Goal: Task Accomplishment & Management: Manage account settings

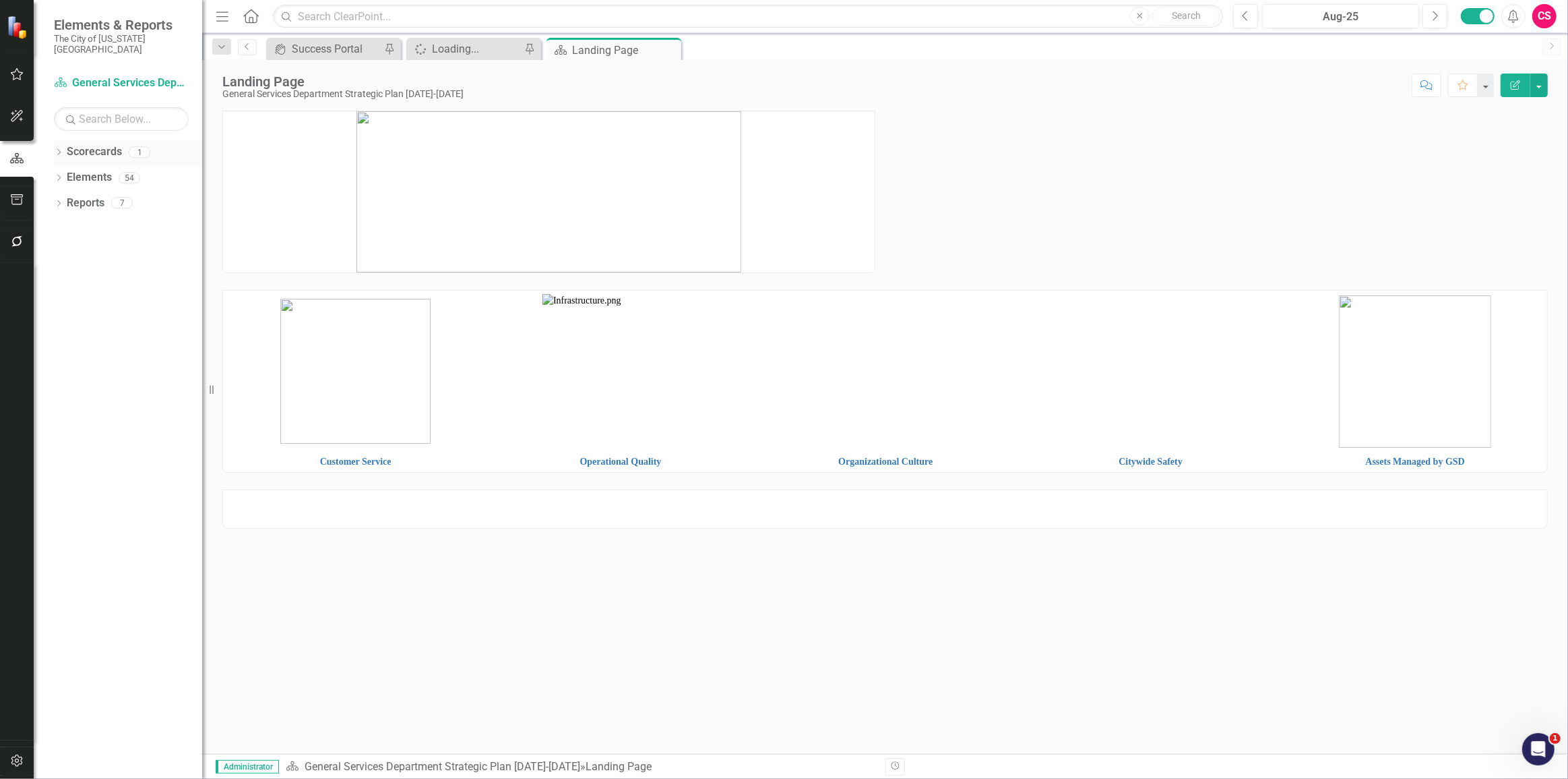
click at [97, 144] on link "Scorecards" at bounding box center [94, 151] width 55 height 16
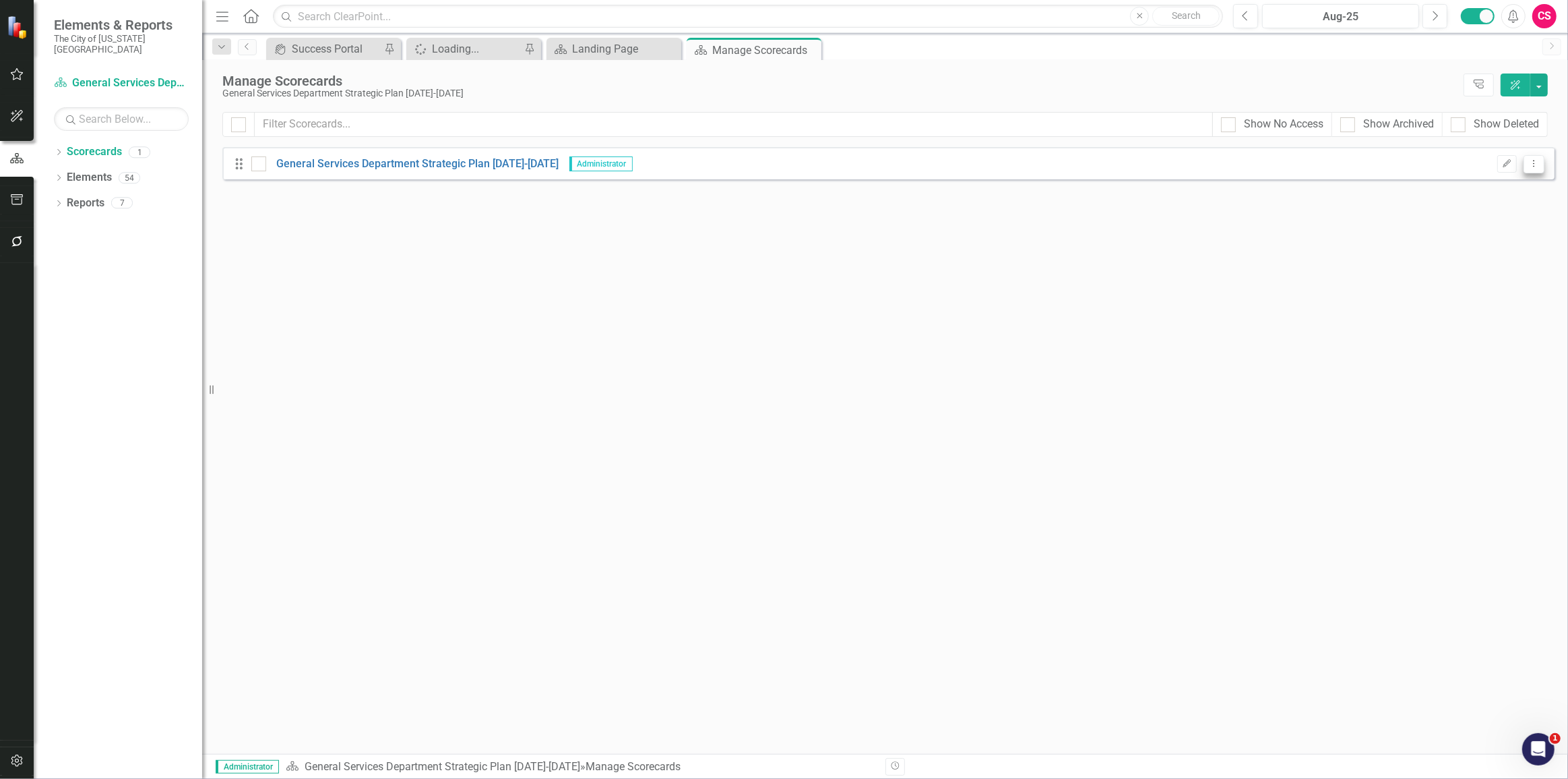
click at [1530, 161] on icon "Dropdown Menu" at bounding box center [1534, 163] width 11 height 9
click at [1490, 205] on link "Copy Duplicate Scorecard" at bounding box center [1469, 210] width 149 height 25
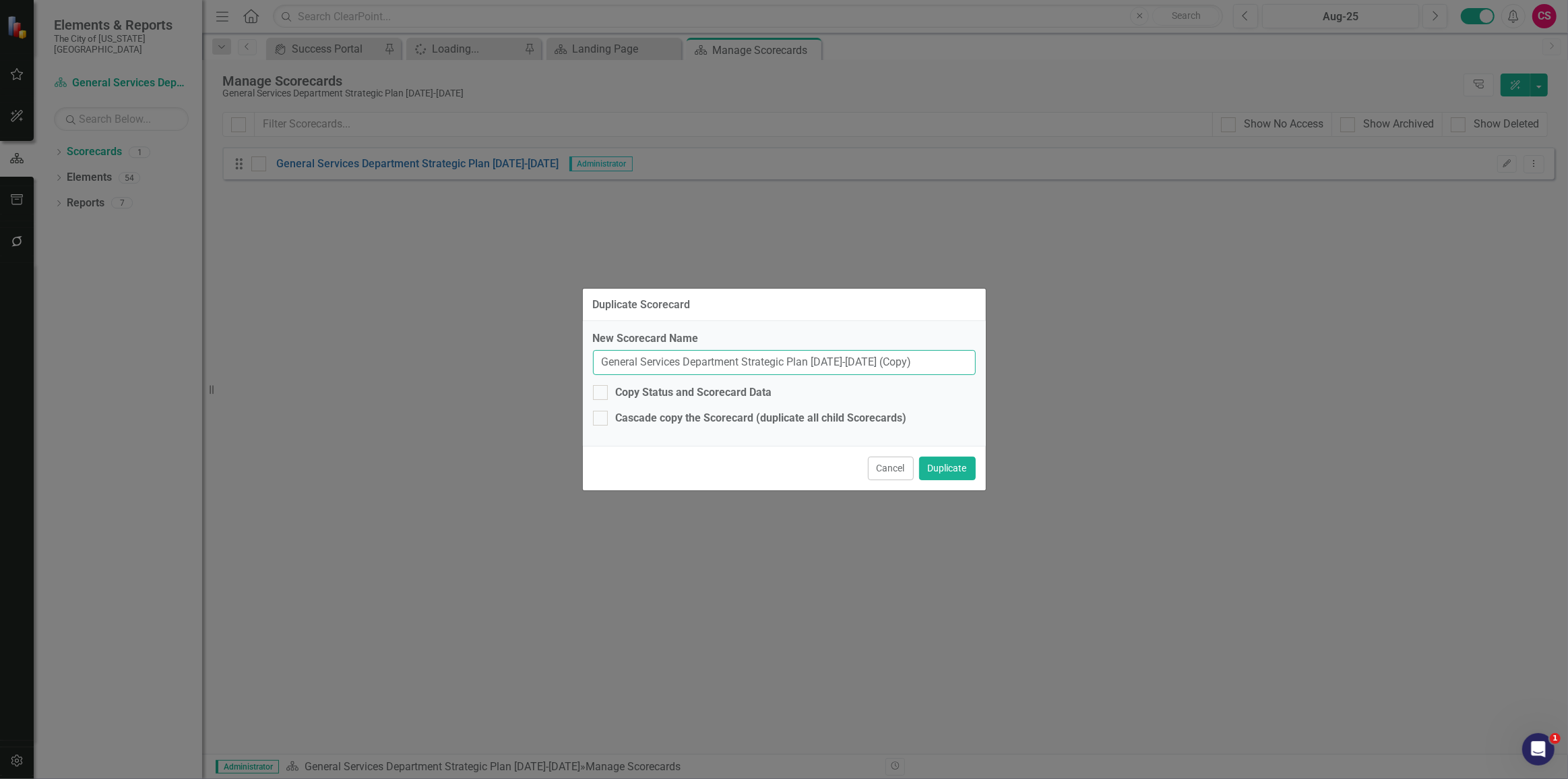
drag, startPoint x: 920, startPoint y: 373, endPoint x: 496, endPoint y: 367, distance: 424.0
click at [496, 367] on div "Duplicate Scorecard New Scorecard Name General Services Department Strategic Pl…" at bounding box center [784, 389] width 1568 height 779
type input "Information Technology"
click at [957, 458] on button "Duplicate" at bounding box center [948, 468] width 57 height 23
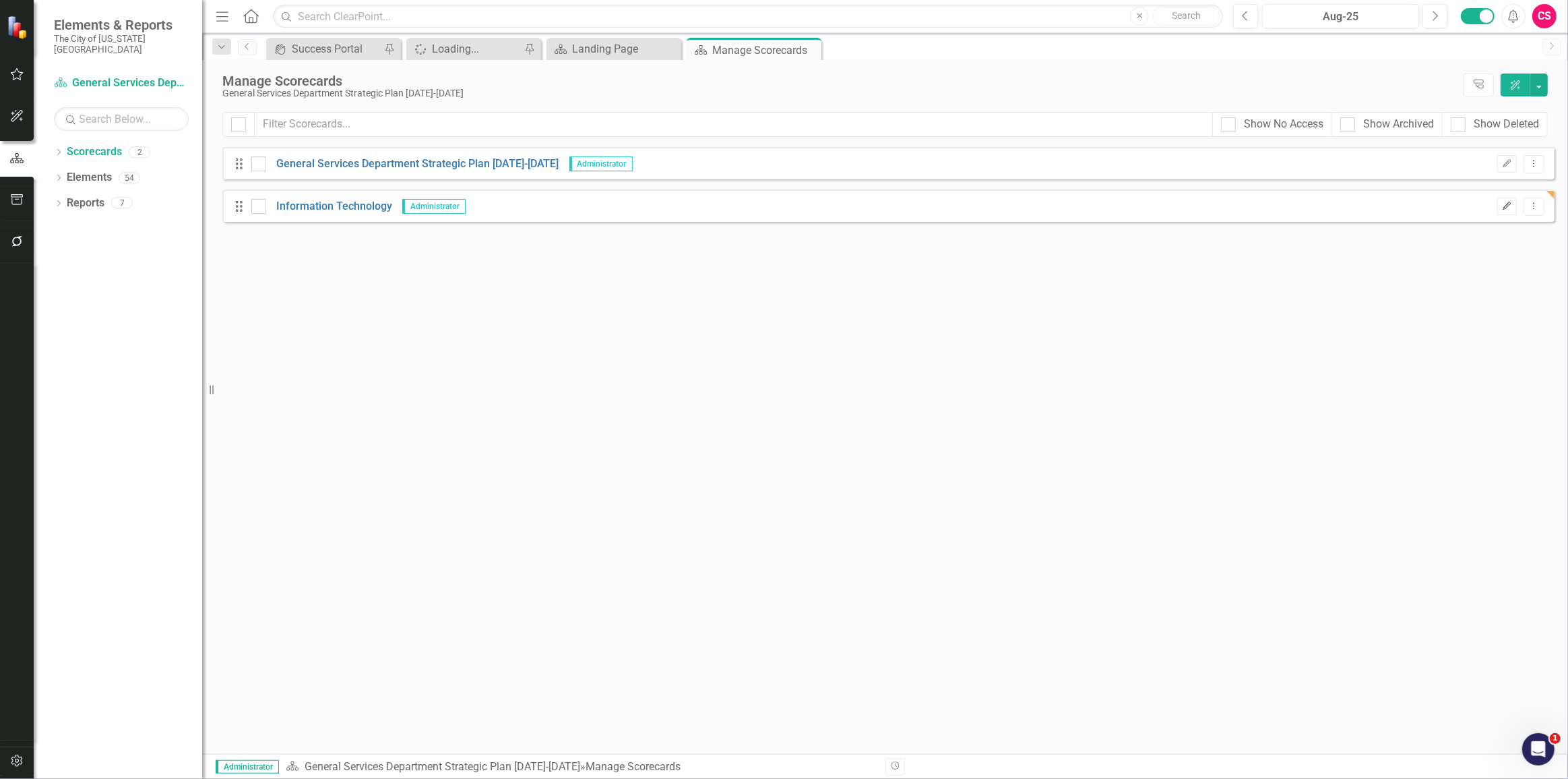
click at [1513, 204] on button "Edit" at bounding box center [1507, 205] width 19 height 17
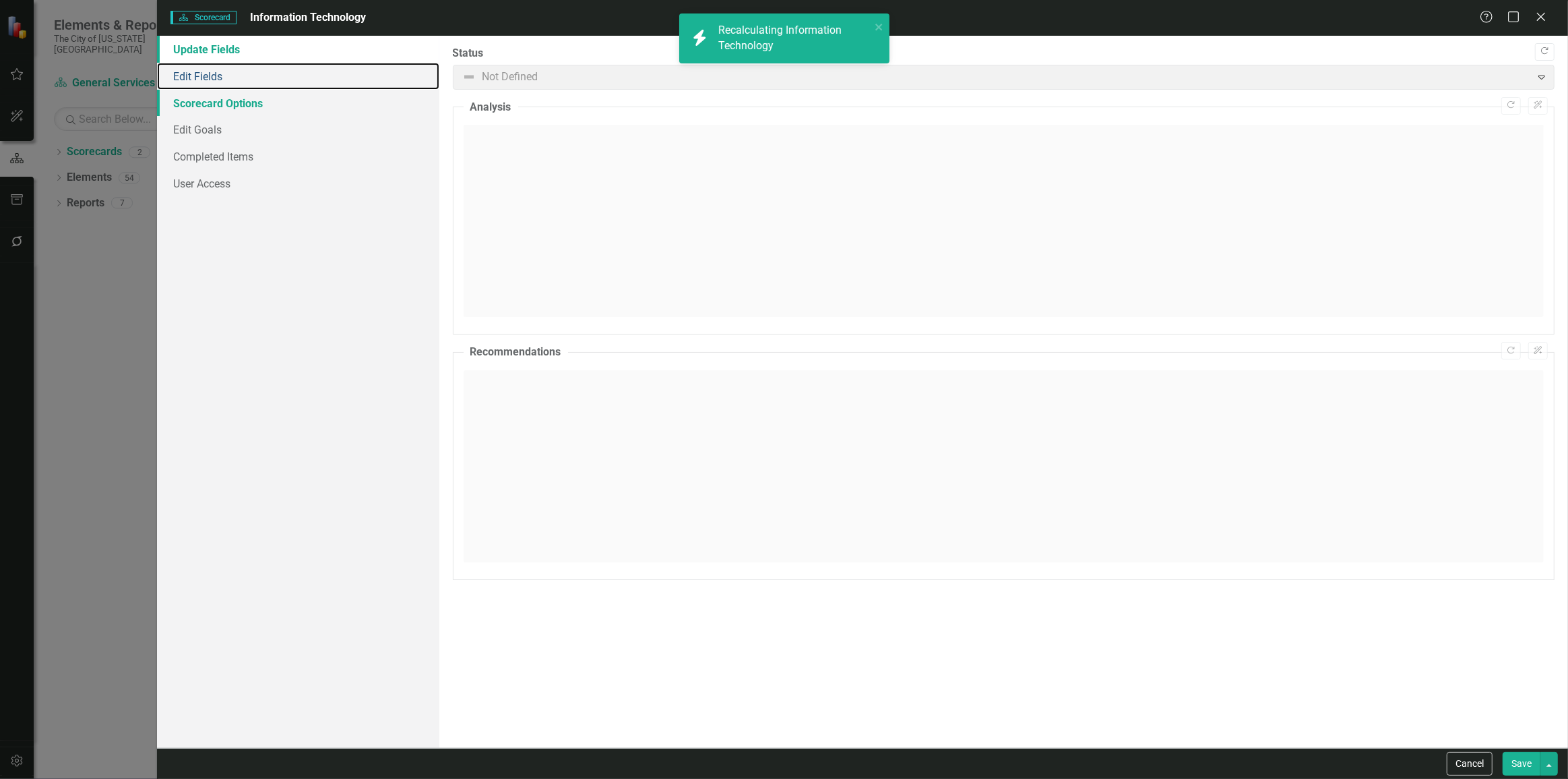
drag, startPoint x: 268, startPoint y: 76, endPoint x: 354, endPoint y: 106, distance: 91.1
click at [268, 76] on link "Edit Fields" at bounding box center [298, 76] width 283 height 27
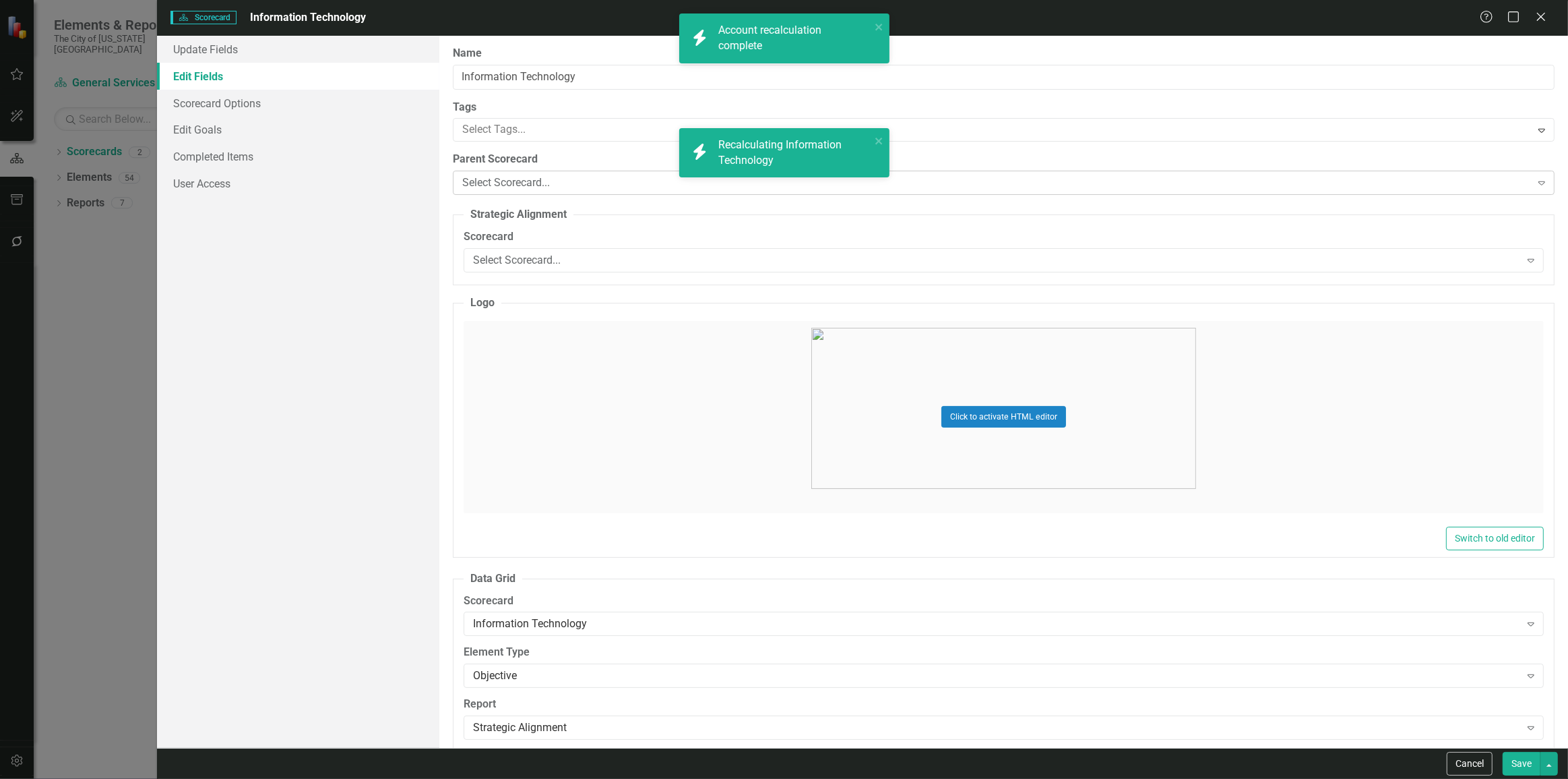
click at [494, 181] on div "Select Scorecard..." at bounding box center [997, 183] width 1069 height 16
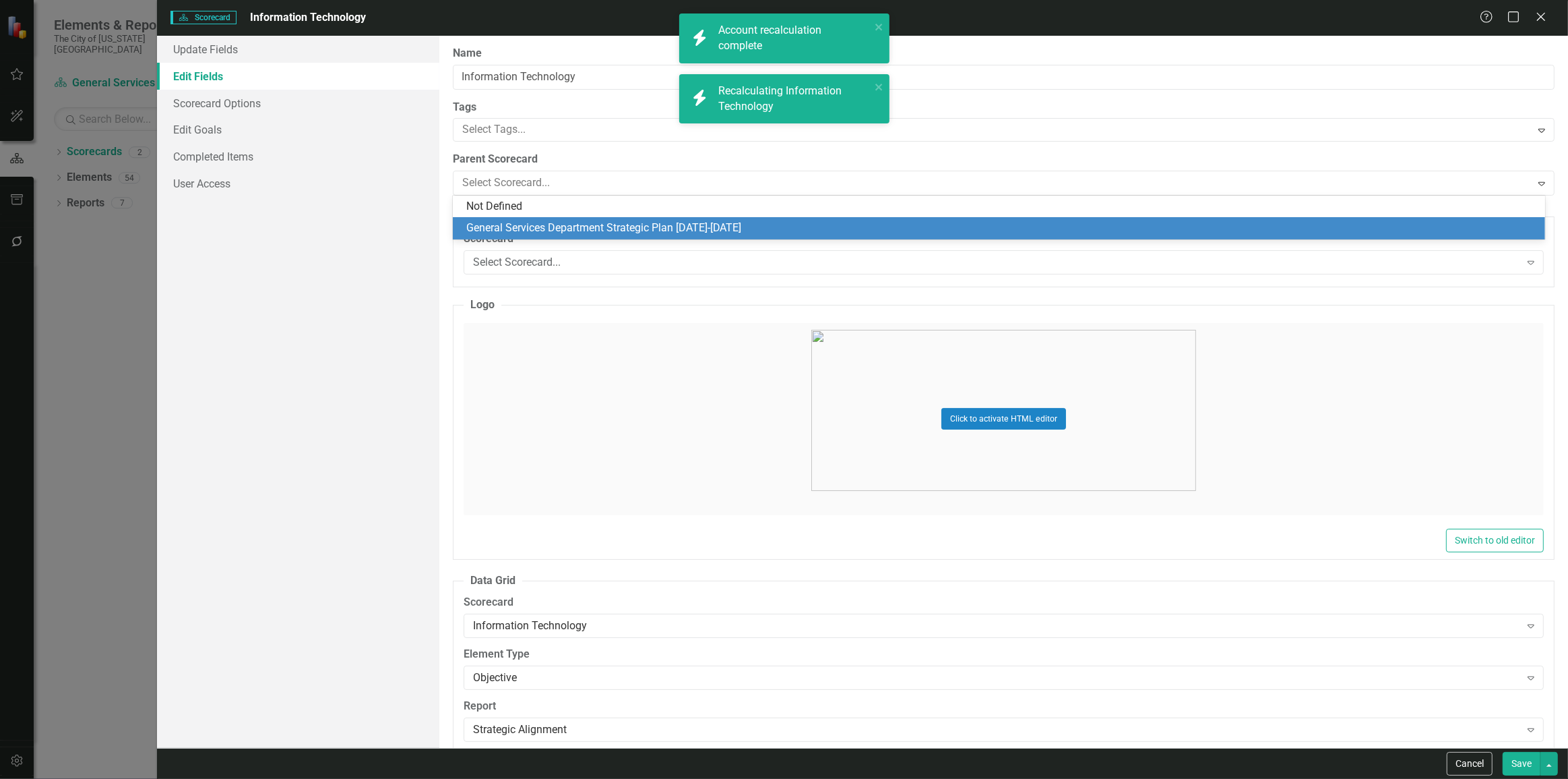
click at [492, 220] on div "General Services Department Strategic Plan [DATE]-[DATE]" at bounding box center [999, 229] width 1093 height 22
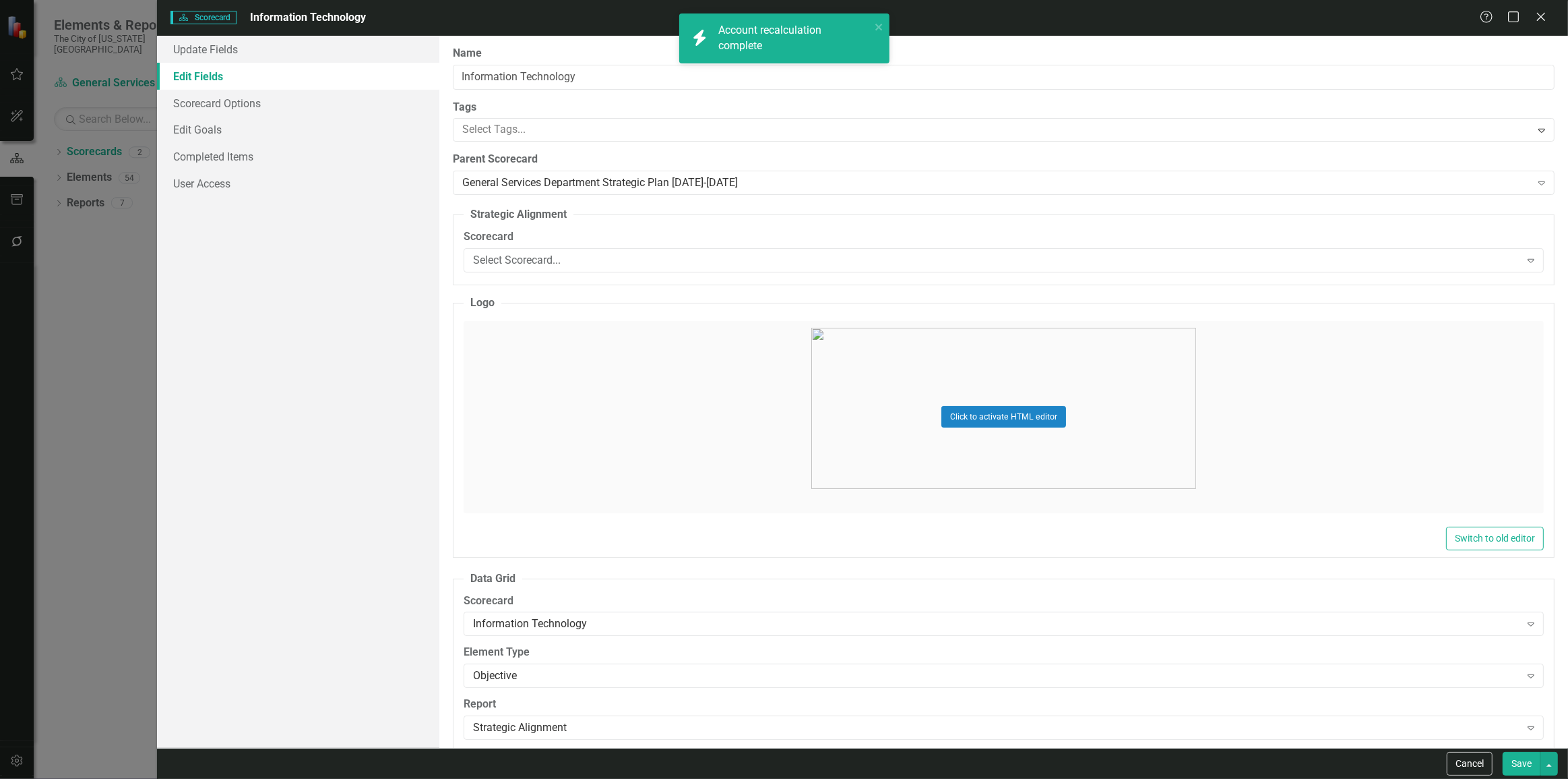
click at [1528, 760] on button "Save" at bounding box center [1522, 763] width 37 height 23
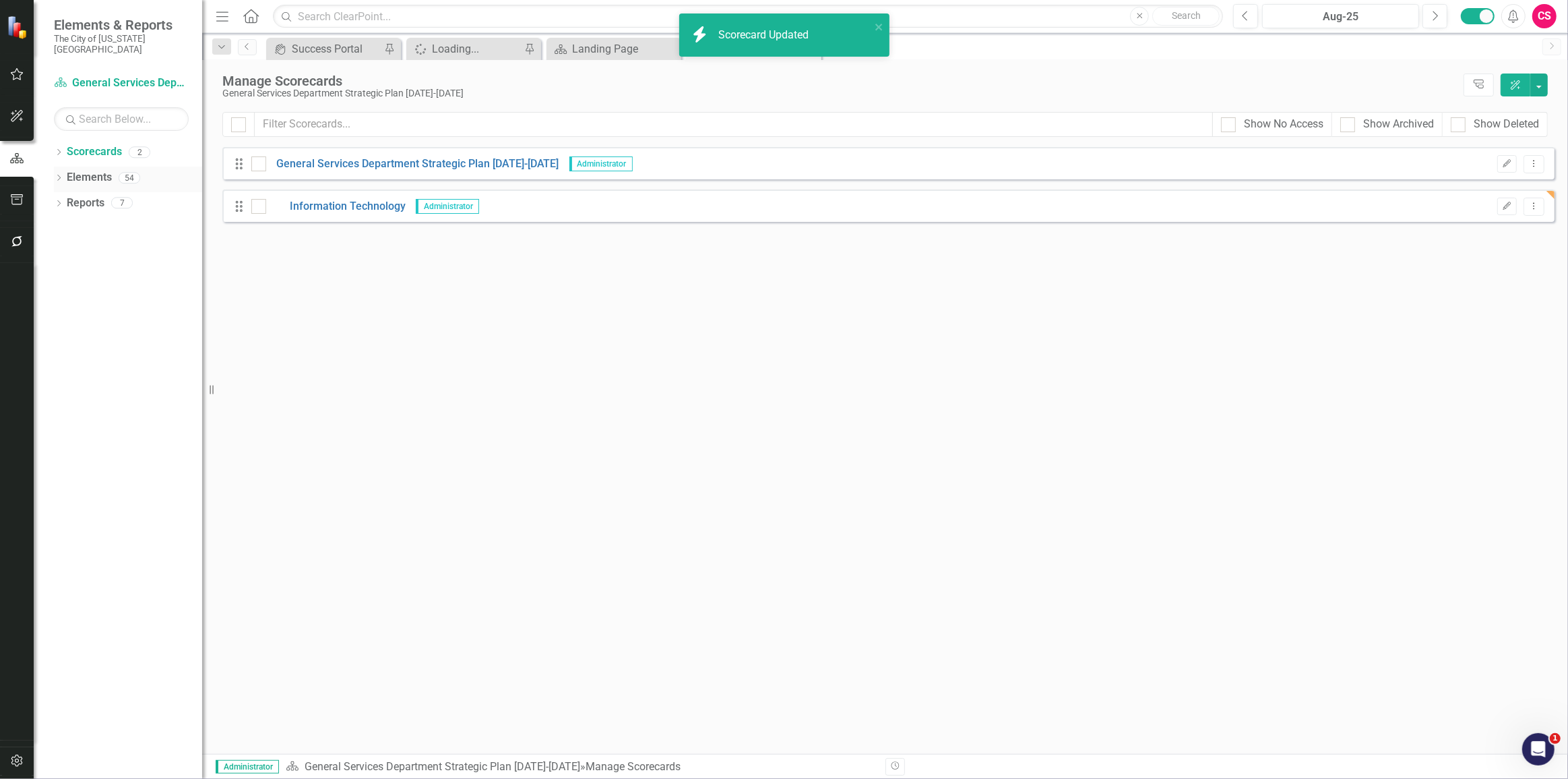
click at [94, 170] on link "Elements" at bounding box center [89, 178] width 45 height 16
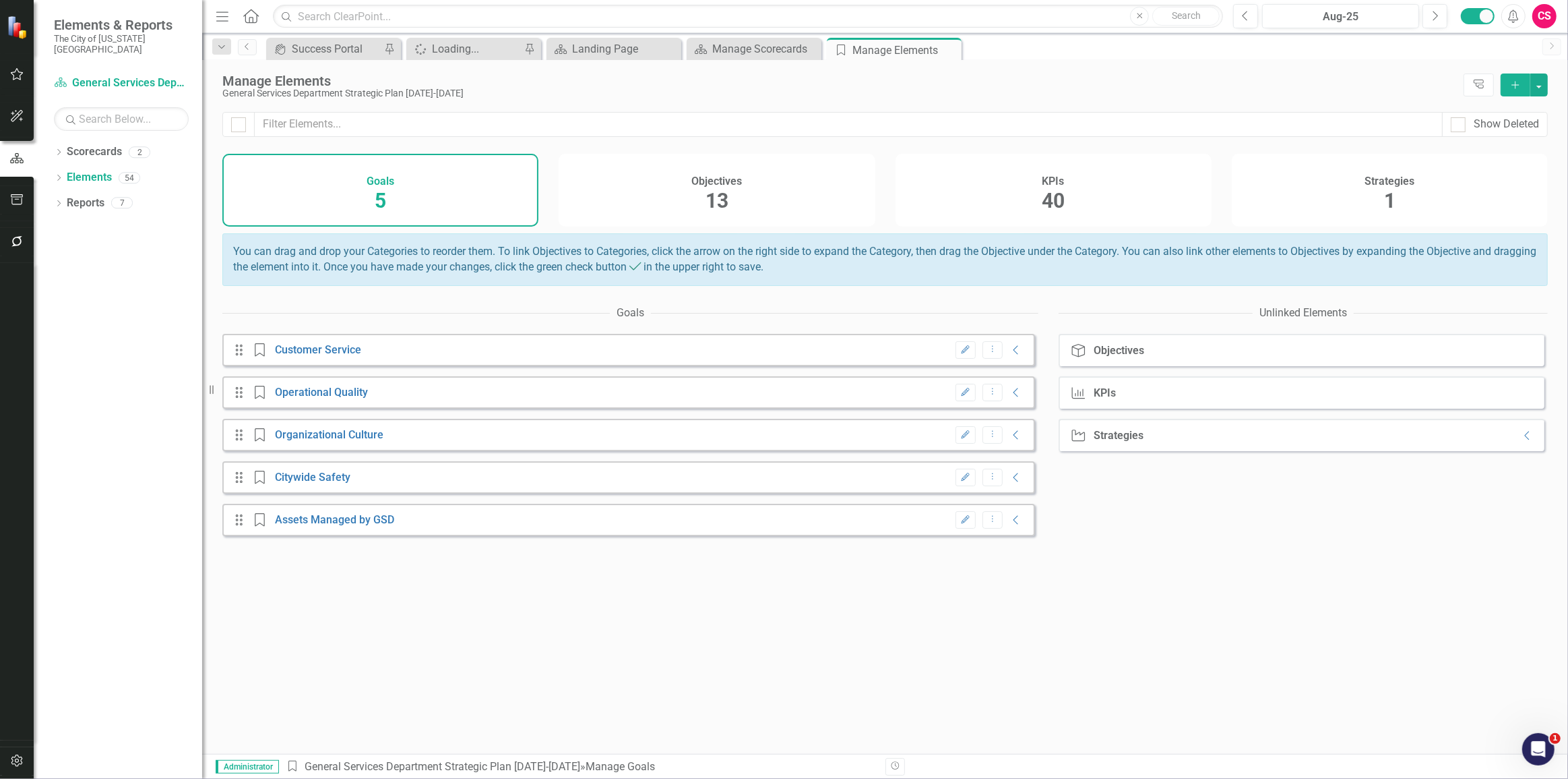
drag, startPoint x: 979, startPoint y: 364, endPoint x: 959, endPoint y: 385, distance: 29.0
click at [983, 359] on button "Dropdown Menu" at bounding box center [993, 350] width 21 height 18
click at [1013, 409] on link "Trash Delete Goal" at bounding box center [1027, 406] width 106 height 25
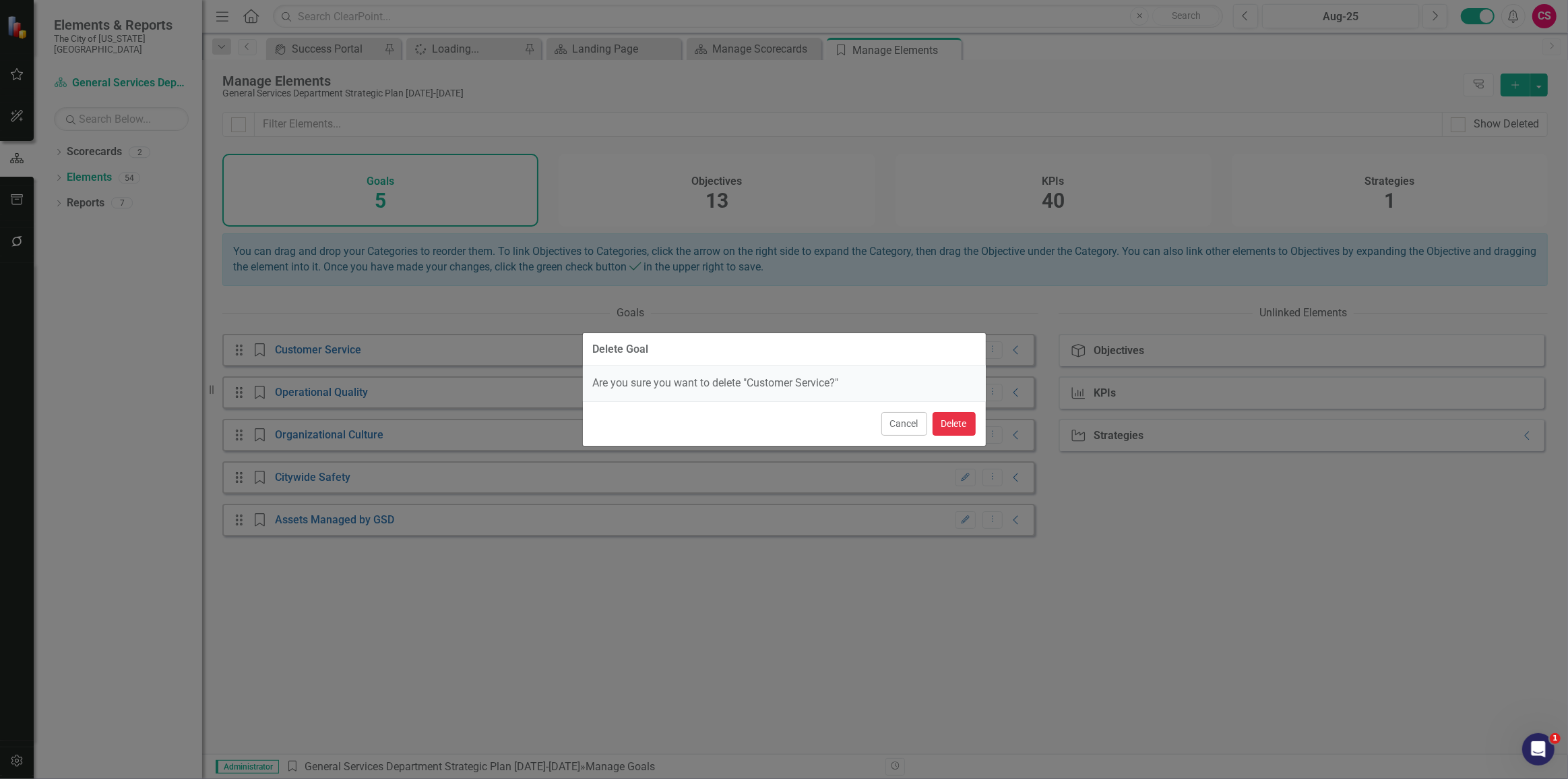
click at [954, 429] on button "Delete" at bounding box center [954, 423] width 43 height 23
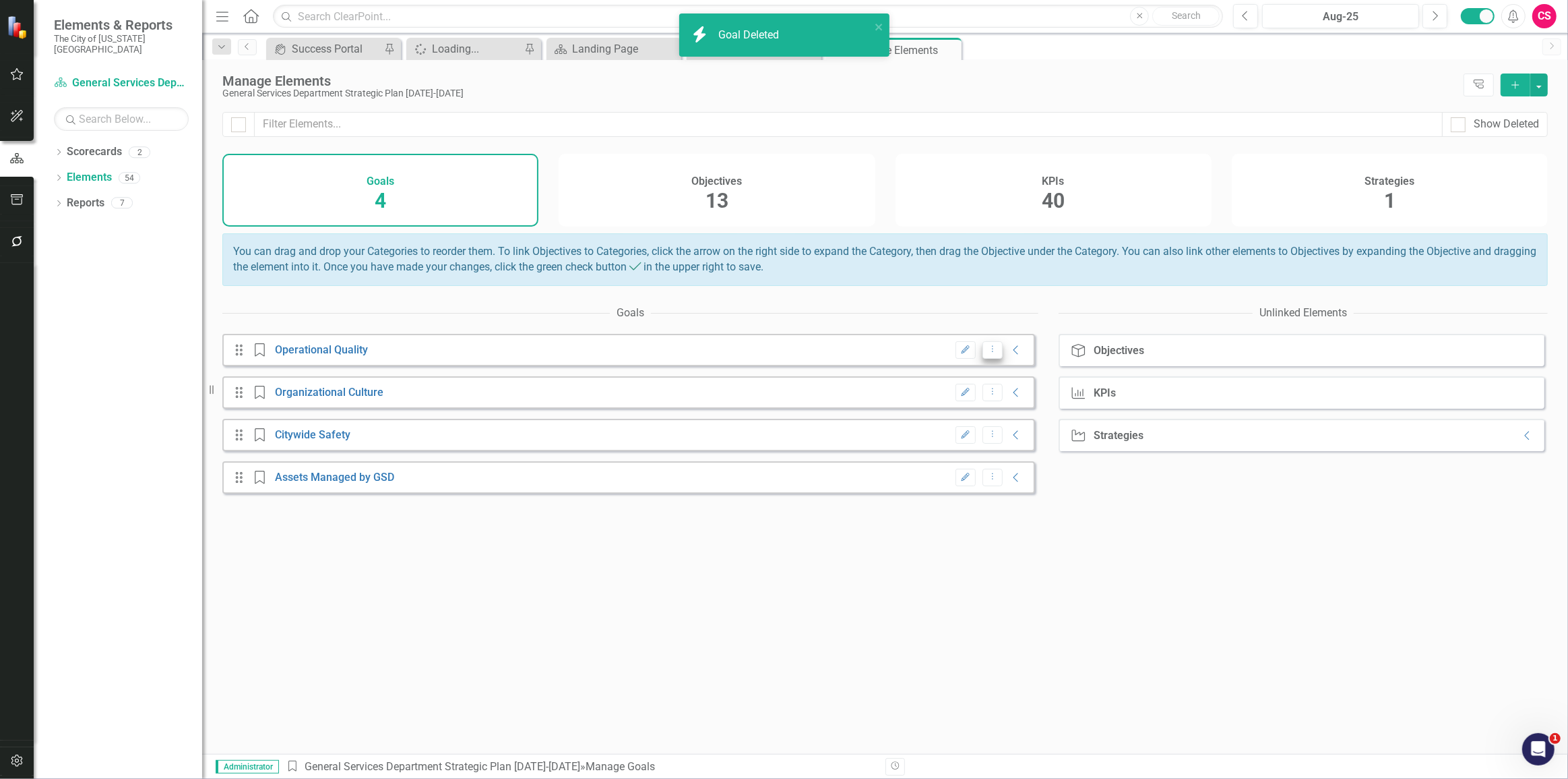
click at [987, 353] on icon "Dropdown Menu" at bounding box center [992, 349] width 11 height 9
click at [990, 408] on icon "Trash" at bounding box center [987, 406] width 13 height 10
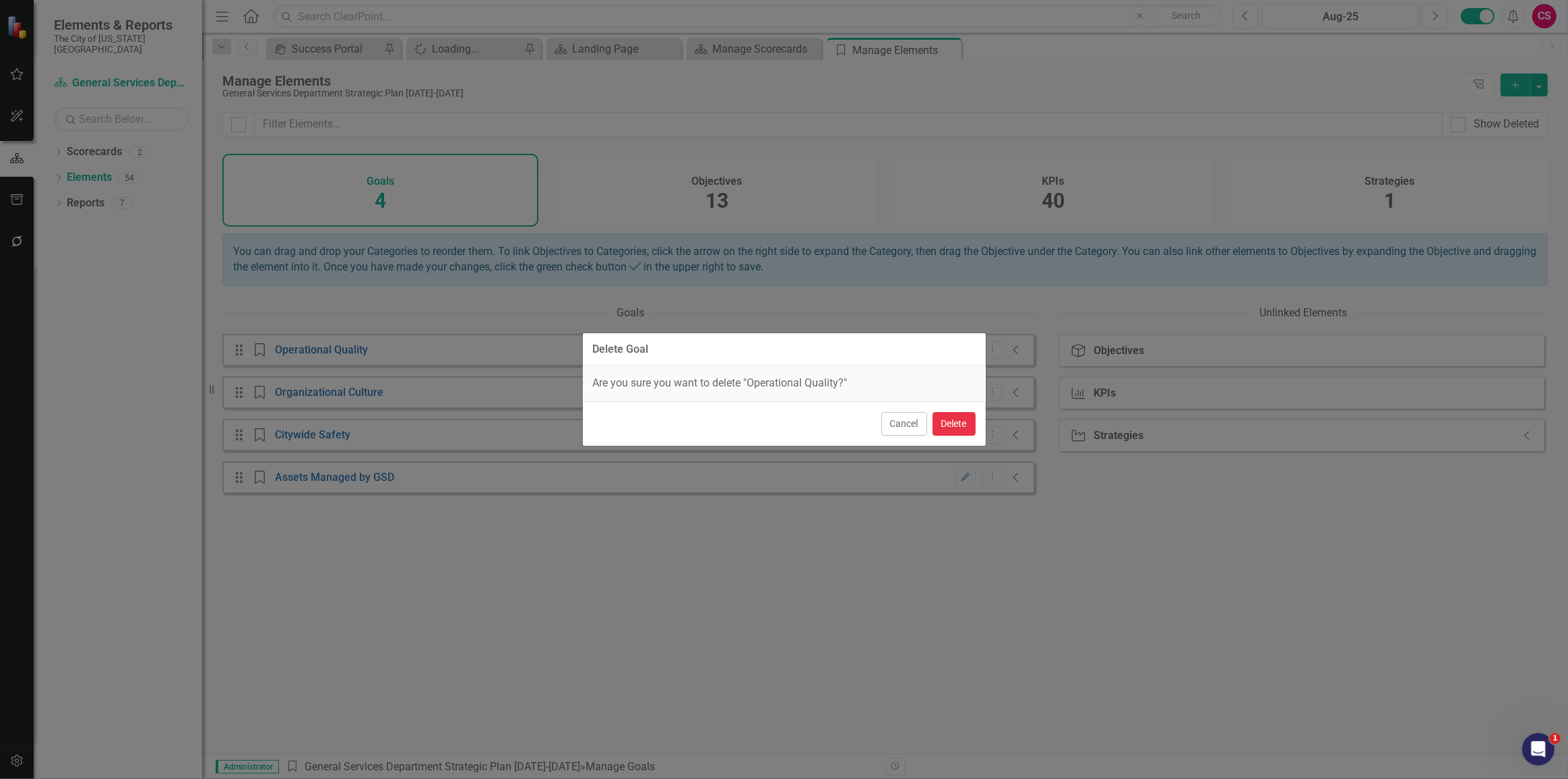
click at [956, 423] on button "Delete" at bounding box center [954, 423] width 43 height 23
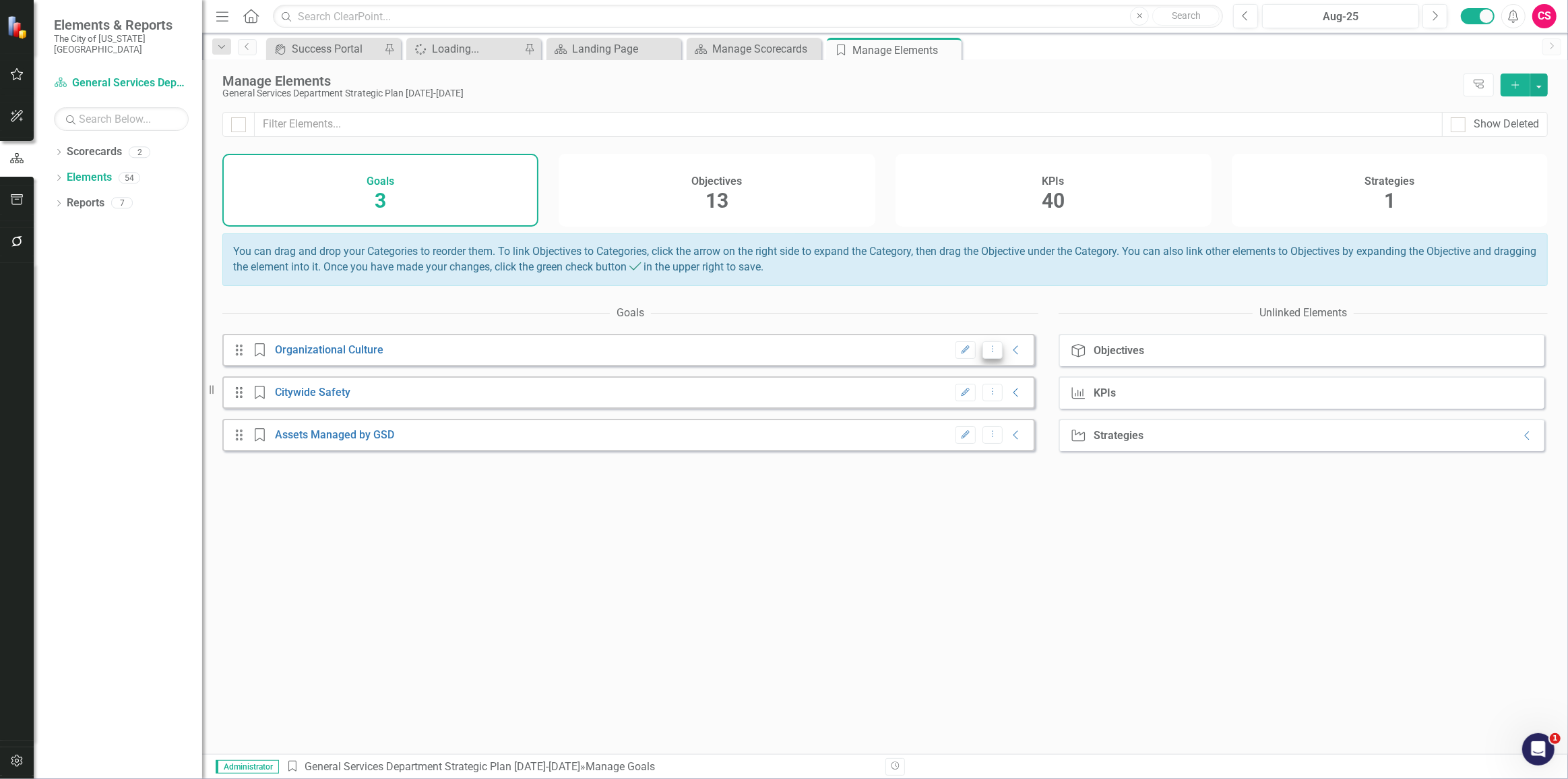
click at [987, 353] on icon "Dropdown Menu" at bounding box center [992, 349] width 11 height 9
click at [1006, 406] on link "Trash Delete Goal" at bounding box center [1027, 406] width 106 height 25
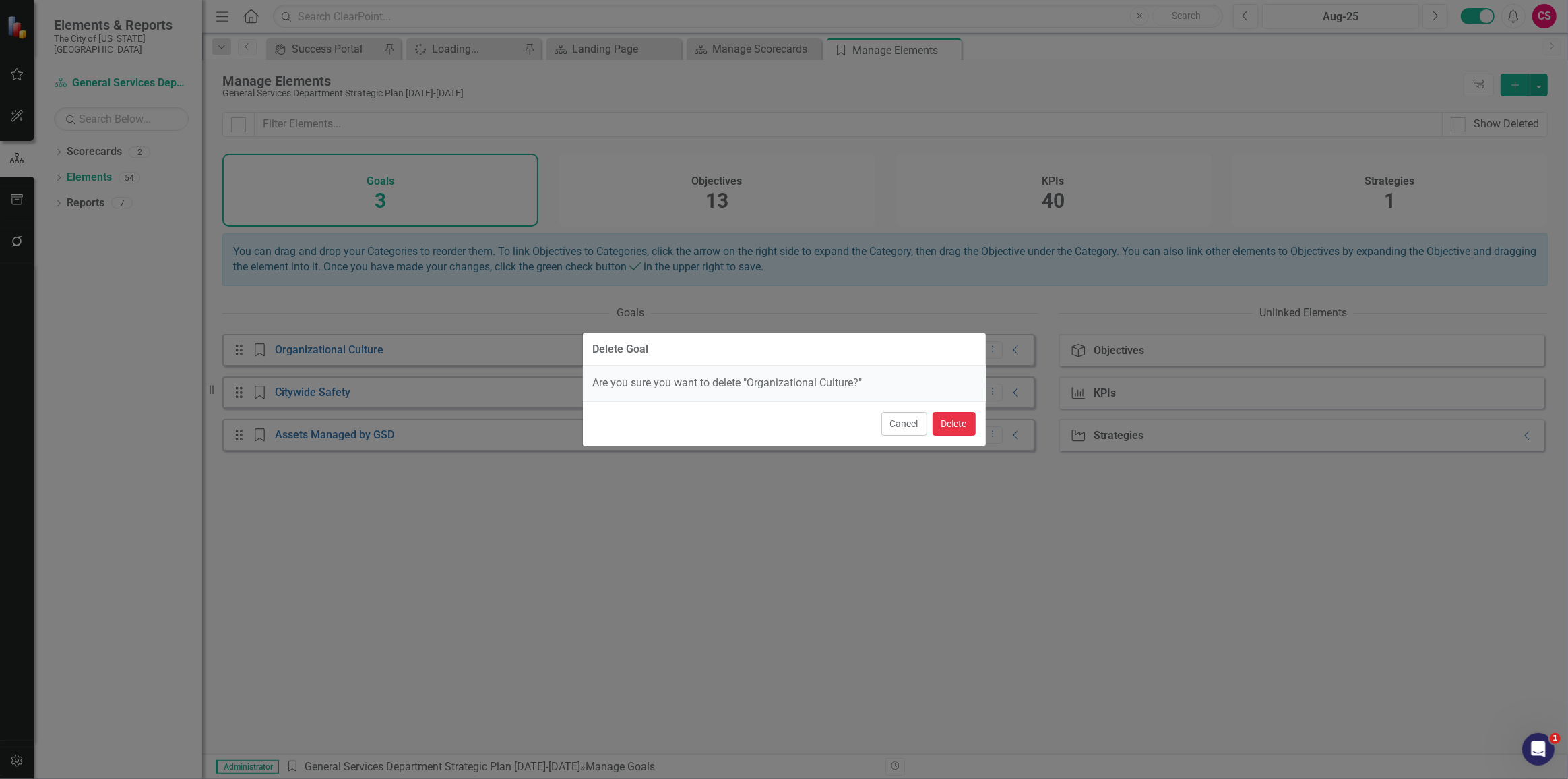
drag, startPoint x: 1006, startPoint y: 406, endPoint x: 964, endPoint y: 413, distance: 42.6
click at [964, 413] on button "Delete" at bounding box center [954, 423] width 43 height 23
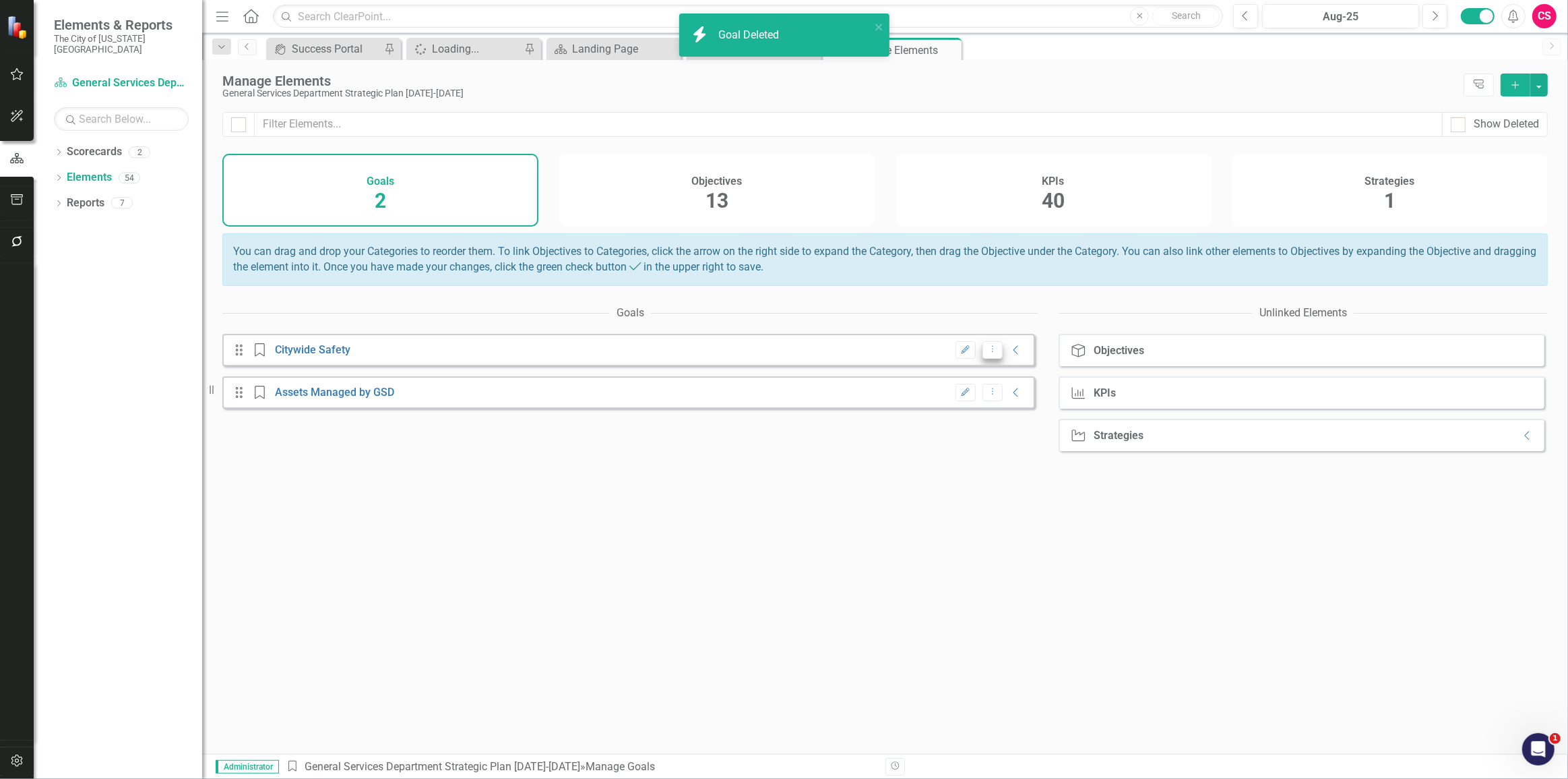
click at [987, 353] on icon "Dropdown Menu" at bounding box center [992, 349] width 11 height 9
click at [1007, 411] on link "Trash Delete Goal" at bounding box center [1027, 406] width 106 height 25
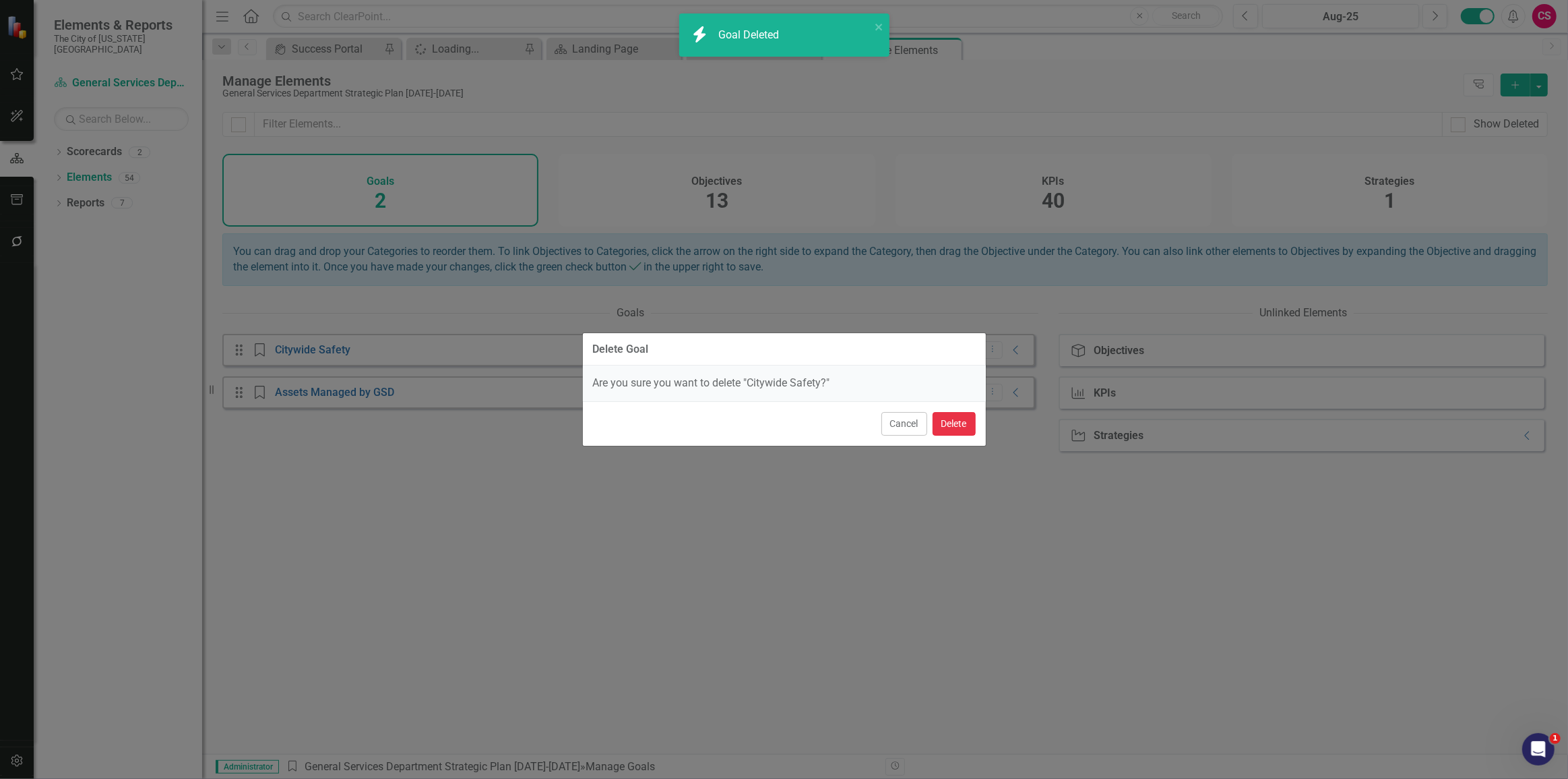
click at [961, 421] on button "Delete" at bounding box center [954, 423] width 43 height 23
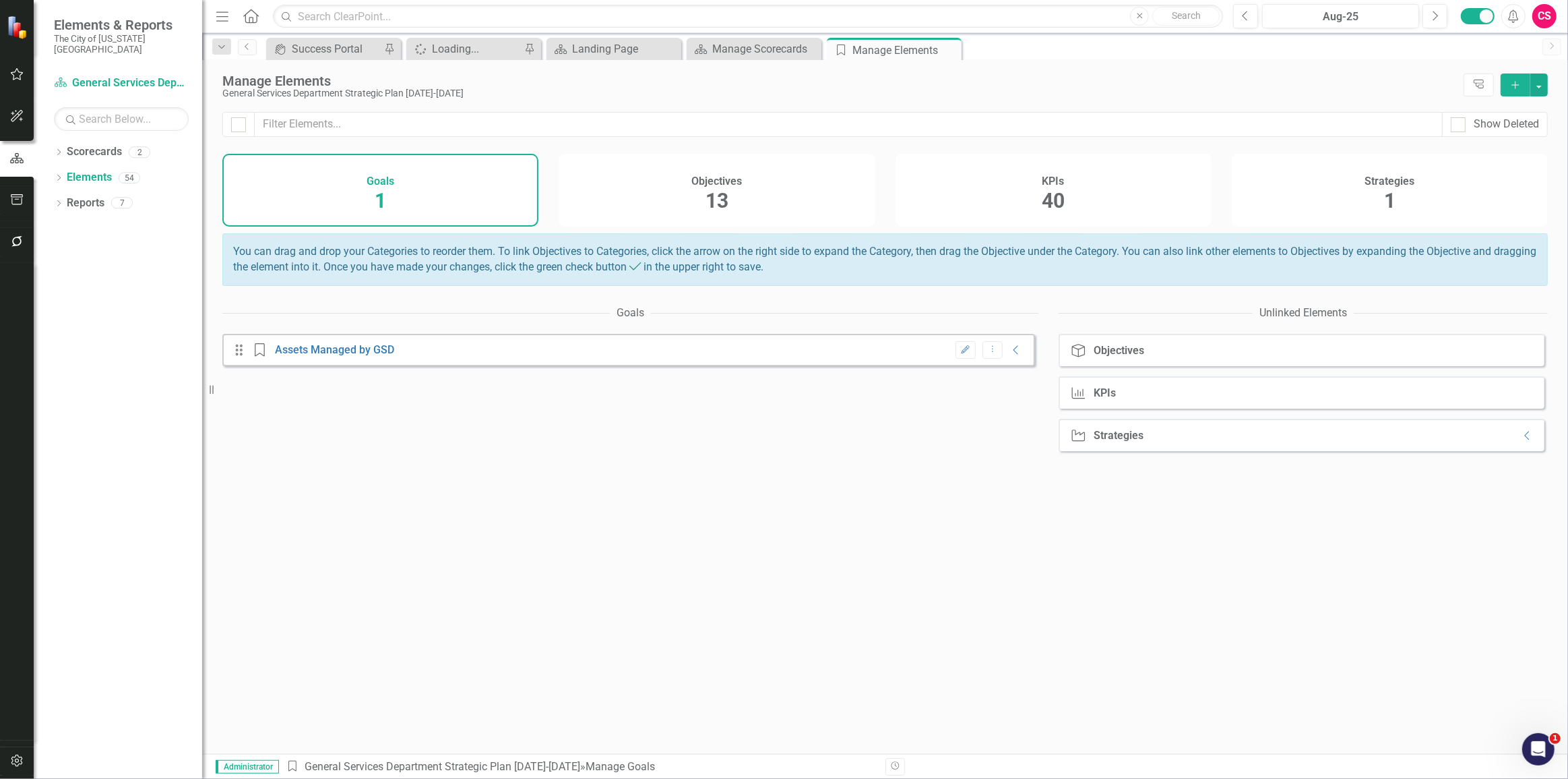
click at [987, 353] on icon "Dropdown Menu" at bounding box center [992, 349] width 11 height 9
click at [1007, 408] on link "Trash Delete Goal" at bounding box center [1027, 406] width 106 height 25
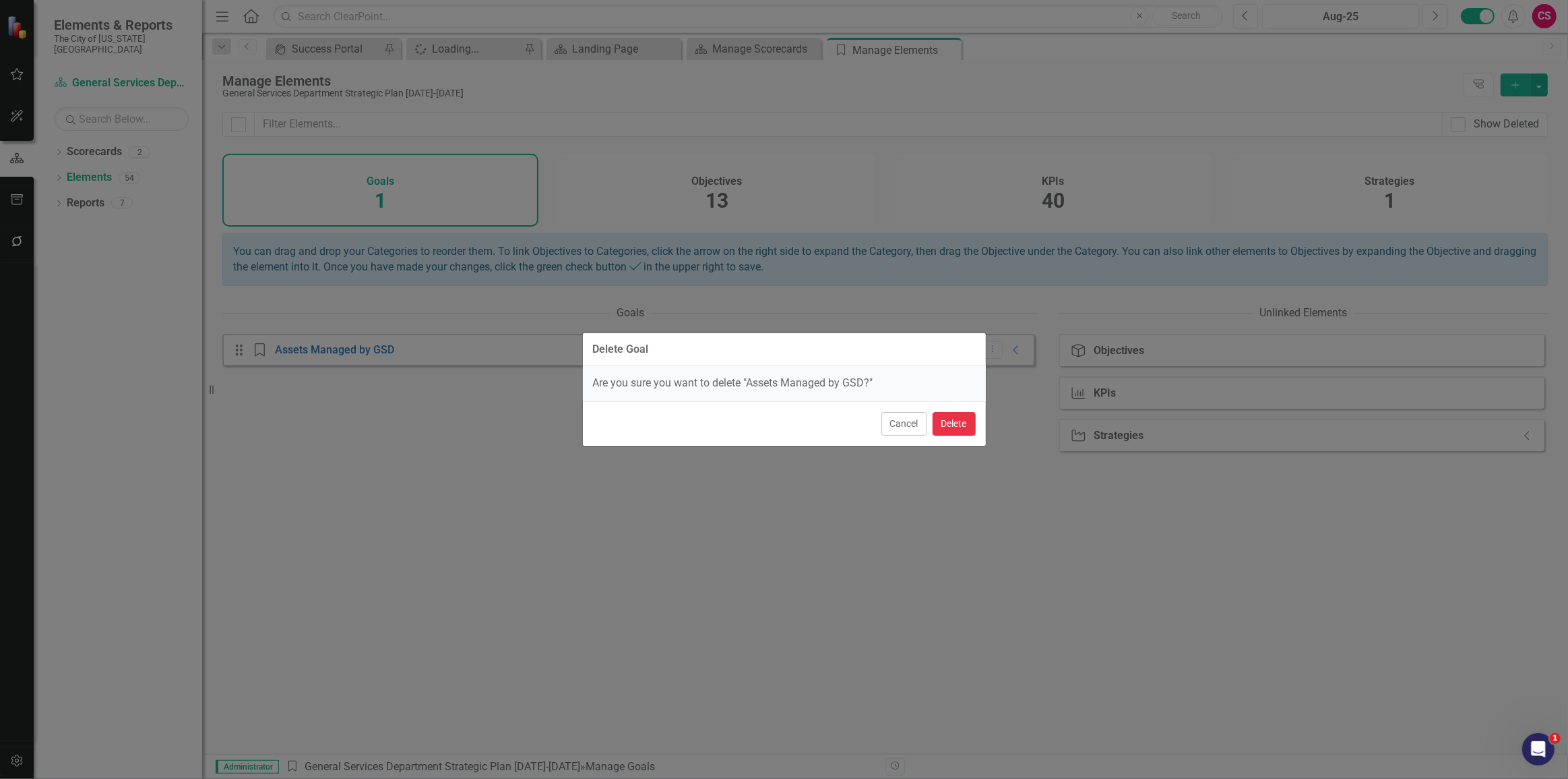
click at [971, 421] on button "Delete" at bounding box center [954, 423] width 43 height 23
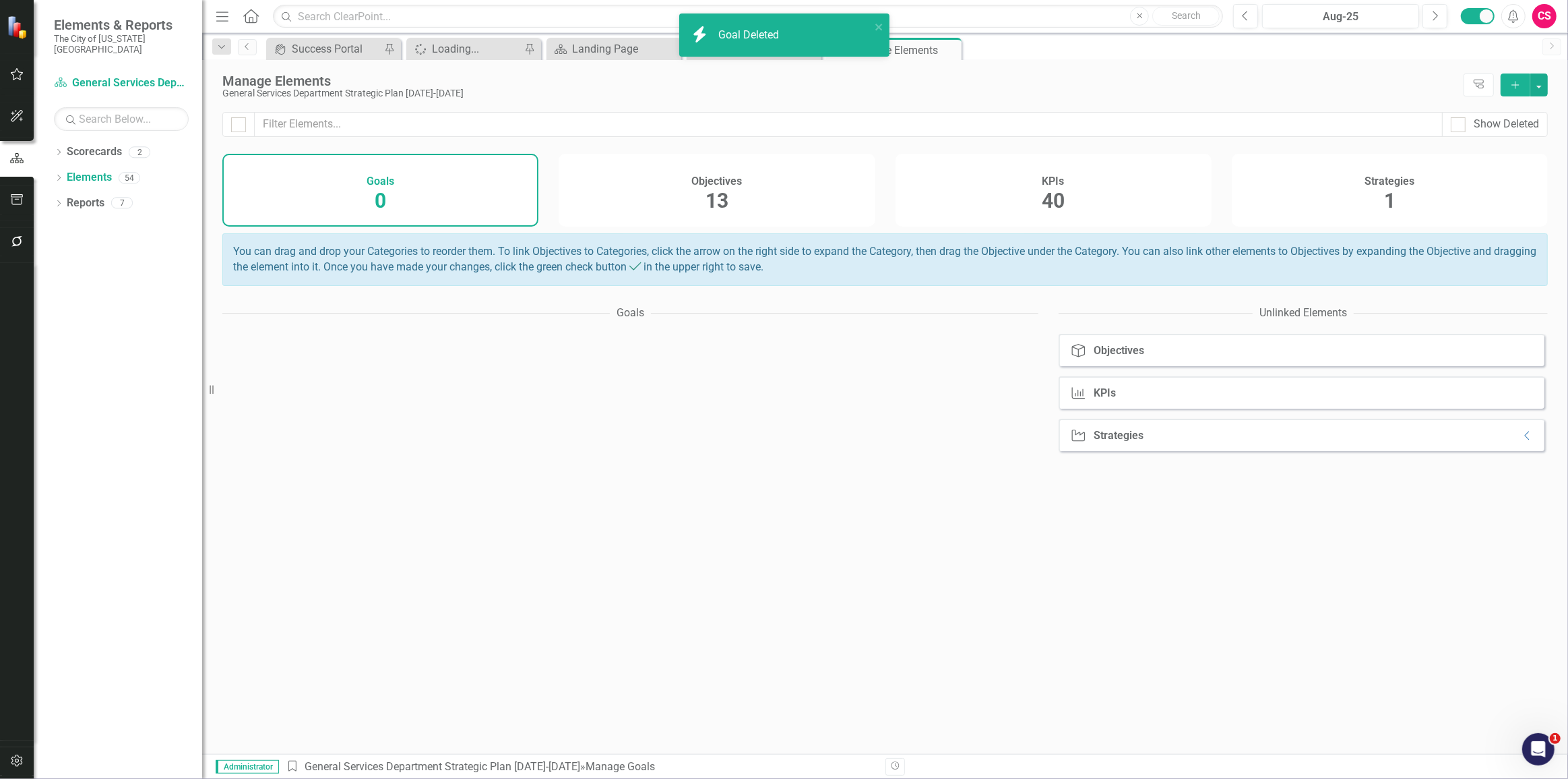
click at [761, 207] on div "Objectives 13" at bounding box center [717, 190] width 316 height 73
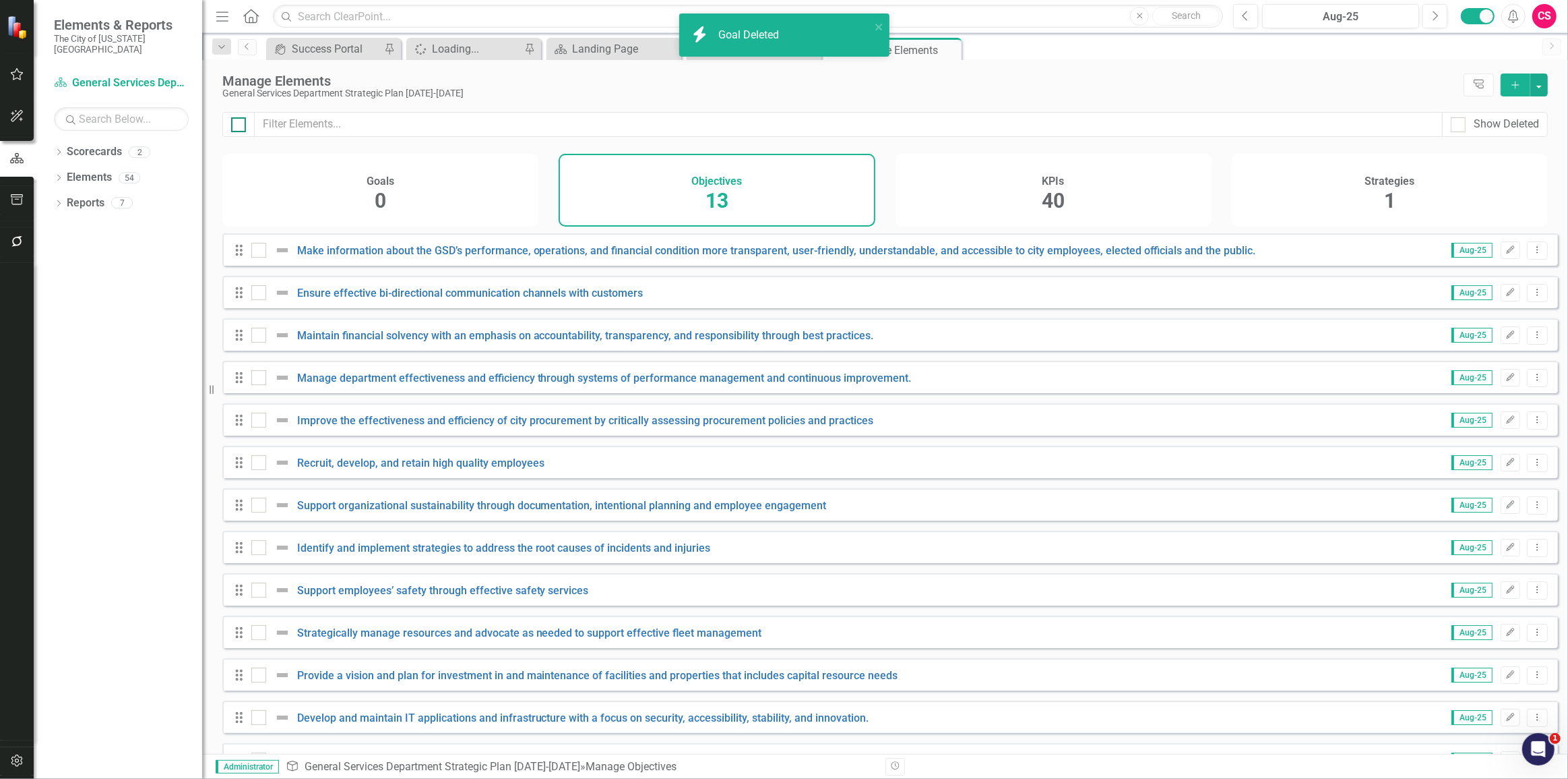
click at [243, 121] on div at bounding box center [238, 124] width 15 height 15
click at [240, 121] on input "checkbox" at bounding box center [235, 121] width 9 height 9
checkbox input "true"
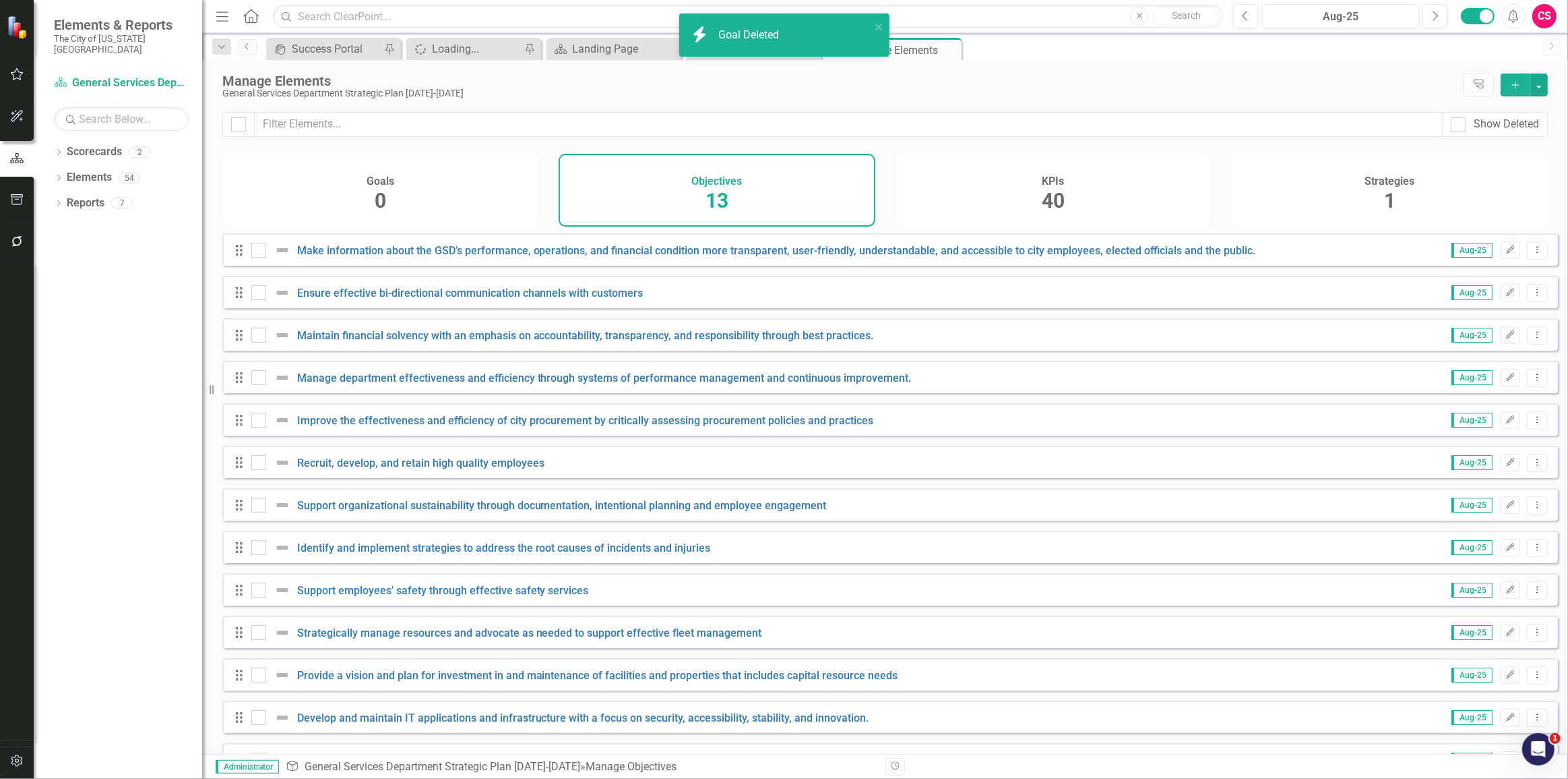
checkbox input "true"
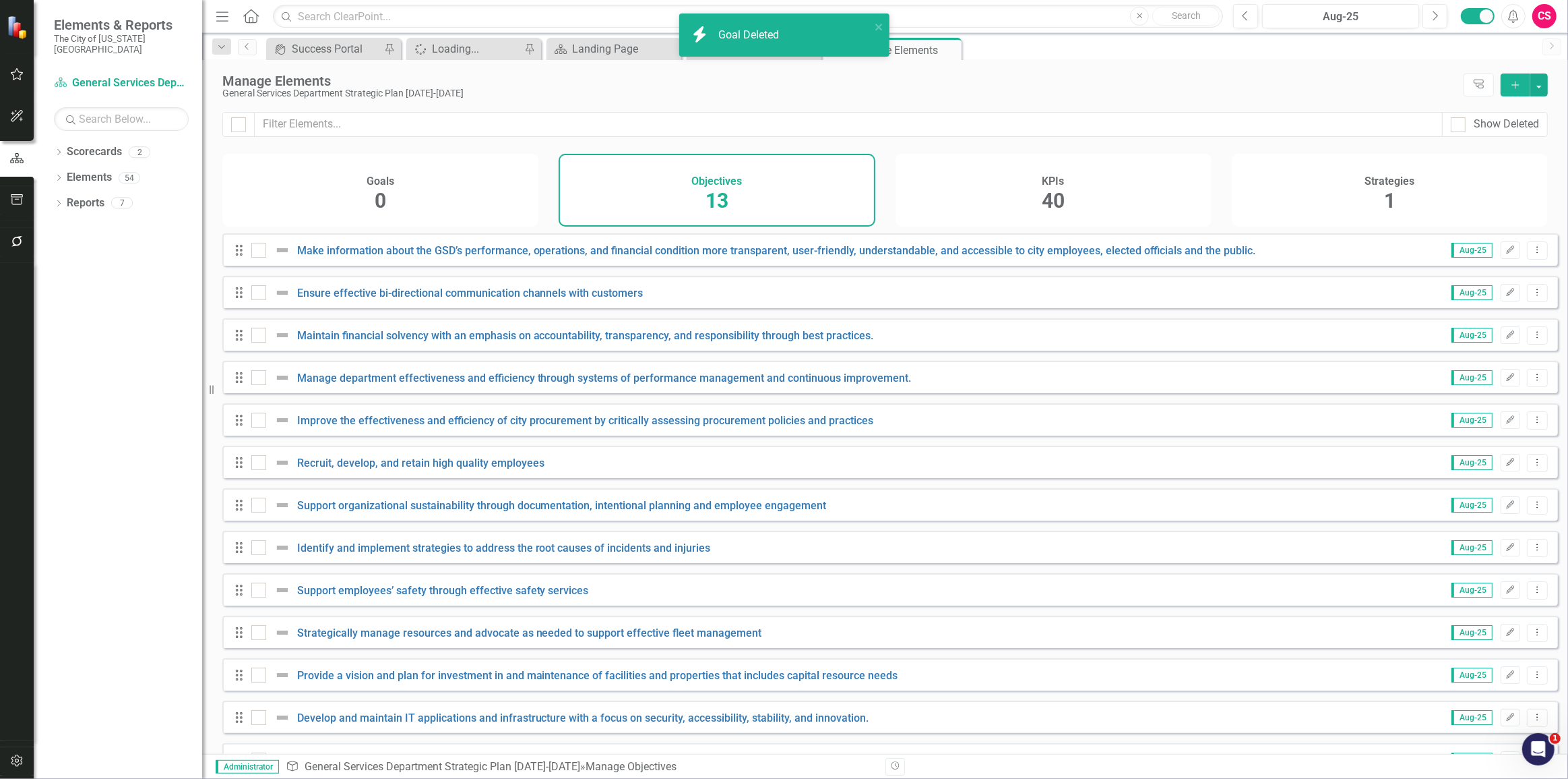
checkbox input "true"
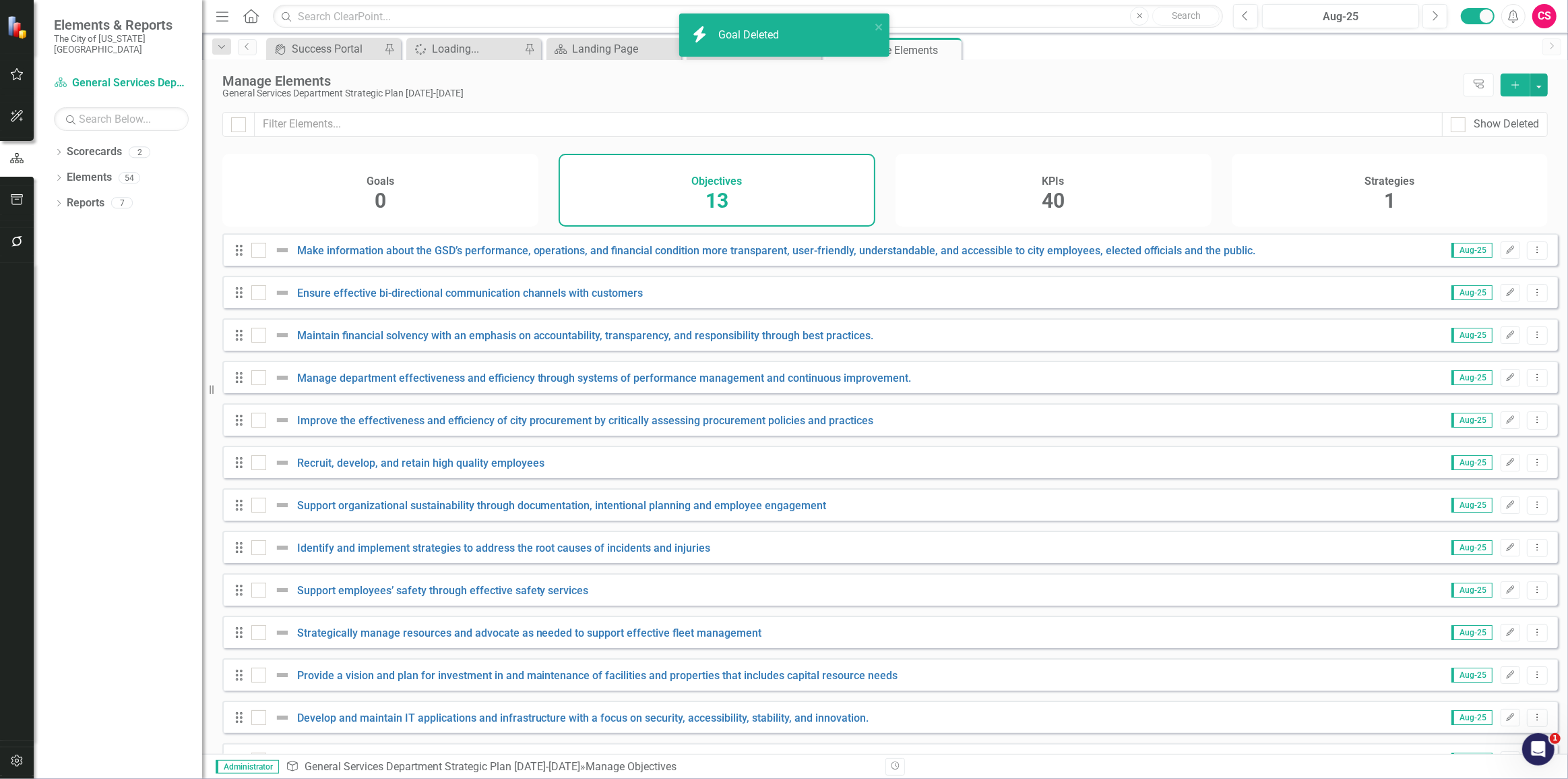
checkbox input "true"
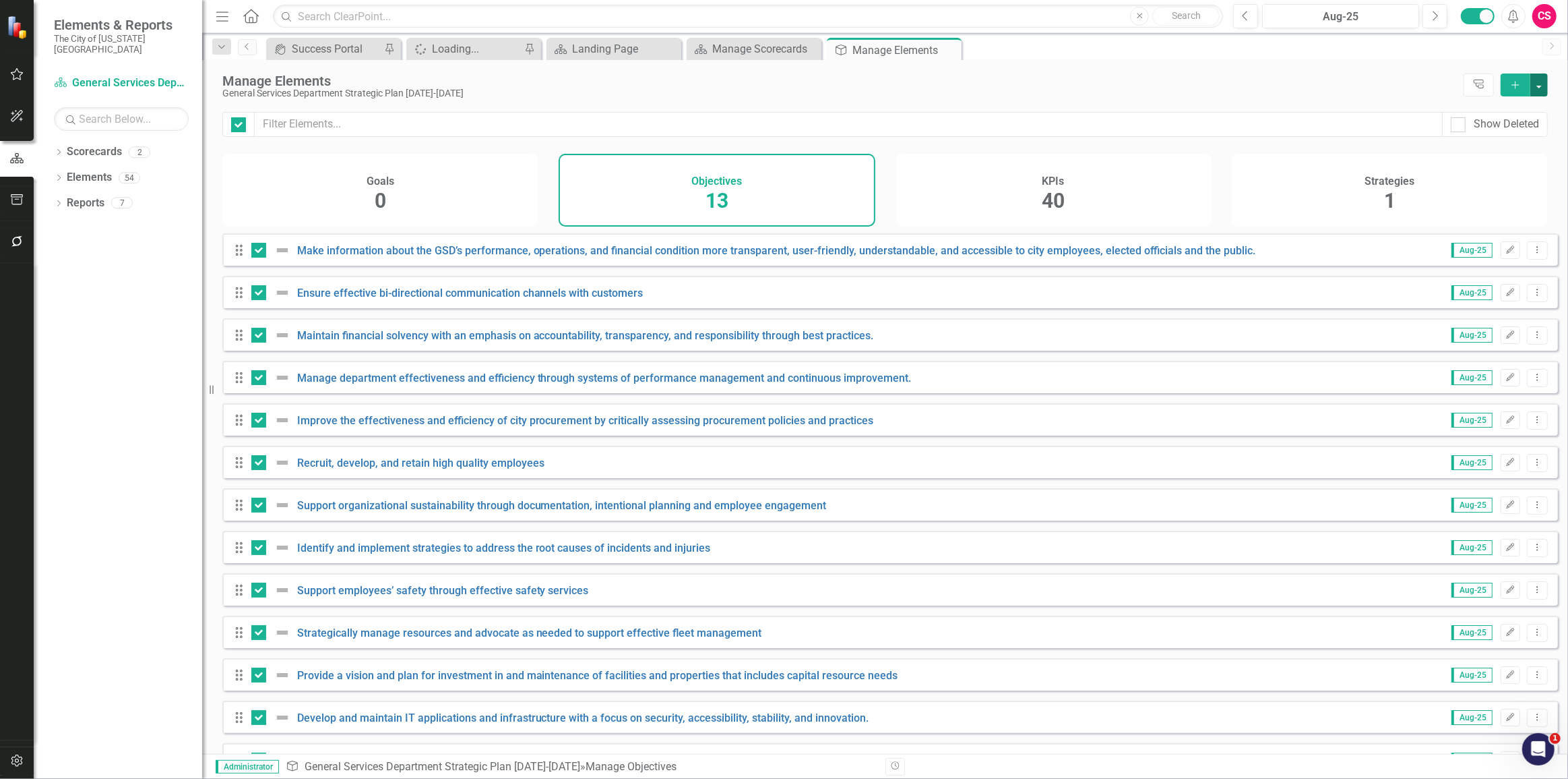
drag, startPoint x: 1539, startPoint y: 82, endPoint x: 1540, endPoint y: 90, distance: 8.1
click at [1539, 83] on button "button" at bounding box center [1539, 85] width 17 height 23
click at [1499, 173] on link "Trash Delete Multiple" at bounding box center [1494, 184] width 106 height 25
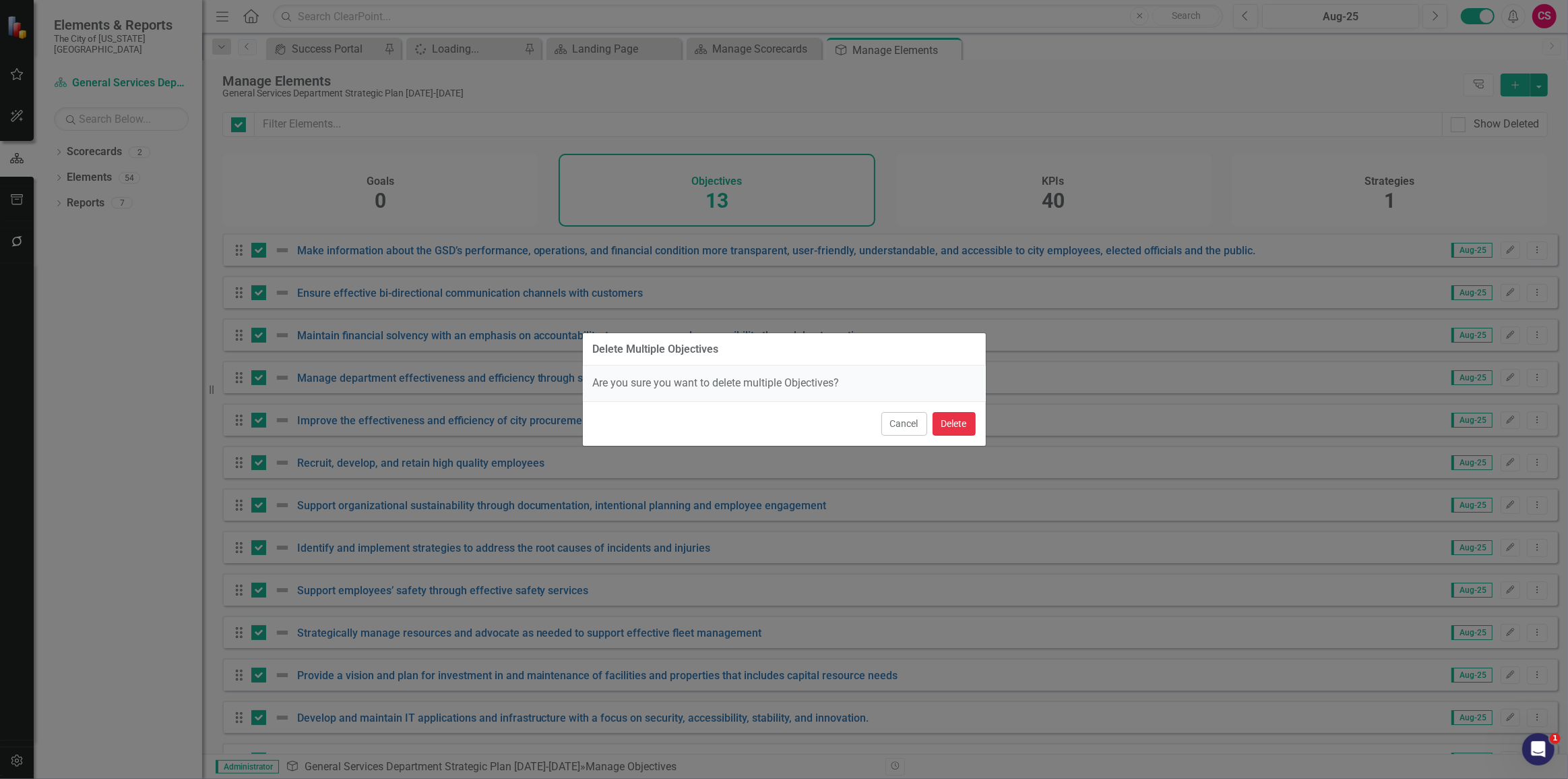
click at [958, 424] on button "Delete" at bounding box center [954, 423] width 43 height 23
checkbox input "false"
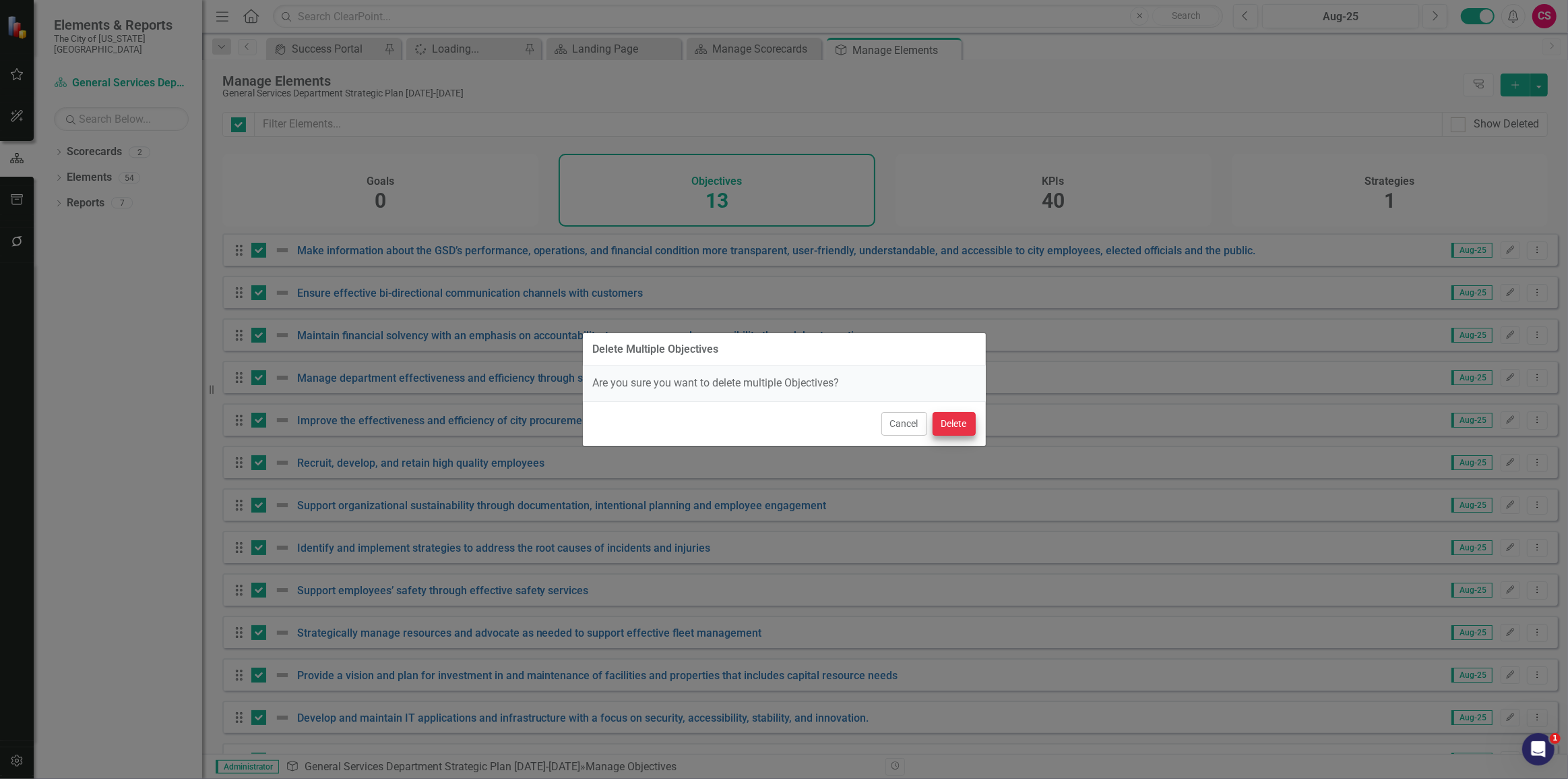
checkbox input "false"
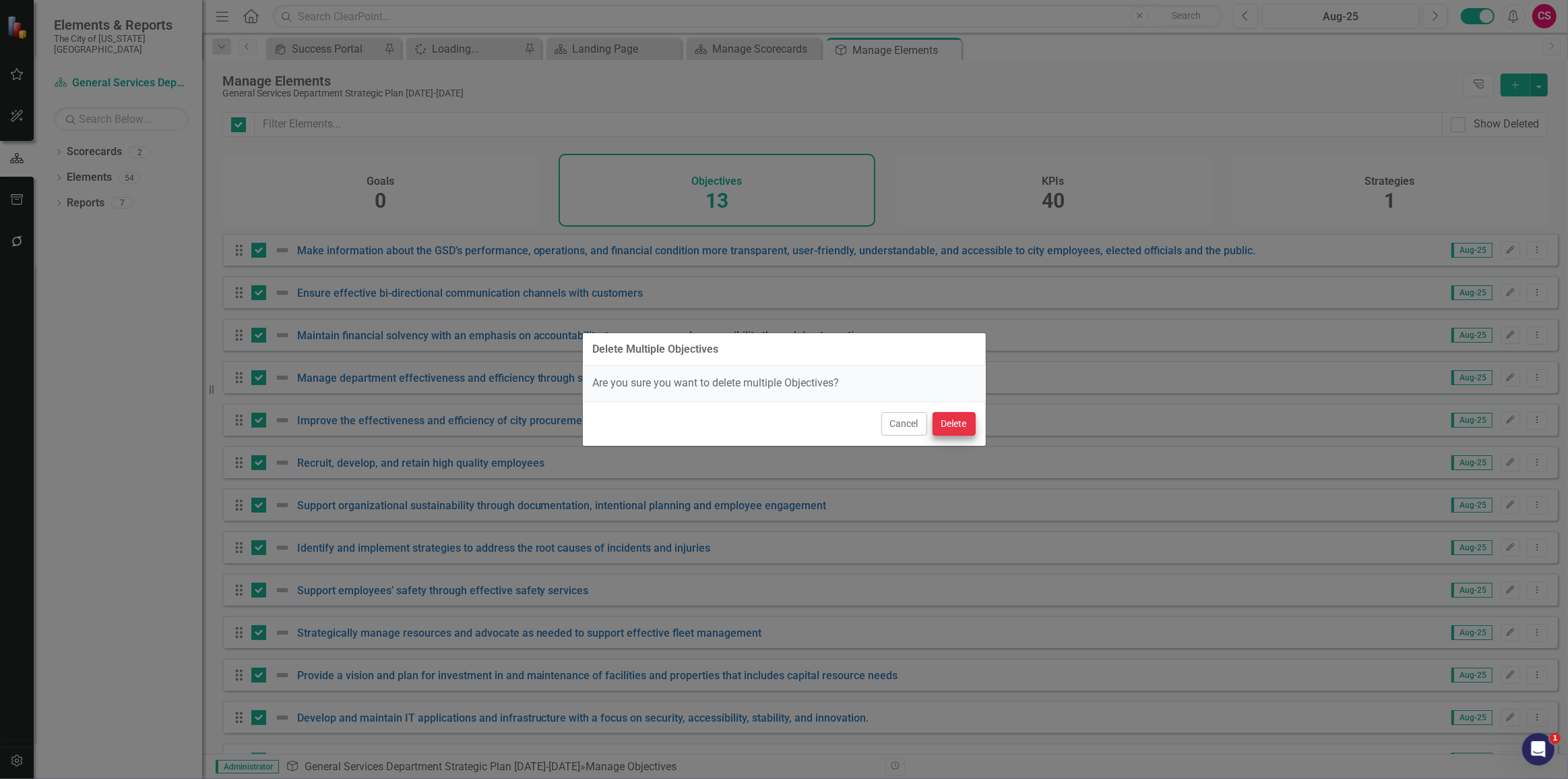
checkbox input "false"
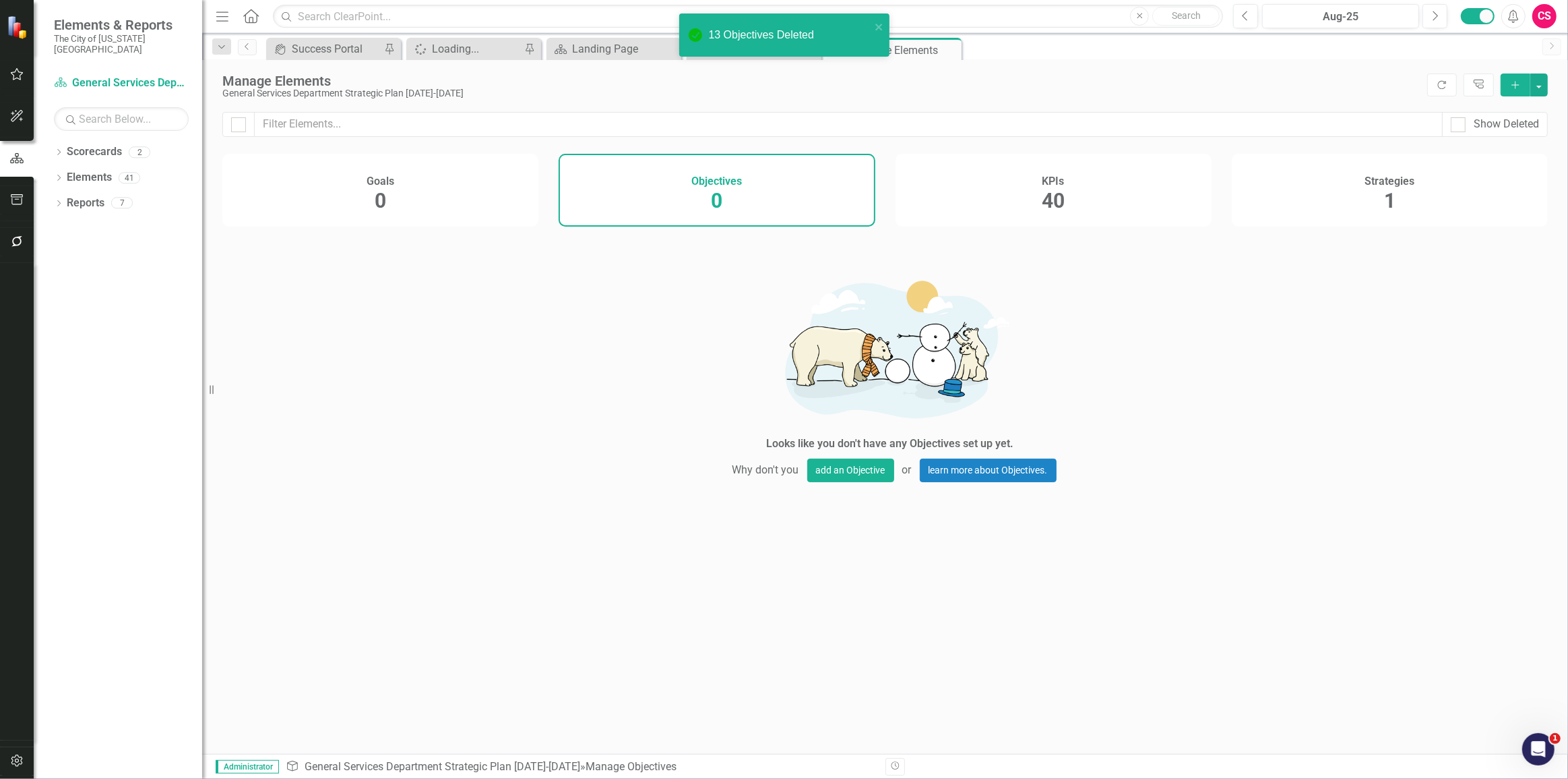
click at [998, 187] on div "KPIs 40" at bounding box center [1054, 190] width 316 height 73
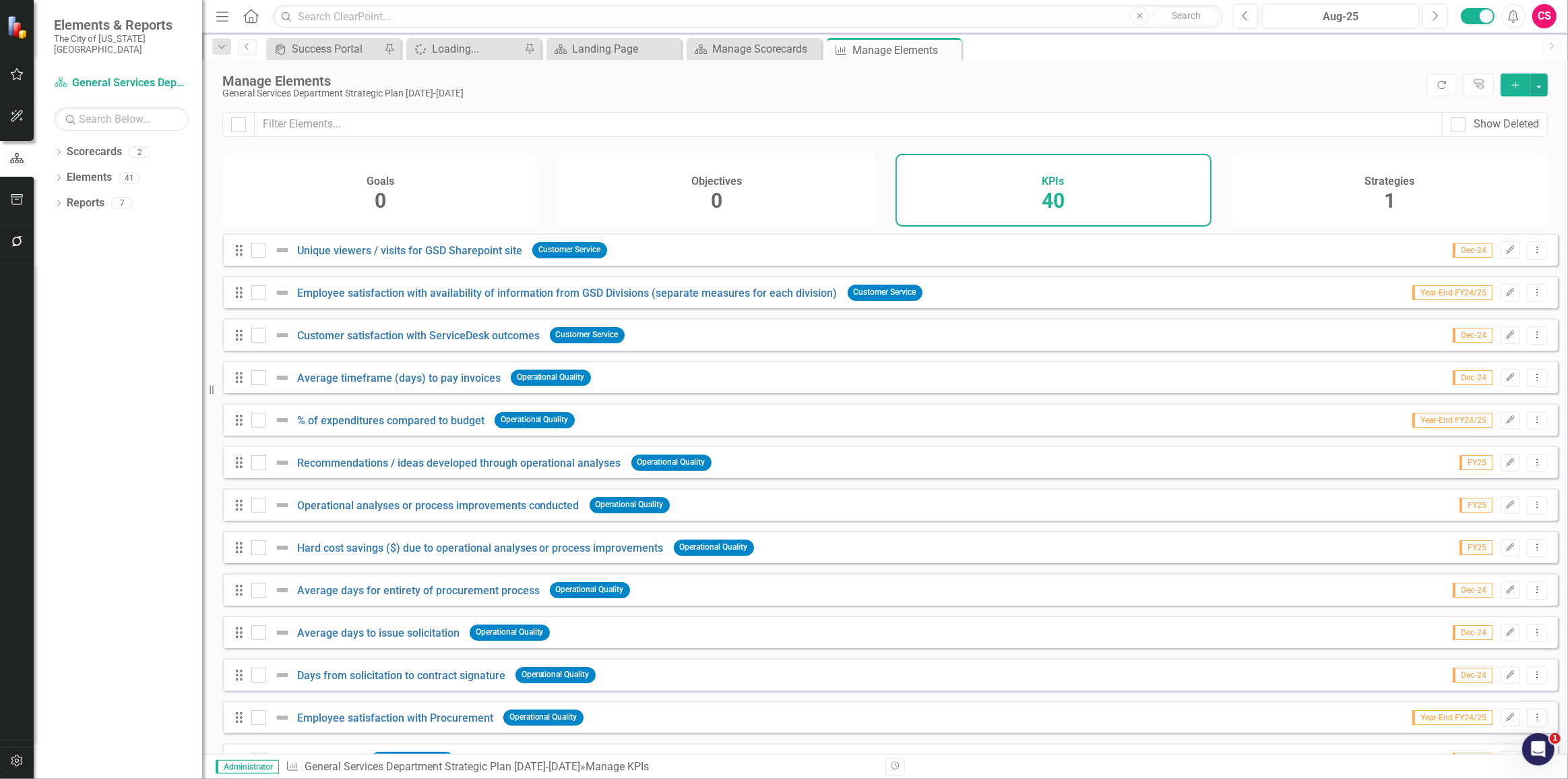
click at [247, 127] on div at bounding box center [238, 124] width 32 height 25
click at [238, 126] on div at bounding box center [238, 124] width 15 height 15
click at [238, 126] on input "checkbox" at bounding box center [235, 121] width 9 height 9
checkbox input "true"
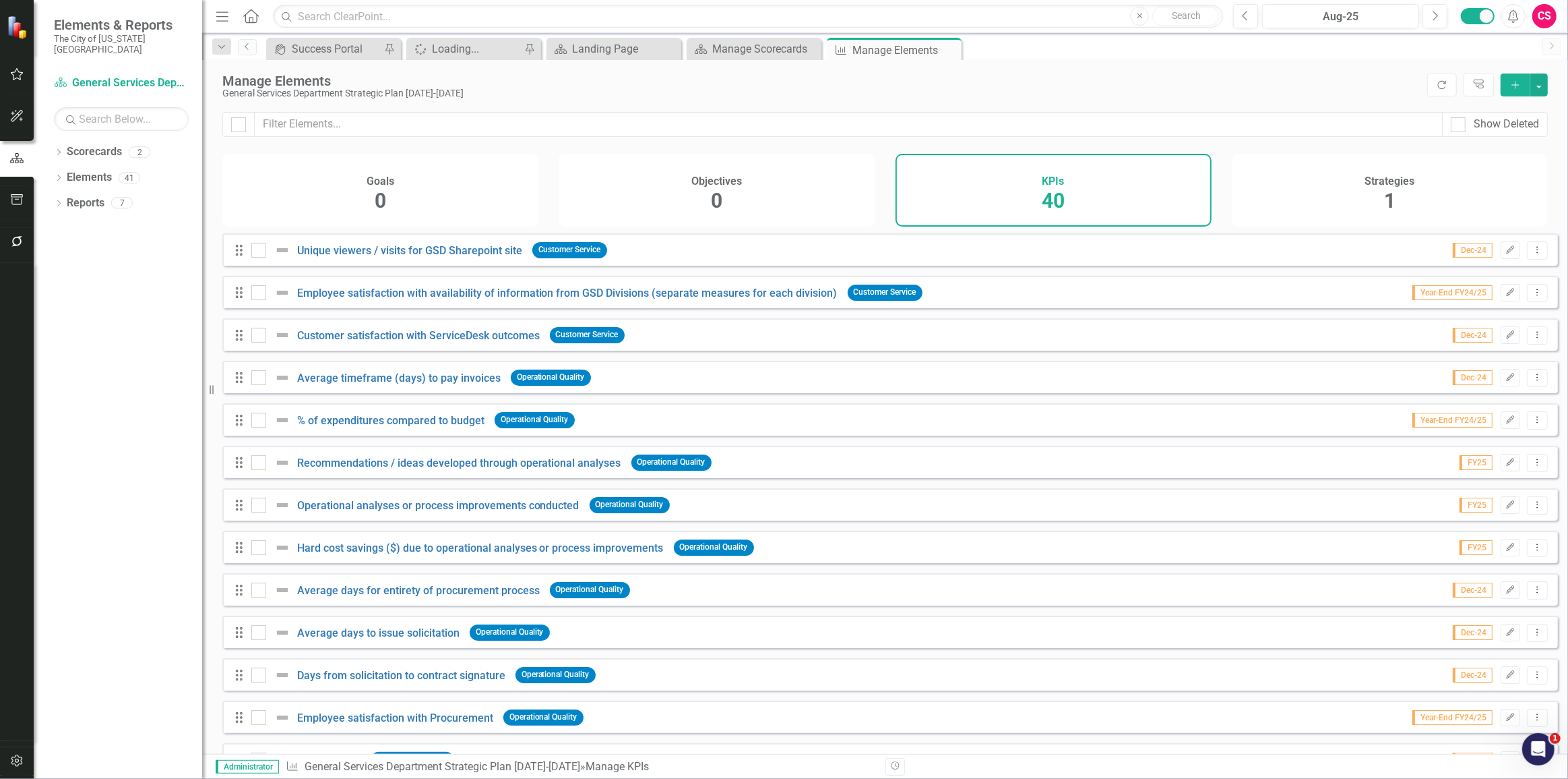
checkbox input "true"
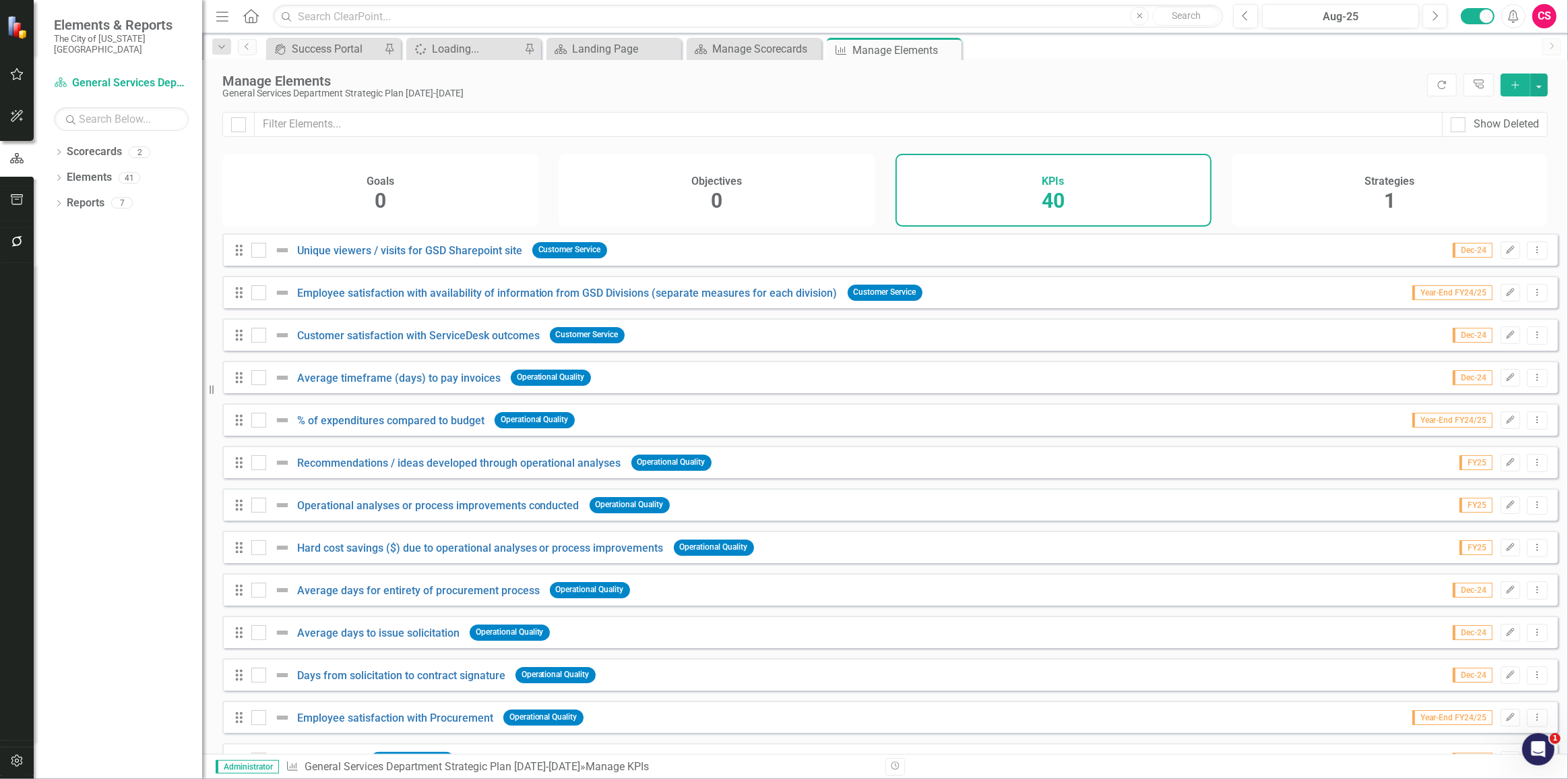
checkbox input "true"
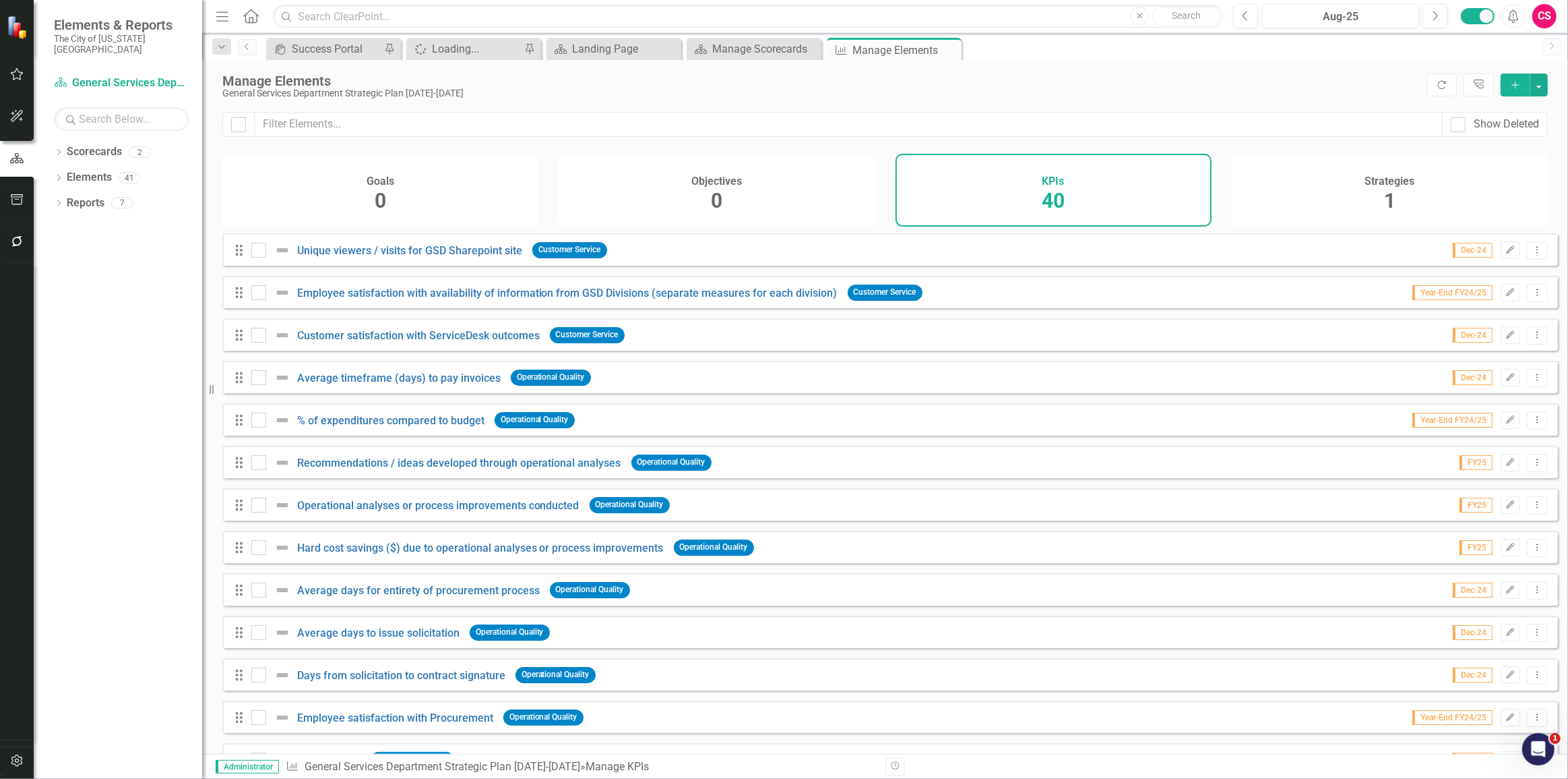
checkbox input "true"
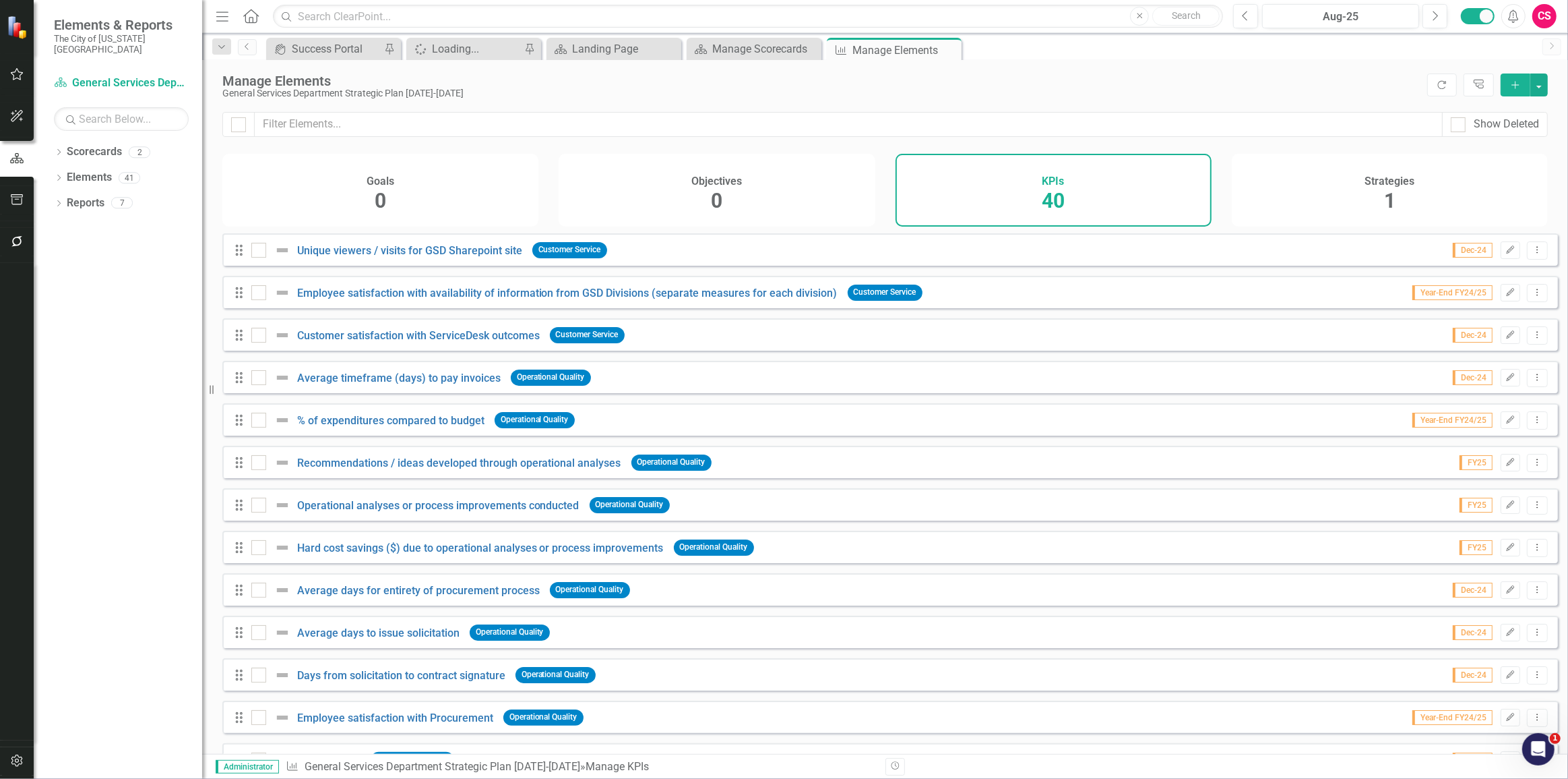
checkbox input "true"
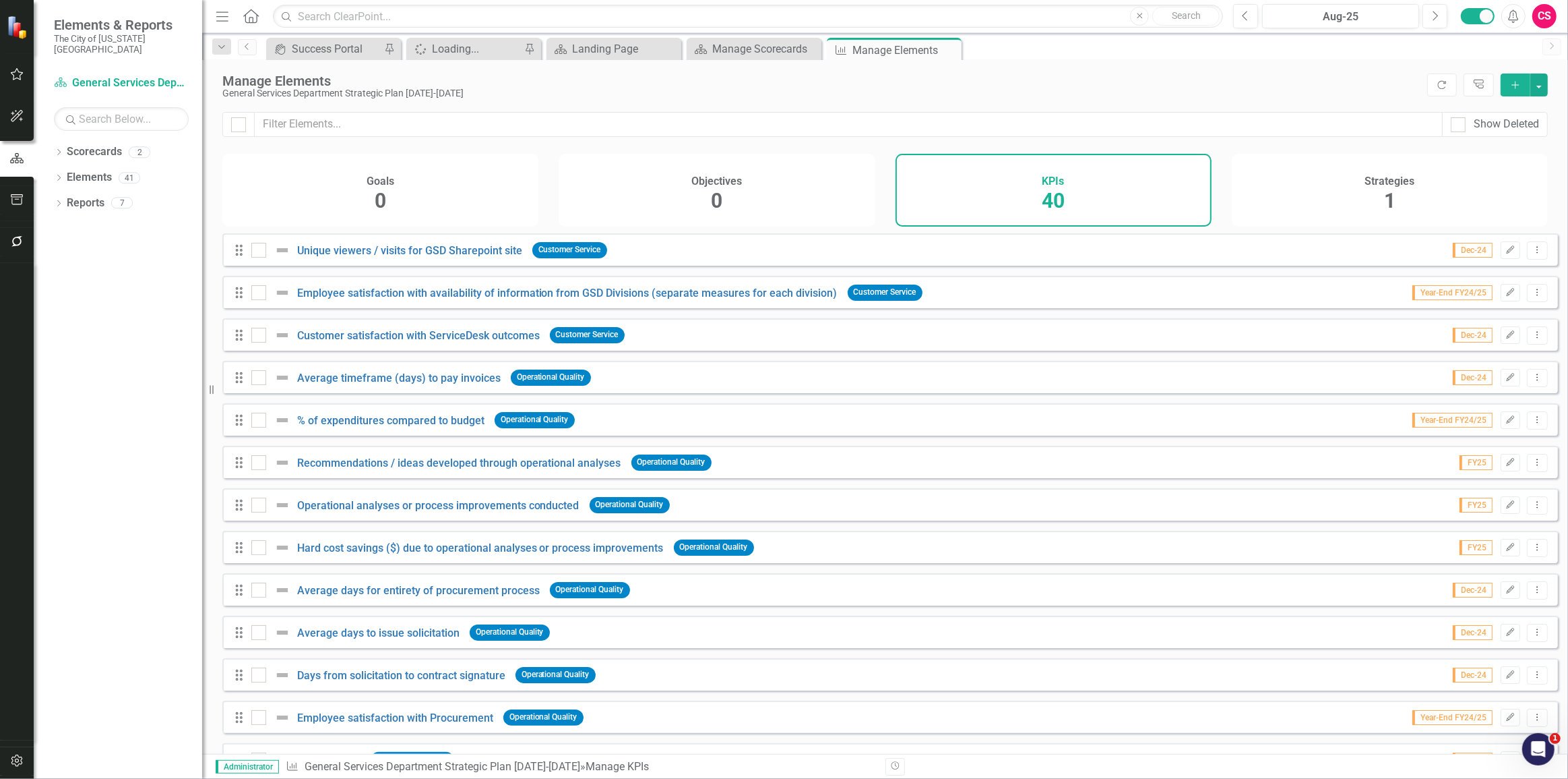
checkbox input "true"
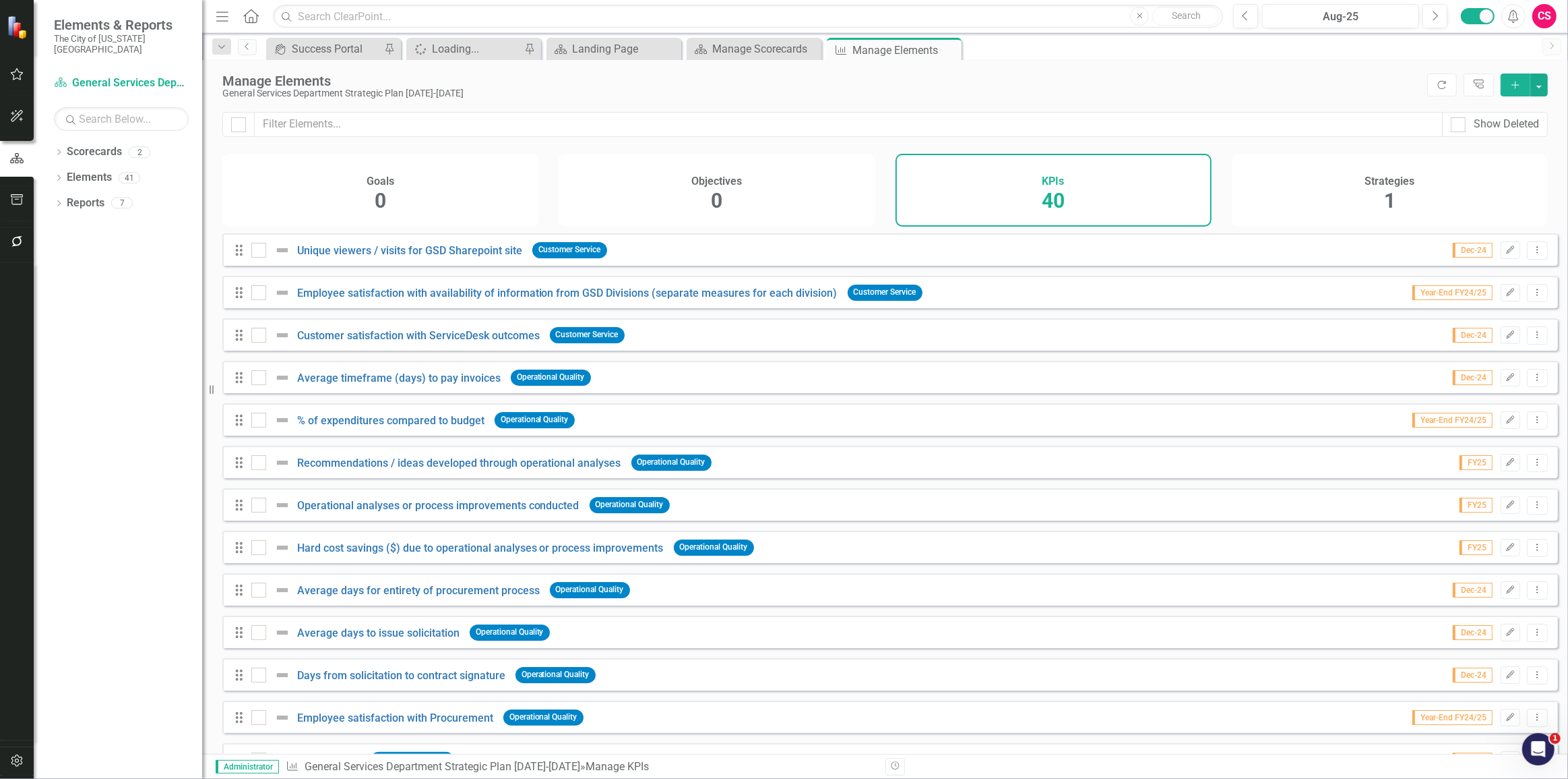
checkbox input "true"
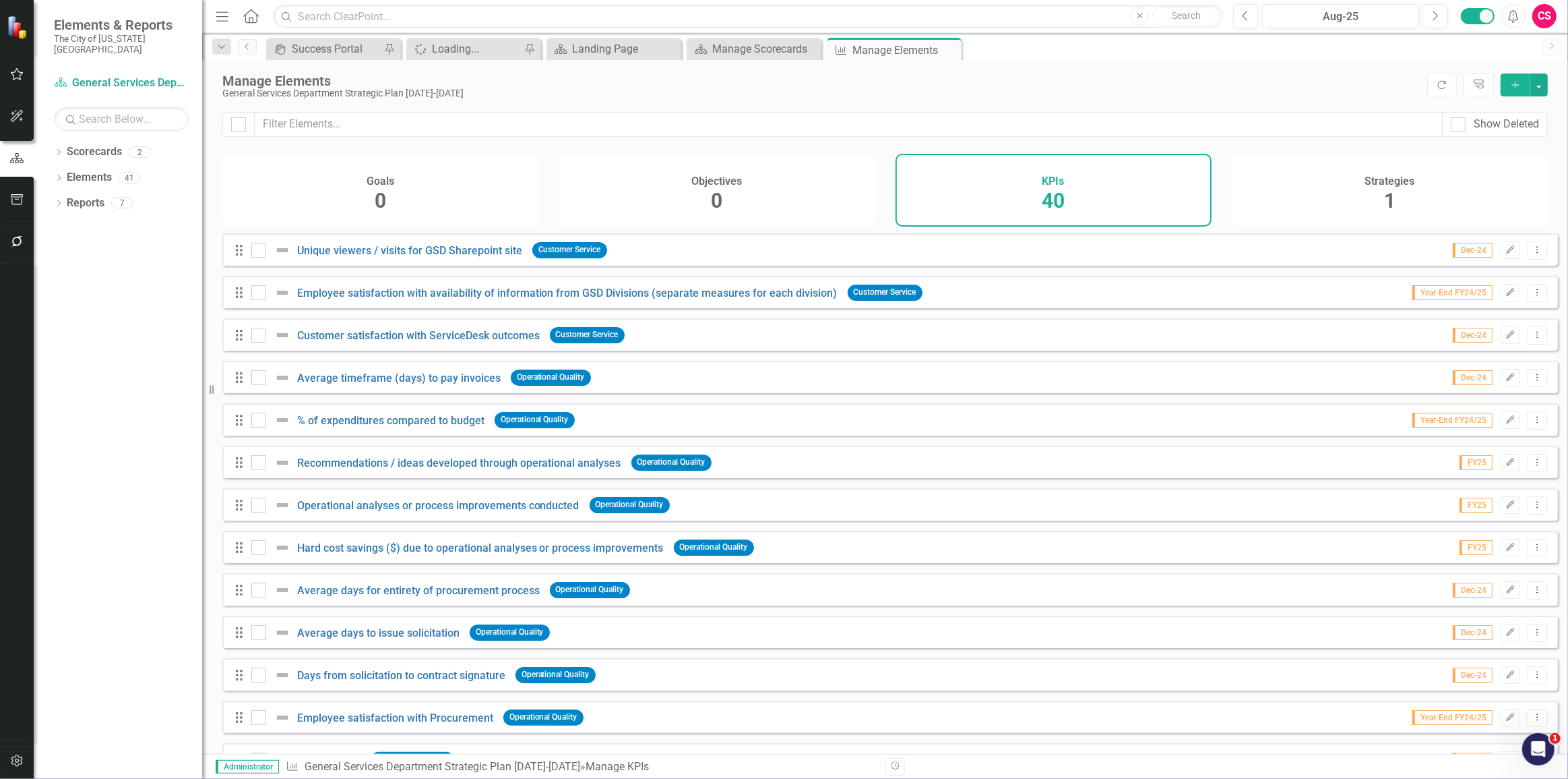
checkbox input "true"
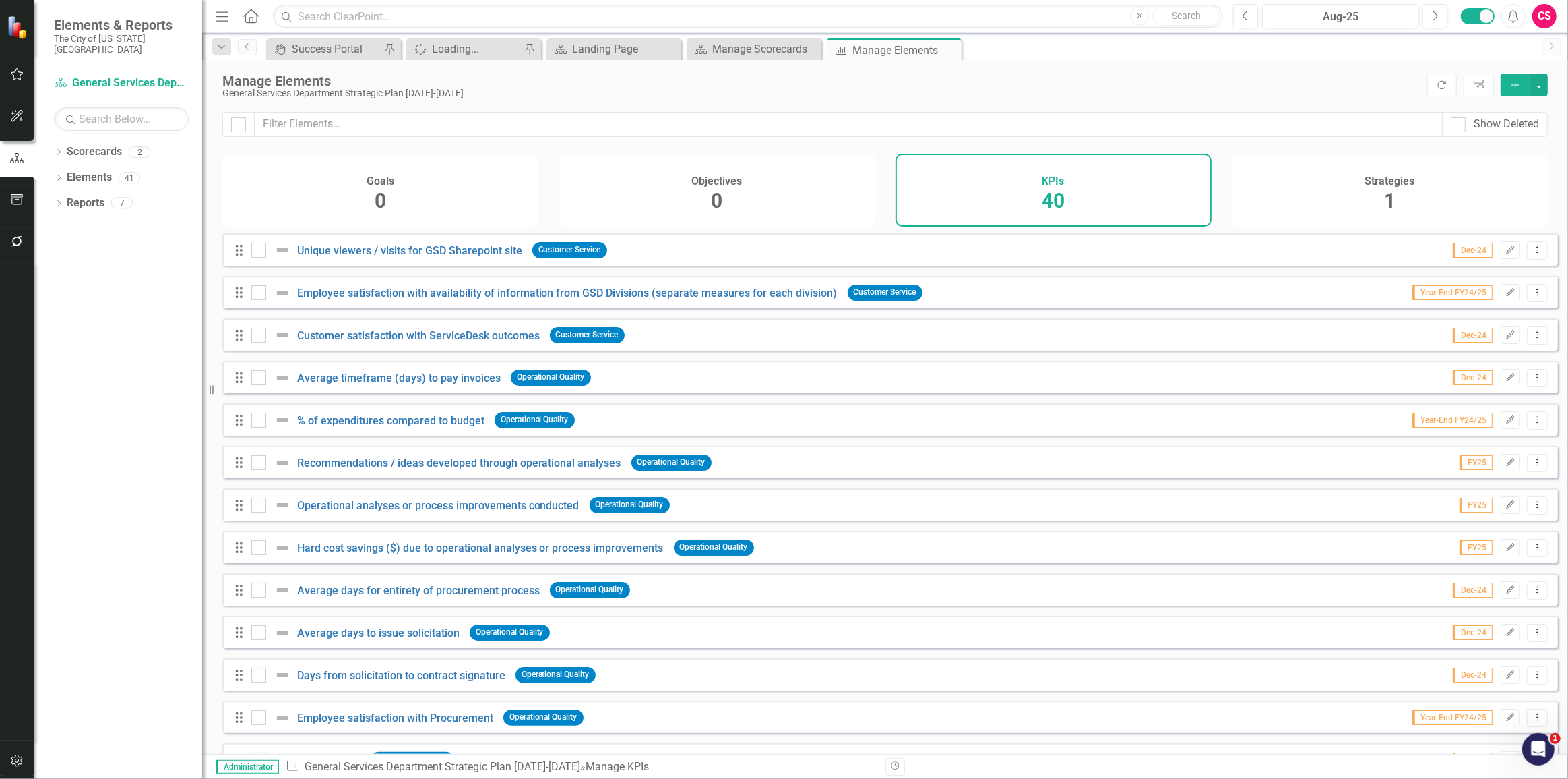
checkbox input "true"
click at [1543, 81] on button "button" at bounding box center [1539, 85] width 17 height 23
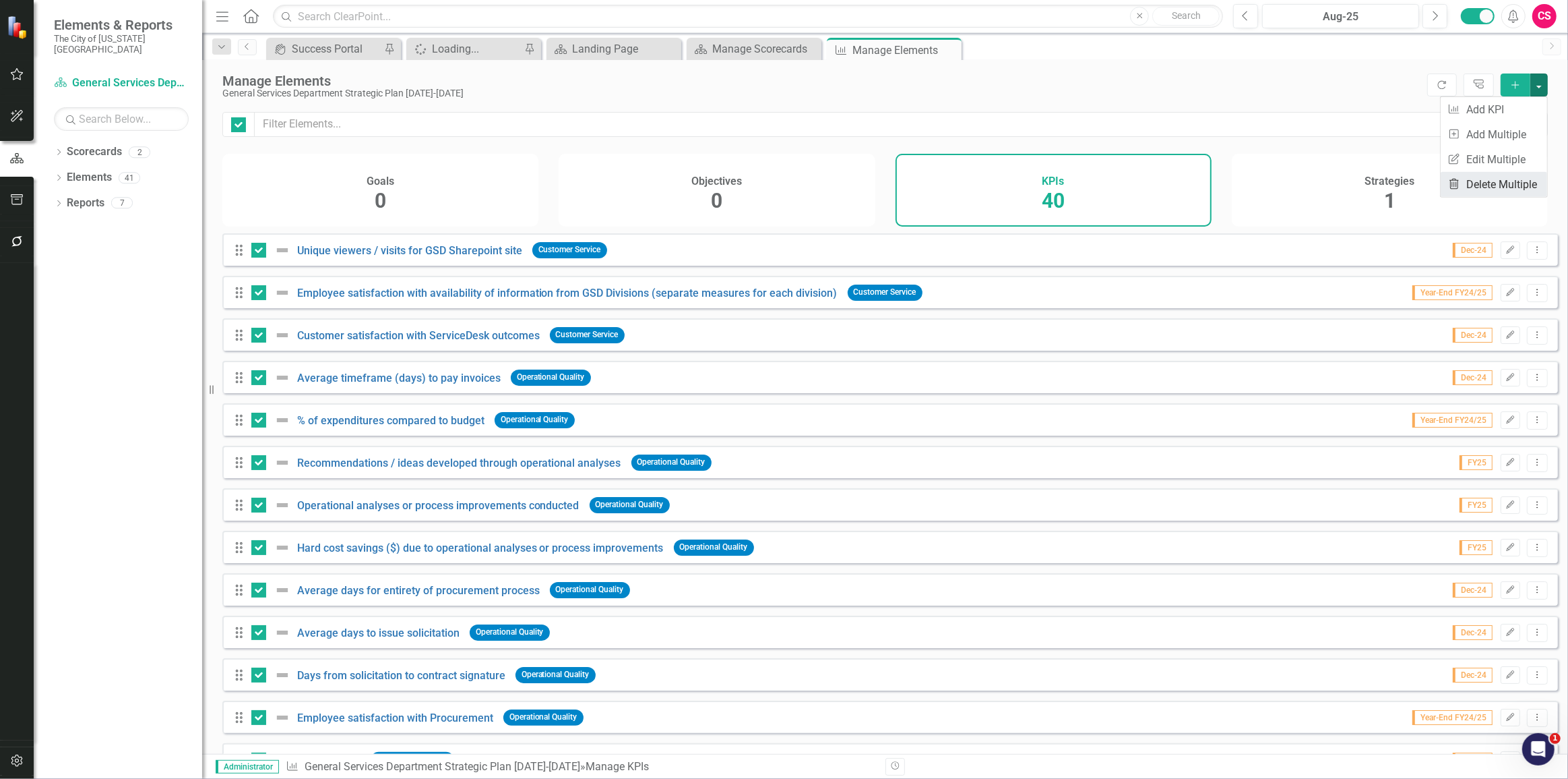
click at [1489, 189] on link "Trash Delete Multiple" at bounding box center [1494, 184] width 106 height 25
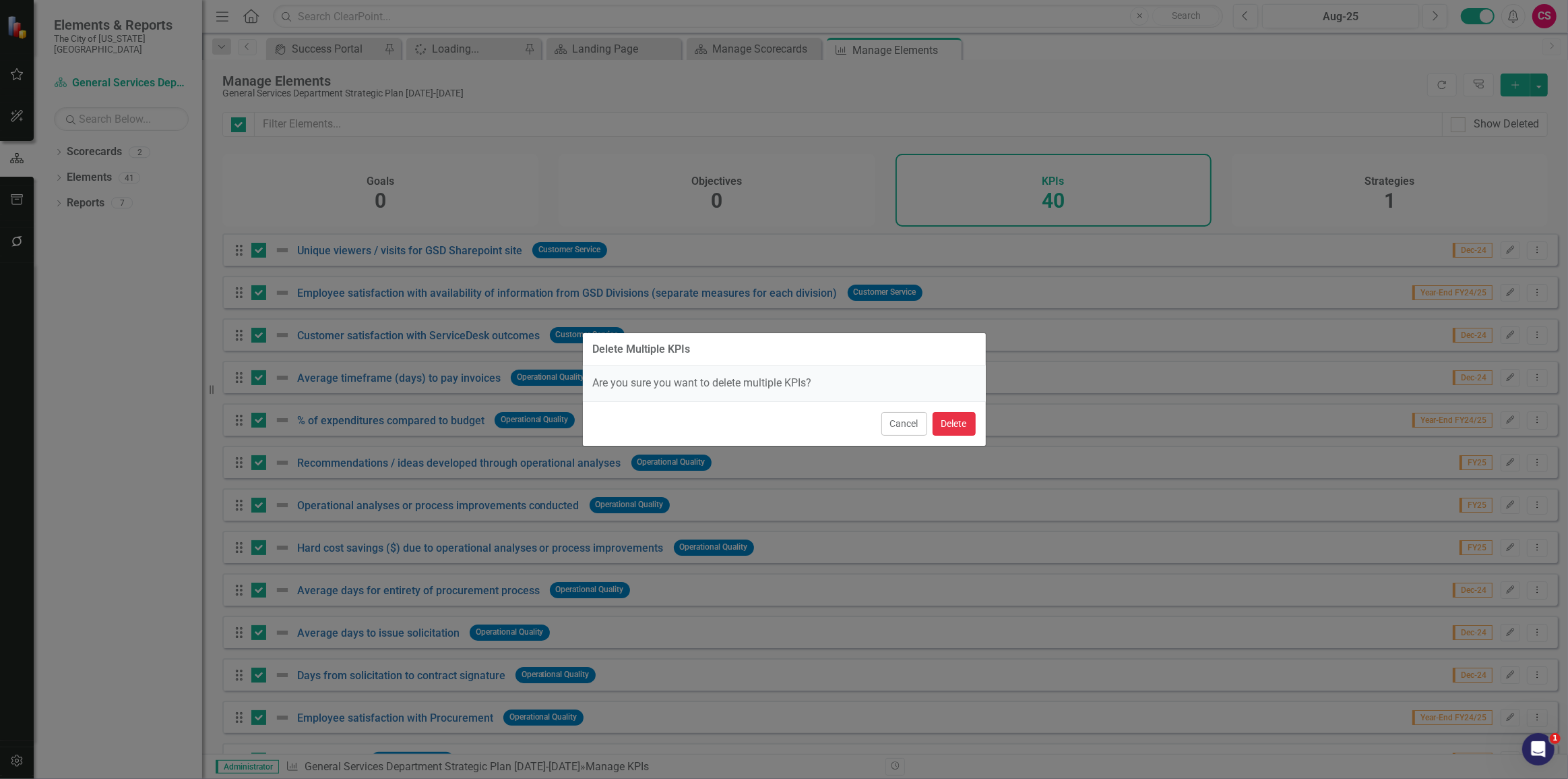
click at [949, 424] on button "Delete" at bounding box center [954, 423] width 43 height 23
checkbox input "false"
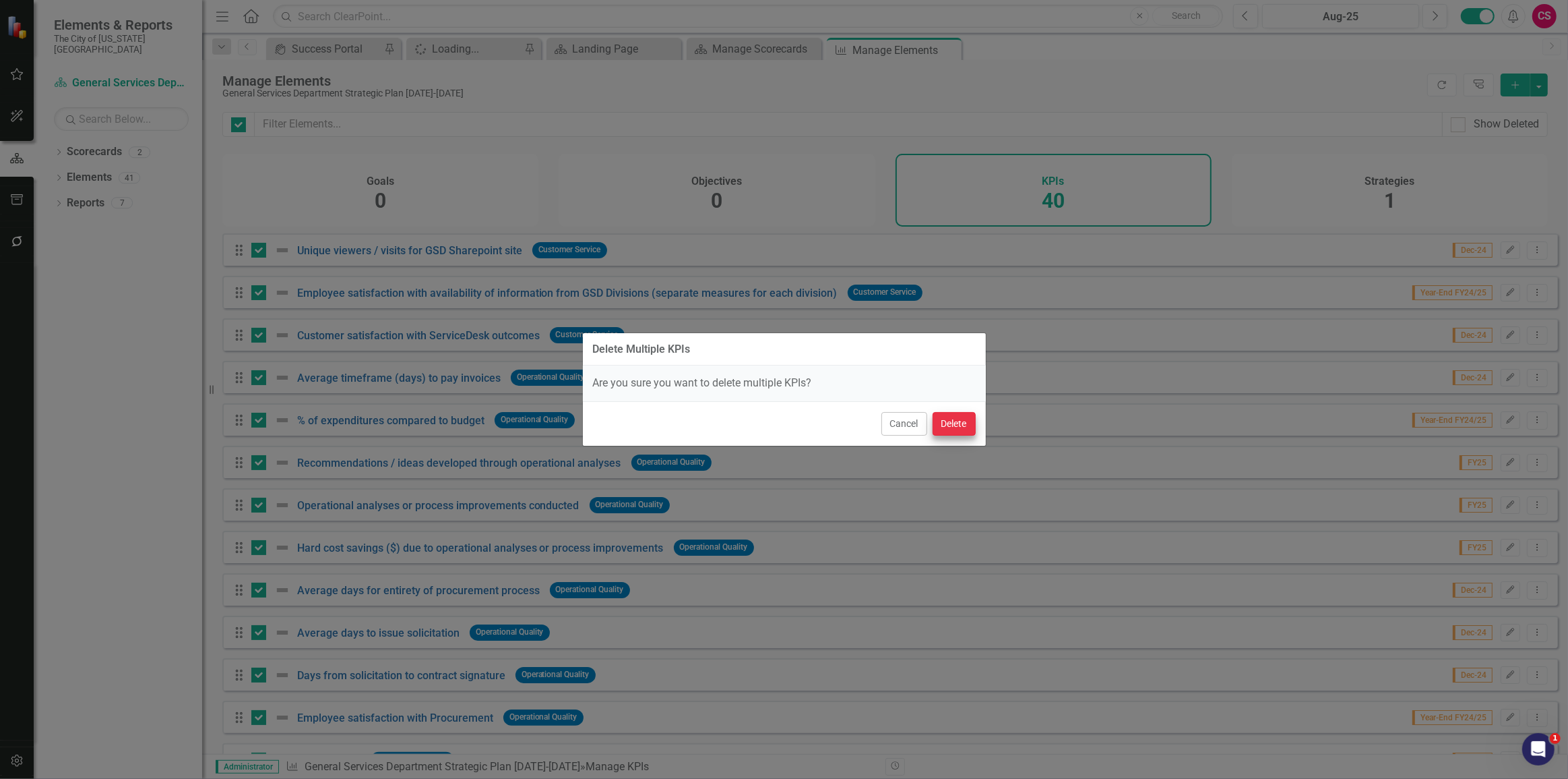
checkbox input "false"
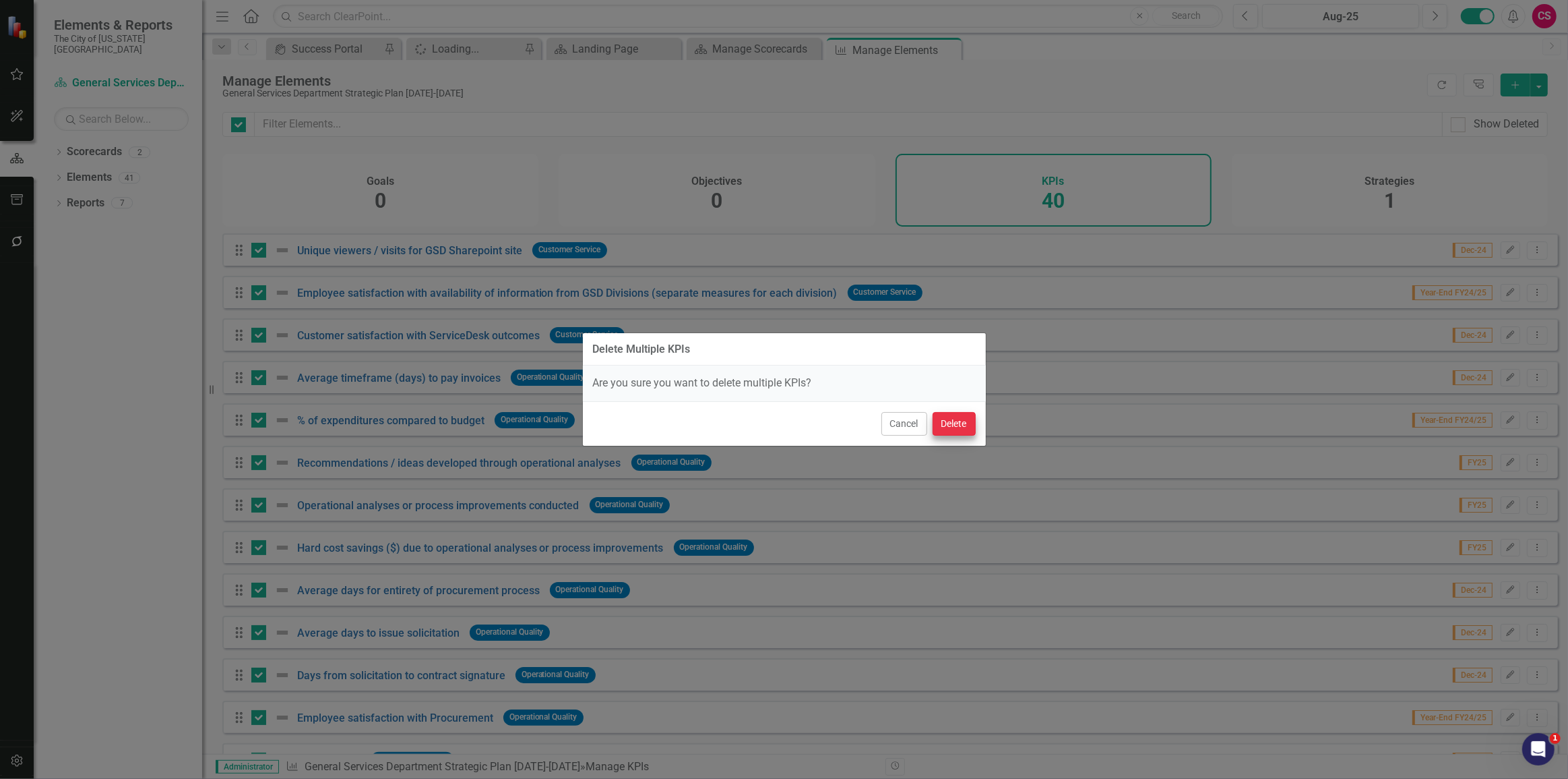
checkbox input "false"
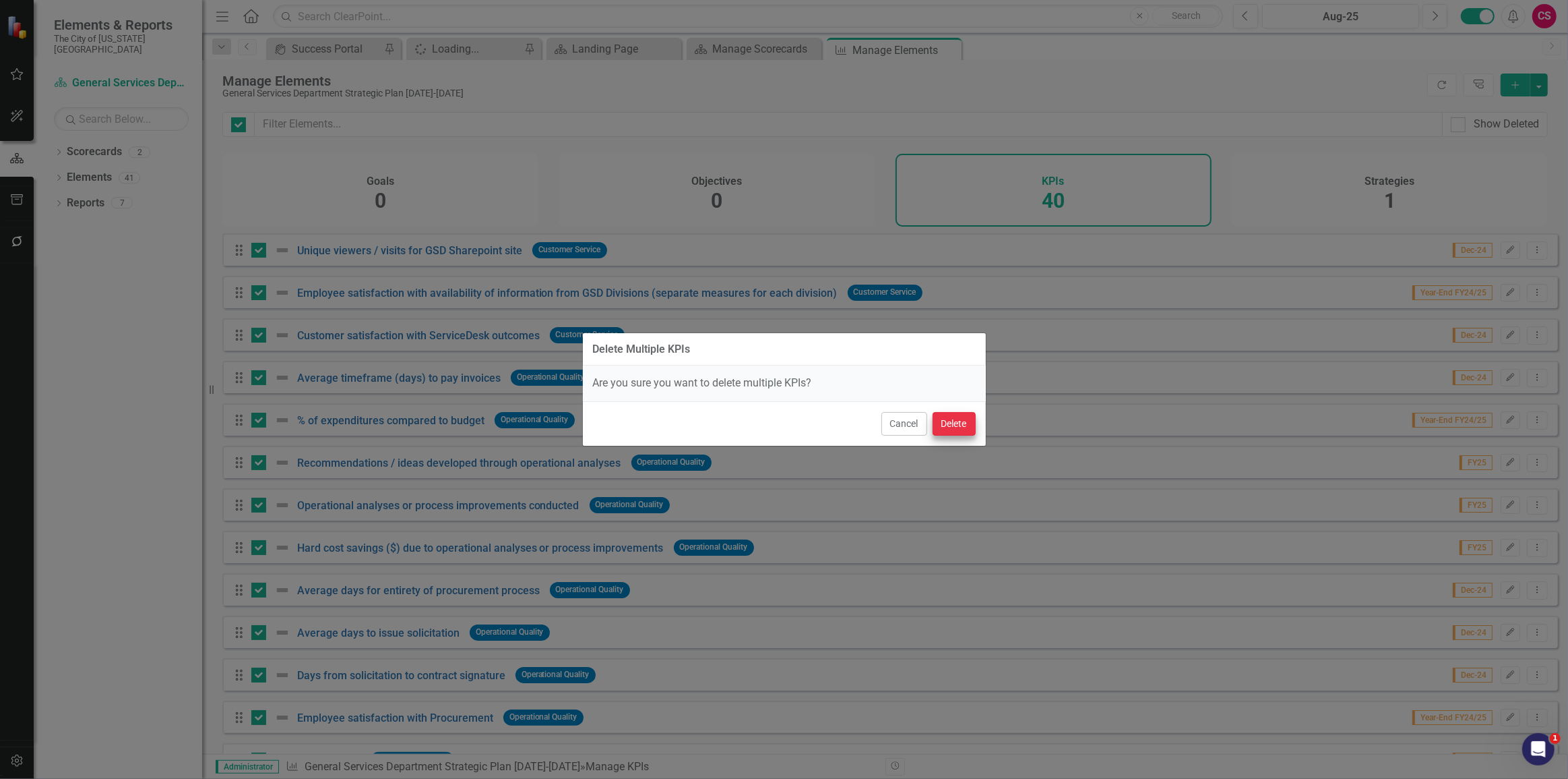
checkbox input "false"
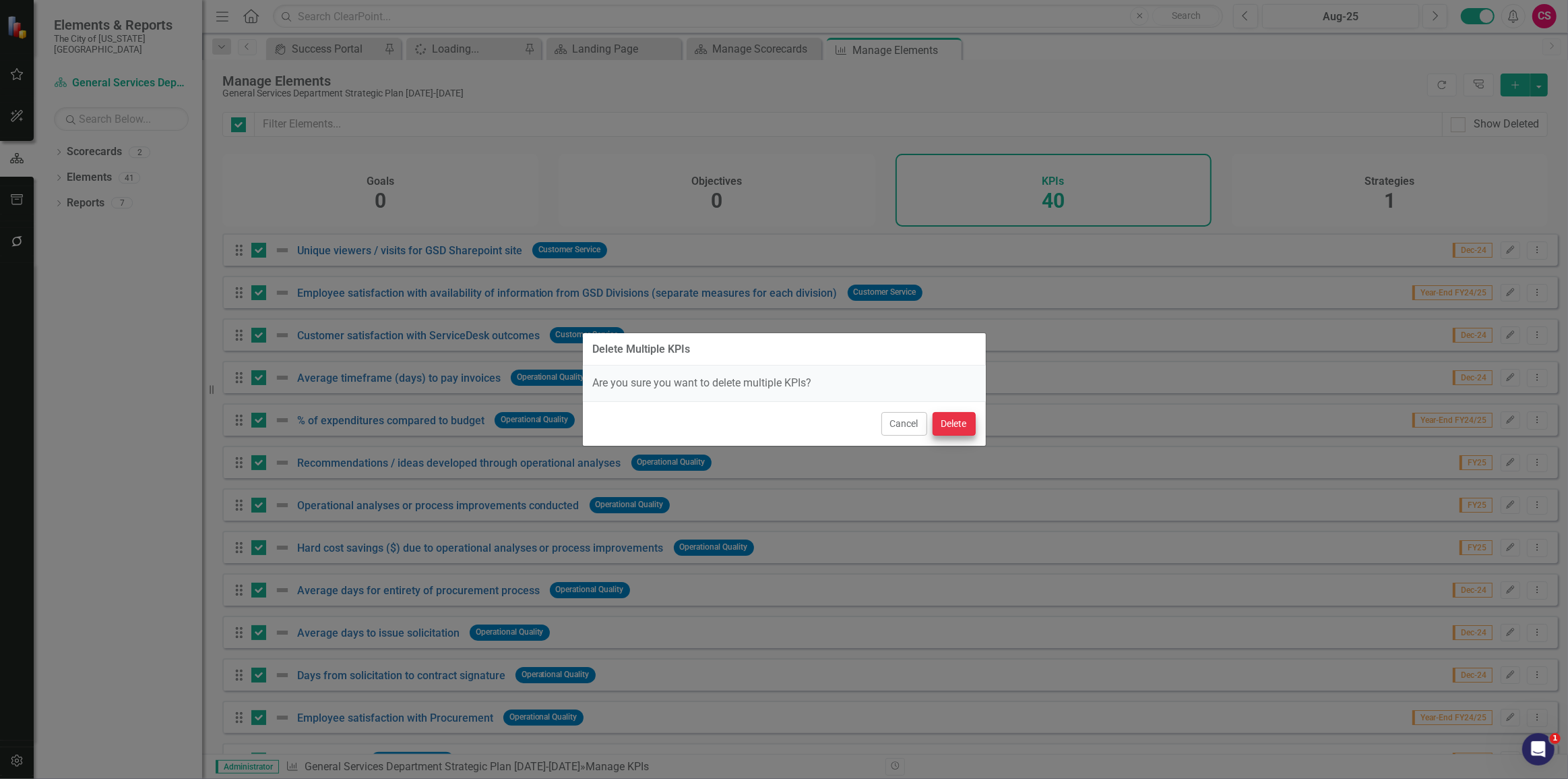
checkbox input "false"
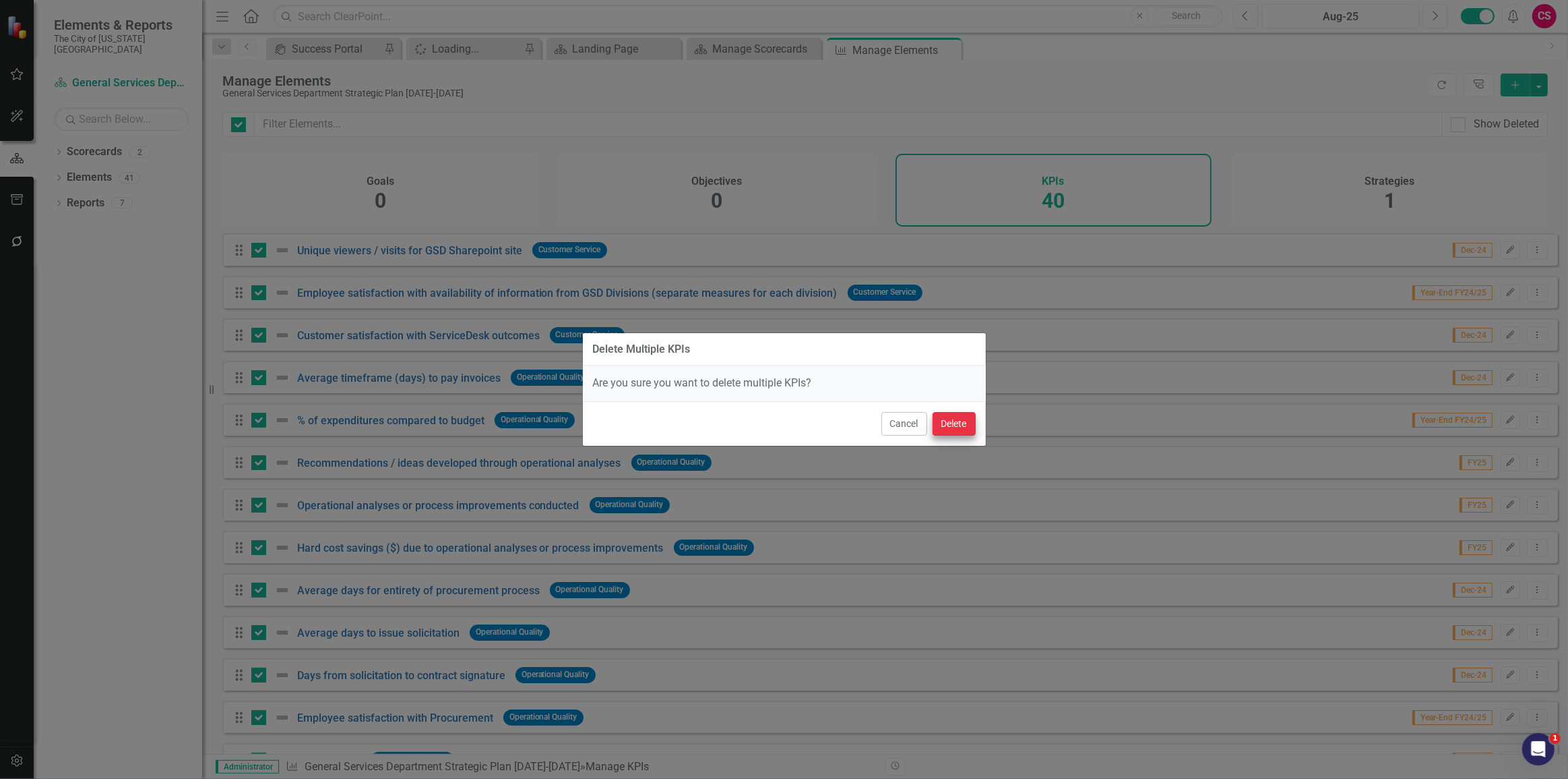
checkbox input "false"
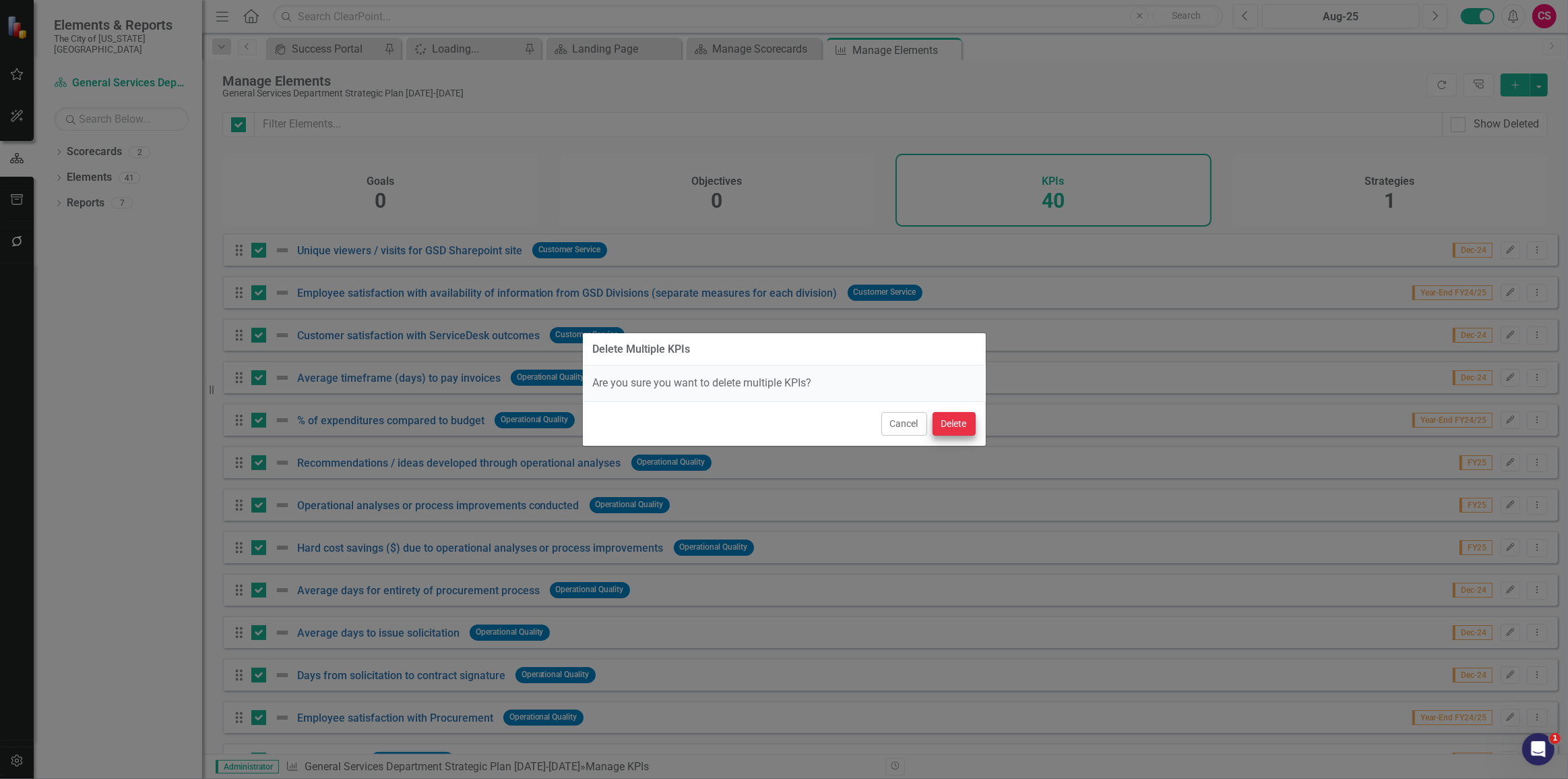
checkbox input "false"
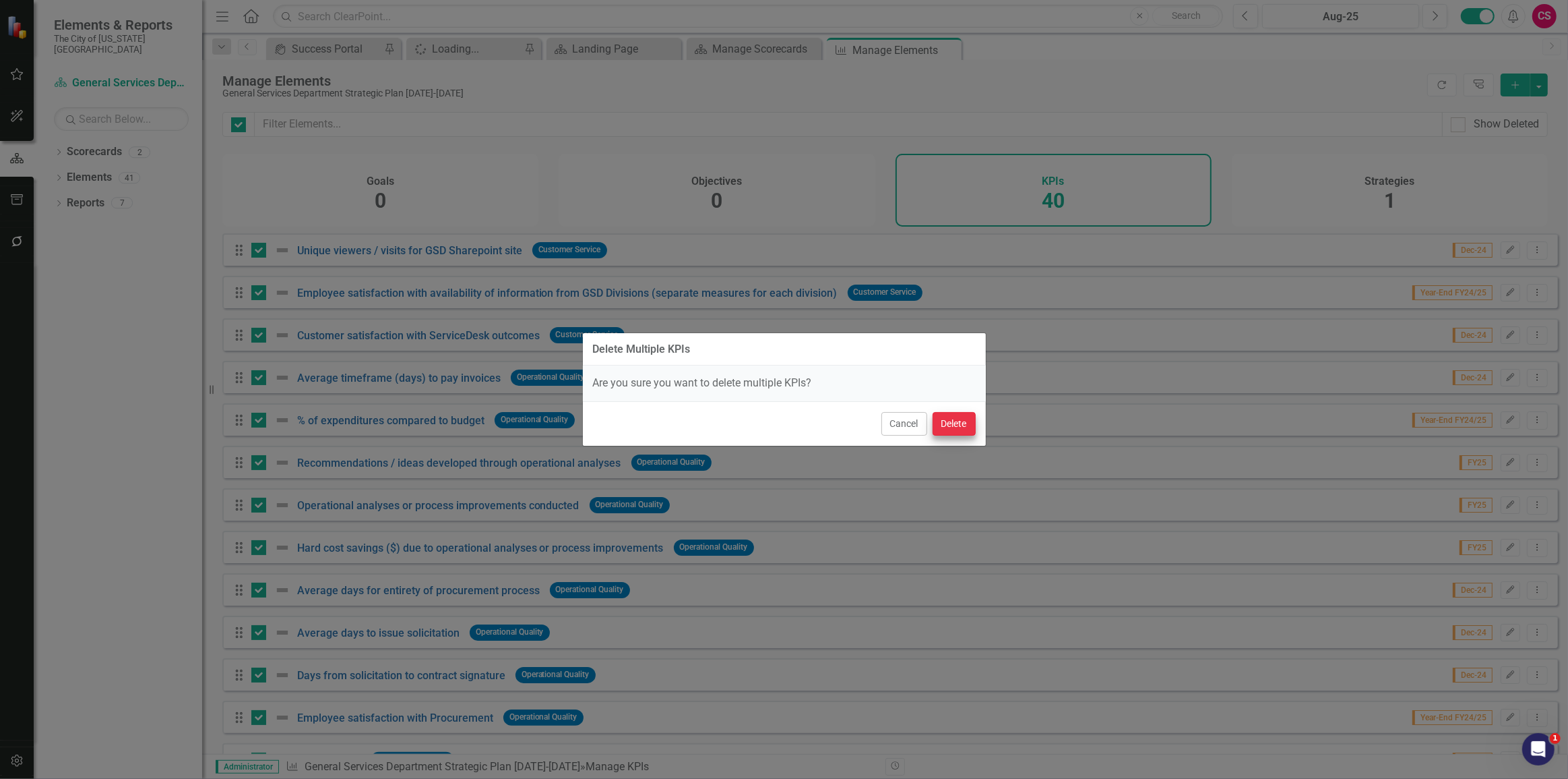
checkbox input "false"
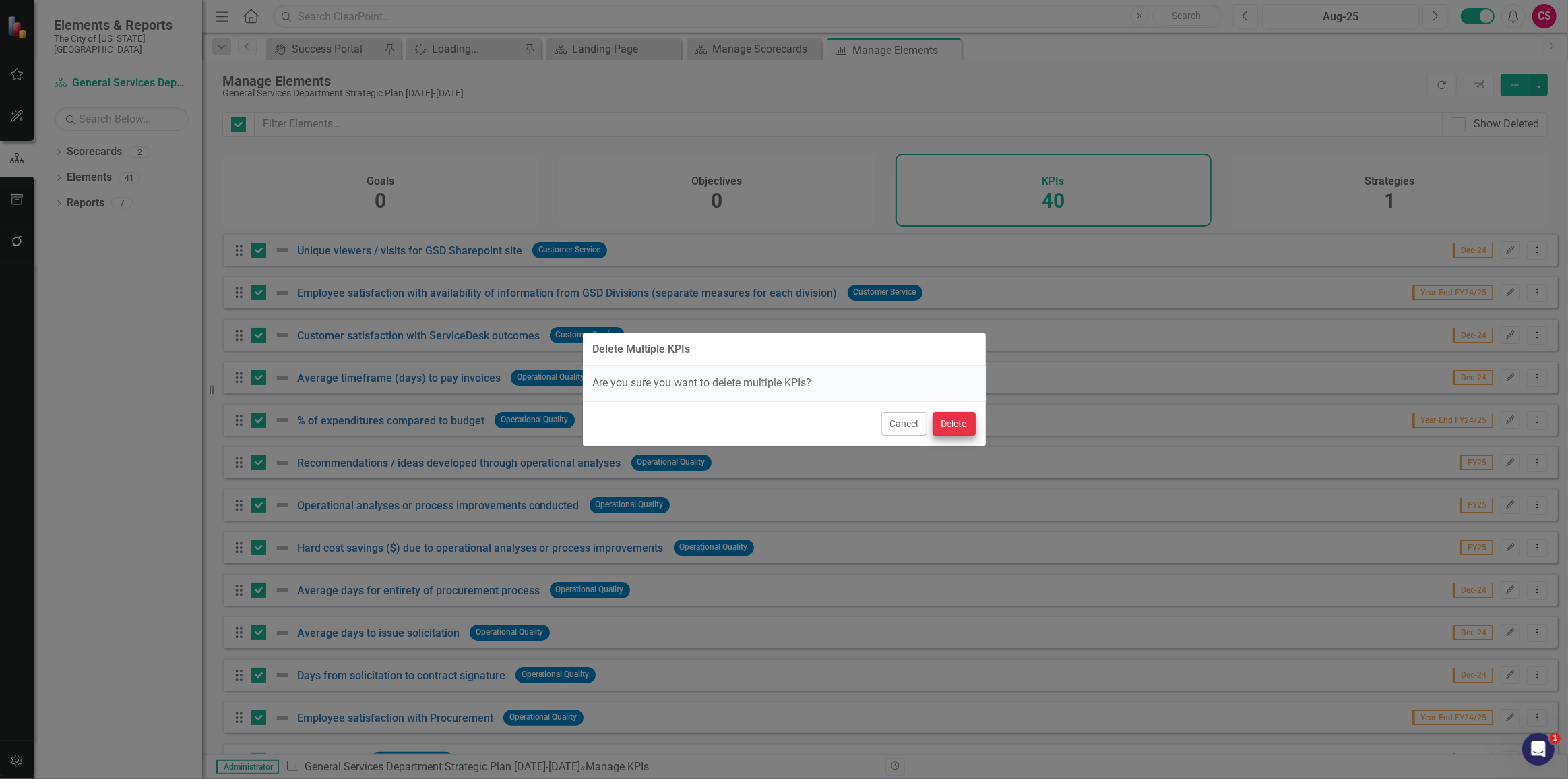
checkbox input "false"
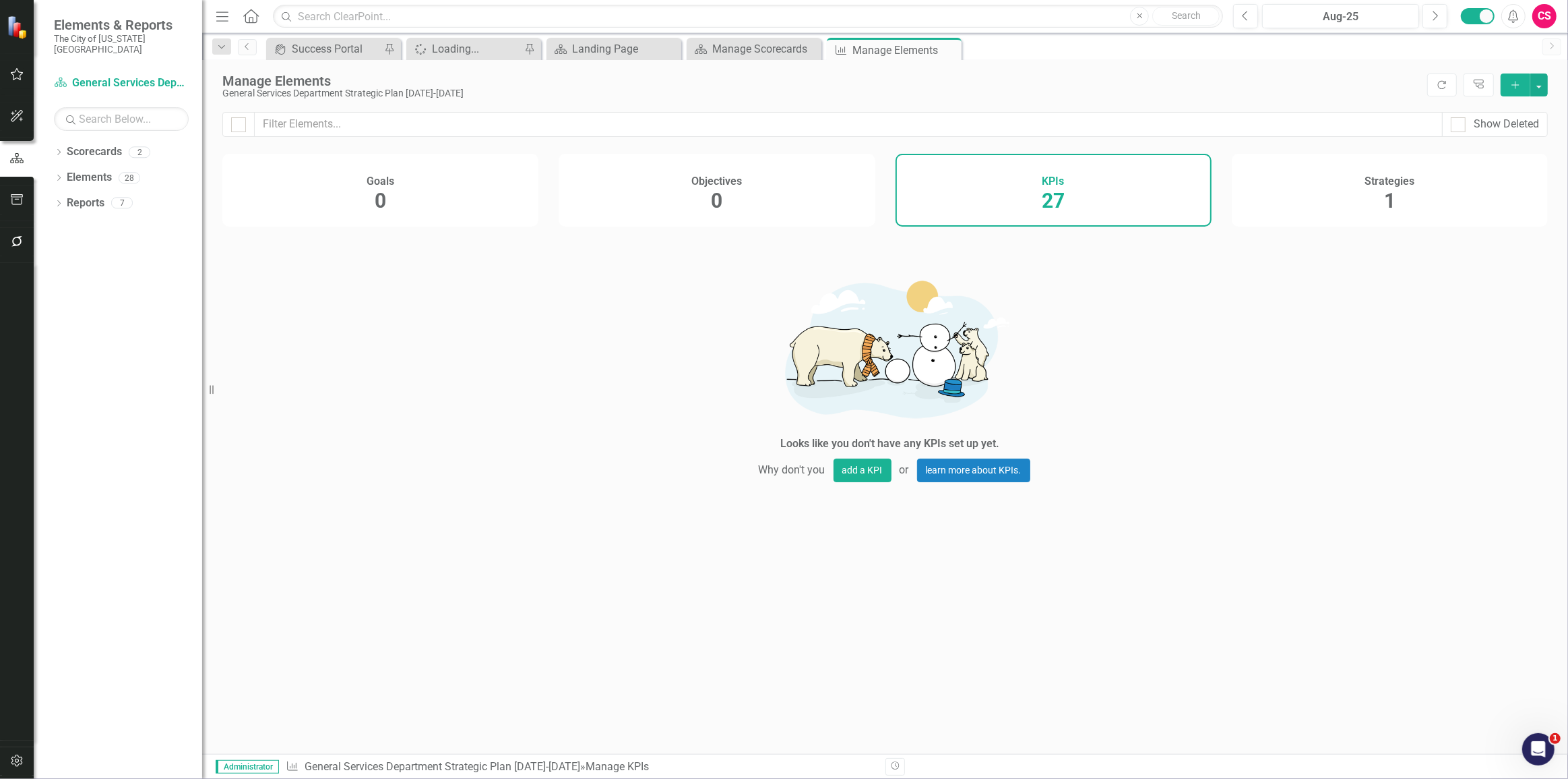
click at [1339, 196] on div "Strategies 1" at bounding box center [1390, 190] width 316 height 73
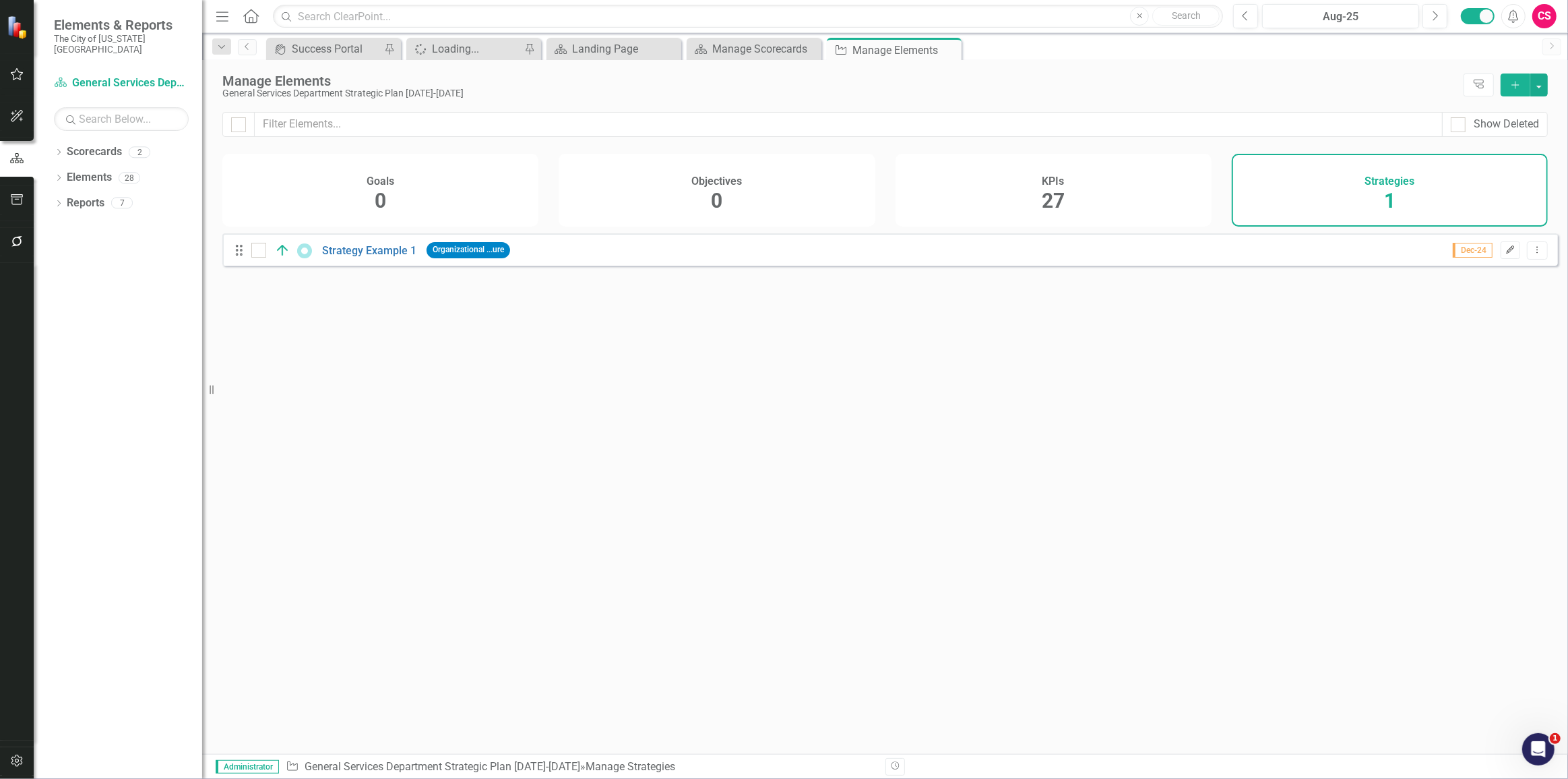
click at [1501, 259] on button "Edit" at bounding box center [1511, 250] width 19 height 17
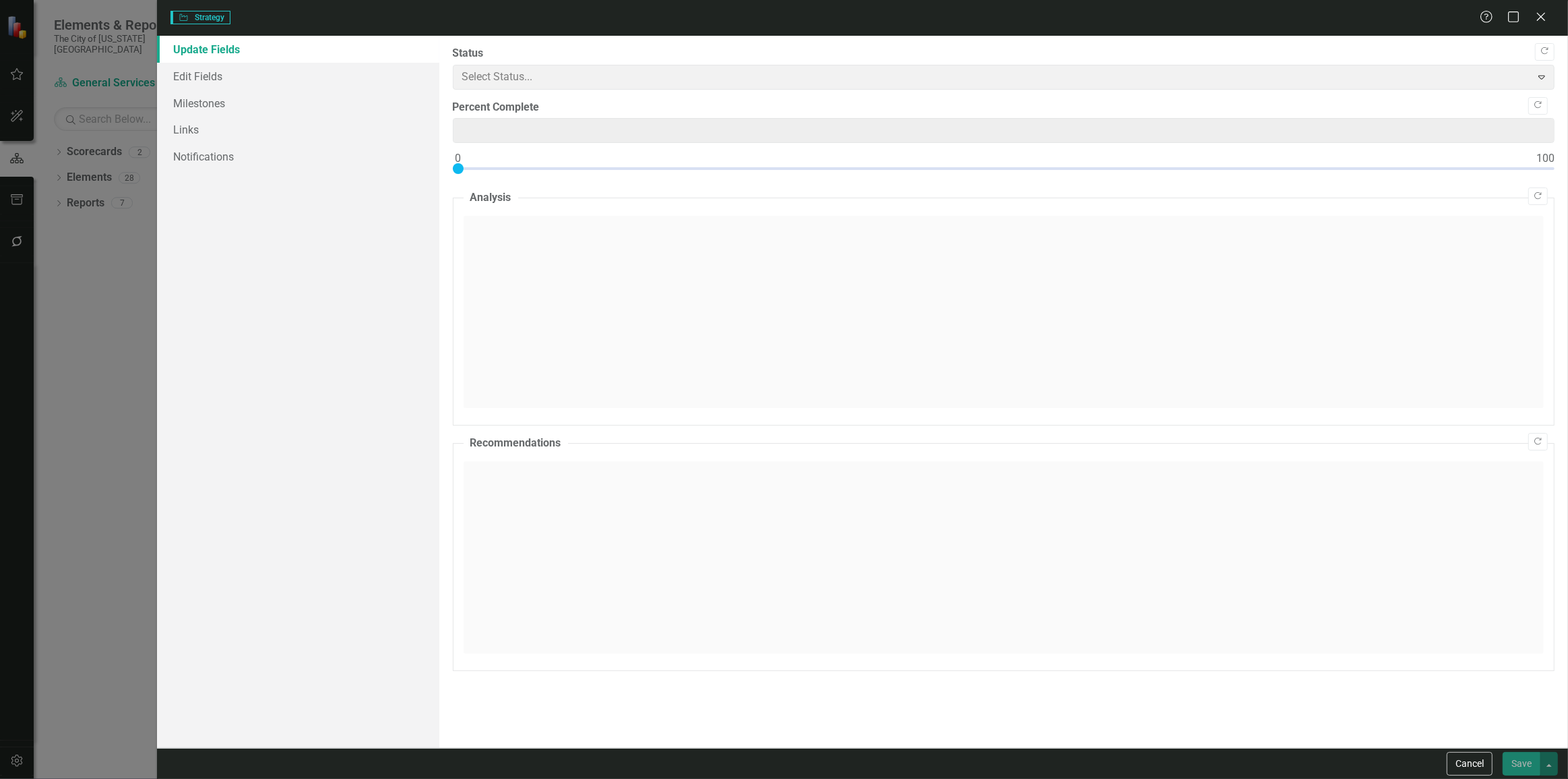
type input "0"
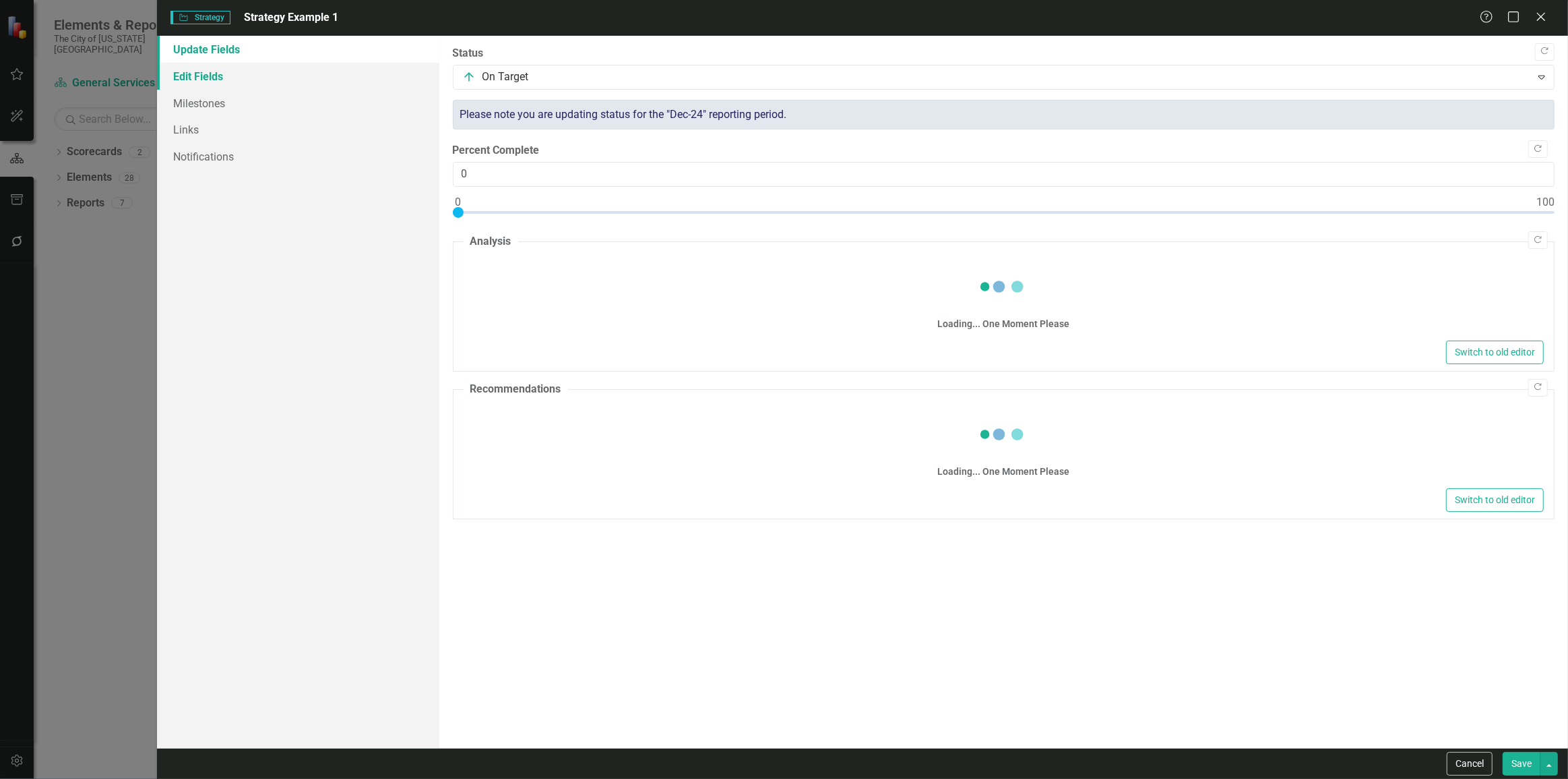
click at [226, 70] on link "Edit Fields" at bounding box center [298, 76] width 283 height 27
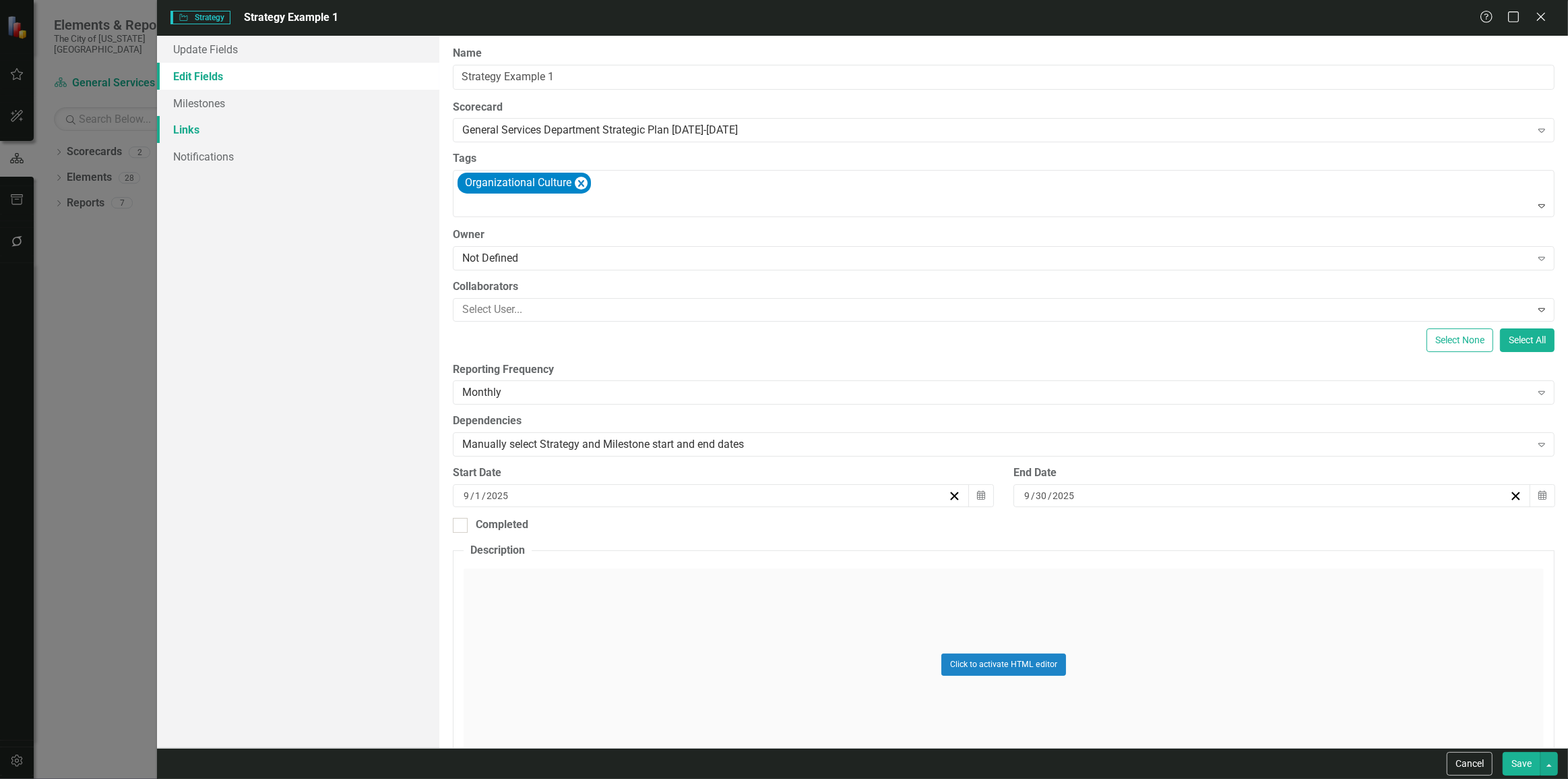
click at [220, 127] on link "Links" at bounding box center [298, 130] width 283 height 27
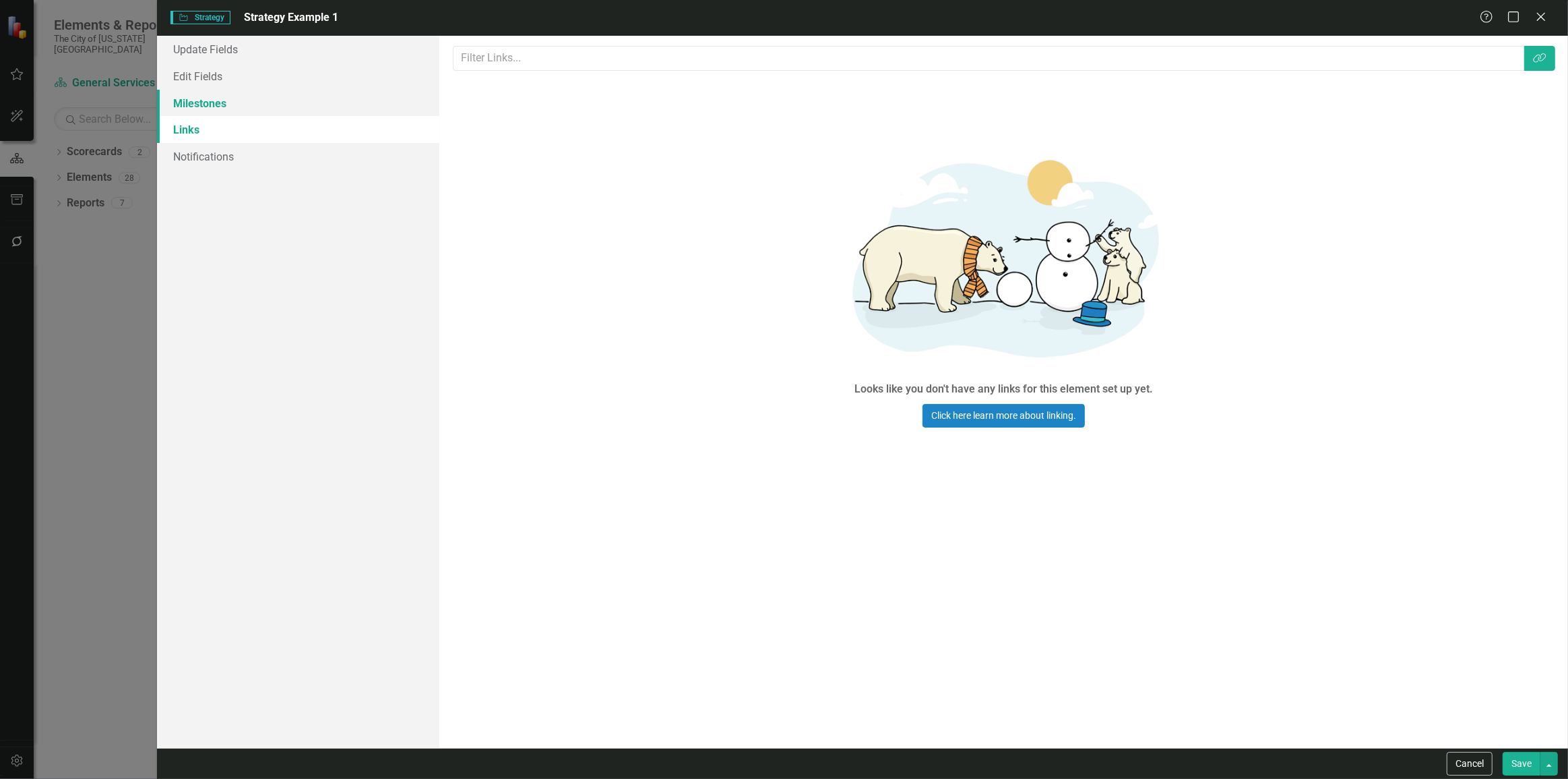
click at [326, 101] on link "Milestones" at bounding box center [298, 103] width 283 height 27
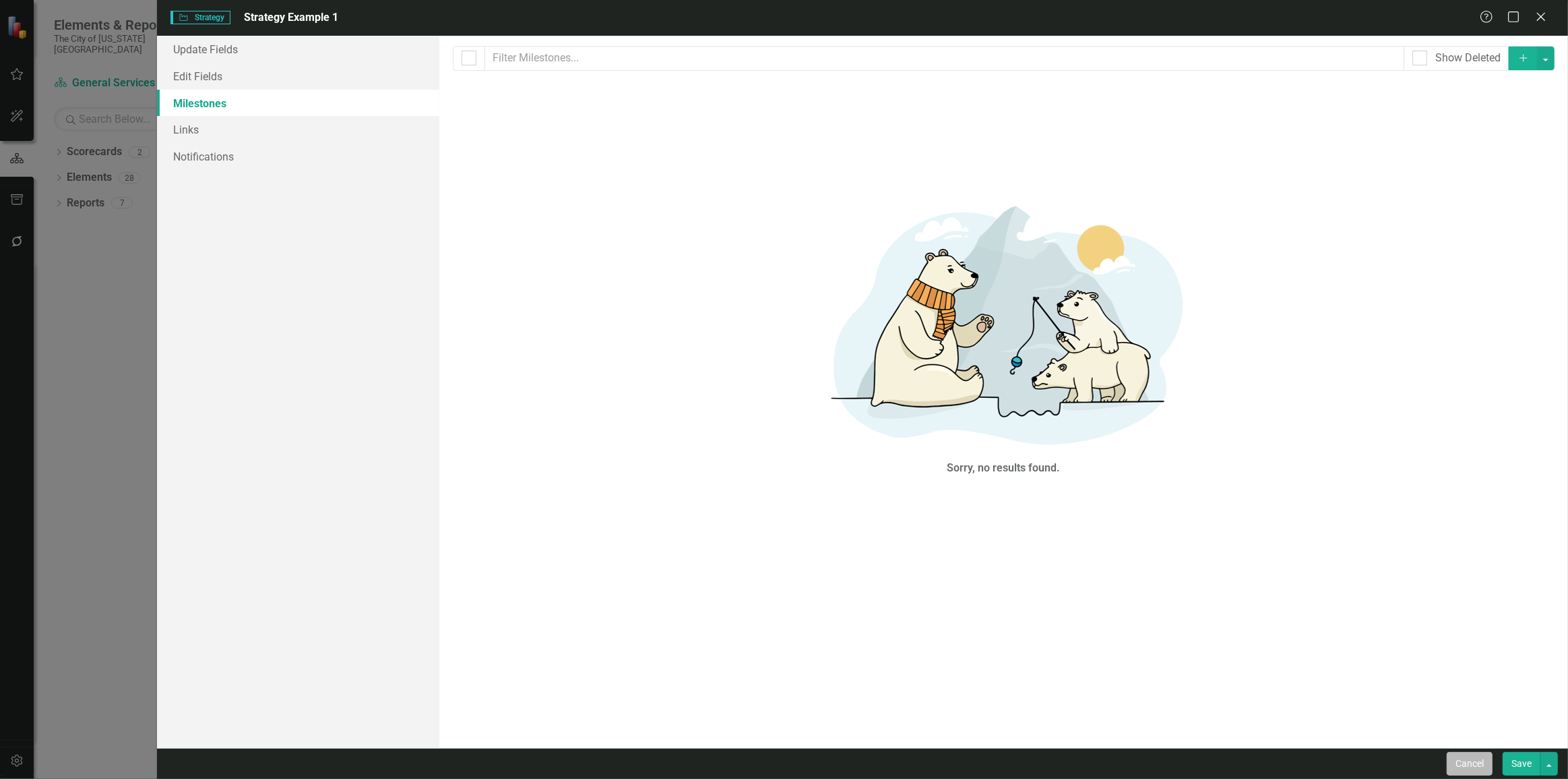
click at [1486, 769] on button "Cancel" at bounding box center [1470, 763] width 46 height 23
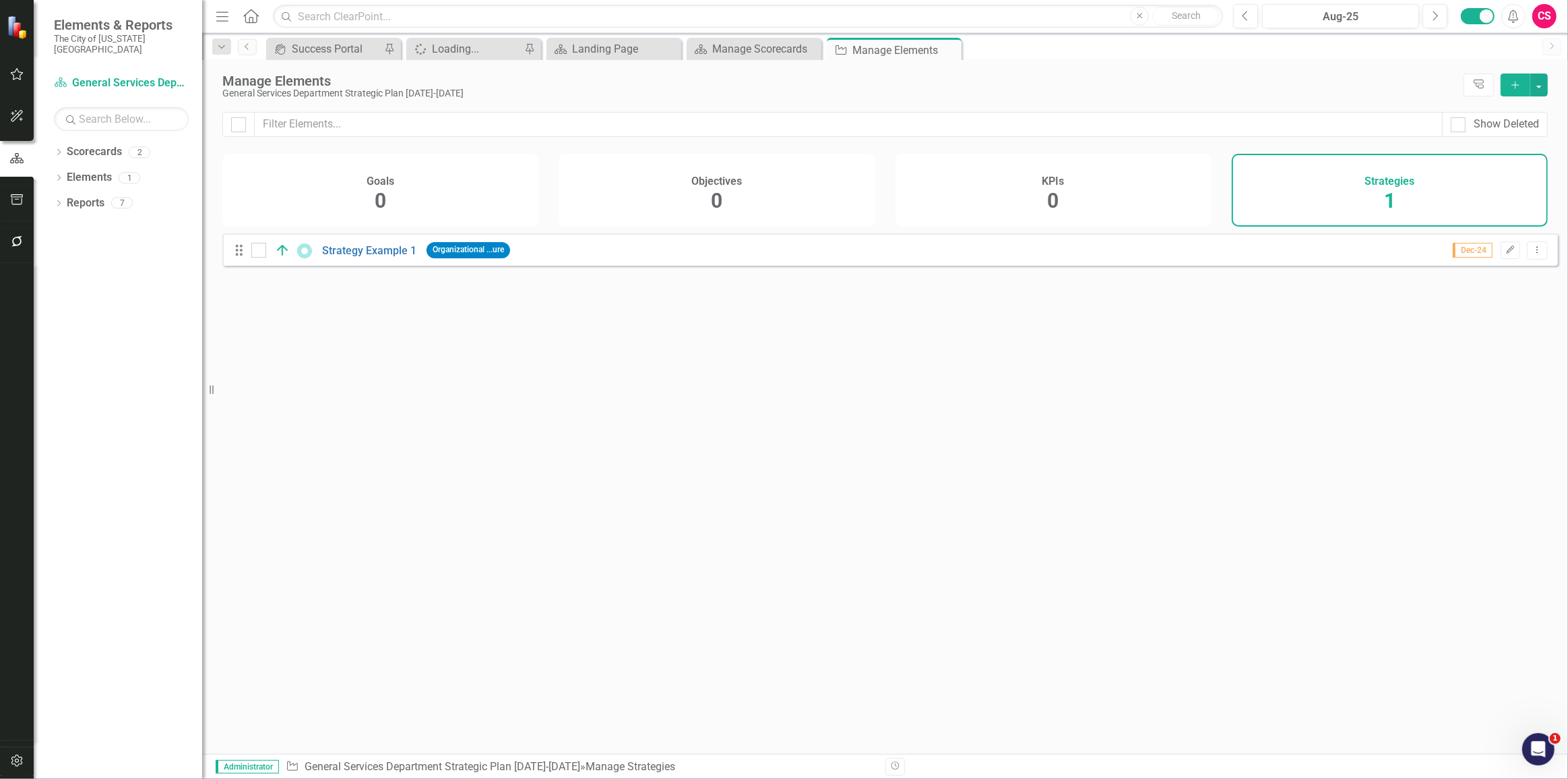
click at [1066, 211] on div "KPIs 0" at bounding box center [1054, 190] width 316 height 73
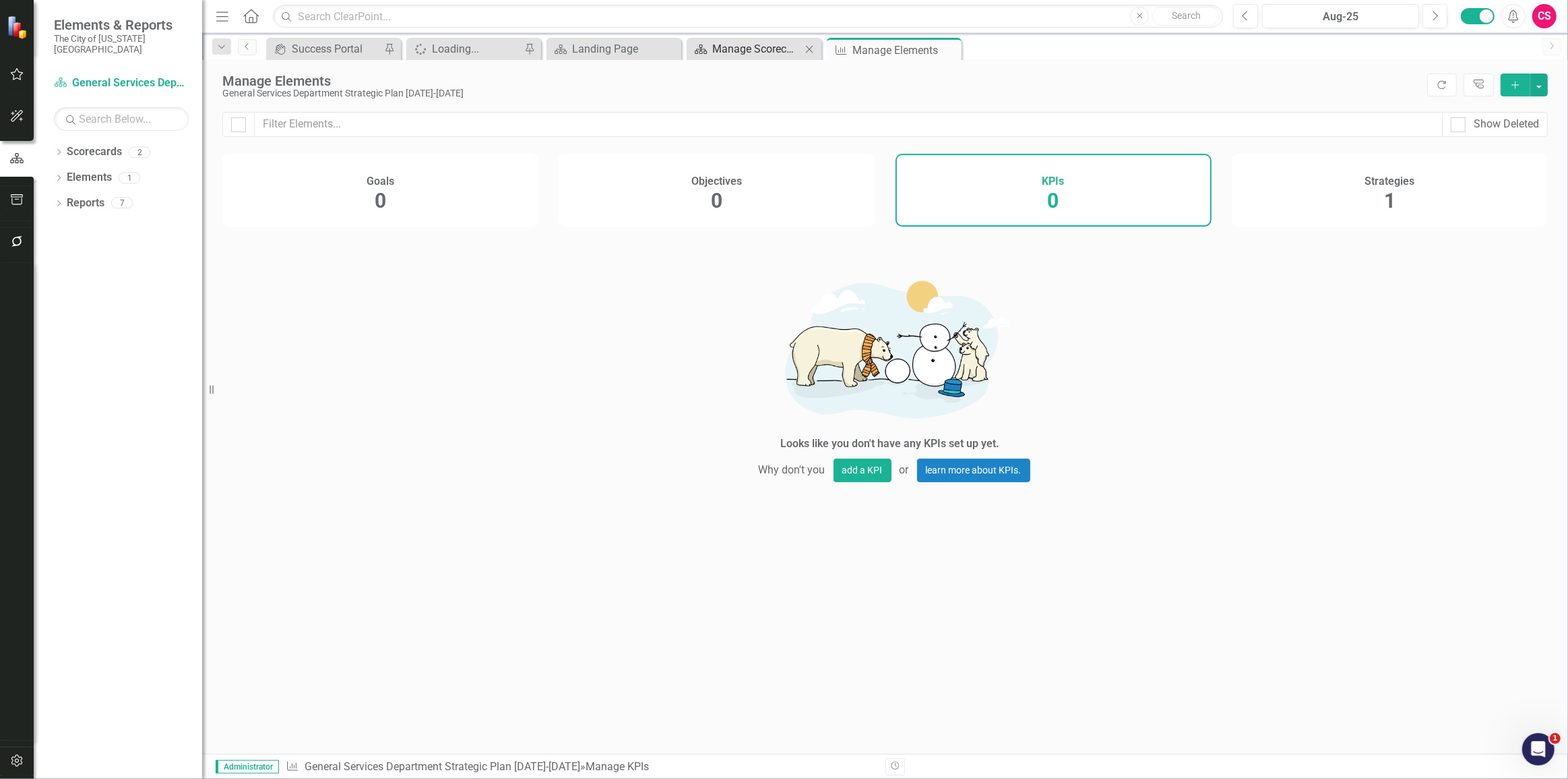
click at [738, 46] on div "Manage Scorecards" at bounding box center [756, 49] width 89 height 16
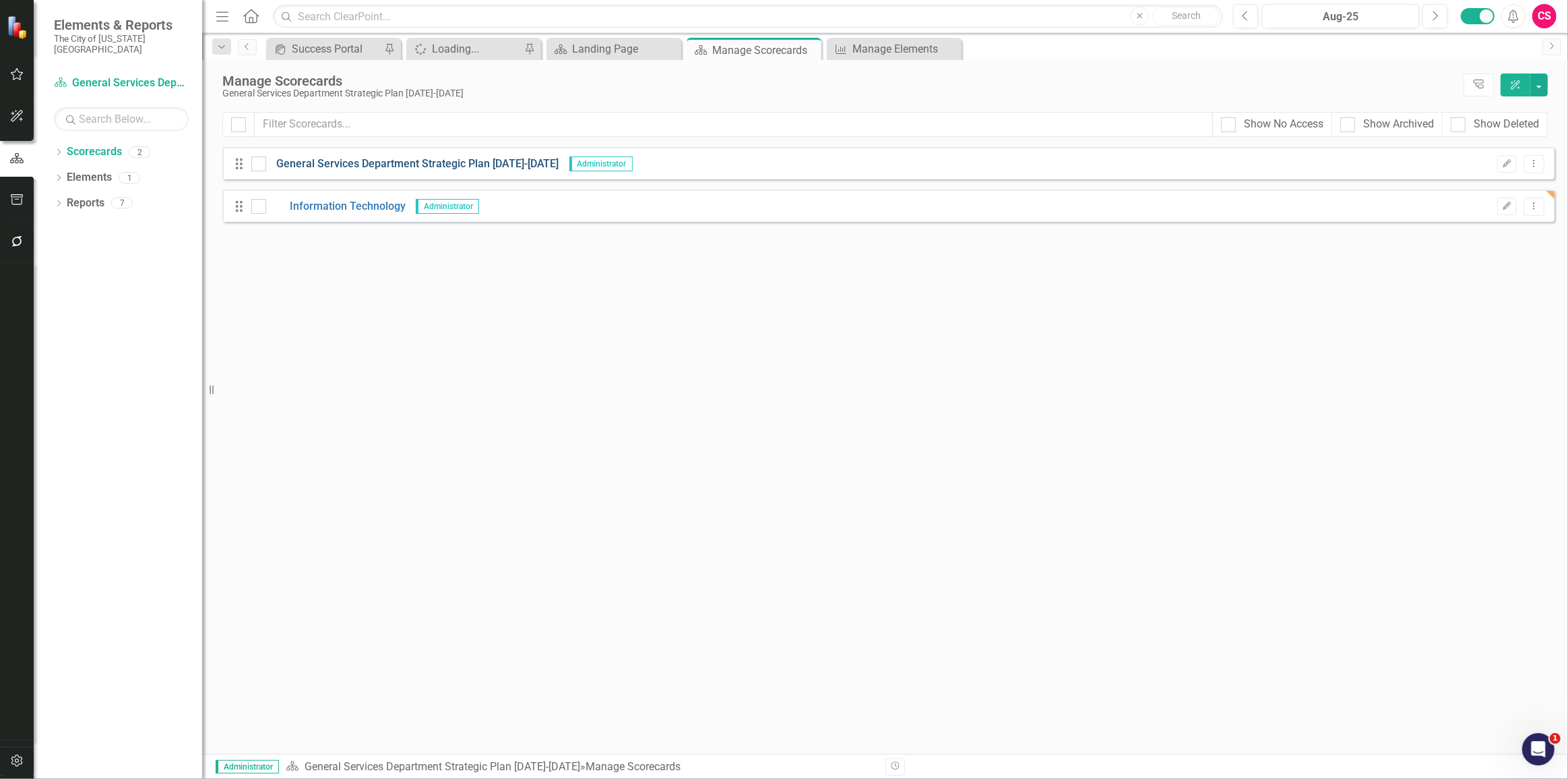
click at [344, 165] on link "General Services Department Strategic Plan [DATE]-[DATE]" at bounding box center [412, 164] width 293 height 16
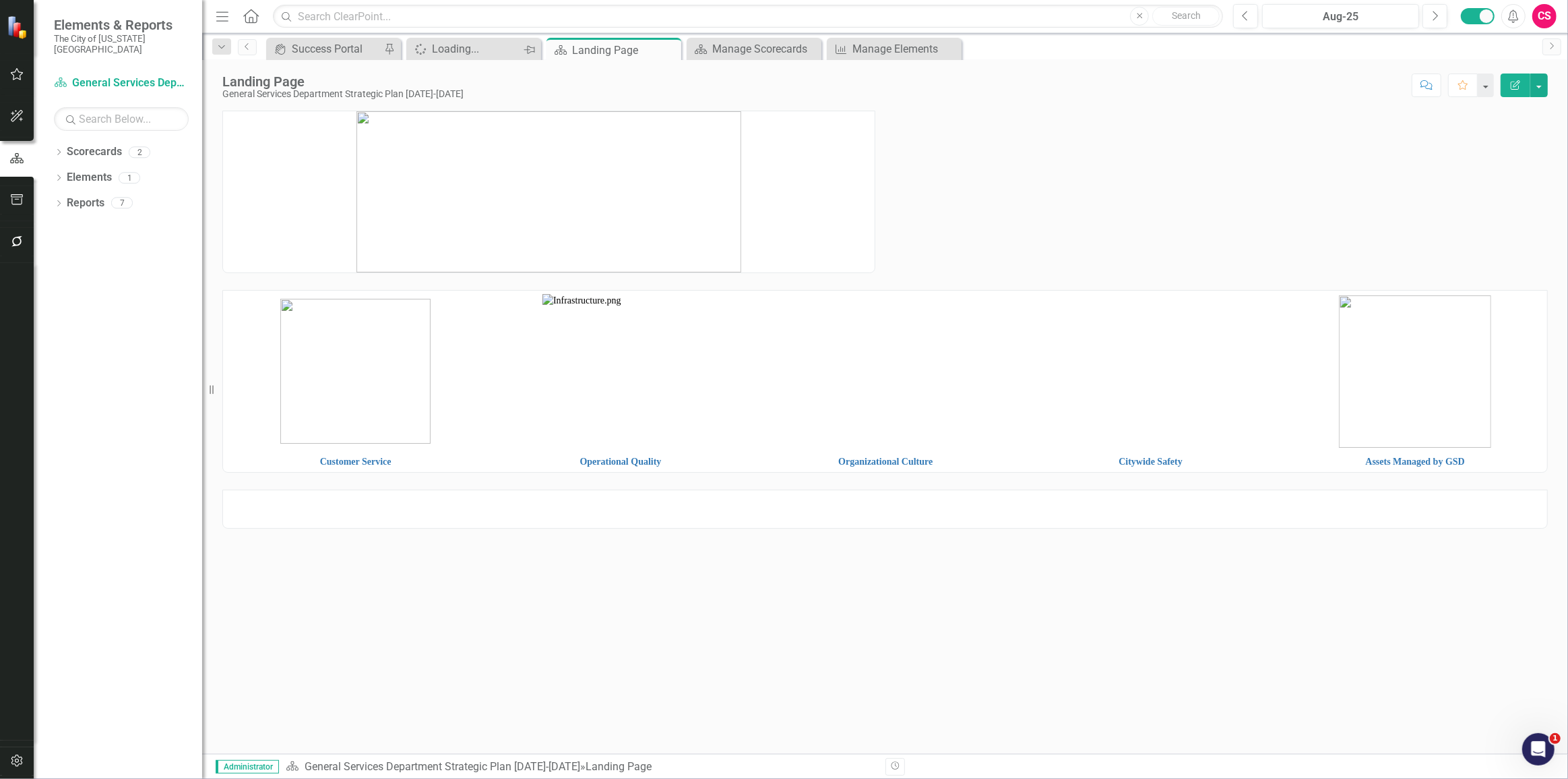
click at [527, 51] on icon "Pin" at bounding box center [529, 50] width 10 height 13
click at [527, 51] on icon "Close" at bounding box center [529, 49] width 13 height 10
click at [61, 175] on icon "Dropdown" at bounding box center [58, 179] width 10 height 7
click at [88, 175] on div "Elements" at bounding box center [89, 178] width 45 height 22
click at [103, 170] on link "Elements" at bounding box center [89, 178] width 45 height 16
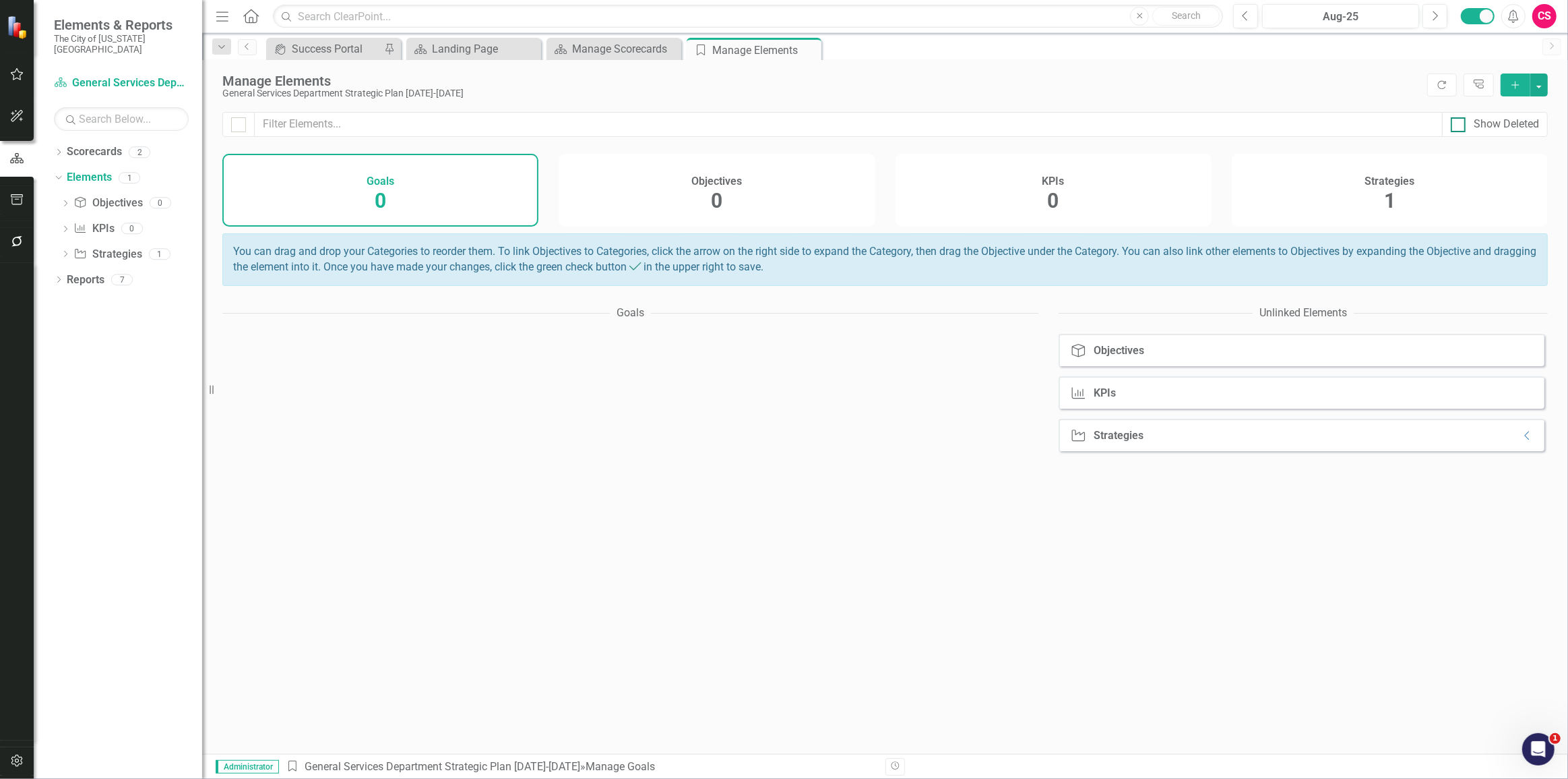
click at [1477, 118] on div "Show Deleted" at bounding box center [1507, 124] width 65 height 16
click at [1460, 118] on input "Show Deleted" at bounding box center [1456, 121] width 9 height 9
checkbox input "true"
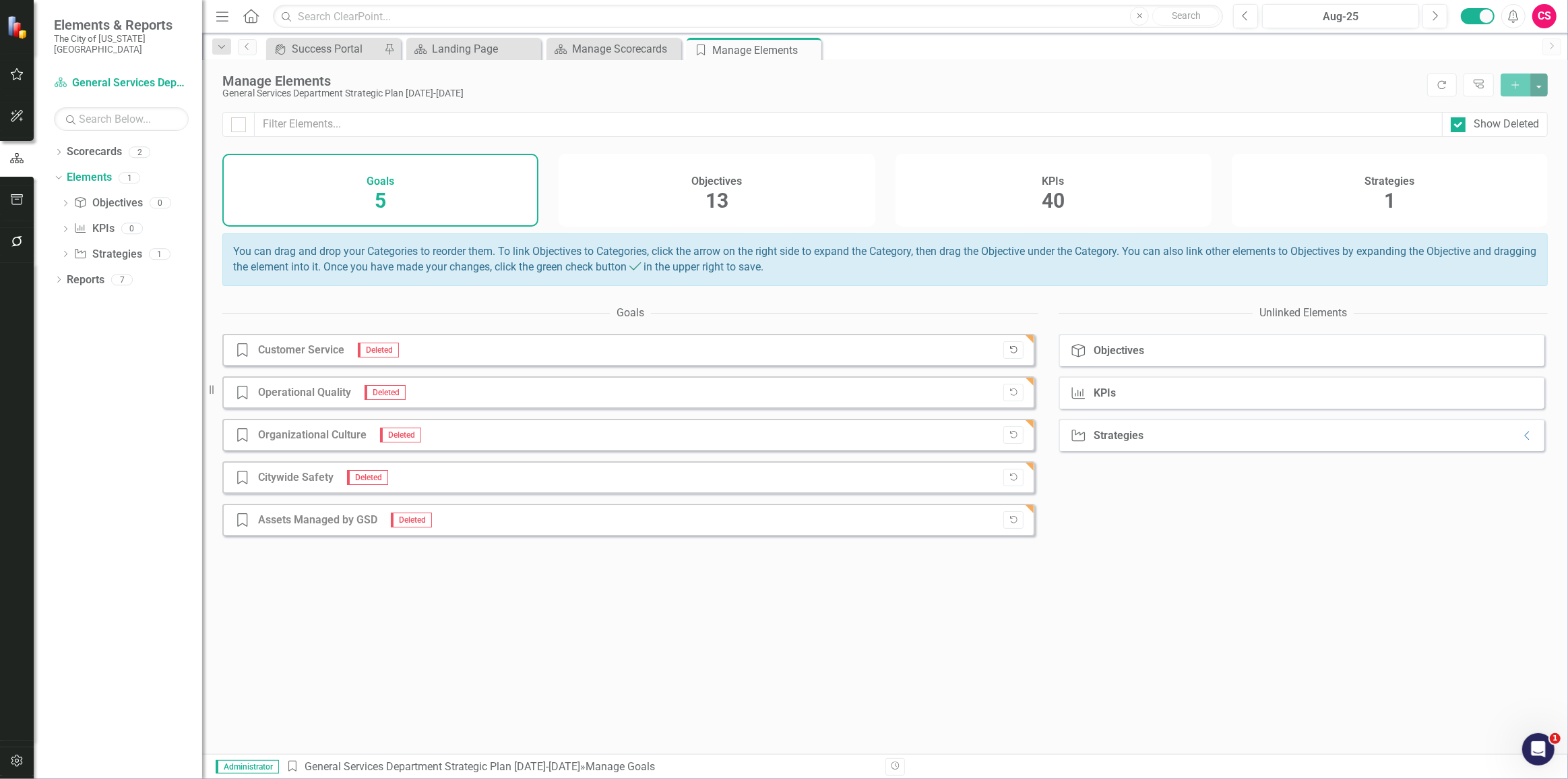
click at [1004, 358] on button "Undelete" at bounding box center [1013, 349] width 19 height 17
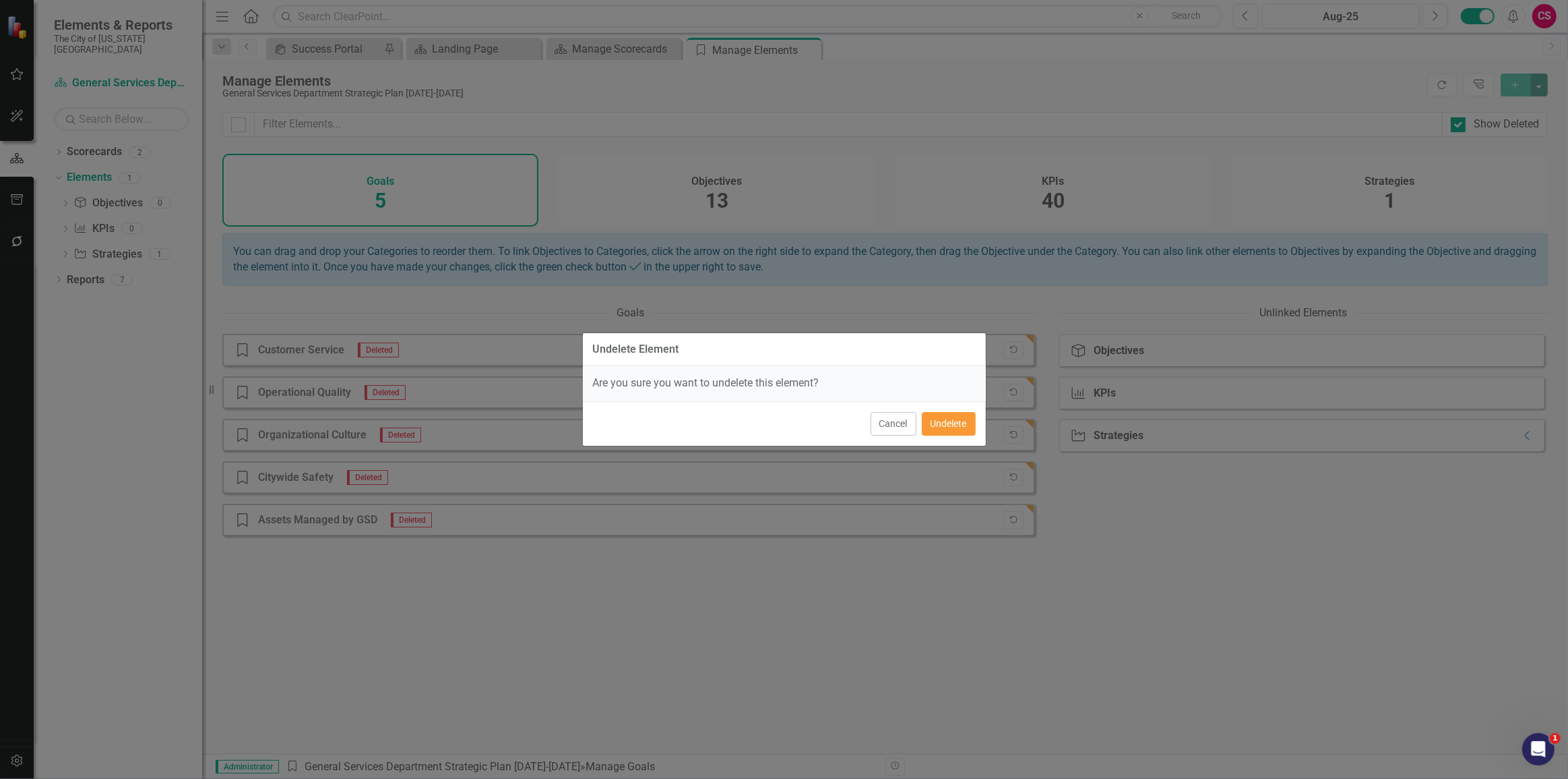
click at [959, 433] on button "Undelete" at bounding box center [949, 423] width 54 height 23
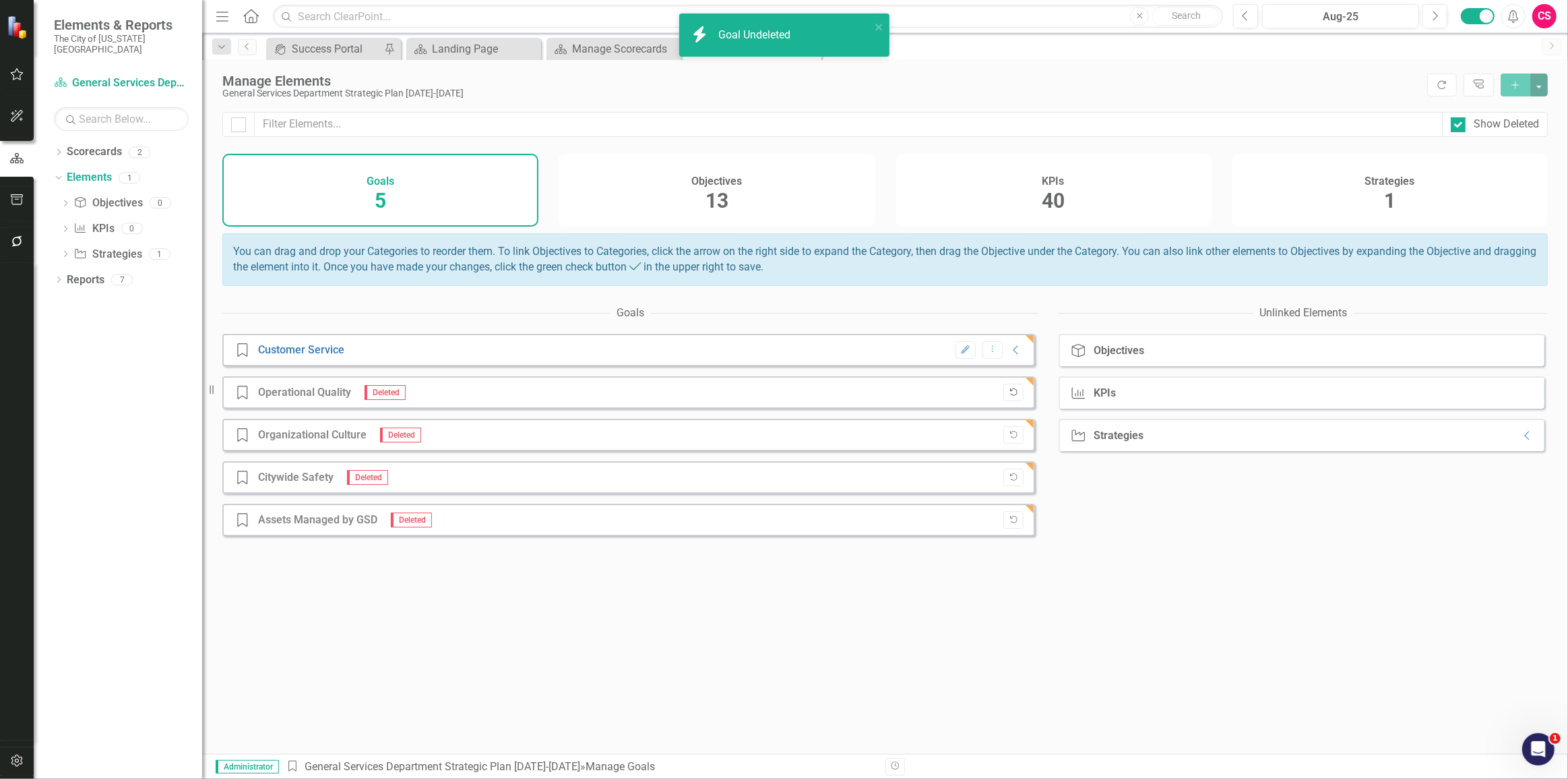
click at [1004, 396] on button "Undelete" at bounding box center [1013, 392] width 19 height 17
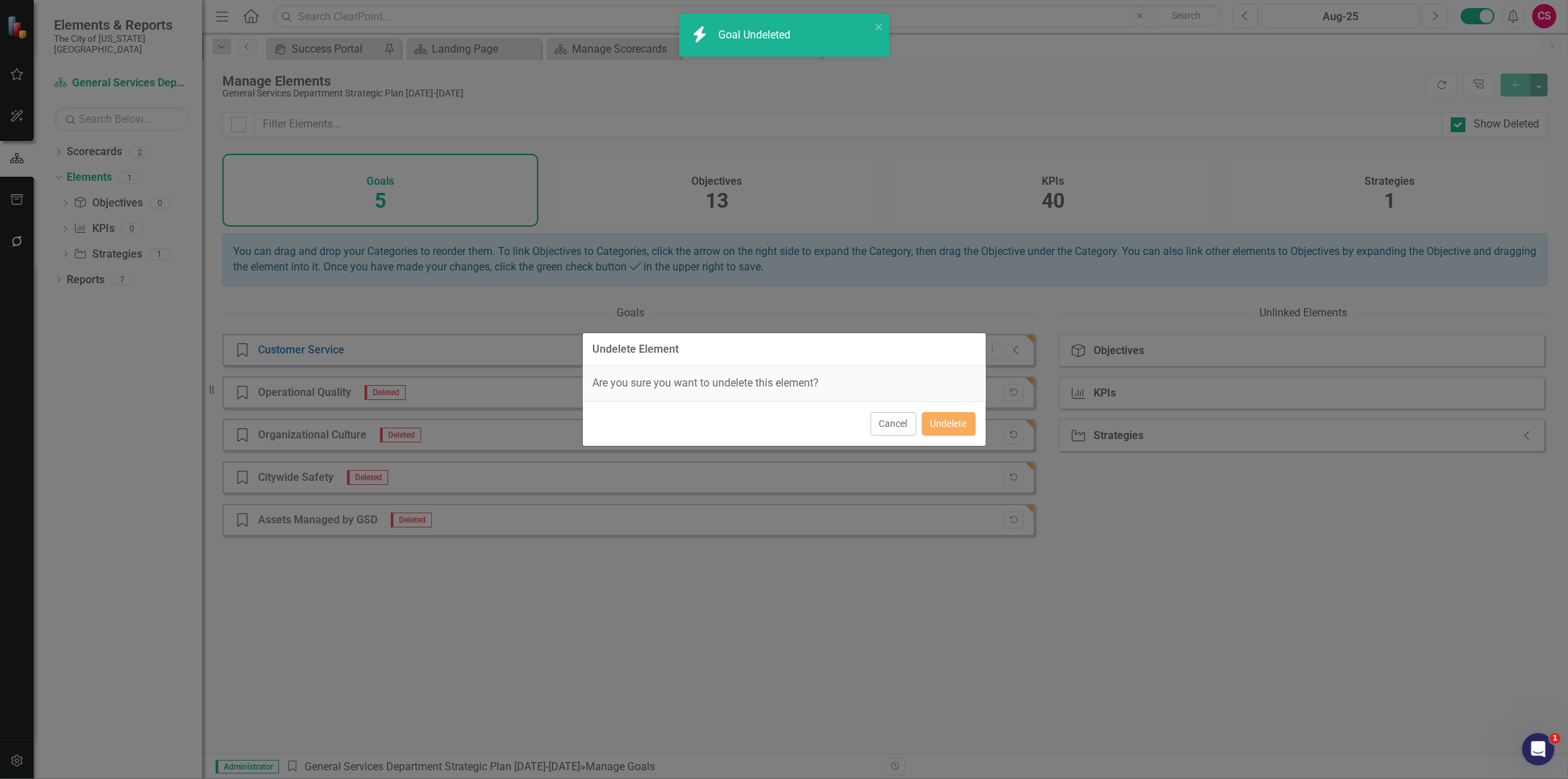
click at [953, 438] on div "Cancel Undelete" at bounding box center [785, 423] width 403 height 44
click at [953, 431] on button "Undelete" at bounding box center [949, 423] width 54 height 23
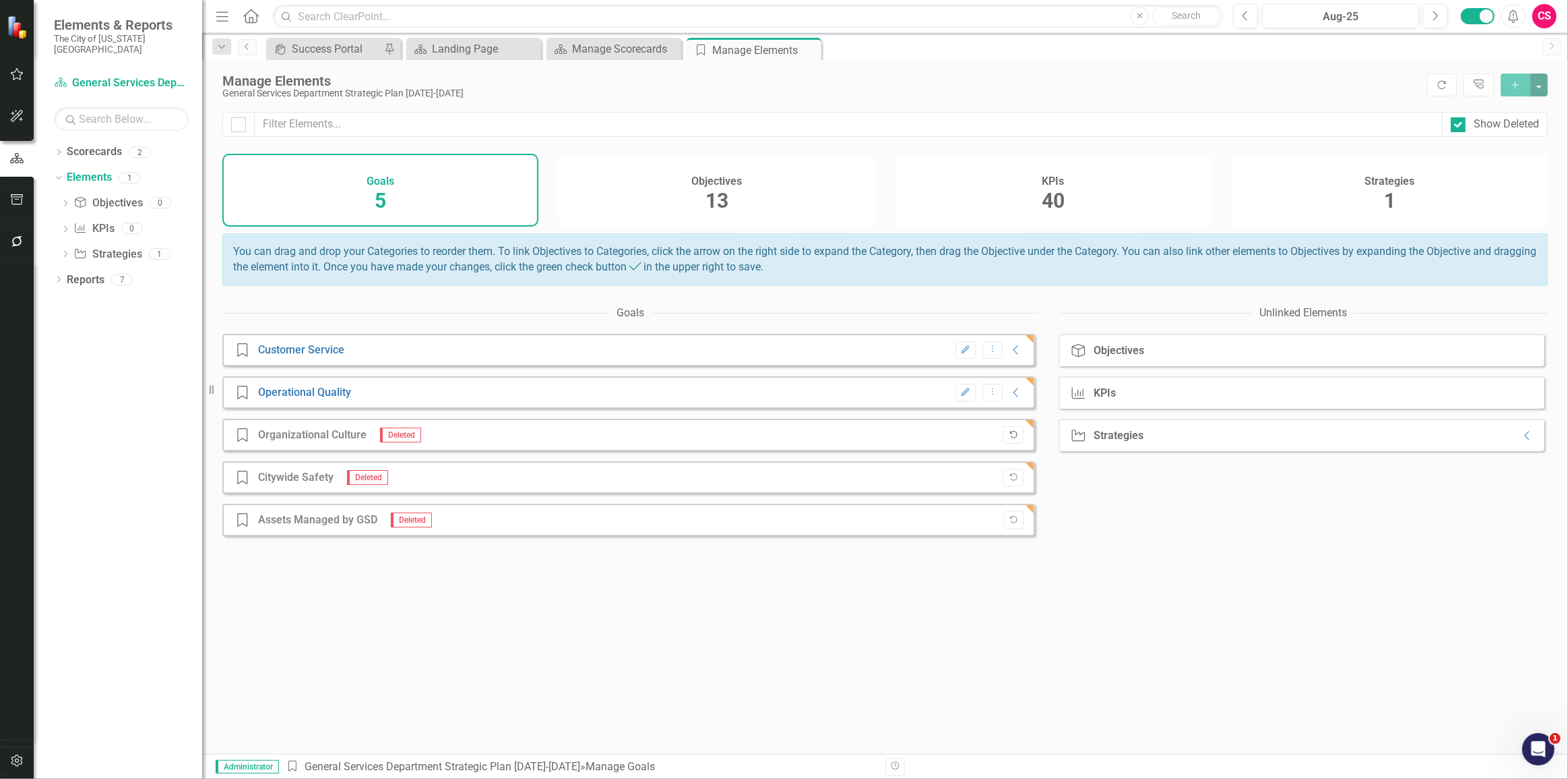
click at [1008, 439] on icon "Undelete" at bounding box center [1013, 435] width 10 height 8
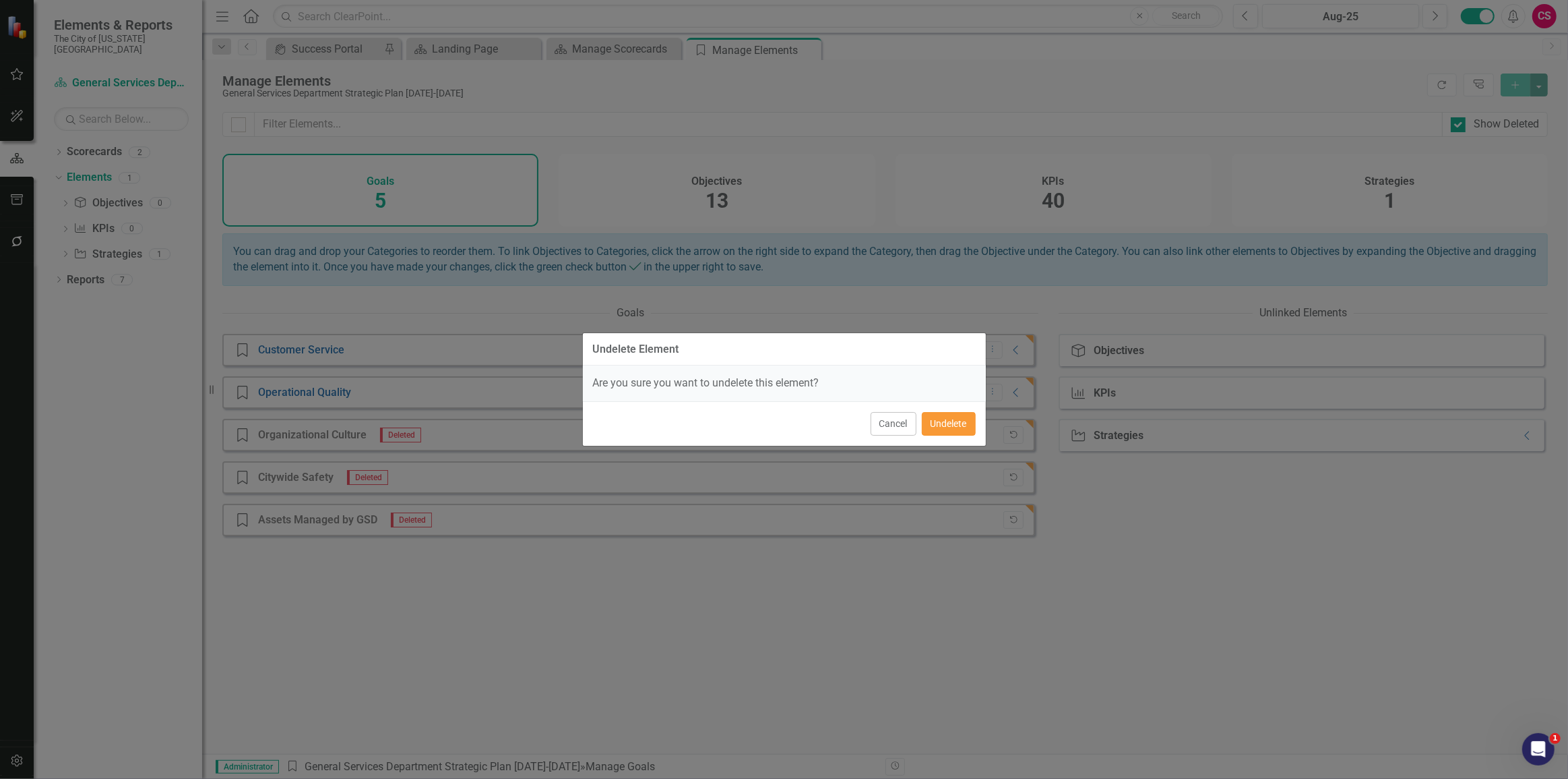
click at [953, 427] on button "Undelete" at bounding box center [949, 423] width 54 height 23
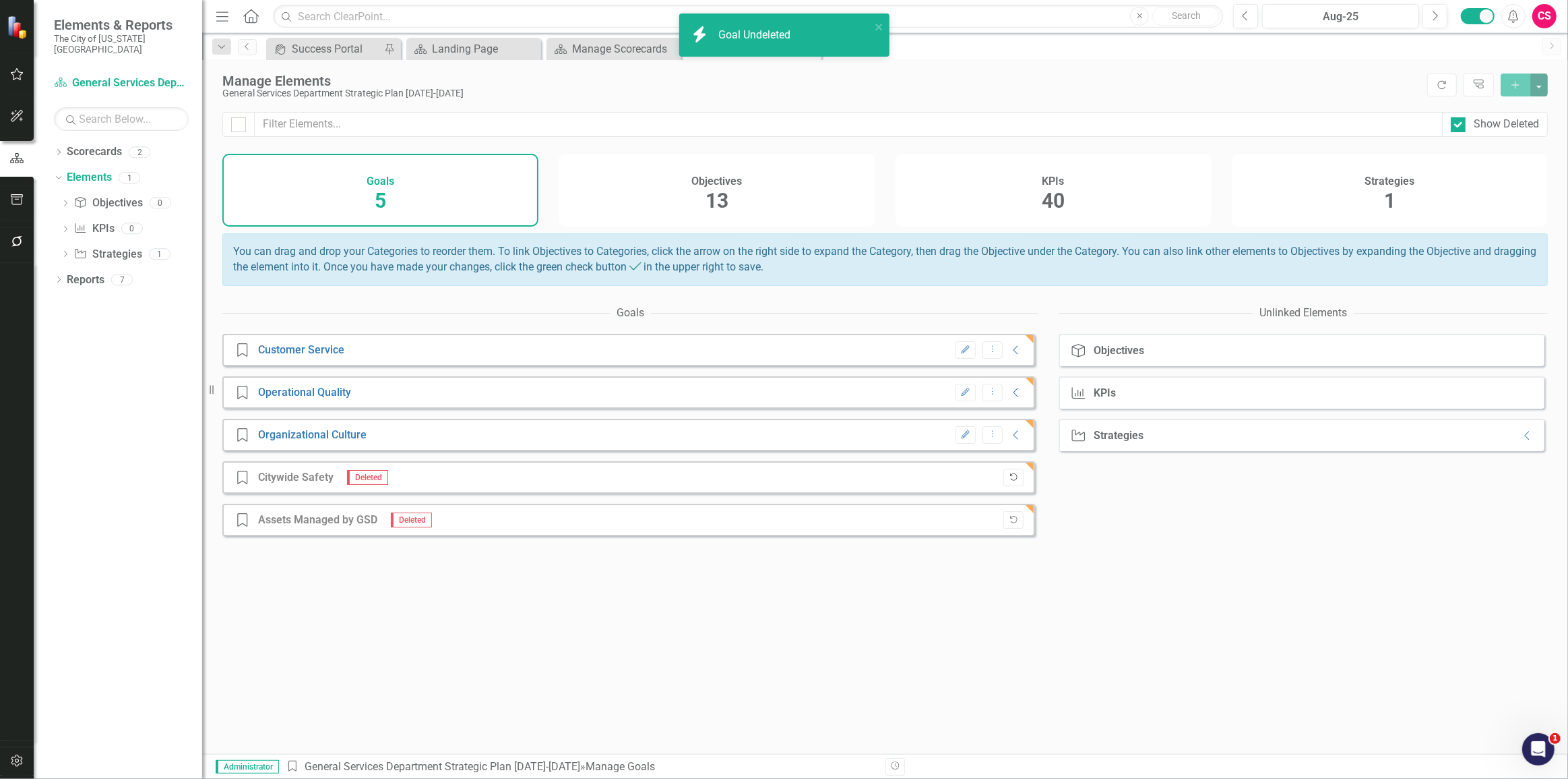
click at [1011, 486] on button "Undelete" at bounding box center [1013, 477] width 19 height 17
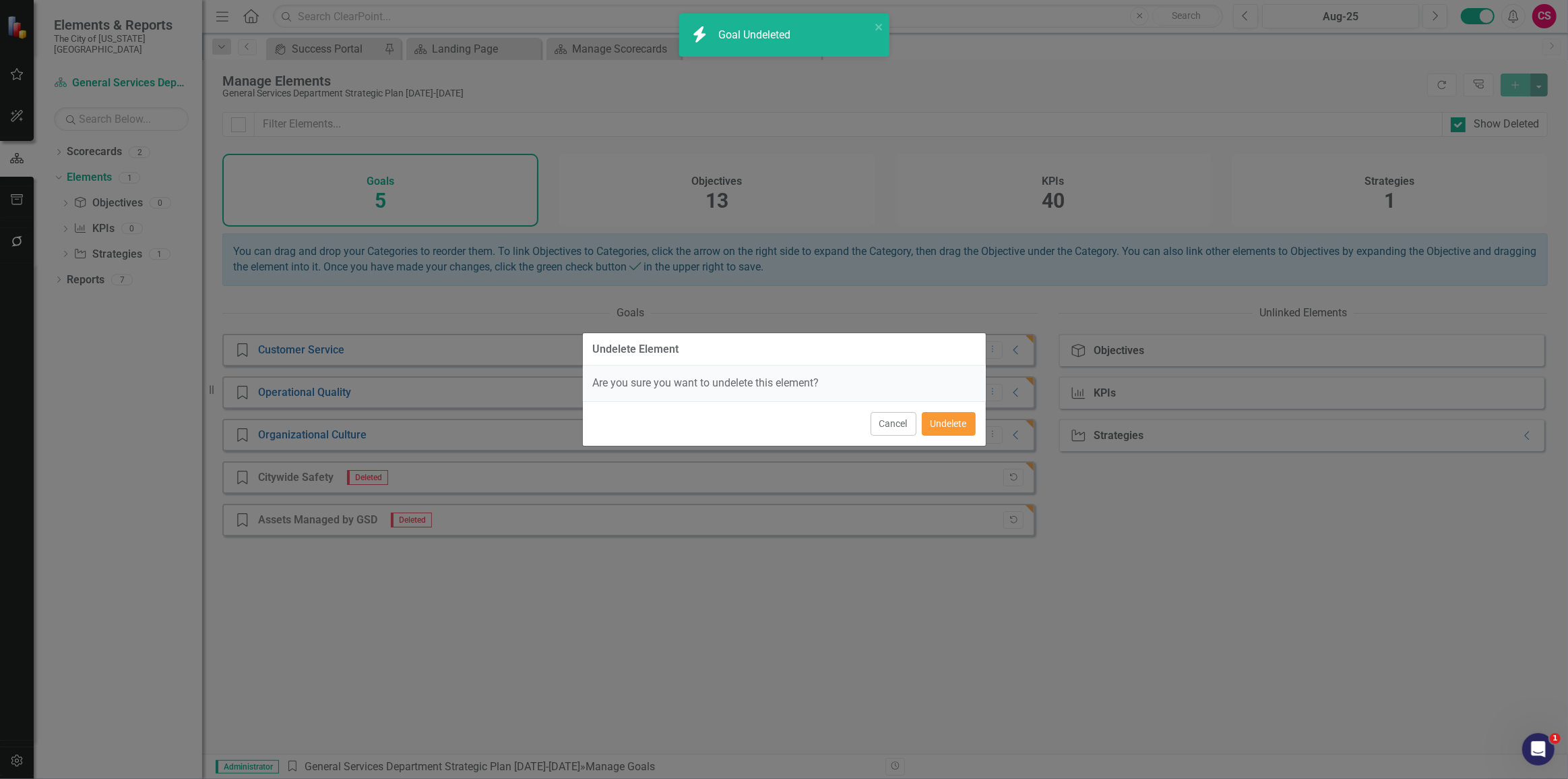
click at [937, 422] on button "Undelete" at bounding box center [949, 423] width 54 height 23
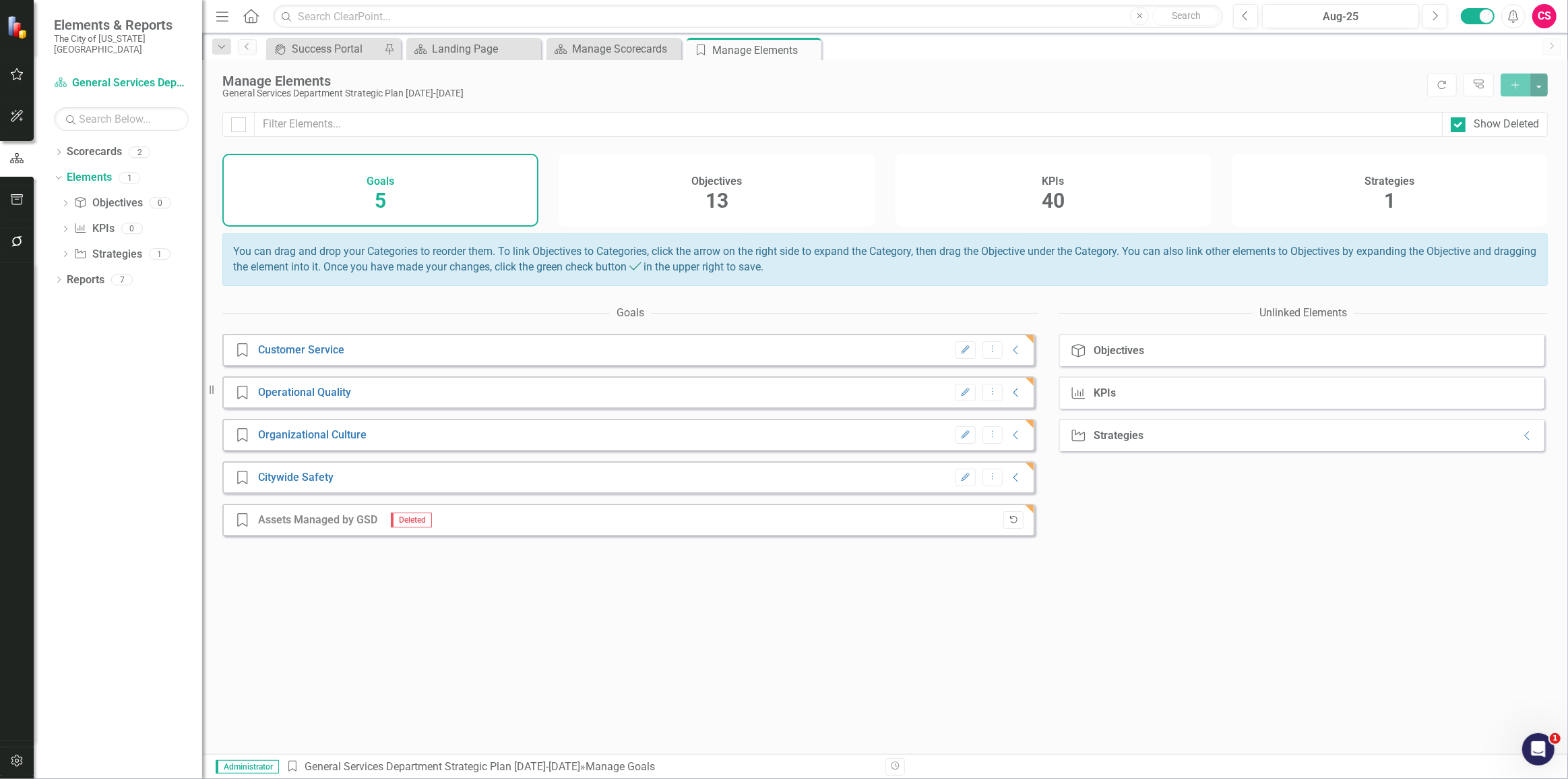
click at [1004, 524] on button "Undelete" at bounding box center [1013, 520] width 19 height 17
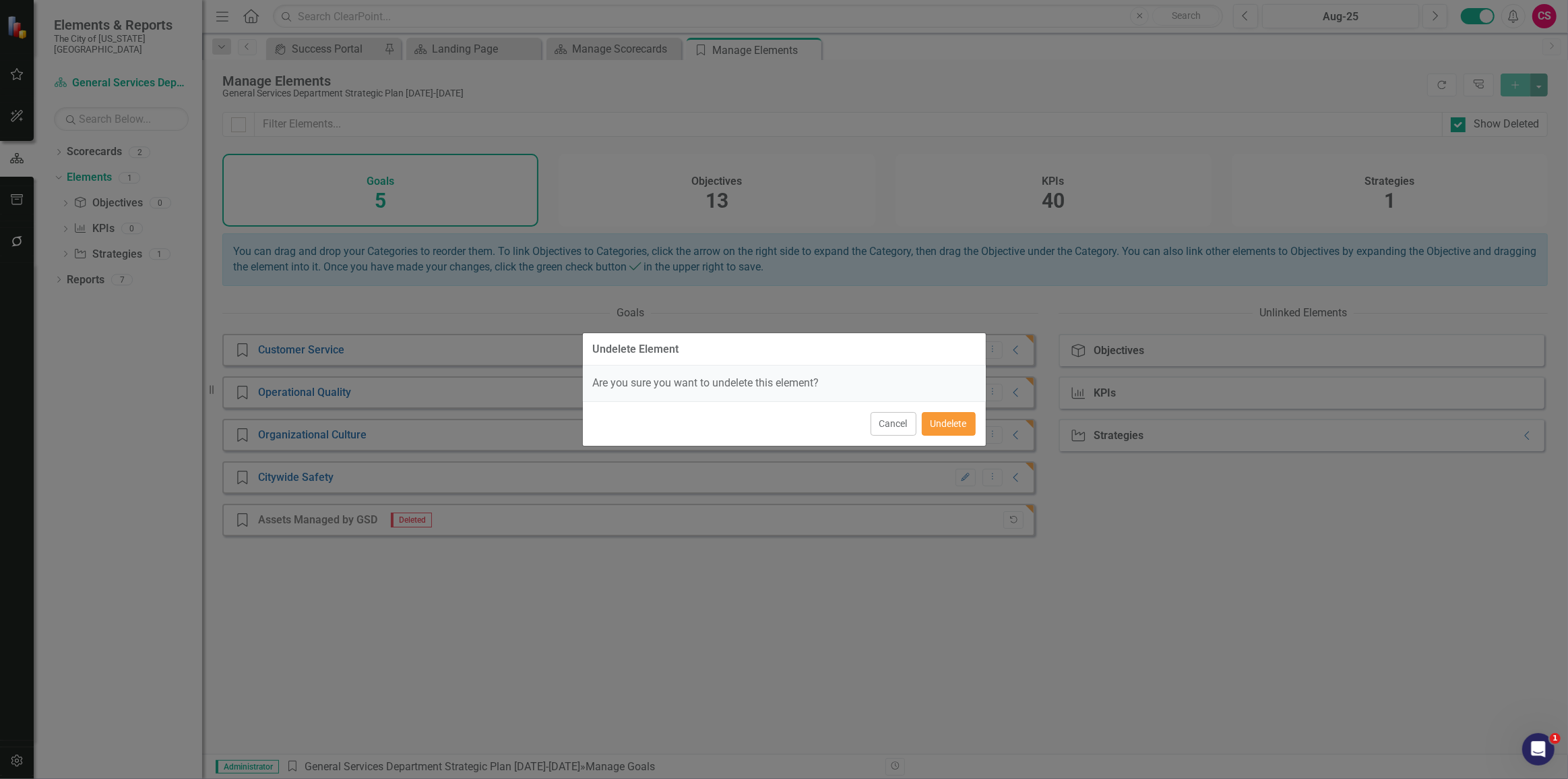
click at [939, 424] on button "Undelete" at bounding box center [949, 423] width 54 height 23
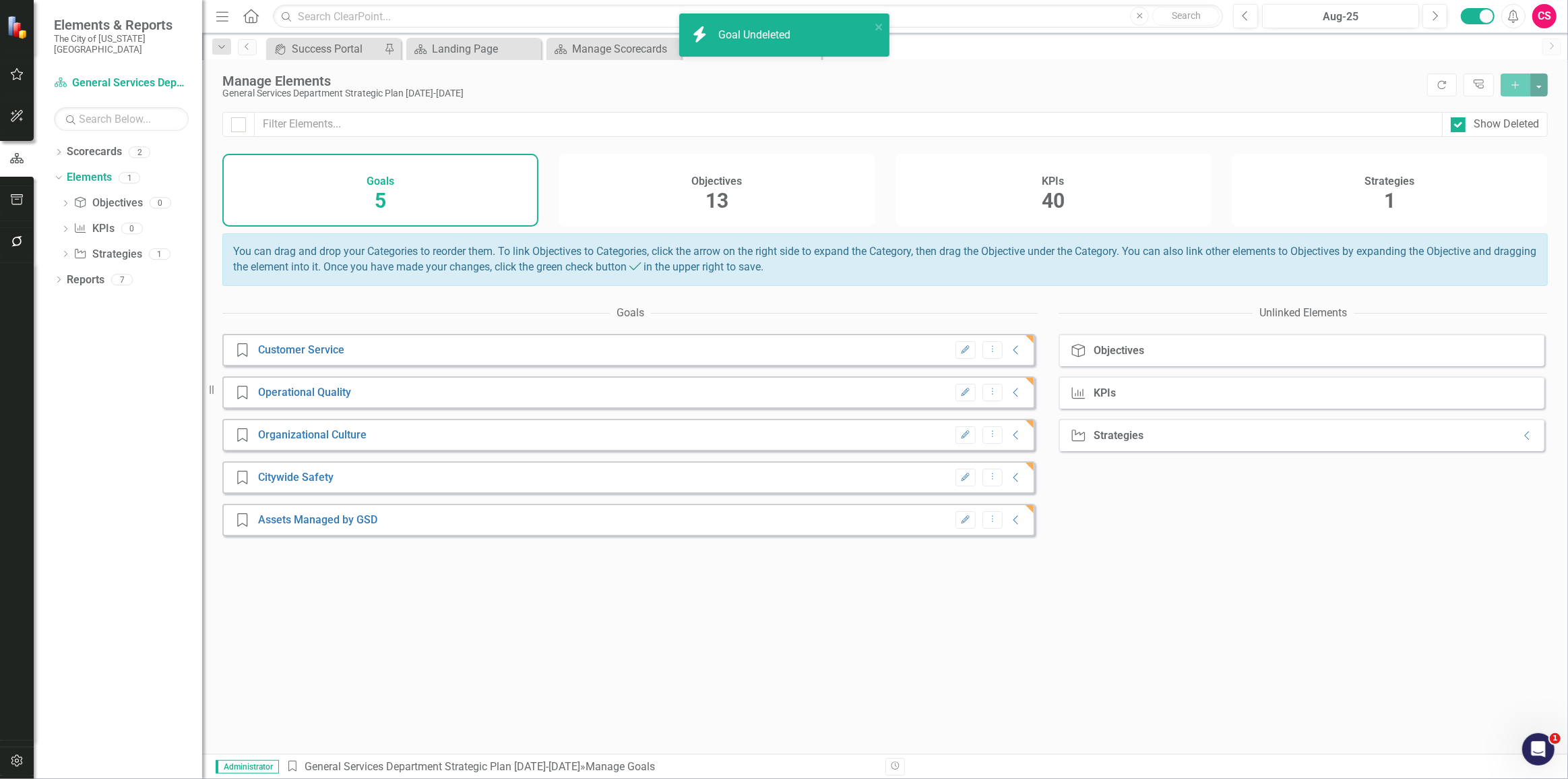
click at [741, 199] on div "Objectives 13" at bounding box center [717, 190] width 316 height 73
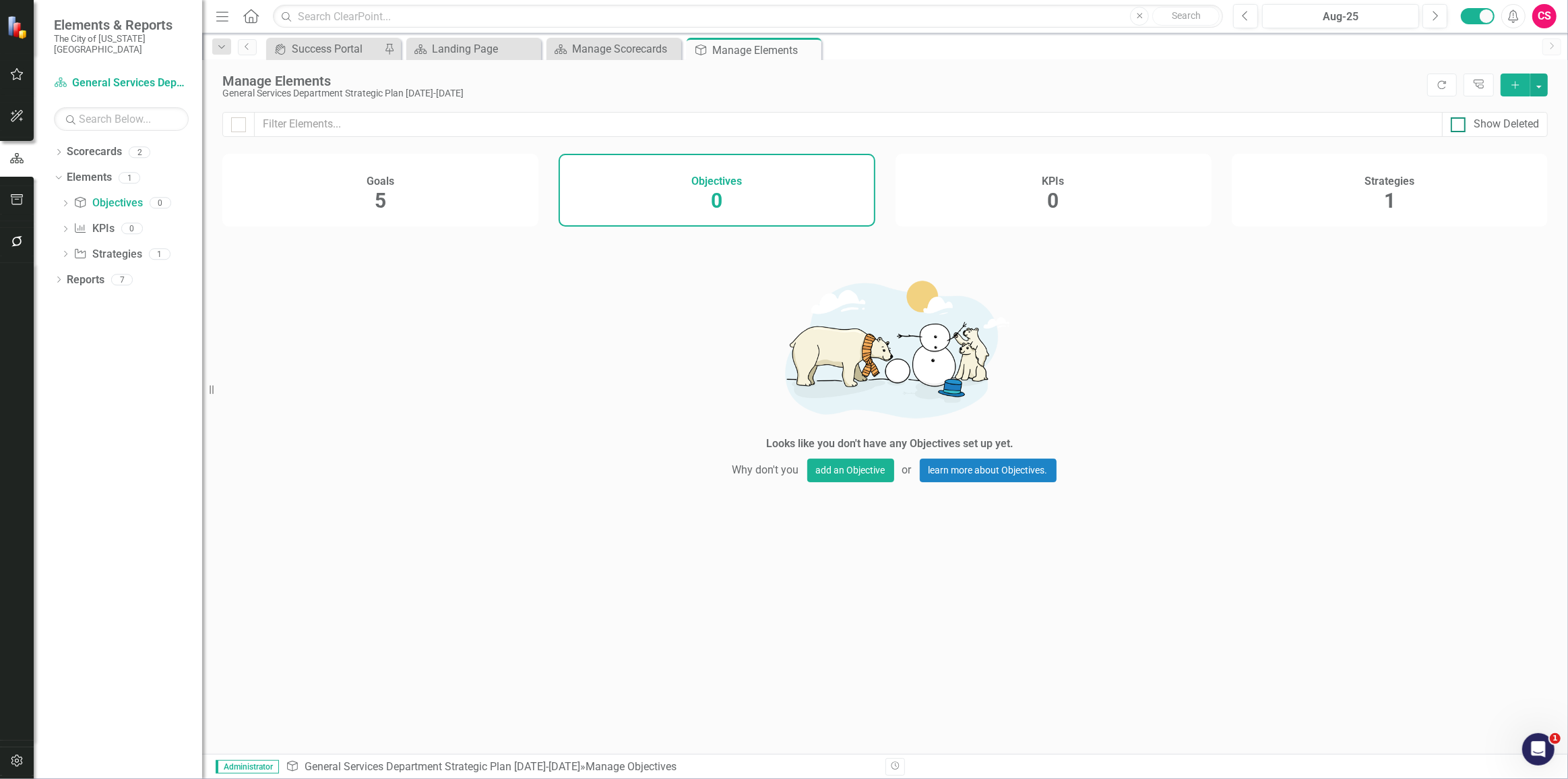
click at [1480, 131] on div "Show Deleted" at bounding box center [1507, 124] width 65 height 16
click at [1460, 126] on input "Show Deleted" at bounding box center [1456, 121] width 9 height 9
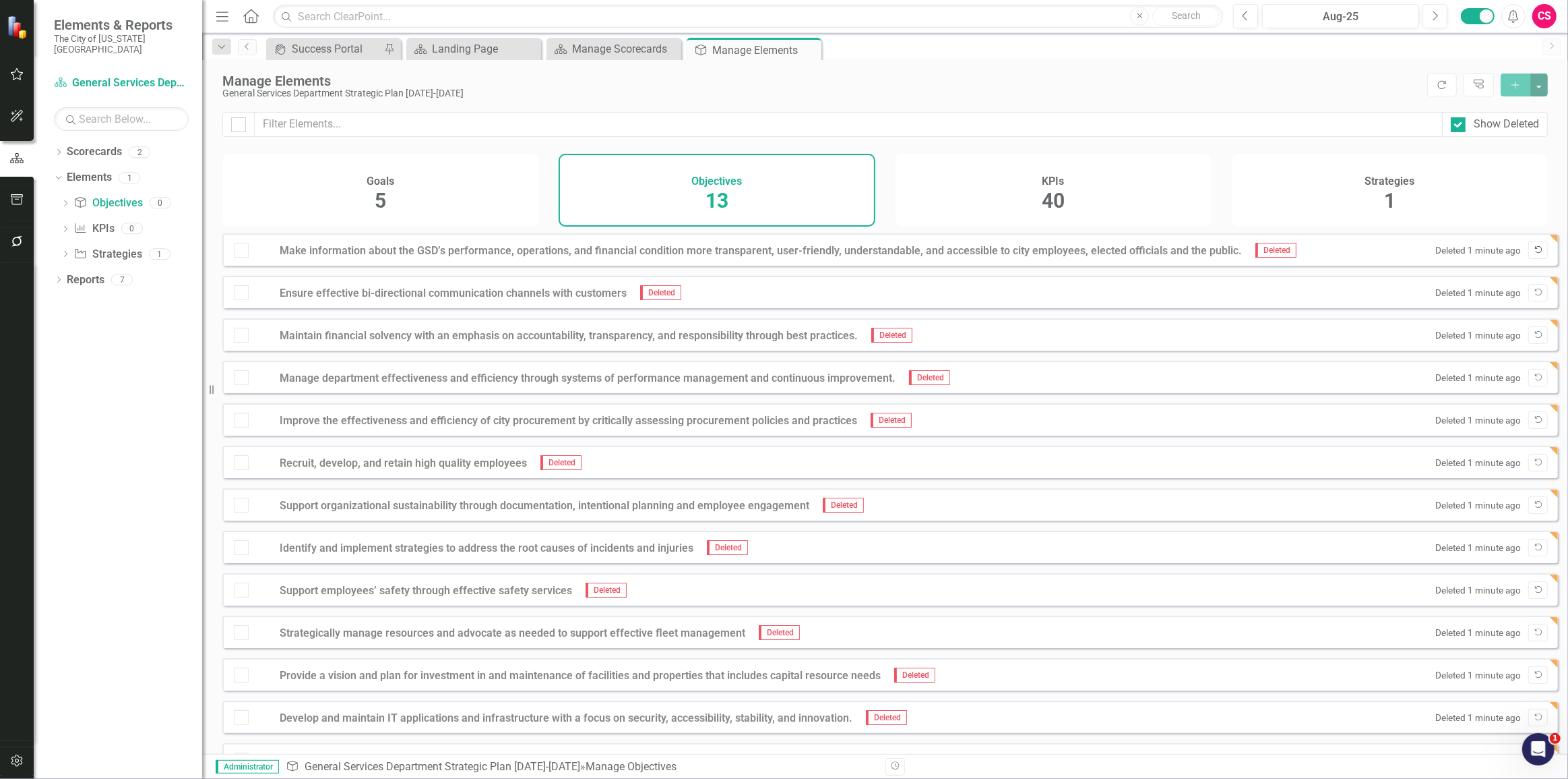
click at [1534, 254] on icon "Undelete" at bounding box center [1538, 250] width 10 height 8
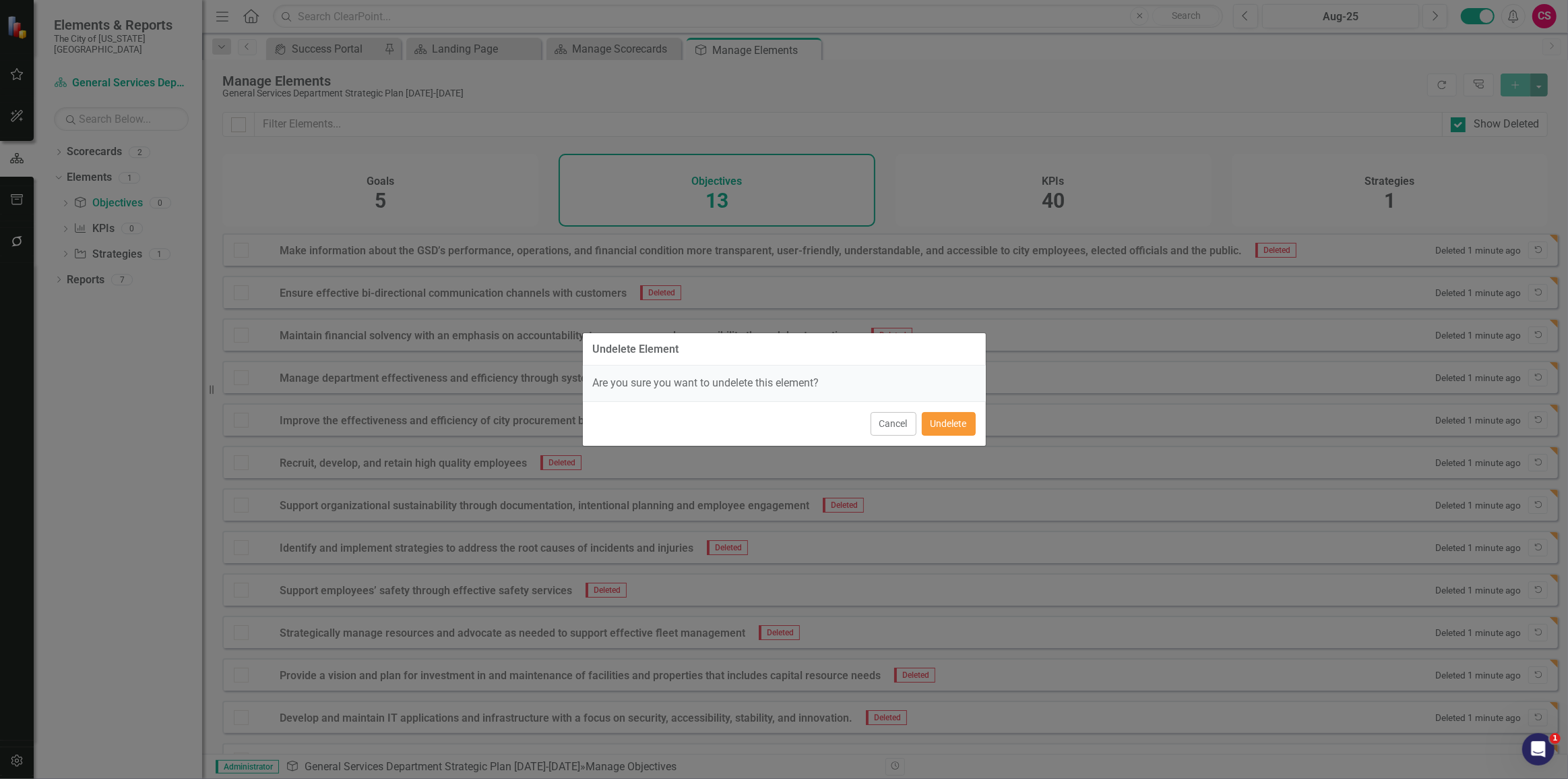
drag, startPoint x: 956, startPoint y: 418, endPoint x: 1338, endPoint y: 337, distance: 390.5
click at [957, 418] on button "Undelete" at bounding box center [949, 423] width 54 height 23
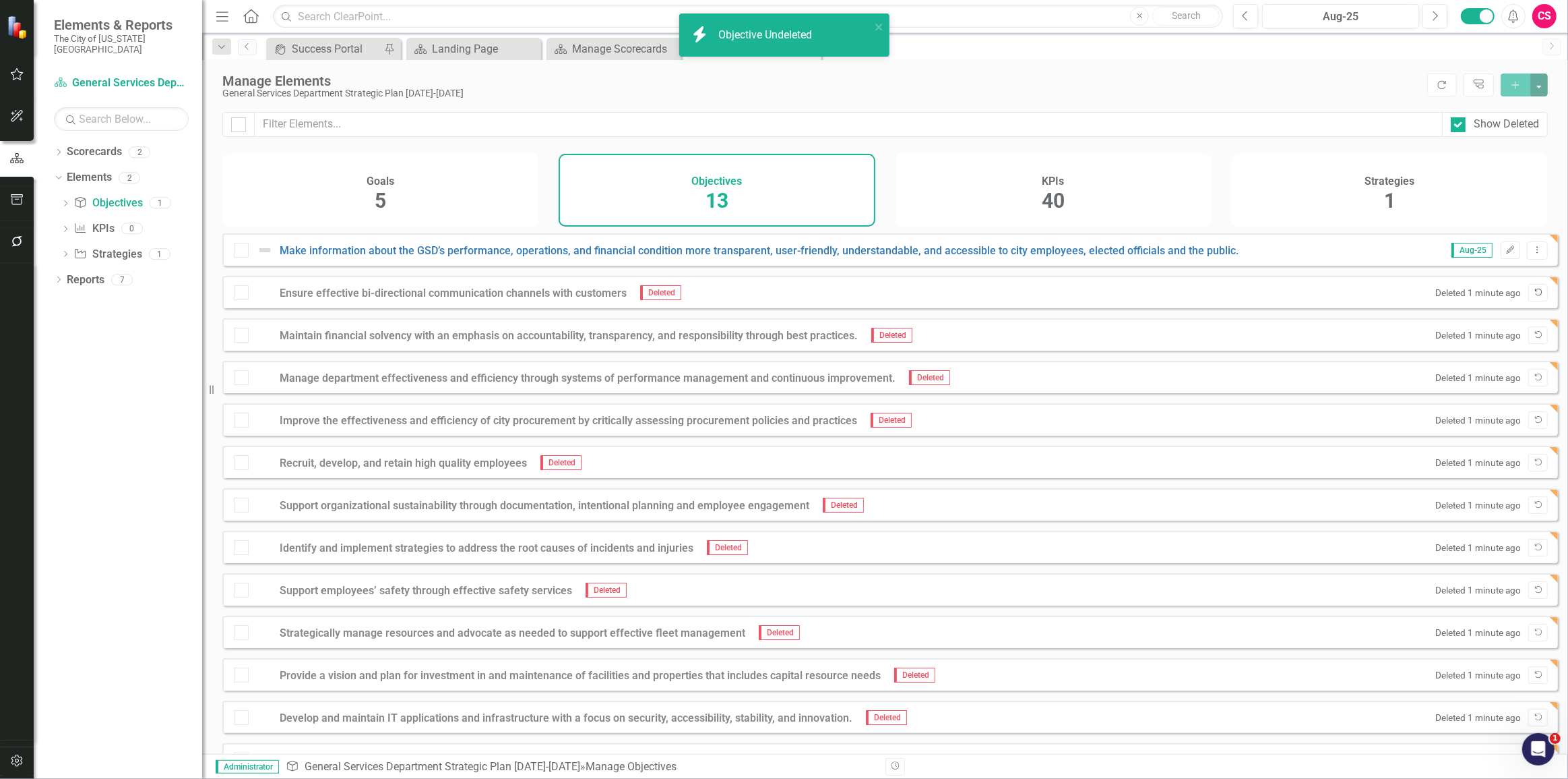
click at [1534, 297] on icon "Undelete" at bounding box center [1538, 292] width 10 height 8
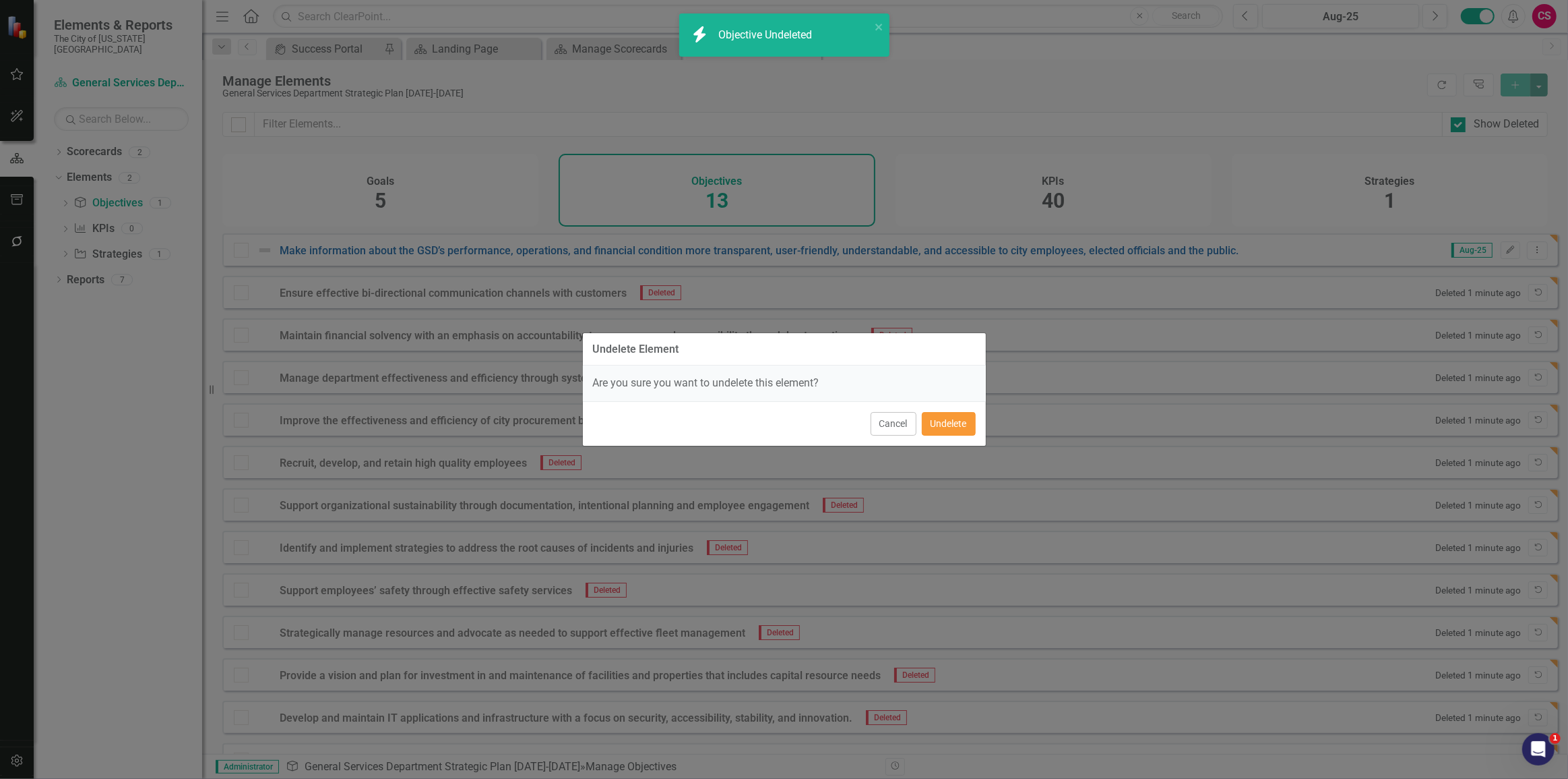
click at [933, 421] on button "Undelete" at bounding box center [949, 423] width 54 height 23
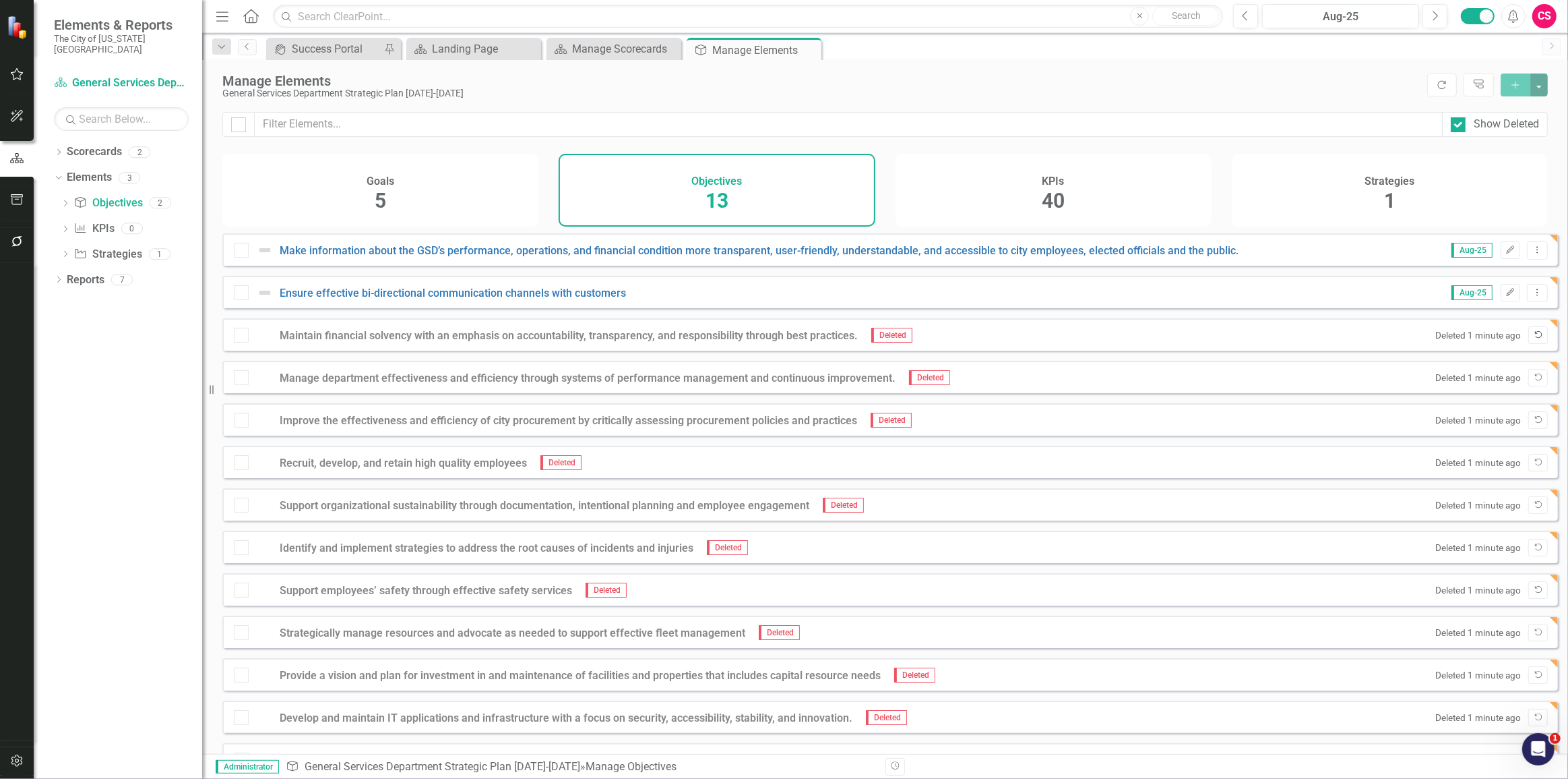
click at [1534, 339] on icon "Undelete" at bounding box center [1538, 335] width 10 height 8
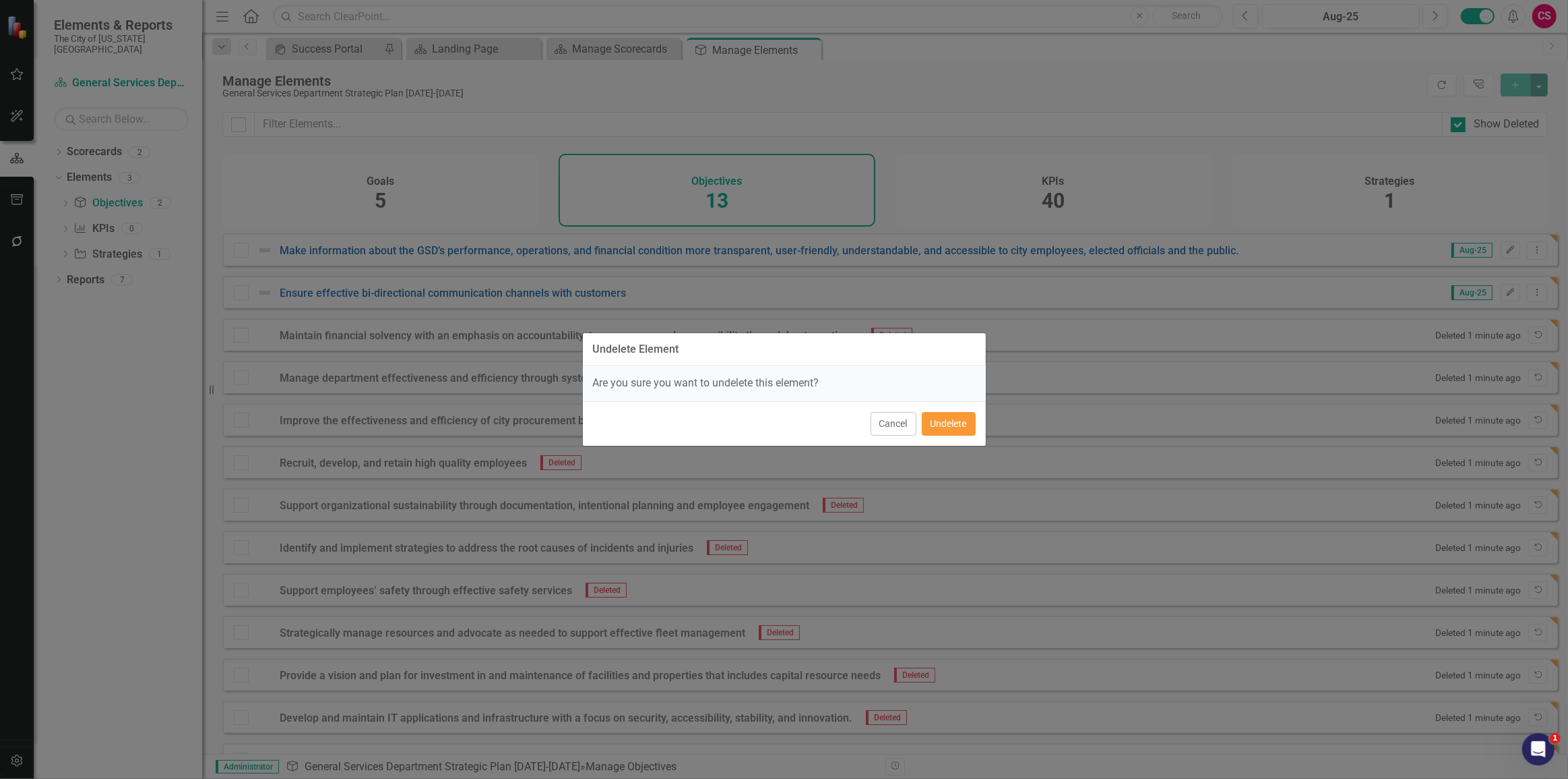
drag, startPoint x: 953, startPoint y: 413, endPoint x: 1002, endPoint y: 421, distance: 49.6
click at [953, 414] on button "Undelete" at bounding box center [949, 423] width 54 height 23
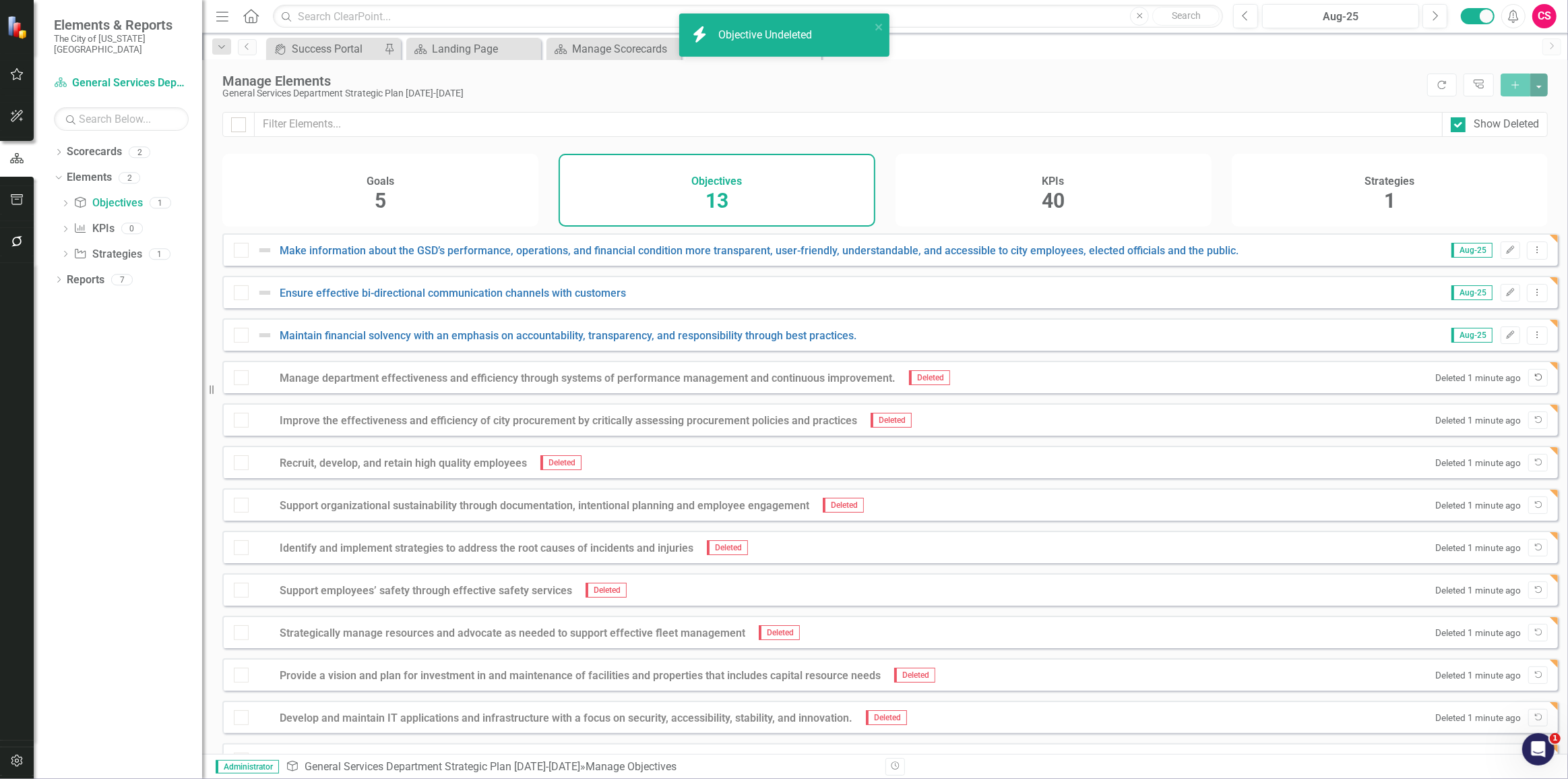
click at [1528, 386] on button "Undelete" at bounding box center [1538, 377] width 19 height 17
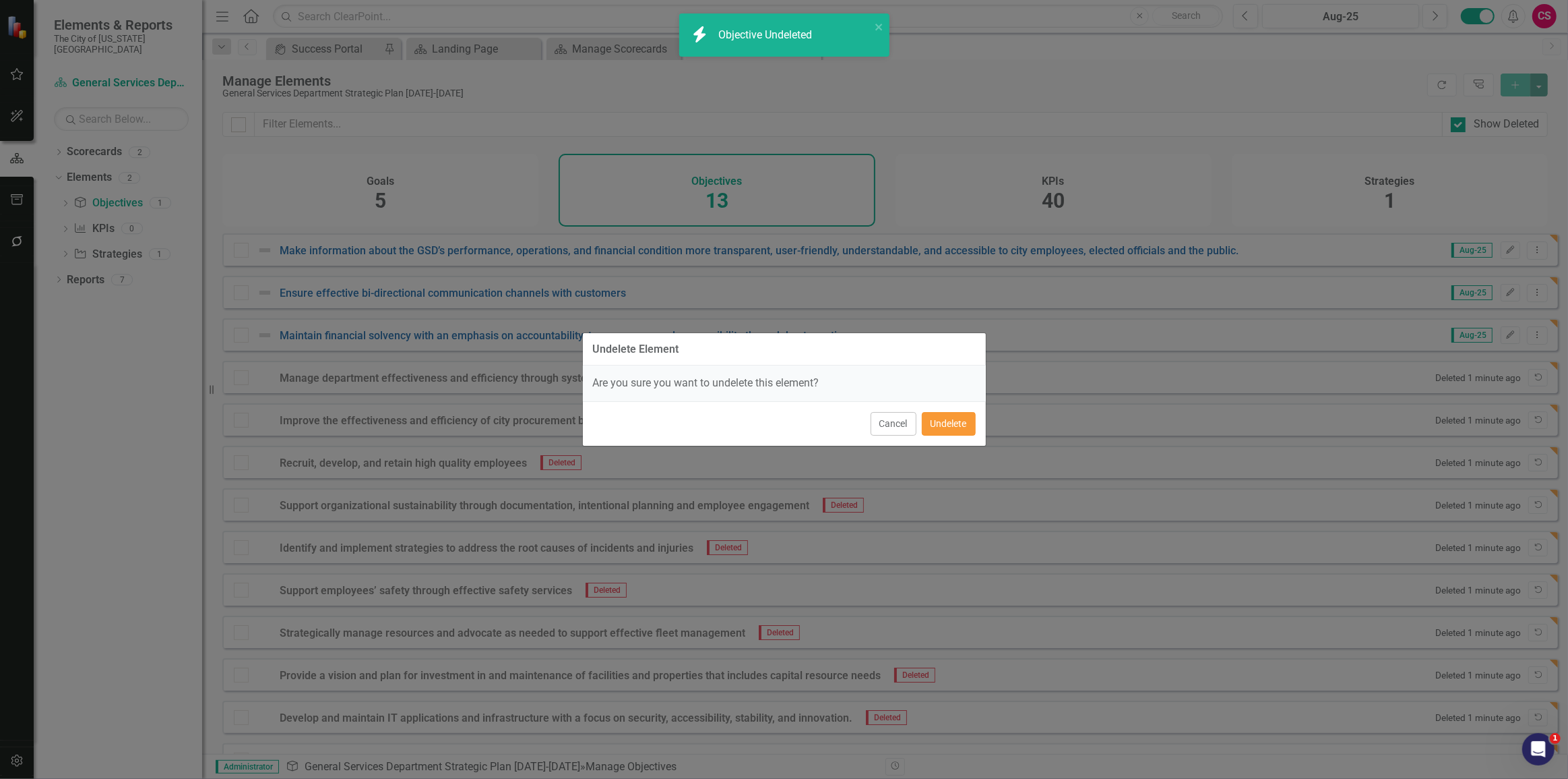
click at [938, 425] on button "Undelete" at bounding box center [949, 423] width 54 height 23
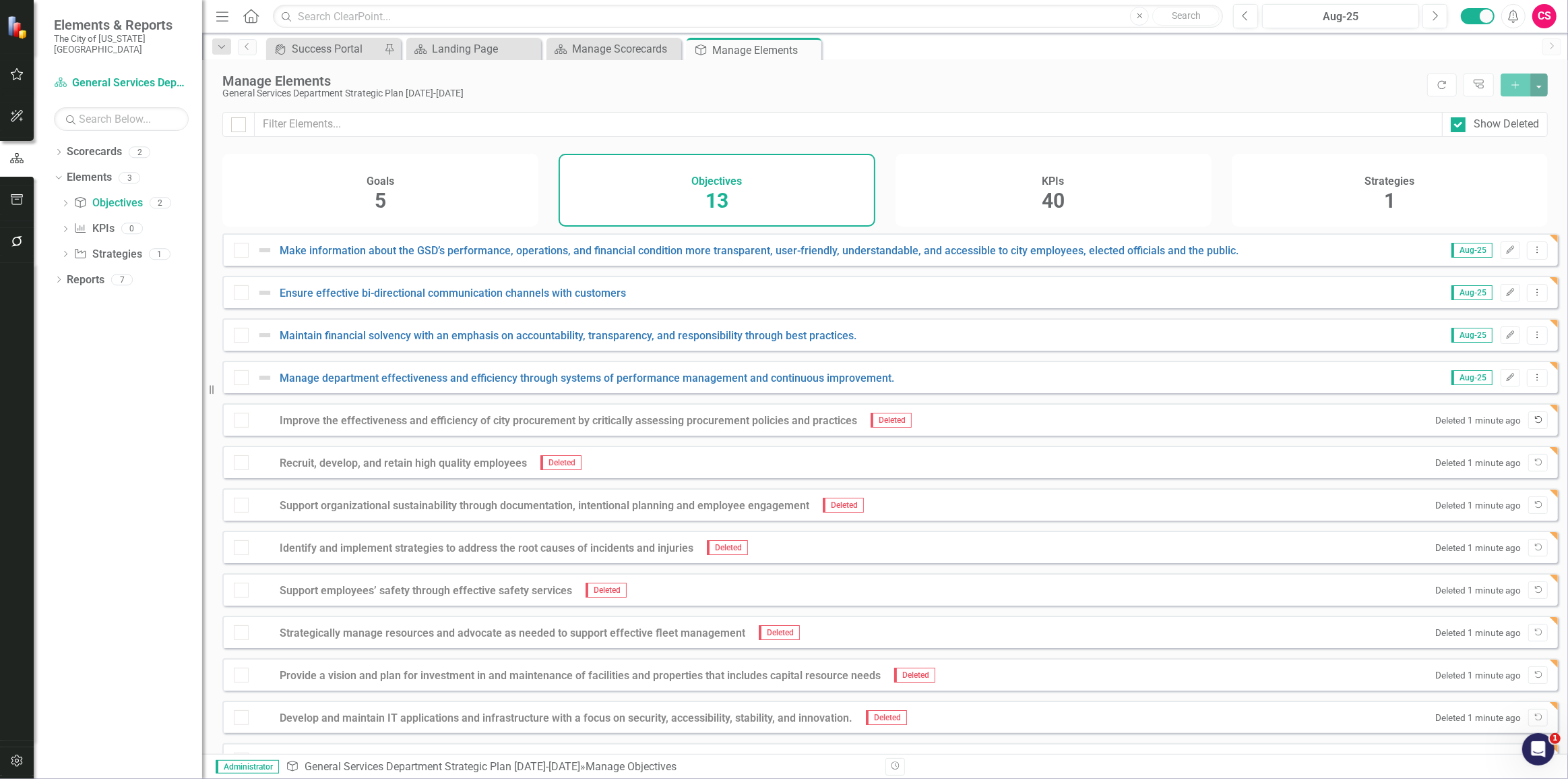
click at [1536, 424] on button "Undelete" at bounding box center [1538, 420] width 19 height 17
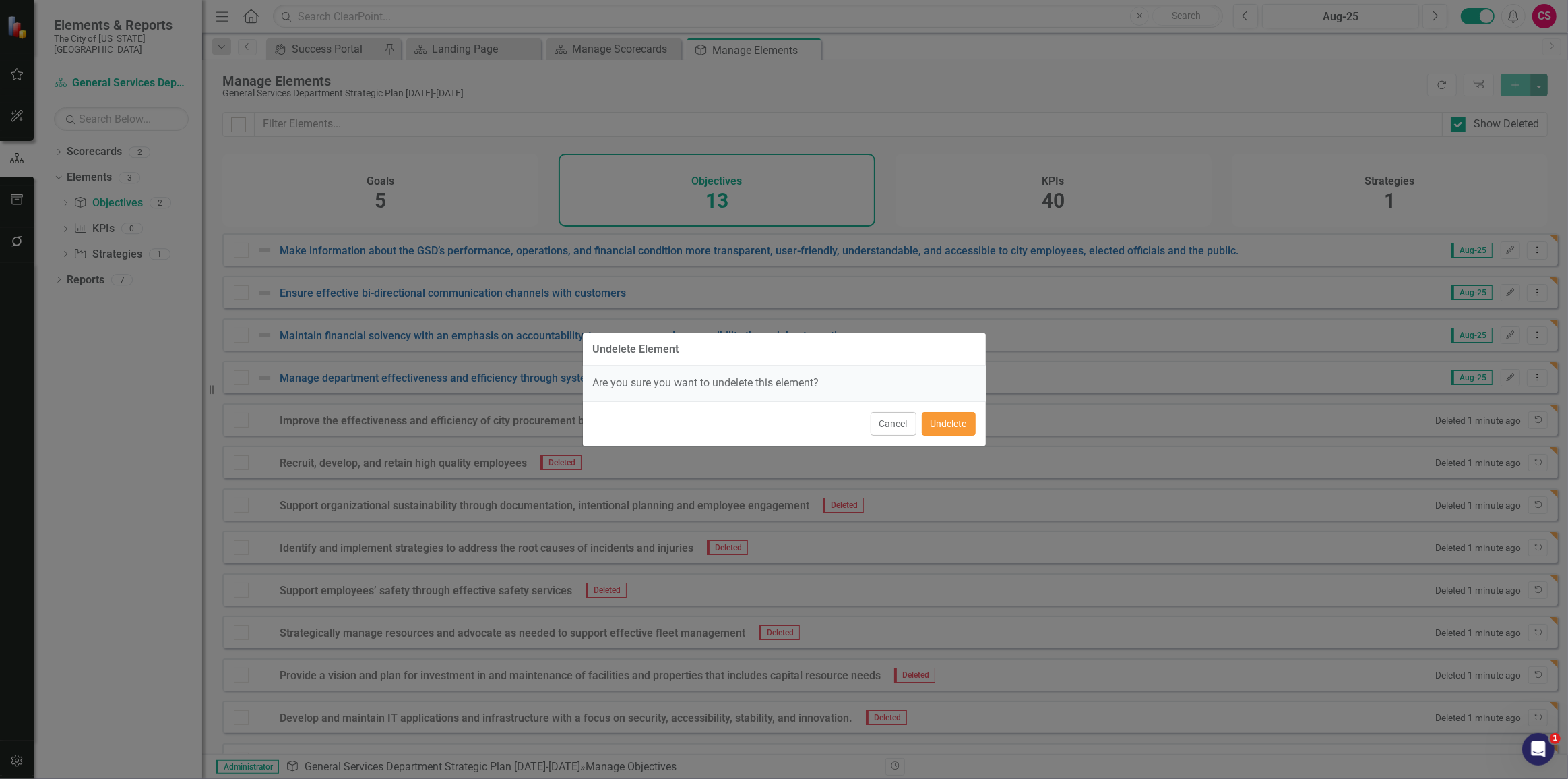
click at [948, 418] on button "Undelete" at bounding box center [949, 423] width 54 height 23
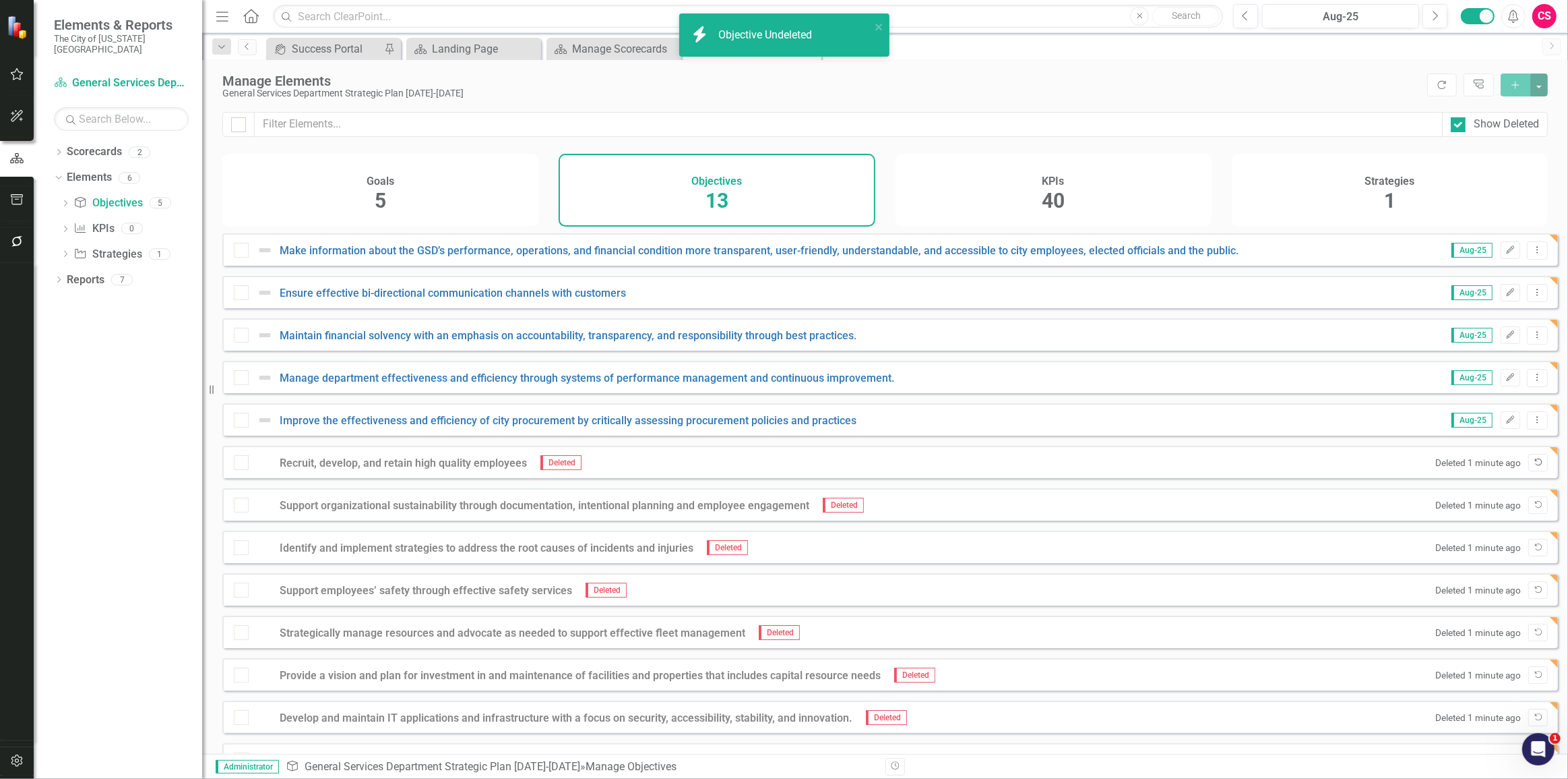
click at [1534, 471] on button "Undelete" at bounding box center [1538, 462] width 19 height 17
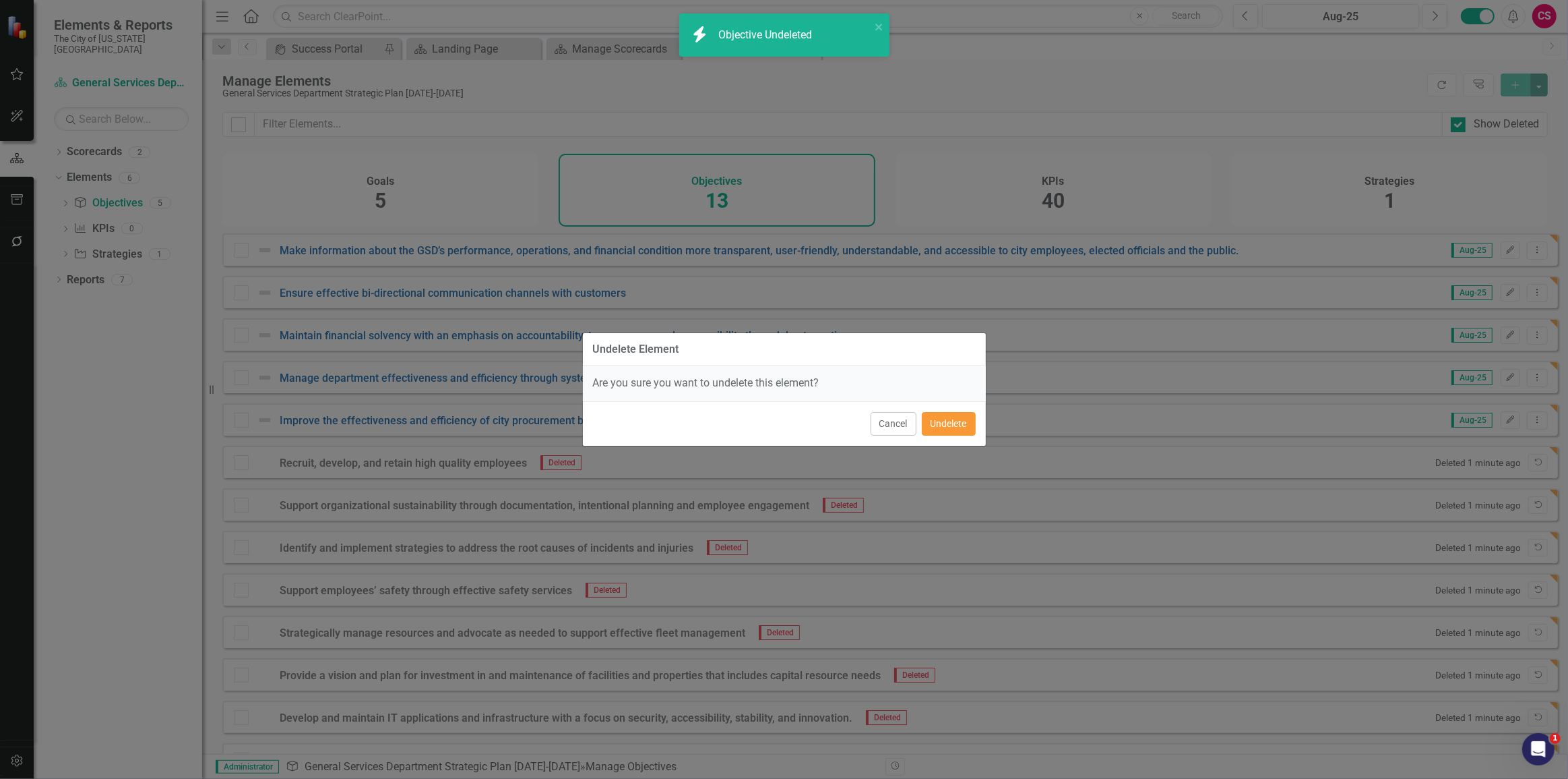
click at [932, 421] on button "Undelete" at bounding box center [949, 423] width 54 height 23
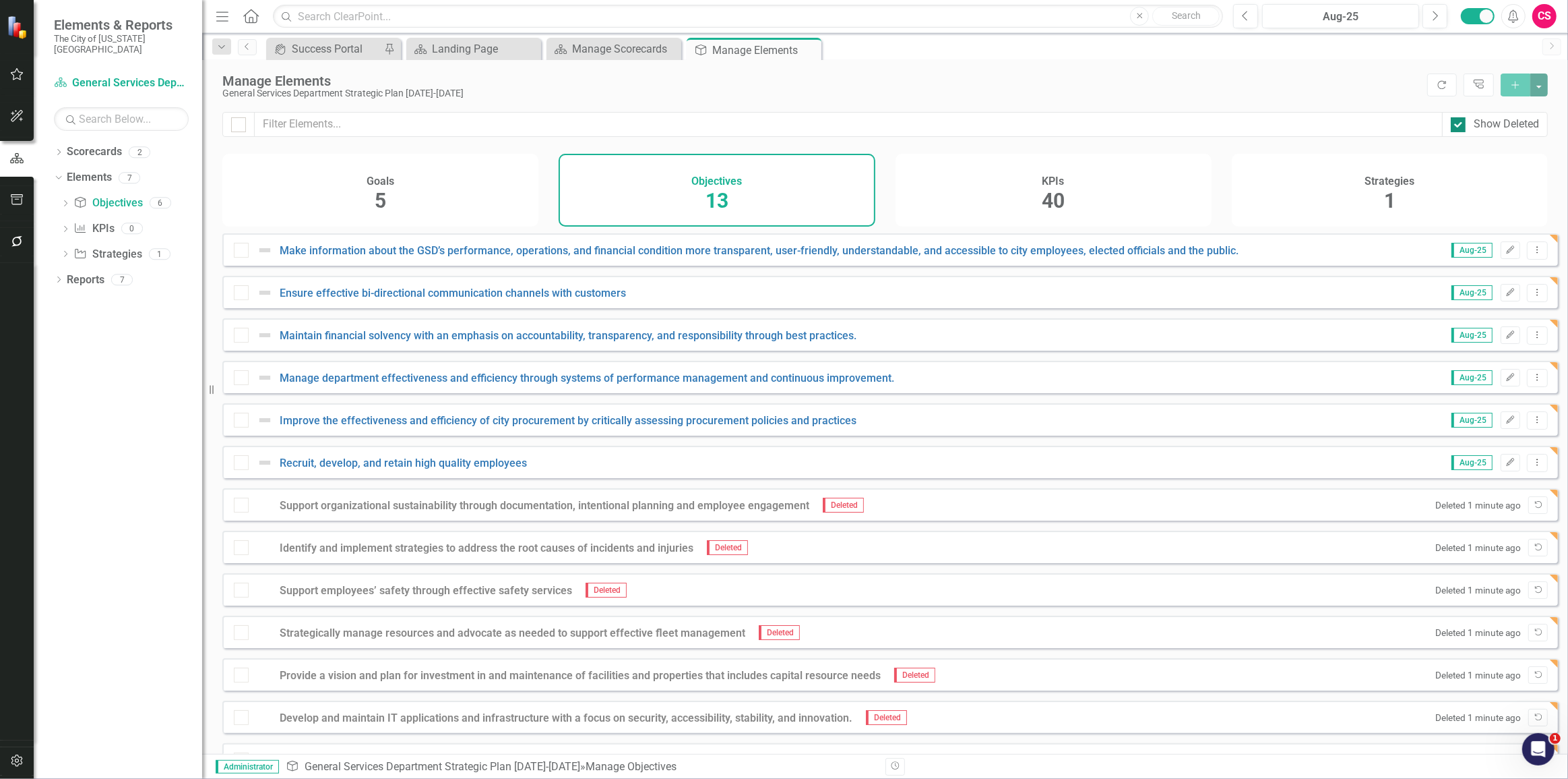
click at [1469, 124] on div "Show Deleted" at bounding box center [1495, 124] width 88 height 16
click at [1460, 124] on input "Show Deleted" at bounding box center [1456, 121] width 9 height 9
checkbox input "false"
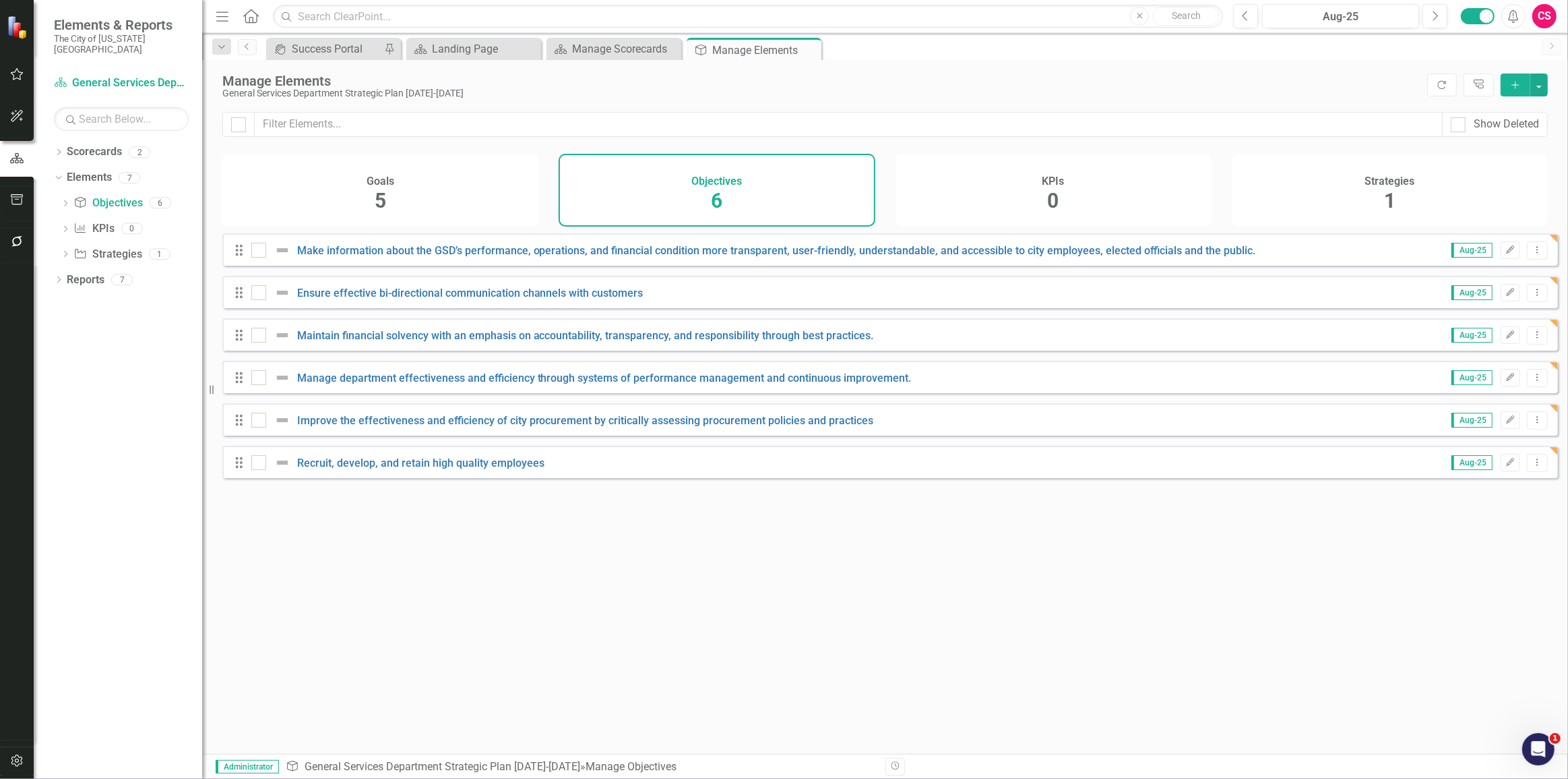
drag, startPoint x: 238, startPoint y: 118, endPoint x: 294, endPoint y: 142, distance: 60.9
click at [238, 117] on input "checkbox" at bounding box center [235, 121] width 9 height 9
checkbox input "true"
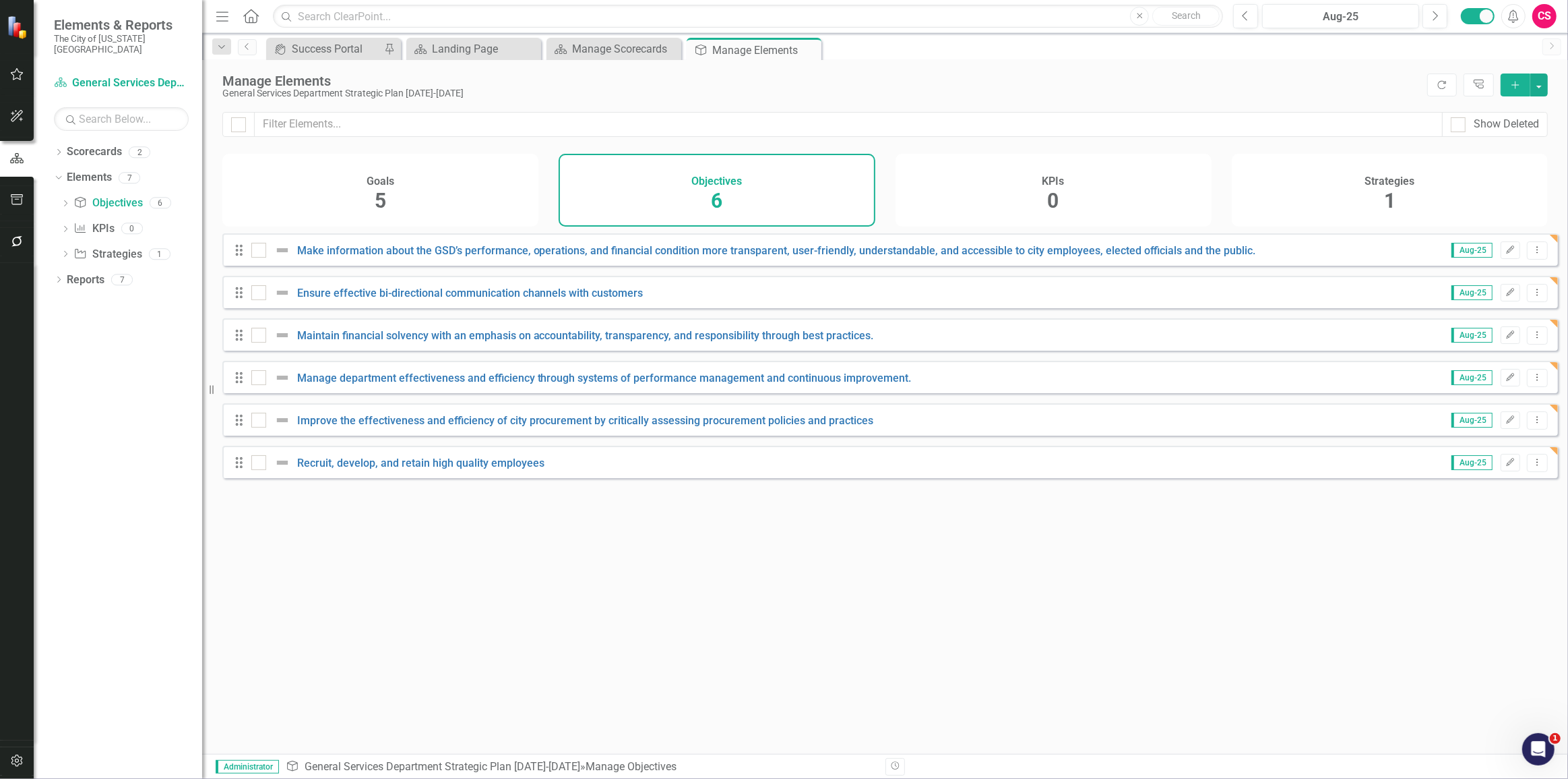
checkbox input "true"
click at [1542, 88] on button "button" at bounding box center [1539, 85] width 17 height 23
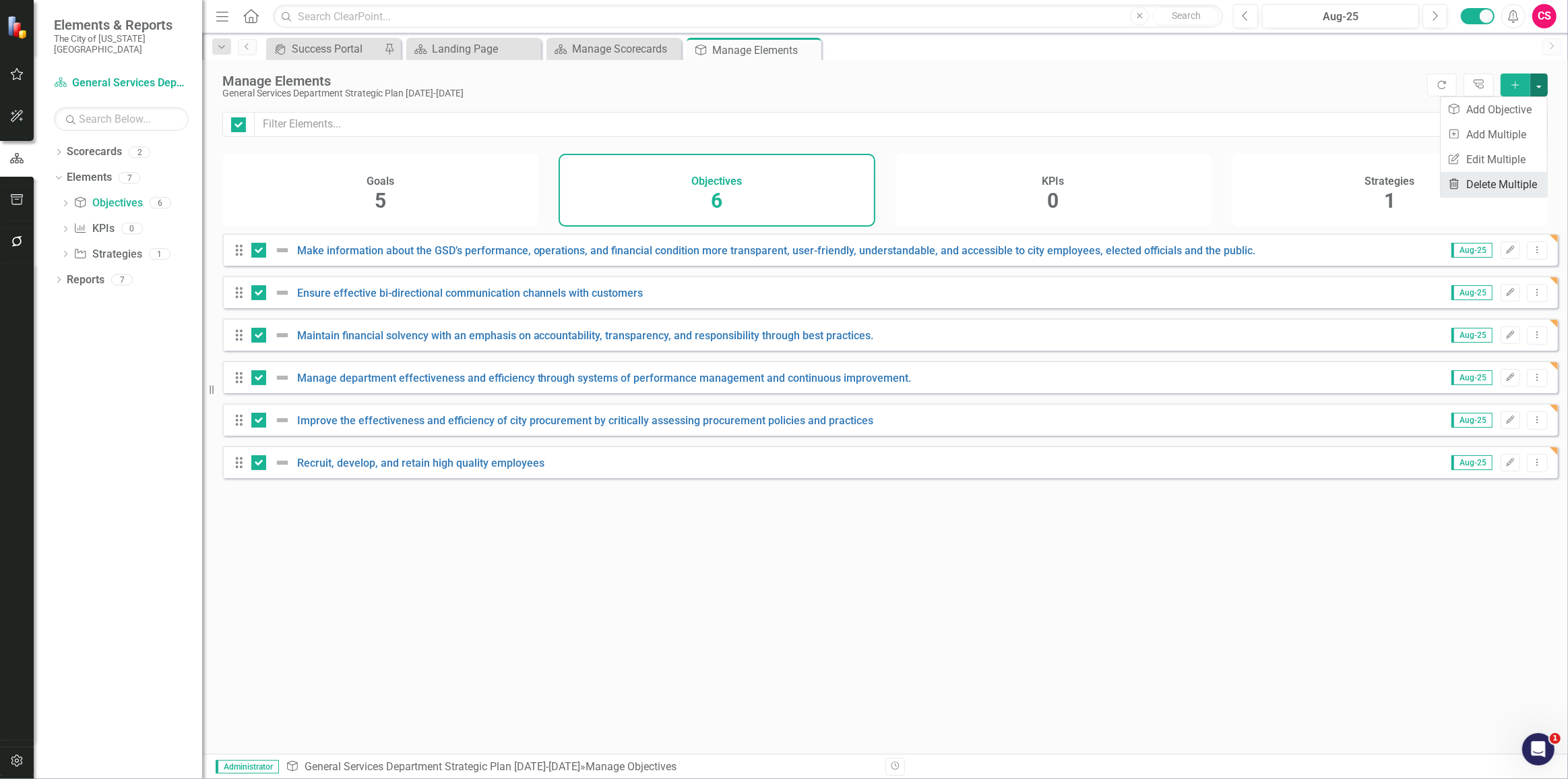
click at [1495, 181] on link "Trash Delete Multiple" at bounding box center [1494, 184] width 106 height 25
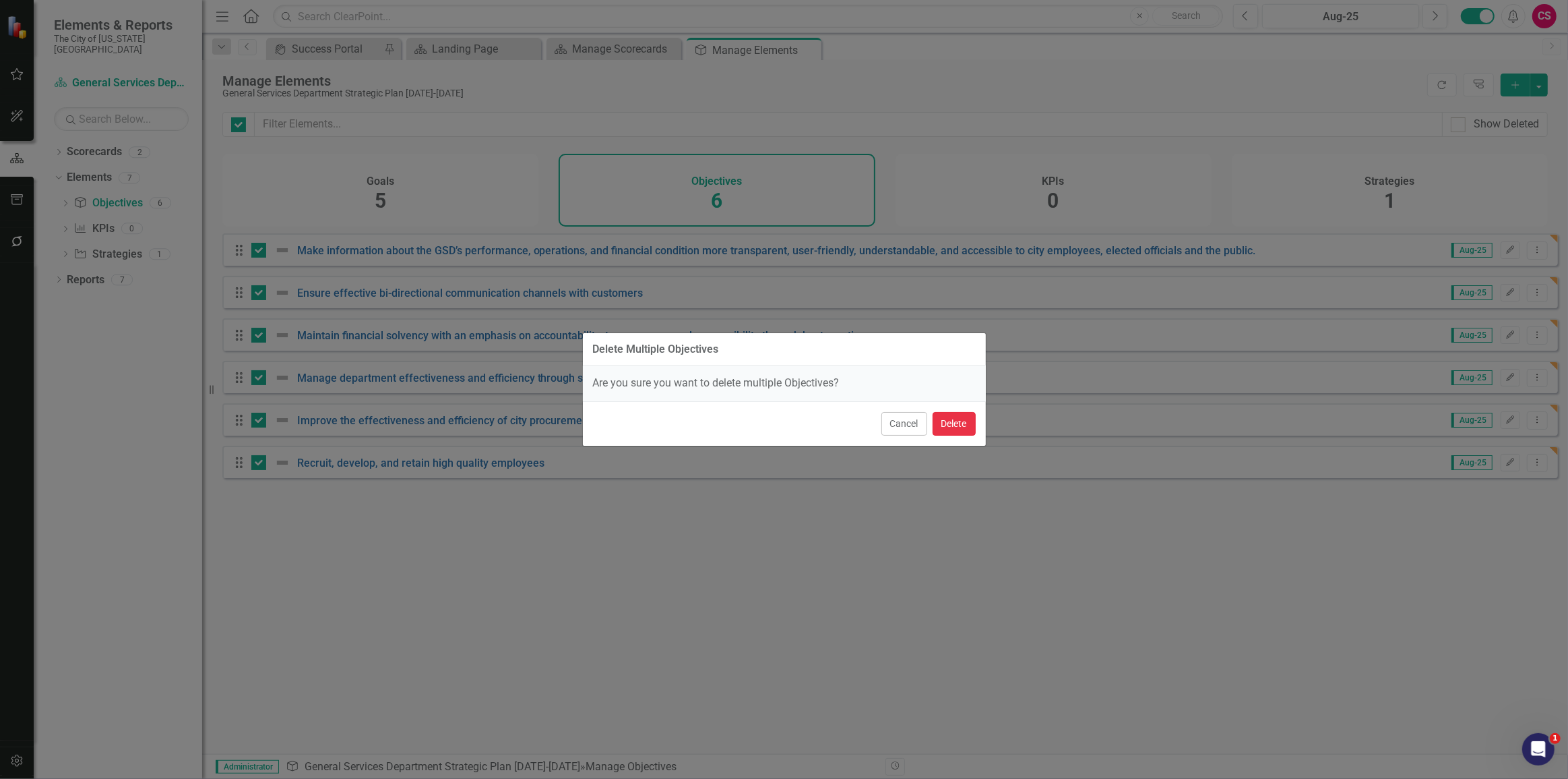
click at [963, 423] on button "Delete" at bounding box center [954, 423] width 43 height 23
checkbox input "false"
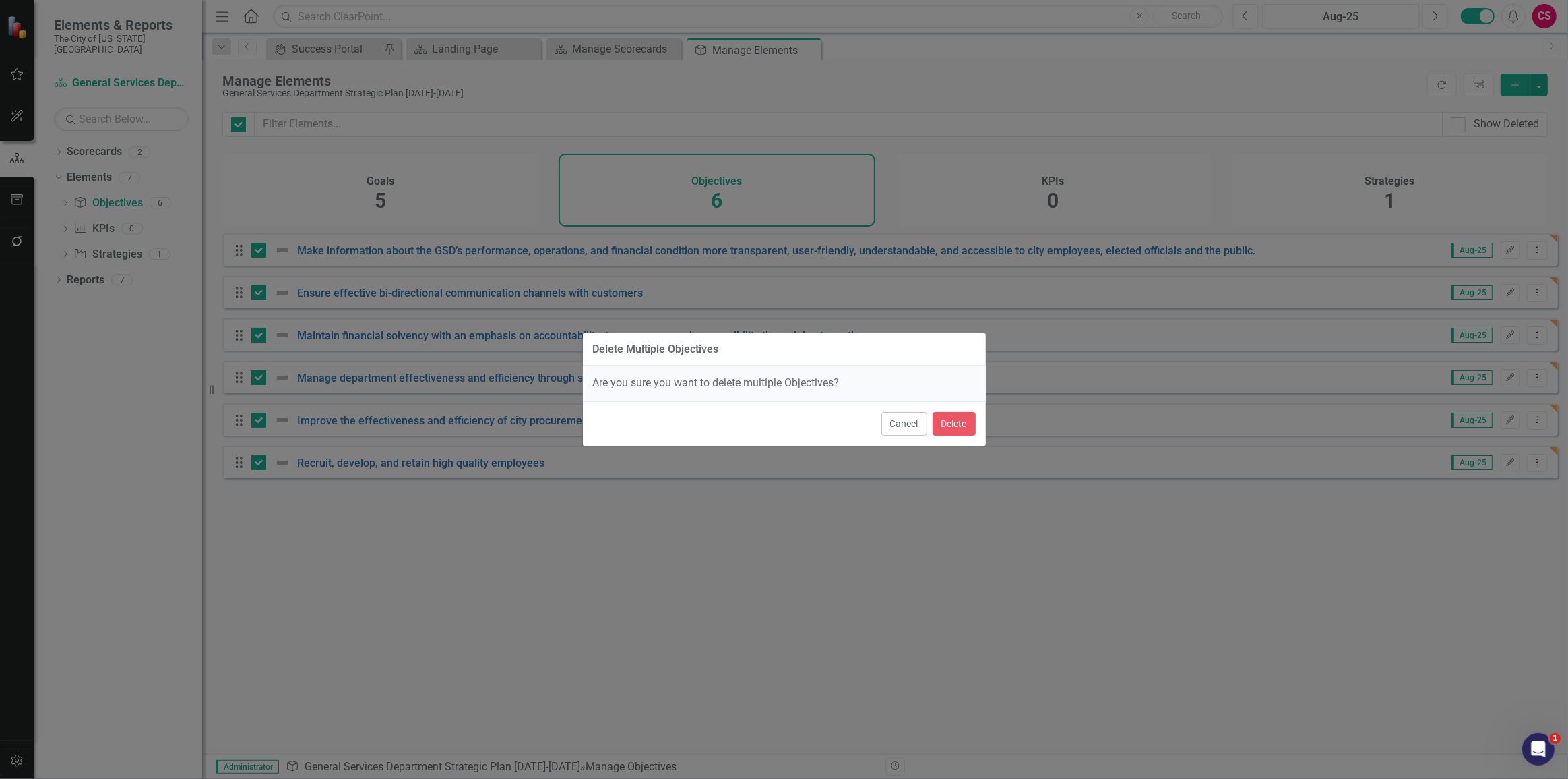
checkbox input "false"
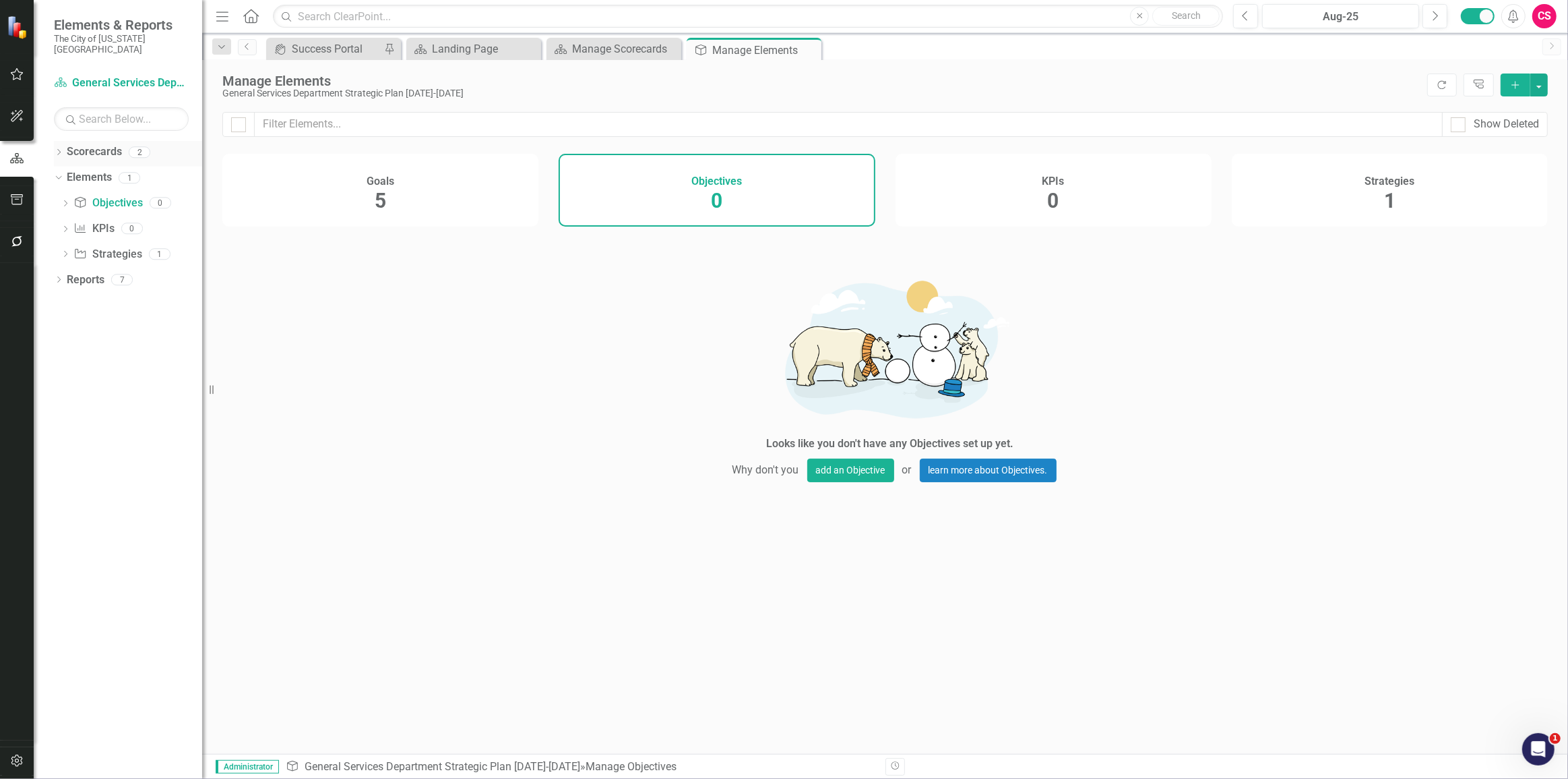
click at [60, 149] on icon at bounding box center [58, 152] width 3 height 6
click at [65, 173] on icon "Dropdown" at bounding box center [65, 177] width 10 height 8
click at [125, 196] on link "Information Technology" at bounding box center [145, 203] width 115 height 16
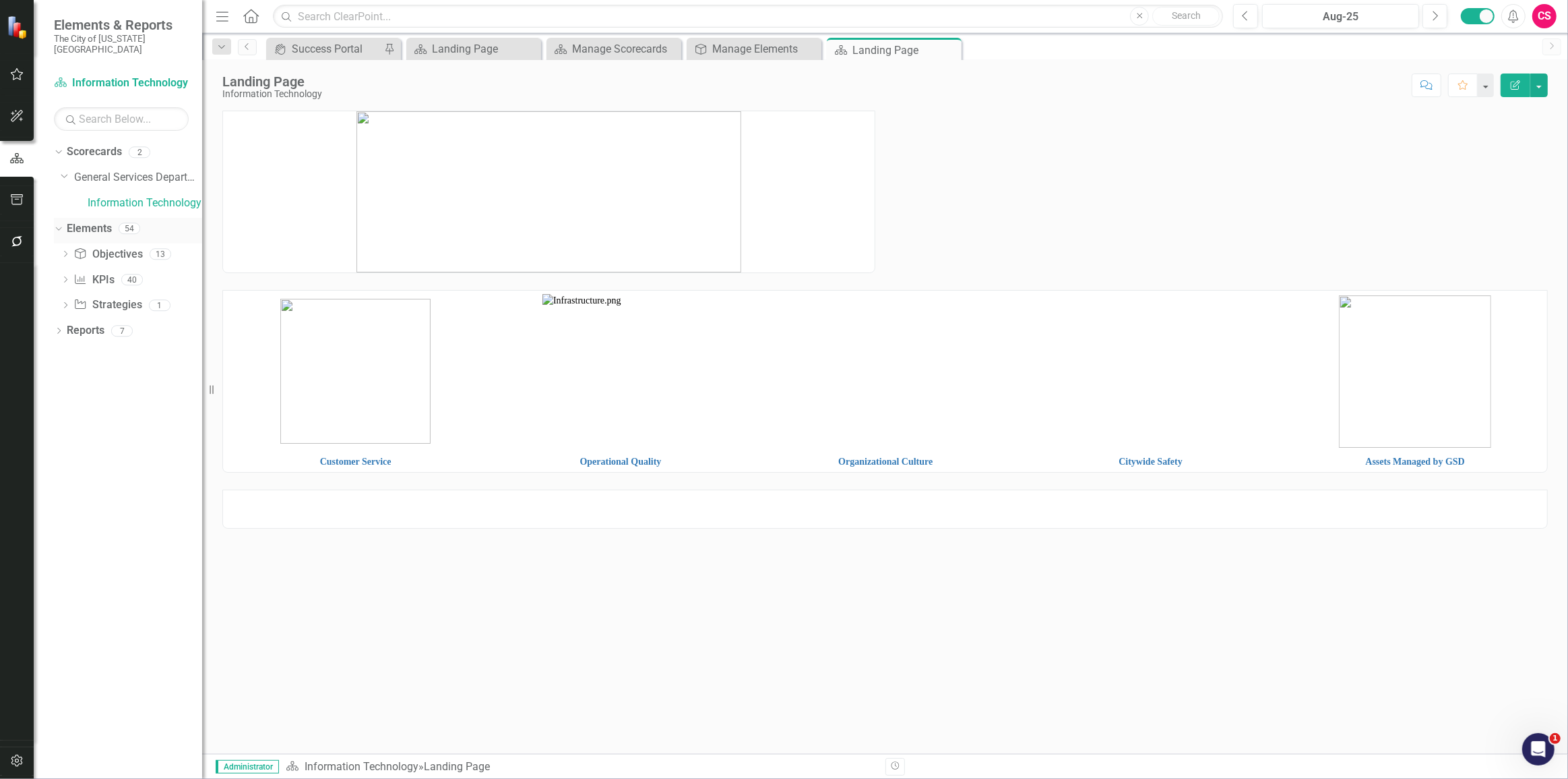
click at [84, 221] on link "Elements" at bounding box center [89, 229] width 45 height 16
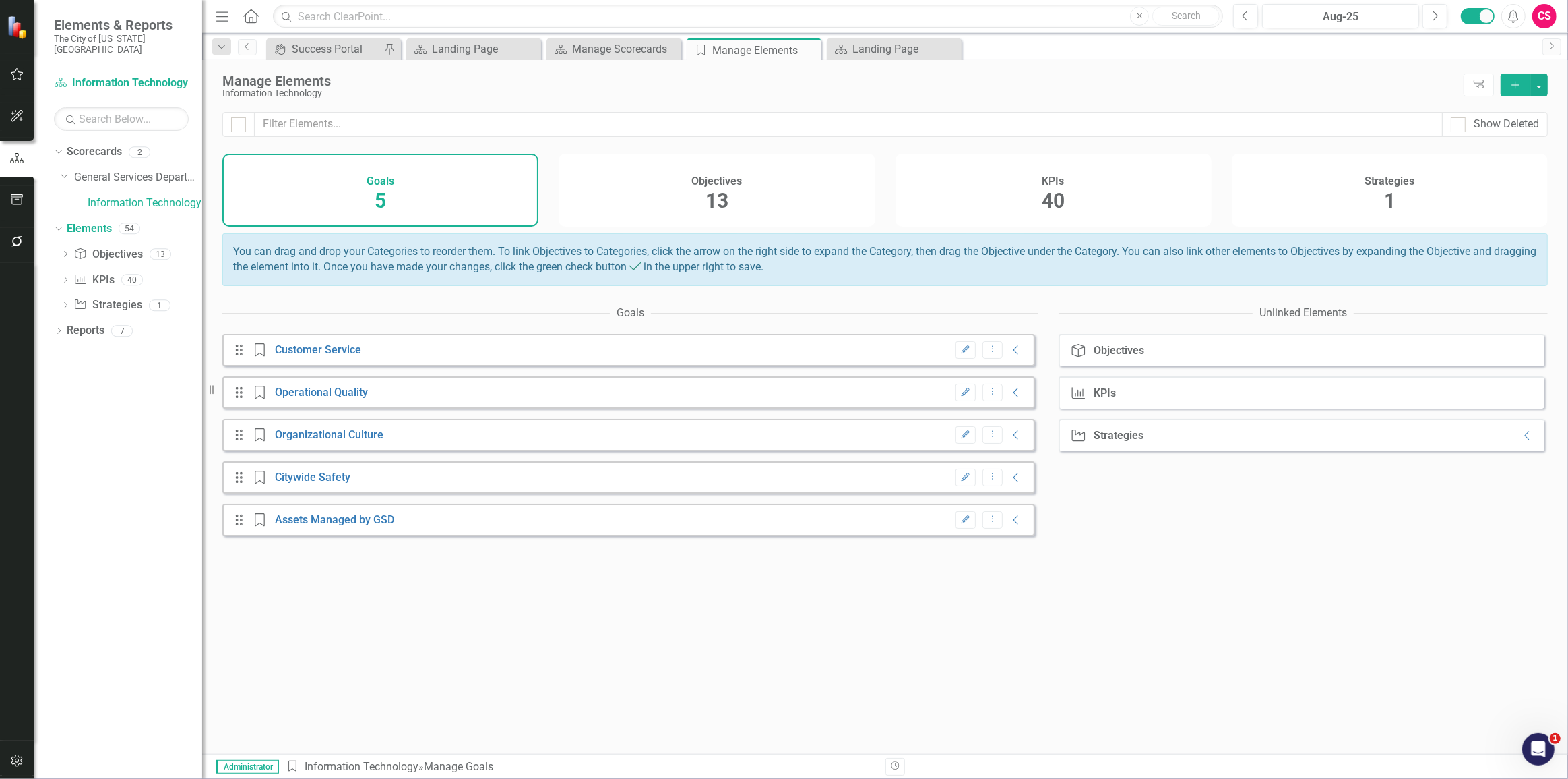
click at [716, 184] on h4 "Objectives" at bounding box center [717, 181] width 50 height 12
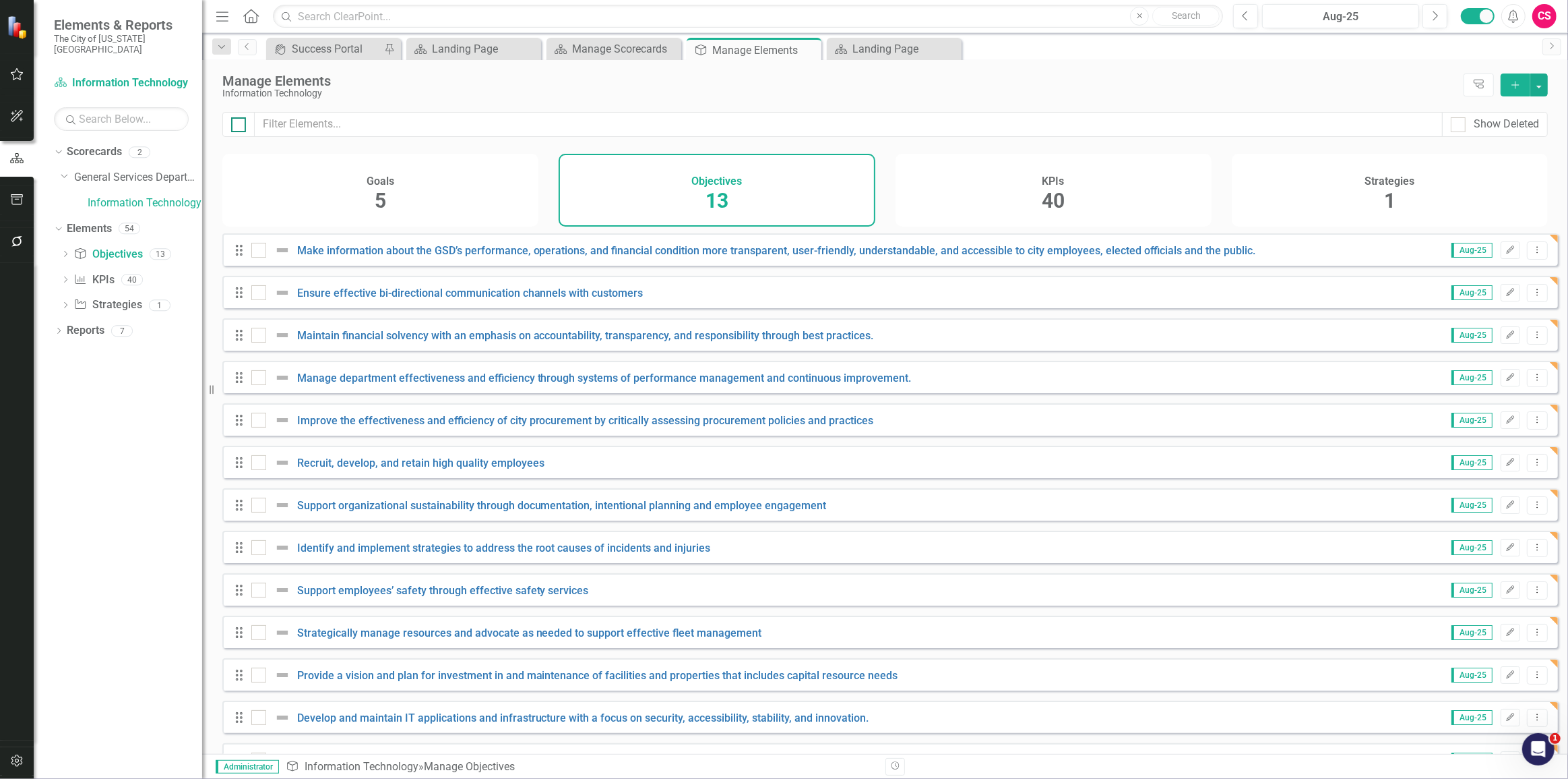
click at [236, 124] on input "checkbox" at bounding box center [235, 121] width 9 height 9
checkbox input "true"
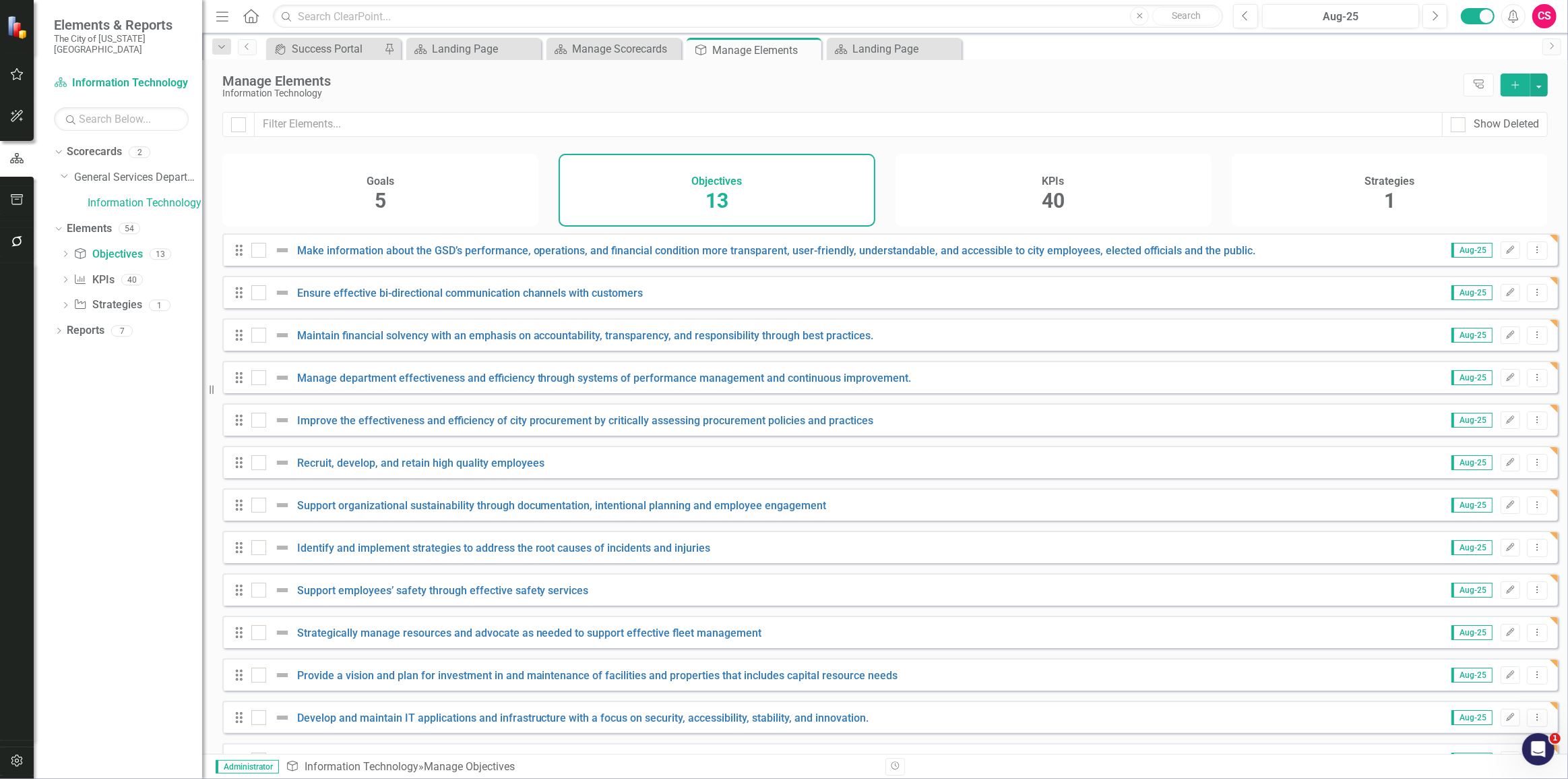
checkbox input "true"
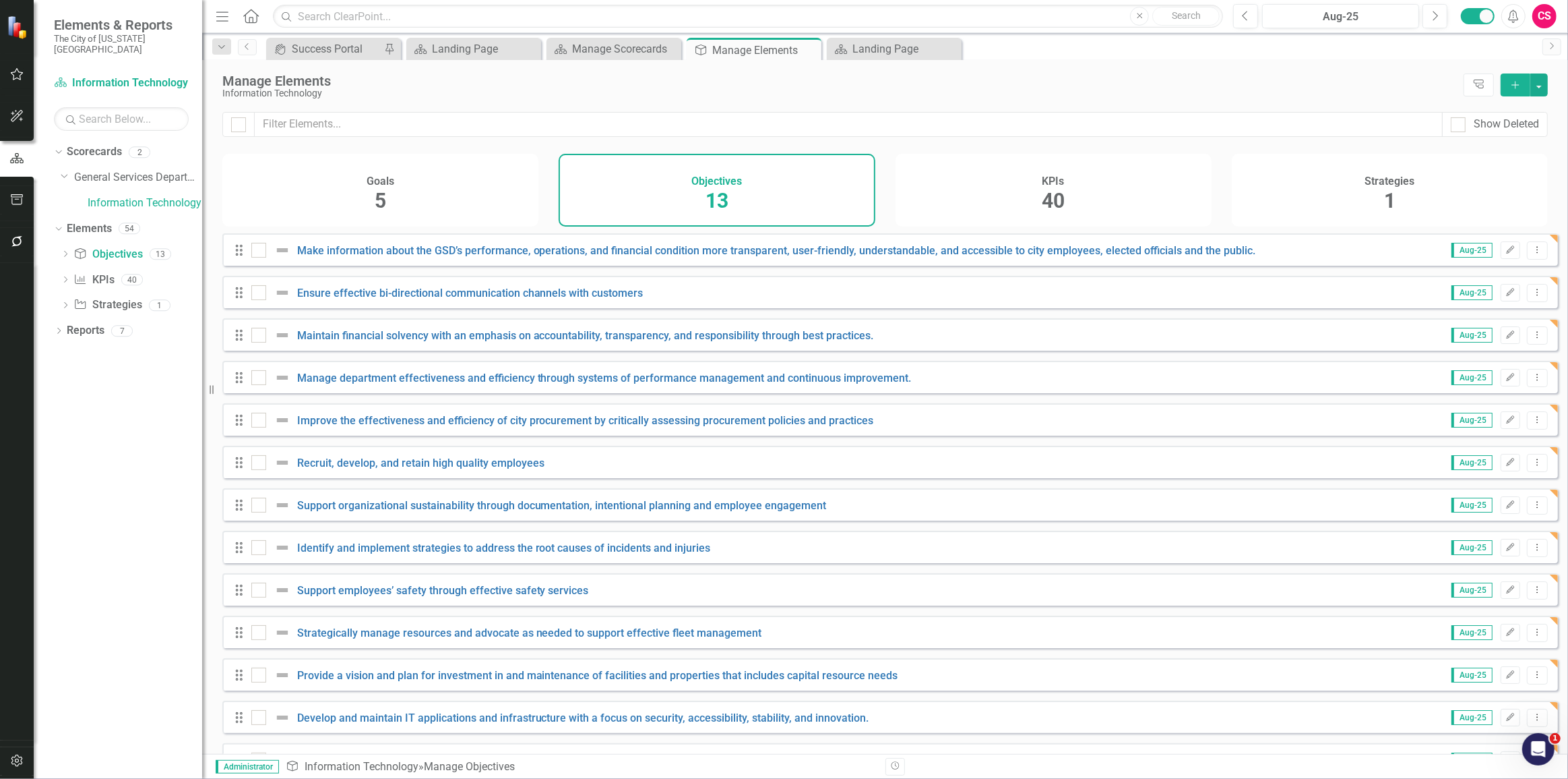
checkbox input "true"
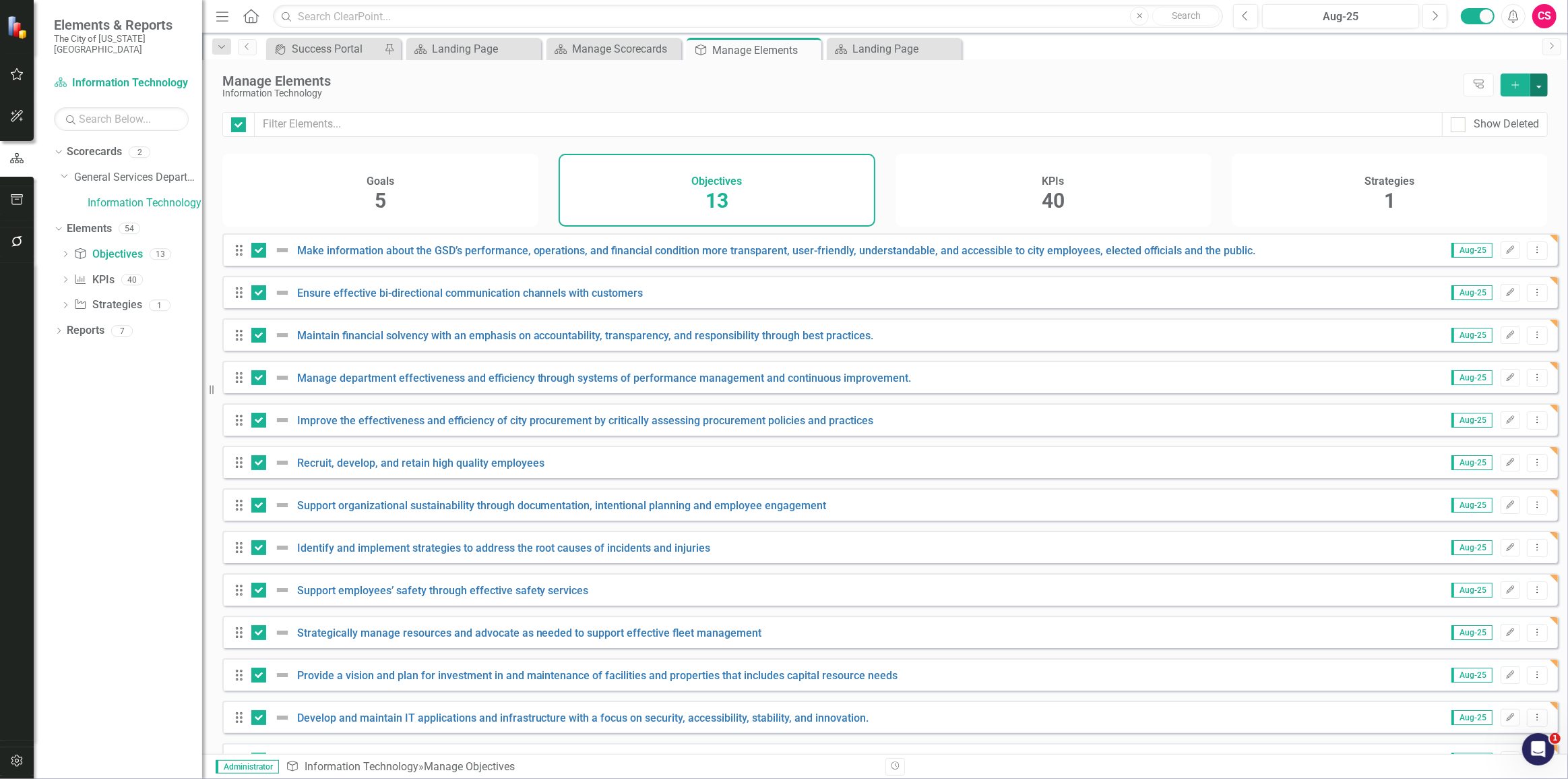
click at [1541, 90] on button "button" at bounding box center [1539, 85] width 17 height 23
click at [1495, 157] on link "Edit Multiple Edit Multiple" at bounding box center [1494, 159] width 106 height 25
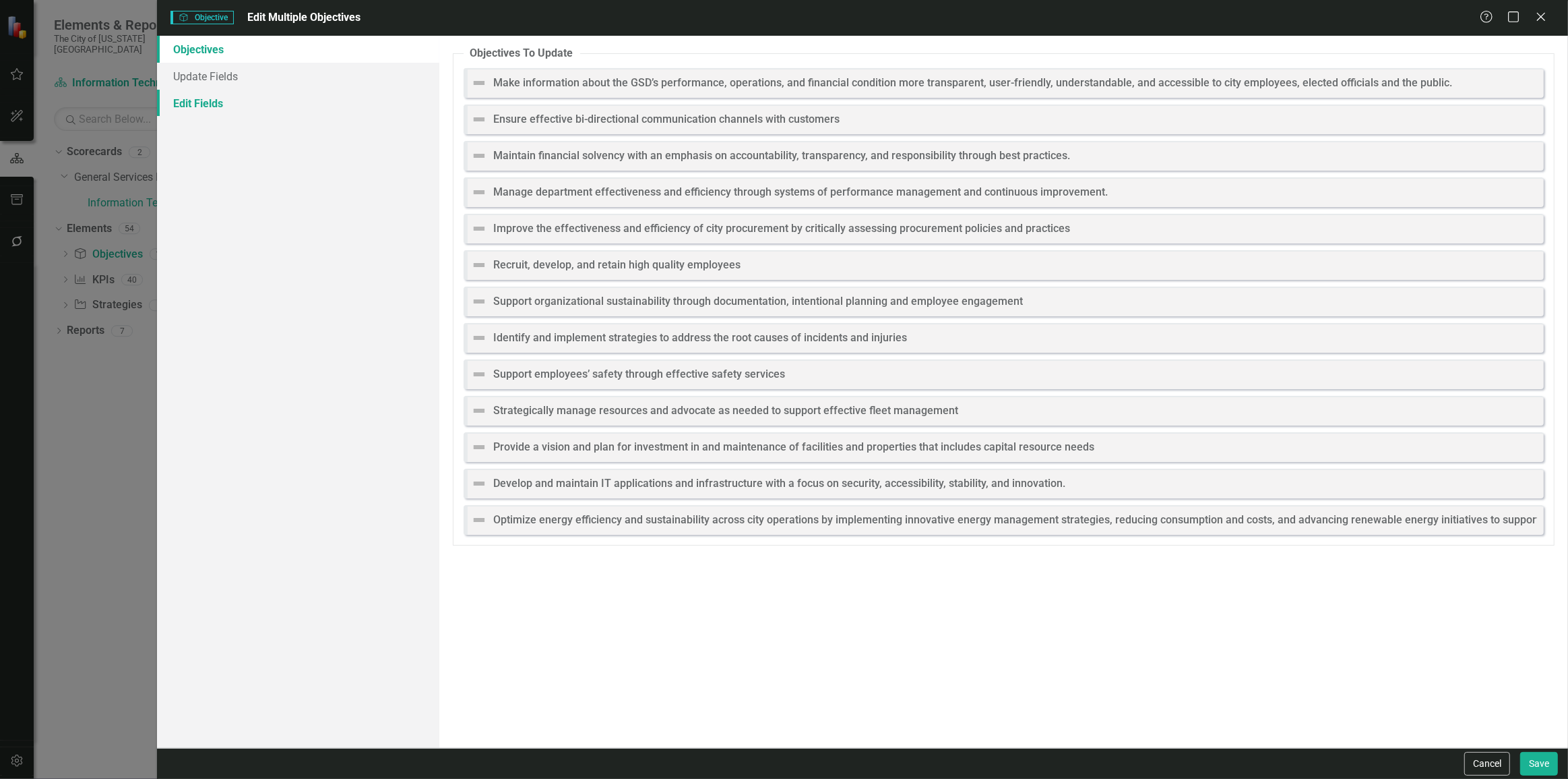
click at [262, 102] on link "Edit Fields" at bounding box center [298, 103] width 283 height 27
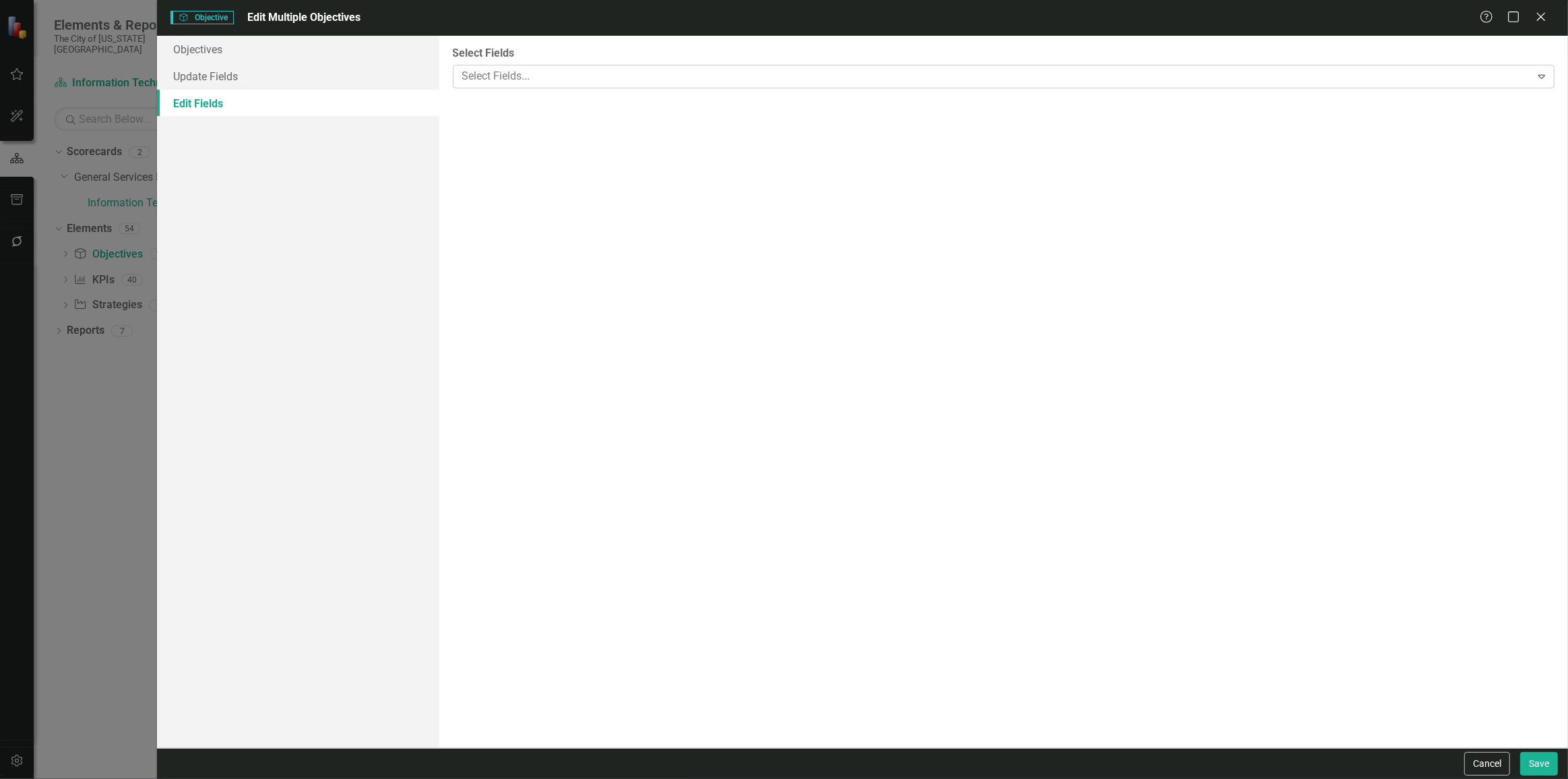
click at [530, 79] on div at bounding box center [994, 76] width 1074 height 18
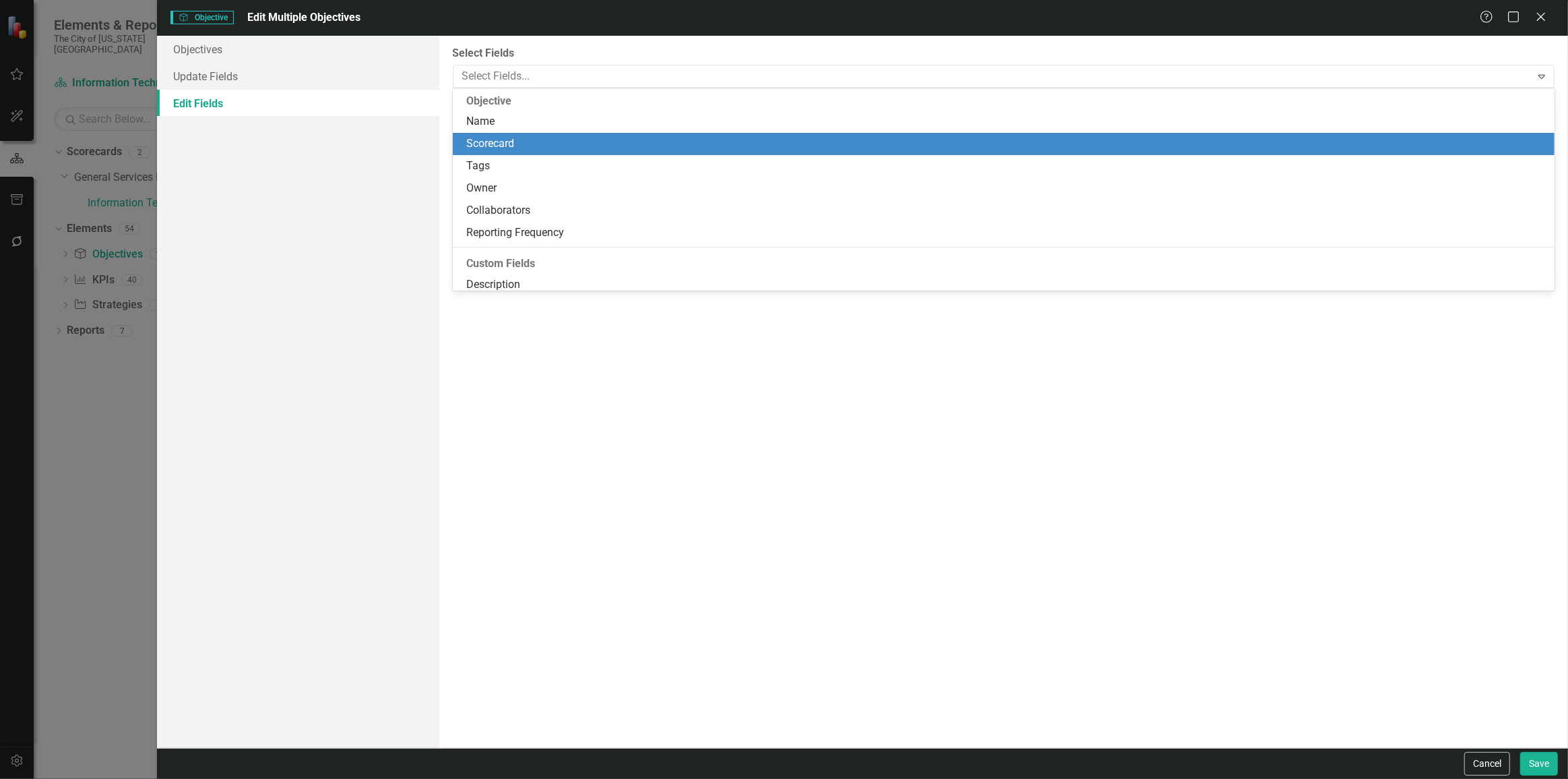
click at [501, 142] on div "Scorecard" at bounding box center [1007, 144] width 1081 height 16
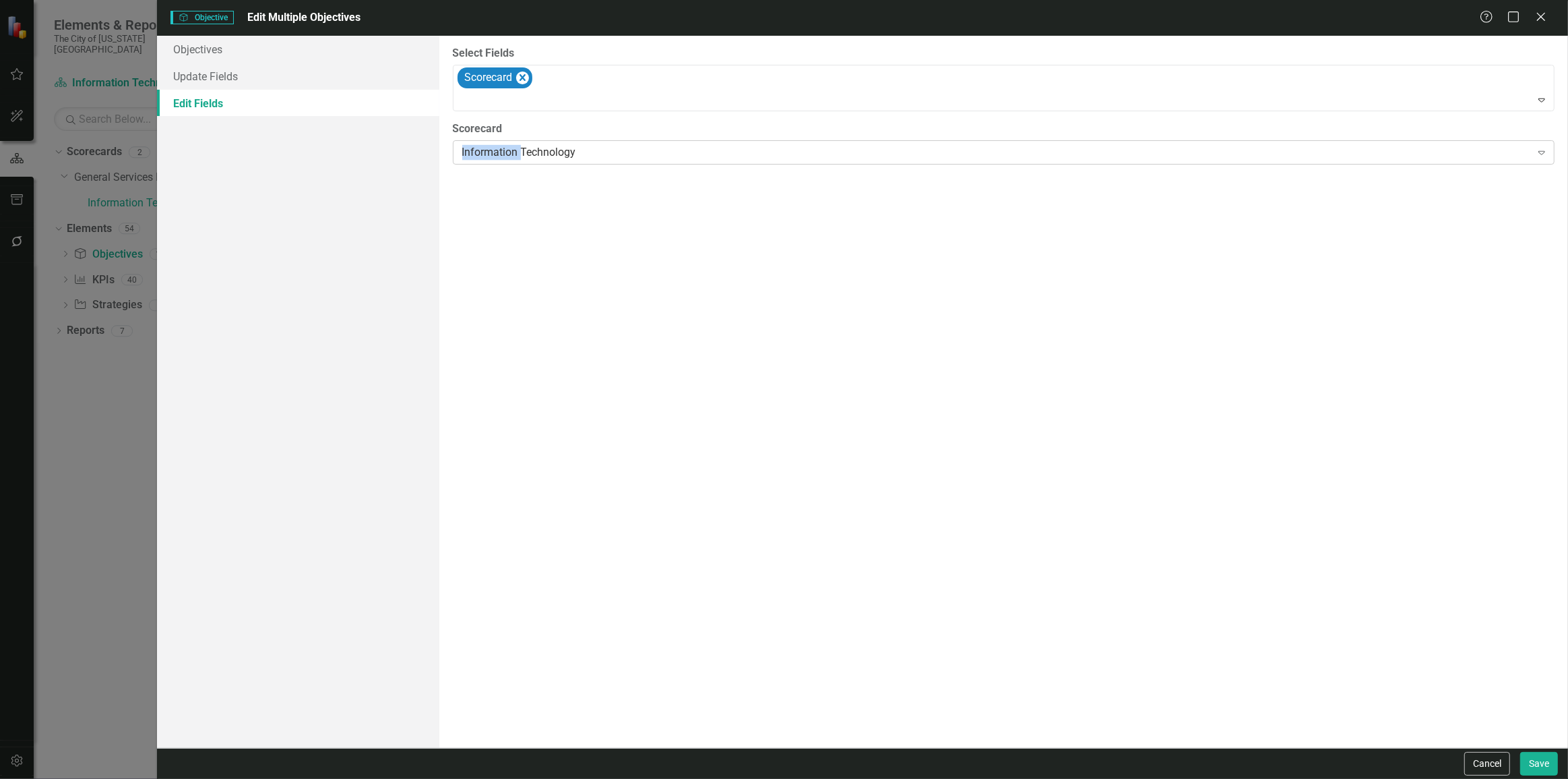
click at [502, 145] on div "Information Technology Expand" at bounding box center [1004, 152] width 1102 height 24
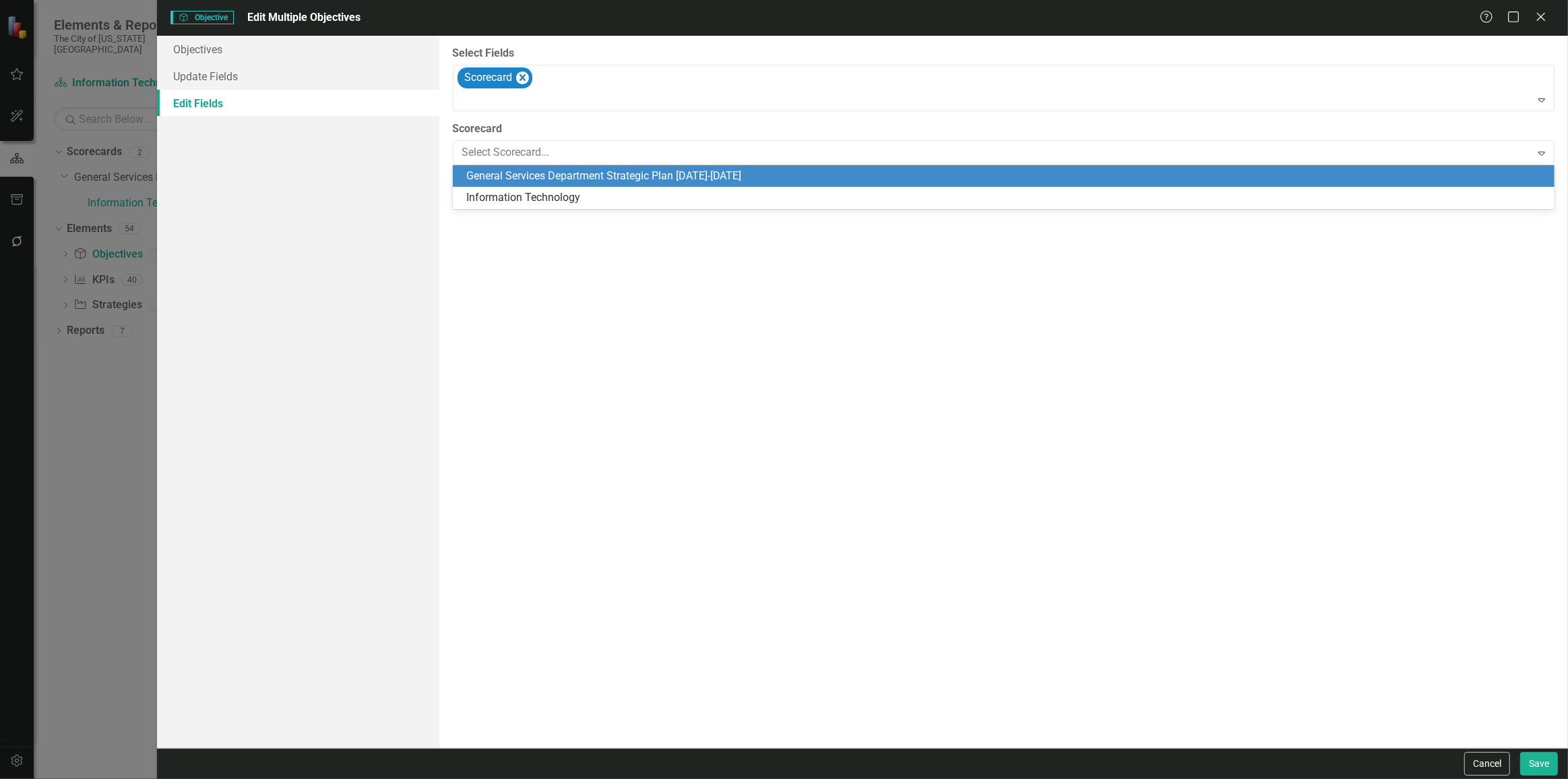
click at [505, 172] on div "General Services Department Strategic Plan [DATE]-[DATE]" at bounding box center [1007, 176] width 1081 height 16
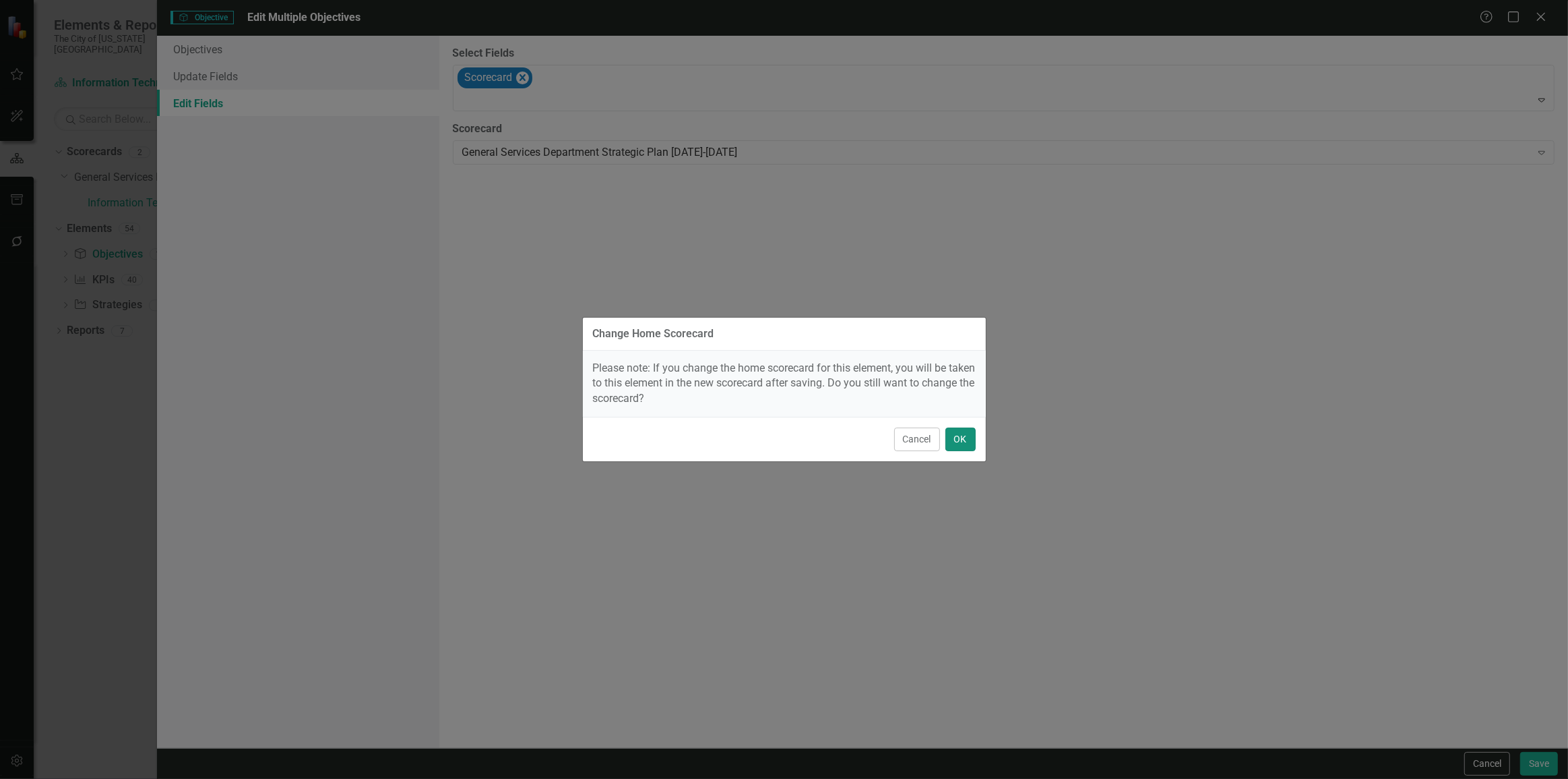
click at [950, 438] on button "OK" at bounding box center [961, 439] width 30 height 23
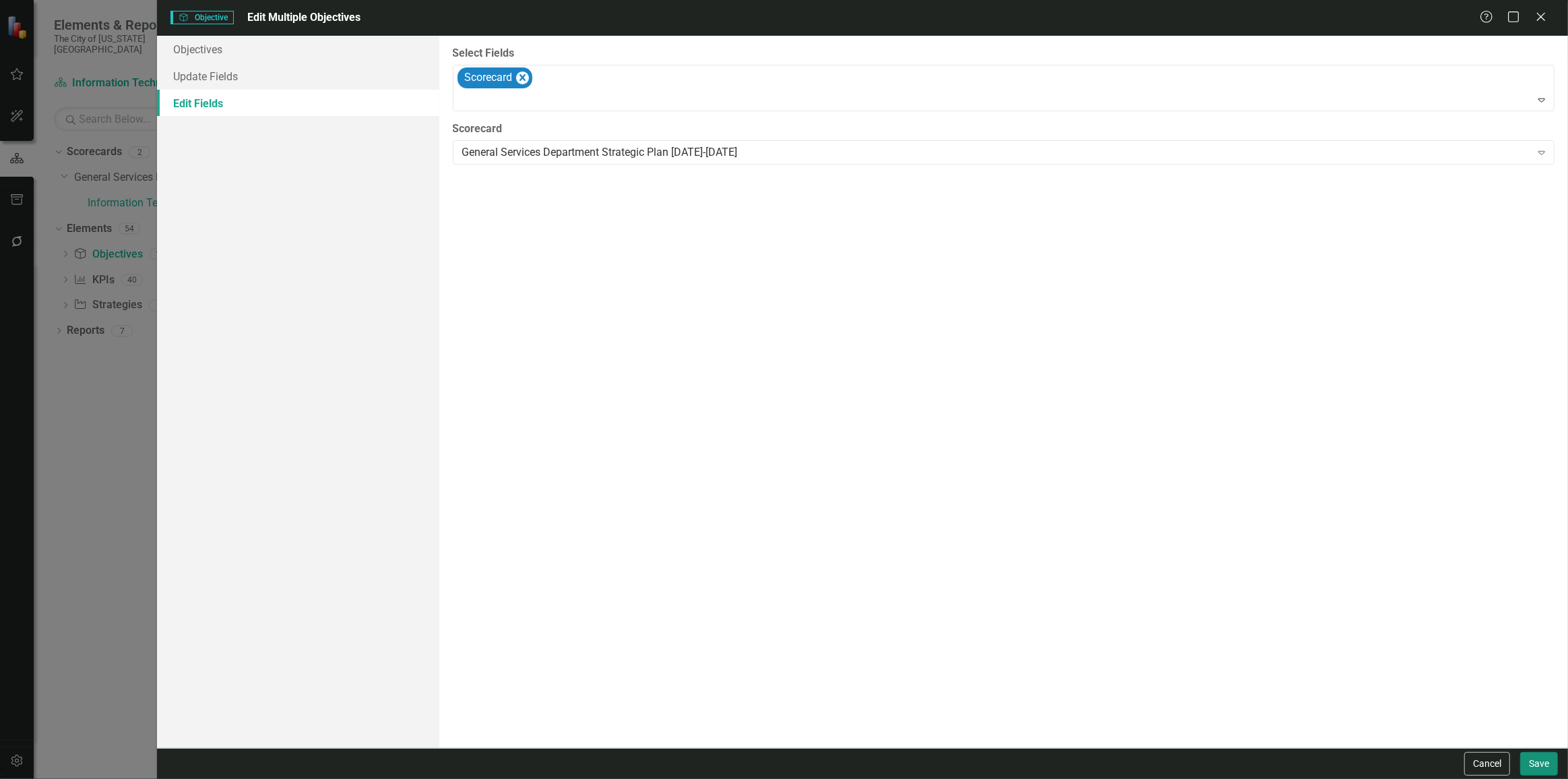
click at [1533, 755] on button "Save" at bounding box center [1540, 763] width 37 height 23
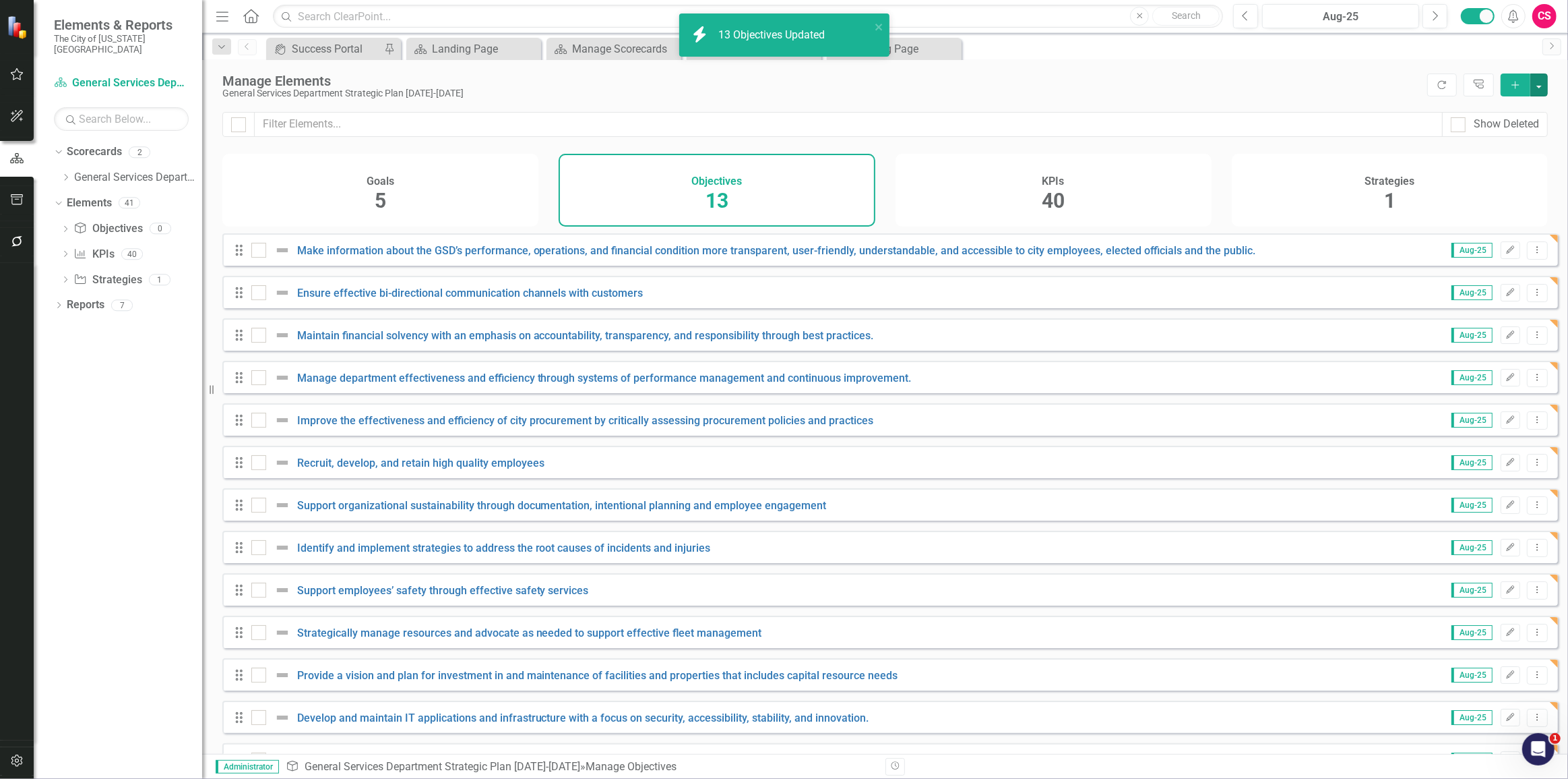
checkbox input "false"
click at [438, 193] on div "Goals 5" at bounding box center [381, 190] width 316 height 73
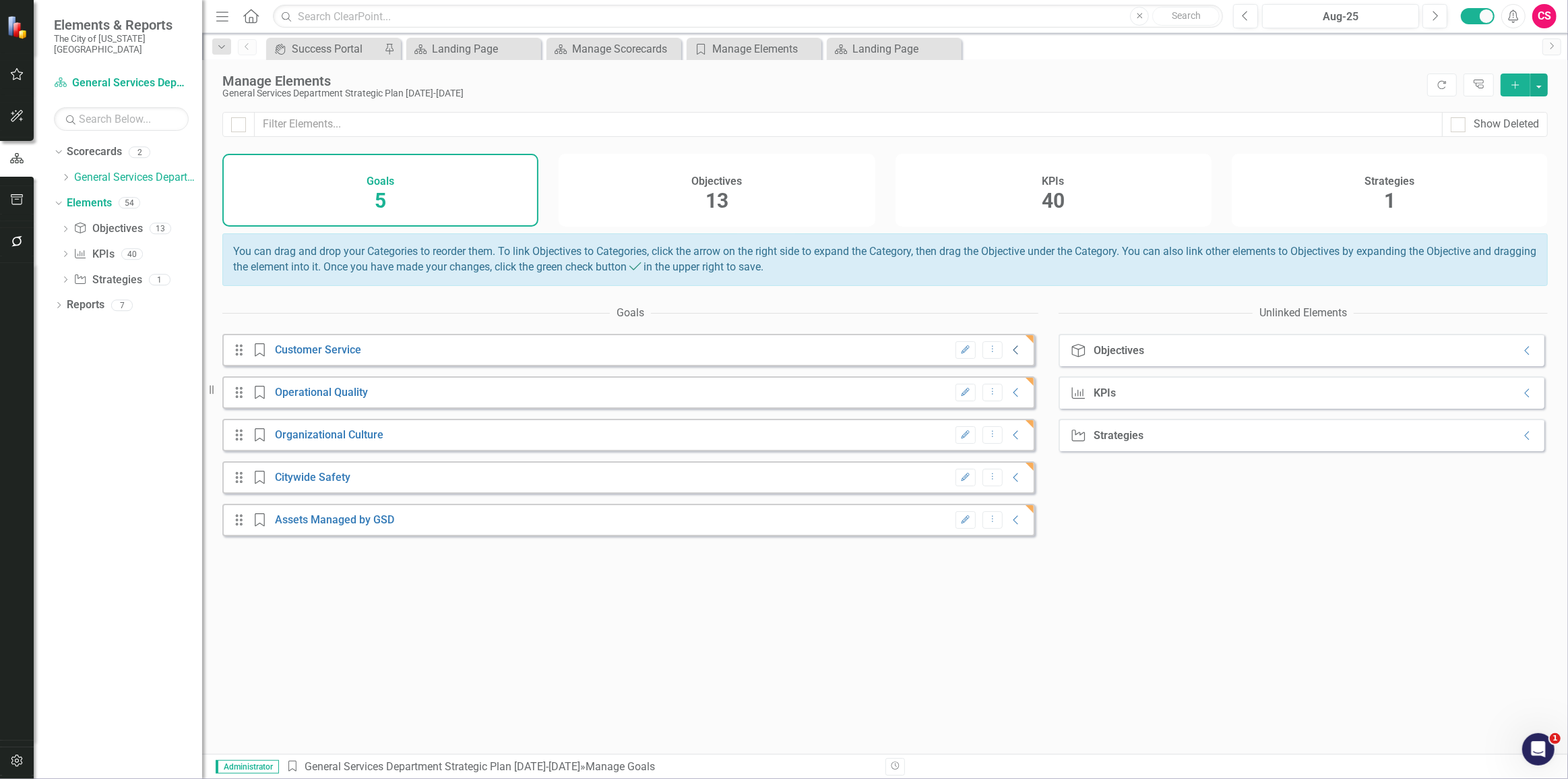
click at [1010, 355] on icon "Collapse" at bounding box center [1016, 349] width 13 height 10
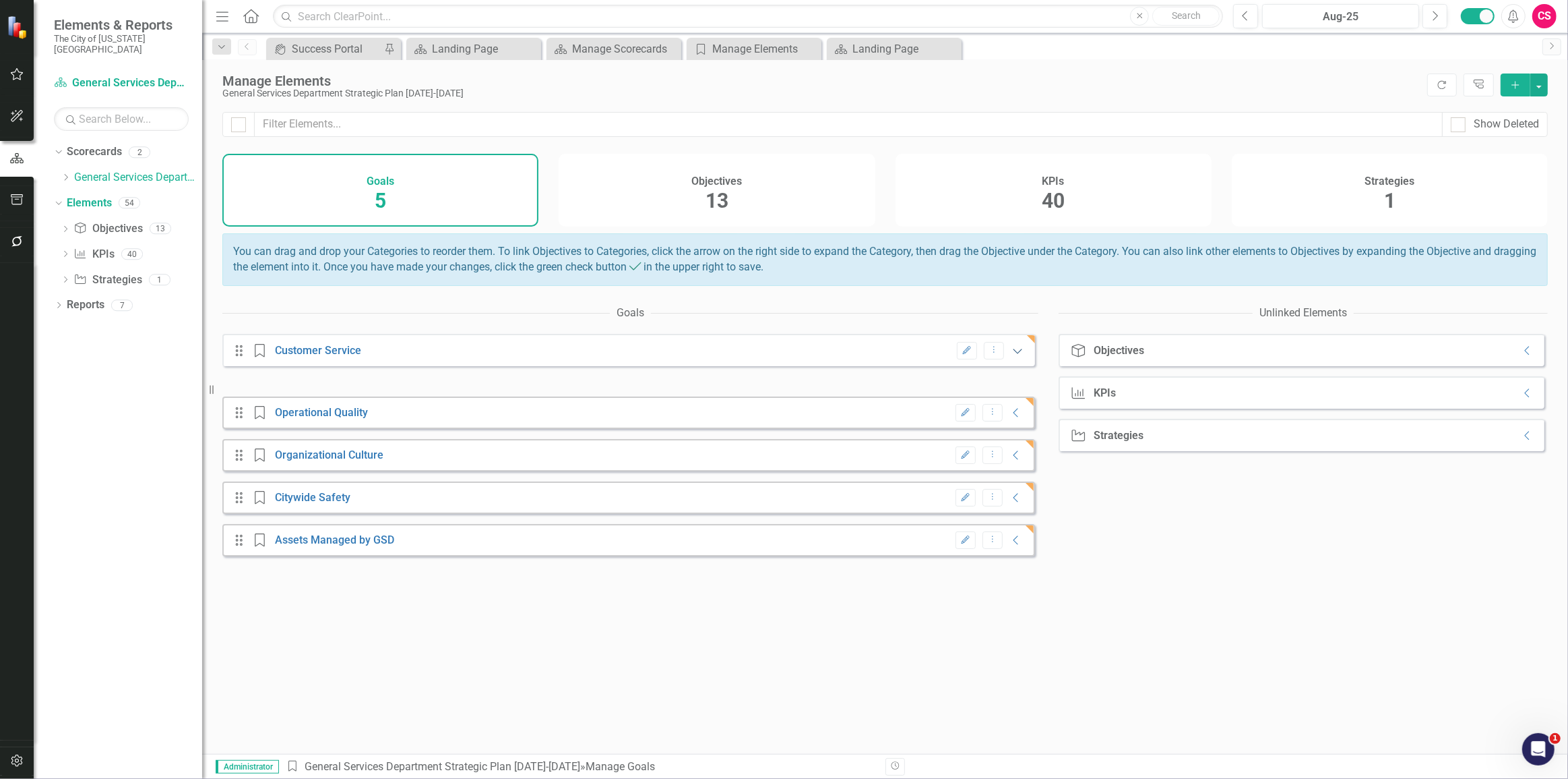
click at [1013, 354] on icon at bounding box center [1018, 352] width 9 height 4
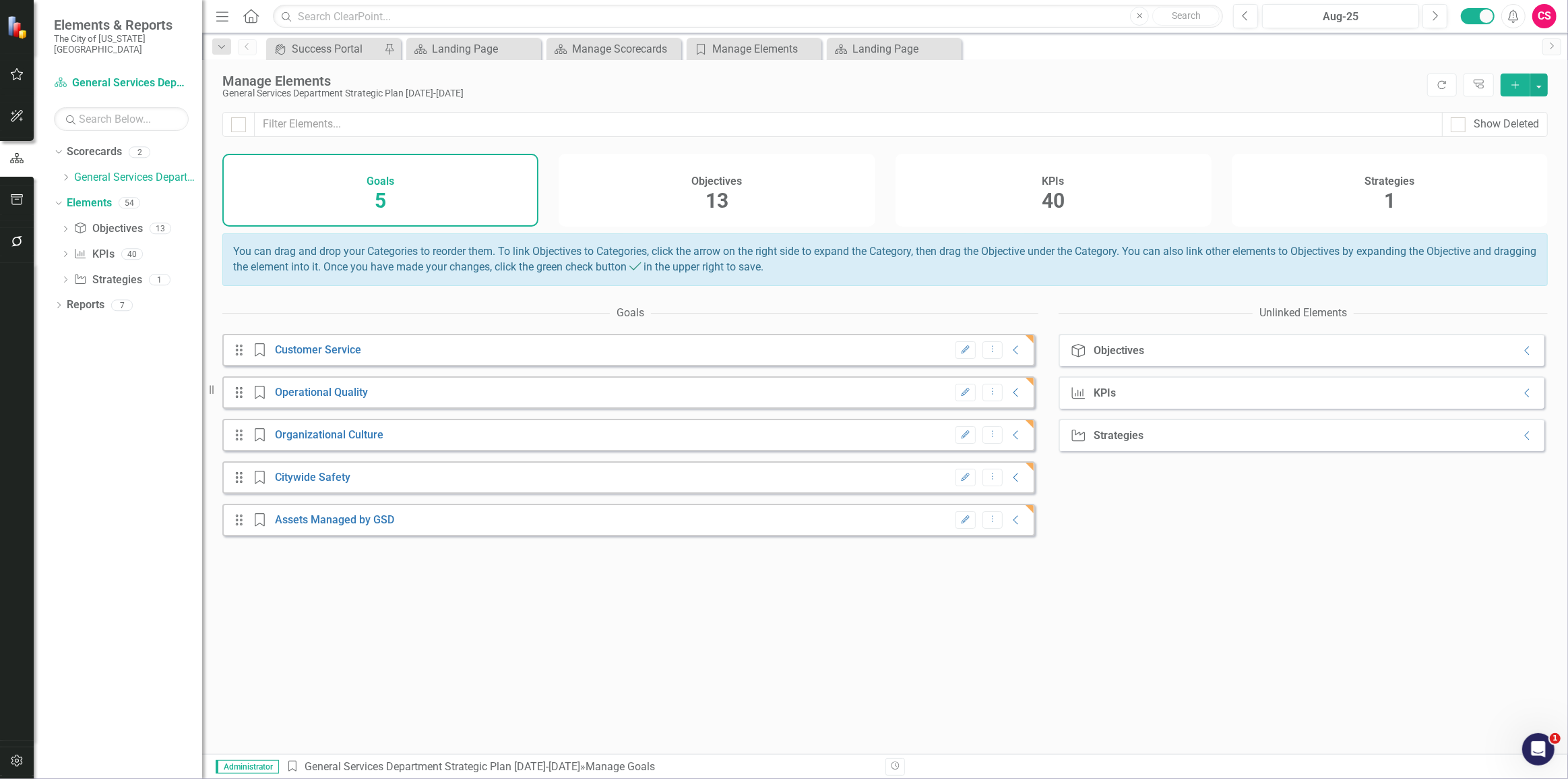
click at [1523, 352] on div "Objective Objectives Collapse" at bounding box center [1302, 349] width 486 height 32
click at [1525, 355] on icon at bounding box center [1527, 351] width 4 height 9
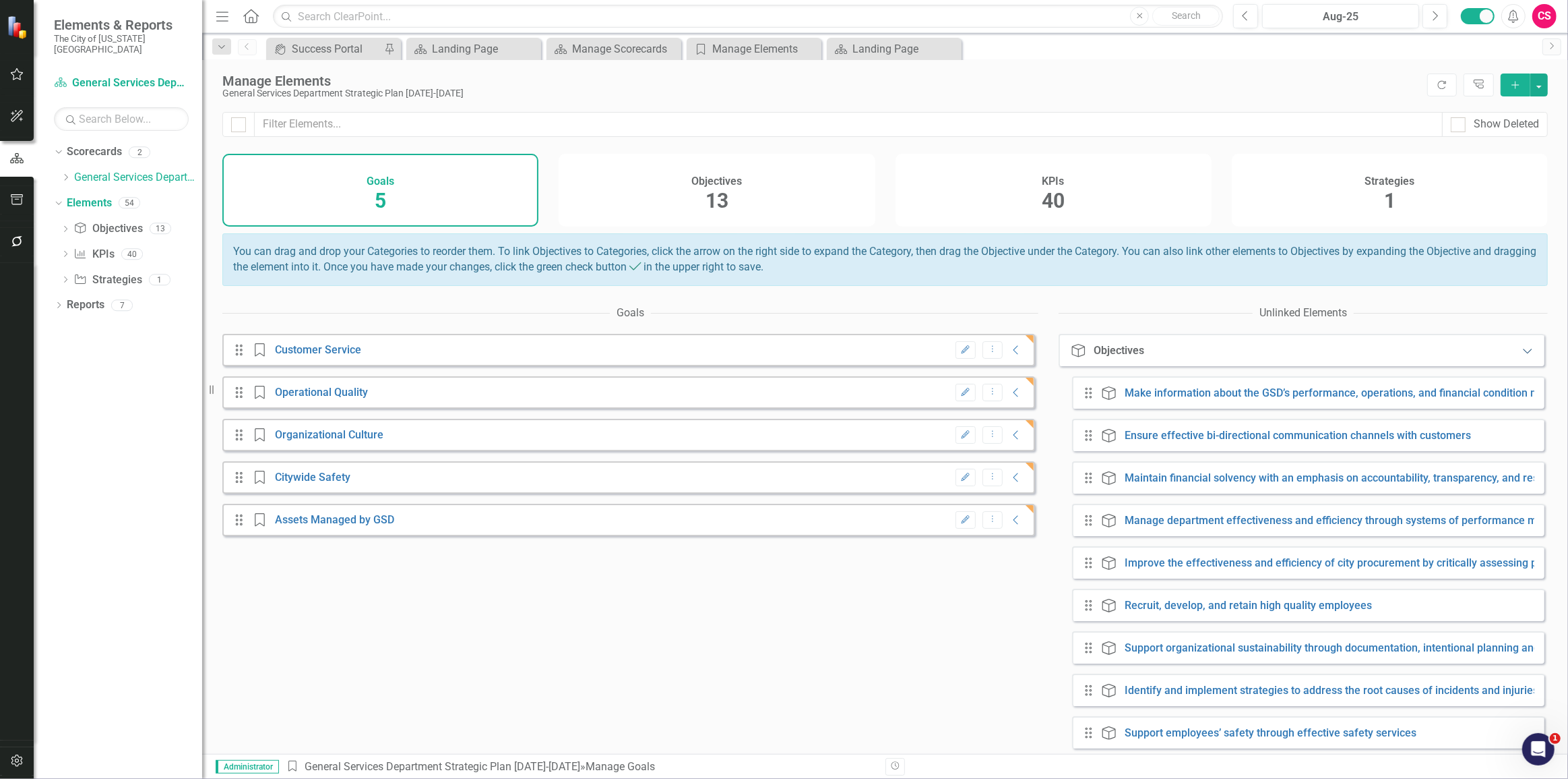
click at [1521, 356] on icon "Expanded" at bounding box center [1528, 350] width 13 height 10
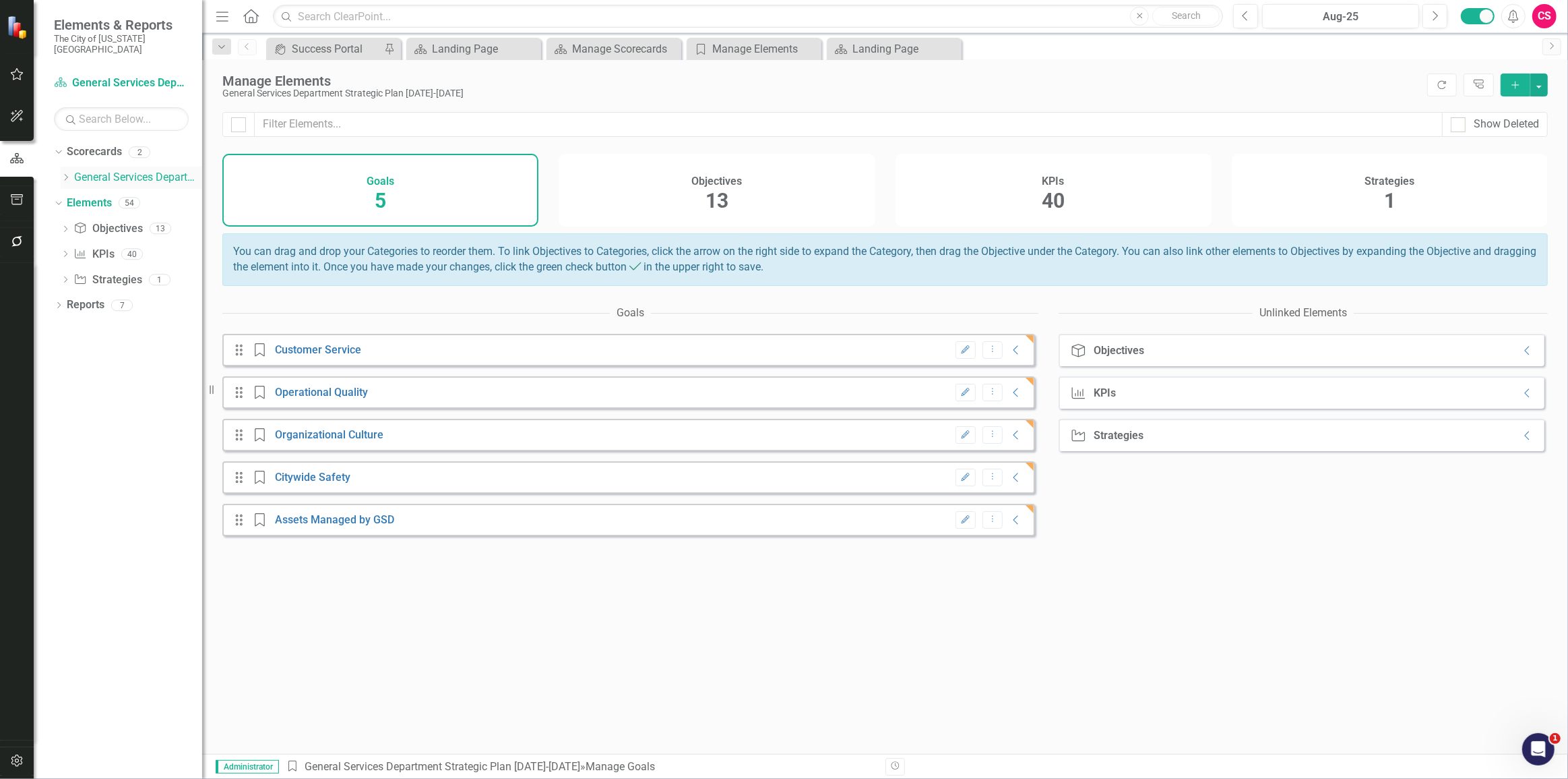
click at [67, 172] on div "Dropdown" at bounding box center [65, 177] width 10 height 11
click at [134, 196] on link "Information Technology" at bounding box center [145, 203] width 115 height 16
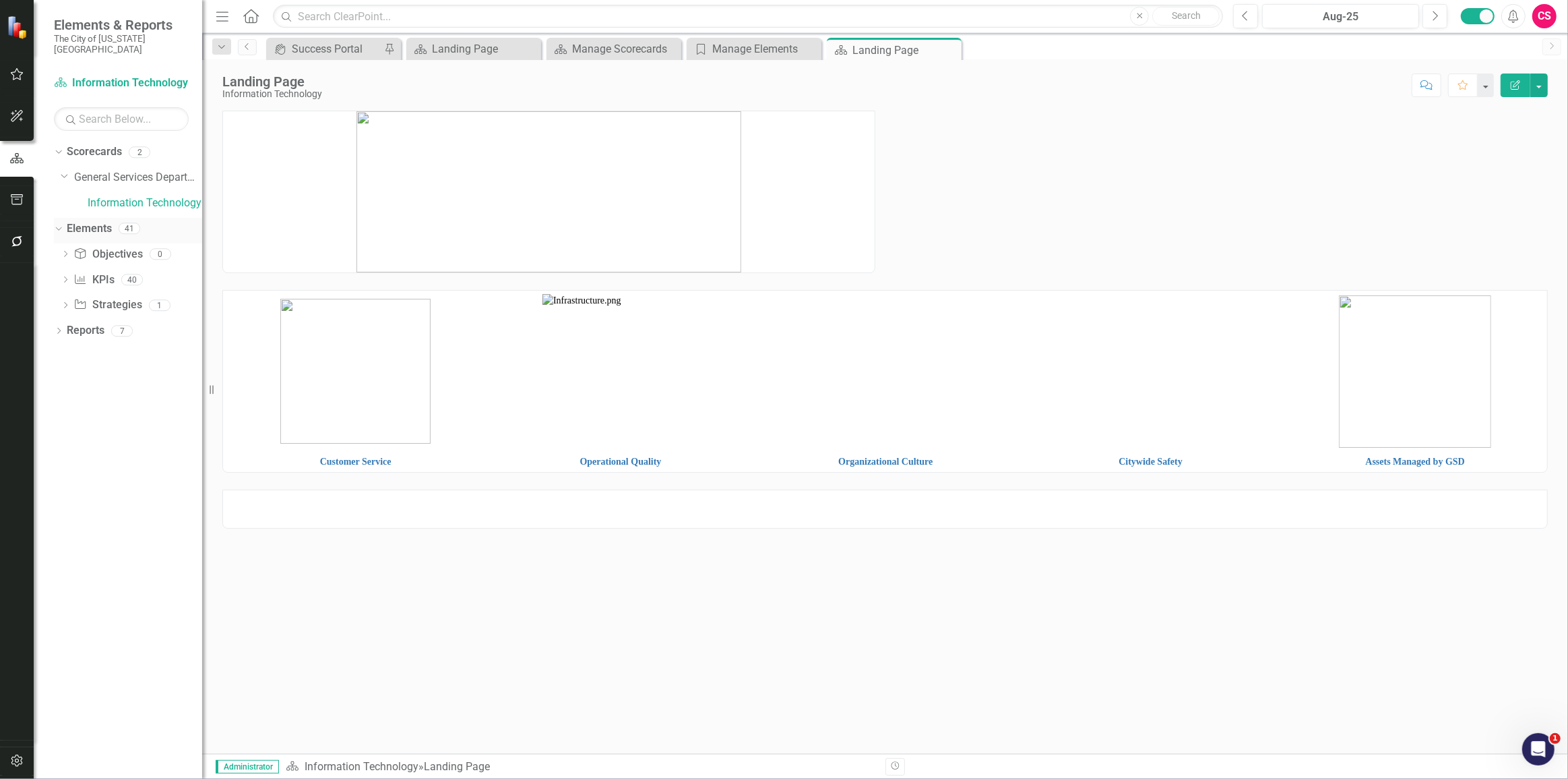
click at [88, 221] on link "Elements" at bounding box center [89, 229] width 45 height 16
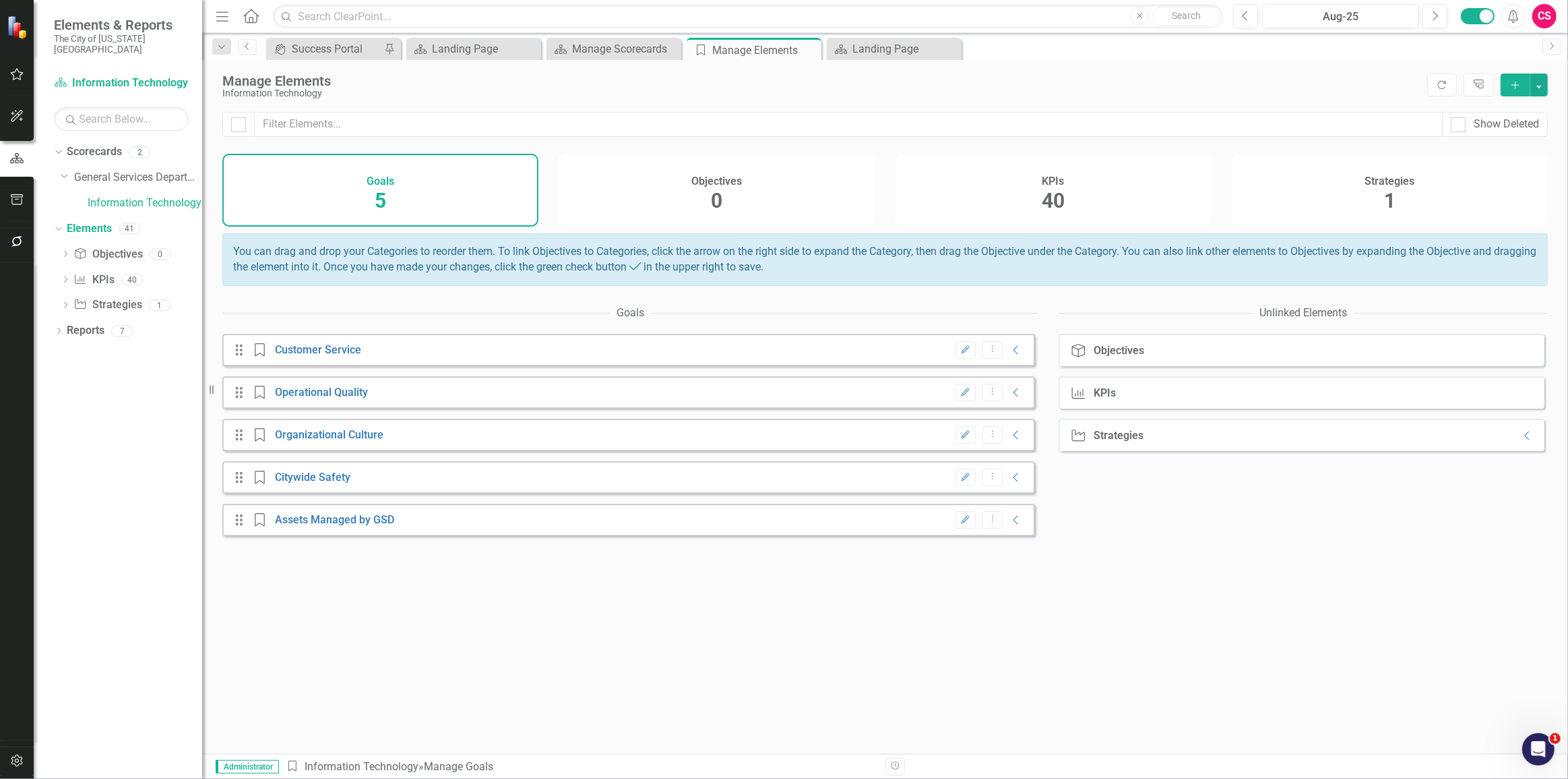
click at [989, 358] on button "Dropdown Menu" at bounding box center [993, 350] width 21 height 18
click at [1021, 410] on link "Trash Delete Goal" at bounding box center [1027, 406] width 106 height 25
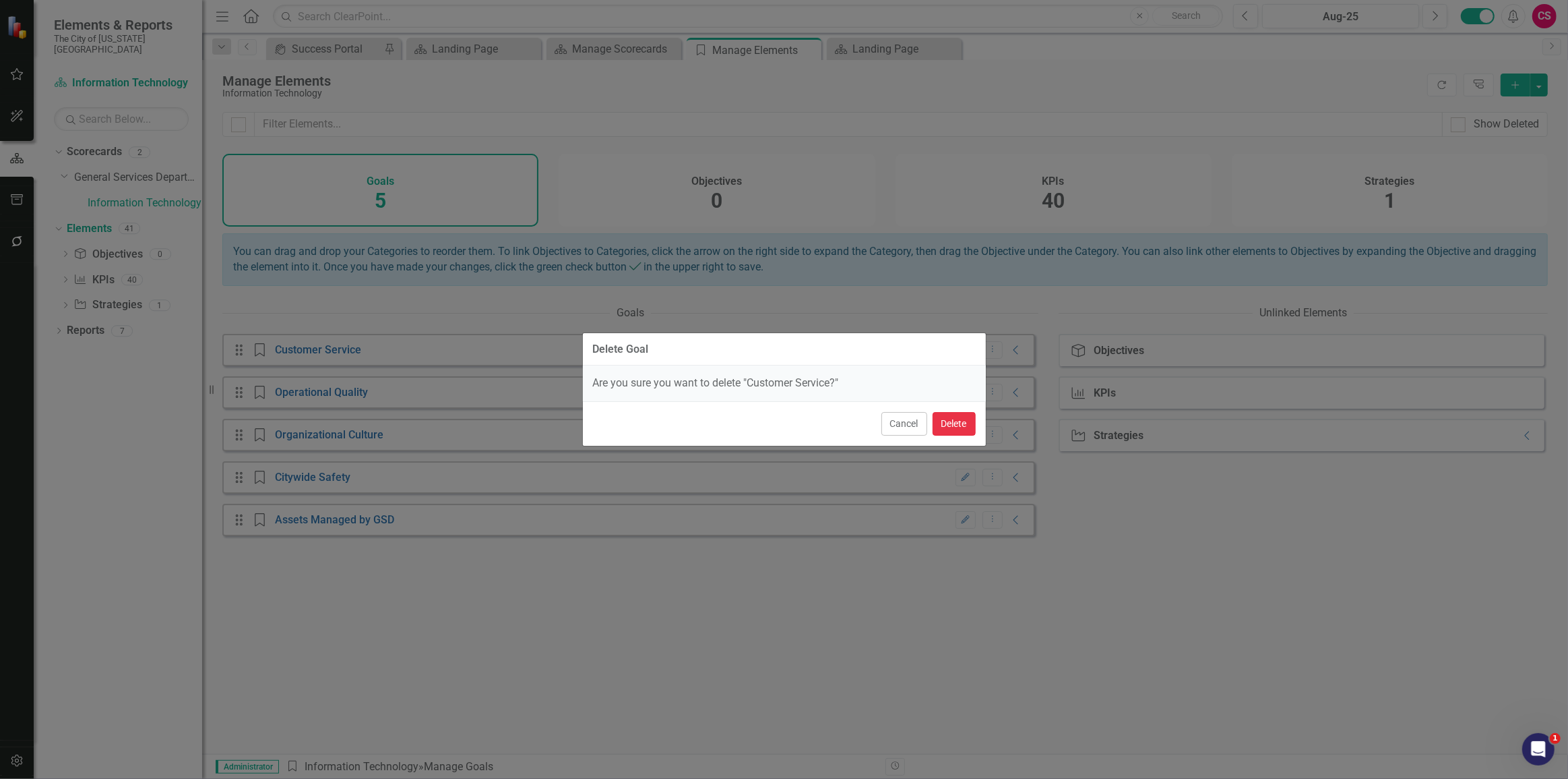
click at [959, 421] on button "Delete" at bounding box center [954, 423] width 43 height 23
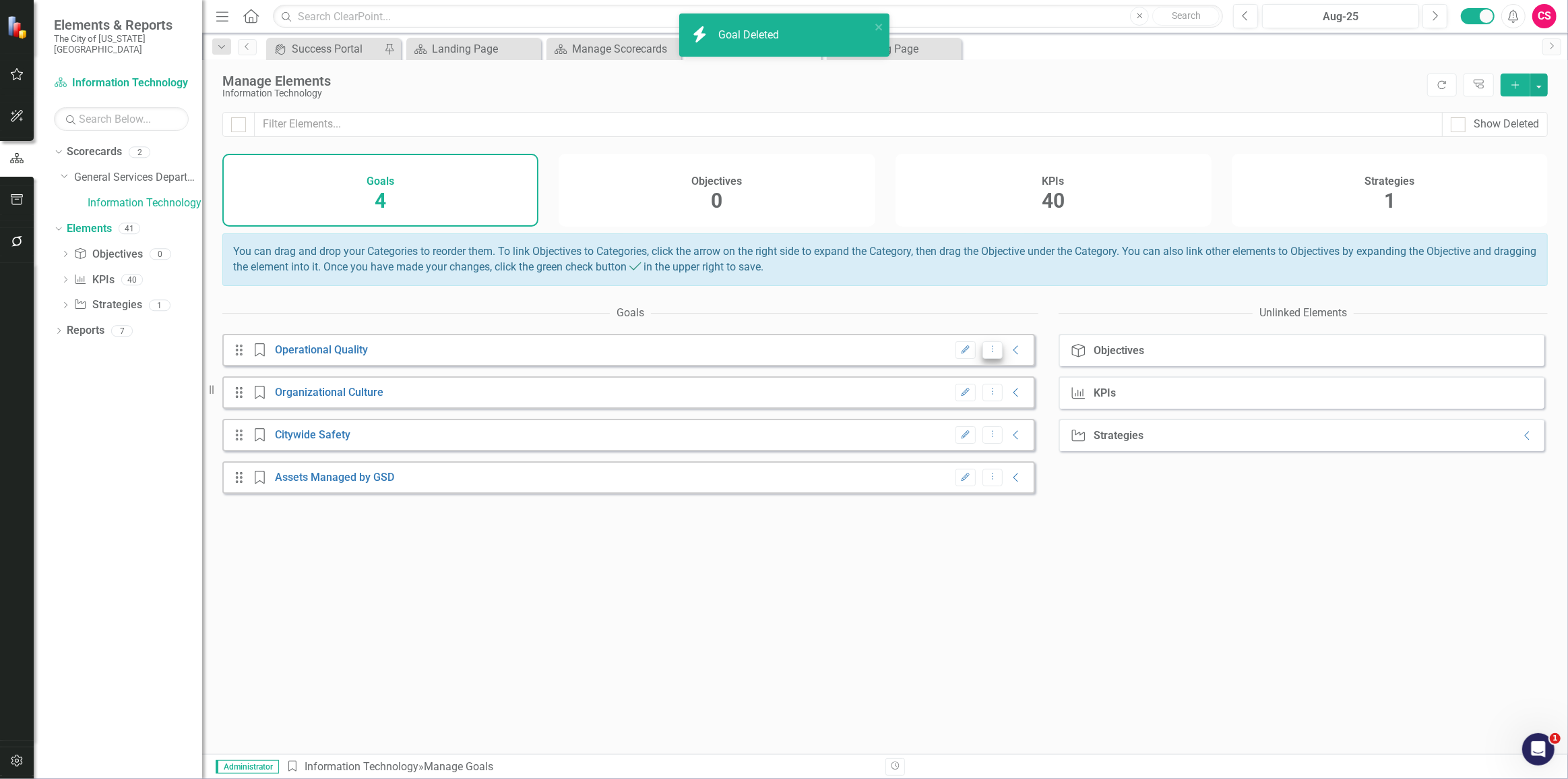
click at [987, 353] on icon "Dropdown Menu" at bounding box center [992, 349] width 11 height 9
click at [1019, 418] on link "Trash Delete Goal" at bounding box center [1027, 406] width 106 height 25
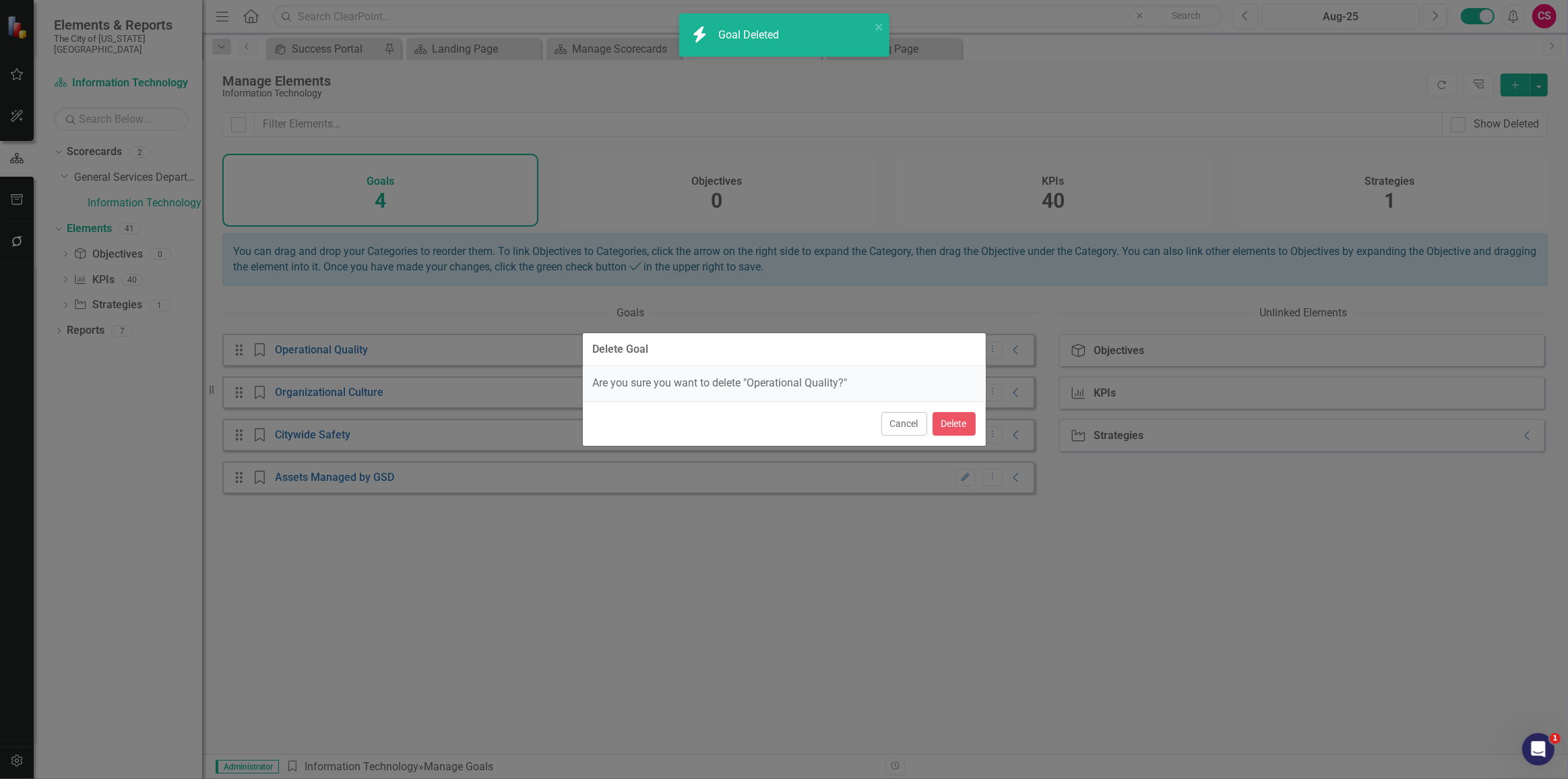
click at [964, 436] on div "Cancel Delete" at bounding box center [785, 423] width 403 height 44
click at [969, 425] on button "Delete" at bounding box center [954, 423] width 43 height 23
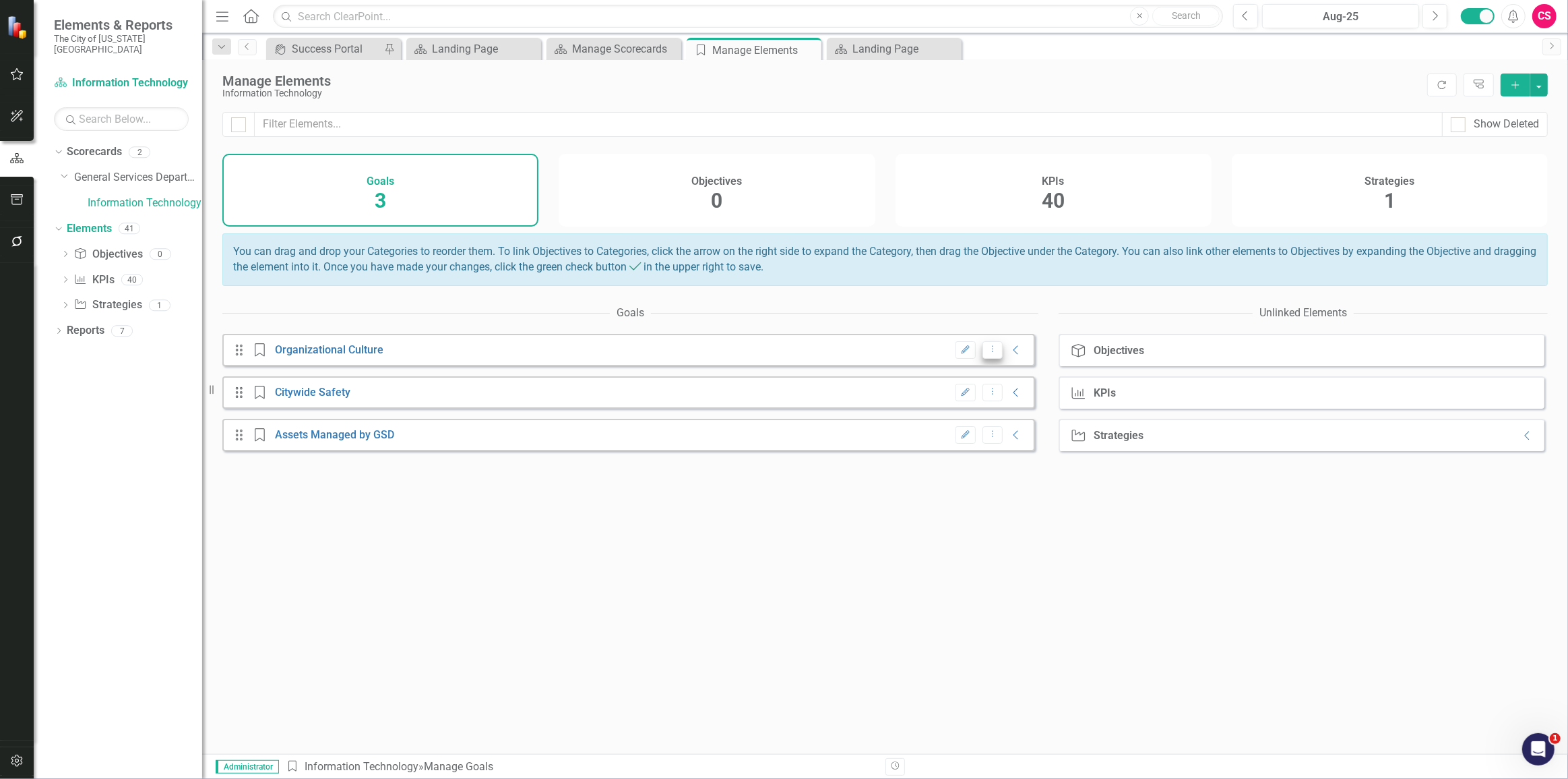
click at [987, 353] on icon "Dropdown Menu" at bounding box center [992, 349] width 11 height 9
click at [996, 408] on link "Trash Delete Goal" at bounding box center [1027, 406] width 106 height 25
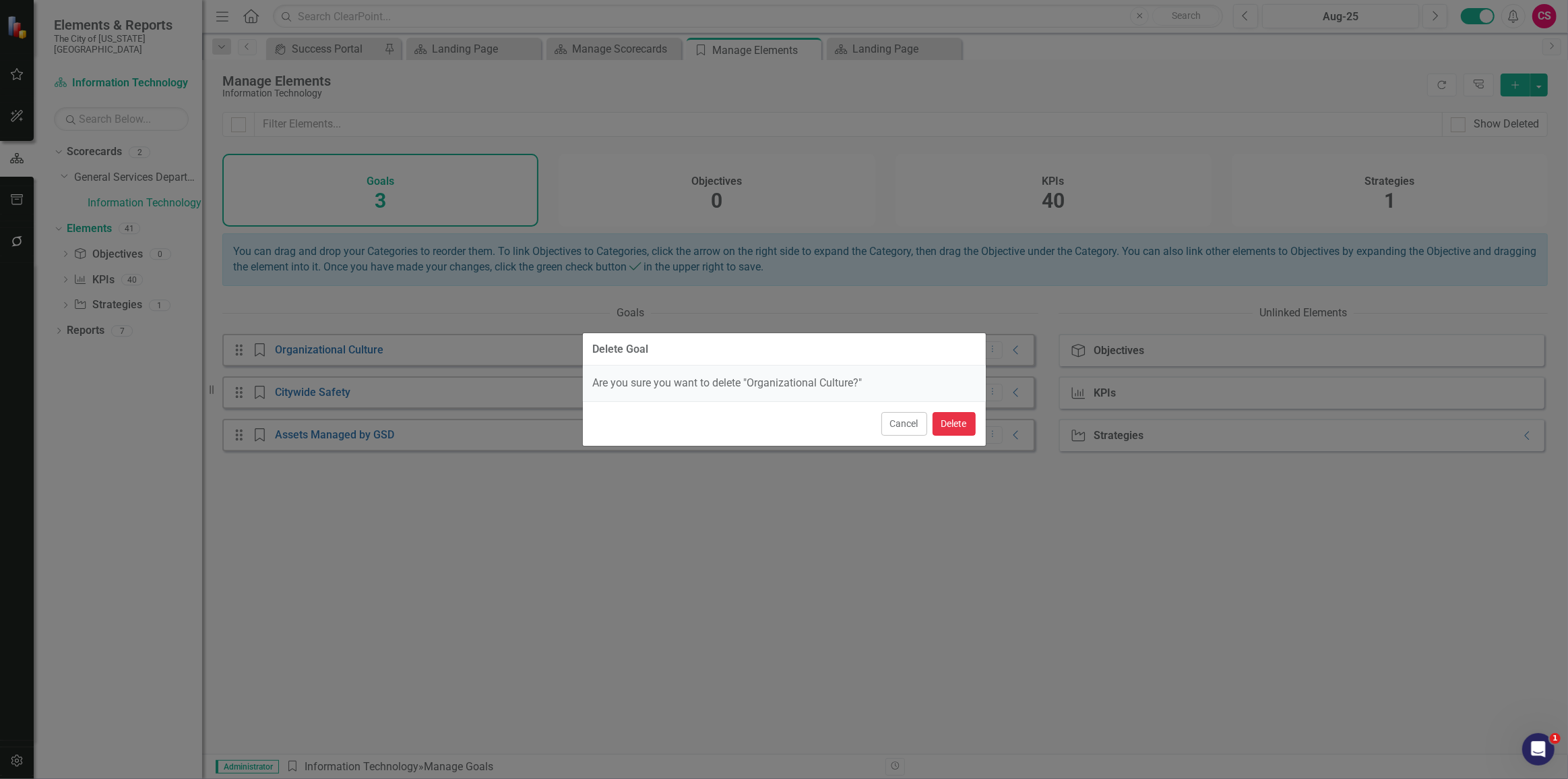
click at [959, 424] on button "Delete" at bounding box center [954, 423] width 43 height 23
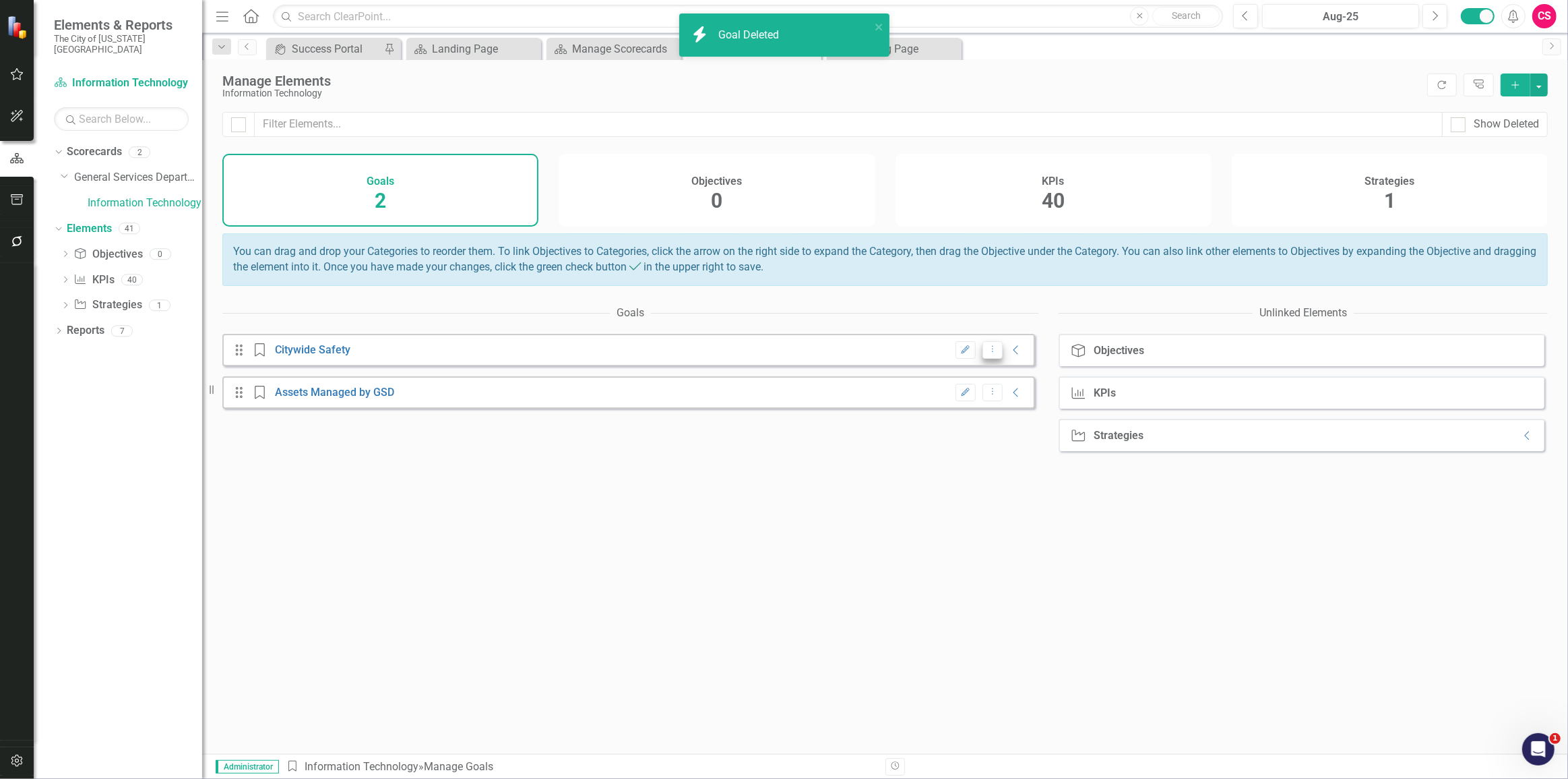
click at [988, 353] on icon "Dropdown Menu" at bounding box center [992, 349] width 11 height 9
click at [994, 406] on link "Trash Delete Goal" at bounding box center [1027, 406] width 106 height 25
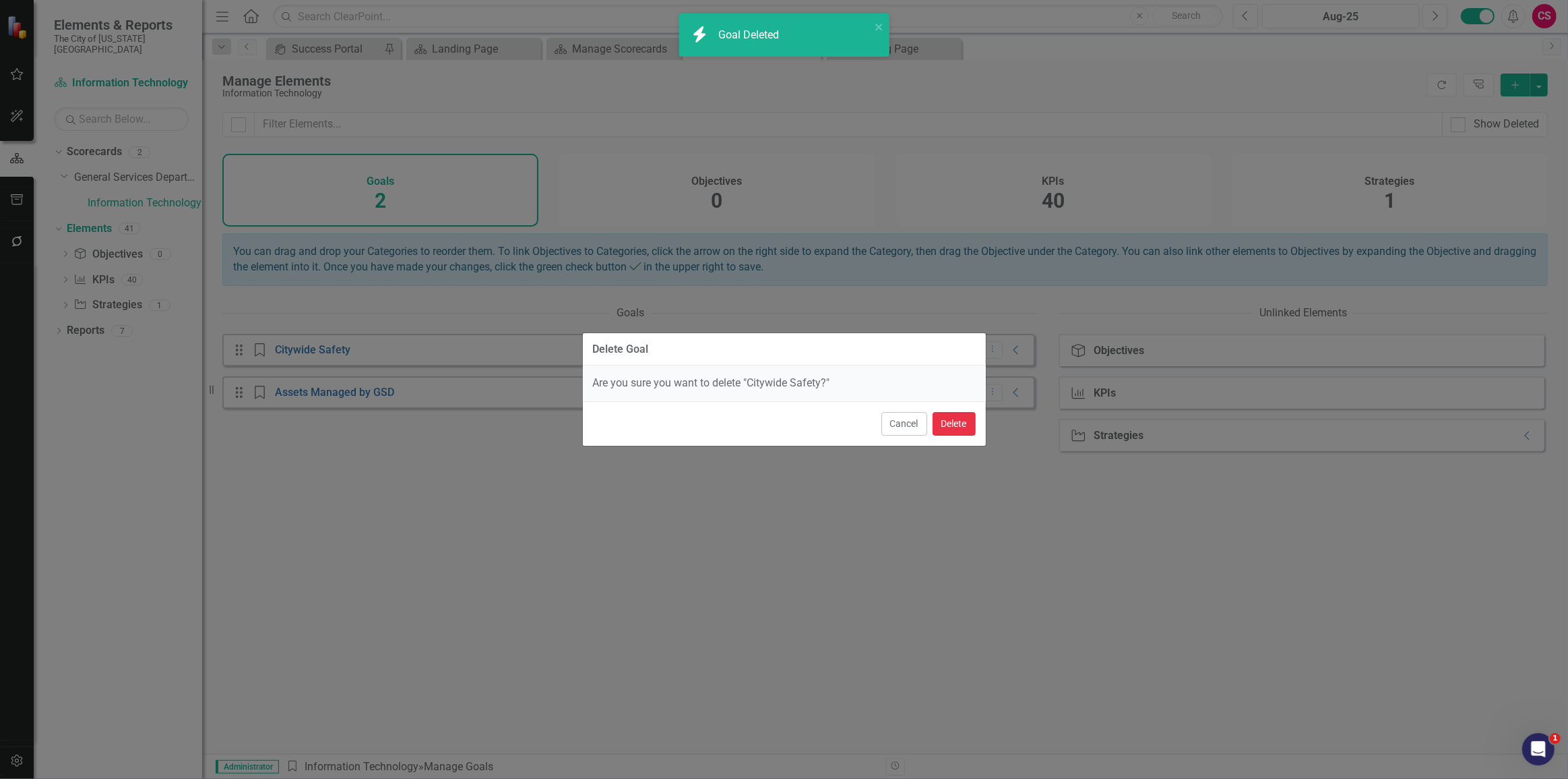
click at [962, 420] on button "Delete" at bounding box center [954, 423] width 43 height 23
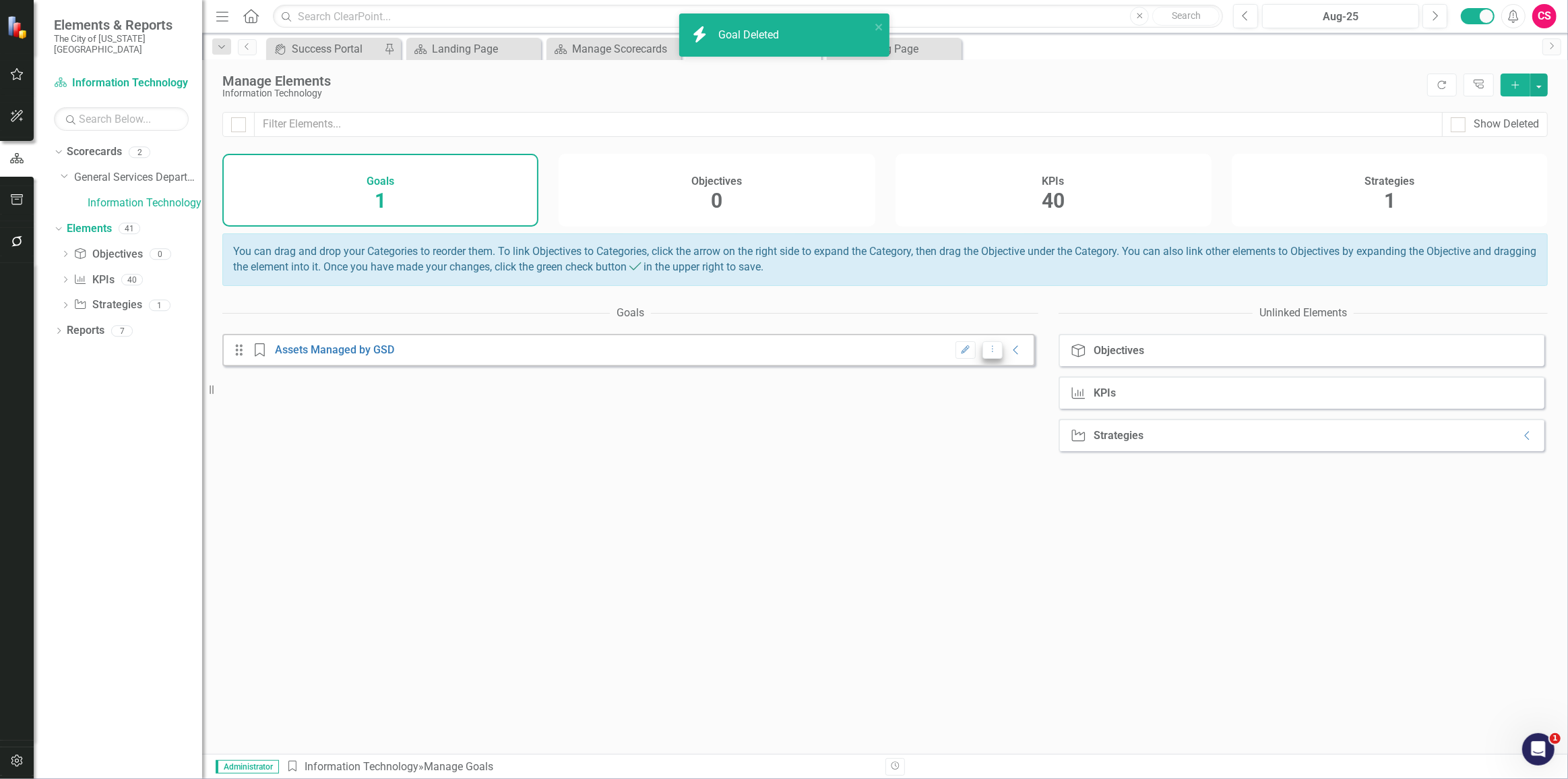
click at [987, 353] on icon "Dropdown Menu" at bounding box center [992, 349] width 11 height 9
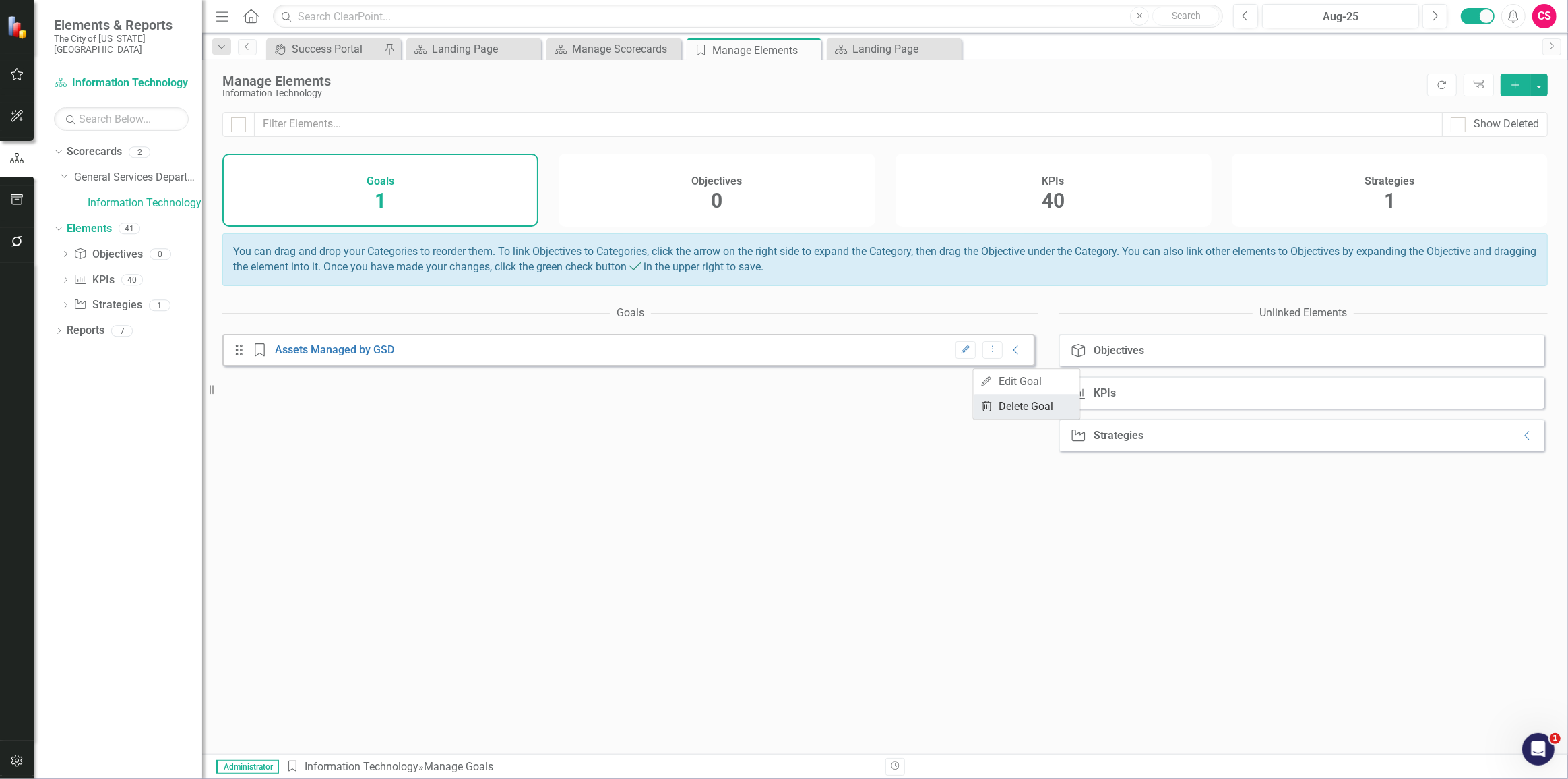
click at [998, 401] on link "Trash Delete Goal" at bounding box center [1027, 406] width 106 height 25
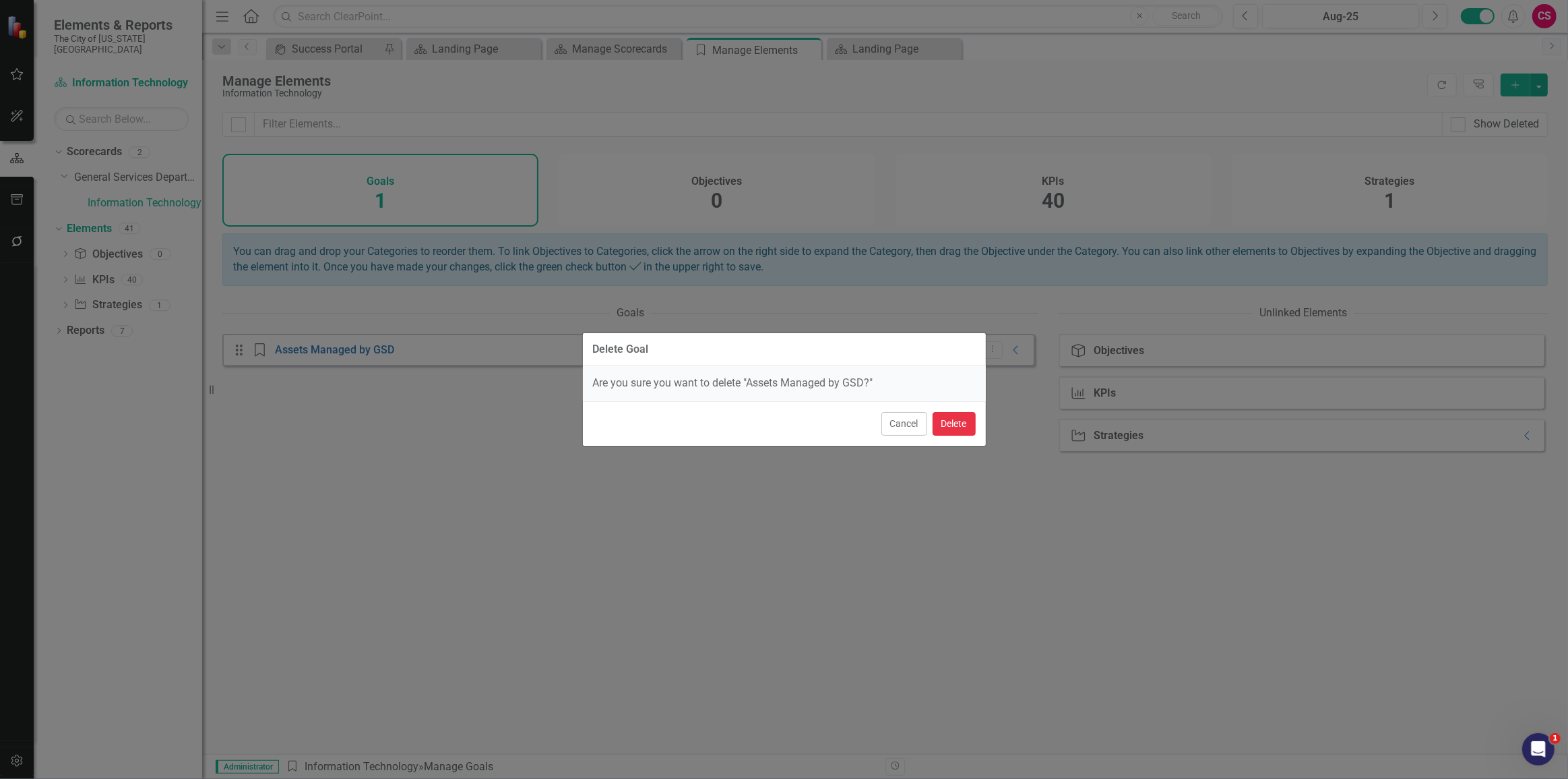
click at [950, 419] on button "Delete" at bounding box center [954, 423] width 43 height 23
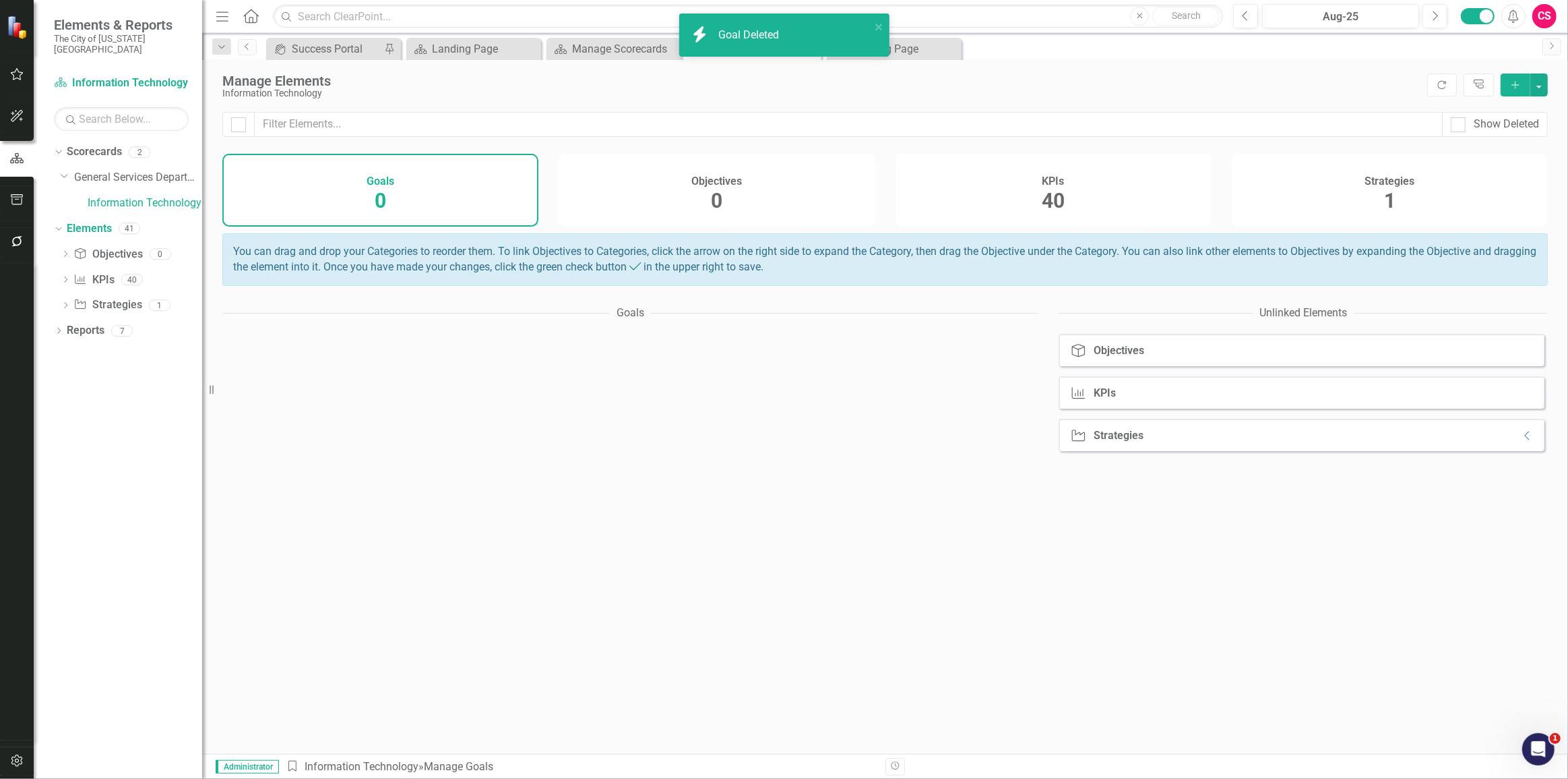
click at [1088, 187] on div "KPIs 40" at bounding box center [1054, 190] width 316 height 73
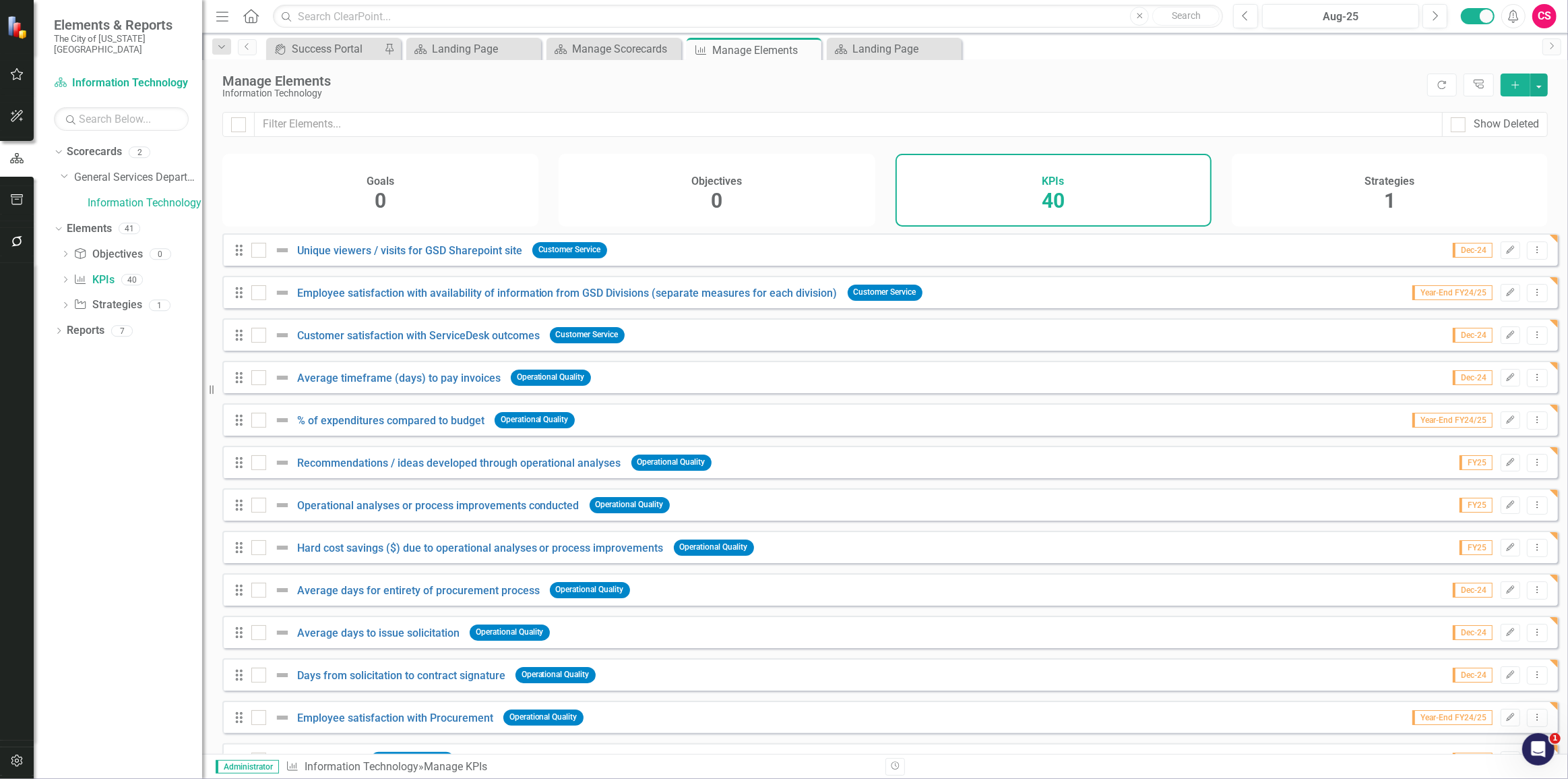
drag, startPoint x: 242, startPoint y: 123, endPoint x: 235, endPoint y: 132, distance: 11.4
click at [242, 123] on div at bounding box center [238, 124] width 15 height 15
click at [240, 123] on input "checkbox" at bounding box center [235, 121] width 9 height 9
checkbox input "true"
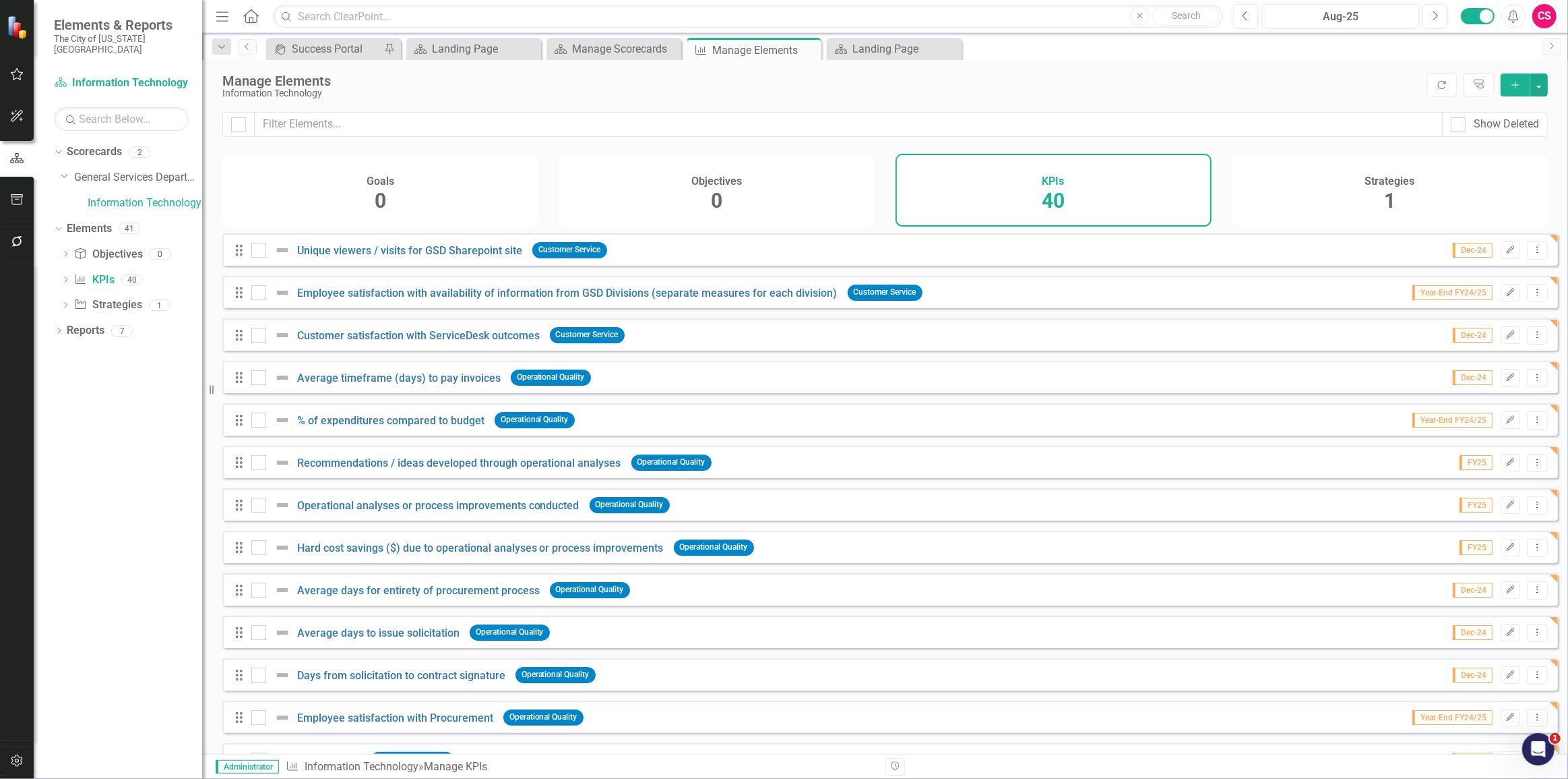
checkbox input "true"
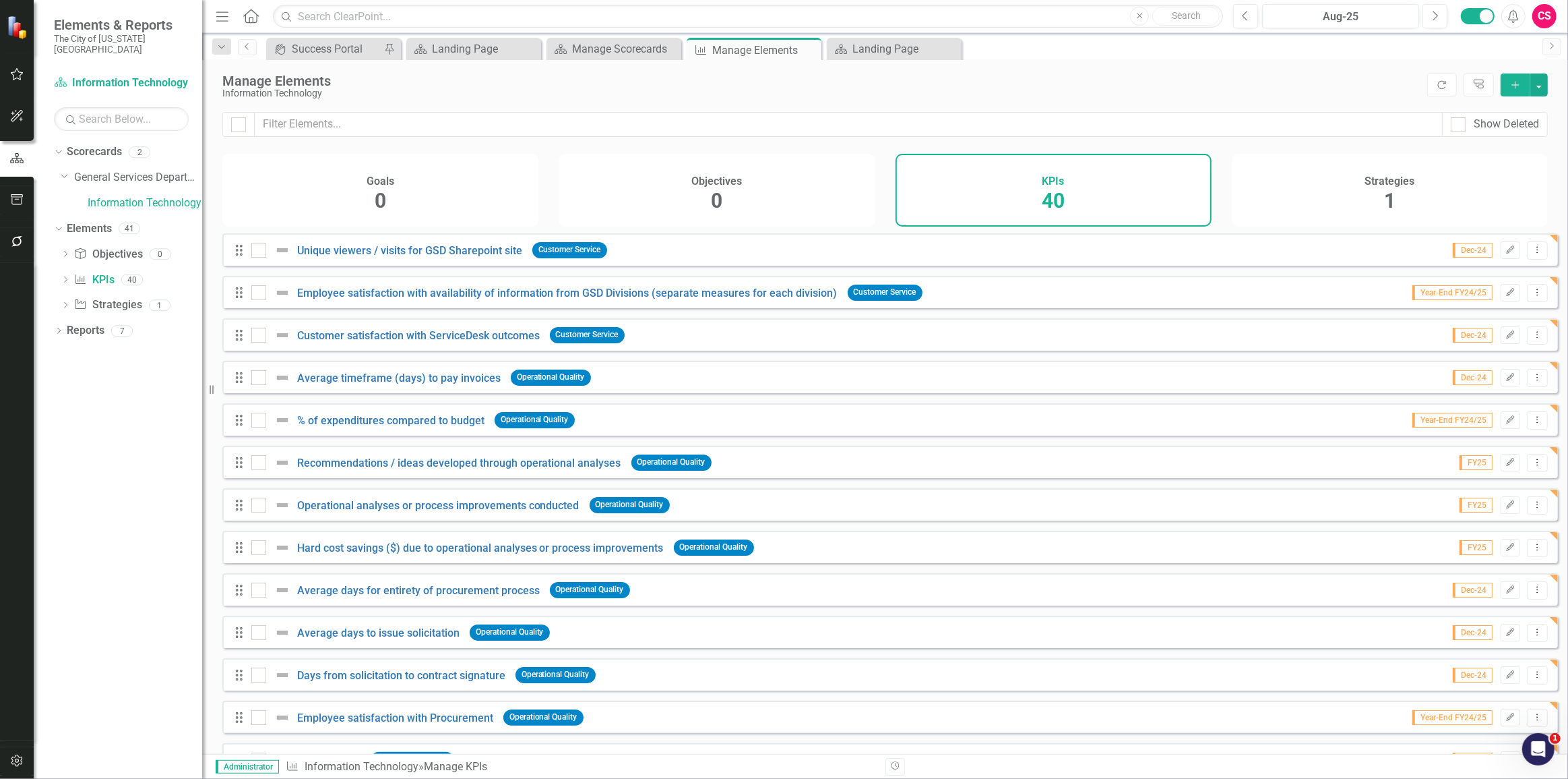
checkbox input "true"
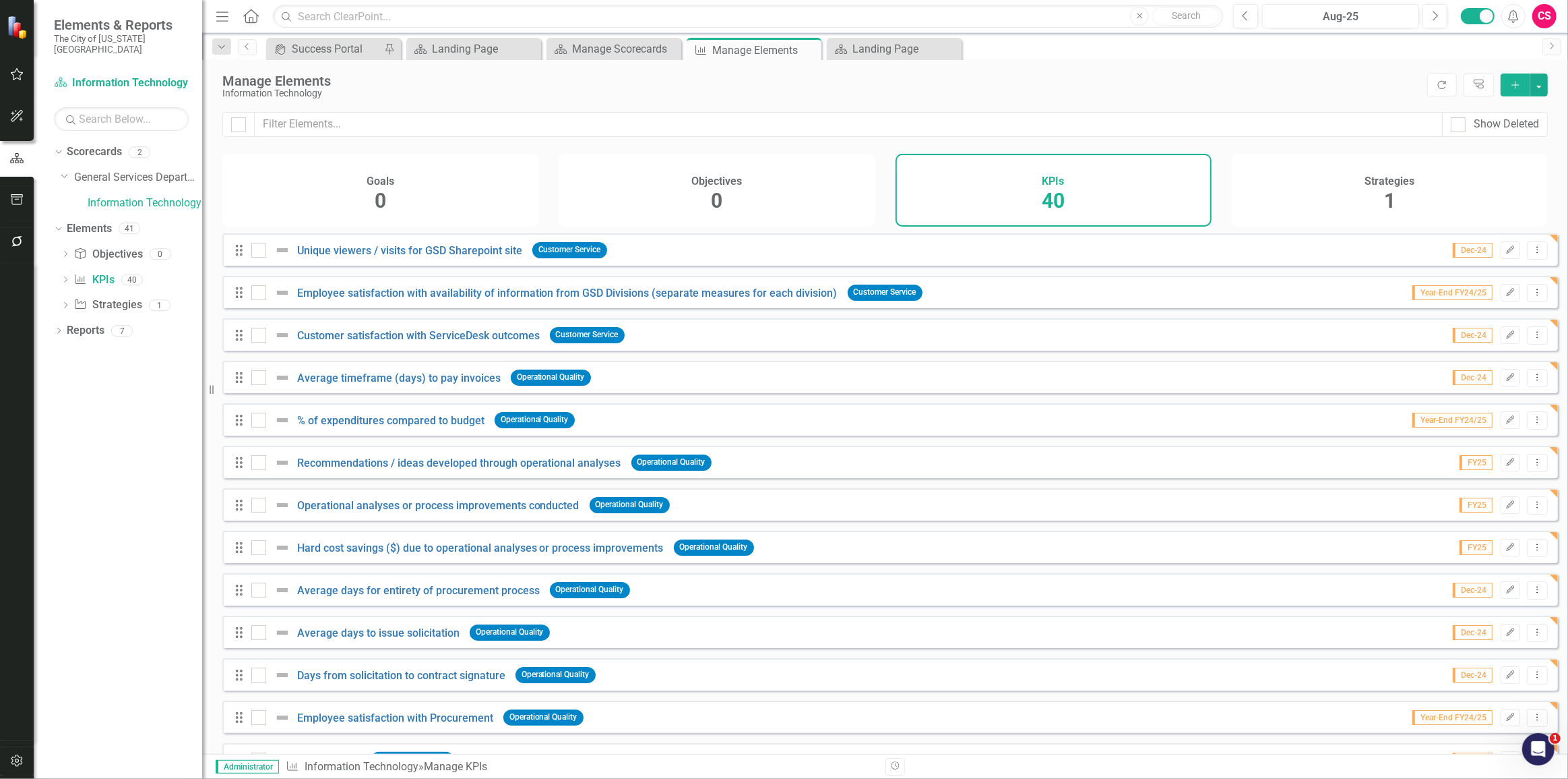
checkbox input "true"
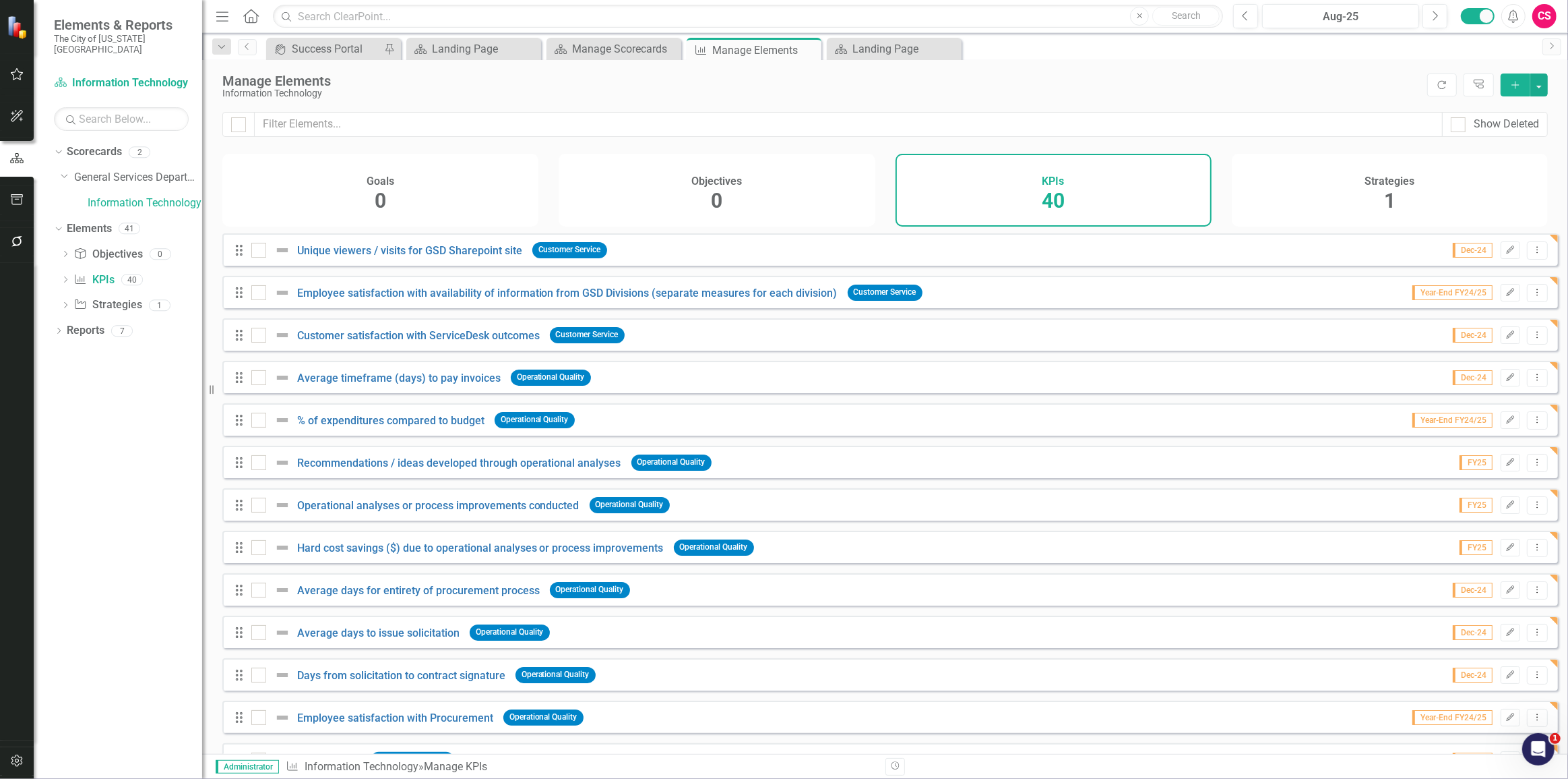
checkbox input "true"
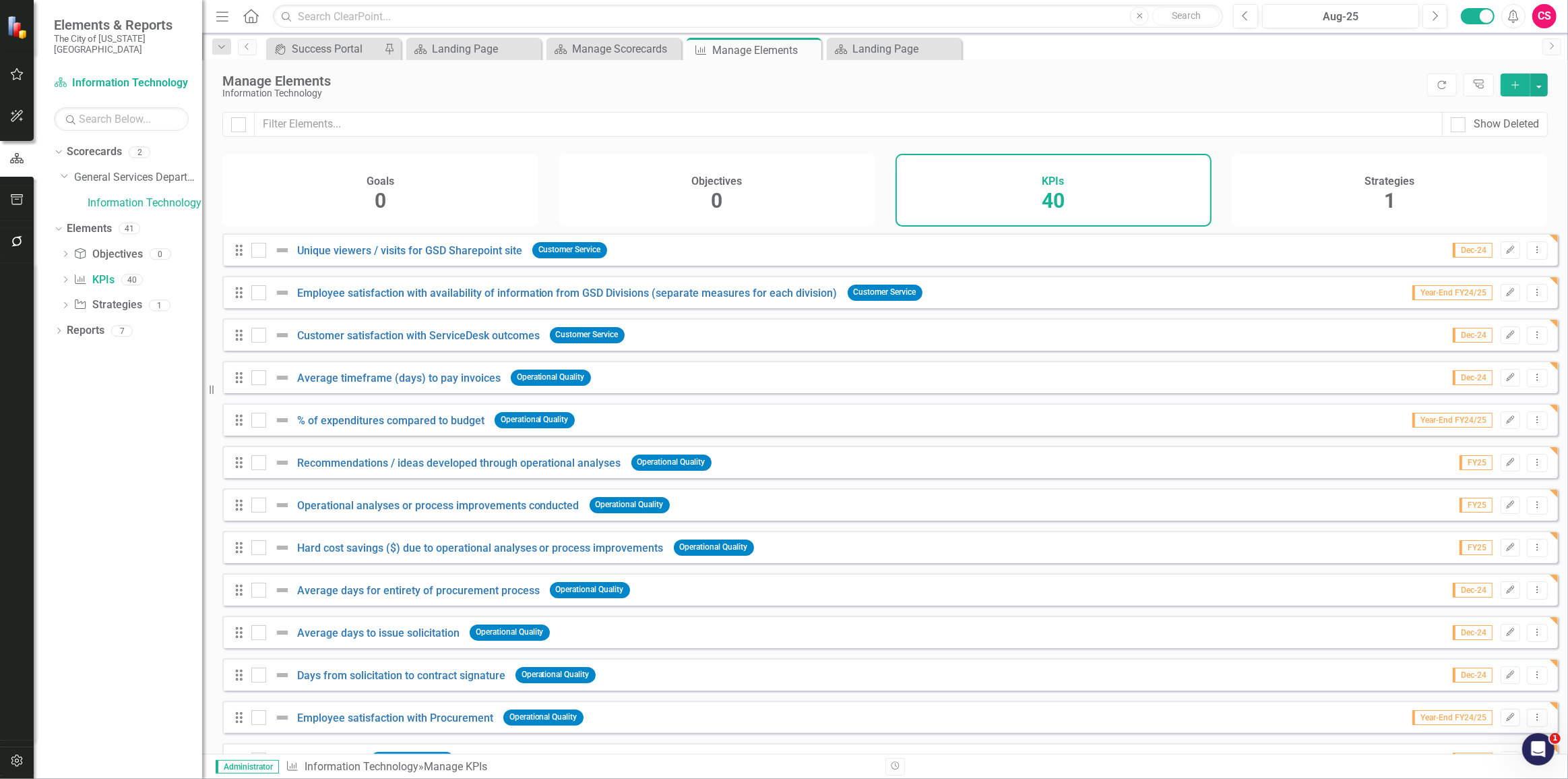
checkbox input "true"
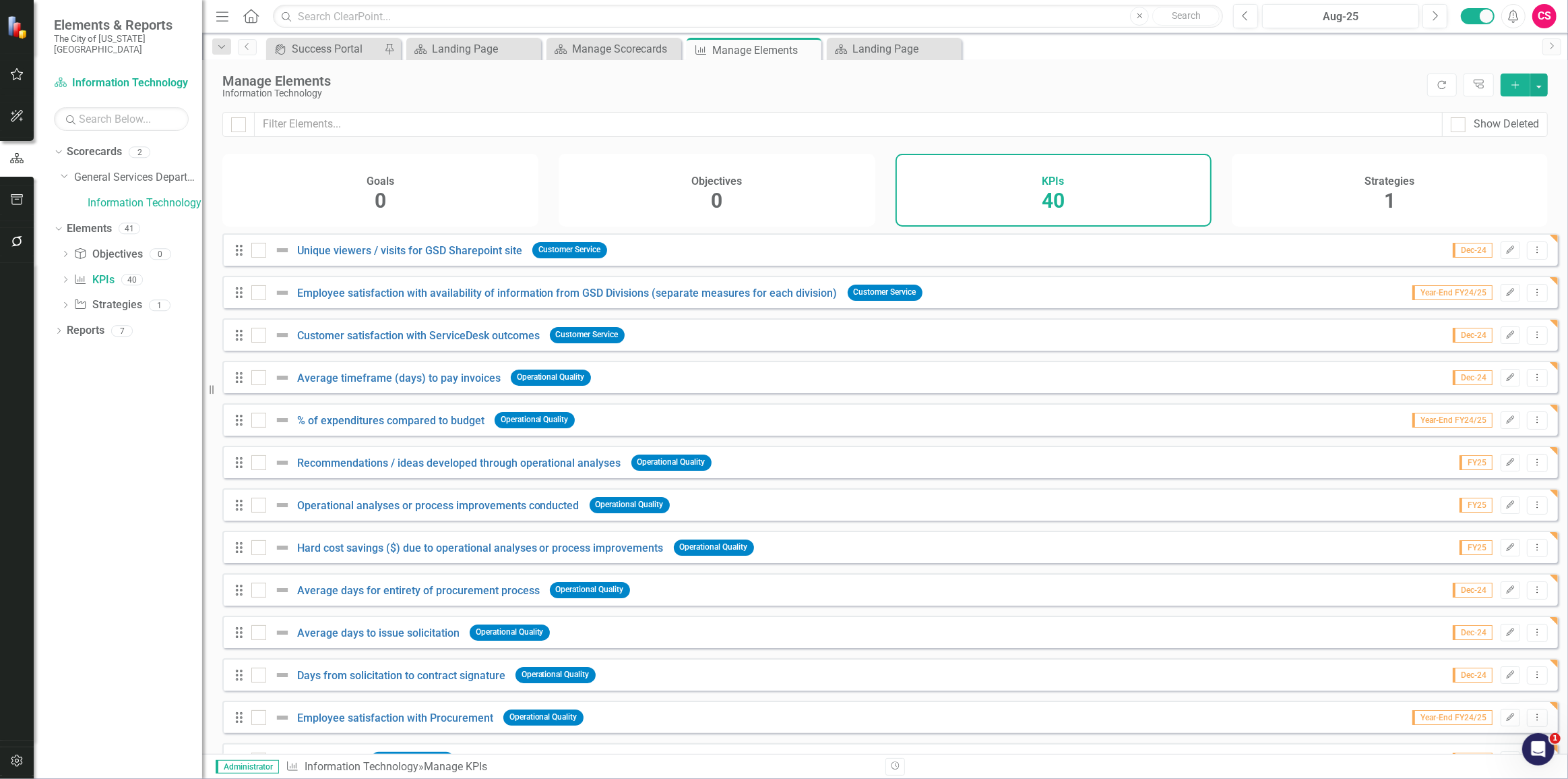
checkbox input "true"
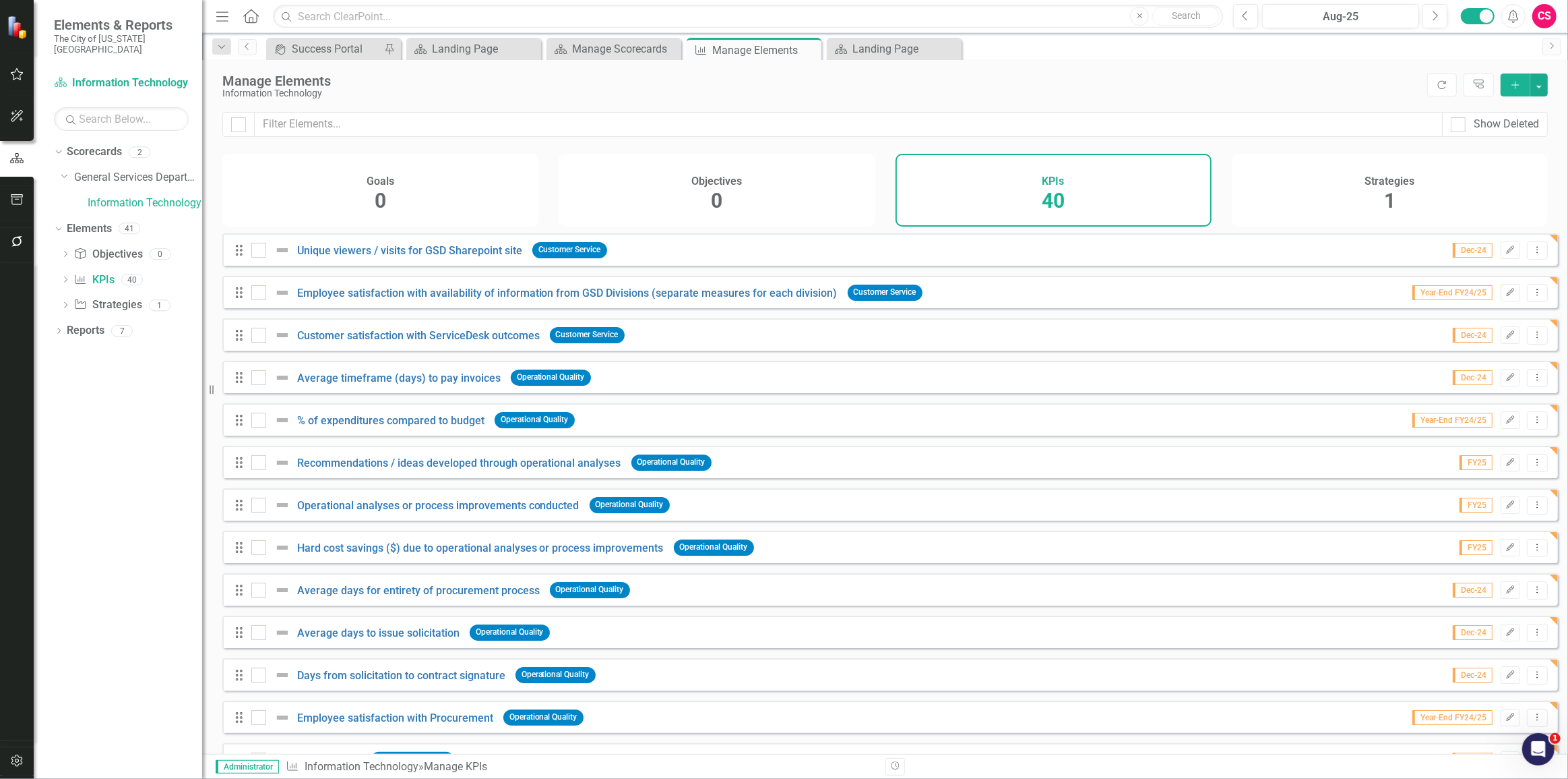
checkbox input "true"
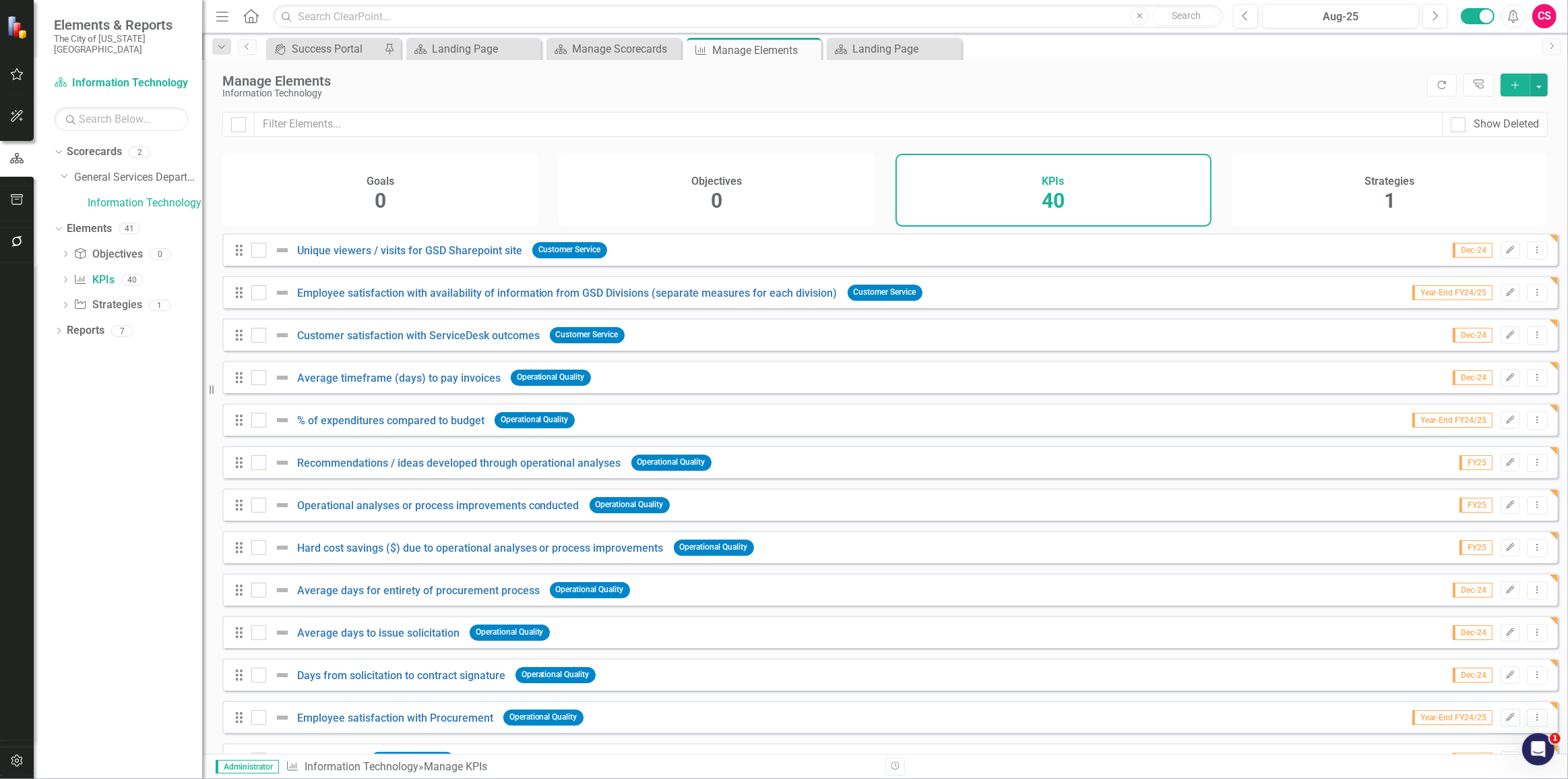
checkbox input "true"
click at [257, 251] on input "checkbox" at bounding box center [256, 247] width 9 height 9
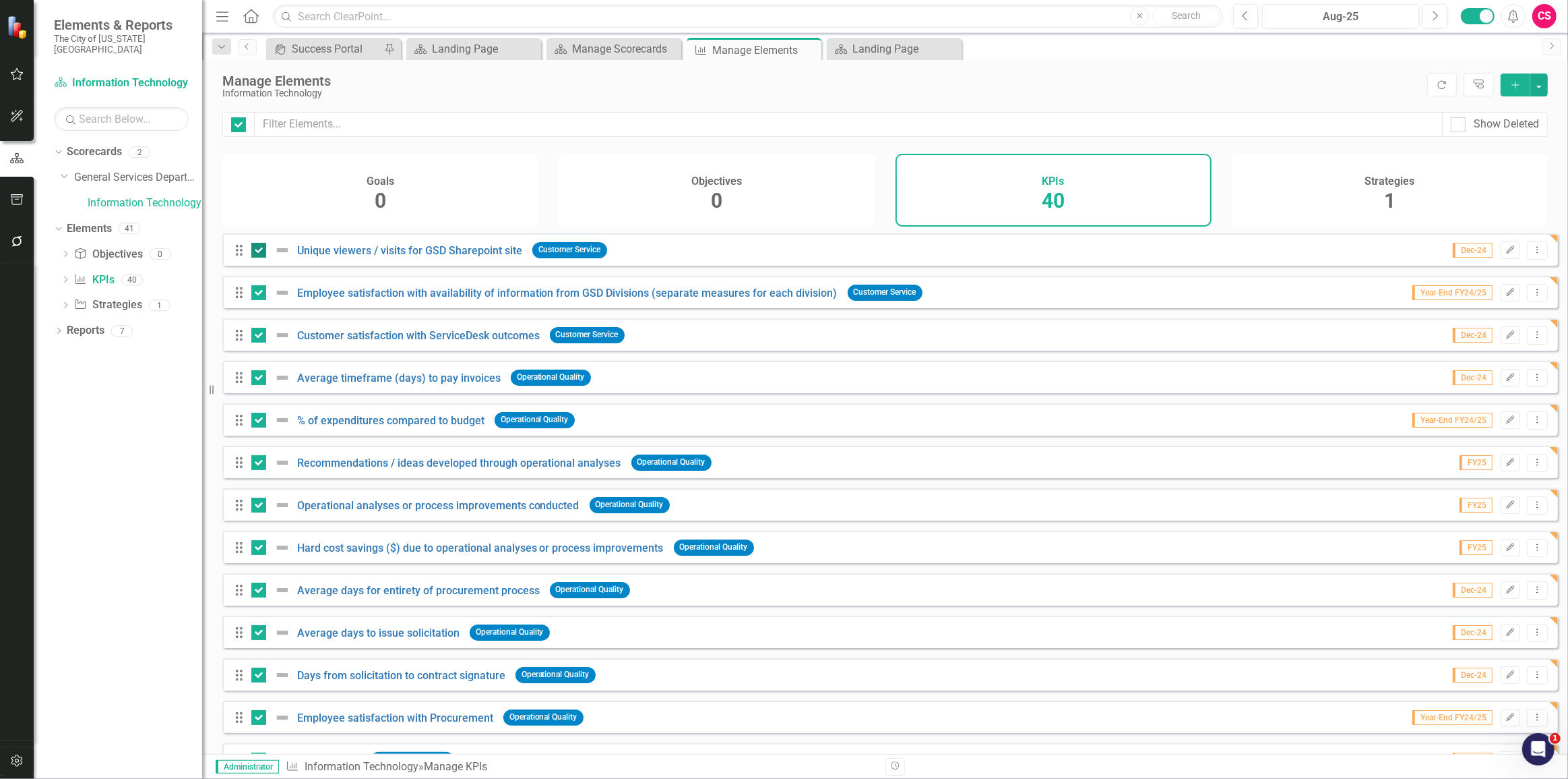
checkbox input "false"
click at [256, 337] on input "checkbox" at bounding box center [256, 332] width 9 height 9
checkbox input "false"
click at [256, 385] on div at bounding box center [259, 378] width 15 height 15
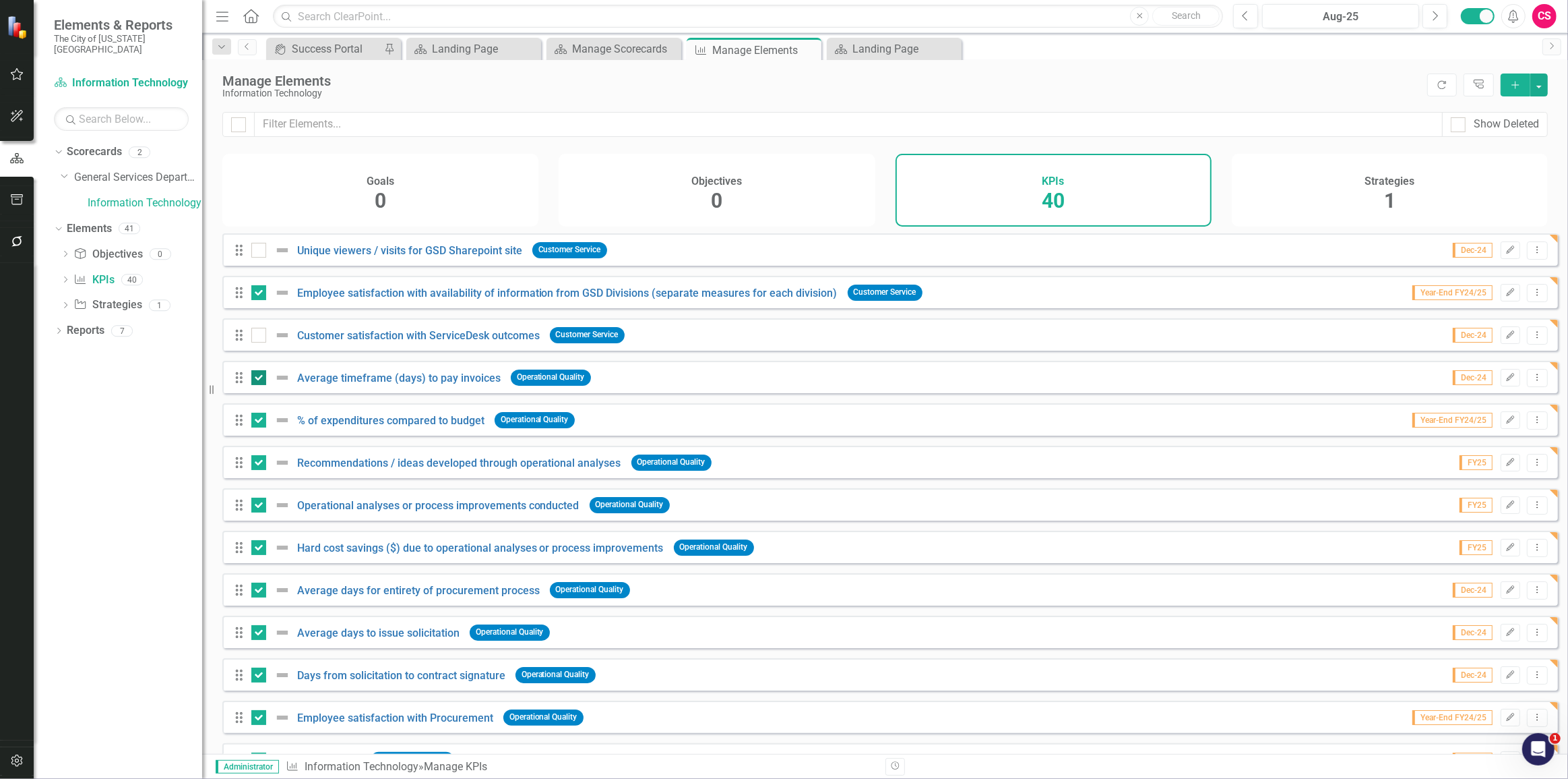
click at [256, 379] on input "checkbox" at bounding box center [256, 375] width 9 height 9
checkbox input "false"
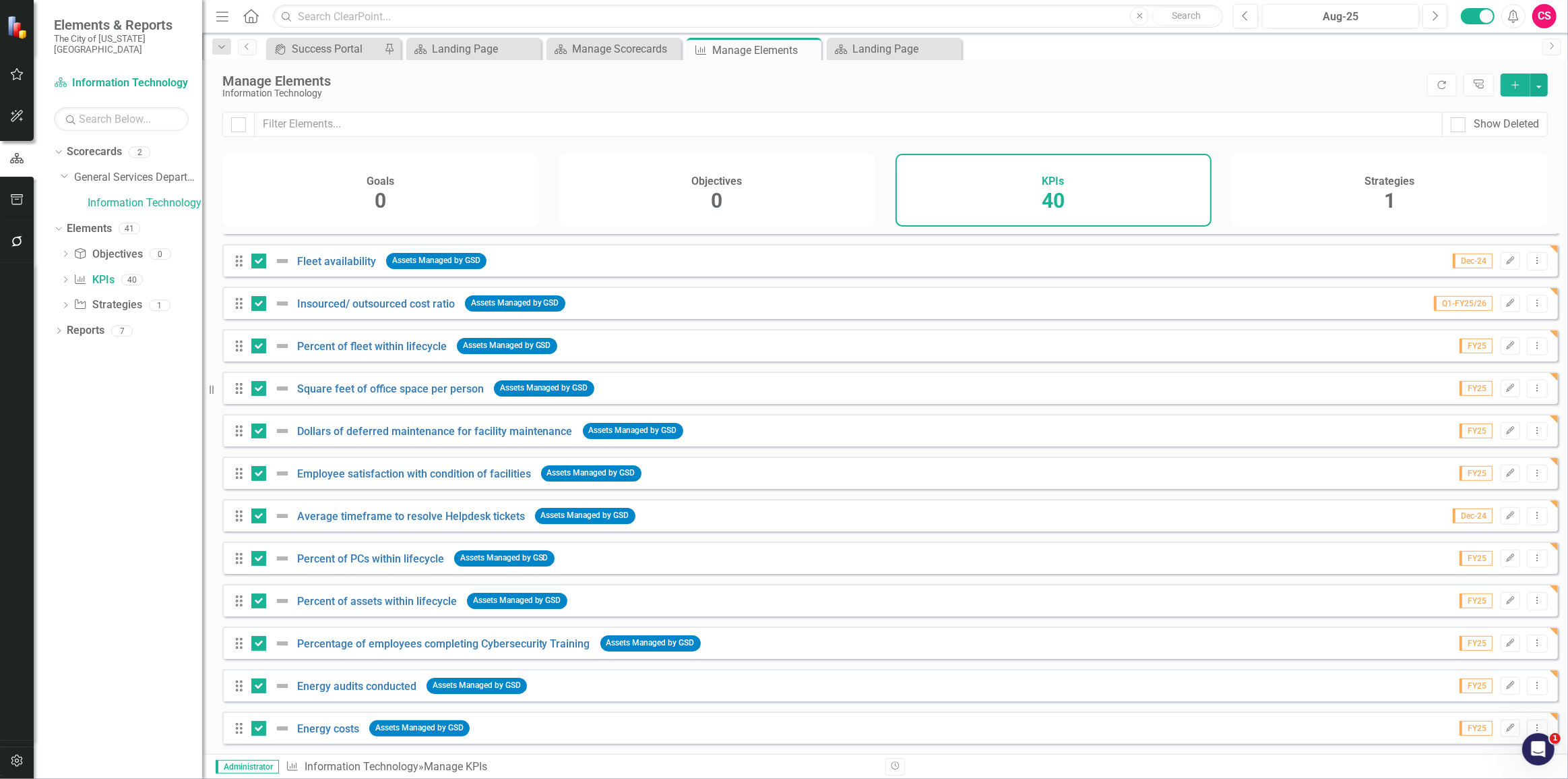
scroll to position [1187, 0]
click at [257, 553] on input "checkbox" at bounding box center [256, 556] width 9 height 9
checkbox input "false"
click at [253, 603] on div at bounding box center [259, 601] width 15 height 15
click at [253, 602] on input "checkbox" at bounding box center [256, 598] width 9 height 9
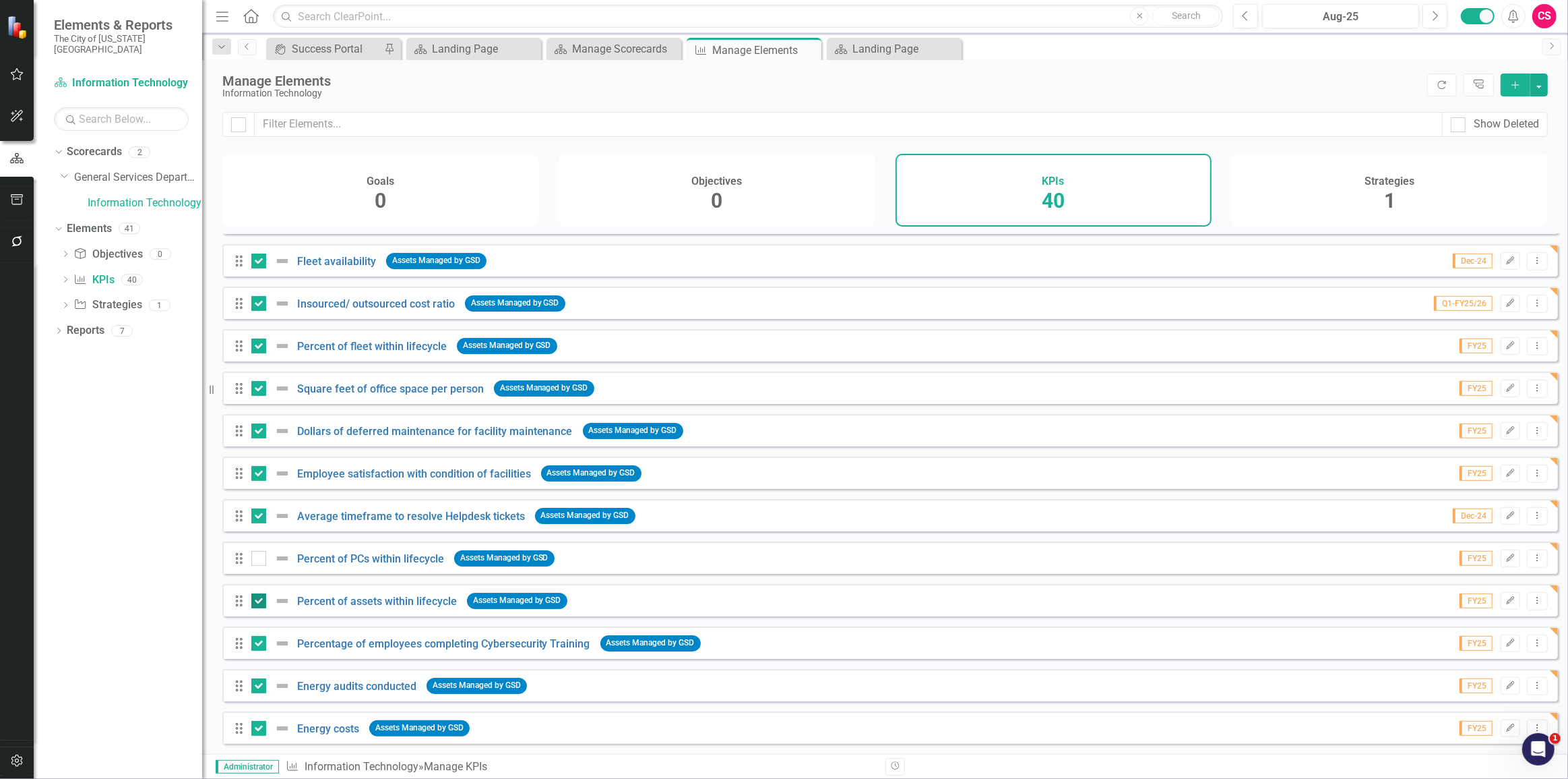
checkbox input "false"
click at [256, 640] on input "checkbox" at bounding box center [256, 640] width 9 height 9
checkbox input "false"
click at [1540, 82] on button "button" at bounding box center [1539, 85] width 17 height 23
click at [1492, 160] on link "Edit Multiple Edit Multiple" at bounding box center [1494, 159] width 106 height 25
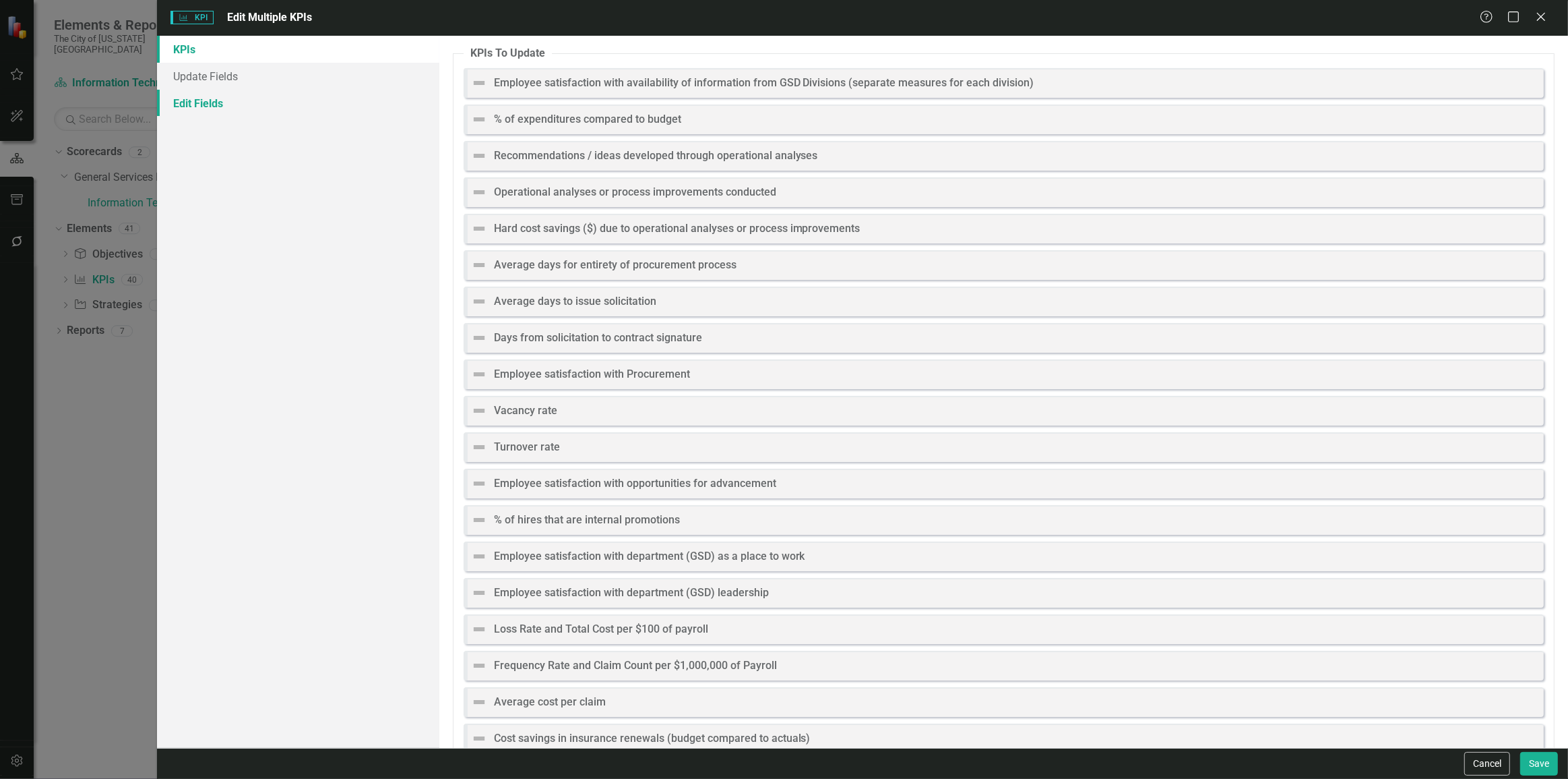
drag, startPoint x: 223, startPoint y: 100, endPoint x: 250, endPoint y: 96, distance: 27.3
click at [223, 100] on link "Edit Fields" at bounding box center [298, 103] width 283 height 27
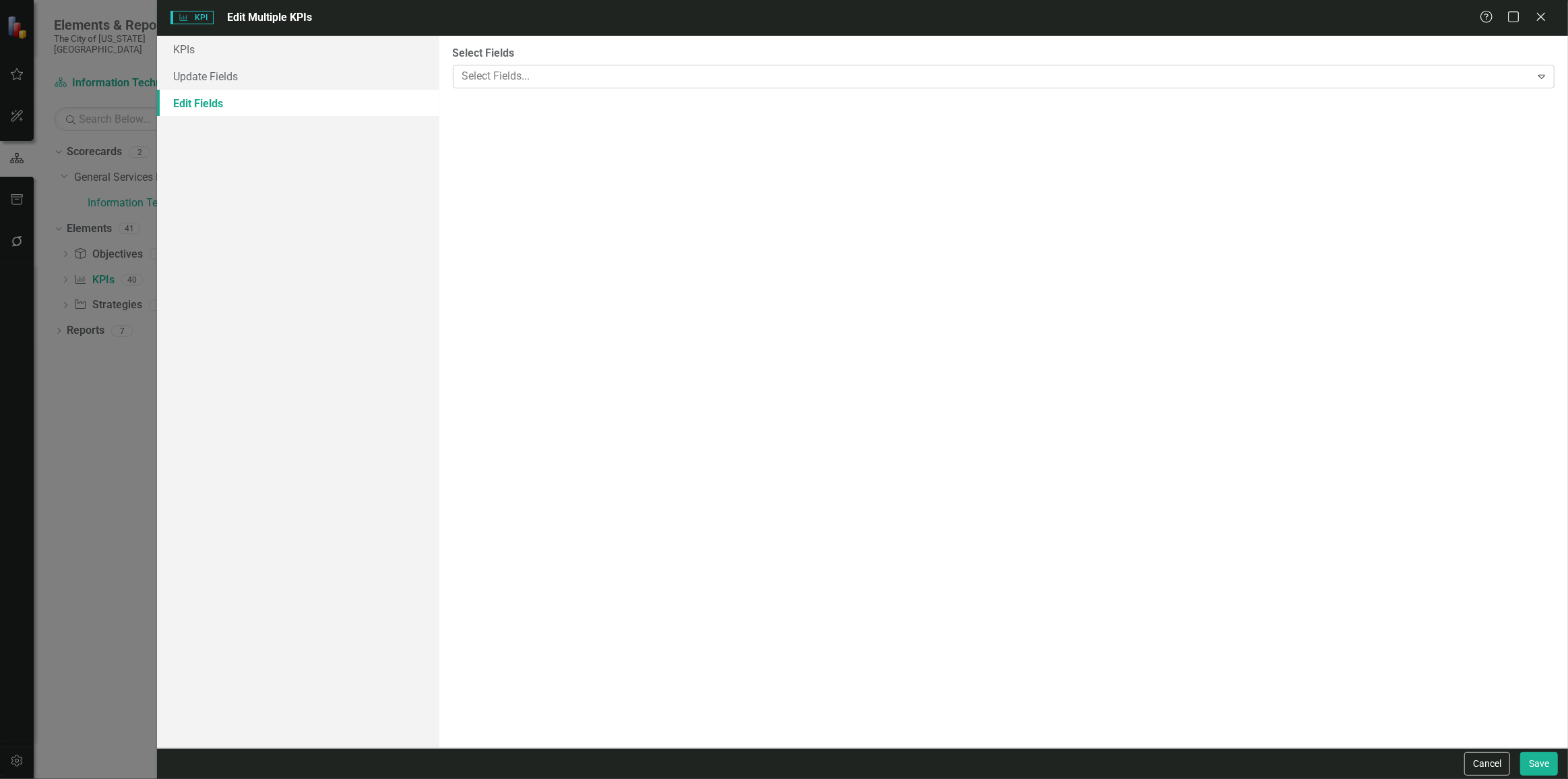
click at [522, 68] on div at bounding box center [994, 76] width 1074 height 18
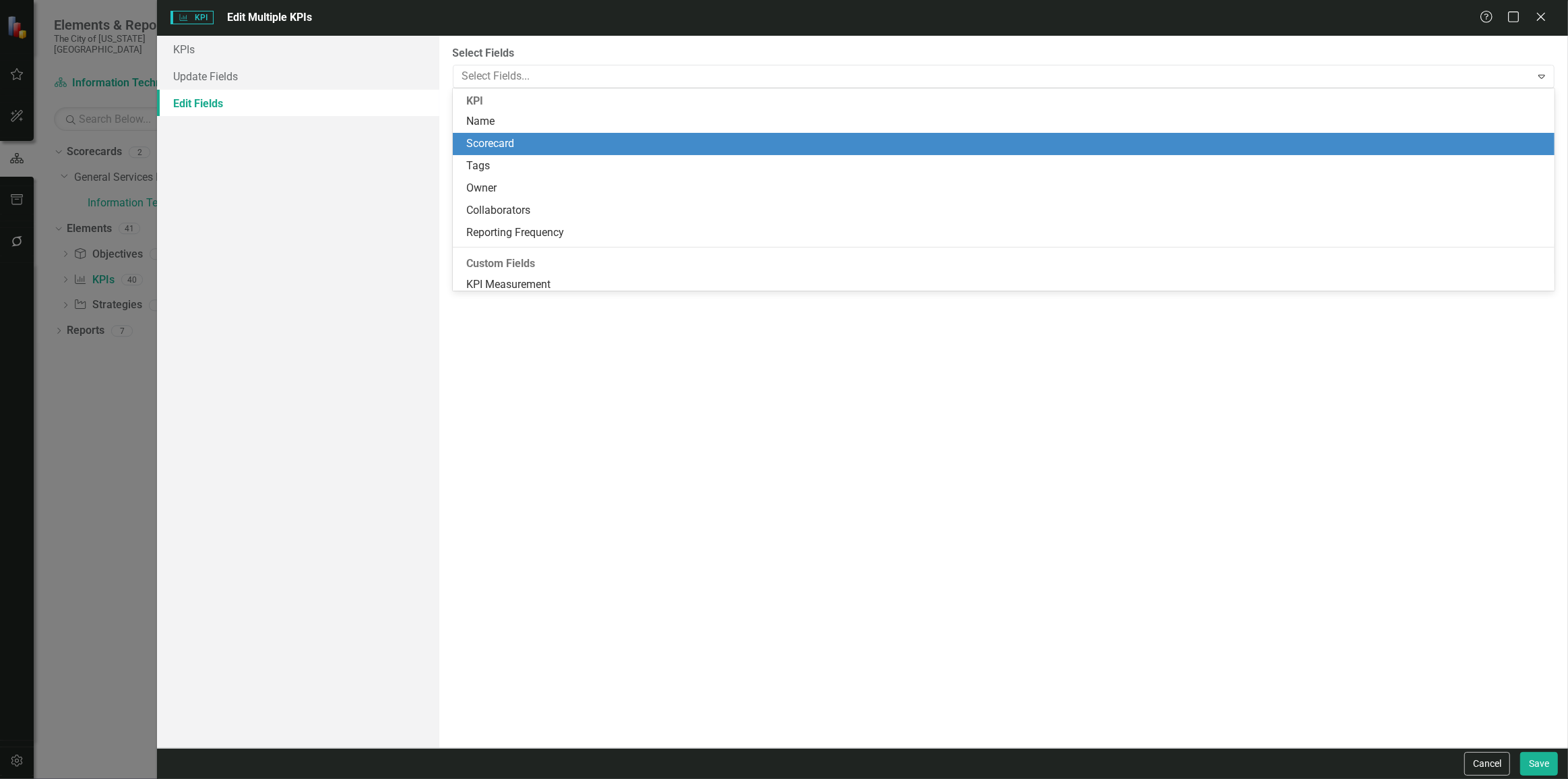
click at [518, 138] on div "Scorecard" at bounding box center [1007, 144] width 1081 height 16
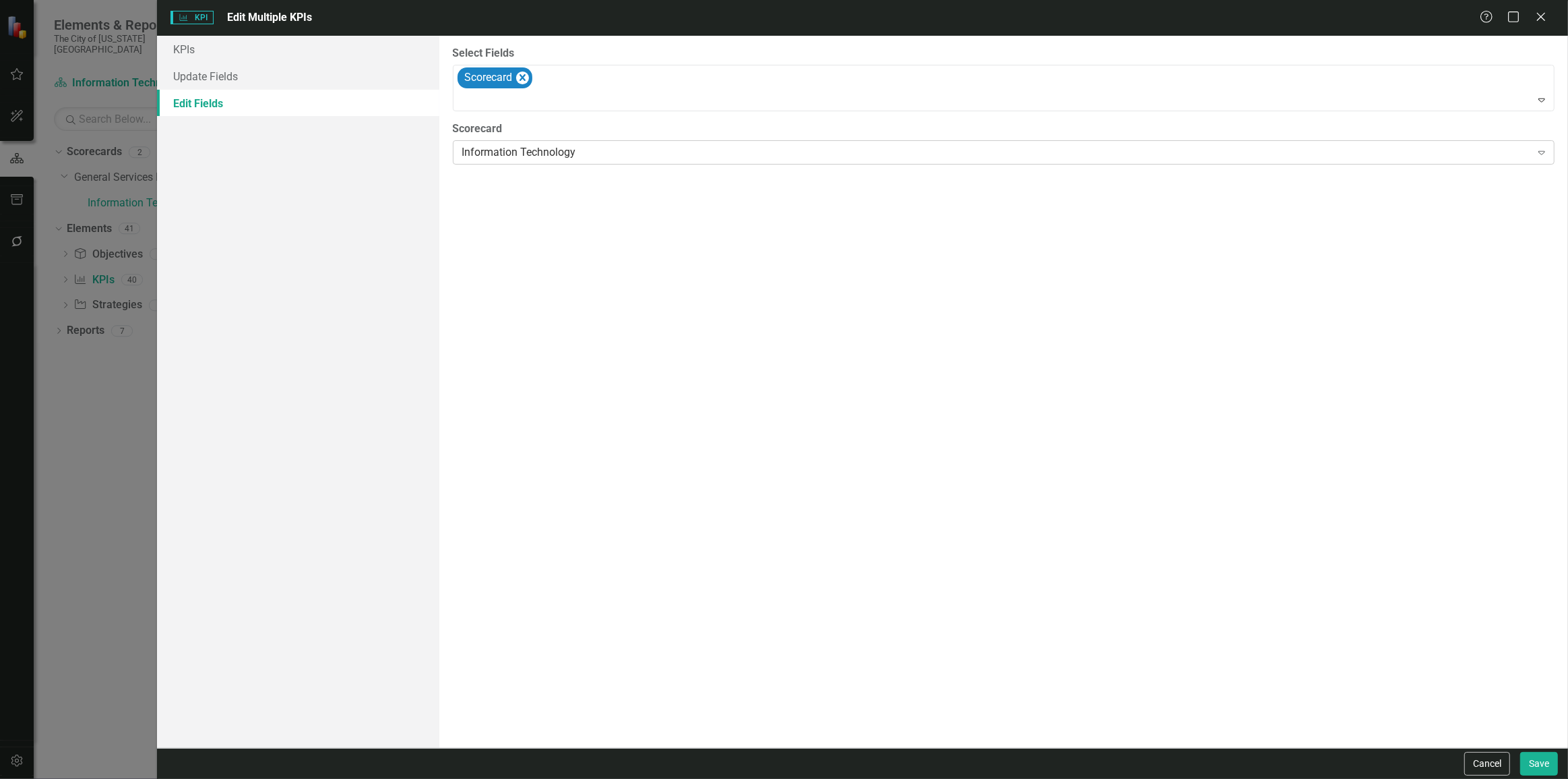
click at [513, 150] on div "Information Technology" at bounding box center [997, 152] width 1069 height 16
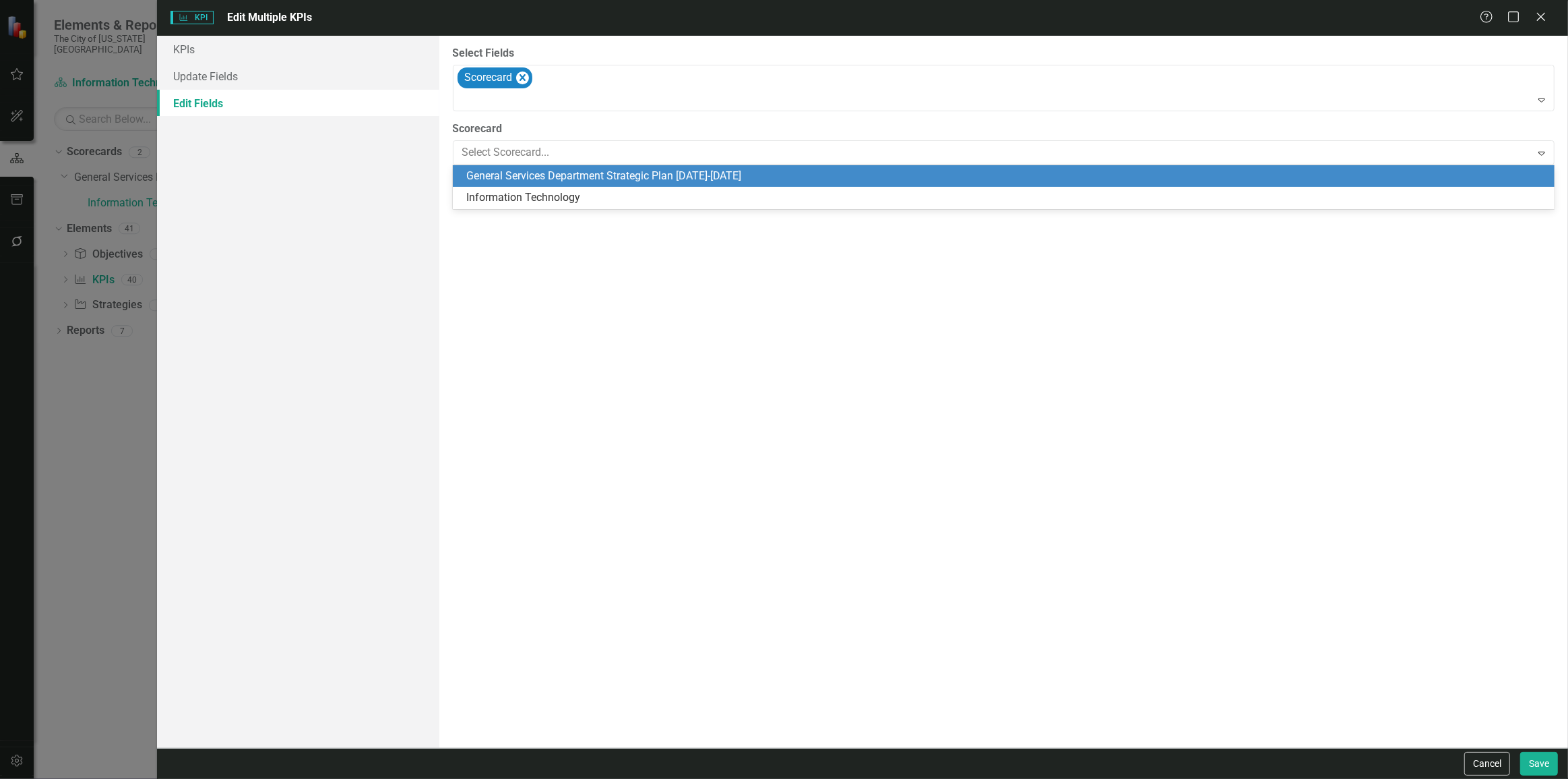
click at [511, 172] on div "General Services Department Strategic Plan [DATE]-[DATE]" at bounding box center [1007, 176] width 1081 height 16
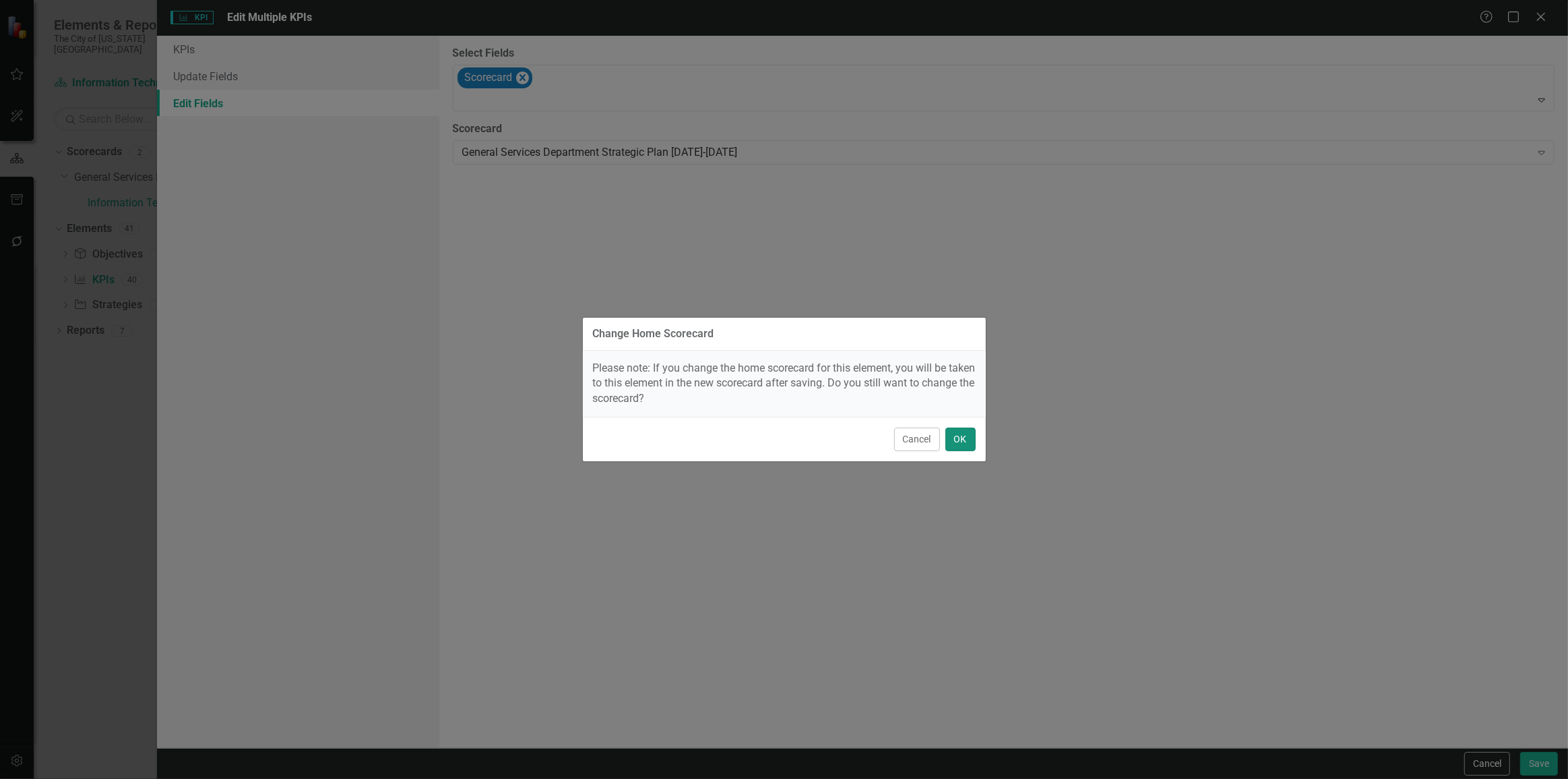
click at [952, 431] on button "OK" at bounding box center [961, 439] width 30 height 23
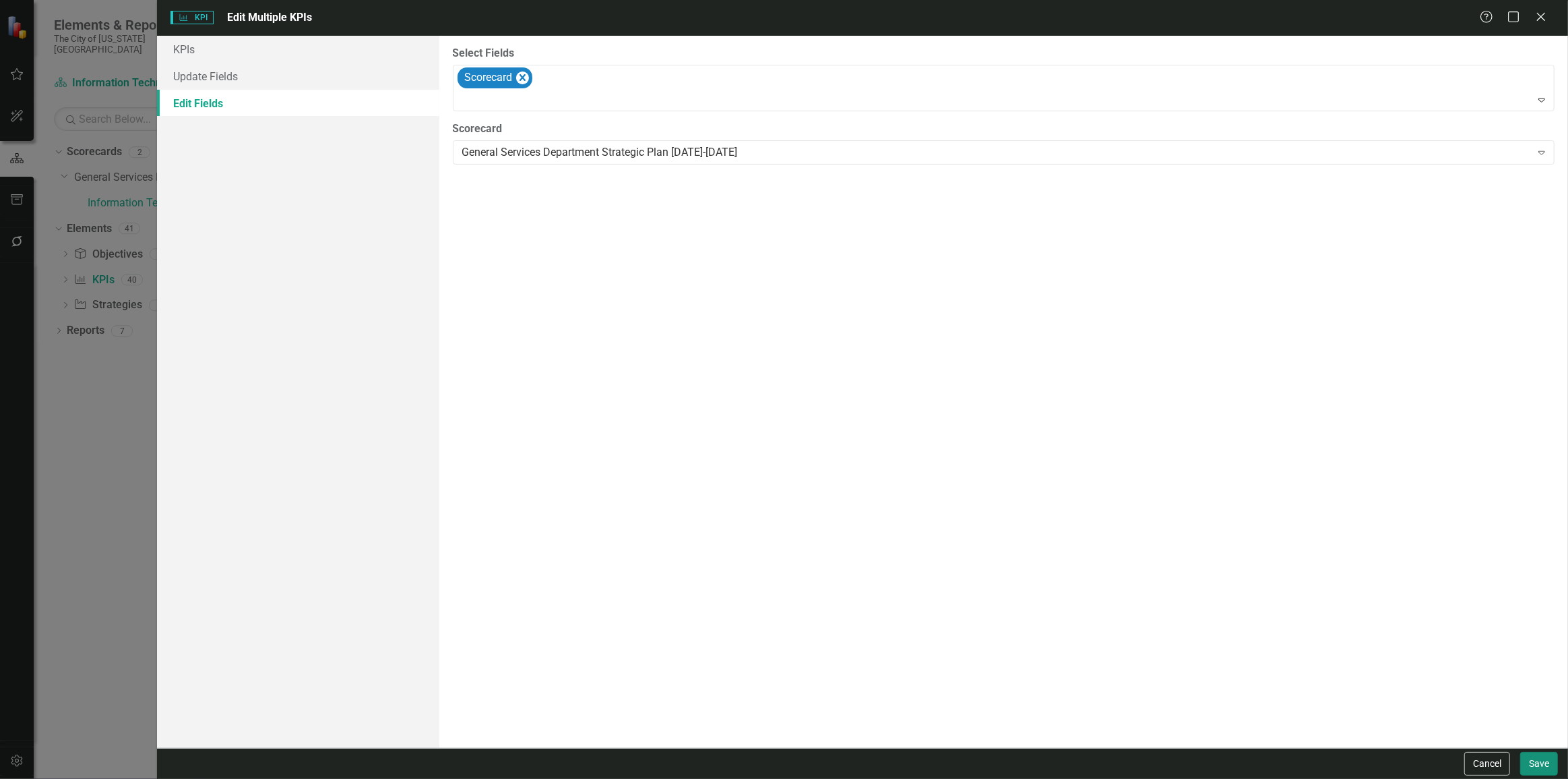
click at [1534, 775] on button "Save" at bounding box center [1540, 763] width 37 height 23
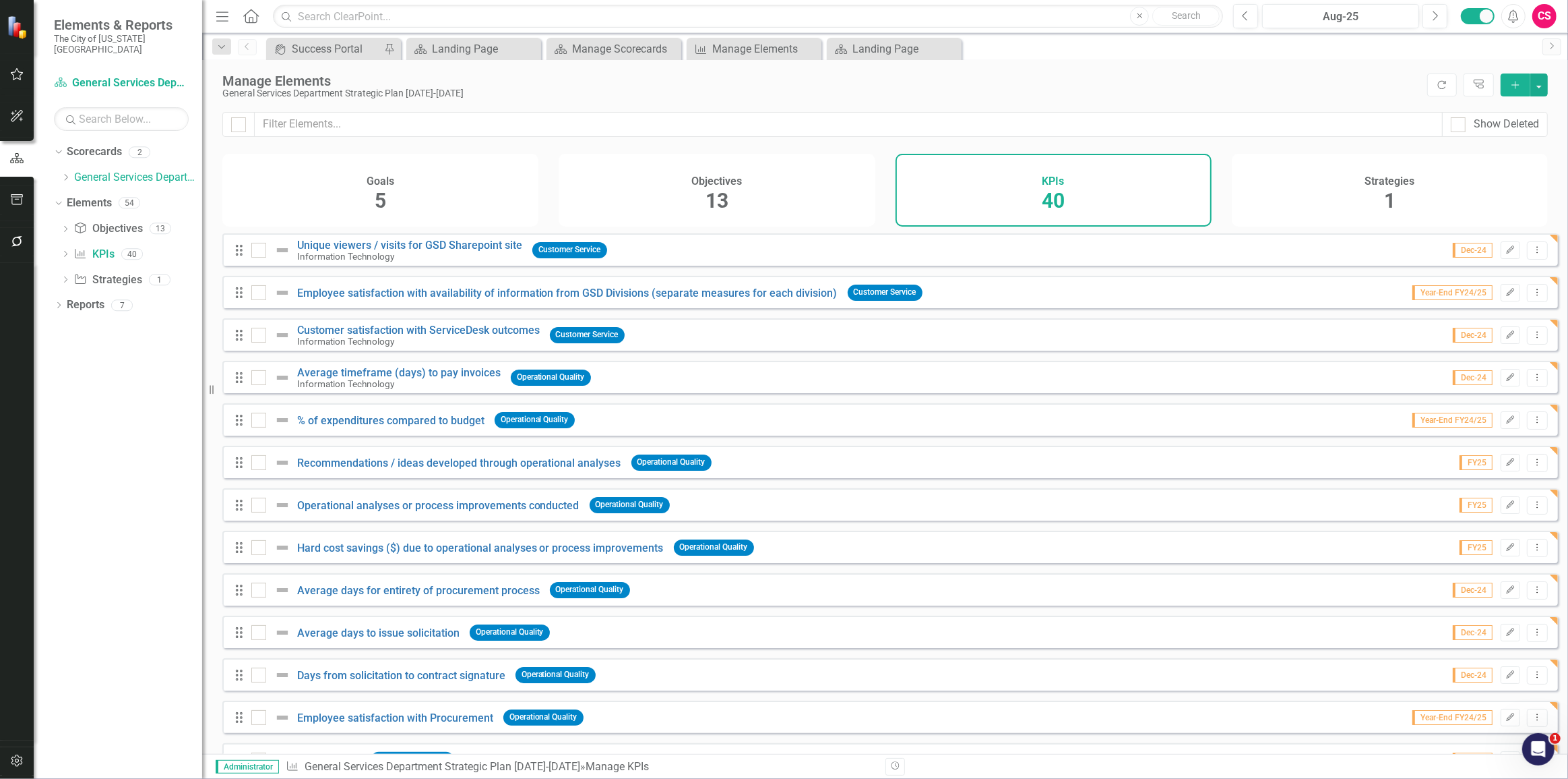
click at [420, 197] on div "Goals 5" at bounding box center [381, 190] width 316 height 73
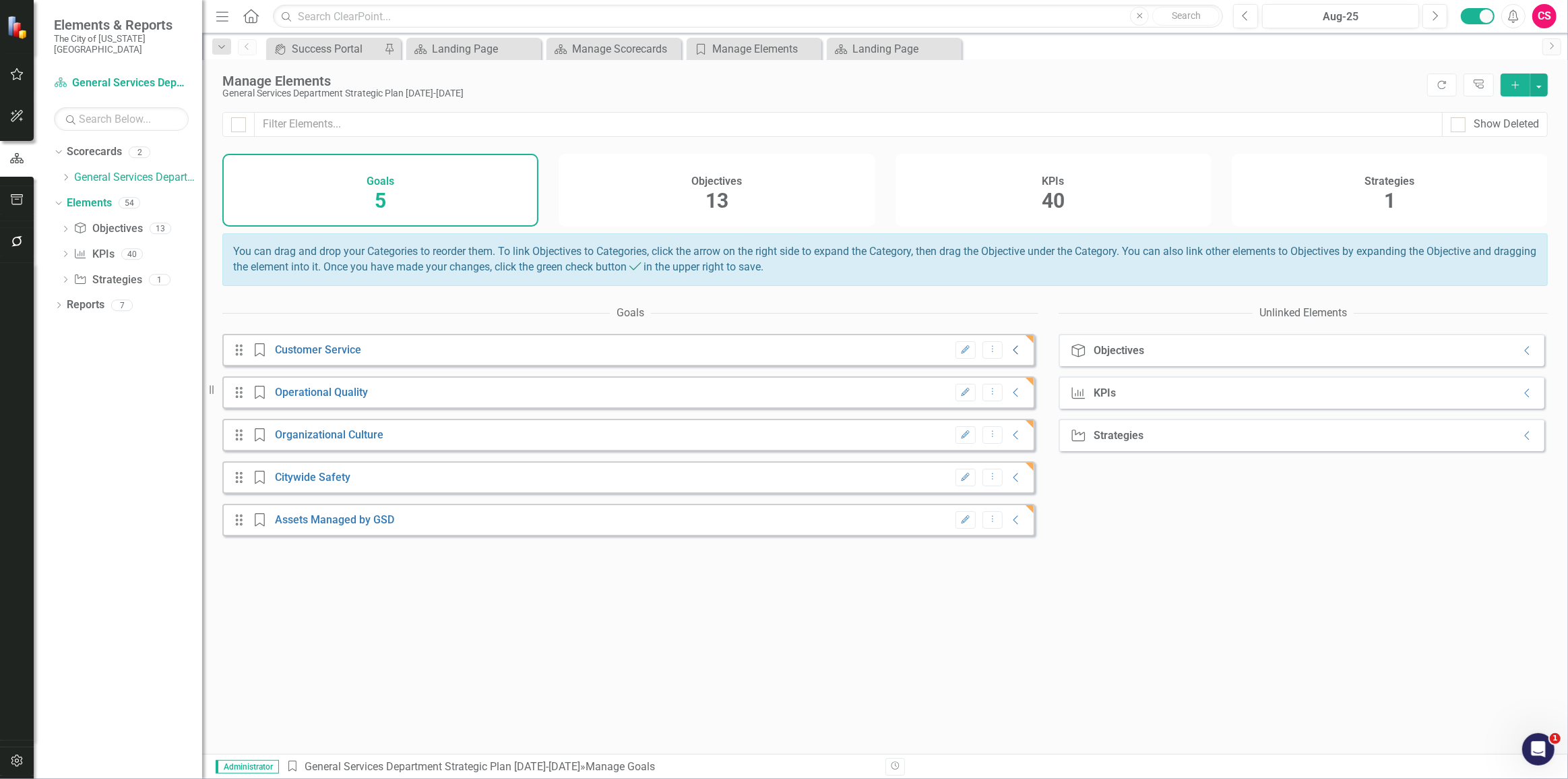
click at [1013, 355] on icon at bounding box center [1016, 350] width 4 height 9
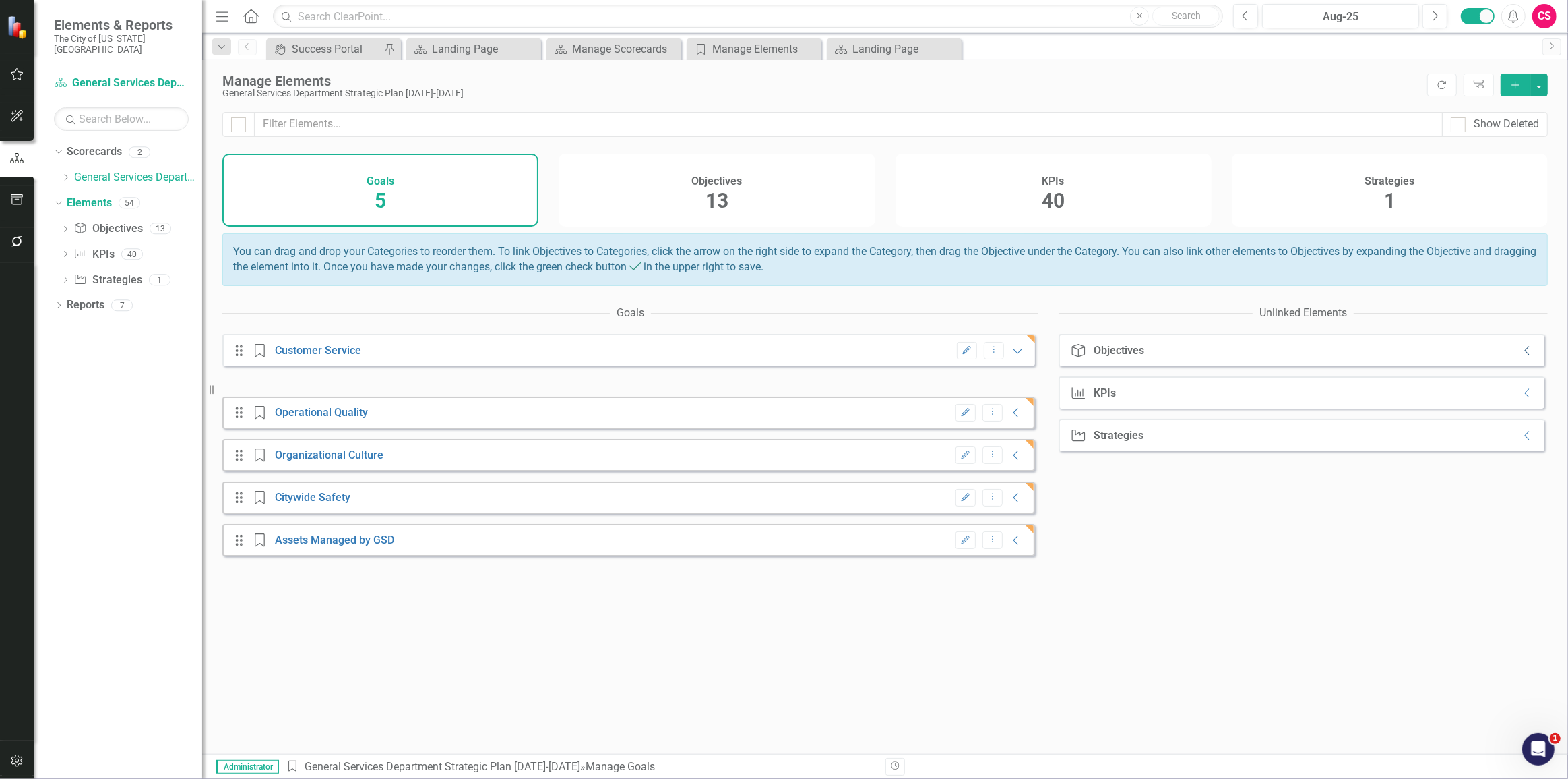
click at [1525, 355] on icon at bounding box center [1527, 351] width 4 height 9
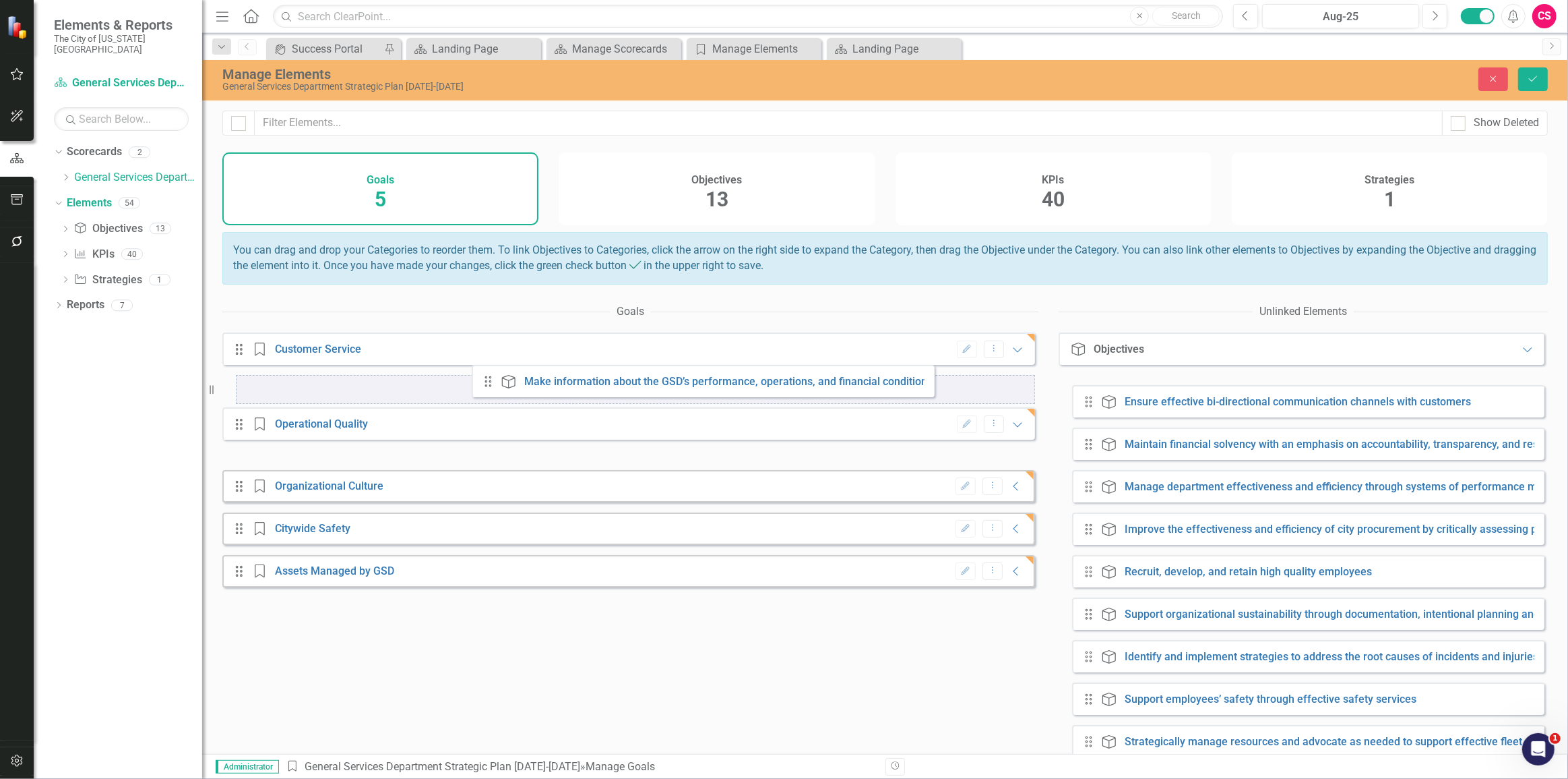
drag, startPoint x: 1092, startPoint y: 407, endPoint x: 492, endPoint y: 386, distance: 600.4
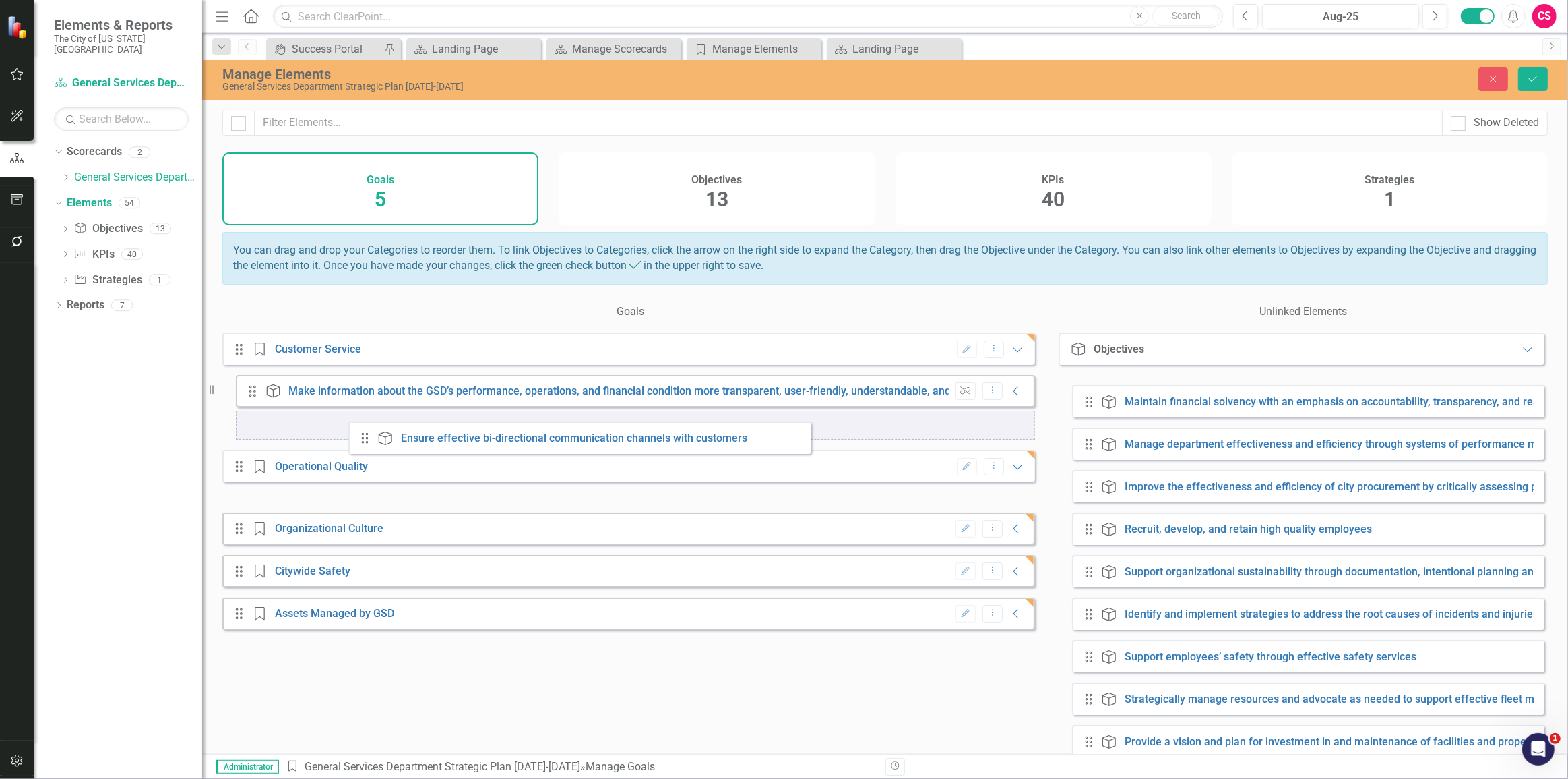
drag, startPoint x: 1087, startPoint y: 401, endPoint x: 363, endPoint y: 438, distance: 724.9
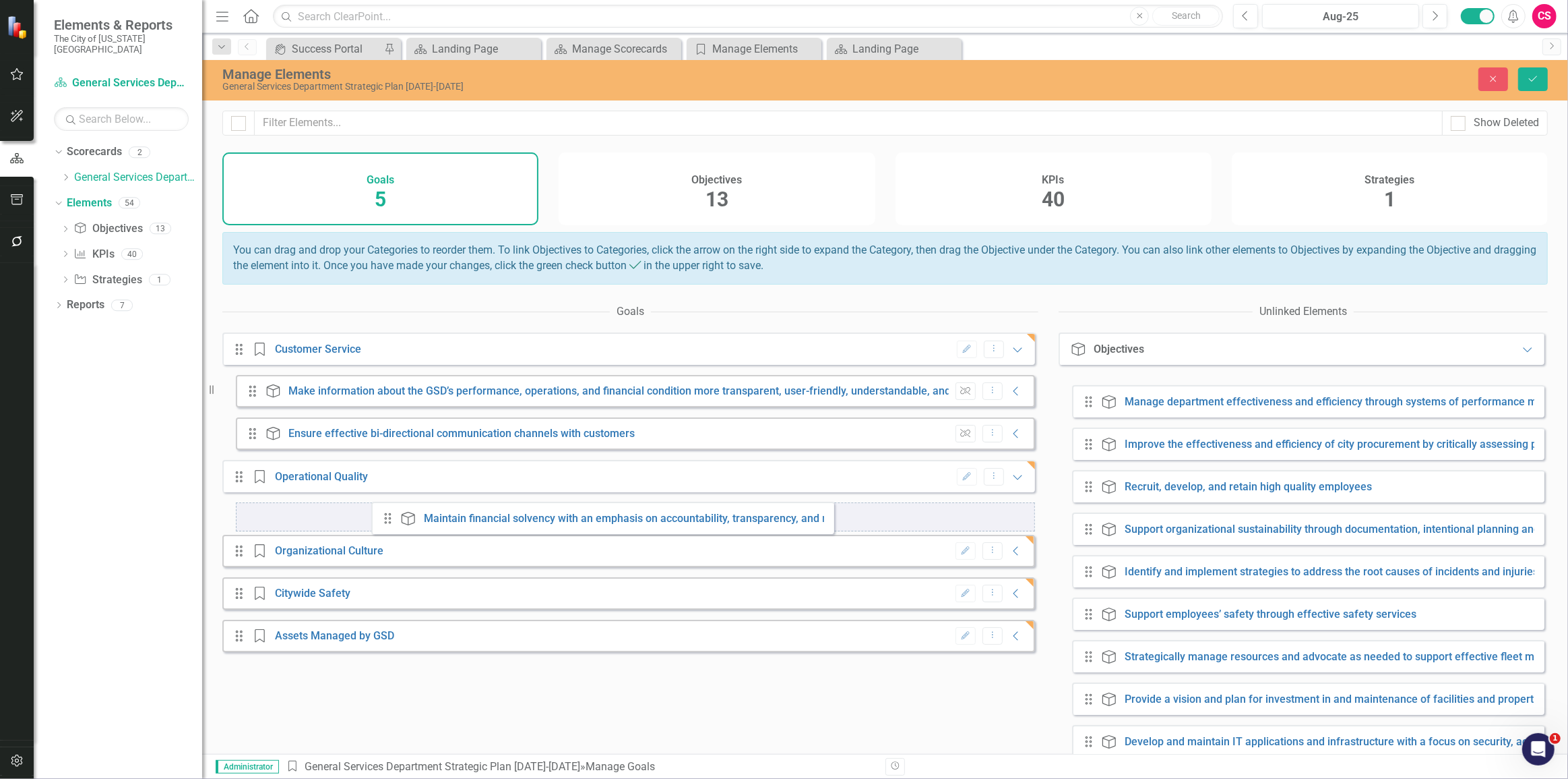
drag, startPoint x: 1086, startPoint y: 405, endPoint x: 385, endPoint y: 522, distance: 710.7
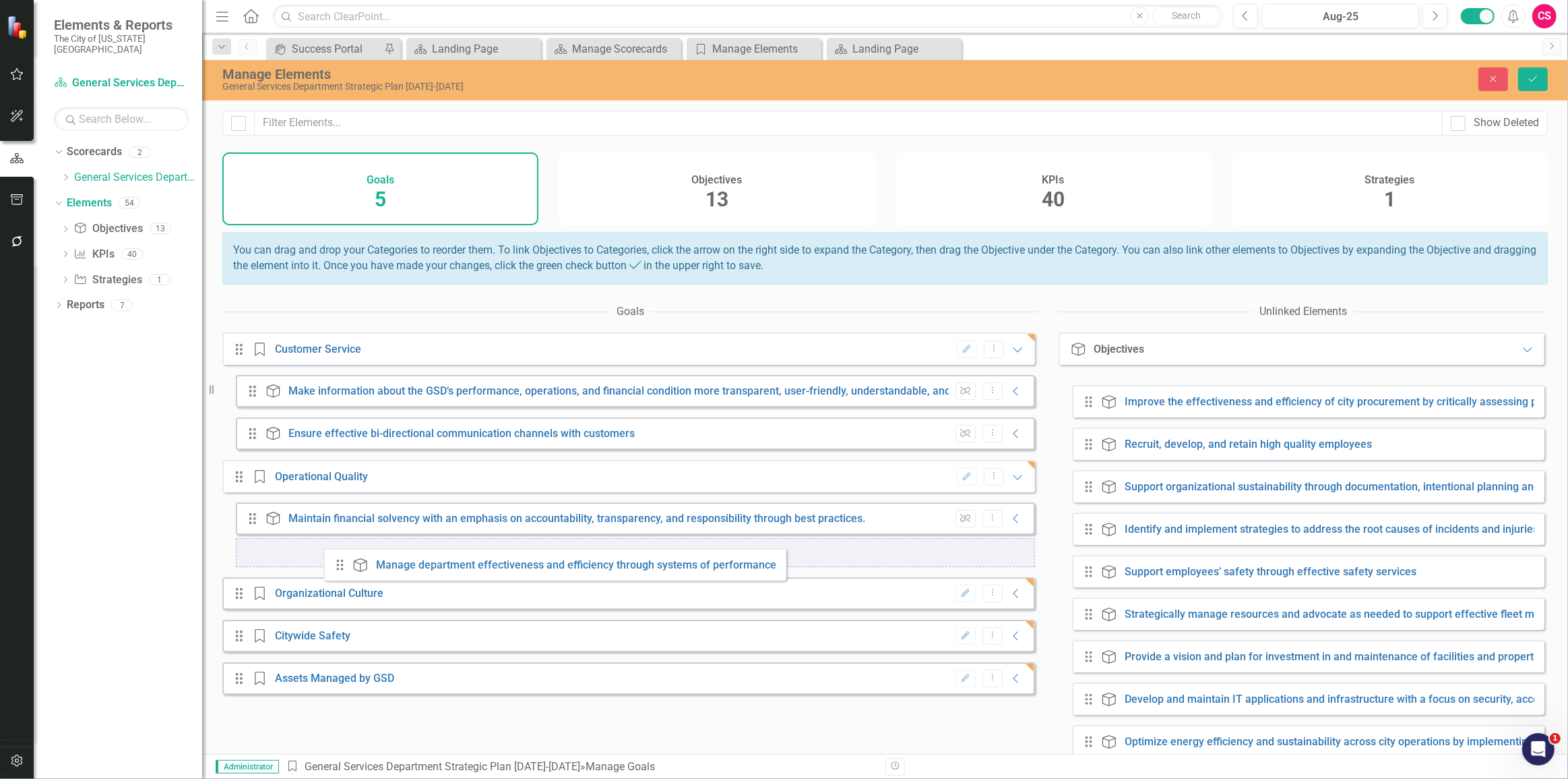
drag, startPoint x: 1088, startPoint y: 405, endPoint x: 340, endPoint y: 568, distance: 765.6
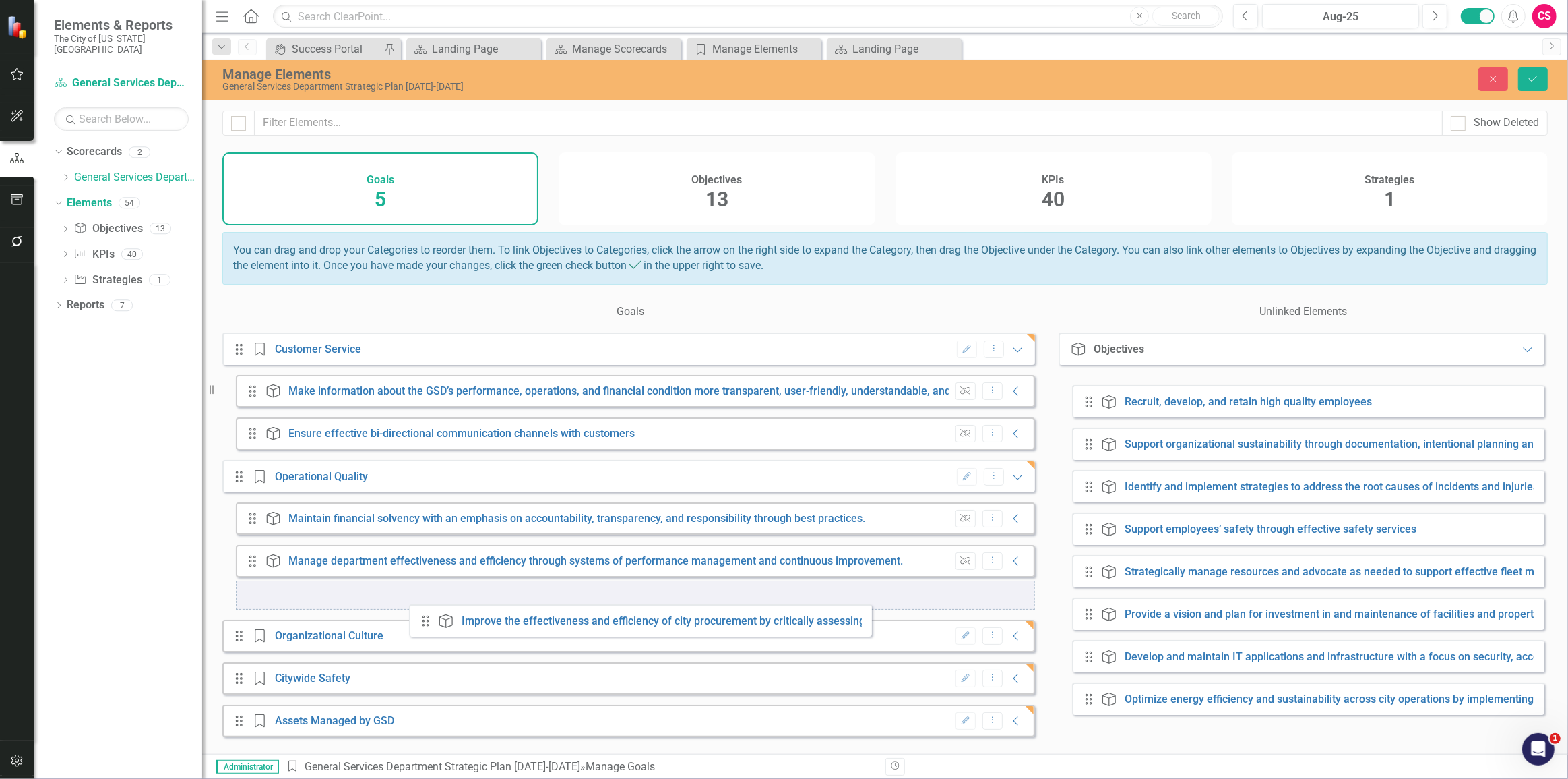
drag, startPoint x: 1091, startPoint y: 402, endPoint x: 427, endPoint y: 622, distance: 699.5
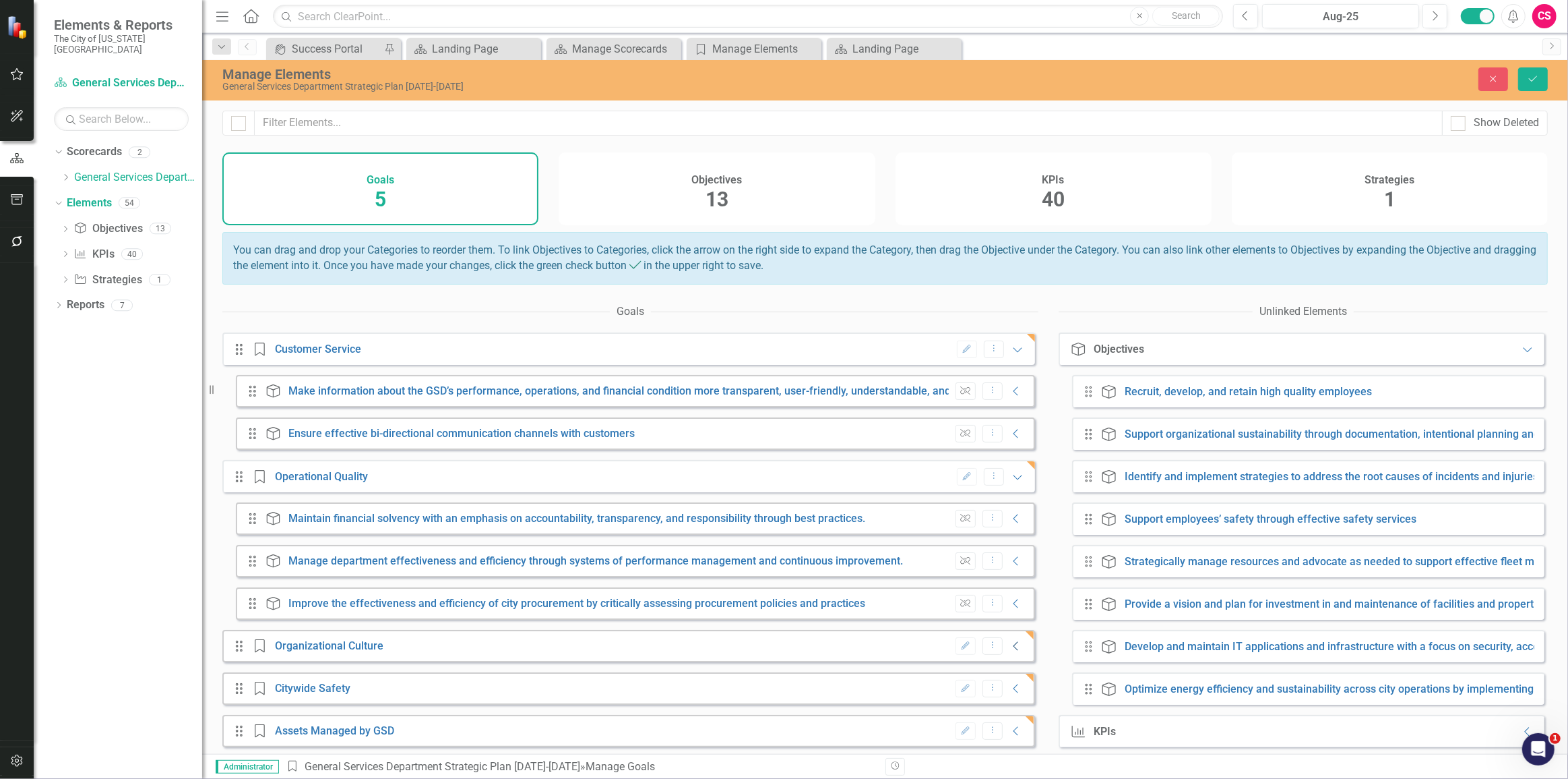
click at [1010, 652] on icon "Collapse" at bounding box center [1016, 646] width 13 height 10
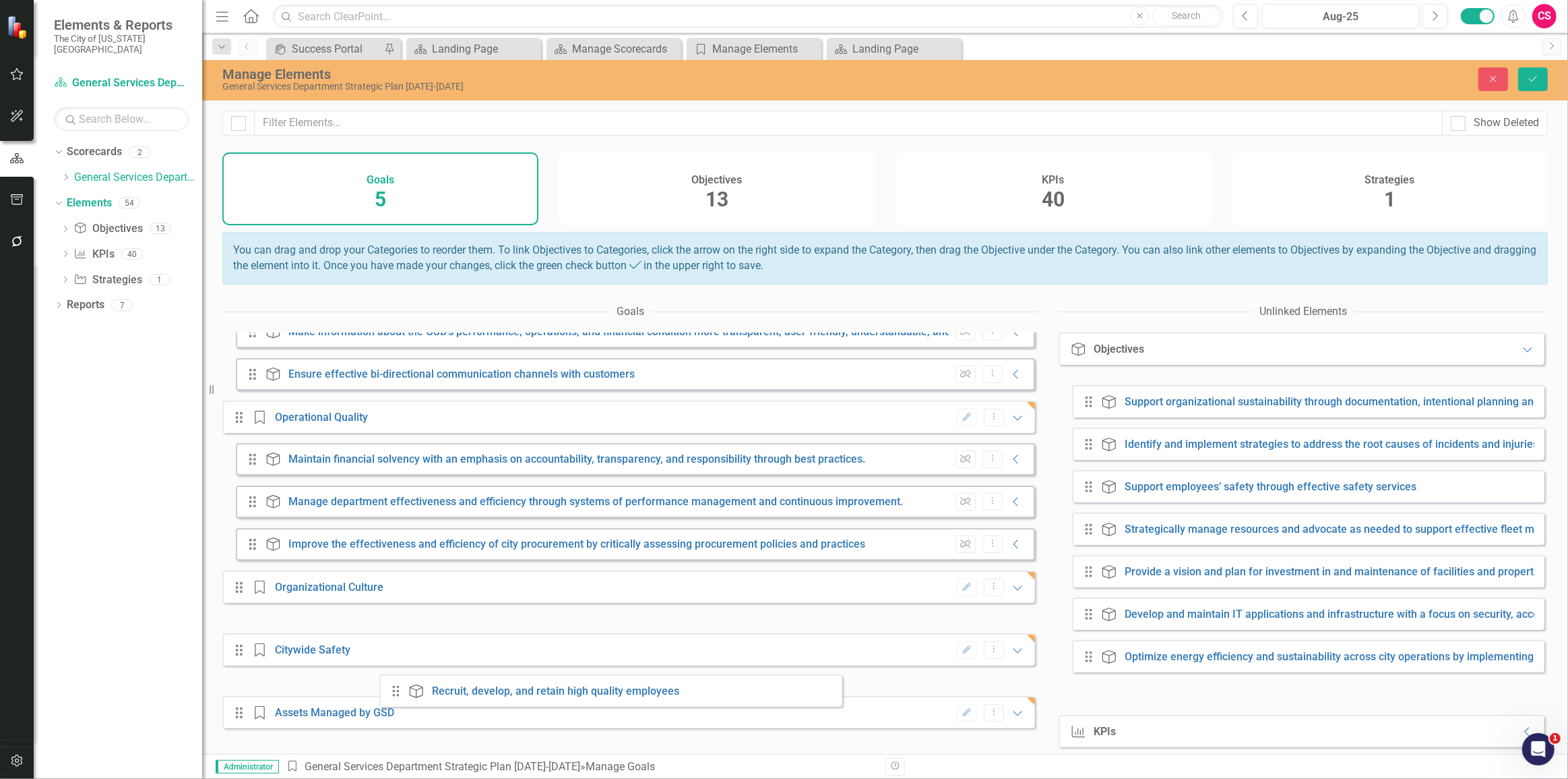
scroll to position [73, 0]
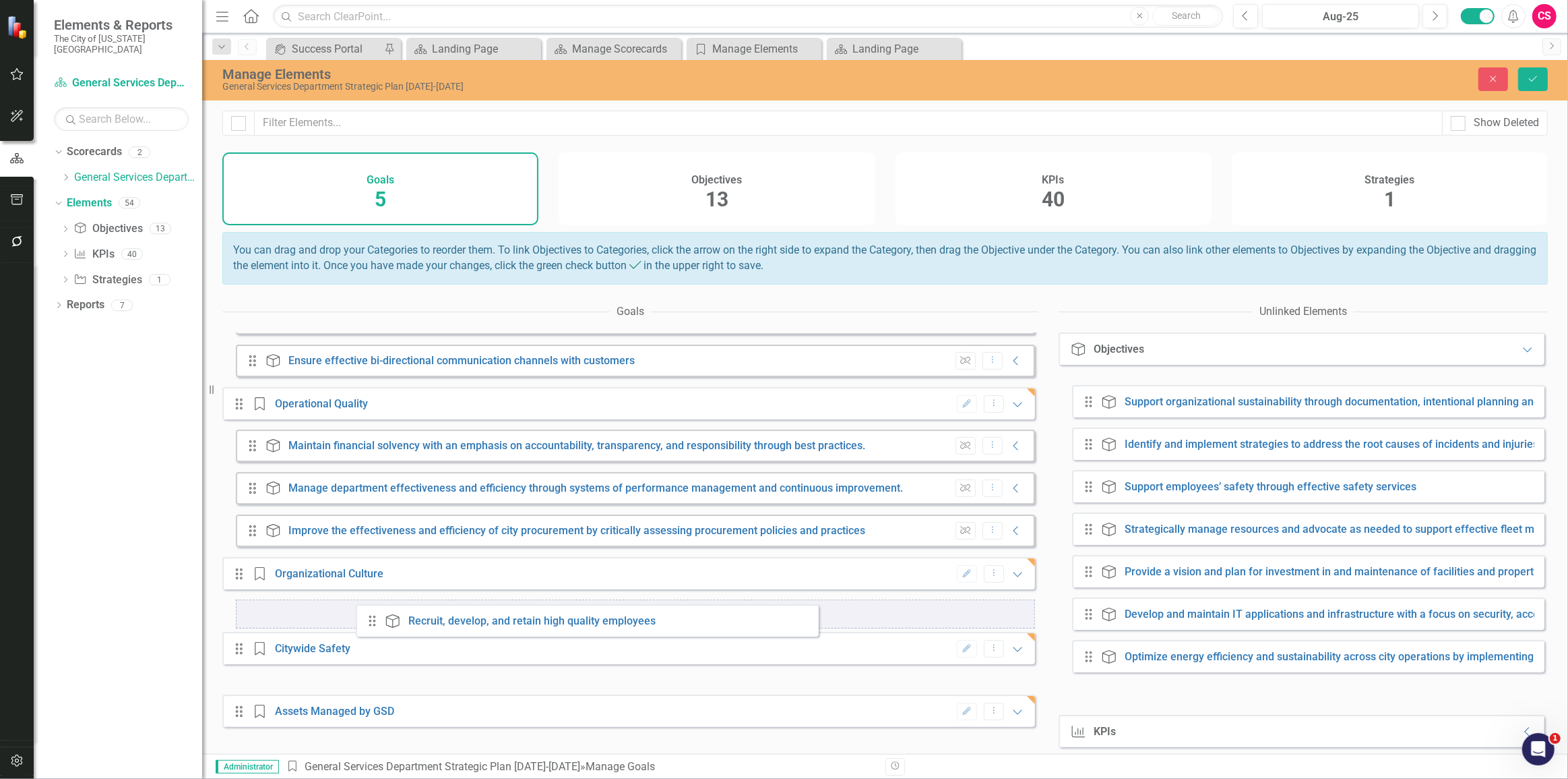
drag, startPoint x: 1091, startPoint y: 405, endPoint x: 374, endPoint y: 625, distance: 750.0
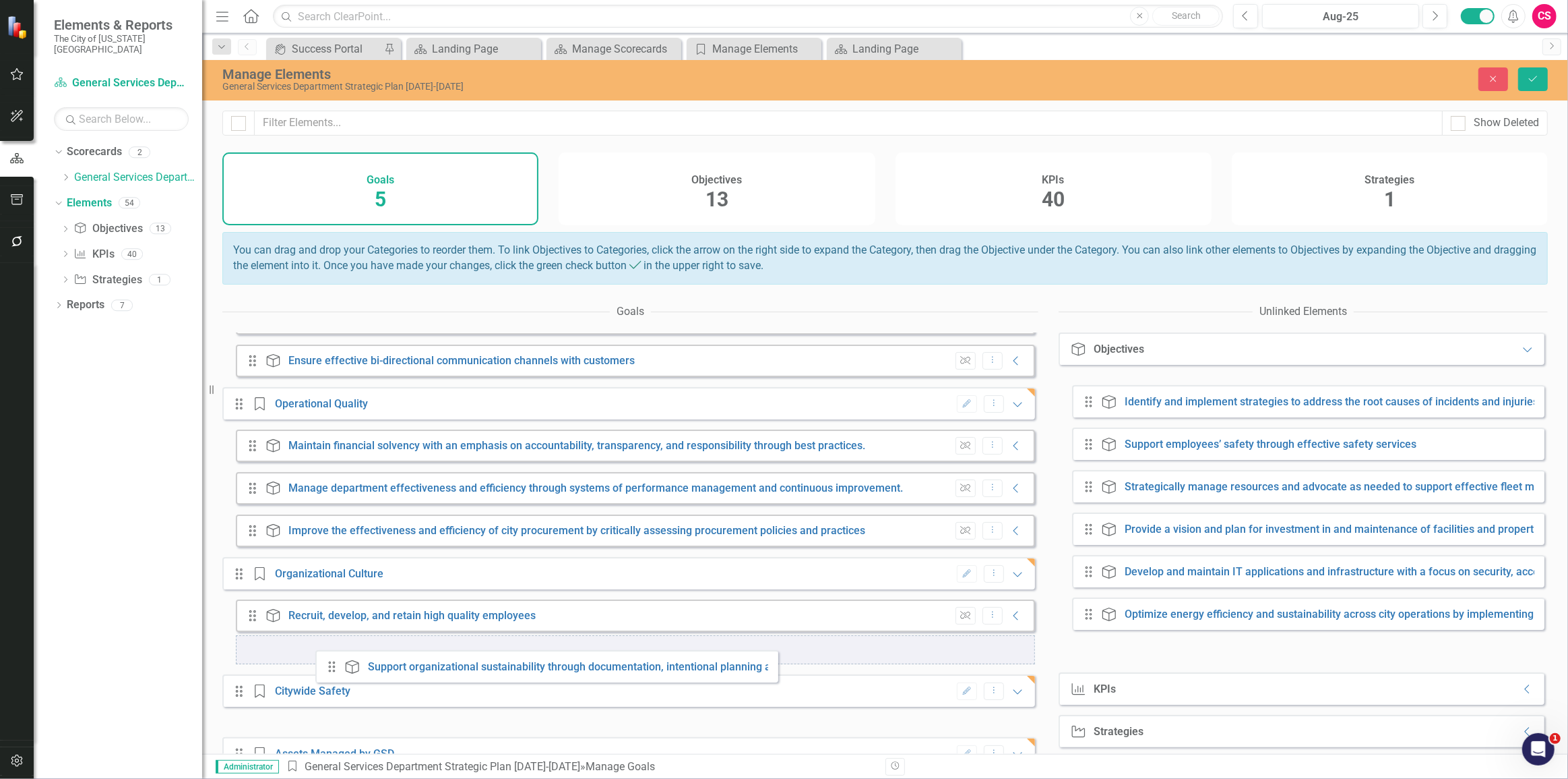
drag, startPoint x: 1094, startPoint y: 405, endPoint x: 337, endPoint y: 670, distance: 802.0
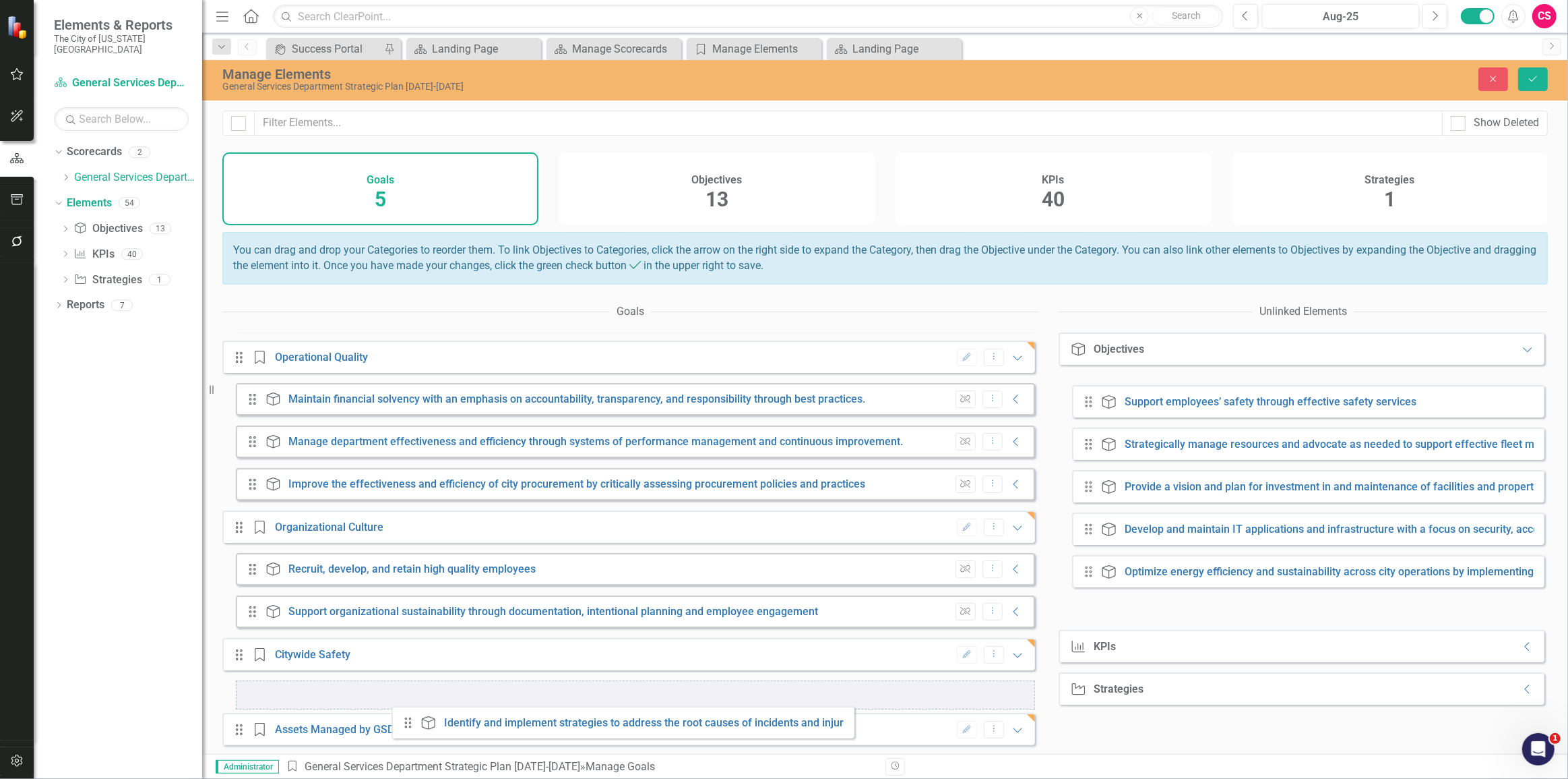
scroll to position [137, 0]
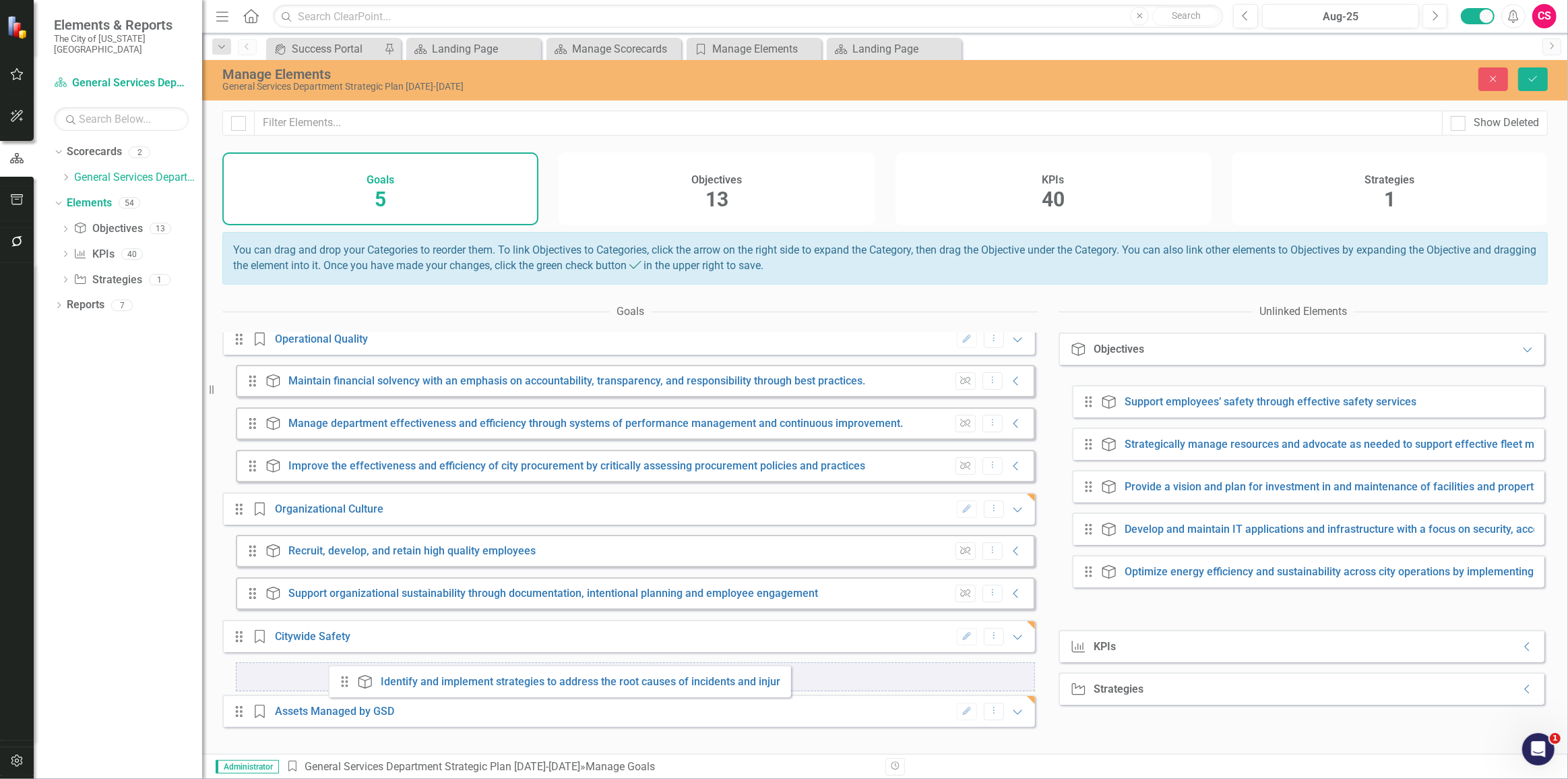
drag, startPoint x: 1087, startPoint y: 398, endPoint x: 343, endPoint y: 679, distance: 795.3
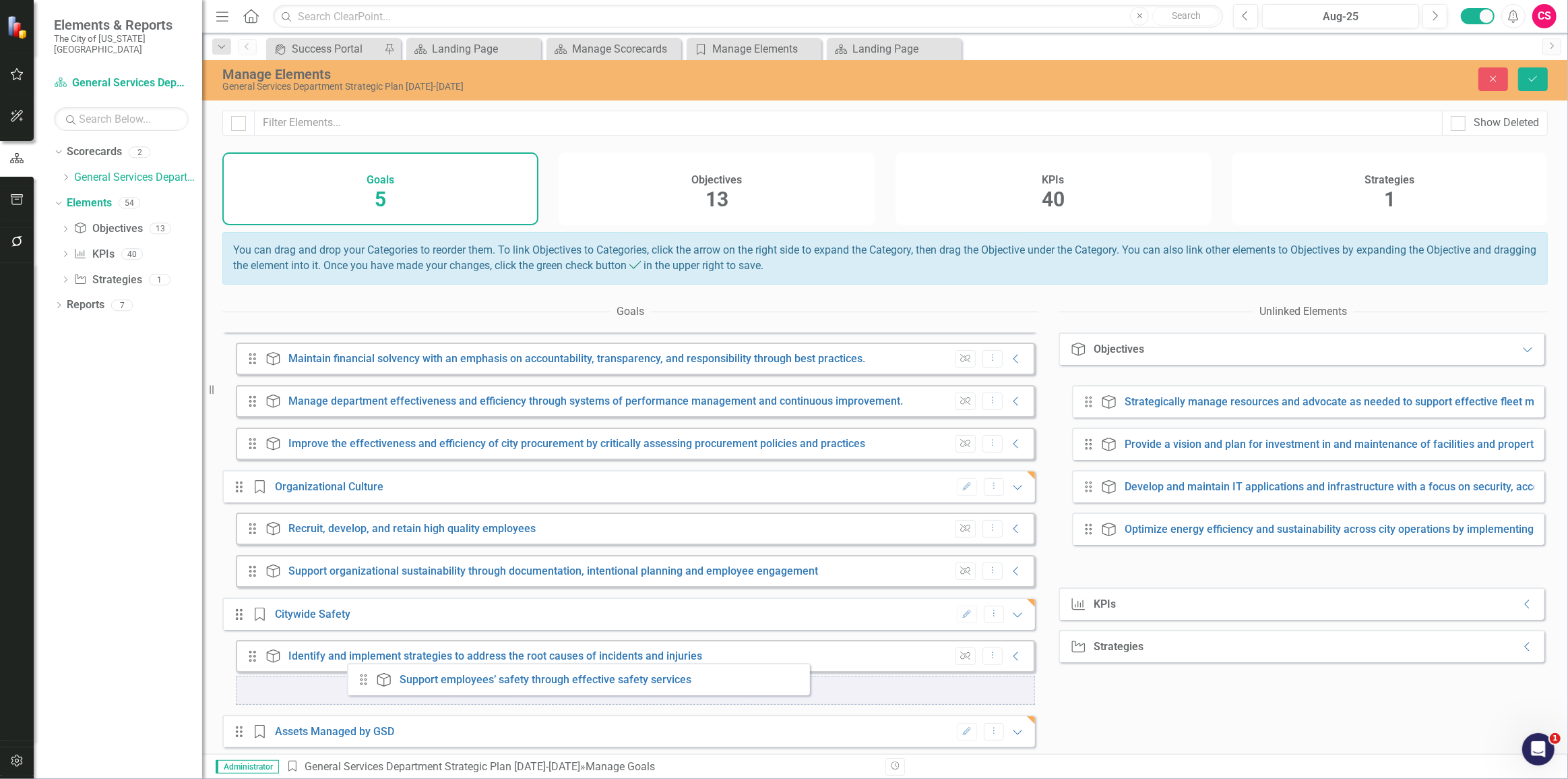
scroll to position [170, 0]
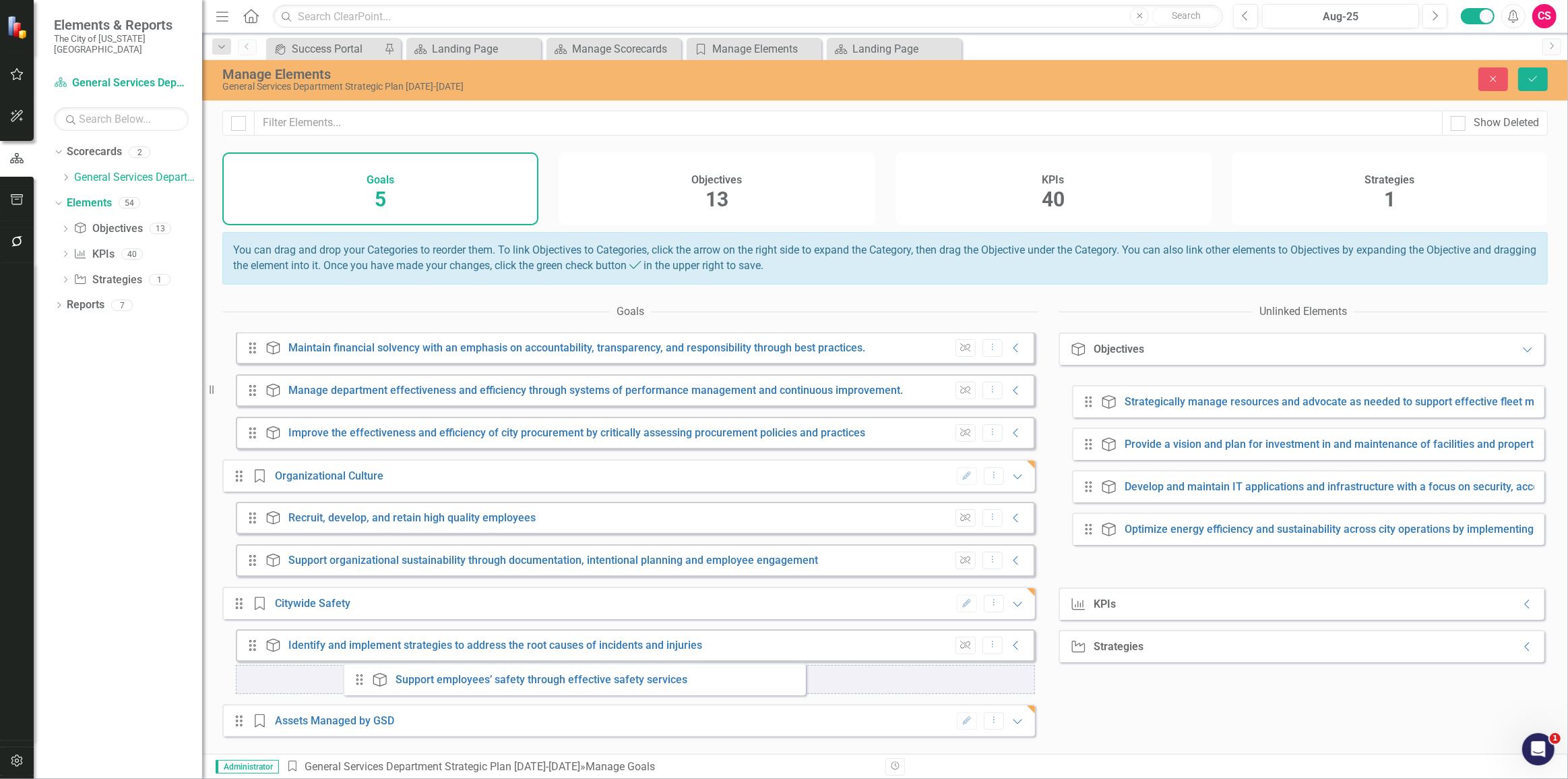
drag, startPoint x: 1084, startPoint y: 398, endPoint x: 354, endPoint y: 678, distance: 781.9
click at [354, 678] on div "Goals Drag Goal Customer Service Edit Dropdown Menu Expanded Drag Objective Mak…" at bounding box center [885, 526] width 1326 height 456
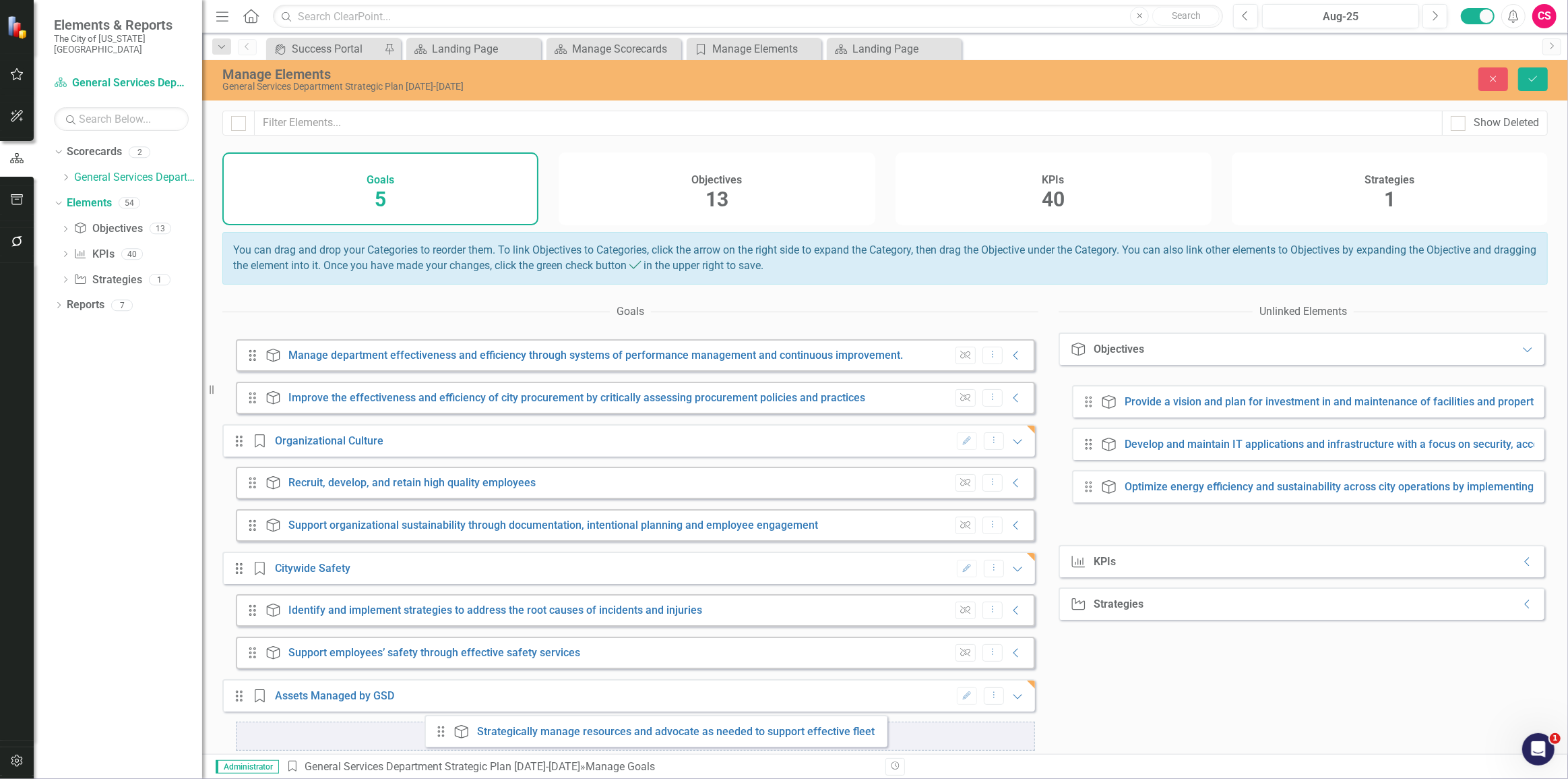
drag, startPoint x: 1096, startPoint y: 405, endPoint x: 448, endPoint y: 735, distance: 727.2
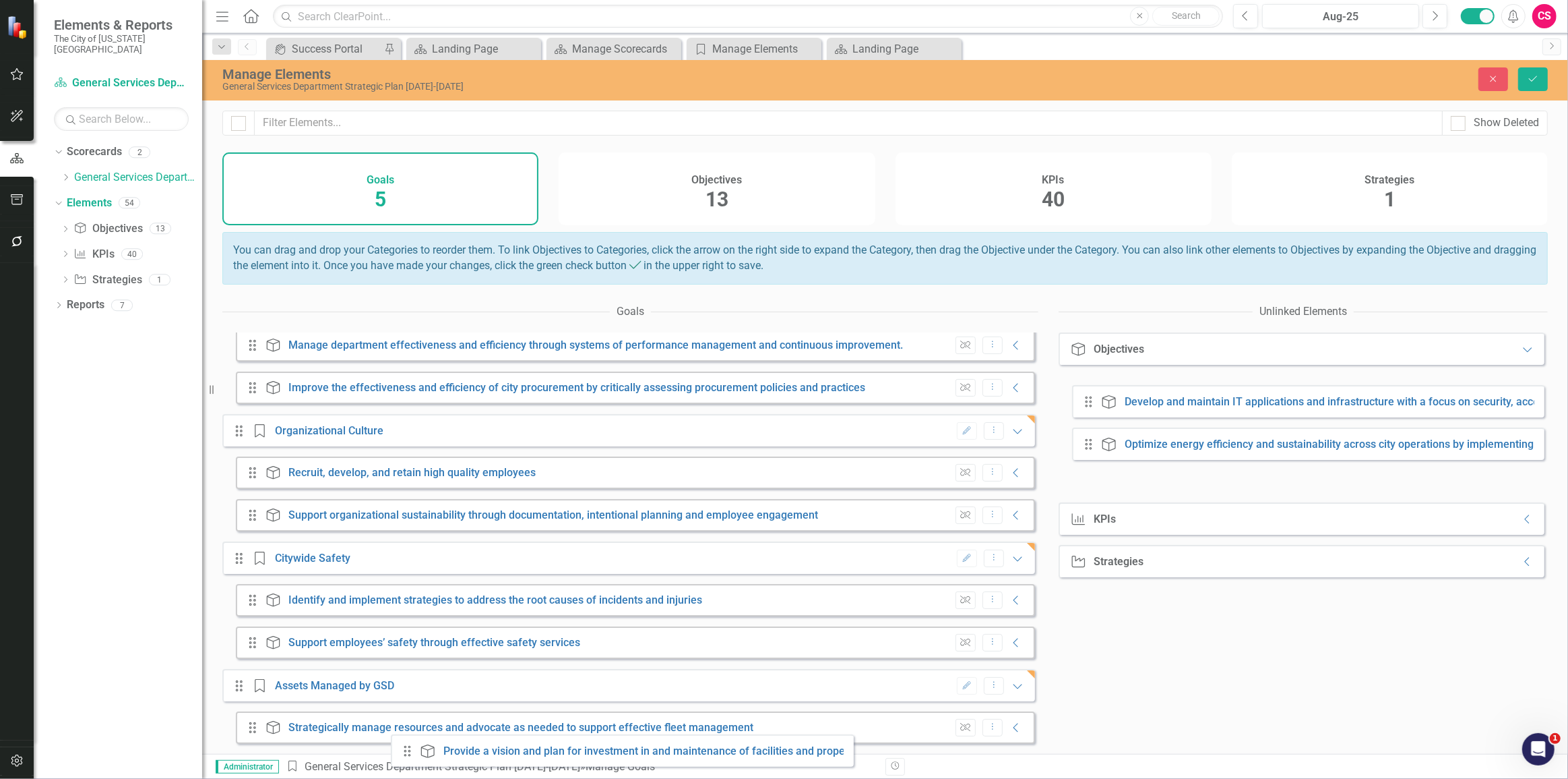
scroll to position [256, 0]
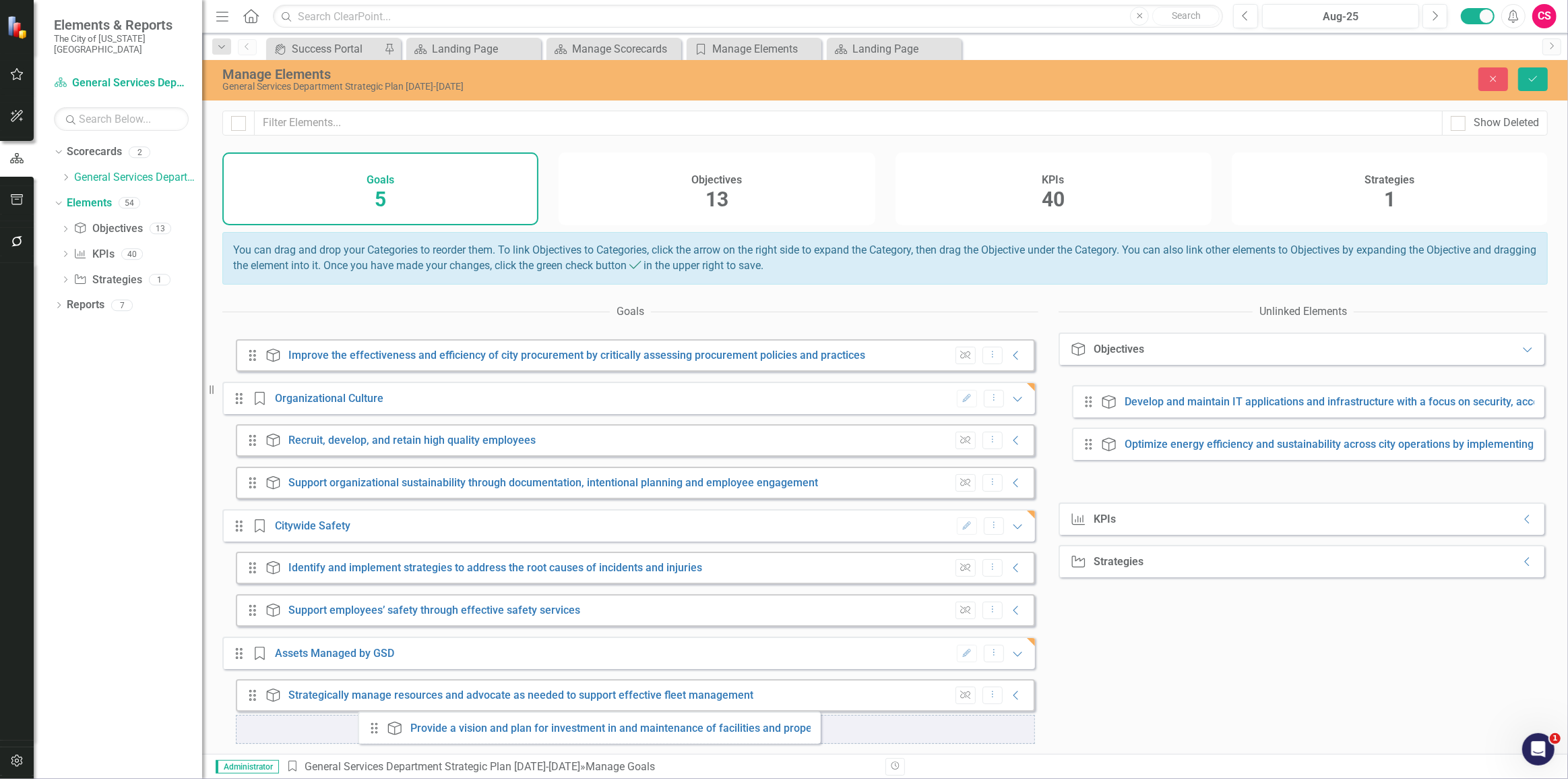
drag, startPoint x: 1088, startPoint y: 400, endPoint x: 374, endPoint y: 727, distance: 785.3
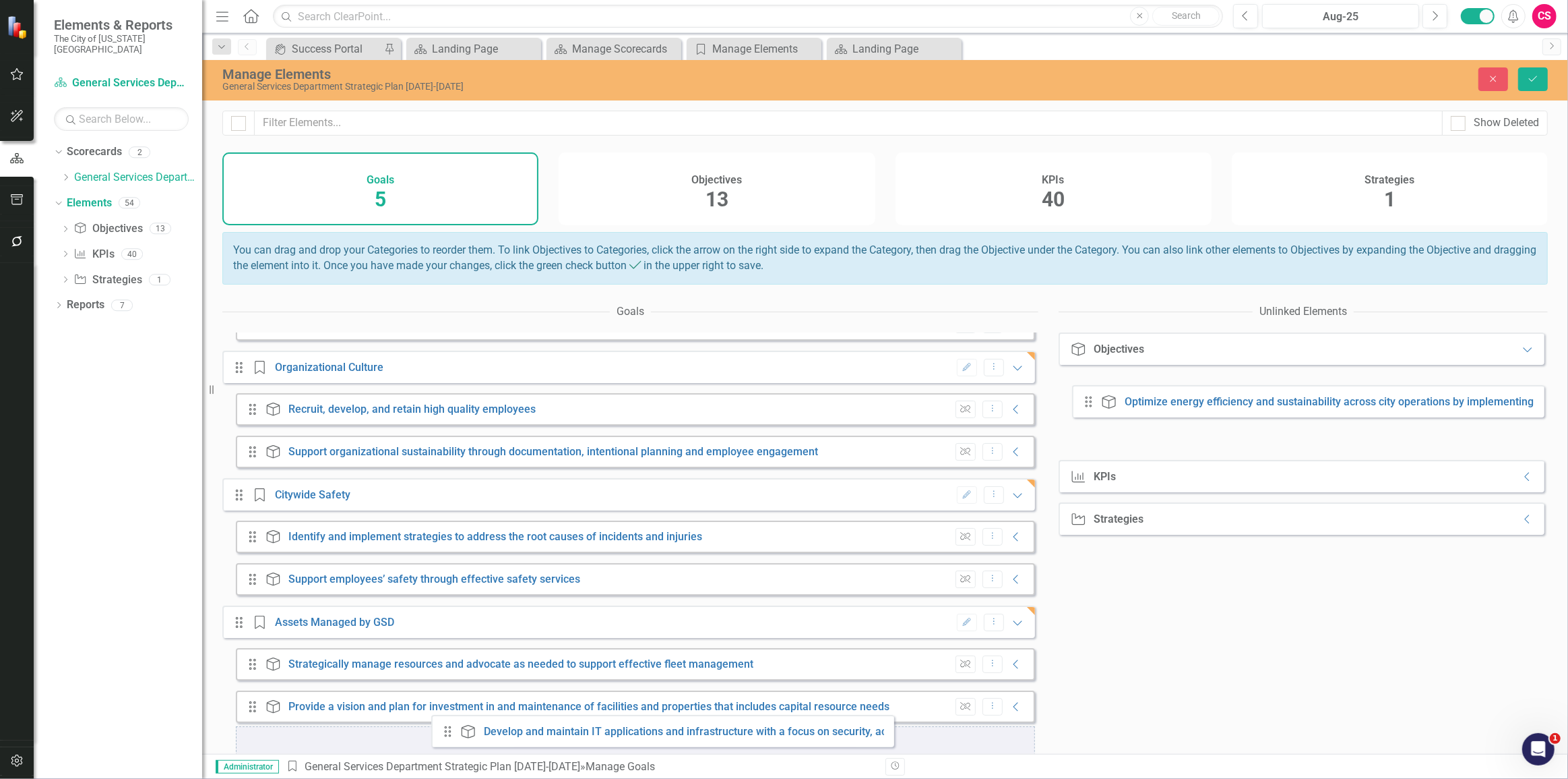
scroll to position [299, 0]
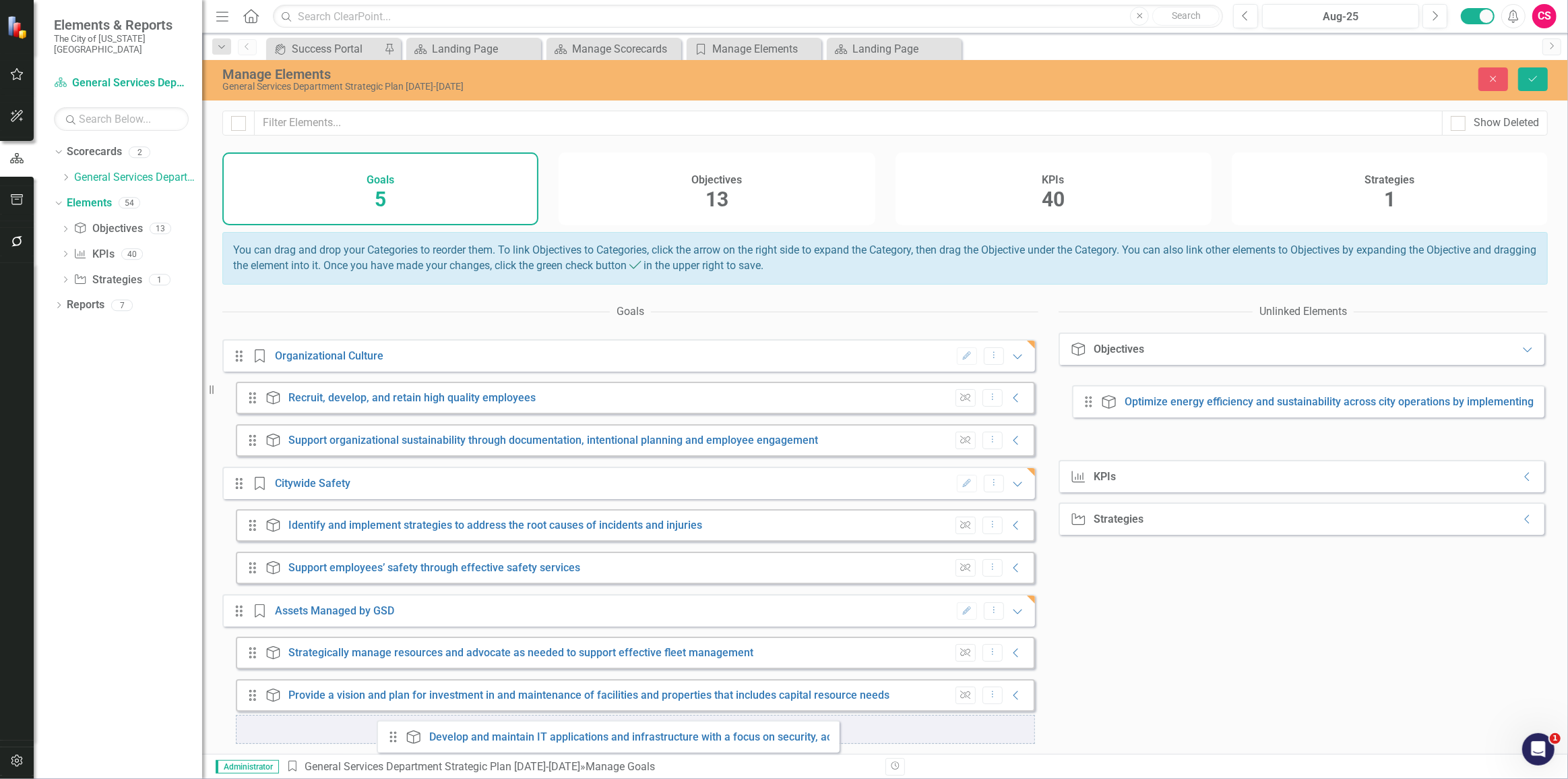
drag, startPoint x: 1093, startPoint y: 400, endPoint x: 398, endPoint y: 736, distance: 772.0
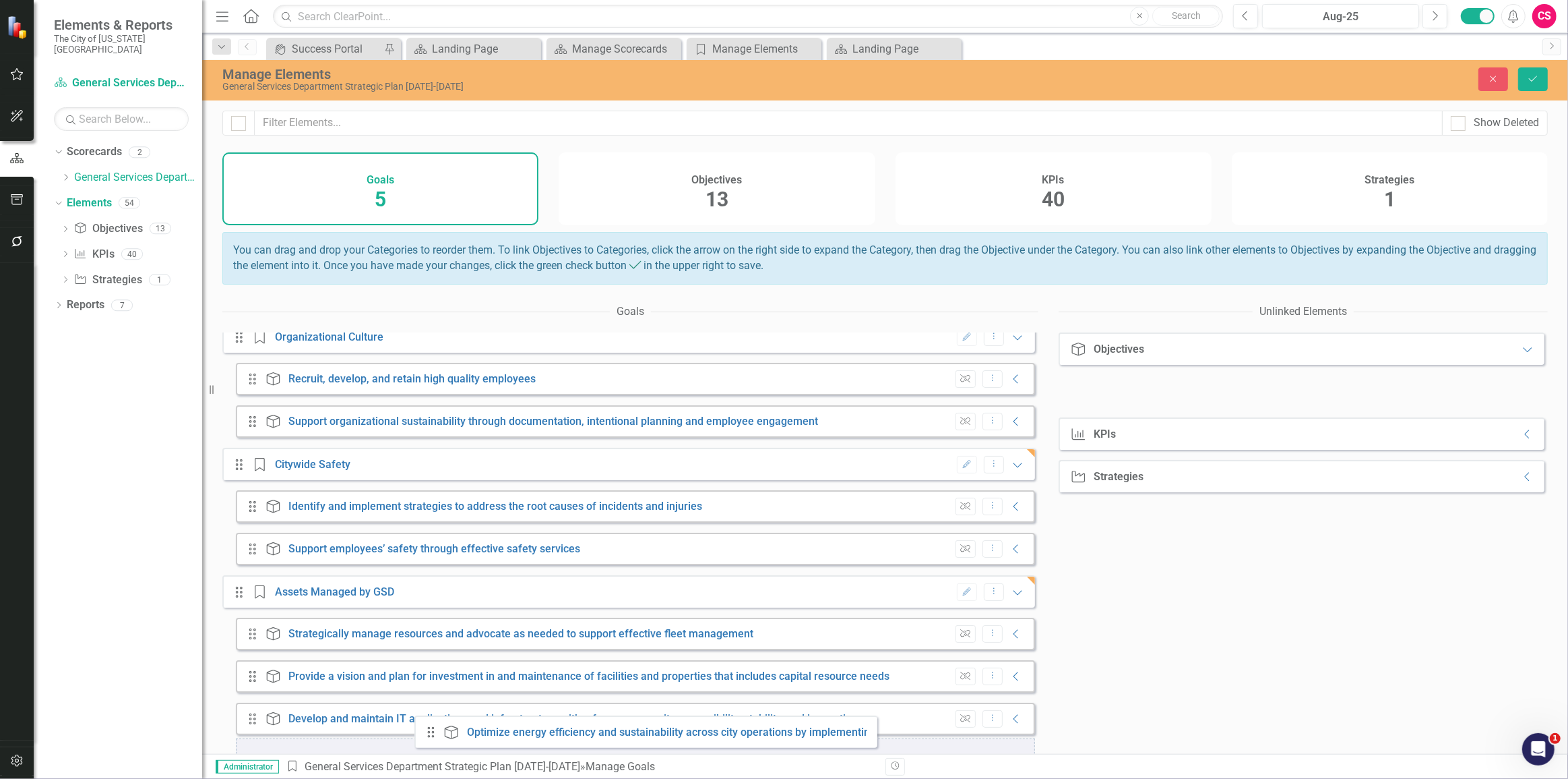
scroll to position [342, 0]
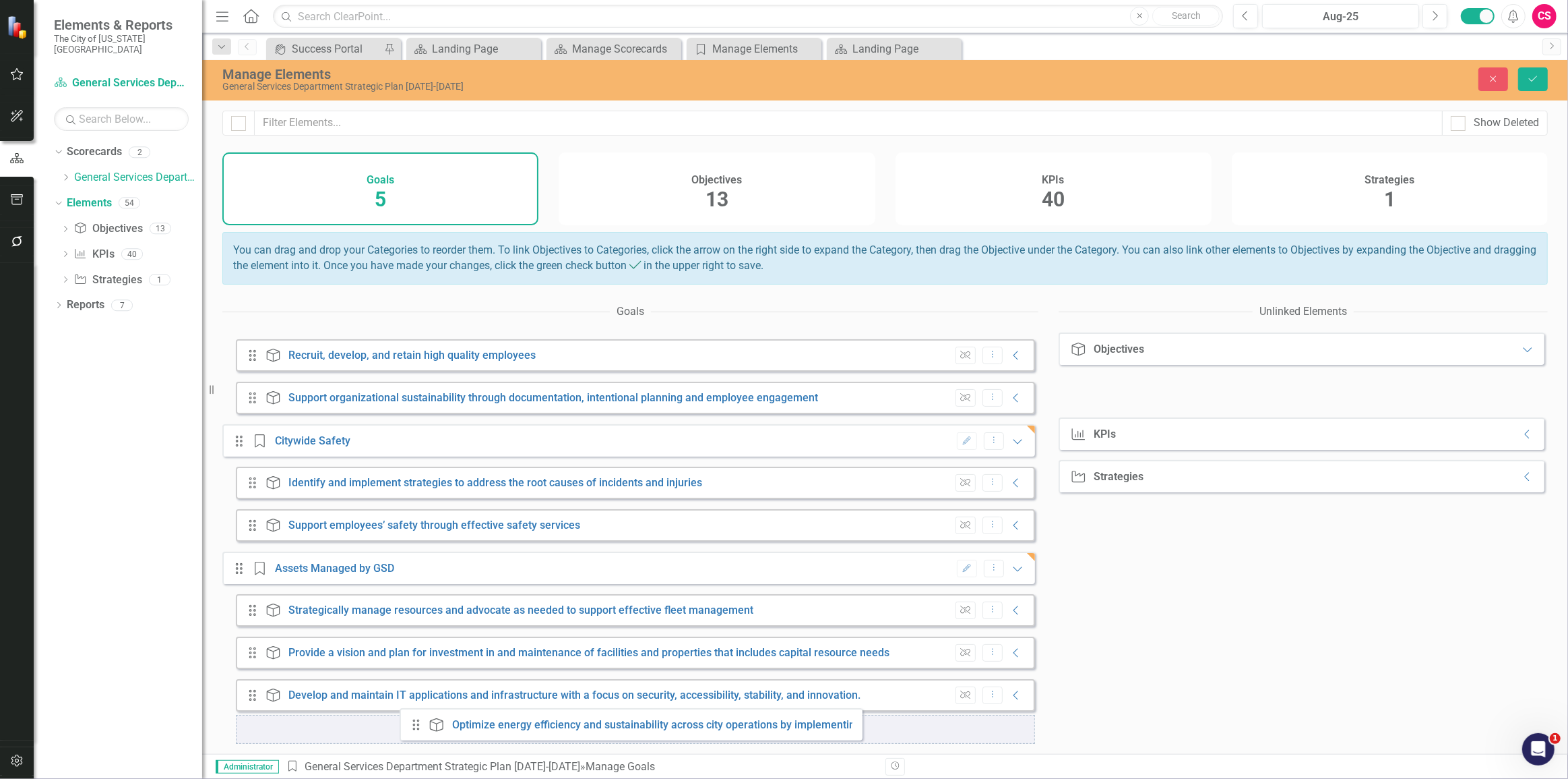
drag, startPoint x: 1095, startPoint y: 405, endPoint x: 423, endPoint y: 729, distance: 746.0
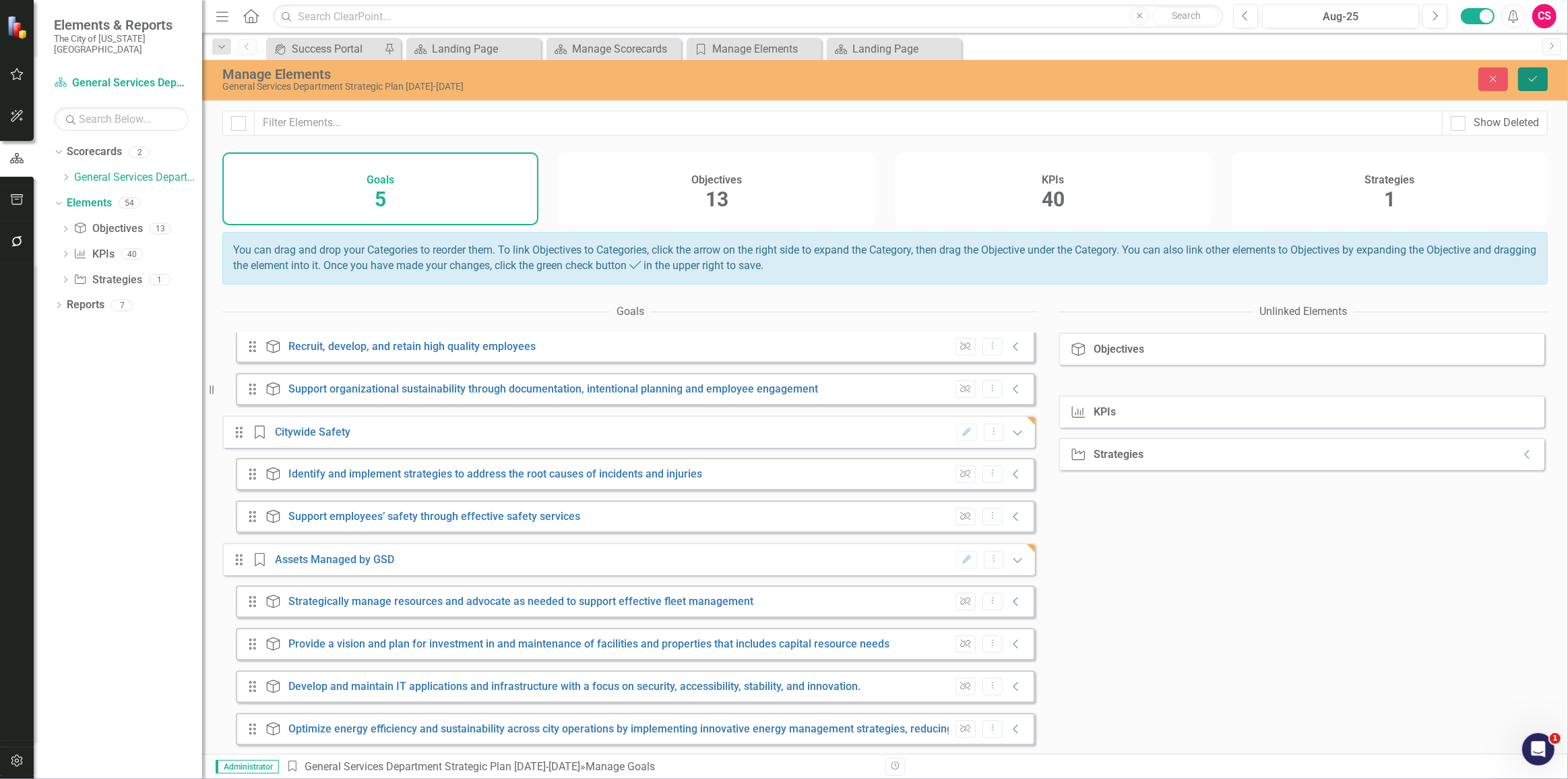
click at [1534, 73] on button "Save" at bounding box center [1534, 79] width 30 height 23
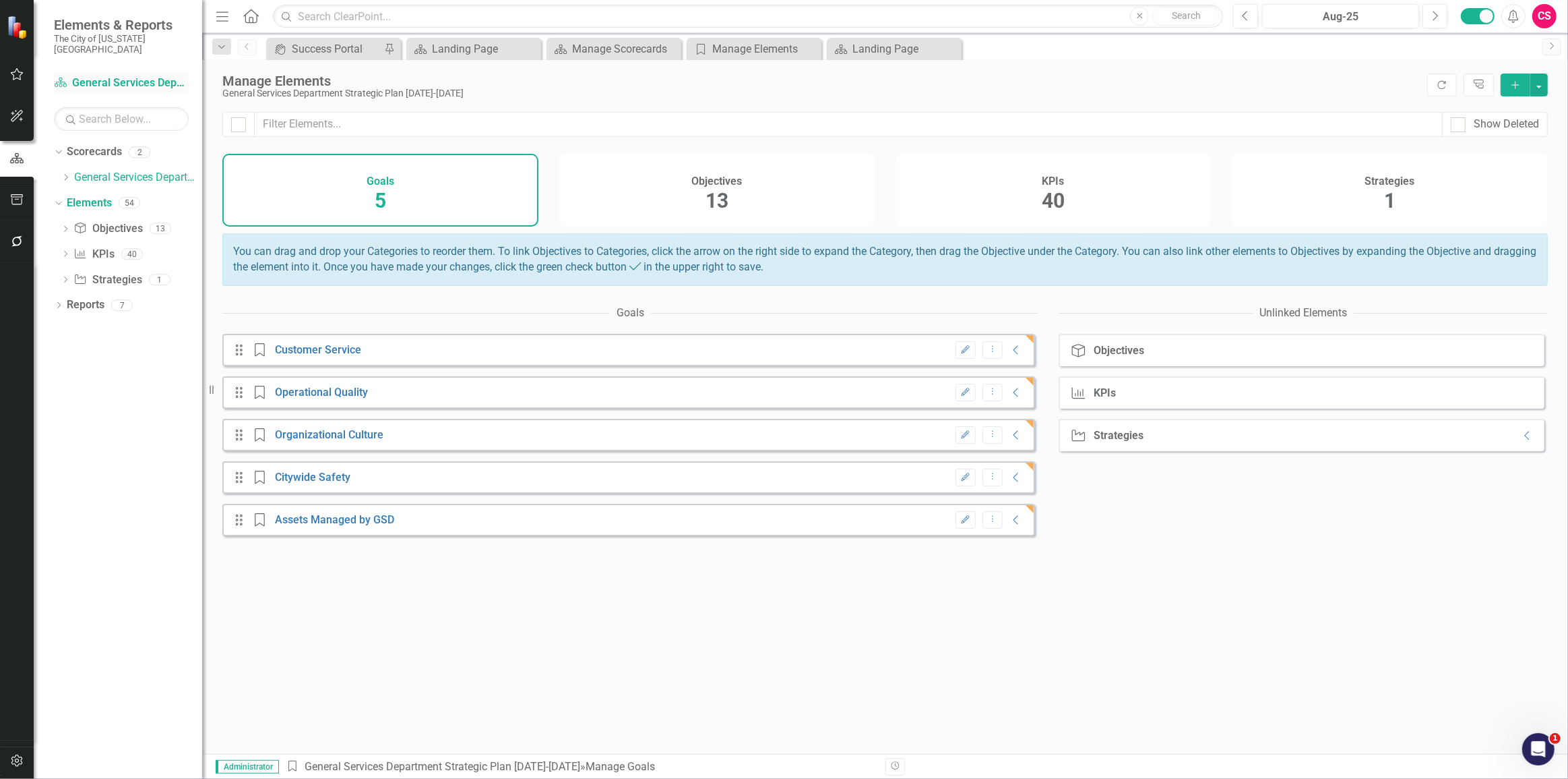
click at [114, 76] on link "Scorecard General Services Department Strategic Plan 2025-2029" at bounding box center [121, 83] width 135 height 16
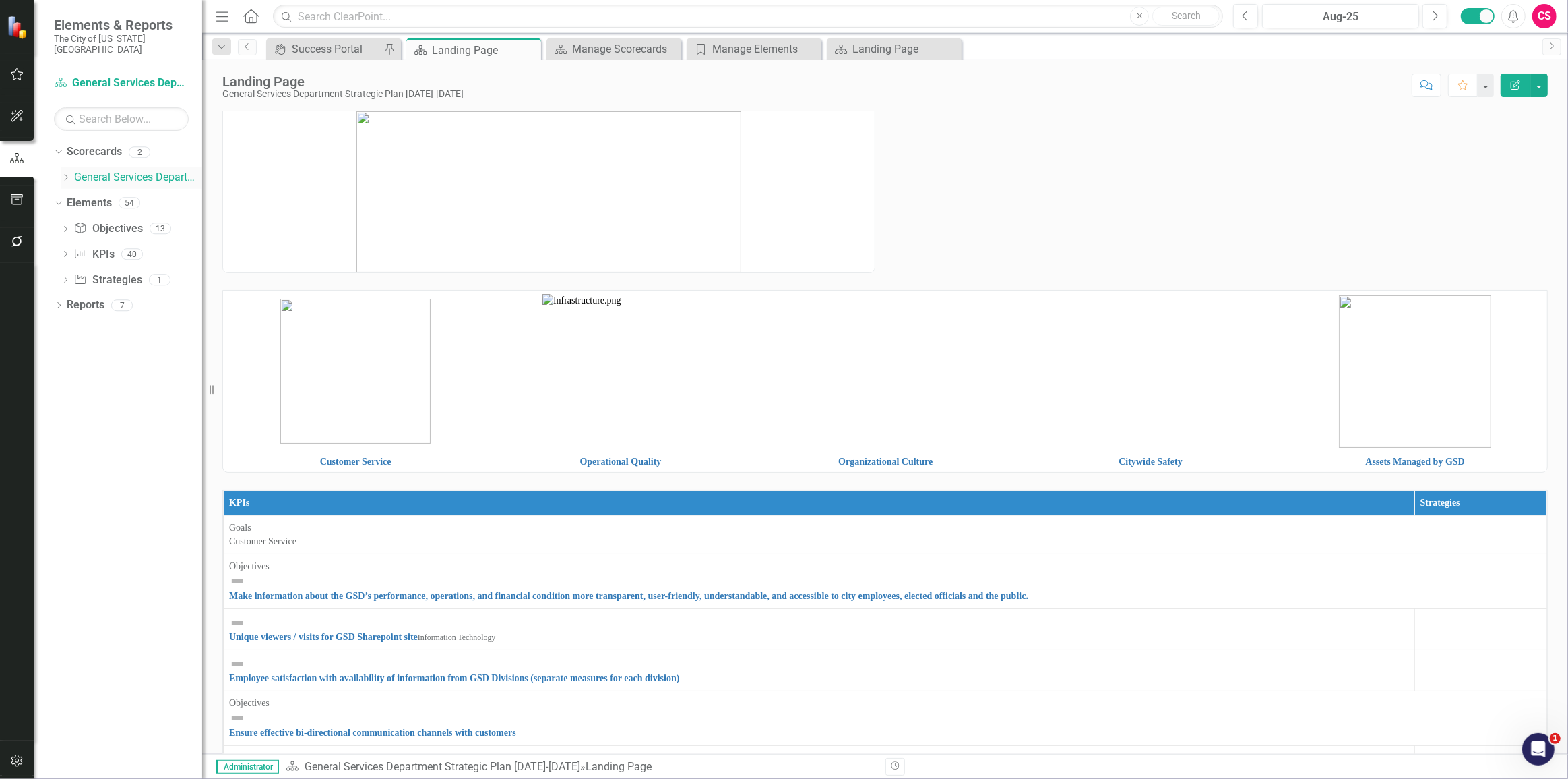
click at [61, 173] on icon "Dropdown" at bounding box center [65, 177] width 10 height 8
click at [100, 196] on link "Information Technology" at bounding box center [145, 203] width 115 height 16
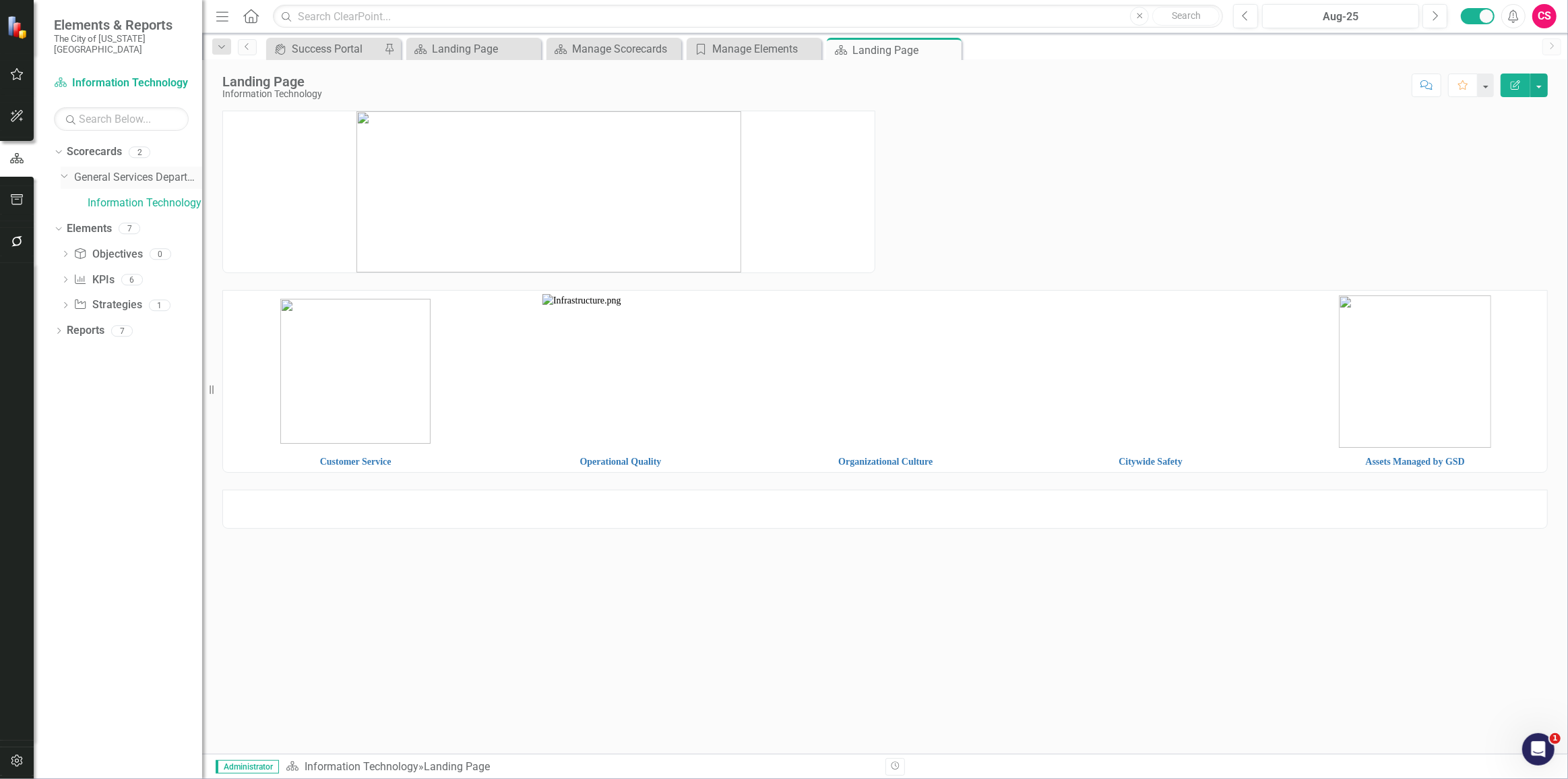
click at [124, 170] on link "General Services Department Strategic Plan [DATE]-[DATE]" at bounding box center [138, 178] width 128 height 16
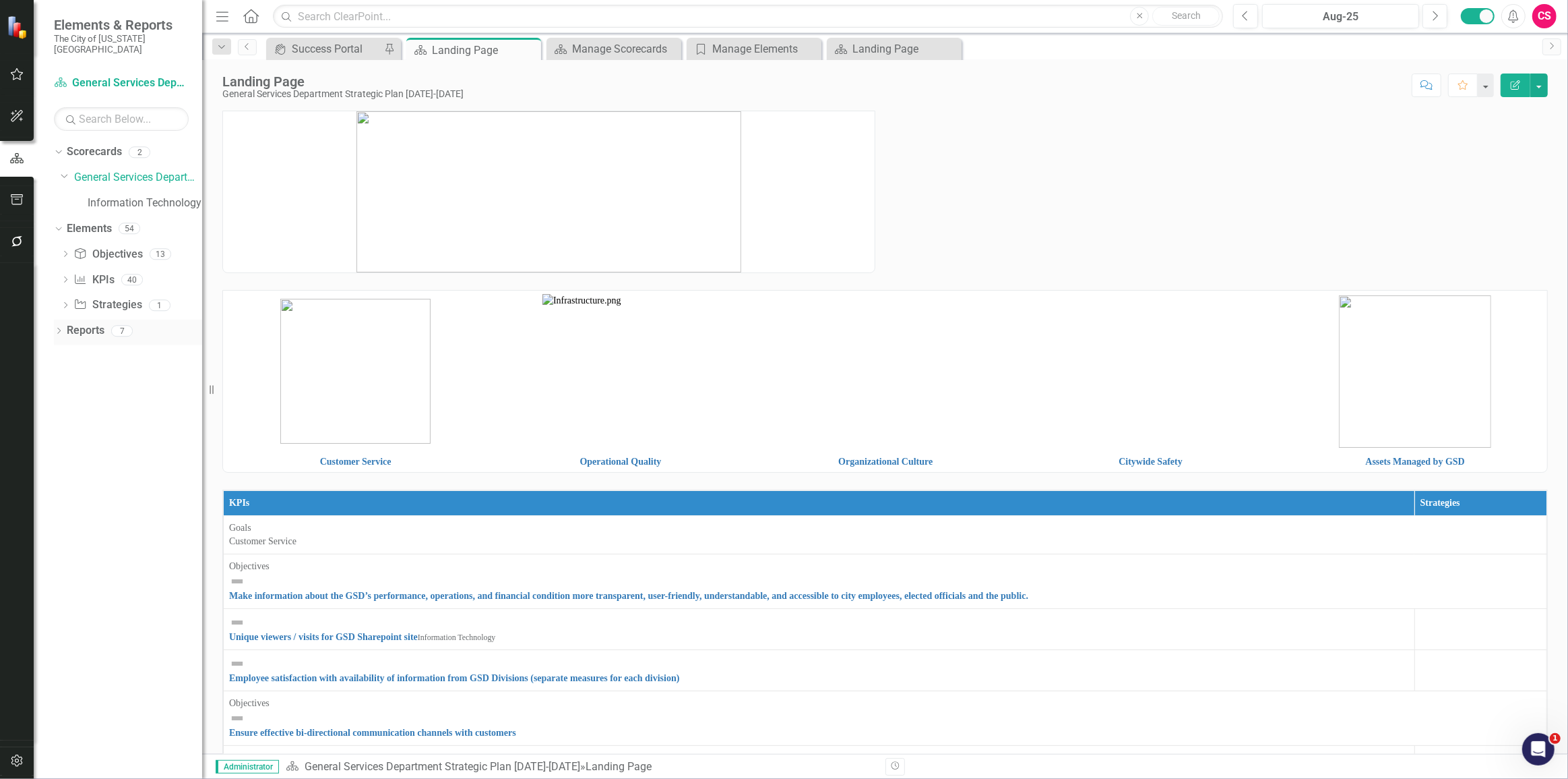
click at [77, 323] on link "Reports" at bounding box center [85, 331] width 37 height 16
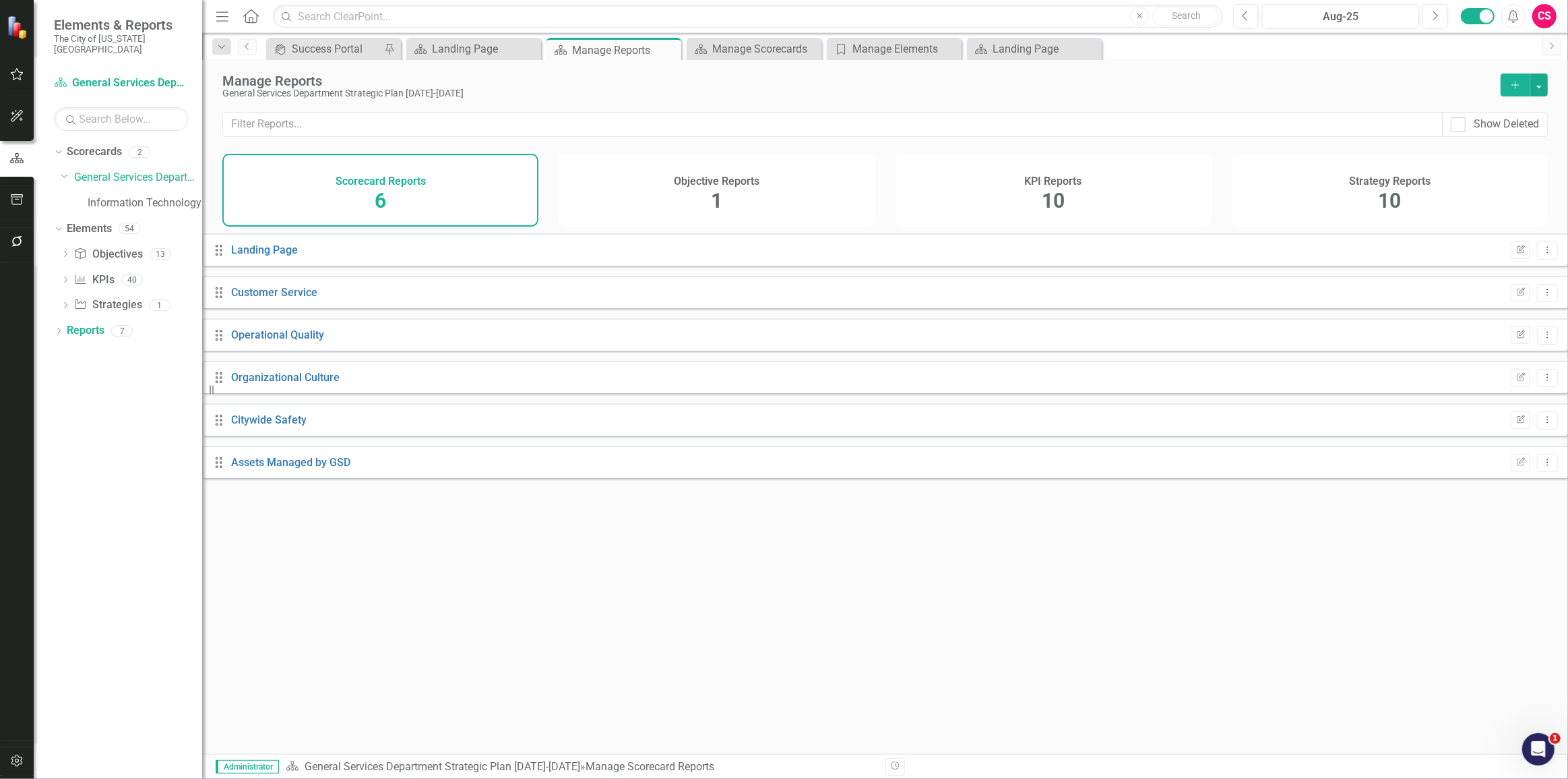
click at [818, 199] on div "Objective Reports 1" at bounding box center [717, 190] width 316 height 73
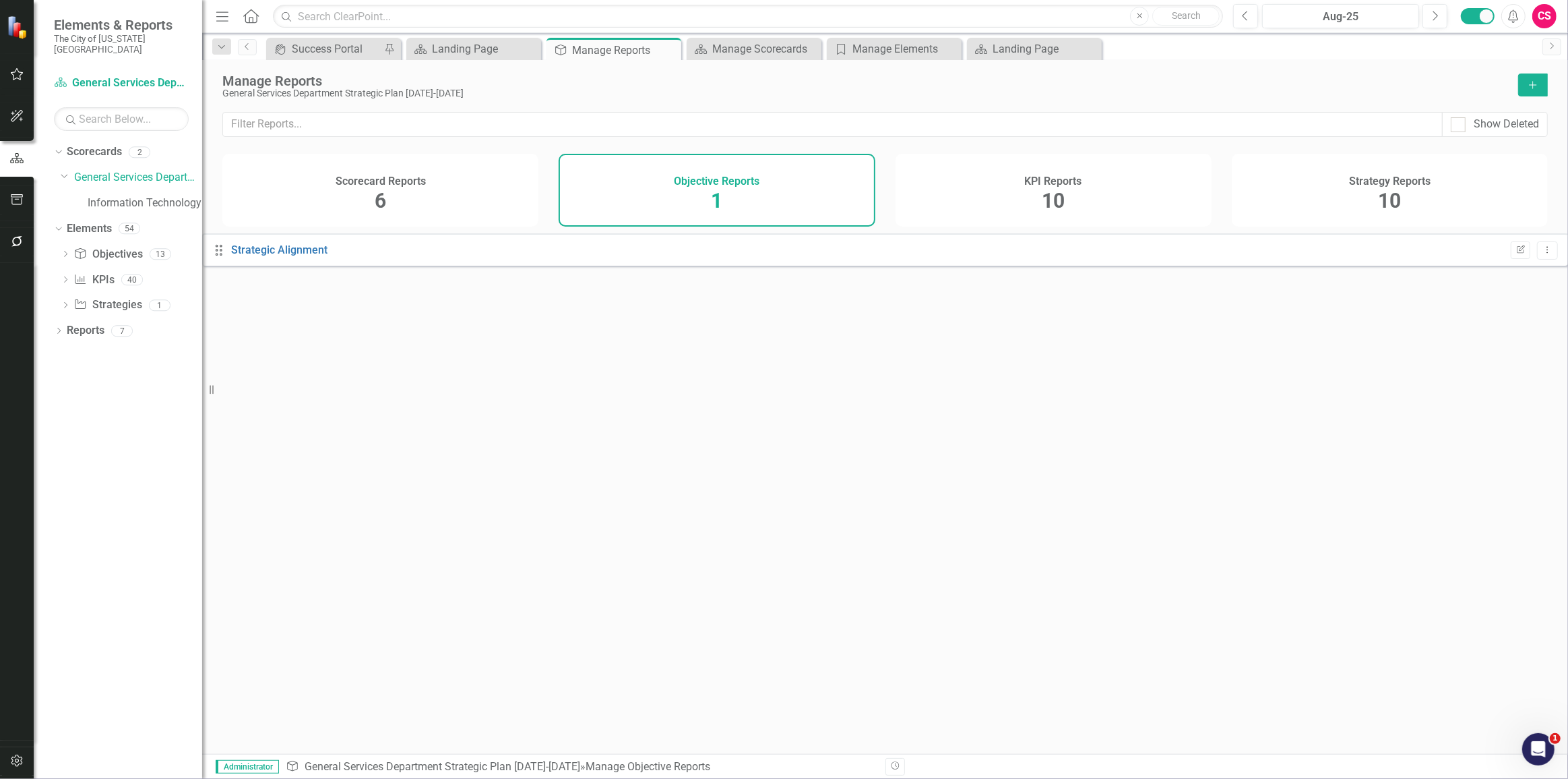
click at [1082, 158] on div "KPI Reports 10" at bounding box center [1054, 190] width 316 height 73
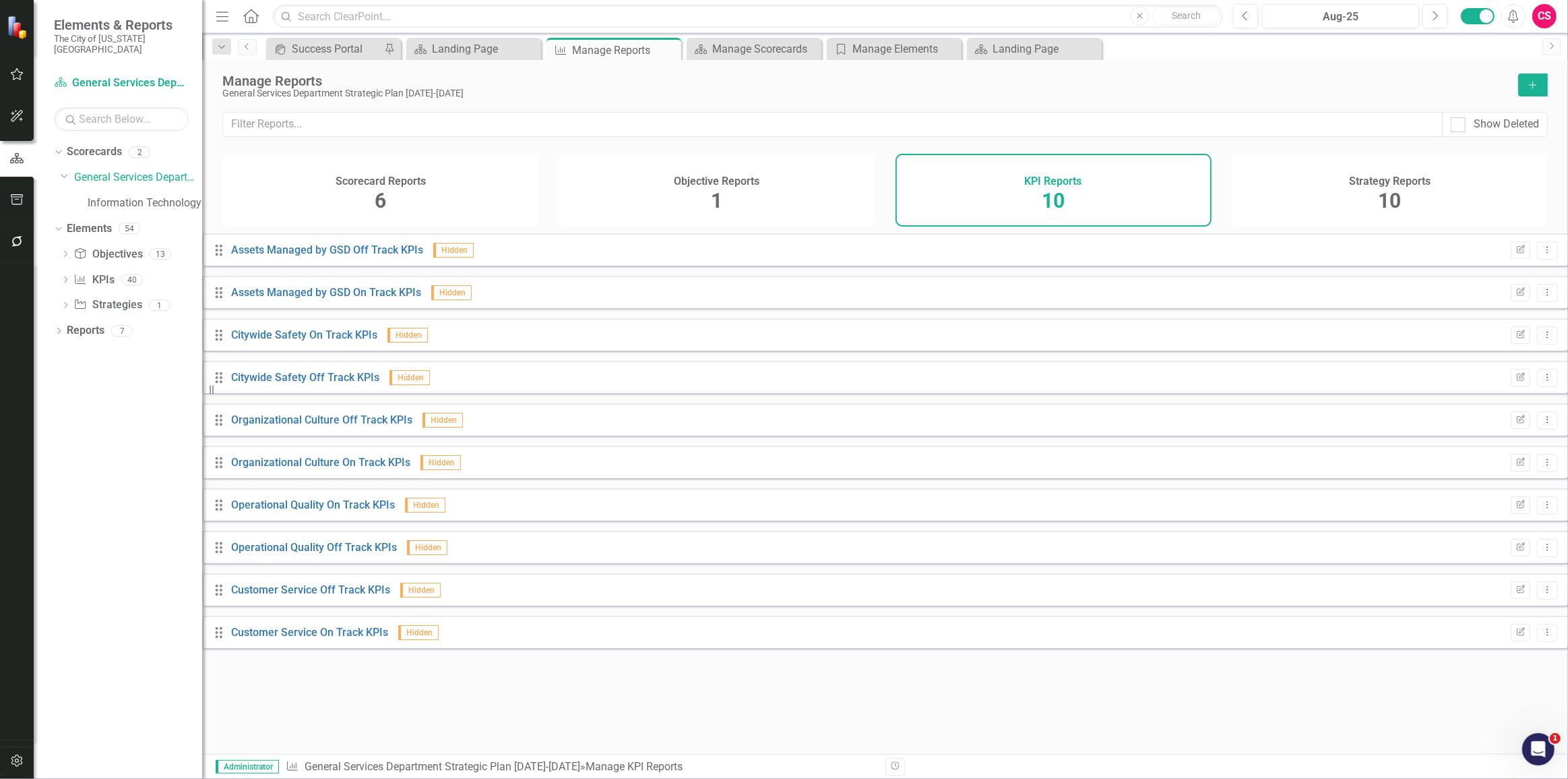
click at [702, 179] on h4 "Objective Reports" at bounding box center [717, 181] width 85 height 12
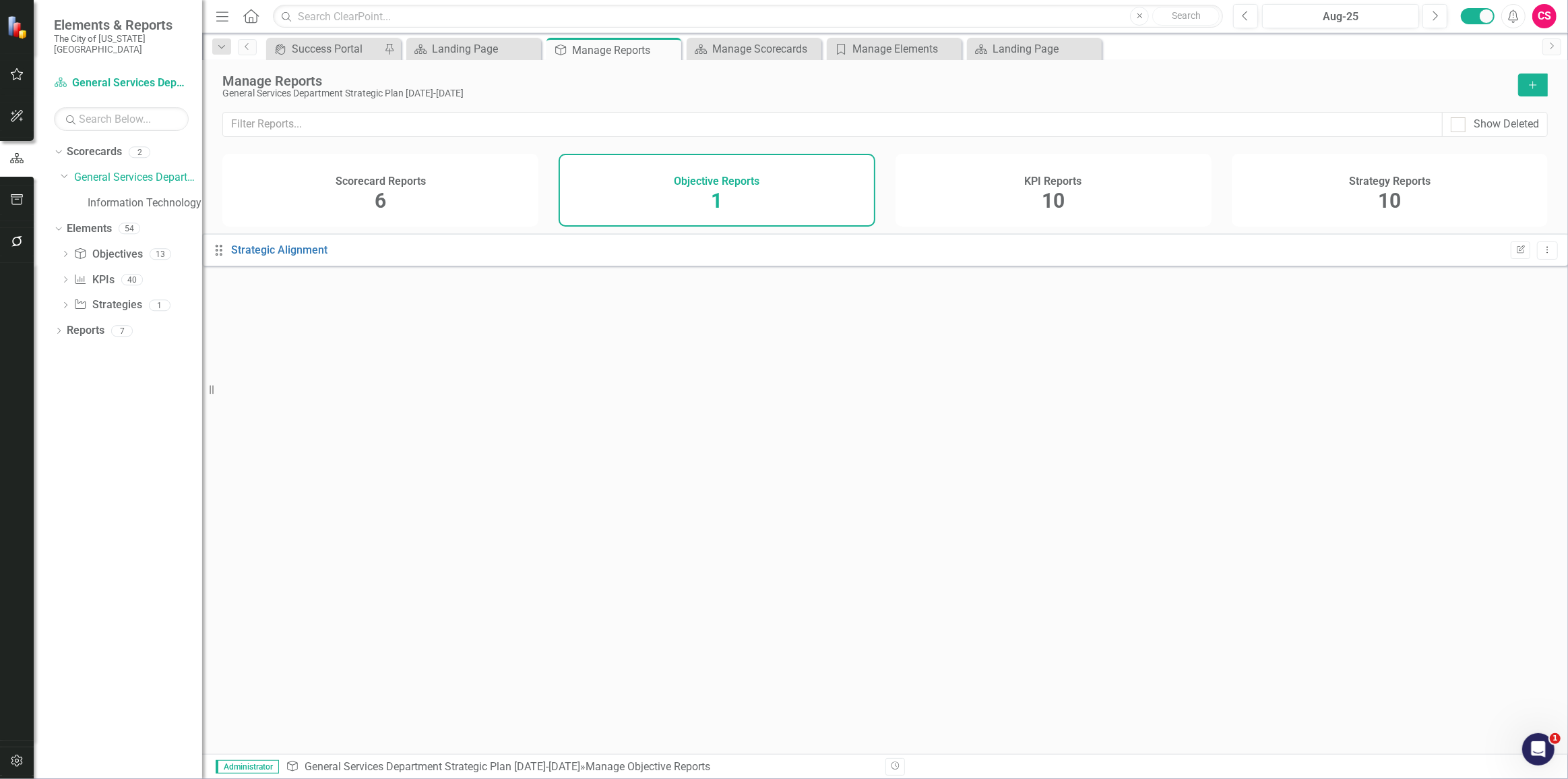
click at [985, 184] on div "KPI Reports 10" at bounding box center [1054, 190] width 316 height 73
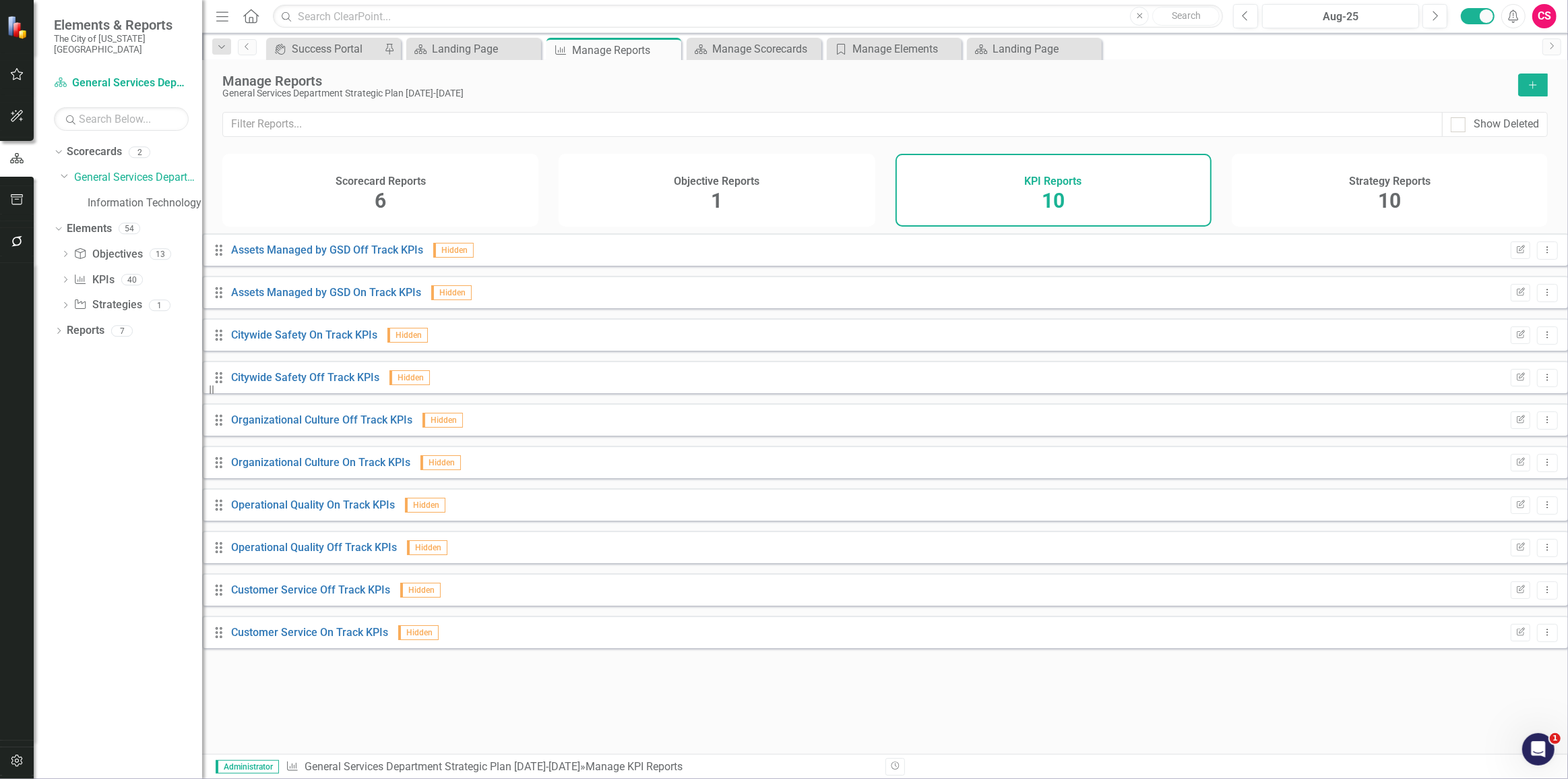
click at [1538, 90] on button "Add" at bounding box center [1534, 85] width 30 height 23
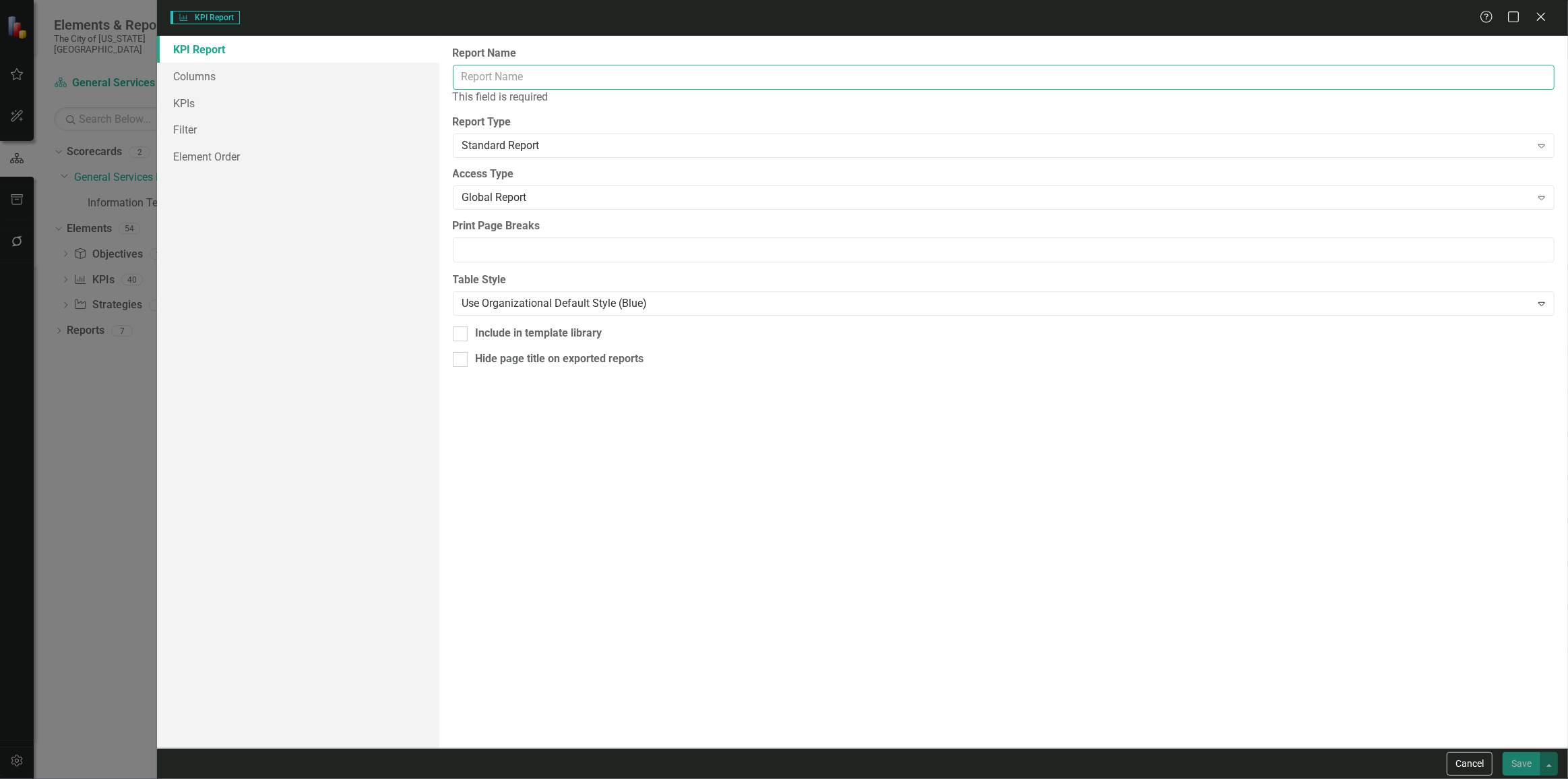
click at [522, 67] on input "Report Name" at bounding box center [1004, 76] width 1102 height 25
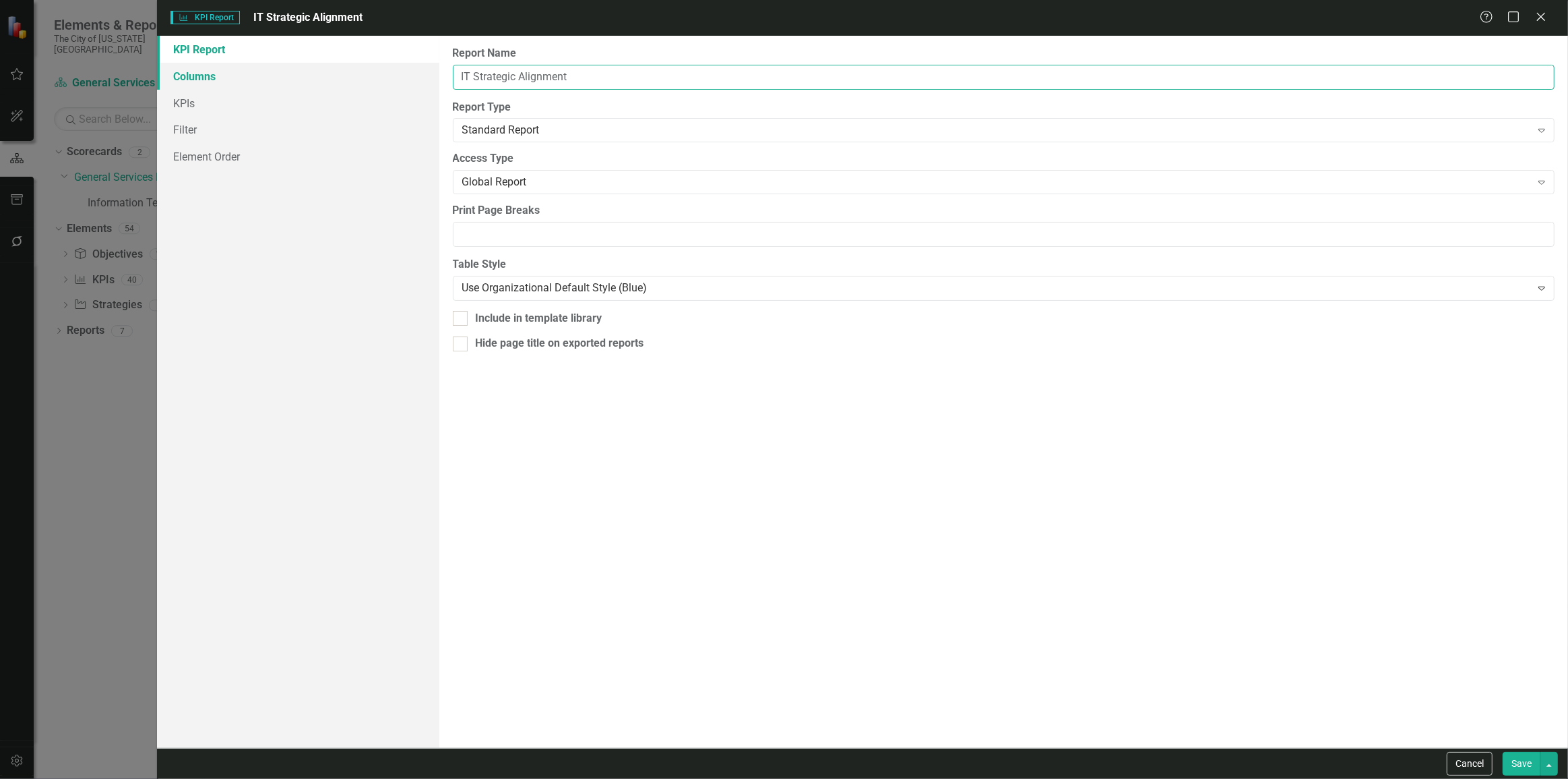
type input "IT Strategic Alignment"
drag, startPoint x: 325, startPoint y: 73, endPoint x: 325, endPoint y: 80, distance: 7.0
click at [325, 73] on link "Columns" at bounding box center [298, 76] width 283 height 27
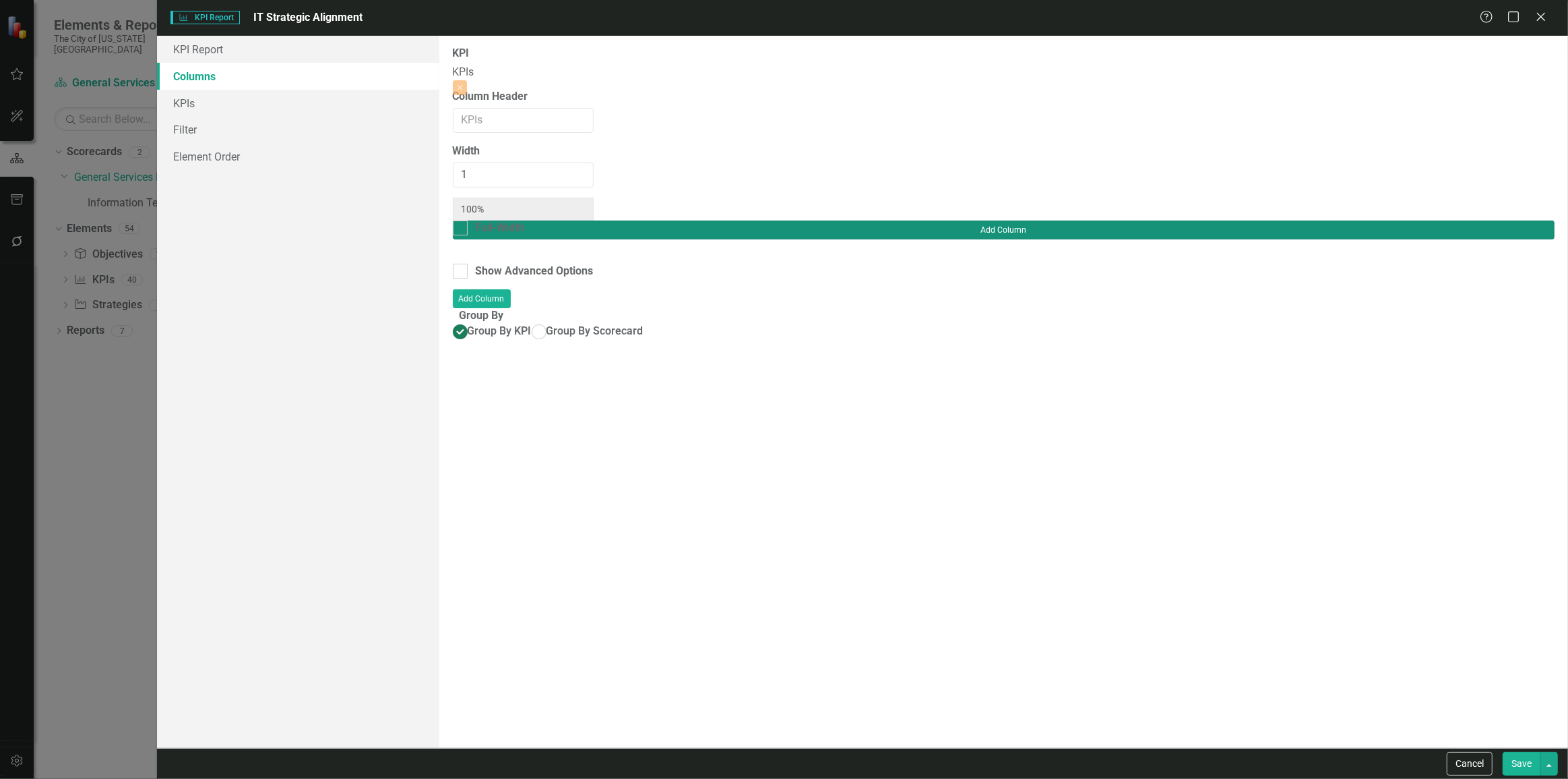
drag, startPoint x: 1495, startPoint y: 56, endPoint x: 1492, endPoint y: 65, distance: 9.5
click at [1495, 220] on div "Add Column" at bounding box center [1004, 242] width 1102 height 43
click at [1492, 220] on button "Add Column" at bounding box center [1004, 229] width 1102 height 19
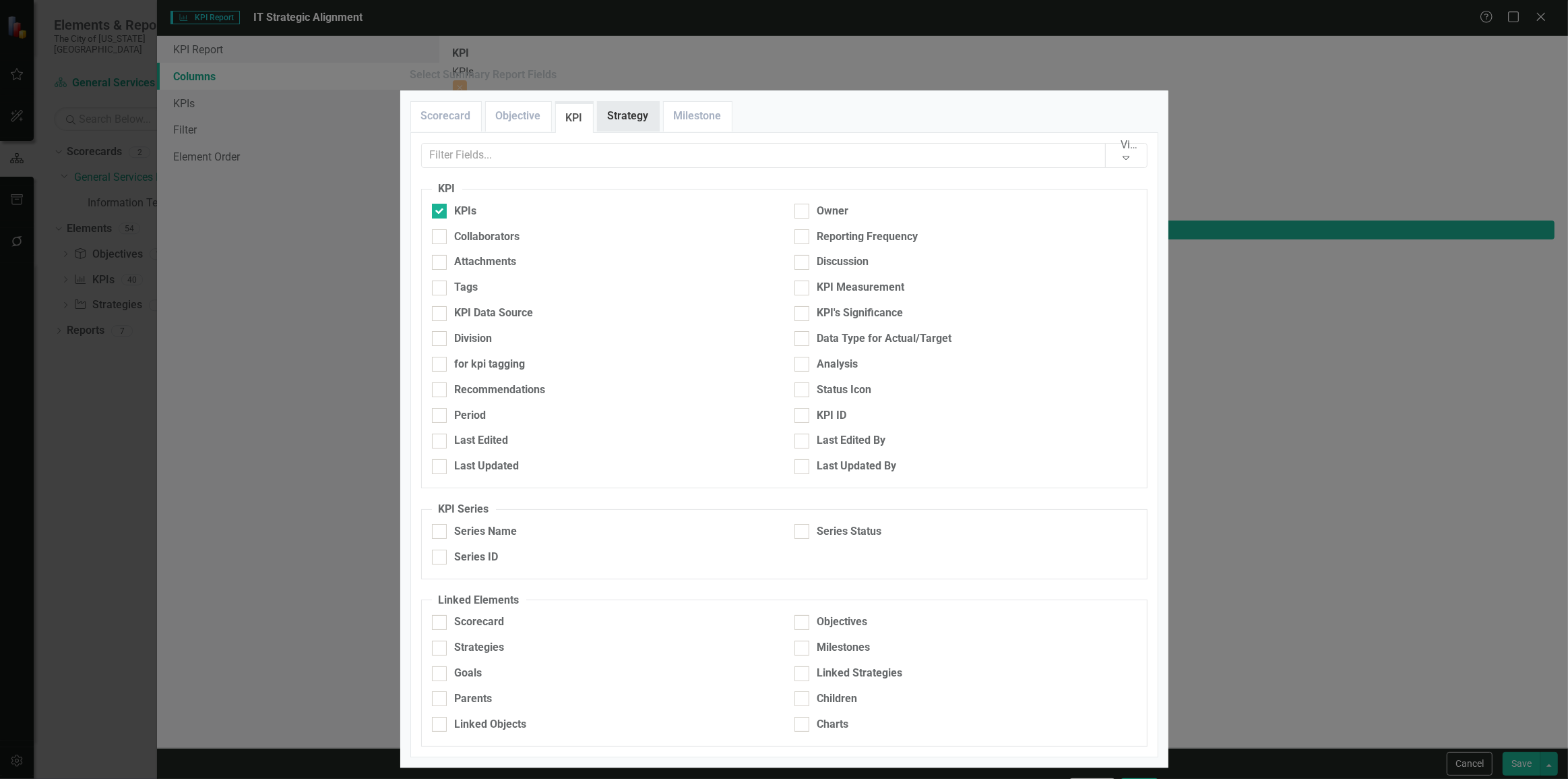
click at [604, 130] on link "Strategy" at bounding box center [629, 116] width 61 height 29
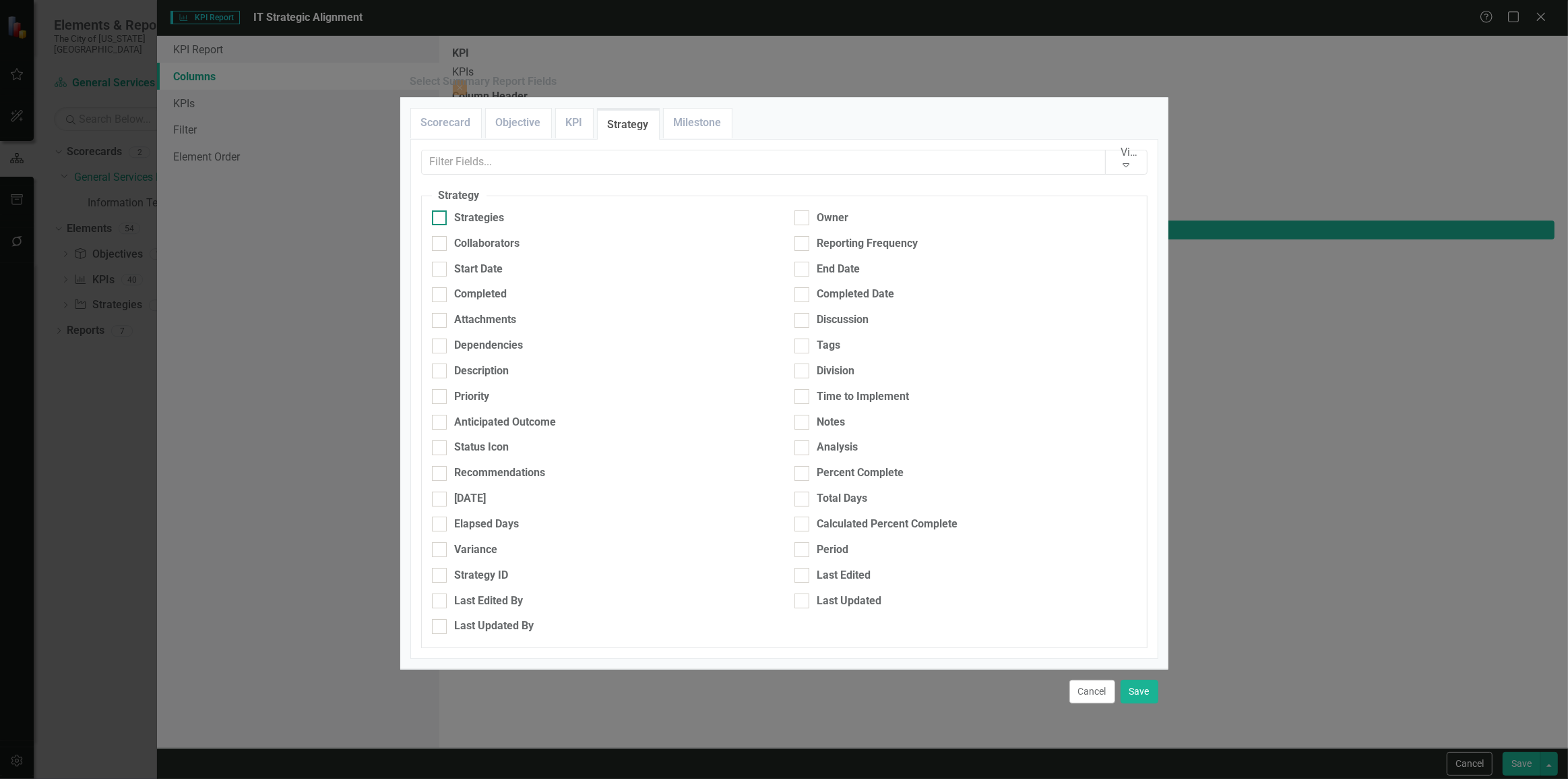
click at [468, 241] on fieldset "Strategy Strategies Owner Collaborators Reporting Frequency Start Date End Date…" at bounding box center [784, 418] width 726 height 460
click at [467, 226] on div "Strategies" at bounding box center [480, 218] width 50 height 16
click at [441, 219] on input "Strategies" at bounding box center [436, 215] width 9 height 9
checkbox input "true"
click at [524, 137] on link "Objective" at bounding box center [518, 123] width 65 height 29
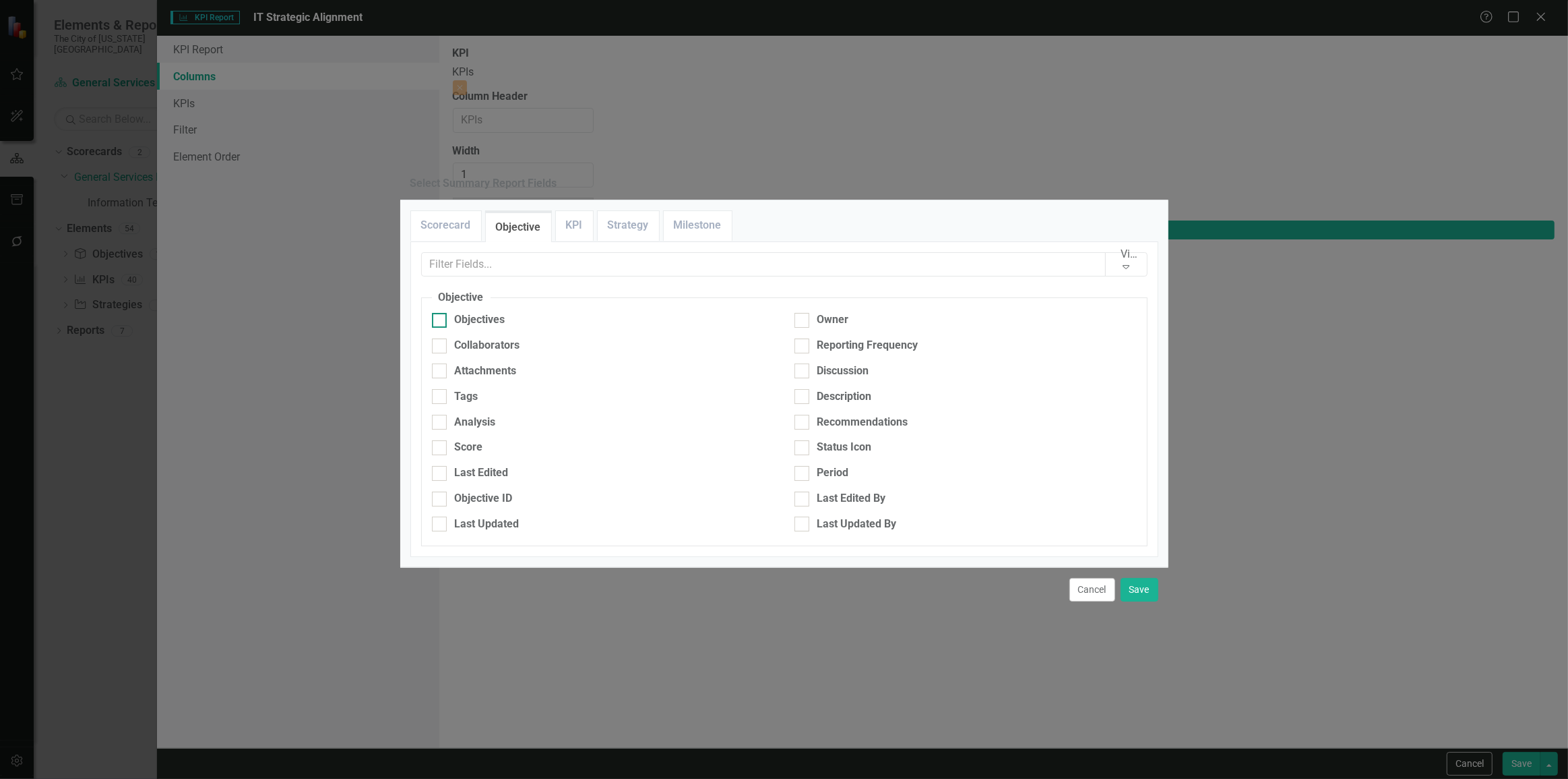
click at [466, 312] on div "Objectives" at bounding box center [480, 319] width 50 height 16
click at [441, 313] on input "Objectives" at bounding box center [436, 317] width 9 height 9
checkbox input "true"
drag, startPoint x: 441, startPoint y: 160, endPoint x: 446, endPoint y: 178, distance: 18.7
click at [441, 211] on link "Scorecard" at bounding box center [447, 225] width 70 height 29
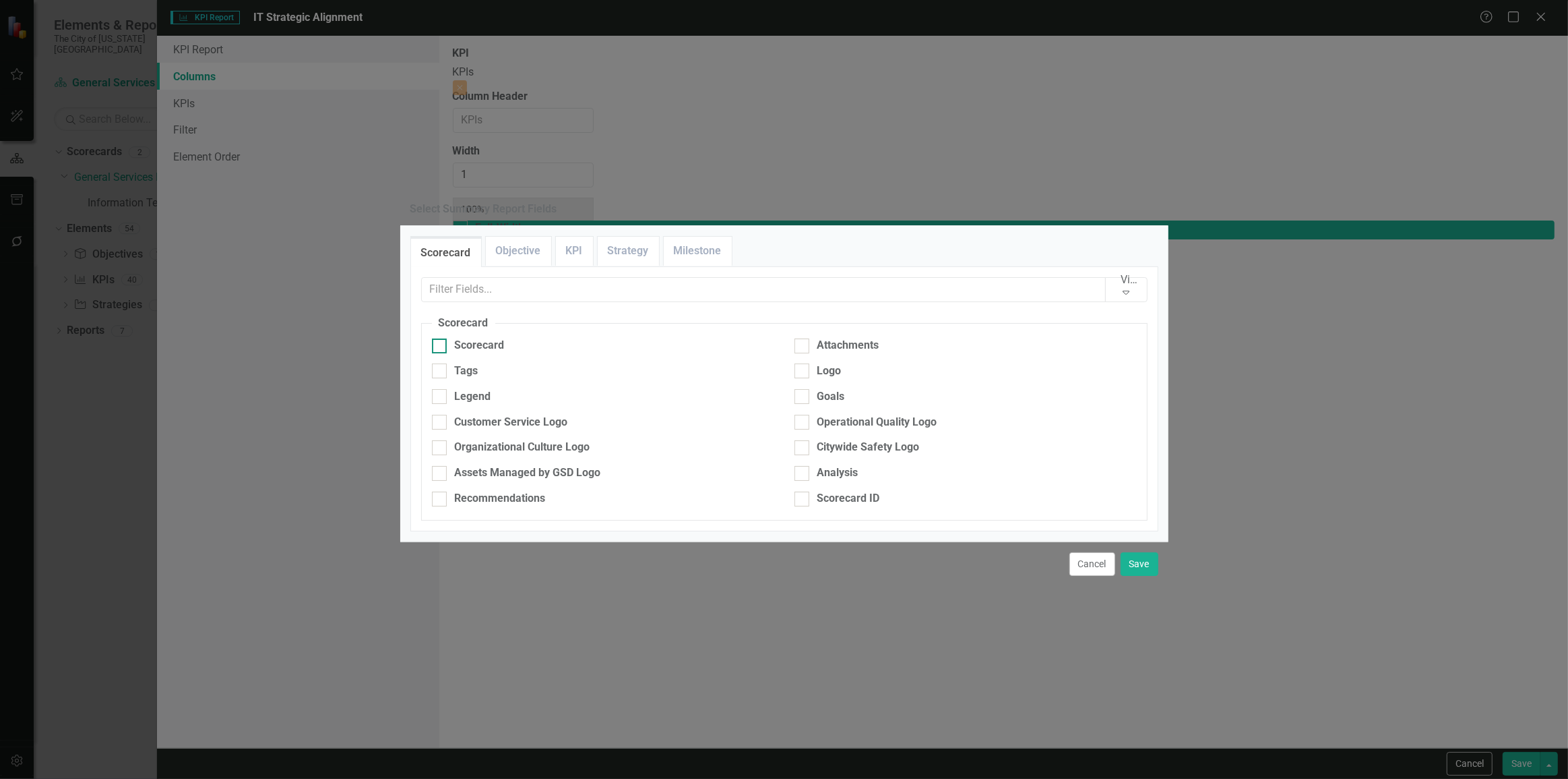
click at [456, 337] on div "Scorecard" at bounding box center [480, 345] width 50 height 16
click at [441, 338] on input "Scorecard" at bounding box center [436, 343] width 9 height 9
drag, startPoint x: 474, startPoint y: 251, endPoint x: 474, endPoint y: 244, distance: 7.0
click at [474, 337] on div "Scorecard" at bounding box center [480, 345] width 50 height 16
click at [441, 338] on input "Scorecard" at bounding box center [436, 343] width 9 height 9
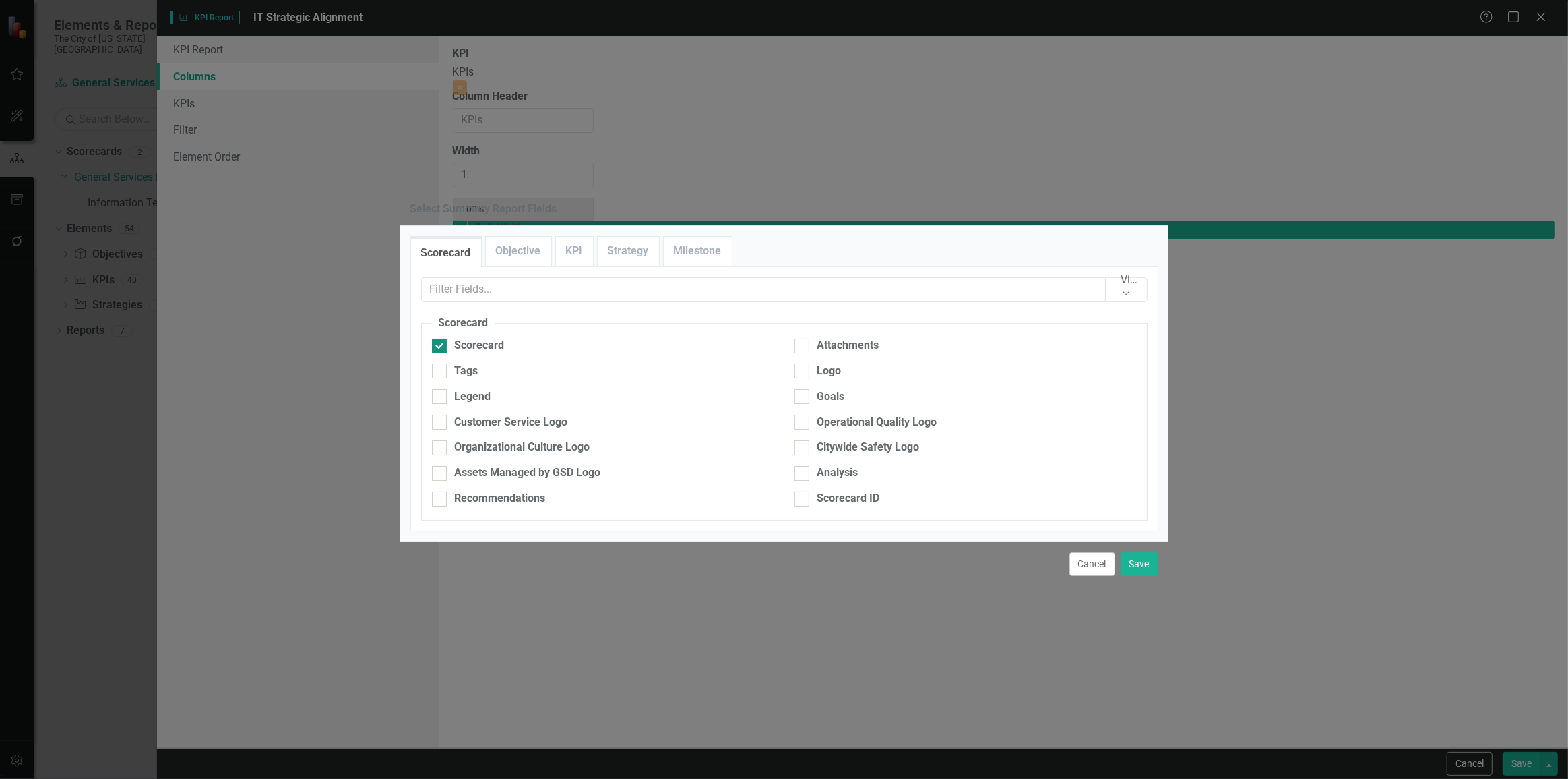
checkbox input "false"
click at [523, 237] on link "Objective" at bounding box center [518, 251] width 65 height 29
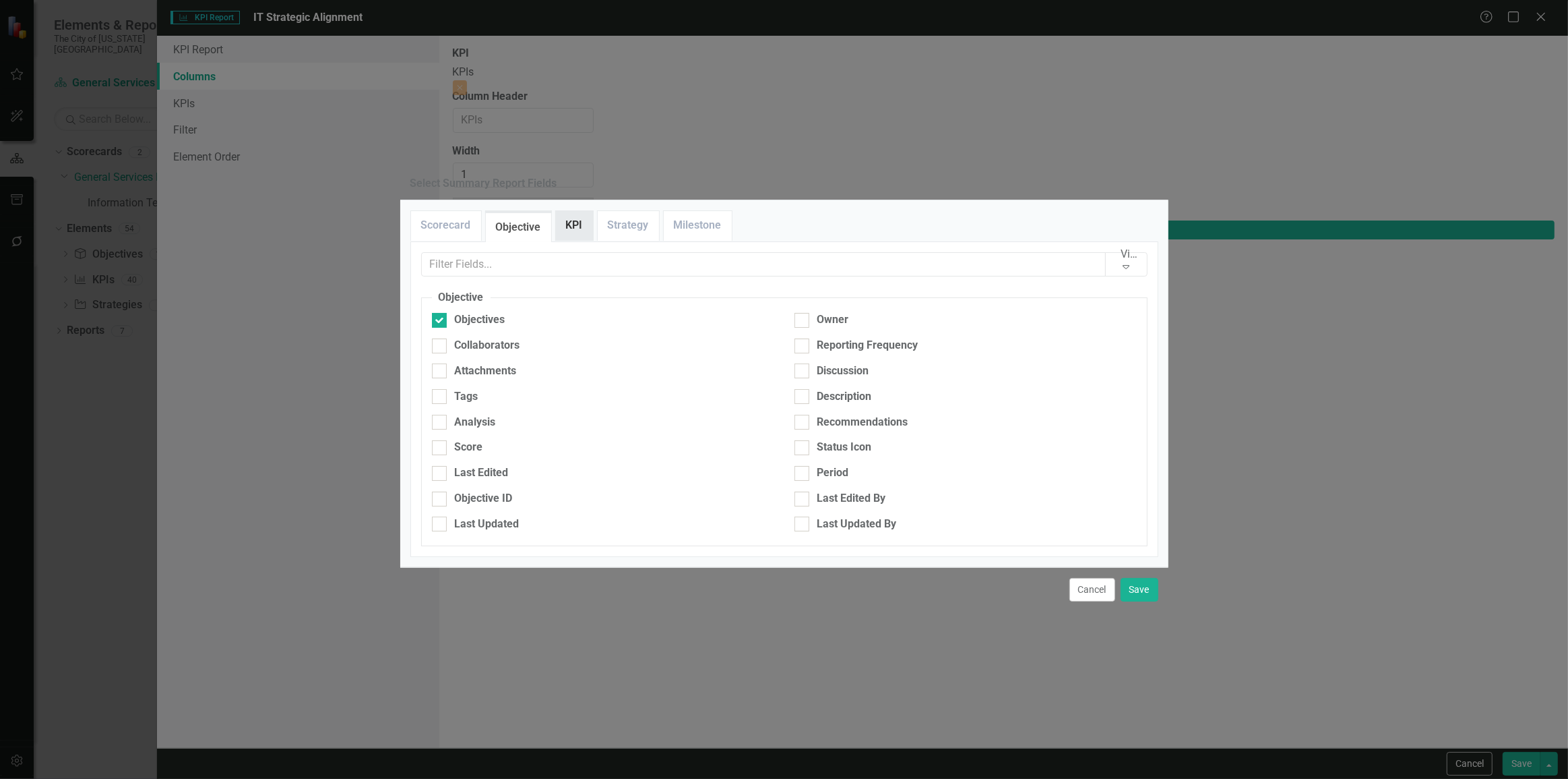
click at [568, 211] on link "KPI" at bounding box center [574, 225] width 37 height 29
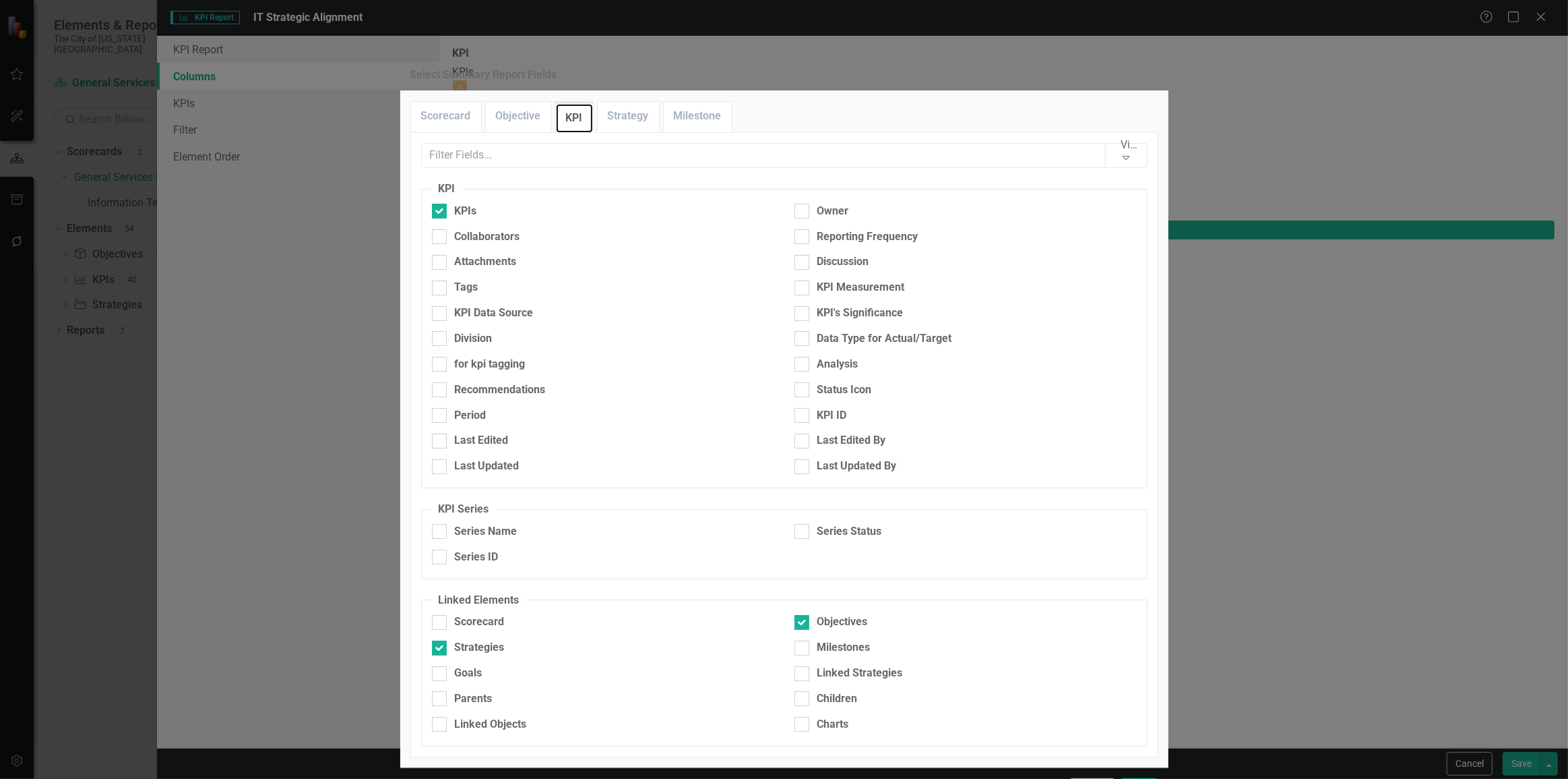
scroll to position [108, 0]
click at [464, 666] on div "Goals" at bounding box center [468, 673] width 28 height 16
click at [441, 666] on input "Goals" at bounding box center [436, 670] width 9 height 9
checkbox input "true"
click at [1145, 778] on button "Save" at bounding box center [1139, 789] width 37 height 23
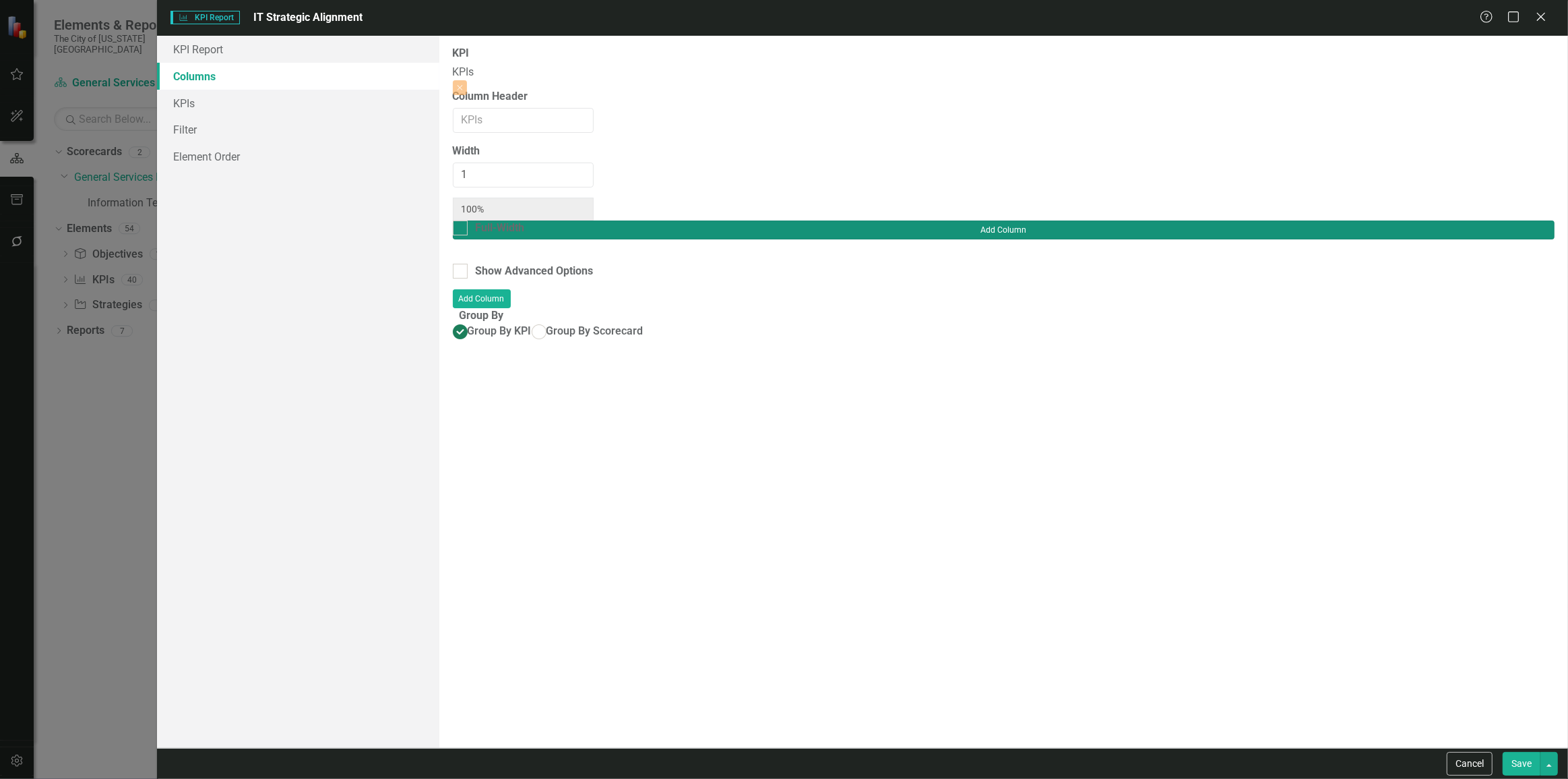
type input "25%"
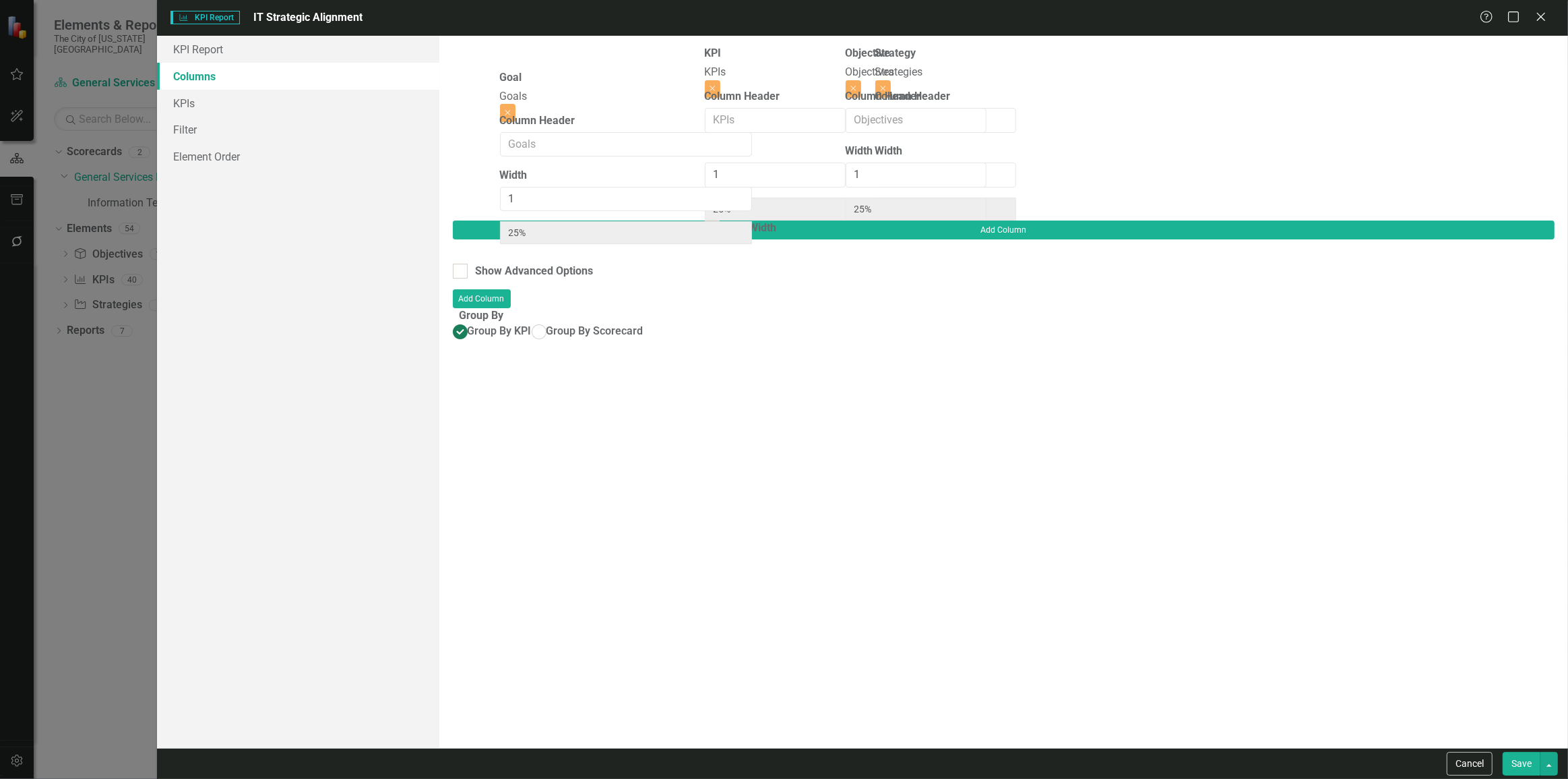
drag, startPoint x: 1046, startPoint y: 84, endPoint x: 859, endPoint y: 67, distance: 187.8
click at [598, 109] on div "KPI KPIs Close Column Header Width 1 25% Full-Width Objective Objectives Close …" at bounding box center [735, 133] width 564 height 175
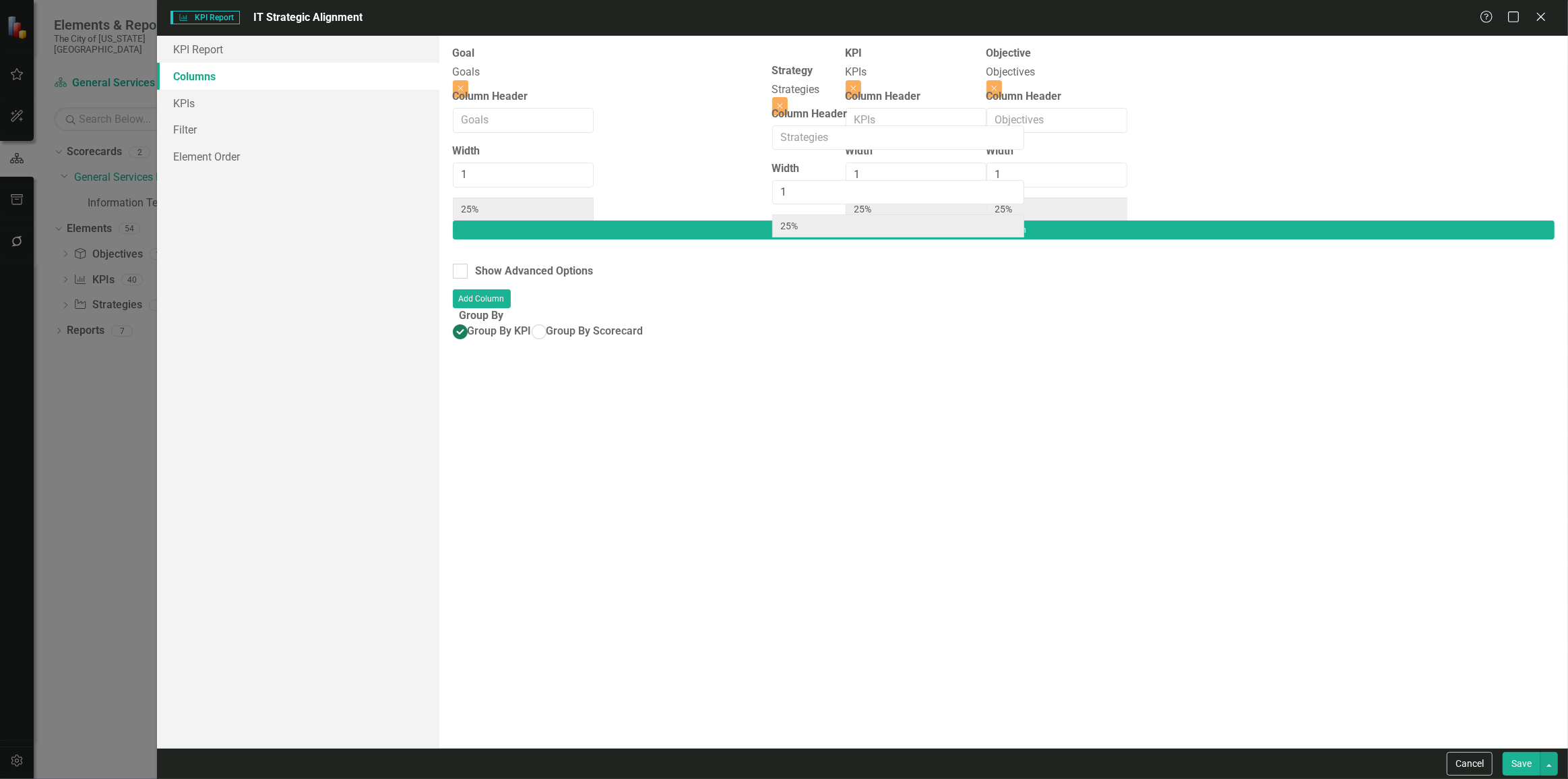
drag, startPoint x: 1292, startPoint y: 85, endPoint x: 803, endPoint y: 106, distance: 489.5
click at [807, 103] on div "Goal Goals Close Column Header Width 1 25% KPI KPIs Close Column Header Width 1…" at bounding box center [735, 133] width 564 height 175
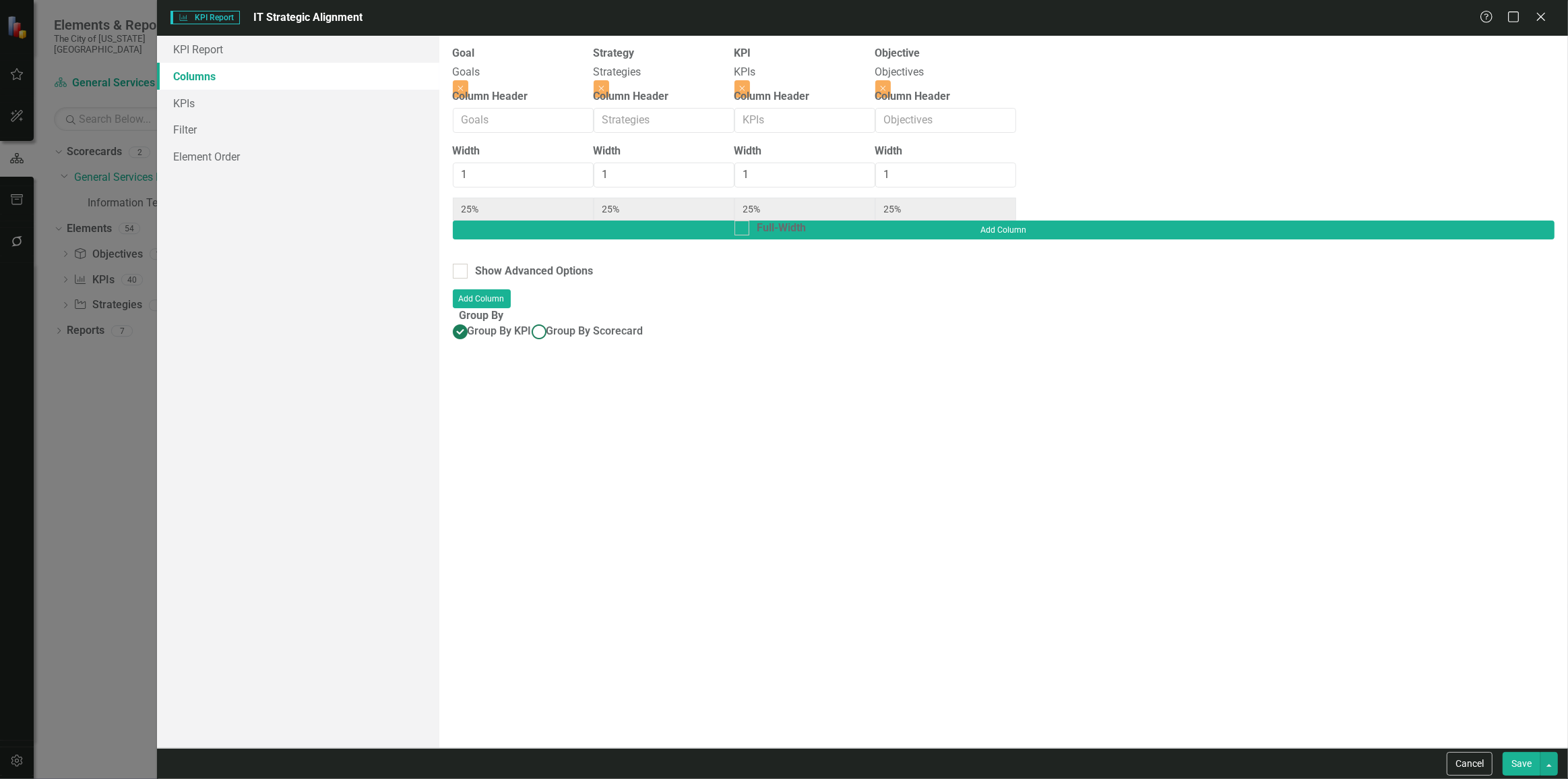
click at [546, 325] on span "Group By Scorecard" at bounding box center [594, 331] width 97 height 13
click at [538, 321] on input "Group By Scorecard" at bounding box center [539, 331] width 21 height 21
radio input "true"
click at [528, 371] on div "Group By Goal" at bounding box center [510, 379] width 70 height 16
click at [462, 371] on input "Group By Goal" at bounding box center [457, 376] width 9 height 9
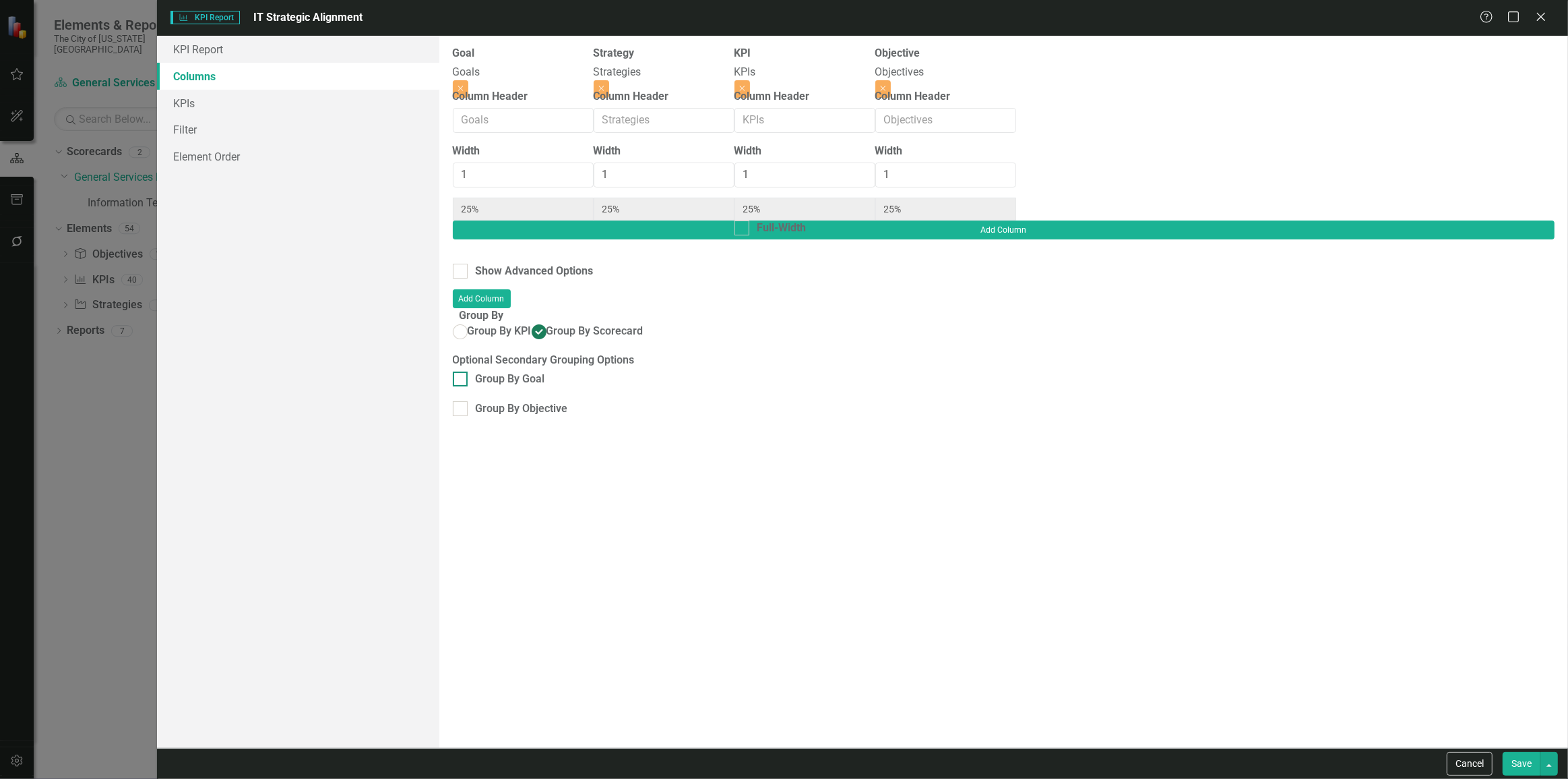
checkbox input "true"
click at [528, 401] on div "Group By Objective" at bounding box center [522, 409] width 92 height 16
click at [462, 401] on input "Group By Objective" at bounding box center [457, 406] width 9 height 9
checkbox input "true"
click at [485, 220] on div "Full-Width" at bounding box center [501, 228] width 49 height 16
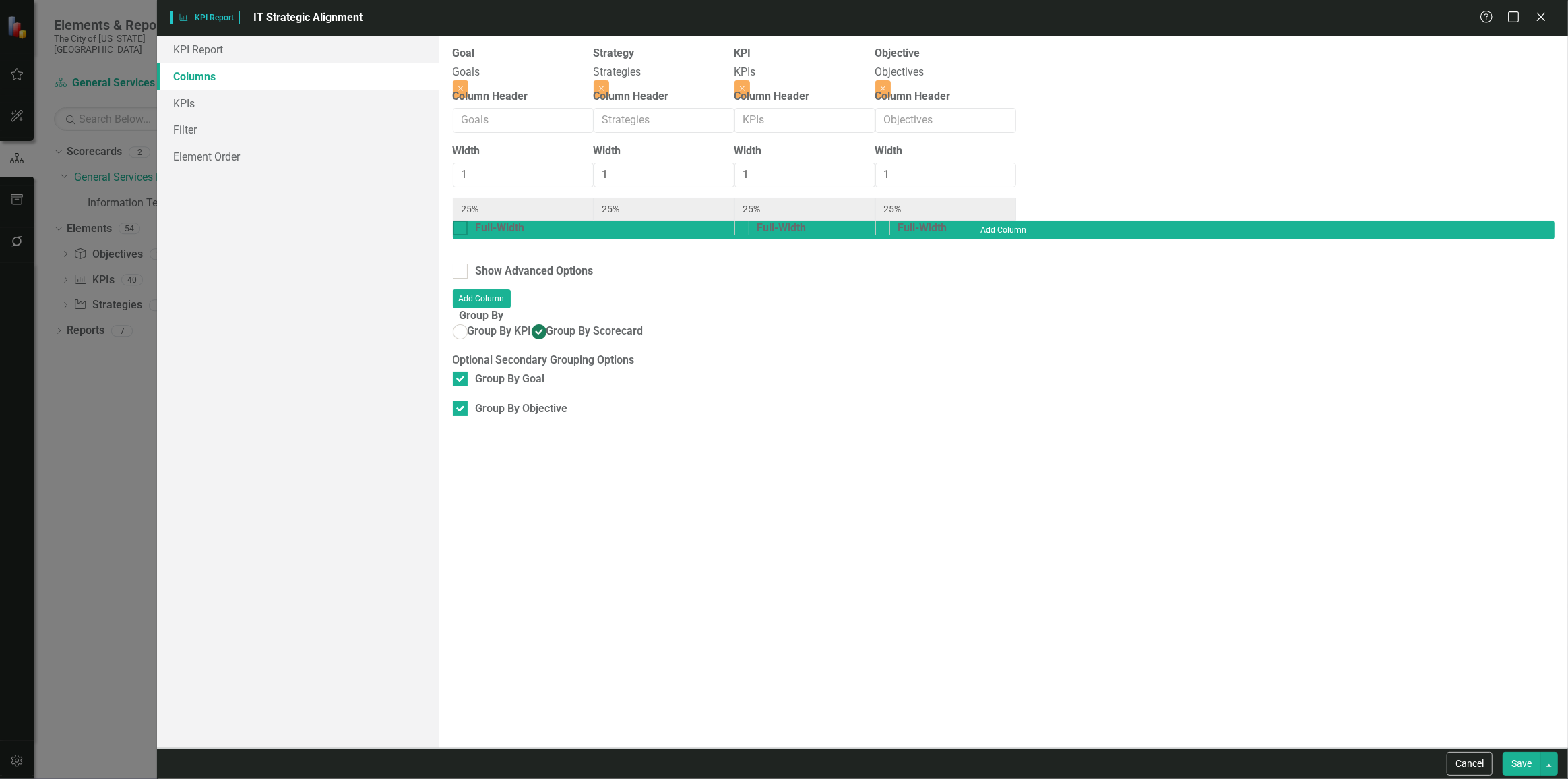
click at [462, 220] on input "Full-Width" at bounding box center [457, 225] width 9 height 9
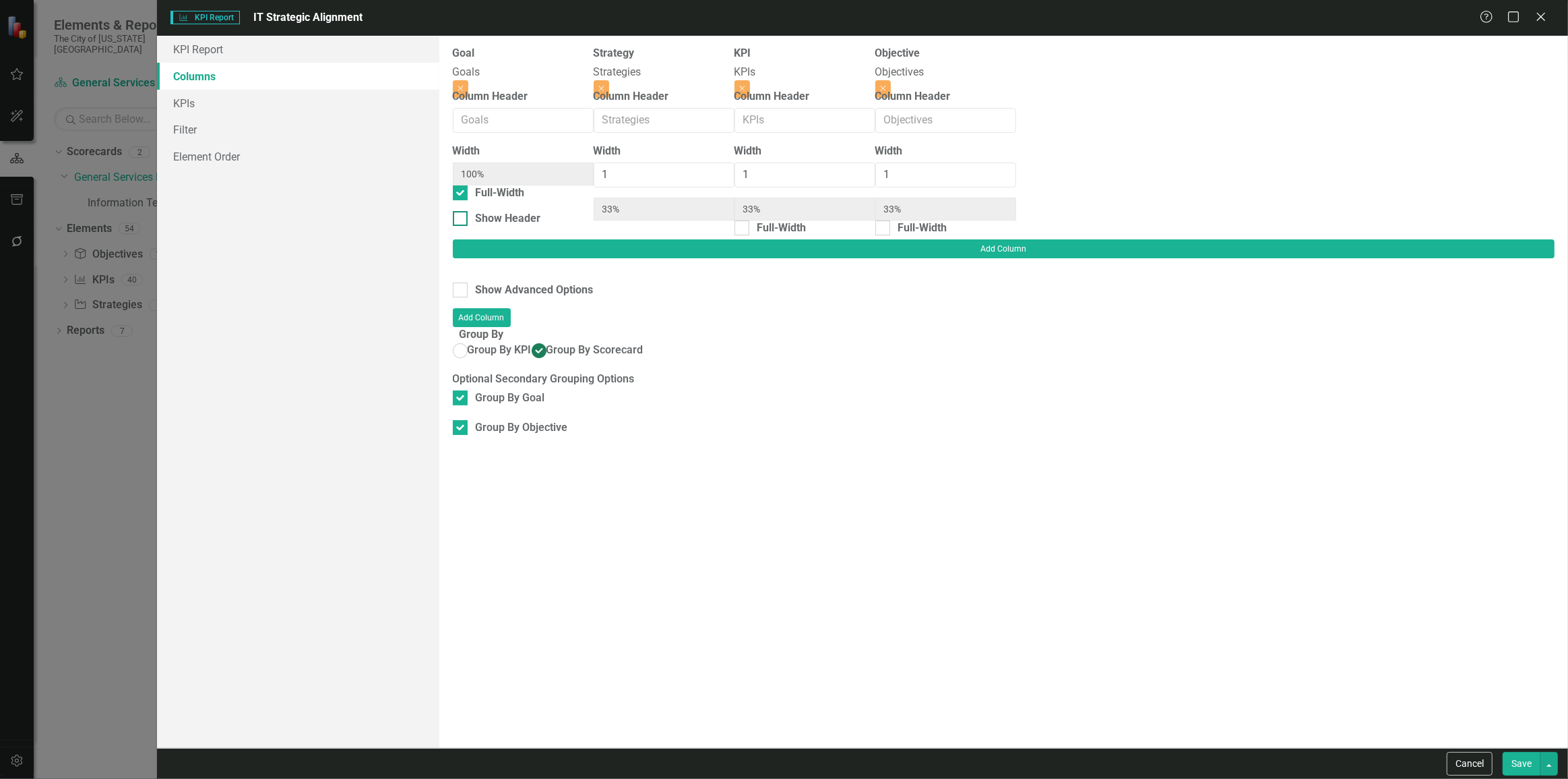
click at [531, 225] on div "Show Header" at bounding box center [508, 218] width 65 height 16
click at [462, 220] on input "Show Header" at bounding box center [457, 215] width 9 height 9
drag, startPoint x: 820, startPoint y: 80, endPoint x: 897, endPoint y: 76, distance: 77.1
click at [826, 79] on div "Goal Goals Close Column Header Width 100% Full-Width Show Header Strategy Strat…" at bounding box center [735, 142] width 564 height 193
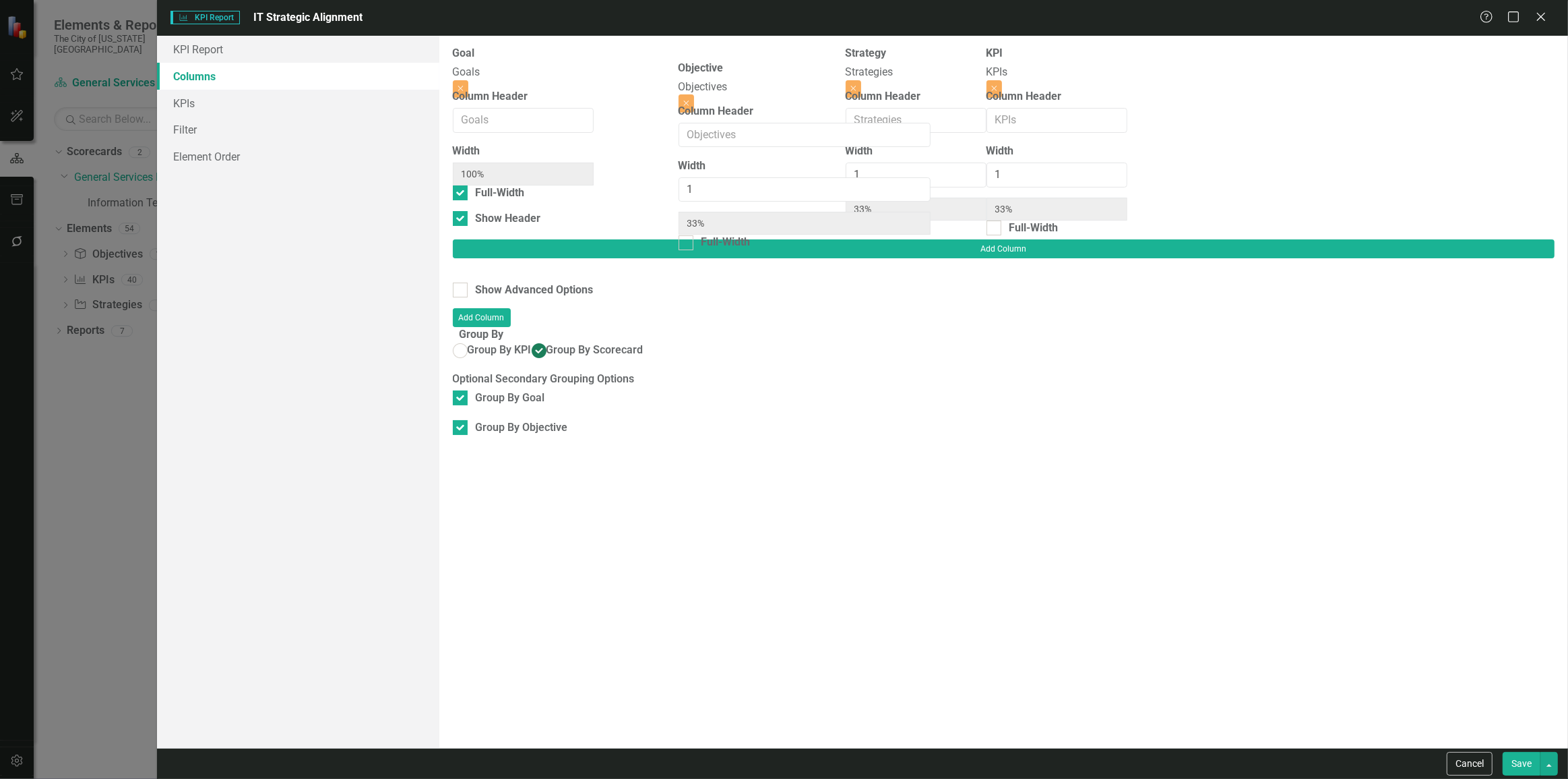
drag, startPoint x: 1273, startPoint y: 73, endPoint x: 990, endPoint y: 73, distance: 283.0
click at [747, 85] on div "Goal Goals Close Column Header Width 100% Full-Width Show Header Strategy Strat…" at bounding box center [735, 142] width 564 height 193
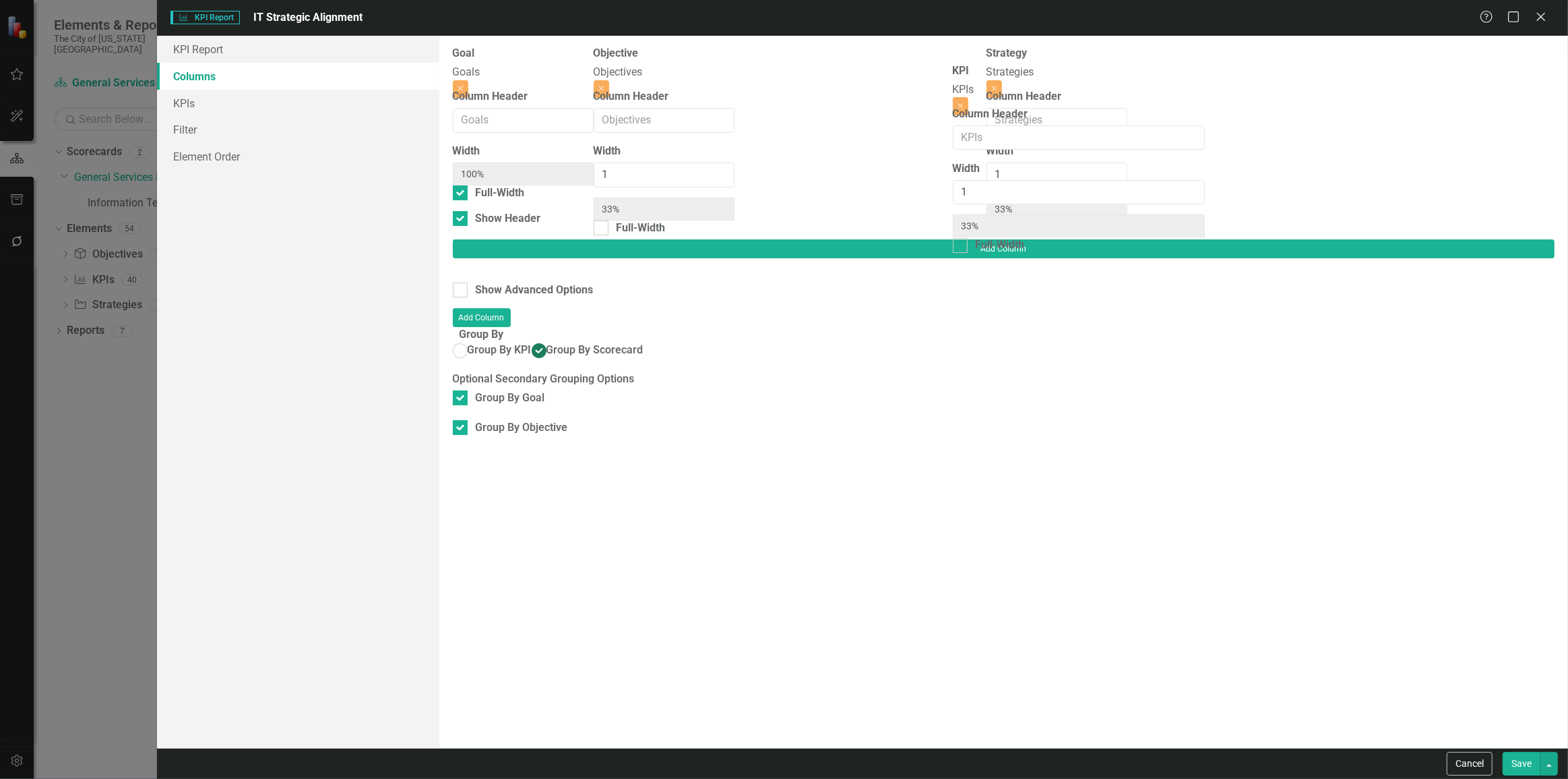
drag, startPoint x: 1281, startPoint y: 67, endPoint x: 1025, endPoint y: 84, distance: 256.6
click at [1016, 84] on div "Goal Goals Close Column Header Width 100% Full-Width Show Header Objective Obje…" at bounding box center [735, 142] width 564 height 193
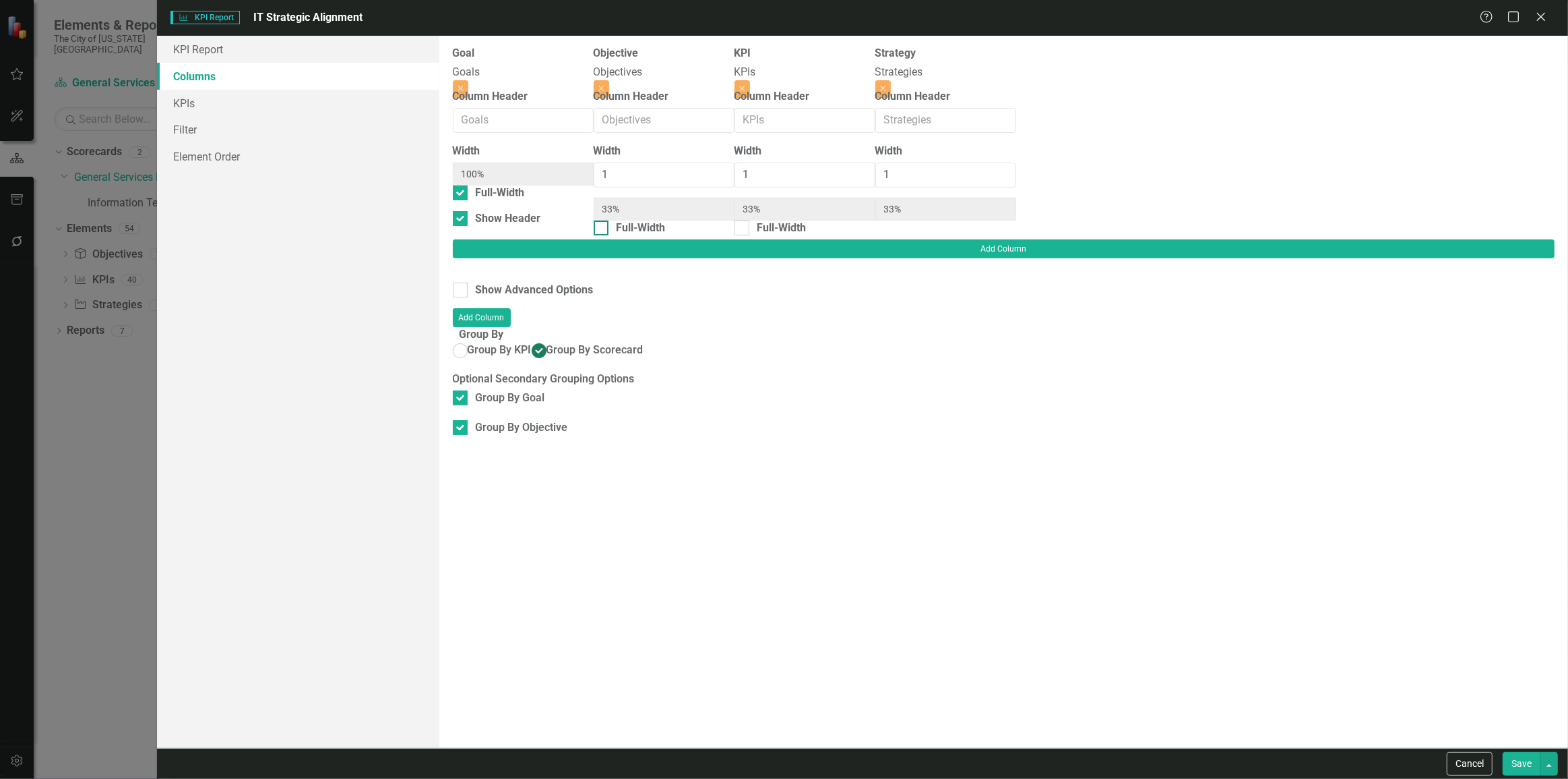
click at [732, 214] on div "Width 1 33% Full-Width" at bounding box center [664, 192] width 141 height 96
click at [727, 220] on div "Full-Width" at bounding box center [664, 228] width 141 height 16
click at [603, 220] on input "Full-Width" at bounding box center [598, 225] width 9 height 9
drag, startPoint x: 717, startPoint y: 231, endPoint x: 518, endPoint y: 267, distance: 202.2
click at [609, 226] on div at bounding box center [601, 218] width 15 height 15
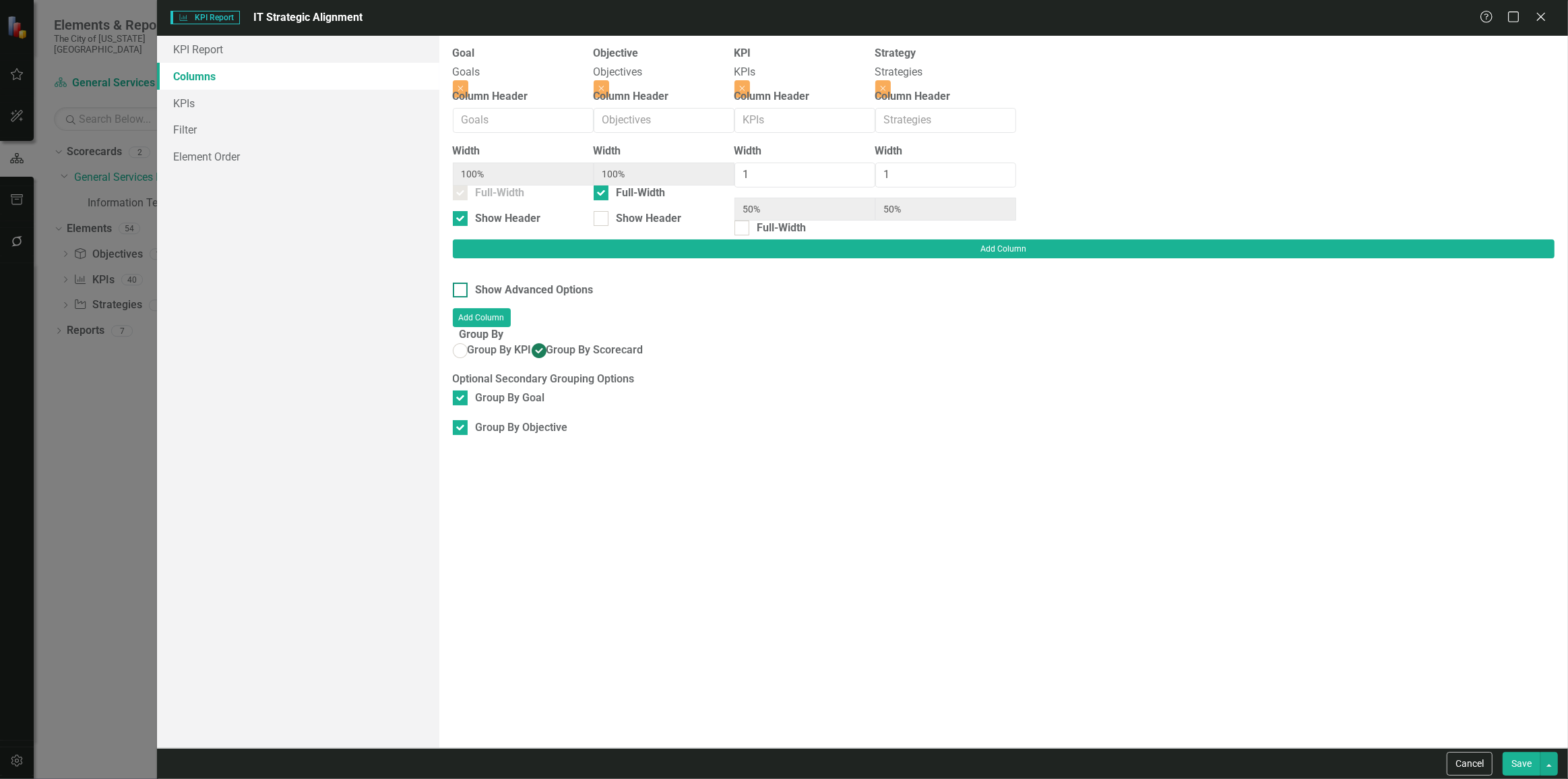
click at [603, 220] on input "Show Header" at bounding box center [598, 215] width 9 height 9
click at [485, 283] on div "Show Advanced Options" at bounding box center [534, 290] width 118 height 16
click at [462, 283] on input "Show Advanced Options" at bounding box center [457, 287] width 9 height 9
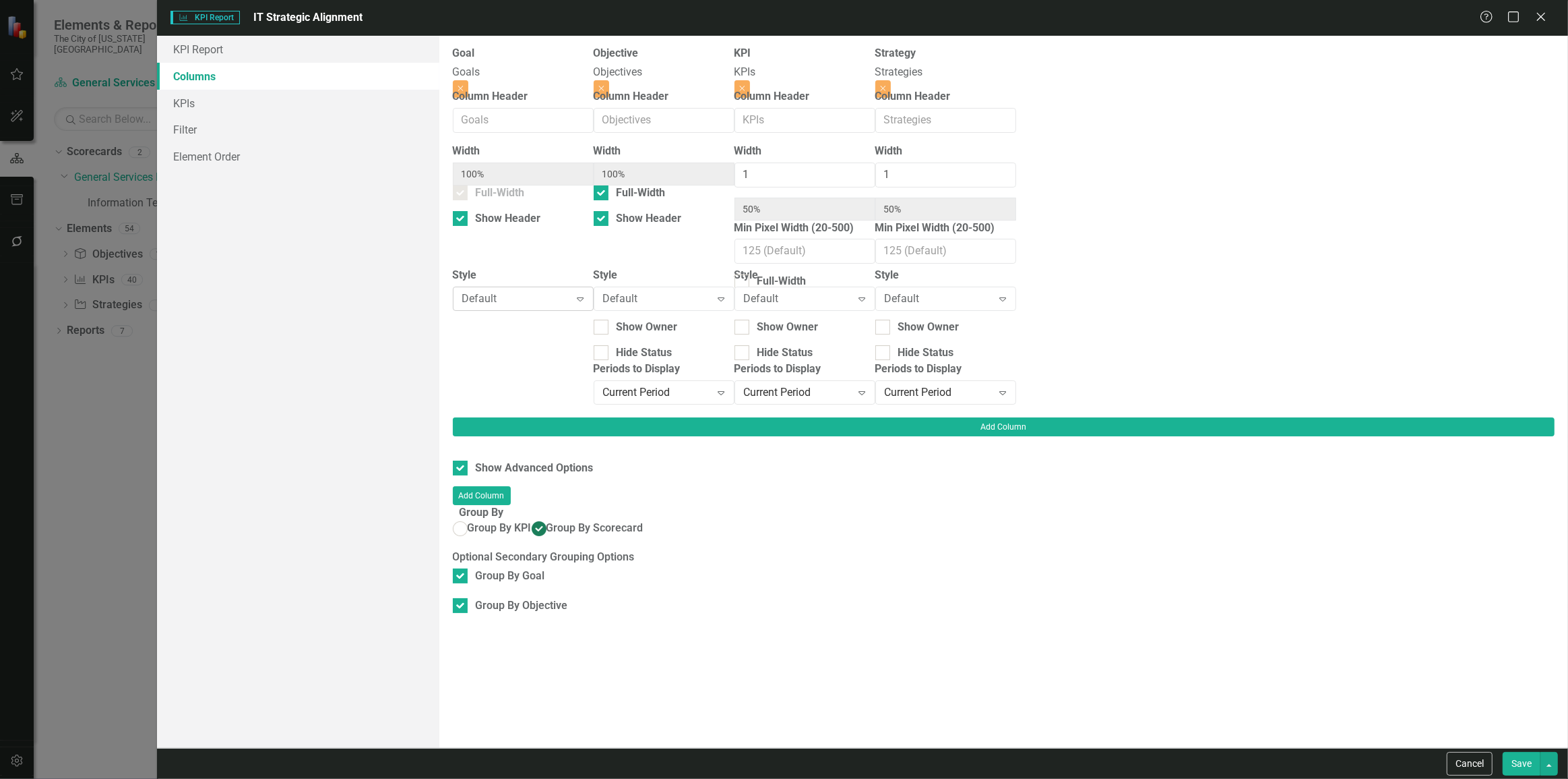
click at [500, 304] on div "Default" at bounding box center [516, 298] width 108 height 16
click at [711, 298] on div "Default" at bounding box center [657, 298] width 108 height 16
click at [672, 346] on div "Hide Status" at bounding box center [645, 352] width 56 height 16
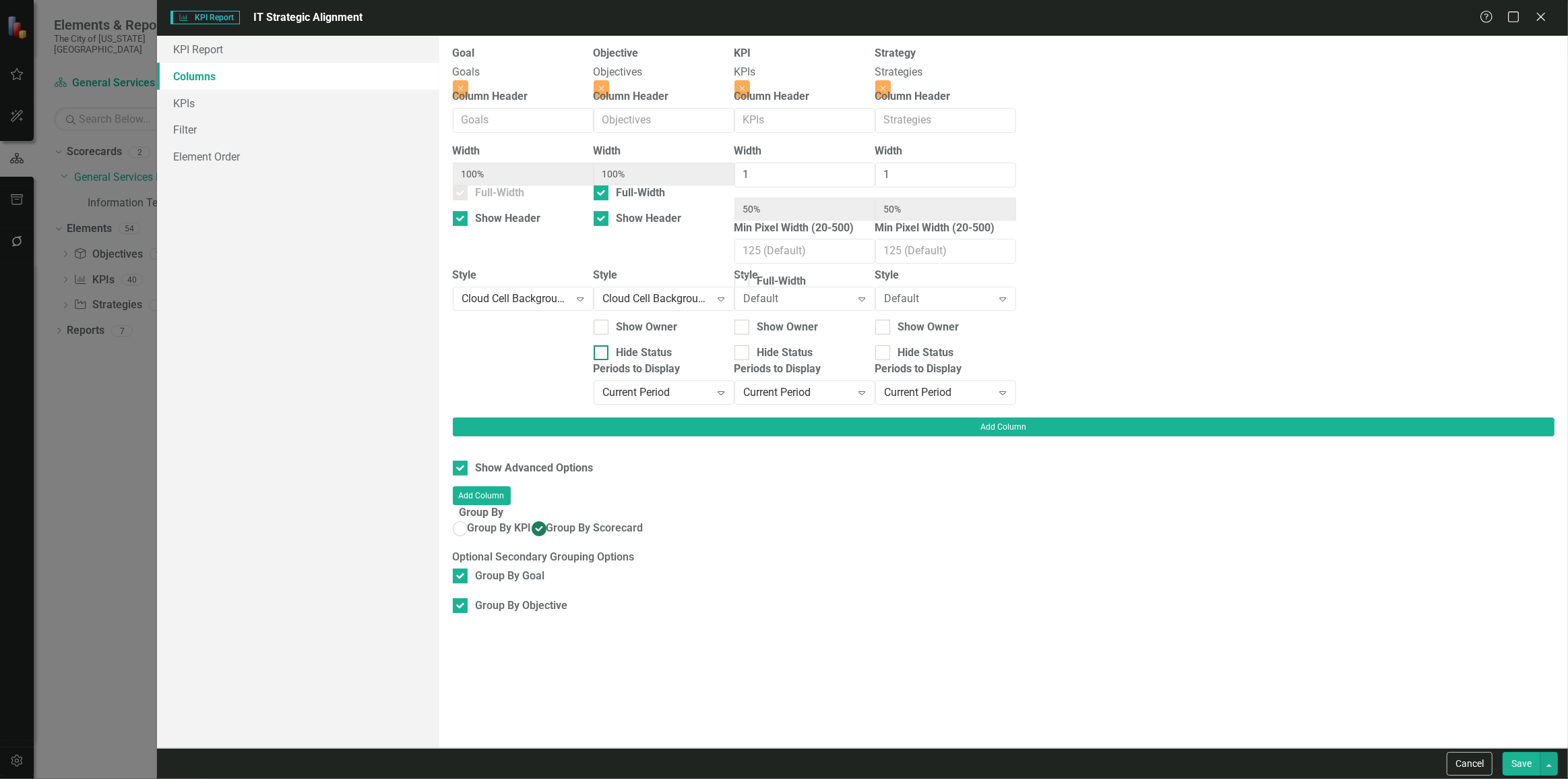
click at [603, 346] on input "Hide Status" at bounding box center [598, 349] width 9 height 9
drag, startPoint x: 233, startPoint y: 122, endPoint x: 271, endPoint y: 133, distance: 39.6
click at [233, 122] on link "Filter" at bounding box center [298, 130] width 283 height 27
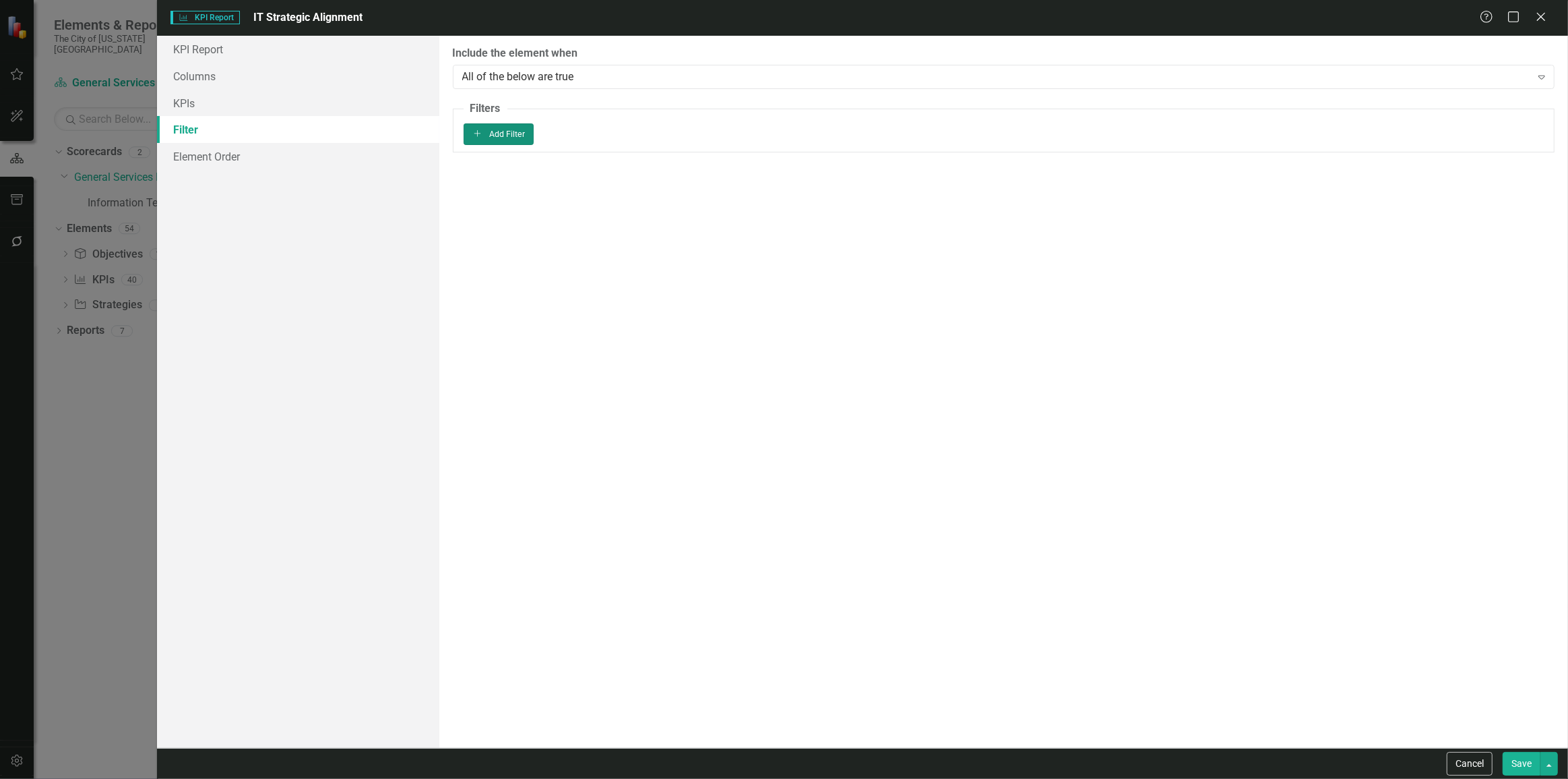
click at [534, 136] on button "Add Add Filter" at bounding box center [499, 134] width 70 height 22
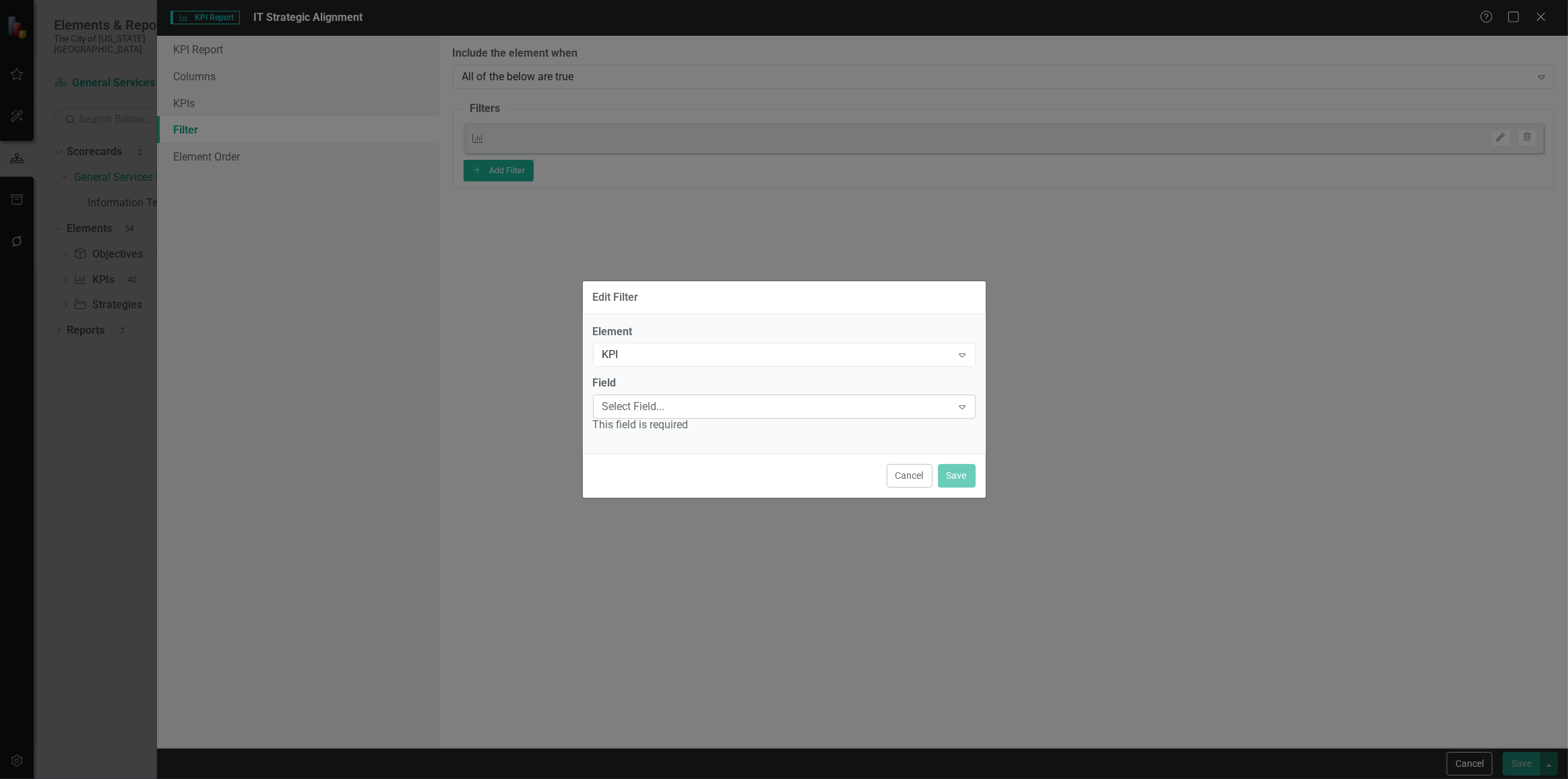
click at [631, 418] on div "Select Field... Expand" at bounding box center [784, 406] width 383 height 24
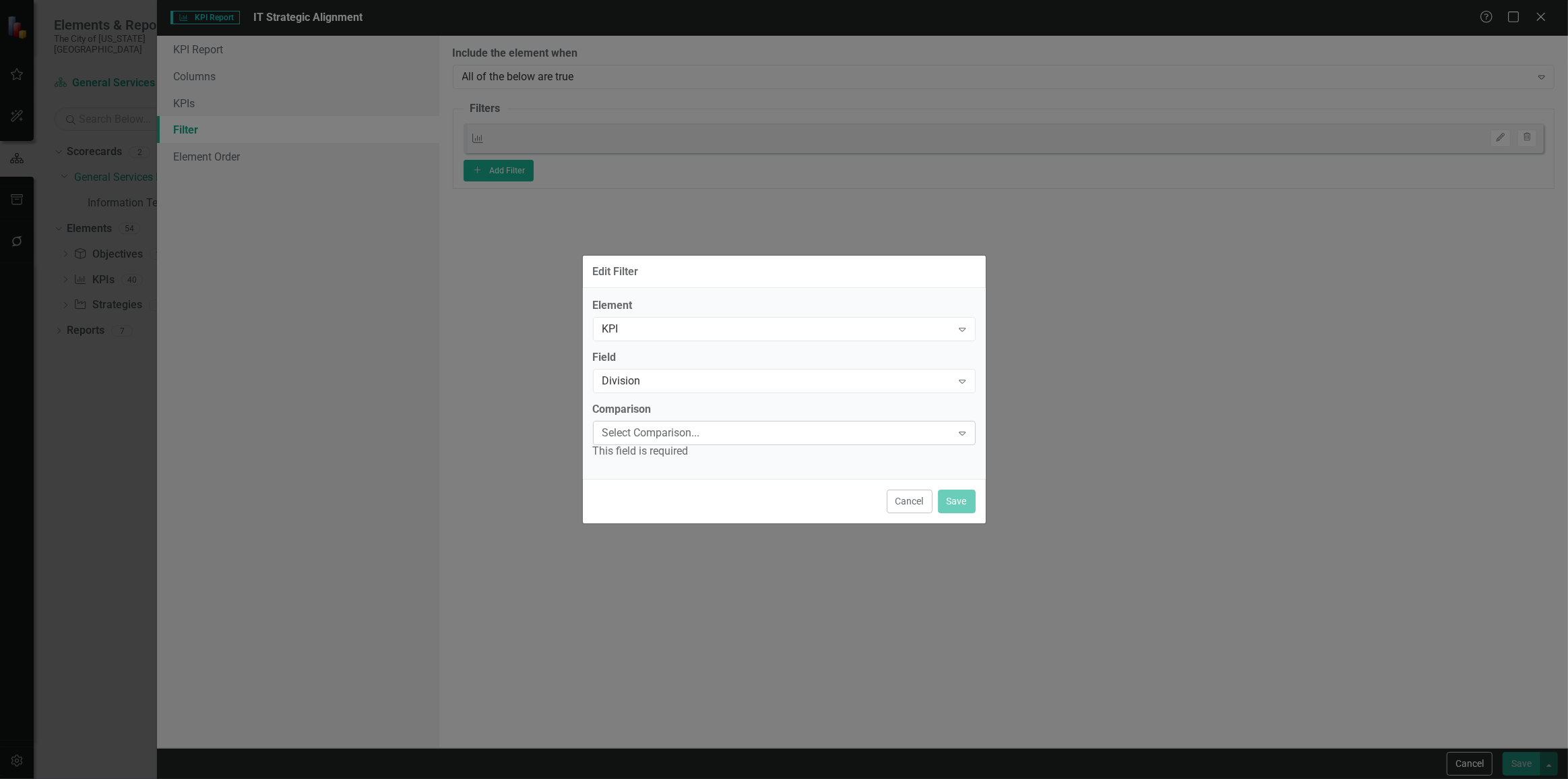
click at [659, 438] on div "Select Comparison..." at bounding box center [777, 432] width 350 height 16
click at [653, 778] on div "Equals" at bounding box center [787, 789] width 1547 height 16
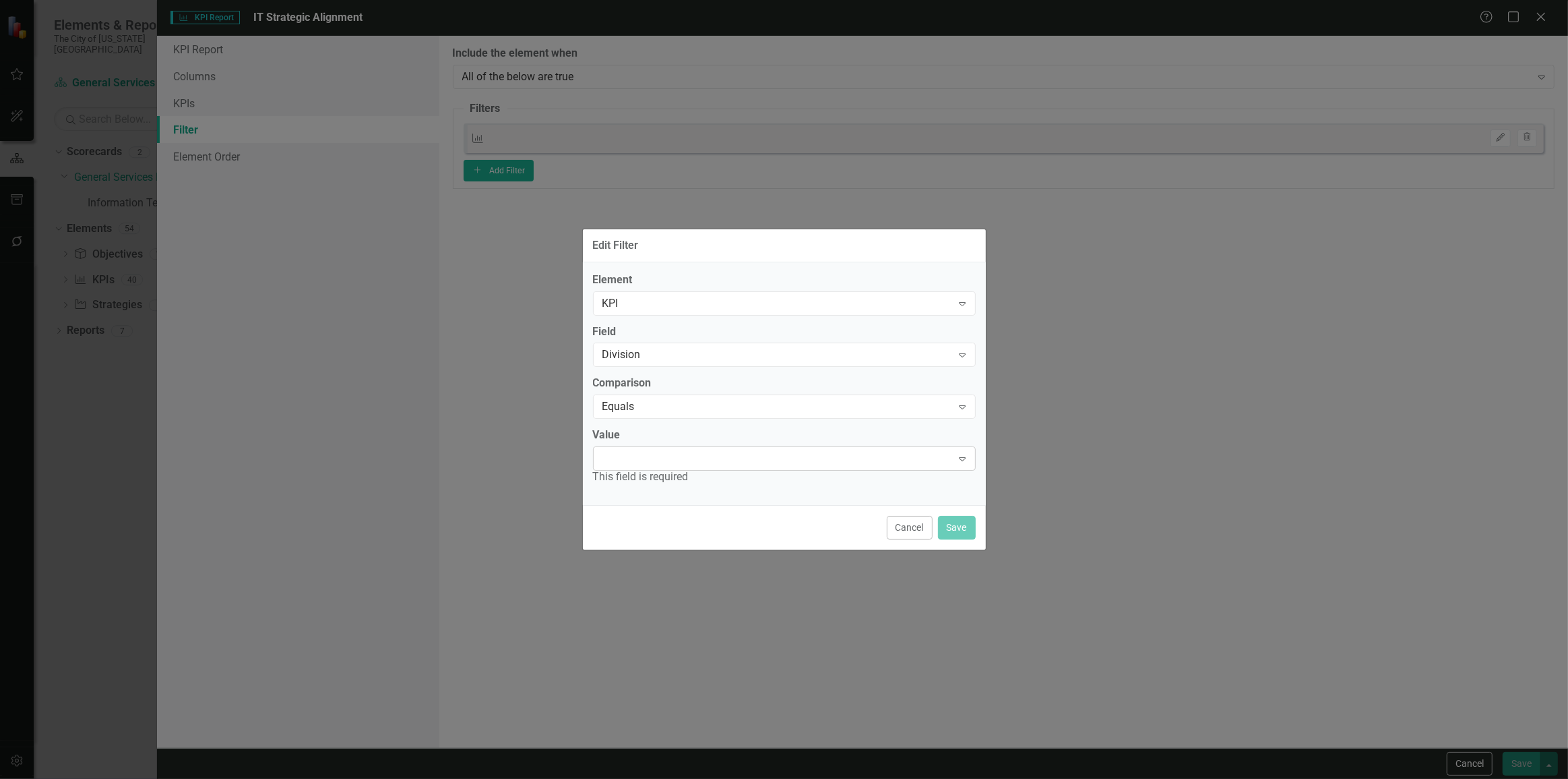
click at [651, 452] on div "Expand" at bounding box center [784, 458] width 383 height 24
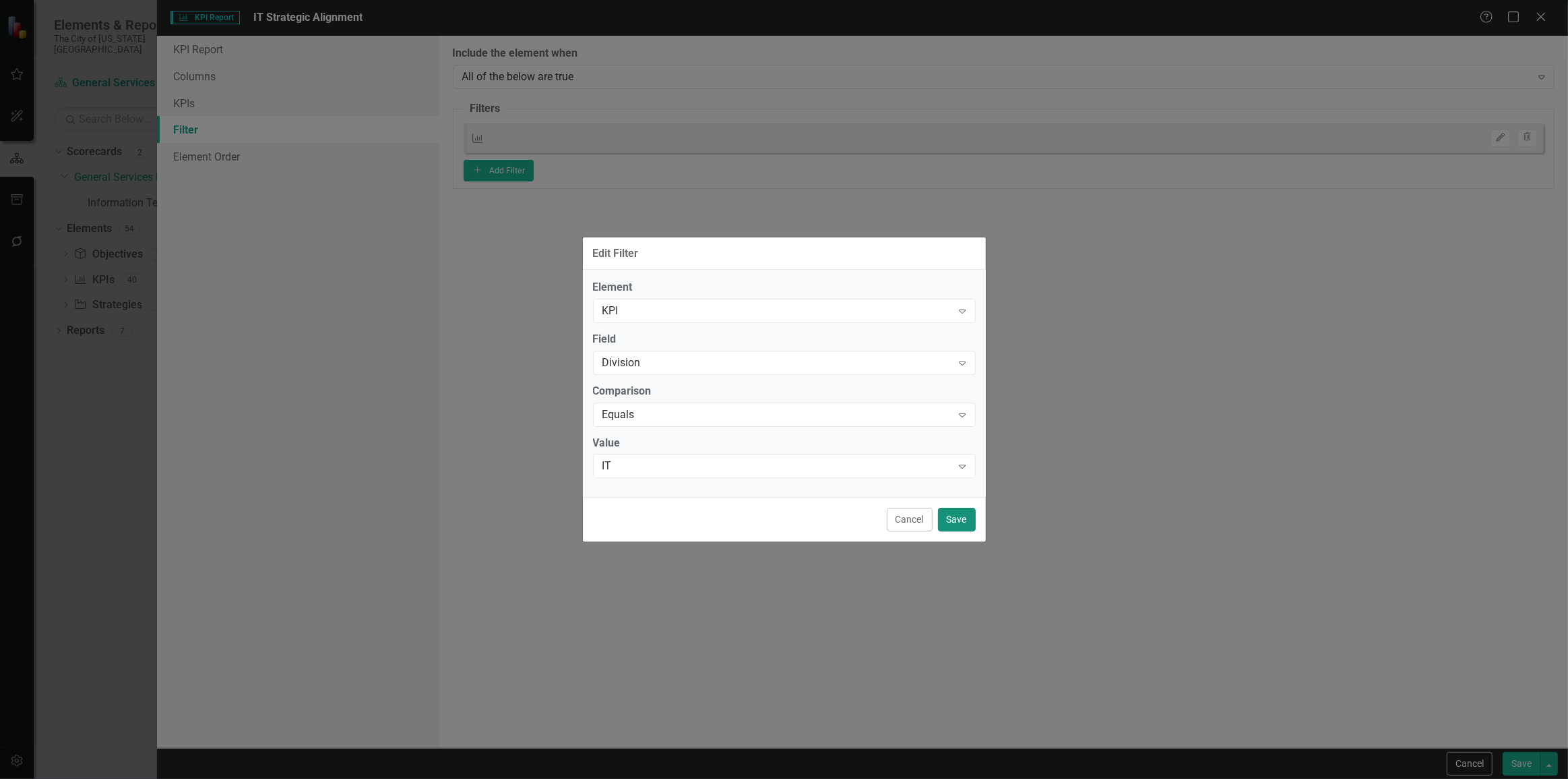
click at [950, 514] on button "Save" at bounding box center [957, 519] width 37 height 23
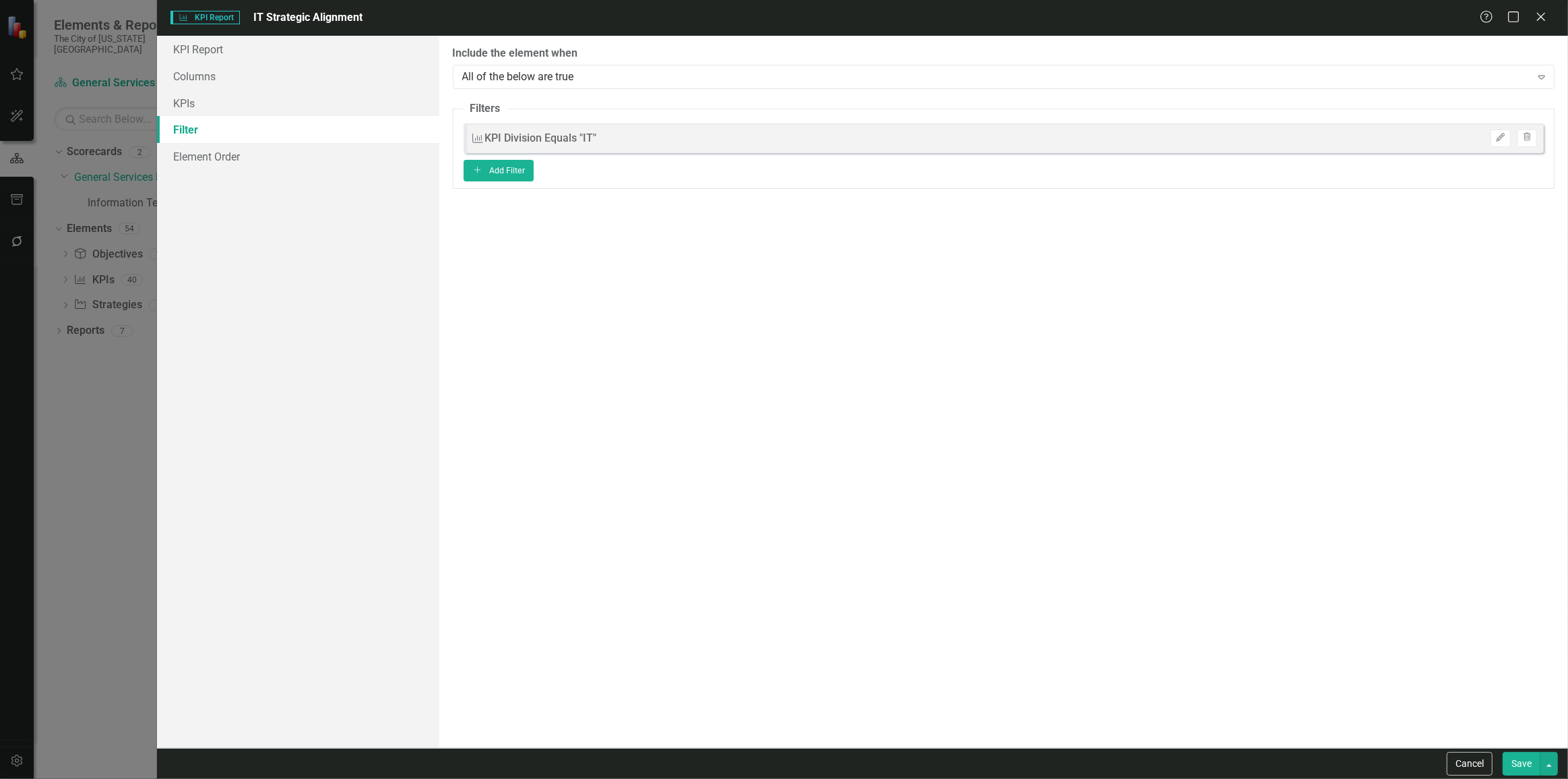
click at [1518, 752] on button "Save" at bounding box center [1522, 763] width 37 height 23
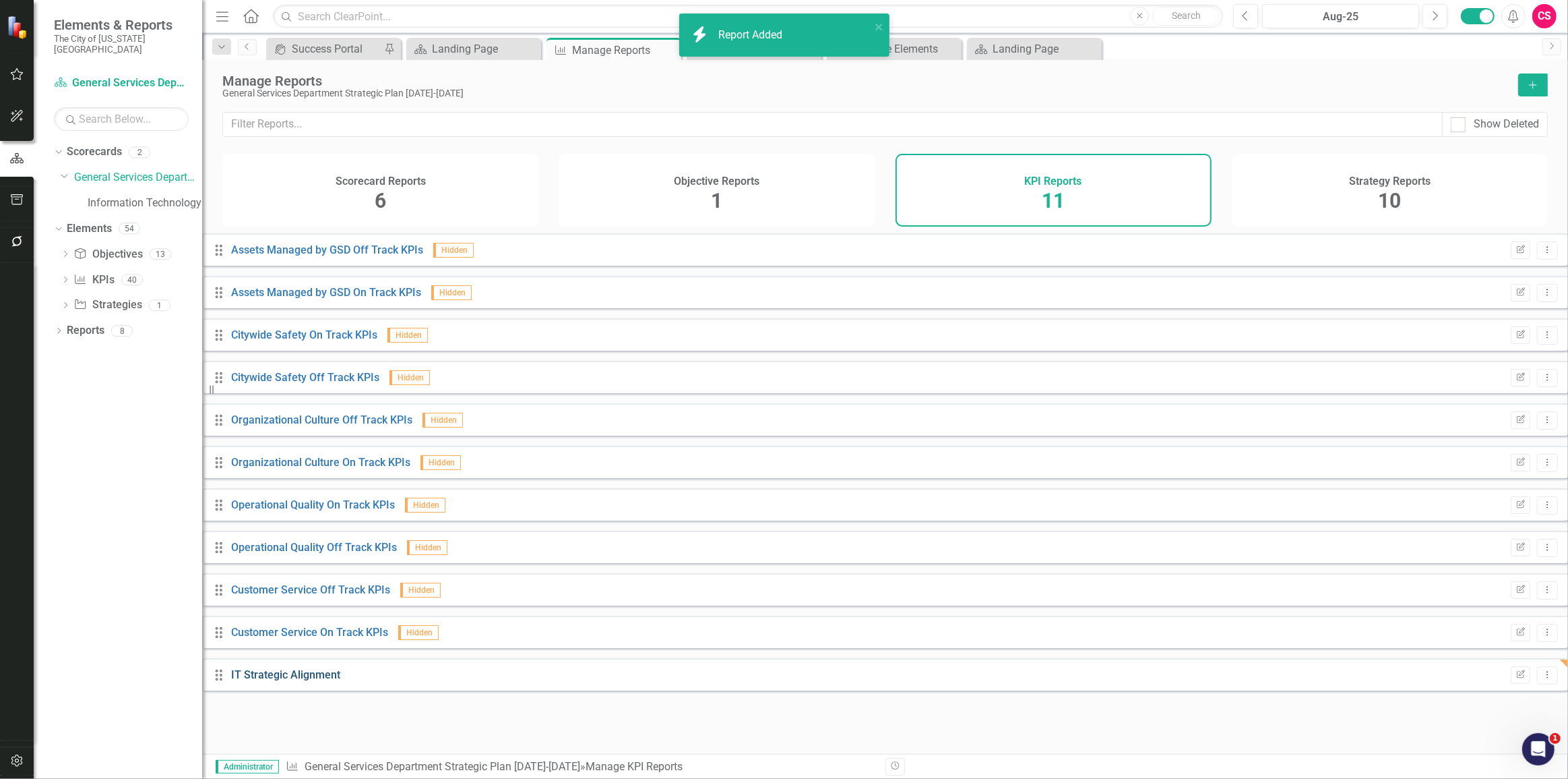
click at [304, 681] on link "IT Strategic Alignment" at bounding box center [286, 674] width 109 height 13
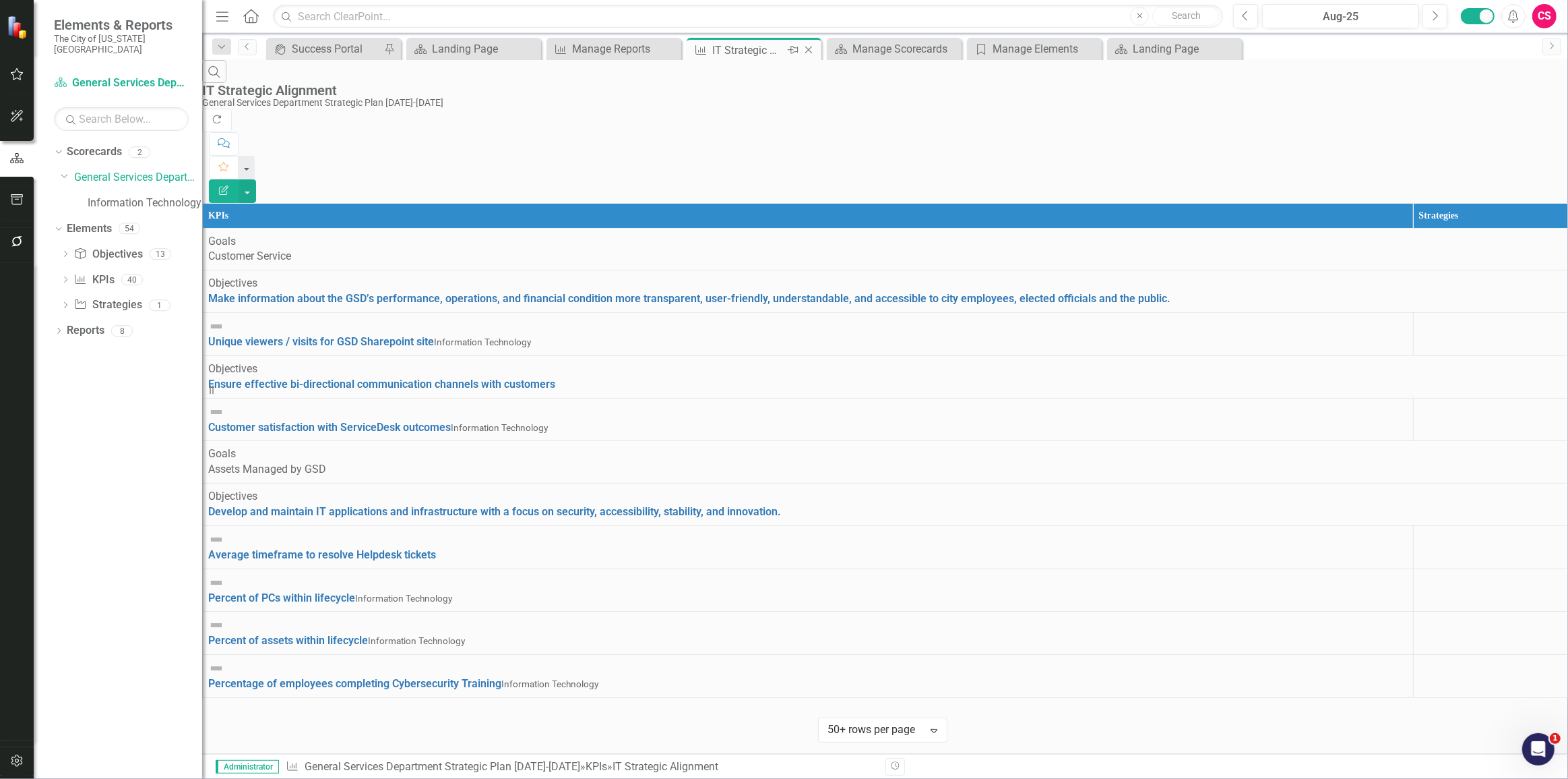
click at [812, 50] on icon "Close" at bounding box center [809, 49] width 13 height 10
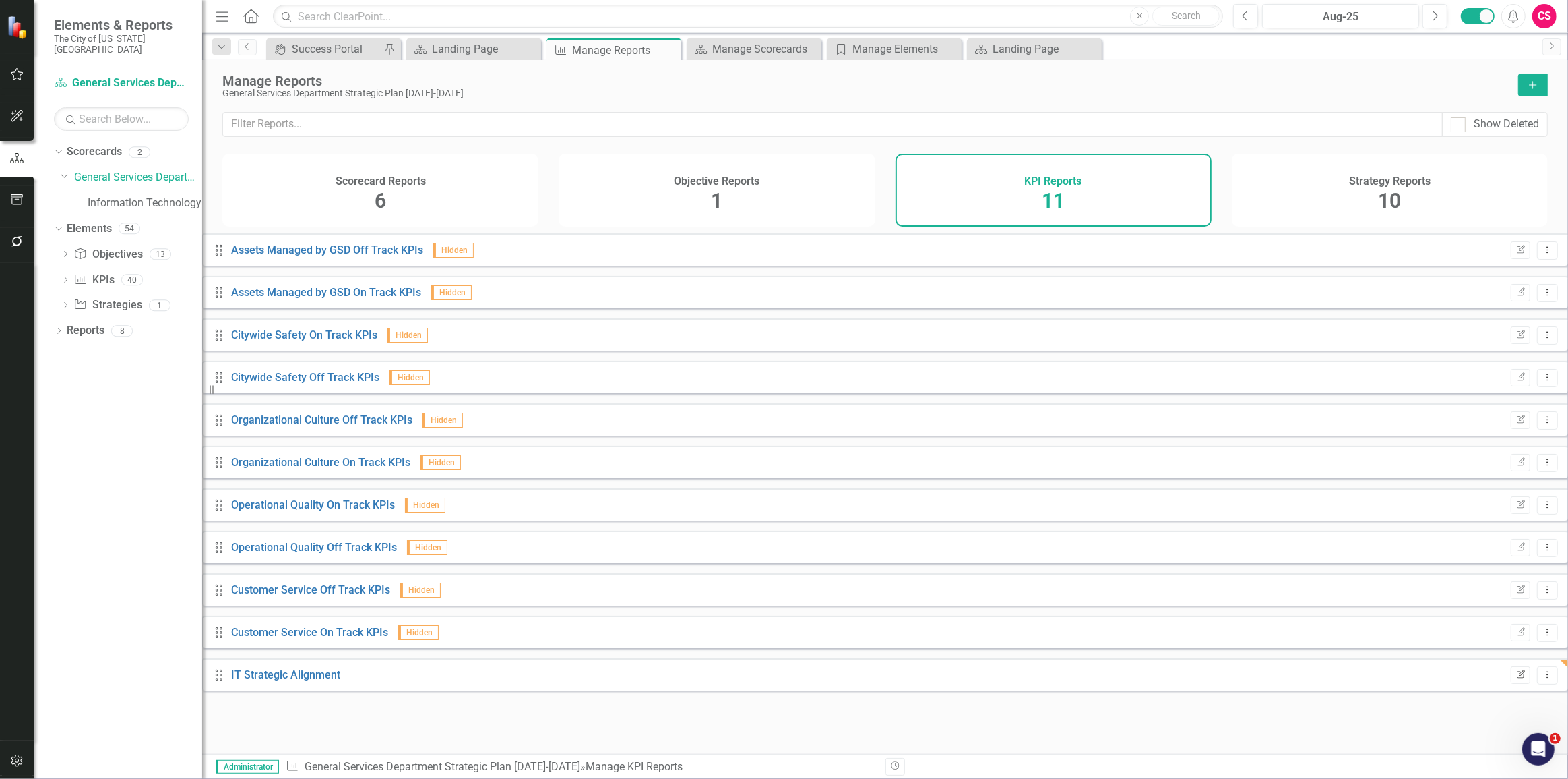
click at [1511, 684] on button "Edit Report" at bounding box center [1521, 674] width 19 height 17
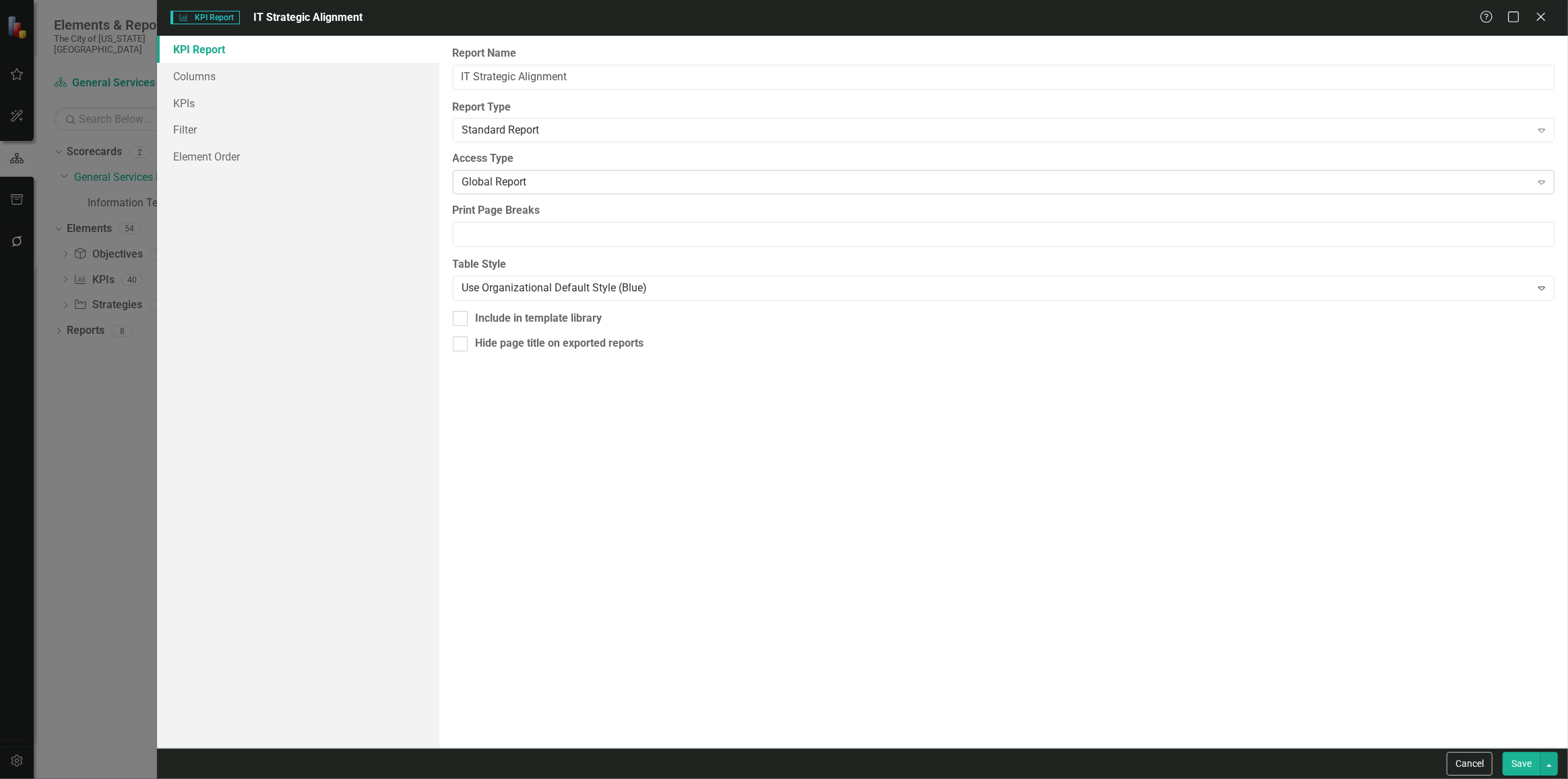
click at [525, 184] on div "Global Report" at bounding box center [997, 182] width 1069 height 16
click at [1528, 766] on button "Save" at bounding box center [1522, 763] width 37 height 23
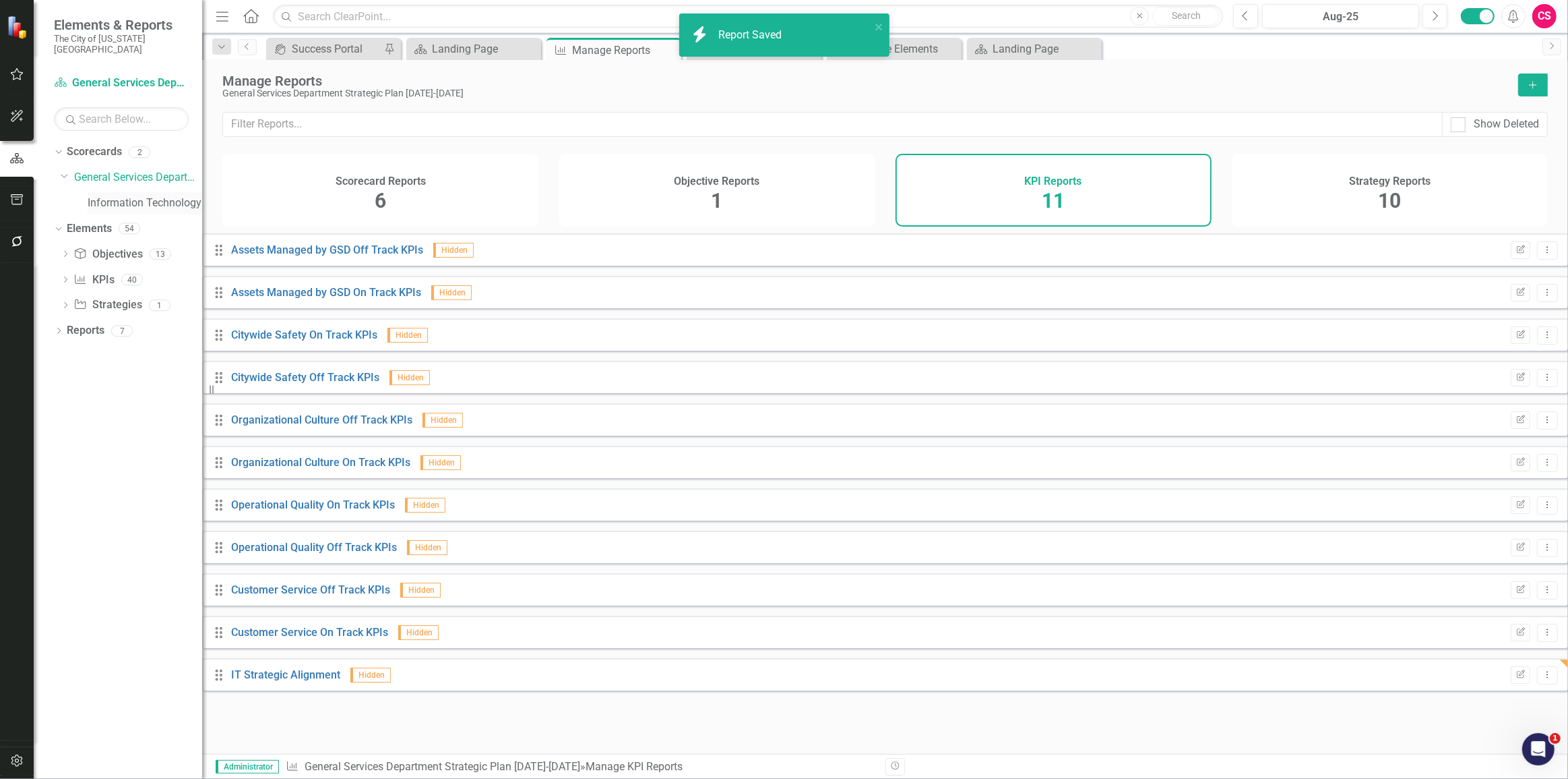
click at [117, 196] on link "Information Technology" at bounding box center [145, 203] width 115 height 16
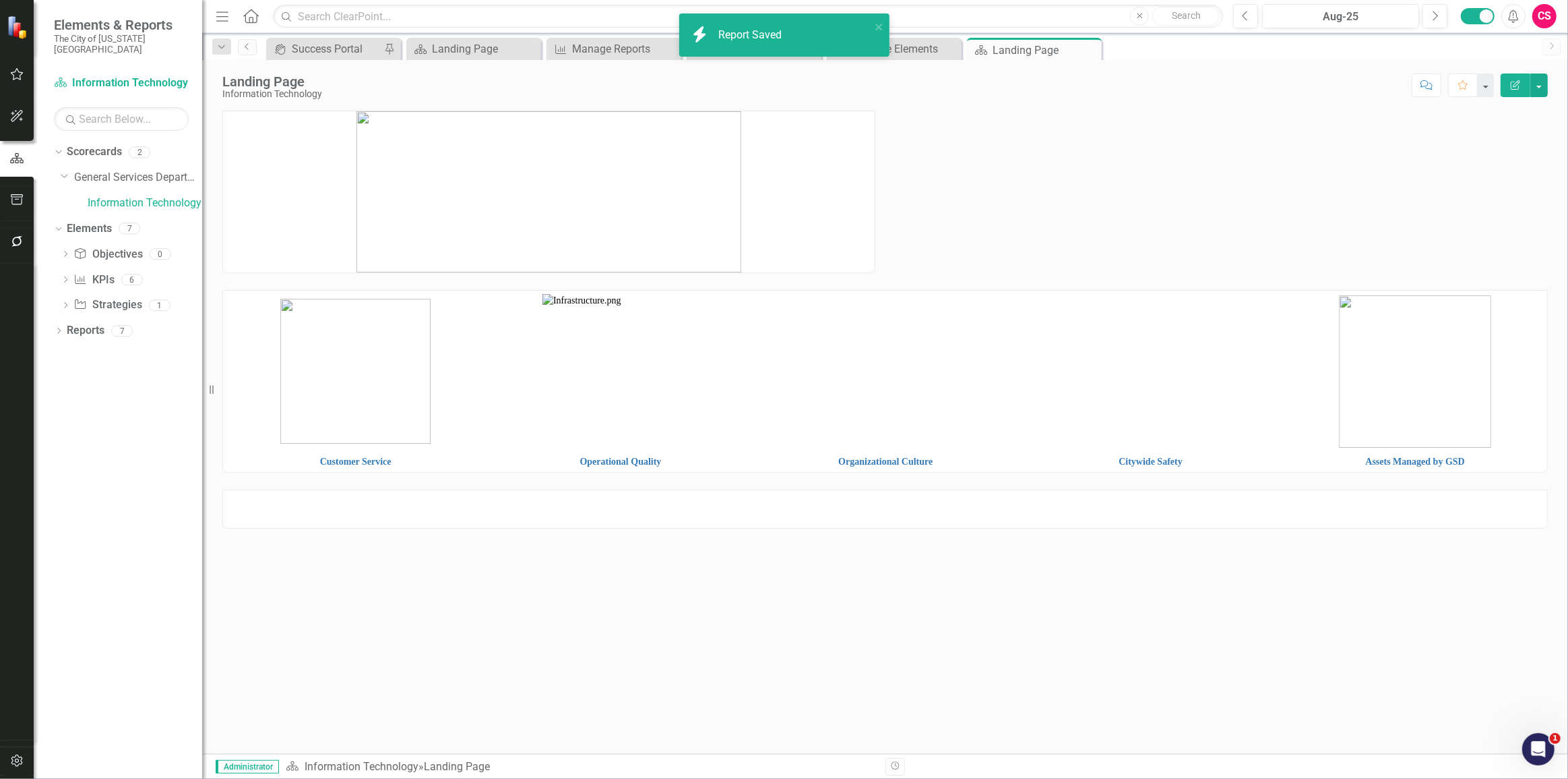
click at [771, 516] on div at bounding box center [885, 509] width 1326 height 39
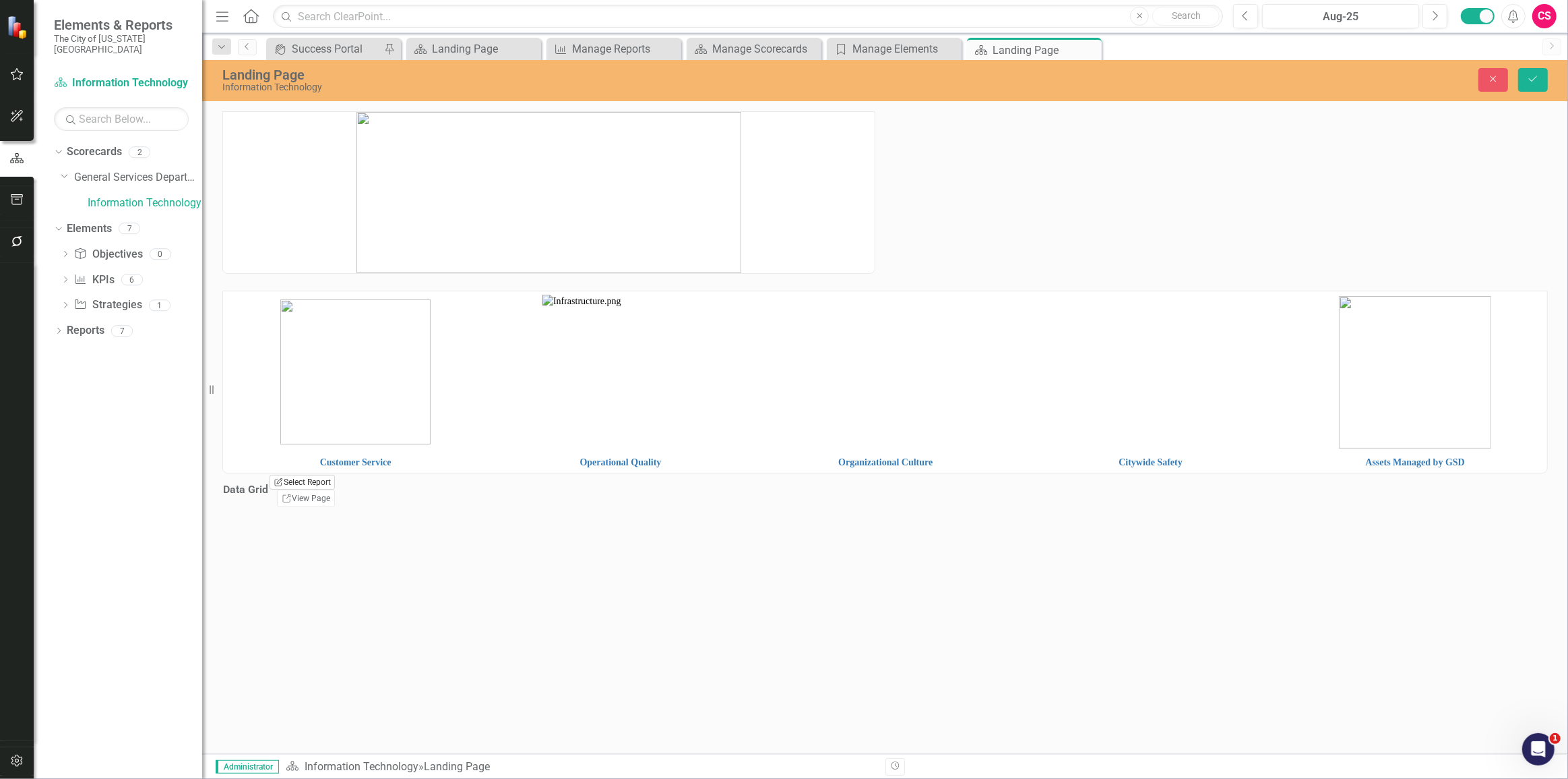
click at [335, 490] on button "Edit Report Select Report" at bounding box center [302, 482] width 65 height 15
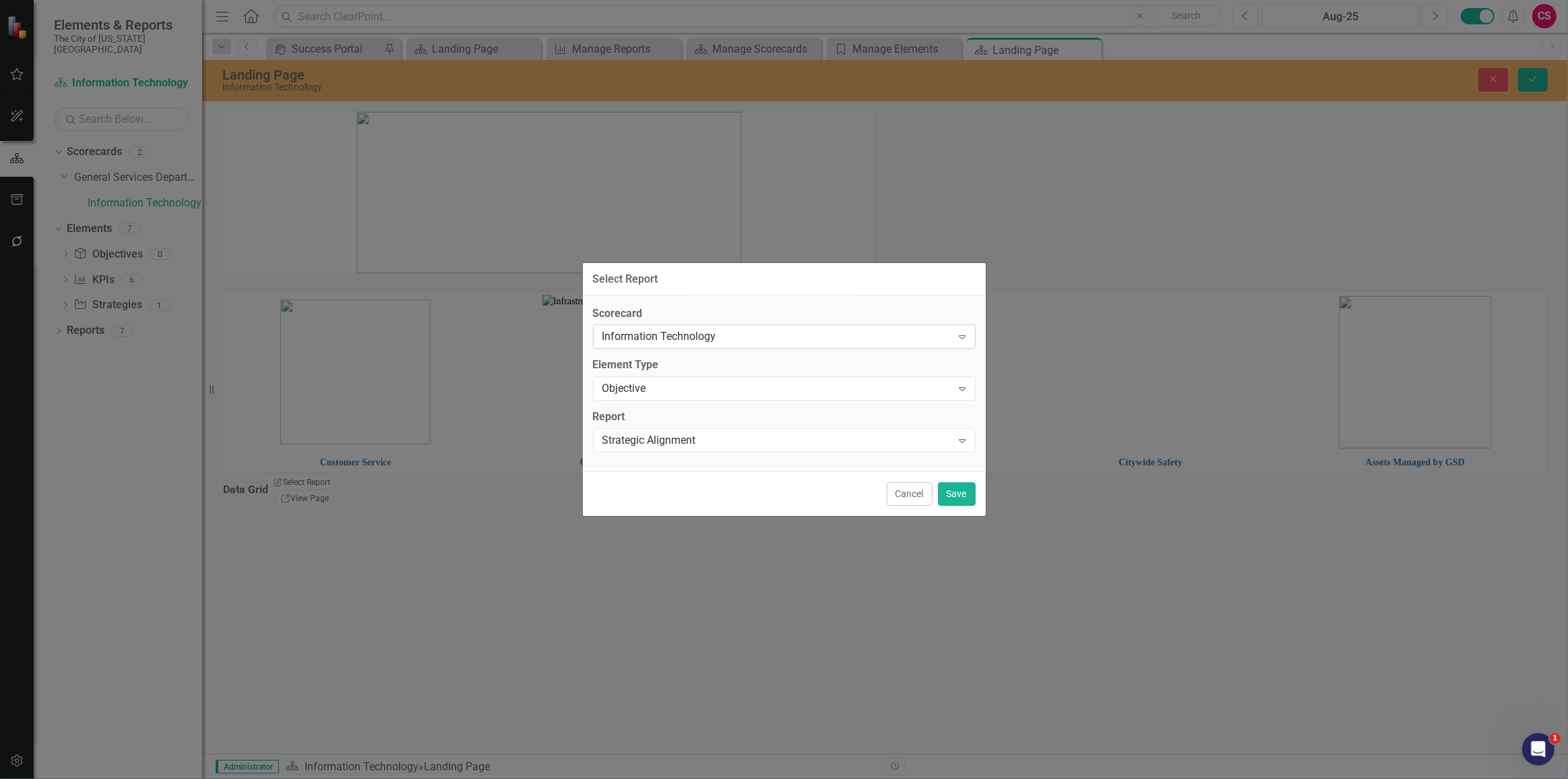
click at [696, 343] on div "Information Technology" at bounding box center [777, 337] width 350 height 16
click at [678, 778] on div "General Services Department Strategic Plan [DATE]-[DATE]" at bounding box center [787, 789] width 1547 height 16
click at [645, 381] on div "Objective" at bounding box center [777, 388] width 350 height 16
click at [645, 438] on div "Select Report..." at bounding box center [777, 440] width 350 height 16
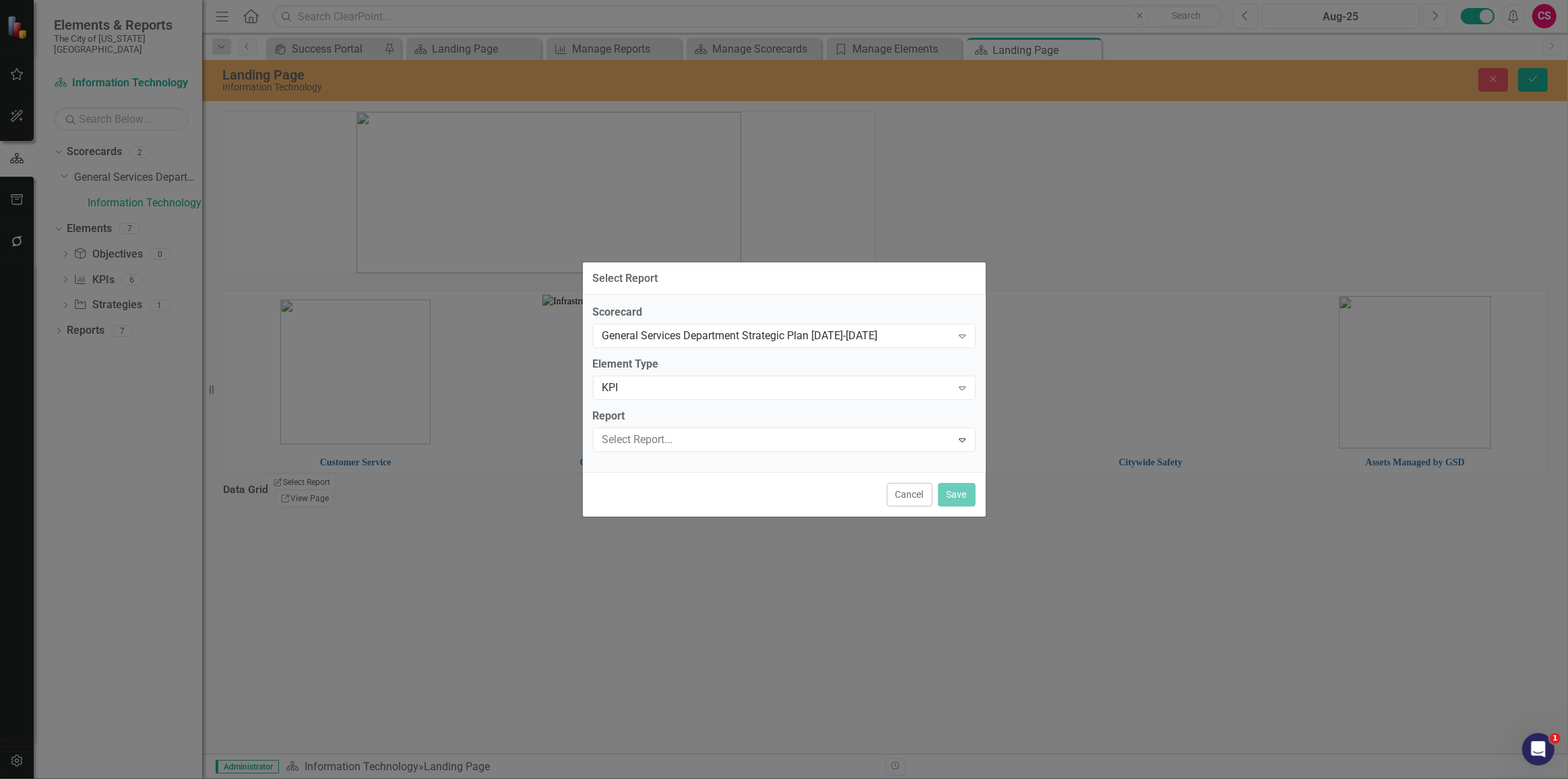
scroll to position [40, 0]
drag, startPoint x: 639, startPoint y: 642, endPoint x: 855, endPoint y: 599, distance: 220.2
click at [964, 490] on button "Save" at bounding box center [957, 493] width 37 height 23
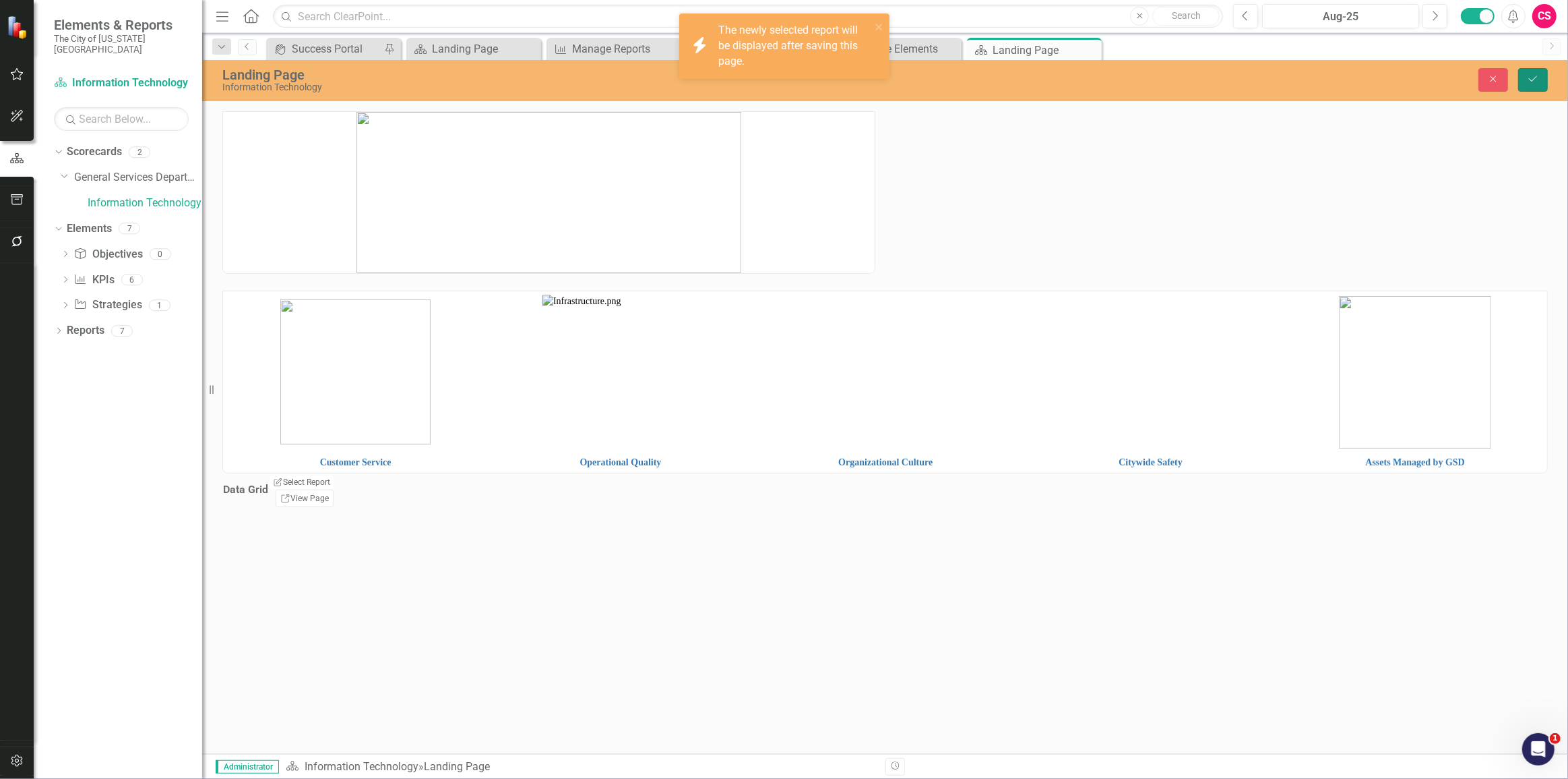
click at [1538, 76] on icon "Save" at bounding box center [1534, 79] width 12 height 10
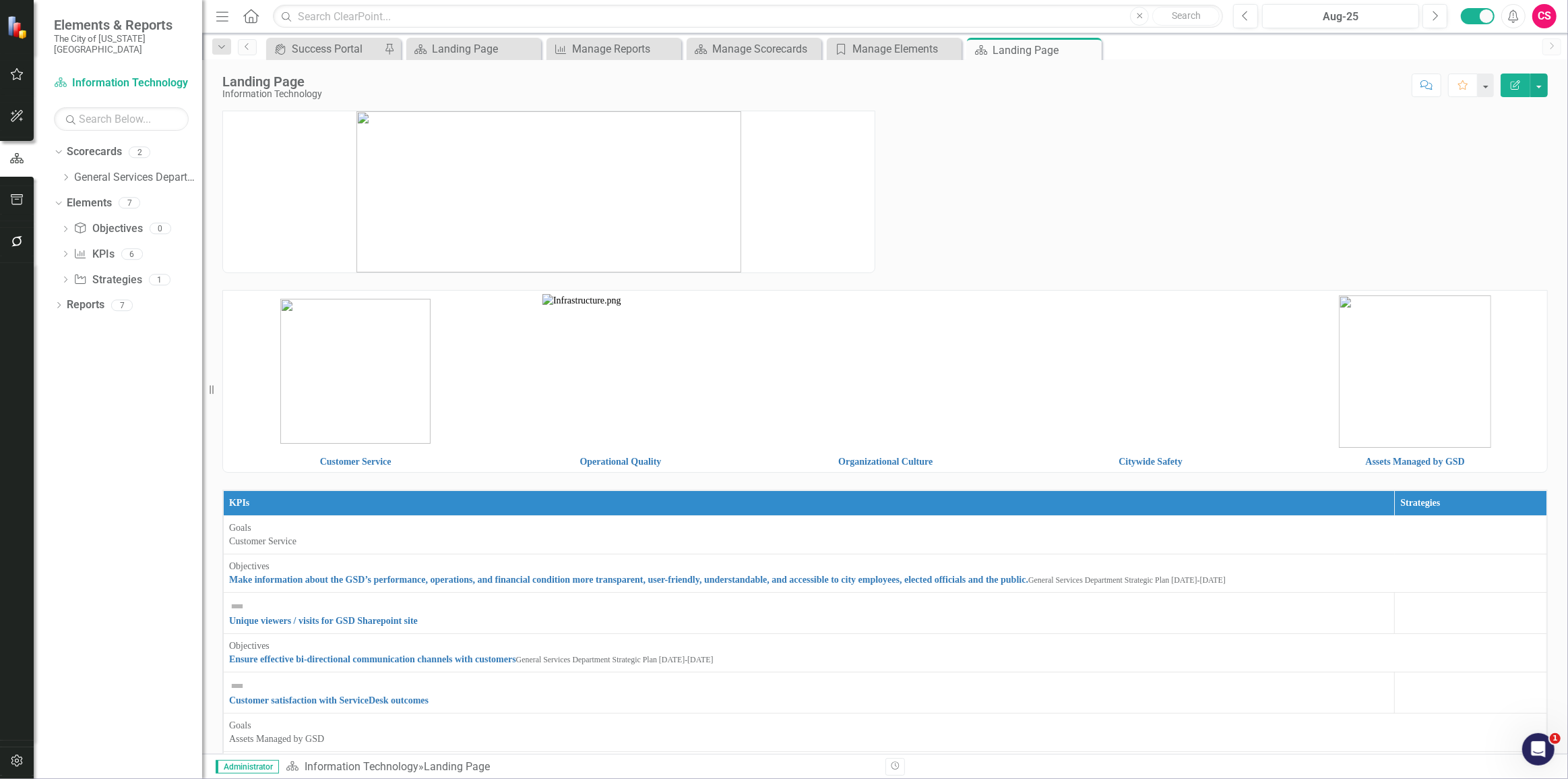
click at [1528, 80] on button "Edit Report" at bounding box center [1516, 85] width 30 height 23
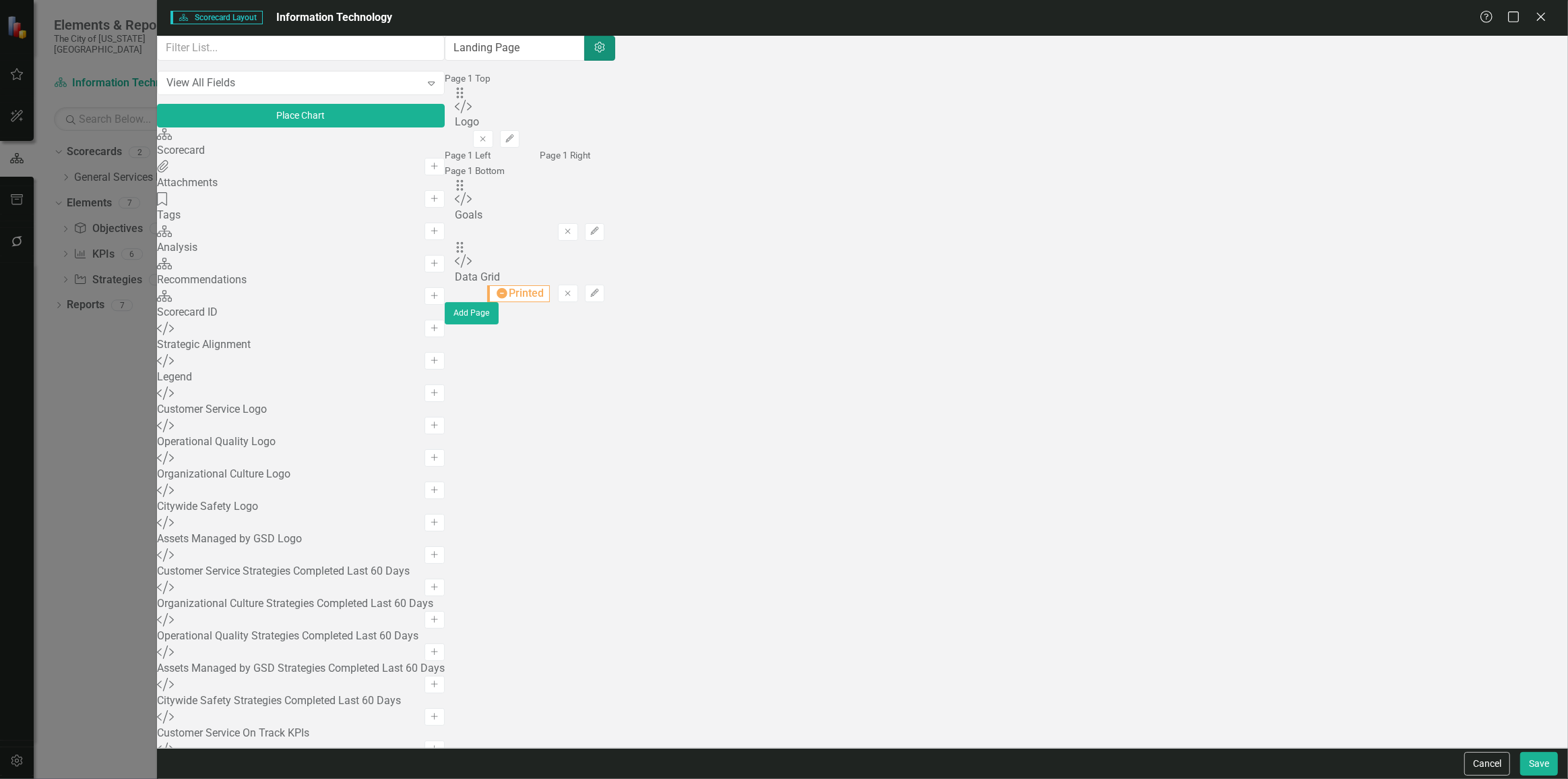
click at [606, 53] on icon "Settings" at bounding box center [600, 48] width 13 height 10
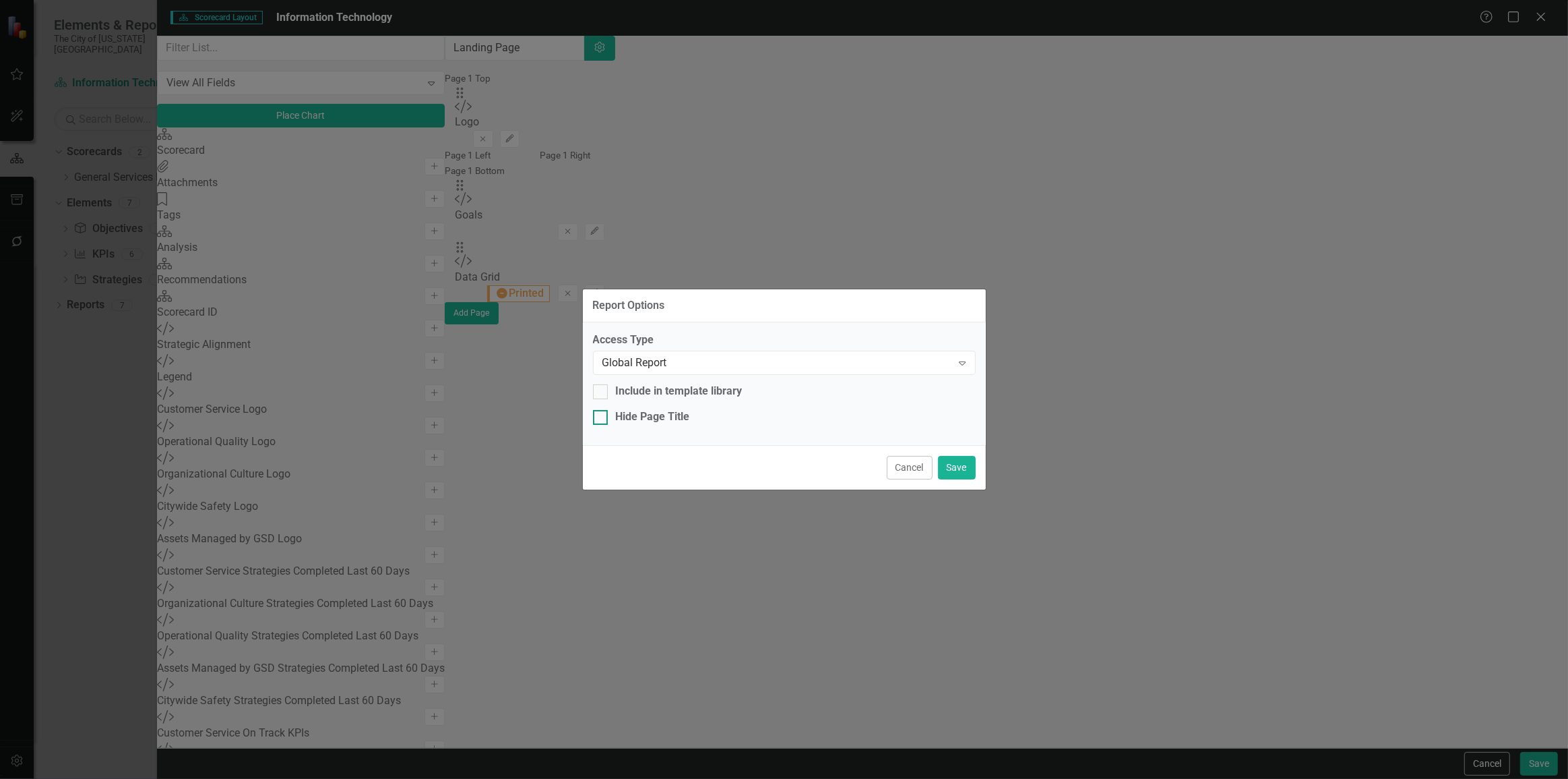
drag, startPoint x: 659, startPoint y: 418, endPoint x: 863, endPoint y: 428, distance: 204.2
click at [660, 418] on div "Hide Page Title" at bounding box center [653, 417] width 74 height 16
click at [602, 418] on input "Hide Page Title" at bounding box center [597, 415] width 9 height 9
drag, startPoint x: 966, startPoint y: 469, endPoint x: 974, endPoint y: 469, distance: 8.0
click at [968, 469] on button "Save" at bounding box center [957, 467] width 37 height 23
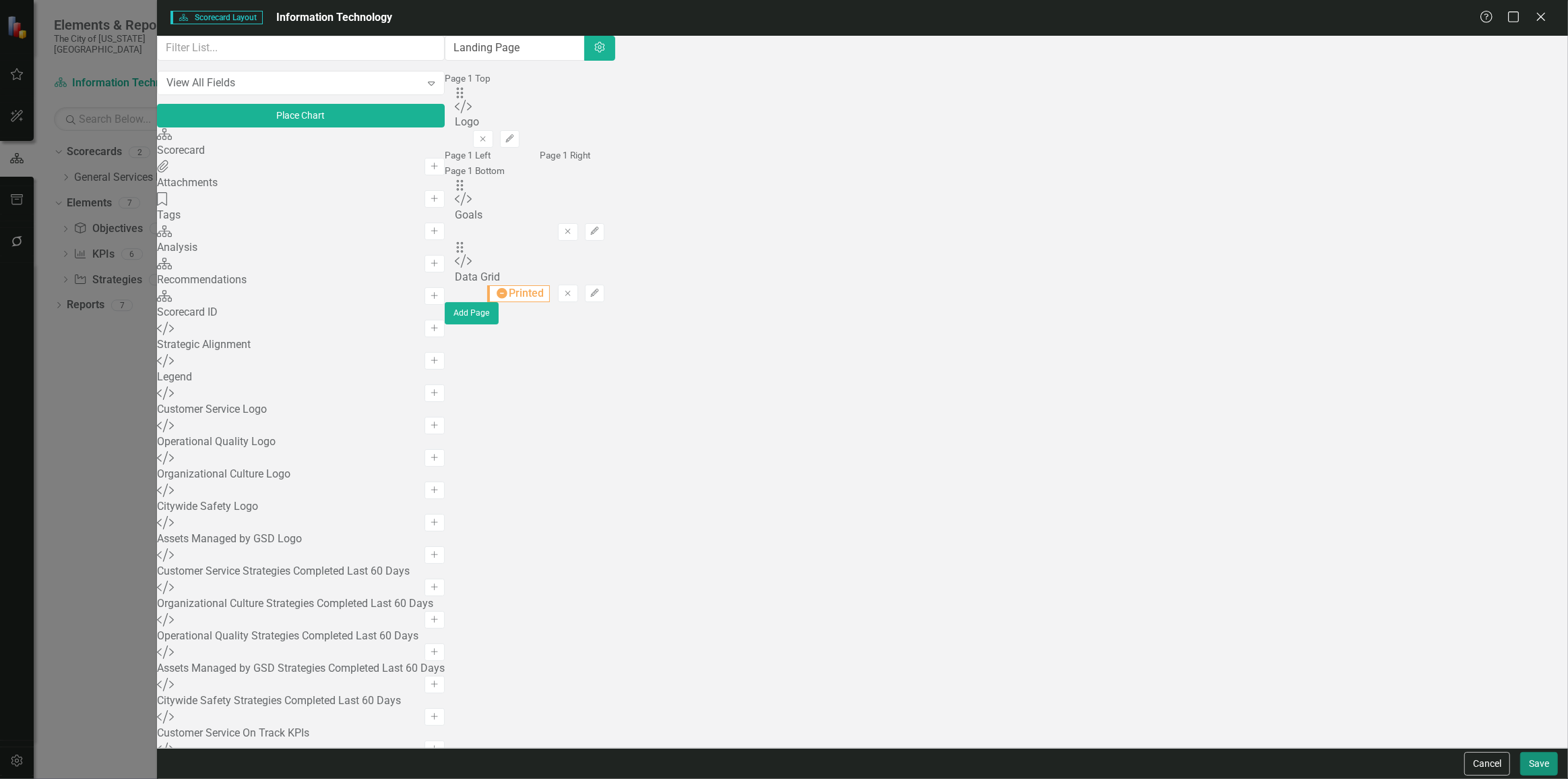
click at [1550, 764] on button "Save" at bounding box center [1540, 763] width 37 height 23
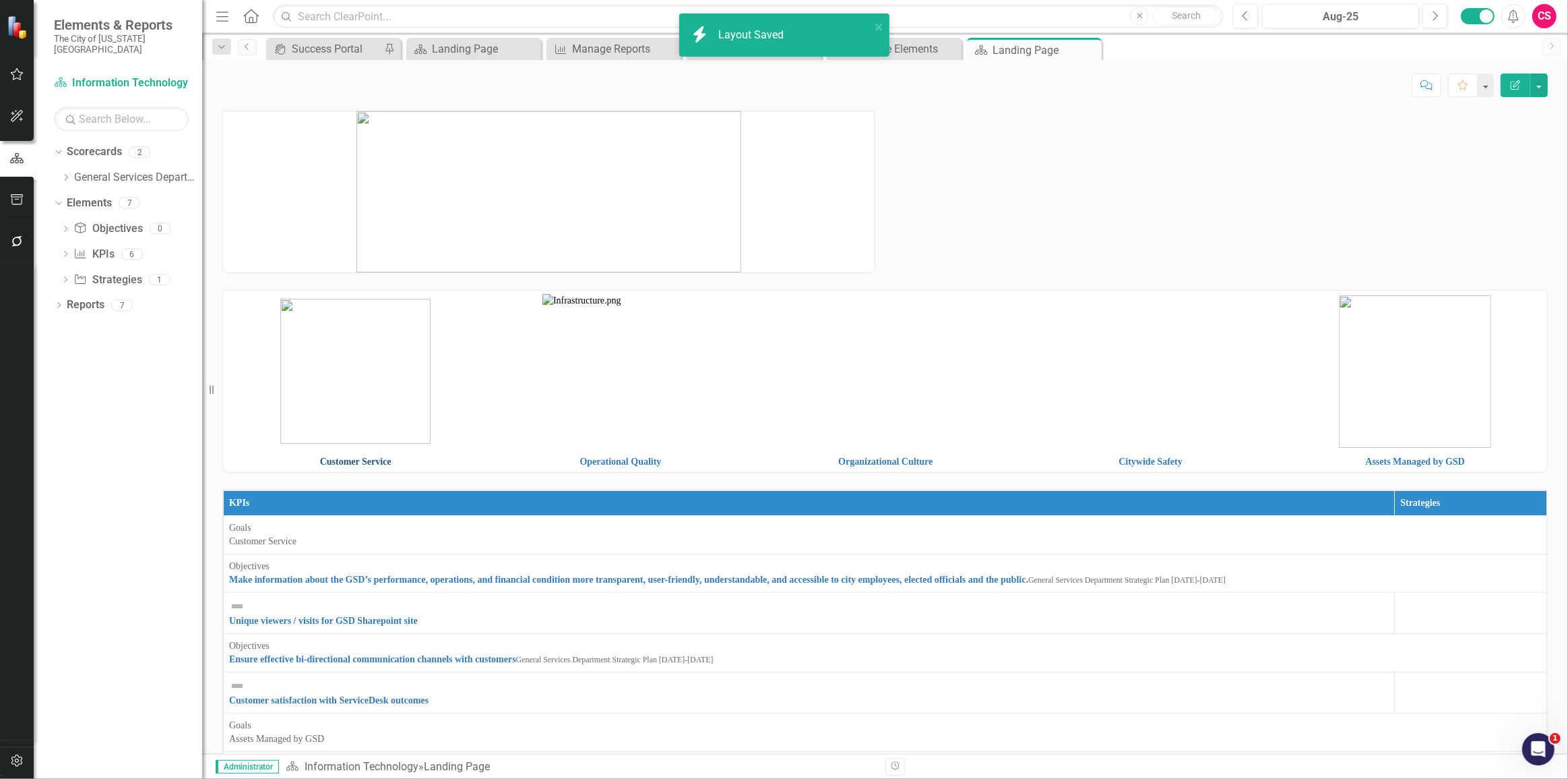
click at [337, 463] on link "Customer Service" at bounding box center [355, 461] width 71 height 10
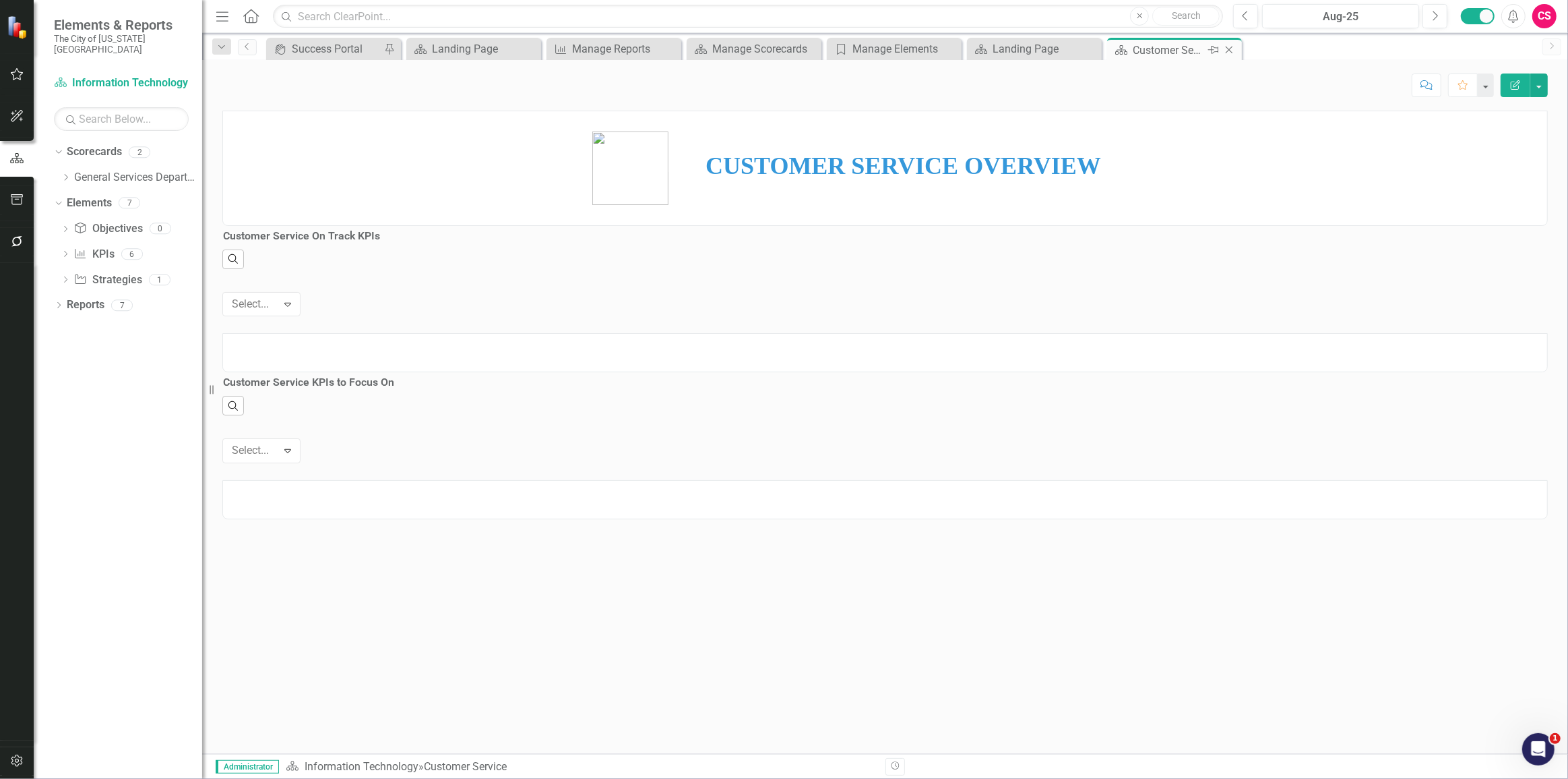
click at [1228, 46] on icon "Close" at bounding box center [1229, 49] width 13 height 10
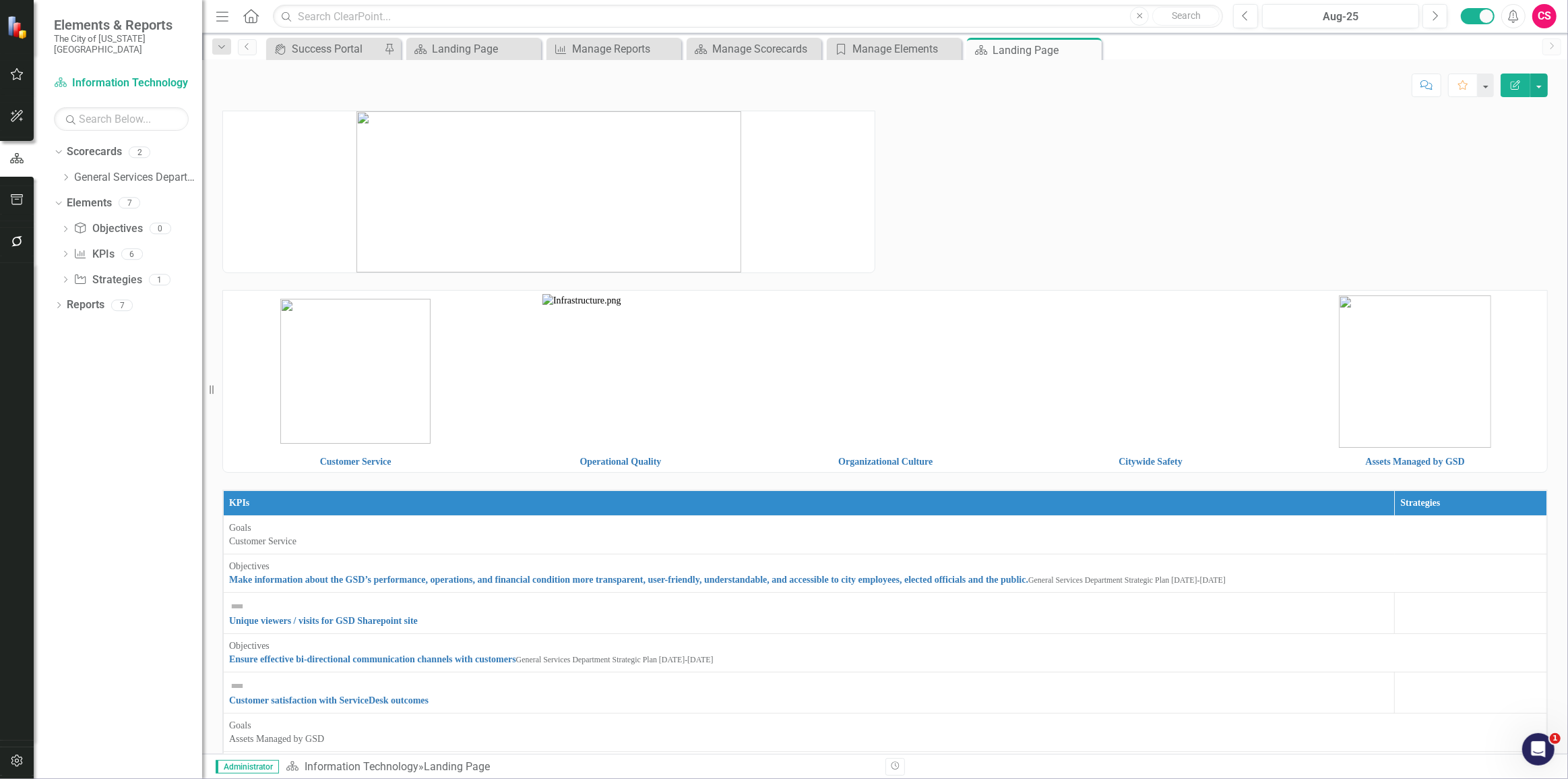
click at [1515, 82] on icon "Edit Report" at bounding box center [1516, 85] width 12 height 10
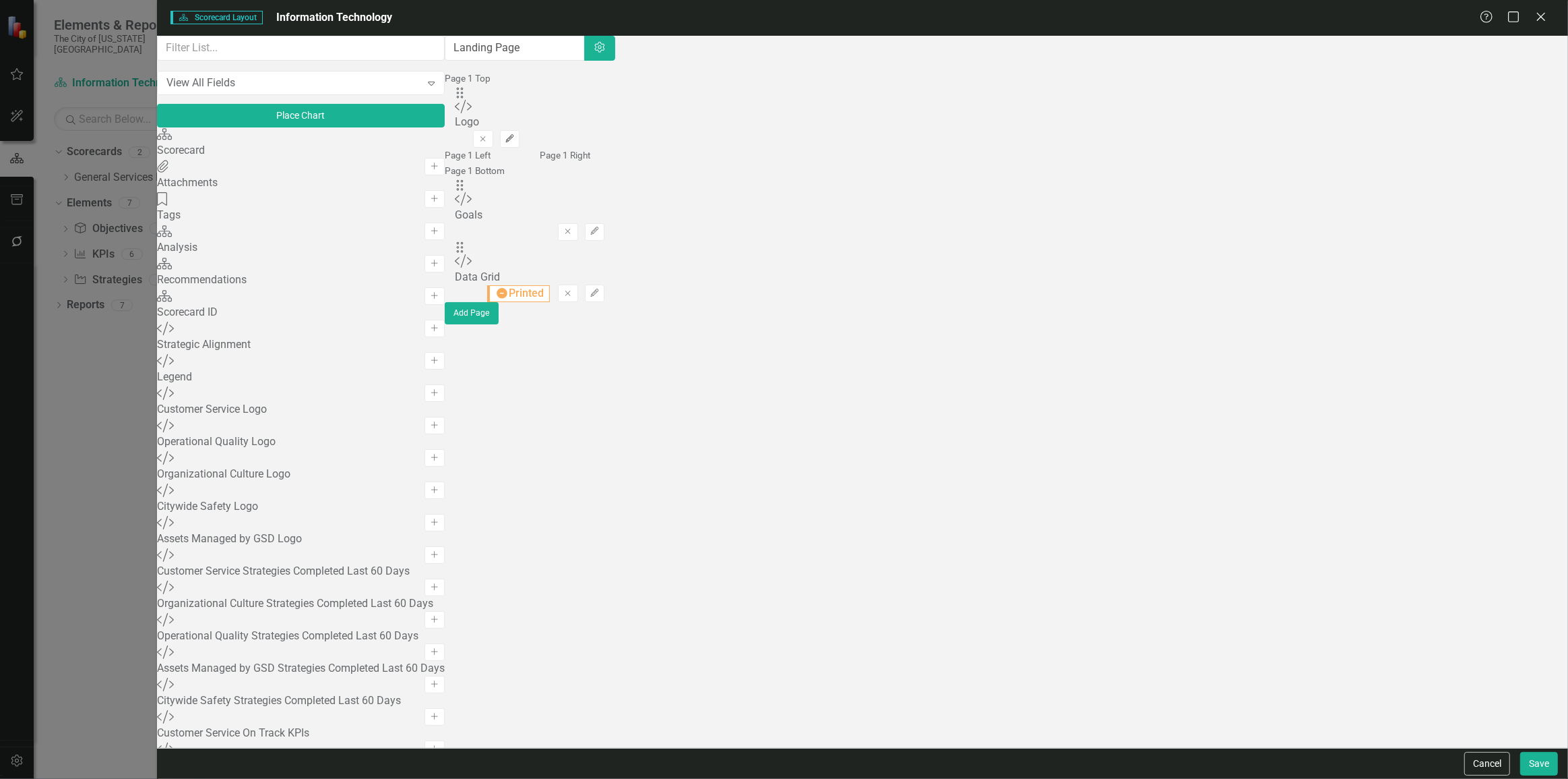
click at [515, 135] on icon "Edit" at bounding box center [509, 139] width 10 height 8
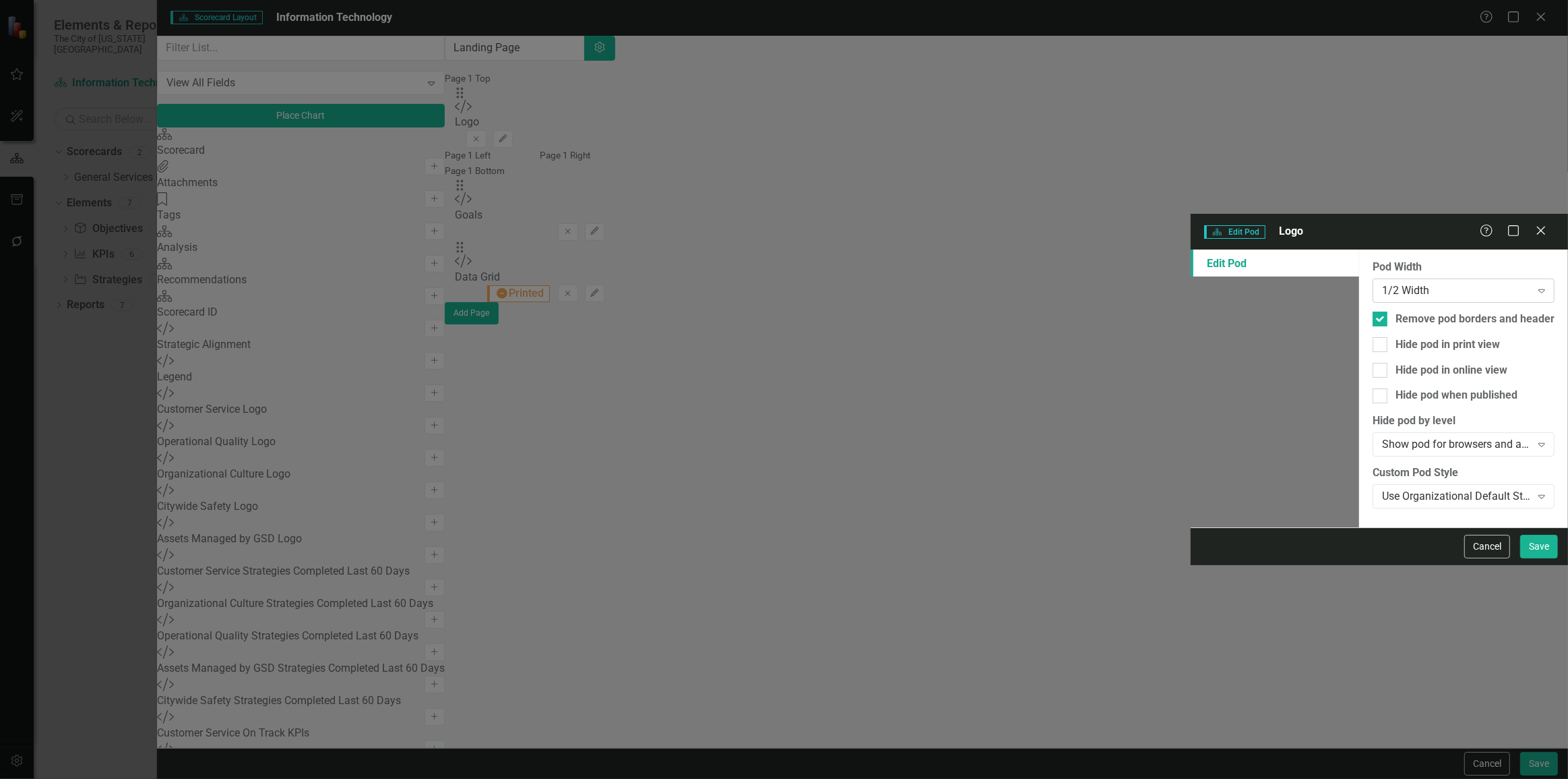
click at [1382, 283] on div "1/2 Width" at bounding box center [1456, 290] width 149 height 16
click at [612, 778] on div "Full Width" at bounding box center [787, 789] width 1547 height 16
click at [1522, 559] on button "Save" at bounding box center [1540, 546] width 37 height 23
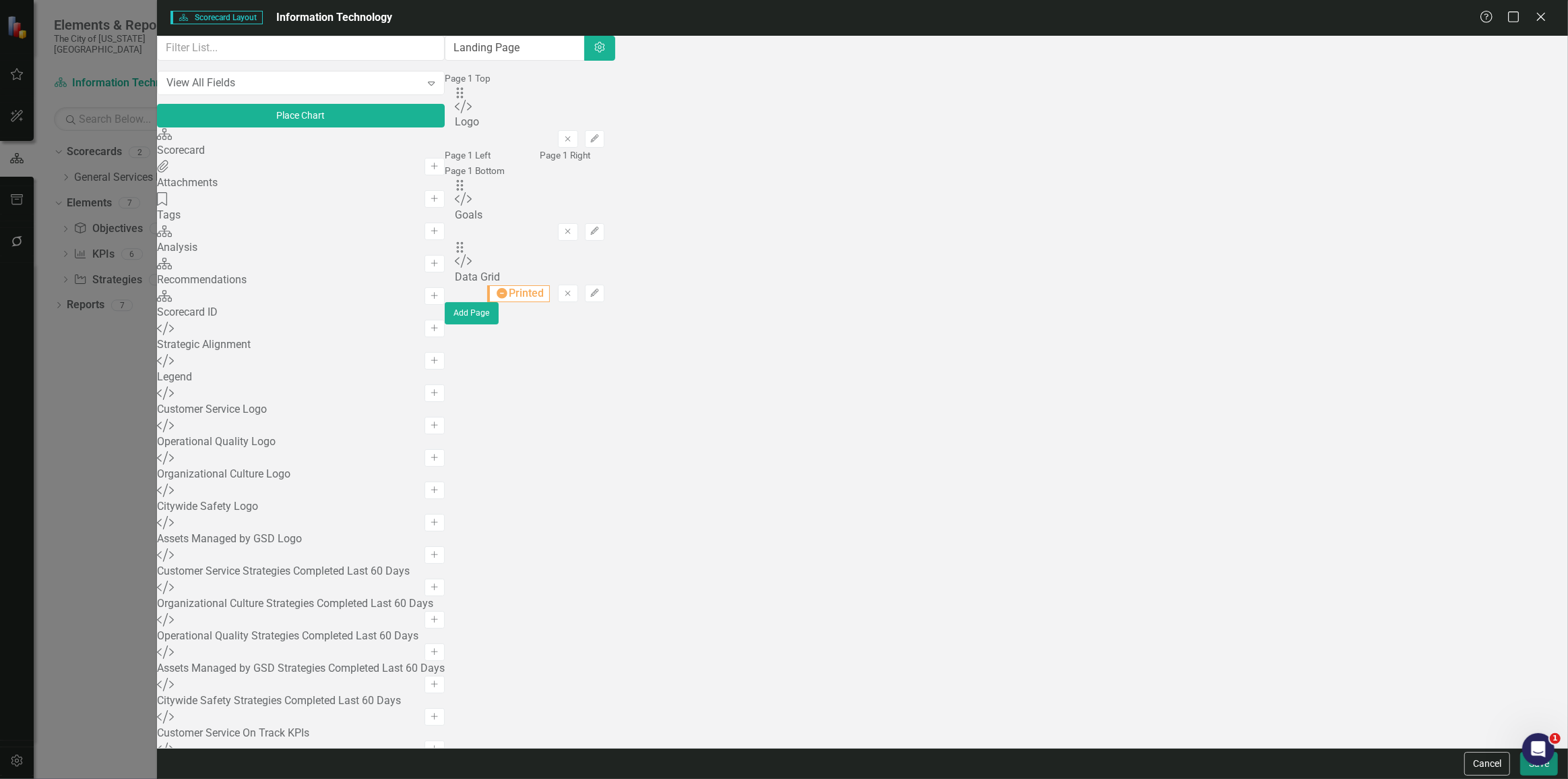
click at [1536, 774] on button "Save" at bounding box center [1540, 763] width 37 height 23
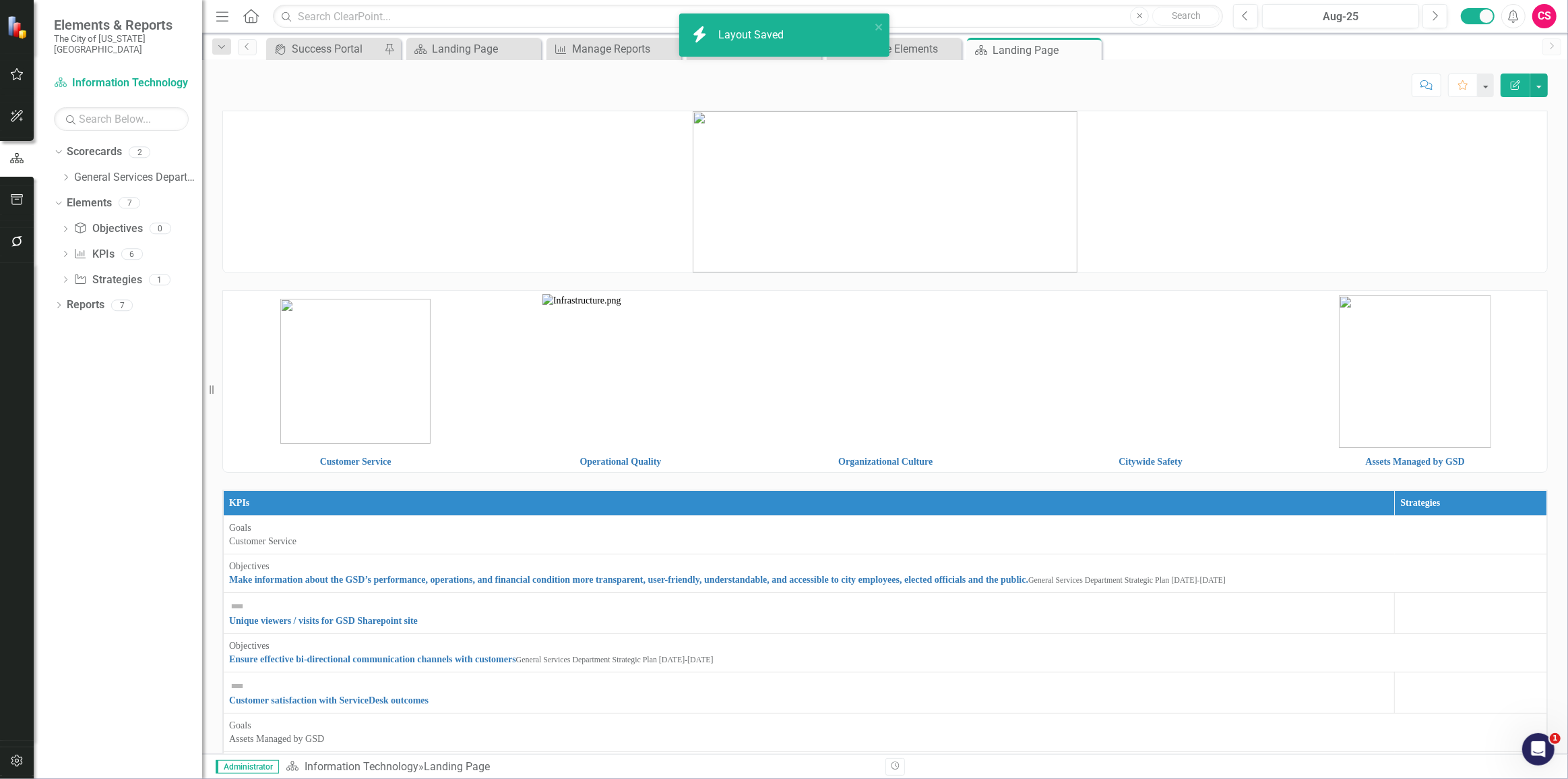
click at [953, 202] on img at bounding box center [884, 191] width 385 height 161
click at [953, 202] on img at bounding box center [884, 191] width 385 height 161
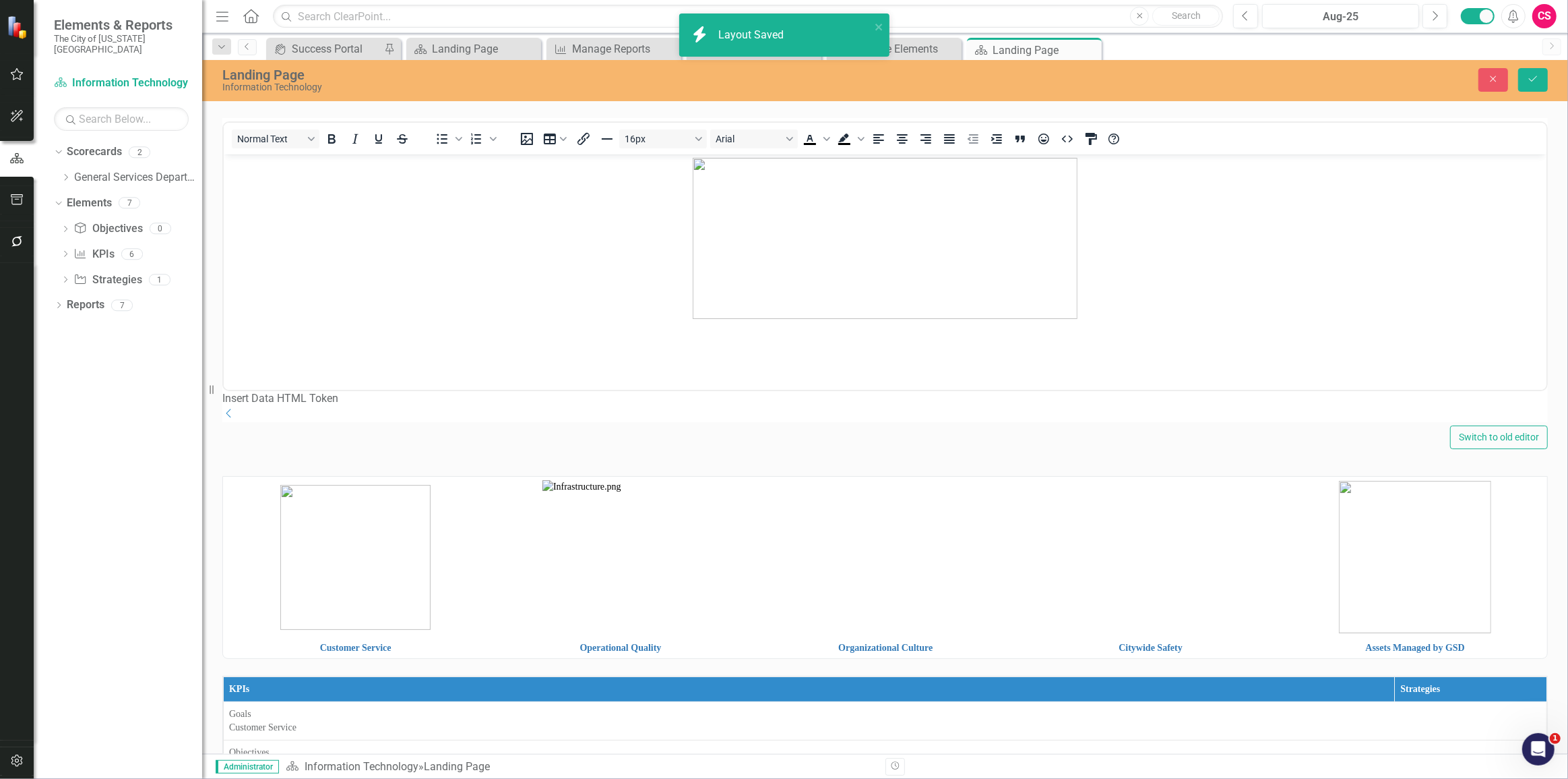
click at [913, 241] on img "Rich Text Area. Press ALT-0 for help." at bounding box center [884, 238] width 385 height 161
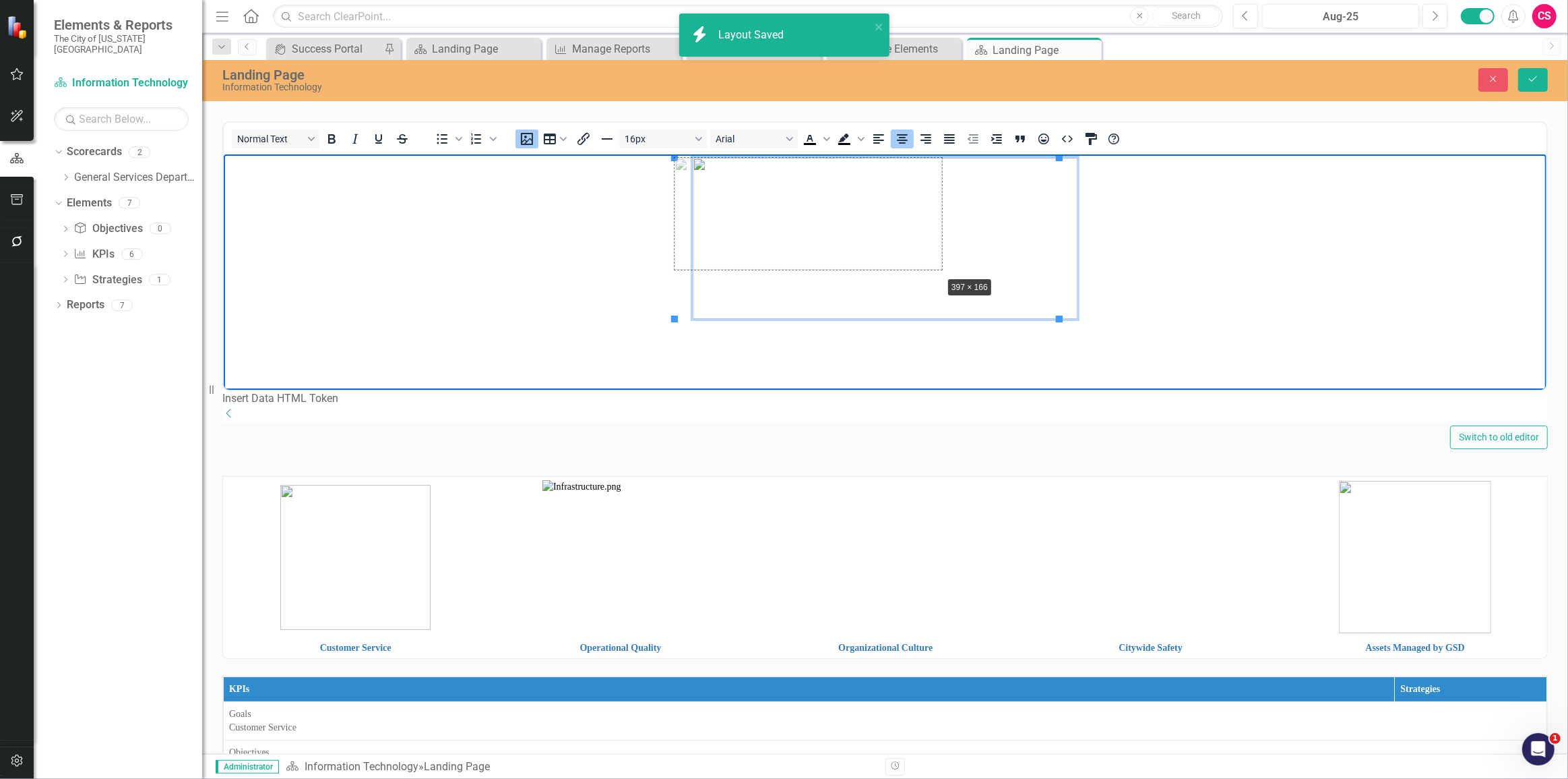
drag, startPoint x: 1056, startPoint y: 318, endPoint x: 945, endPoint y: 277, distance: 118.3
click at [1541, 77] on button "Save" at bounding box center [1534, 79] width 30 height 23
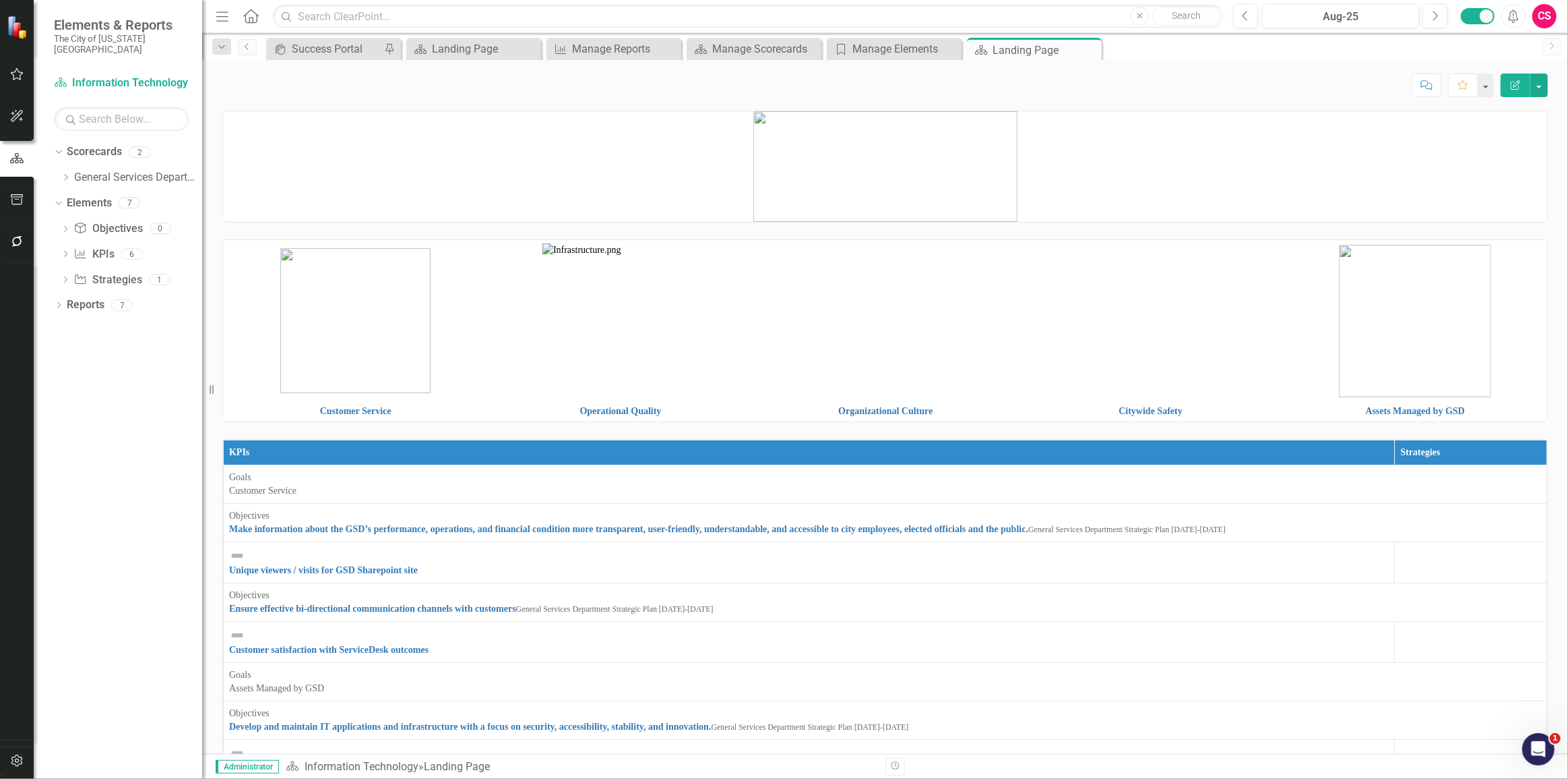
click at [953, 171] on img at bounding box center [885, 166] width 264 height 110
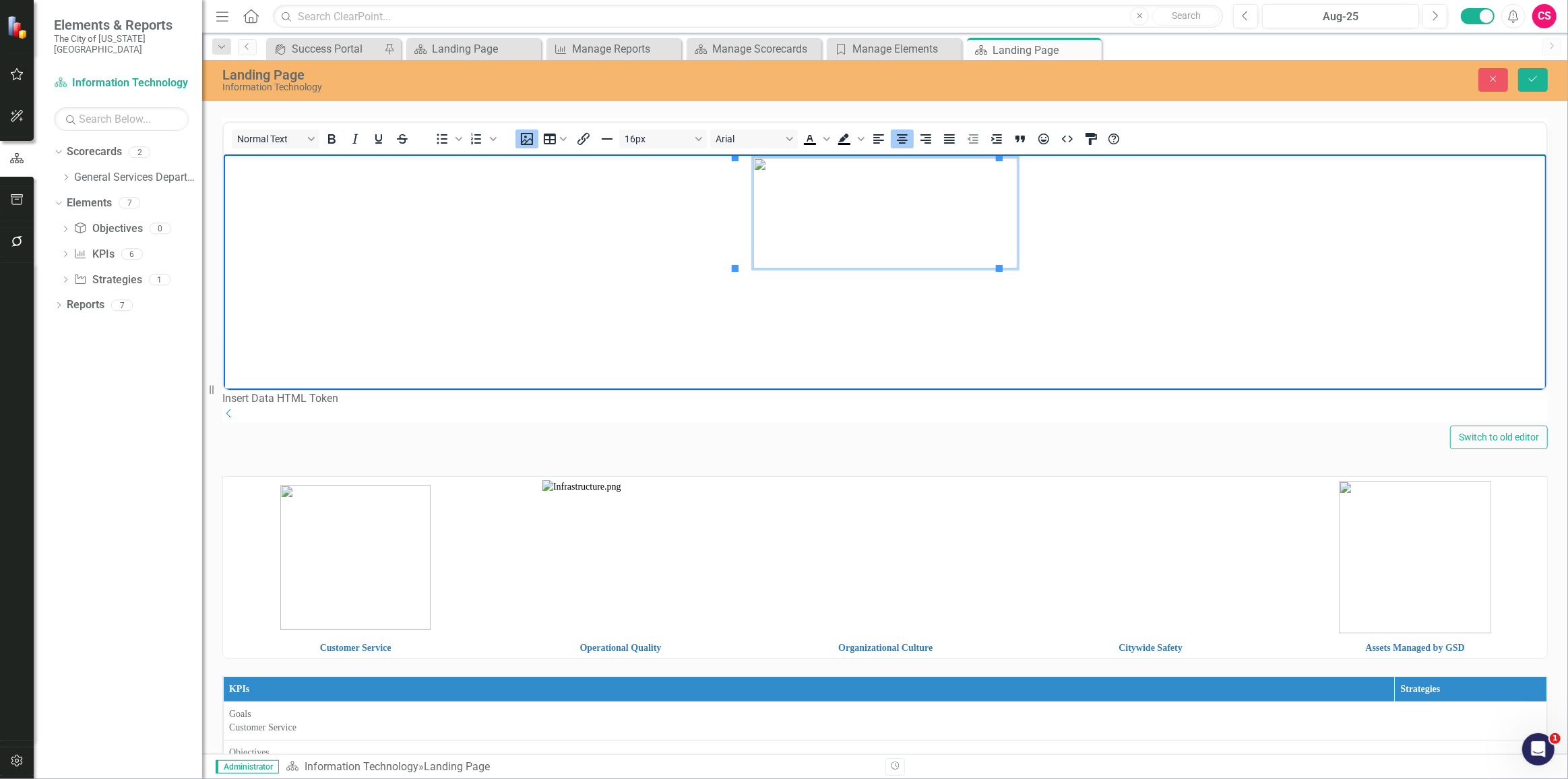
drag, startPoint x: 1028, startPoint y: 227, endPoint x: 684, endPoint y: 237, distance: 344.1
click at [684, 237] on p "Rich Text Area. Press ALT-0 for help." at bounding box center [884, 212] width 1316 height 110
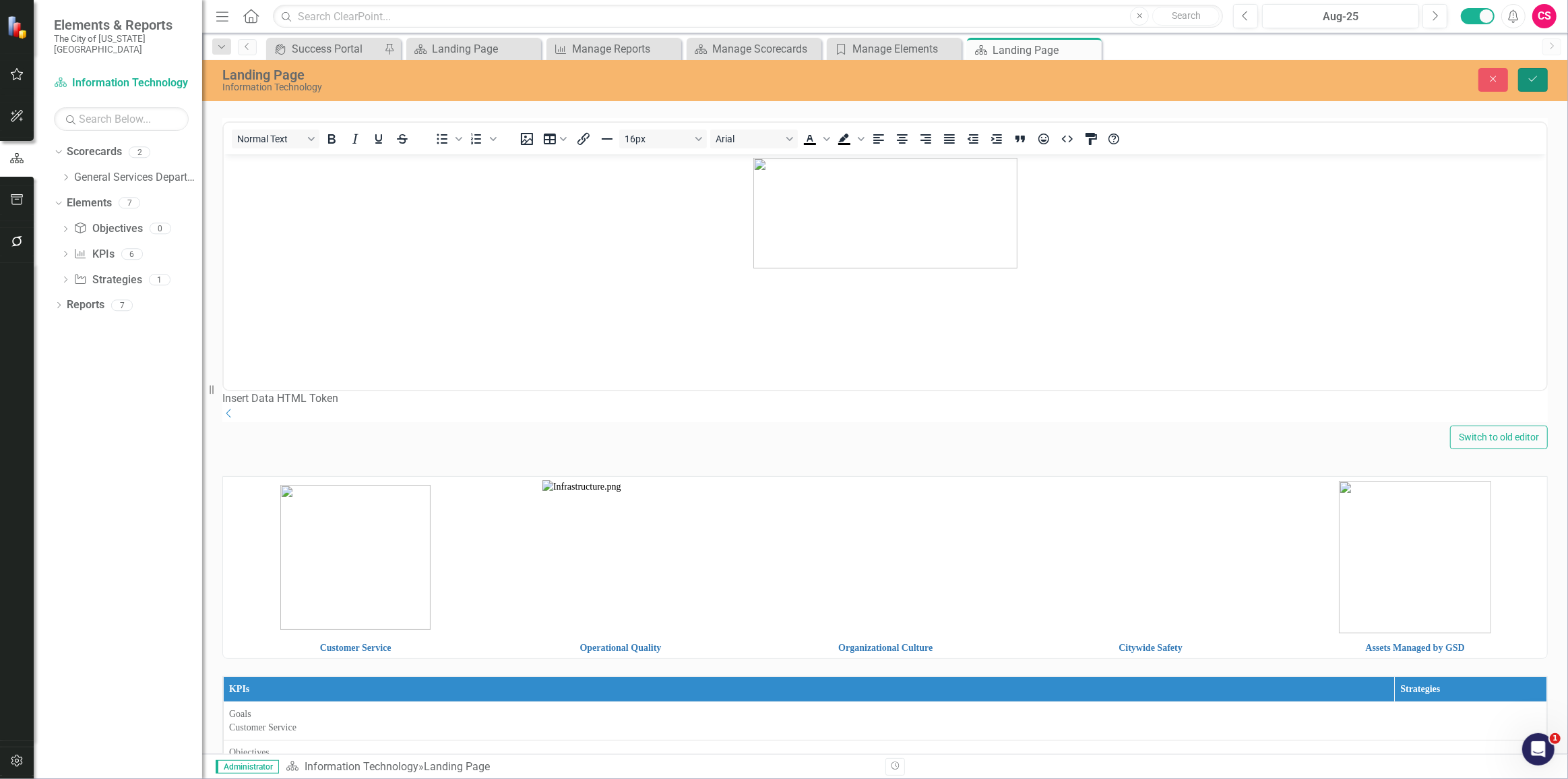
click at [1534, 79] on icon "submit" at bounding box center [1533, 79] width 8 height 5
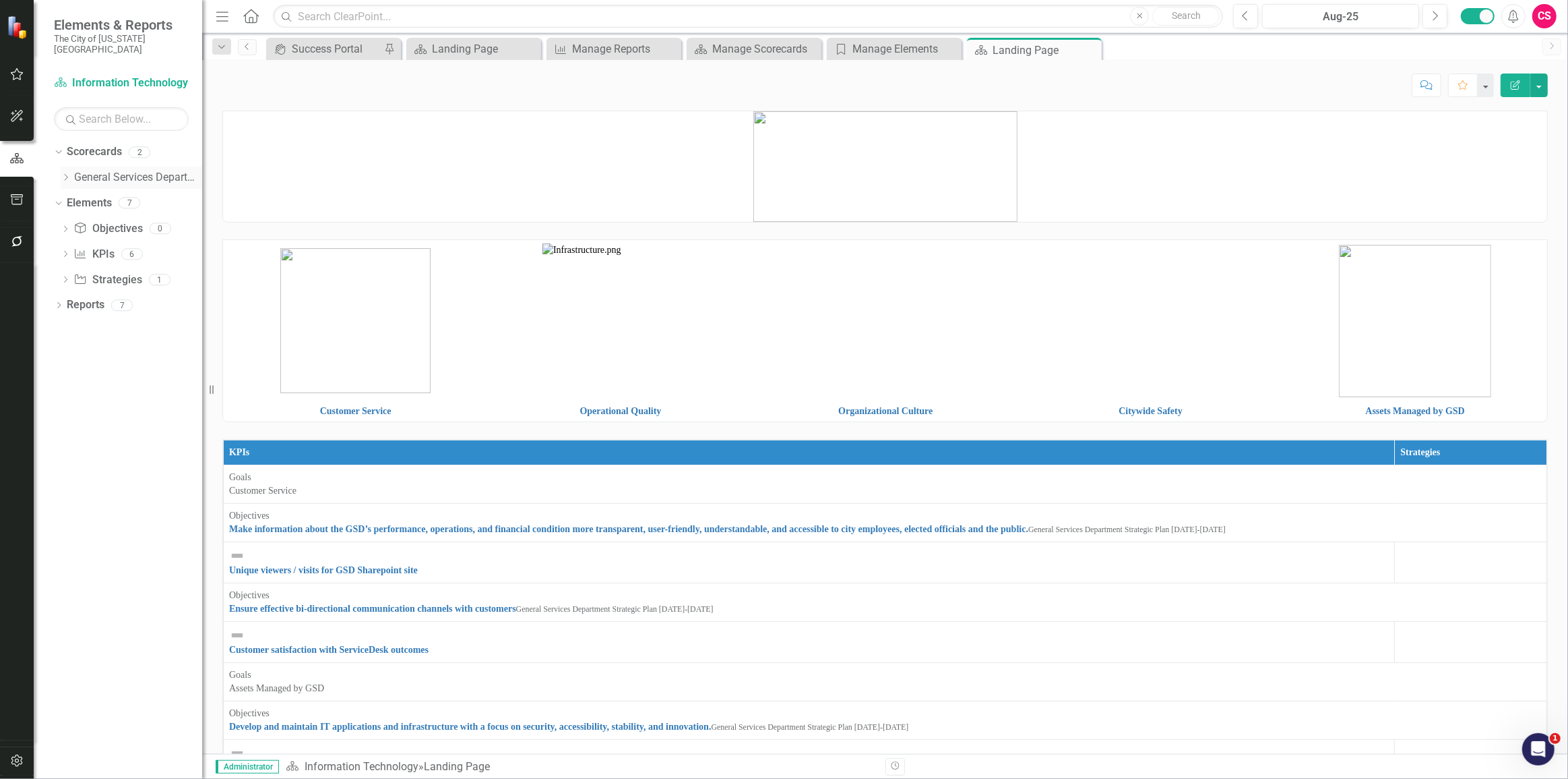
click at [103, 171] on link "General Services Department Strategic Plan [DATE]-[DATE]" at bounding box center [138, 178] width 128 height 16
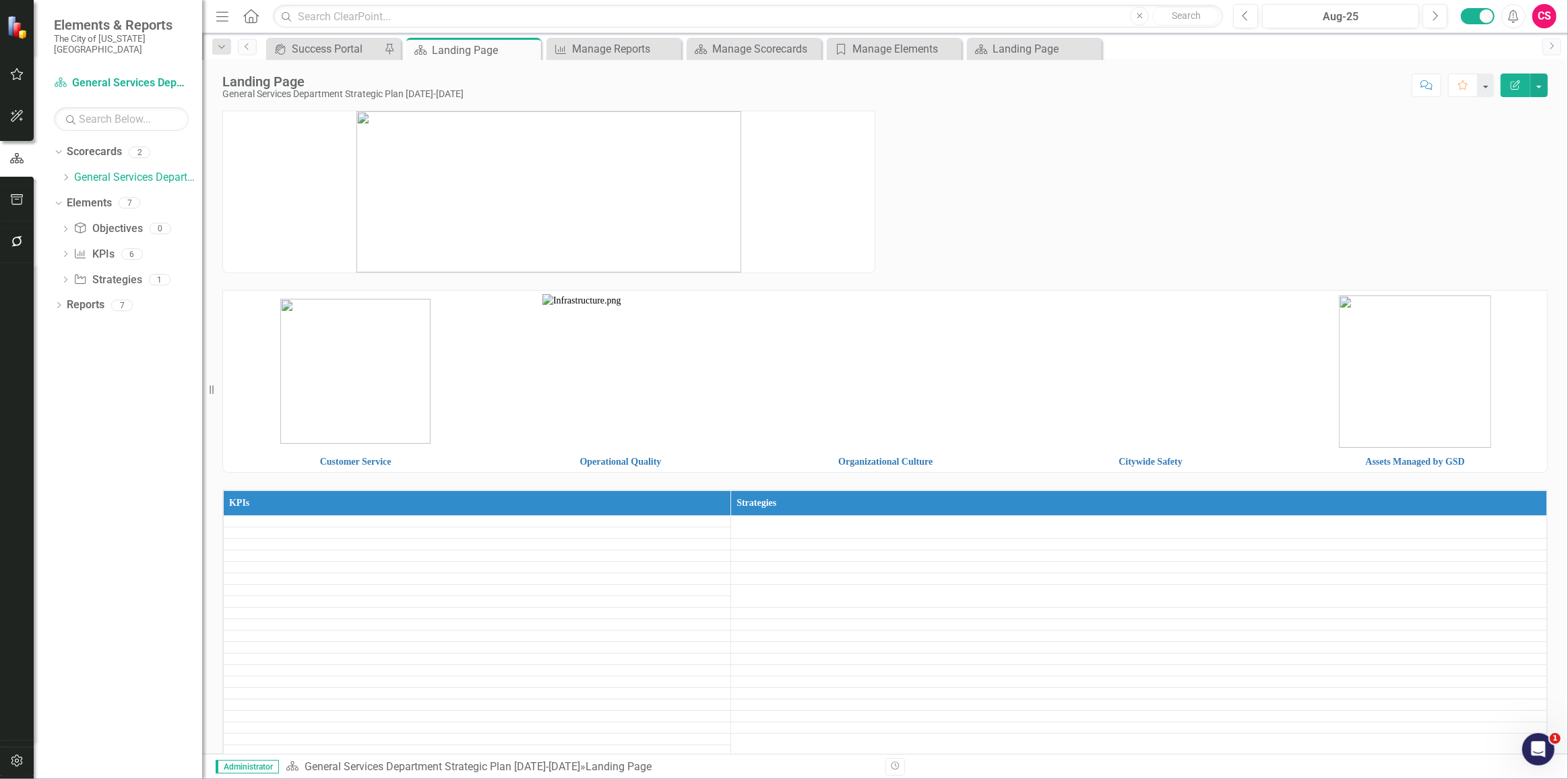
click at [849, 187] on p at bounding box center [549, 191] width 652 height 161
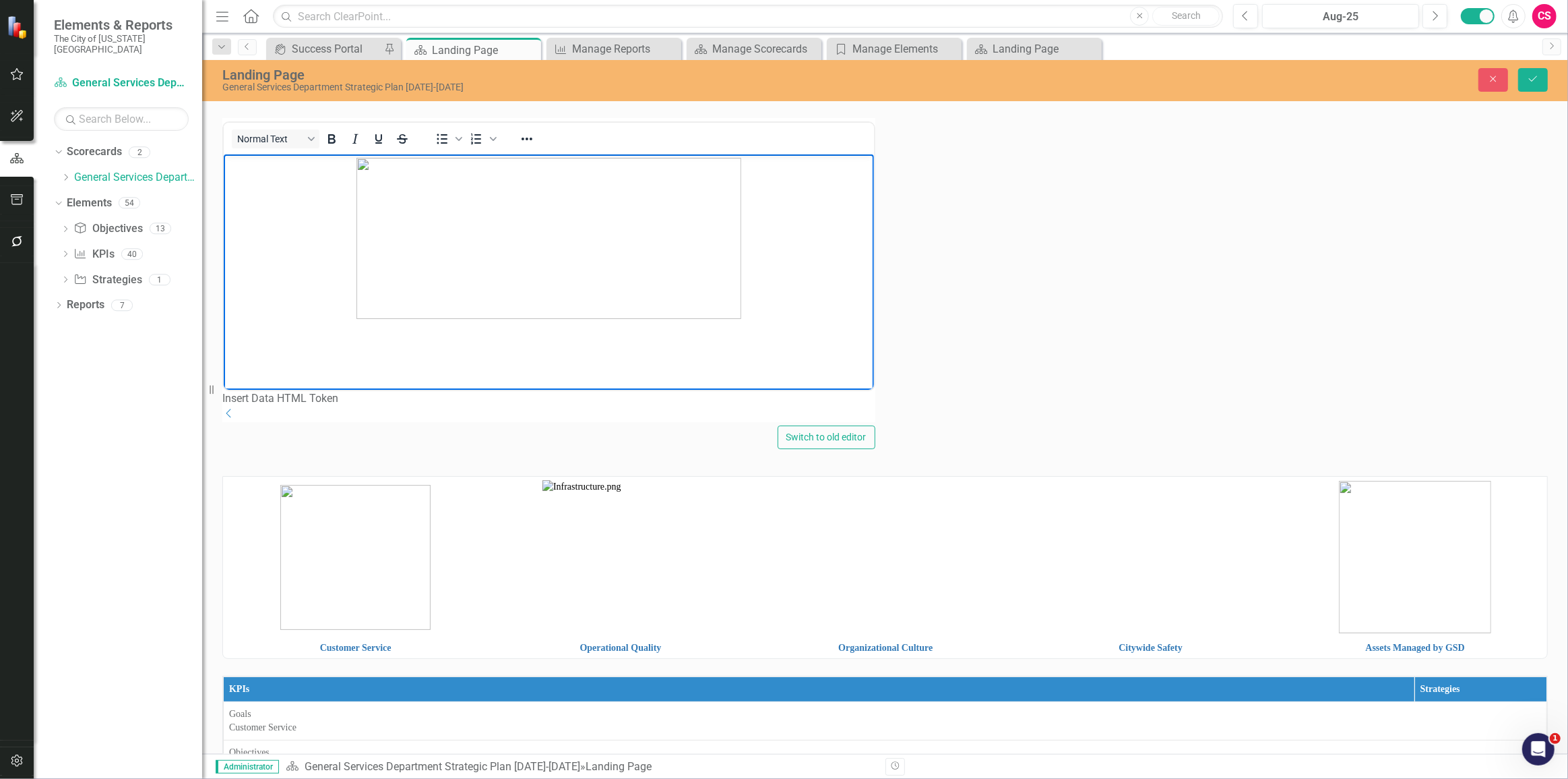
click at [712, 273] on img "Rich Text Area. Press ALT-0 for help." at bounding box center [548, 238] width 385 height 161
paste body "Rich Text Area. Press ALT-0 for help."
click at [316, 238] on img "Rich Text Area. Press ALT-0 for help." at bounding box center [358, 212] width 264 height 110
click at [532, 147] on icon "Reveal or hide additional toolbar items" at bounding box center [527, 139] width 16 height 16
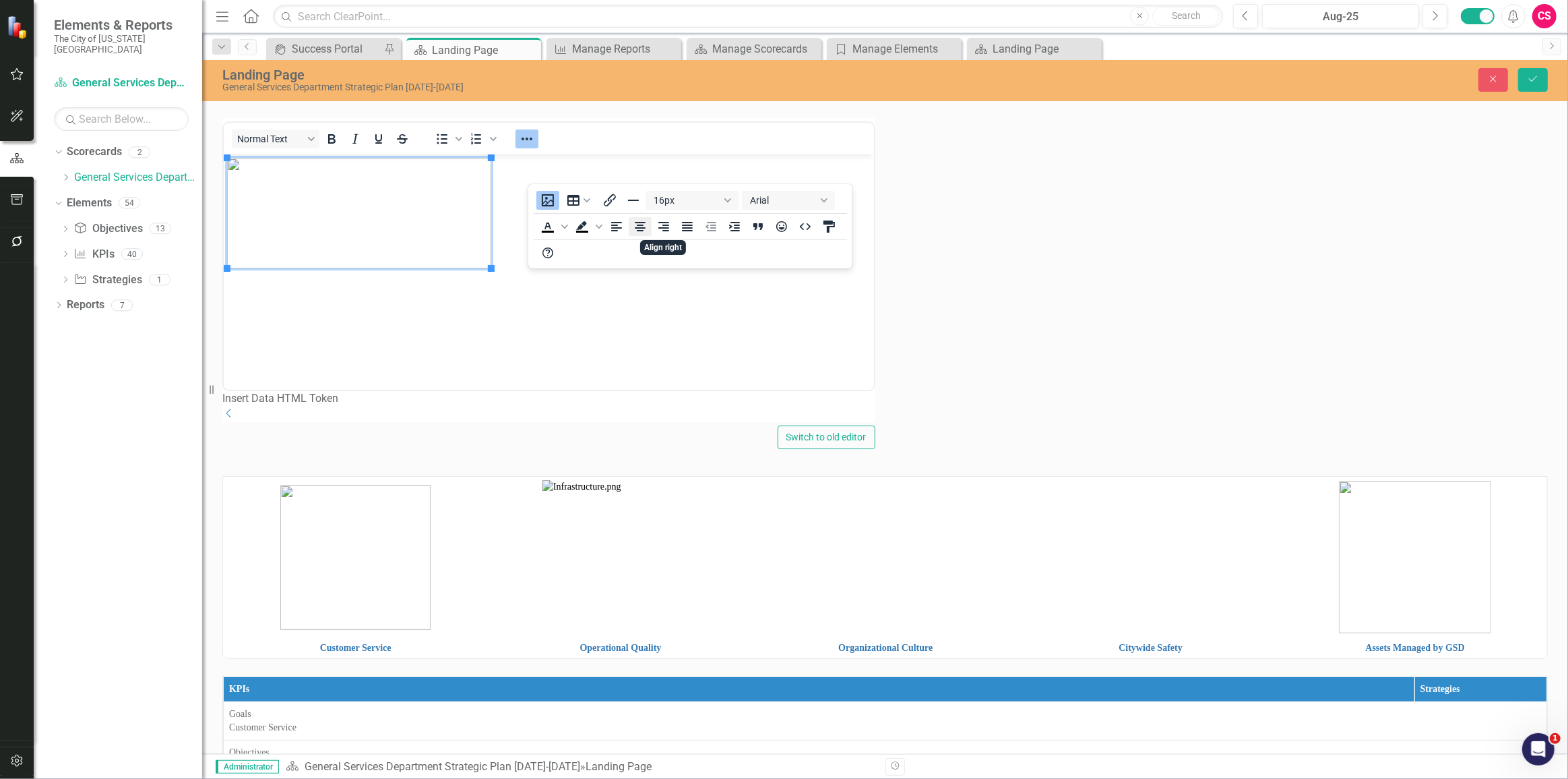
click at [646, 231] on icon "Align center" at bounding box center [640, 226] width 16 height 16
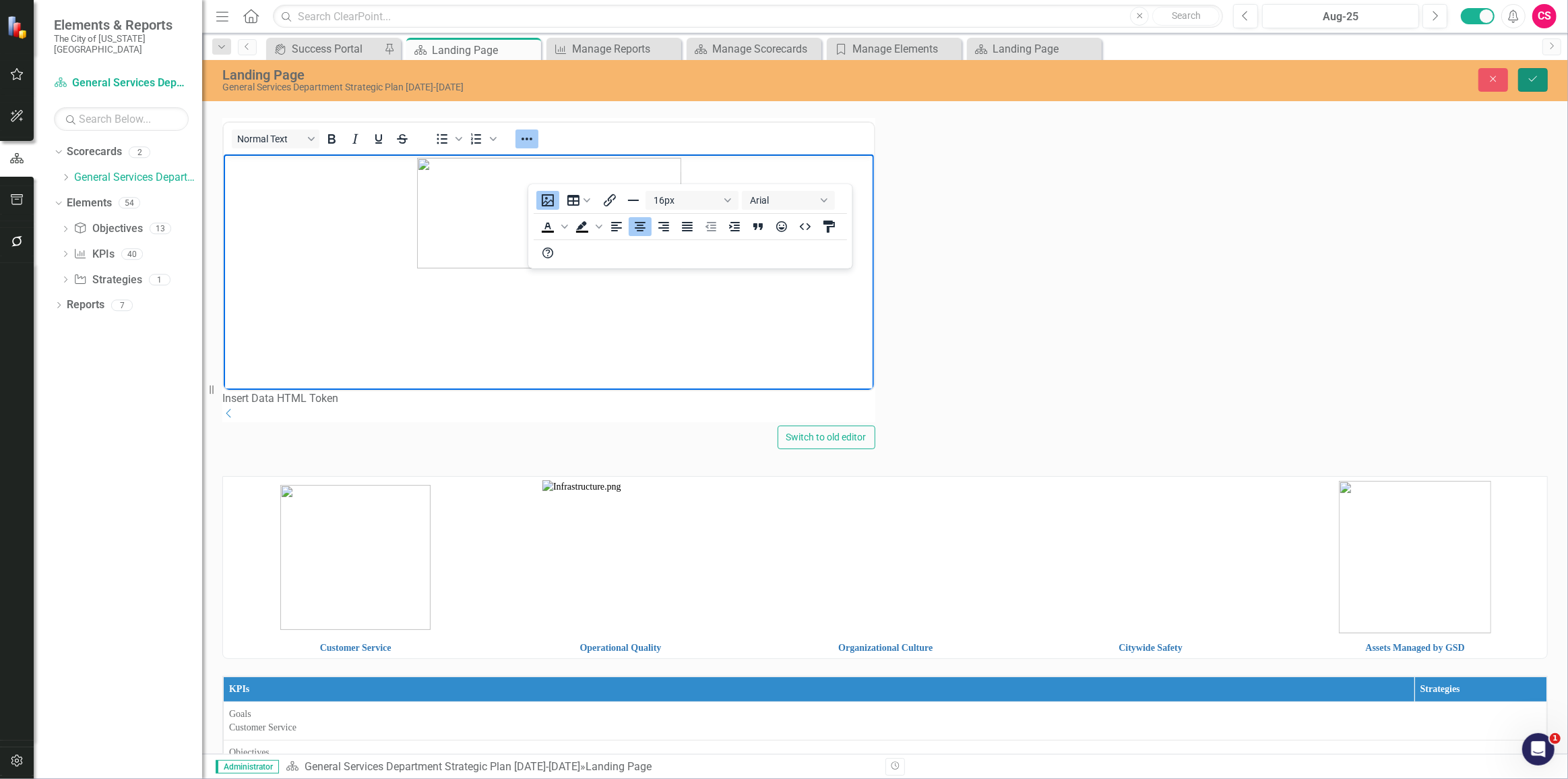
click at [1537, 73] on button "Save" at bounding box center [1534, 79] width 30 height 23
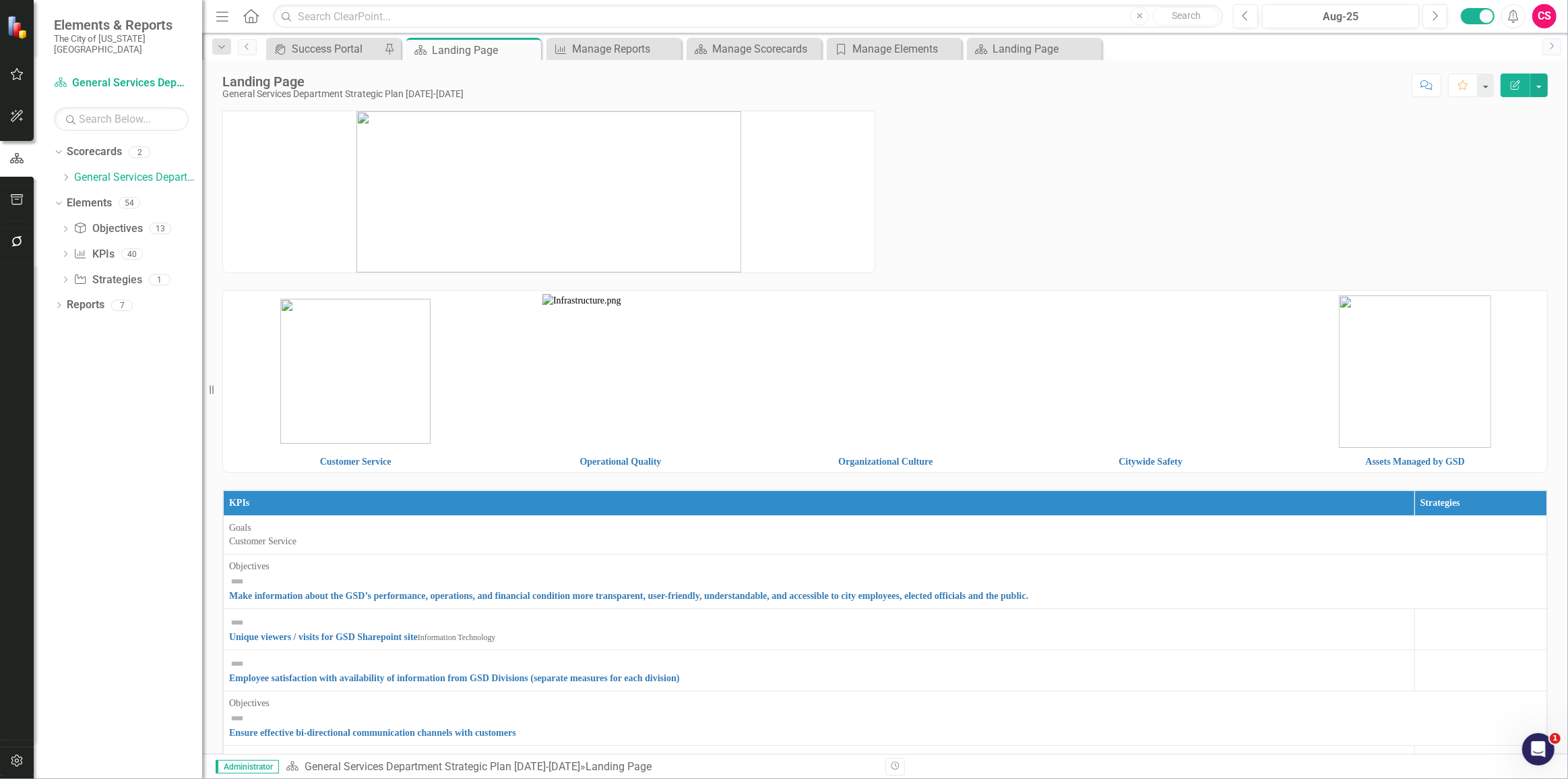
click at [1525, 84] on button "Edit Report" at bounding box center [1516, 85] width 30 height 23
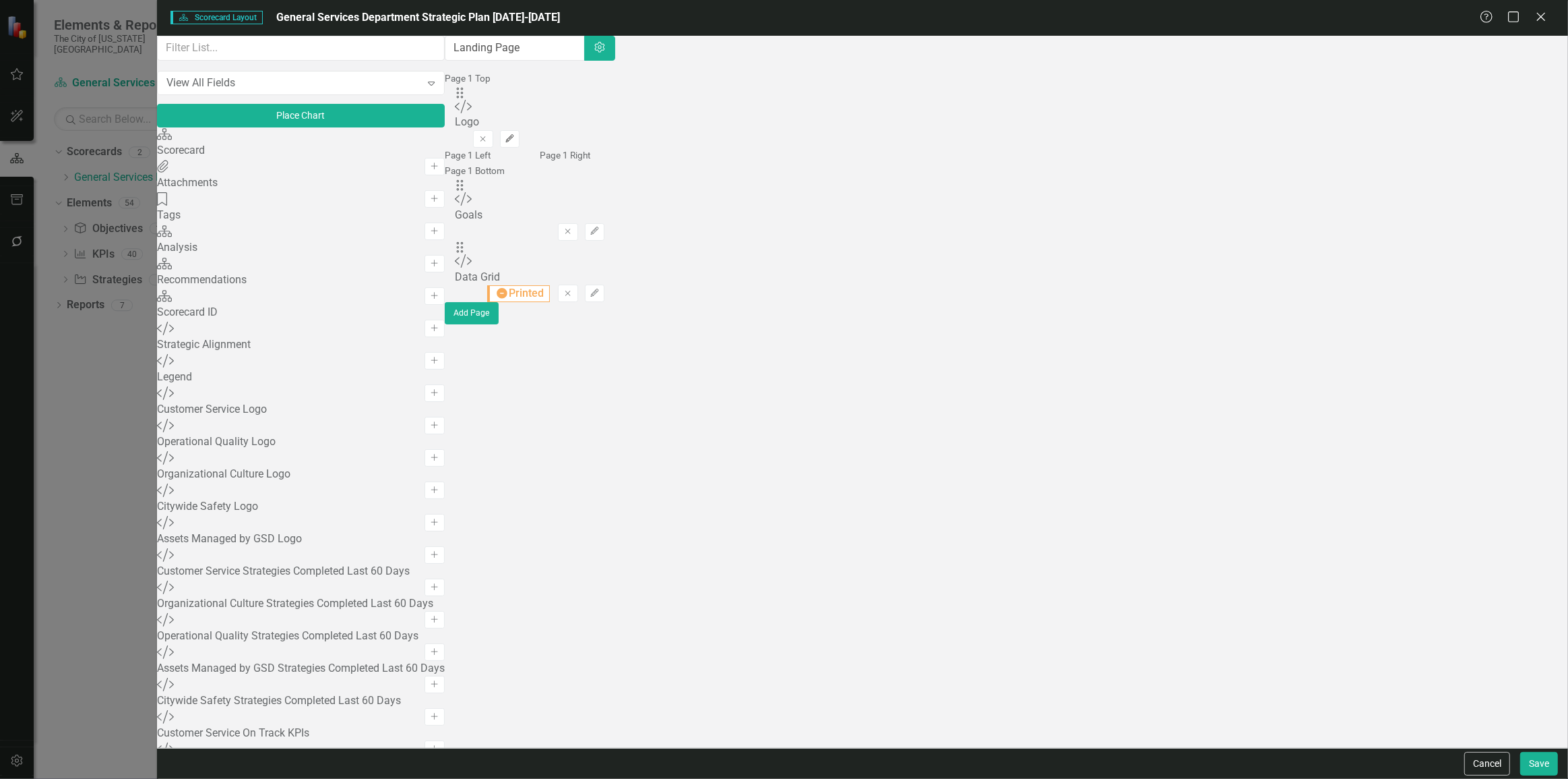
click at [515, 135] on icon "Edit" at bounding box center [509, 139] width 10 height 8
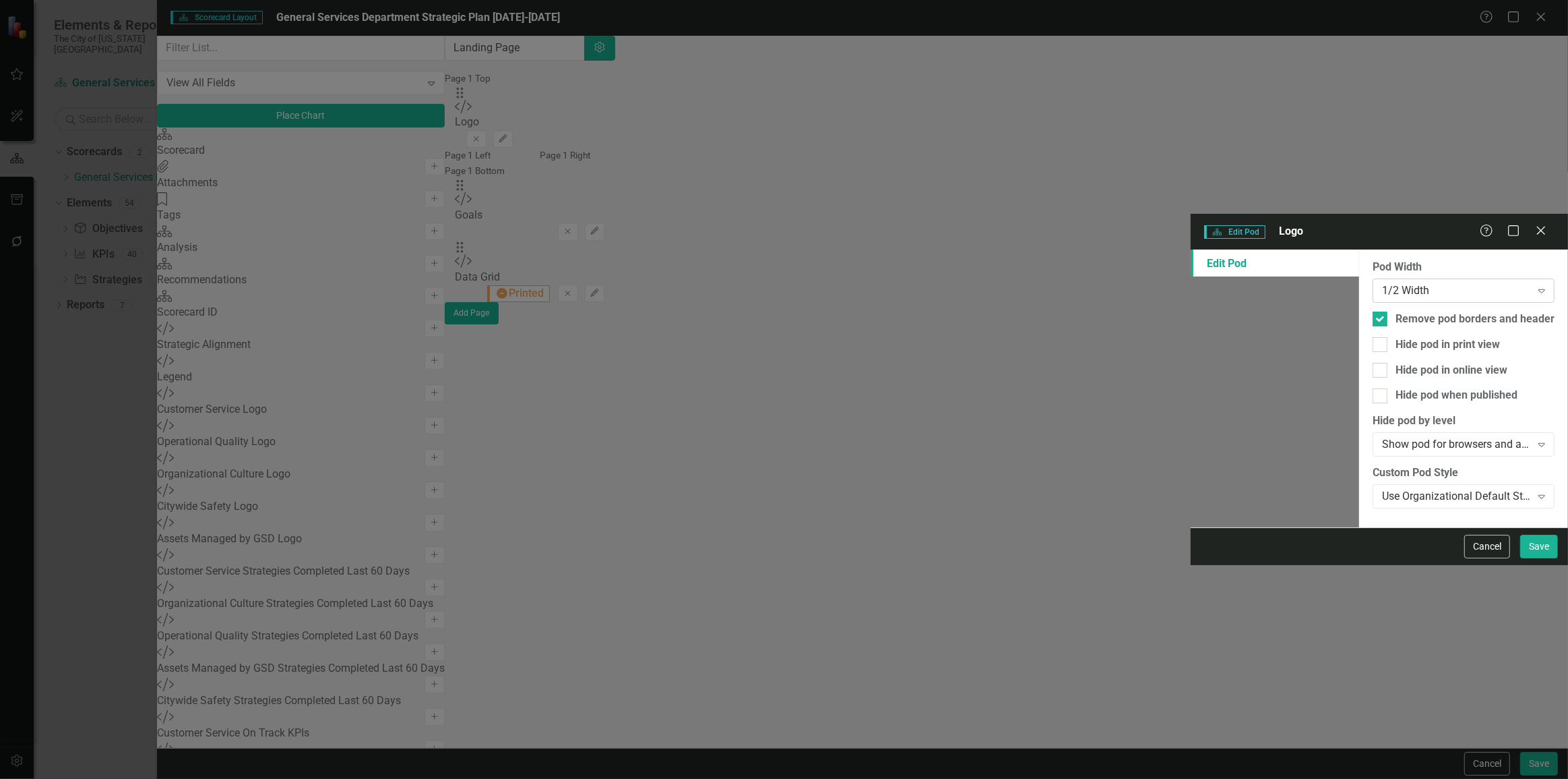
click at [1382, 283] on div "1/2 Width" at bounding box center [1456, 290] width 149 height 16
click at [1382, 283] on div "3/4 Width" at bounding box center [1456, 290] width 149 height 16
click at [616, 778] on div "Full Width" at bounding box center [787, 789] width 1547 height 16
click at [1534, 559] on button "Save" at bounding box center [1540, 546] width 37 height 23
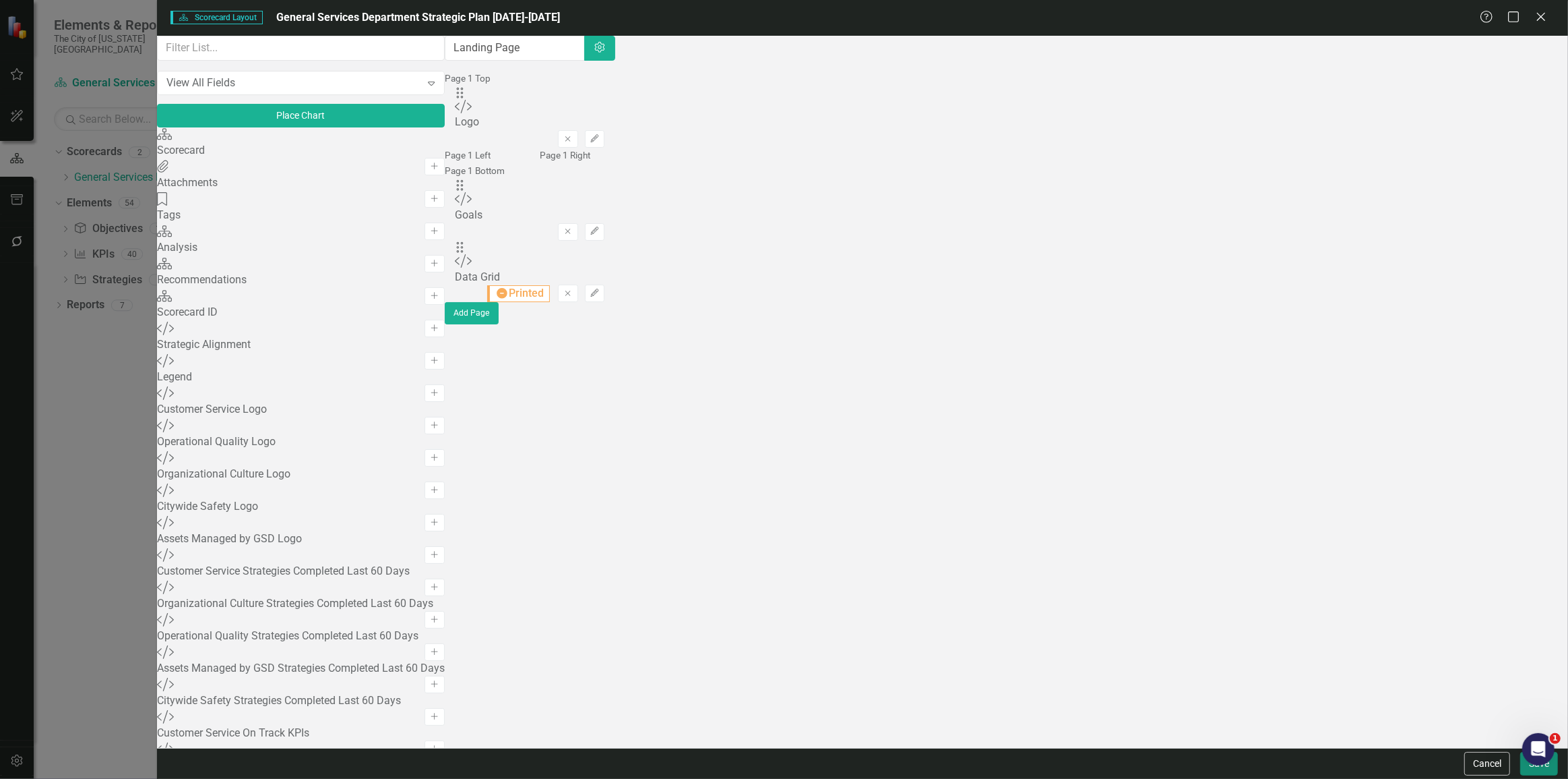
click at [1532, 771] on button "Save" at bounding box center [1540, 763] width 37 height 23
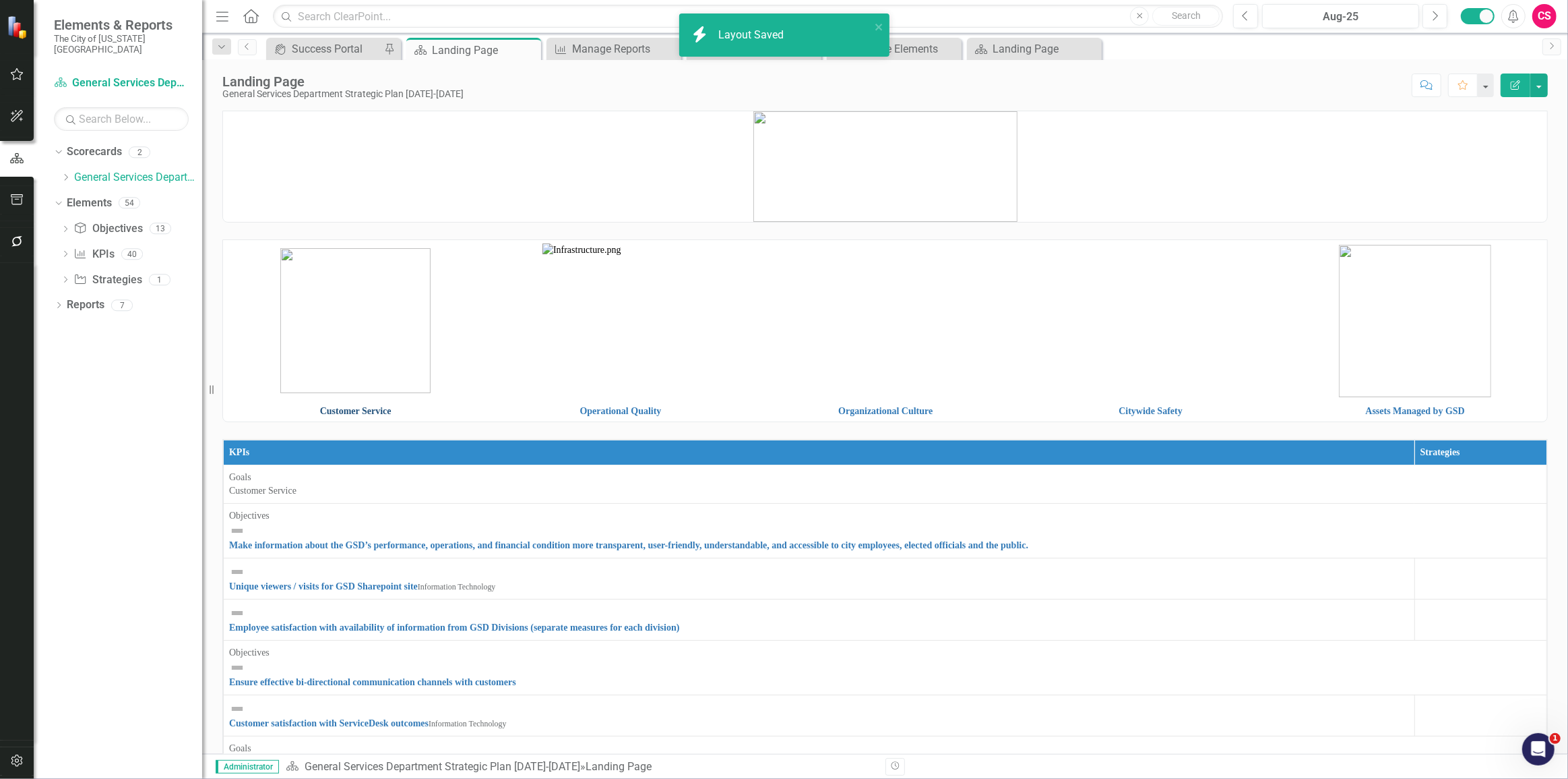
click at [358, 412] on link "Customer Service" at bounding box center [355, 410] width 71 height 10
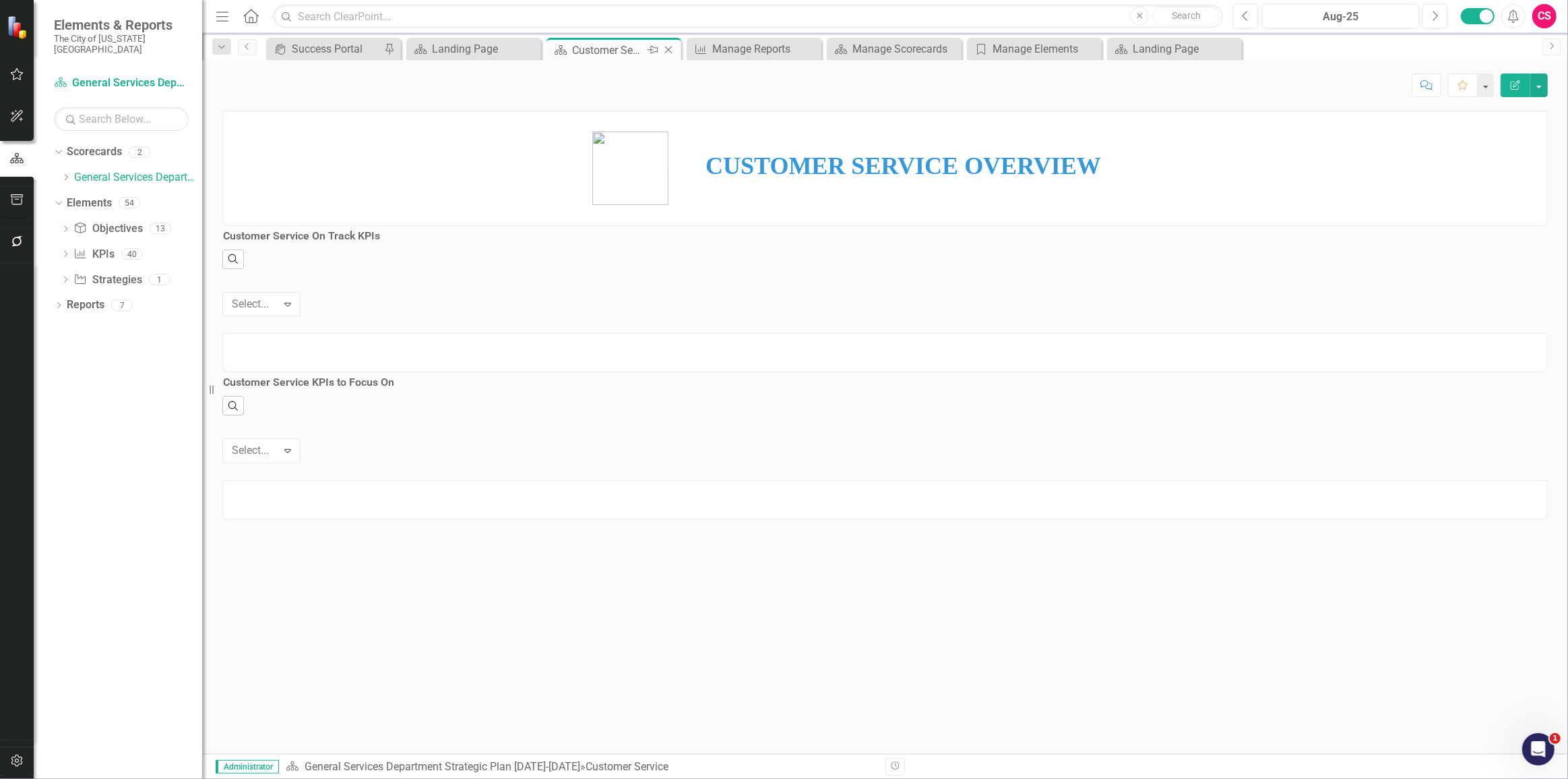
click at [668, 51] on icon "Close" at bounding box center [669, 49] width 13 height 10
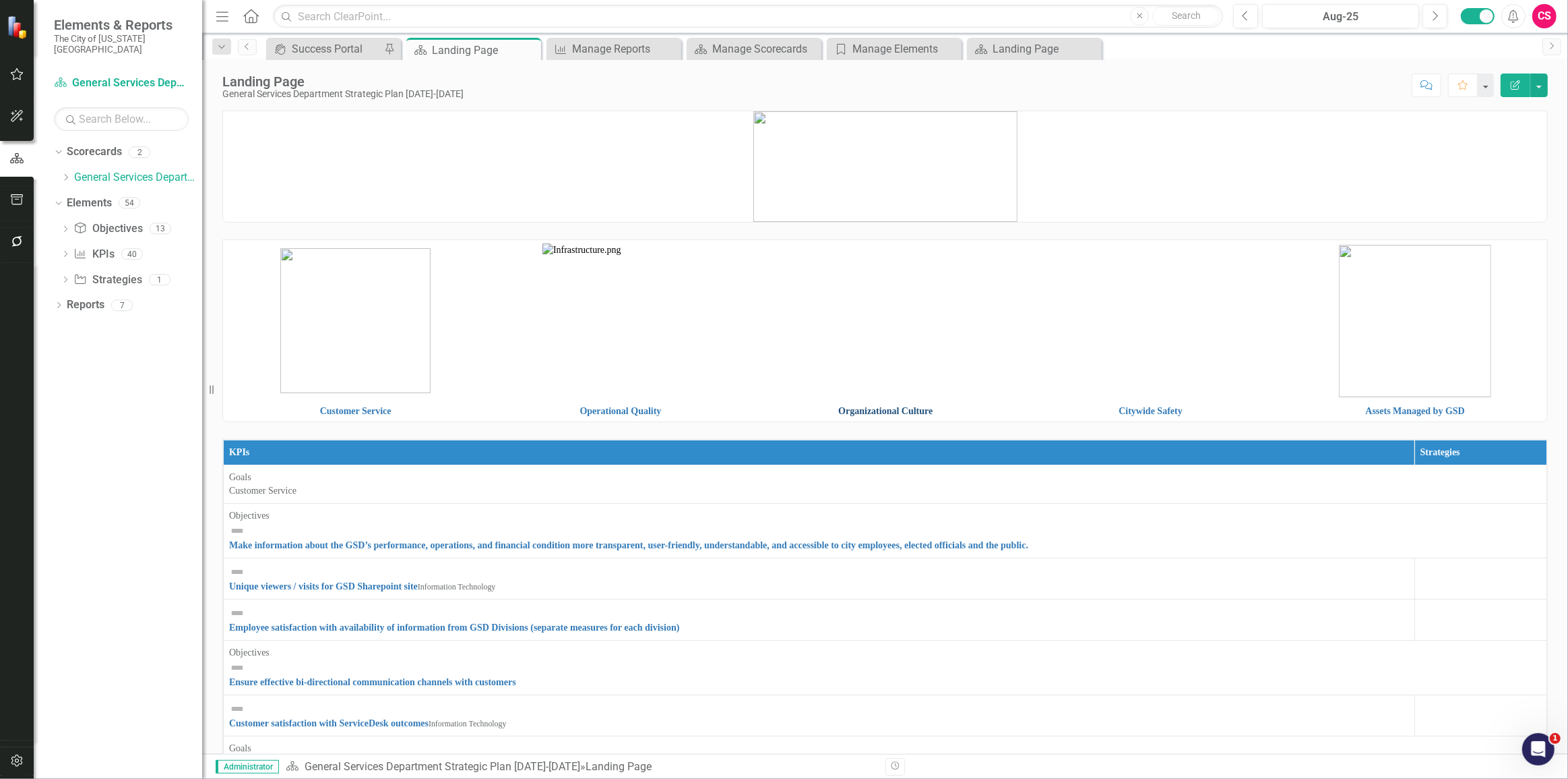
click at [839, 410] on link "Organizational Culture" at bounding box center [886, 410] width 94 height 10
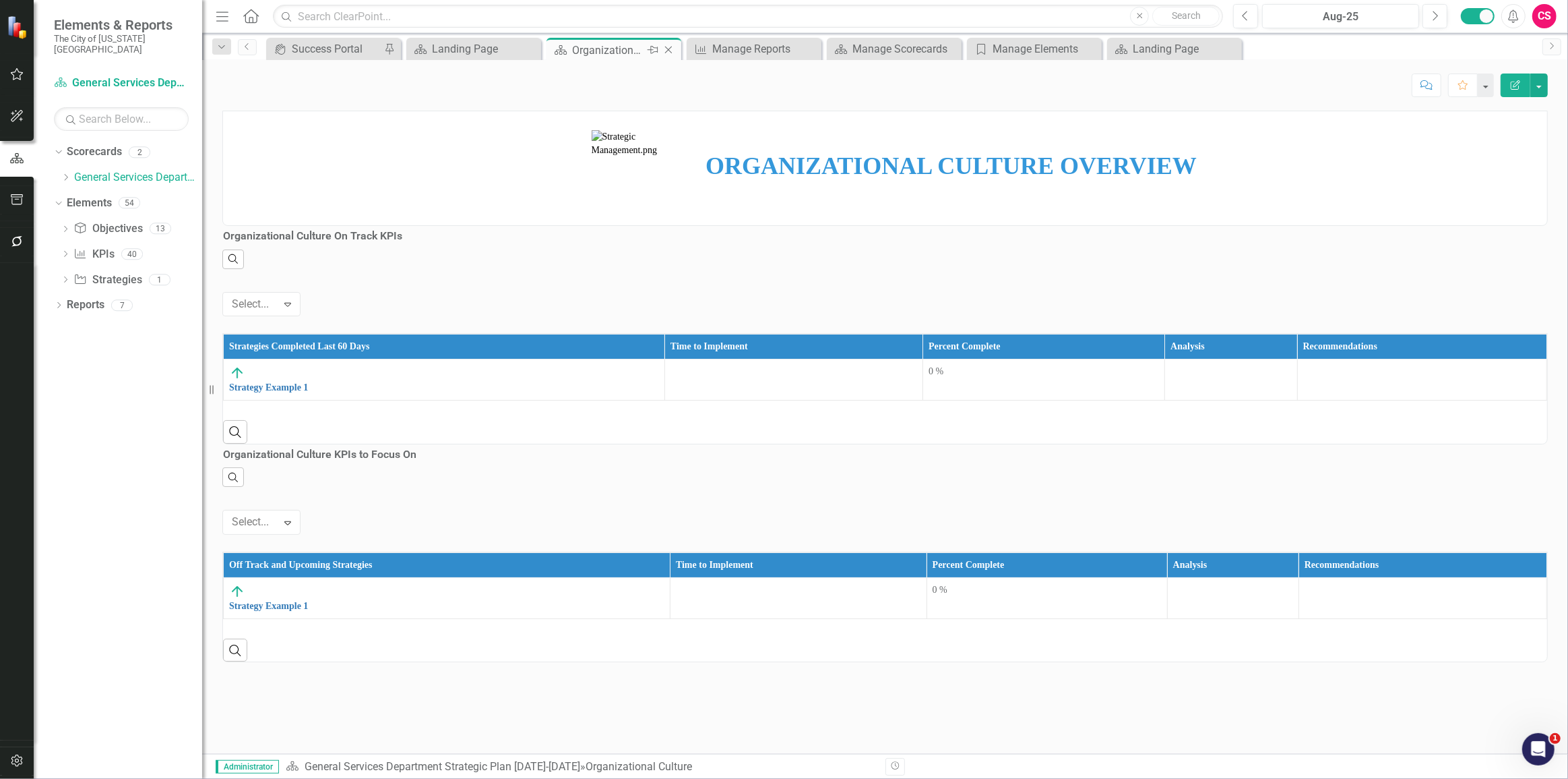
click at [669, 51] on icon "Close" at bounding box center [669, 49] width 13 height 10
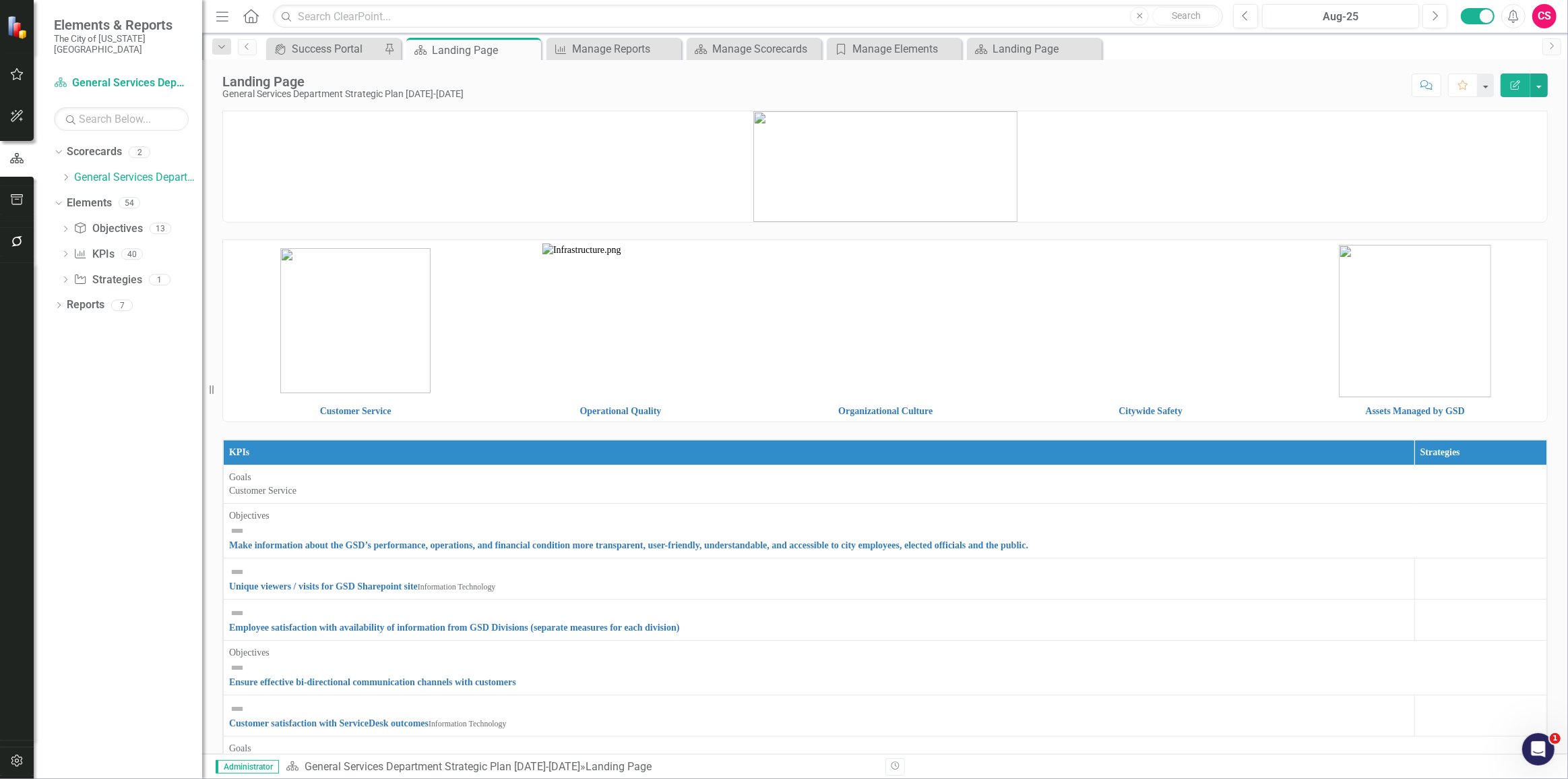
click at [884, 404] on td "Organizational Culture" at bounding box center [885, 411] width 265 height 20
click at [878, 410] on link "Organizational Culture" at bounding box center [886, 410] width 94 height 10
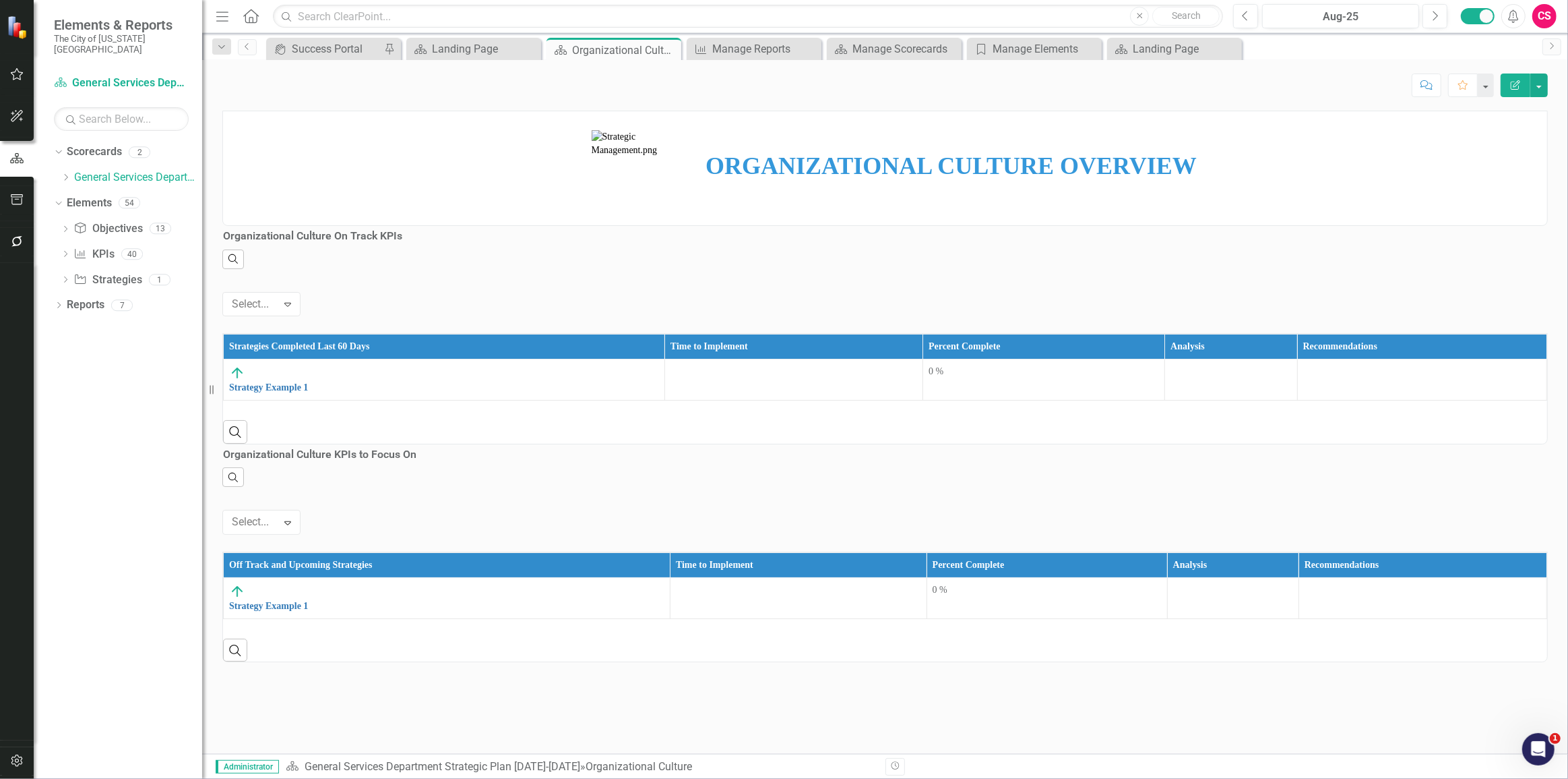
click at [301, 290] on div "‹ Previous 1 (current) › Next Select... Expand" at bounding box center [262, 293] width 78 height 48
drag, startPoint x: 826, startPoint y: 290, endPoint x: 842, endPoint y: 289, distance: 16.0
click at [301, 290] on div "‹ Previous 1 (current) › Next Select... Expand" at bounding box center [262, 293] width 78 height 48
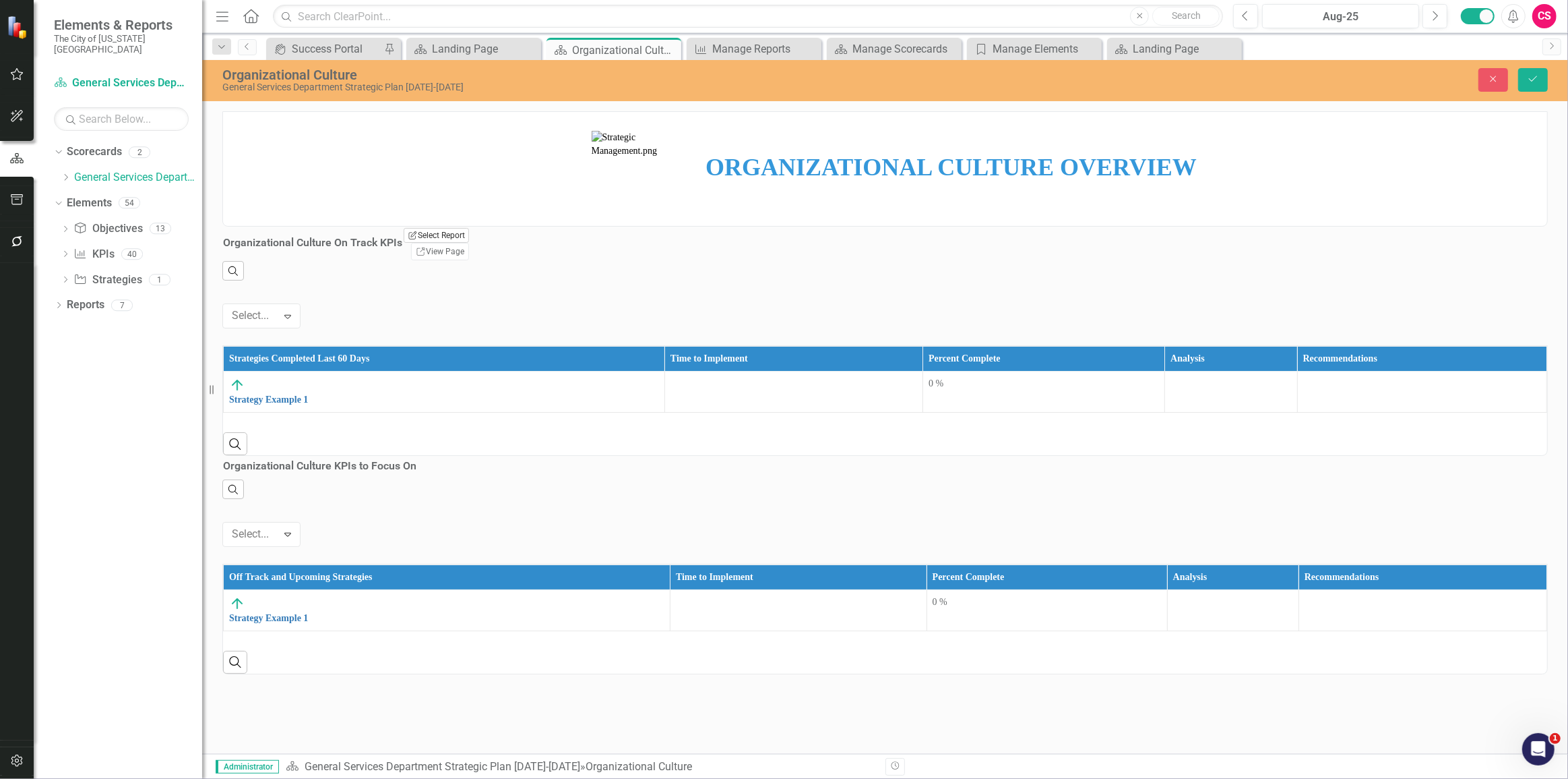
click at [469, 243] on button "Edit Report Select Report" at bounding box center [436, 235] width 65 height 15
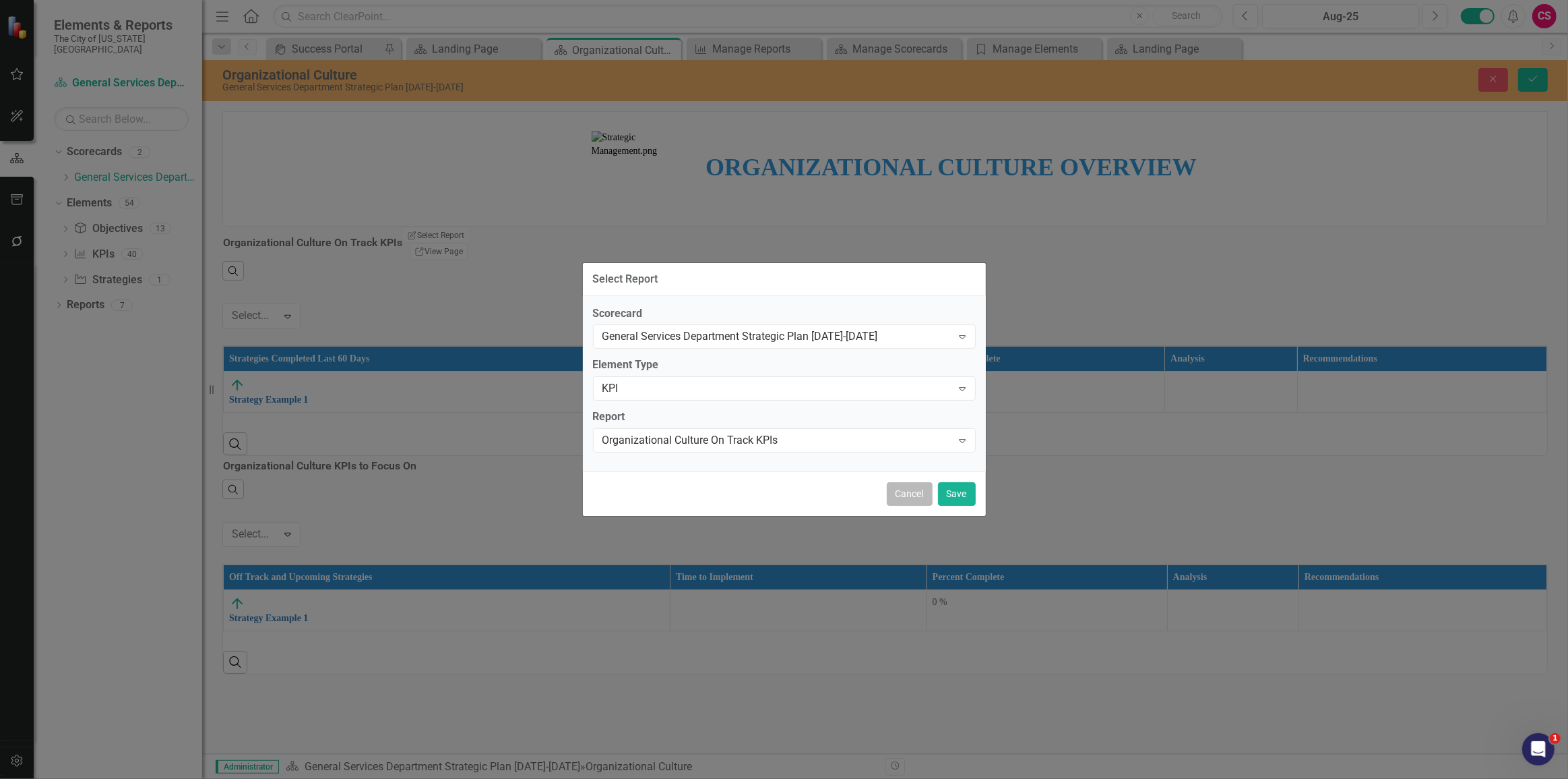
click at [915, 488] on button "Cancel" at bounding box center [909, 493] width 46 height 23
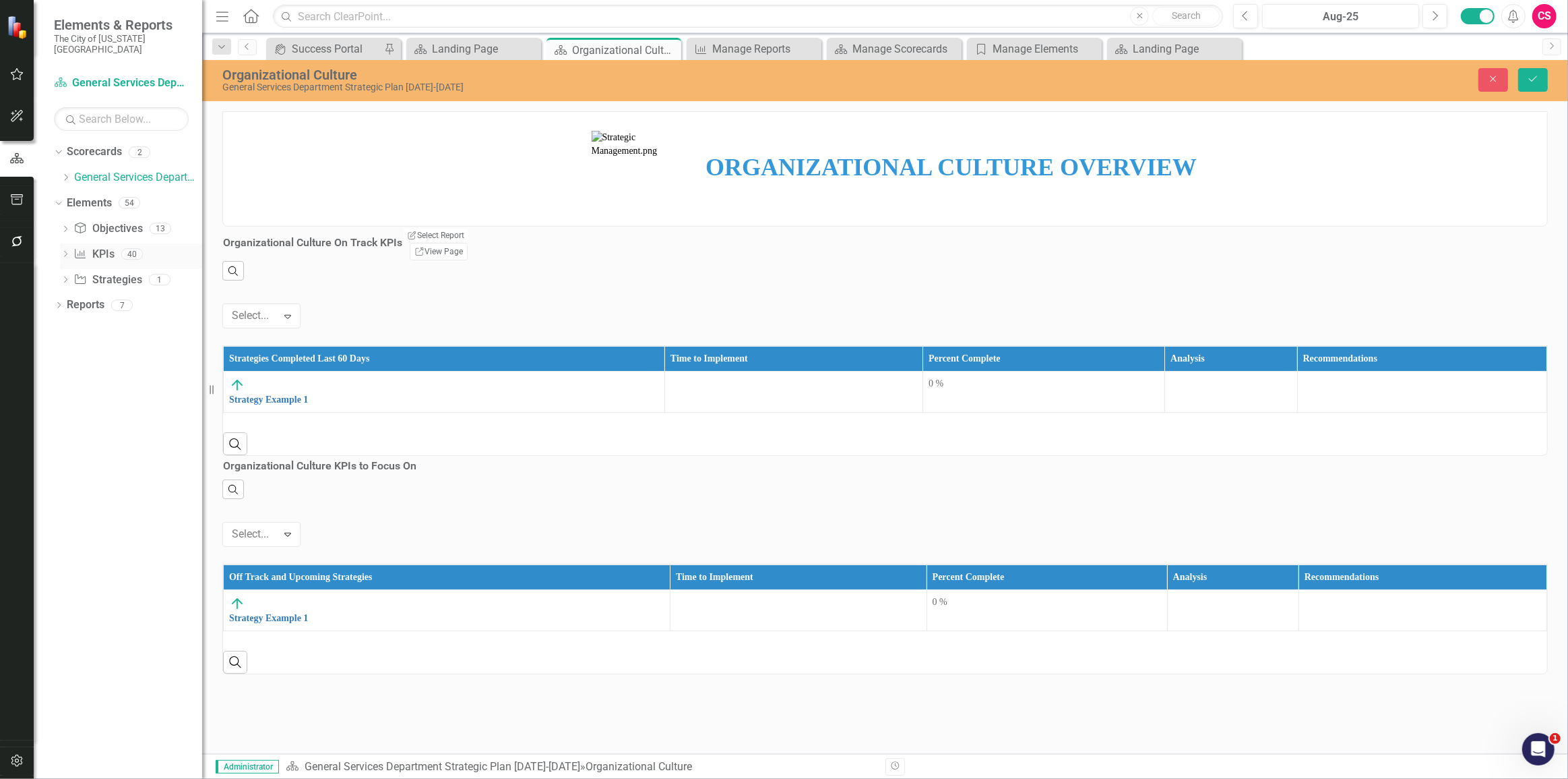
click at [88, 247] on link "KPI KPIs" at bounding box center [94, 254] width 40 height 16
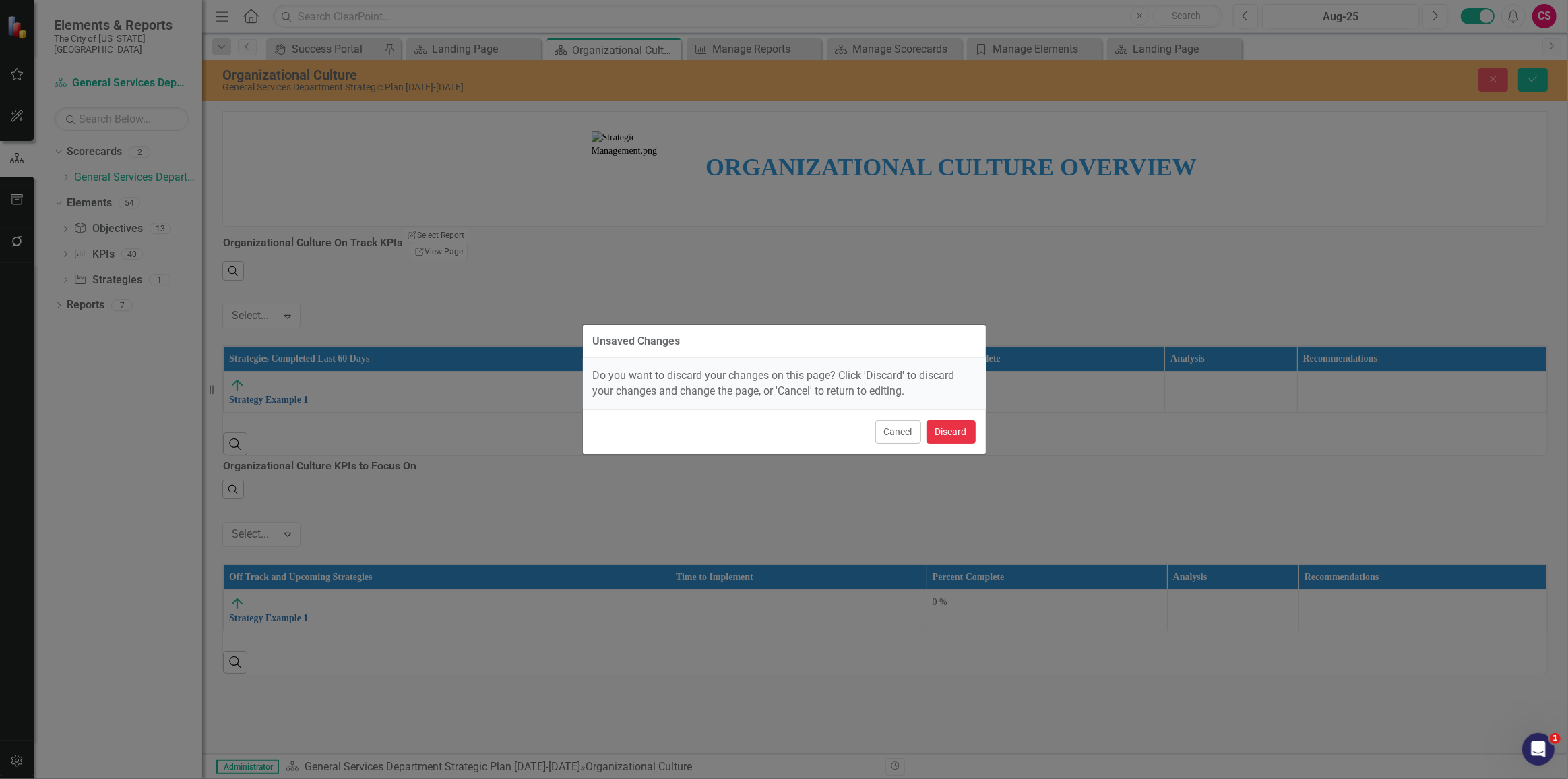
click at [948, 424] on button "Discard" at bounding box center [951, 431] width 49 height 23
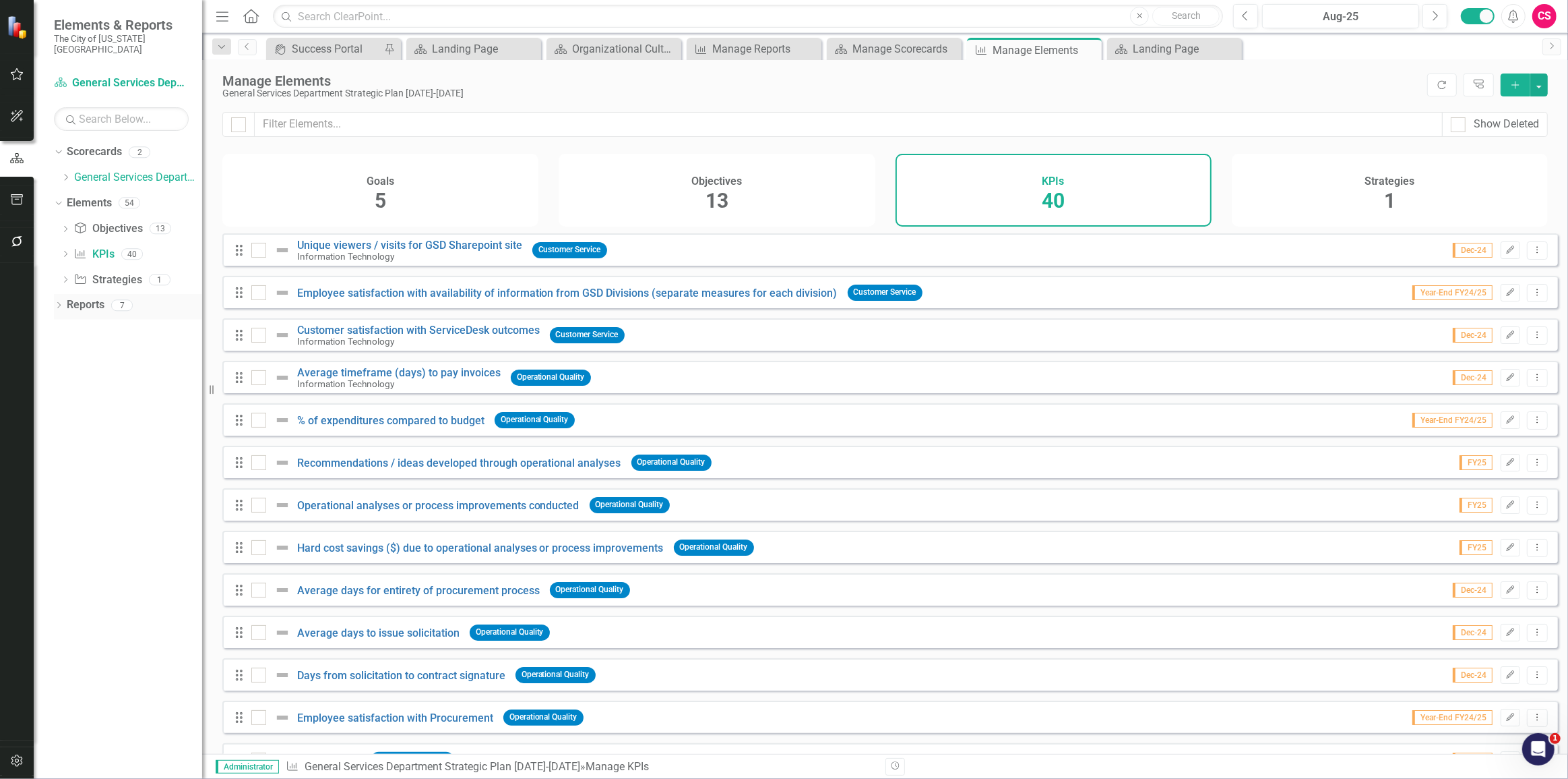
click at [85, 304] on div "Reports" at bounding box center [85, 305] width 37 height 22
click at [85, 301] on link "Reports" at bounding box center [85, 305] width 37 height 16
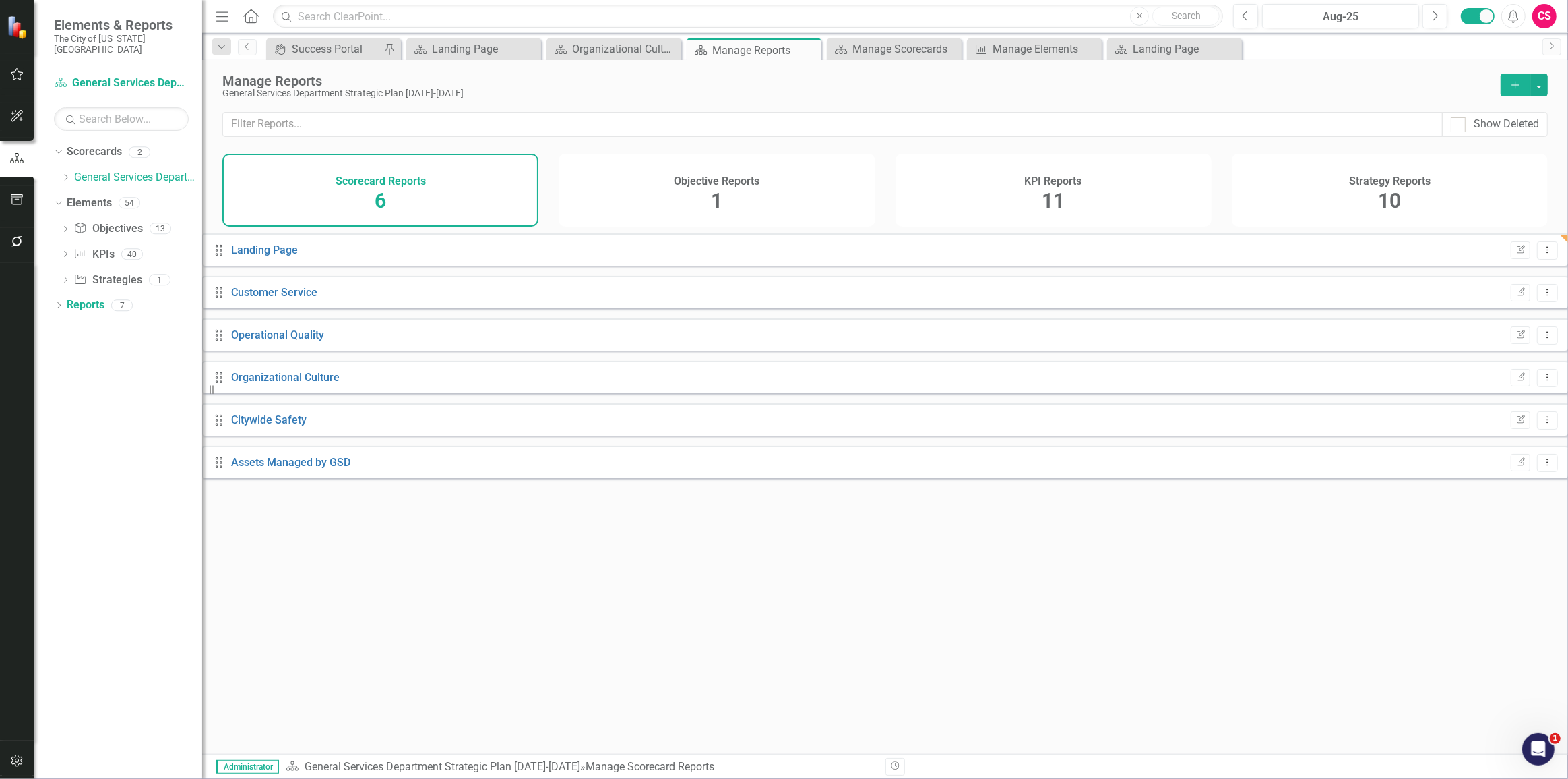
click at [1056, 188] on div "11" at bounding box center [1053, 201] width 23 height 29
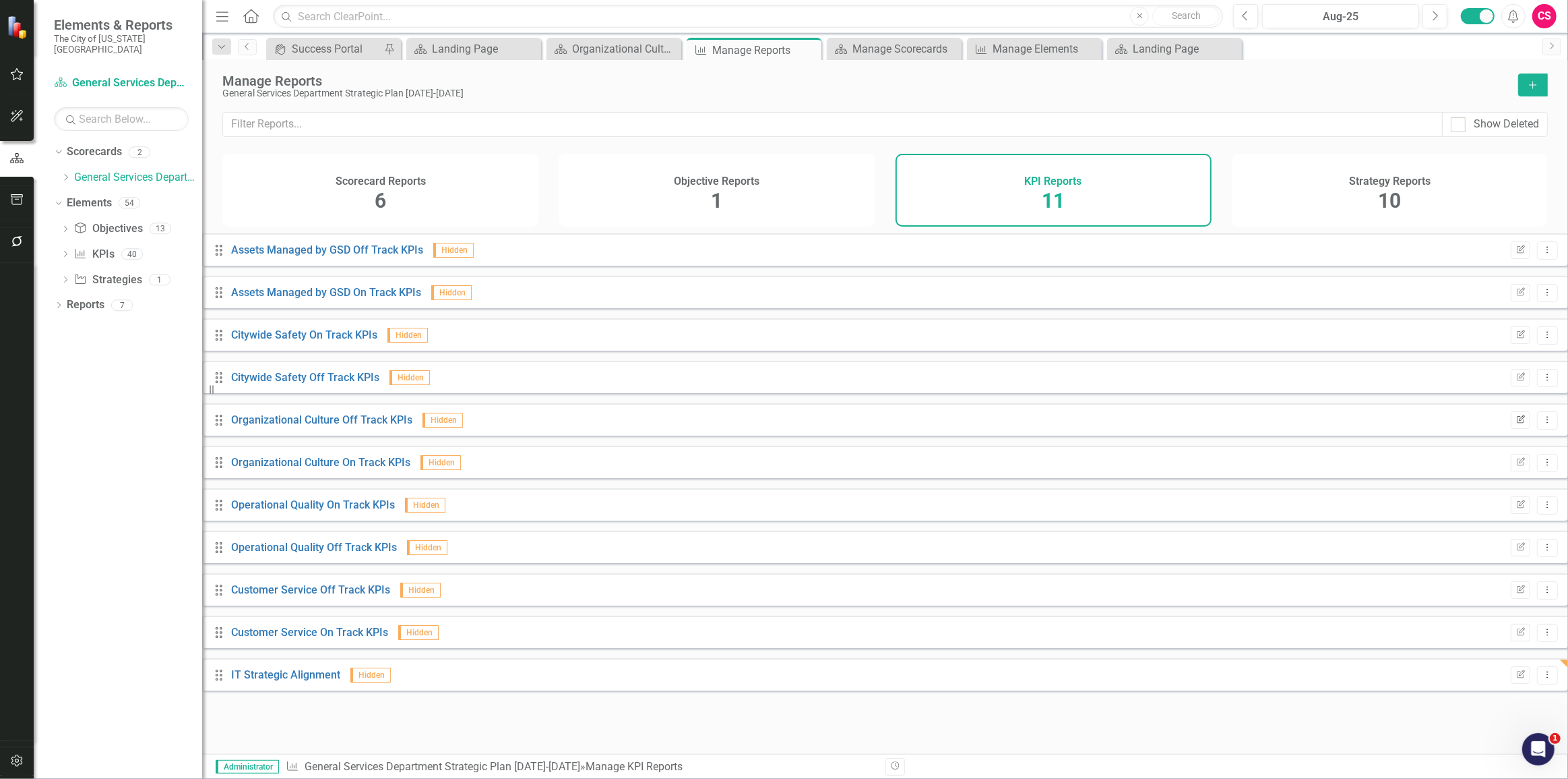
click at [1517, 423] on icon "button" at bounding box center [1521, 418] width 8 height 8
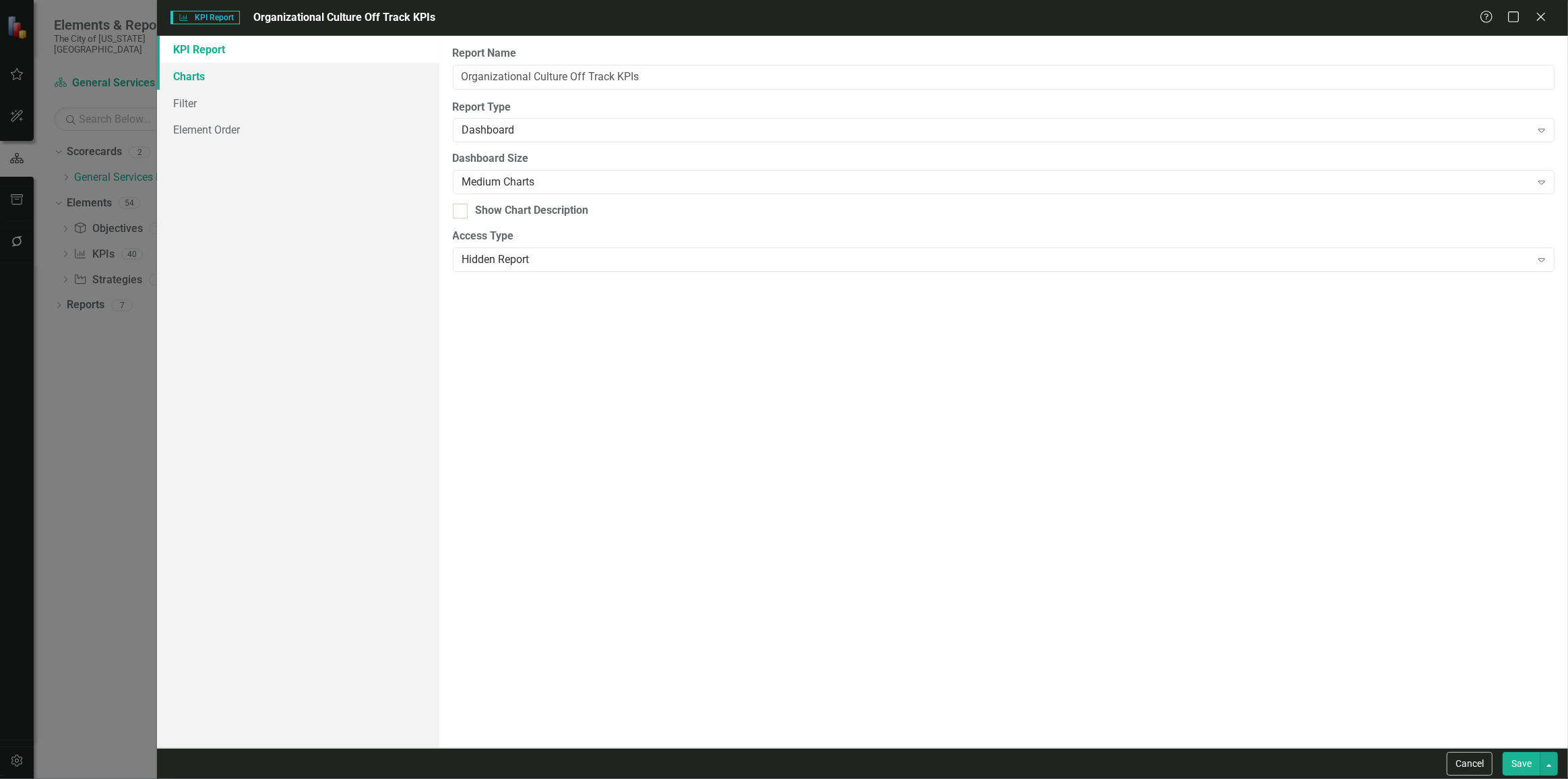
click at [240, 81] on link "Charts" at bounding box center [298, 76] width 283 height 27
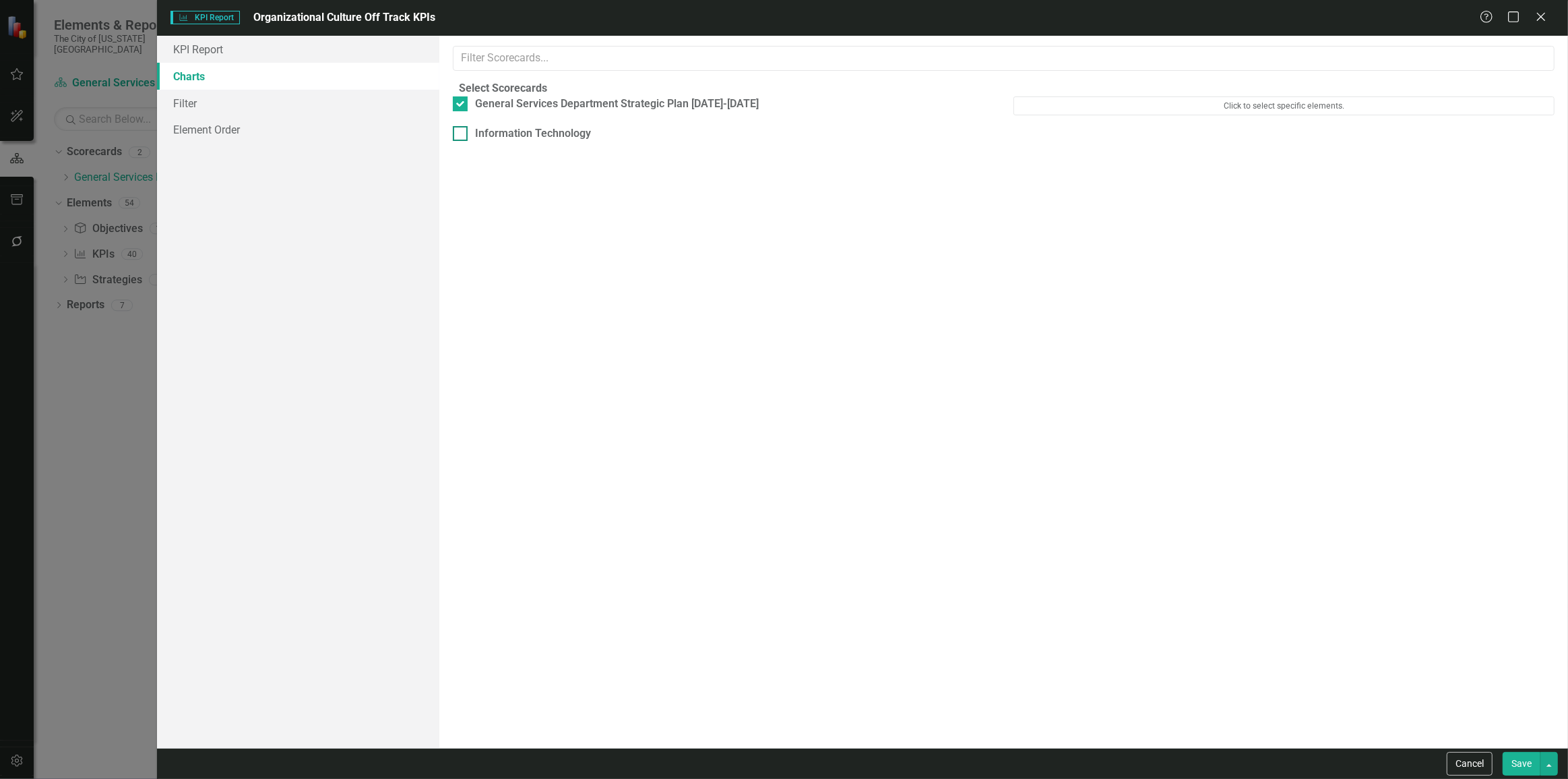
click at [484, 142] on div "Information Technology" at bounding box center [522, 133] width 139 height 16
click at [462, 135] on input "Information Technology" at bounding box center [457, 130] width 9 height 9
click at [1526, 760] on button "Save" at bounding box center [1522, 763] width 37 height 23
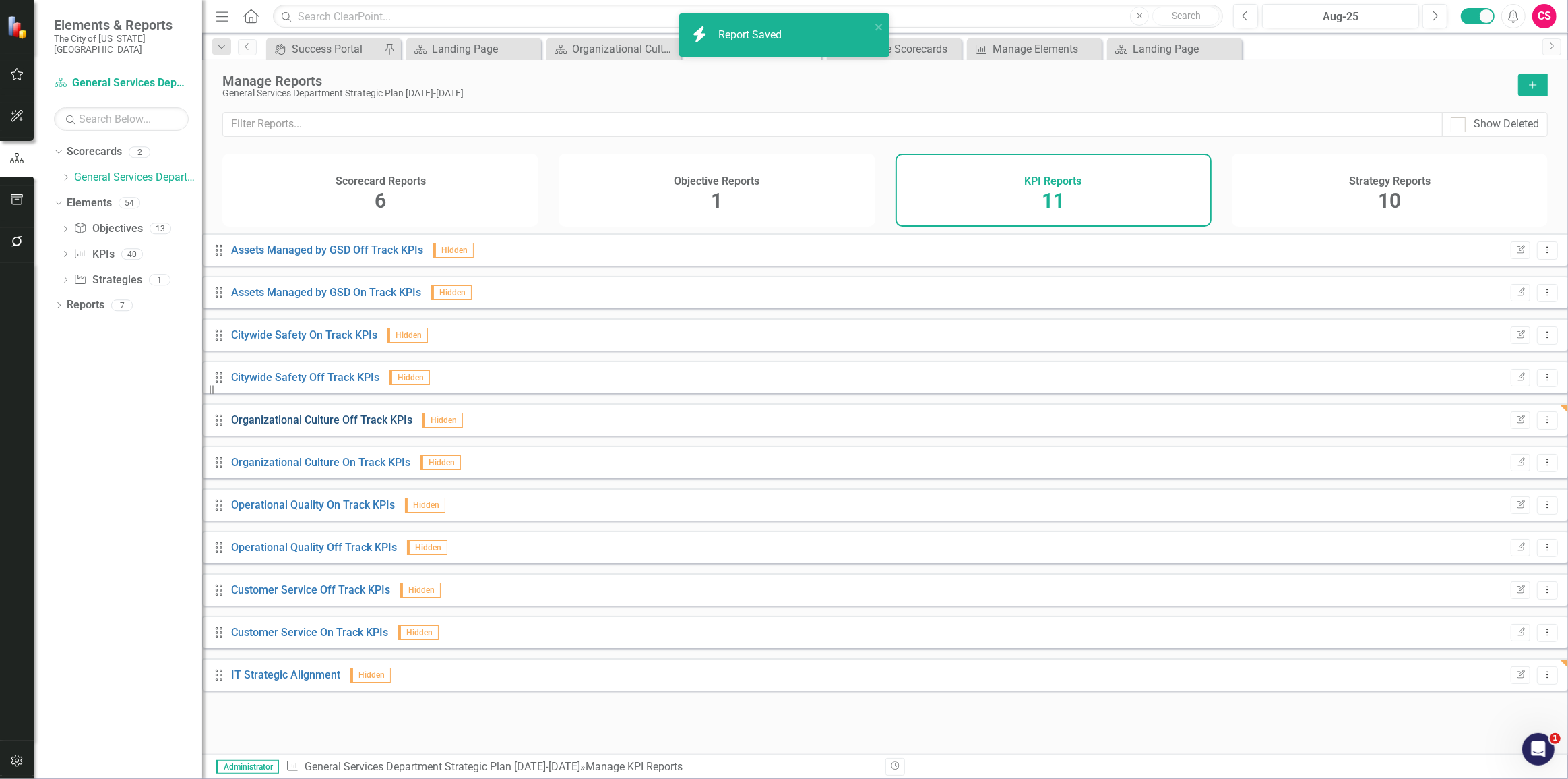
click at [305, 426] on link "Organizational Culture Off Track KPIs" at bounding box center [322, 419] width 181 height 13
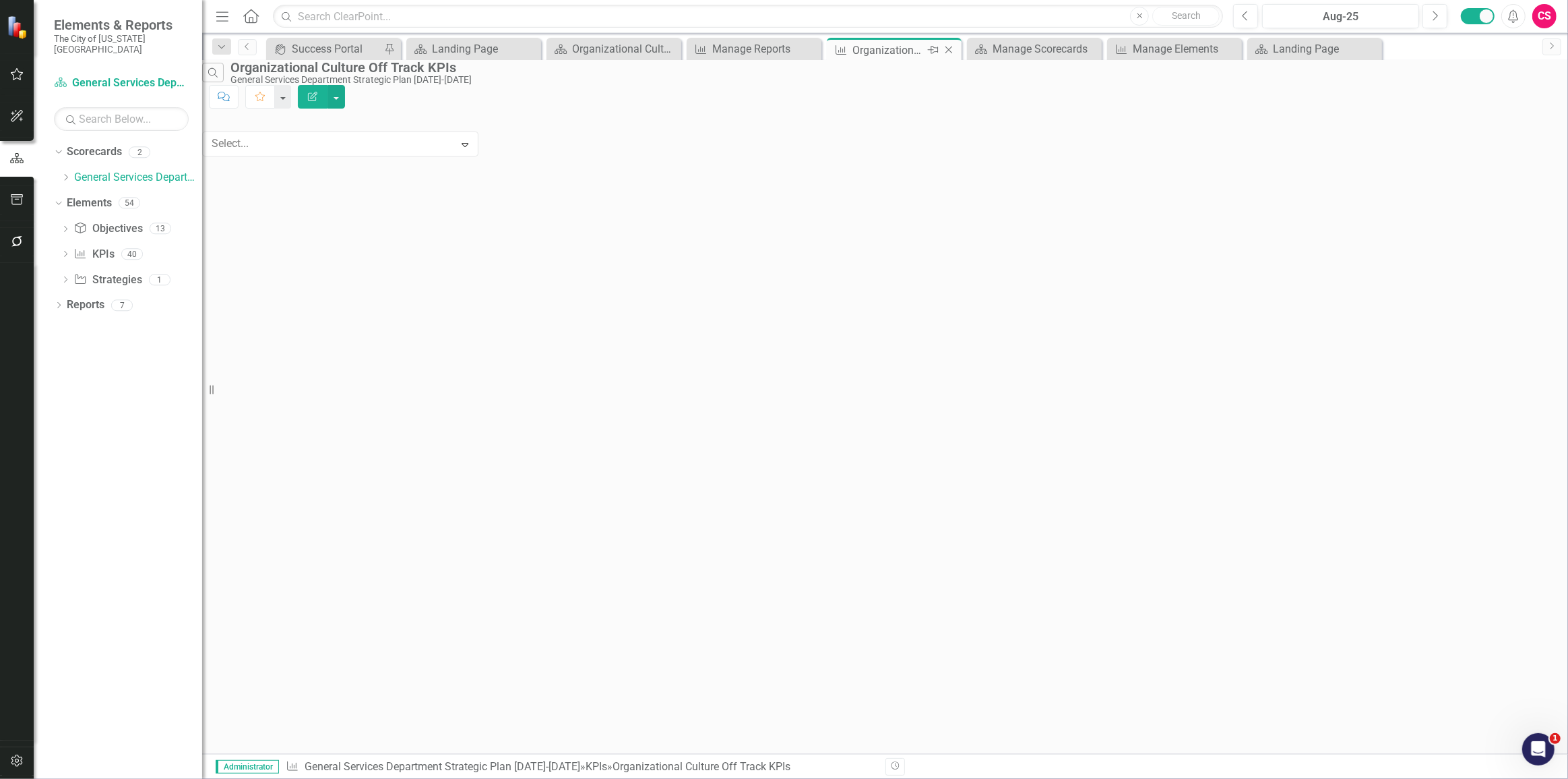
click at [951, 47] on icon at bounding box center [950, 50] width 7 height 7
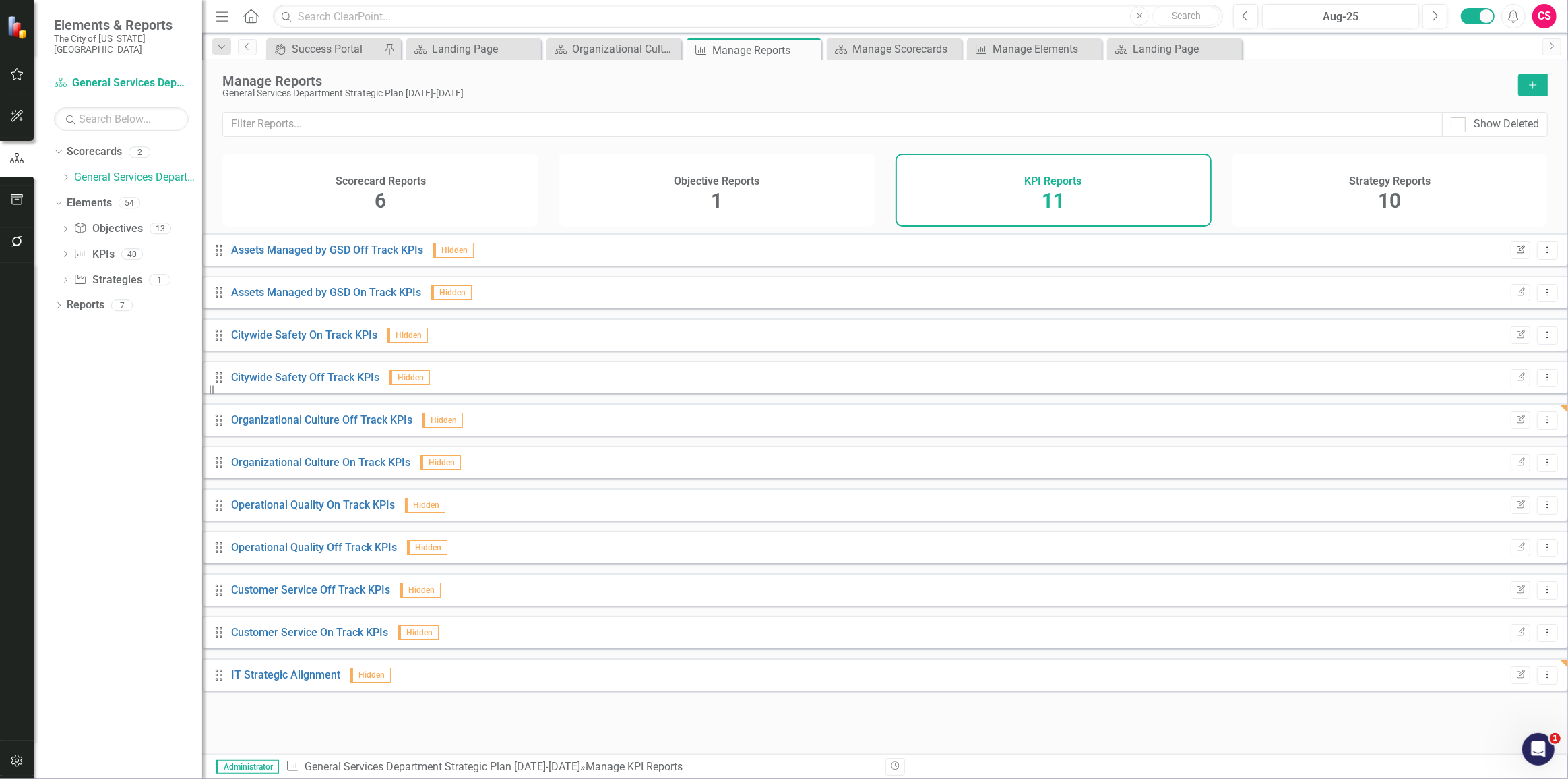
click at [1516, 254] on icon "Edit Report" at bounding box center [1520, 250] width 10 height 8
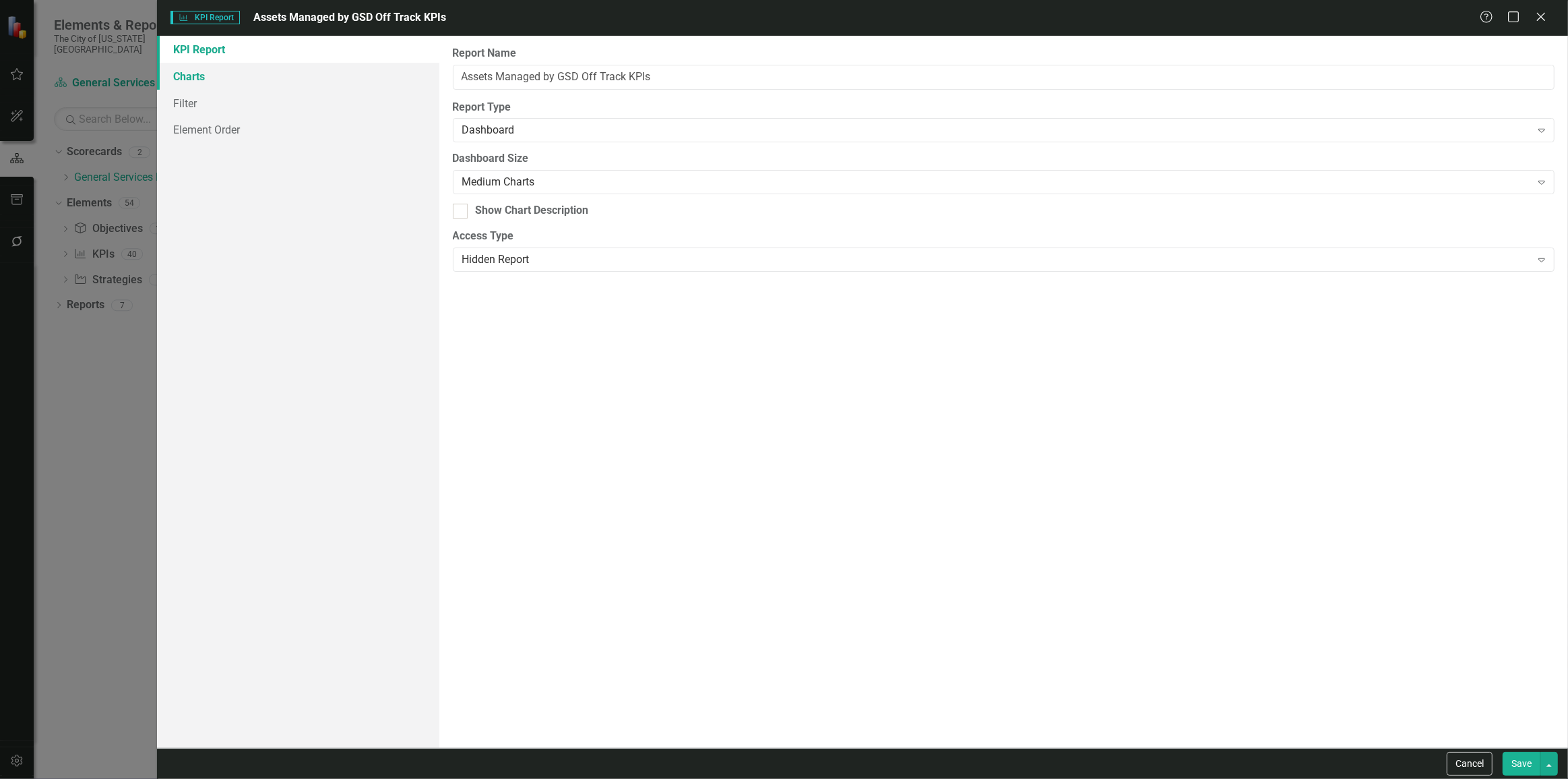
drag, startPoint x: 236, startPoint y: 67, endPoint x: 267, endPoint y: 77, distance: 32.6
click at [236, 67] on link "Charts" at bounding box center [298, 76] width 283 height 27
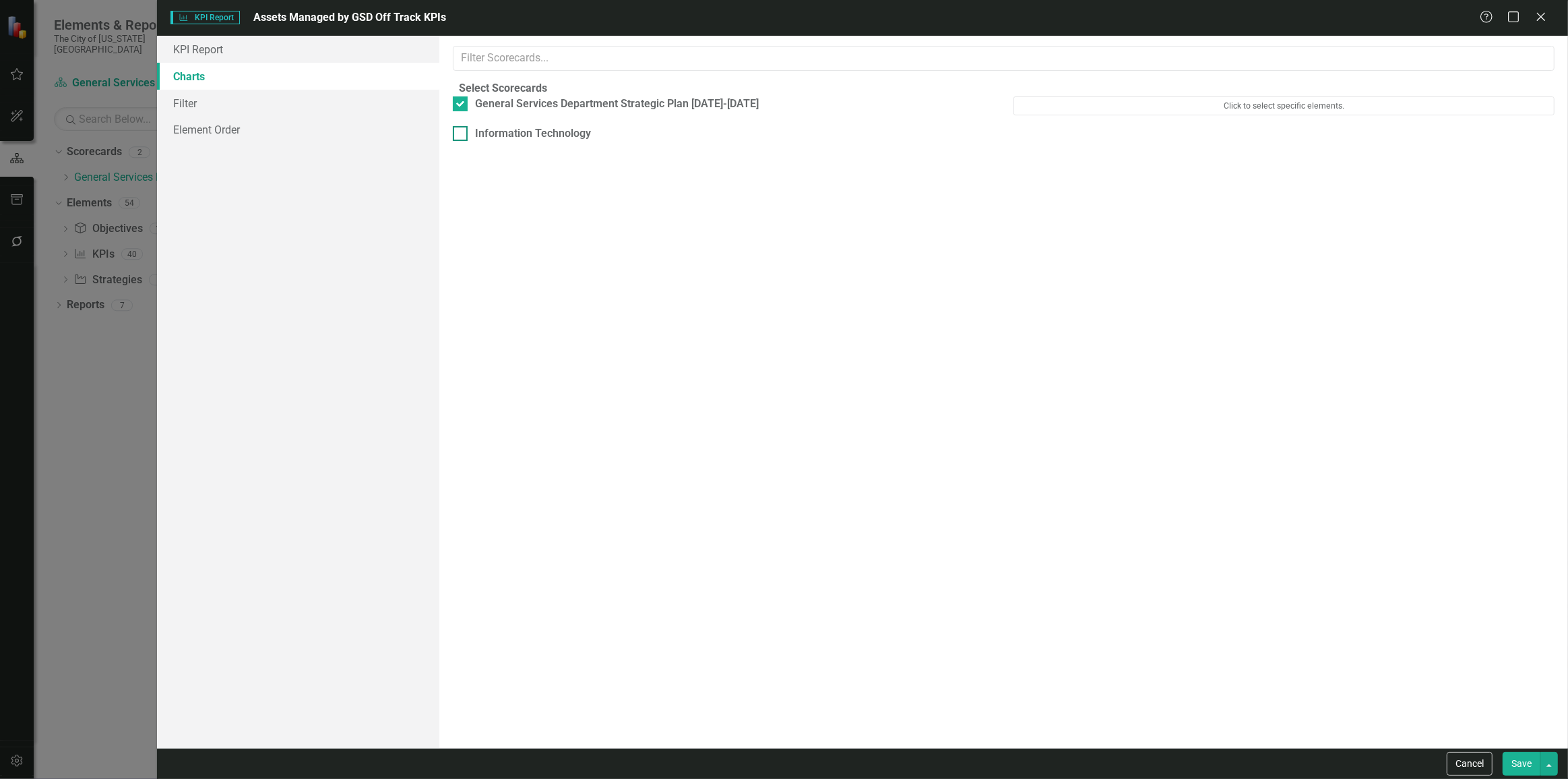
click at [483, 142] on div "Information Technology" at bounding box center [522, 133] width 139 height 16
click at [462, 135] on input "Information Technology" at bounding box center [457, 130] width 9 height 9
click at [1510, 762] on button "Save" at bounding box center [1522, 763] width 37 height 23
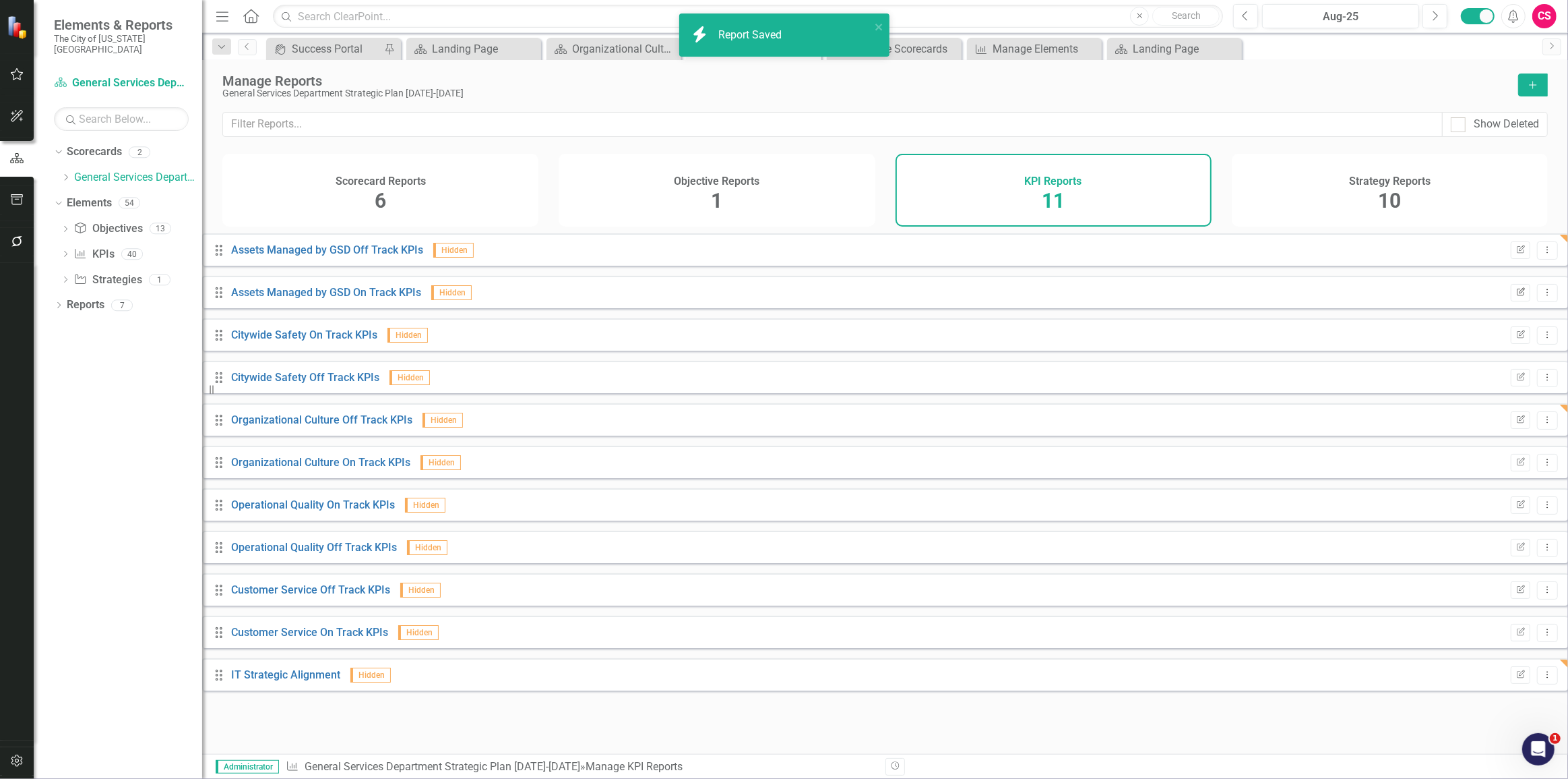
click at [1516, 297] on icon "Edit Report" at bounding box center [1520, 292] width 10 height 8
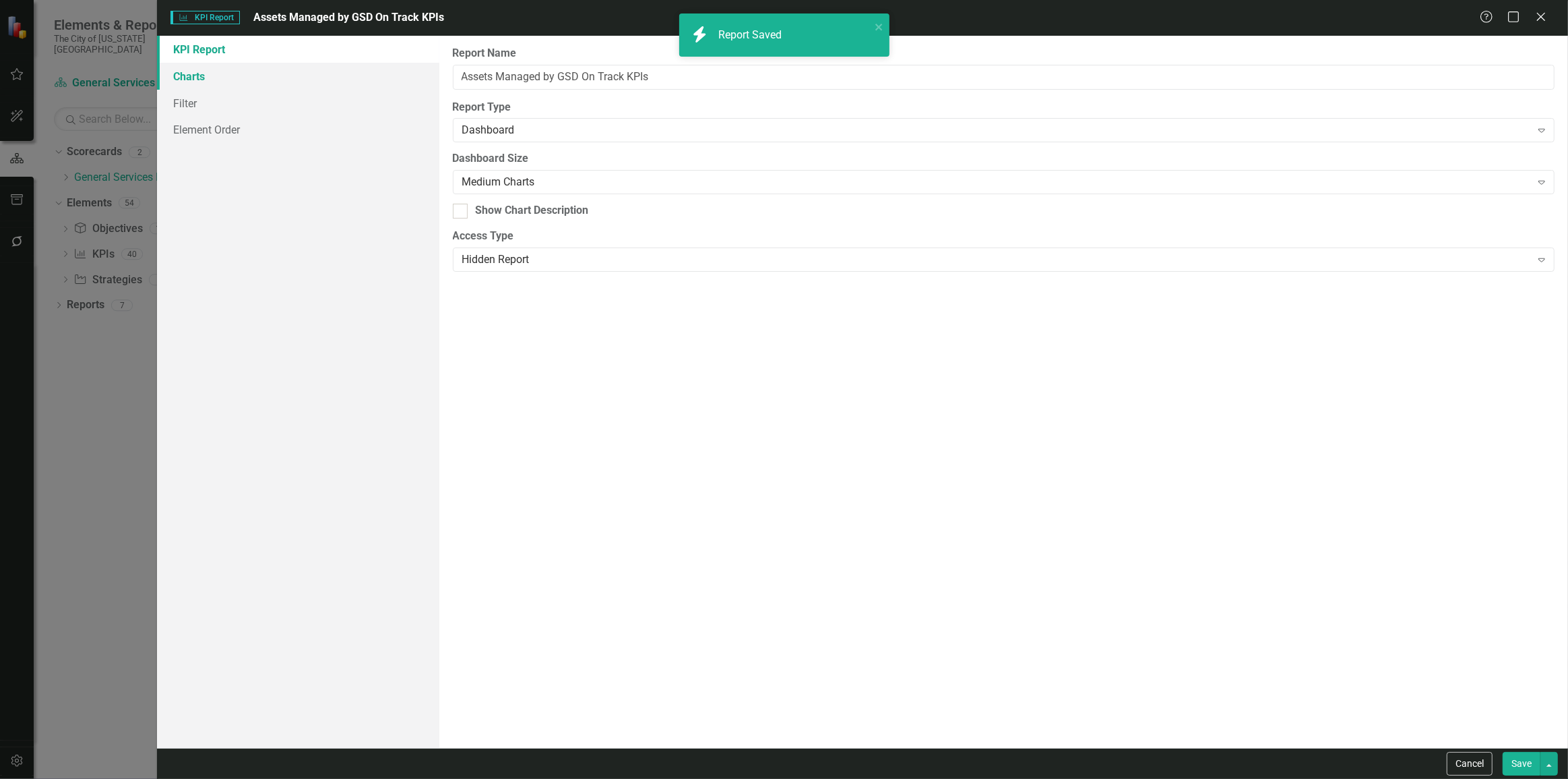
click at [259, 70] on link "Charts" at bounding box center [298, 76] width 283 height 27
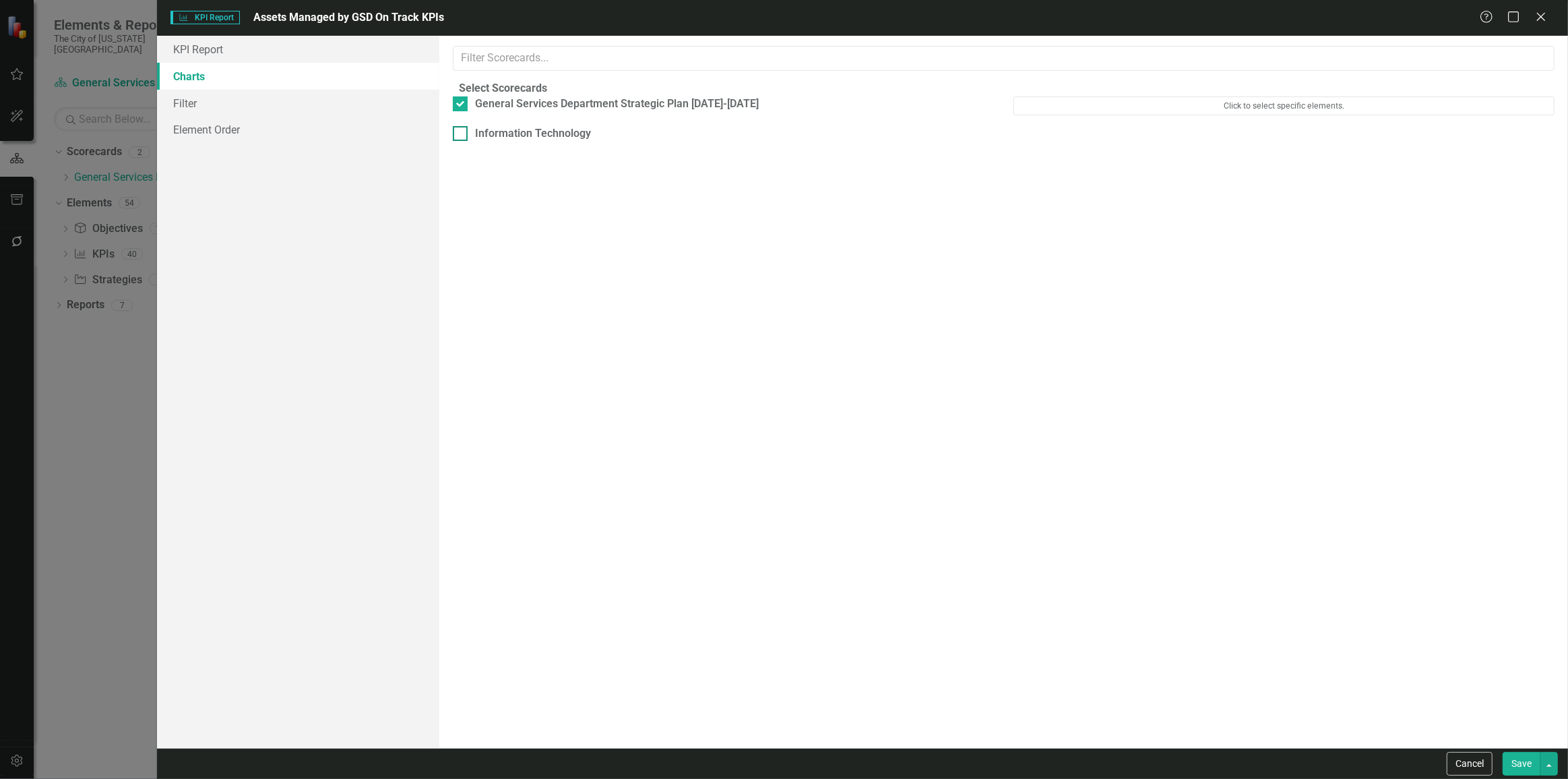
click at [498, 142] on div "Information Technology" at bounding box center [534, 133] width 116 height 16
click at [462, 135] on input "Information Technology" at bounding box center [457, 130] width 9 height 9
click at [1518, 766] on button "Save" at bounding box center [1522, 763] width 37 height 23
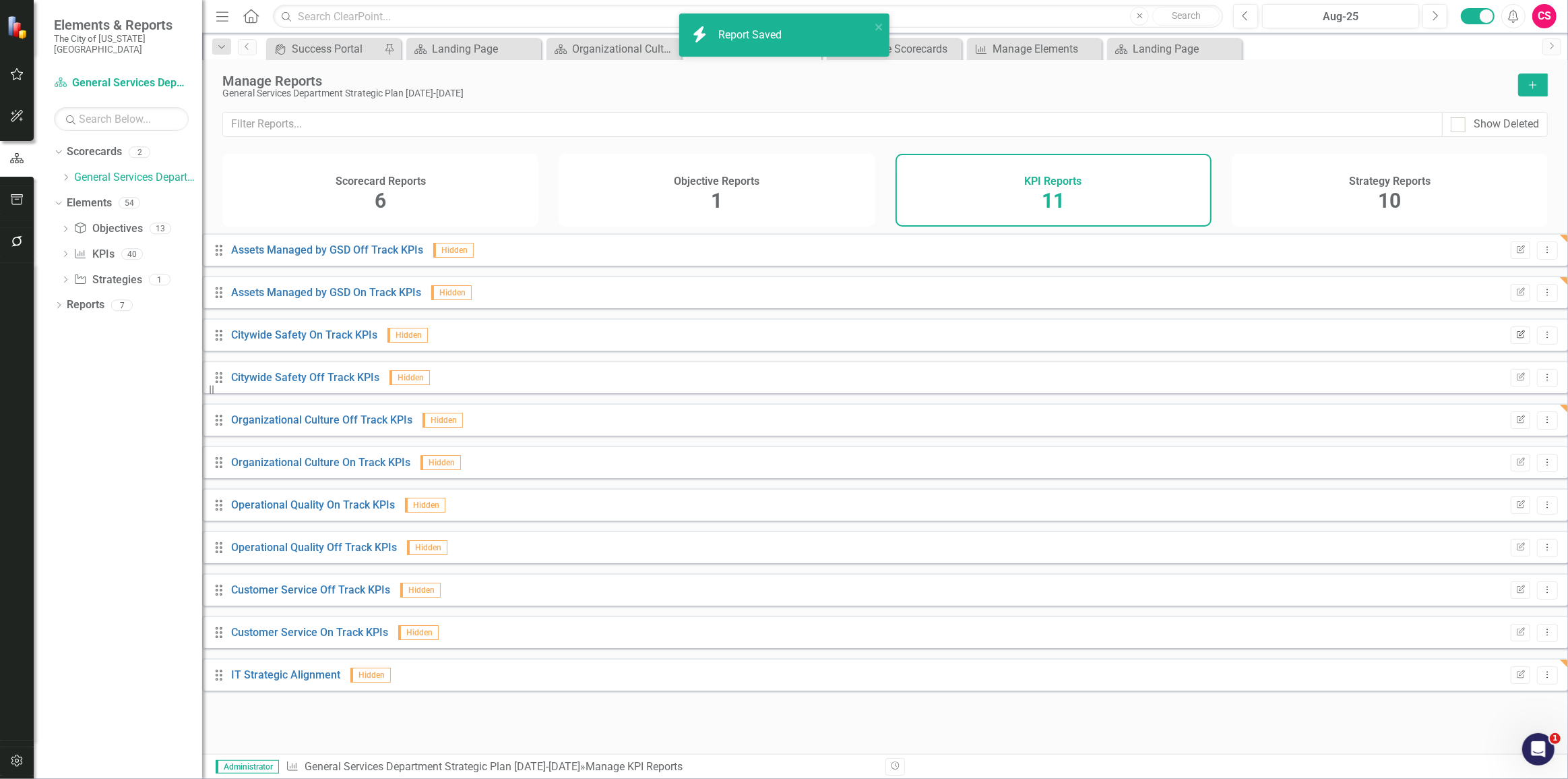
click at [1516, 339] on icon "Edit Report" at bounding box center [1520, 335] width 10 height 8
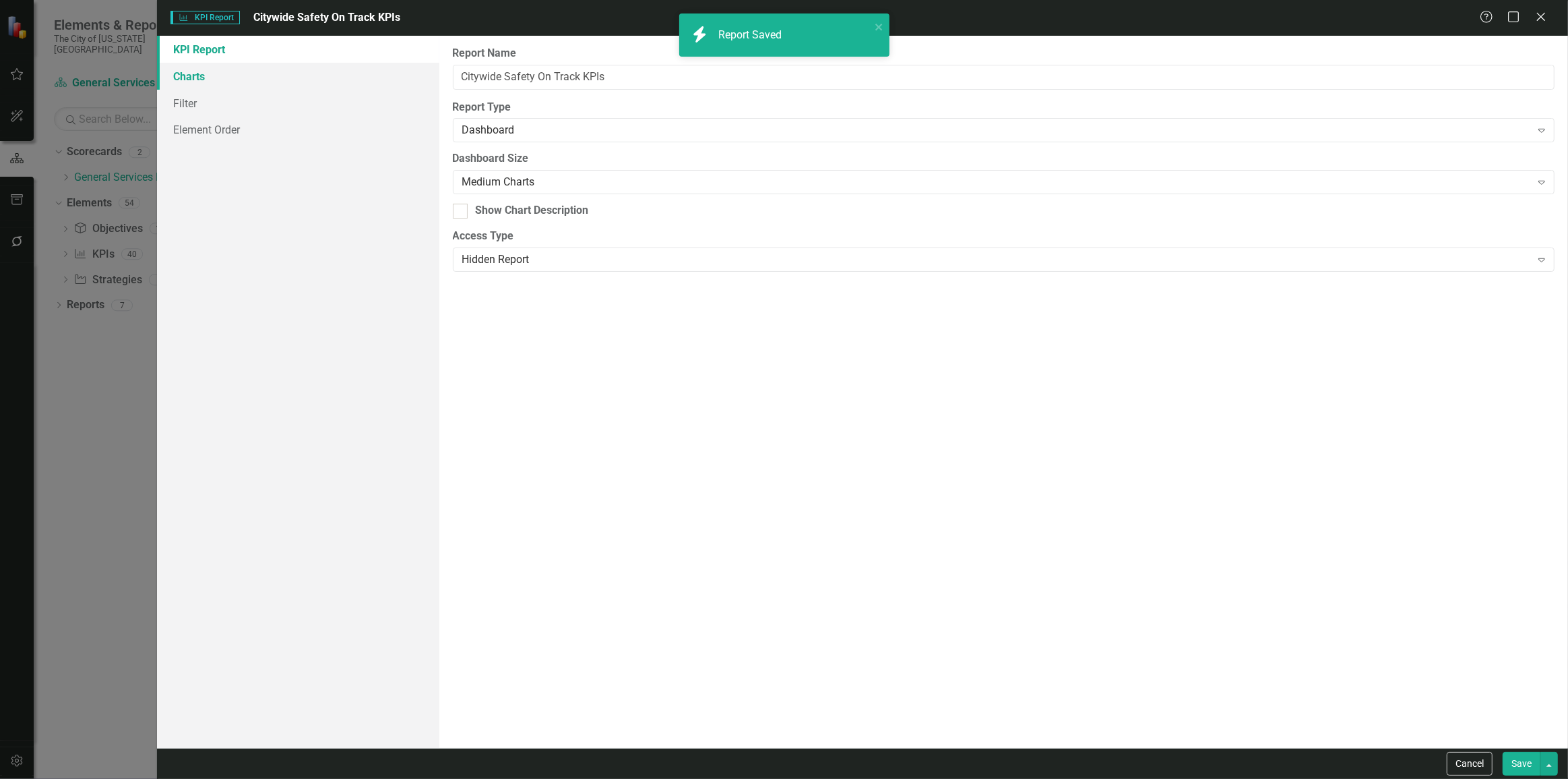
click at [223, 77] on link "Charts" at bounding box center [298, 76] width 283 height 27
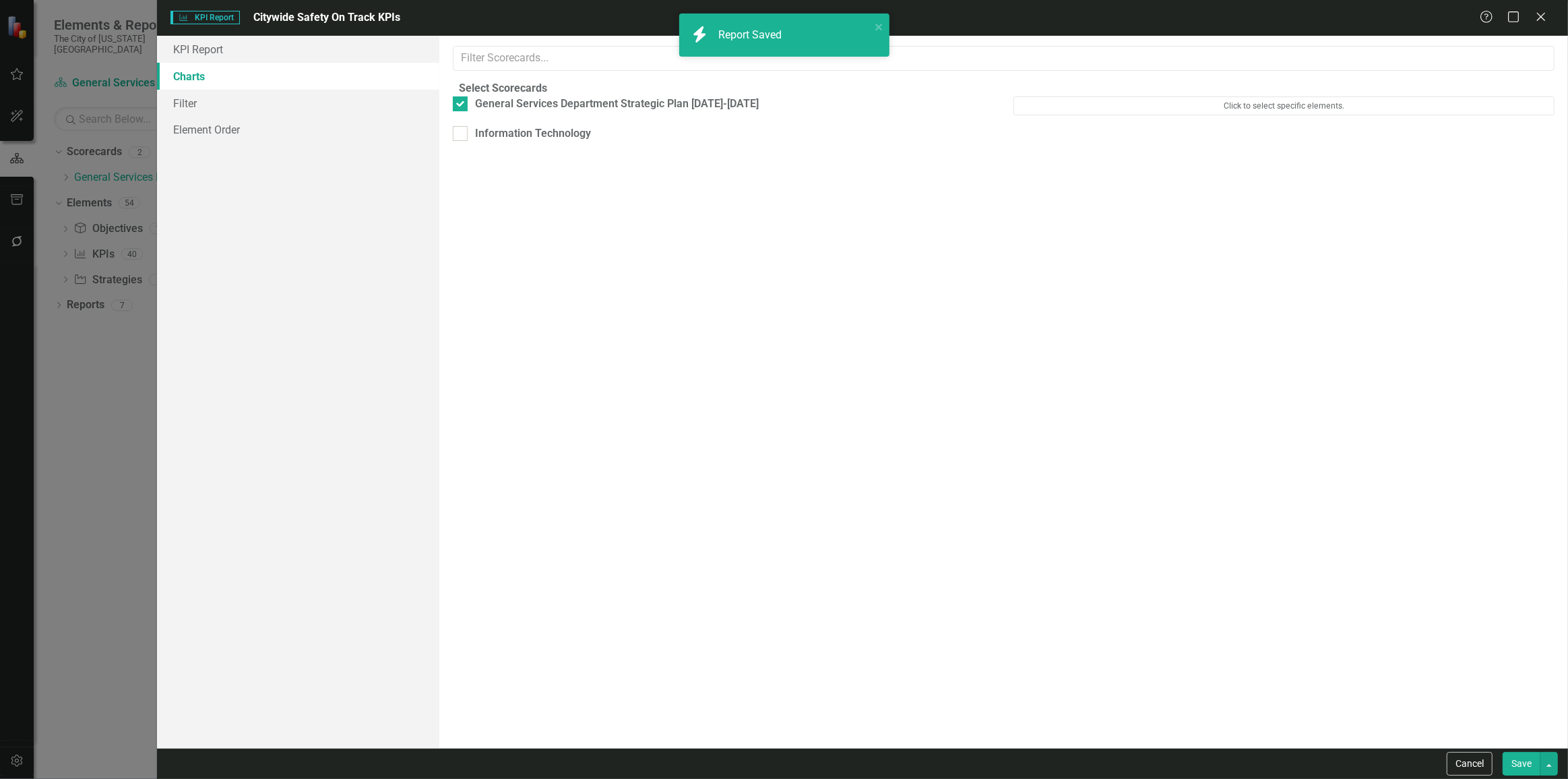
click at [524, 156] on div "Information Technology" at bounding box center [723, 141] width 561 height 30
drag, startPoint x: 519, startPoint y: 154, endPoint x: 576, endPoint y: 171, distance: 59.5
click at [520, 142] on div "Information Technology" at bounding box center [534, 133] width 116 height 16
click at [462, 135] on input "Information Technology" at bounding box center [457, 130] width 9 height 9
click at [1531, 766] on button "Save" at bounding box center [1522, 763] width 37 height 23
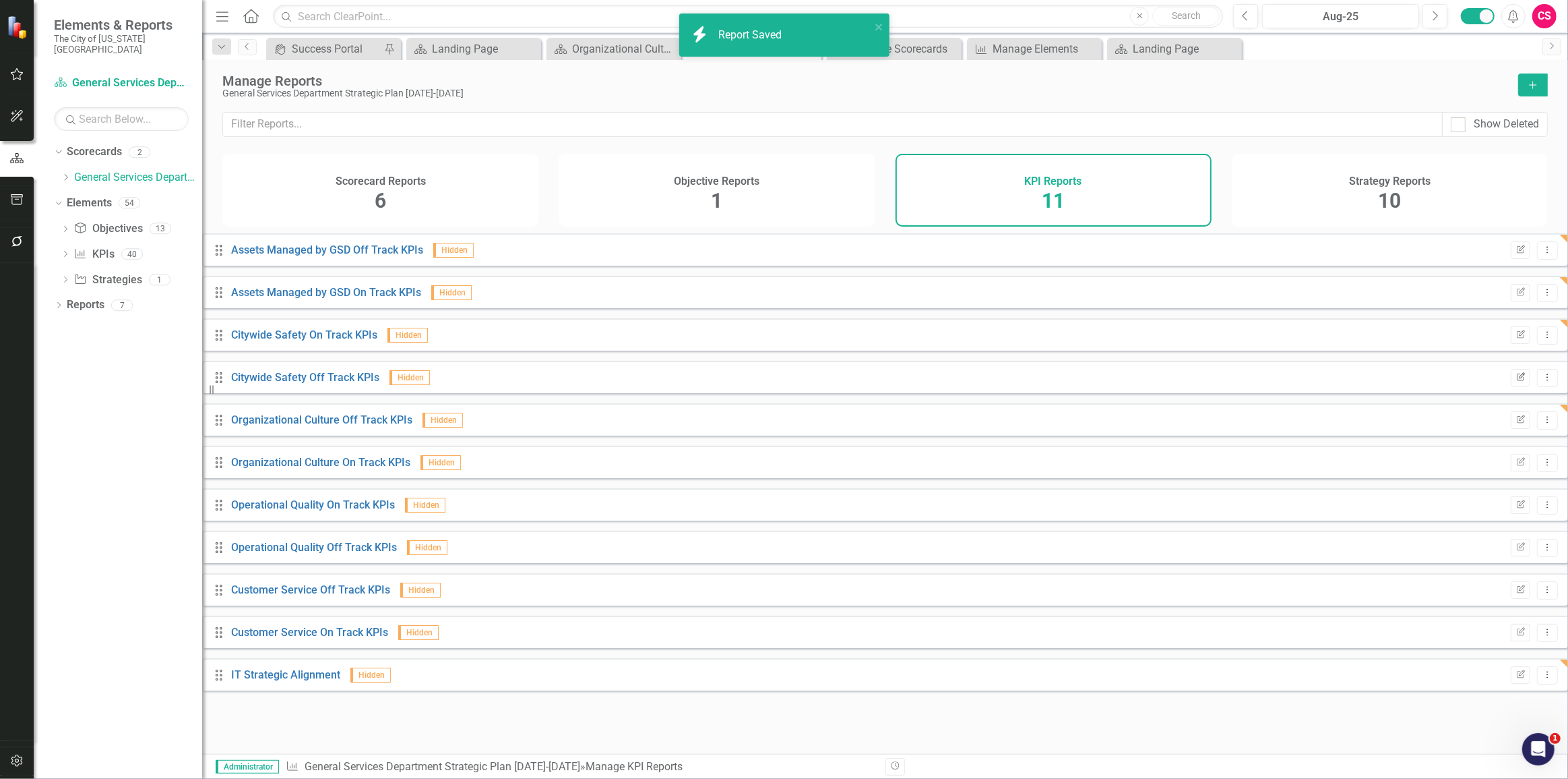
click at [1516, 382] on icon "Edit Report" at bounding box center [1520, 377] width 10 height 8
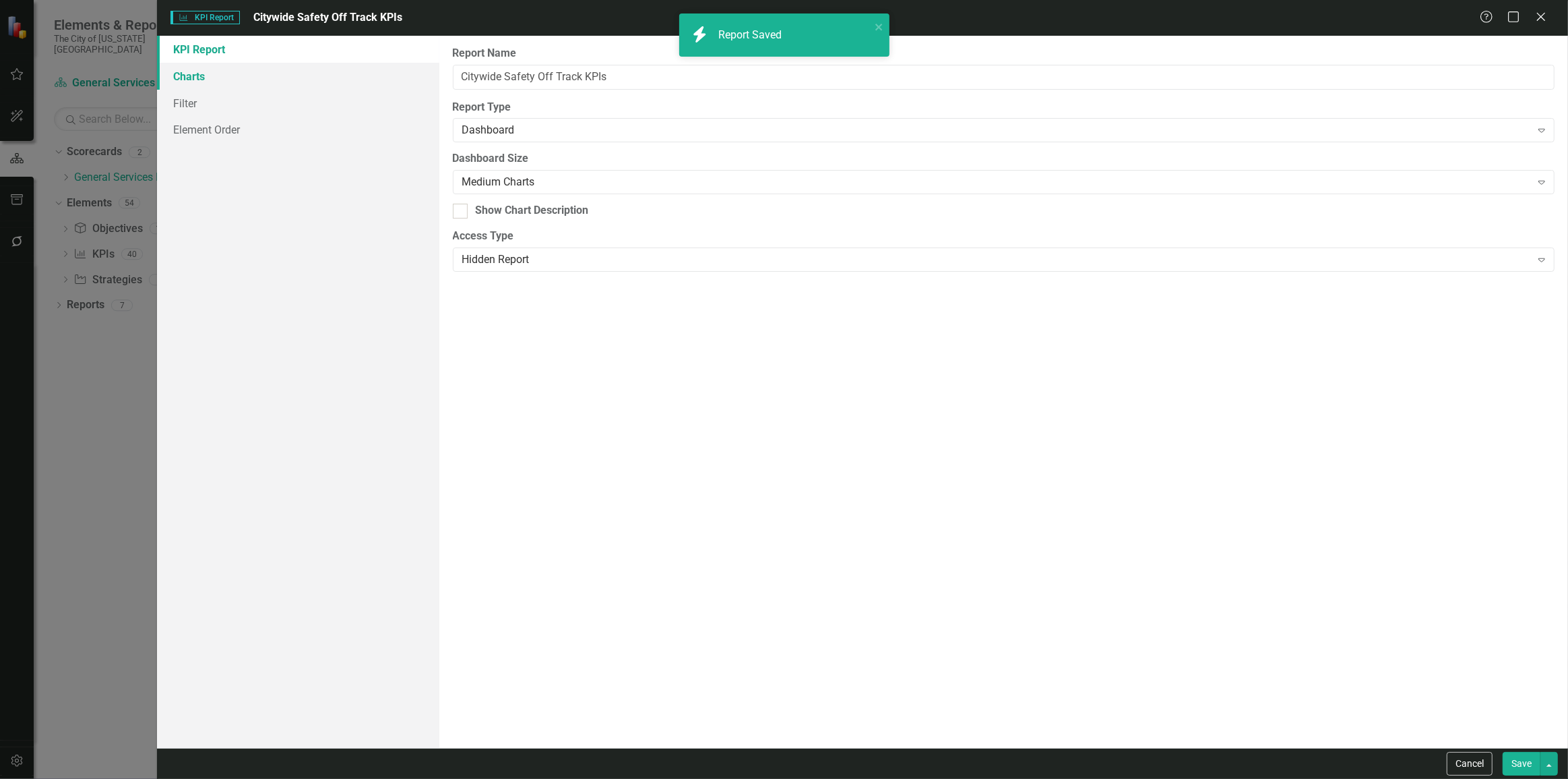
click at [242, 77] on link "Charts" at bounding box center [298, 76] width 283 height 27
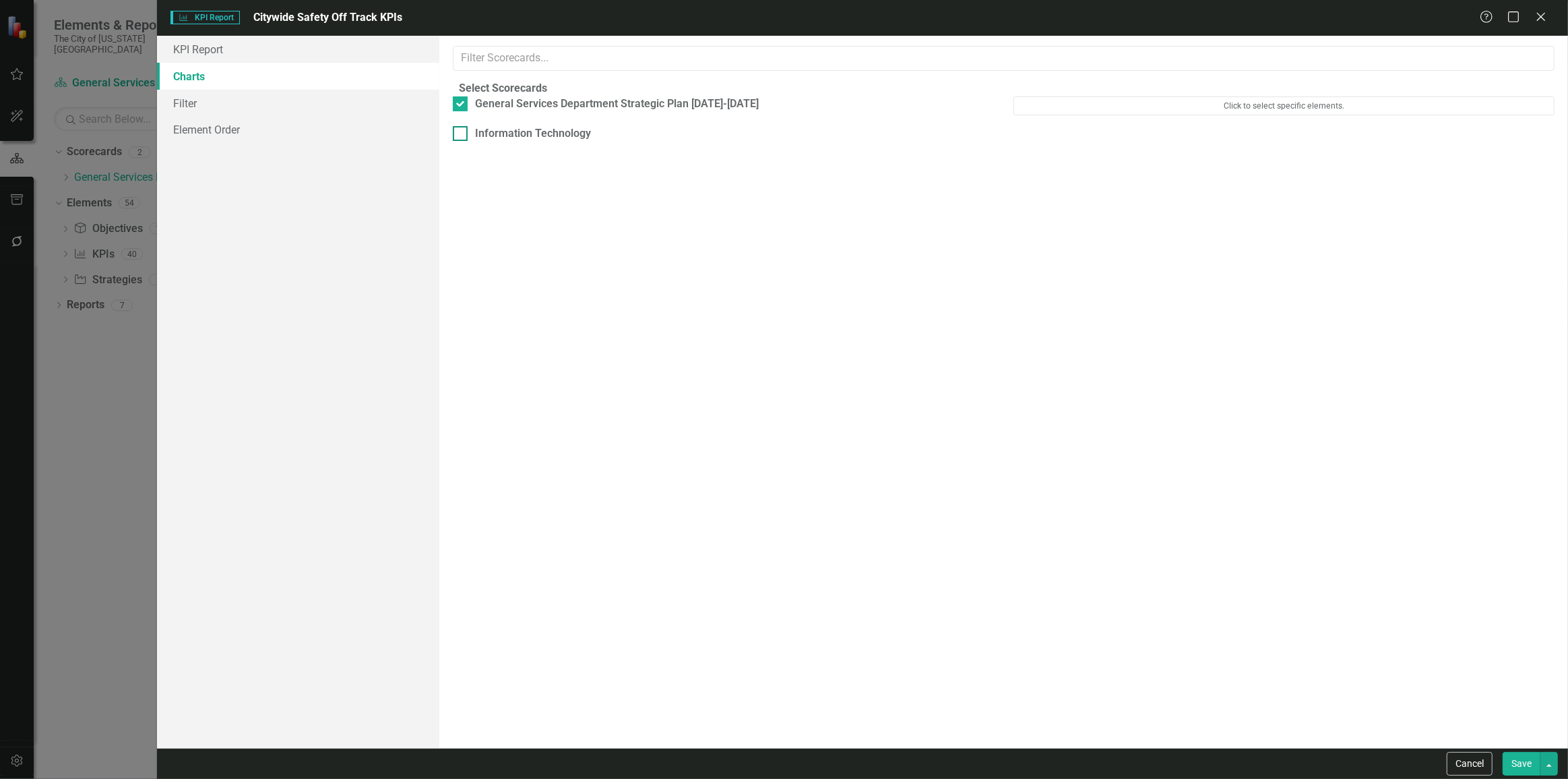
click at [462, 135] on input "Information Technology" at bounding box center [457, 130] width 9 height 9
click at [1507, 760] on button "Save" at bounding box center [1522, 763] width 37 height 23
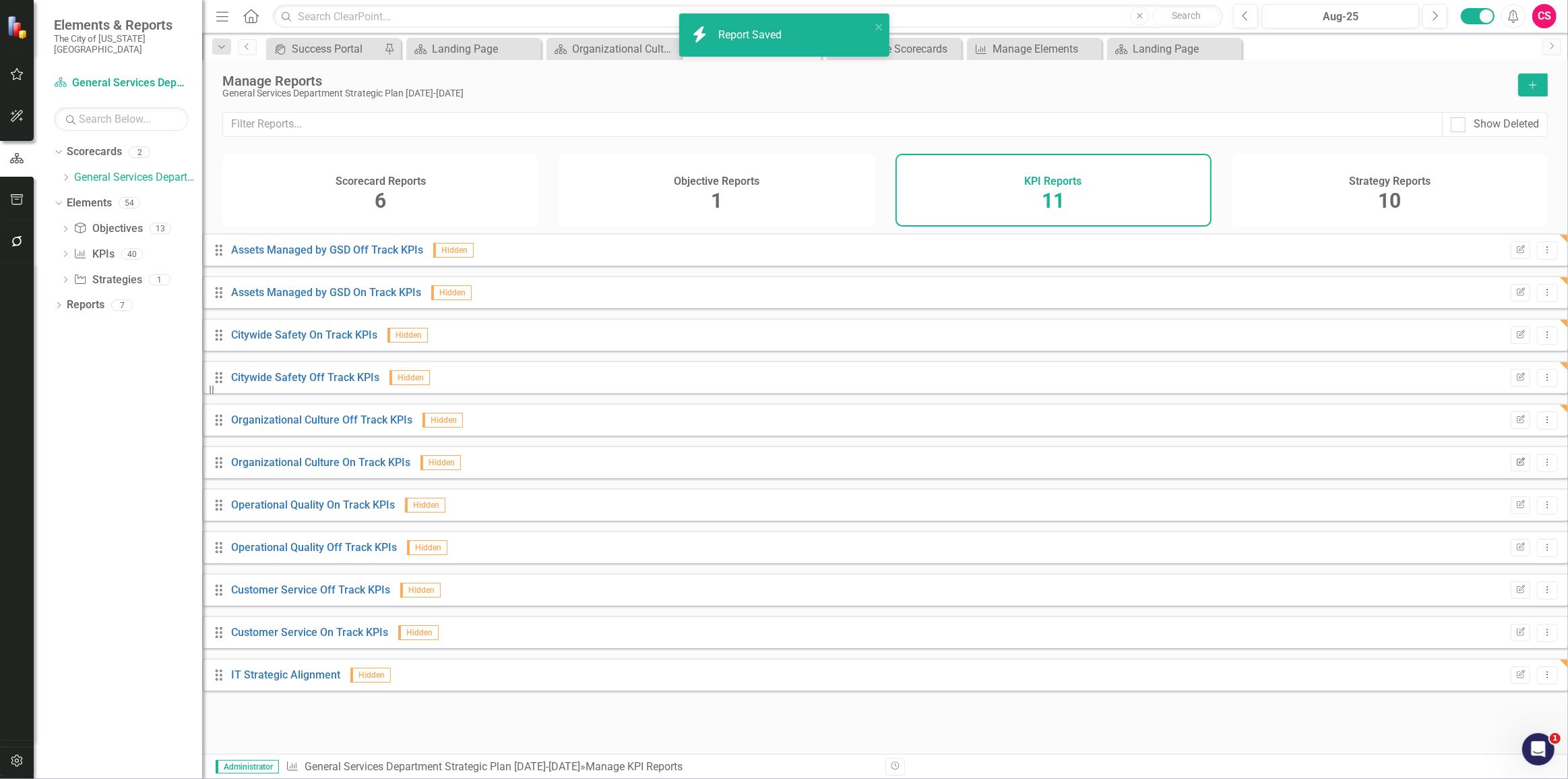
click at [1516, 466] on icon "Edit Report" at bounding box center [1520, 462] width 10 height 8
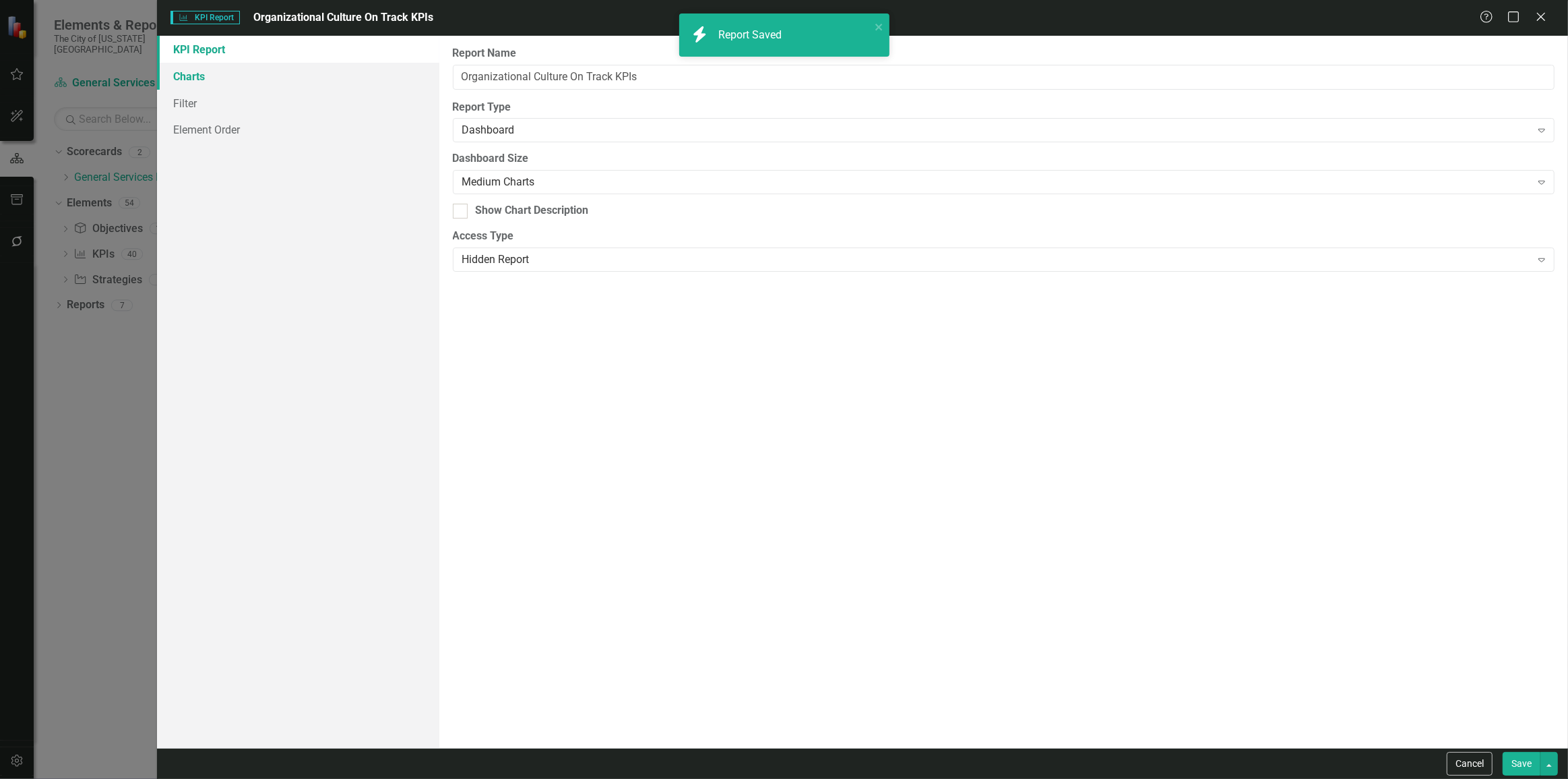
click at [217, 64] on link "Charts" at bounding box center [298, 76] width 283 height 27
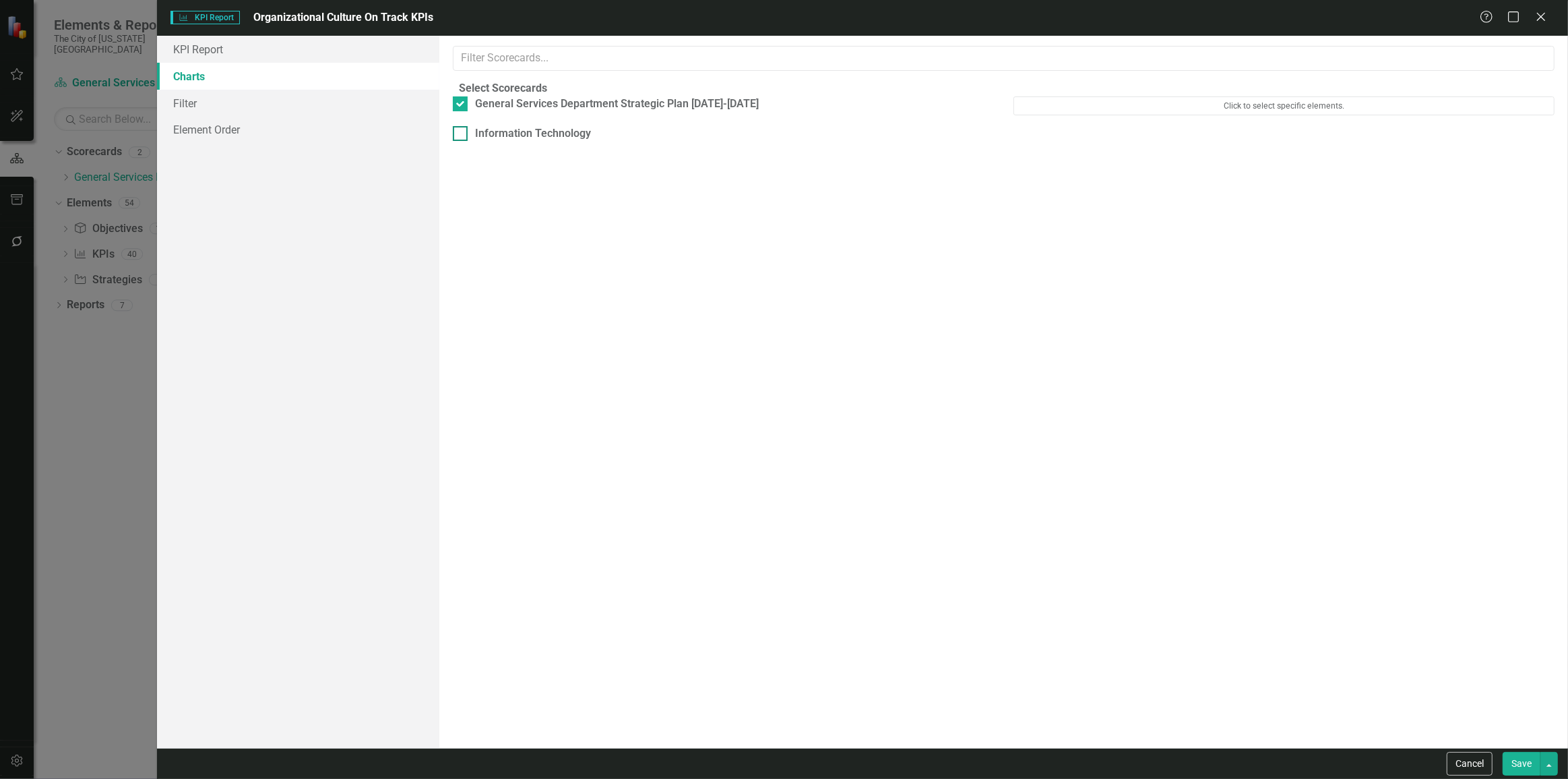
click at [516, 142] on div "Information Technology" at bounding box center [534, 133] width 116 height 16
click at [462, 135] on input "Information Technology" at bounding box center [457, 130] width 9 height 9
click at [1520, 766] on button "Save" at bounding box center [1522, 763] width 37 height 23
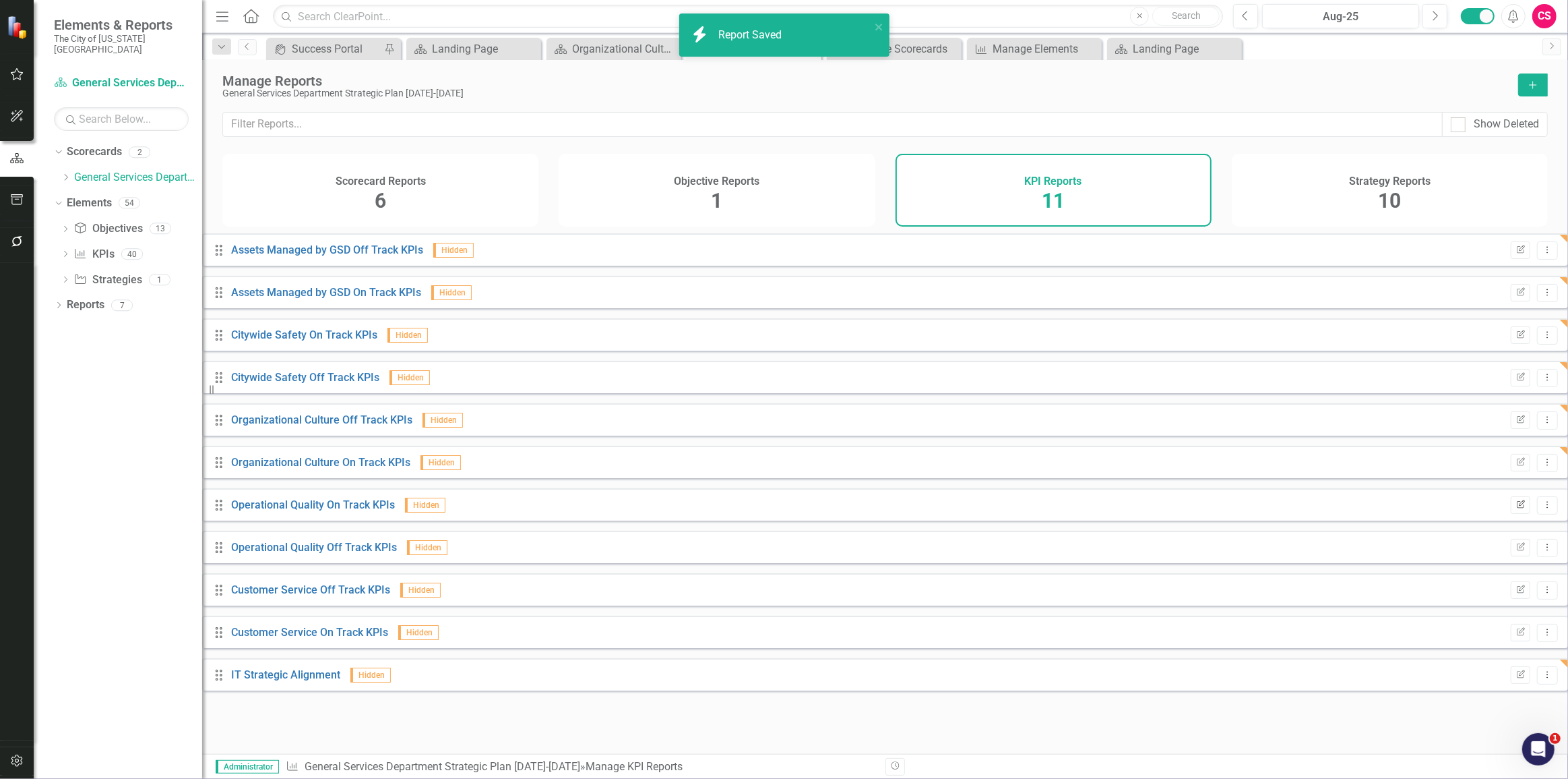
click at [1511, 508] on button "Edit Report" at bounding box center [1521, 505] width 19 height 17
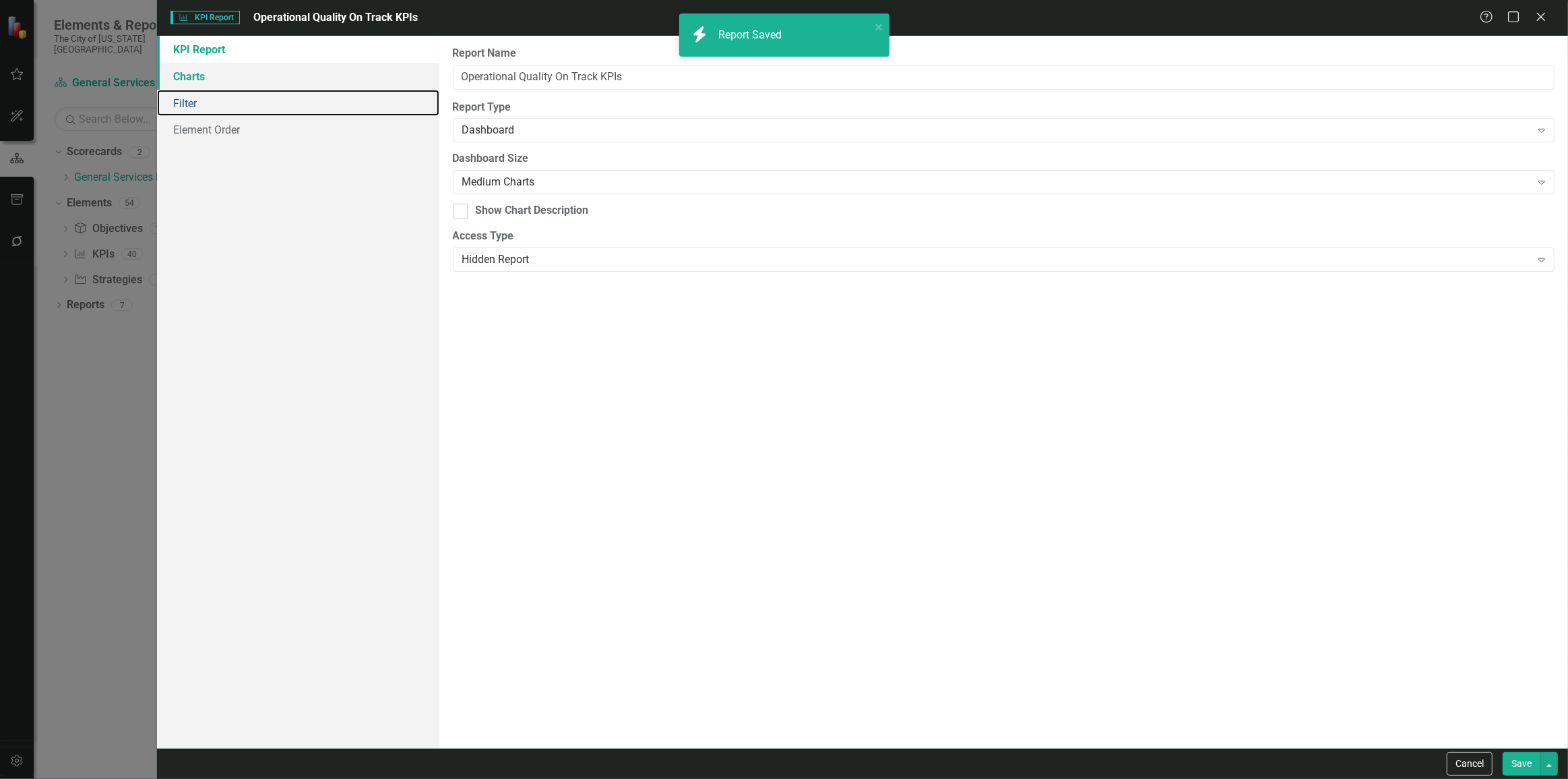
click at [204, 88] on div "KPI Report Charts Filter Element Order" at bounding box center [298, 392] width 283 height 712
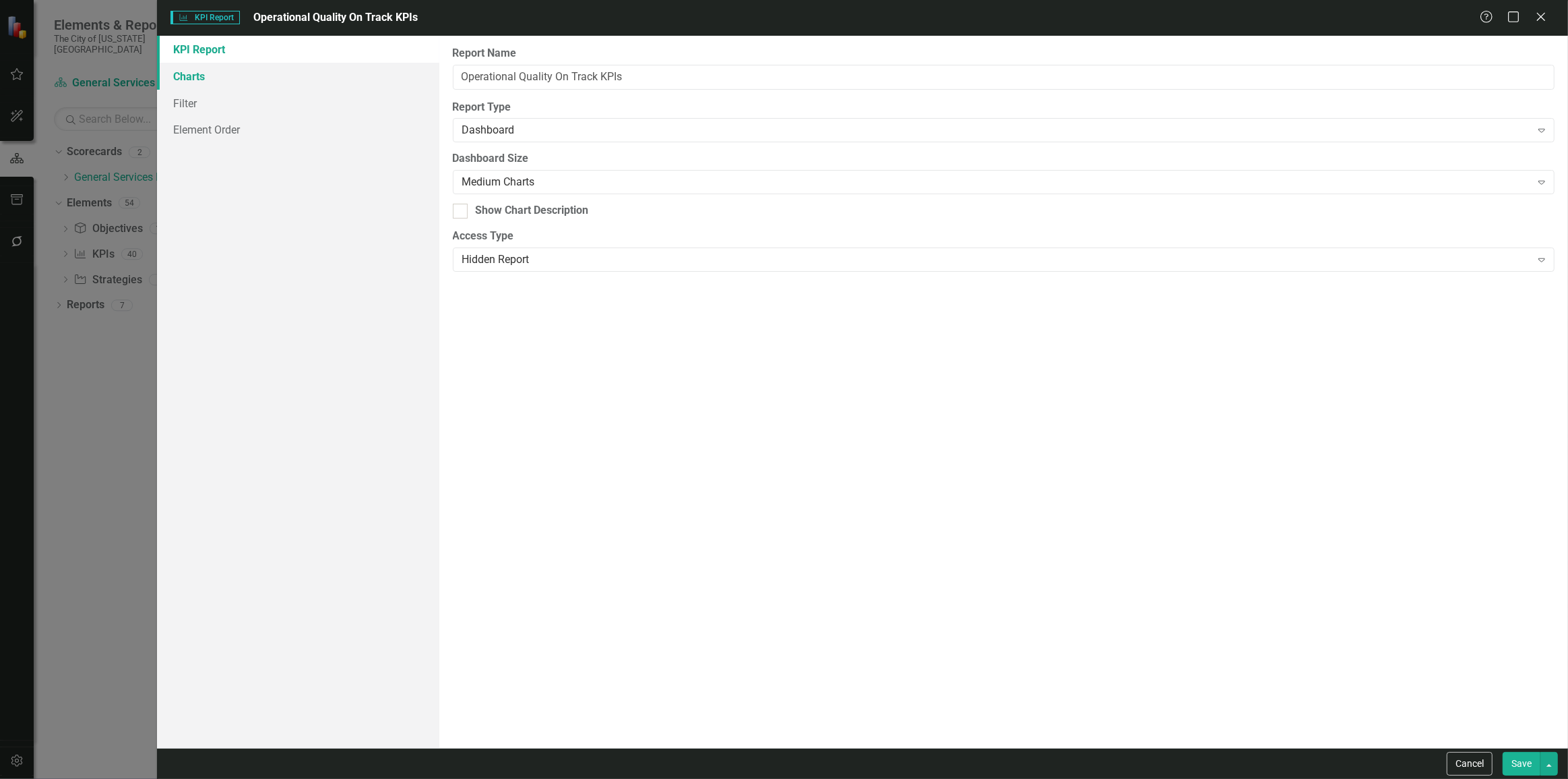
click at [305, 78] on link "Charts" at bounding box center [298, 76] width 283 height 27
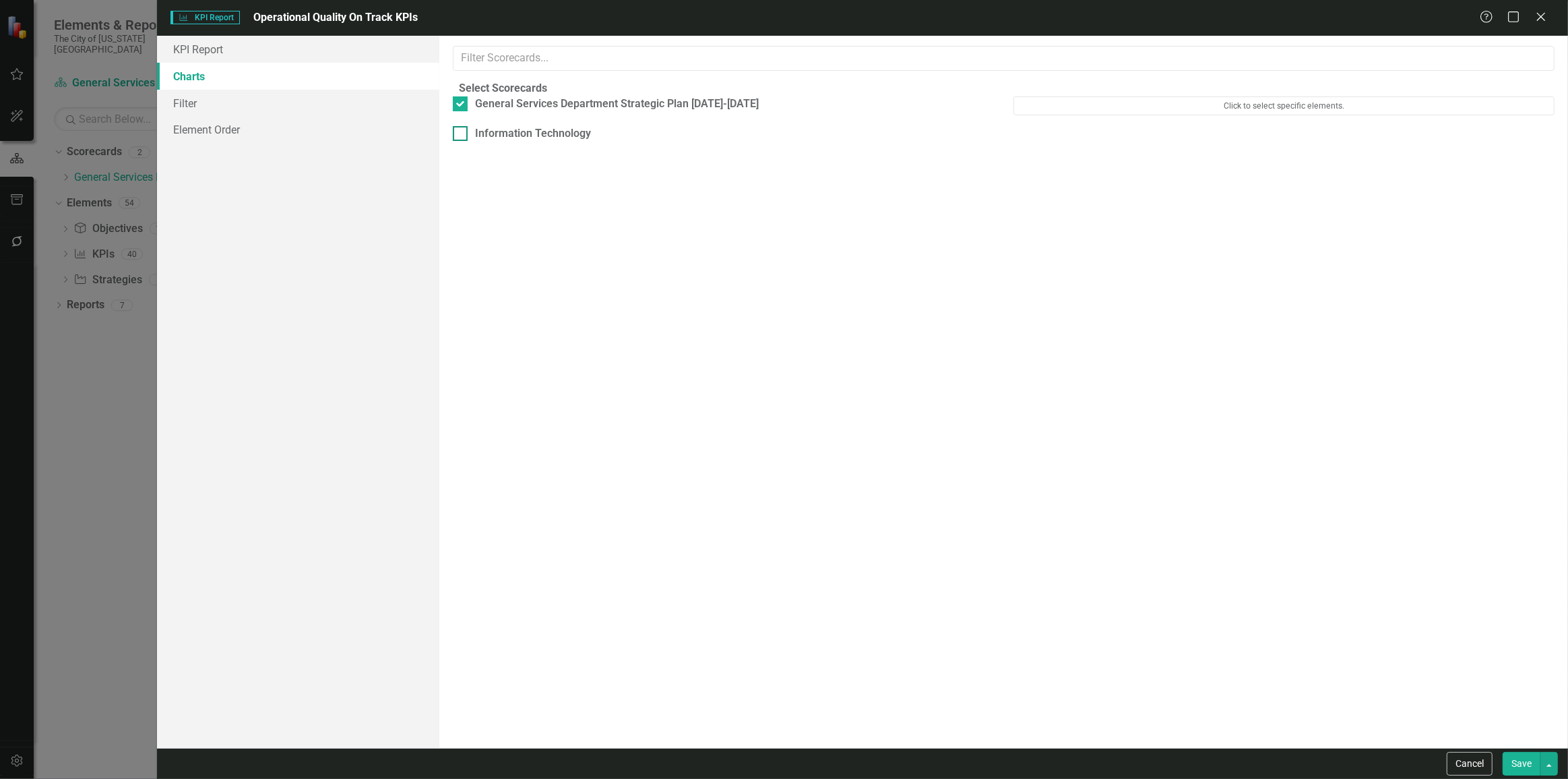
click at [480, 142] on div "Information Technology" at bounding box center [522, 133] width 139 height 16
click at [462, 135] on input "Information Technology" at bounding box center [457, 130] width 9 height 9
click at [1522, 763] on button "Save" at bounding box center [1522, 763] width 37 height 23
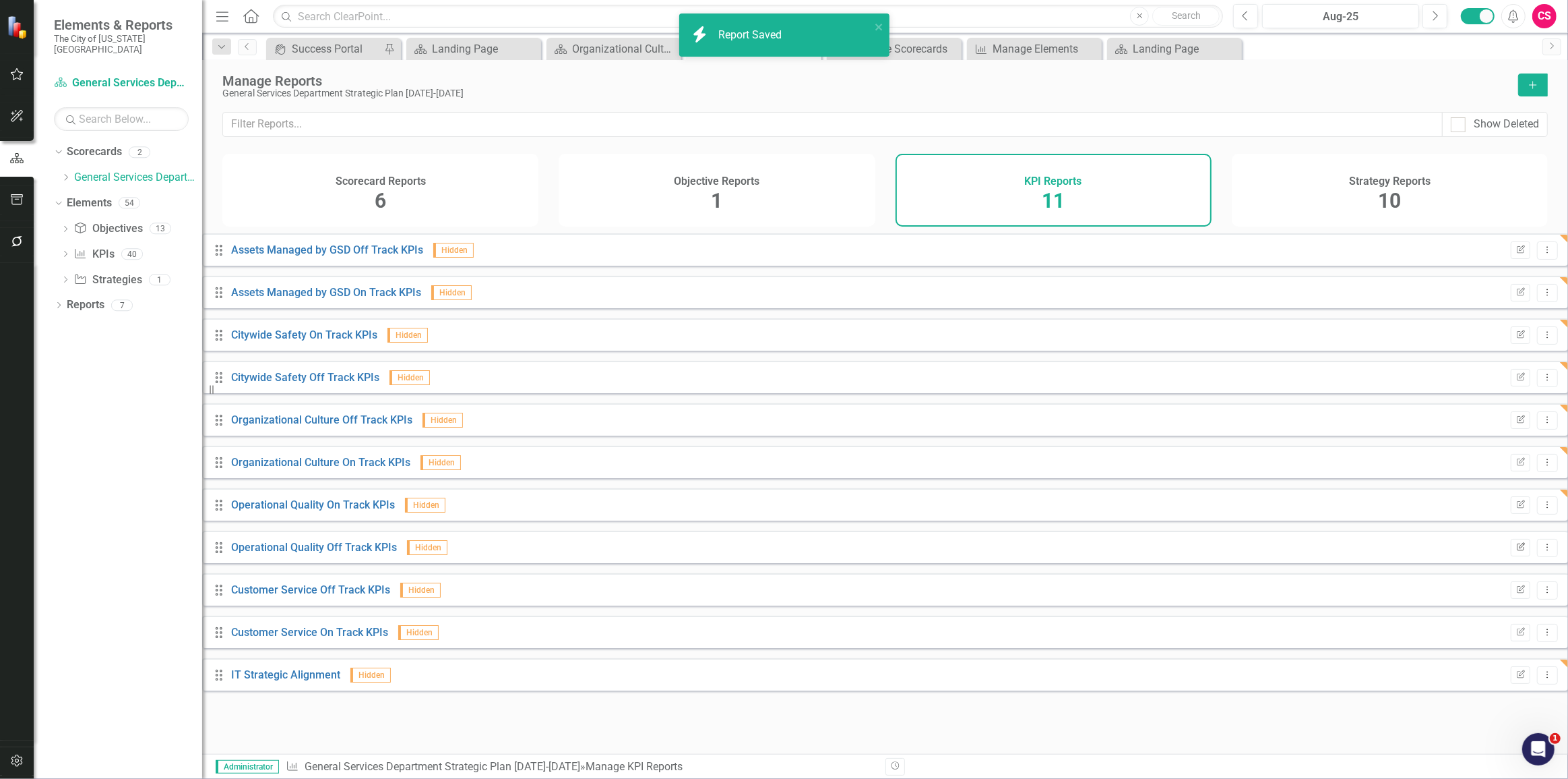
click at [1517, 550] on icon "button" at bounding box center [1521, 546] width 8 height 8
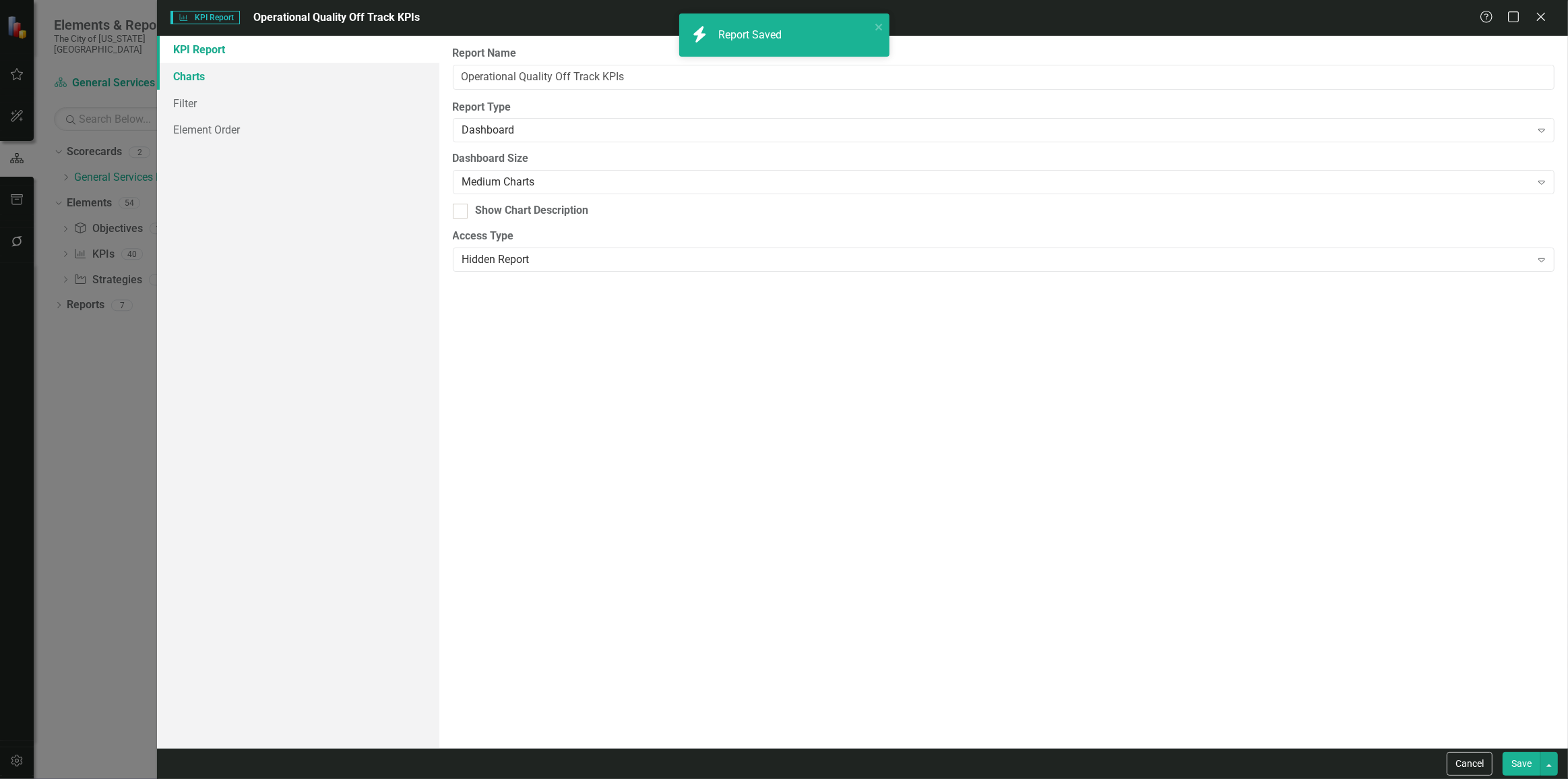
click at [192, 78] on link "Charts" at bounding box center [298, 76] width 283 height 27
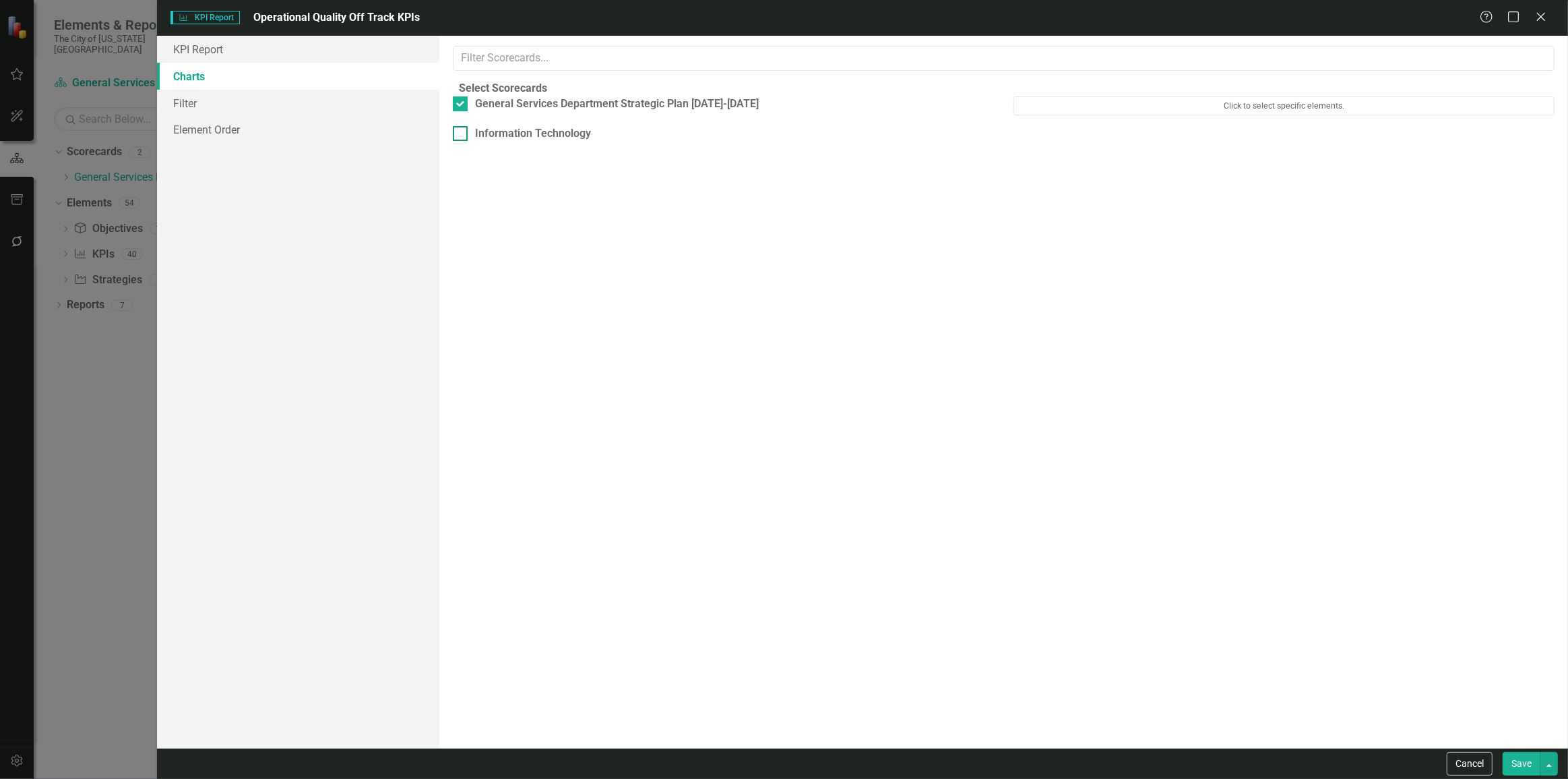
click at [565, 142] on div "Information Technology" at bounding box center [534, 133] width 116 height 16
click at [462, 135] on input "Information Technology" at bounding box center [457, 130] width 9 height 9
click at [1527, 775] on div "Cancel Save" at bounding box center [863, 763] width 1411 height 31
click at [1525, 767] on button "Save" at bounding box center [1522, 763] width 37 height 23
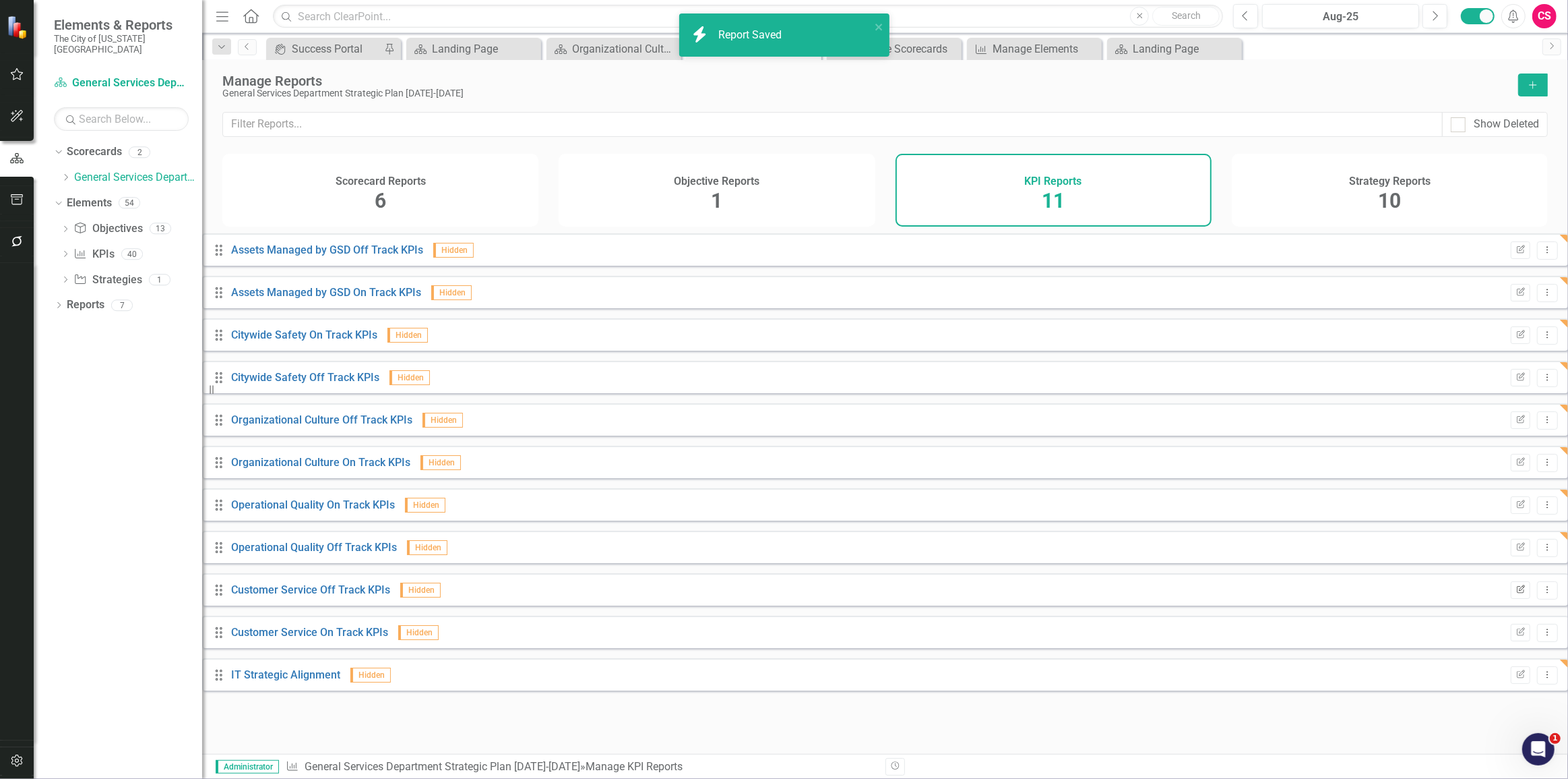
click at [1511, 598] on button "Edit Report" at bounding box center [1521, 589] width 19 height 17
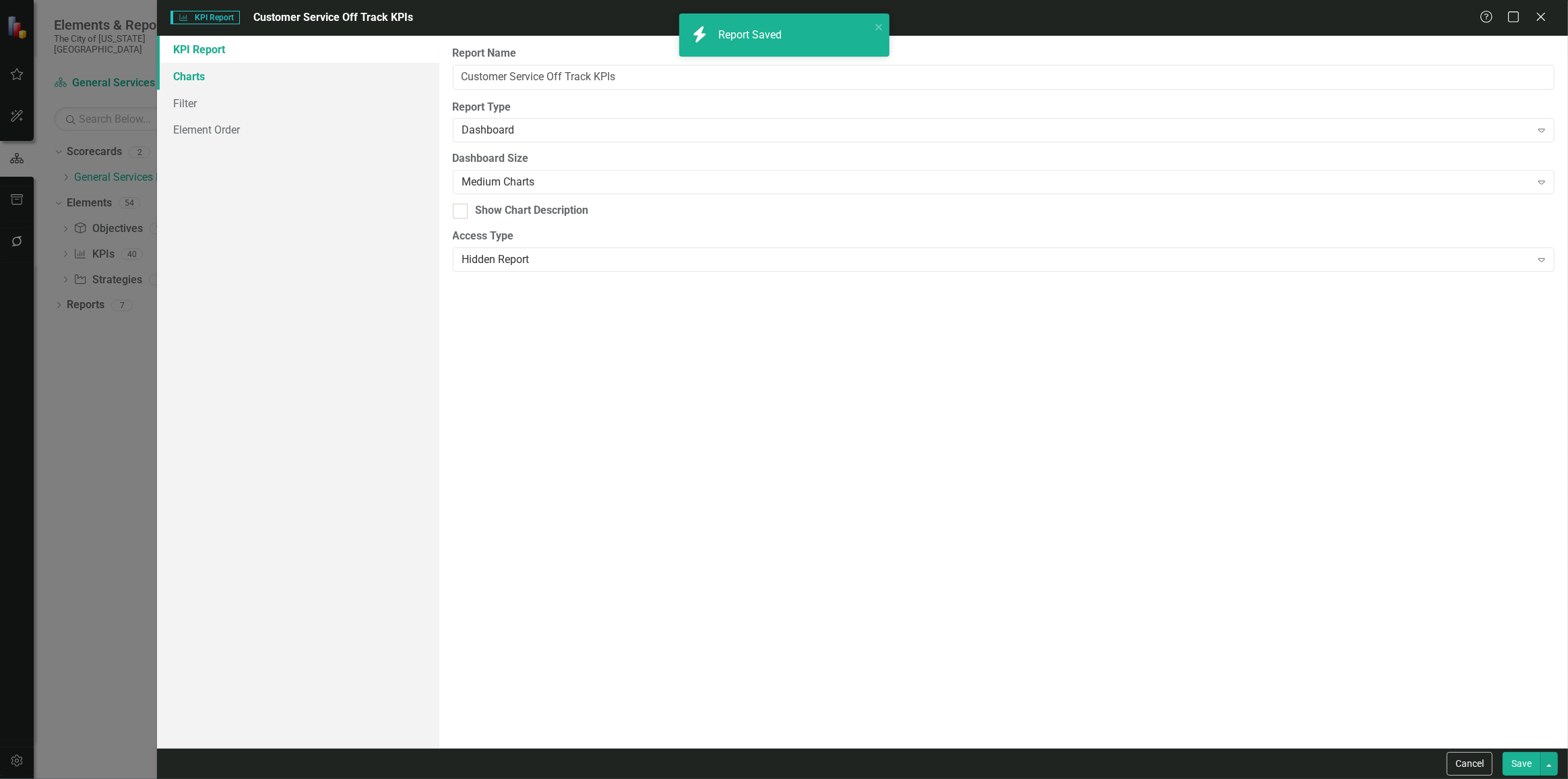
click at [203, 77] on link "Charts" at bounding box center [298, 76] width 283 height 27
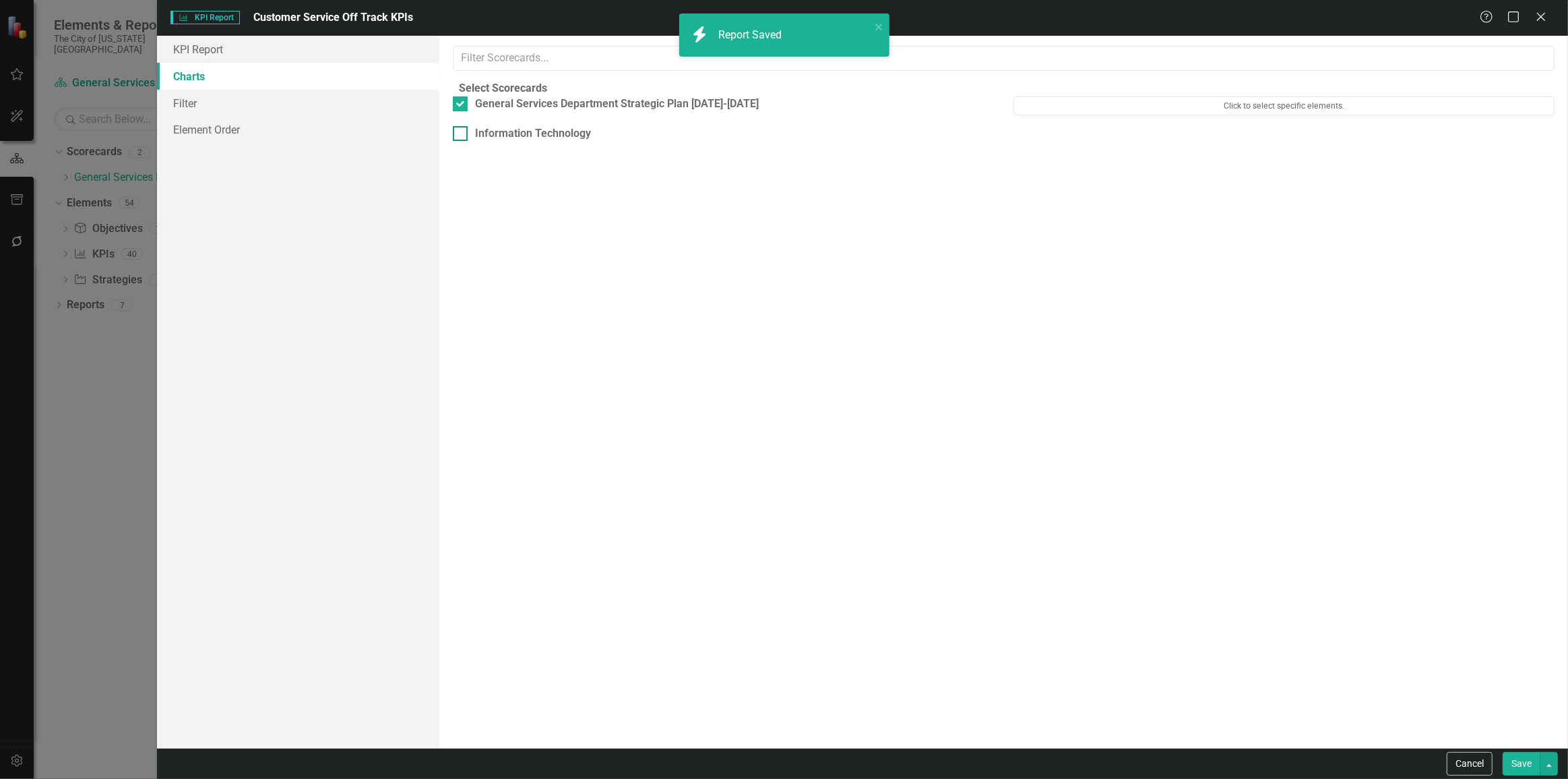
click at [483, 142] on div "Information Technology" at bounding box center [522, 133] width 139 height 16
click at [462, 135] on input "Information Technology" at bounding box center [457, 130] width 9 height 9
click at [1519, 767] on button "Save" at bounding box center [1522, 763] width 37 height 23
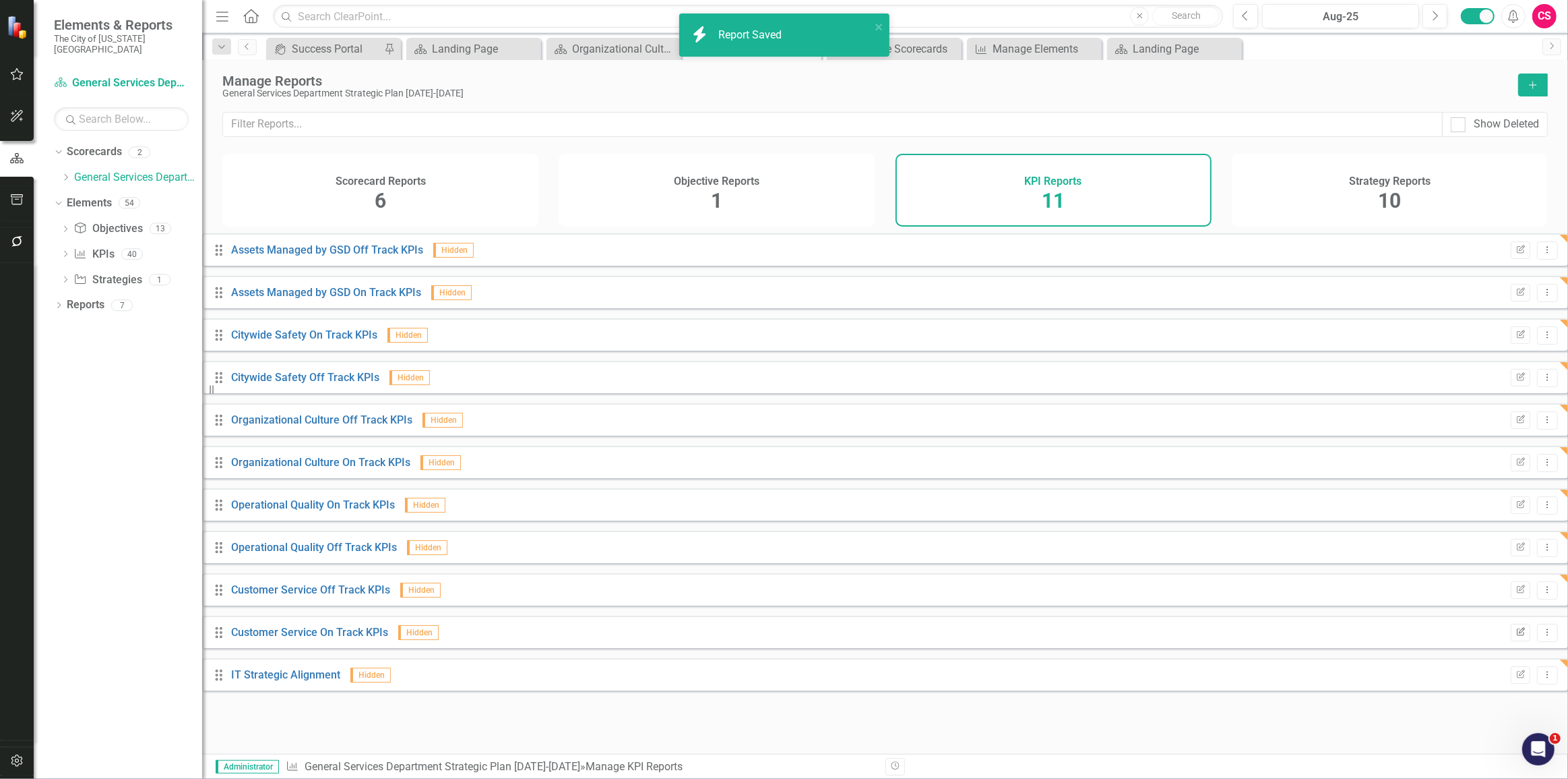
click at [1516, 637] on icon "Edit Report" at bounding box center [1520, 632] width 10 height 8
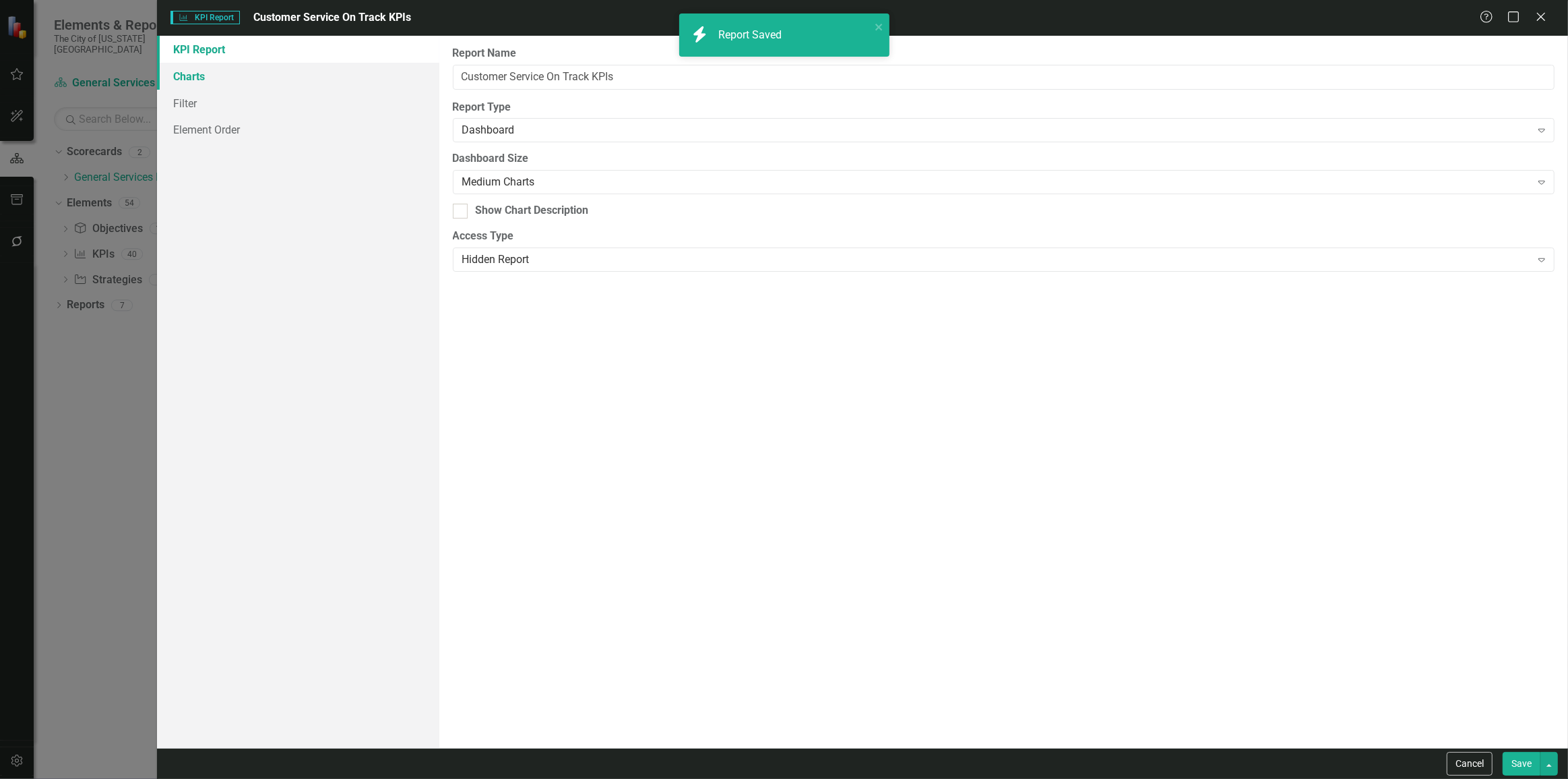
click at [283, 78] on link "Charts" at bounding box center [298, 76] width 283 height 27
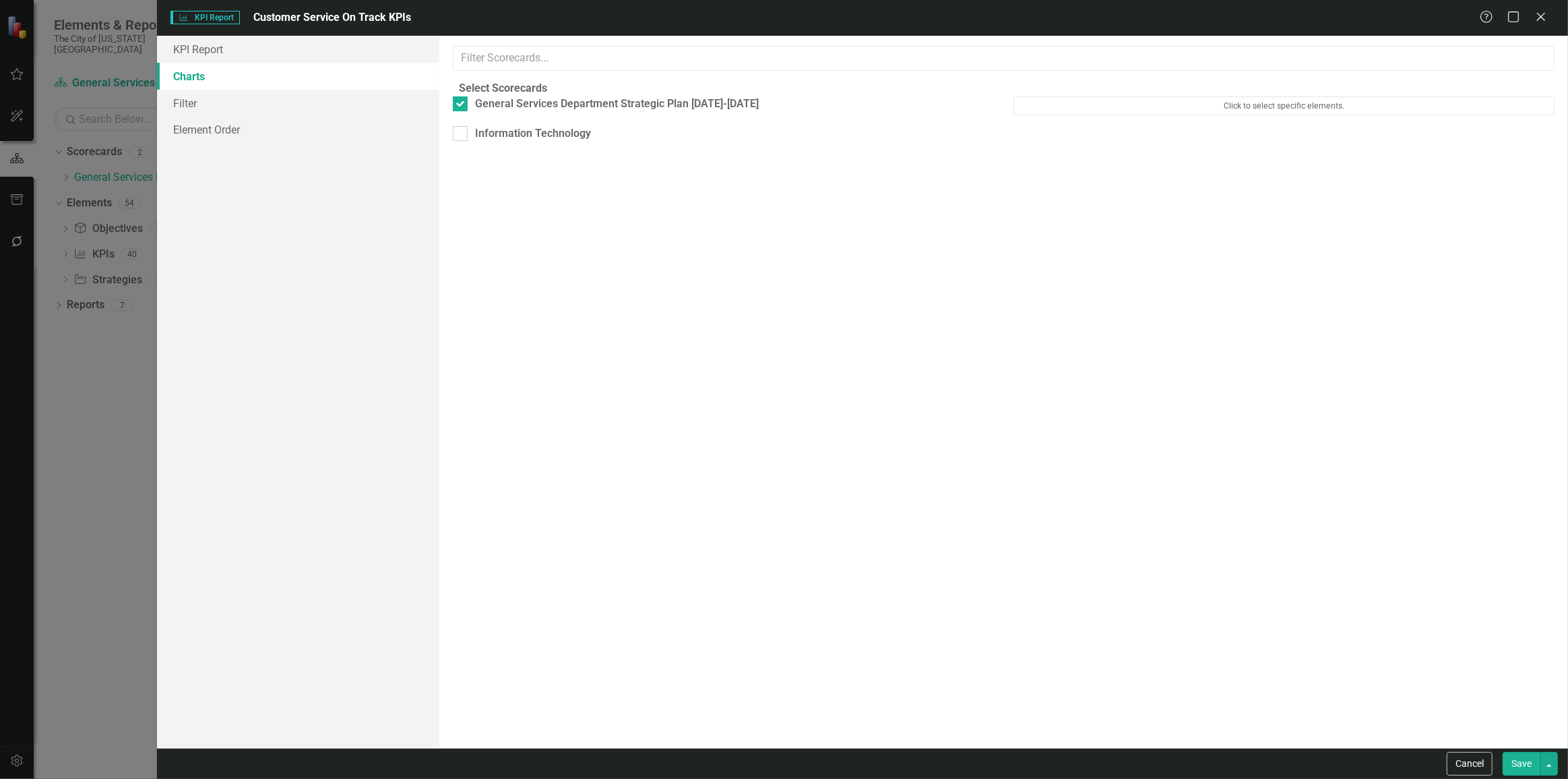
drag, startPoint x: 521, startPoint y: 145, endPoint x: 855, endPoint y: 264, distance: 354.6
click at [522, 142] on div "Information Technology" at bounding box center [534, 133] width 116 height 16
click at [546, 142] on div "Information Technology" at bounding box center [534, 133] width 116 height 16
click at [462, 135] on input "Information Technology" at bounding box center [457, 130] width 9 height 9
click at [1516, 757] on button "Save" at bounding box center [1522, 763] width 37 height 23
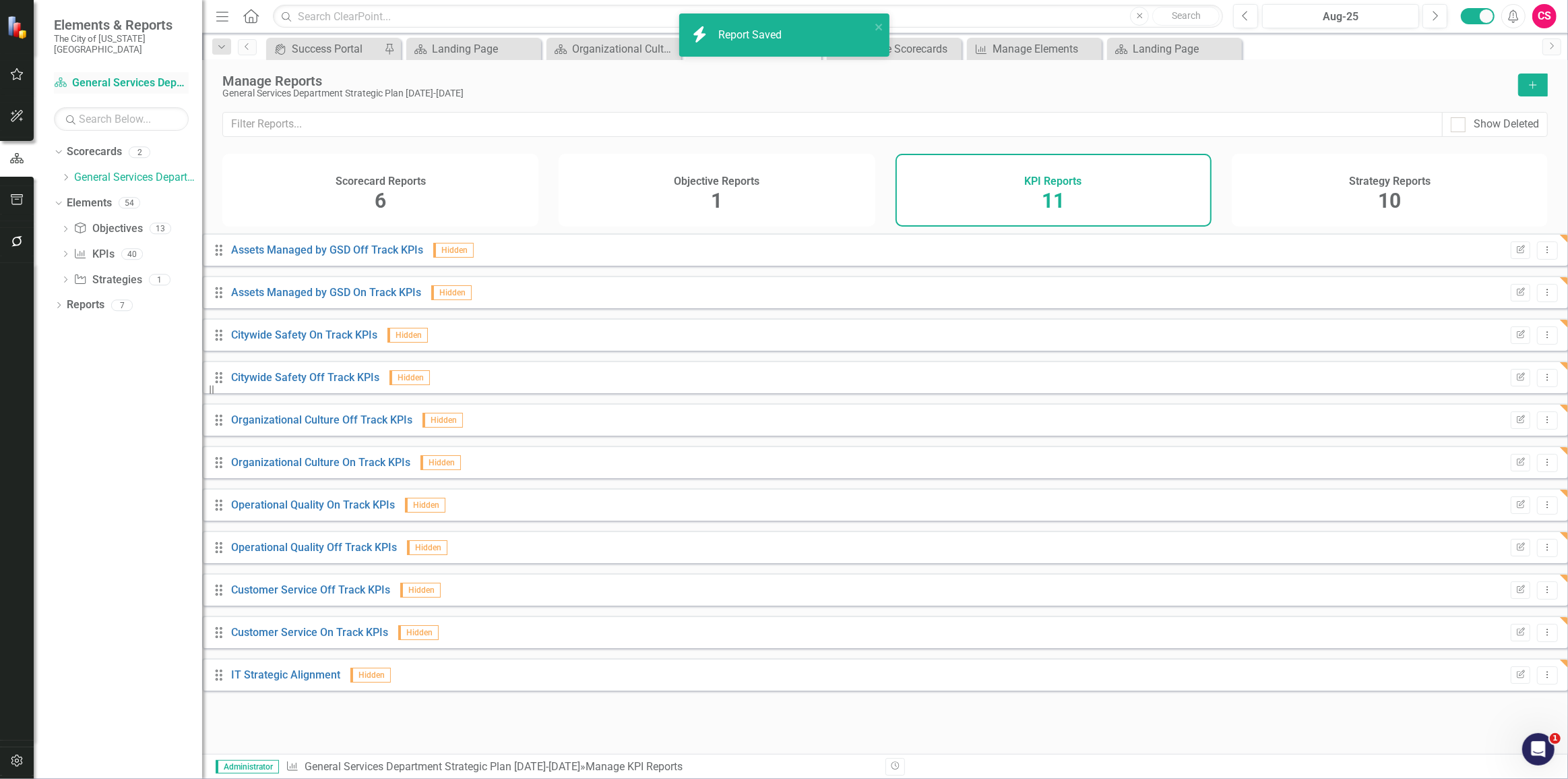
click at [101, 72] on div "Scorecard General Services Department Strategic Plan 2025-2029" at bounding box center [121, 83] width 135 height 22
click at [94, 76] on link "Scorecard General Services Department Strategic Plan 2025-2029" at bounding box center [121, 83] width 135 height 16
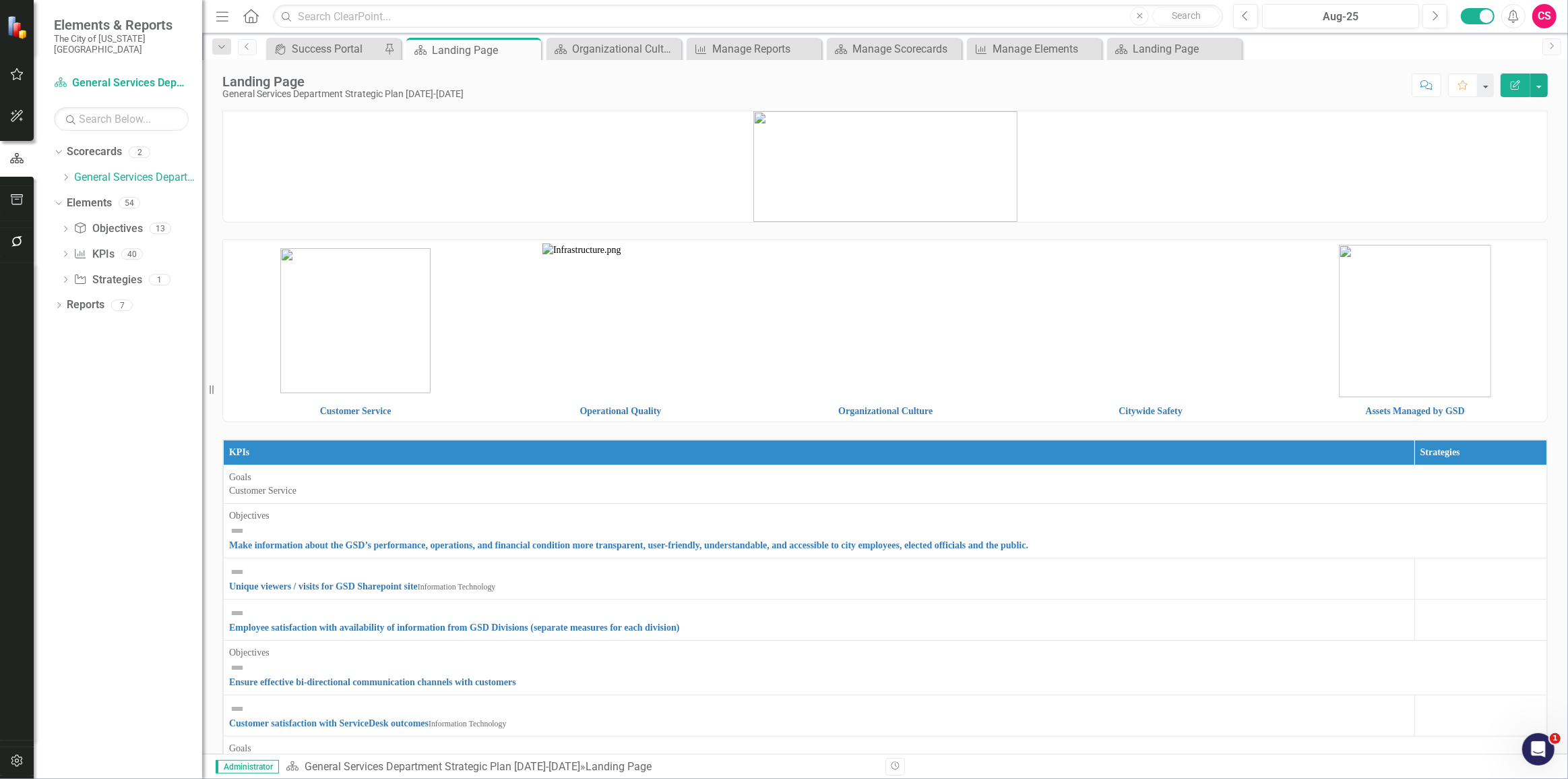
click at [231, 564] on img at bounding box center [238, 572] width 16 height 16
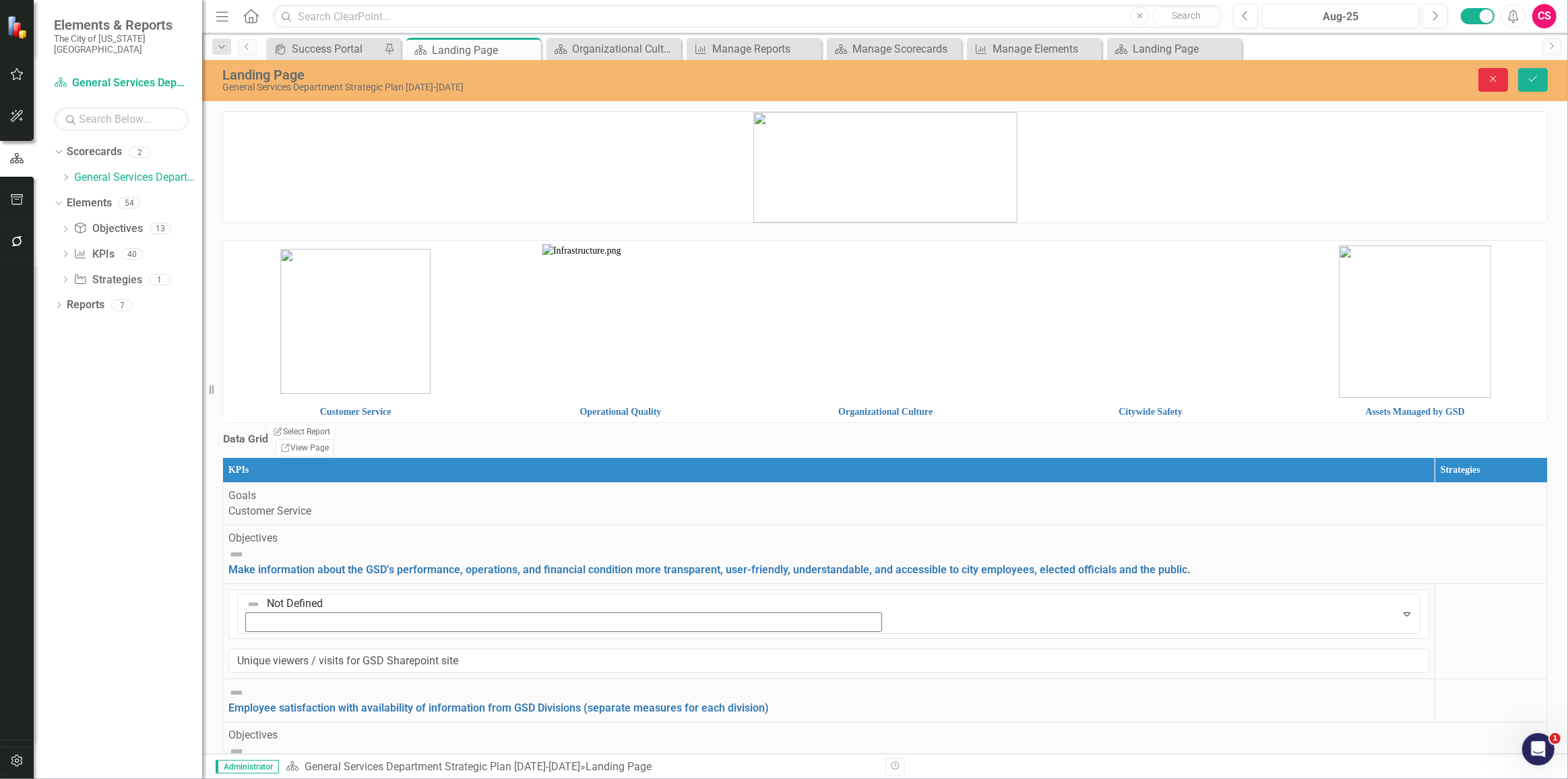
click at [1480, 76] on button "Close" at bounding box center [1494, 79] width 30 height 23
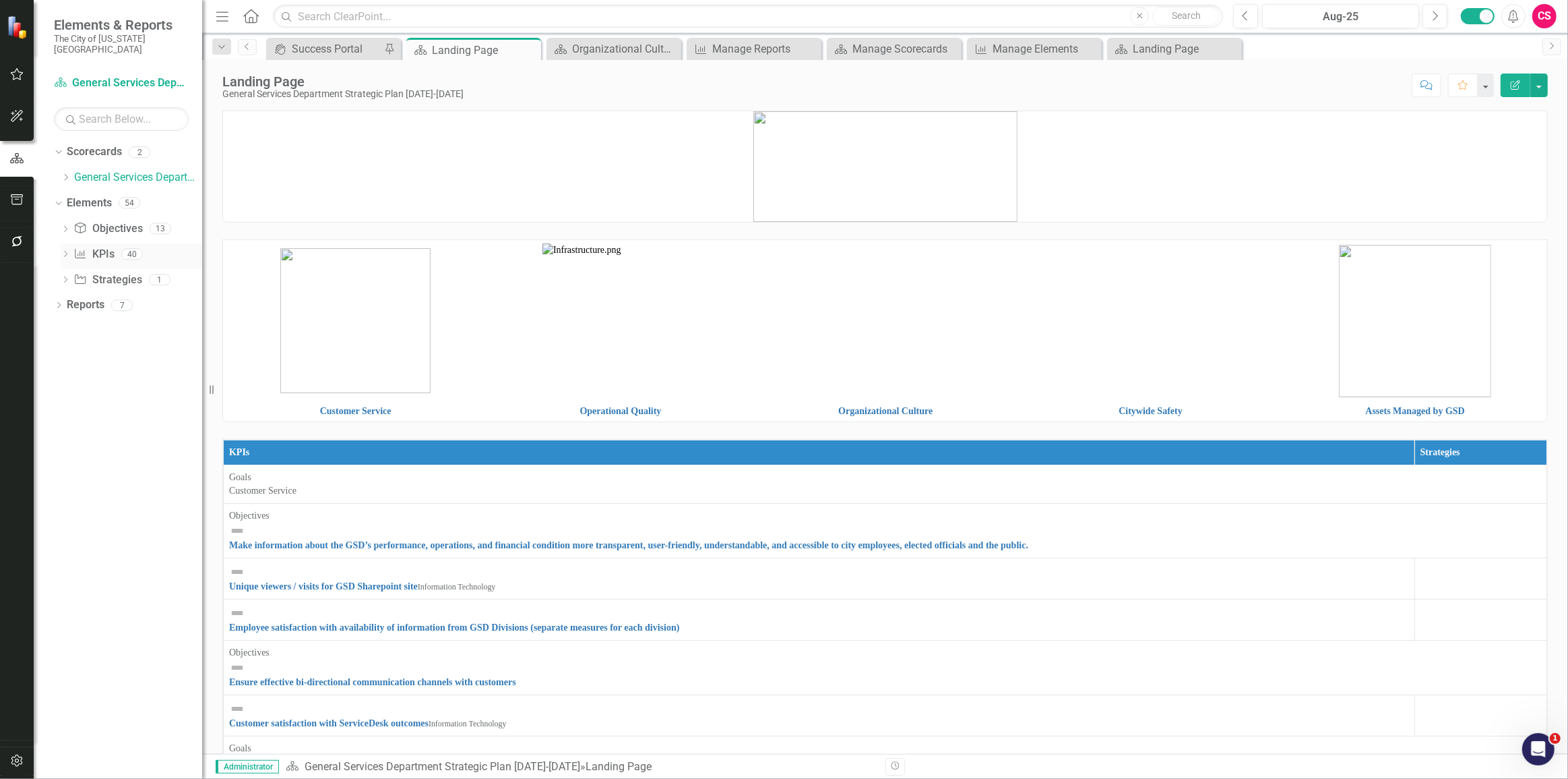
click at [98, 244] on div "KPI KPIs" at bounding box center [94, 255] width 40 height 22
click at [90, 247] on link "KPI KPIs" at bounding box center [94, 254] width 40 height 16
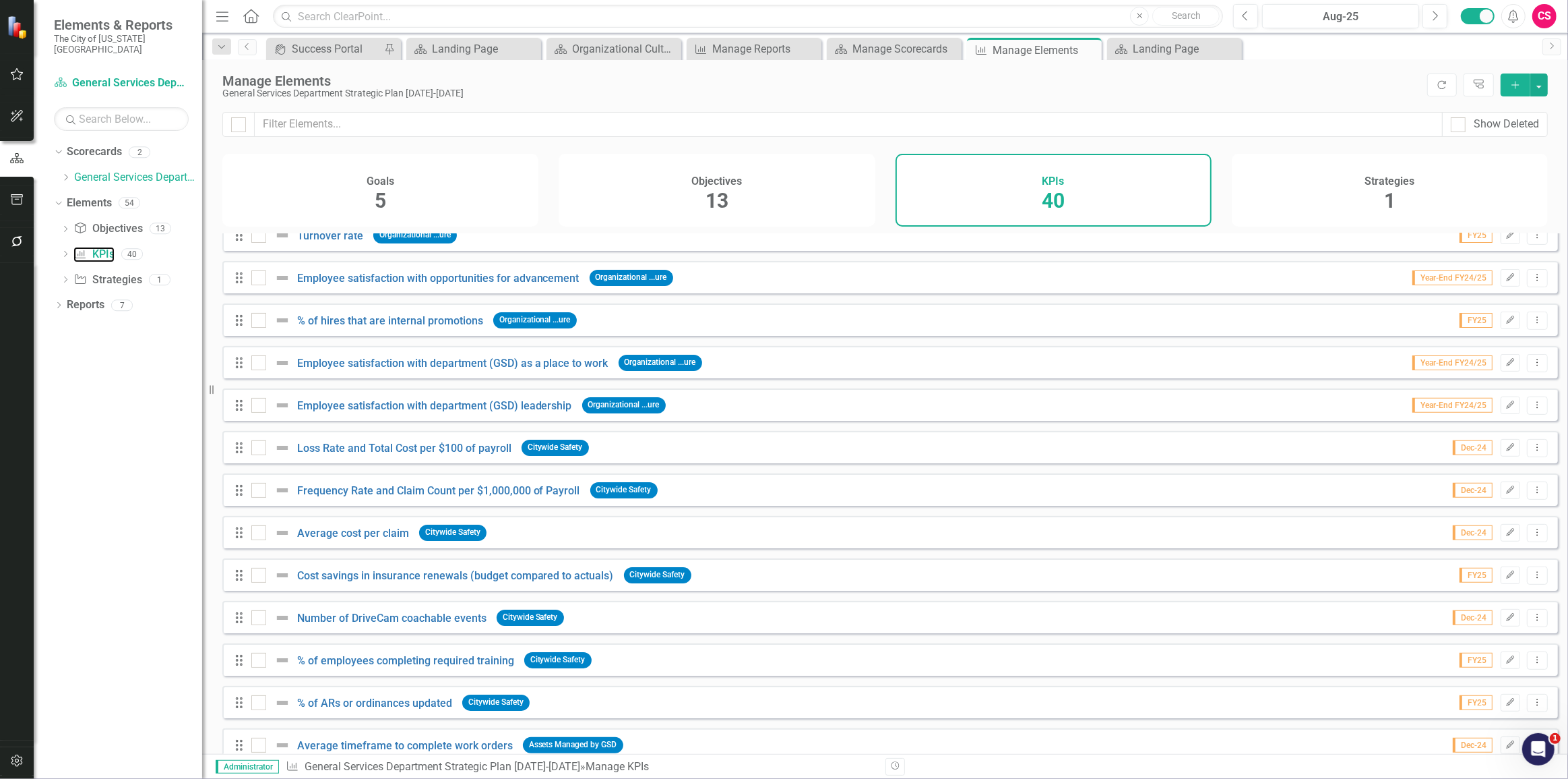
scroll to position [552, 0]
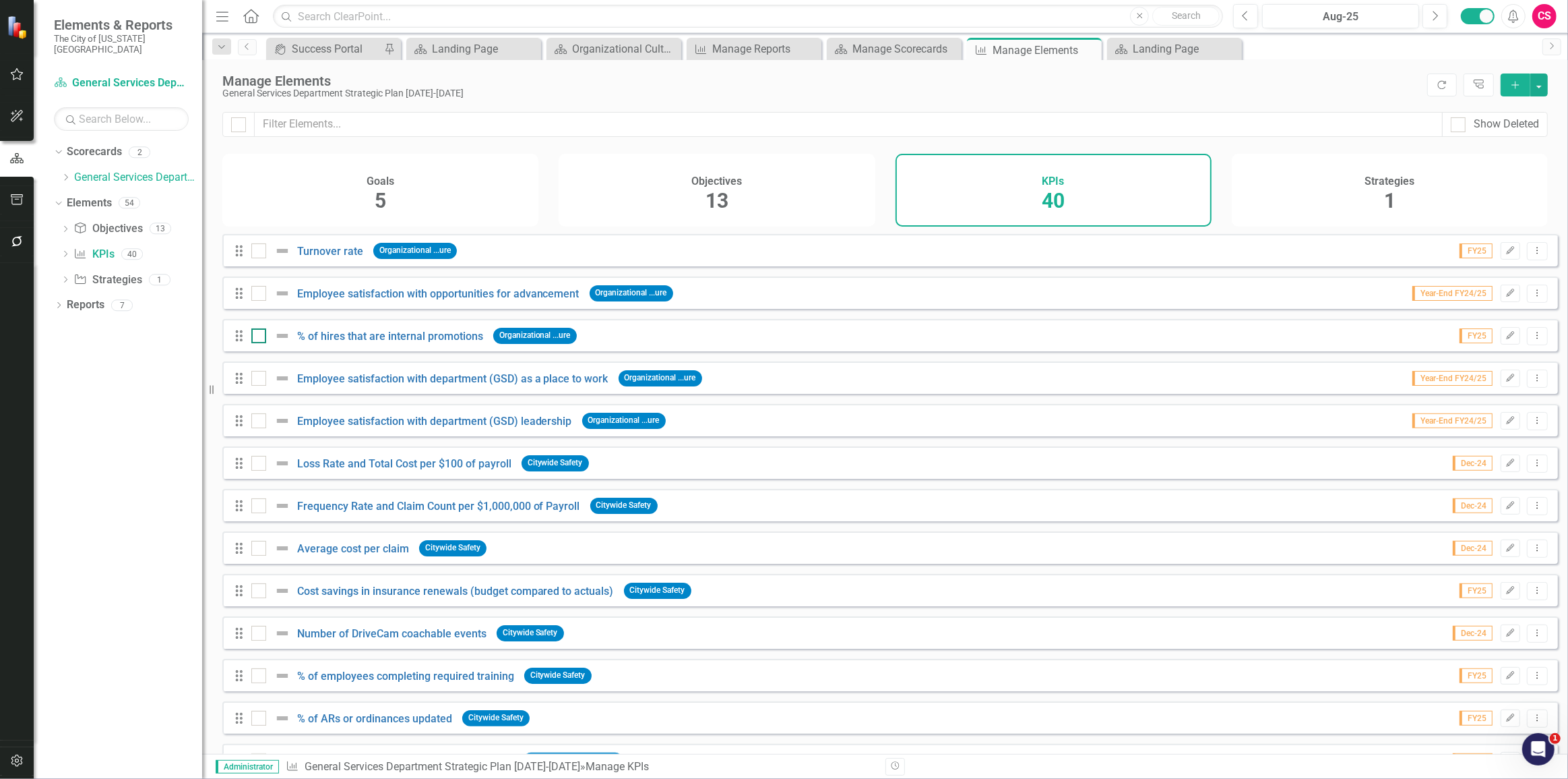
click at [260, 343] on div at bounding box center [259, 336] width 15 height 15
click at [260, 337] on input "checkbox" at bounding box center [256, 333] width 9 height 9
click at [256, 301] on div at bounding box center [259, 293] width 15 height 15
click at [256, 295] on input "checkbox" at bounding box center [256, 290] width 9 height 9
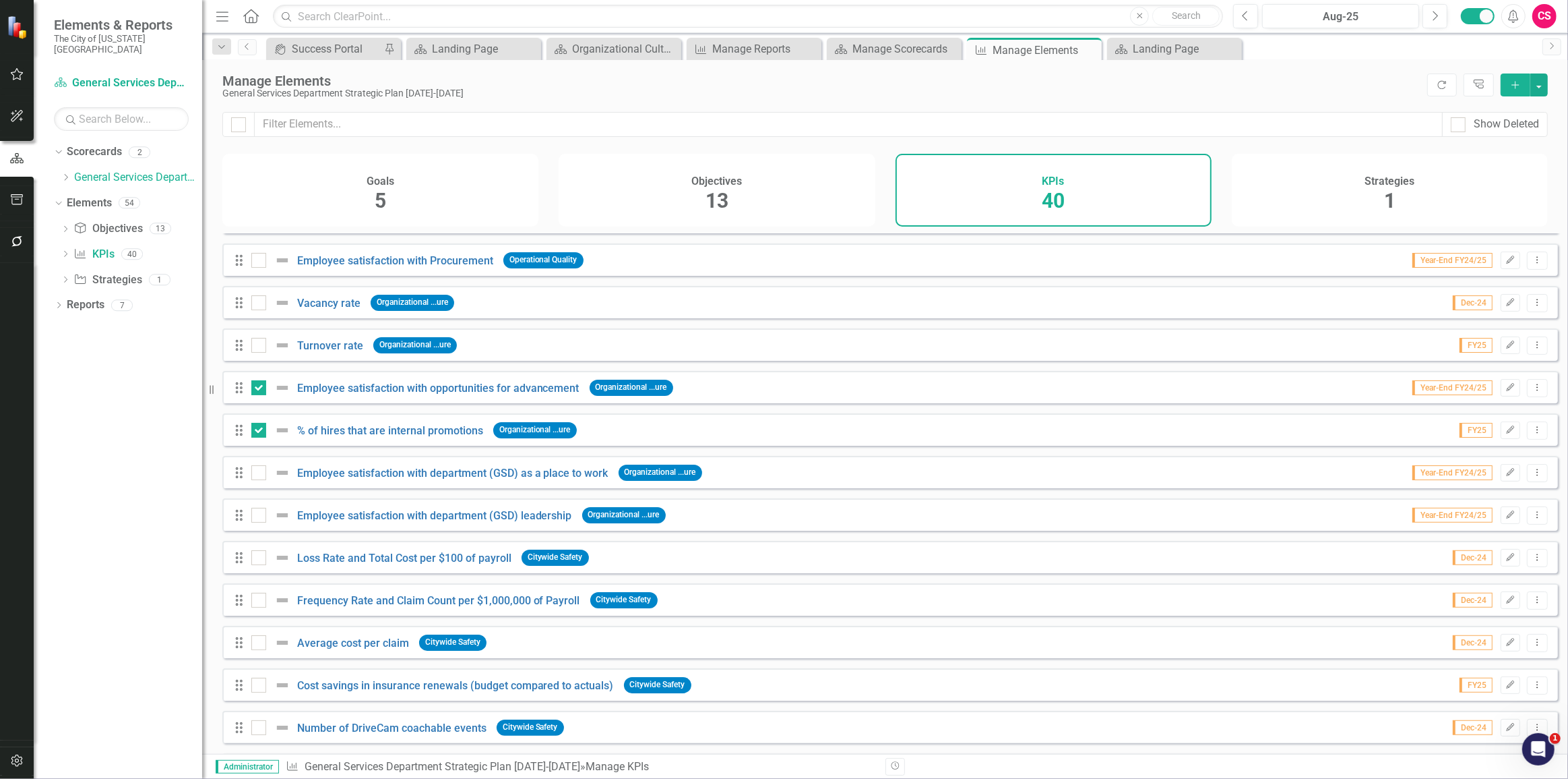
scroll to position [429, 0]
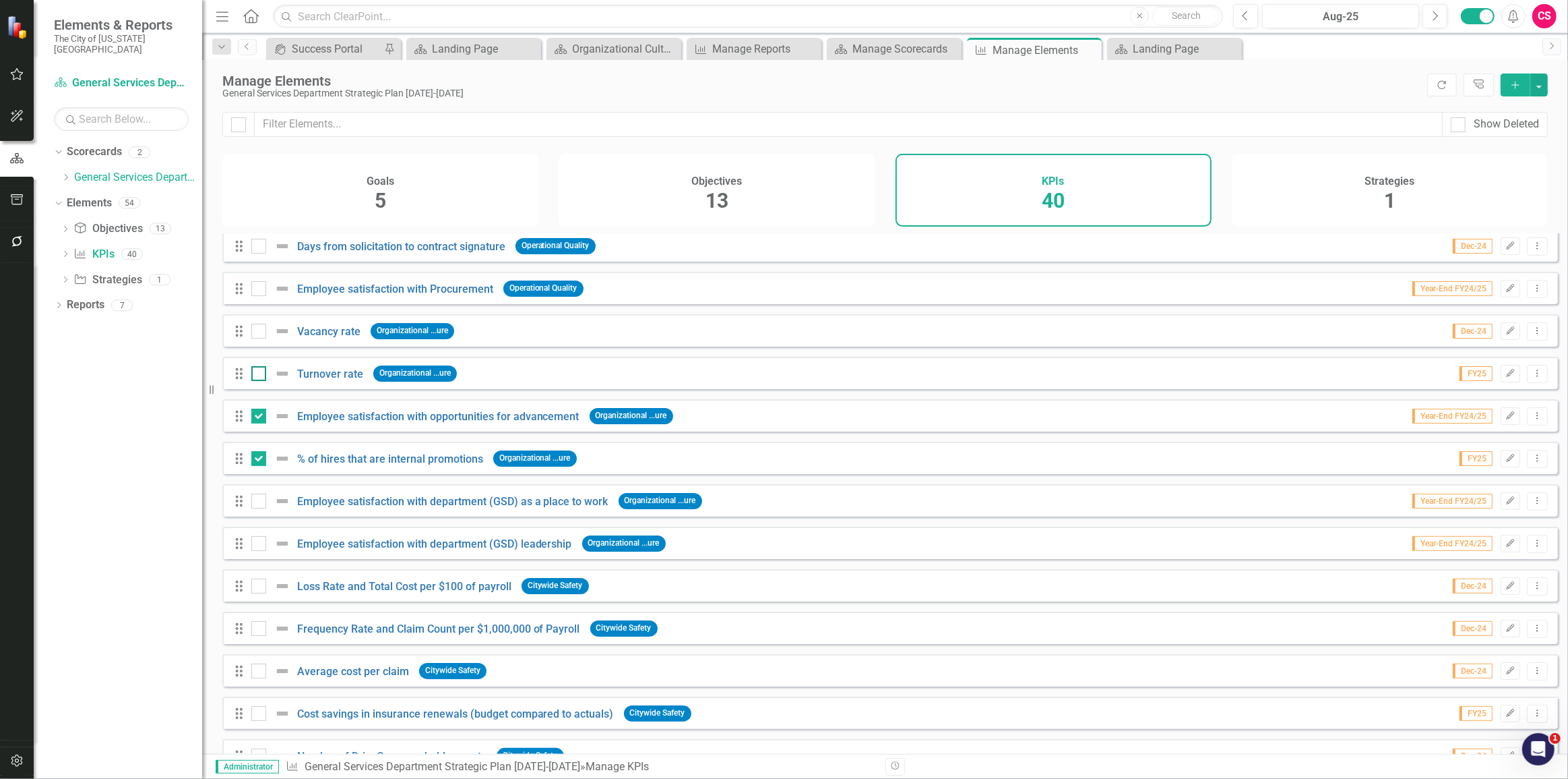
click at [259, 381] on div at bounding box center [259, 373] width 15 height 15
click at [259, 375] on input "checkbox" at bounding box center [256, 370] width 9 height 9
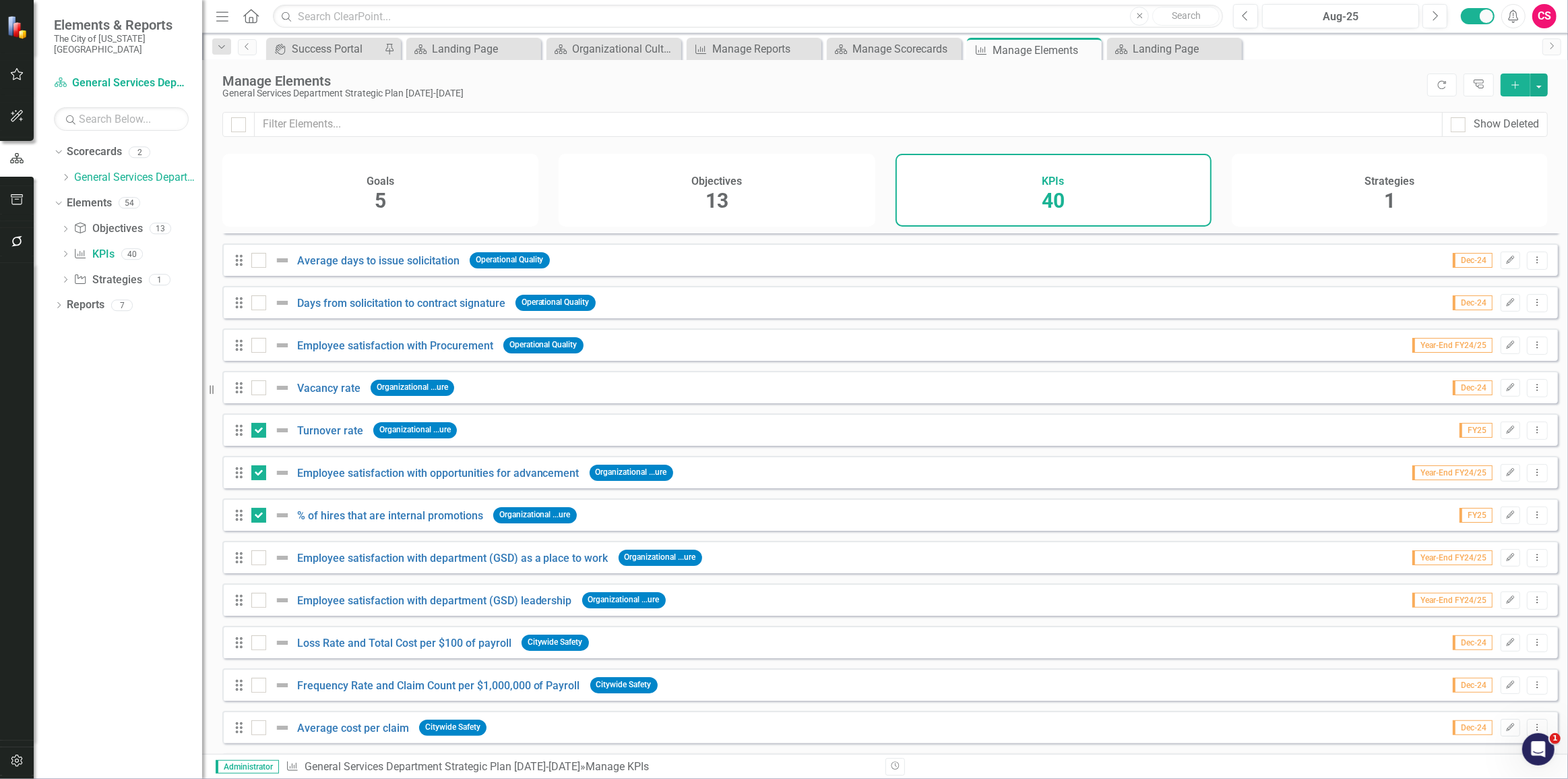
scroll to position [306, 0]
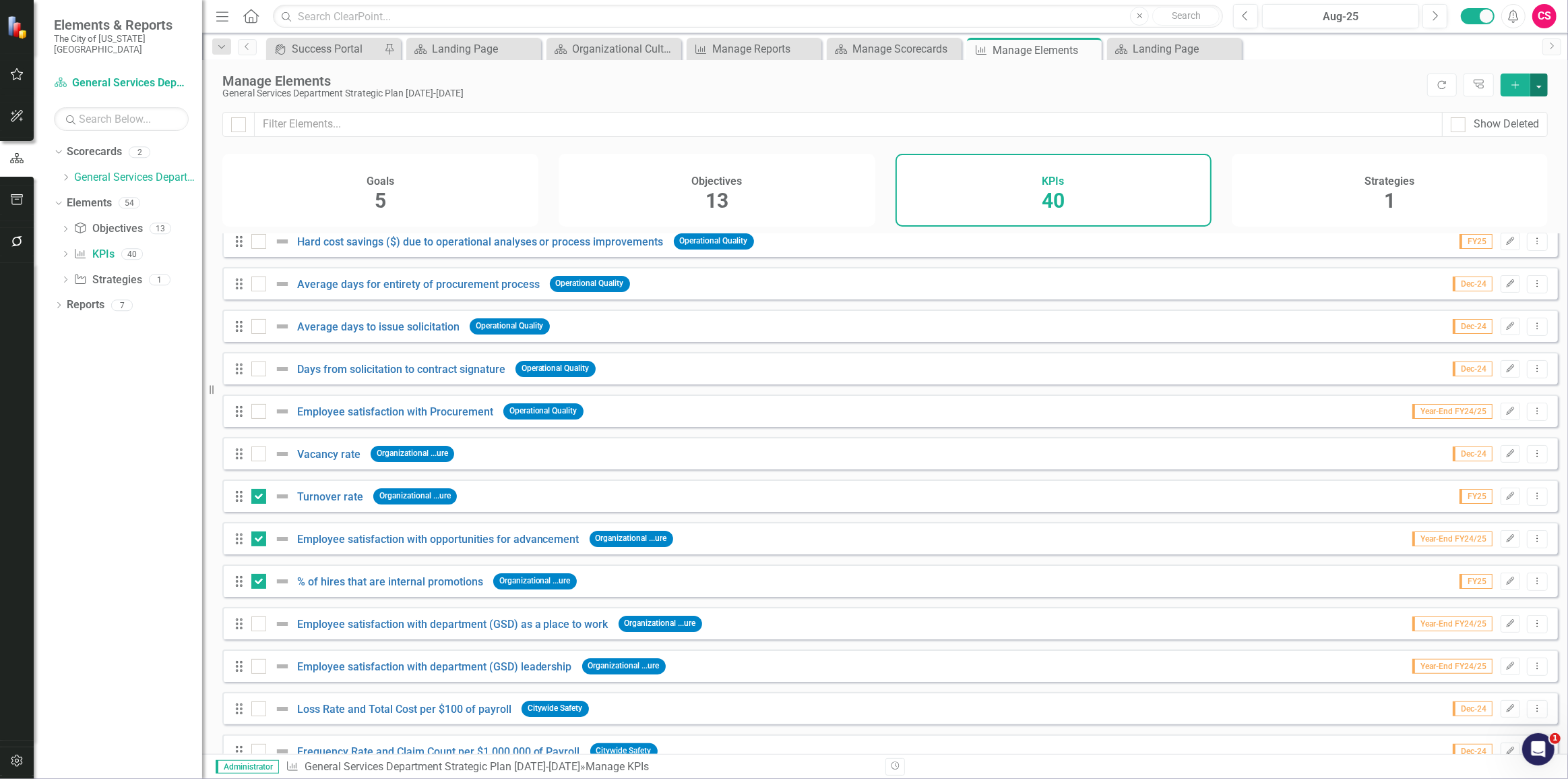
click at [1542, 85] on button "button" at bounding box center [1539, 85] width 17 height 23
click at [1497, 154] on link "Edit Multiple Edit Multiple" at bounding box center [1494, 159] width 106 height 25
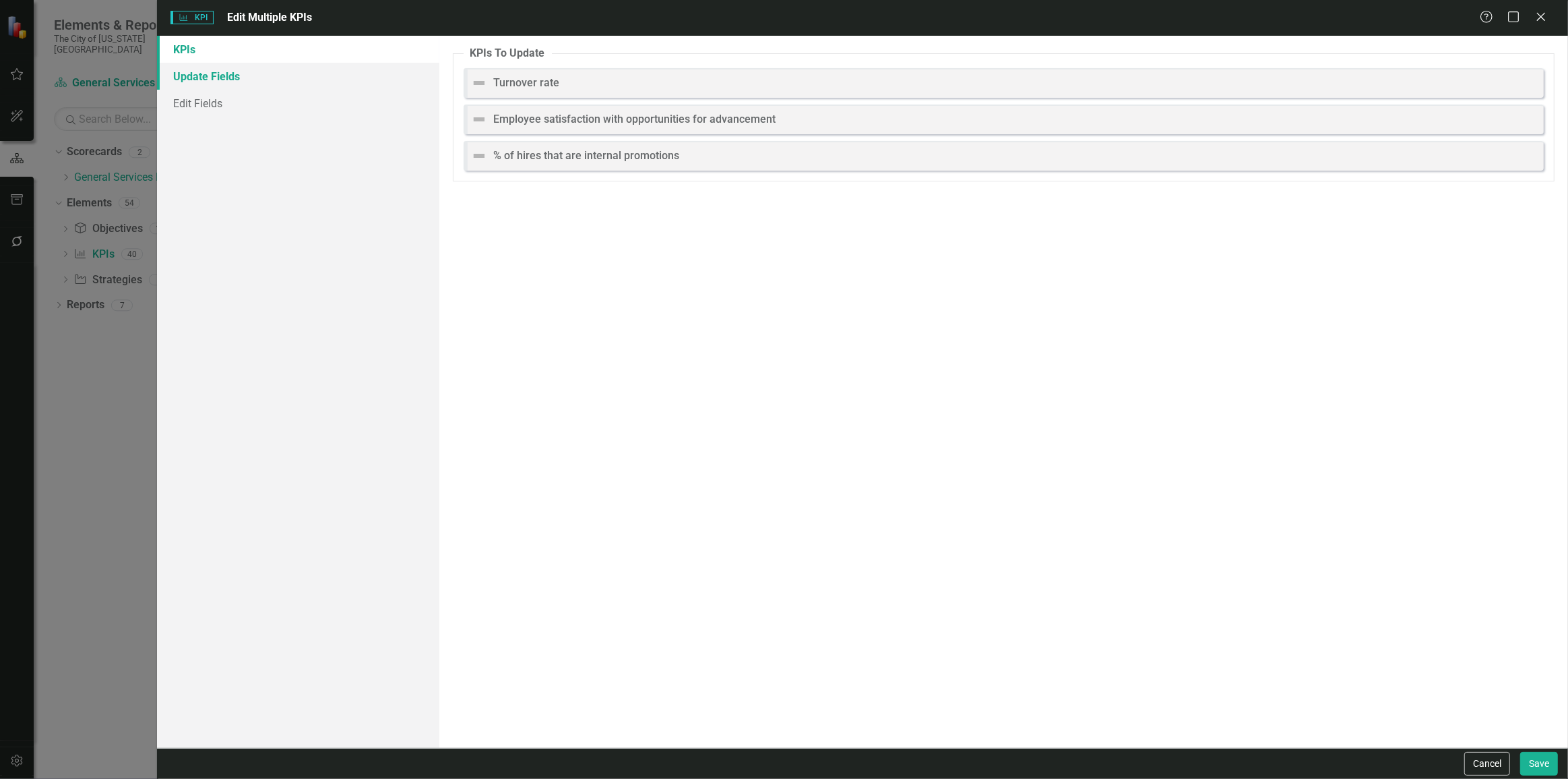
click at [255, 80] on link "Update Fields" at bounding box center [298, 76] width 283 height 27
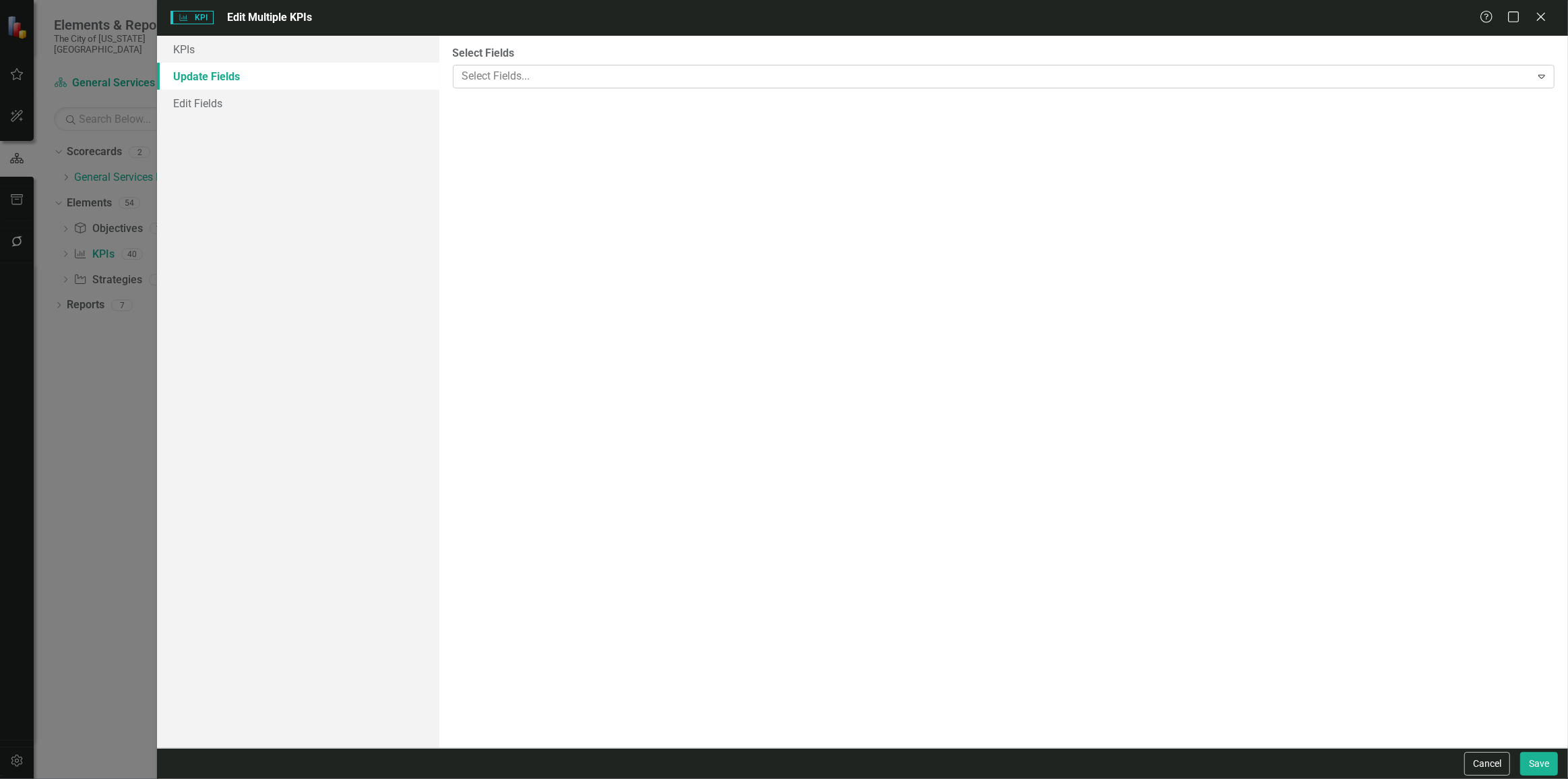
click at [537, 85] on div at bounding box center [994, 76] width 1074 height 18
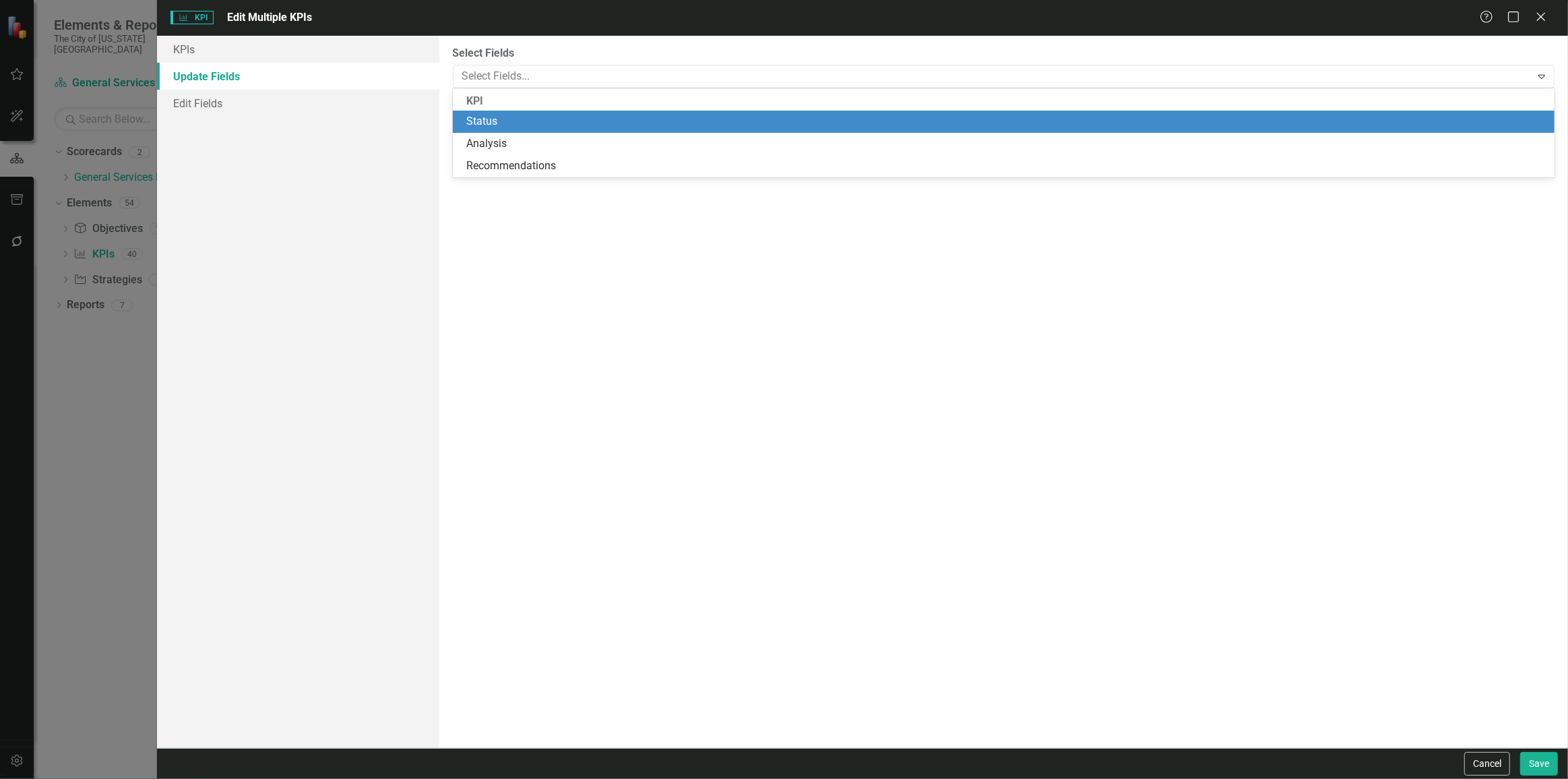
click at [519, 128] on div "Status" at bounding box center [1007, 121] width 1081 height 16
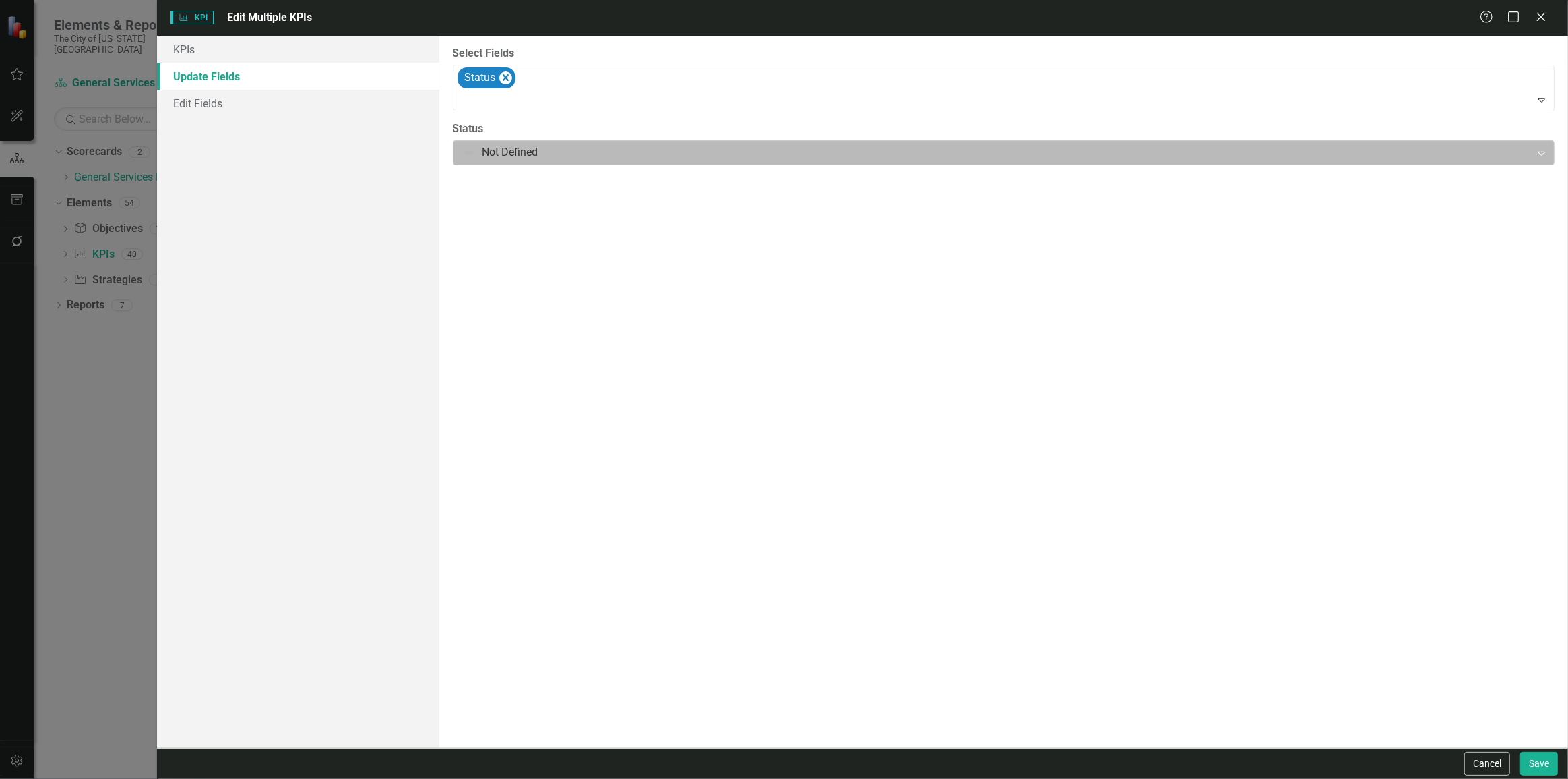
click at [508, 142] on div "Not Defined" at bounding box center [992, 152] width 1074 height 23
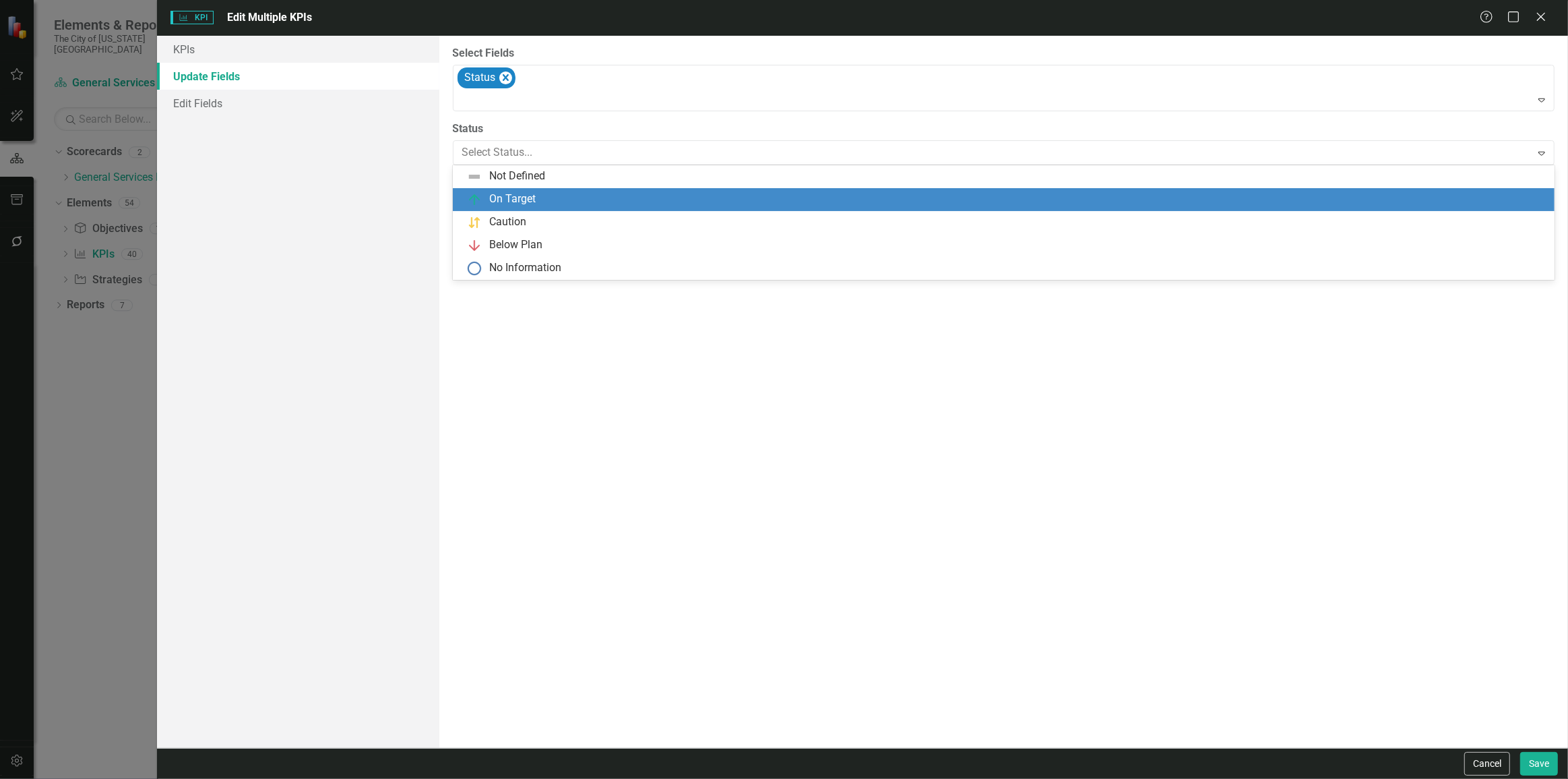
click at [498, 198] on div "On Target" at bounding box center [513, 199] width 46 height 16
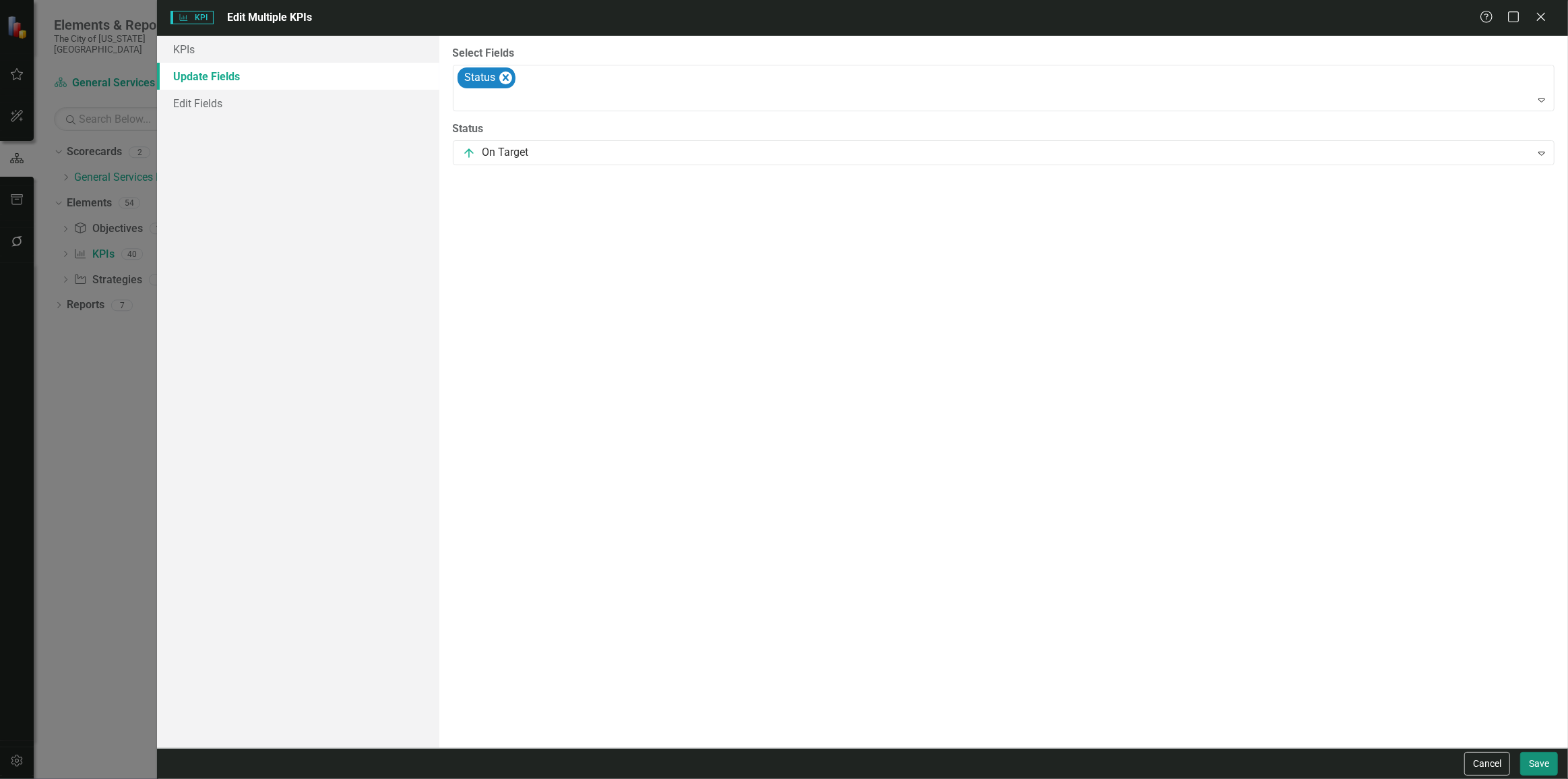
click at [1537, 763] on button "Save" at bounding box center [1540, 763] width 37 height 23
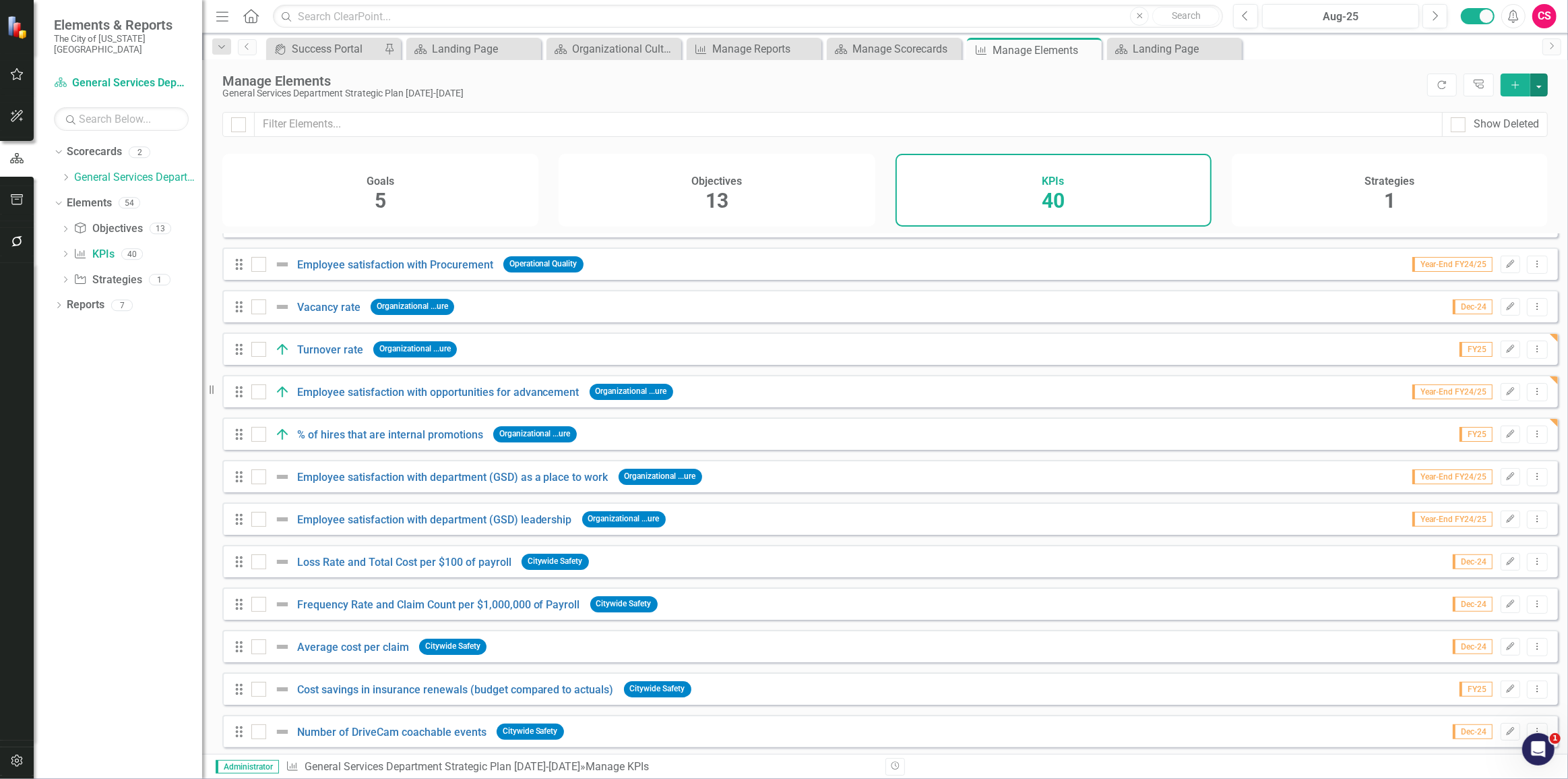
scroll to position [490, 0]
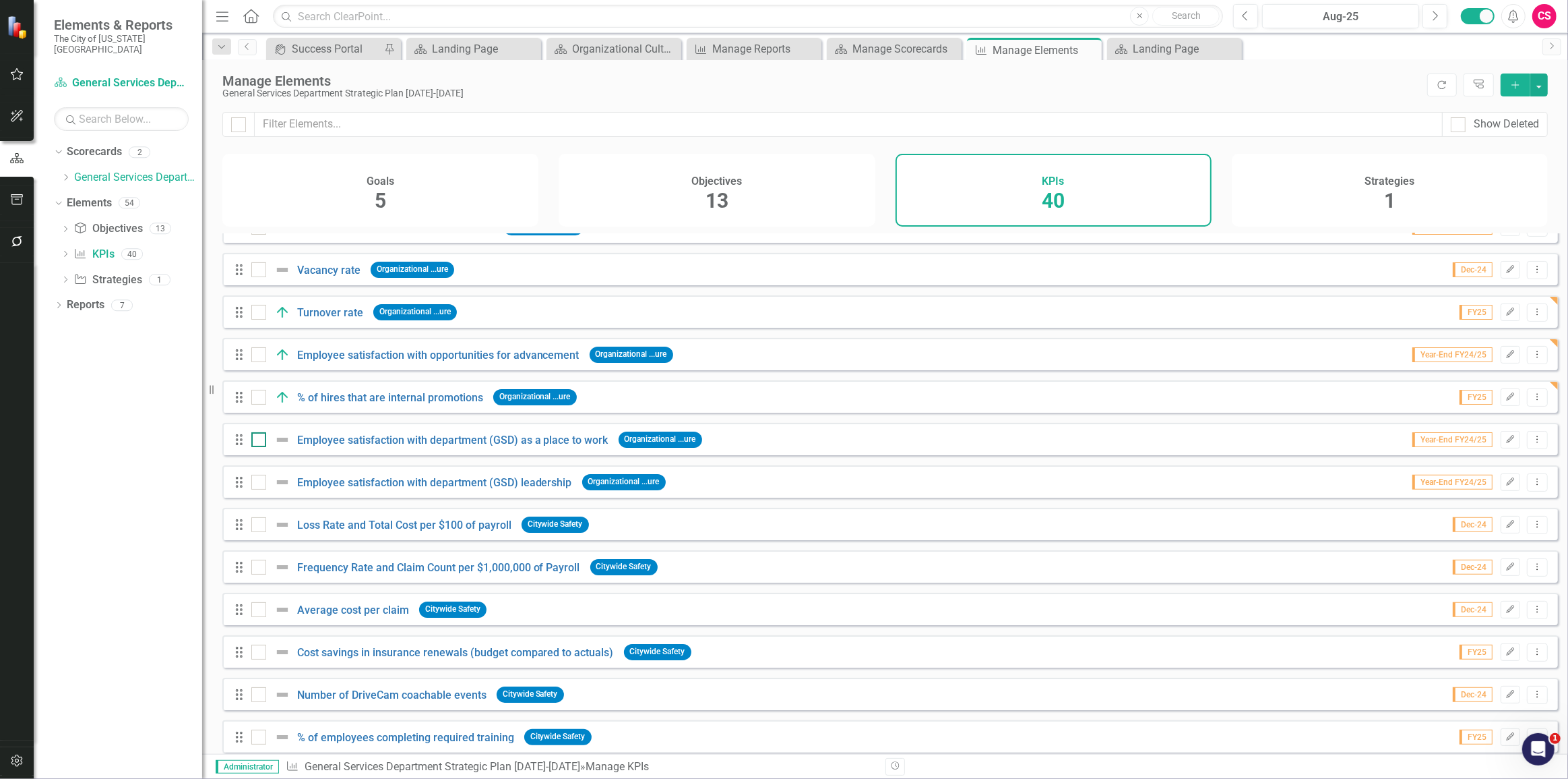
click at [258, 447] on div at bounding box center [259, 439] width 15 height 15
click at [258, 441] on input "checkbox" at bounding box center [256, 436] width 9 height 9
click at [257, 484] on input "checkbox" at bounding box center [256, 479] width 9 height 9
click at [1543, 93] on button "button" at bounding box center [1539, 85] width 17 height 23
click at [1495, 162] on link "Edit Multiple Edit Multiple" at bounding box center [1494, 159] width 106 height 25
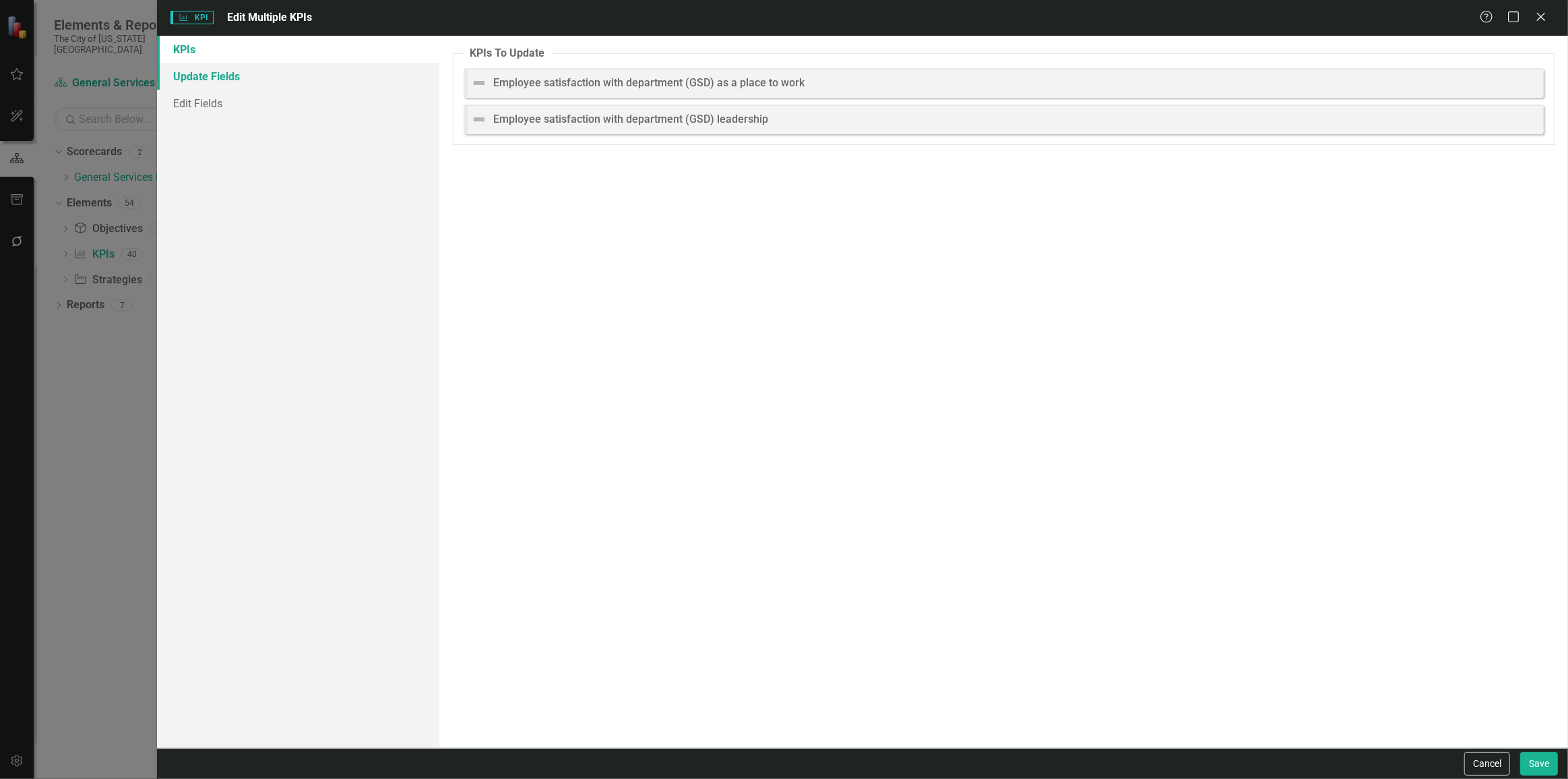
click at [202, 73] on link "Update Fields" at bounding box center [298, 76] width 283 height 27
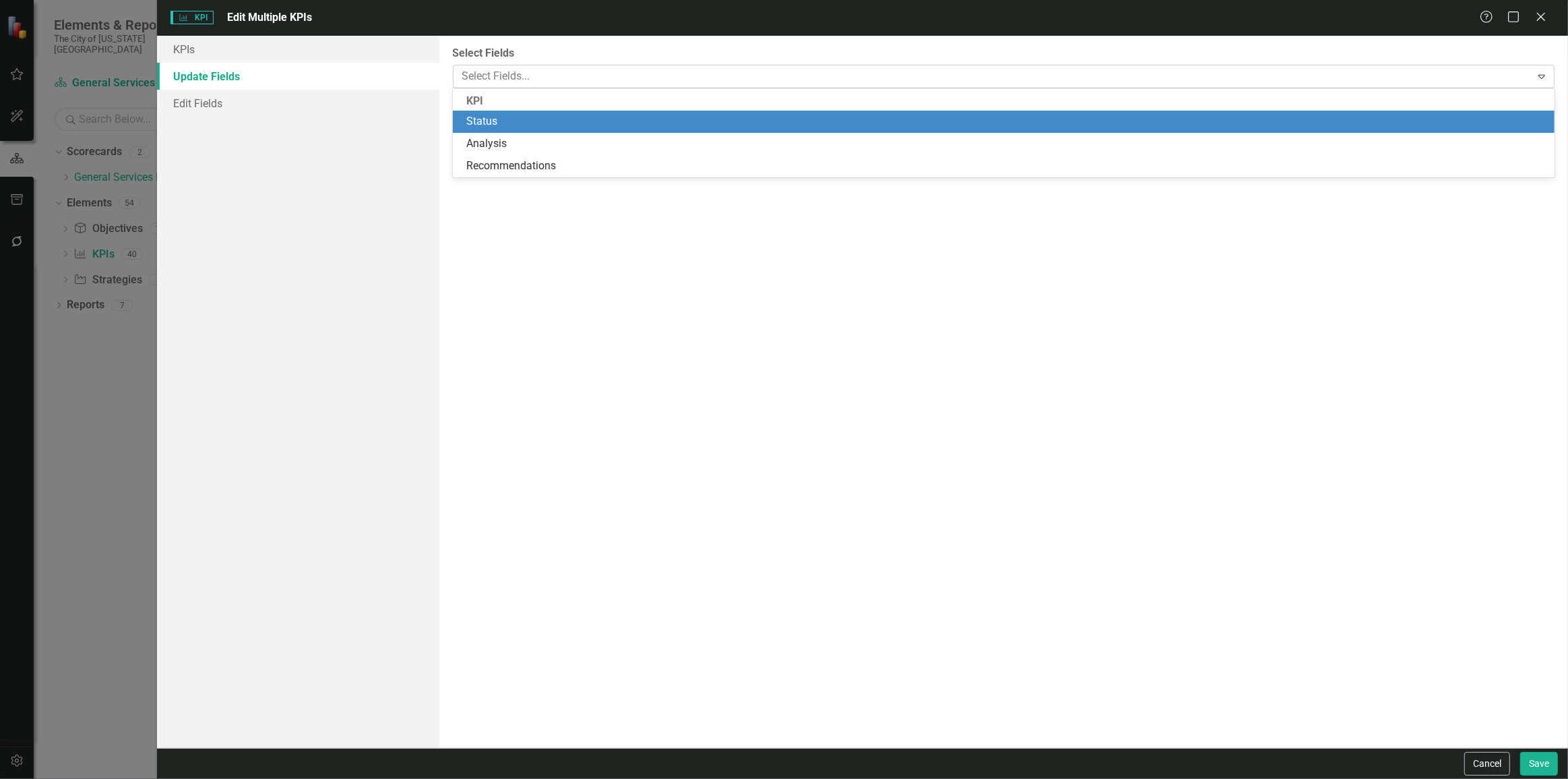
click at [579, 79] on div at bounding box center [994, 76] width 1074 height 18
click at [559, 121] on div "Status" at bounding box center [1007, 121] width 1081 height 16
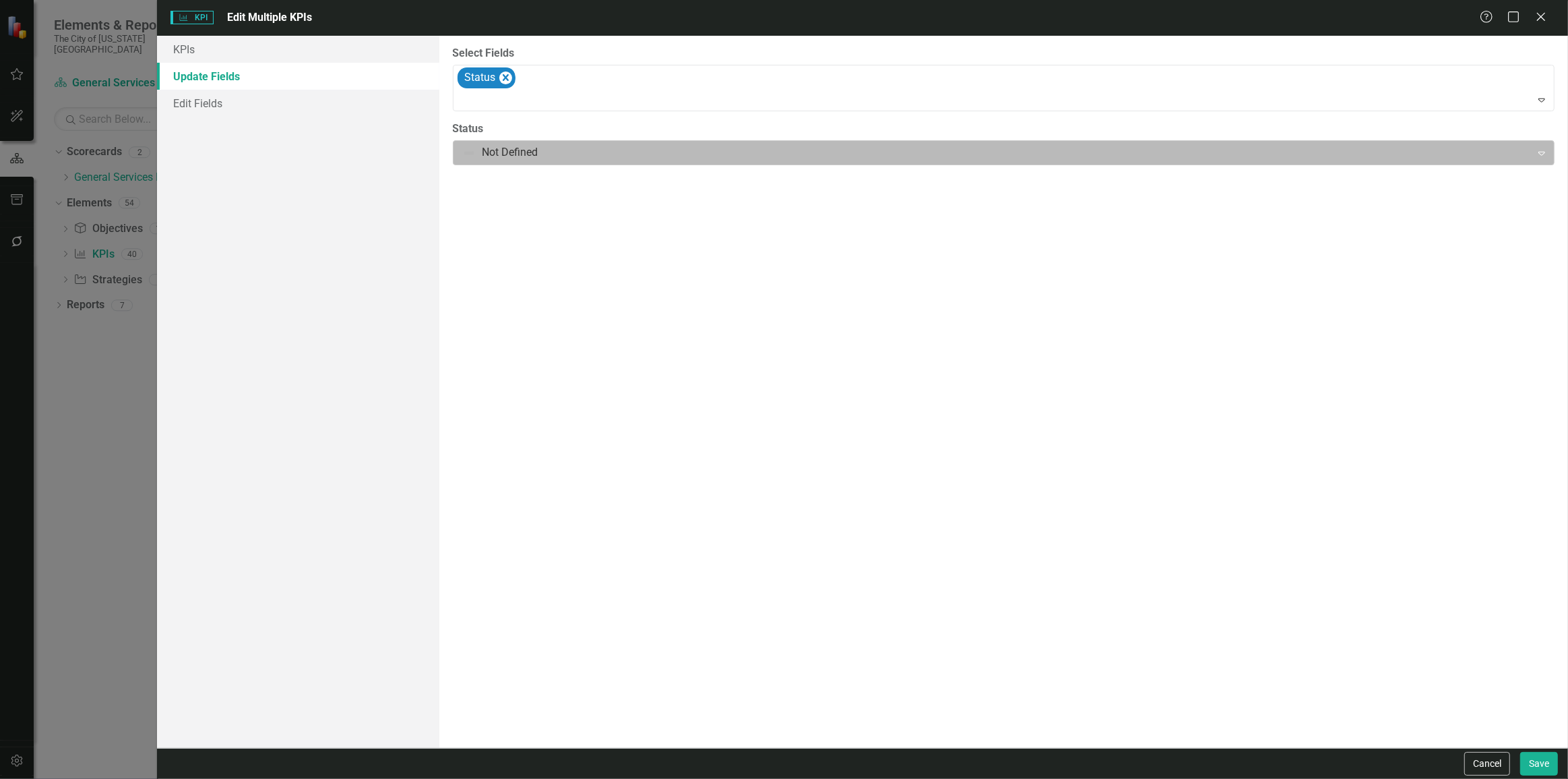
click at [540, 140] on div "Not Defined Expand" at bounding box center [1004, 152] width 1102 height 25
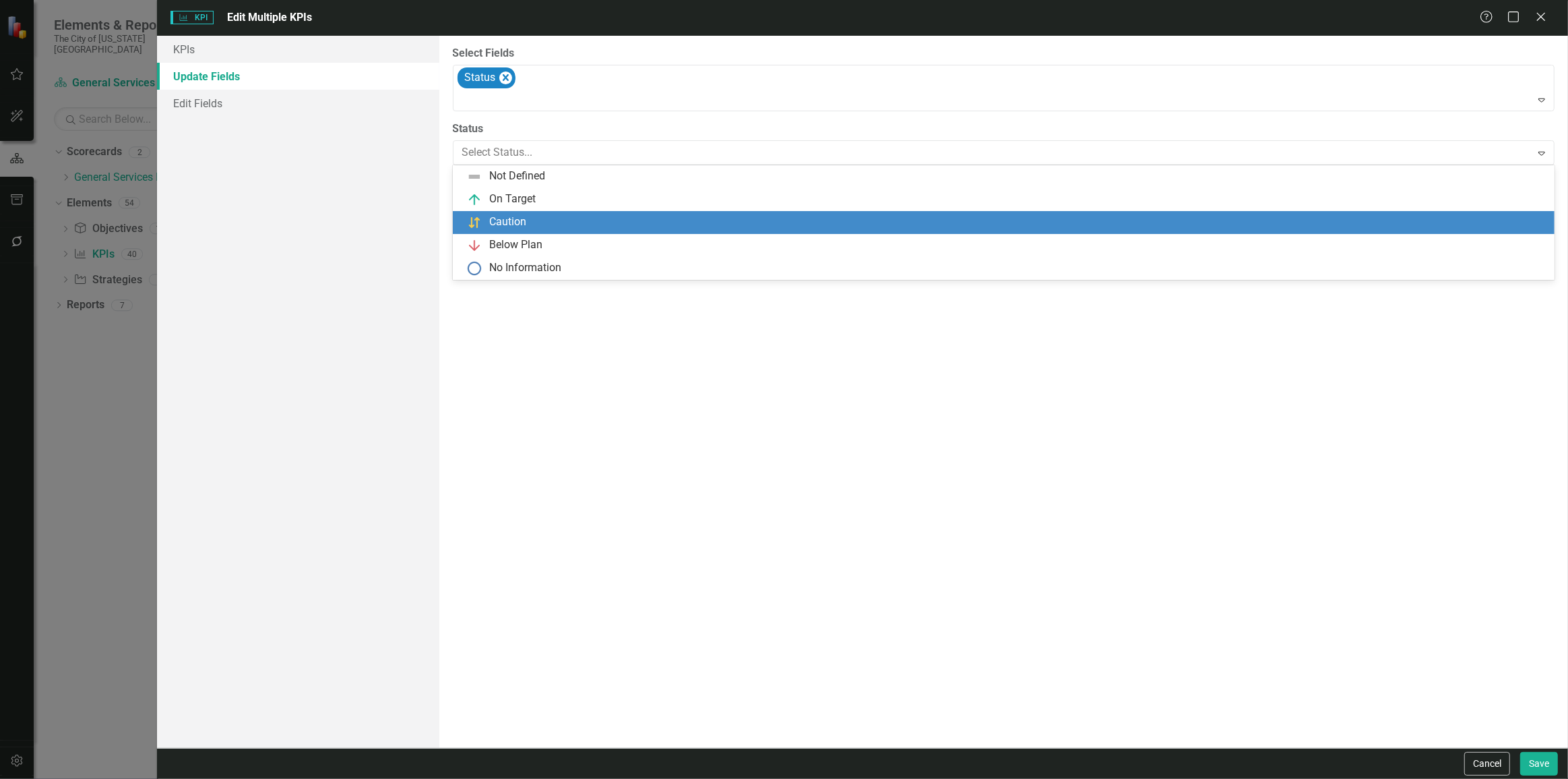
drag, startPoint x: 498, startPoint y: 231, endPoint x: 639, endPoint y: 265, distance: 145.0
click at [498, 231] on div "Caution" at bounding box center [1004, 222] width 1103 height 23
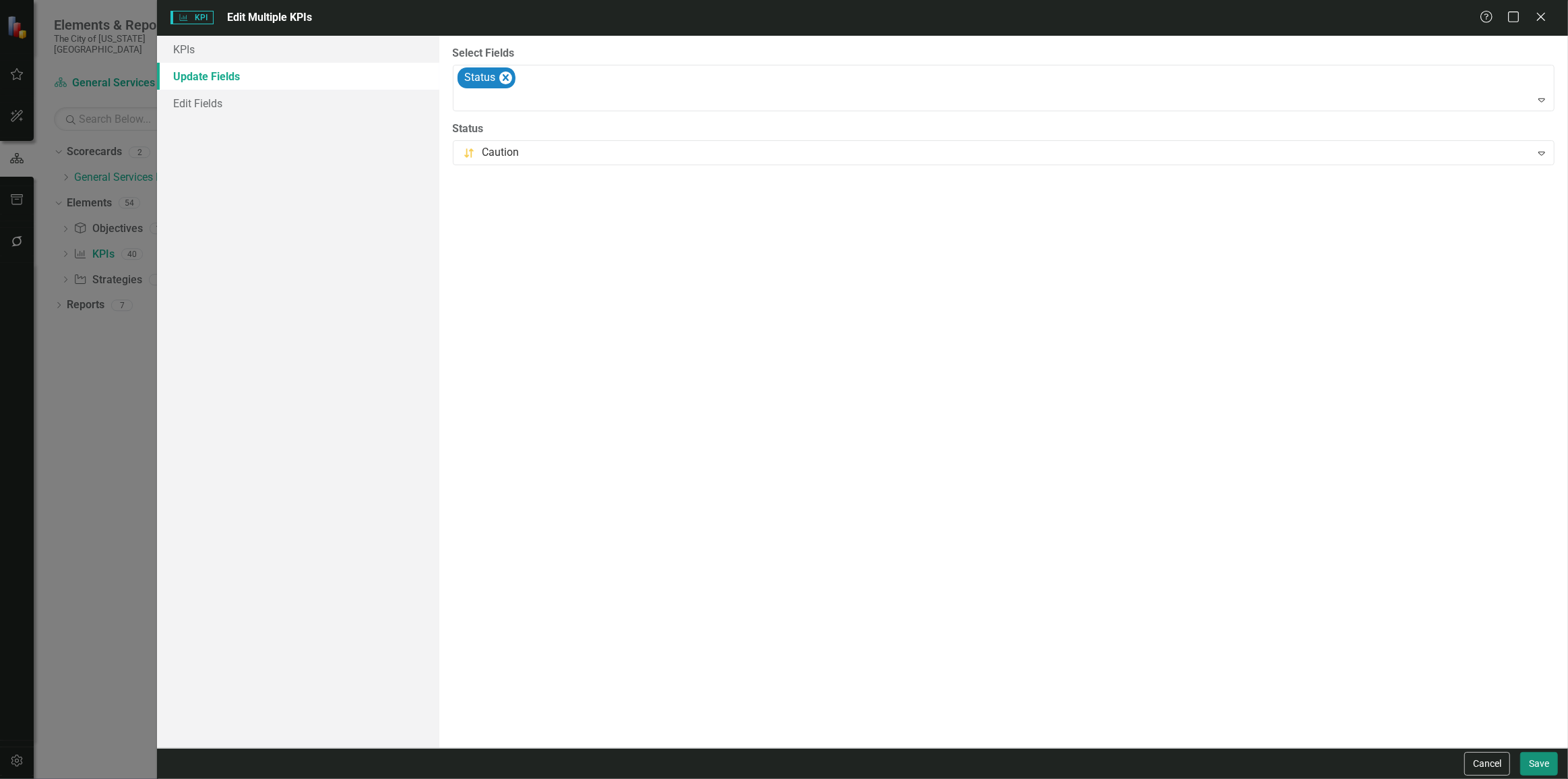
click at [1529, 760] on button "Save" at bounding box center [1540, 763] width 37 height 23
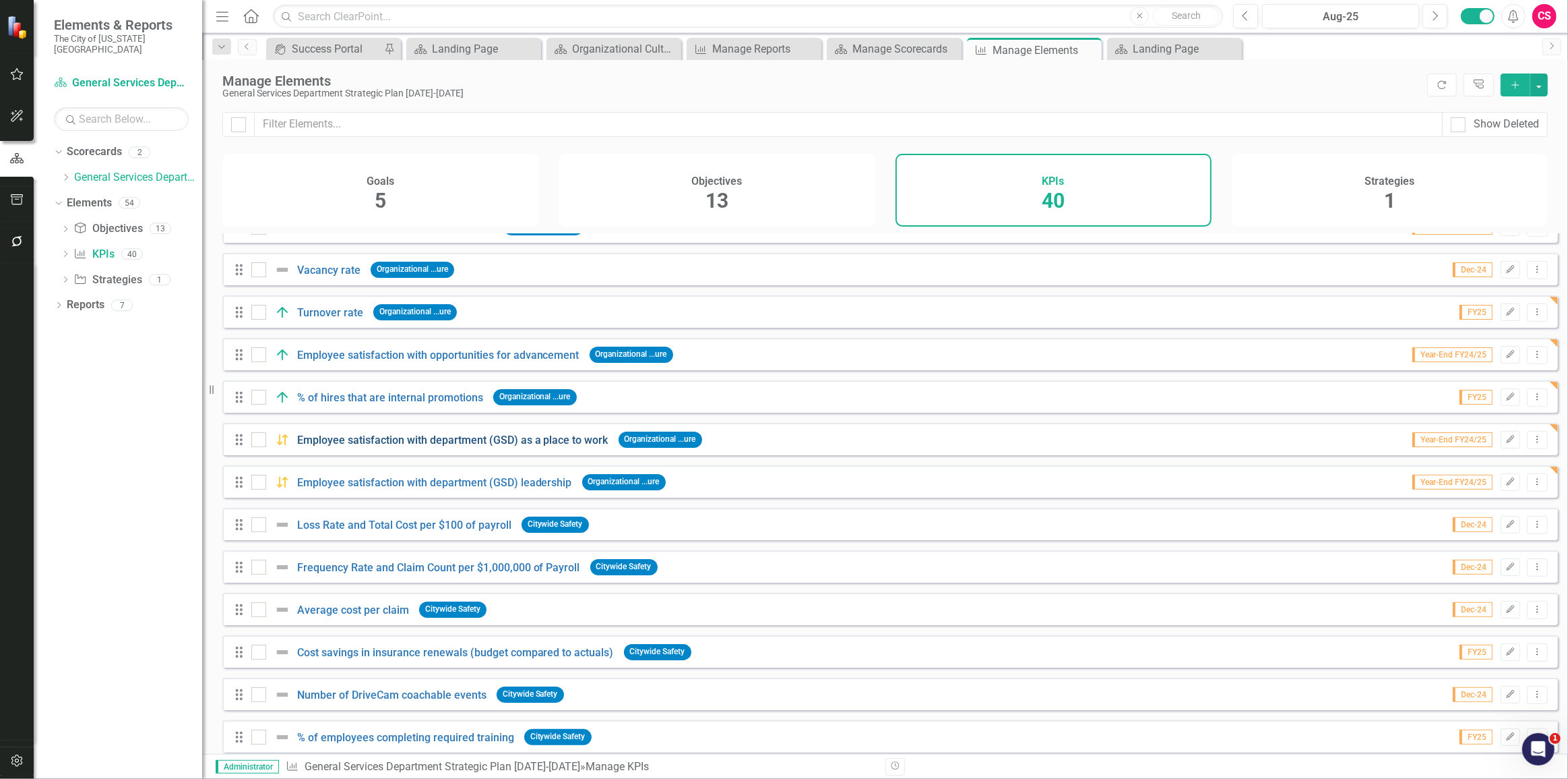
scroll to position [429, 0]
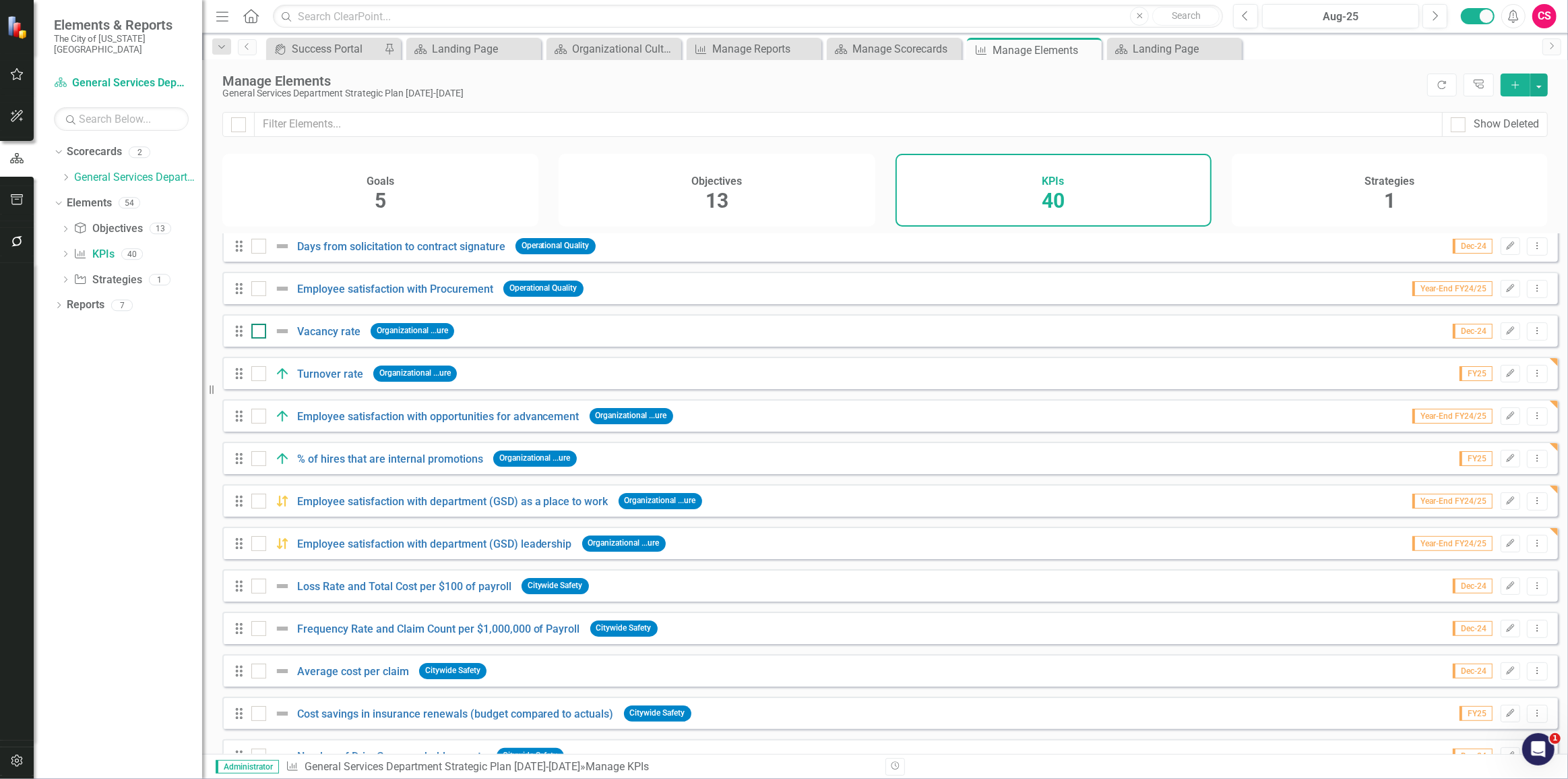
click at [256, 332] on input "checkbox" at bounding box center [256, 328] width 9 height 9
checkbox input "true"
click at [1503, 340] on button "Edit" at bounding box center [1511, 331] width 19 height 17
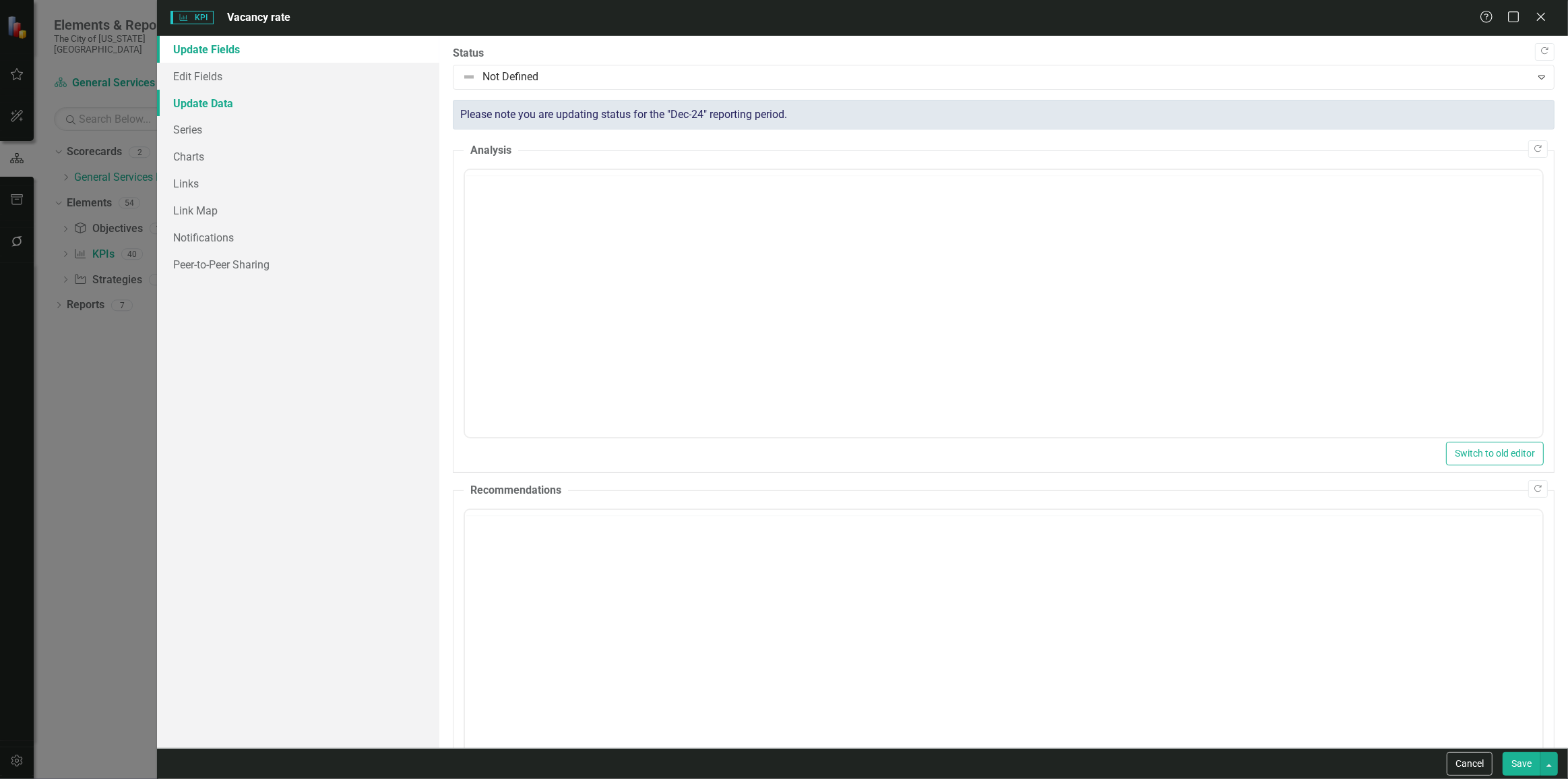
click at [223, 99] on link "Update Data" at bounding box center [298, 103] width 283 height 27
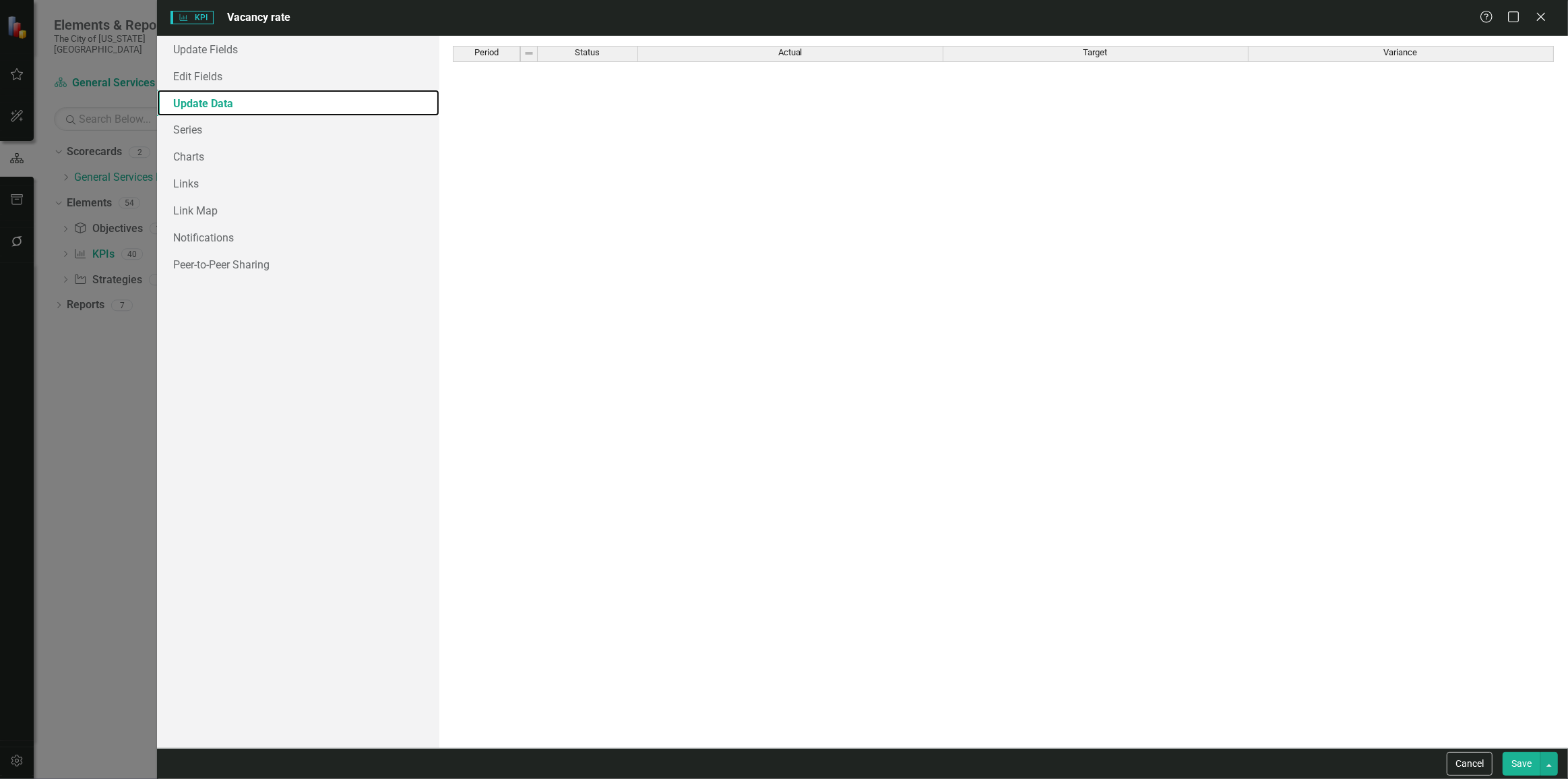
scroll to position [0, 0]
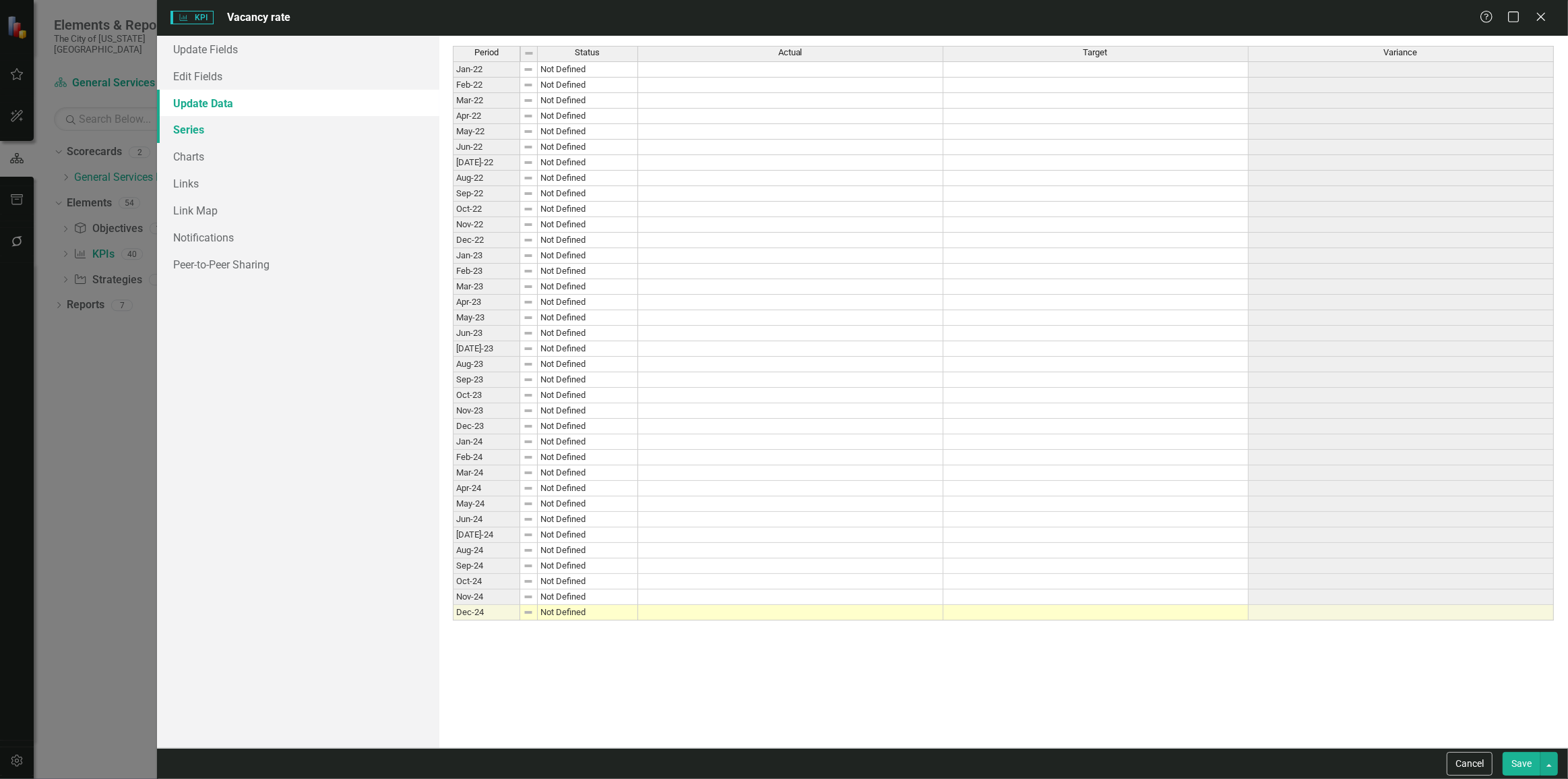
click at [277, 120] on link "Series" at bounding box center [298, 130] width 283 height 27
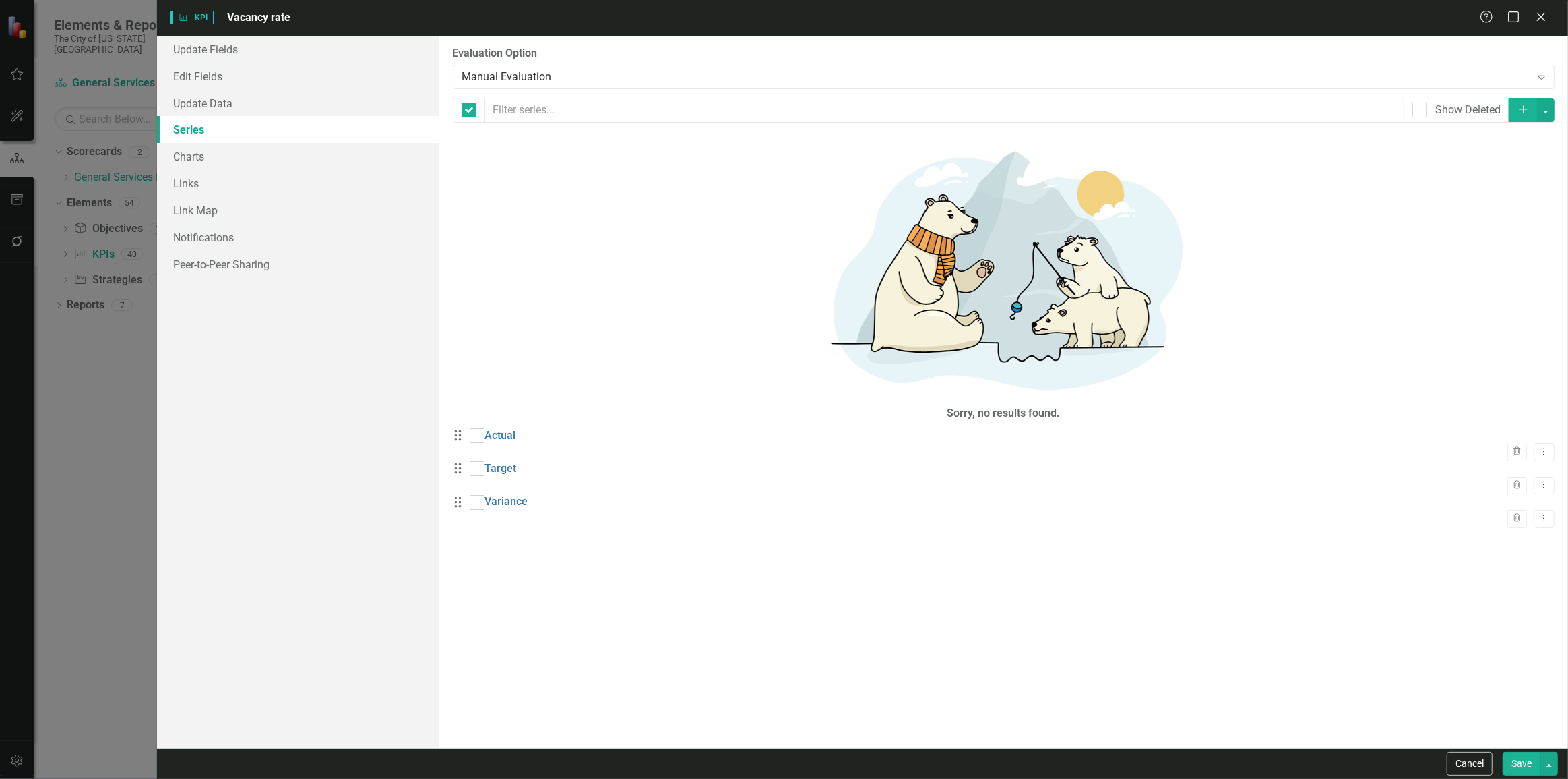
checkbox input "false"
click at [271, 37] on link "Update Fields" at bounding box center [298, 49] width 283 height 27
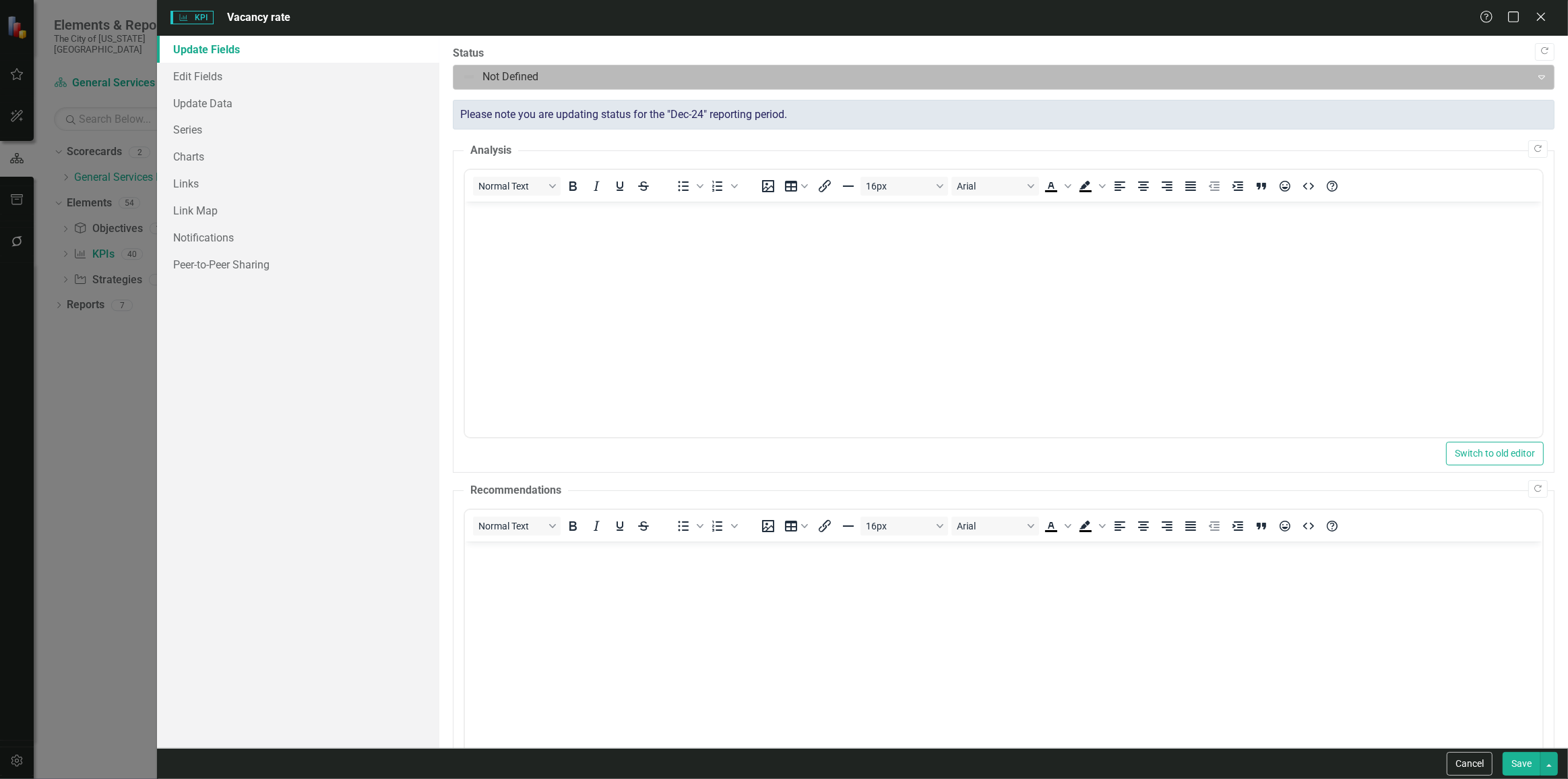
drag, startPoint x: 520, startPoint y: 73, endPoint x: 518, endPoint y: 84, distance: 11.2
click at [520, 73] on div at bounding box center [992, 77] width 1061 height 18
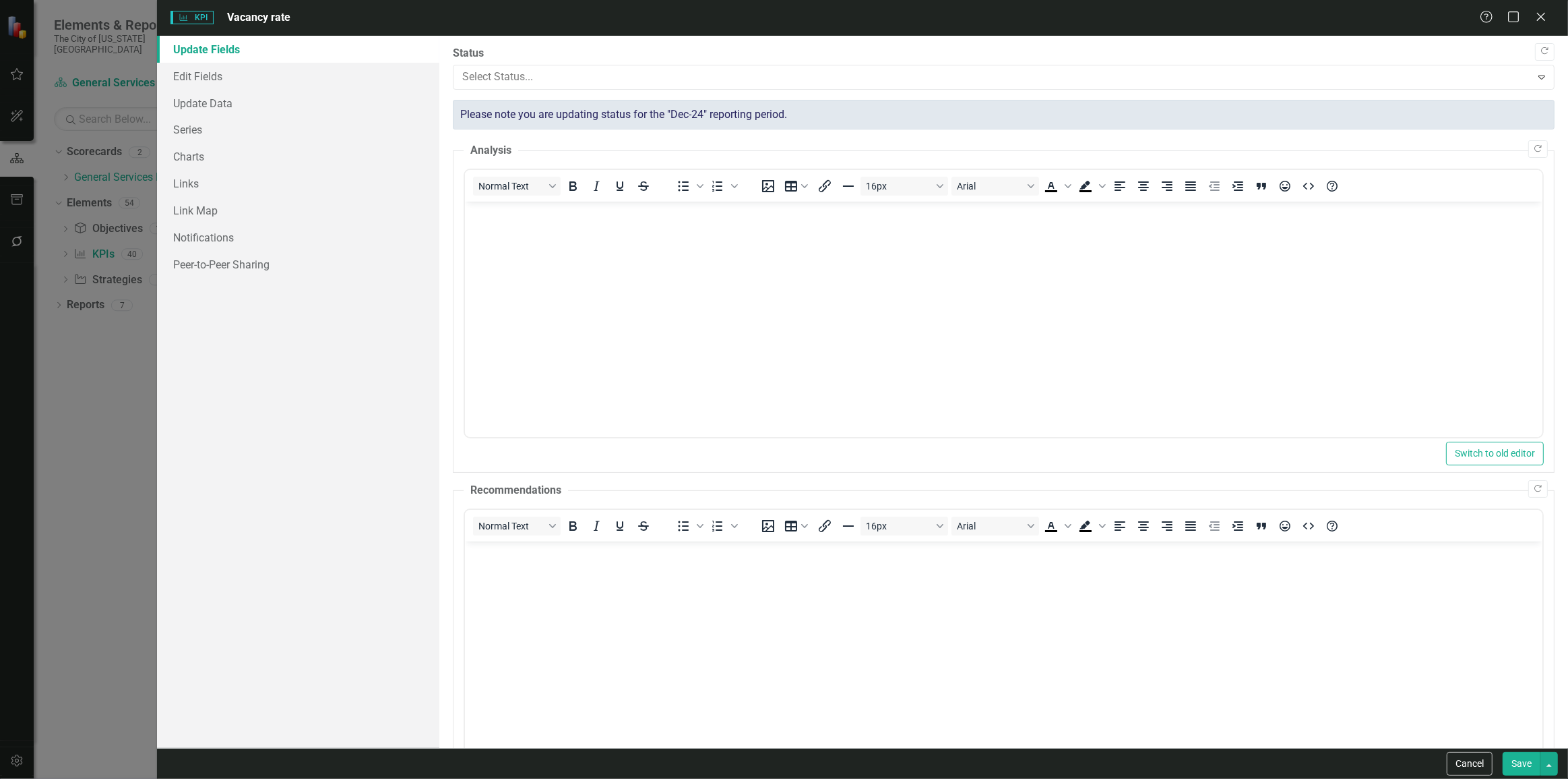
drag, startPoint x: 495, startPoint y: 169, endPoint x: 119, endPoint y: 4, distance: 410.6
click at [1522, 772] on button "Save" at bounding box center [1522, 763] width 37 height 23
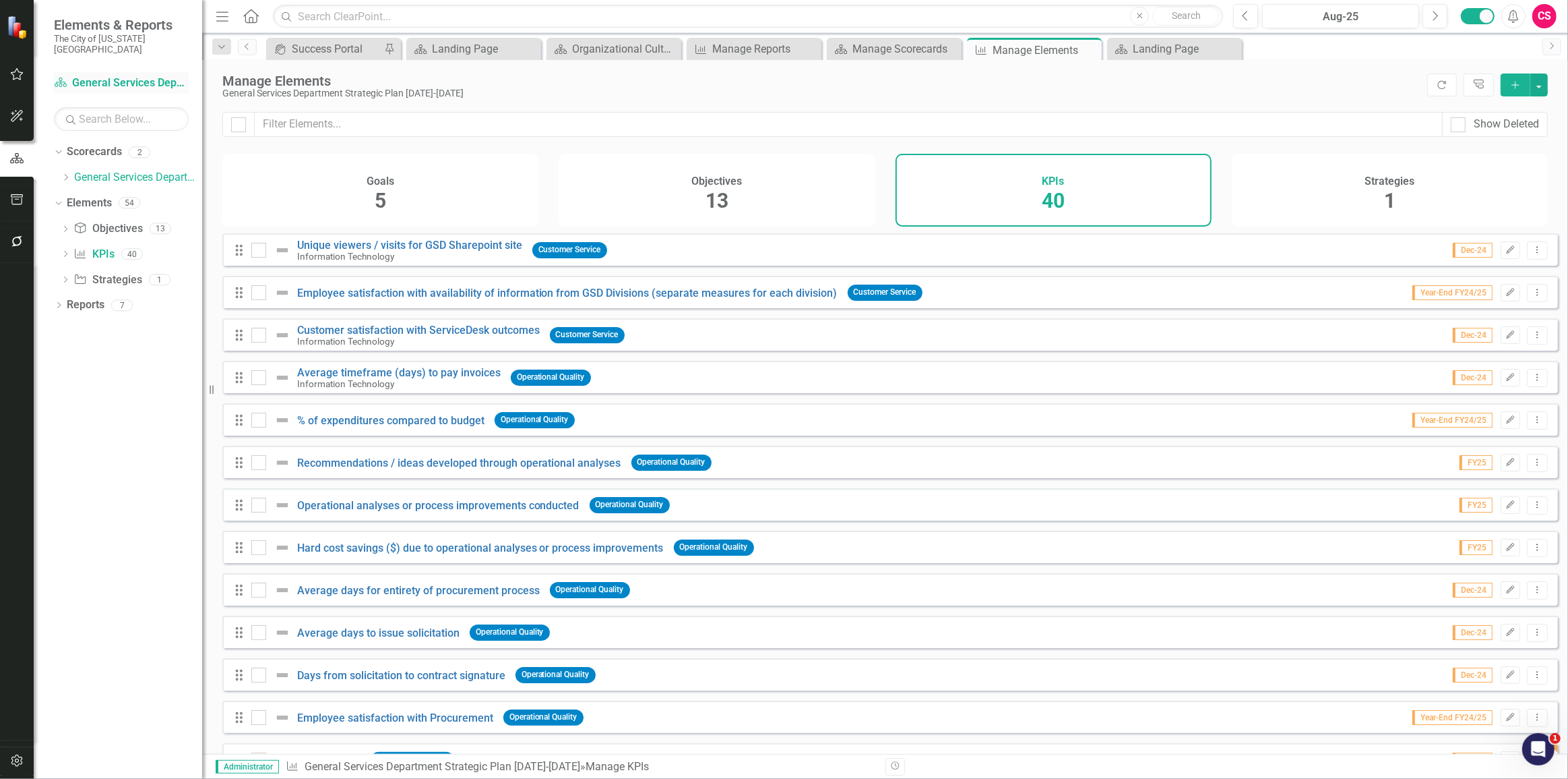
click at [101, 76] on link "Scorecard General Services Department Strategic Plan 2025-2029" at bounding box center [121, 83] width 135 height 16
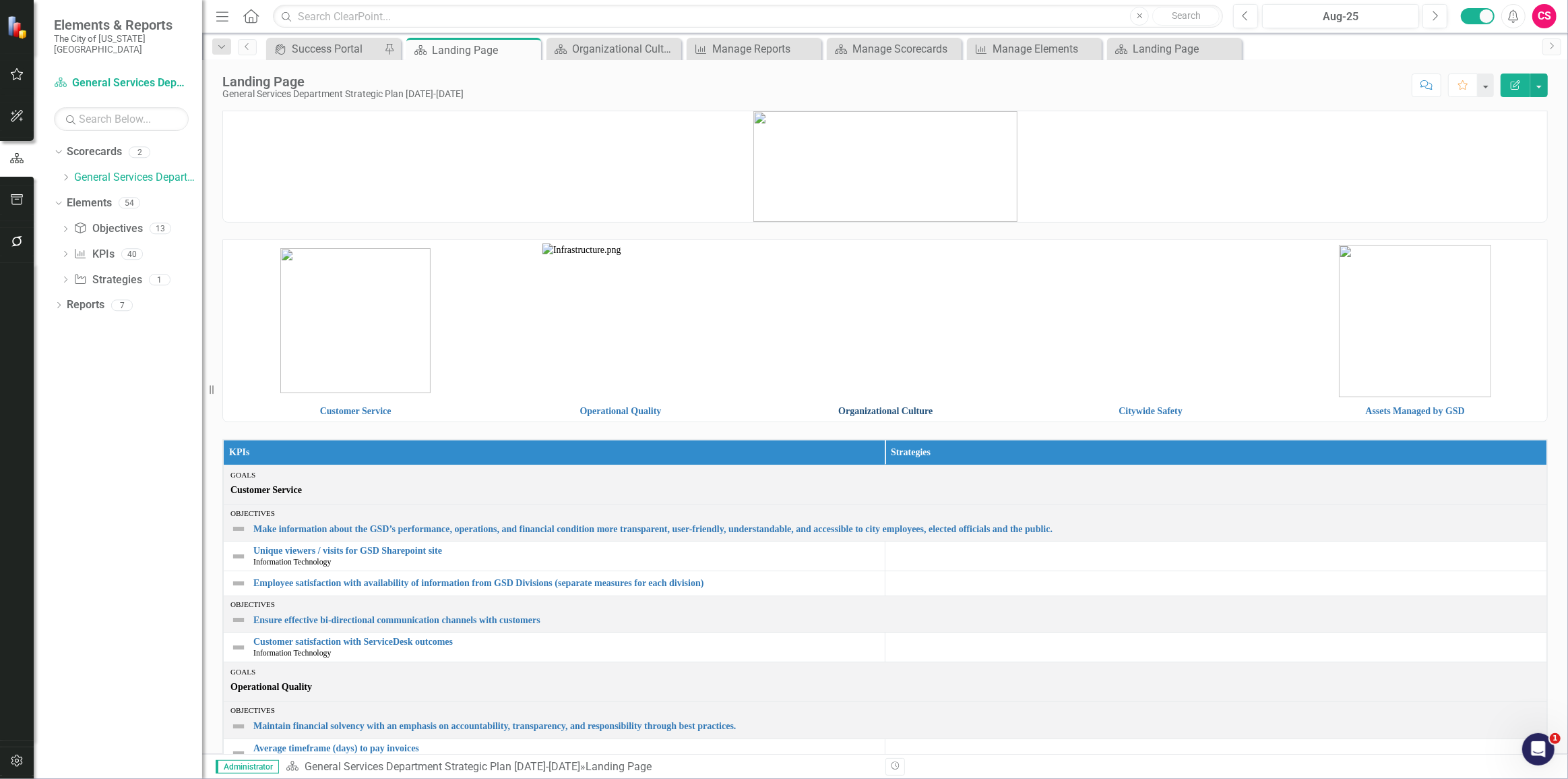
click at [879, 414] on link "Organizational Culture" at bounding box center [886, 410] width 94 height 10
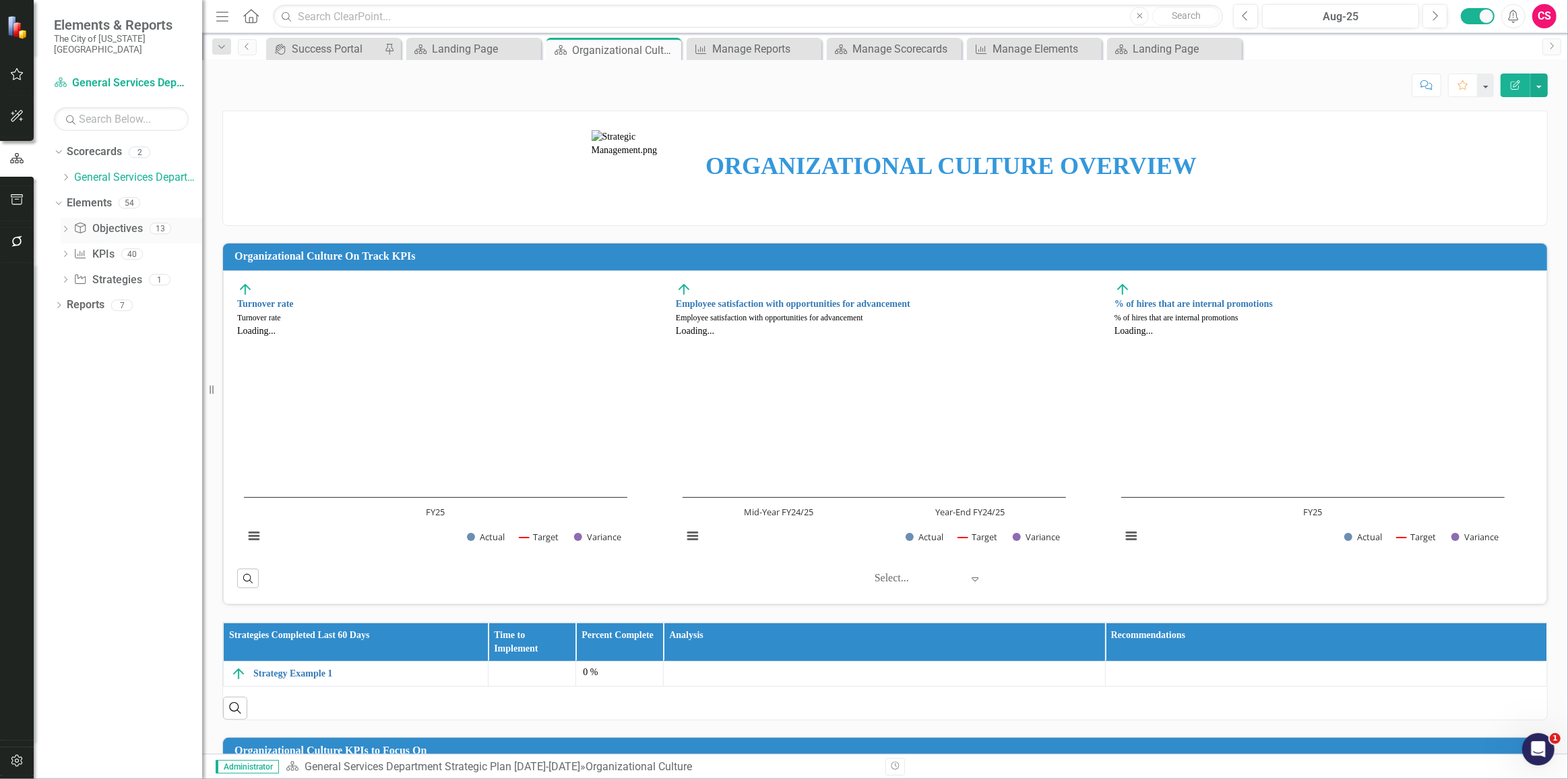
click at [104, 221] on link "Objective Objectives" at bounding box center [108, 229] width 69 height 16
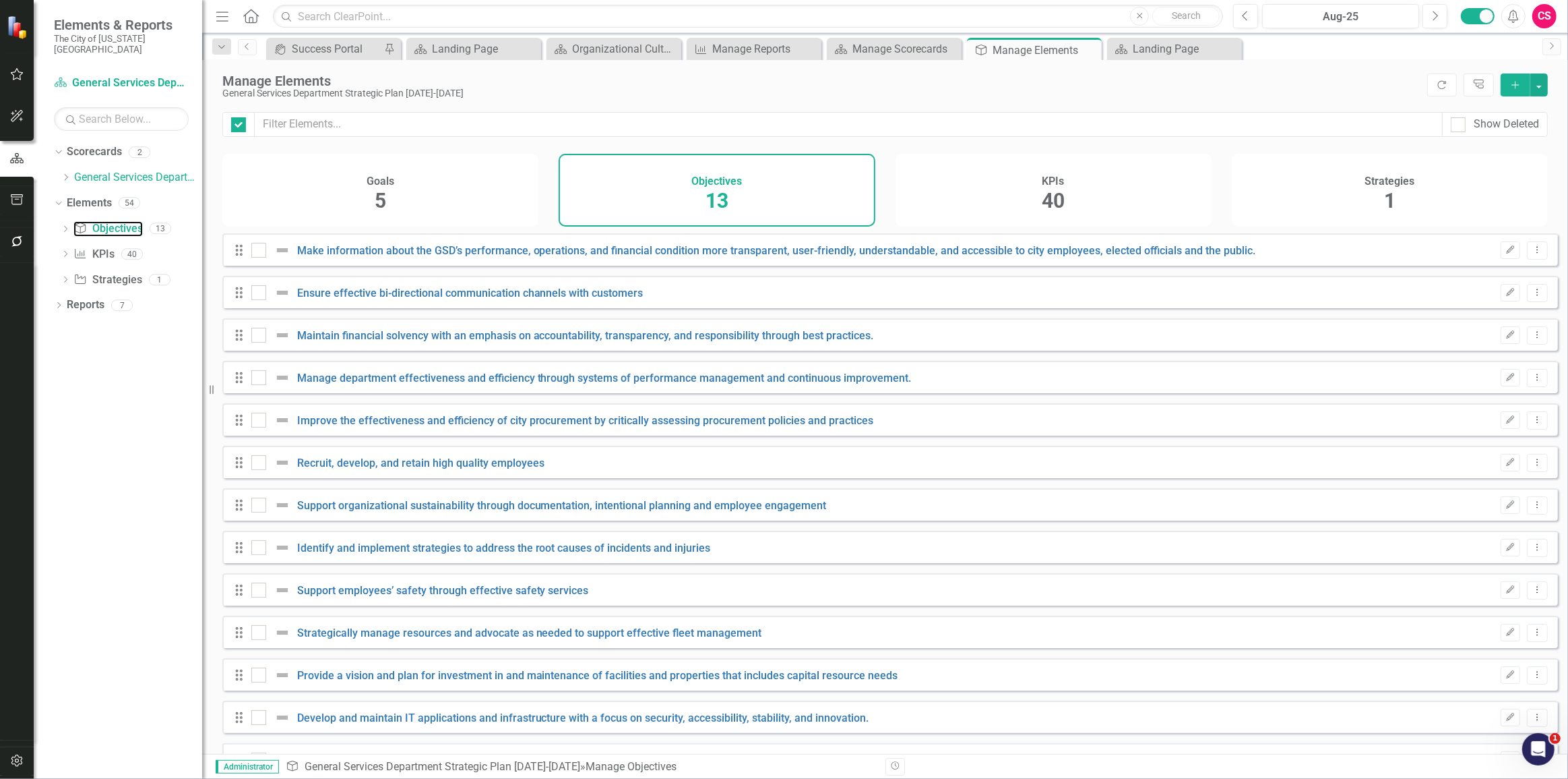
checkbox input "false"
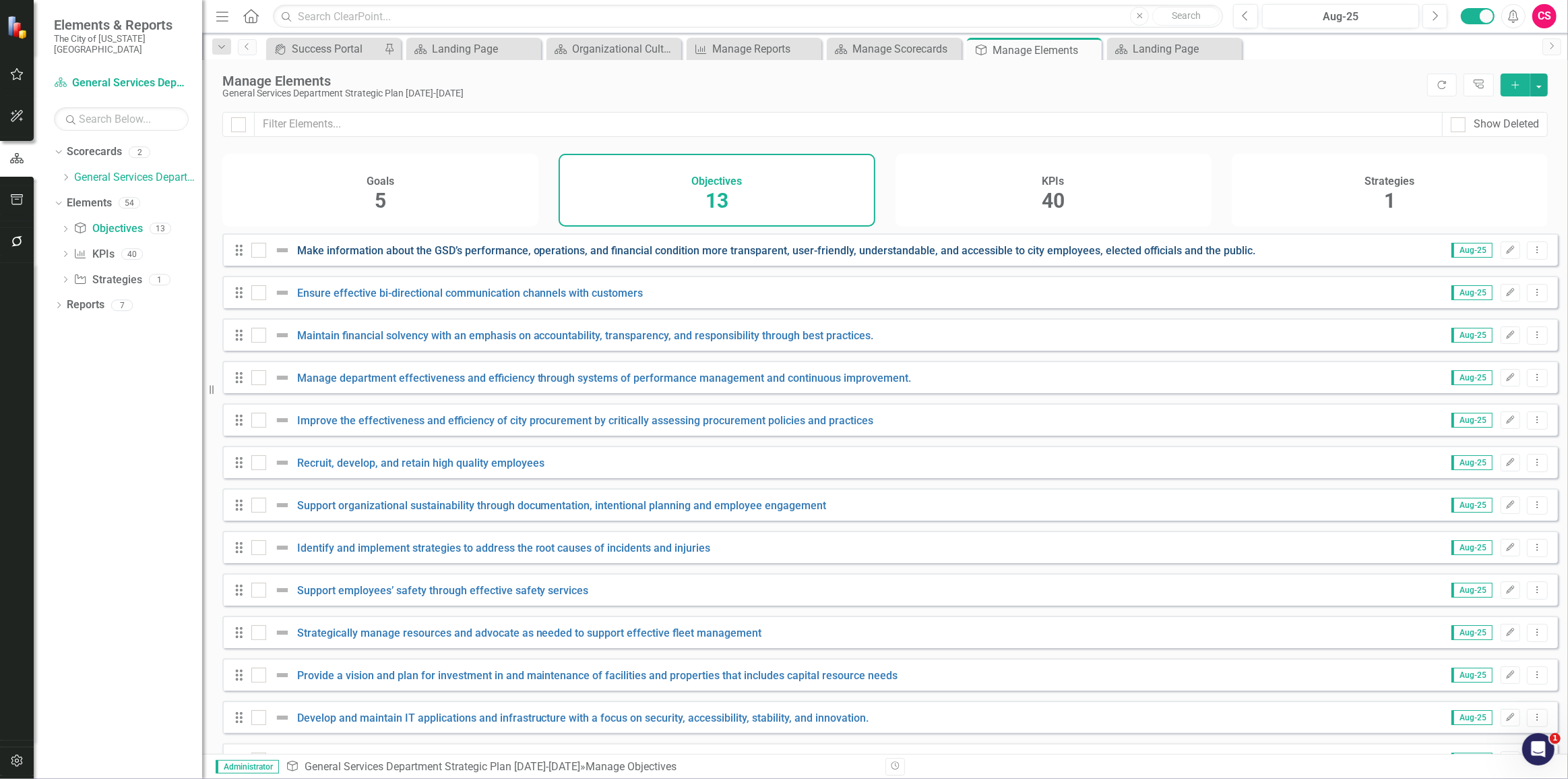
click at [550, 257] on link "Make information about the GSD’s performance, operations, and financial conditi…" at bounding box center [777, 250] width 959 height 13
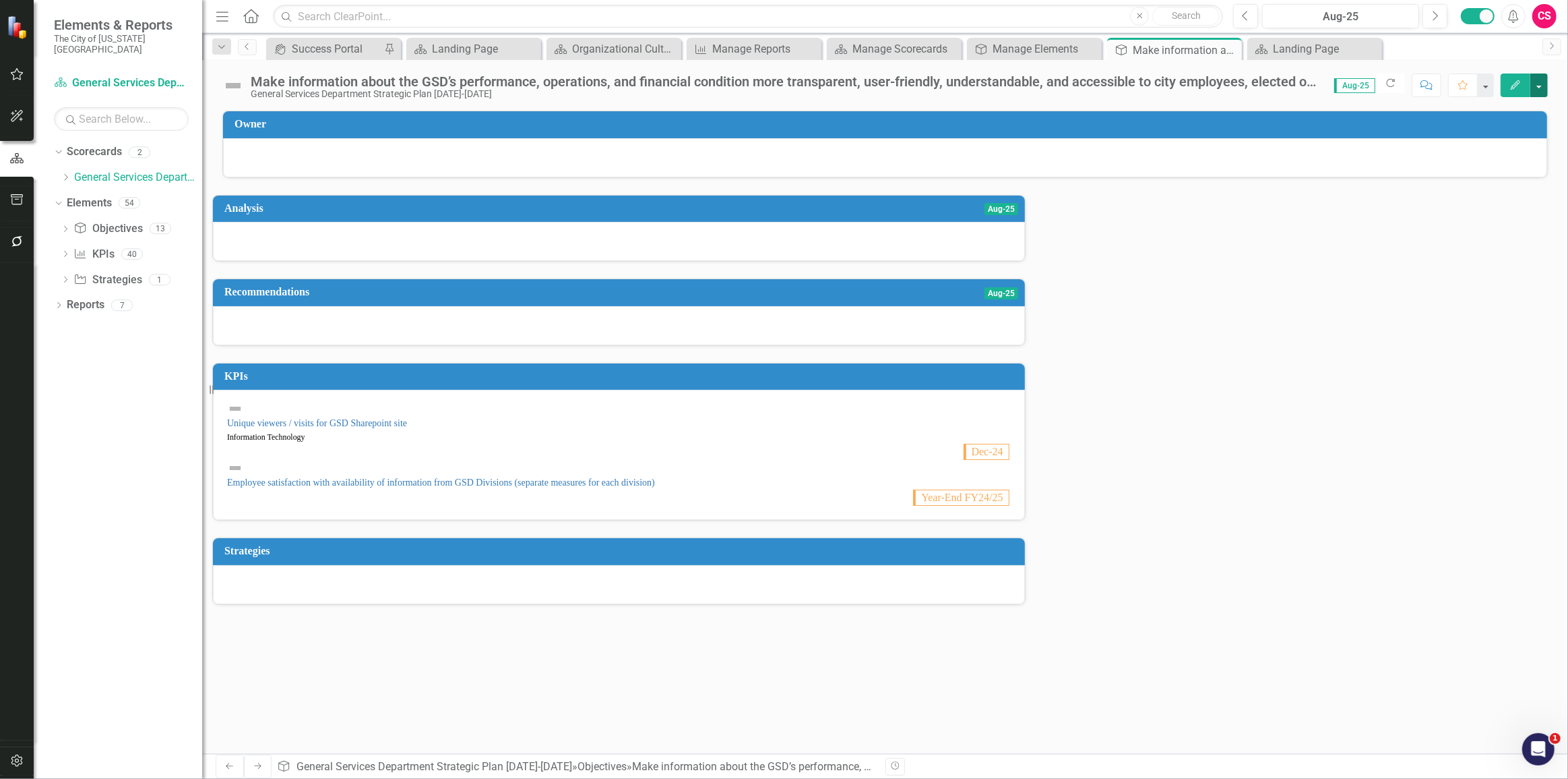
click at [1544, 79] on button "button" at bounding box center [1539, 85] width 17 height 23
click at [1504, 130] on link "Edit Report Edit Layout" at bounding box center [1493, 135] width 109 height 25
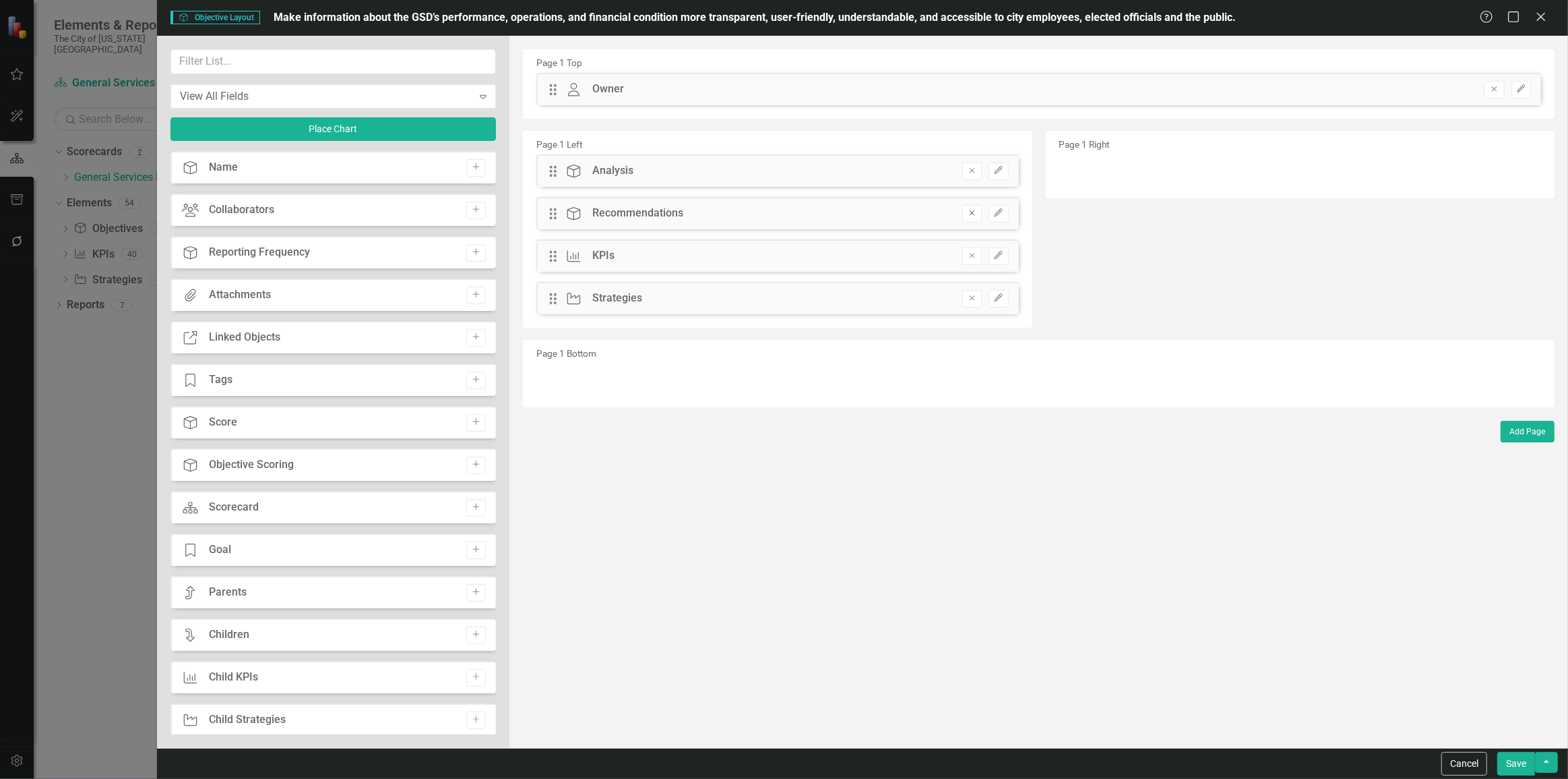
click at [976, 213] on icon "Remove" at bounding box center [971, 213] width 10 height 8
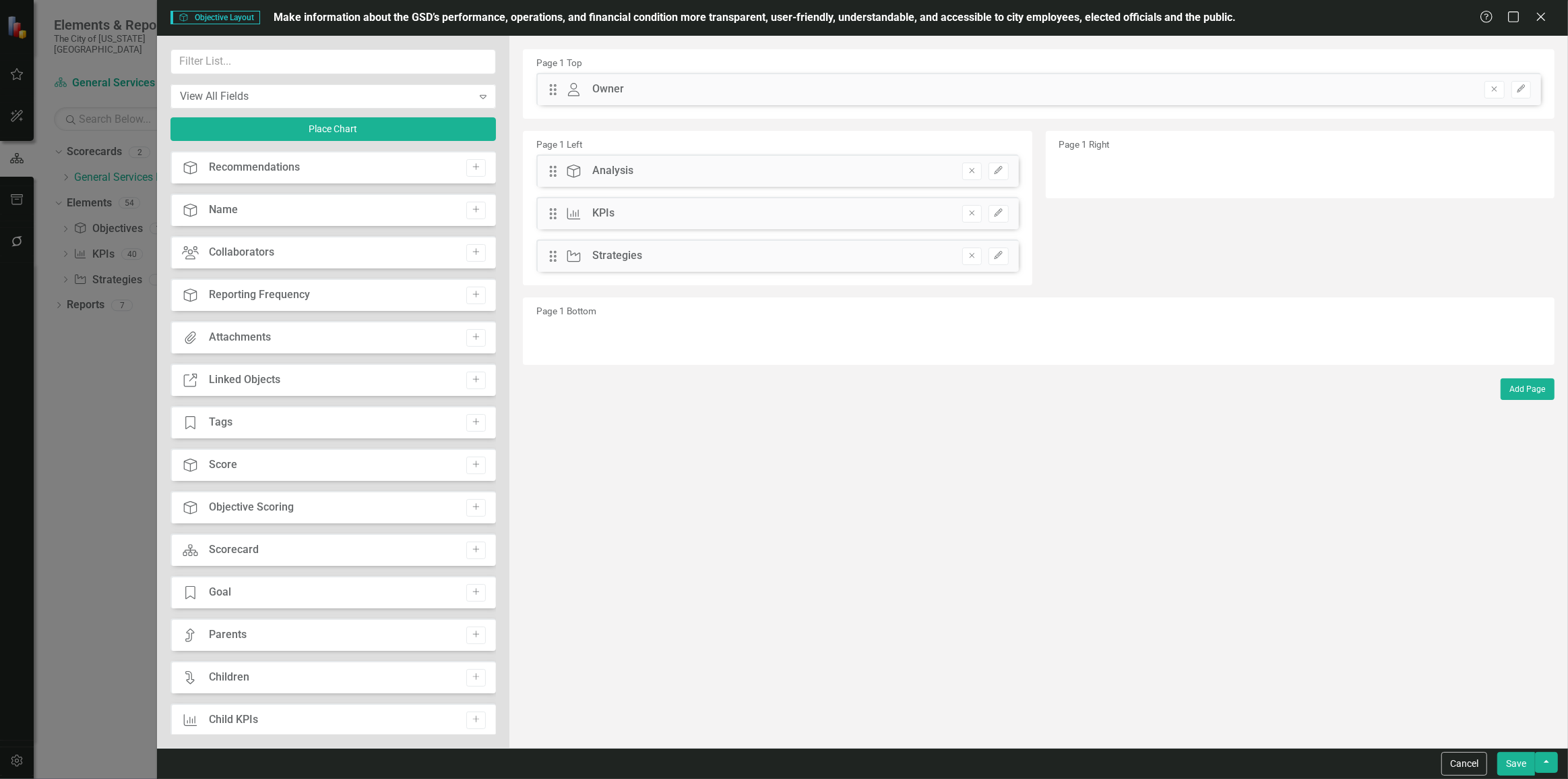
drag, startPoint x: 977, startPoint y: 176, endPoint x: 1172, endPoint y: 169, distance: 195.1
click at [978, 177] on button "Remove" at bounding box center [972, 171] width 19 height 17
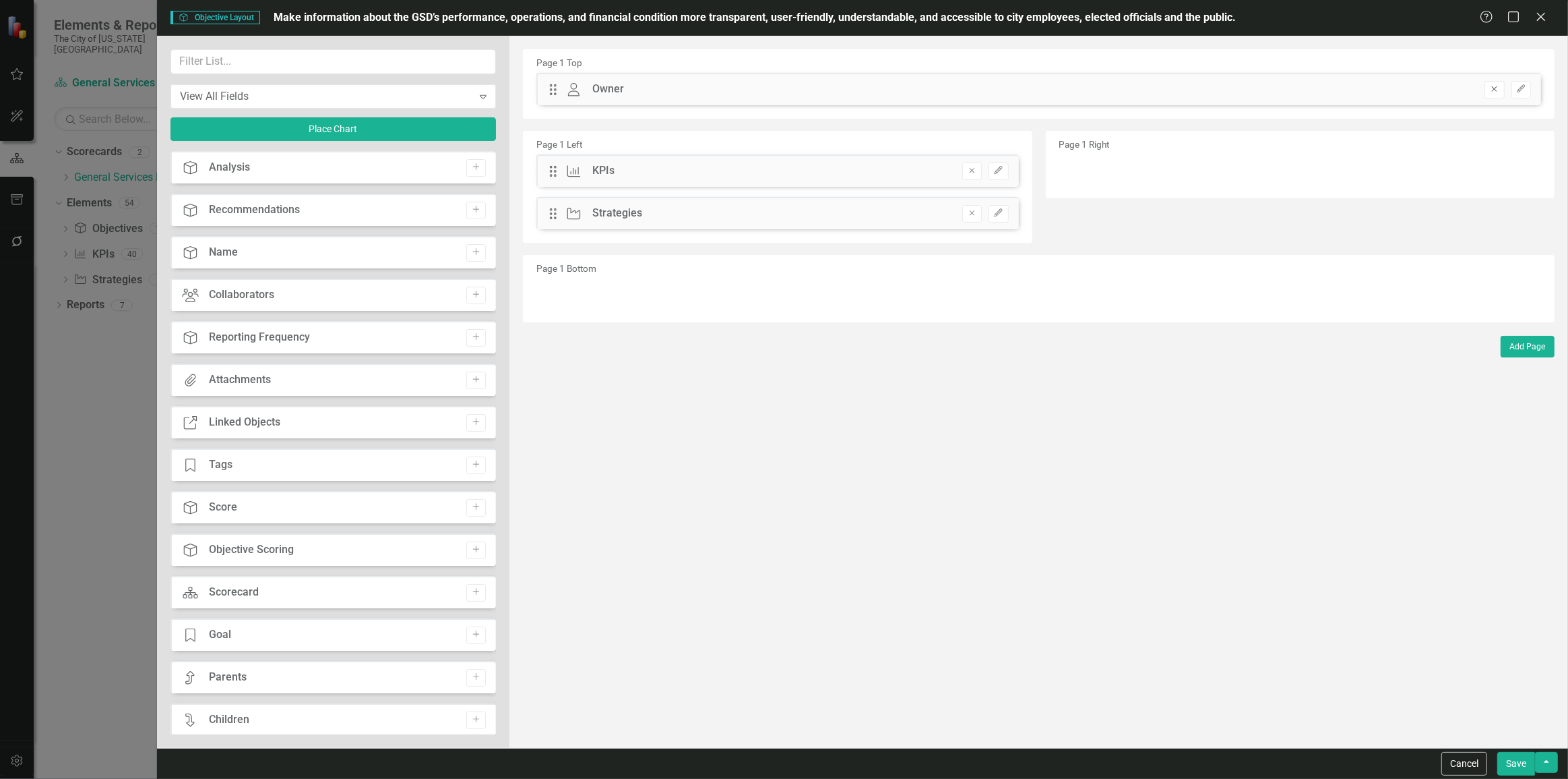
click at [1497, 89] on icon "Remove" at bounding box center [1494, 88] width 10 height 8
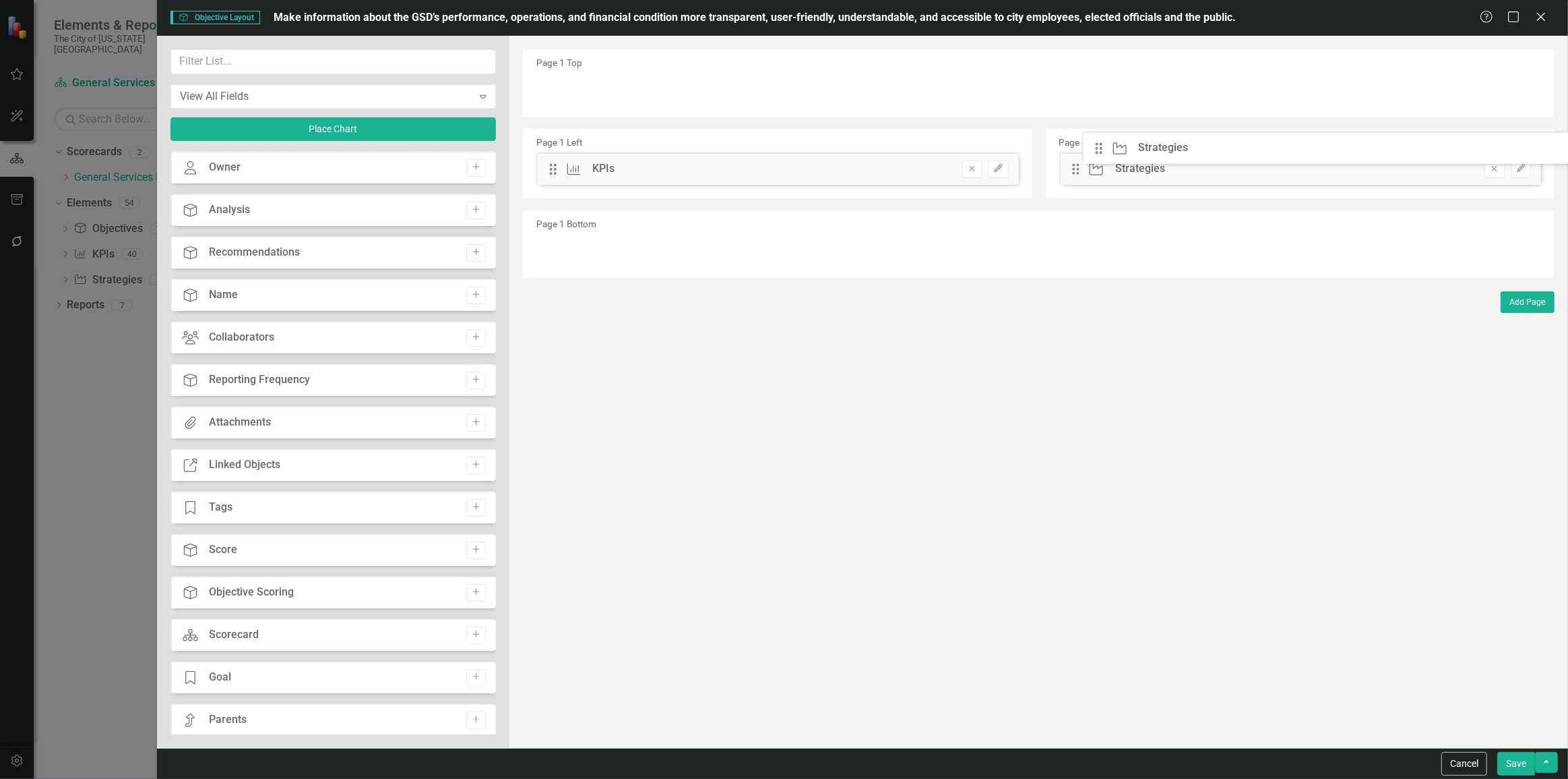
drag, startPoint x: 553, startPoint y: 214, endPoint x: 1192, endPoint y: 264, distance: 641.0
click at [1552, 762] on button "button" at bounding box center [1546, 763] width 23 height 21
click at [1454, 739] on link "Update all Objectives in this account" at bounding box center [1423, 739] width 268 height 25
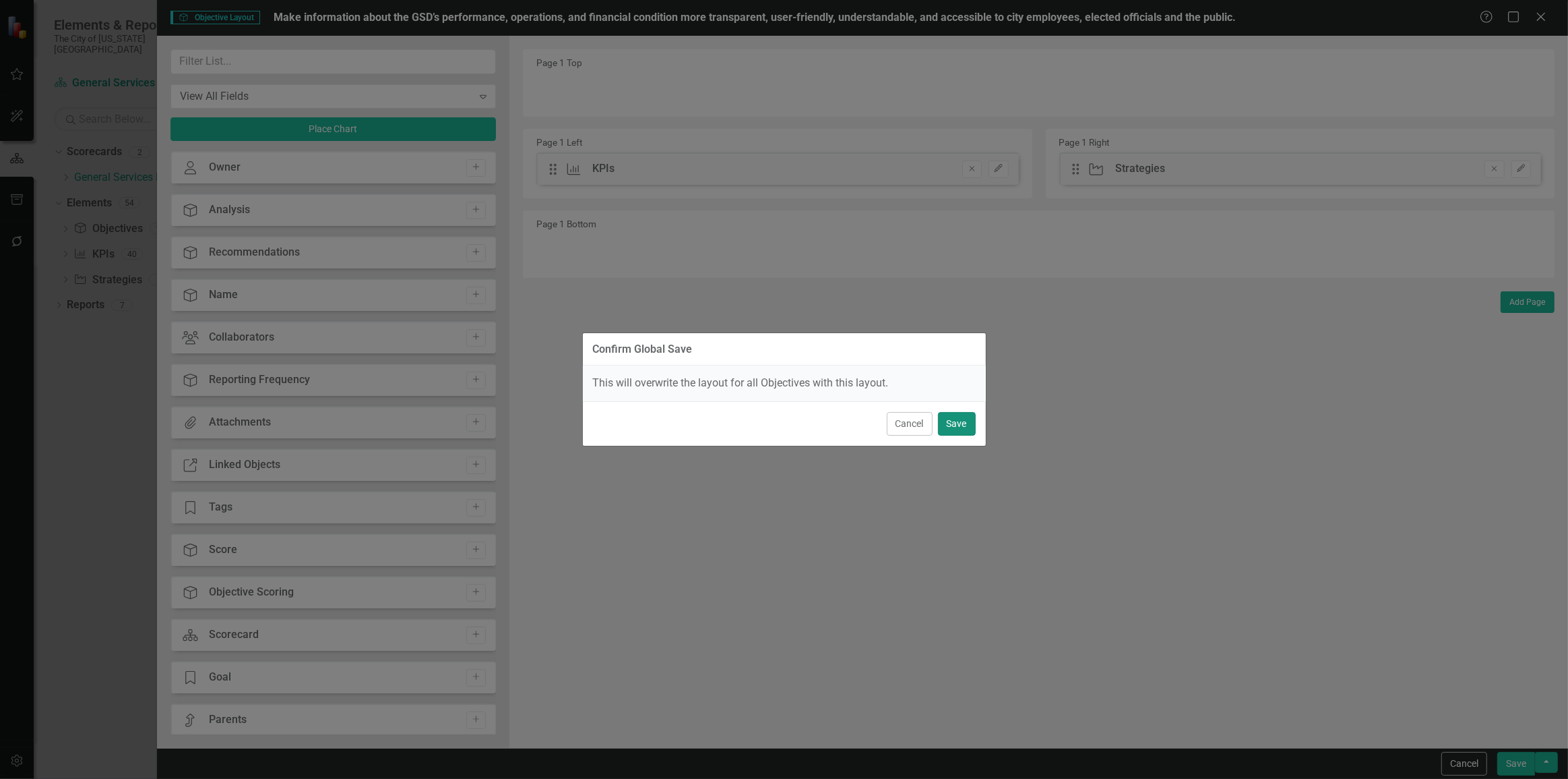
click at [953, 429] on button "Save" at bounding box center [957, 423] width 37 height 23
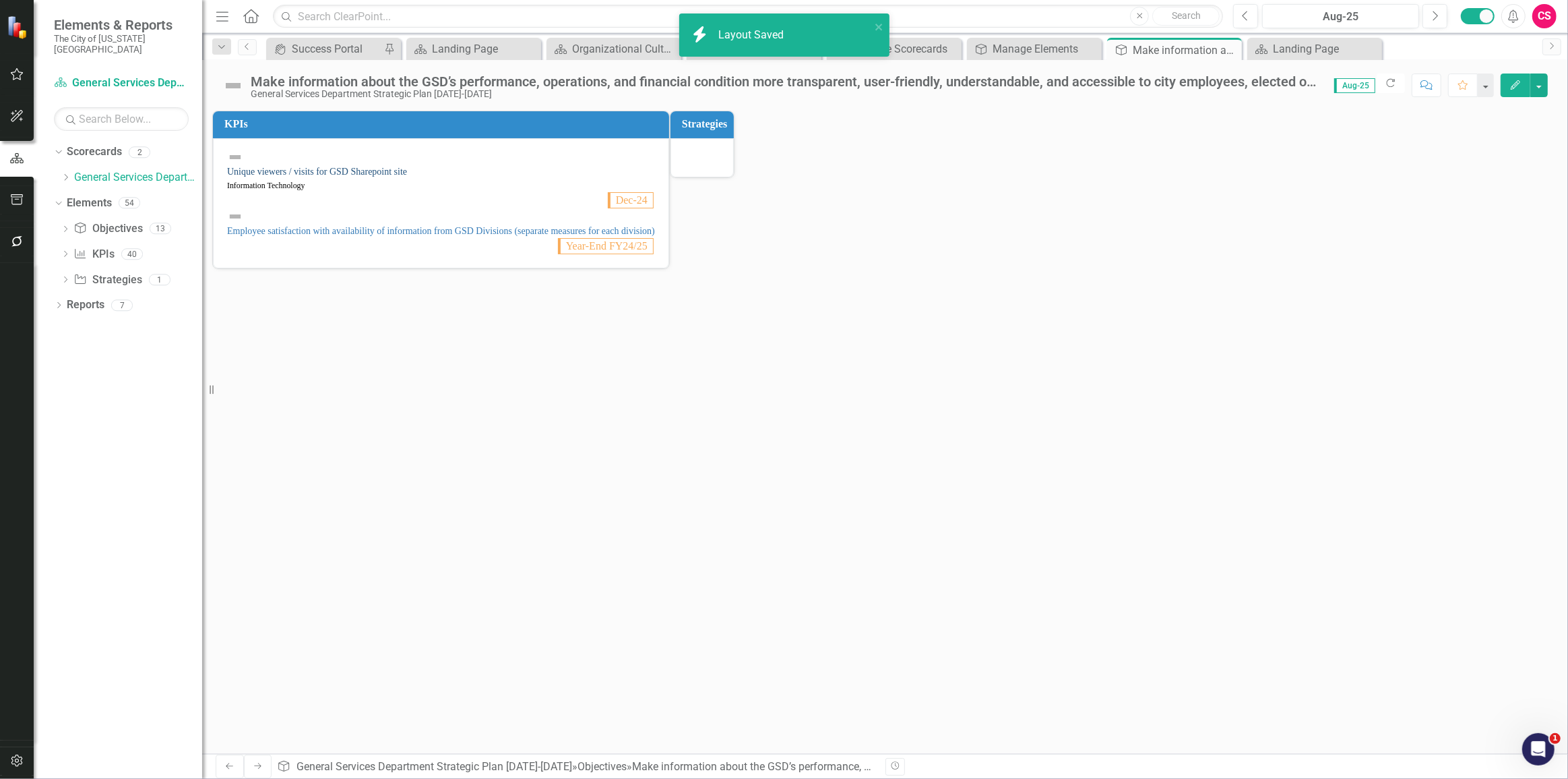
click at [385, 166] on link "Unique viewers / visits for GSD Sharepoint site" at bounding box center [317, 171] width 180 height 10
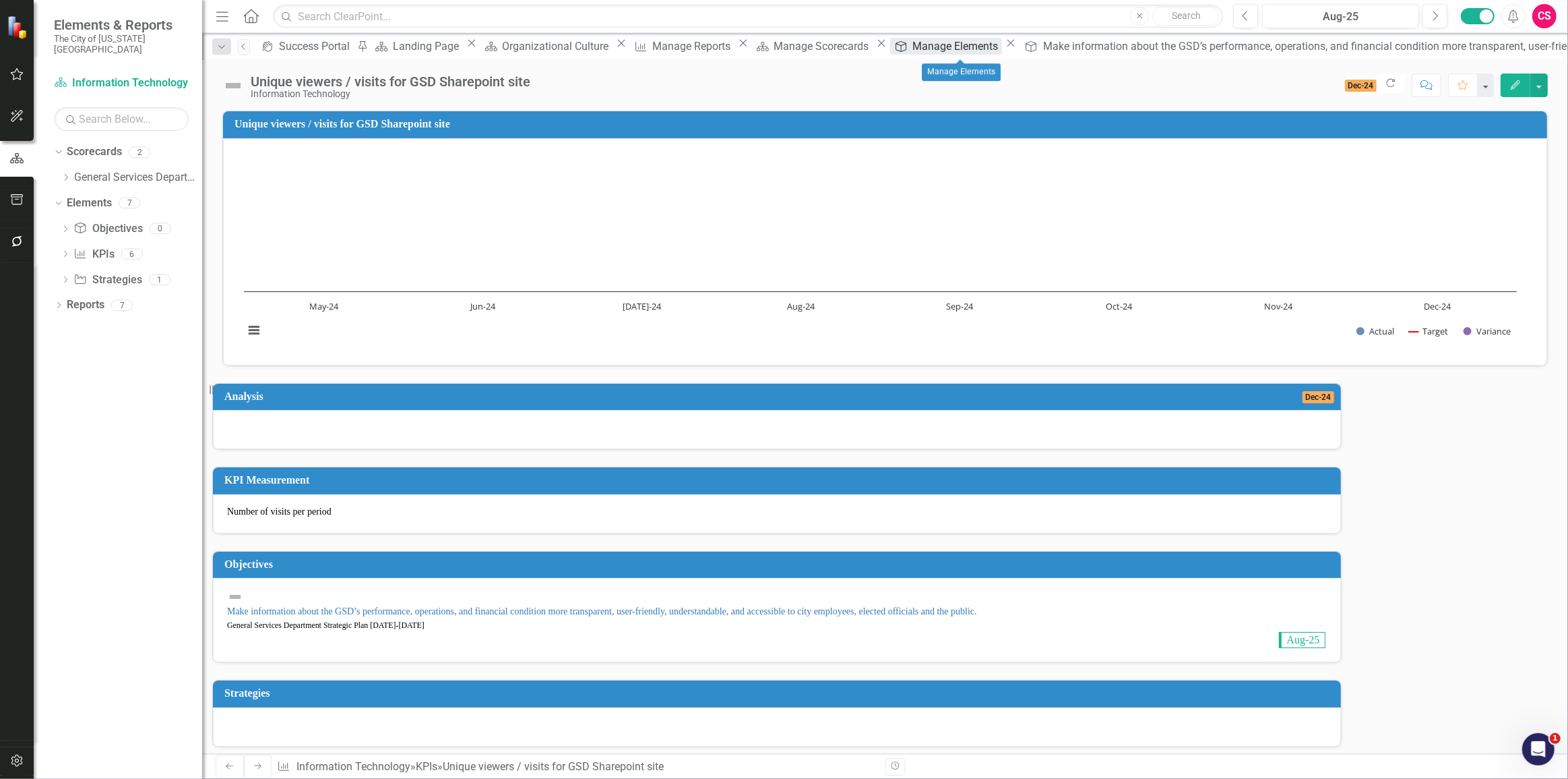
click at [945, 50] on div "Manage Elements" at bounding box center [958, 46] width 90 height 16
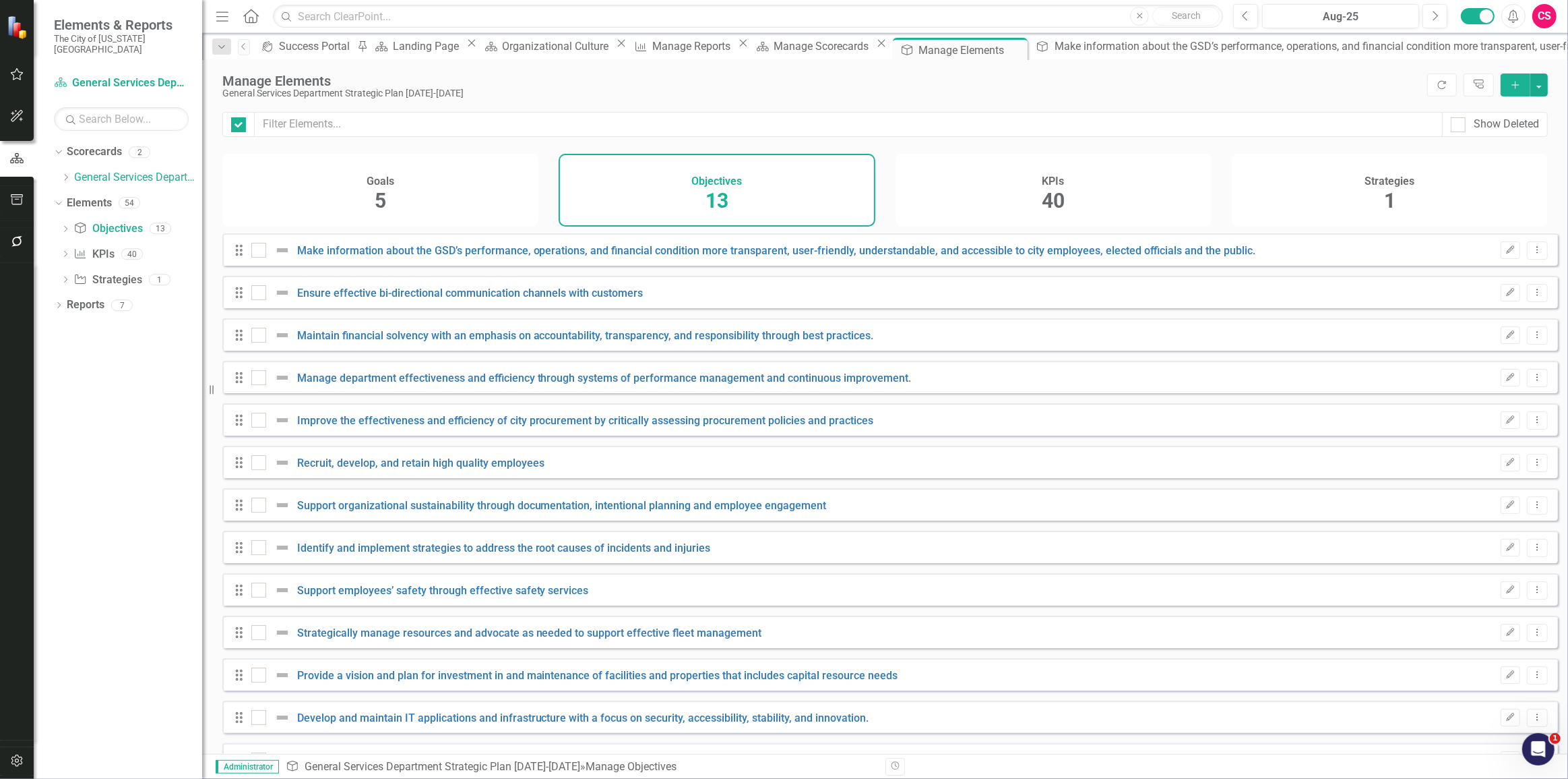
checkbox input "false"
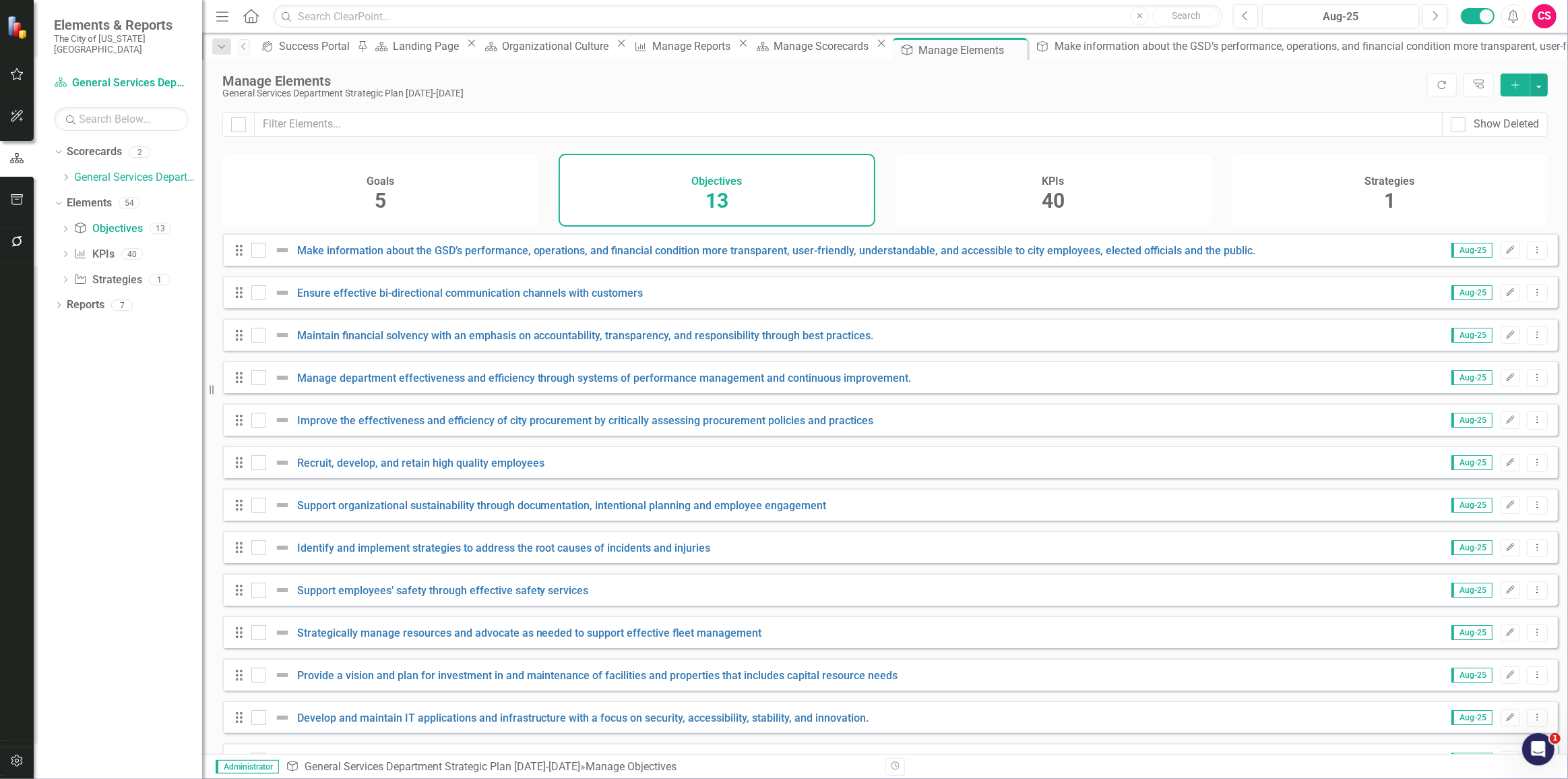
click at [1345, 209] on div "Strategies 1" at bounding box center [1390, 190] width 316 height 73
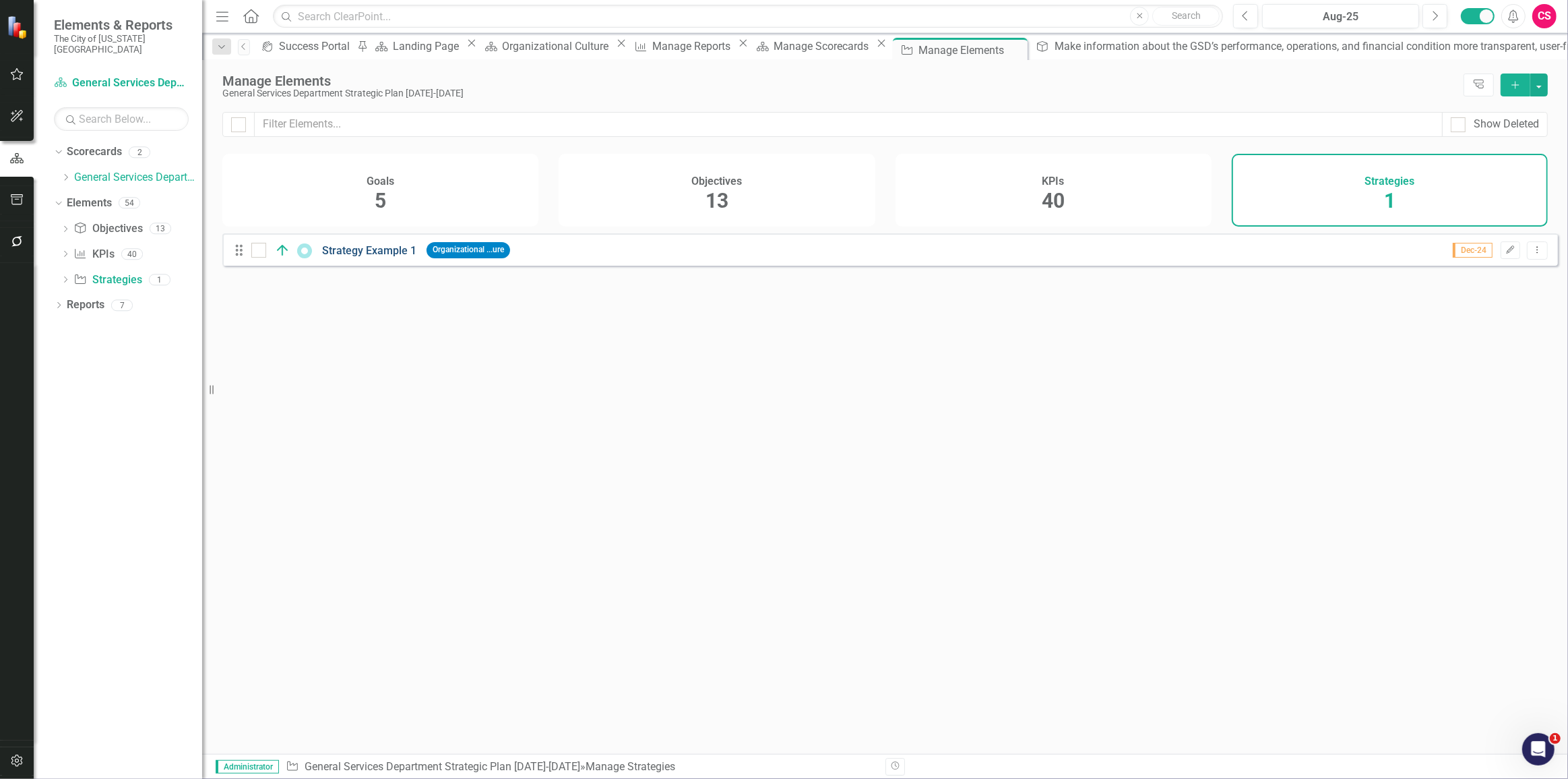
click at [407, 257] on link "Strategy Example 1" at bounding box center [370, 250] width 94 height 13
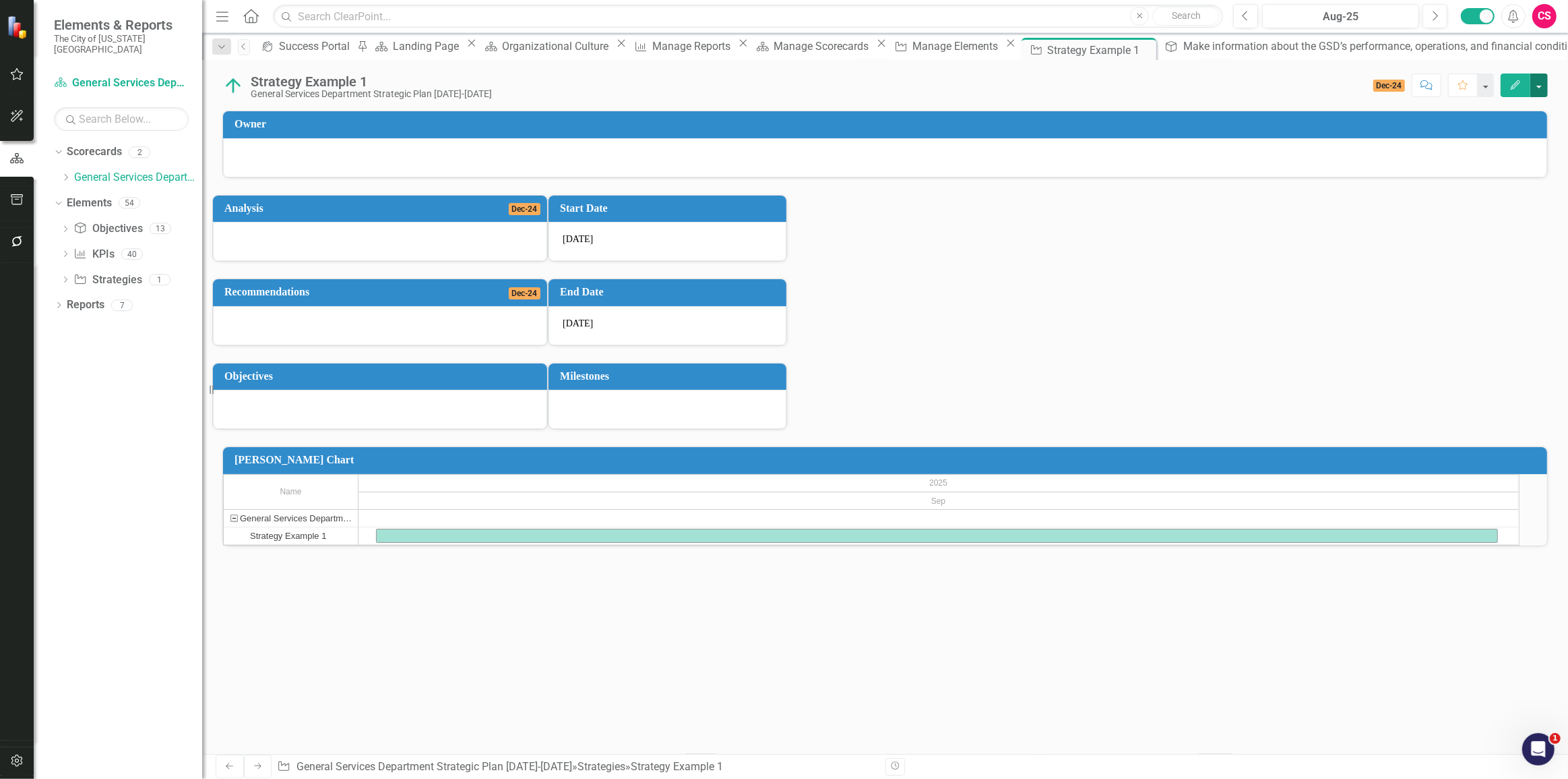
click at [1537, 94] on button "button" at bounding box center [1539, 85] width 17 height 23
click at [1508, 134] on link "Edit Report Edit Layout" at bounding box center [1465, 135] width 164 height 25
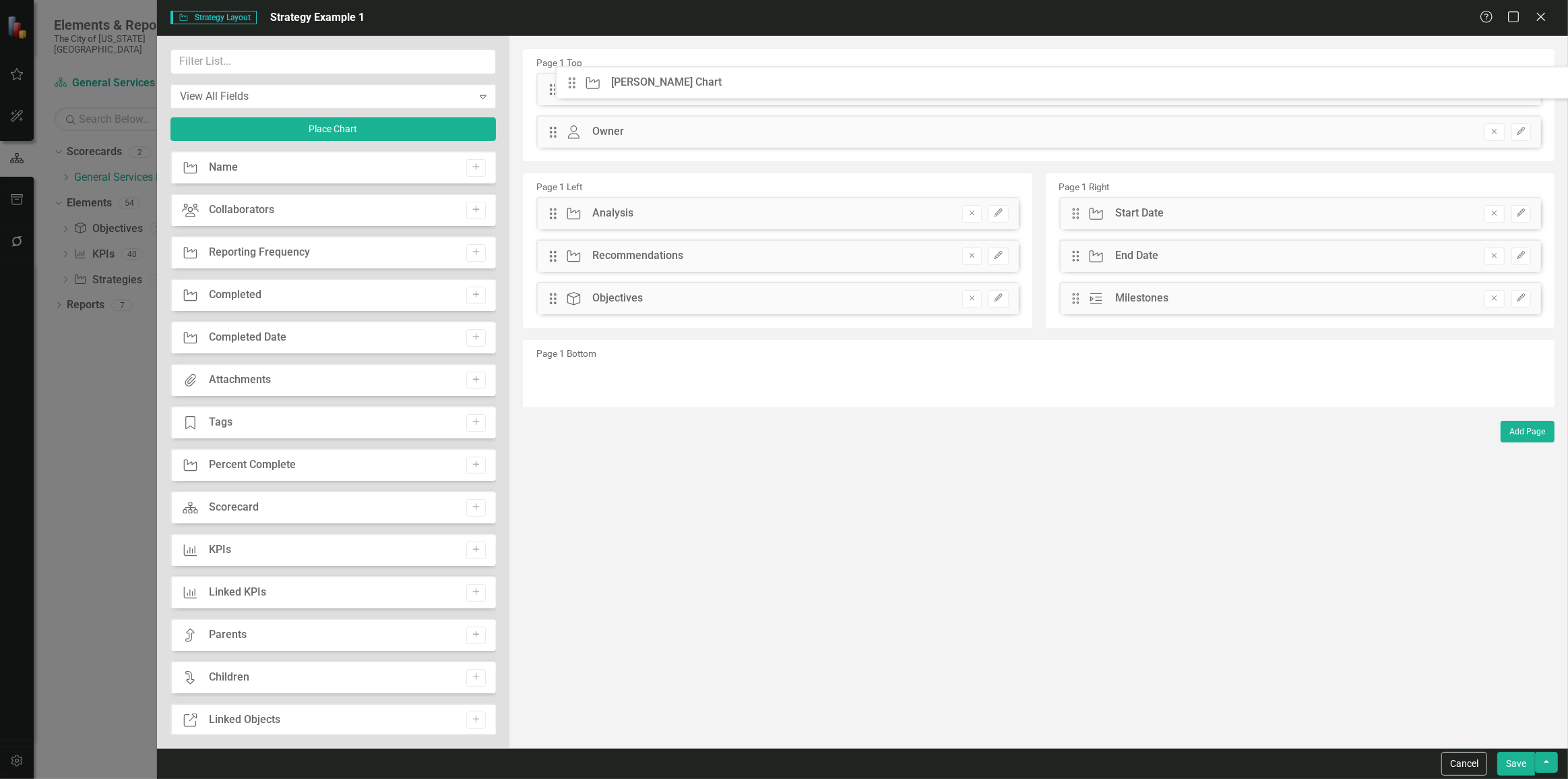
drag, startPoint x: 552, startPoint y: 340, endPoint x: 618, endPoint y: 112, distance: 237.4
click at [1526, 90] on icon "Edit" at bounding box center [1521, 88] width 10 height 8
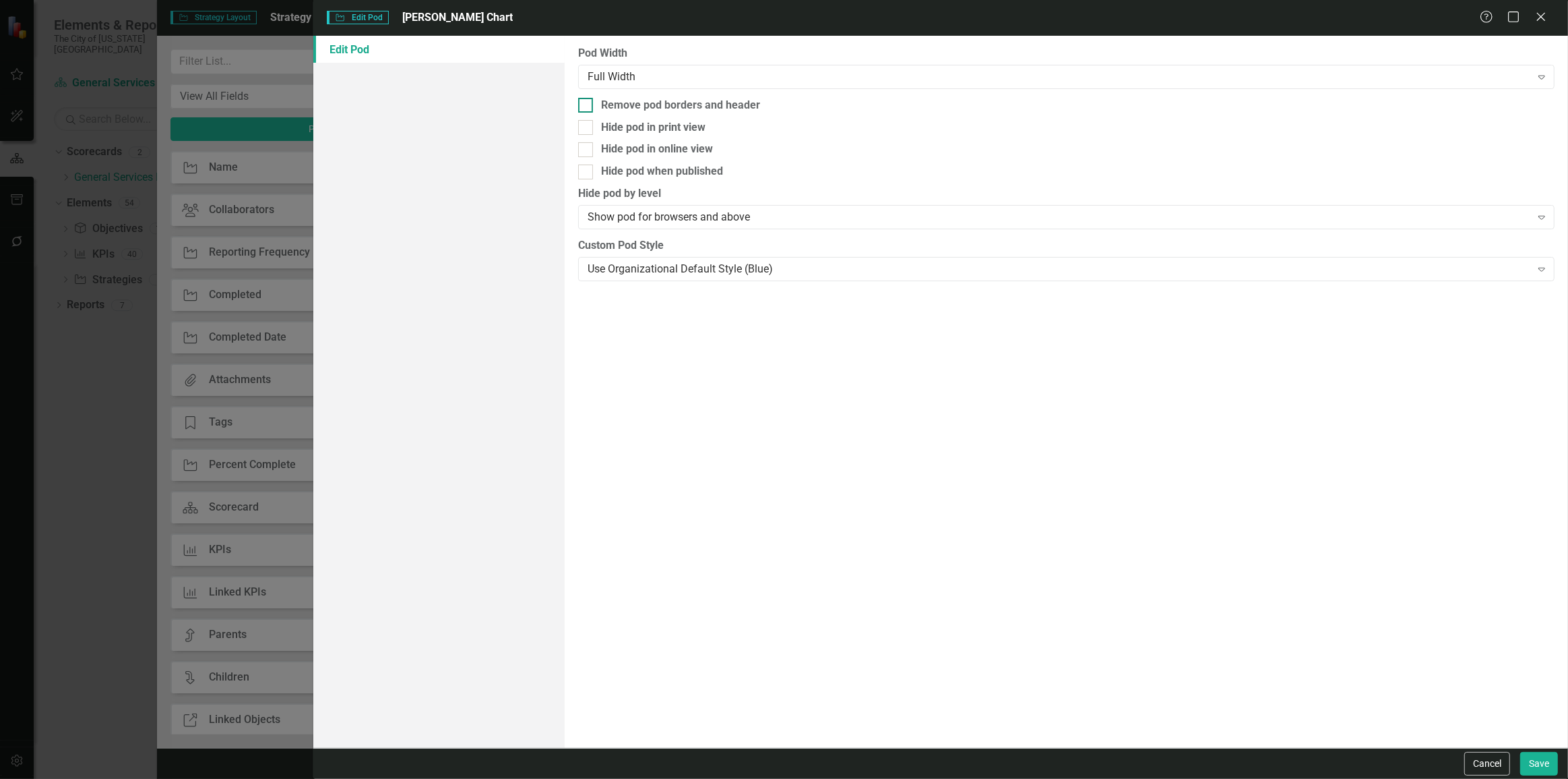
click at [624, 102] on div "Remove pod borders and header" at bounding box center [681, 105] width 159 height 16
click at [587, 102] on input "Remove pod borders and header" at bounding box center [583, 102] width 9 height 9
checkbox input "true"
click at [1546, 762] on button "Save" at bounding box center [1540, 763] width 37 height 23
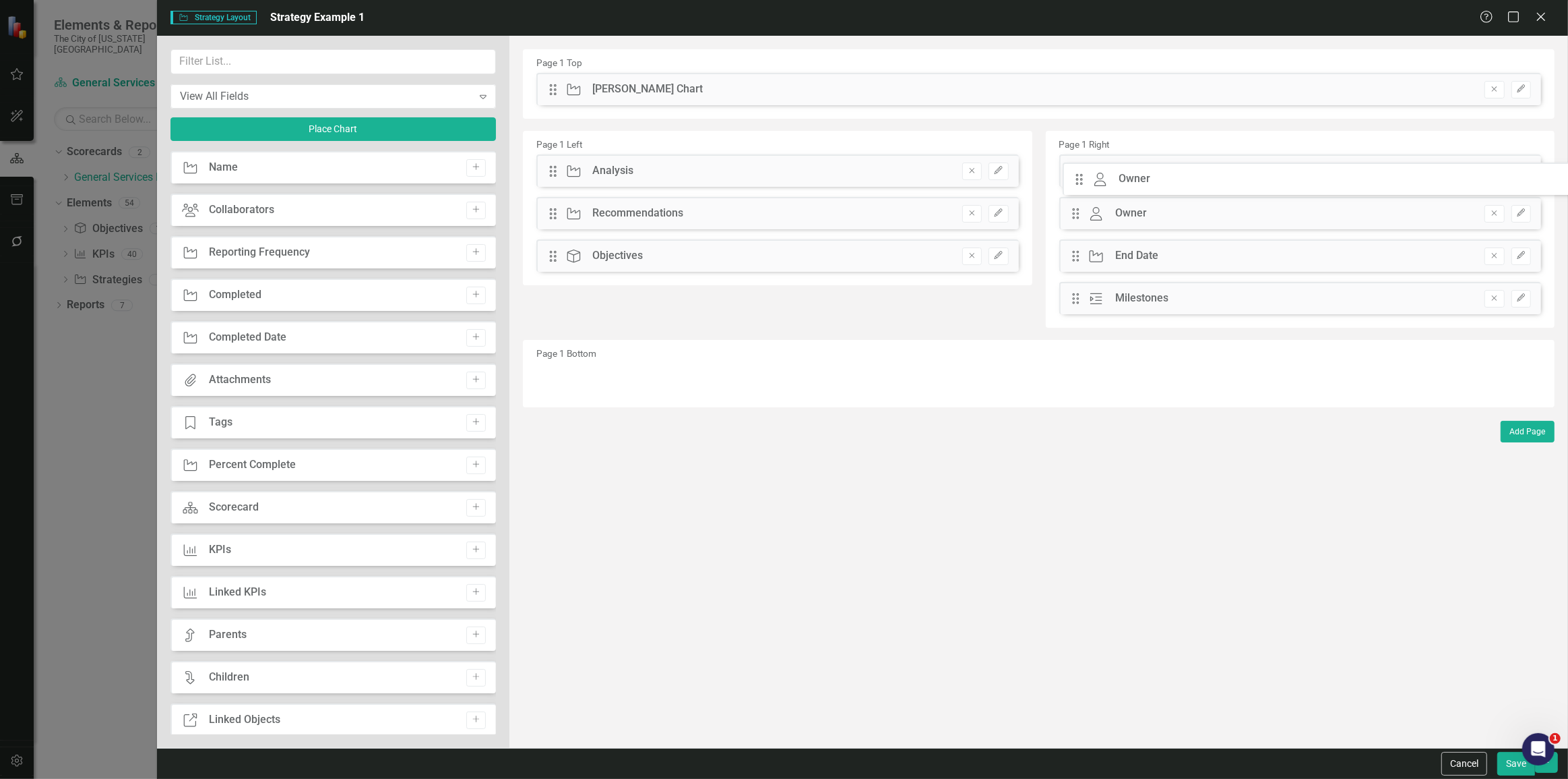
drag, startPoint x: 555, startPoint y: 133, endPoint x: 895, endPoint y: 244, distance: 357.7
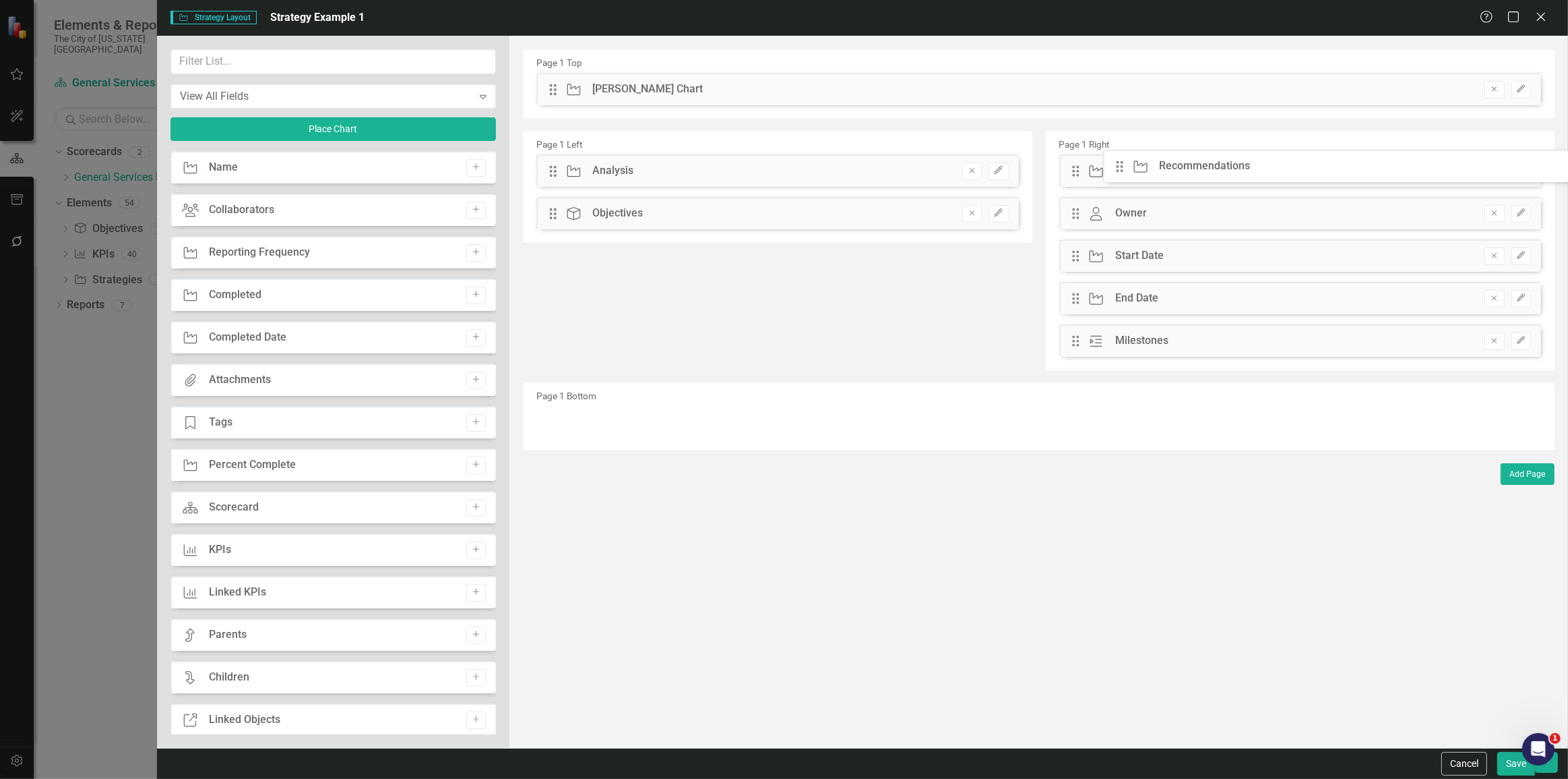
drag, startPoint x: 553, startPoint y: 215, endPoint x: 1076, endPoint y: 229, distance: 523.2
click at [466, 300] on button "Add" at bounding box center [476, 295] width 19 height 17
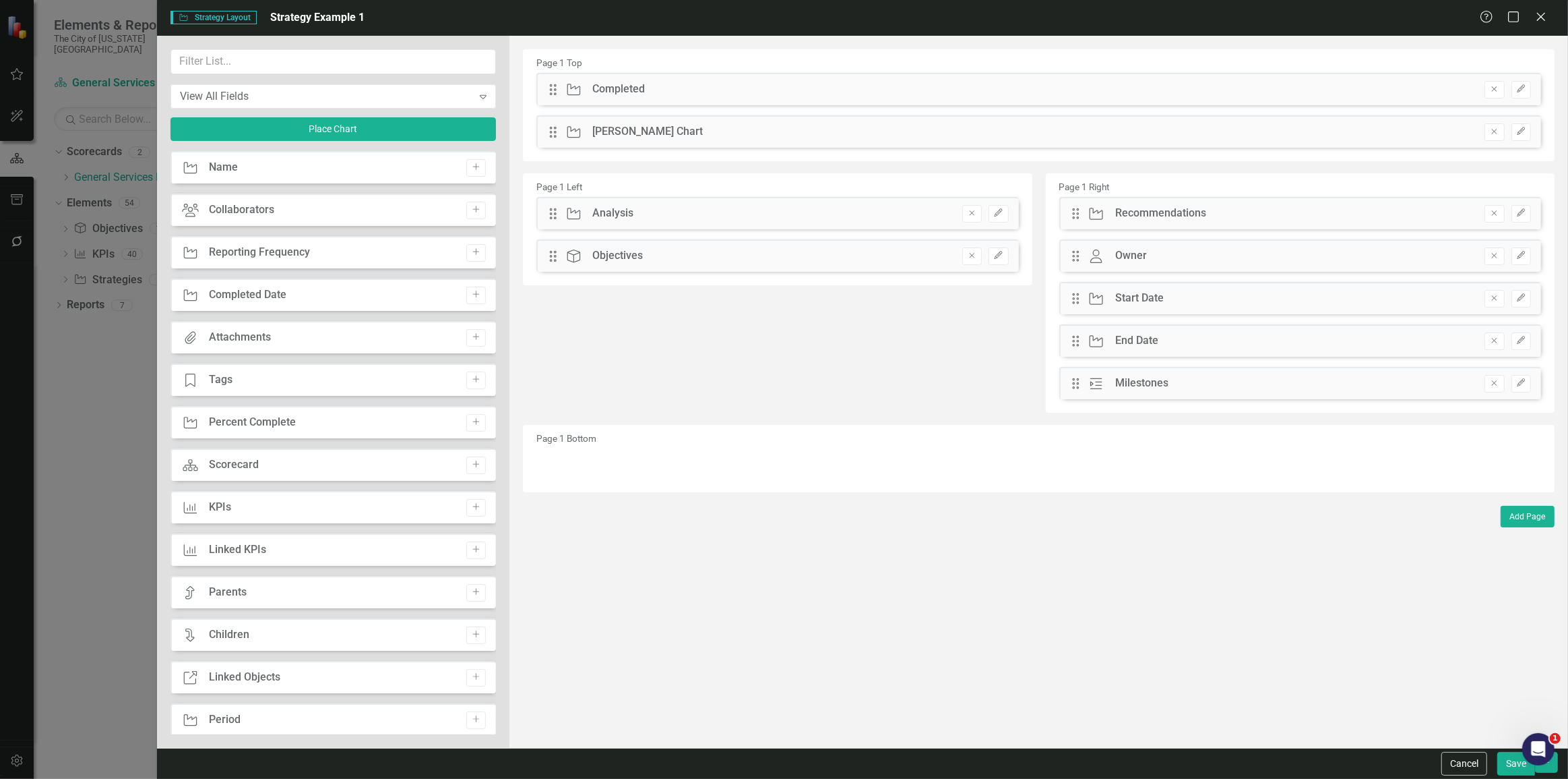
click at [466, 300] on button "Add" at bounding box center [476, 295] width 19 height 17
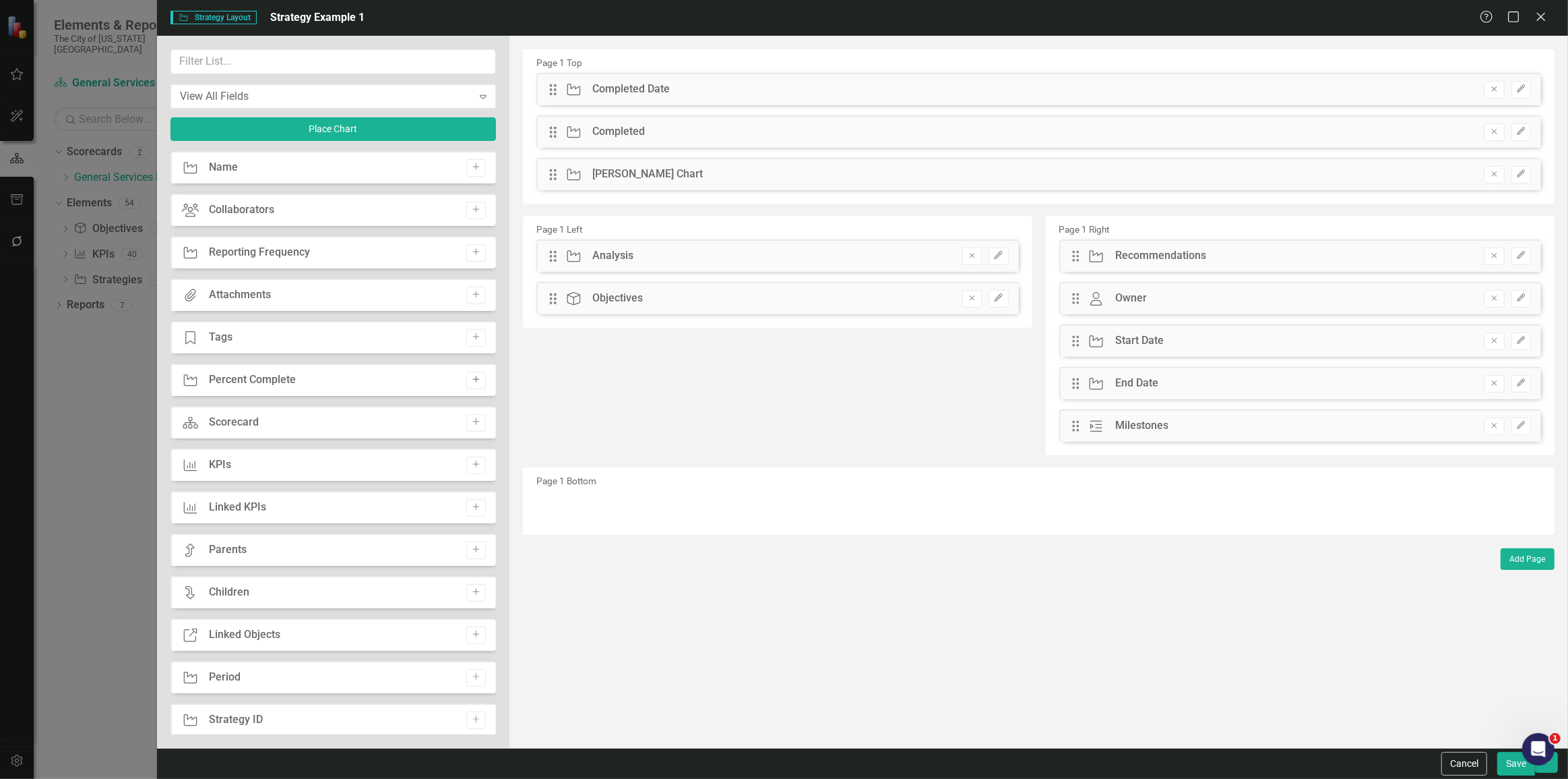
click at [471, 379] on icon "Add" at bounding box center [476, 379] width 10 height 8
drag, startPoint x: 552, startPoint y: 94, endPoint x: 565, endPoint y: 320, distance: 226.4
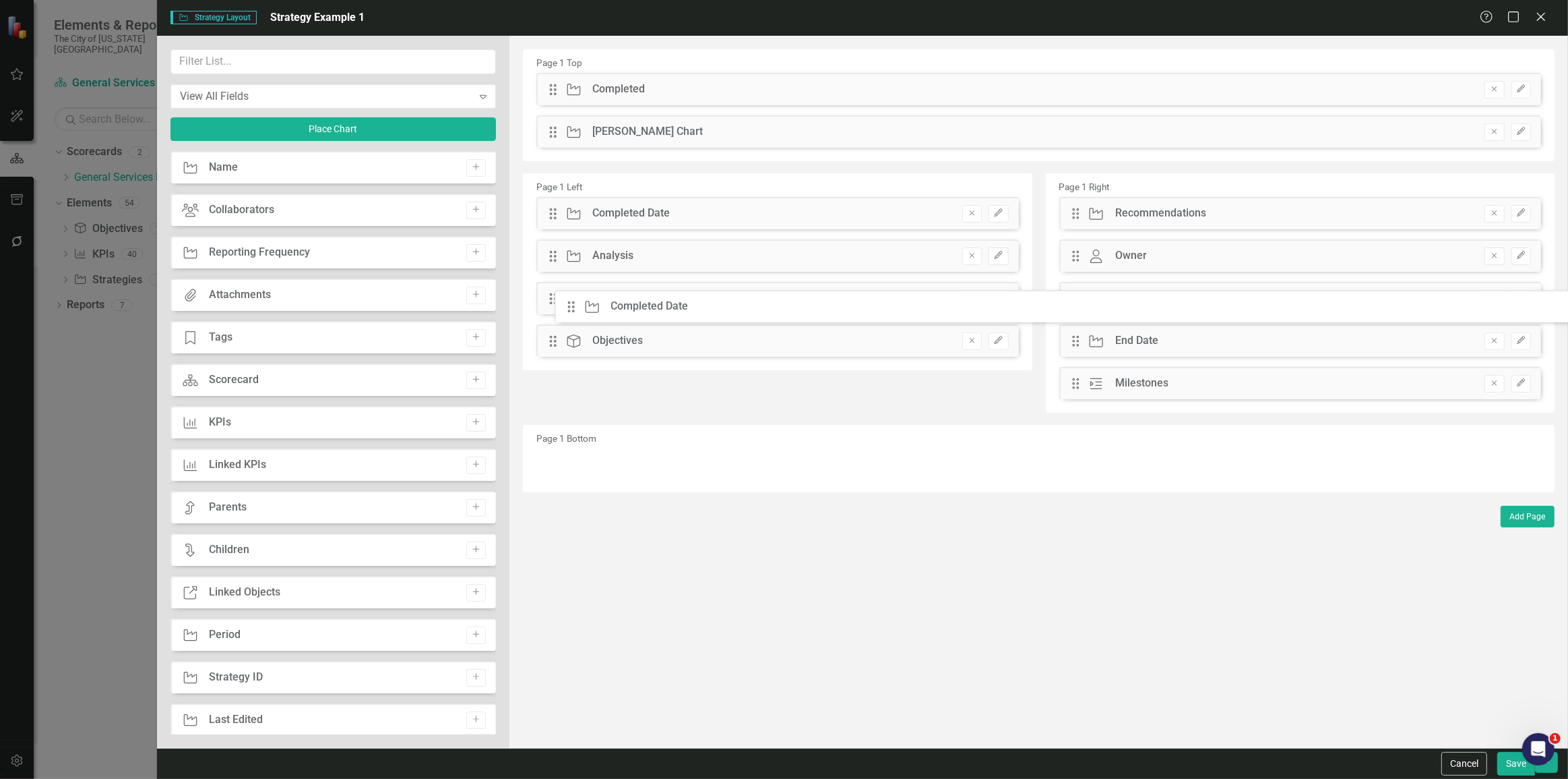
drag, startPoint x: 555, startPoint y: 94, endPoint x: 575, endPoint y: 209, distance: 116.7
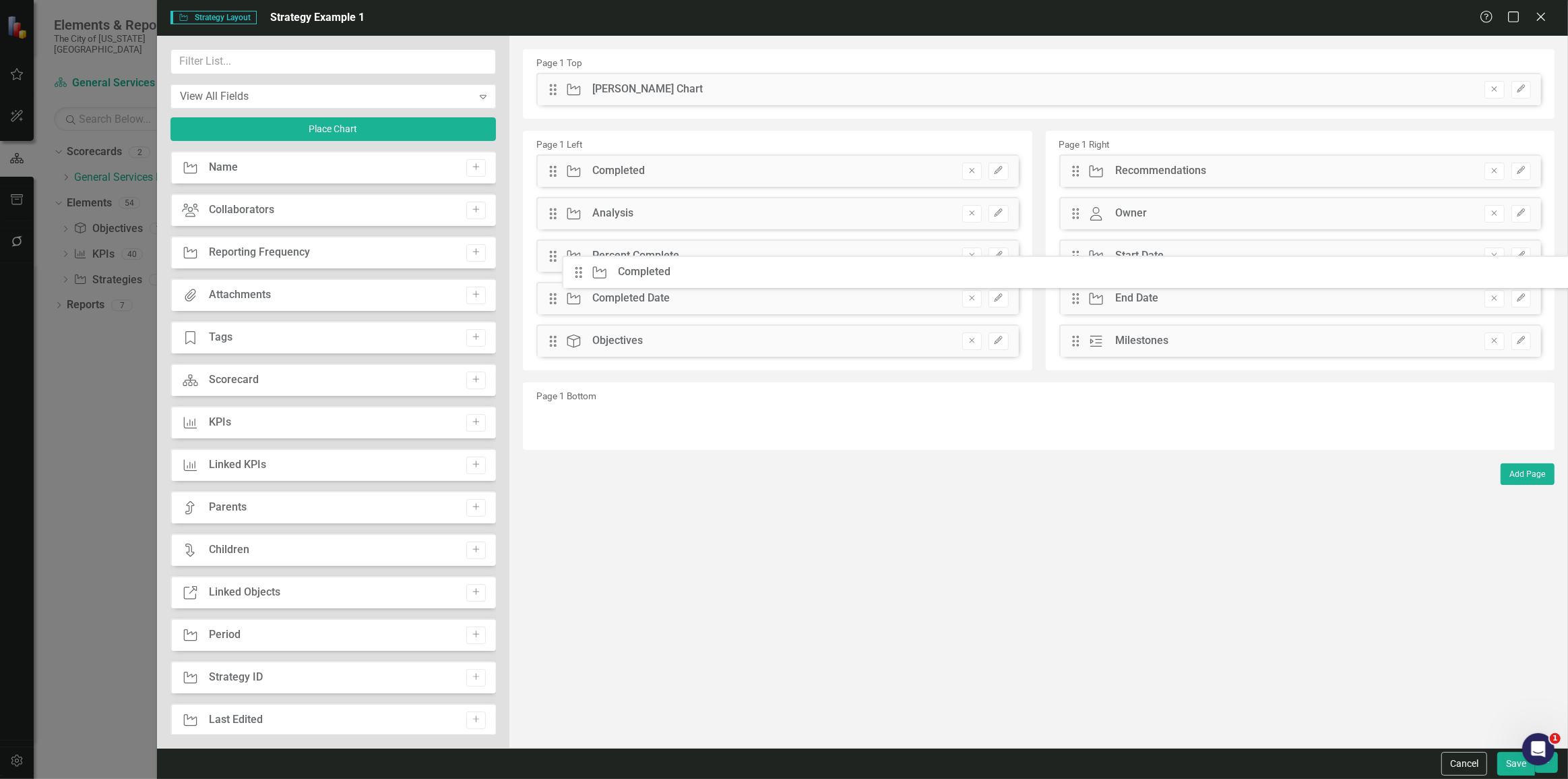
drag, startPoint x: 555, startPoint y: 88, endPoint x: 735, endPoint y: 243, distance: 237.5
click at [1004, 212] on icon "Edit" at bounding box center [998, 213] width 10 height 8
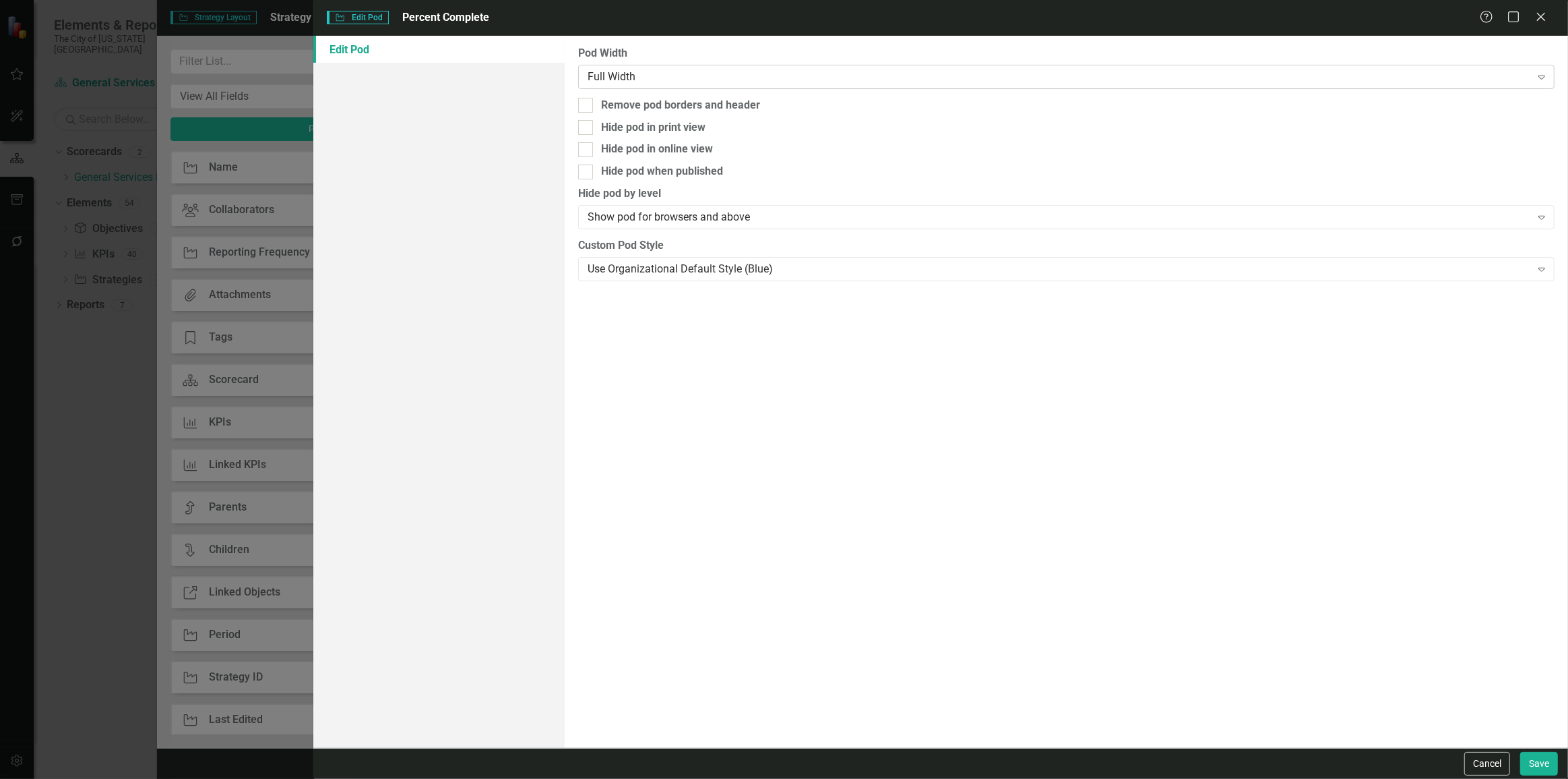
click at [594, 77] on div "Full Width" at bounding box center [1059, 76] width 944 height 16
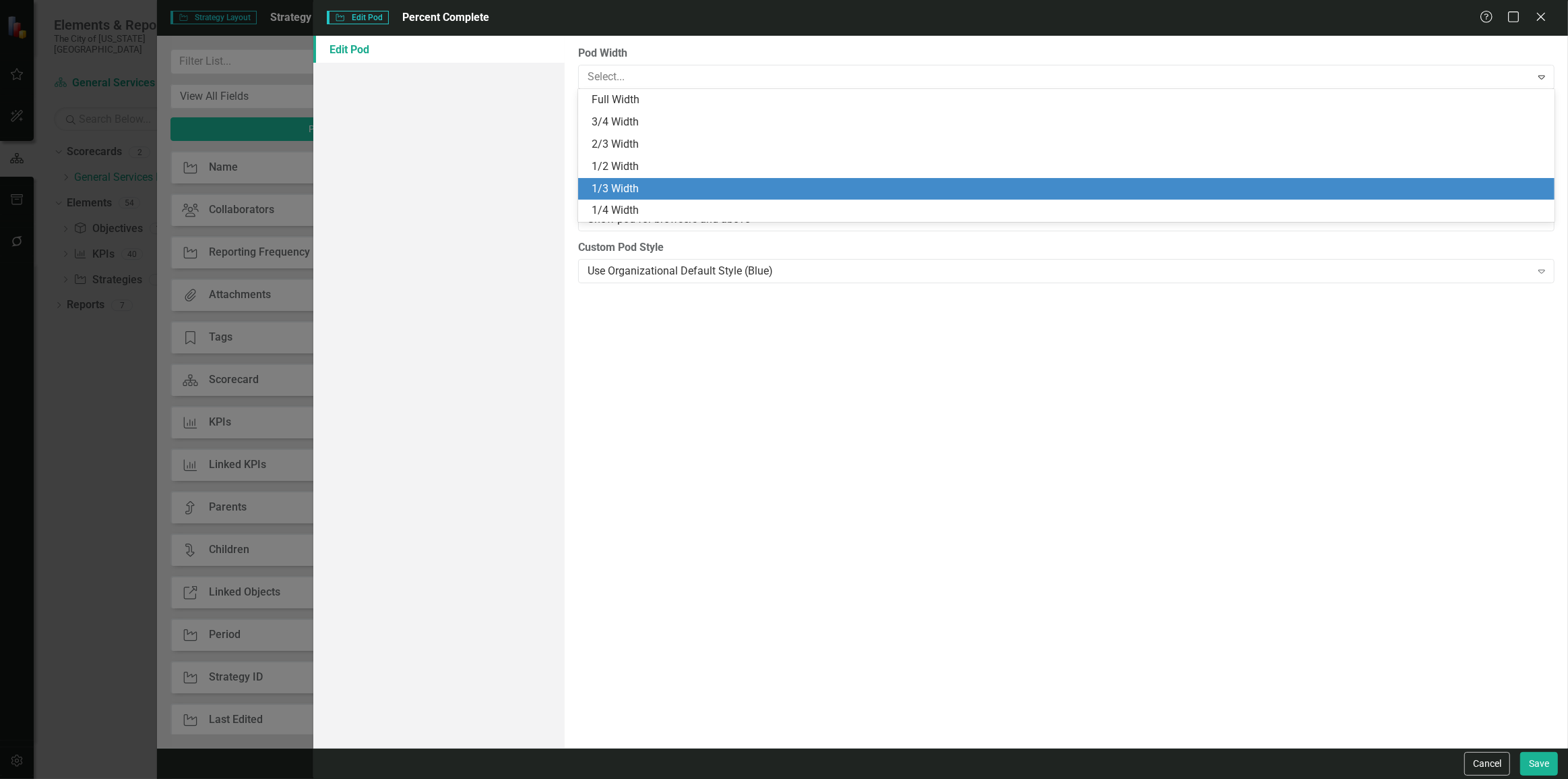
drag, startPoint x: 626, startPoint y: 181, endPoint x: 1004, endPoint y: 405, distance: 439.4
click at [628, 181] on div "1/3 Width" at bounding box center [1069, 189] width 955 height 16
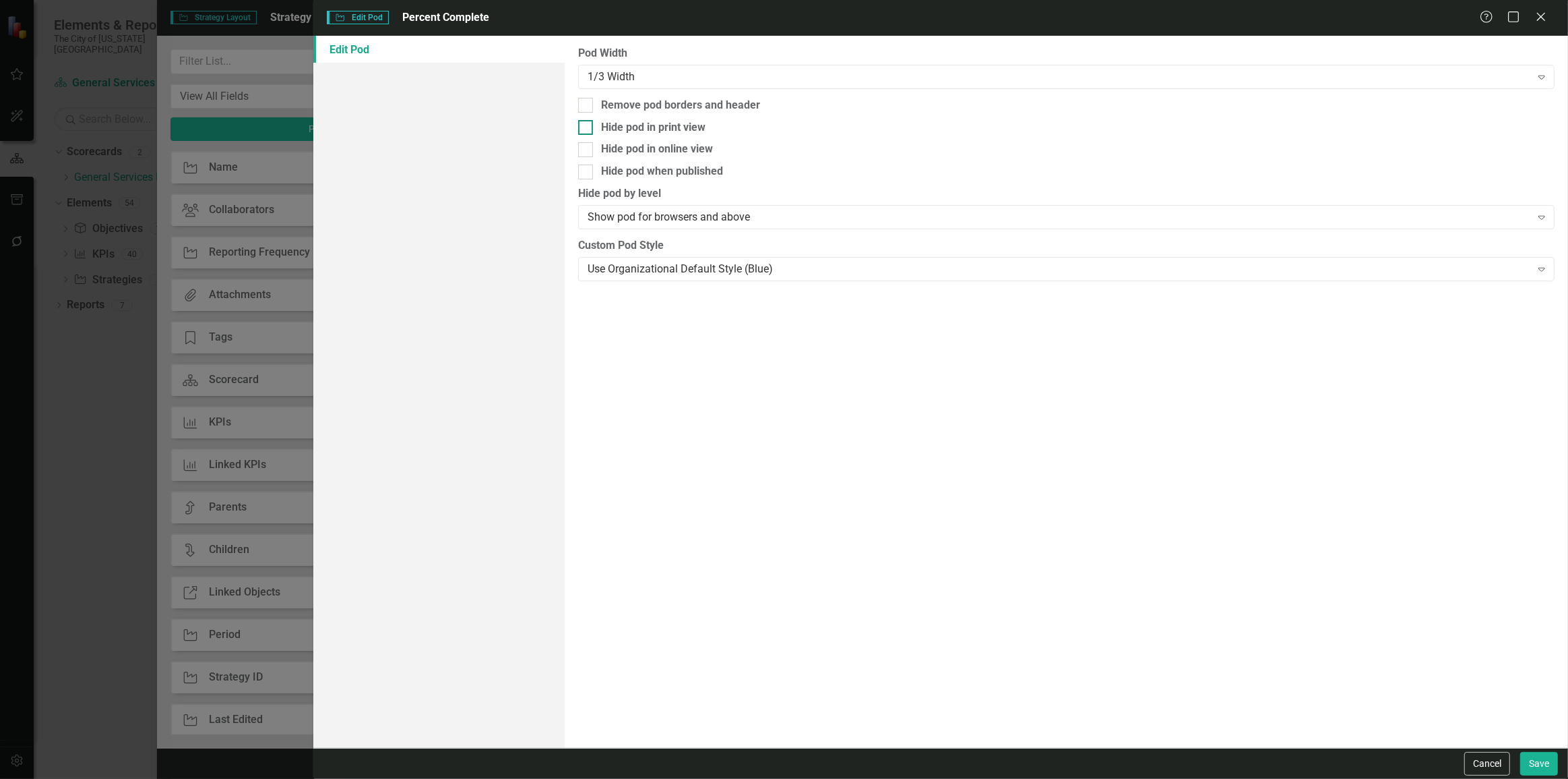
click at [694, 133] on div "Hide pod in print view" at bounding box center [653, 127] width 104 height 16
click at [587, 129] on input "Hide pod in print view" at bounding box center [583, 124] width 9 height 9
checkbox input "true"
drag, startPoint x: 702, startPoint y: 171, endPoint x: 993, endPoint y: 345, distance: 339.1
click at [702, 171] on div "Hide pod when published" at bounding box center [662, 172] width 122 height 16
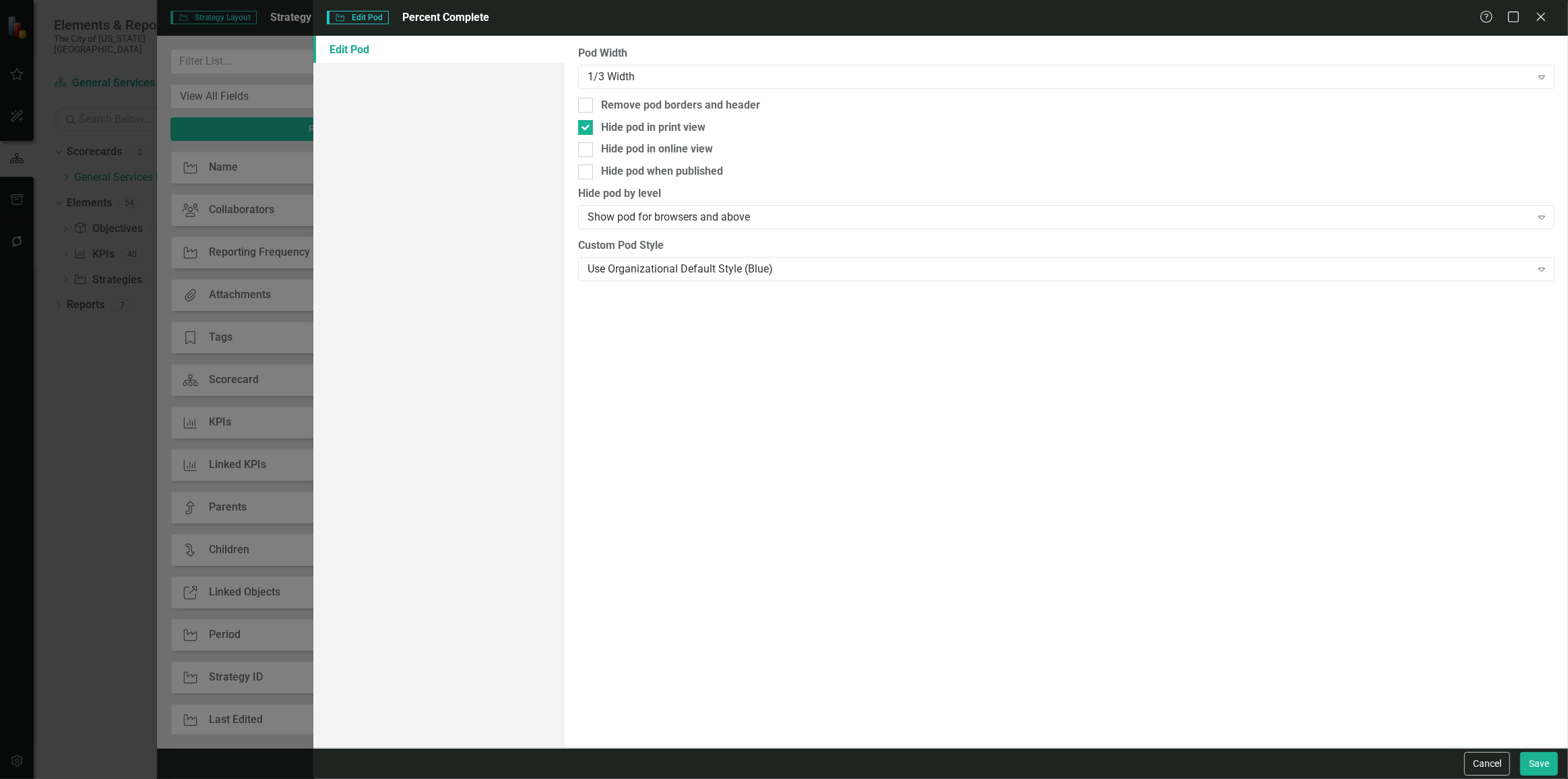
click at [587, 171] on input "Hide pod when published" at bounding box center [583, 169] width 9 height 9
checkbox input "true"
click at [1528, 762] on button "Save" at bounding box center [1540, 763] width 37 height 23
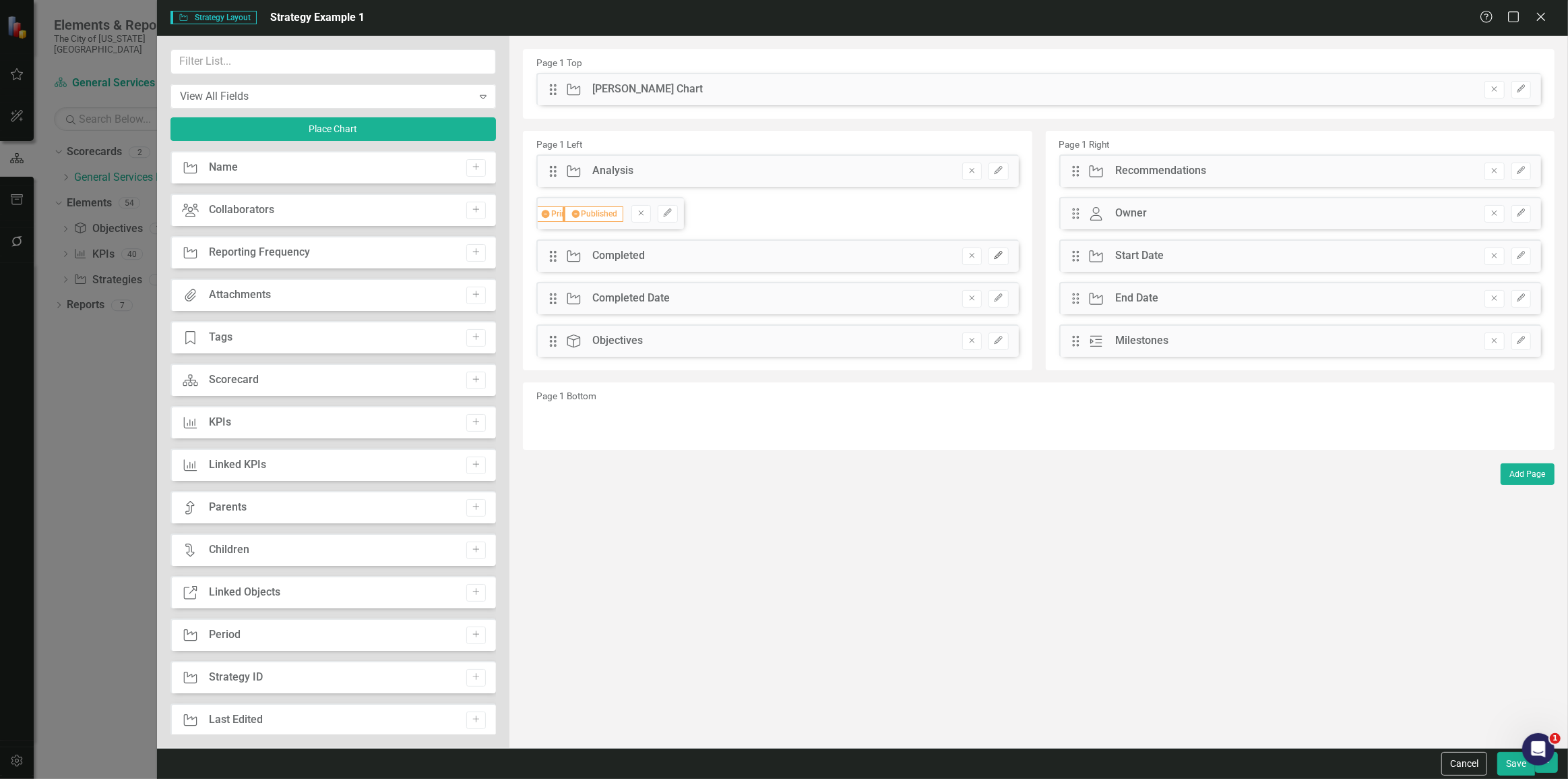
click at [995, 257] on icon "Edit" at bounding box center [998, 255] width 10 height 8
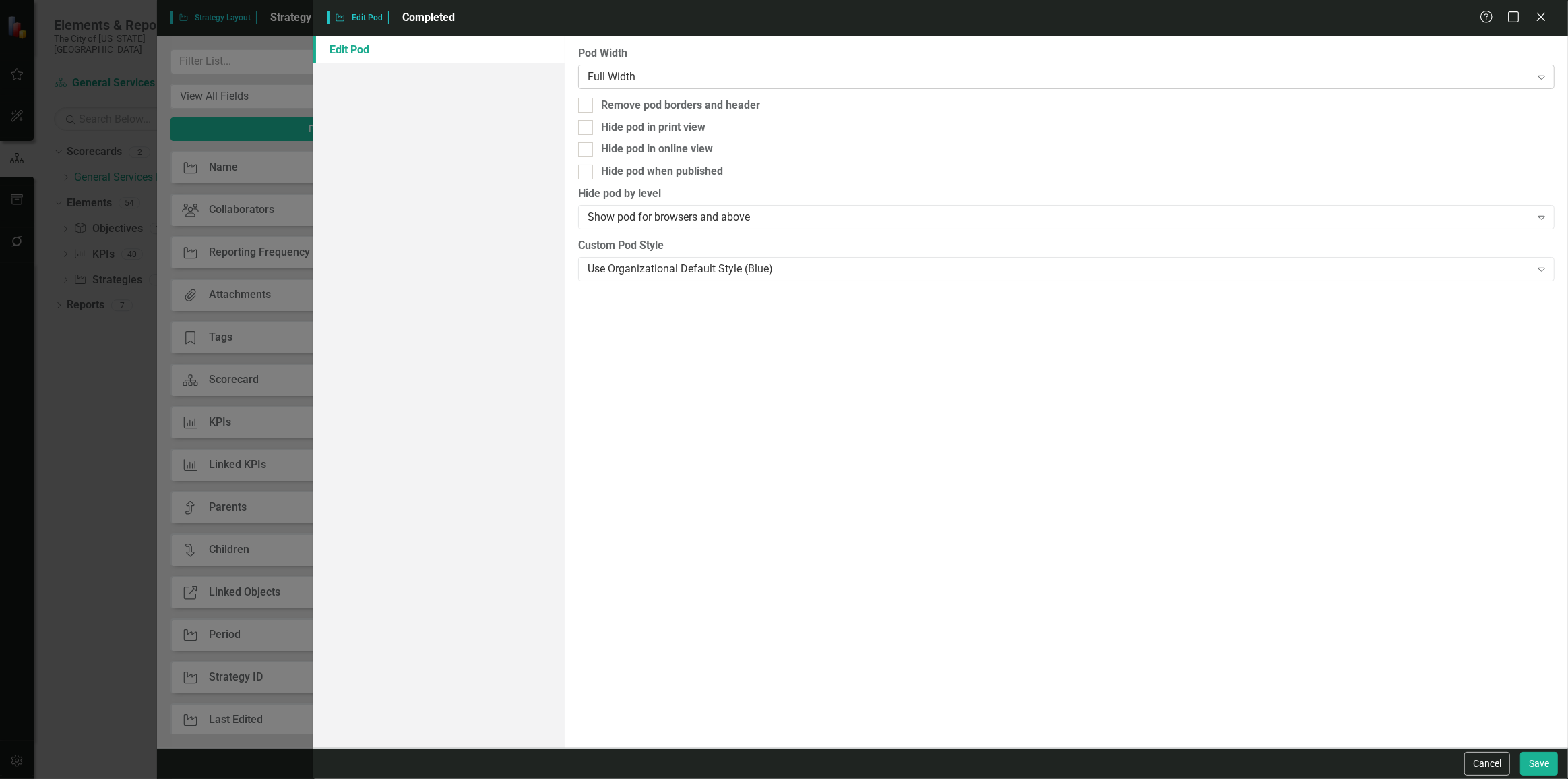
click at [599, 79] on div "Full Width" at bounding box center [1059, 76] width 944 height 16
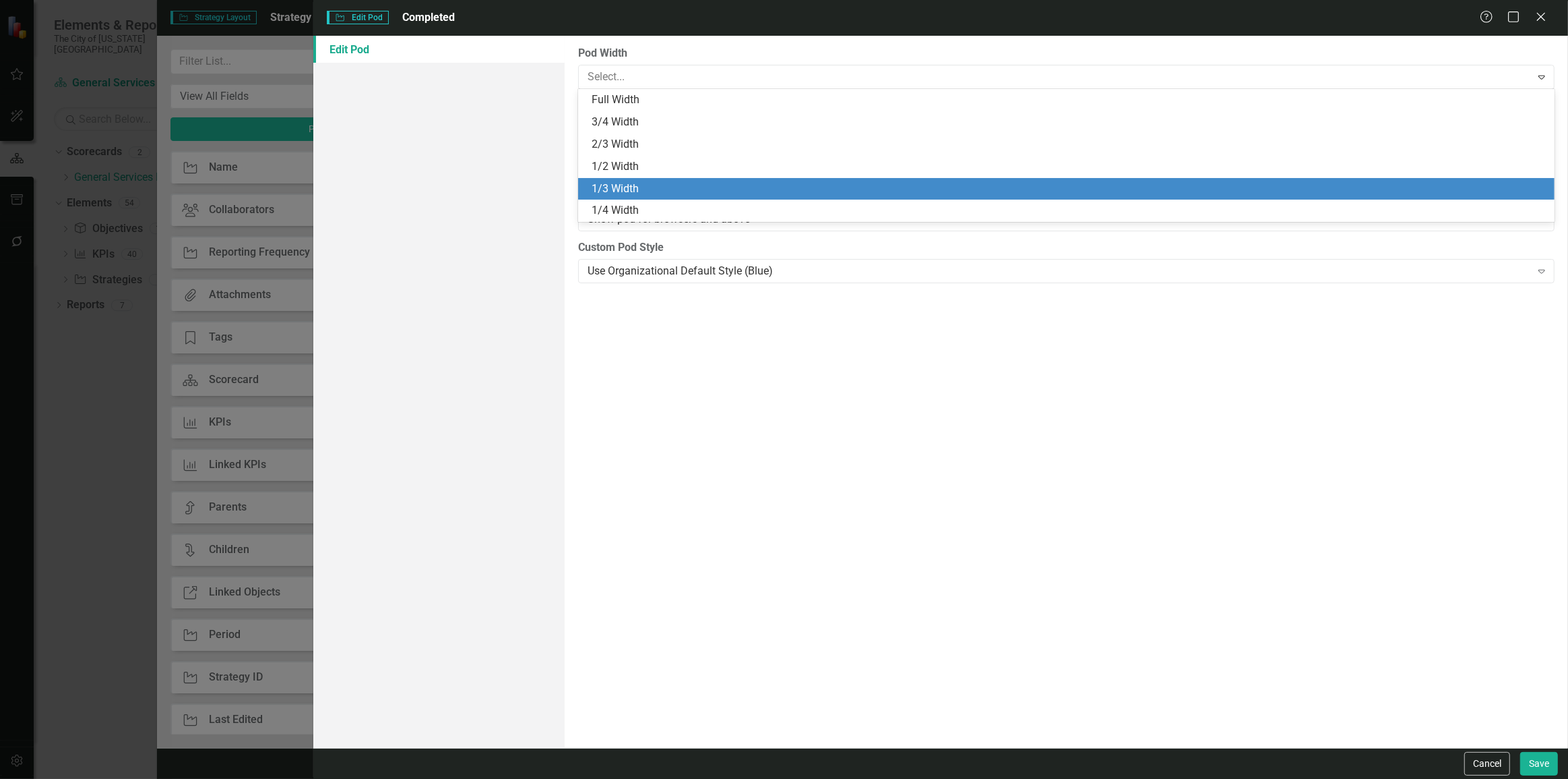
click at [603, 186] on div "1/3 Width" at bounding box center [1069, 189] width 955 height 16
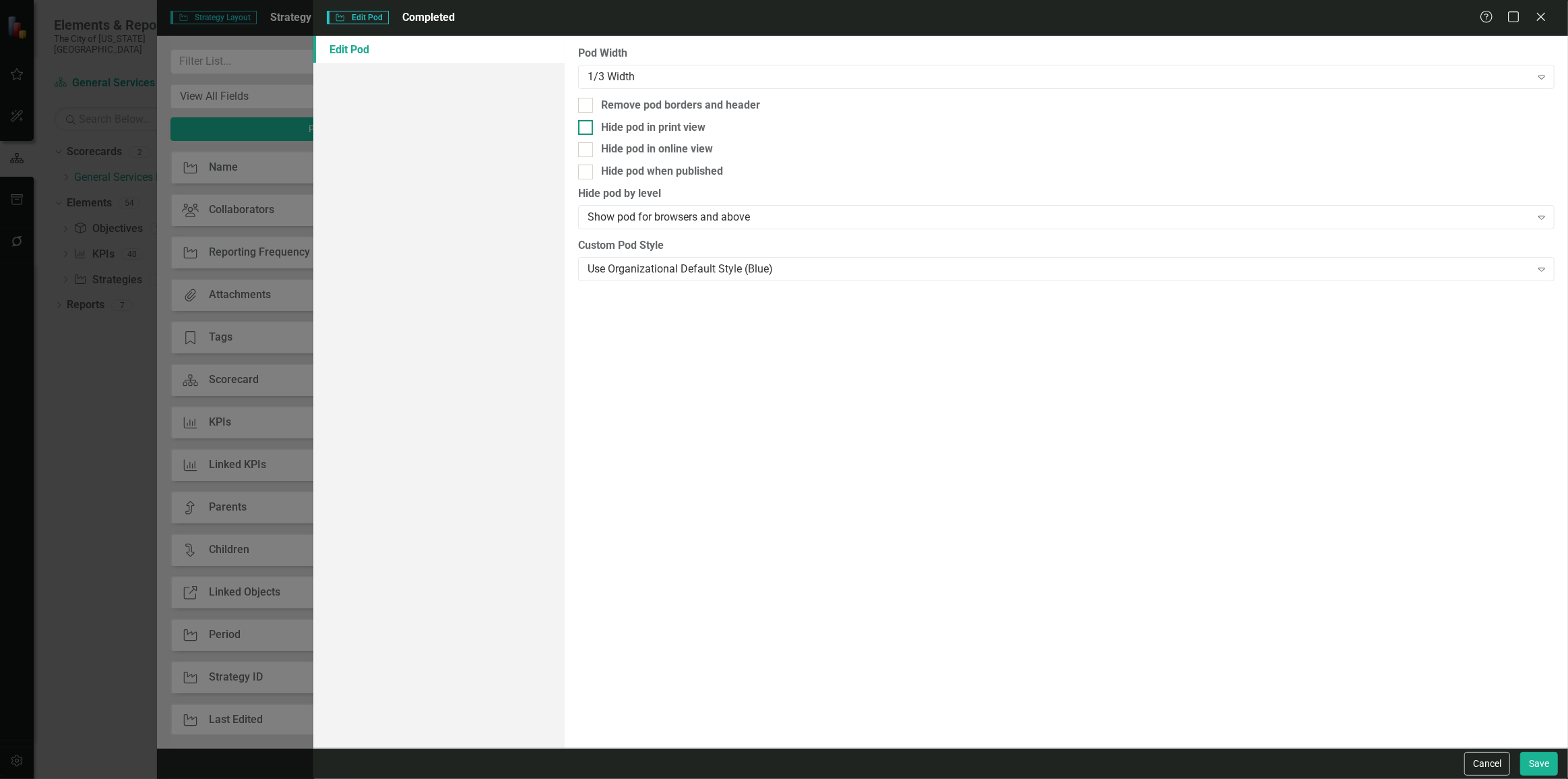
click at [604, 127] on div "Hide pod in print view" at bounding box center [653, 127] width 104 height 16
click at [587, 127] on input "Hide pod in print view" at bounding box center [583, 124] width 9 height 9
checkbox input "true"
click at [615, 175] on div "Hide pod when published" at bounding box center [662, 172] width 122 height 16
click at [587, 173] on input "Hide pod when published" at bounding box center [583, 169] width 9 height 9
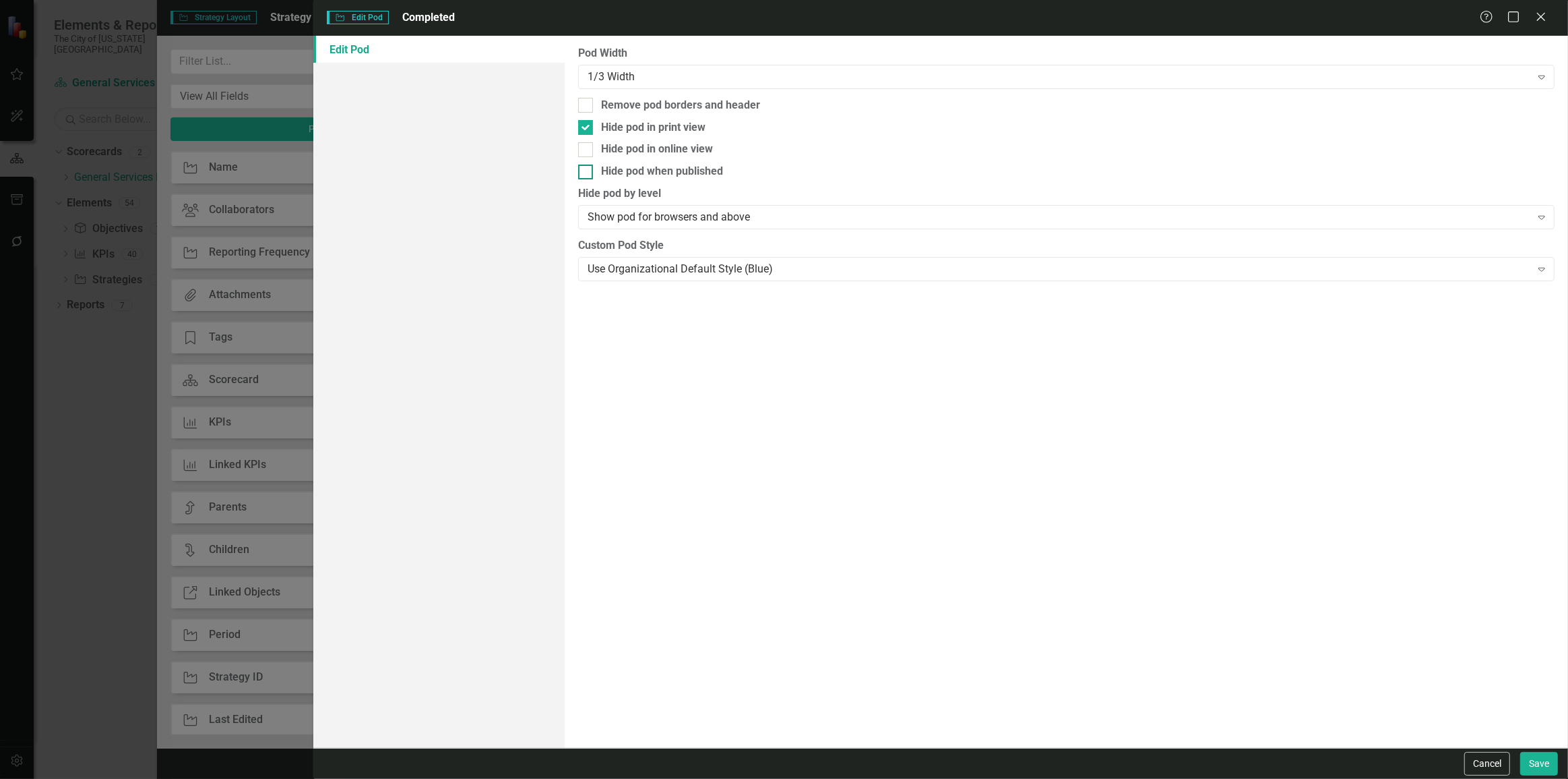
checkbox input "true"
click at [1550, 775] on div "Cancel Save" at bounding box center [941, 763] width 1255 height 31
click at [1541, 760] on button "Save" at bounding box center [1540, 763] width 37 height 23
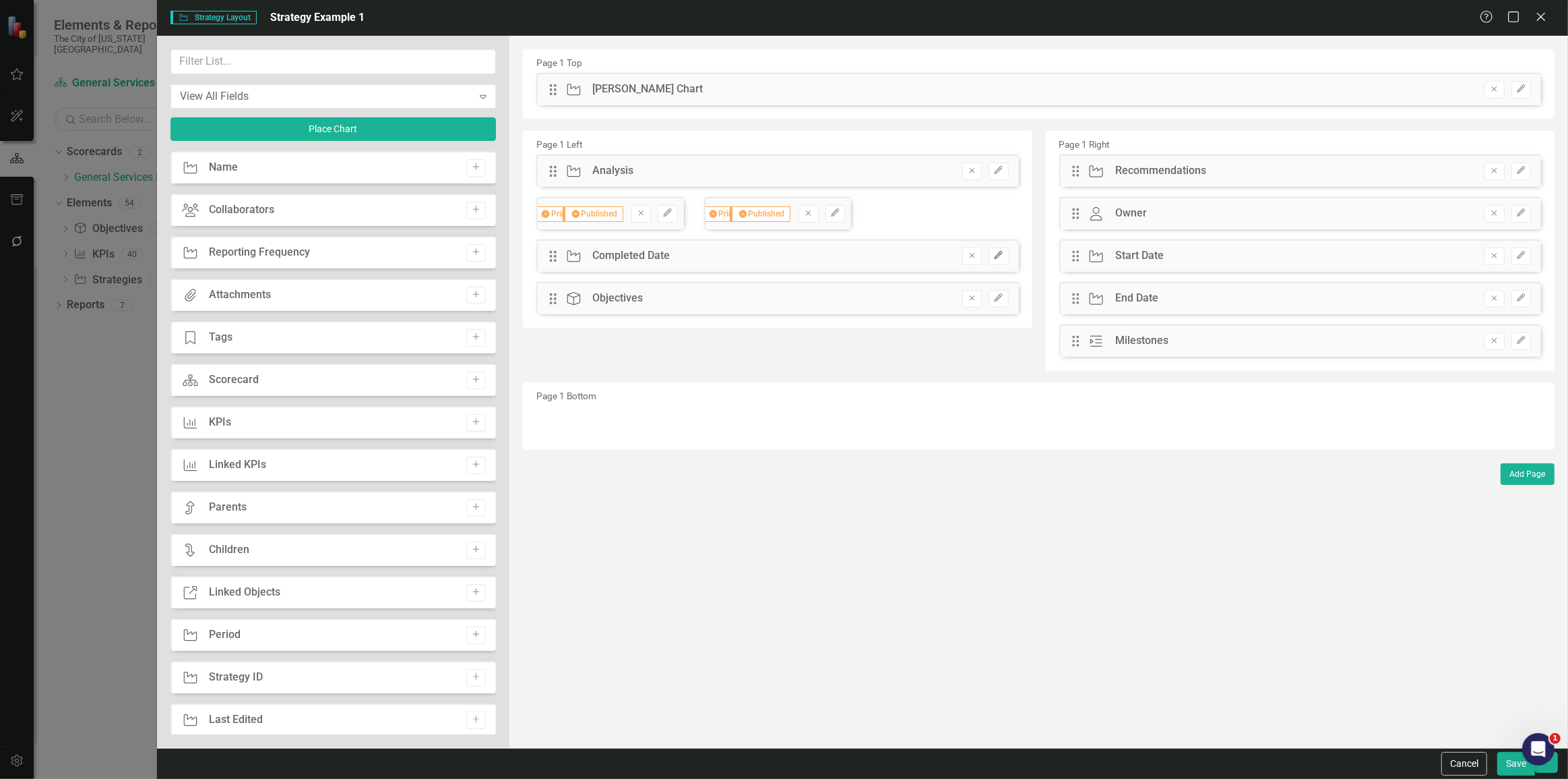
click at [998, 256] on icon "Edit" at bounding box center [998, 255] width 10 height 8
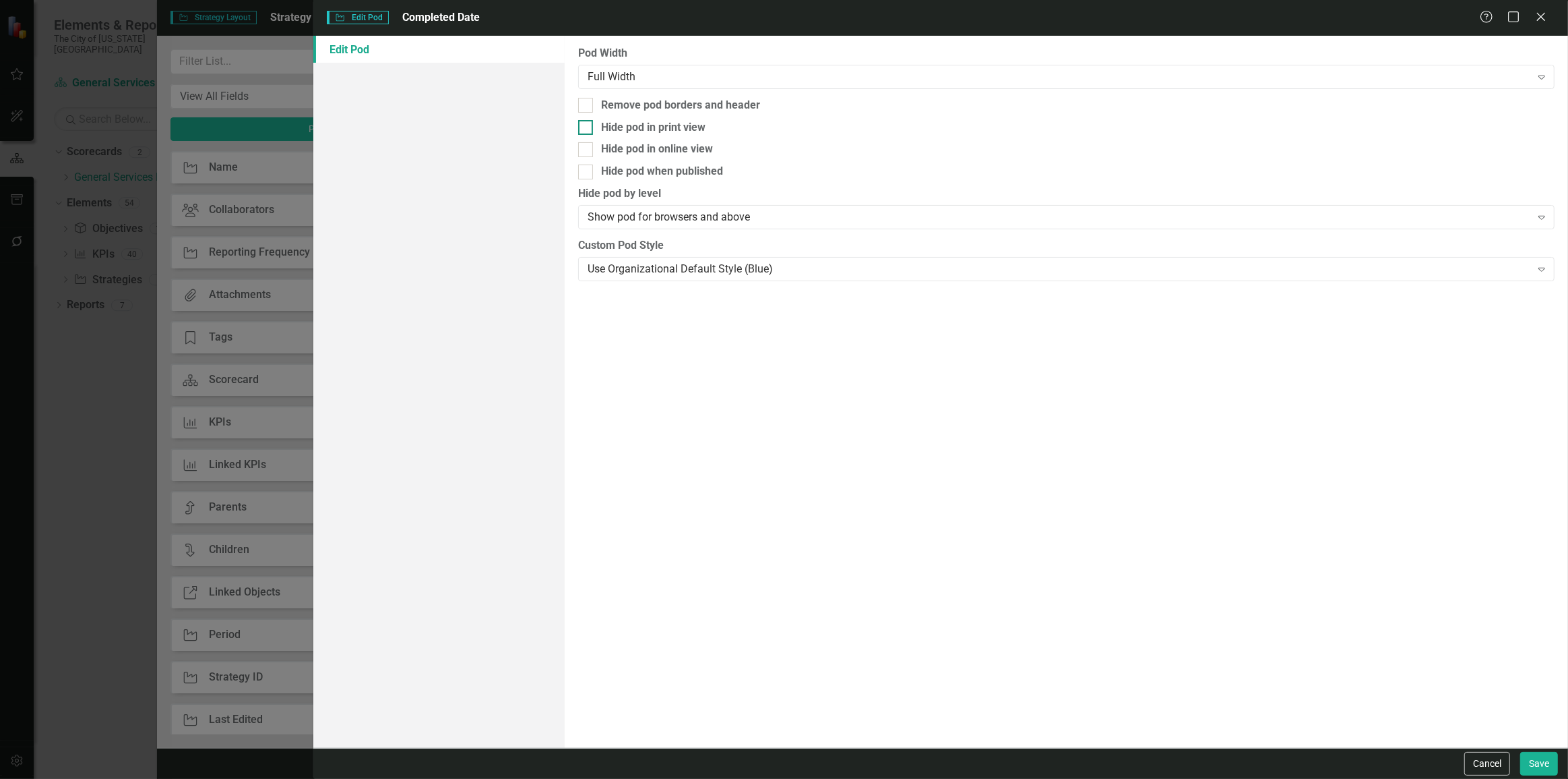
click at [652, 124] on div "Hide pod in print view" at bounding box center [653, 127] width 104 height 16
click at [587, 124] on input "Hide pod in print view" at bounding box center [583, 124] width 9 height 9
checkbox input "true"
click at [654, 166] on div "Hide pod when published" at bounding box center [662, 172] width 122 height 16
click at [587, 166] on input "Hide pod when published" at bounding box center [583, 169] width 9 height 9
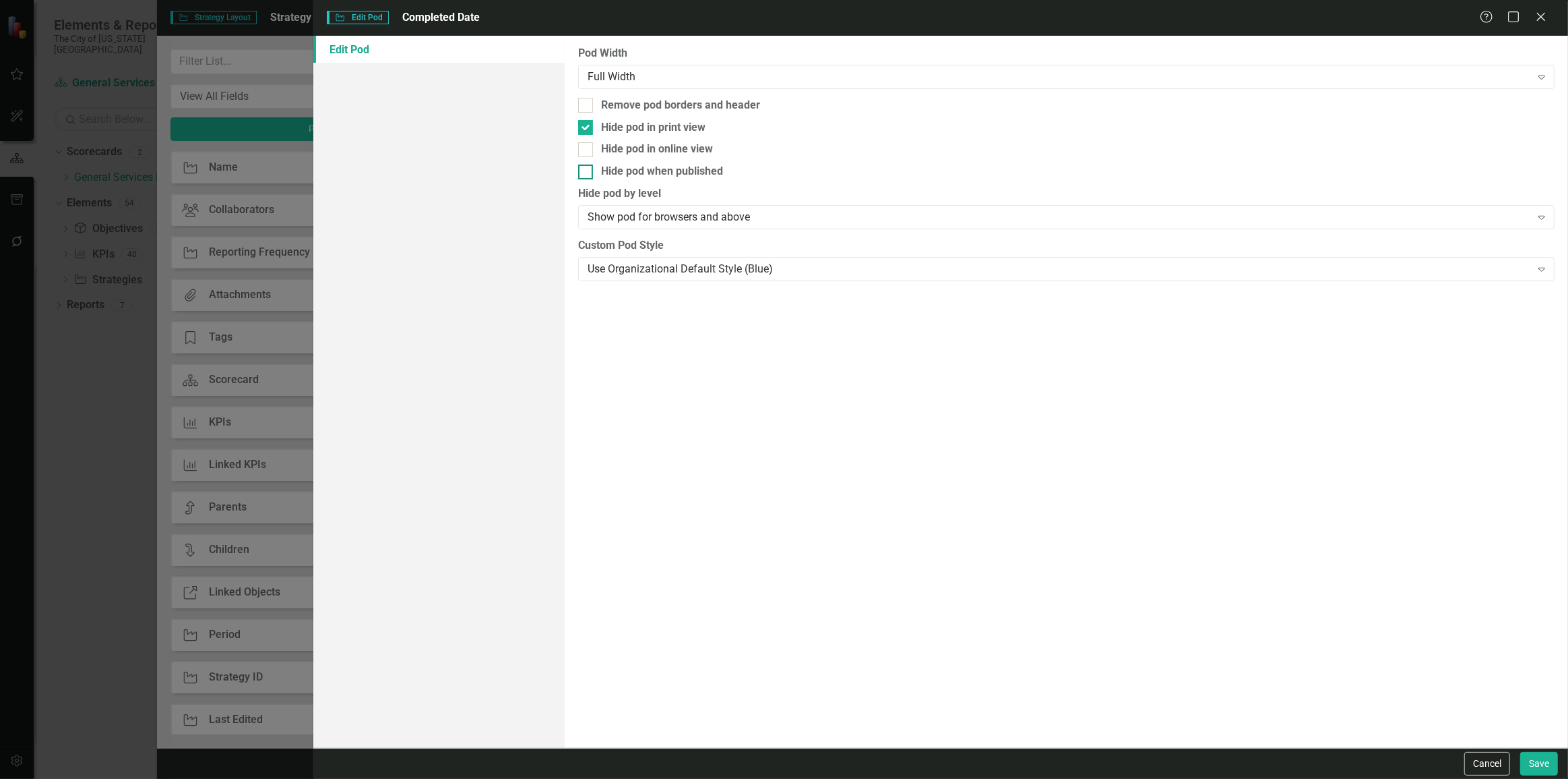
checkbox input "true"
click at [660, 76] on div "Full Width" at bounding box center [1059, 76] width 944 height 16
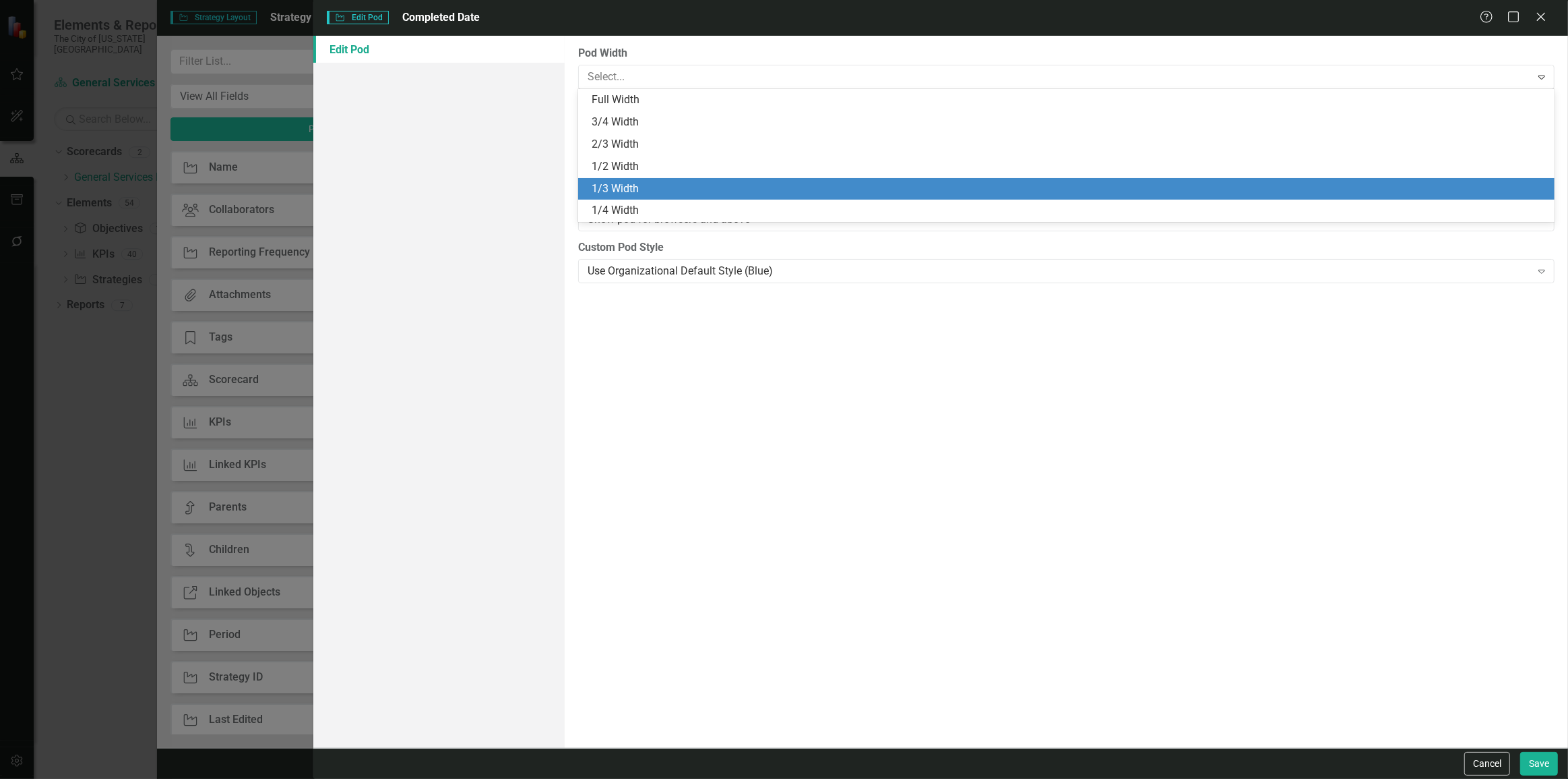
click at [646, 187] on div "1/3 Width" at bounding box center [1069, 189] width 955 height 16
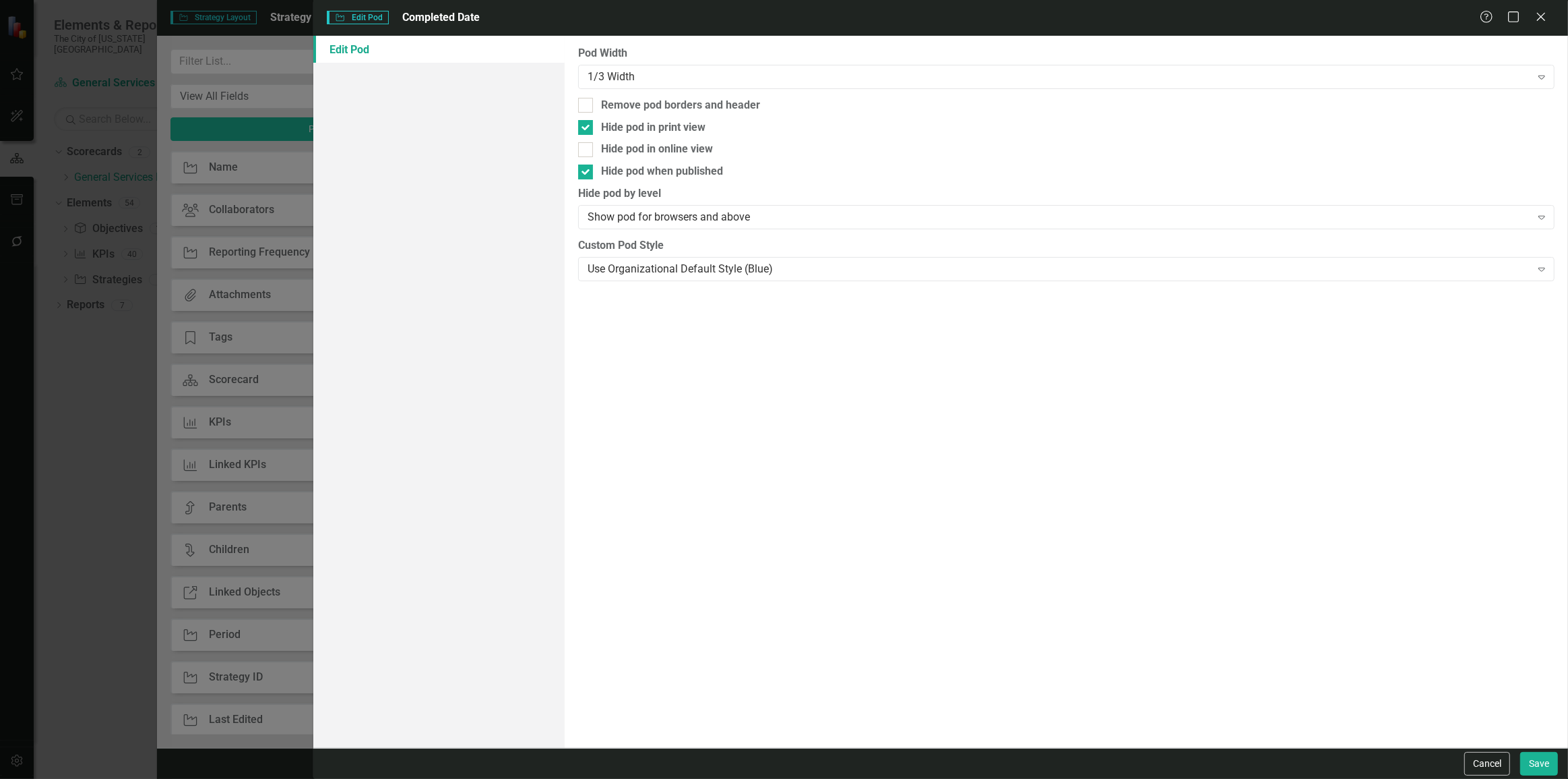
click at [1561, 766] on div "Cancel Save" at bounding box center [941, 763] width 1255 height 31
click at [1548, 762] on button "Save" at bounding box center [1540, 763] width 37 height 23
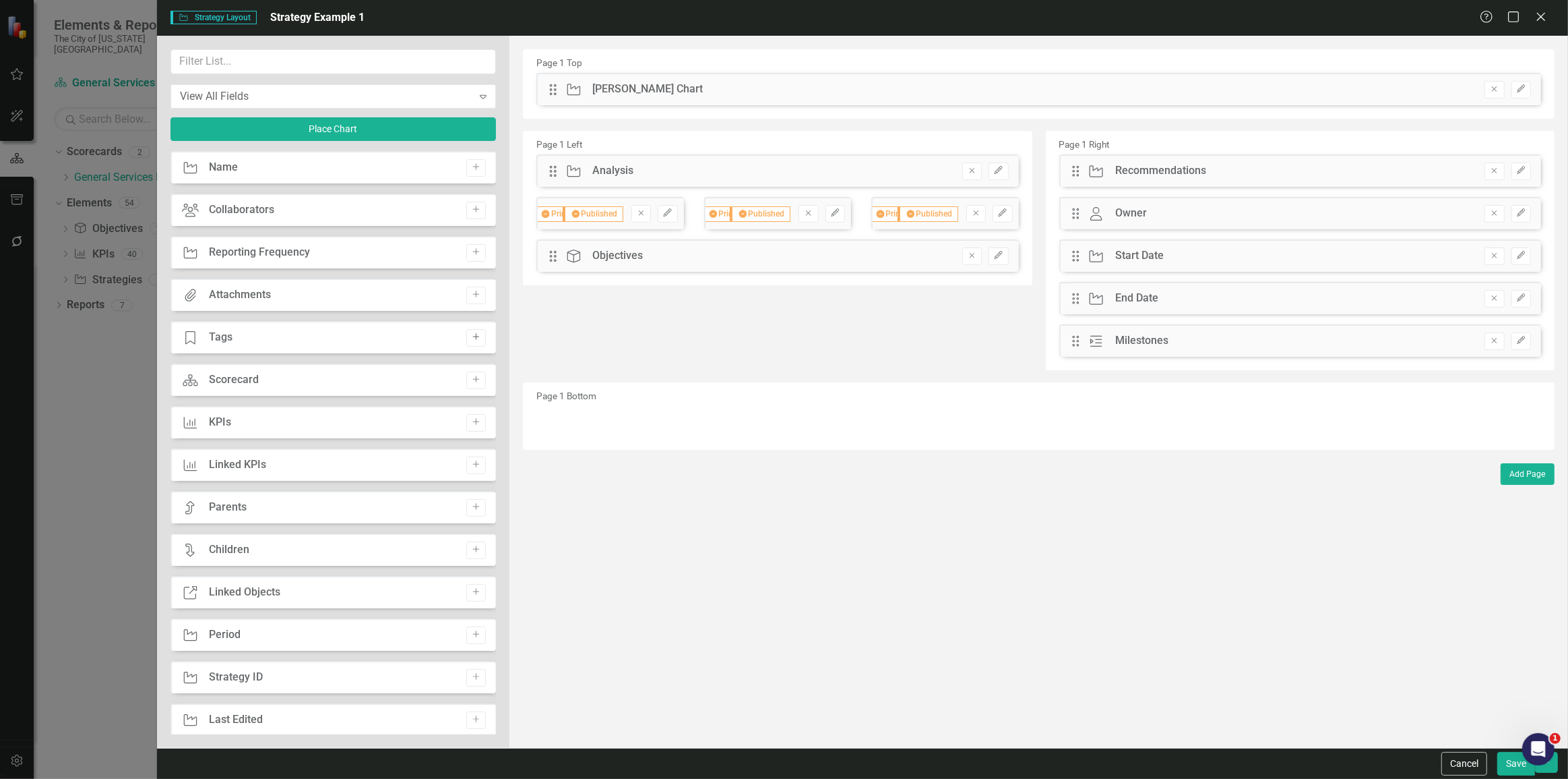
click at [477, 337] on icon "Add" at bounding box center [476, 337] width 10 height 8
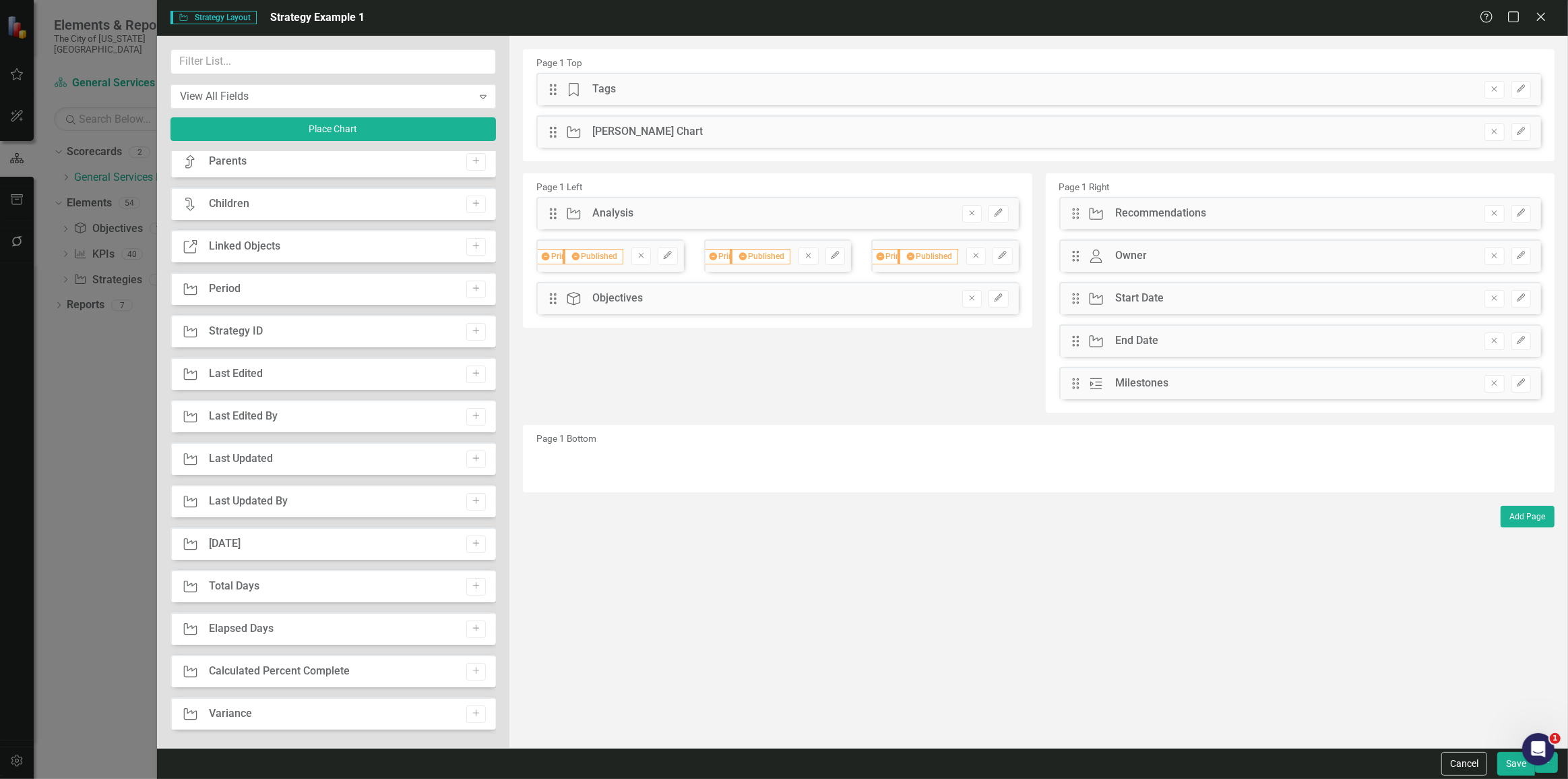
scroll to position [490, 0]
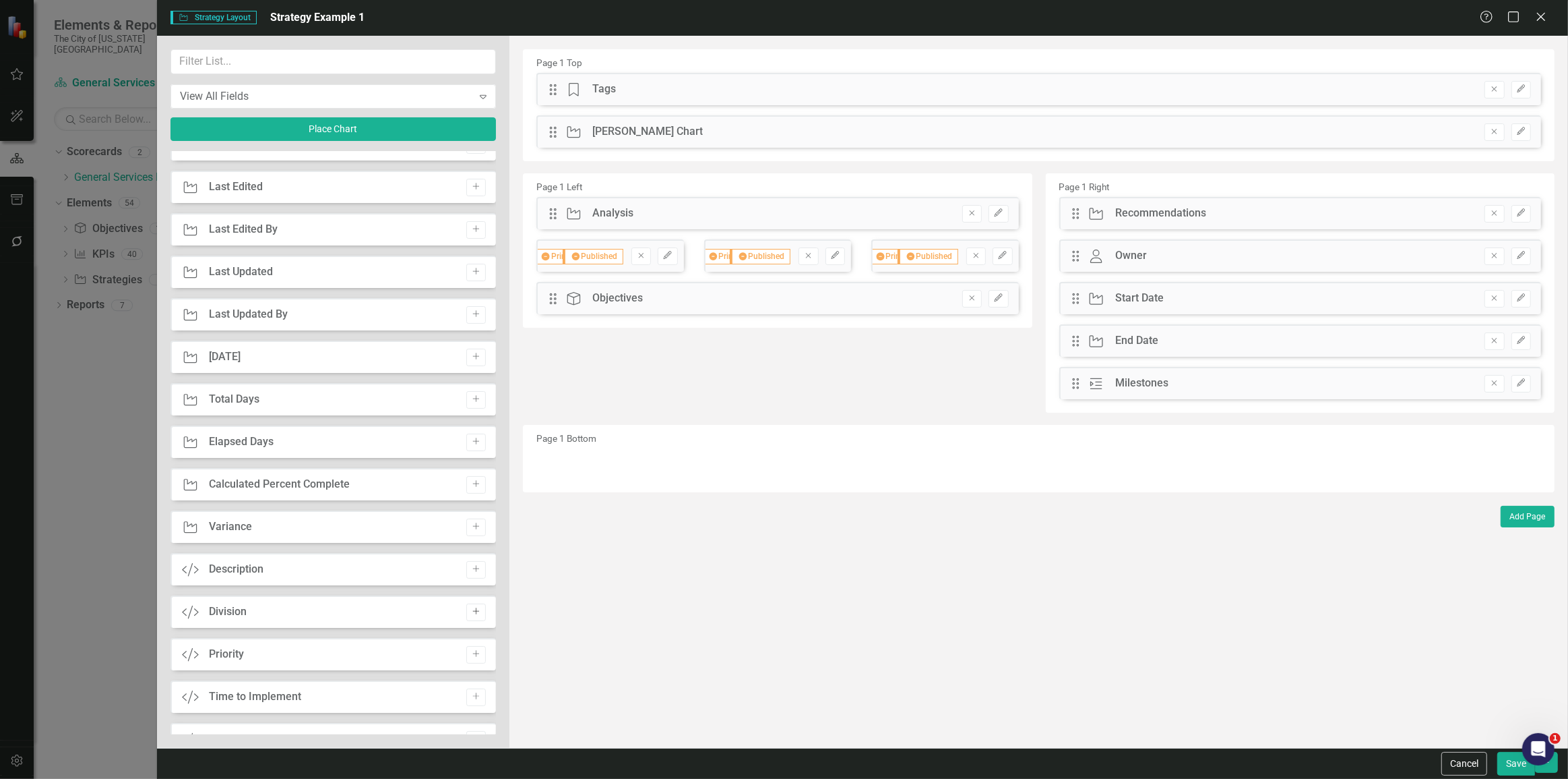
click at [472, 614] on icon "Add" at bounding box center [476, 611] width 10 height 8
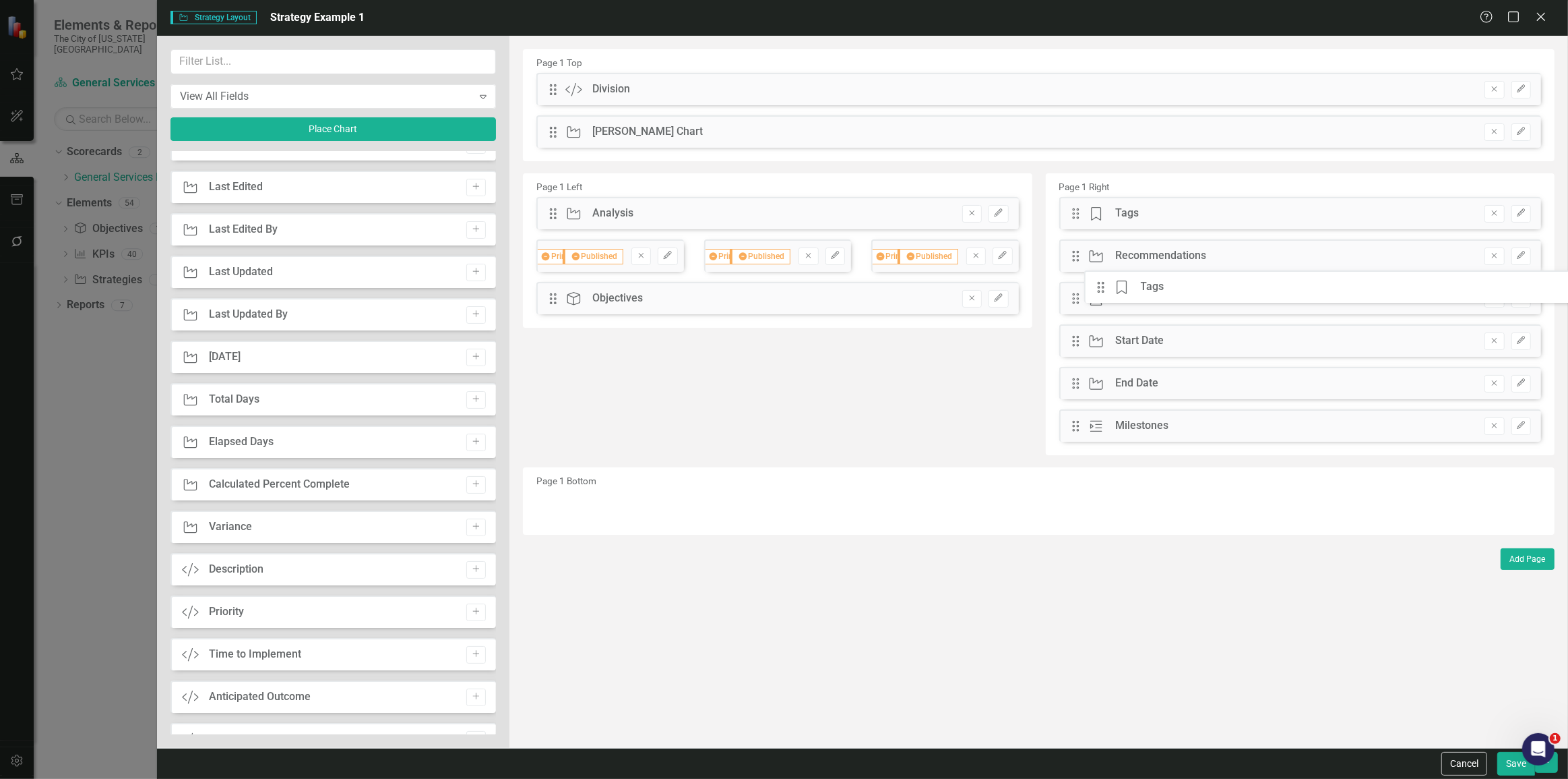
drag, startPoint x: 558, startPoint y: 128, endPoint x: 1106, endPoint y: 271, distance: 566.4
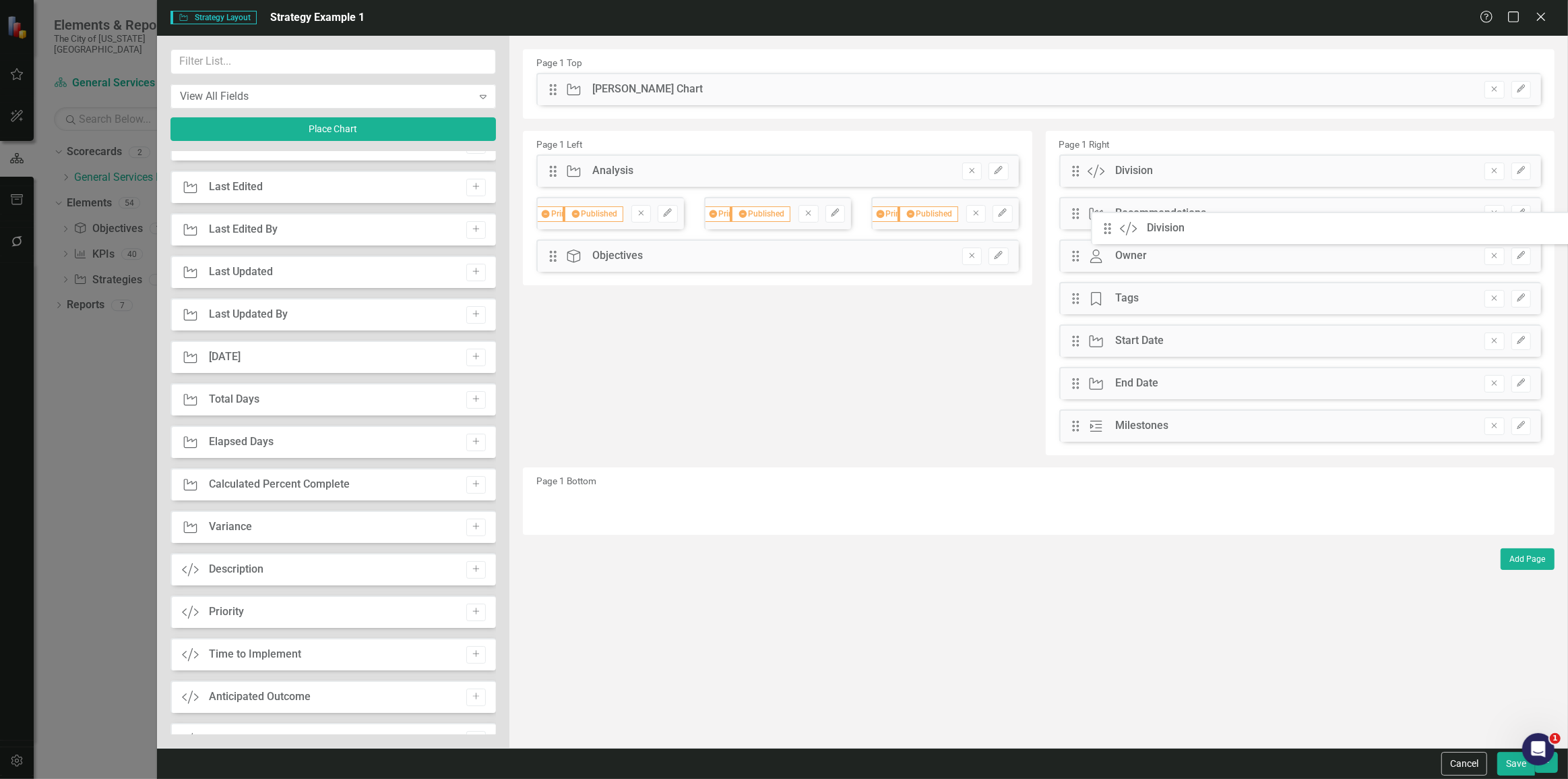
drag, startPoint x: 557, startPoint y: 91, endPoint x: 1123, endPoint y: 231, distance: 583.1
click at [1522, 210] on icon "button" at bounding box center [1521, 213] width 8 height 8
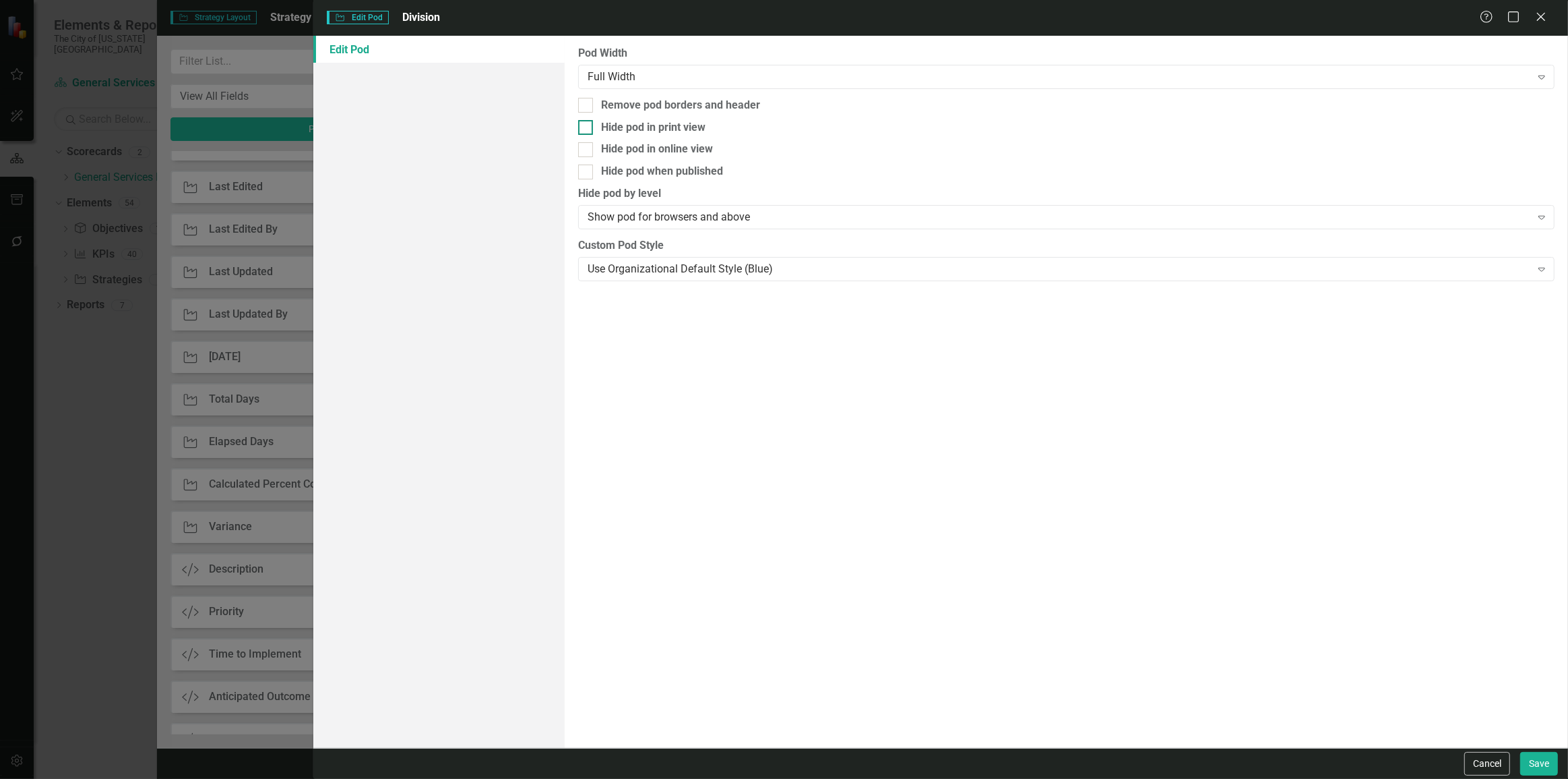
click at [675, 127] on div "Hide pod in print view" at bounding box center [653, 127] width 104 height 16
click at [587, 127] on input "Hide pod in print view" at bounding box center [583, 124] width 9 height 9
checkbox input "true"
click at [689, 82] on div "Full Width" at bounding box center [1059, 76] width 944 height 16
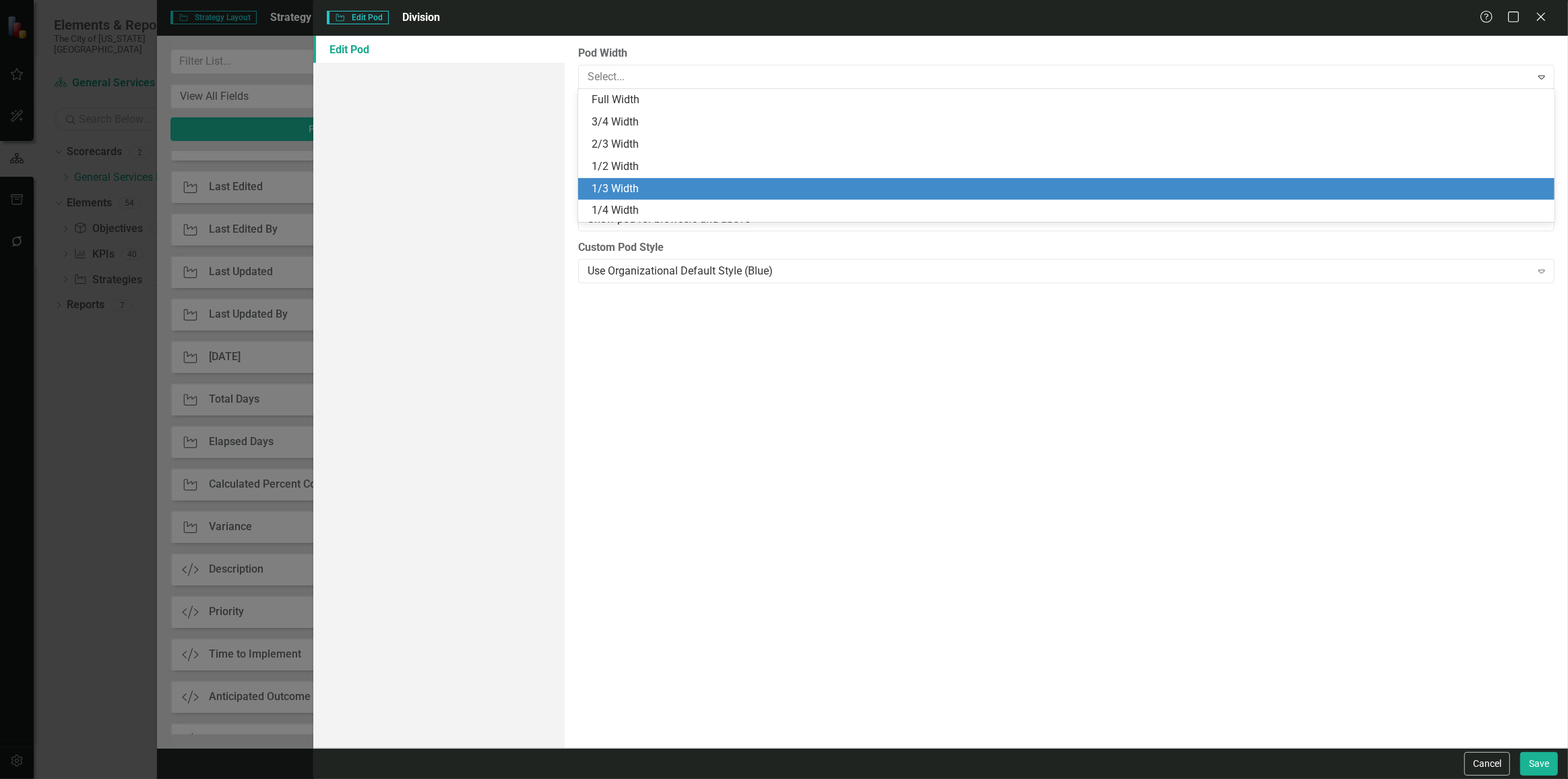
click at [637, 183] on div "1/3 Width" at bounding box center [1069, 189] width 955 height 16
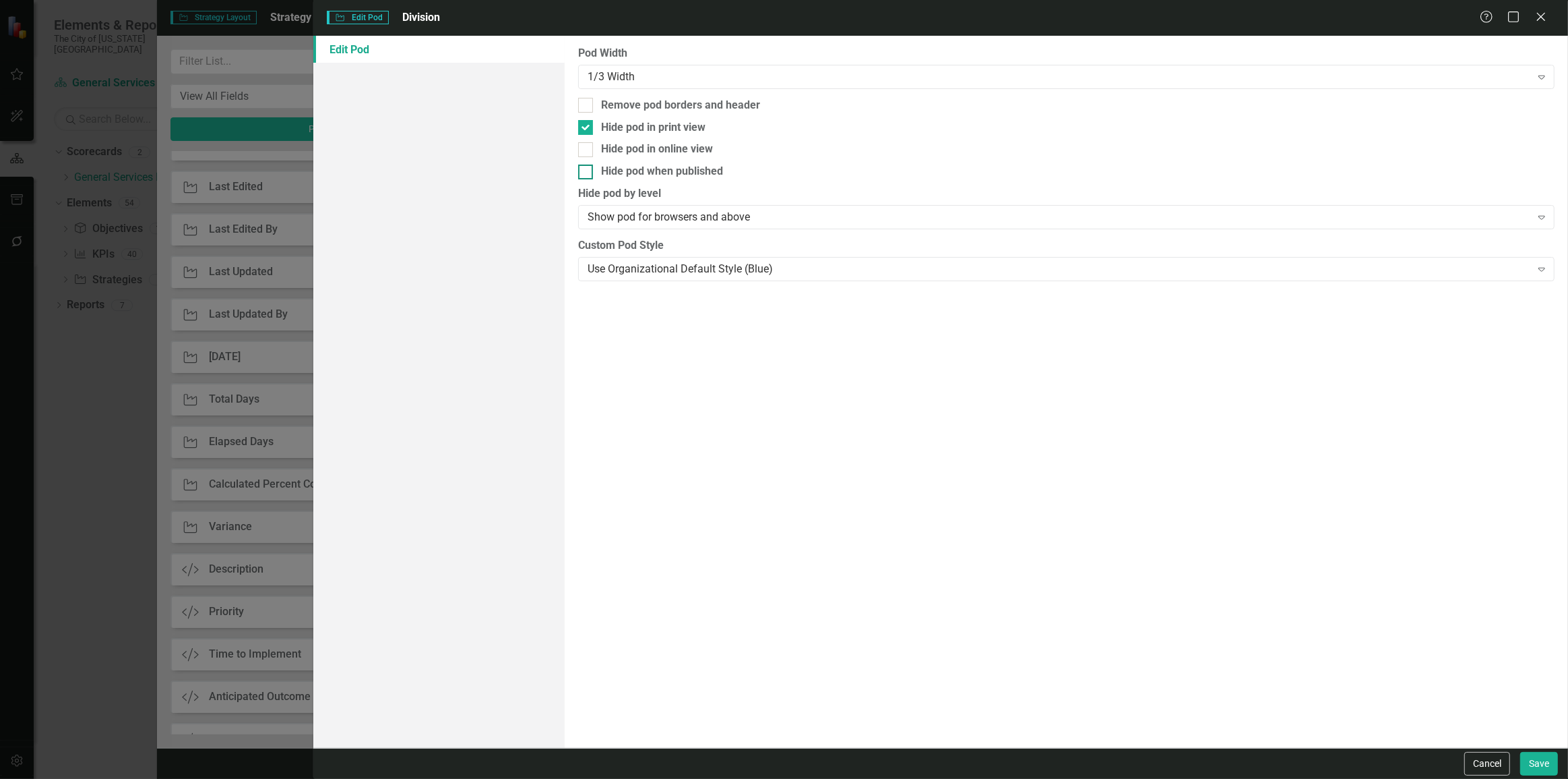
click at [672, 172] on div "Hide pod when published" at bounding box center [662, 172] width 122 height 16
click at [587, 172] on input "Hide pod when published" at bounding box center [583, 169] width 9 height 9
checkbox input "true"
click at [1538, 766] on button "Save" at bounding box center [1540, 763] width 37 height 23
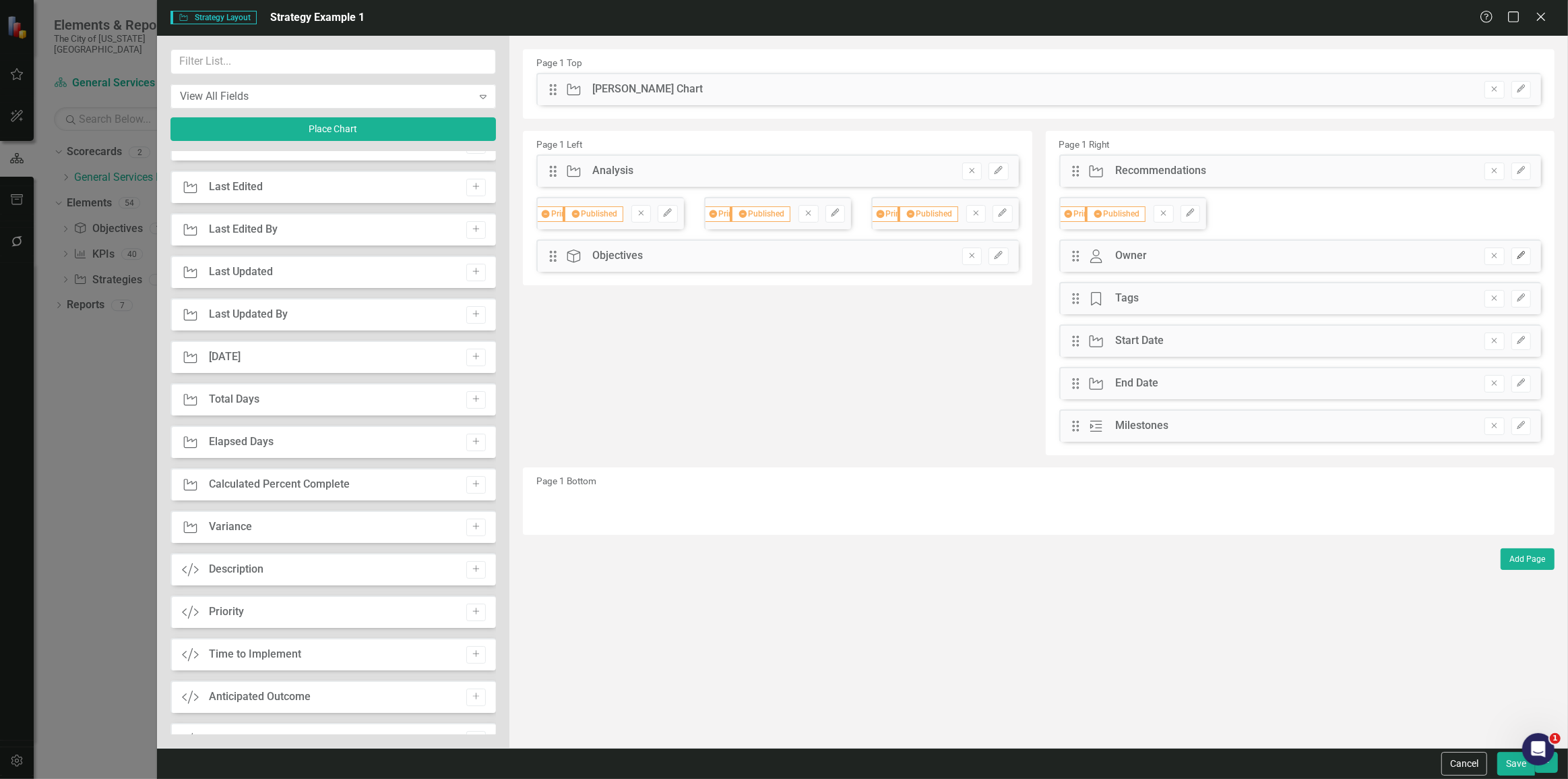
click at [1512, 259] on button "Edit" at bounding box center [1522, 256] width 19 height 17
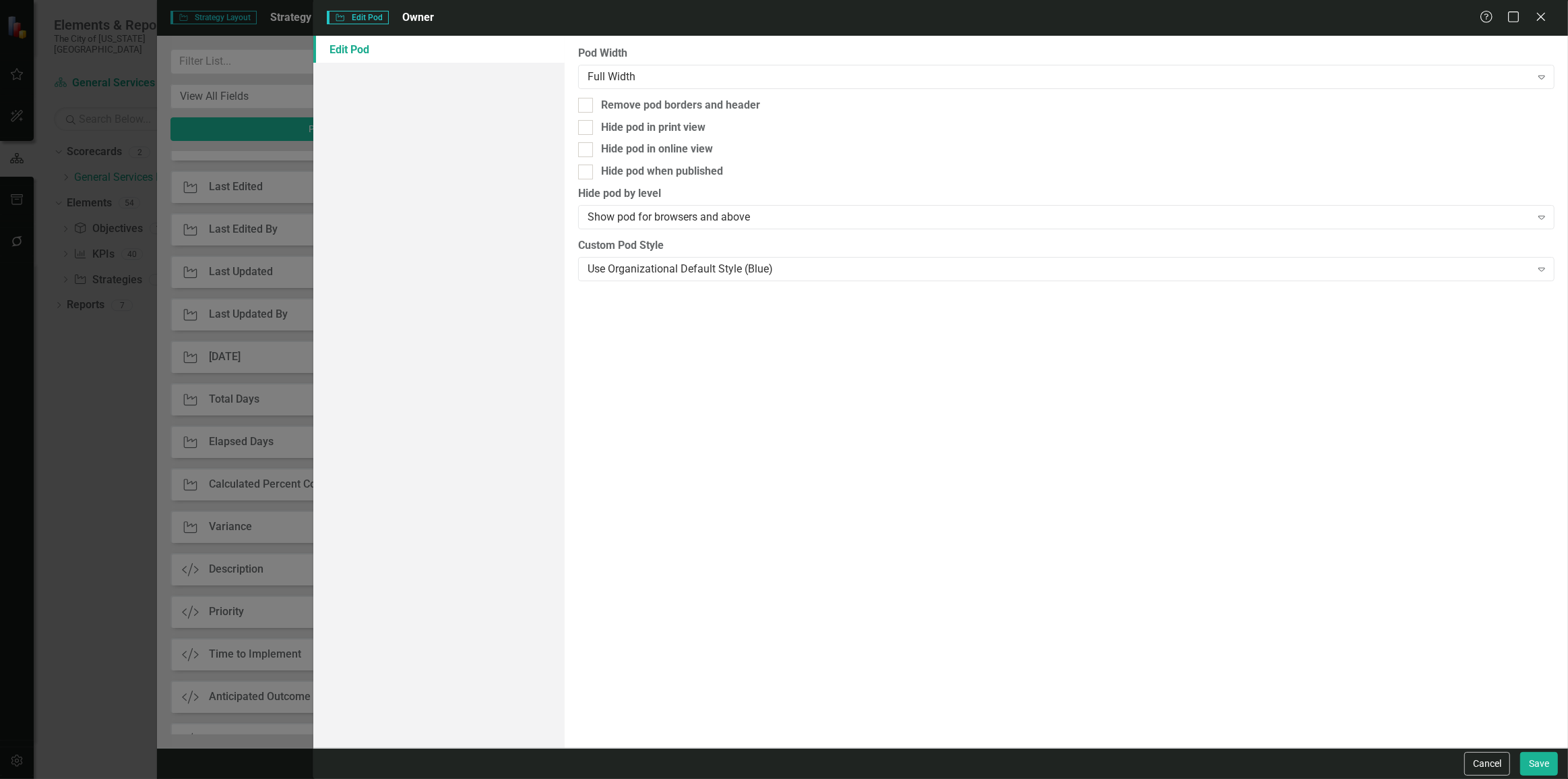
click at [597, 90] on div "Pod Width Full Width Expand Remove pod borders and header Hide pod in print vie…" at bounding box center [1067, 392] width 1004 height 712
click at [612, 78] on div "Full Width" at bounding box center [1059, 76] width 944 height 16
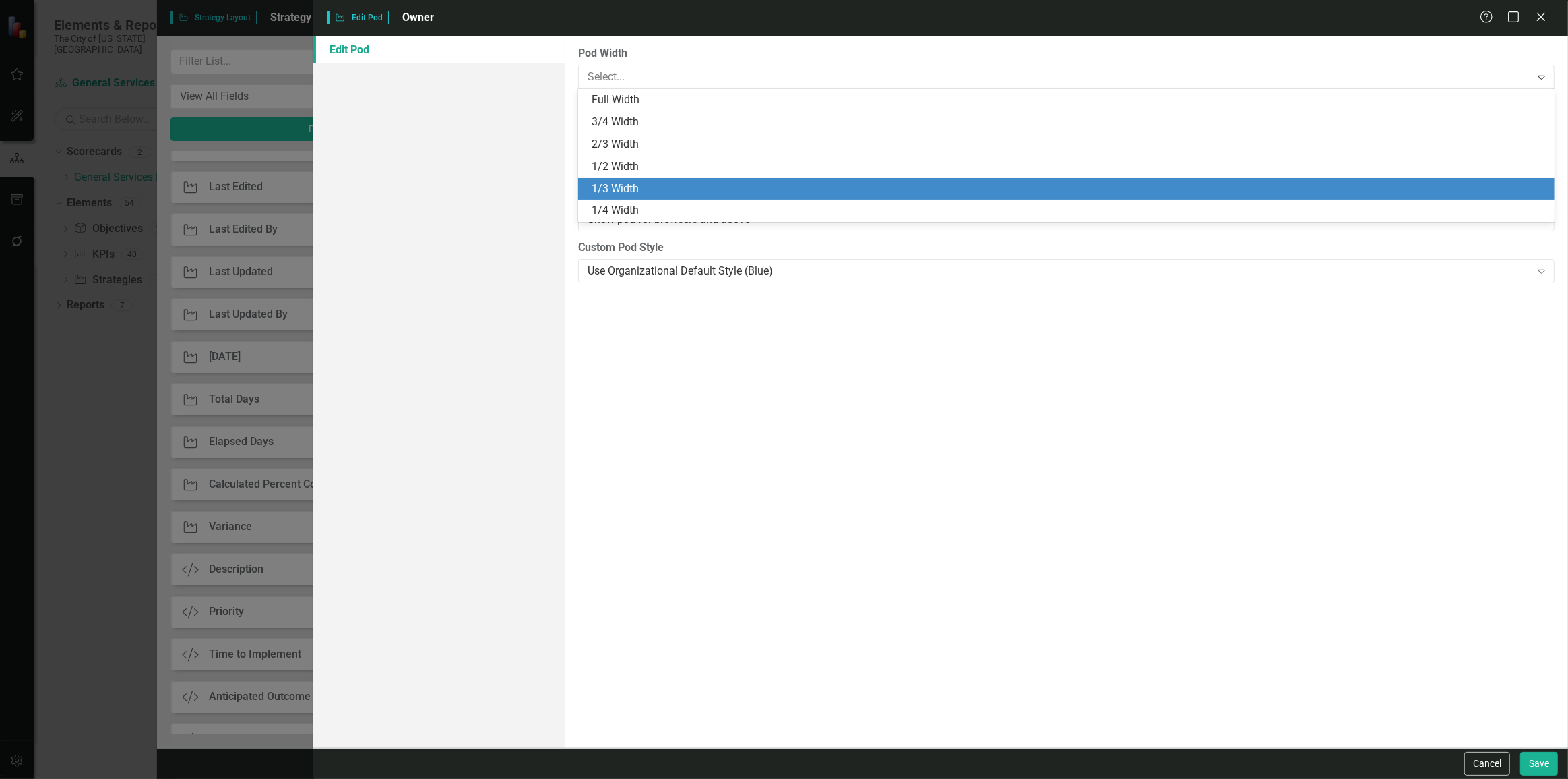
click at [623, 184] on div "1/3 Width" at bounding box center [1069, 189] width 955 height 16
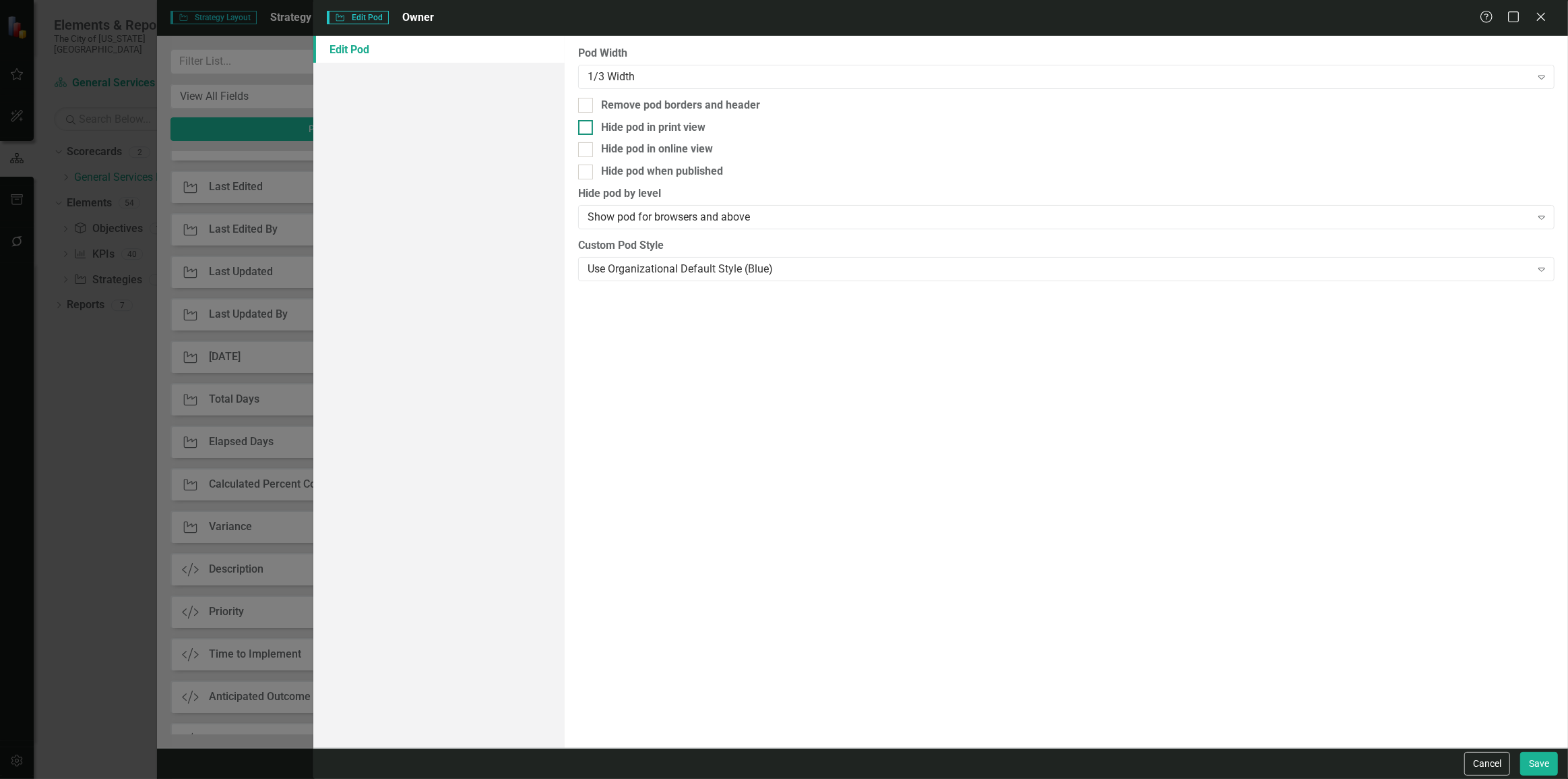
click at [603, 128] on div "Hide pod in print view" at bounding box center [653, 127] width 104 height 16
click at [587, 128] on input "Hide pod in print view" at bounding box center [583, 124] width 9 height 9
checkbox input "true"
click at [612, 175] on div "Hide pod when published" at bounding box center [662, 172] width 122 height 16
click at [587, 173] on input "Hide pod when published" at bounding box center [583, 169] width 9 height 9
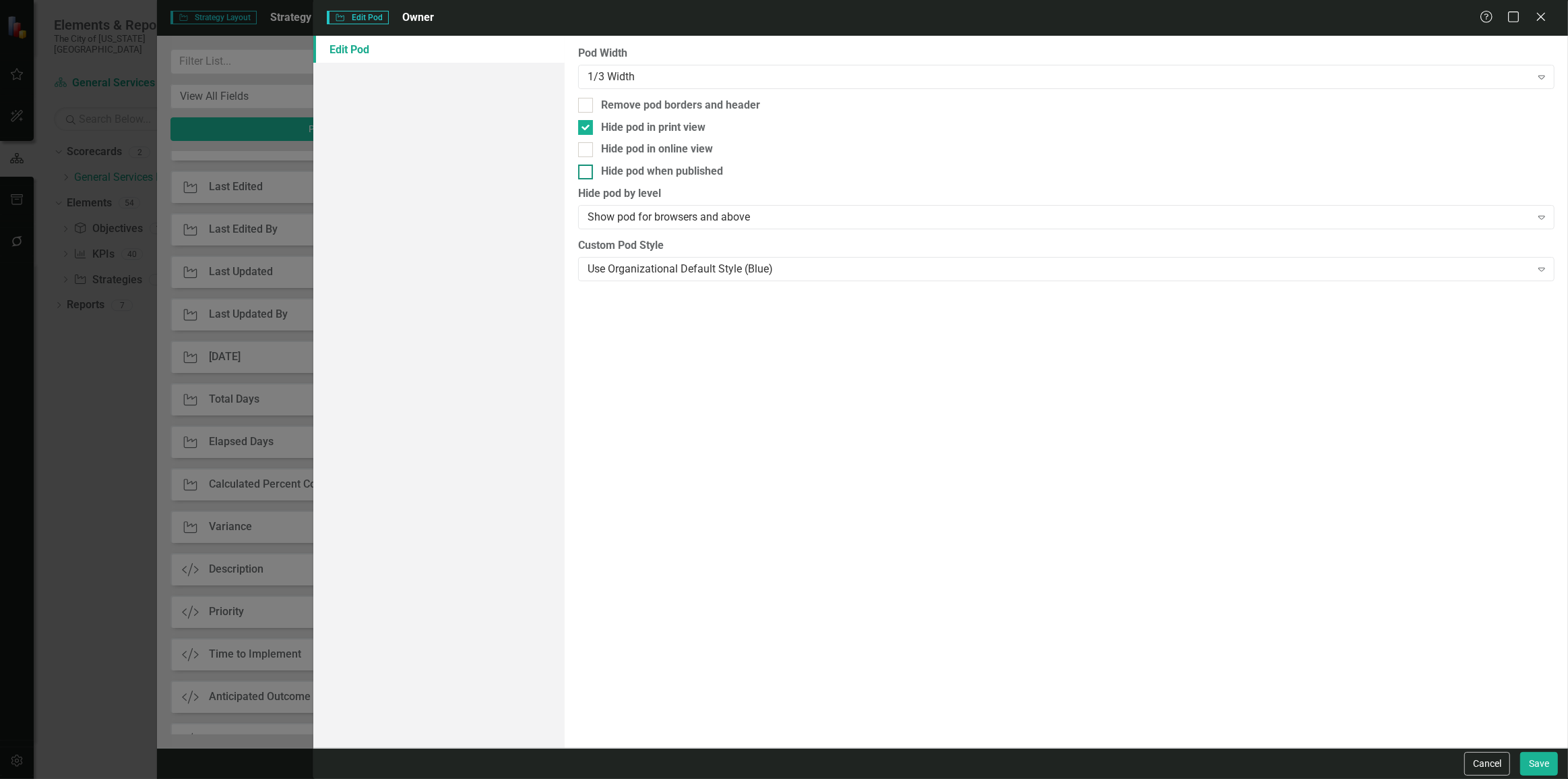
checkbox input "true"
click at [1536, 763] on button "Save" at bounding box center [1540, 763] width 37 height 23
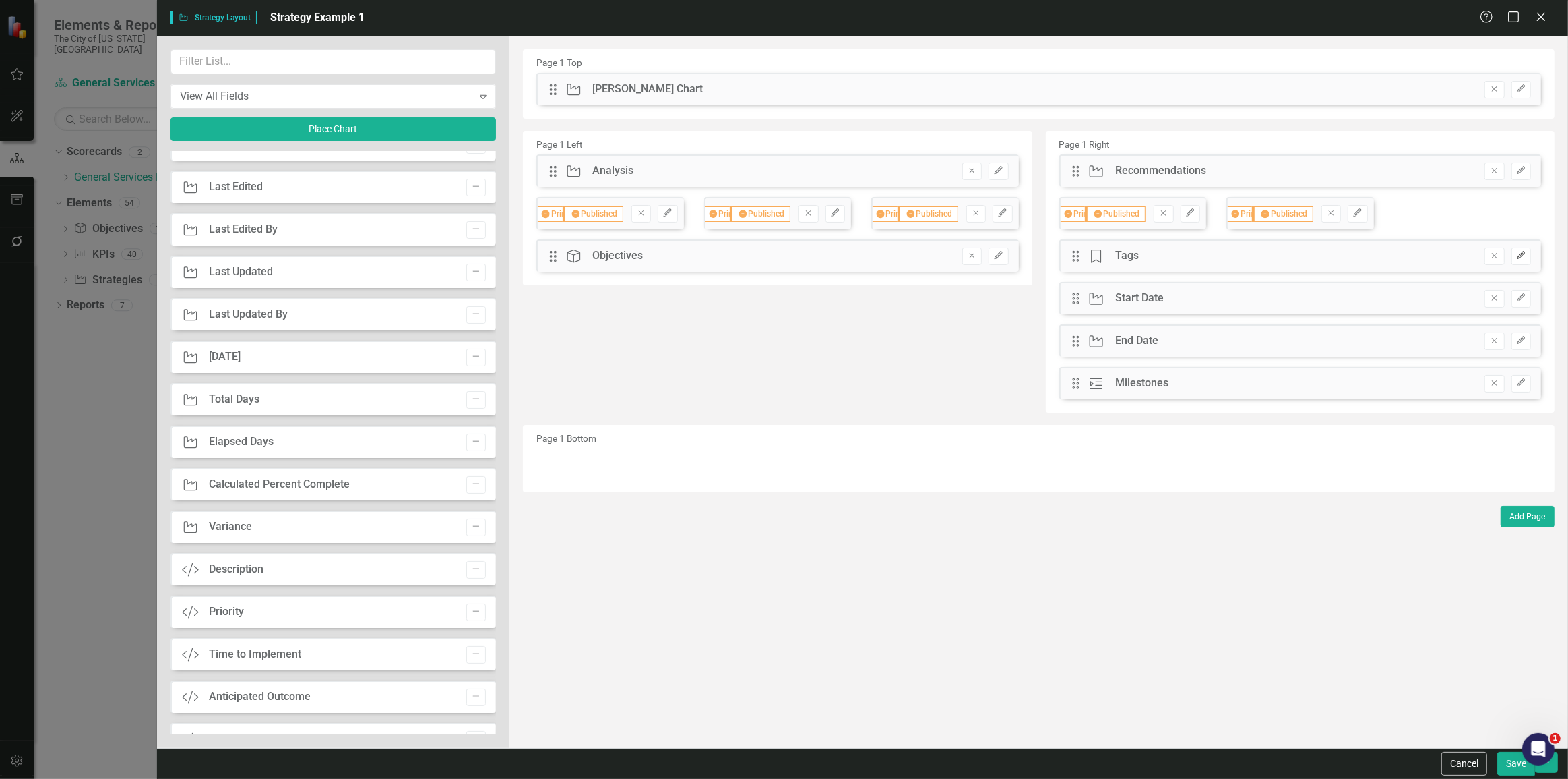
click at [1524, 253] on icon "Edit" at bounding box center [1521, 255] width 10 height 8
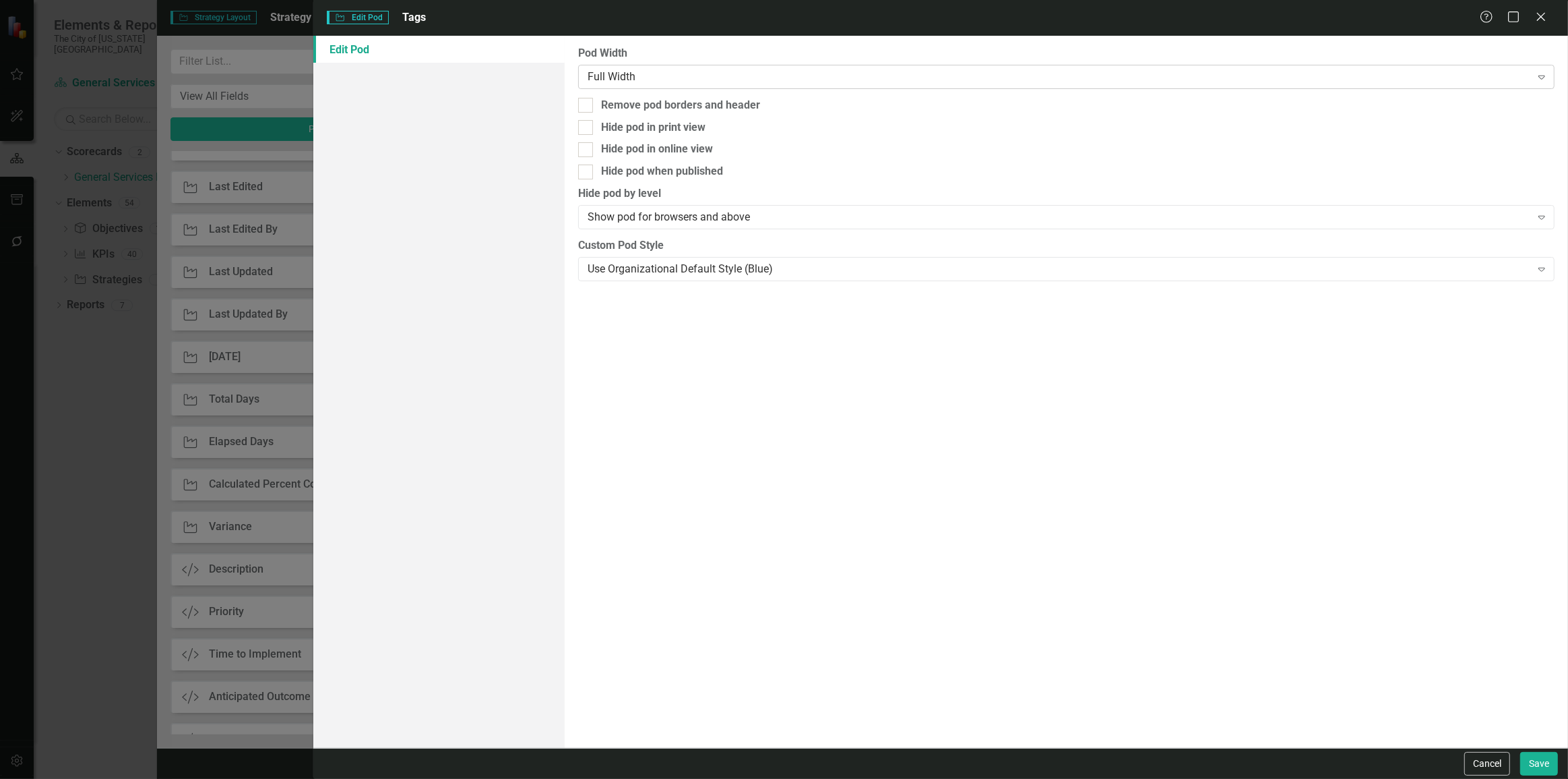
click at [673, 70] on div "Full Width" at bounding box center [1059, 76] width 944 height 16
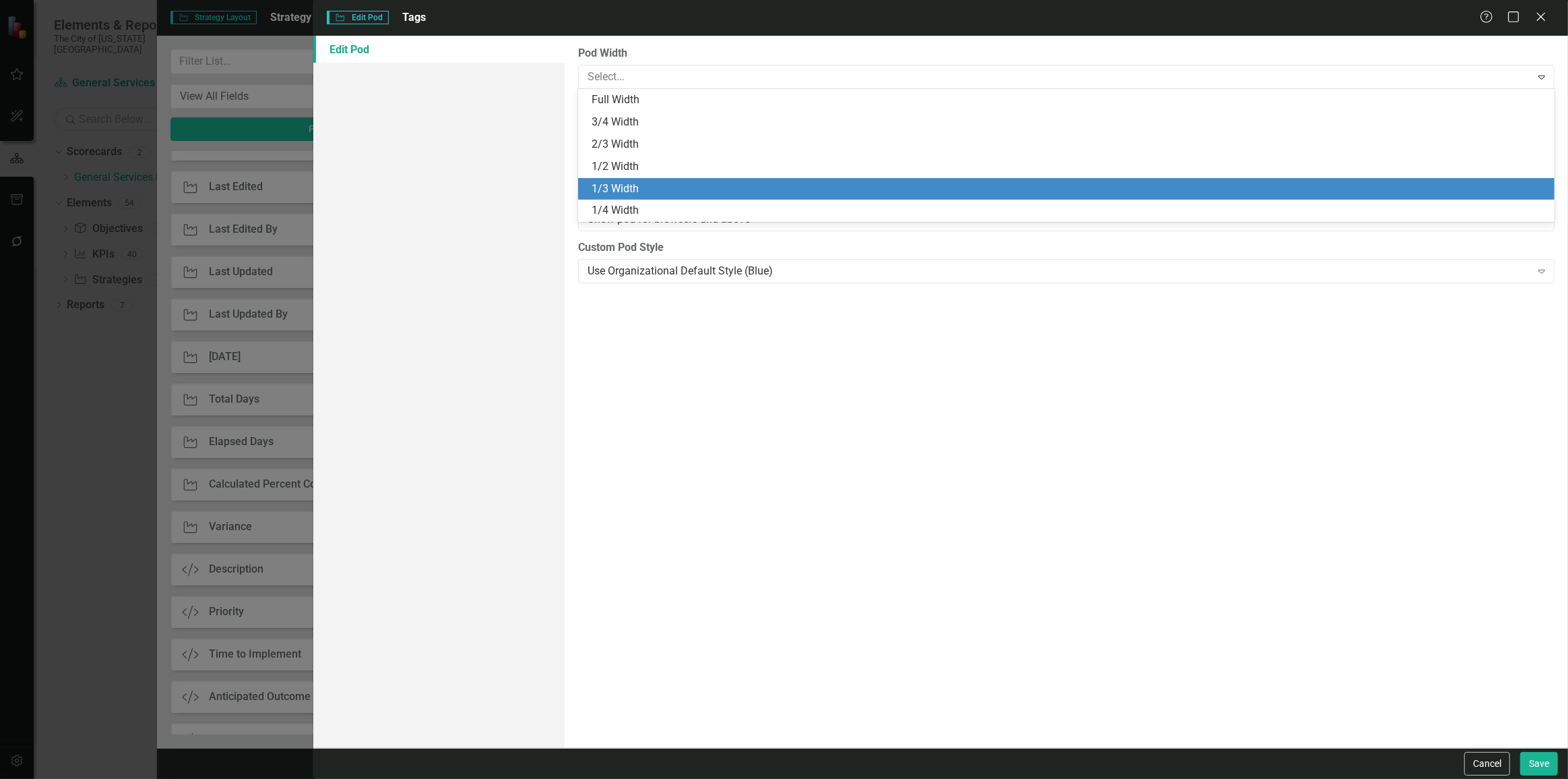
click at [612, 188] on div "1/3 Width" at bounding box center [1069, 189] width 955 height 16
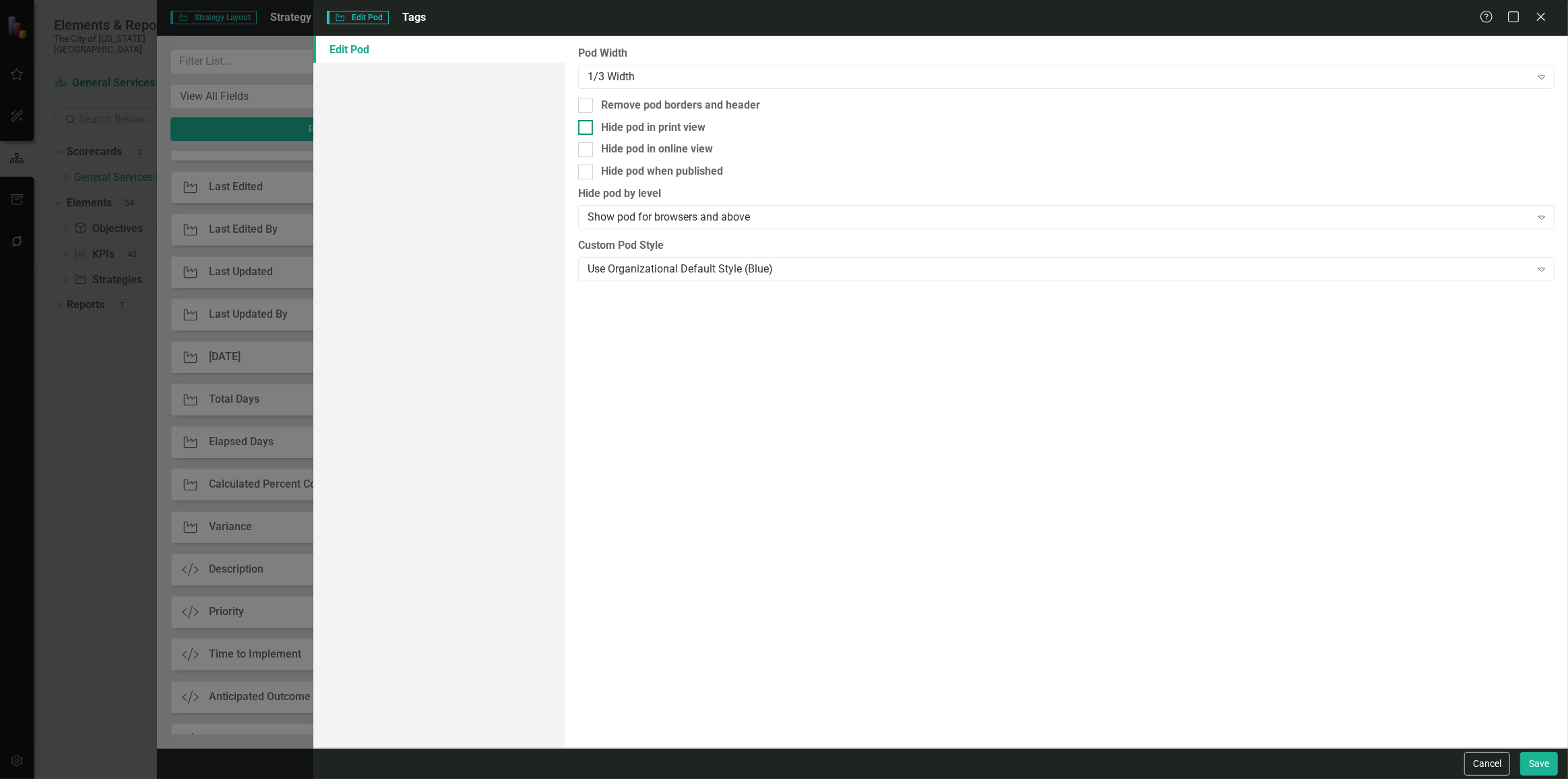
click at [654, 130] on div "Hide pod in print view" at bounding box center [653, 127] width 104 height 16
click at [587, 129] on input "Hide pod in print view" at bounding box center [583, 124] width 9 height 9
checkbox input "true"
click at [652, 179] on div "Pod Width 1/3 Width Expand Remove pod borders and header Hide pod in print view…" at bounding box center [1067, 392] width 1004 height 712
click at [681, 175] on div "Hide pod when published" at bounding box center [662, 172] width 122 height 16
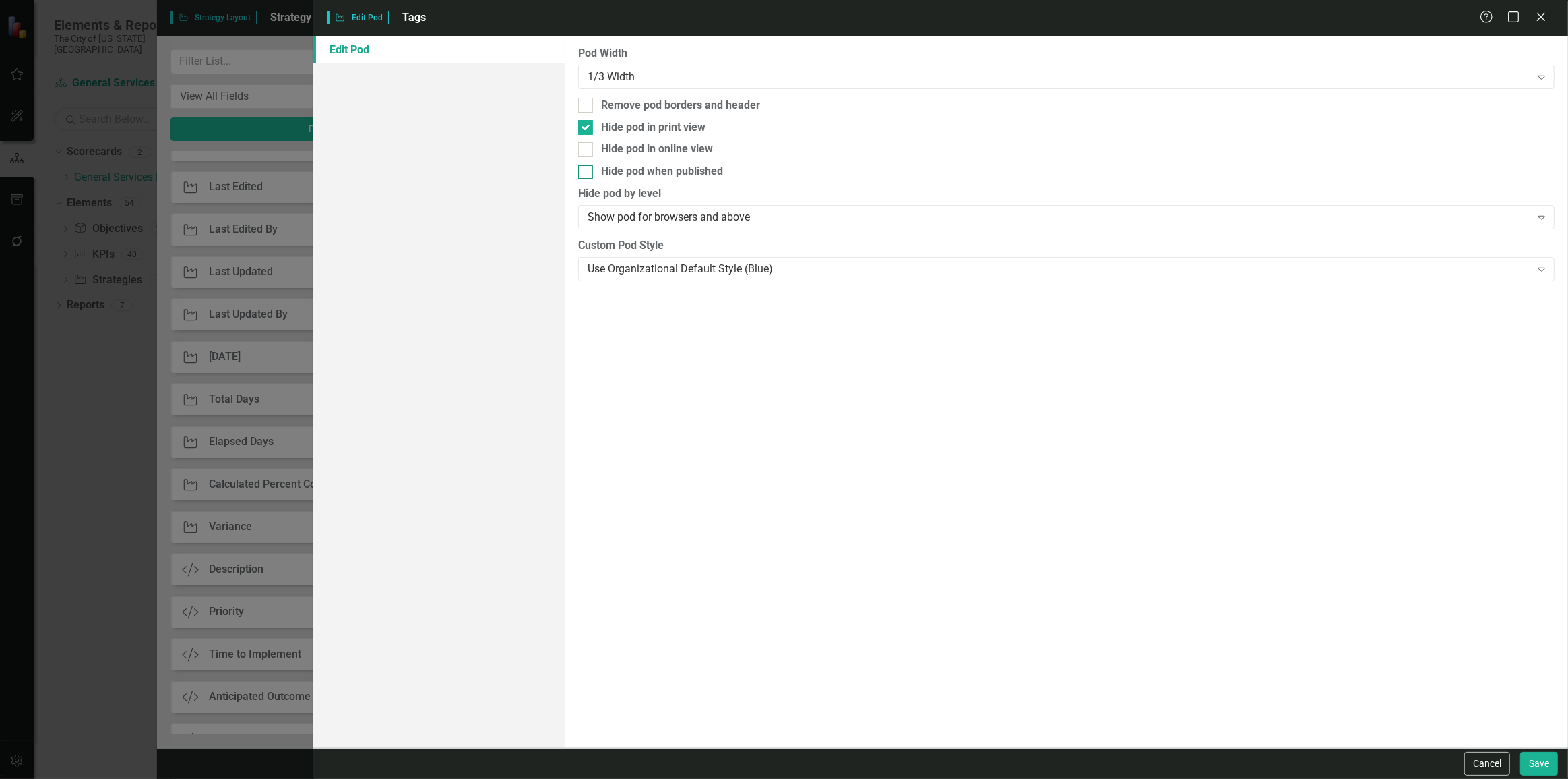
click at [587, 173] on input "Hide pod when published" at bounding box center [583, 169] width 9 height 9
checkbox input "true"
click at [1541, 754] on button "Save" at bounding box center [1540, 763] width 37 height 23
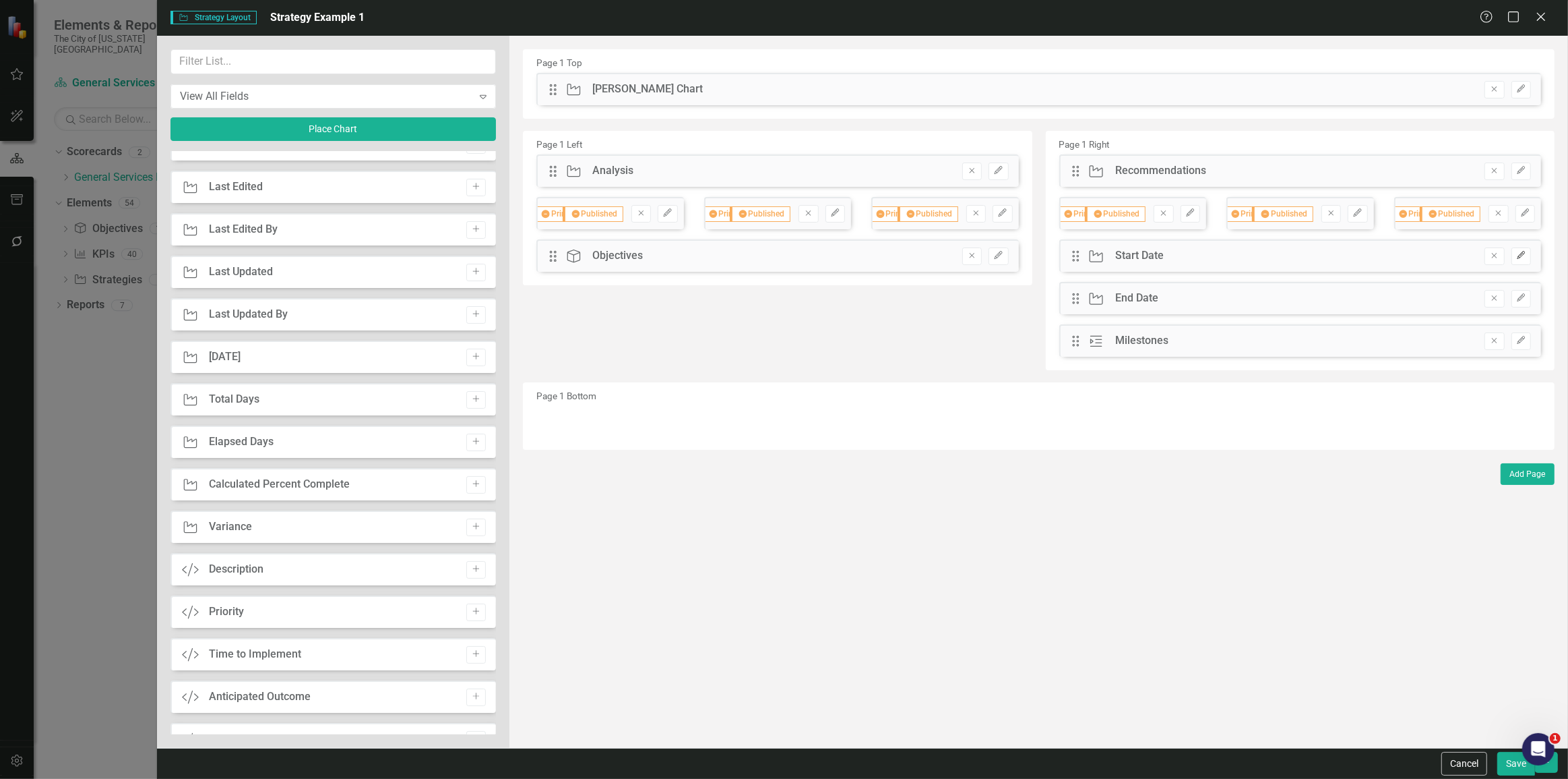
click at [1527, 250] on button "Edit" at bounding box center [1522, 256] width 19 height 17
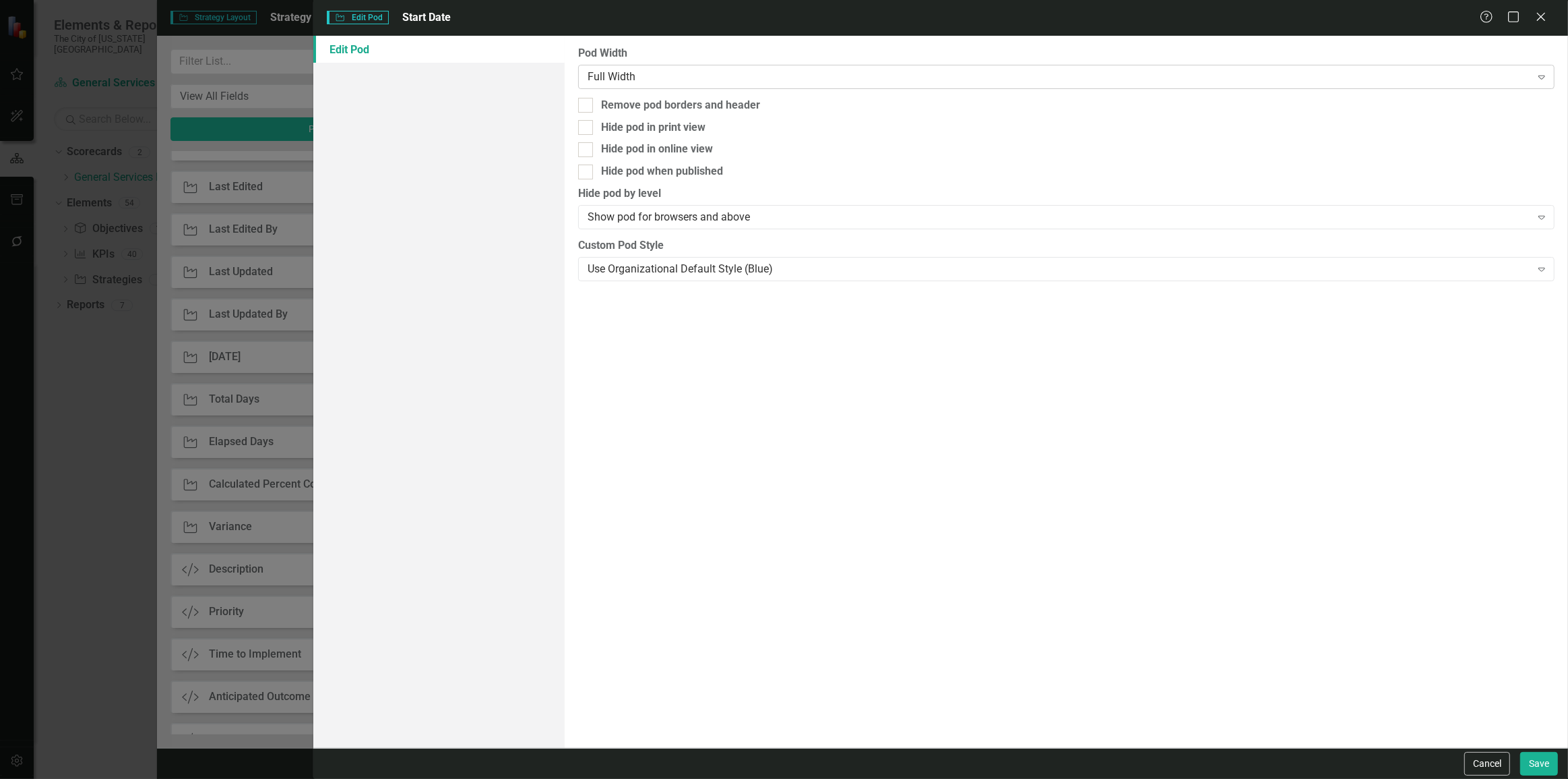
click at [588, 79] on div "Full Width" at bounding box center [1059, 76] width 944 height 16
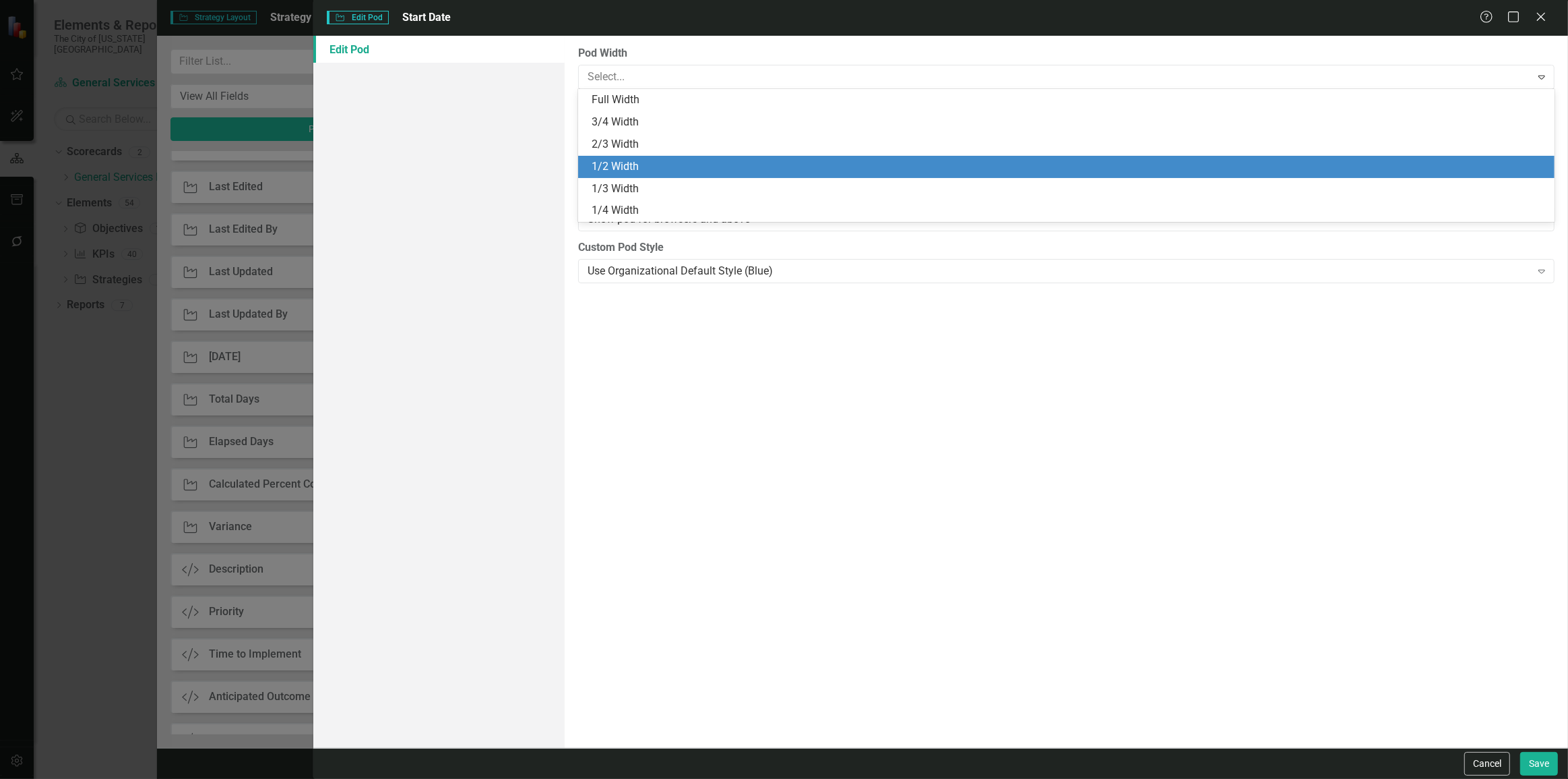
click at [602, 166] on div "1/2 Width" at bounding box center [1069, 166] width 955 height 16
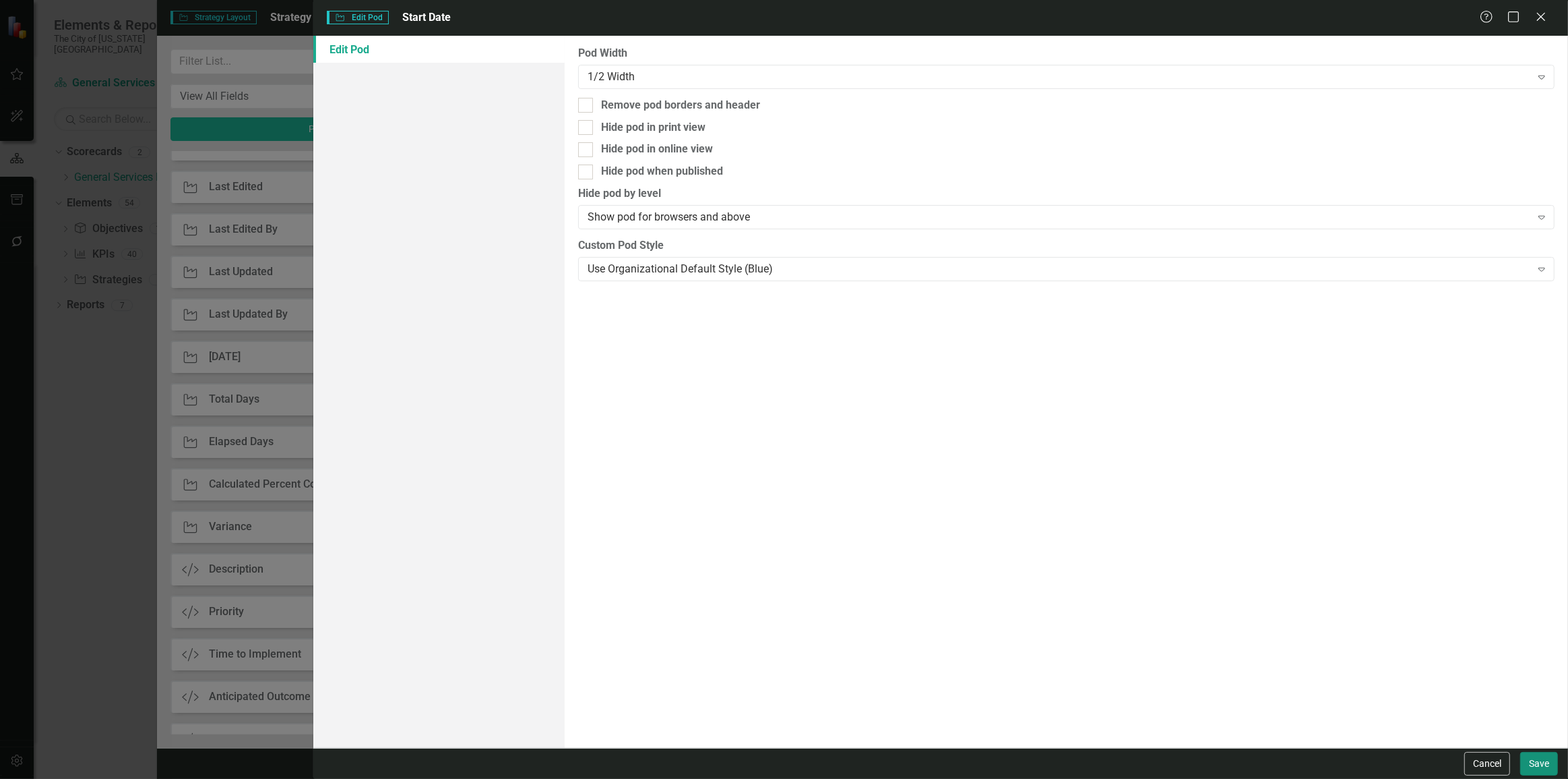
click at [1534, 756] on button "Save" at bounding box center [1540, 763] width 37 height 23
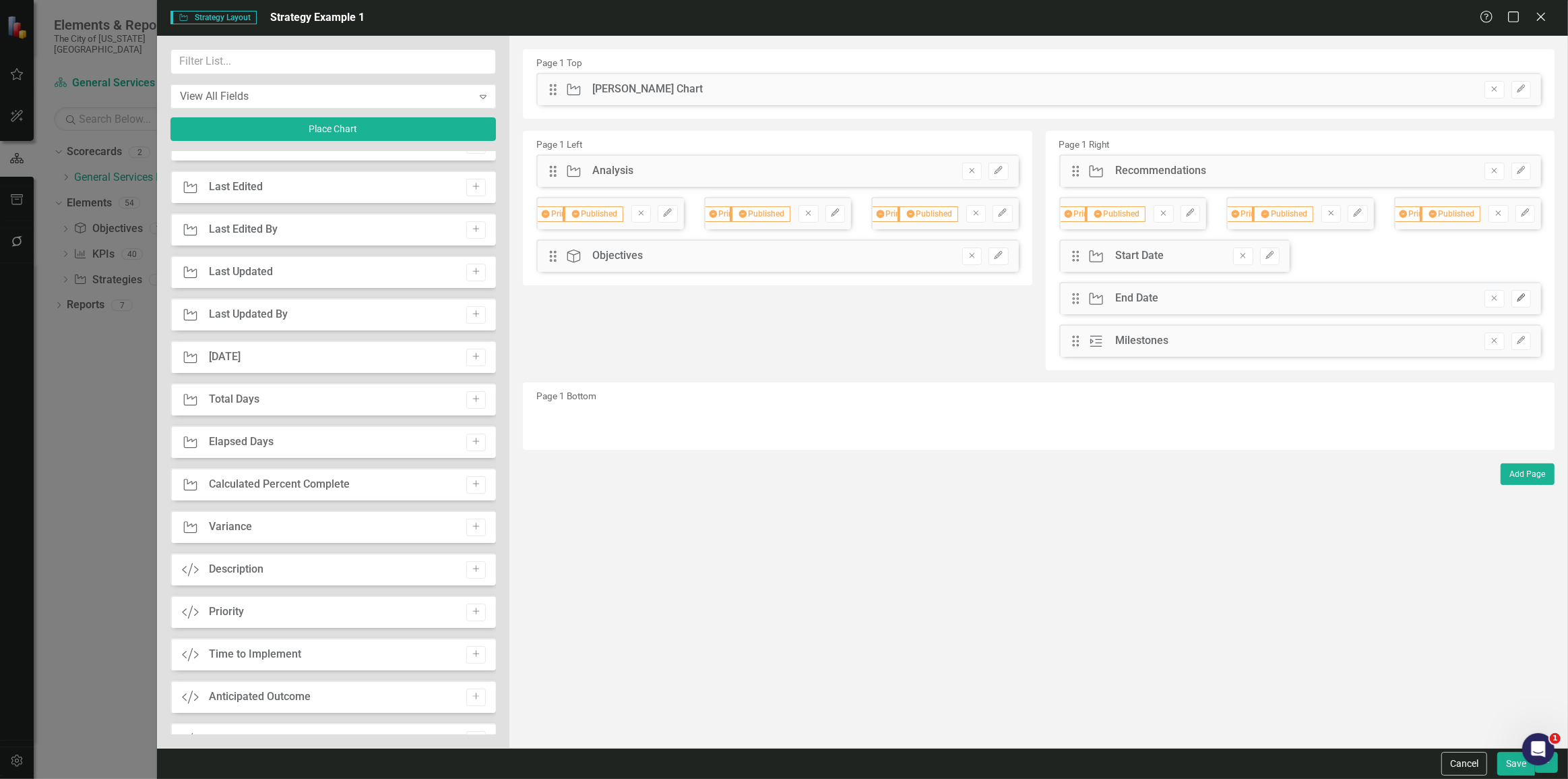
click at [1525, 304] on button "Edit" at bounding box center [1522, 298] width 19 height 17
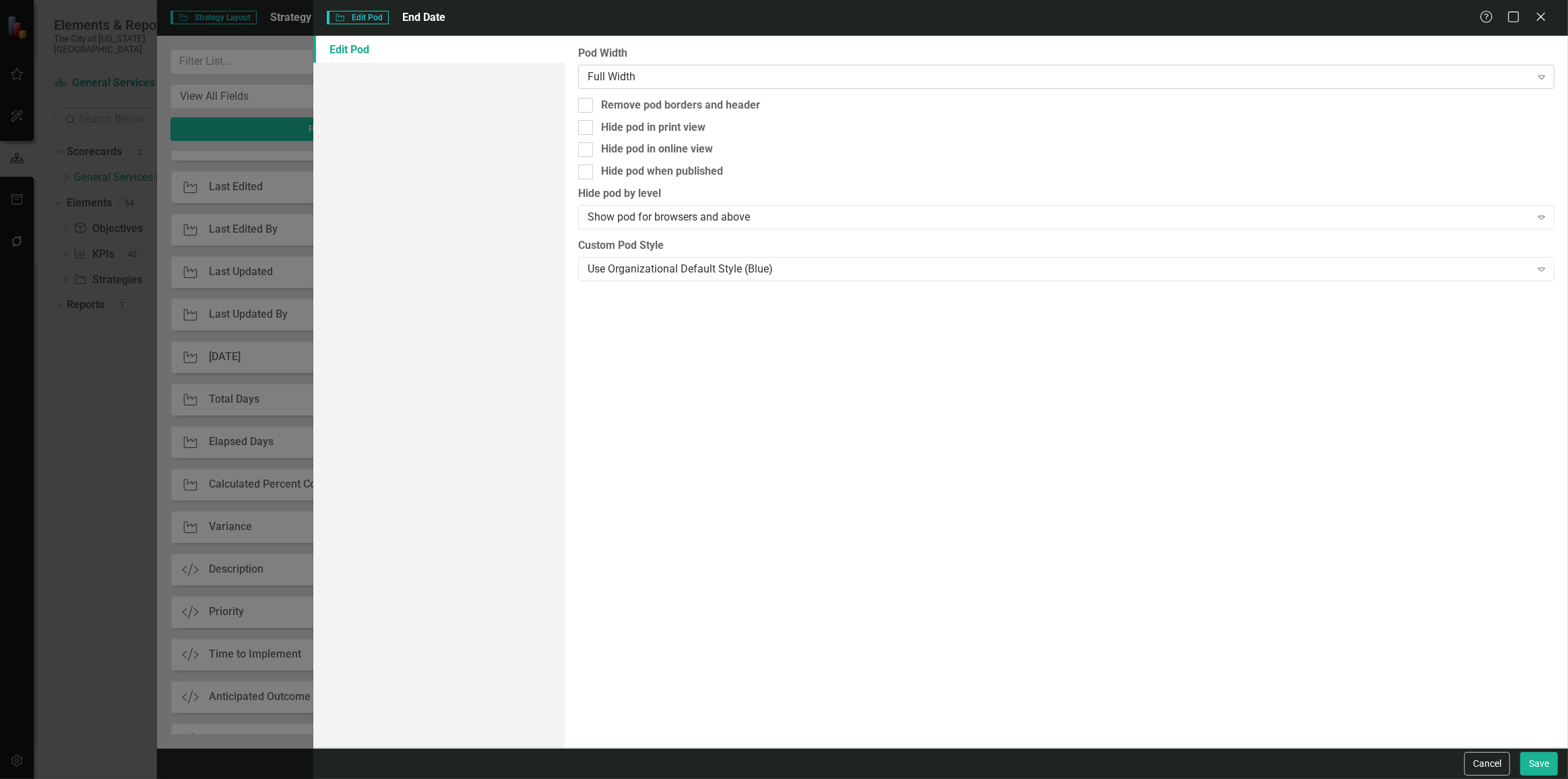
click at [672, 73] on div "Full Width" at bounding box center [1059, 76] width 944 height 16
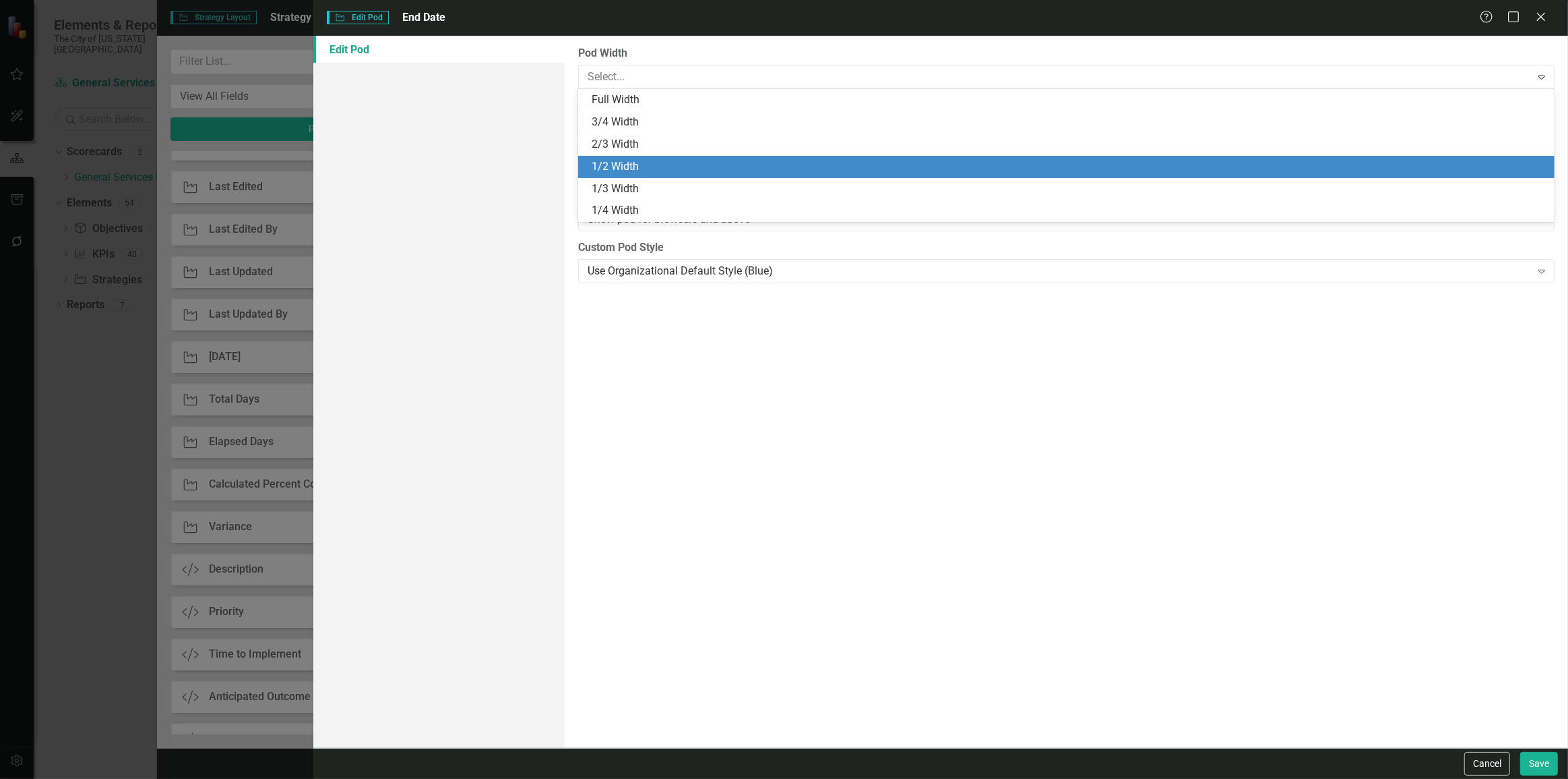
click at [615, 166] on div "1/2 Width" at bounding box center [1069, 166] width 955 height 16
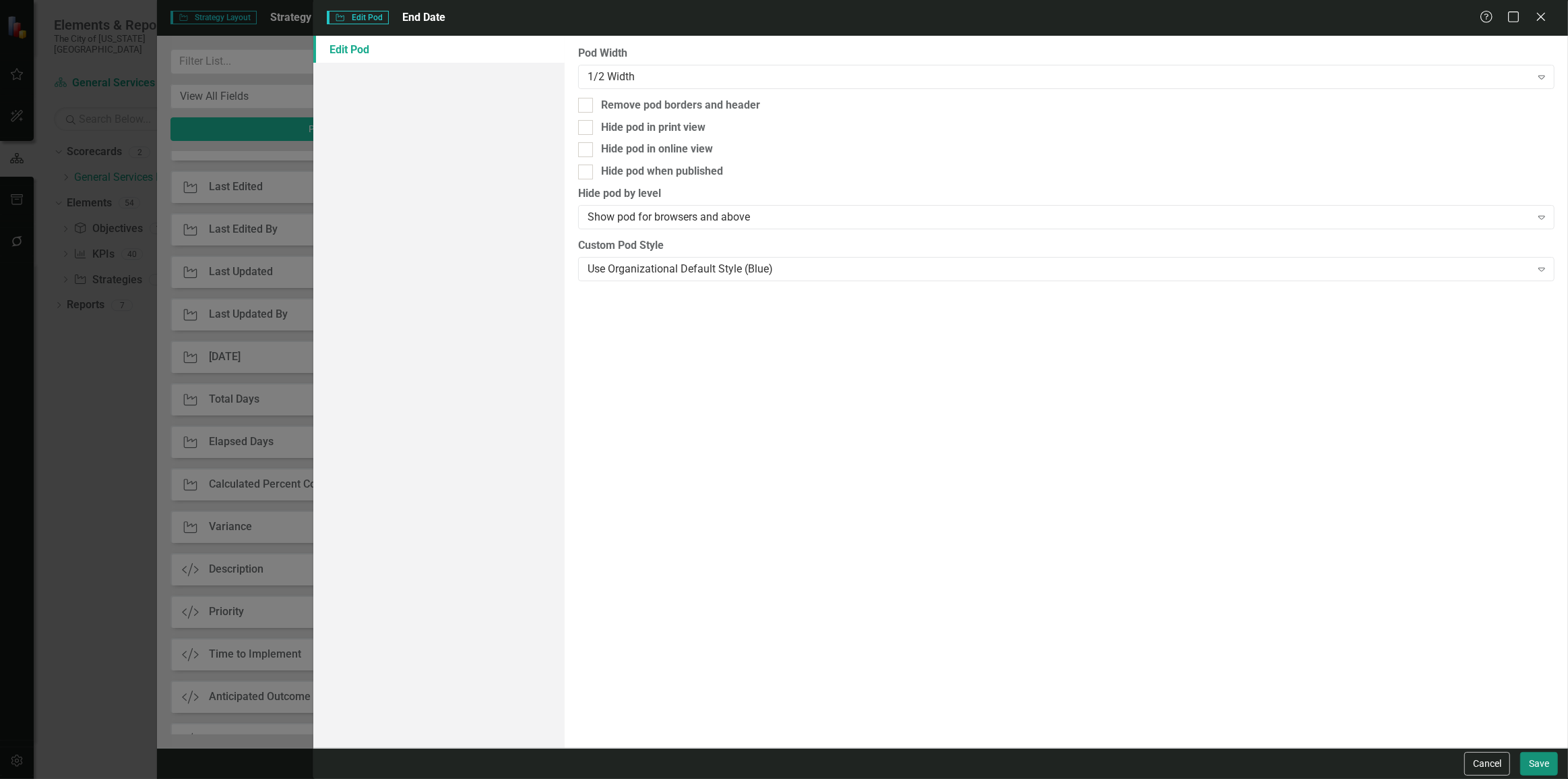
click at [1530, 752] on button "Save" at bounding box center [1540, 763] width 37 height 23
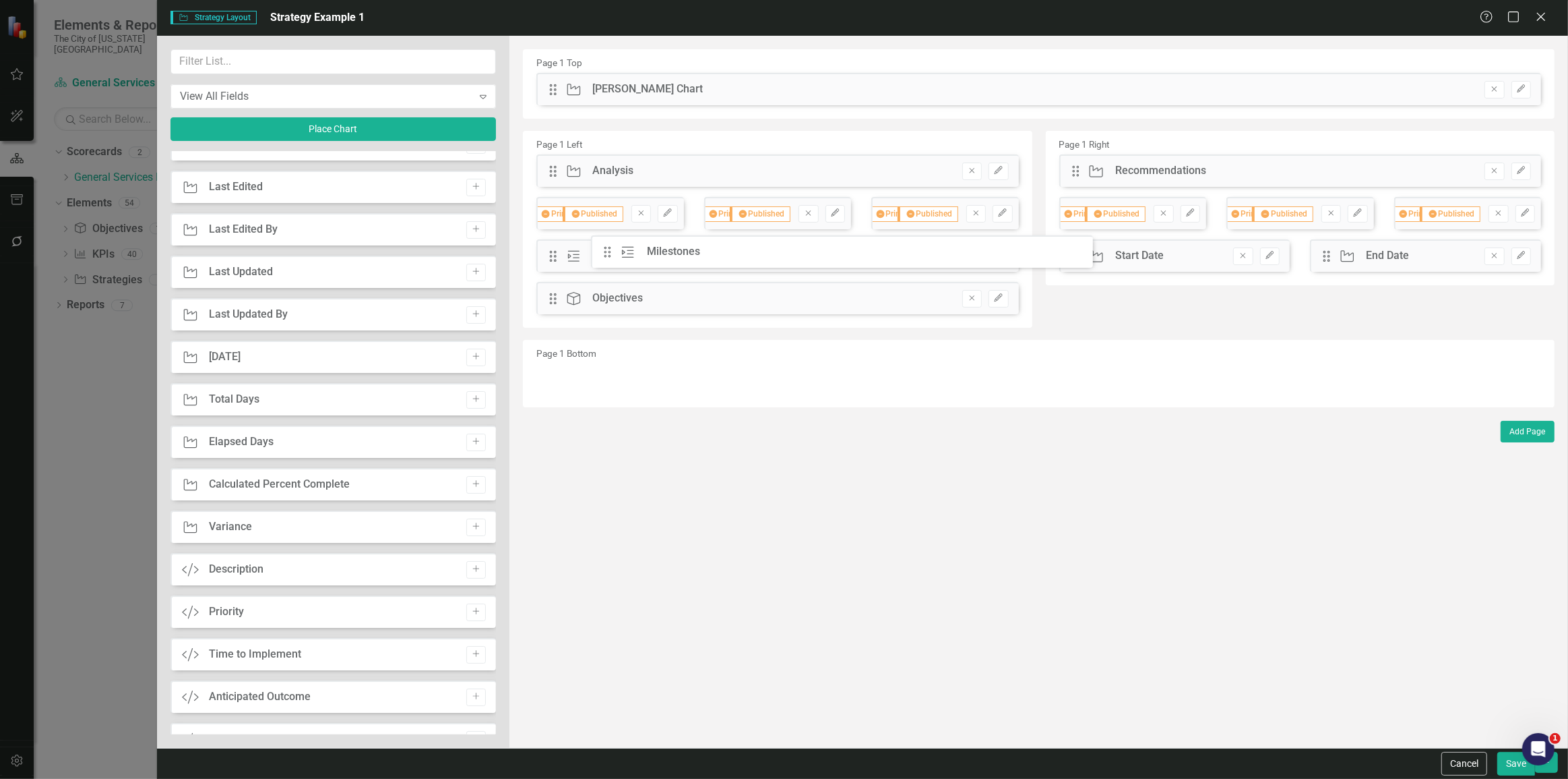
drag, startPoint x: 1075, startPoint y: 303, endPoint x: 567, endPoint y: 291, distance: 508.1
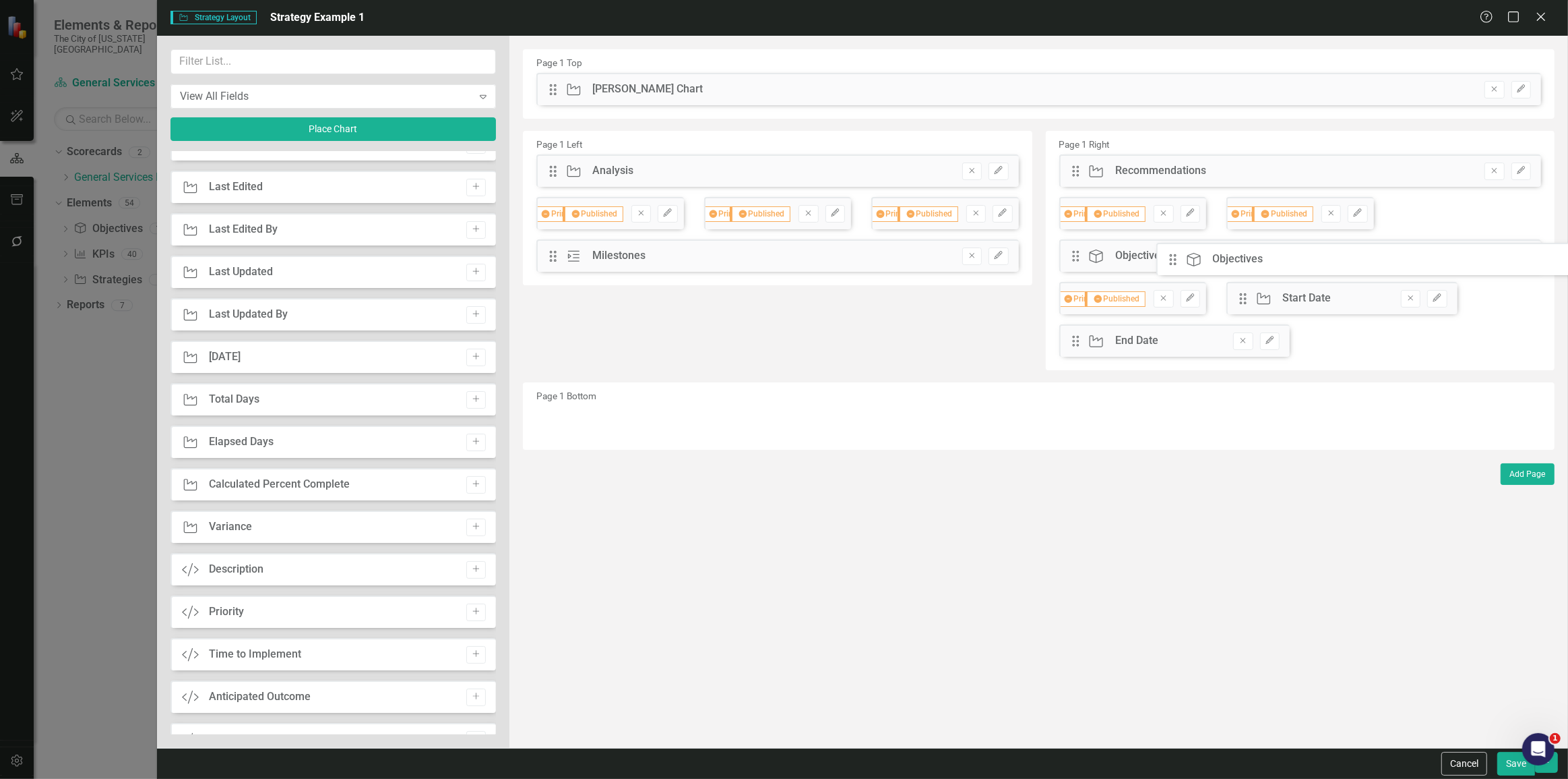
drag, startPoint x: 553, startPoint y: 300, endPoint x: 1183, endPoint y: 262, distance: 631.1
drag, startPoint x: 1079, startPoint y: 289, endPoint x: 1079, endPoint y: 298, distance: 9.0
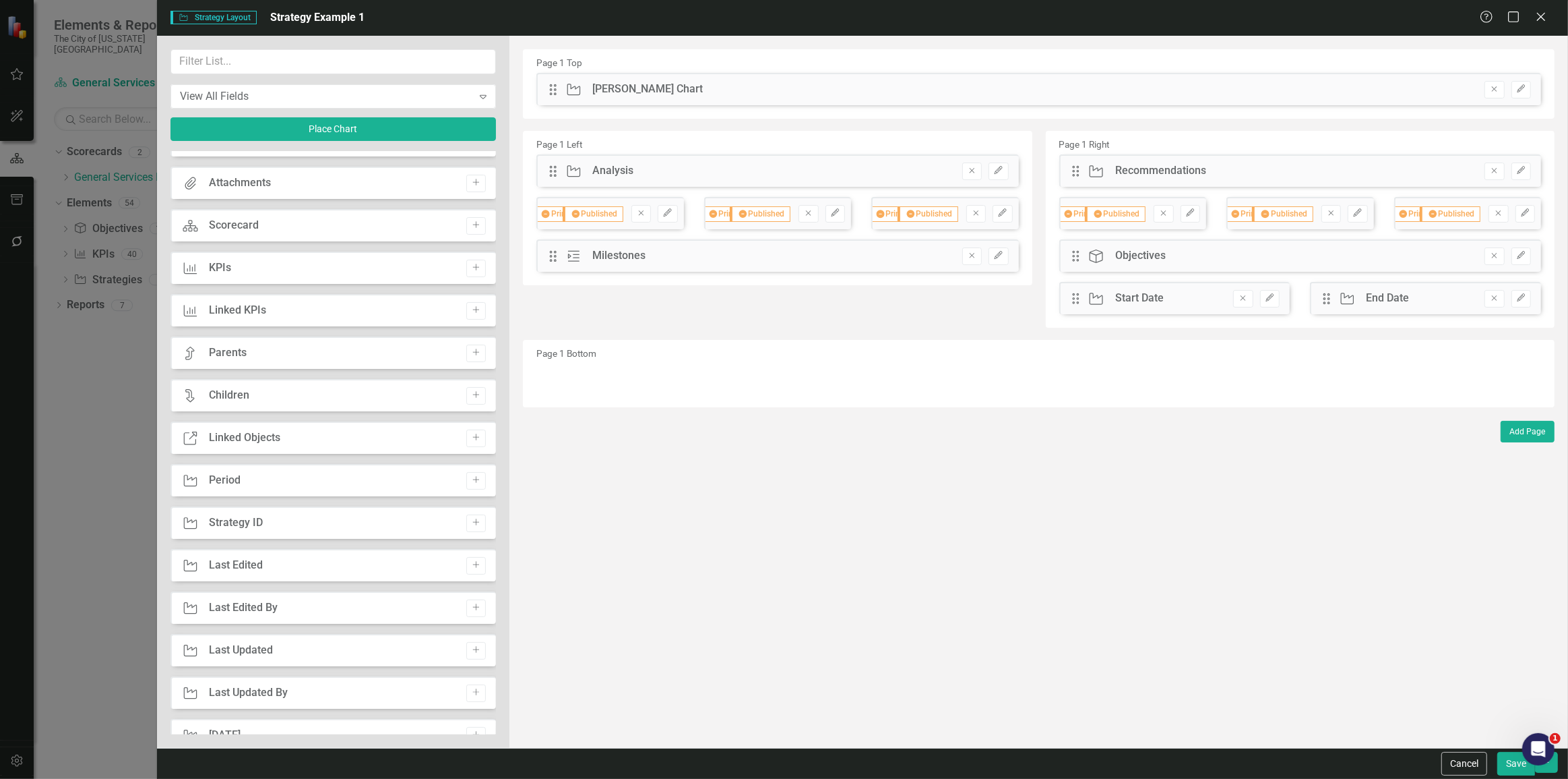
scroll to position [0, 0]
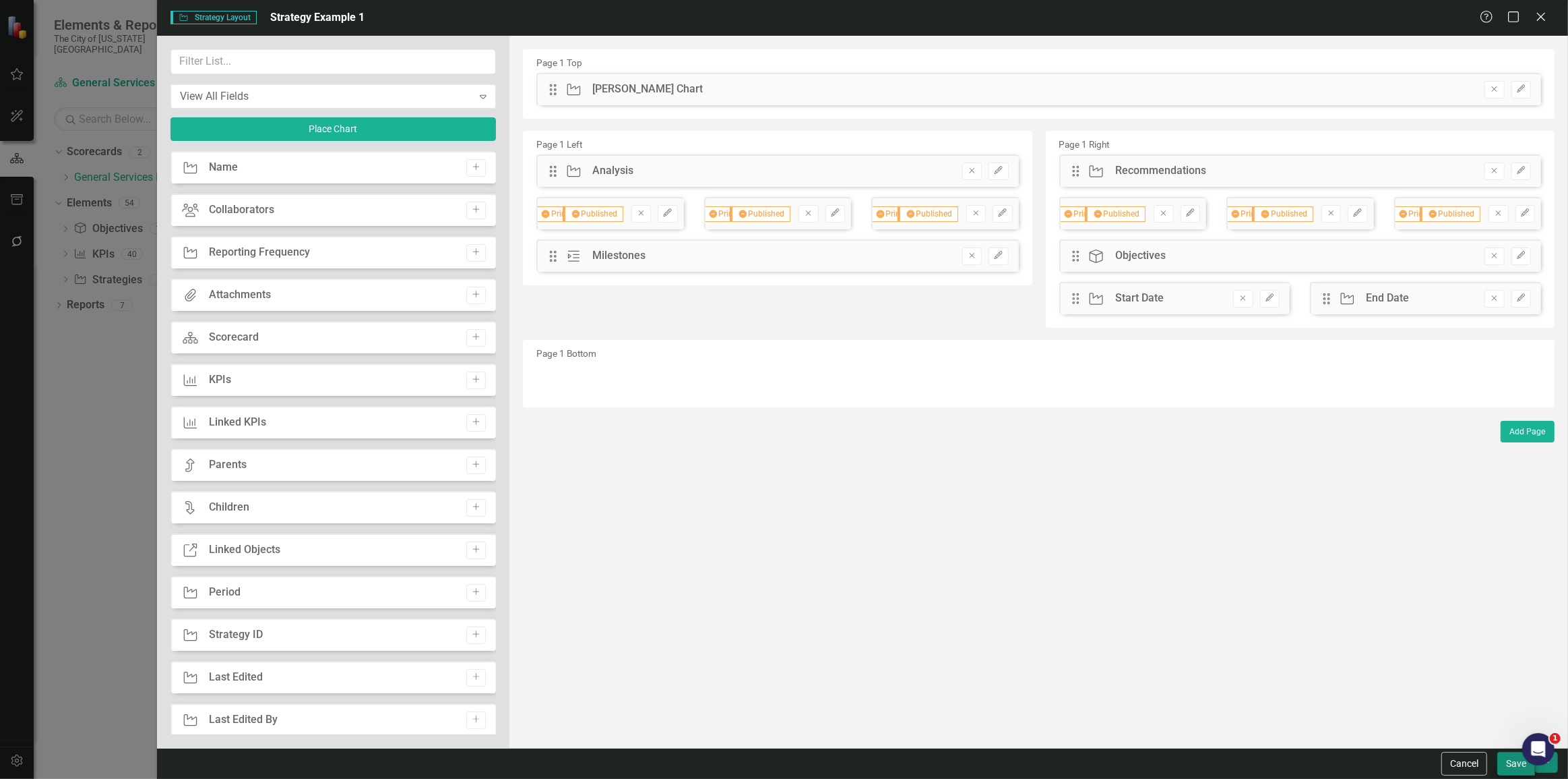
drag, startPoint x: 1552, startPoint y: 769, endPoint x: 1537, endPoint y: 769, distance: 15.0
click at [1552, 769] on button "button" at bounding box center [1546, 763] width 23 height 21
click at [1469, 742] on link "Update all Strategies in this account" at bounding box center [1434, 739] width 247 height 25
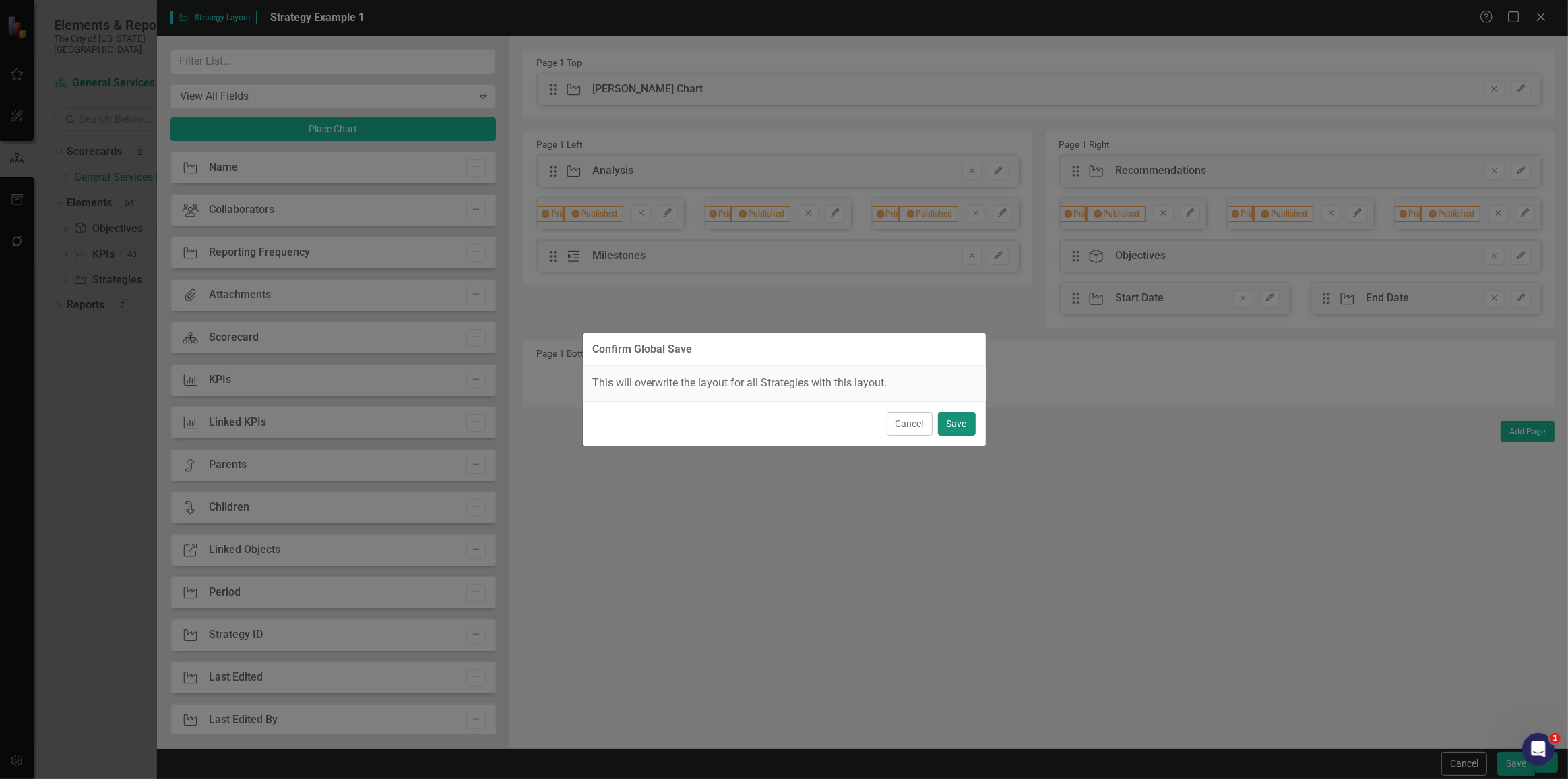
click at [959, 425] on button "Save" at bounding box center [957, 423] width 37 height 23
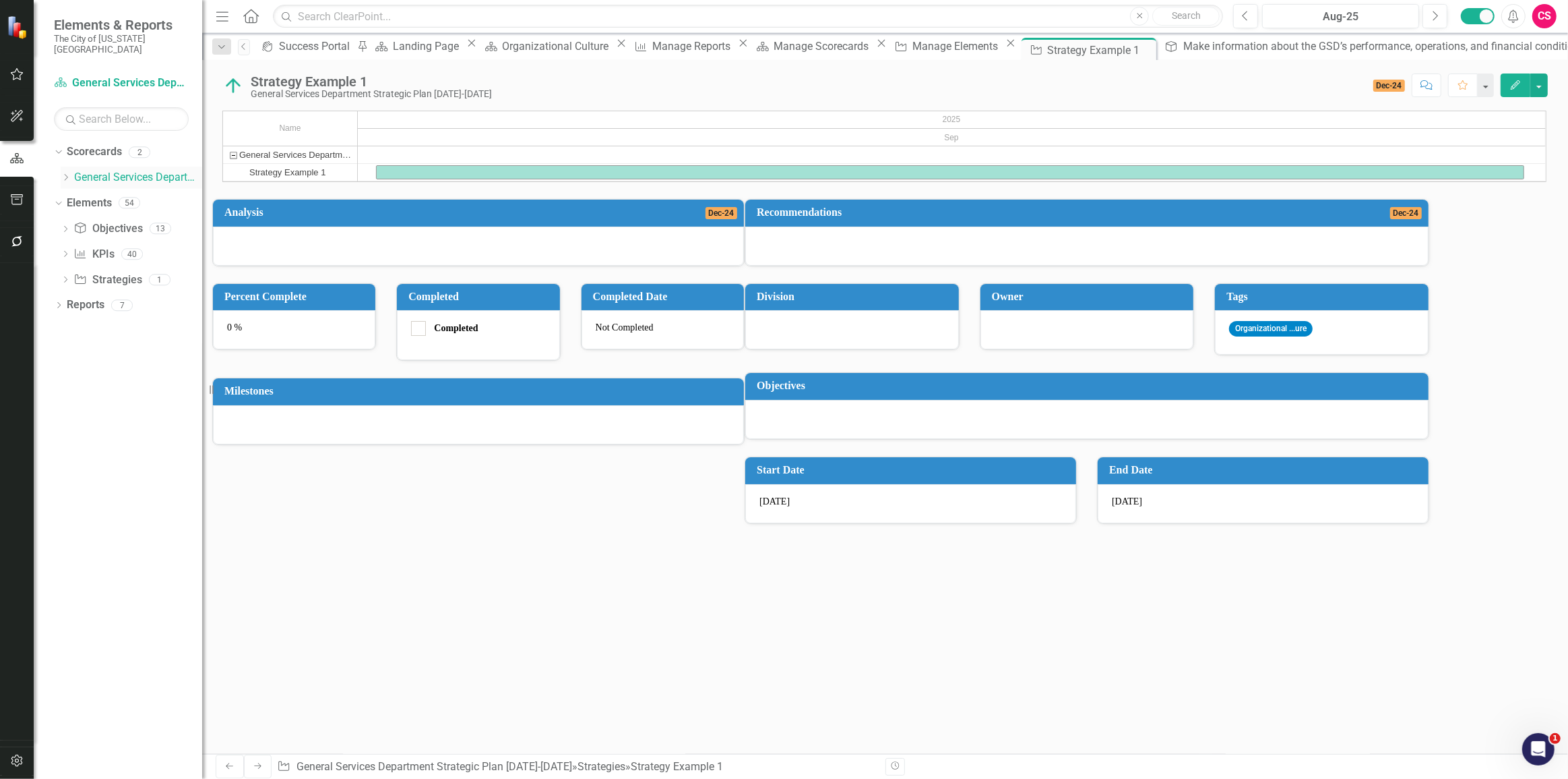
click at [63, 173] on icon "Dropdown" at bounding box center [65, 177] width 10 height 8
click at [114, 196] on link "Information Technology" at bounding box center [145, 203] width 115 height 16
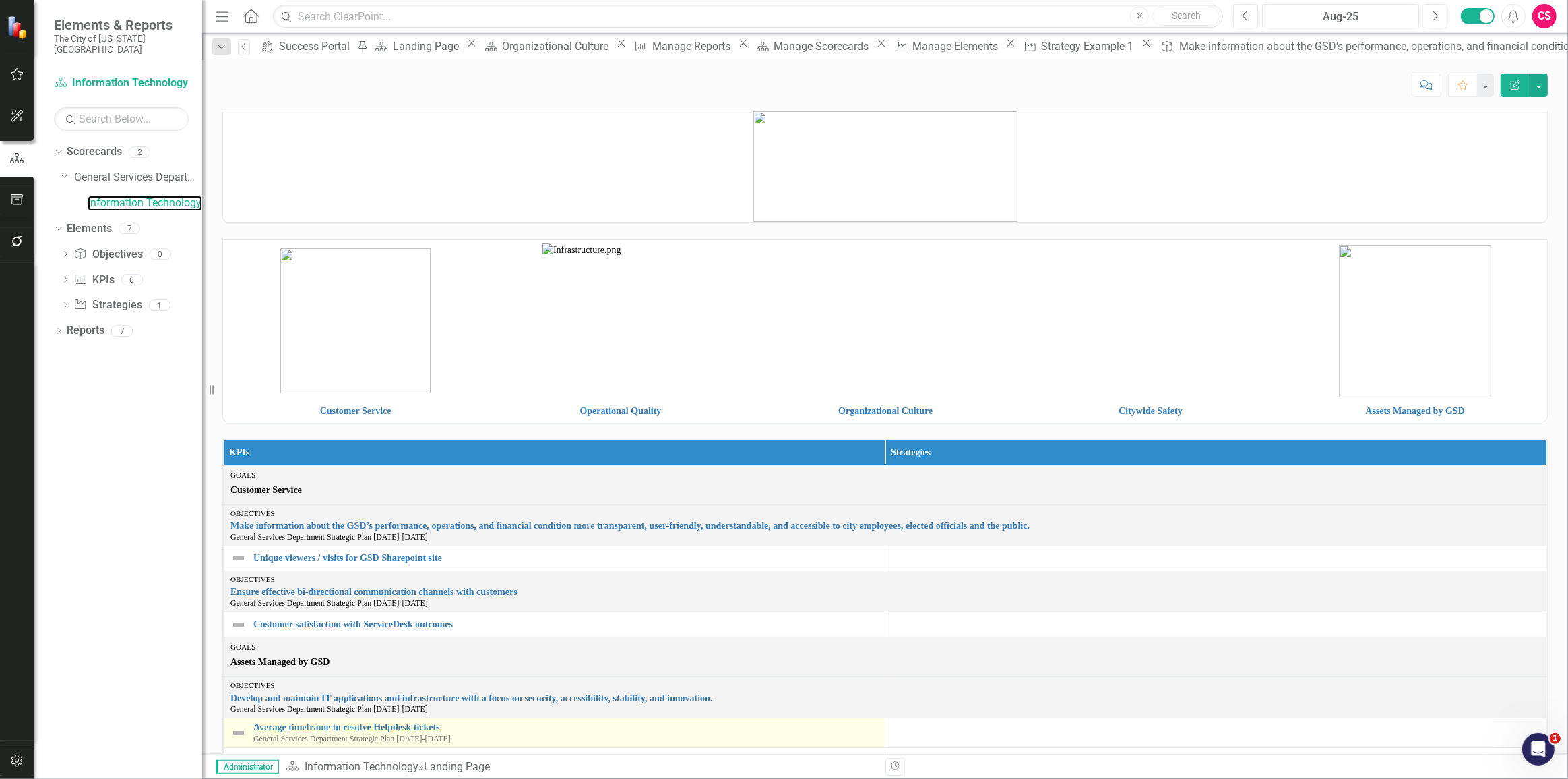
scroll to position [114, 0]
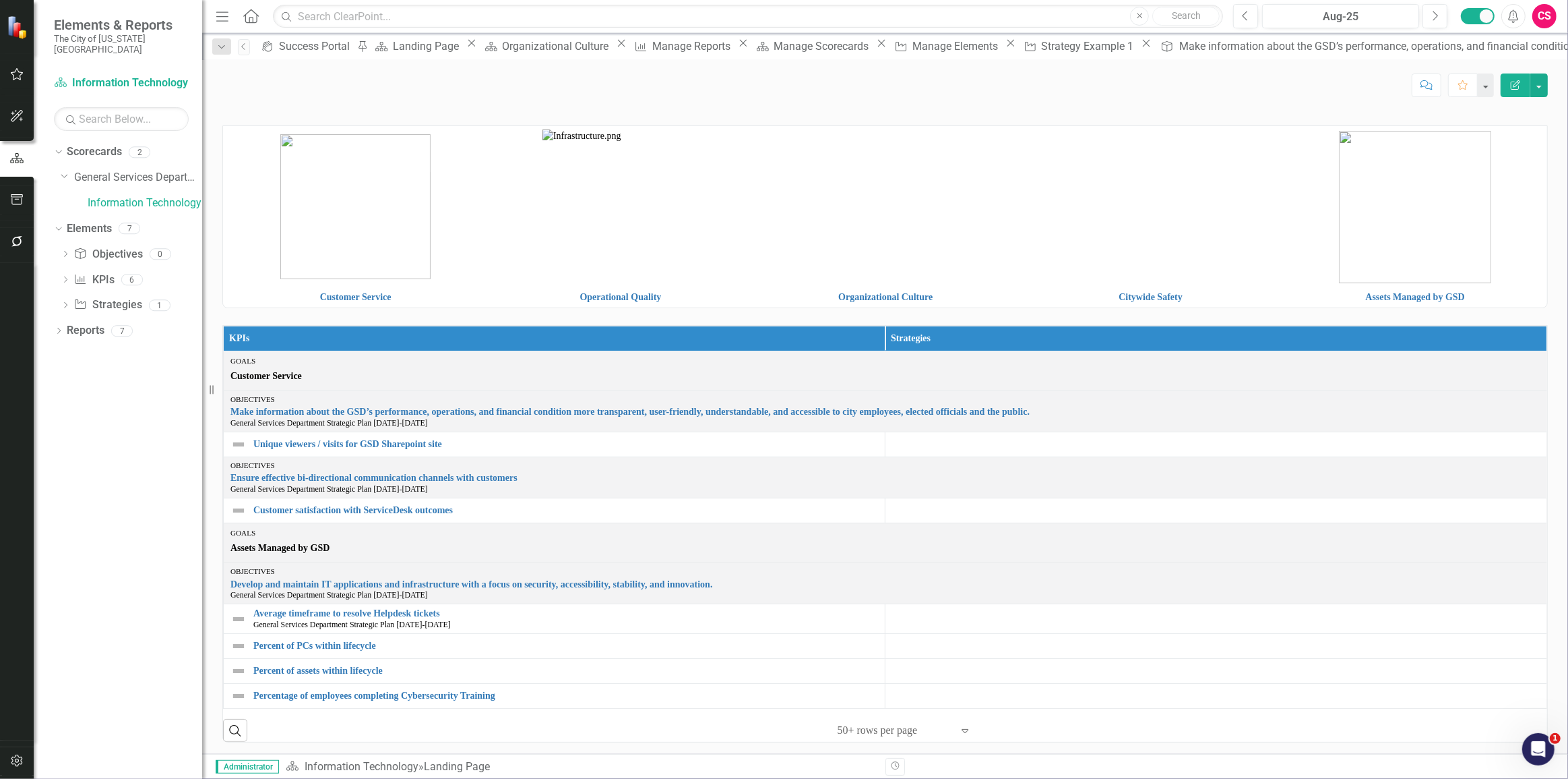
click at [79, 448] on div "Dropdown Scorecards 2 Dropdown General Services Department Strategic Plan 2025-…" at bounding box center [118, 460] width 169 height 638
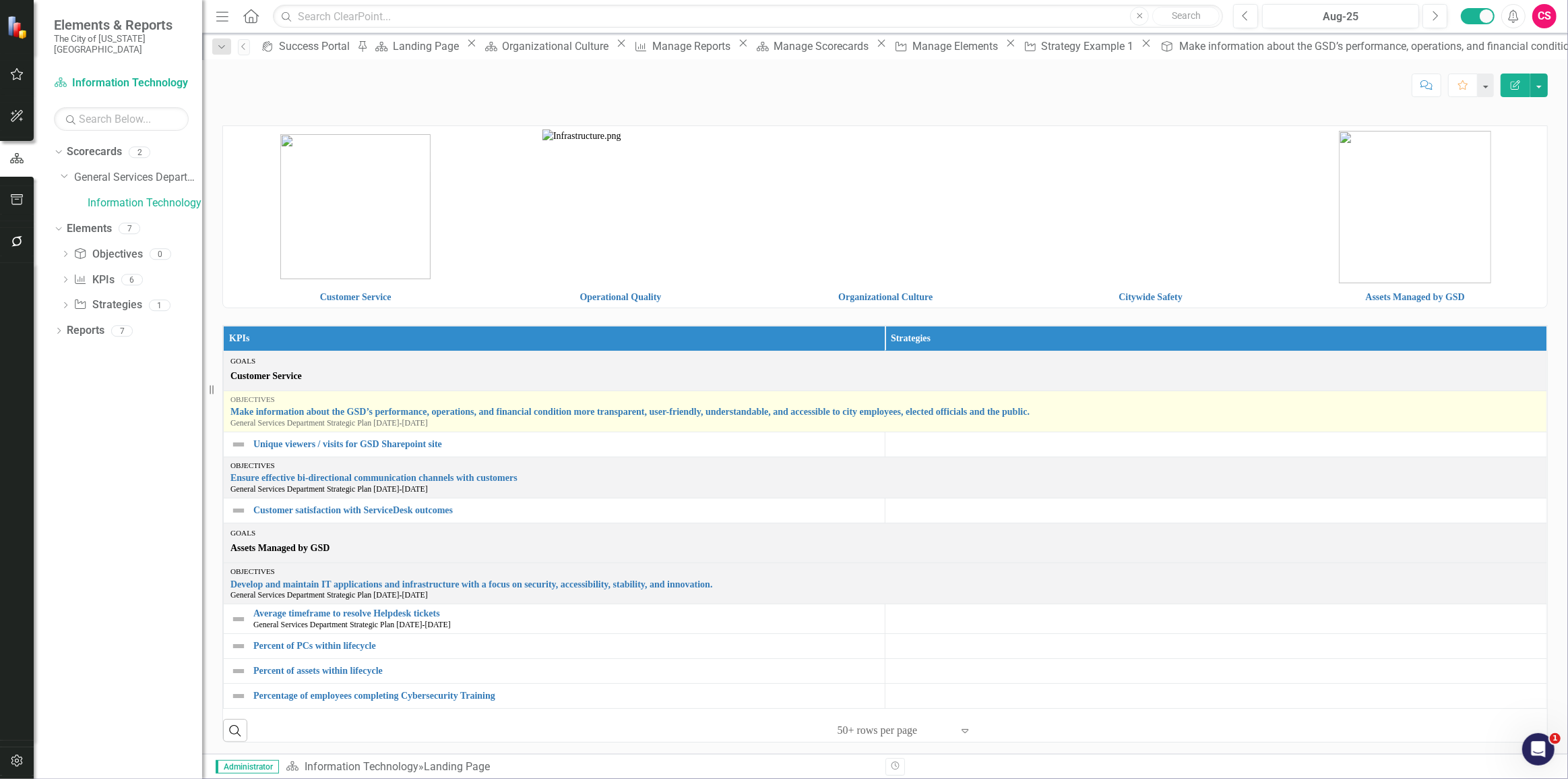
scroll to position [0, 0]
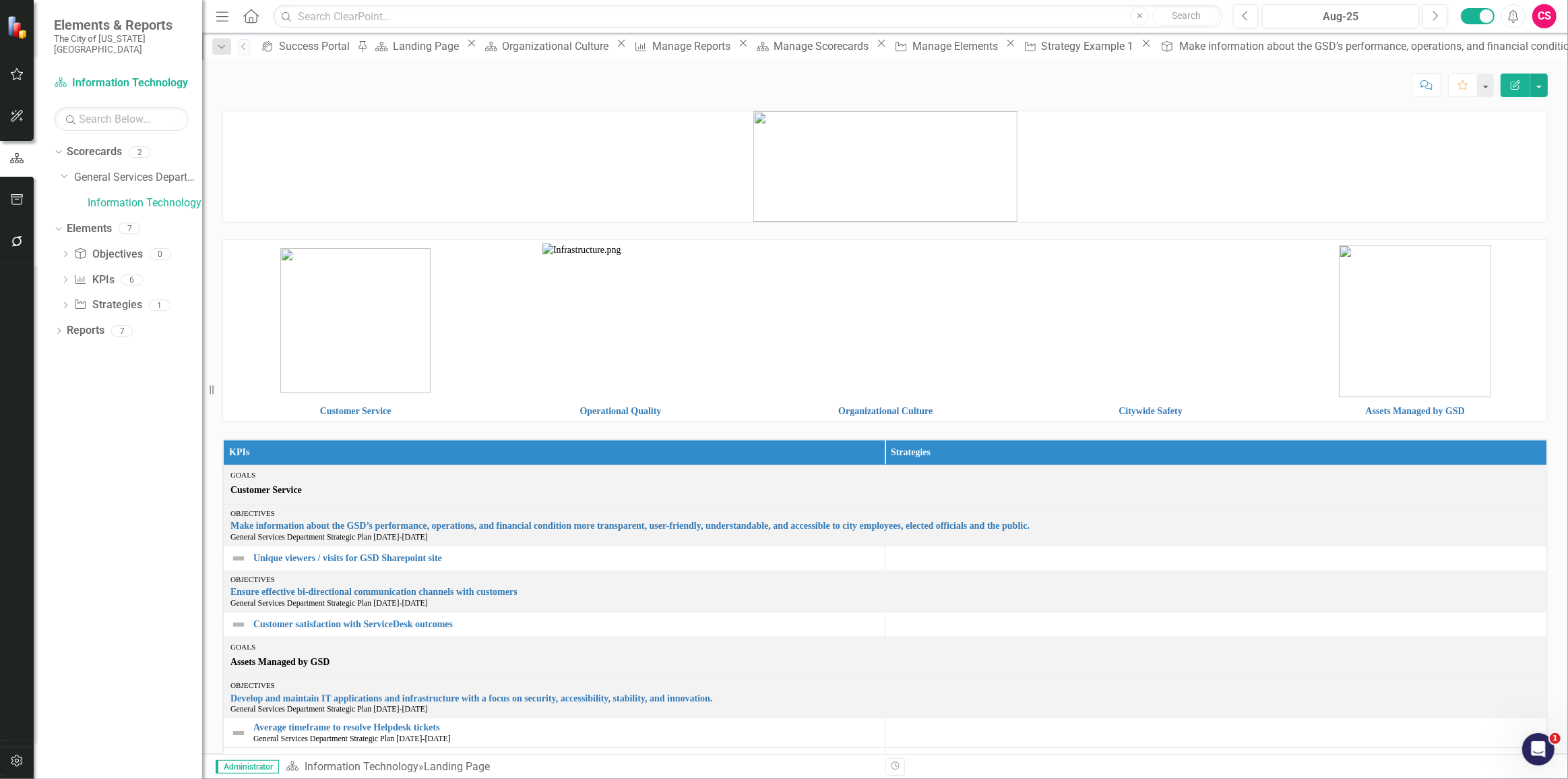
click at [23, 761] on button "button" at bounding box center [17, 761] width 30 height 28
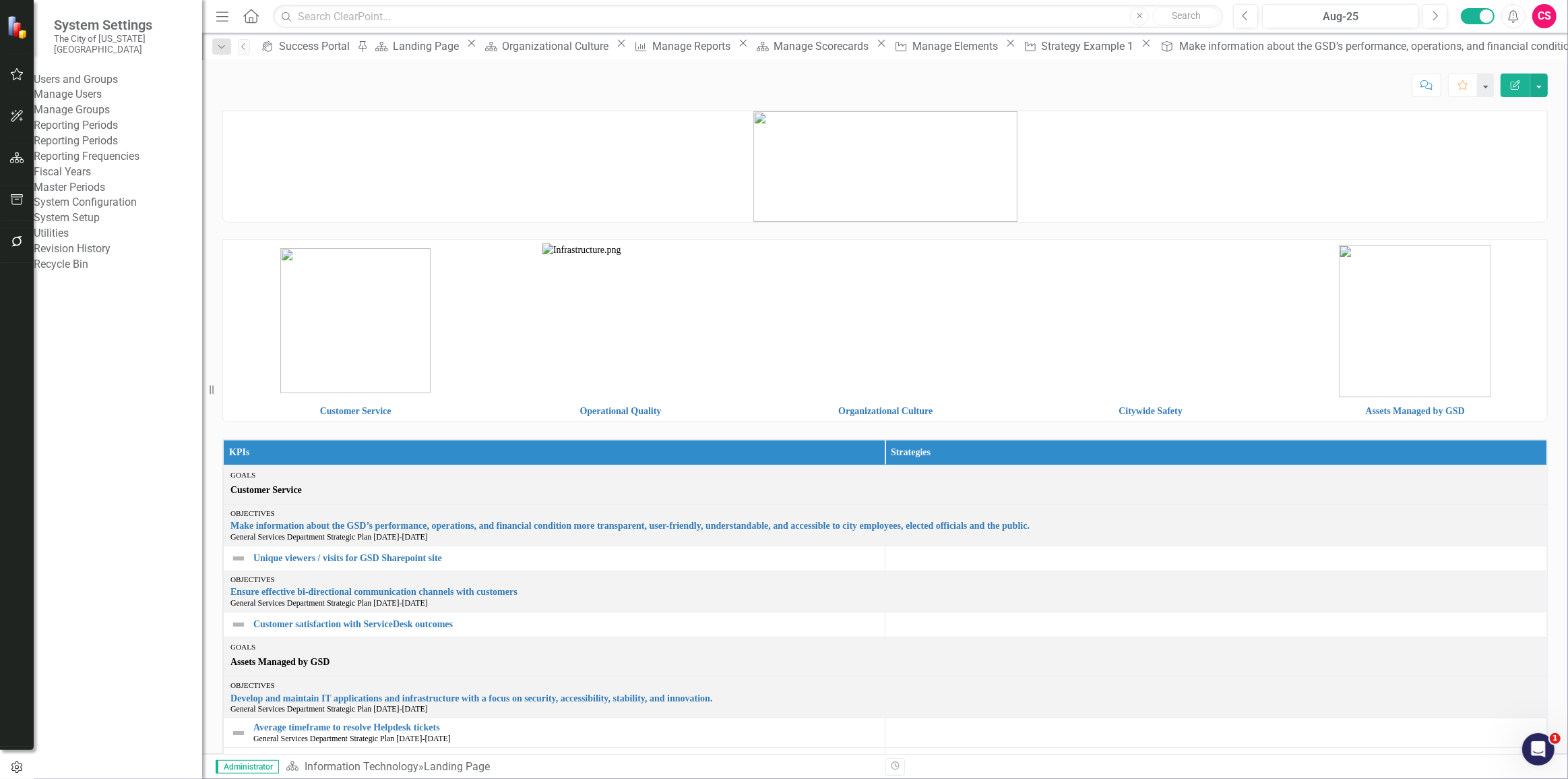
click at [74, 89] on link "Manage Users" at bounding box center [118, 94] width 169 height 16
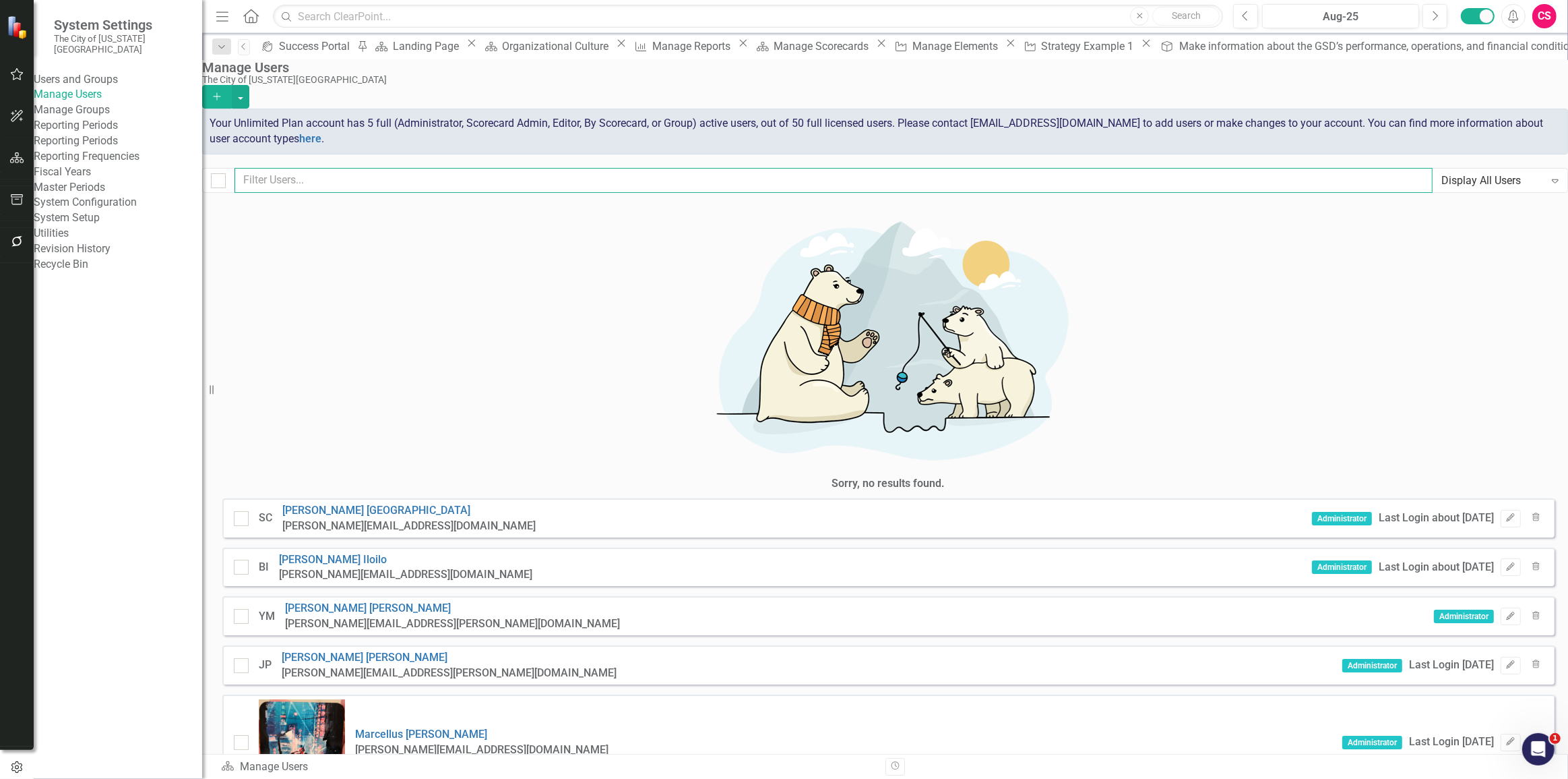
click at [382, 175] on input "text" at bounding box center [833, 180] width 1198 height 25
click at [1506, 661] on icon "Edit" at bounding box center [1510, 664] width 10 height 8
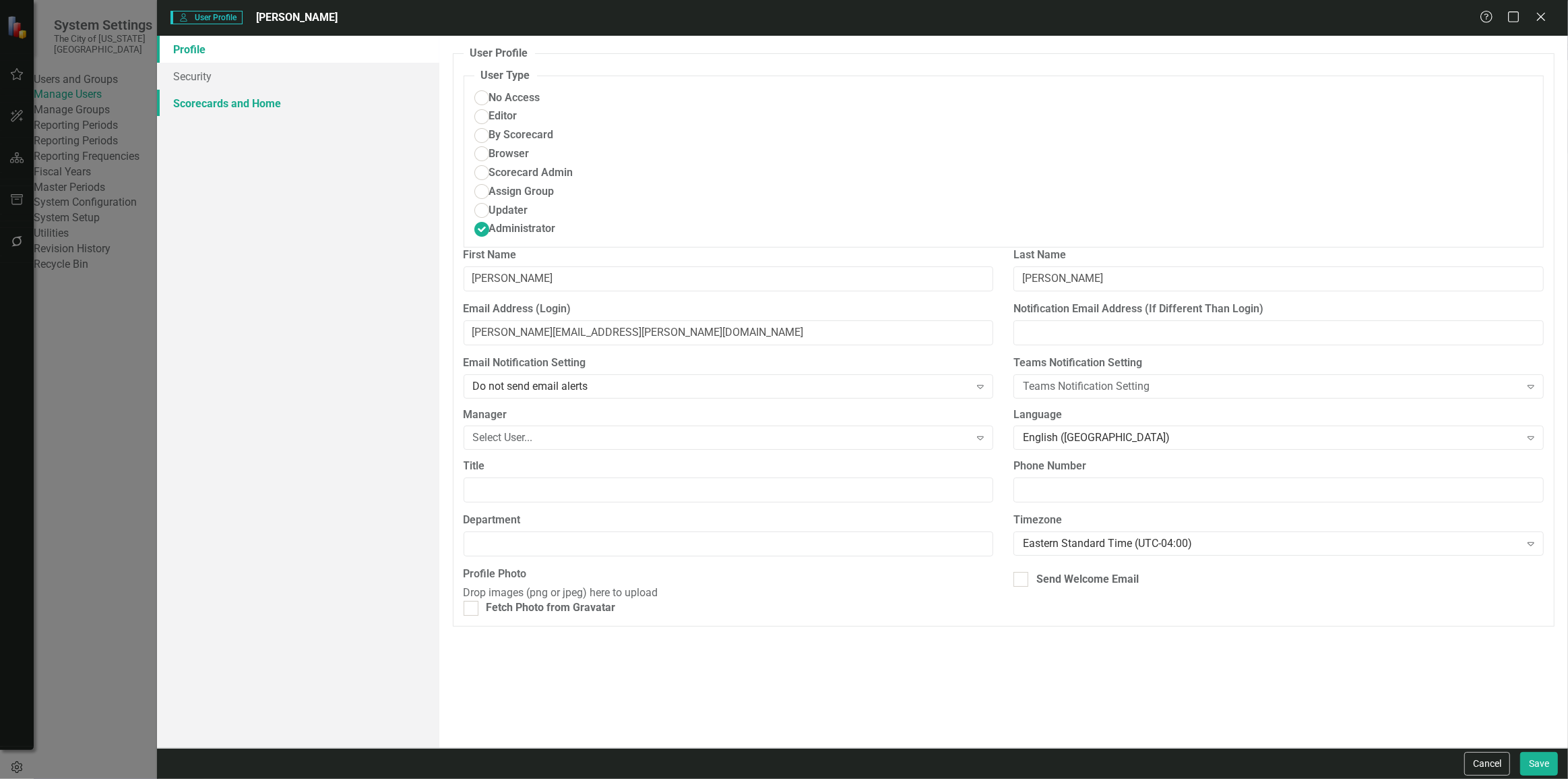
click at [214, 113] on link "Scorecards and Home" at bounding box center [298, 103] width 283 height 27
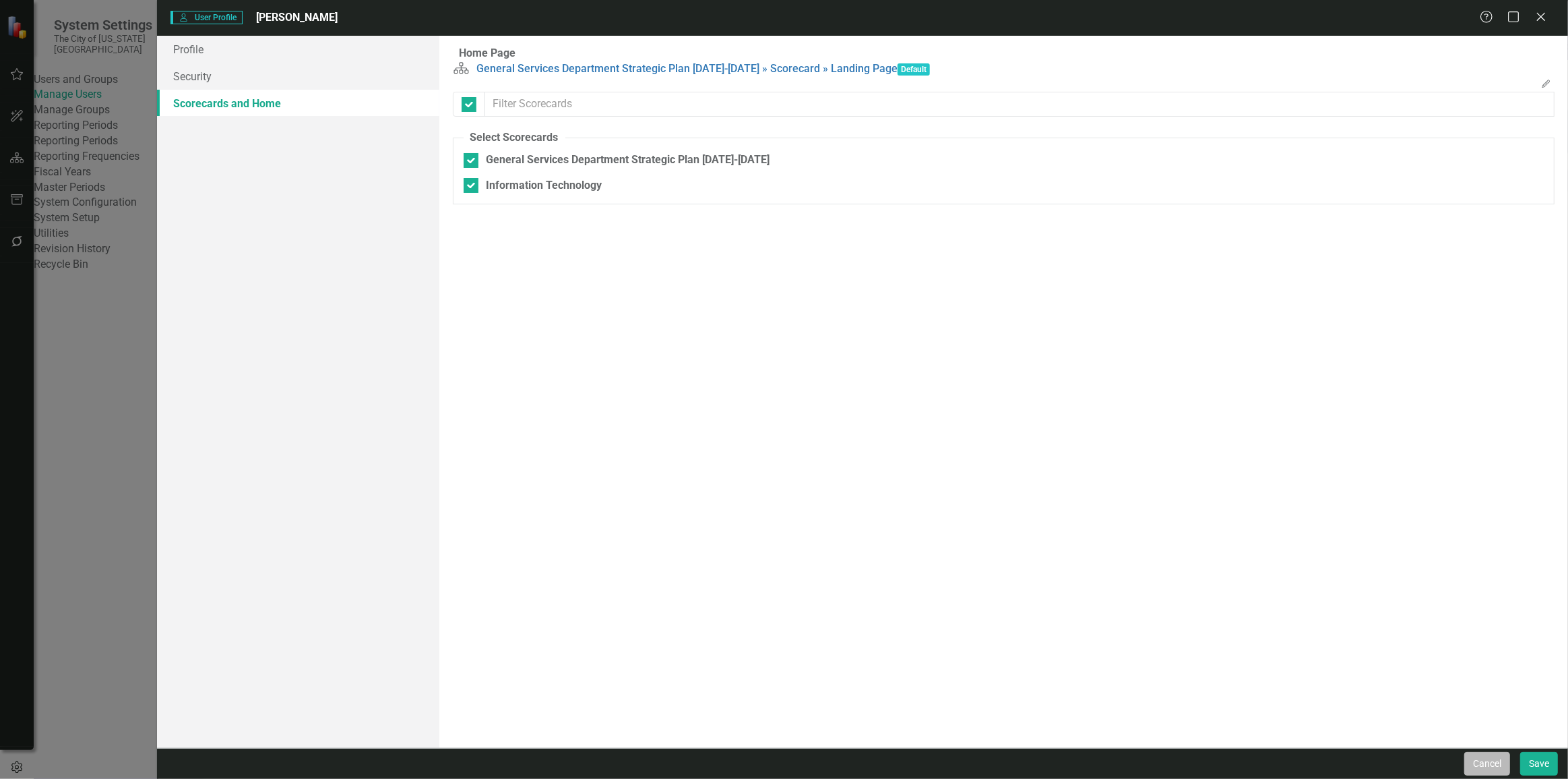
click at [1481, 766] on button "Cancel" at bounding box center [1487, 763] width 46 height 23
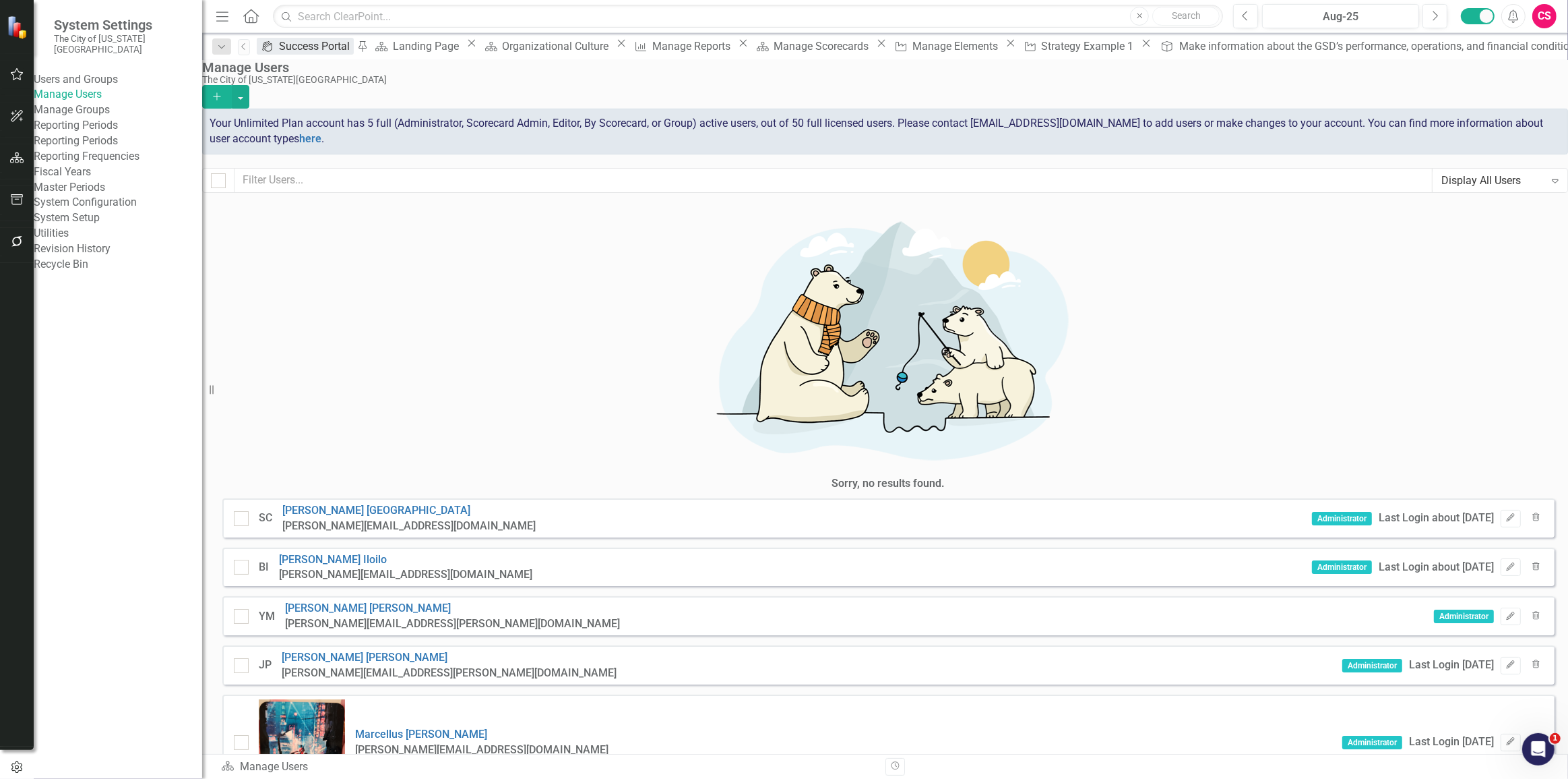
click at [303, 52] on div "Success Portal" at bounding box center [316, 46] width 75 height 16
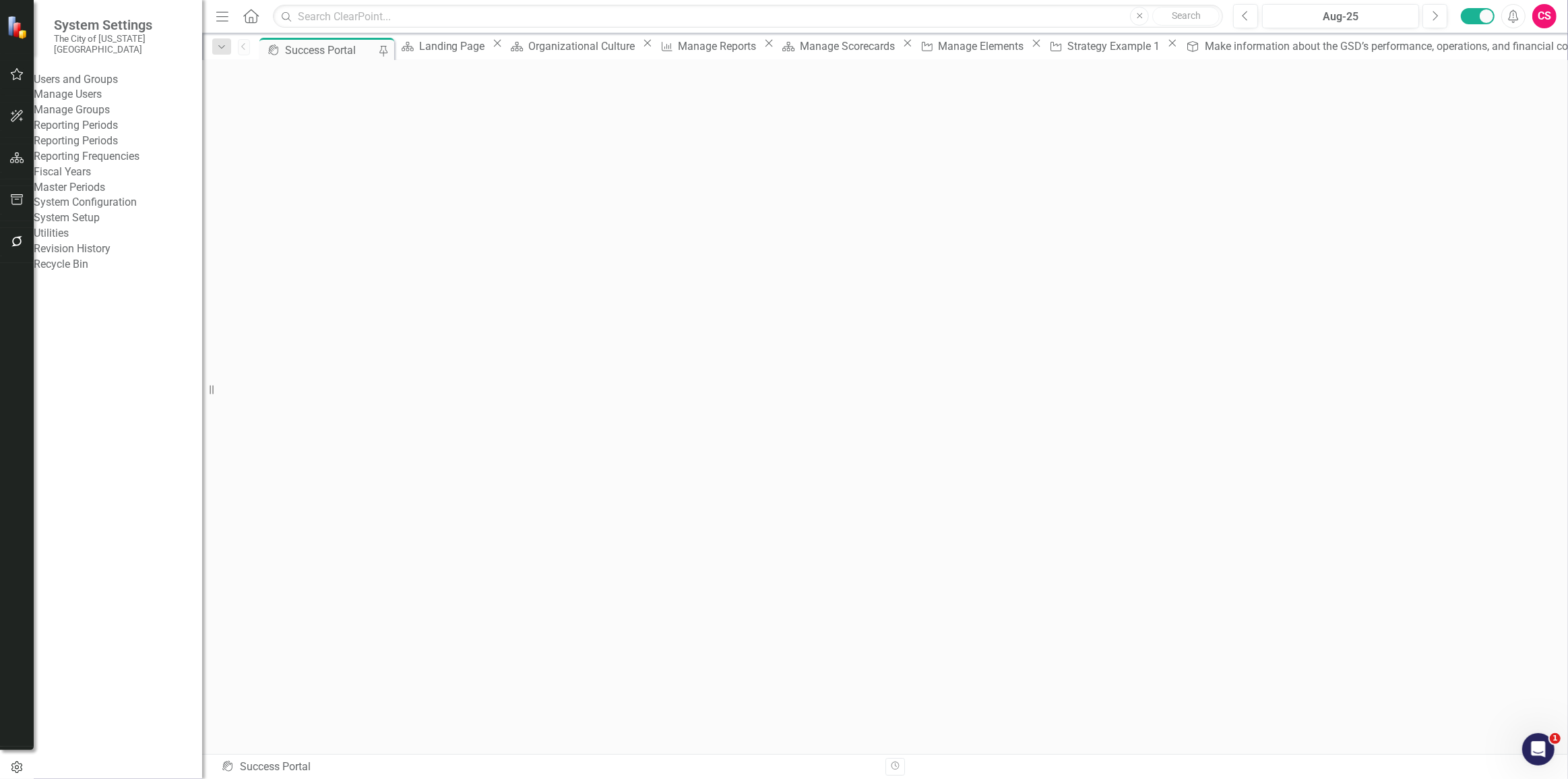
scroll to position [3, 0]
click at [21, 238] on icon "button" at bounding box center [16, 241] width 14 height 10
click at [95, 103] on div "Reporting Workflows" at bounding box center [118, 94] width 169 height 16
click at [94, 103] on link "Reporting Workflows" at bounding box center [118, 94] width 169 height 16
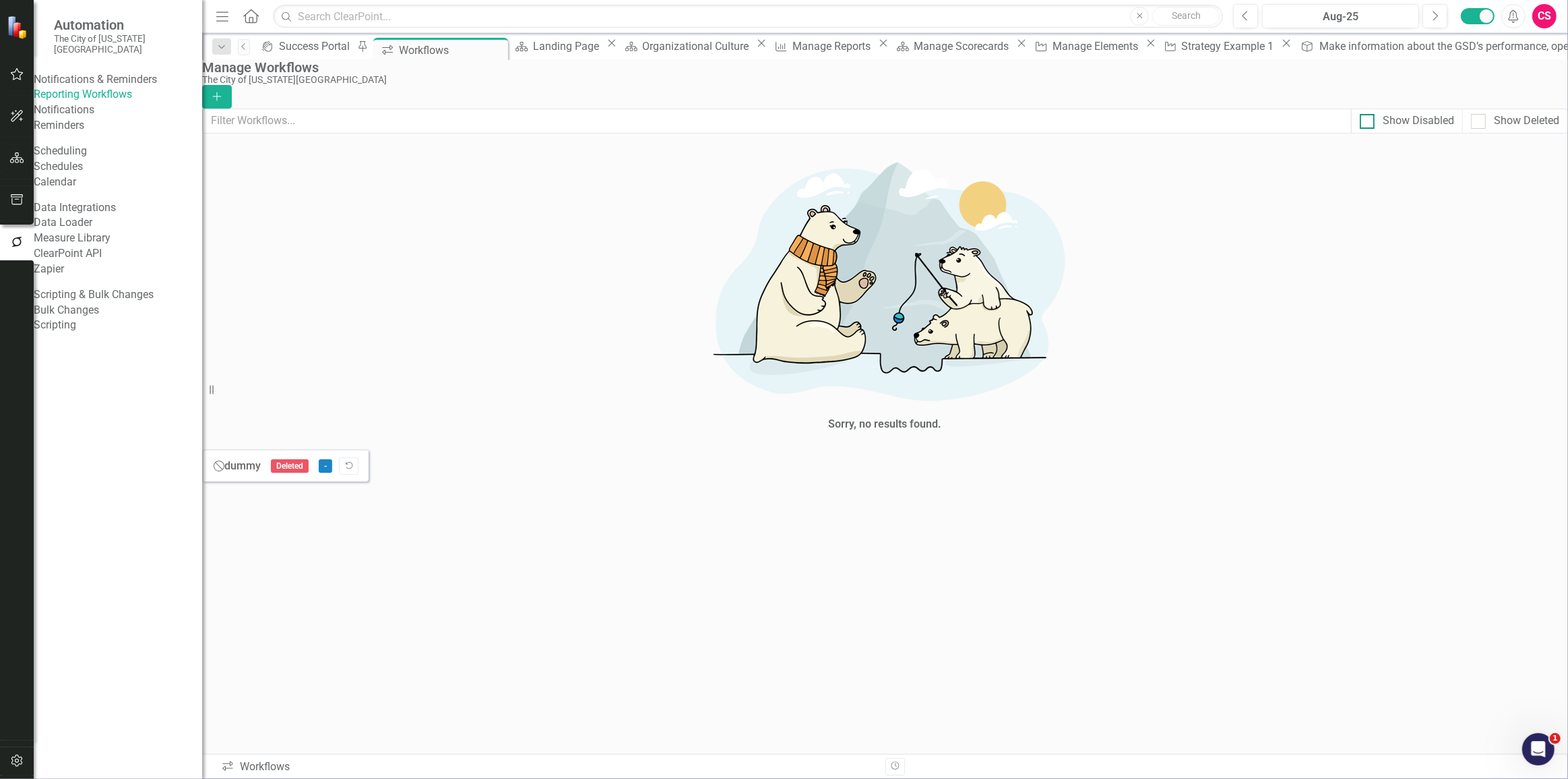
click at [1383, 129] on div "Show Disabled" at bounding box center [1418, 121] width 71 height 16
click at [1369, 123] on input "Show Disabled" at bounding box center [1365, 118] width 9 height 9
checkbox input "true"
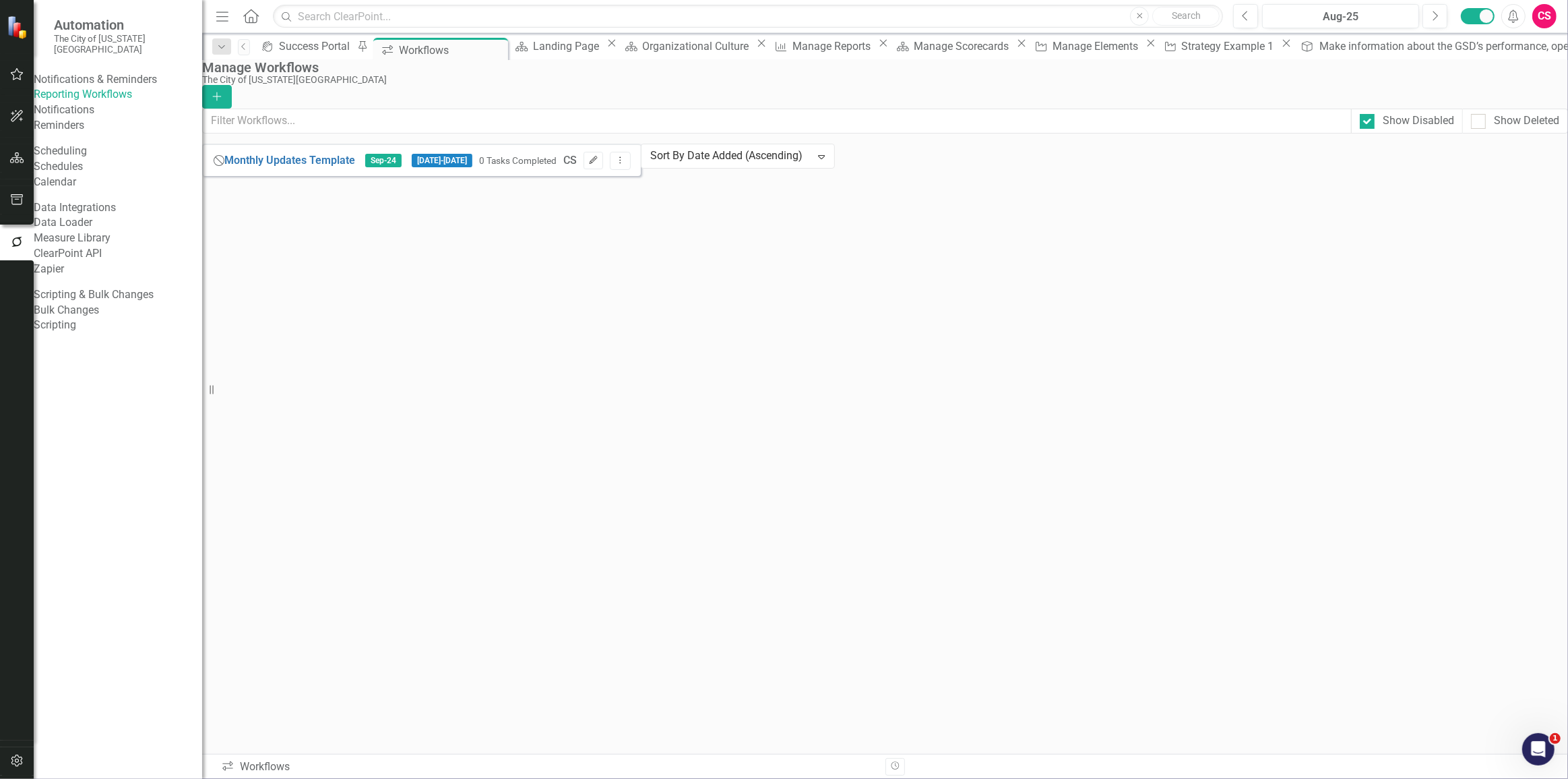
click at [603, 169] on button "Edit" at bounding box center [594, 160] width 19 height 17
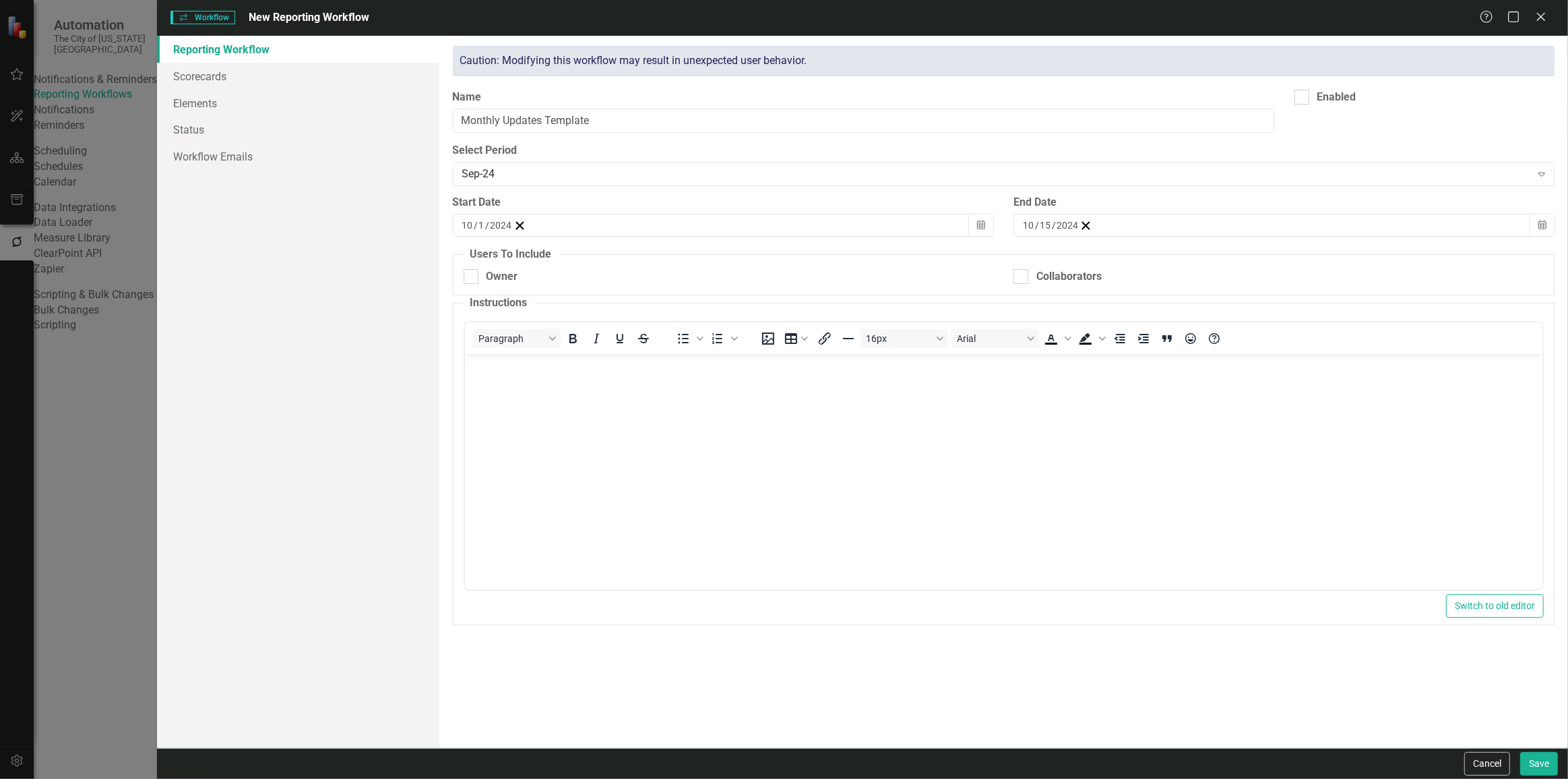
checkbox input "true"
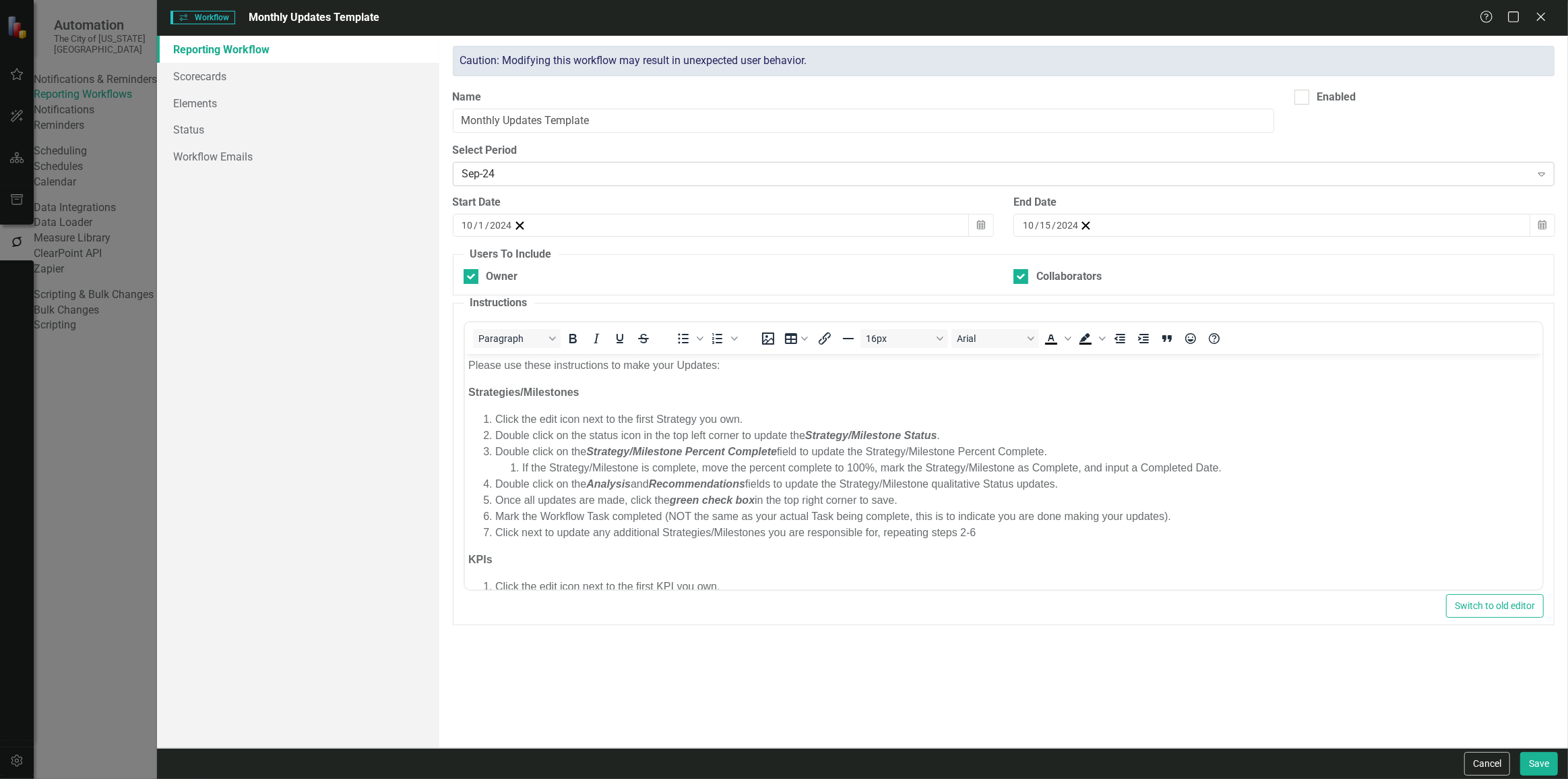
click at [547, 178] on div "Sep-24" at bounding box center [997, 174] width 1069 height 16
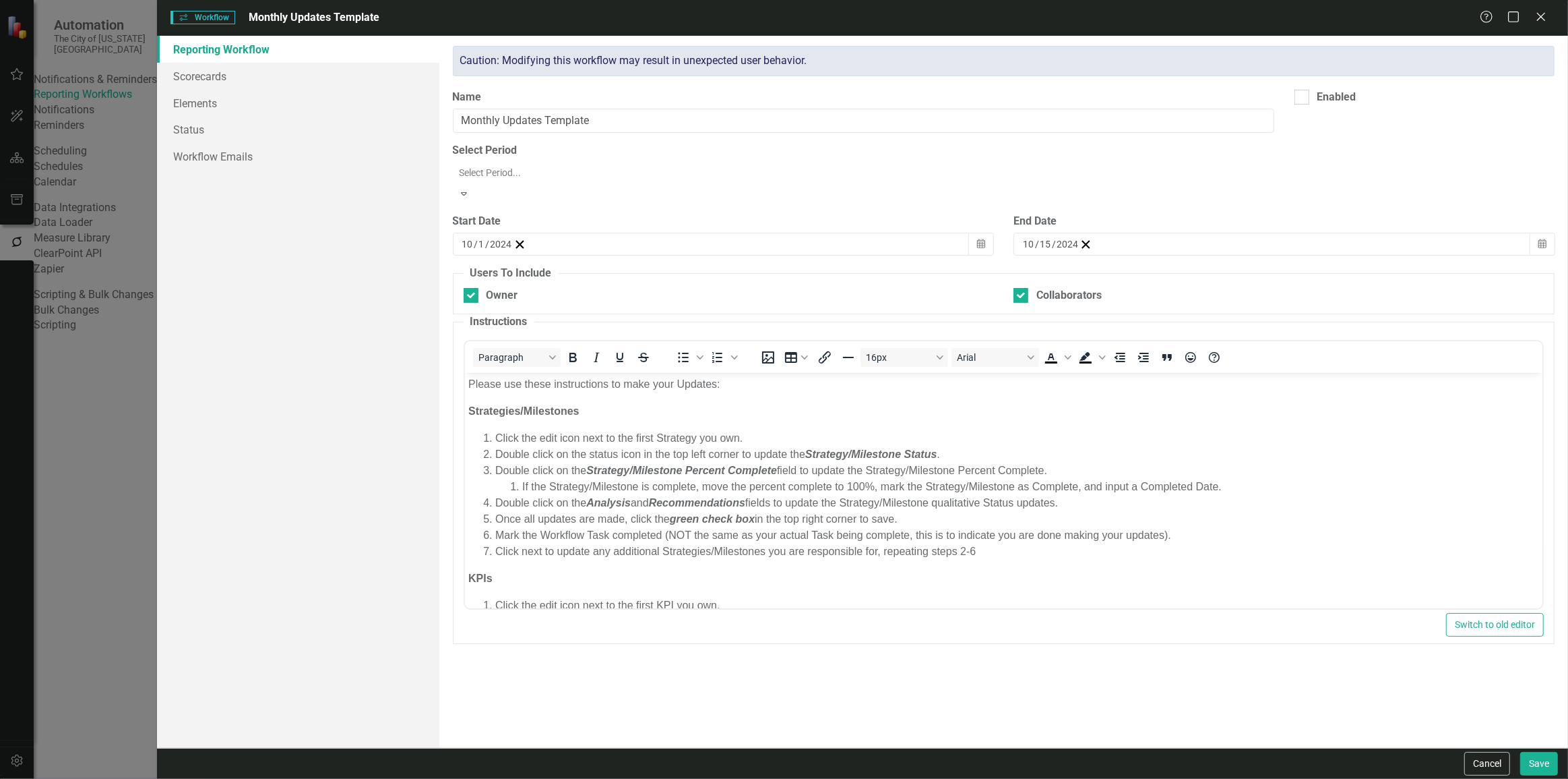
scroll to position [953, 0]
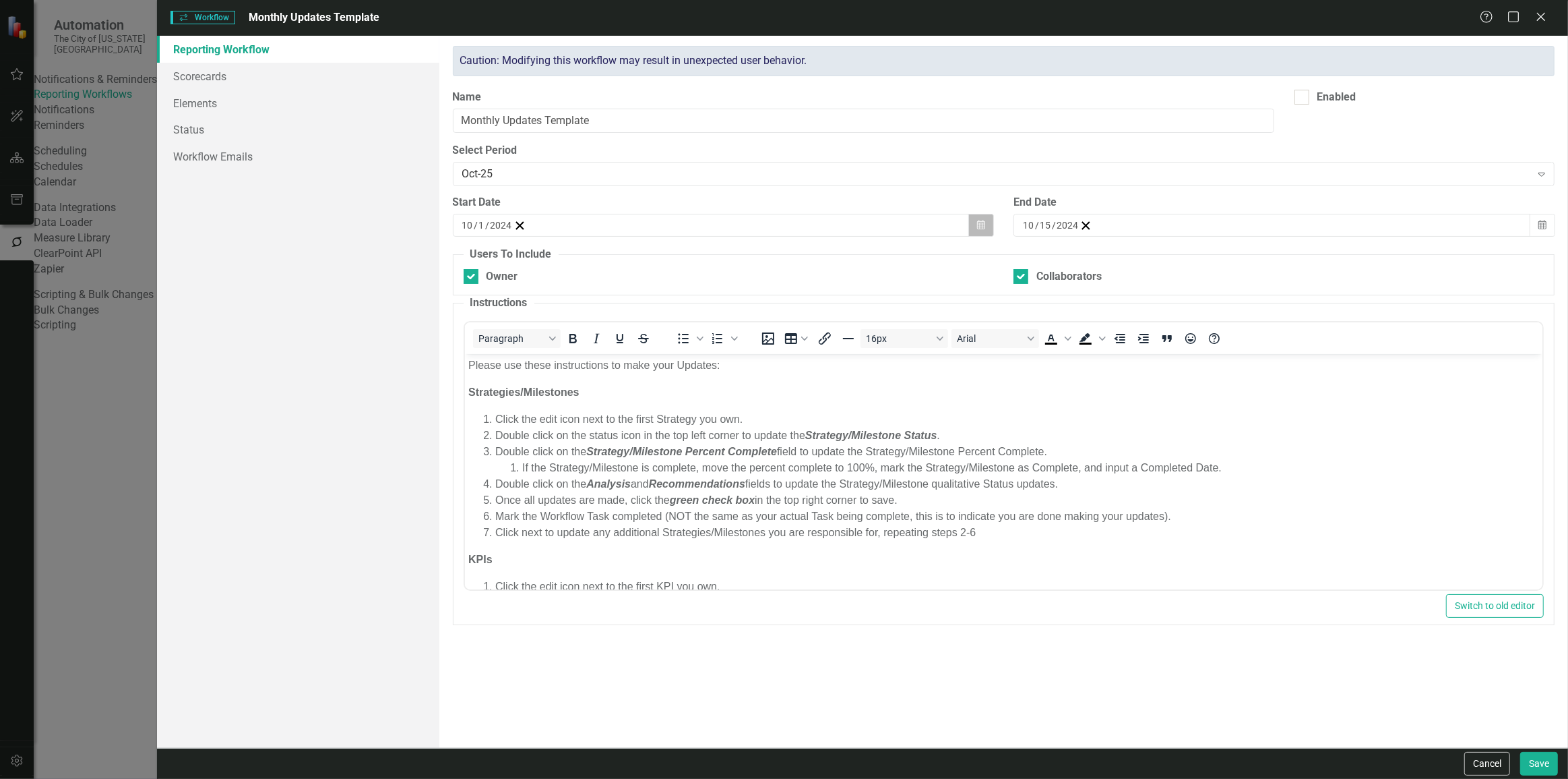
click at [981, 226] on icon "Calendar" at bounding box center [981, 225] width 8 height 10
click at [630, 257] on button "October 2024" at bounding box center [571, 252] width 116 height 30
click at [659, 256] on button "›" at bounding box center [645, 252] width 30 height 30
click at [593, 442] on abbr "November" at bounding box center [572, 436] width 43 height 10
click at [521, 319] on button "3" at bounding box center [504, 320] width 34 height 24
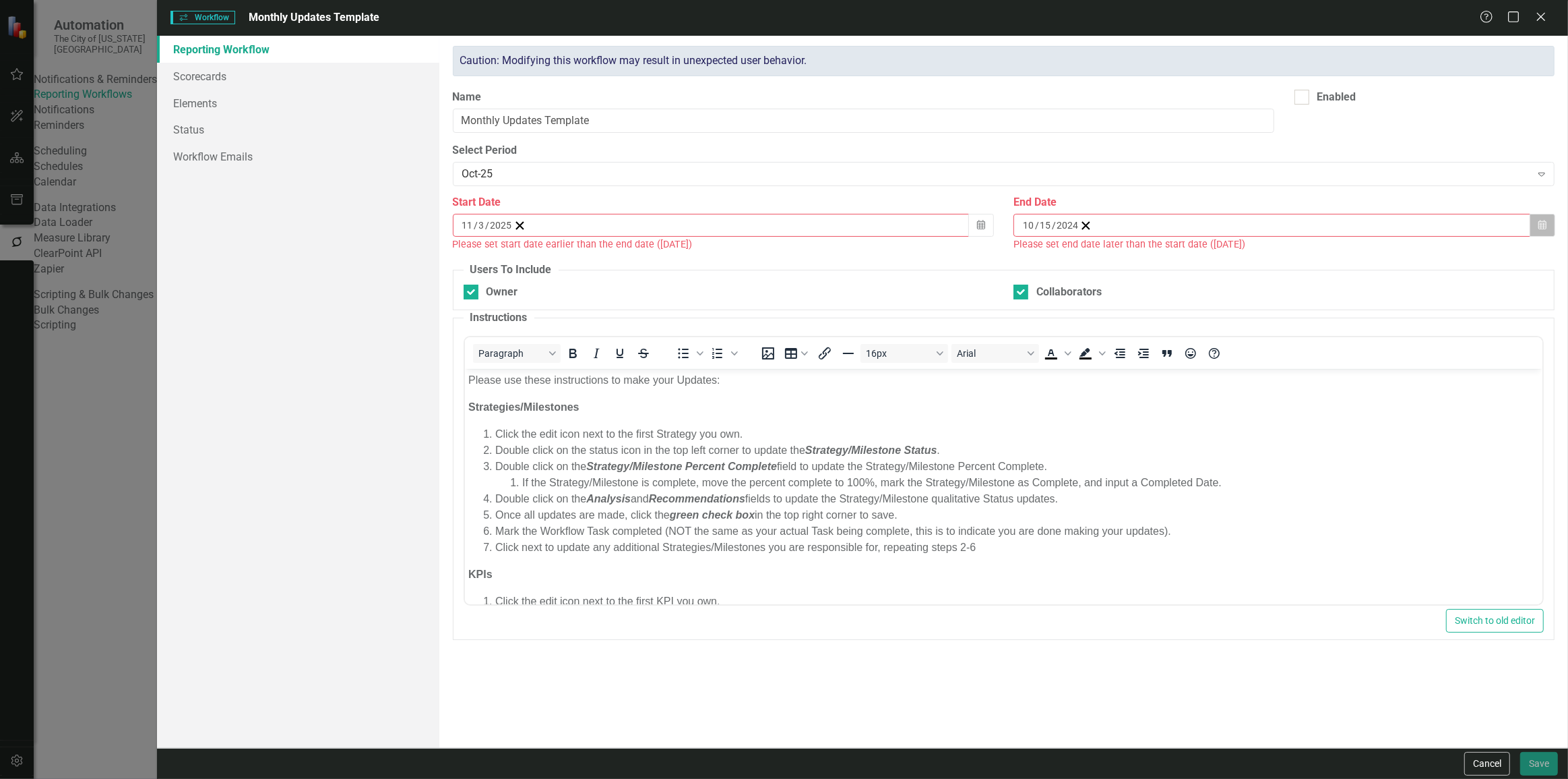
click at [1550, 232] on button "Calendar" at bounding box center [1543, 225] width 25 height 23
click at [1147, 256] on span "October 2024" at bounding box center [1133, 250] width 28 height 10
click at [1143, 256] on span "2024" at bounding box center [1132, 250] width 22 height 10
click at [1172, 358] on button "2025" at bounding box center [1132, 339] width 78 height 49
click at [1172, 436] on button "November" at bounding box center [1132, 436] width 78 height 49
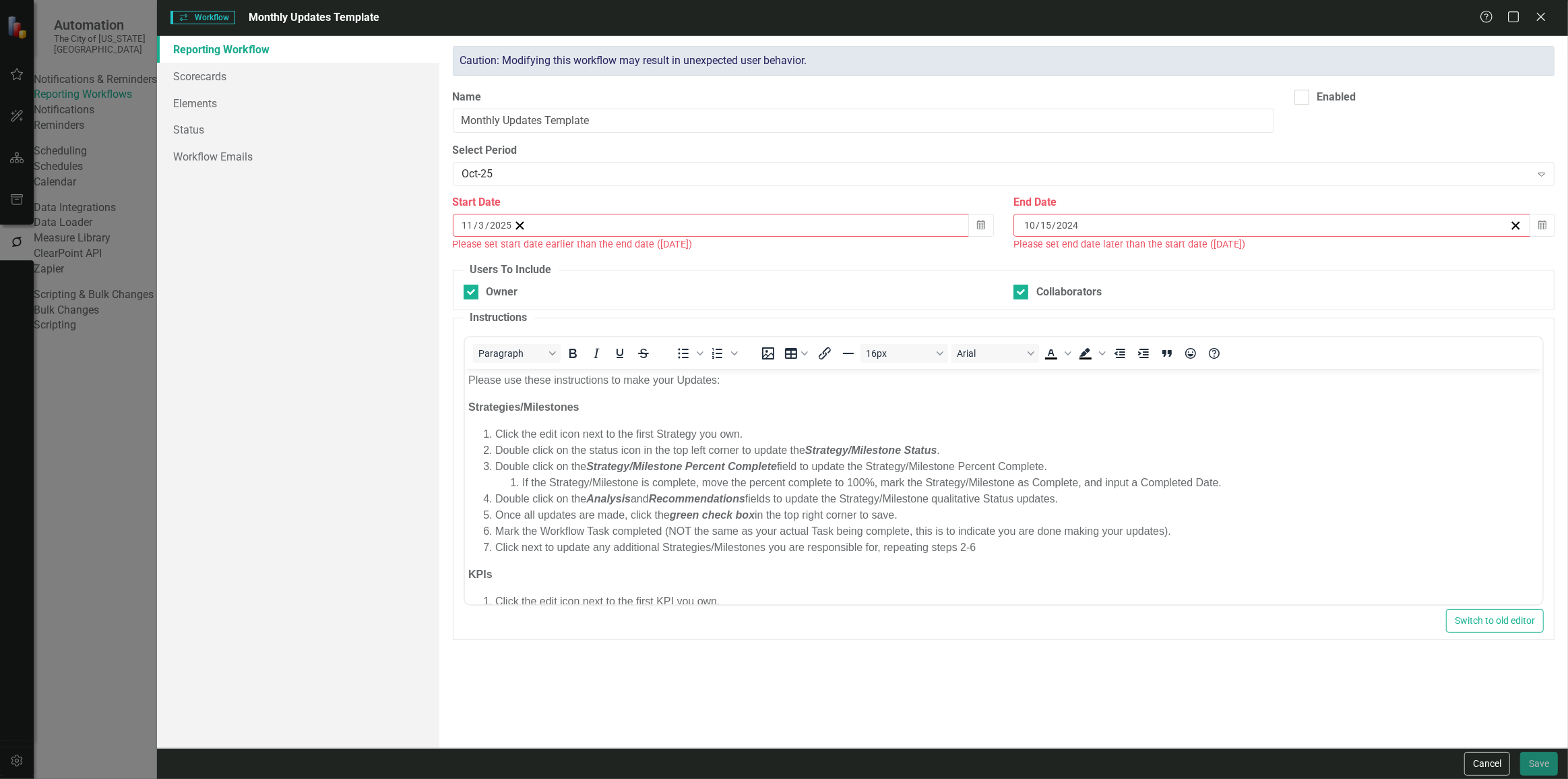
click at [1205, 349] on abbr "14" at bounding box center [1199, 344] width 10 height 10
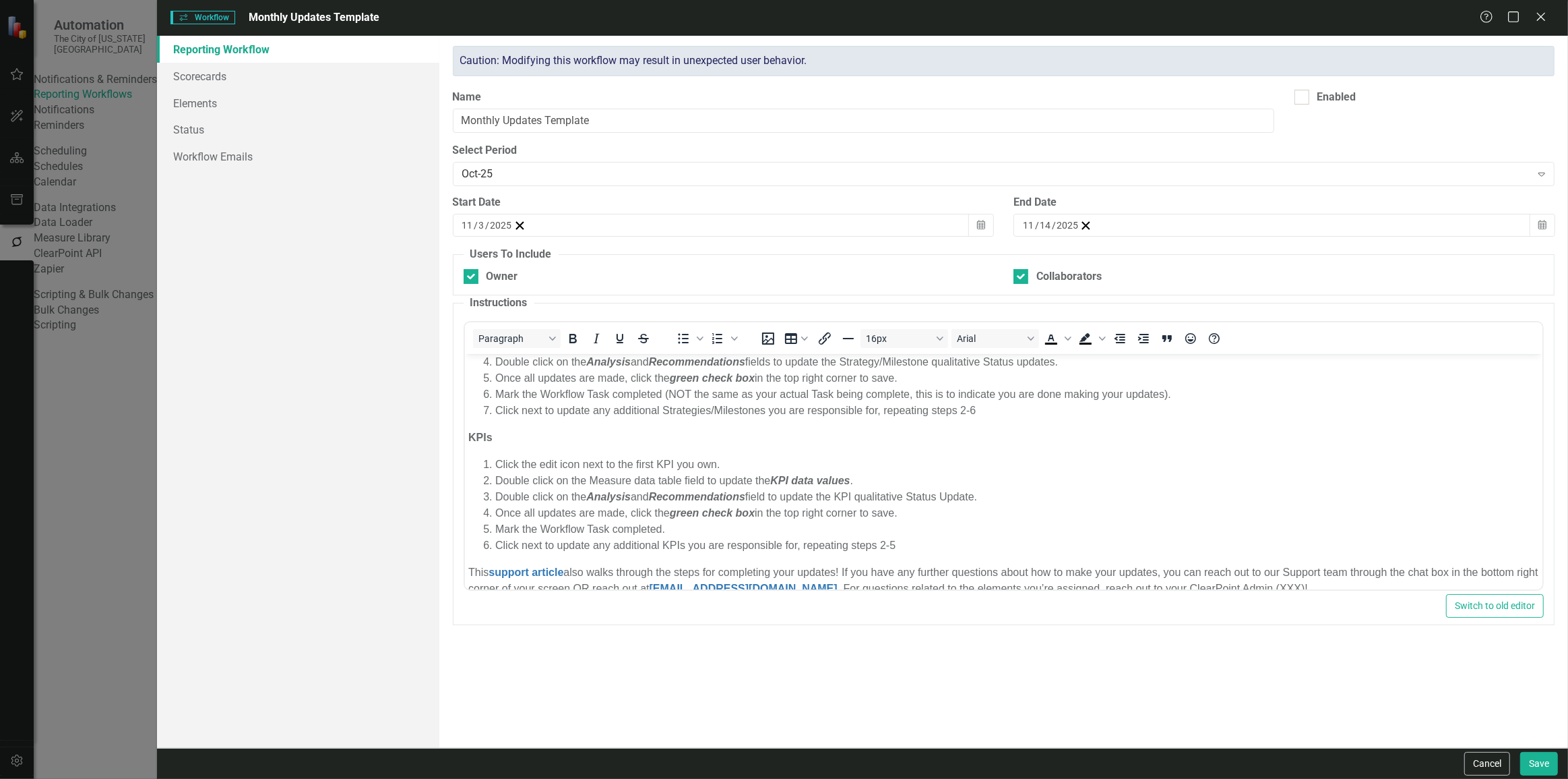
scroll to position [170, 0]
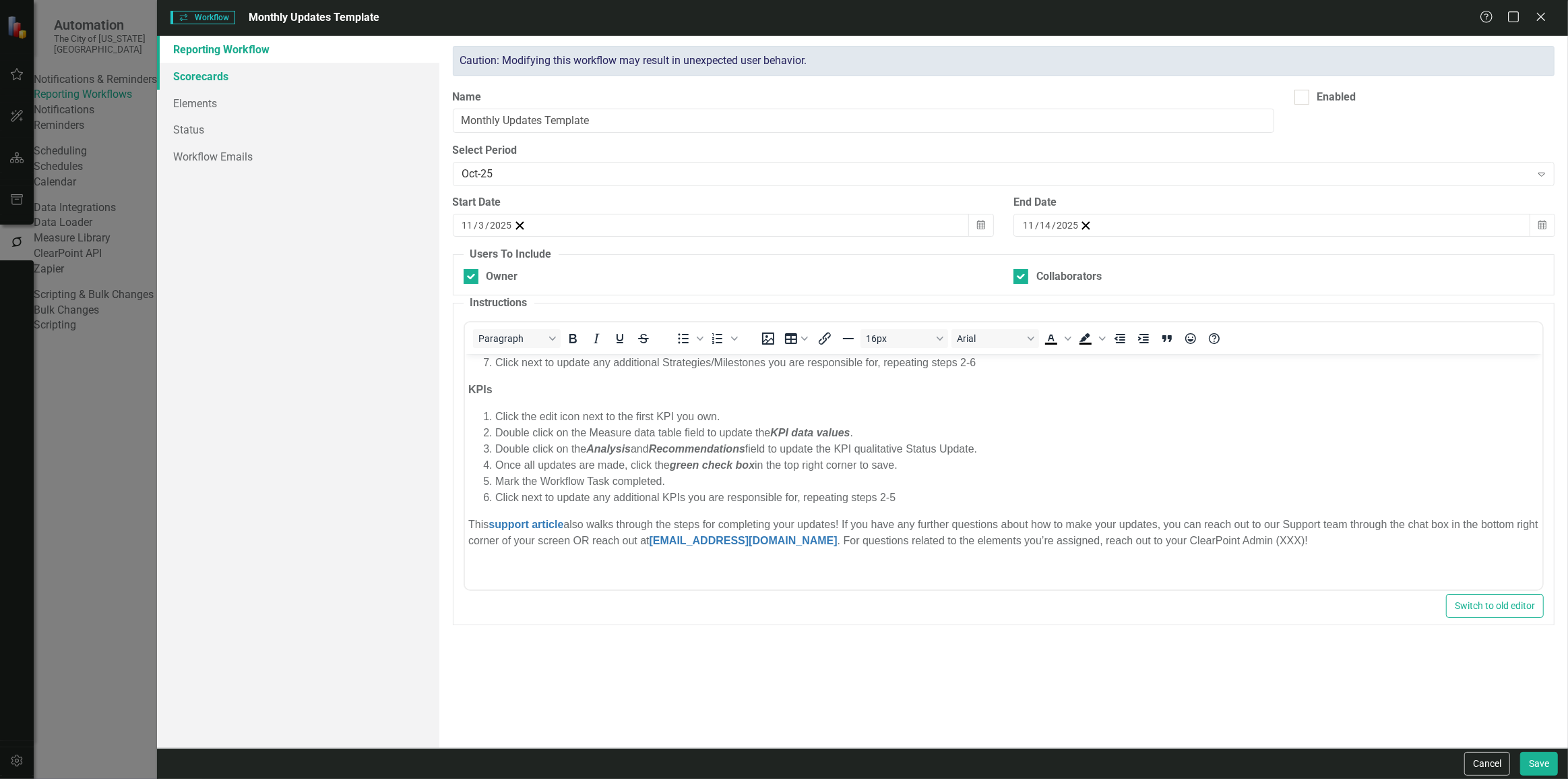
click at [229, 79] on link "Scorecards" at bounding box center [298, 76] width 283 height 27
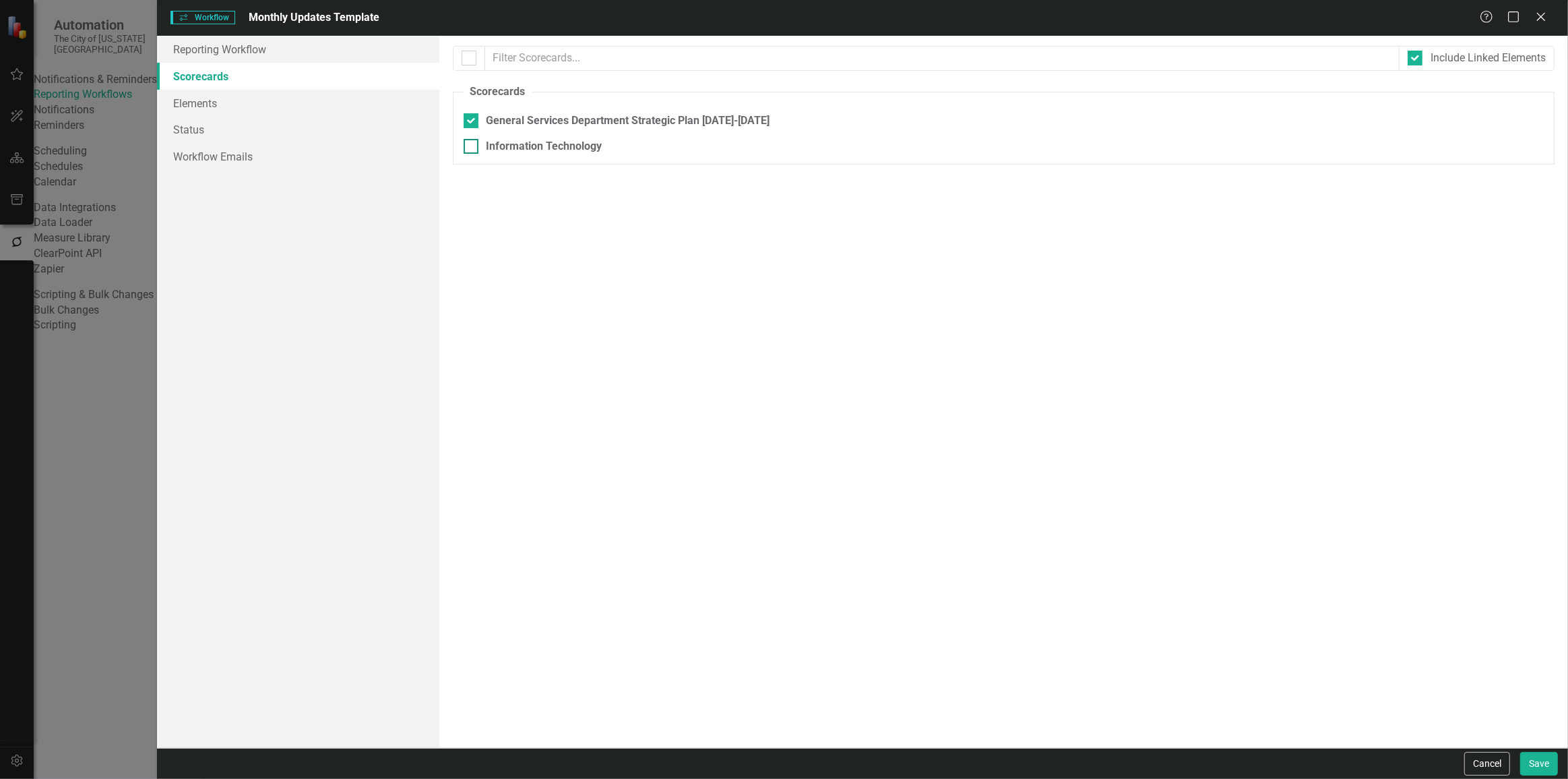
click at [489, 143] on div "Information Technology" at bounding box center [544, 146] width 116 height 16
click at [472, 143] on input "Information Technology" at bounding box center [468, 143] width 9 height 9
checkbox input "true"
click at [306, 103] on link "Elements" at bounding box center [298, 103] width 283 height 27
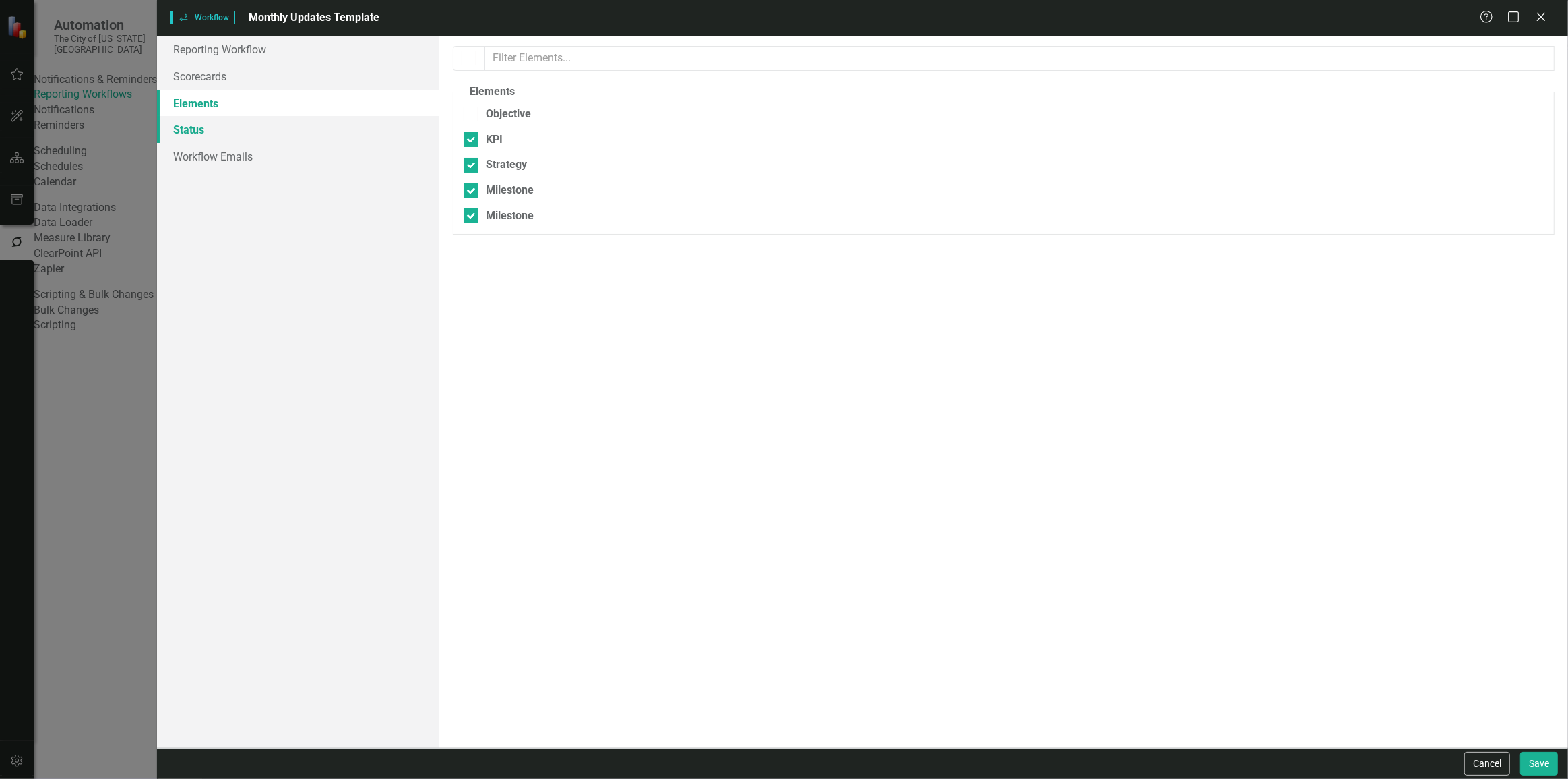
click at [315, 134] on link "Status" at bounding box center [298, 130] width 283 height 27
click at [315, 154] on link "Workflow Emails" at bounding box center [298, 157] width 283 height 27
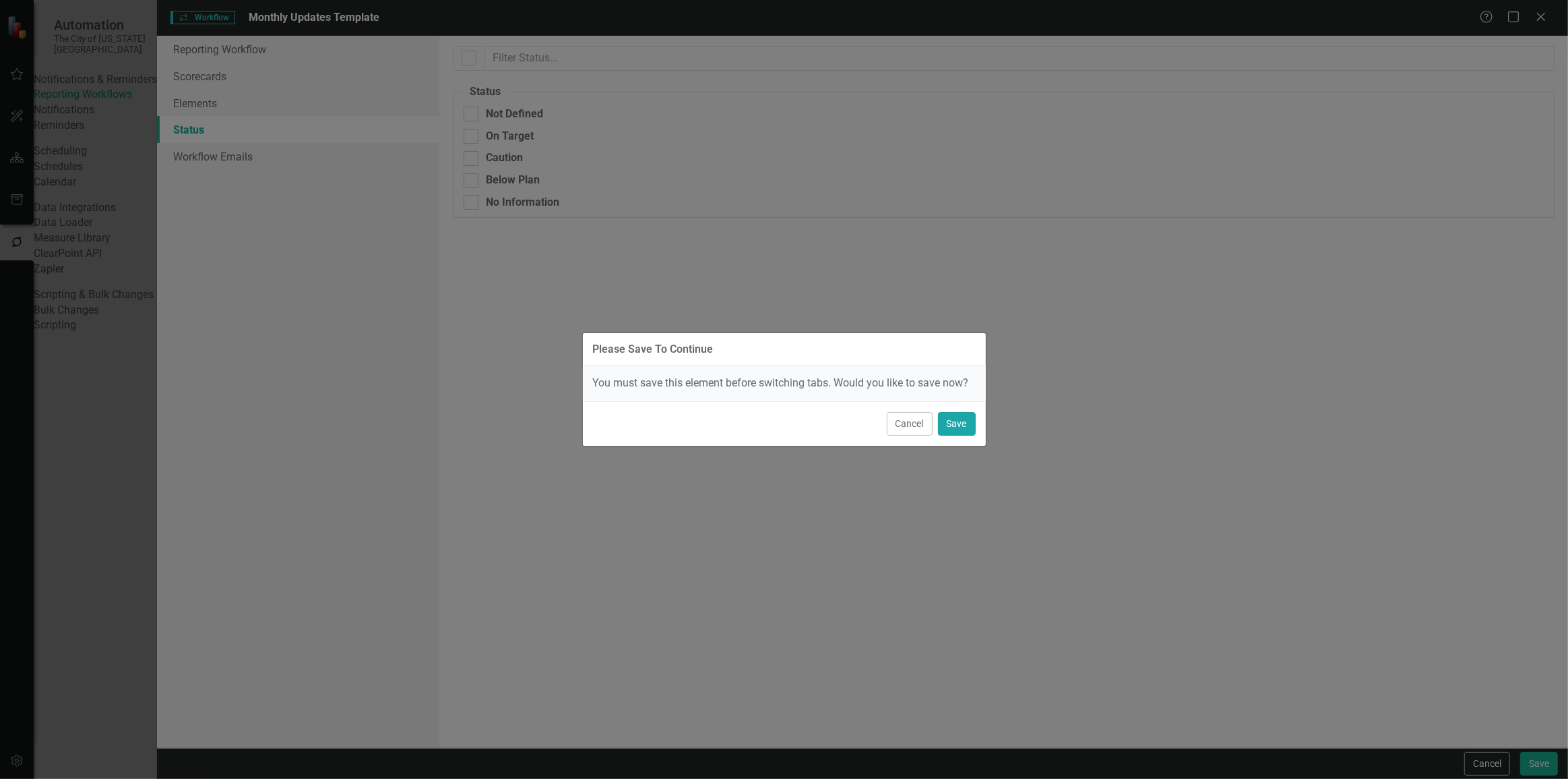
click at [959, 426] on button "Save" at bounding box center [957, 423] width 37 height 23
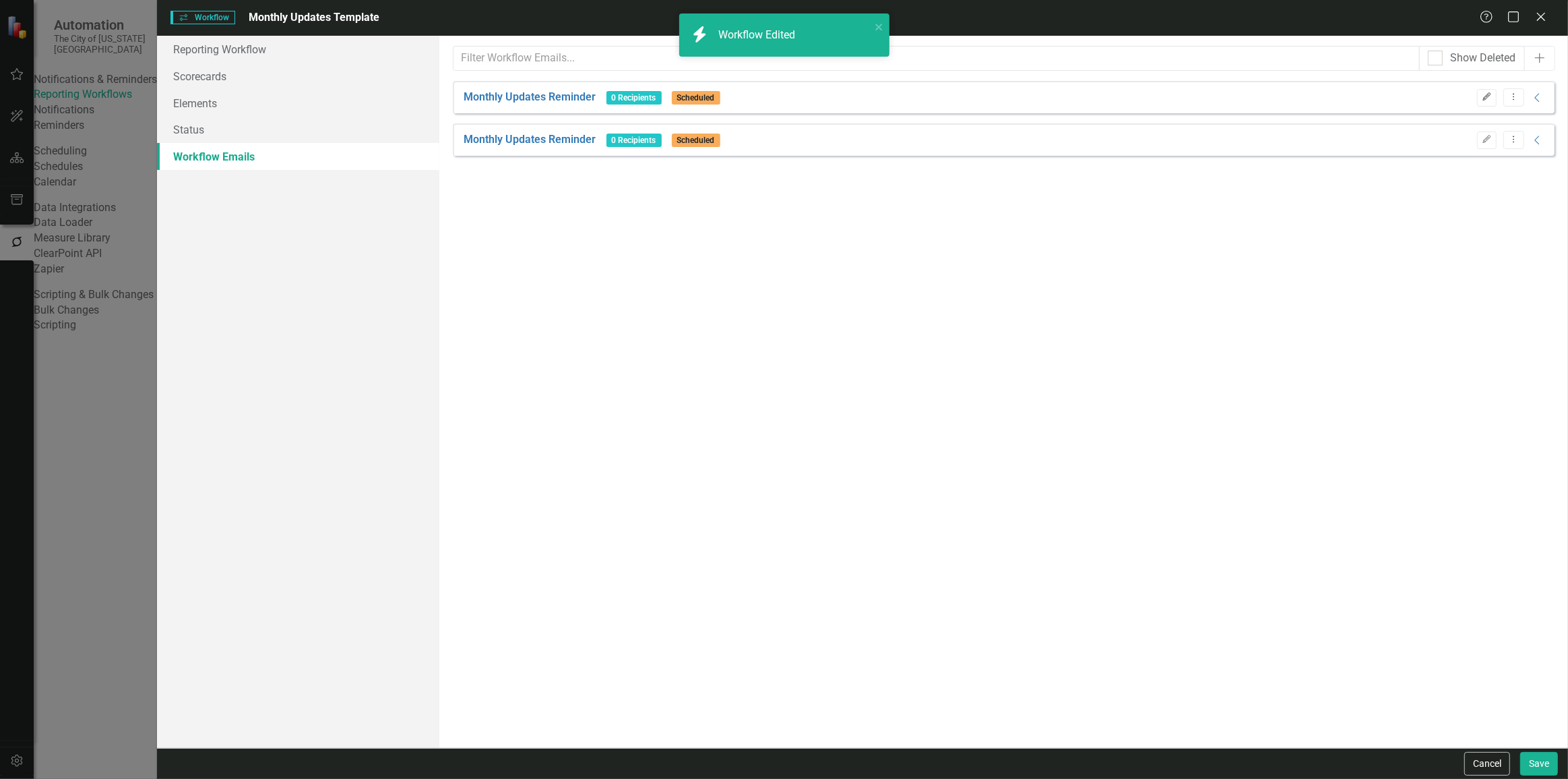
click at [1484, 97] on icon "Edit" at bounding box center [1486, 97] width 10 height 8
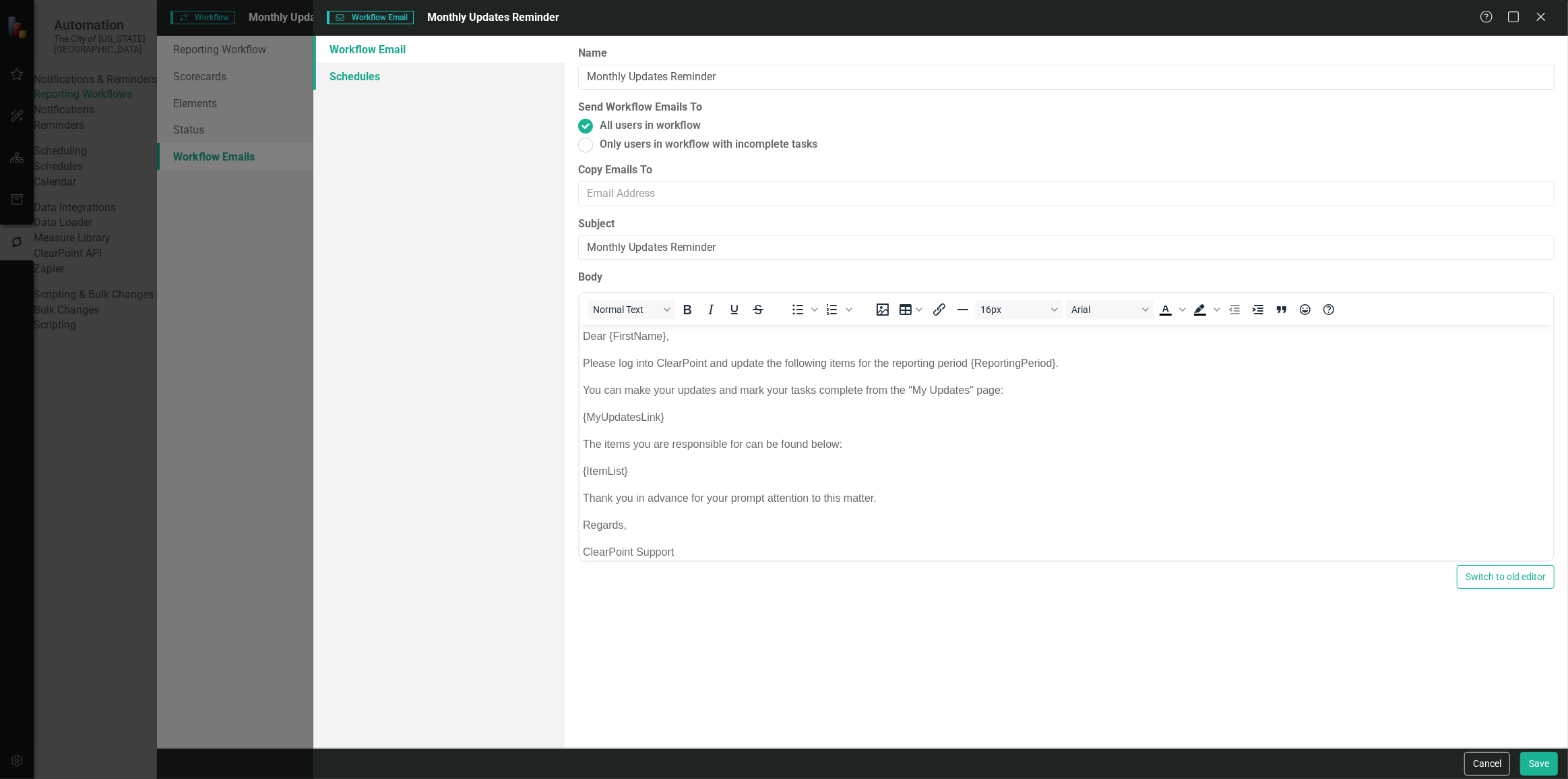
click at [478, 77] on link "Schedules" at bounding box center [438, 76] width 251 height 27
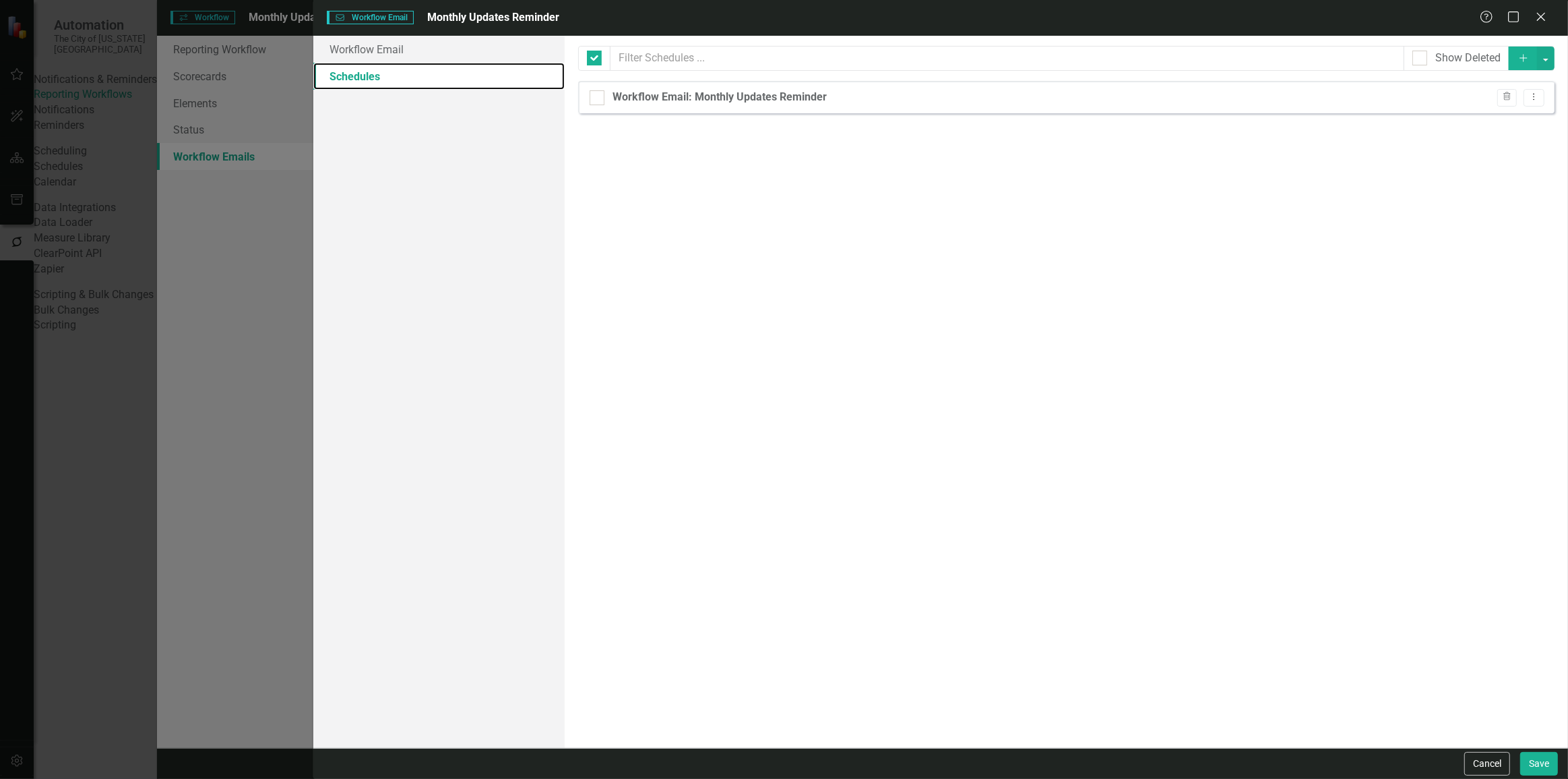
checkbox input "false"
click at [1527, 97] on button "Dropdown Menu" at bounding box center [1534, 98] width 21 height 18
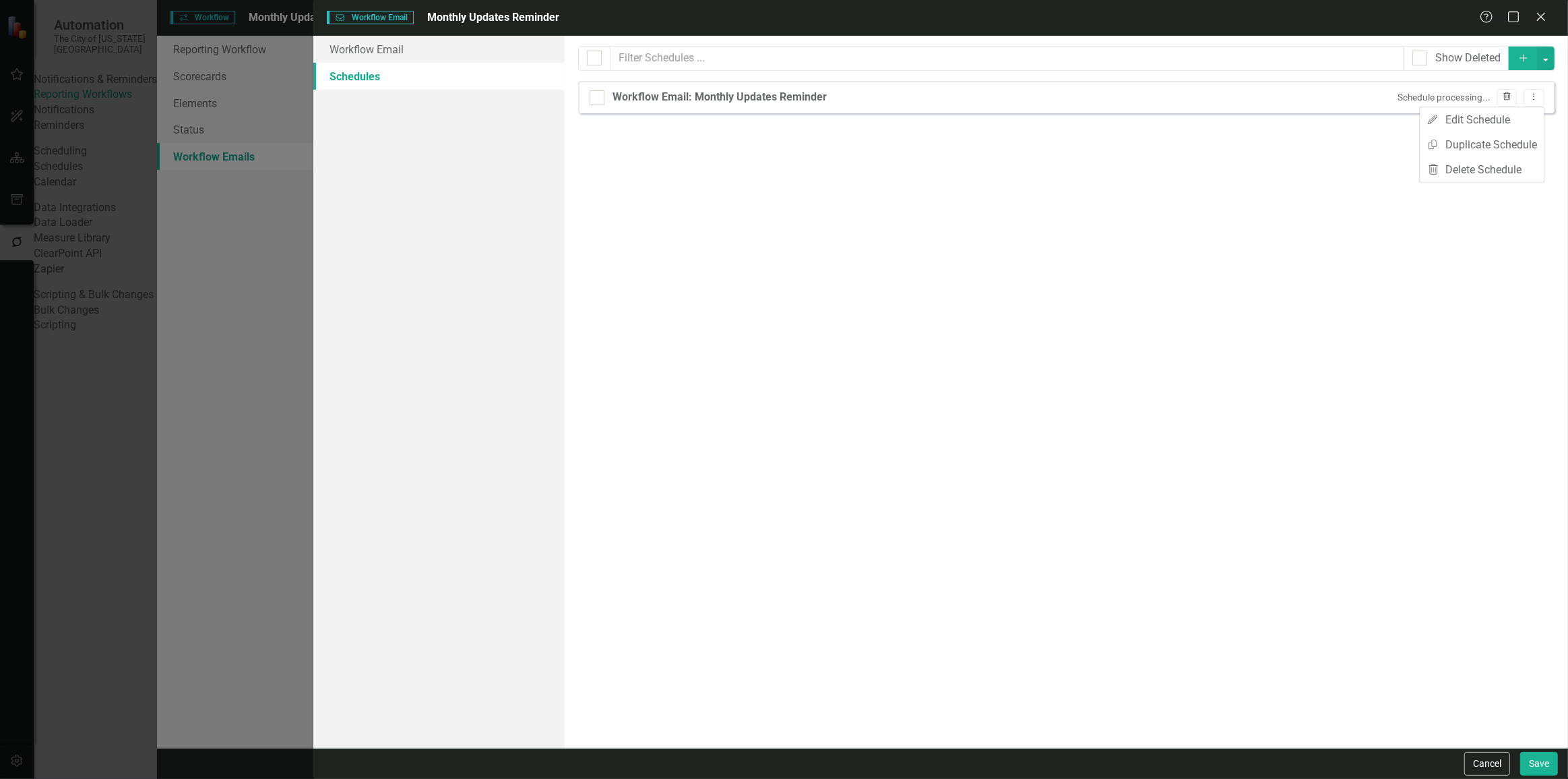
click at [1501, 90] on button "Trash" at bounding box center [1507, 97] width 19 height 17
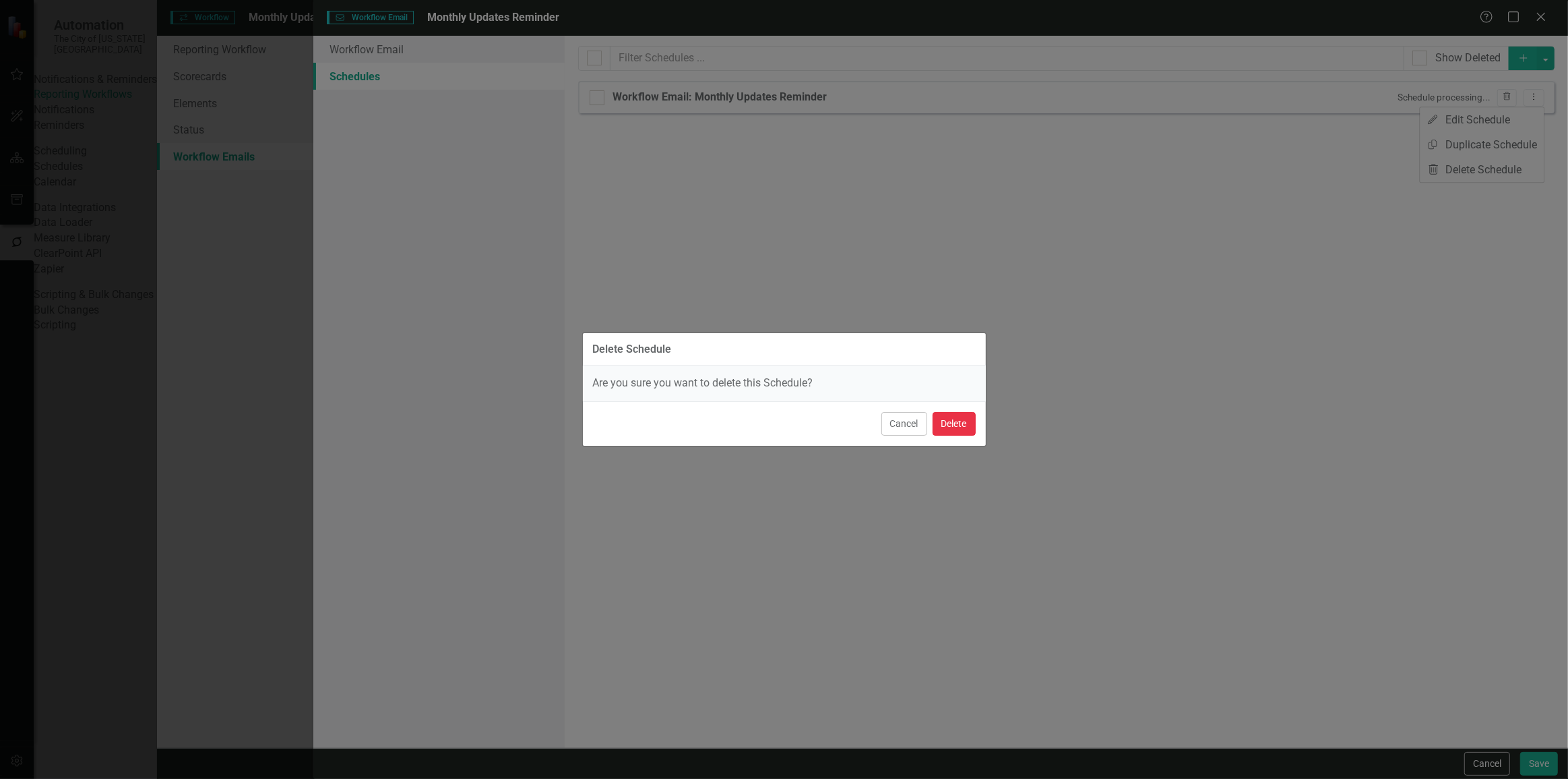
click at [950, 433] on button "Delete" at bounding box center [954, 423] width 43 height 23
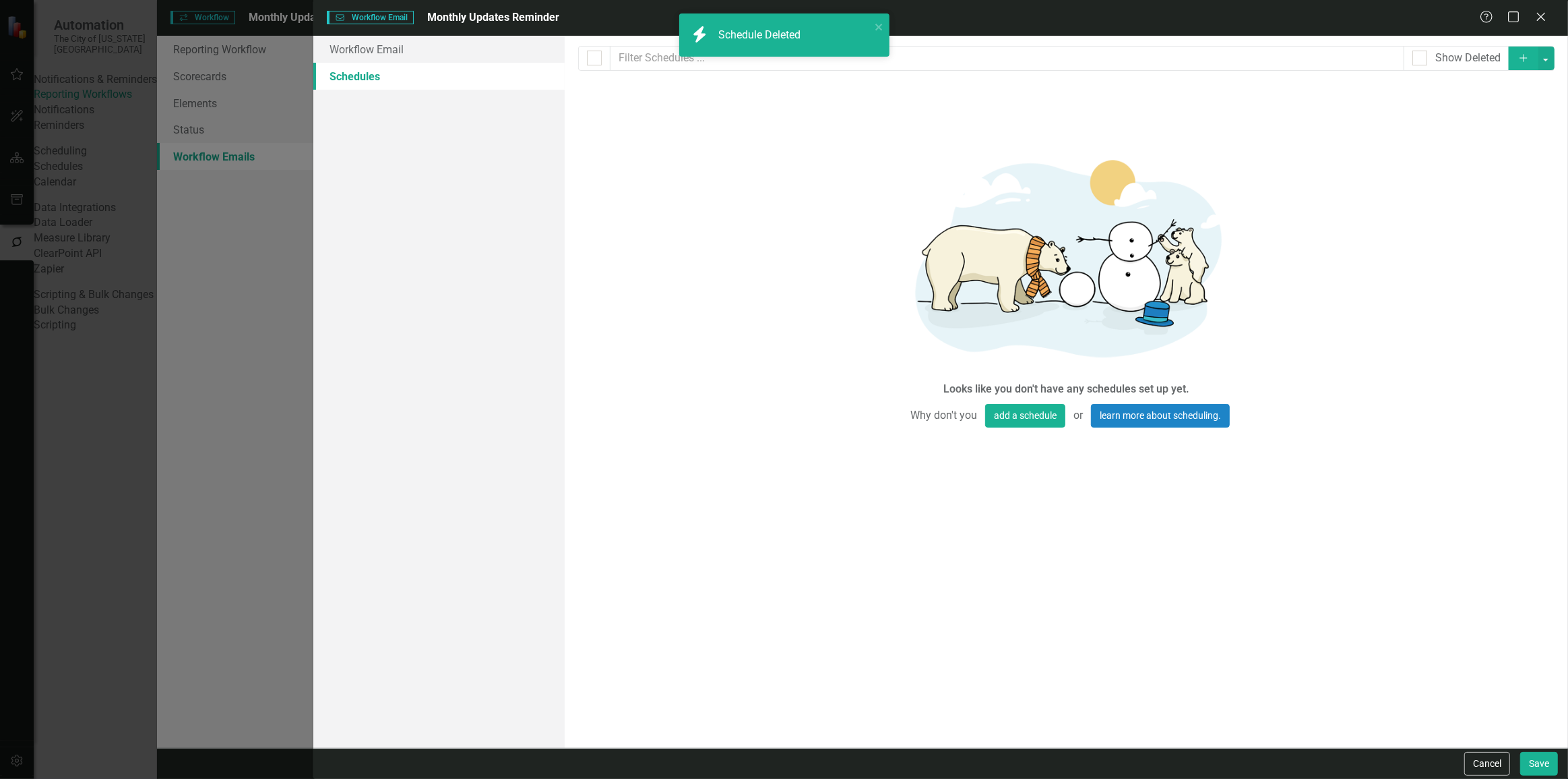
click at [1521, 61] on icon "Add" at bounding box center [1524, 58] width 12 height 10
select select "pm"
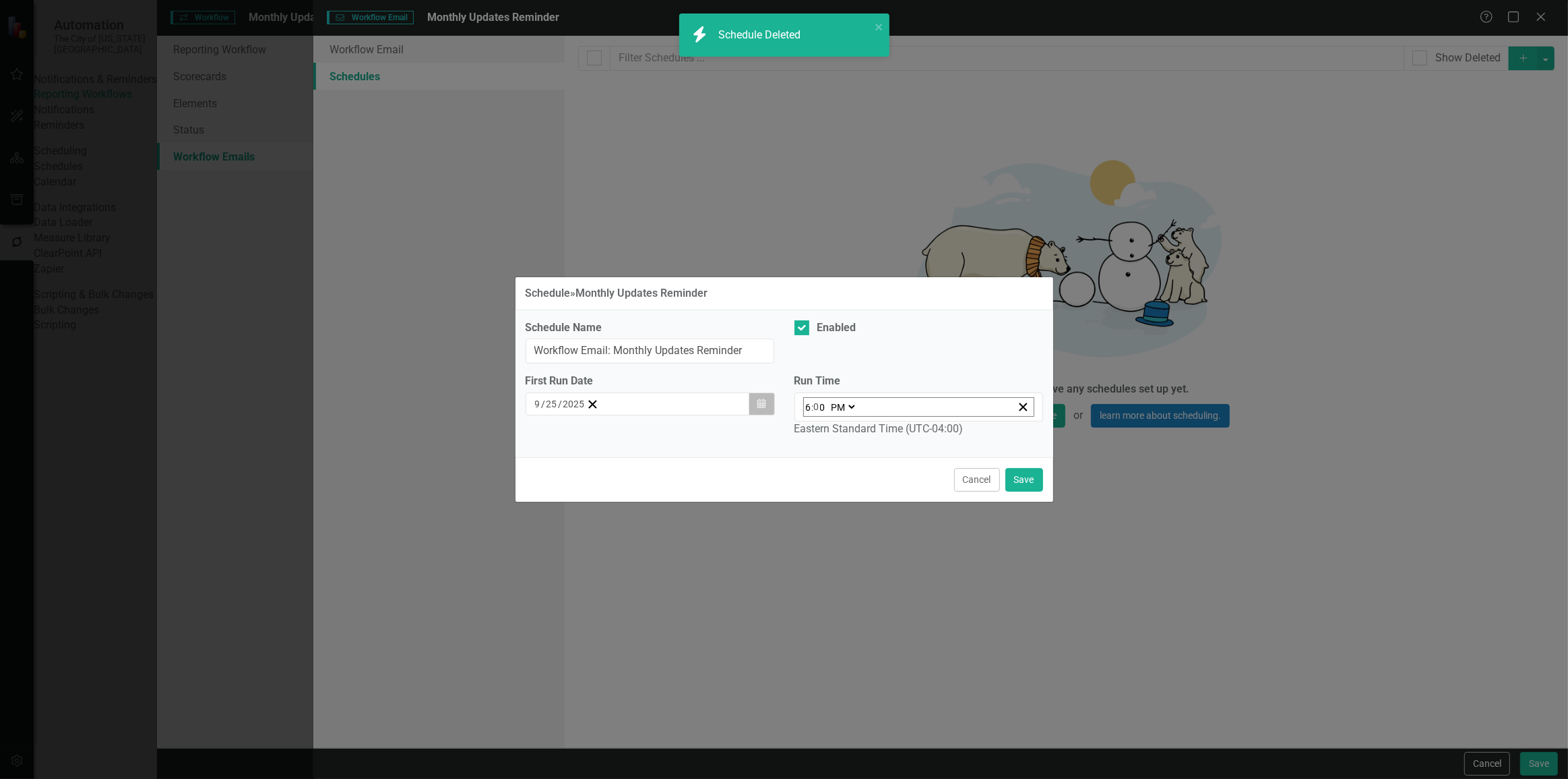
click at [759, 408] on icon "button" at bounding box center [762, 403] width 8 height 10
click at [758, 414] on button "Calendar" at bounding box center [762, 403] width 25 height 23
drag, startPoint x: 681, startPoint y: 429, endPoint x: 666, endPoint y: 441, distance: 19.2
click at [679, 431] on button "September 2025" at bounding box center [644, 430] width 116 height 30
click at [652, 620] on abbr "November" at bounding box center [644, 615] width 43 height 10
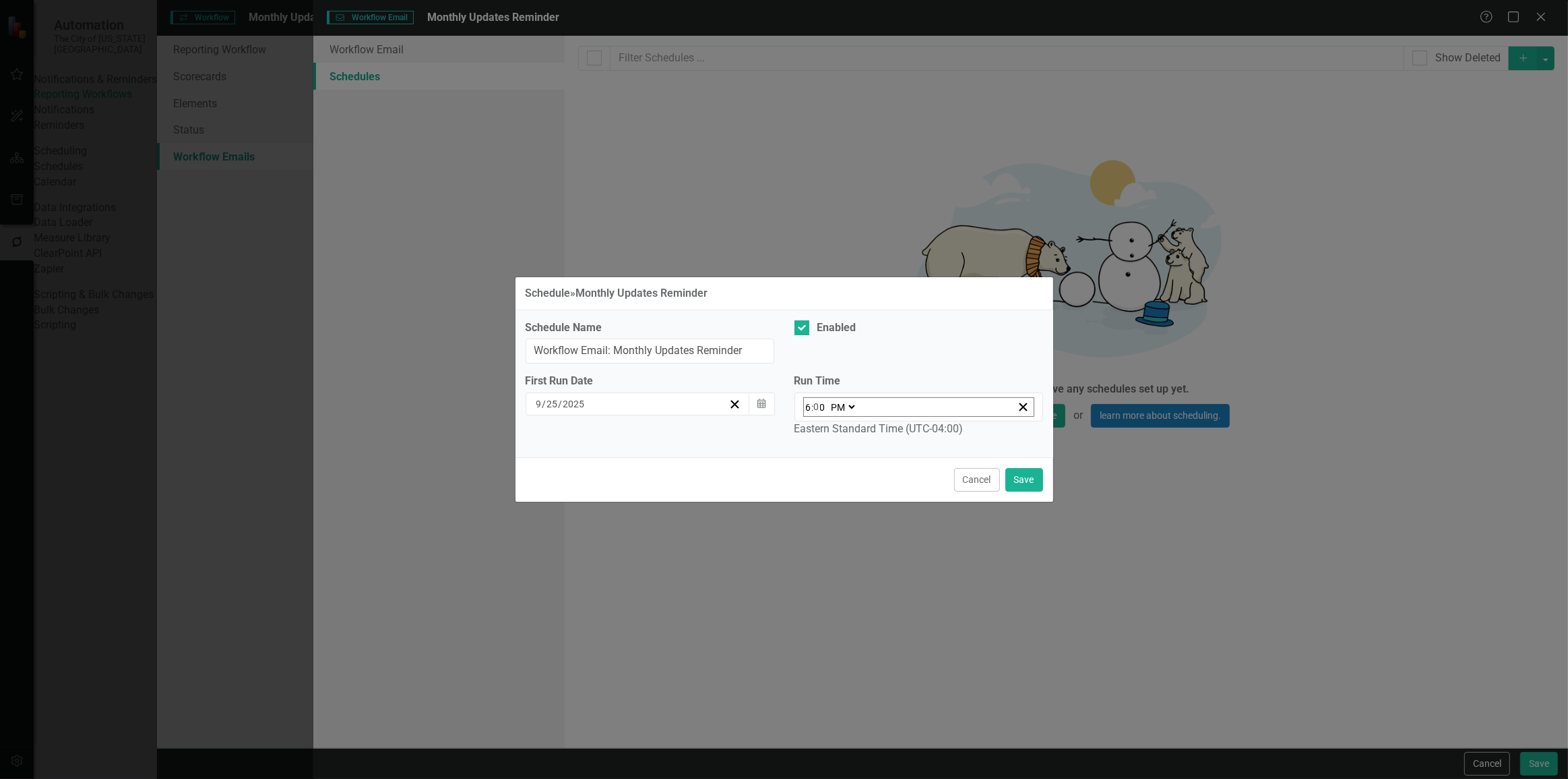
click at [574, 505] on abbr "3" at bounding box center [576, 499] width 5 height 10
click at [809, 411] on input "6" at bounding box center [809, 407] width 7 height 18
type input "13:00"
type input "1"
type input "22:00"
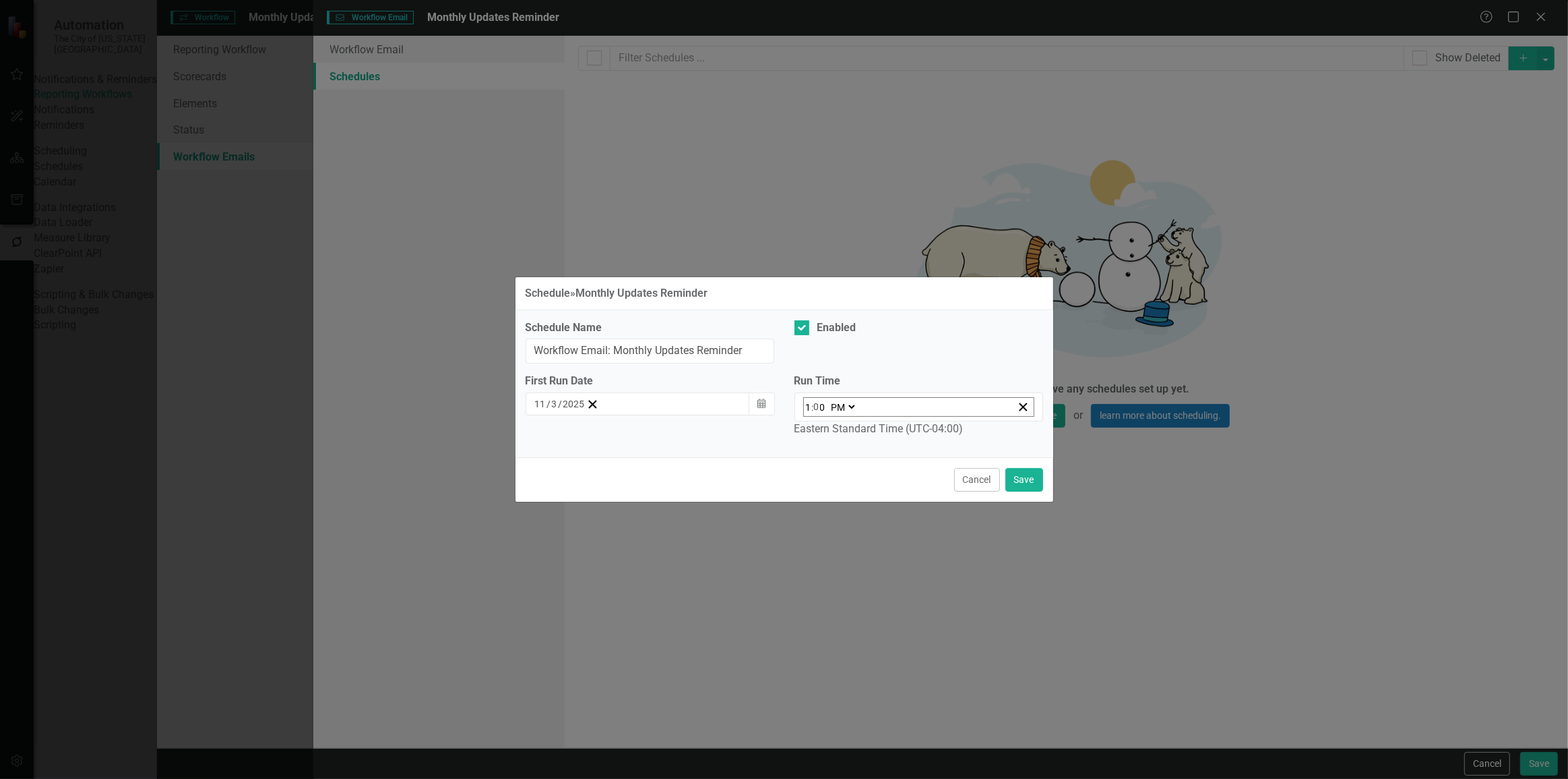
type input "10"
drag, startPoint x: 853, startPoint y: 405, endPoint x: 855, endPoint y: 412, distance: 7.3
click at [853, 405] on select "AM PM" at bounding box center [848, 407] width 29 height 18
select select "am"
click at [833, 400] on select "AM PM" at bounding box center [848, 407] width 29 height 18
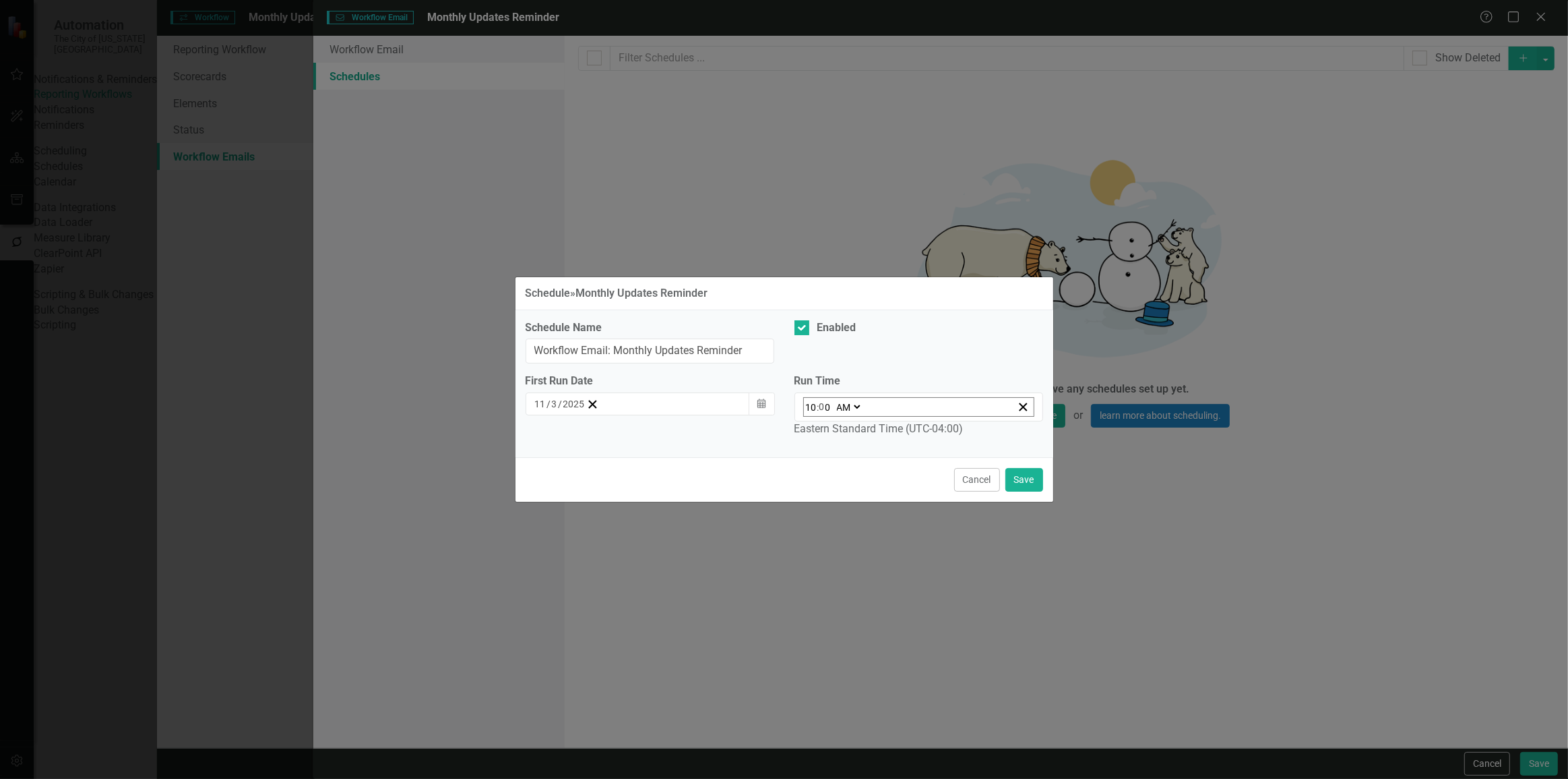
type input "10:00"
click at [1016, 475] on button "Save" at bounding box center [1025, 479] width 37 height 23
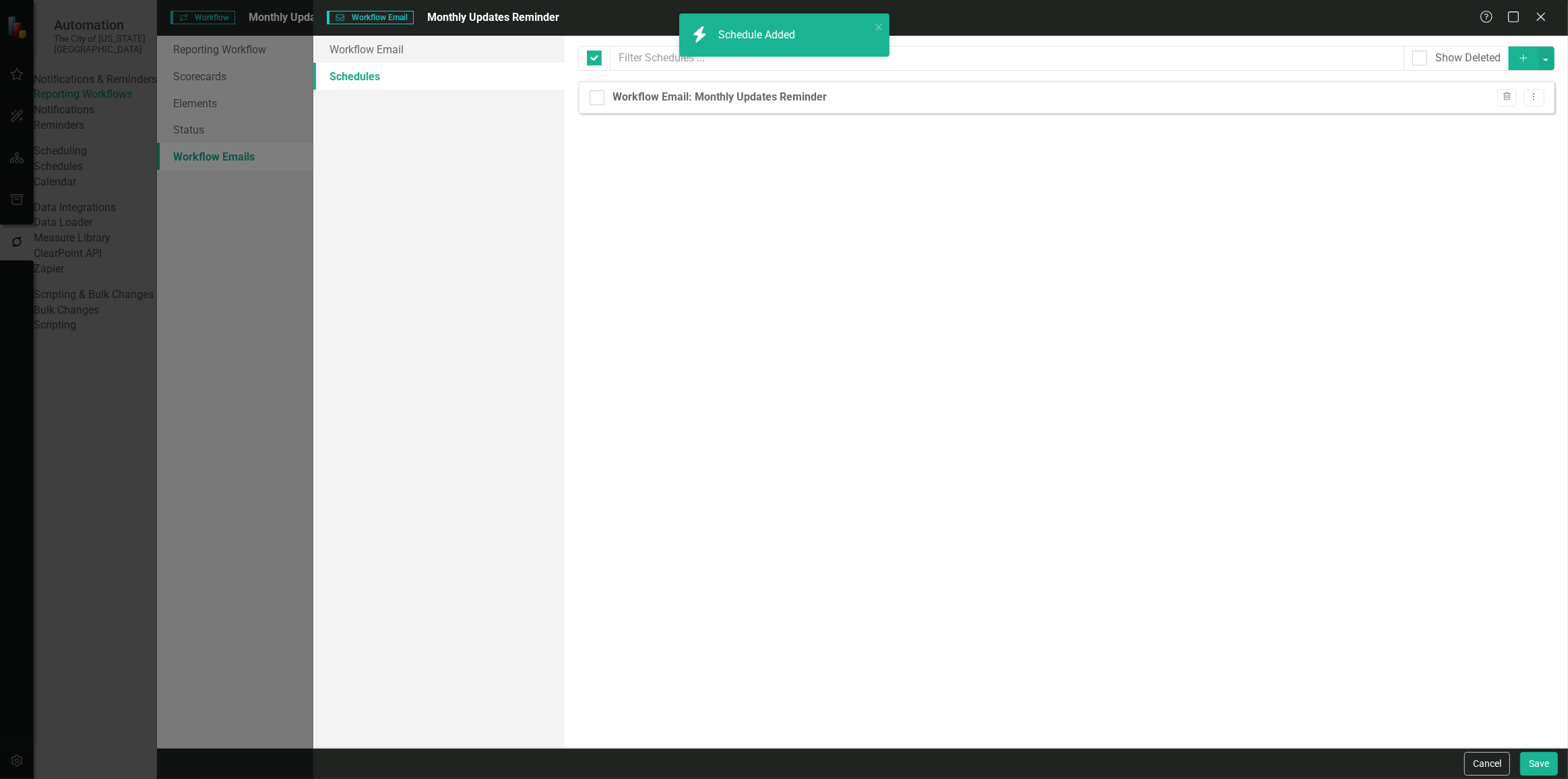
checkbox input "false"
click at [1546, 769] on button "Save" at bounding box center [1540, 763] width 37 height 23
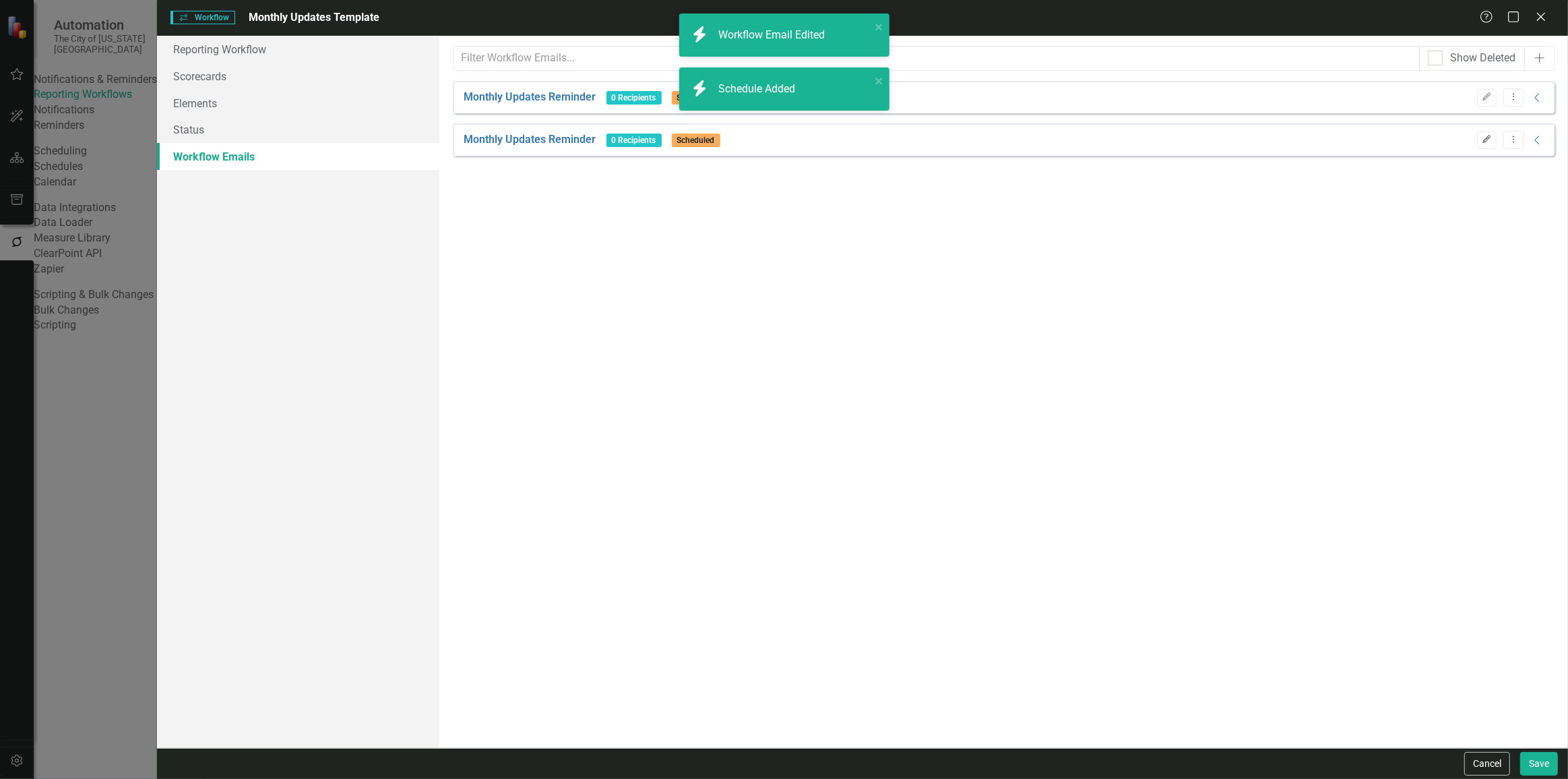
click at [1483, 143] on button "Edit" at bounding box center [1487, 139] width 19 height 17
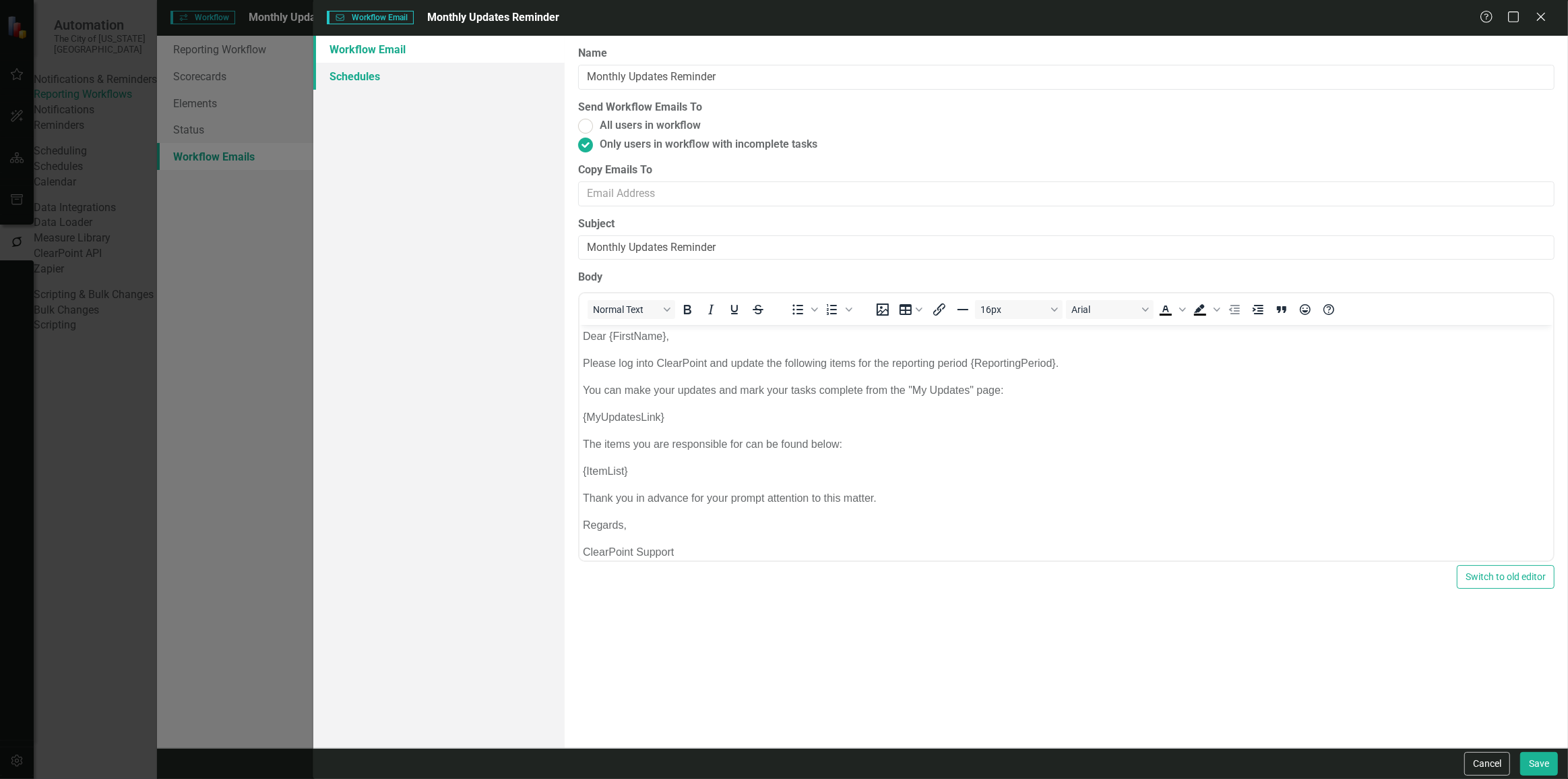
click at [494, 79] on link "Schedules" at bounding box center [438, 76] width 251 height 27
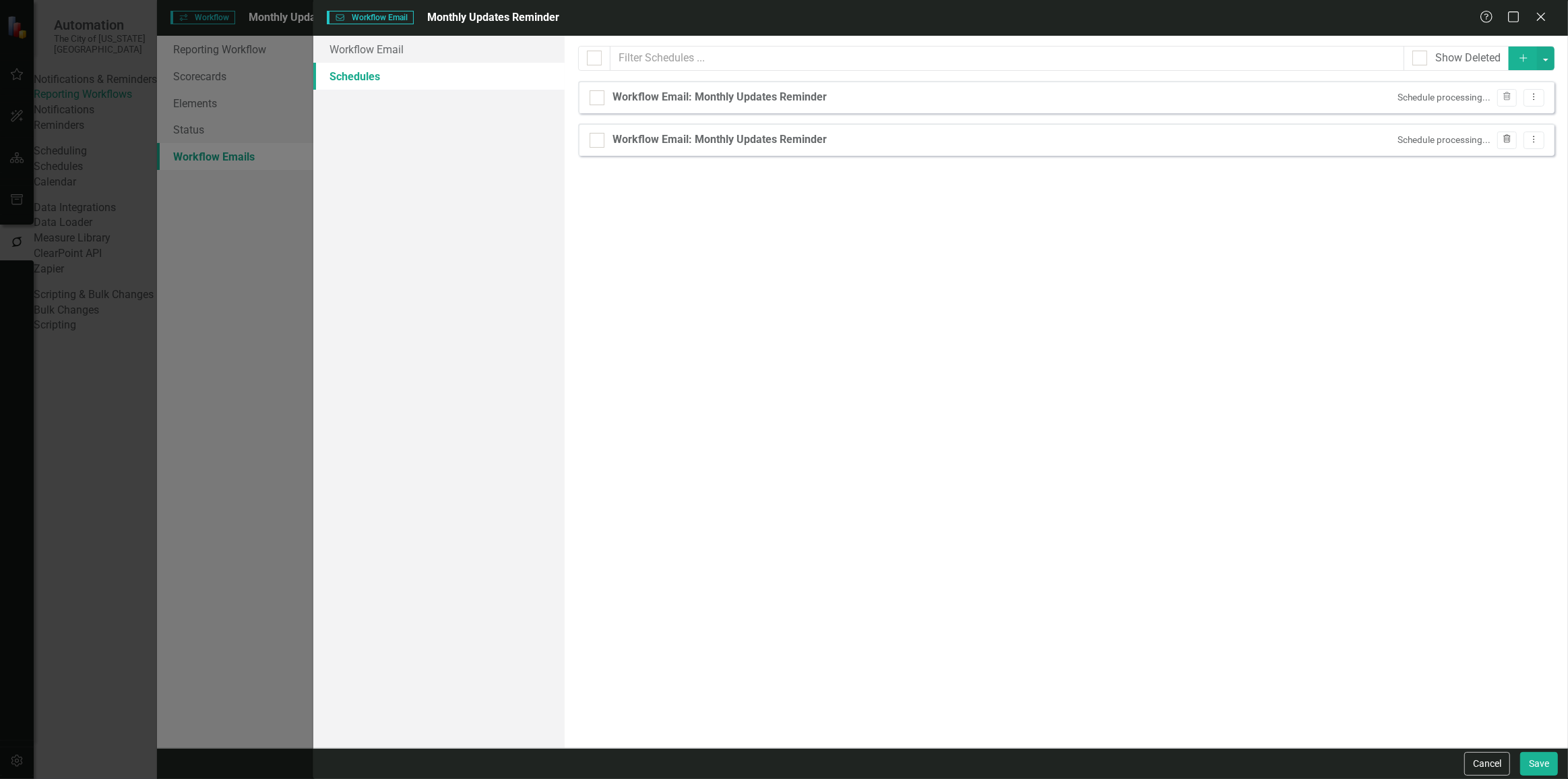
click at [1510, 135] on icon "button" at bounding box center [1507, 139] width 7 height 8
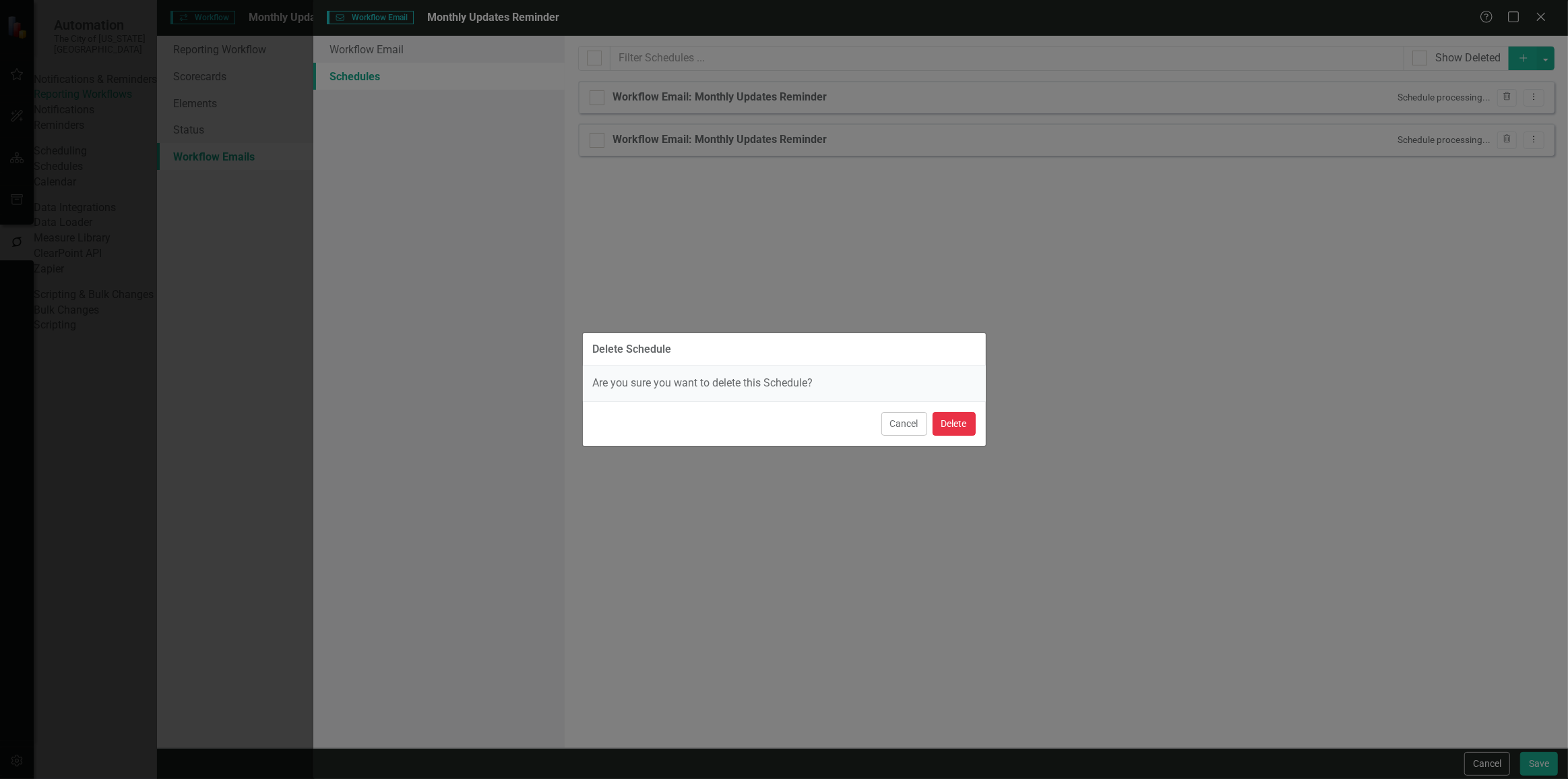
click at [964, 417] on button "Delete" at bounding box center [954, 423] width 43 height 23
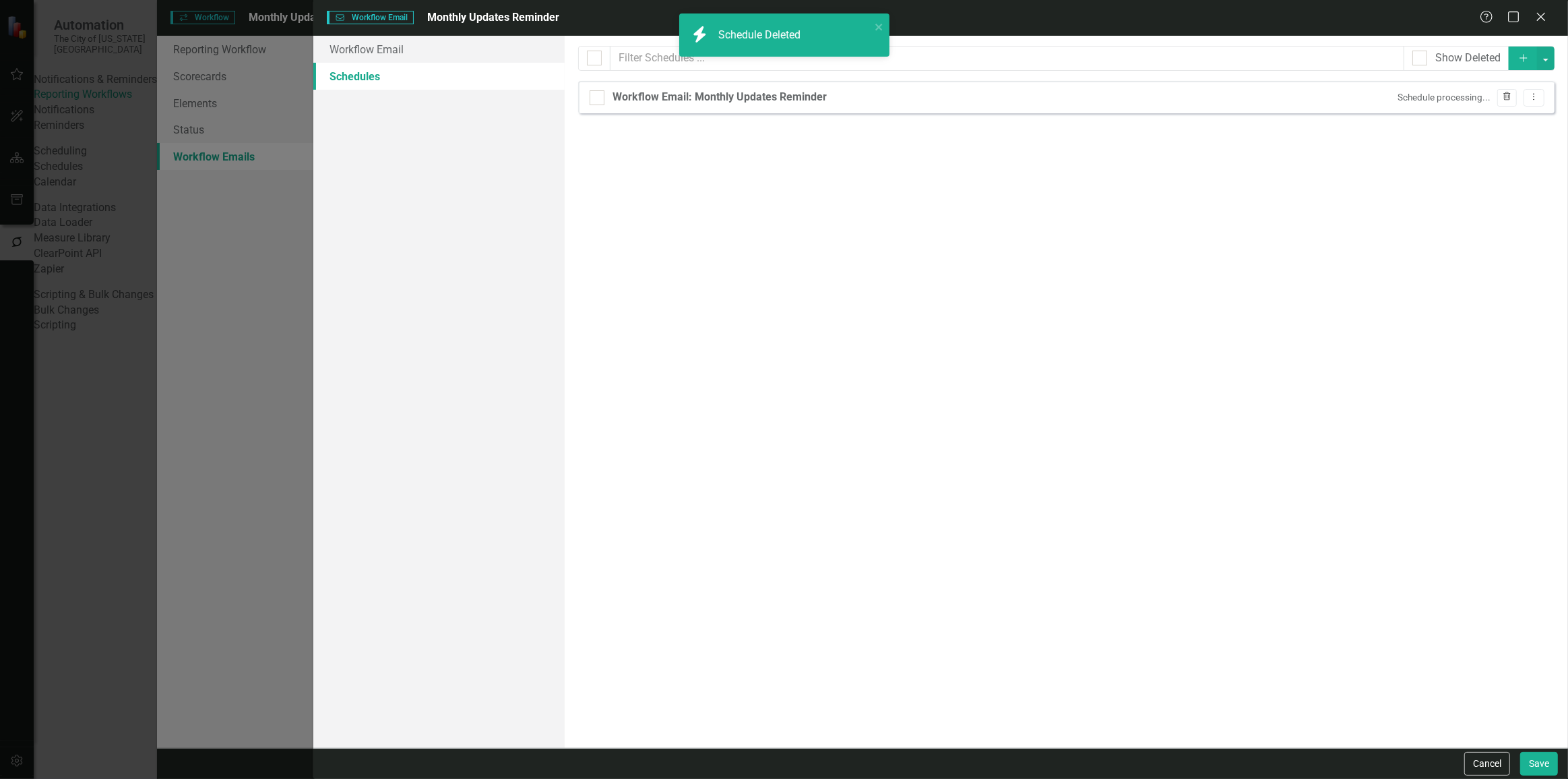
click at [1513, 97] on button "Trash" at bounding box center [1507, 97] width 19 height 17
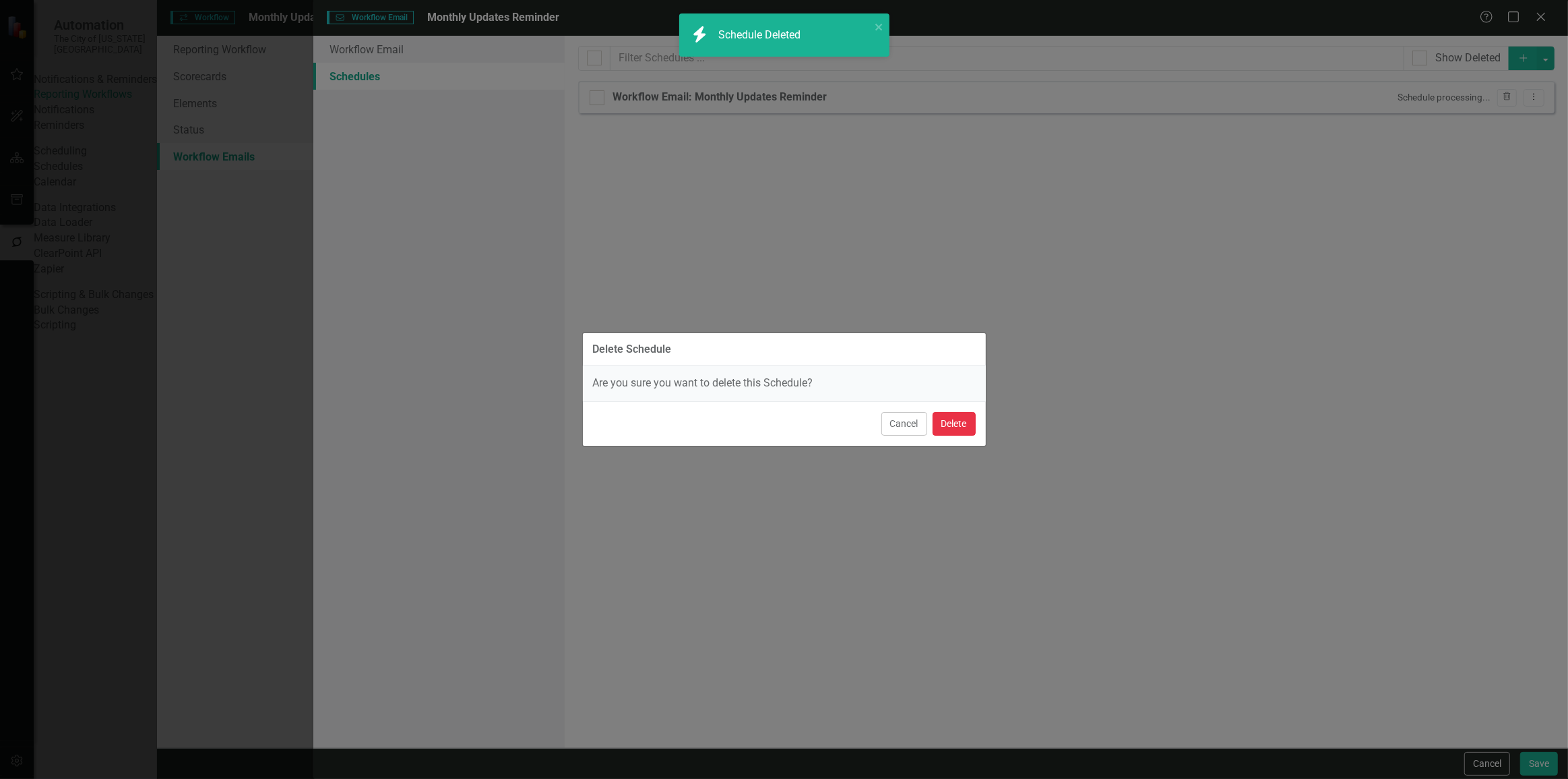
click at [968, 426] on button "Delete" at bounding box center [954, 423] width 43 height 23
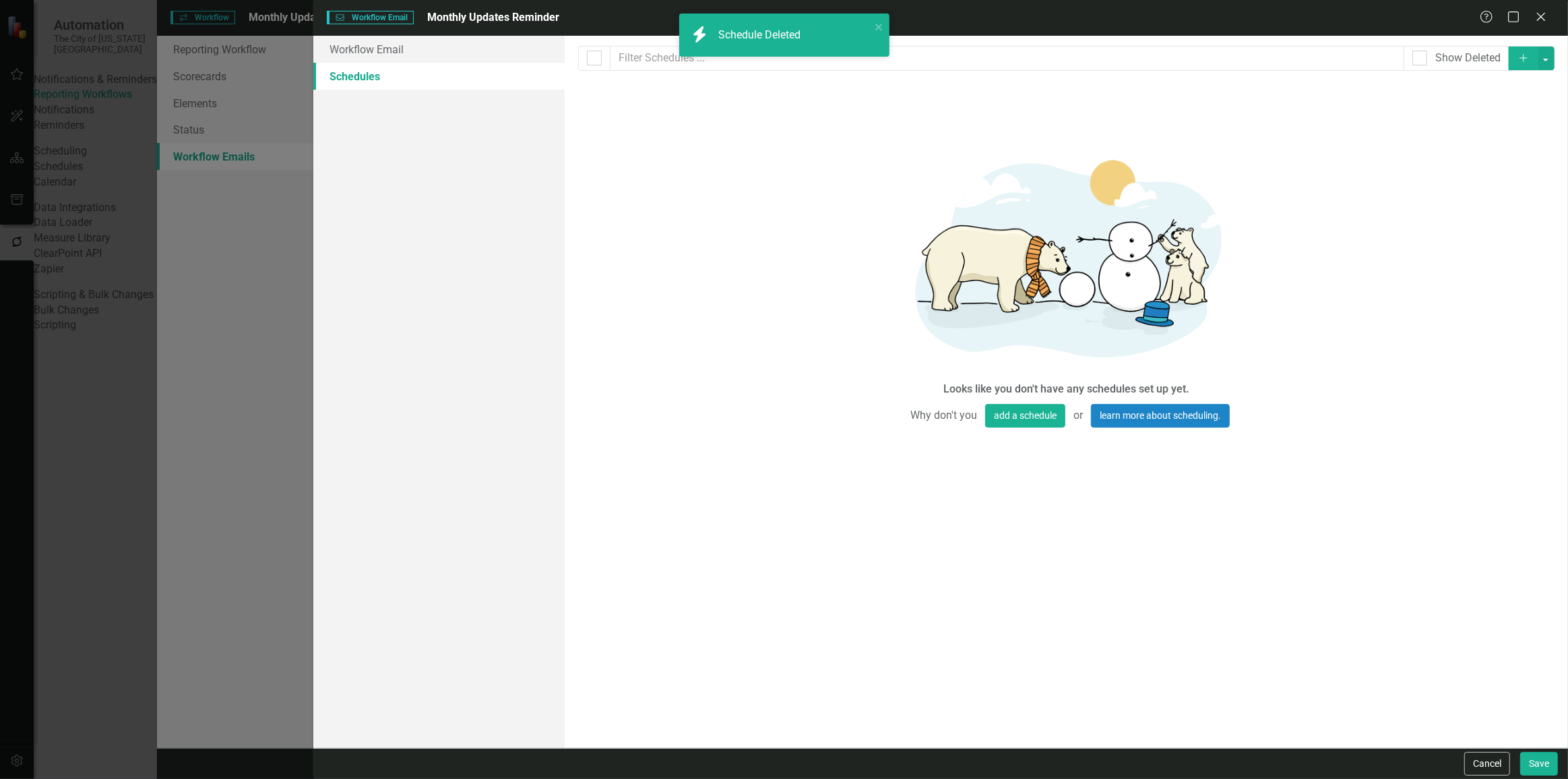
click at [1523, 58] on icon "Add" at bounding box center [1524, 58] width 12 height 10
select select "pm"
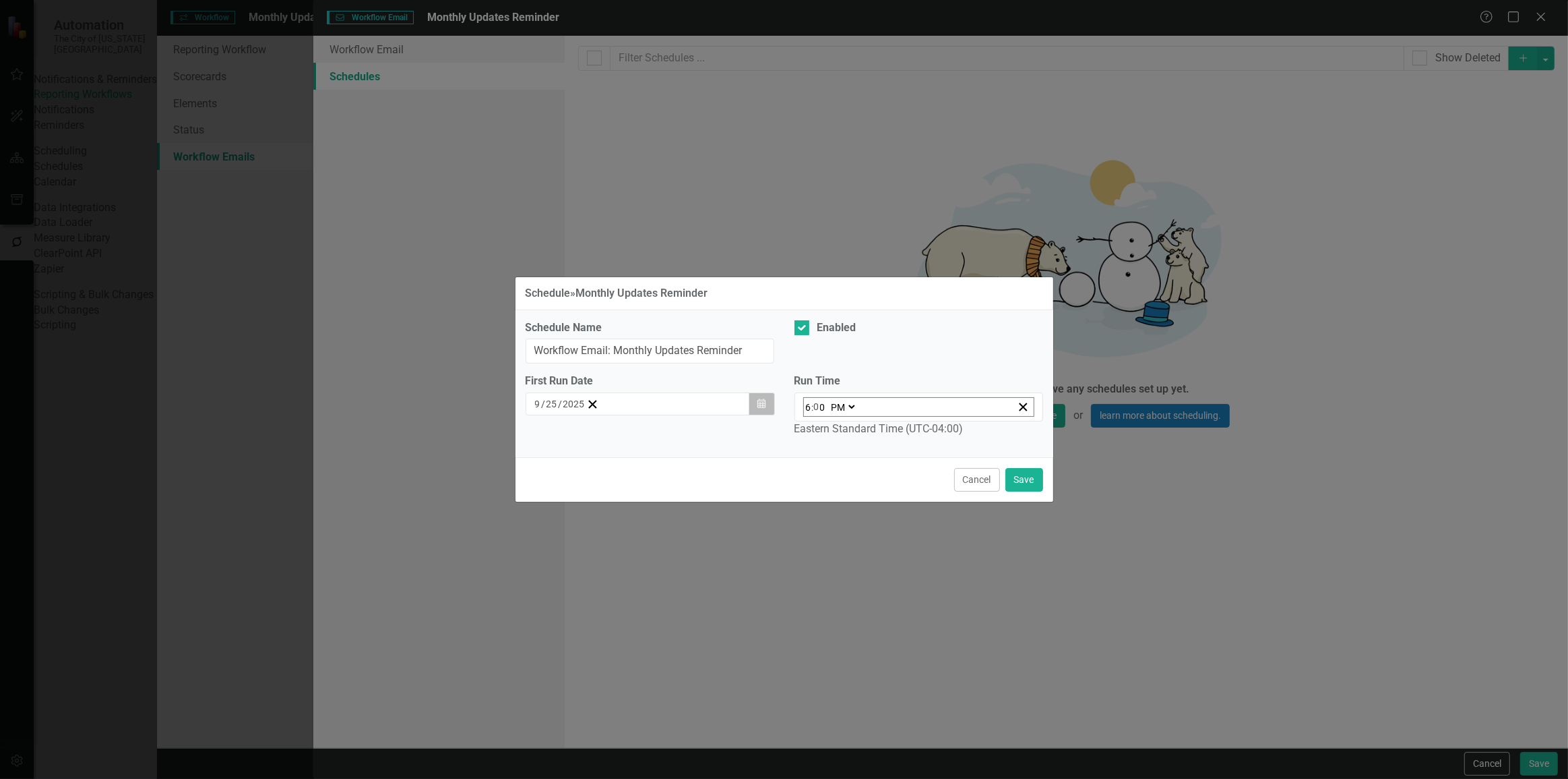
click at [769, 412] on button "Calendar" at bounding box center [762, 403] width 25 height 23
click at [658, 435] on span "September 2025" at bounding box center [644, 430] width 28 height 10
click at [627, 620] on abbr "November" at bounding box center [644, 615] width 43 height 10
click at [560, 535] on button "10" at bounding box center [576, 523] width 34 height 24
click at [809, 412] on input "6" at bounding box center [809, 407] width 7 height 18
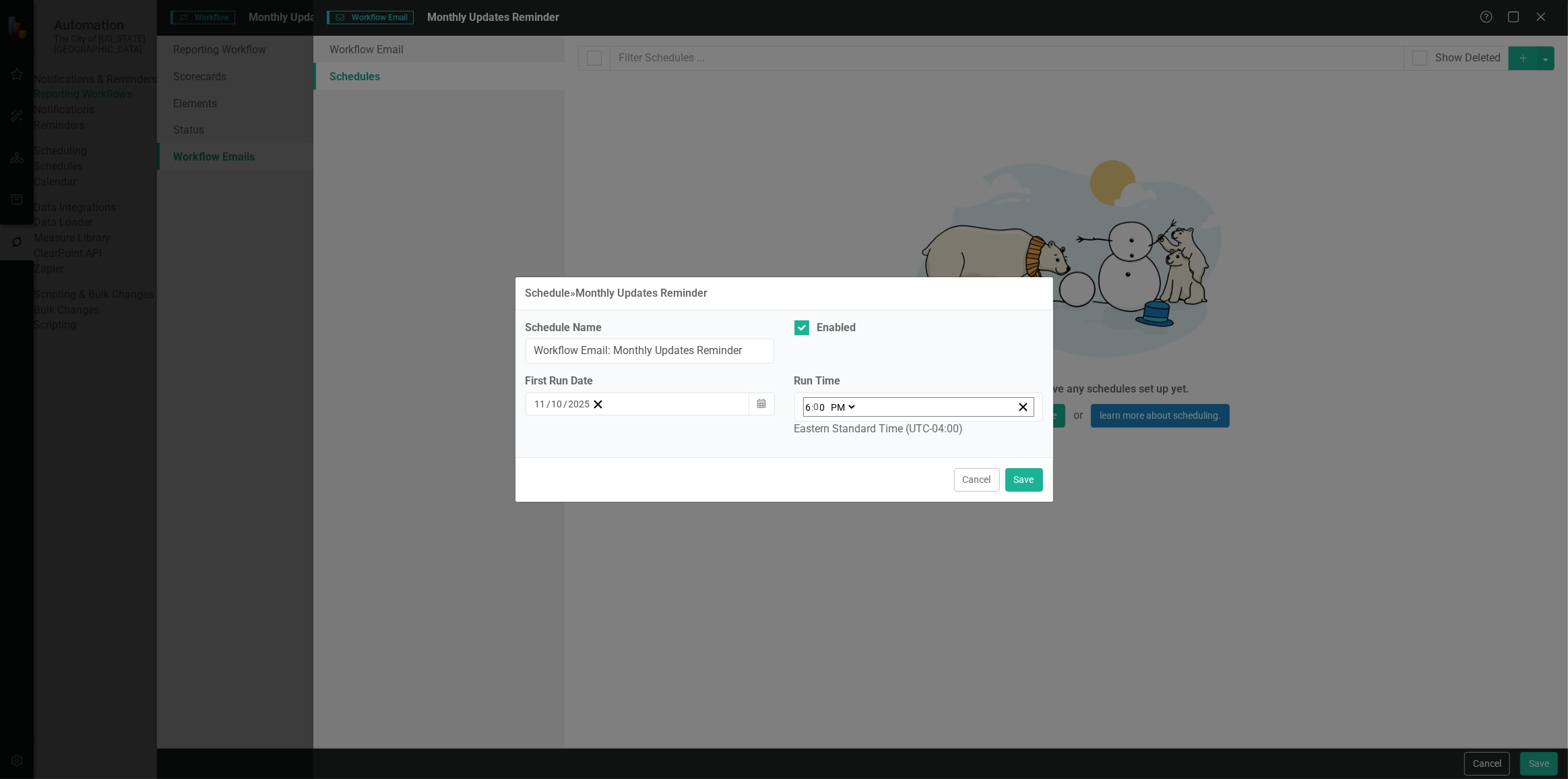
type input "13:00"
type input "1"
type input "22:00"
type input "10"
click at [849, 412] on select "AM PM" at bounding box center [848, 407] width 29 height 18
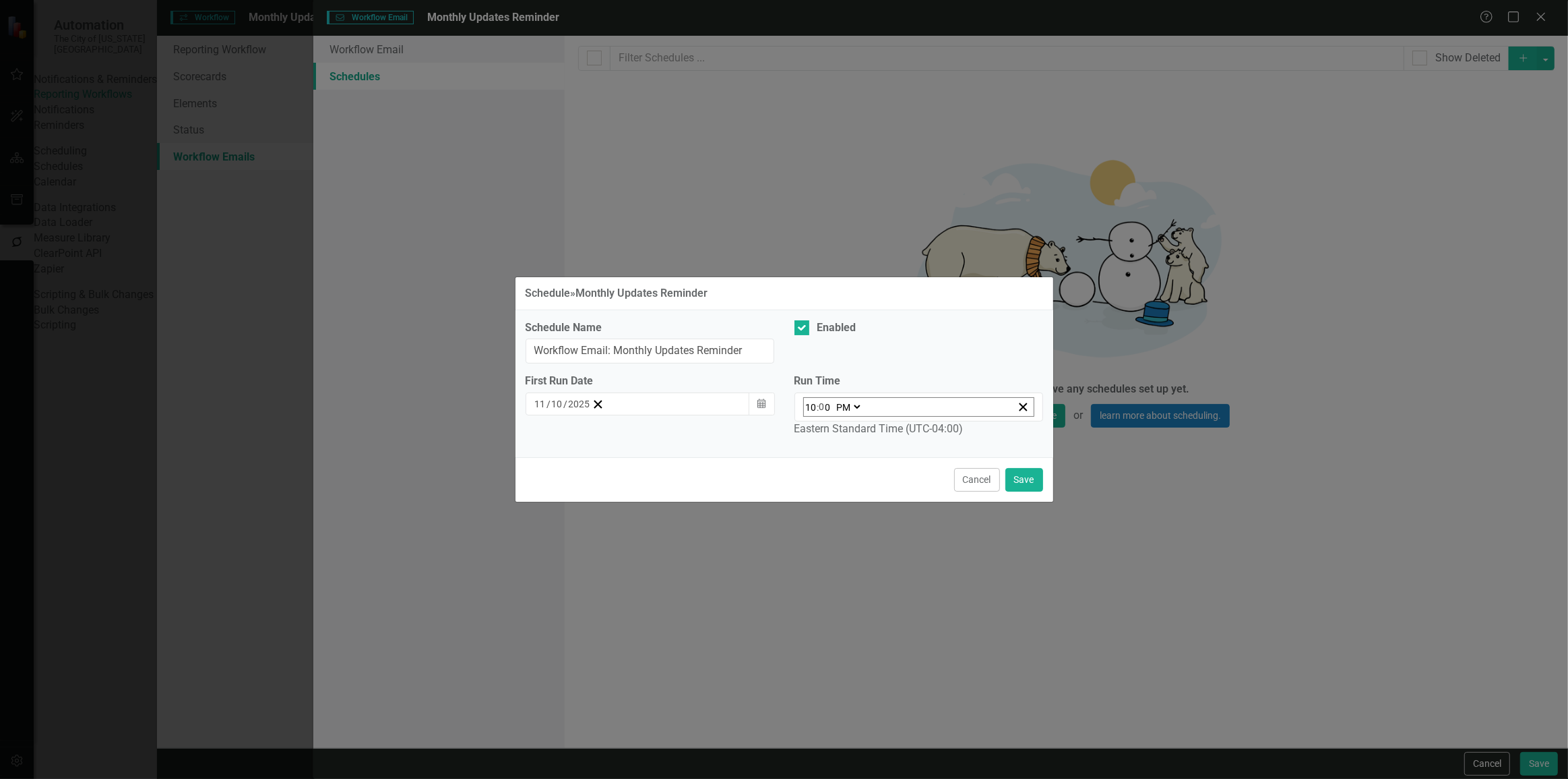
select select "am"
click at [833, 400] on select "AM PM" at bounding box center [848, 407] width 29 height 18
type input "10:00"
click at [1017, 475] on button "Save" at bounding box center [1025, 479] width 37 height 23
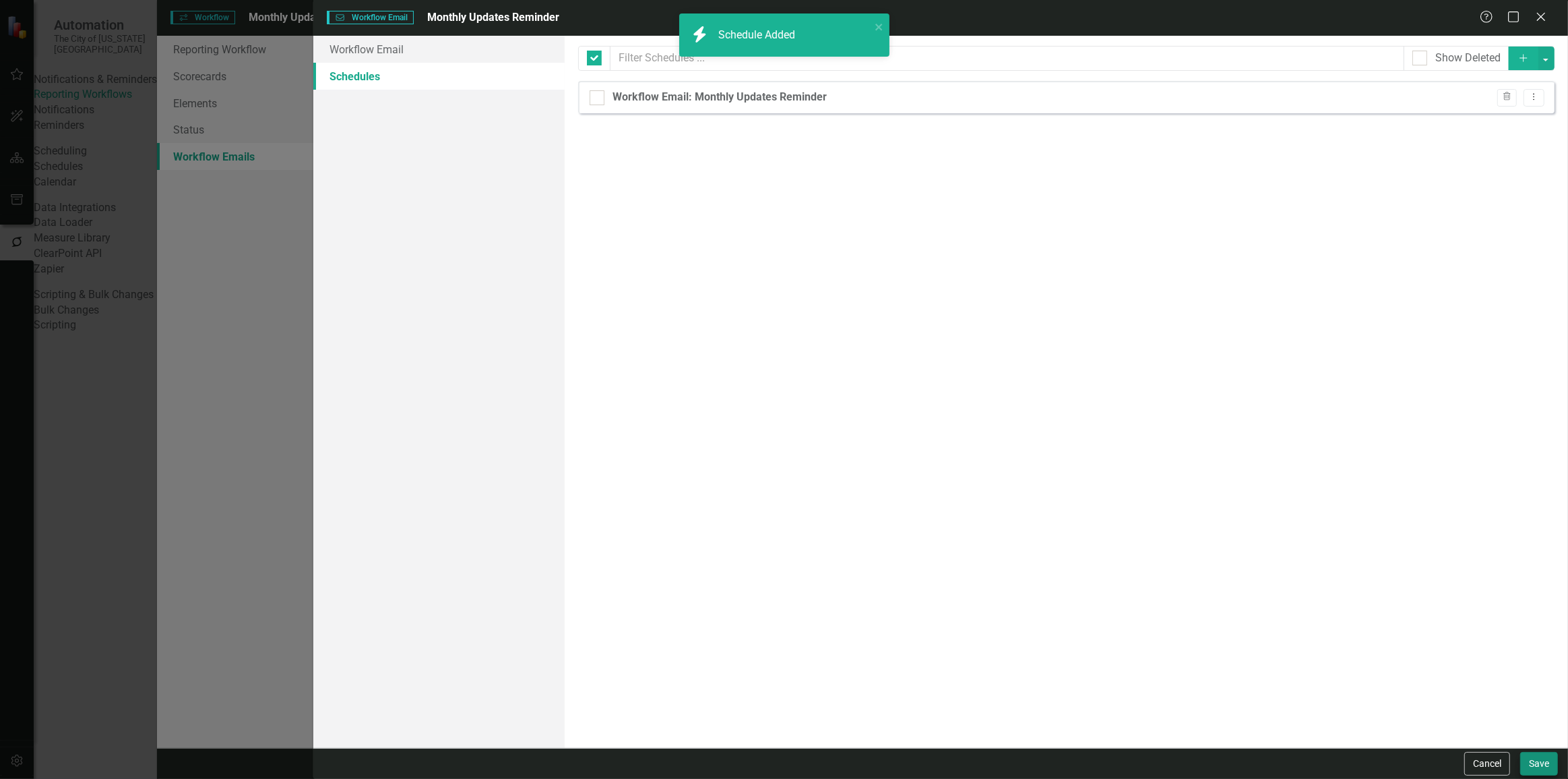
checkbox input "false"
click at [1541, 758] on button "Save" at bounding box center [1540, 763] width 37 height 23
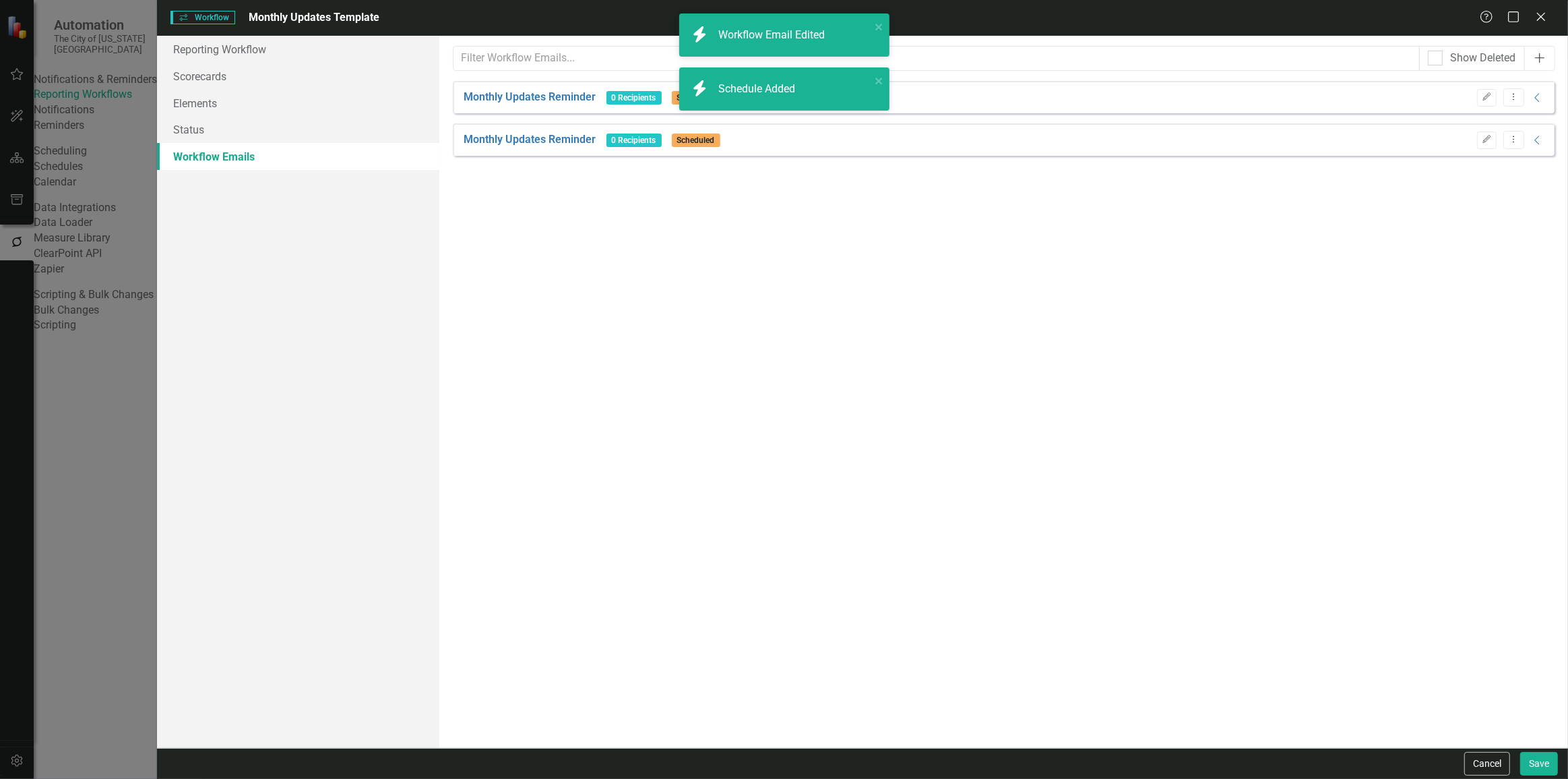
click at [1535, 61] on icon "Add" at bounding box center [1540, 58] width 13 height 10
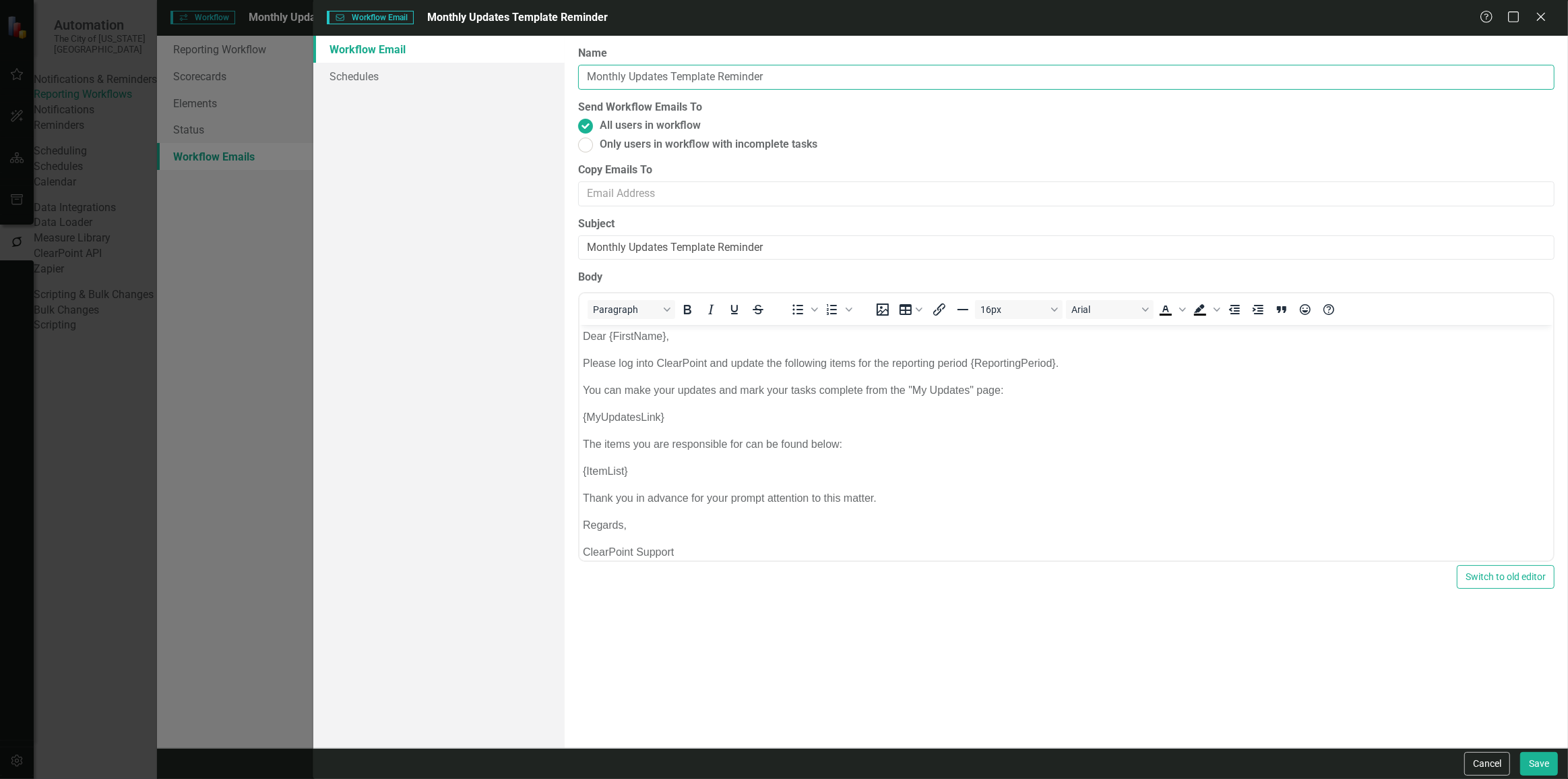
click at [716, 73] on input "Monthly Updates Template Reminder" at bounding box center [1067, 76] width 977 height 25
type input "Monthly Updates Template Final Reminder"
click at [642, 142] on span "Only users in workflow with incomplete tasks" at bounding box center [708, 145] width 217 height 16
click at [596, 142] on input "Only users in workflow with incomplete tasks" at bounding box center [585, 145] width 21 height 21
radio input "true"
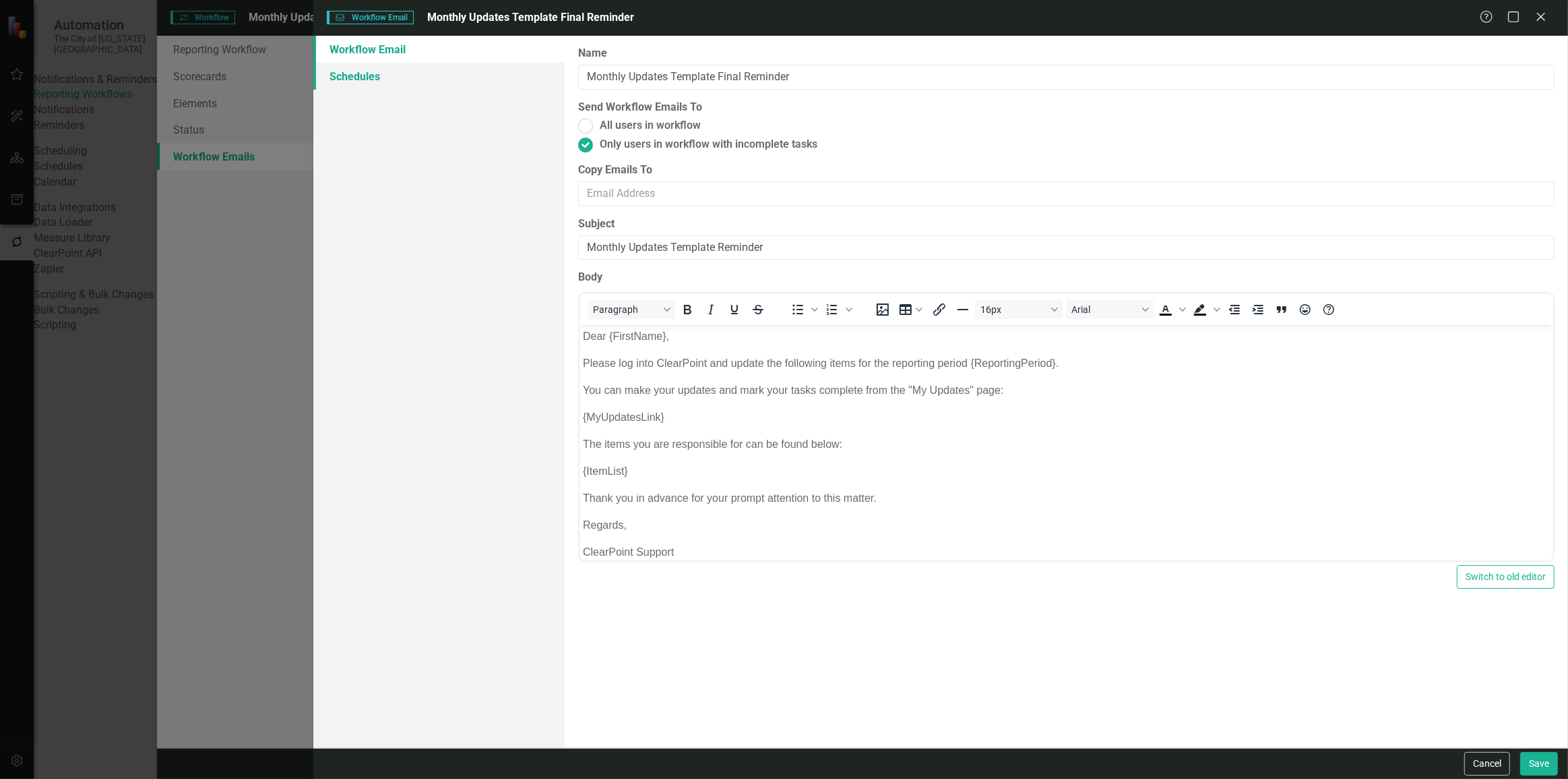
click at [432, 70] on link "Schedules" at bounding box center [438, 76] width 251 height 27
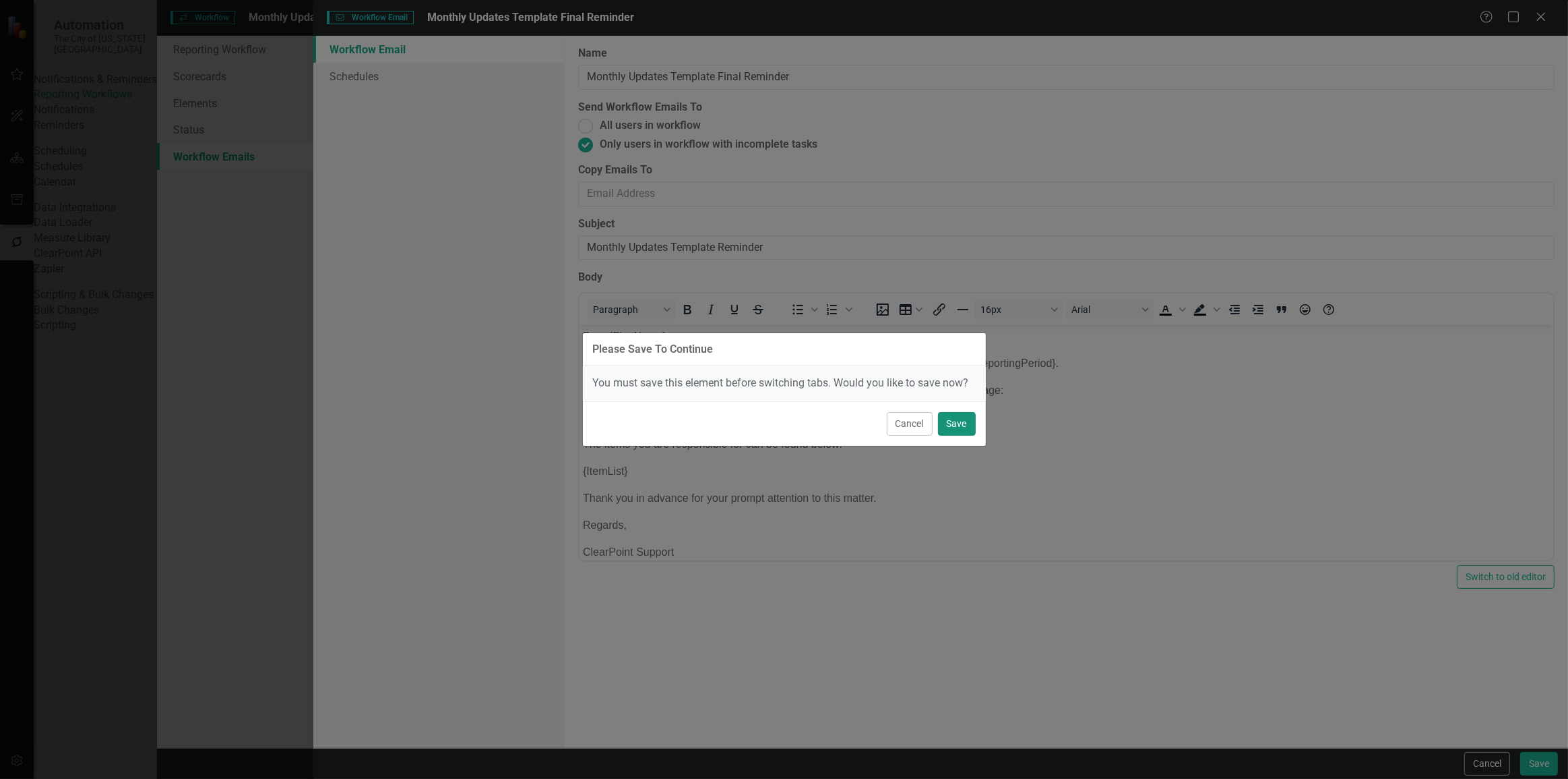
click at [950, 429] on button "Save" at bounding box center [957, 423] width 37 height 23
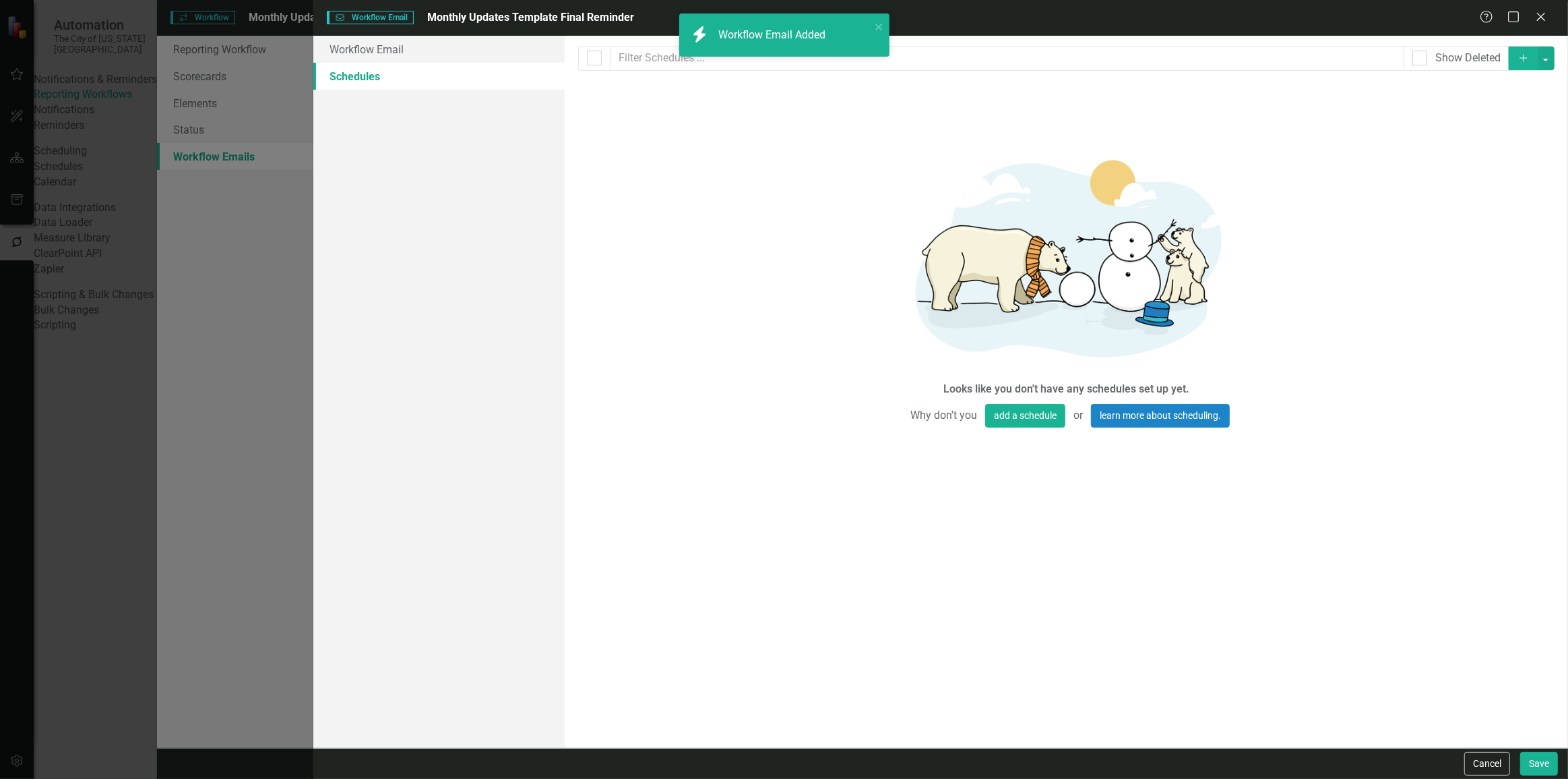
click at [1527, 51] on button "Add" at bounding box center [1524, 58] width 30 height 23
select select "pm"
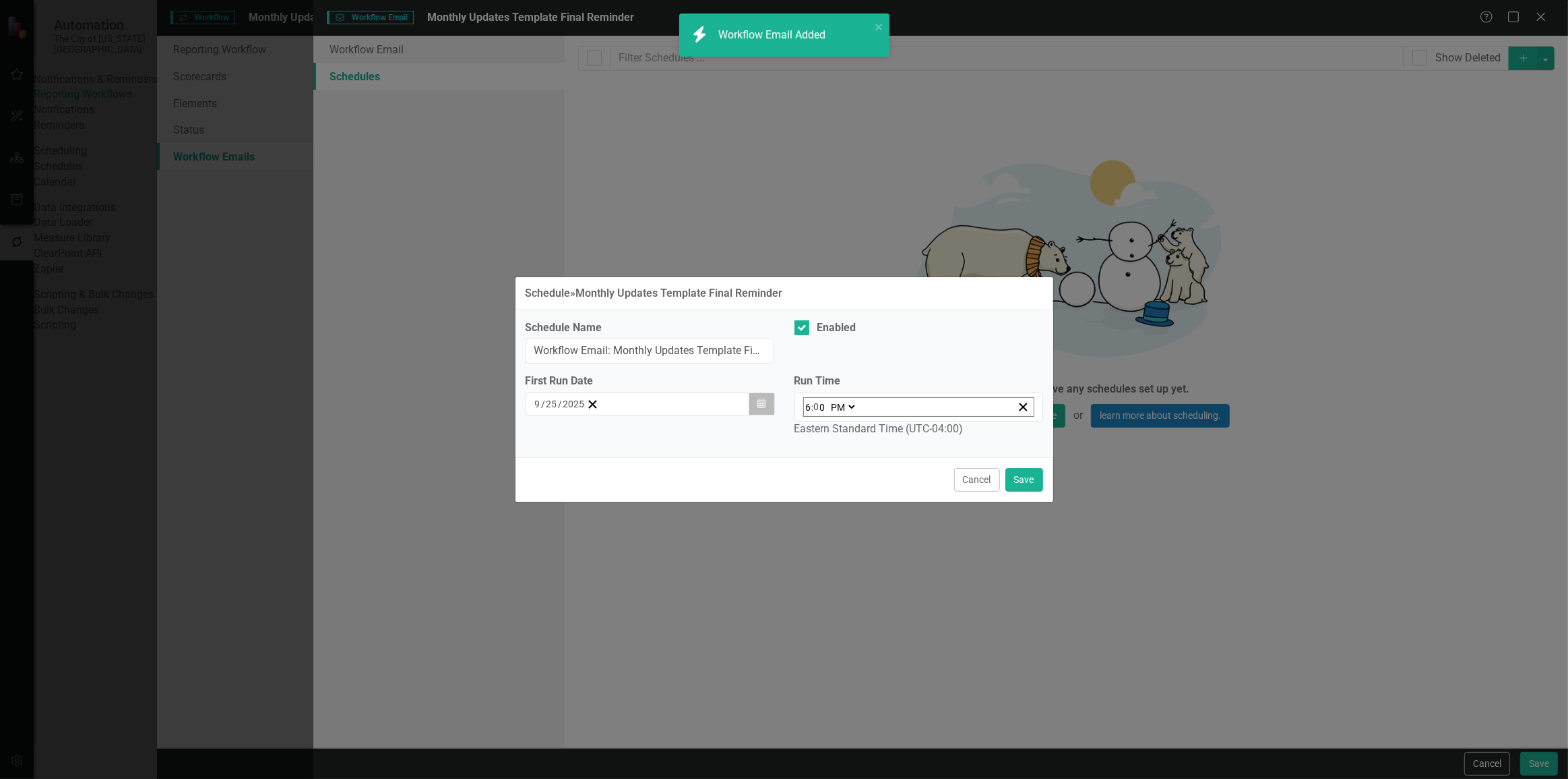
click at [758, 405] on icon "button" at bounding box center [762, 403] width 8 height 10
click at [711, 441] on button "›" at bounding box center [717, 430] width 30 height 30
click at [714, 441] on button "›" at bounding box center [717, 430] width 30 height 30
click at [672, 528] on abbr "13" at bounding box center [677, 523] width 10 height 10
click at [809, 406] on input "6" at bounding box center [809, 407] width 7 height 18
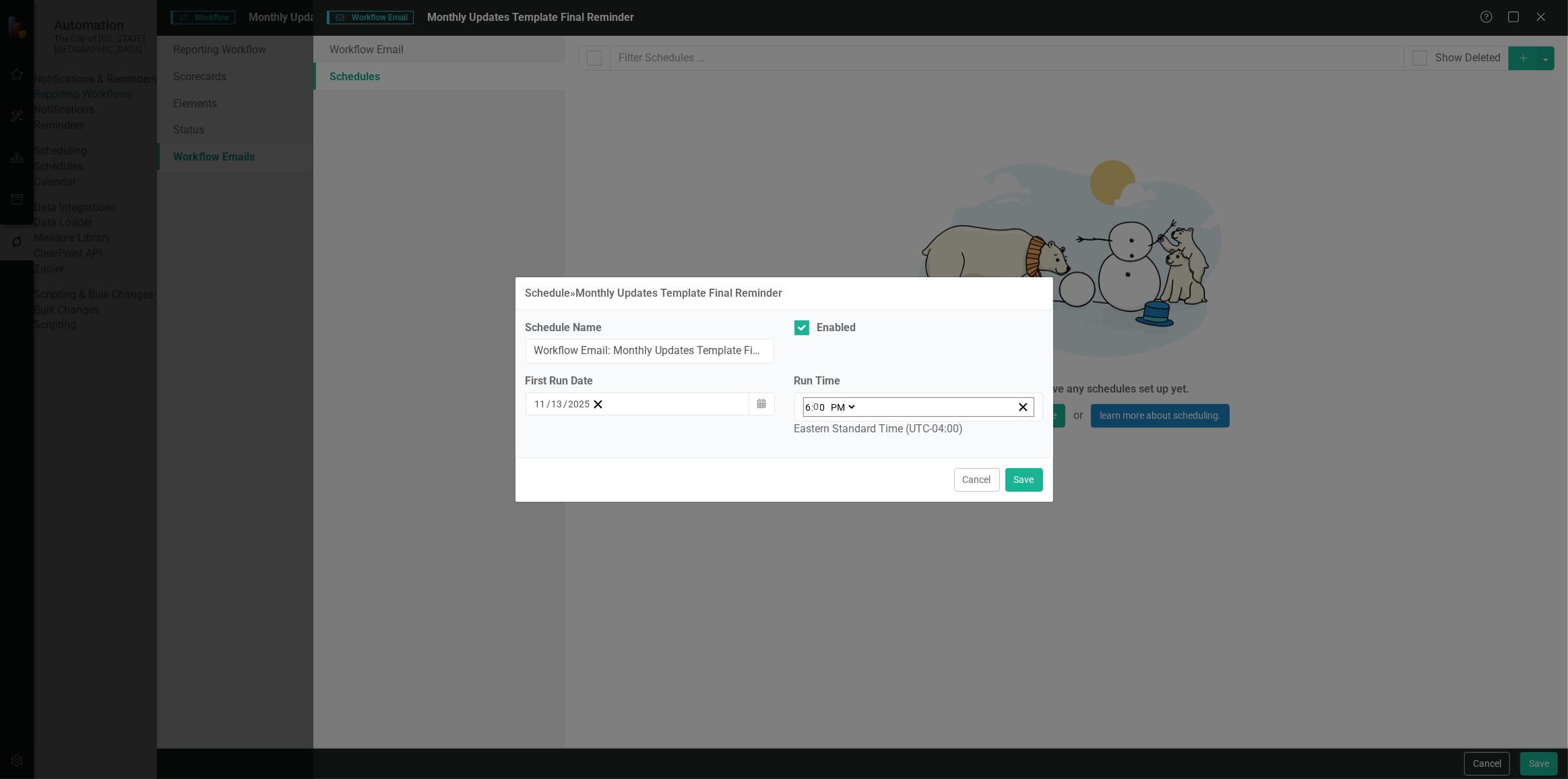
type input "13:00"
type input "1"
type input "22:00"
type input "10"
click at [856, 405] on select "AM PM" at bounding box center [848, 407] width 29 height 18
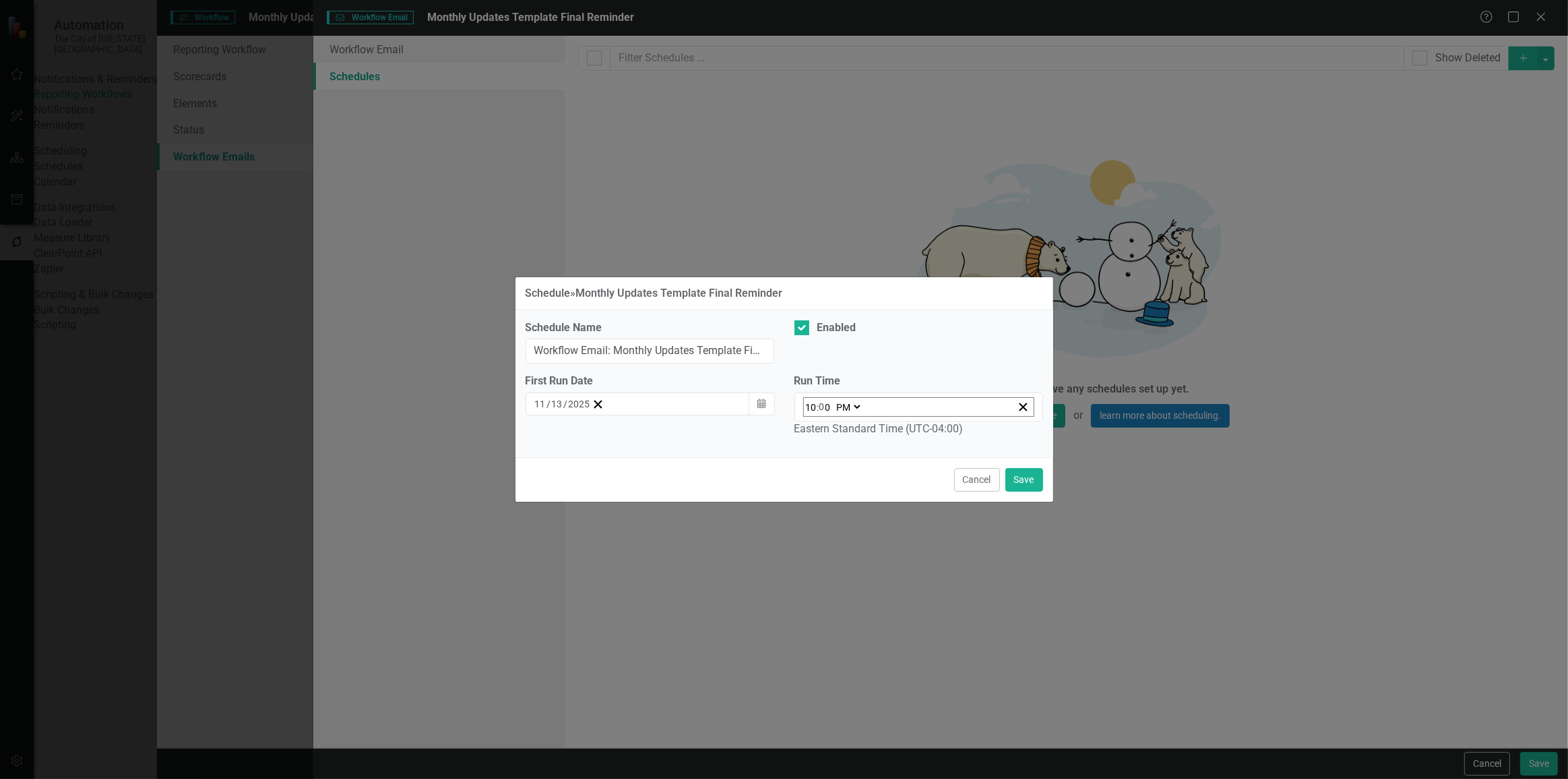
click at [833, 400] on select "AM PM" at bounding box center [848, 407] width 29 height 18
click at [851, 414] on div "22:00 10 : 0 0 AM PM" at bounding box center [919, 406] width 249 height 29
click at [848, 409] on select "AM PM" at bounding box center [848, 407] width 29 height 18
select select "am"
click at [833, 400] on select "AM PM" at bounding box center [848, 407] width 29 height 18
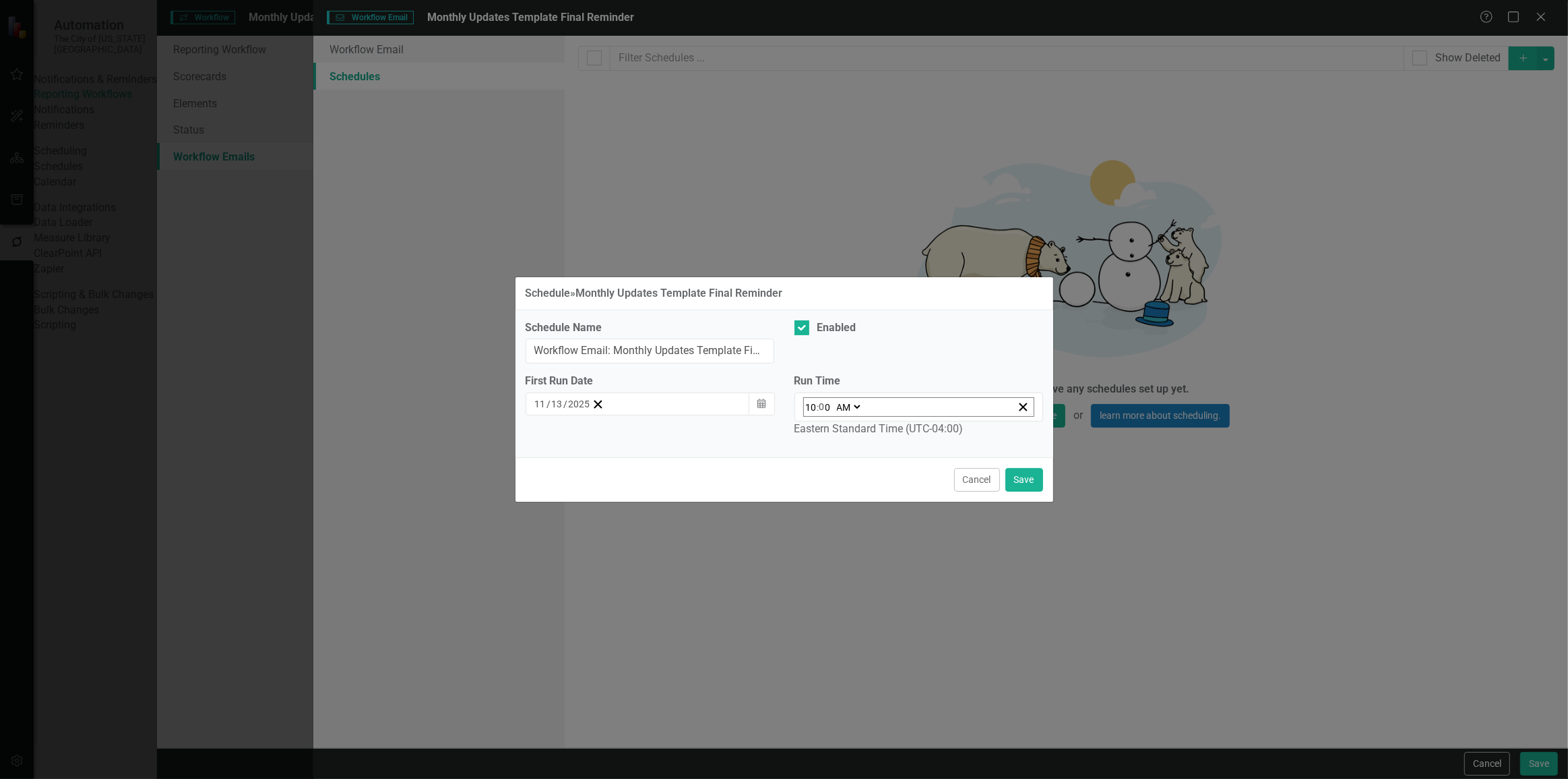
type input "10:00"
click at [1033, 470] on button "Save" at bounding box center [1025, 479] width 37 height 23
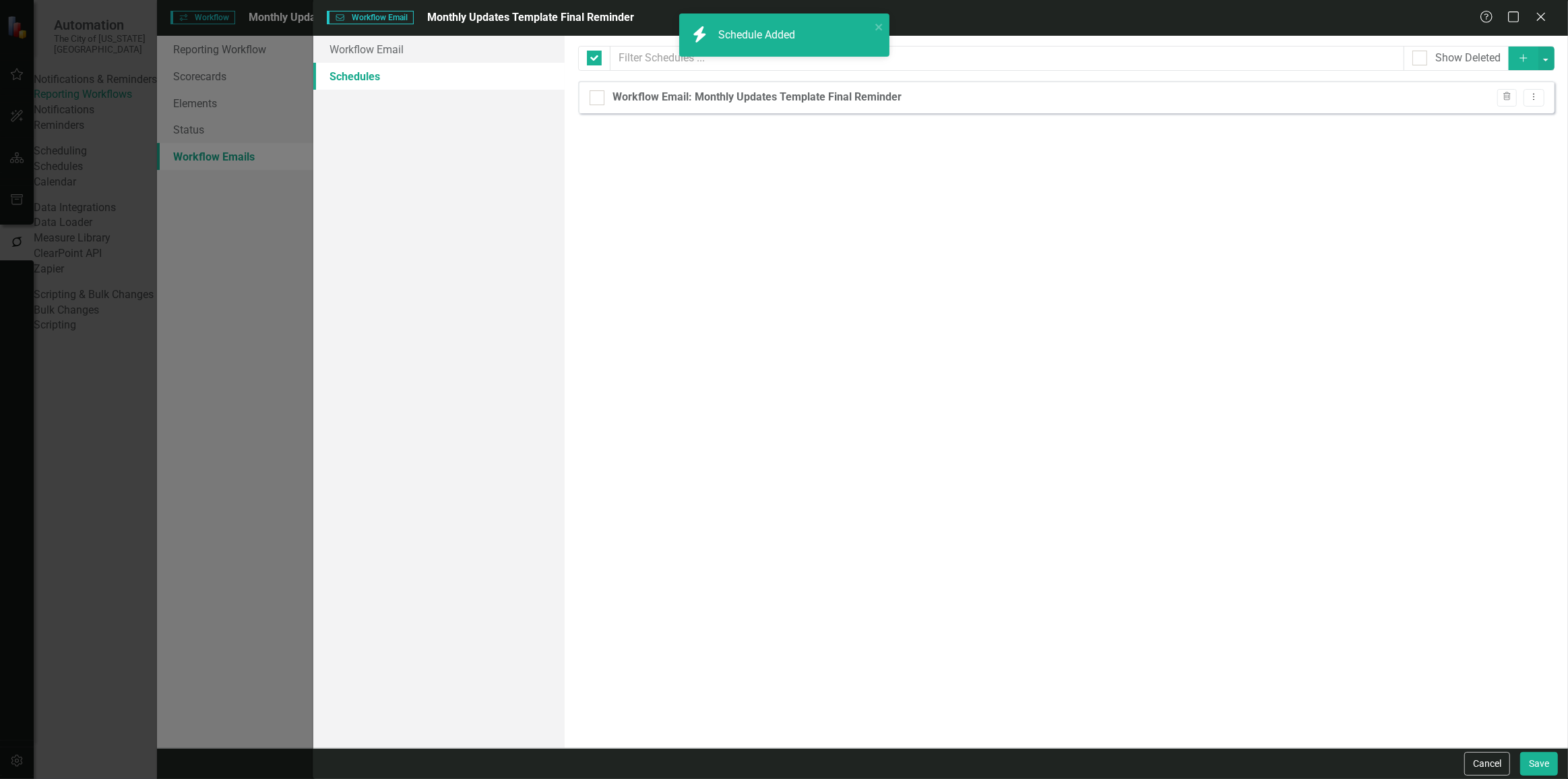
checkbox input "false"
click at [1542, 767] on button "Save" at bounding box center [1540, 763] width 37 height 23
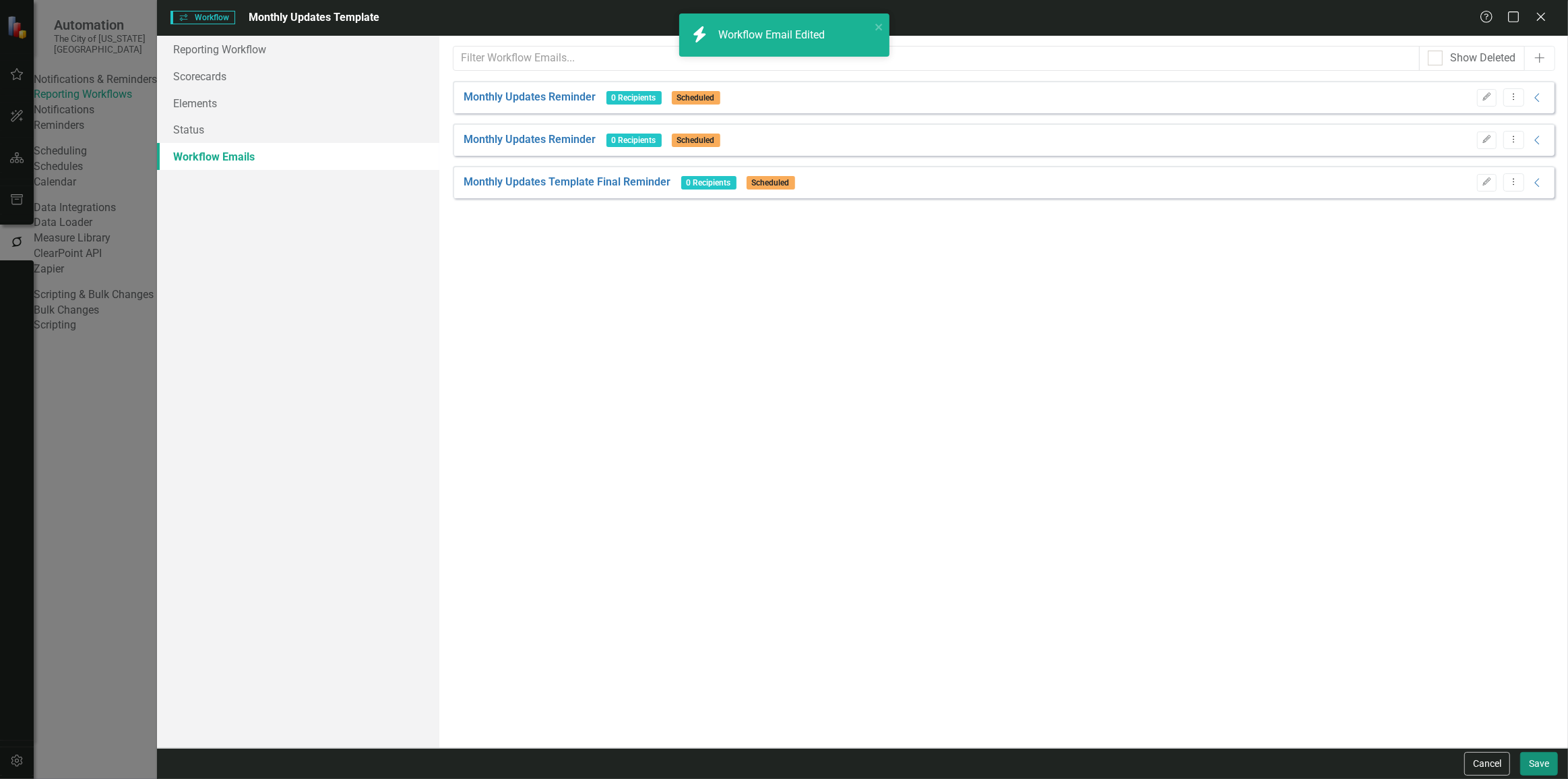
click at [1540, 757] on button "Save" at bounding box center [1540, 763] width 37 height 23
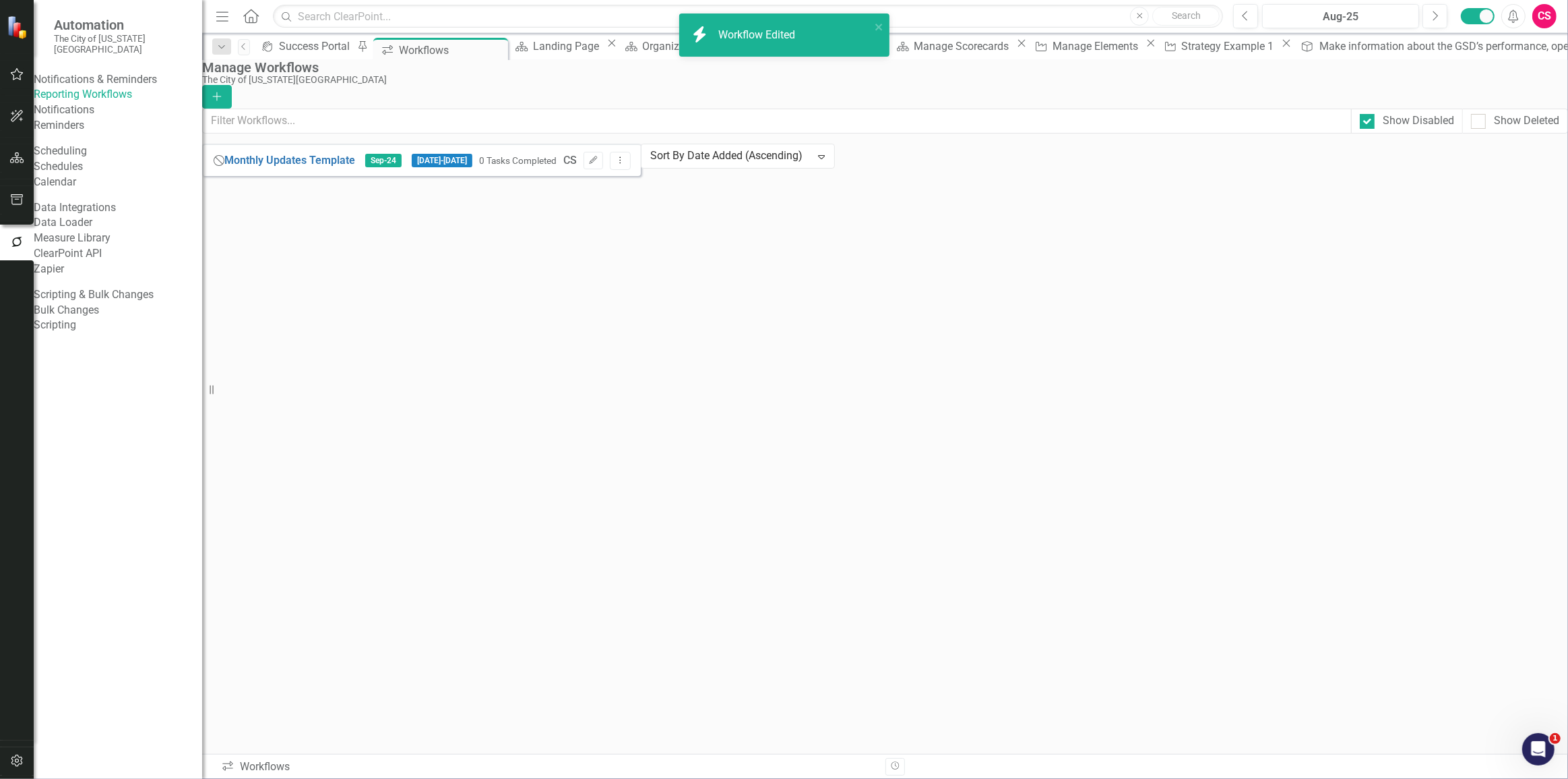
click at [631, 169] on div "0 Tasks Completed CS Edit Dropdown Menu" at bounding box center [551, 160] width 158 height 18
click at [598, 164] on icon "button" at bounding box center [594, 160] width 8 height 8
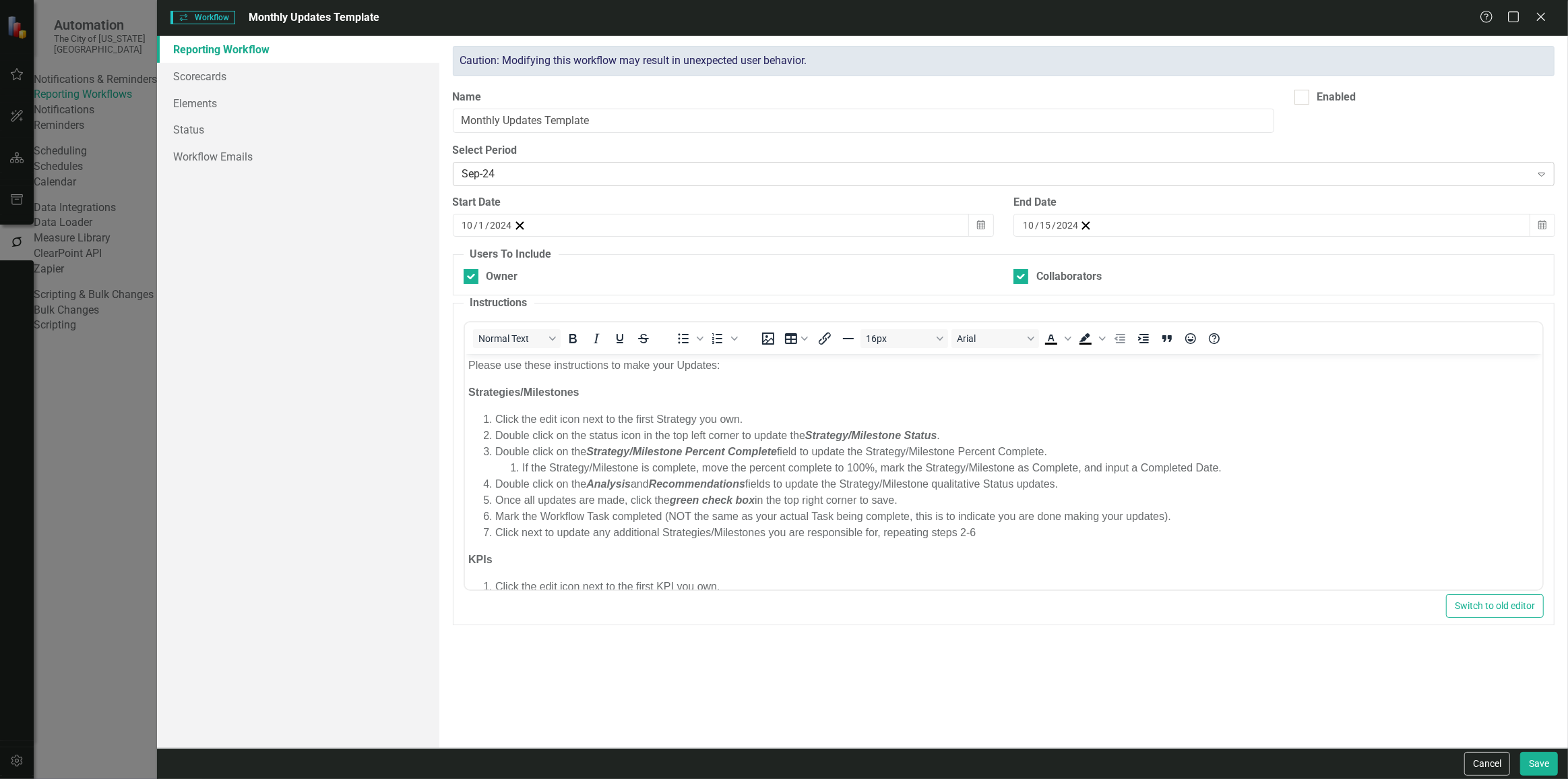
click at [579, 175] on div "Sep-24" at bounding box center [997, 174] width 1069 height 16
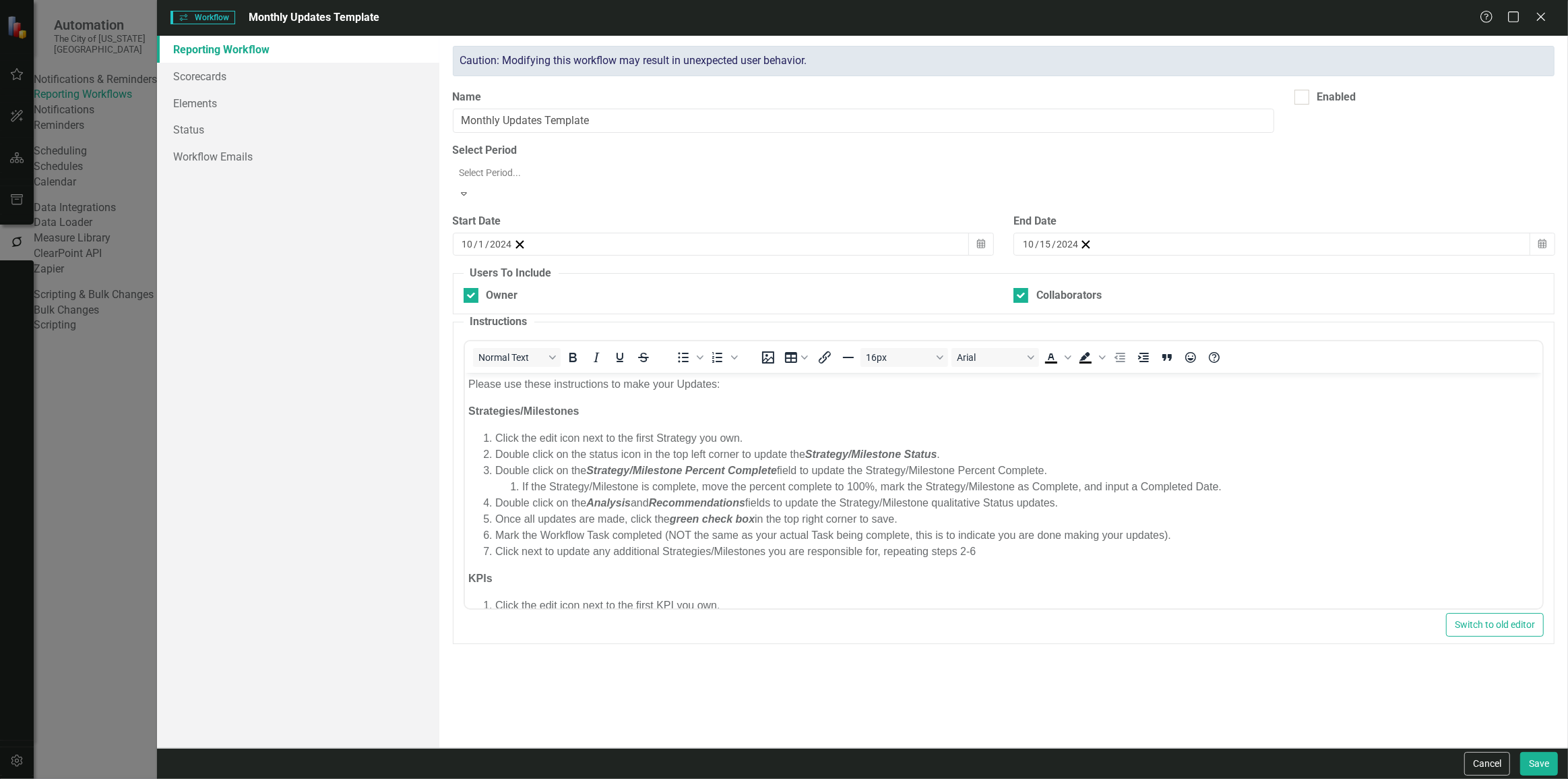
scroll to position [708, 0]
type input "oc"
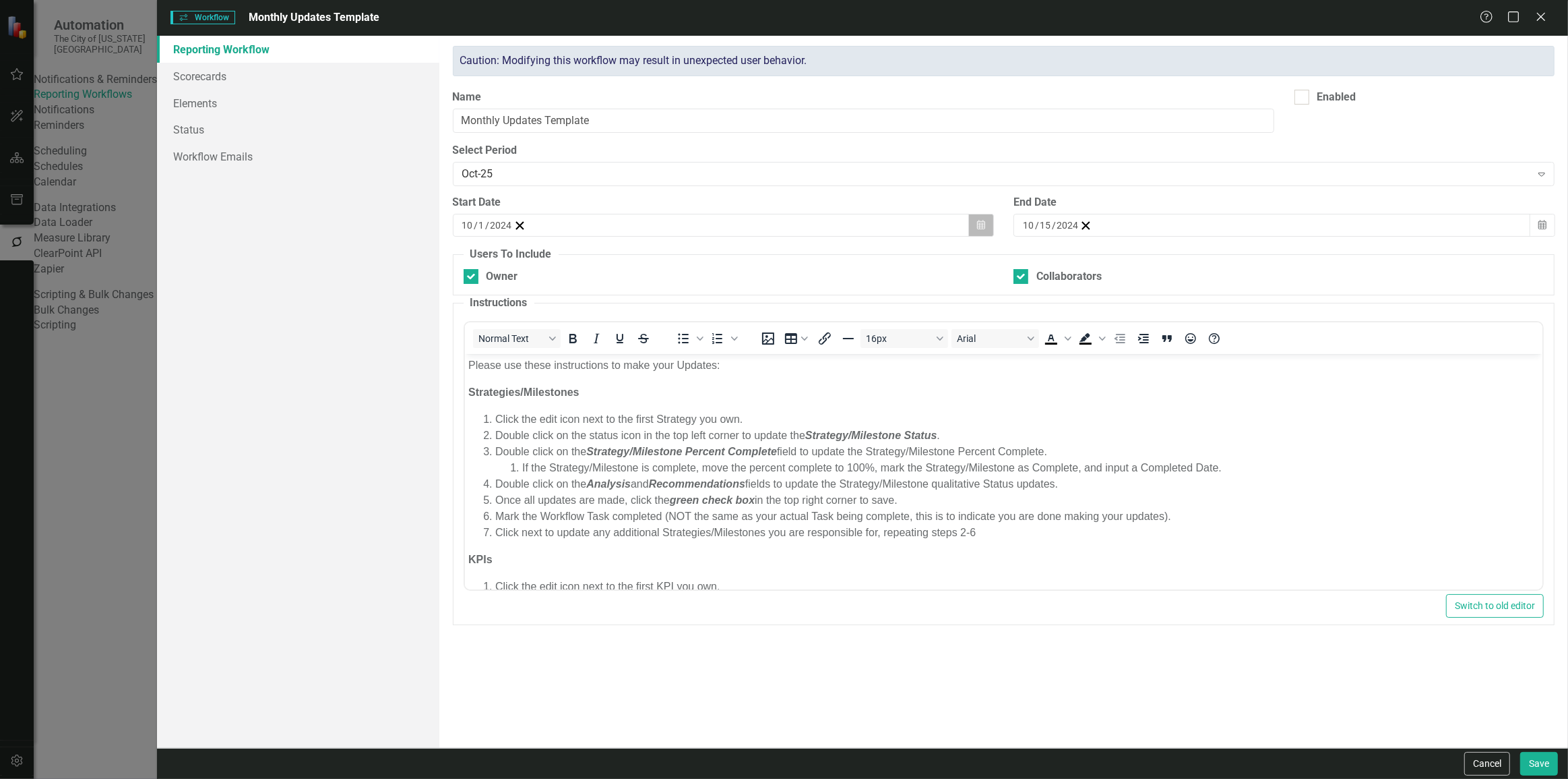
click at [977, 222] on button "Calendar" at bounding box center [981, 225] width 25 height 23
click at [630, 266] on button "October 2024" at bounding box center [571, 252] width 116 height 30
click at [630, 266] on button "2024" at bounding box center [571, 252] width 116 height 30
click at [611, 337] on button "2025" at bounding box center [571, 339] width 78 height 49
click at [593, 442] on abbr "November" at bounding box center [572, 436] width 43 height 10
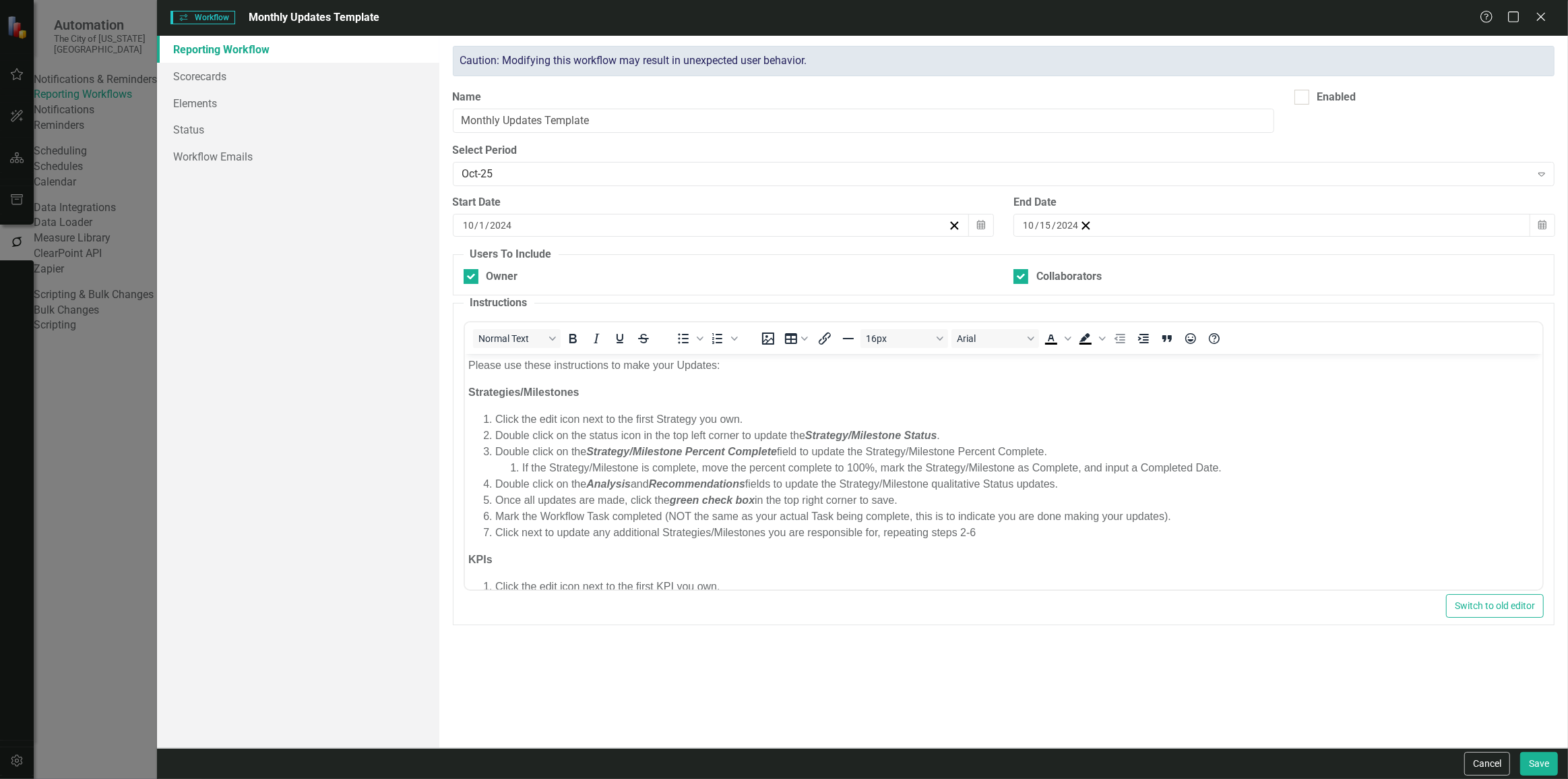
click at [521, 332] on button "3" at bounding box center [504, 320] width 34 height 24
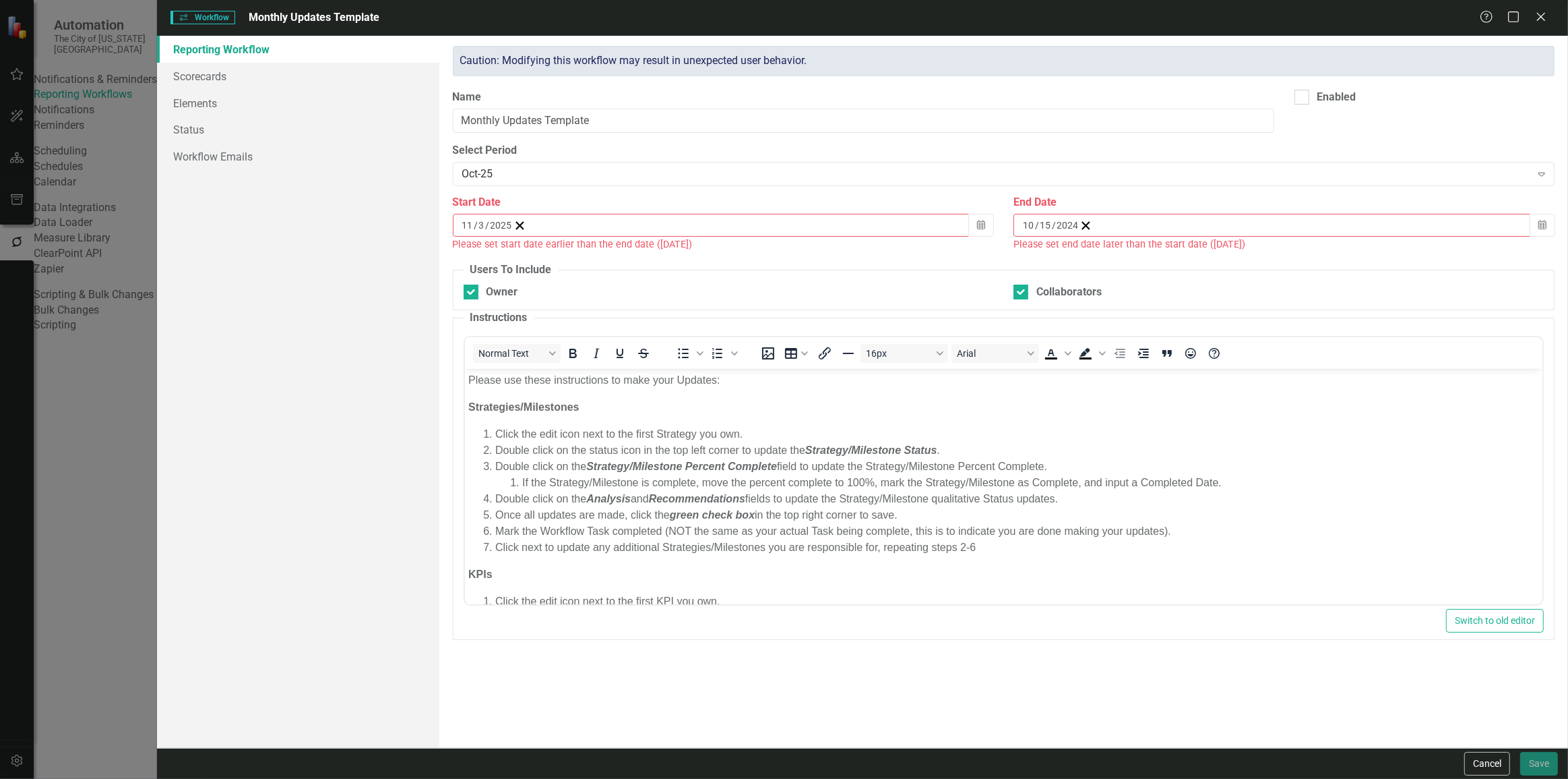
click at [1080, 218] on div "10 / 15 / 2024" at bounding box center [1051, 225] width 57 height 13
click at [1147, 256] on span "October 2024" at bounding box center [1133, 250] width 28 height 10
click at [1190, 256] on button "2024" at bounding box center [1132, 252] width 116 height 30
click at [1172, 338] on button "2025" at bounding box center [1132, 339] width 78 height 49
click at [1154, 442] on abbr "November" at bounding box center [1133, 436] width 43 height 10
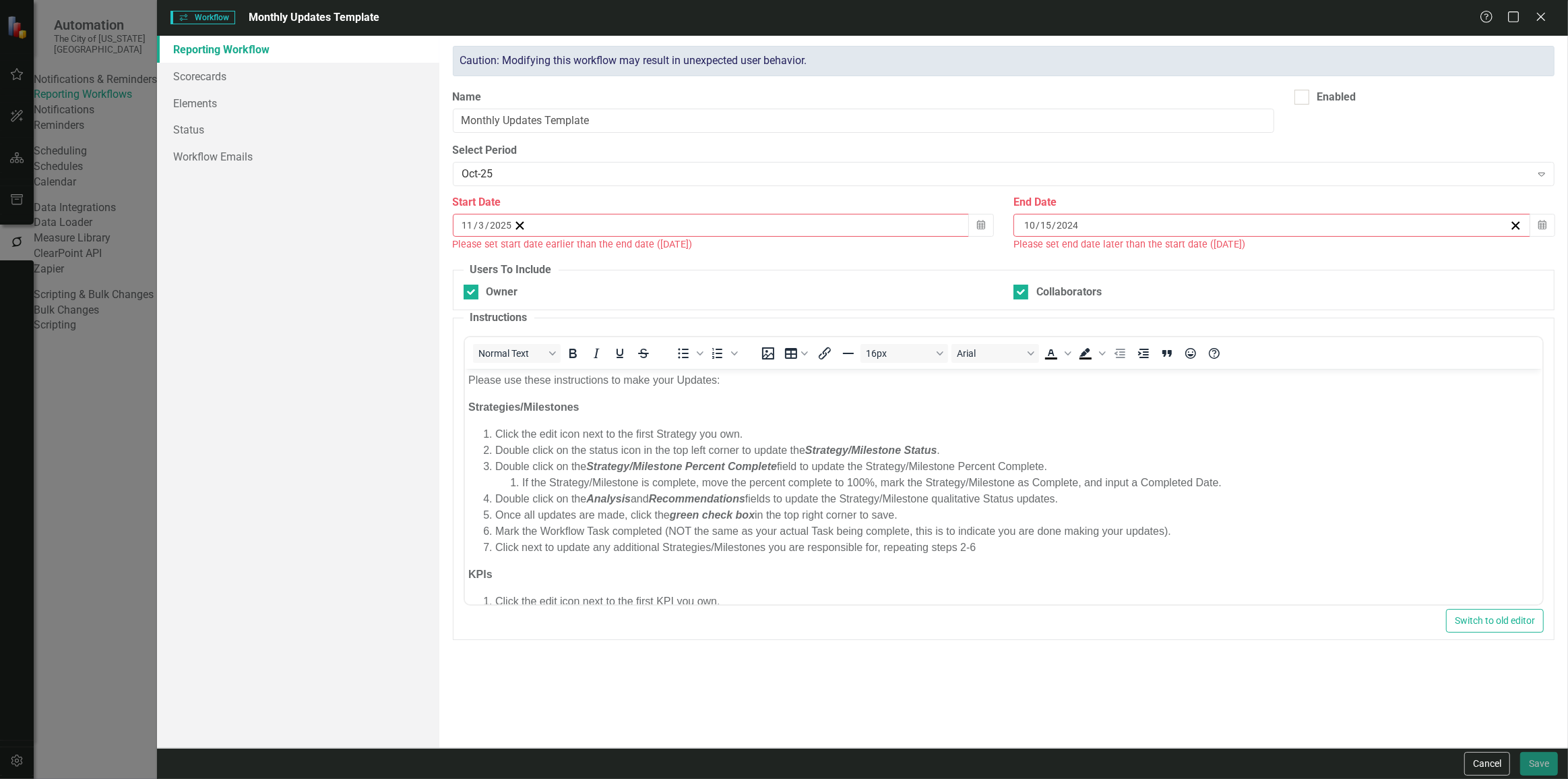
drag, startPoint x: 1343, startPoint y: 345, endPoint x: 1338, endPoint y: 356, distance: 12.1
click at [1205, 346] on abbr "14" at bounding box center [1199, 344] width 10 height 10
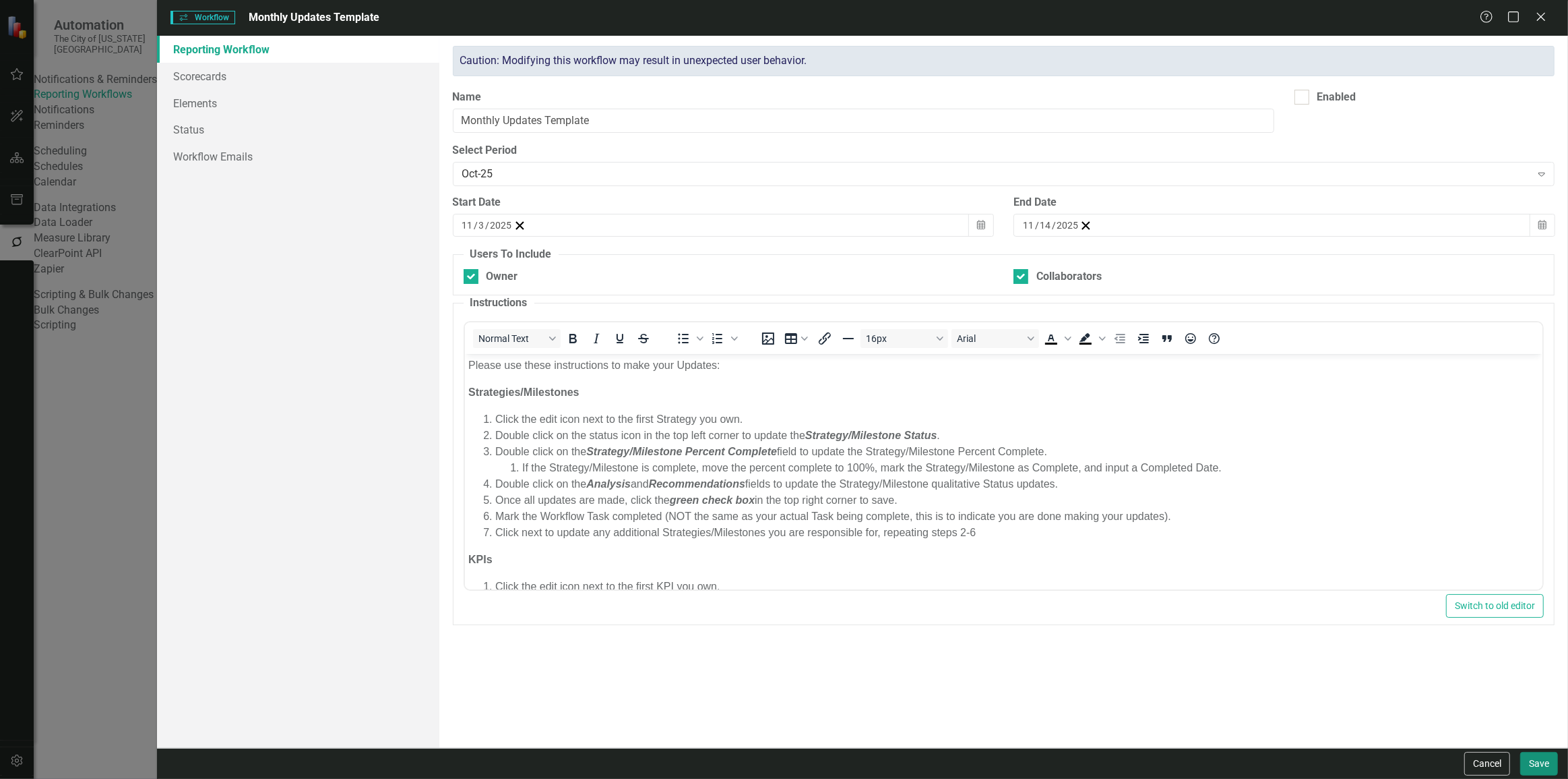
click at [1539, 757] on button "Save" at bounding box center [1540, 763] width 37 height 23
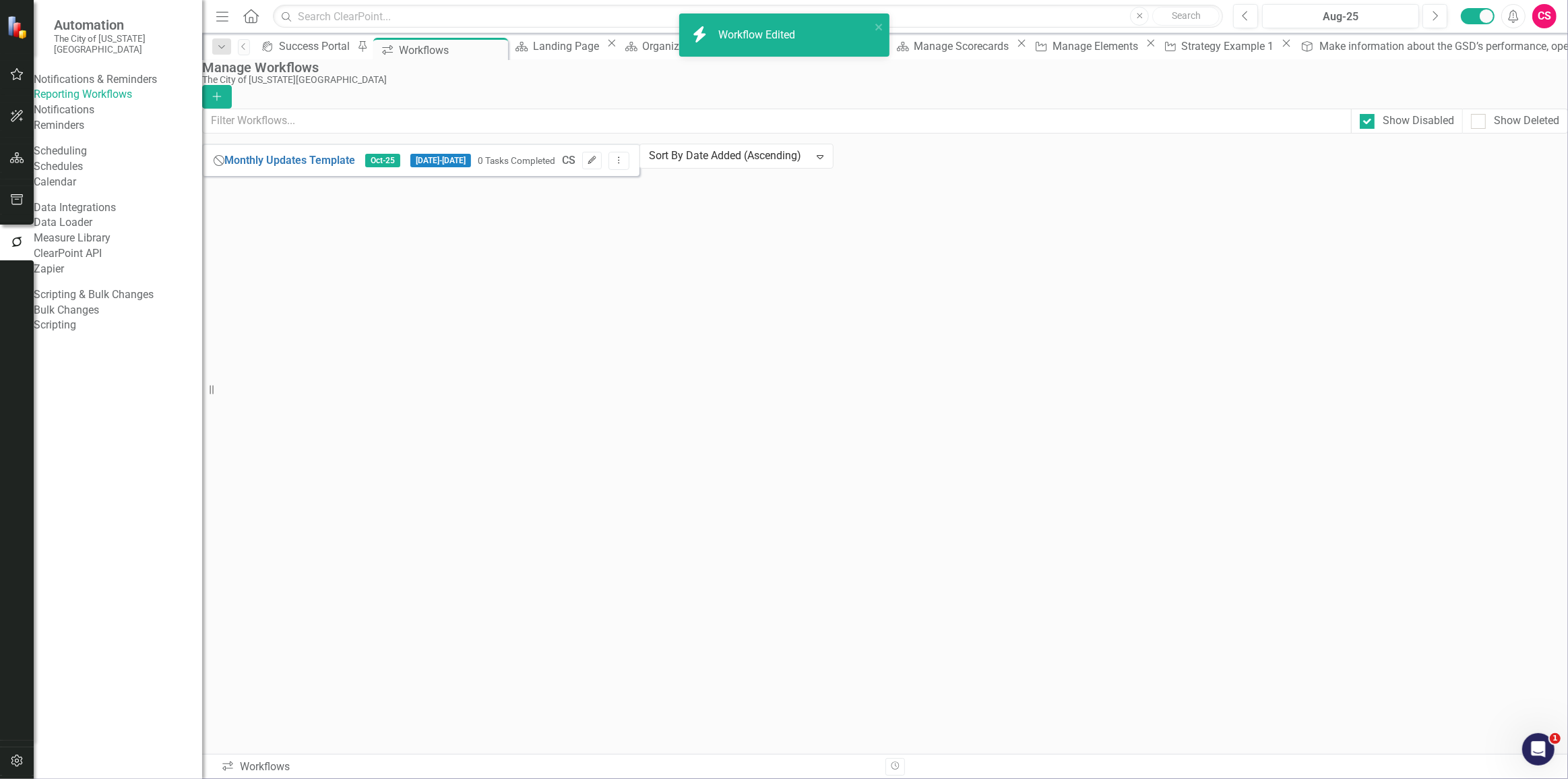
click at [597, 164] on icon "Edit" at bounding box center [591, 160] width 10 height 8
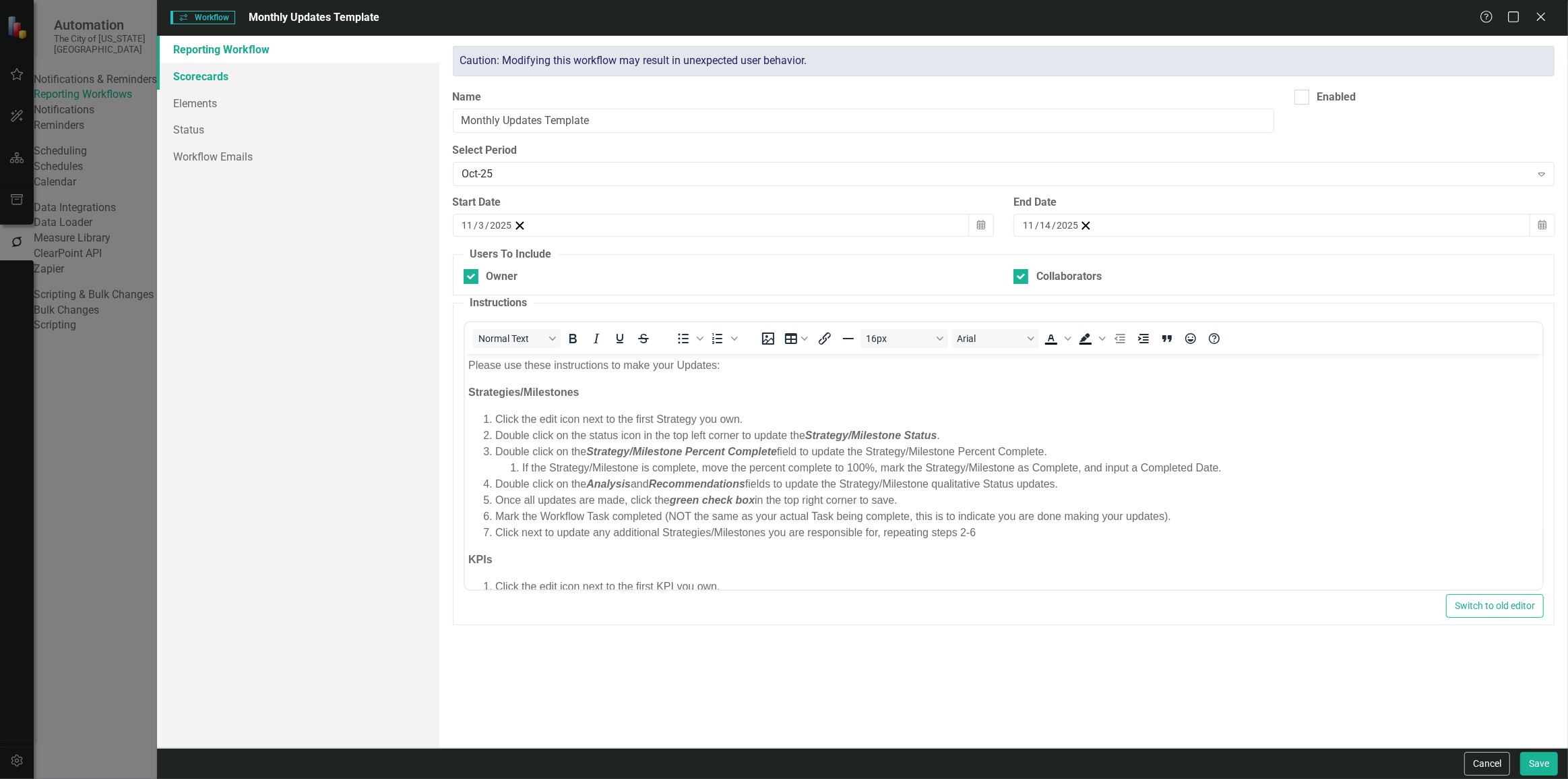
click at [259, 65] on link "Scorecards" at bounding box center [298, 76] width 283 height 27
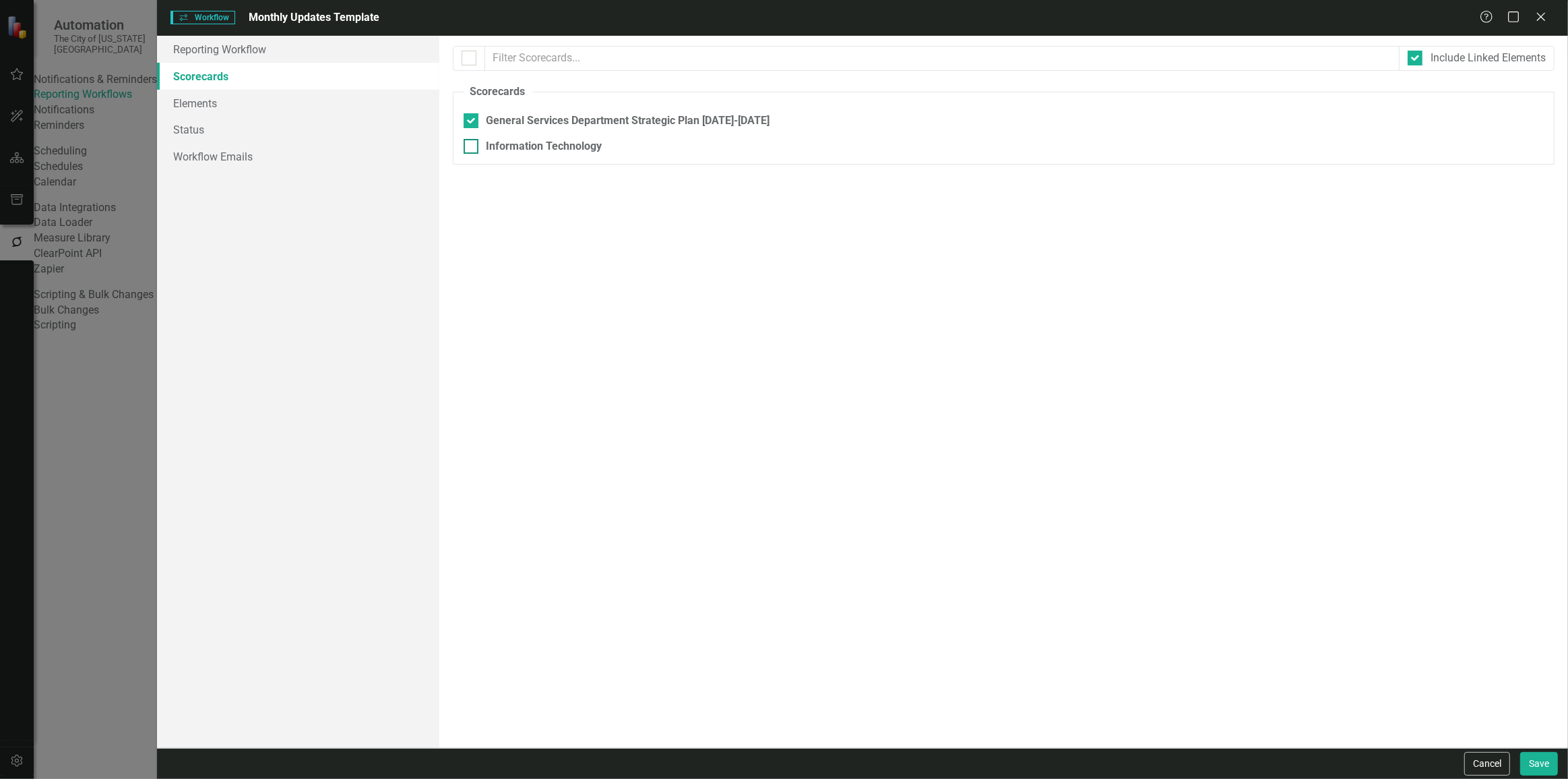
click at [486, 151] on div "Information Technology" at bounding box center [544, 146] width 116 height 16
click at [472, 148] on input "Information Technology" at bounding box center [468, 143] width 9 height 9
checkbox input "true"
click at [322, 103] on link "Elements" at bounding box center [298, 103] width 283 height 27
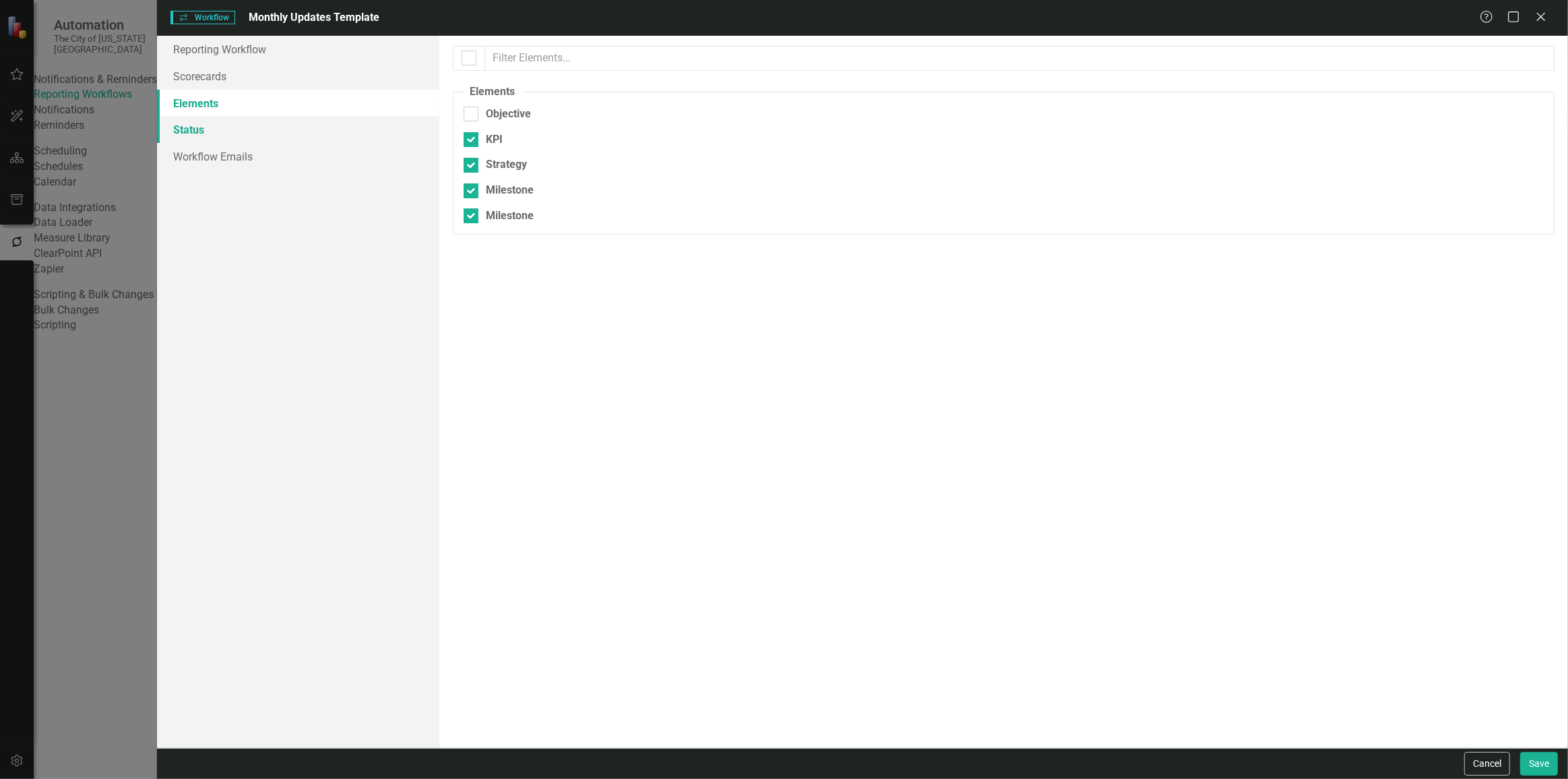
click at [328, 135] on link "Status" at bounding box center [298, 130] width 283 height 27
click at [322, 147] on link "Workflow Emails" at bounding box center [298, 157] width 283 height 27
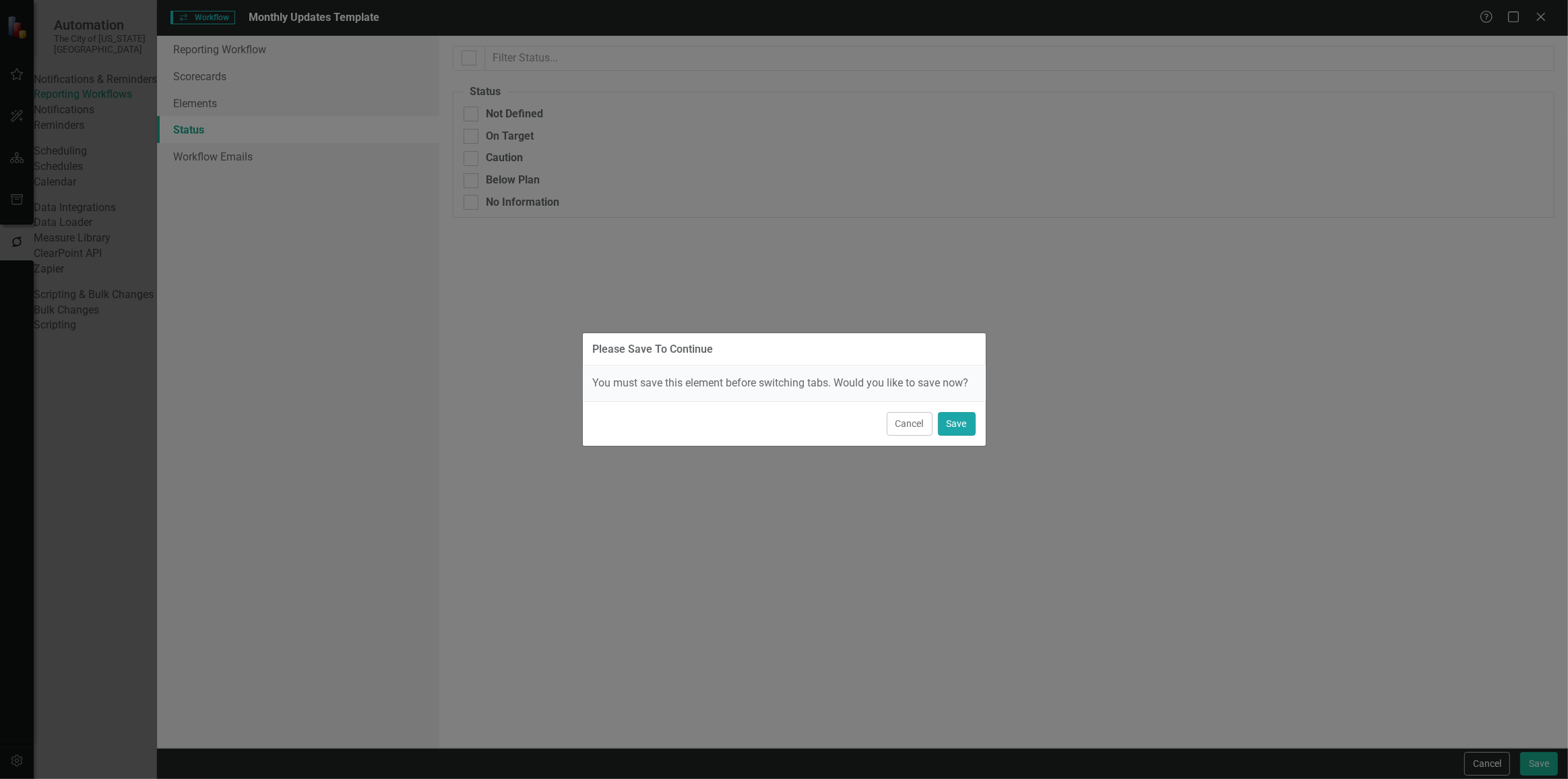
click at [960, 422] on button "Save" at bounding box center [957, 423] width 37 height 23
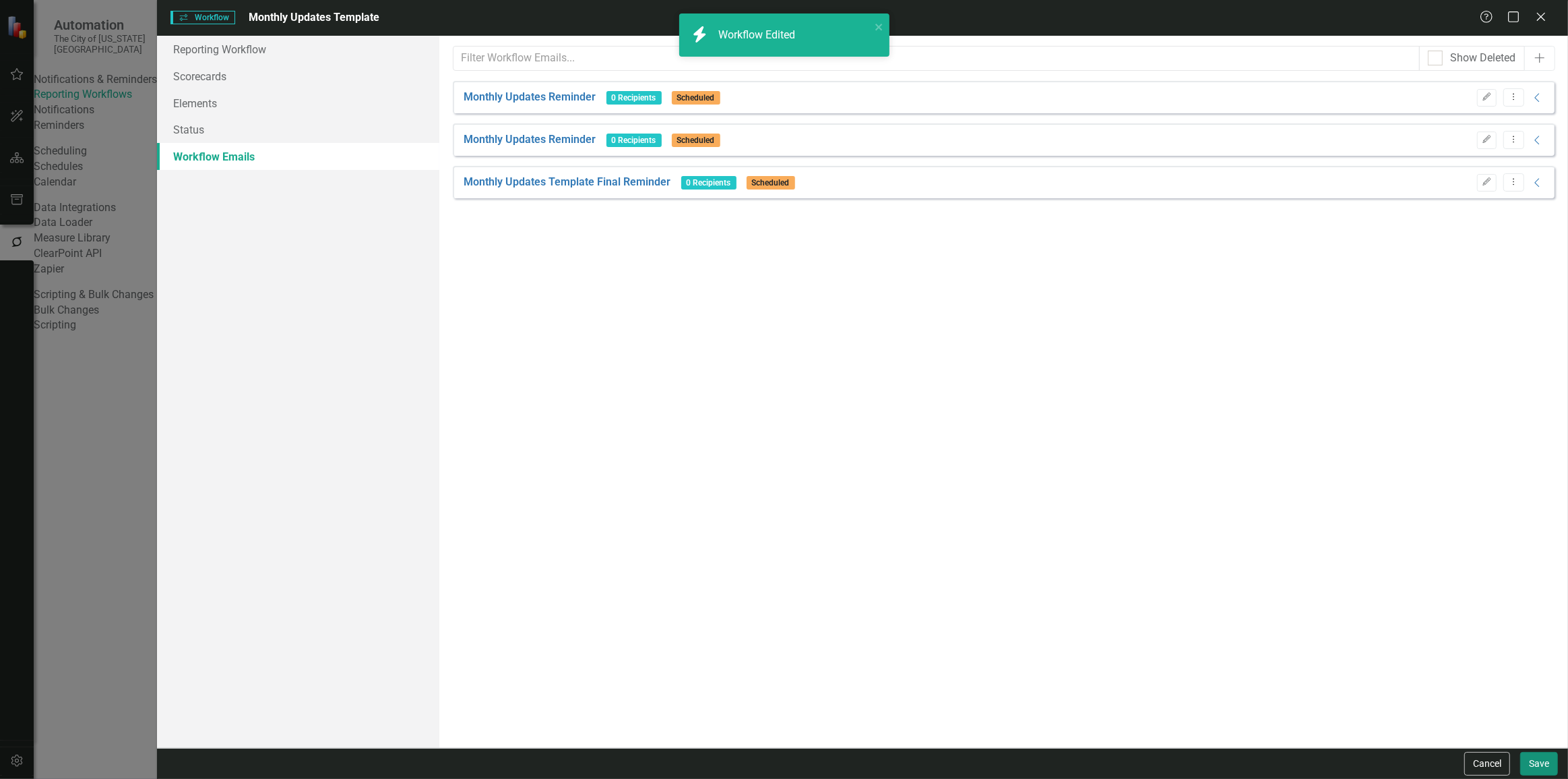
click at [1536, 754] on button "Save" at bounding box center [1540, 763] width 37 height 23
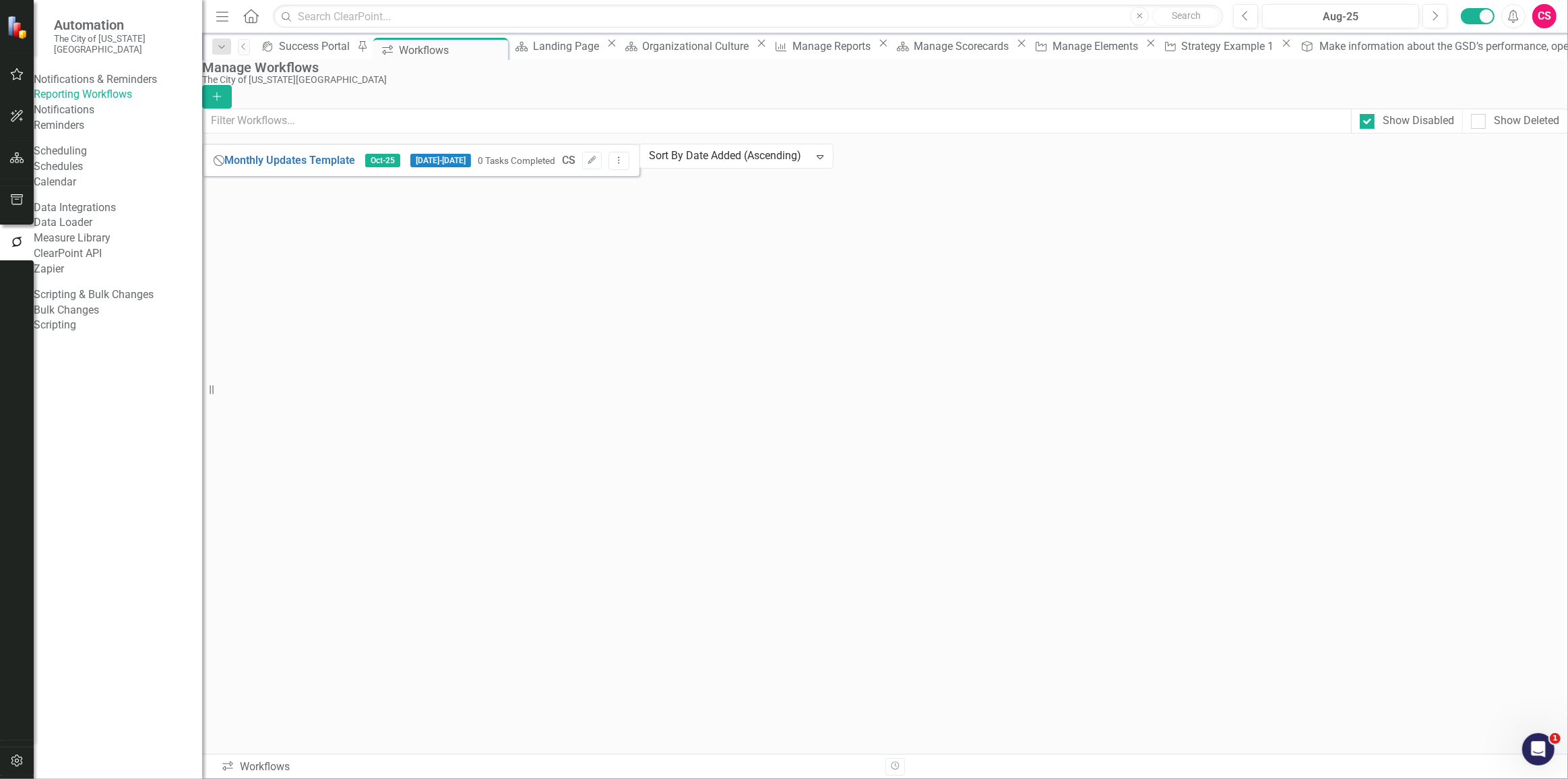
drag, startPoint x: 471, startPoint y: 320, endPoint x: 532, endPoint y: 204, distance: 131.1
click at [472, 176] on div "Close Help Monthly Updates Template Oct-25 11/3/25 - 11/14/25 0 Tasks Completed…" at bounding box center [421, 160] width 438 height 32
